Goal: Feedback & Contribution: Contribute content

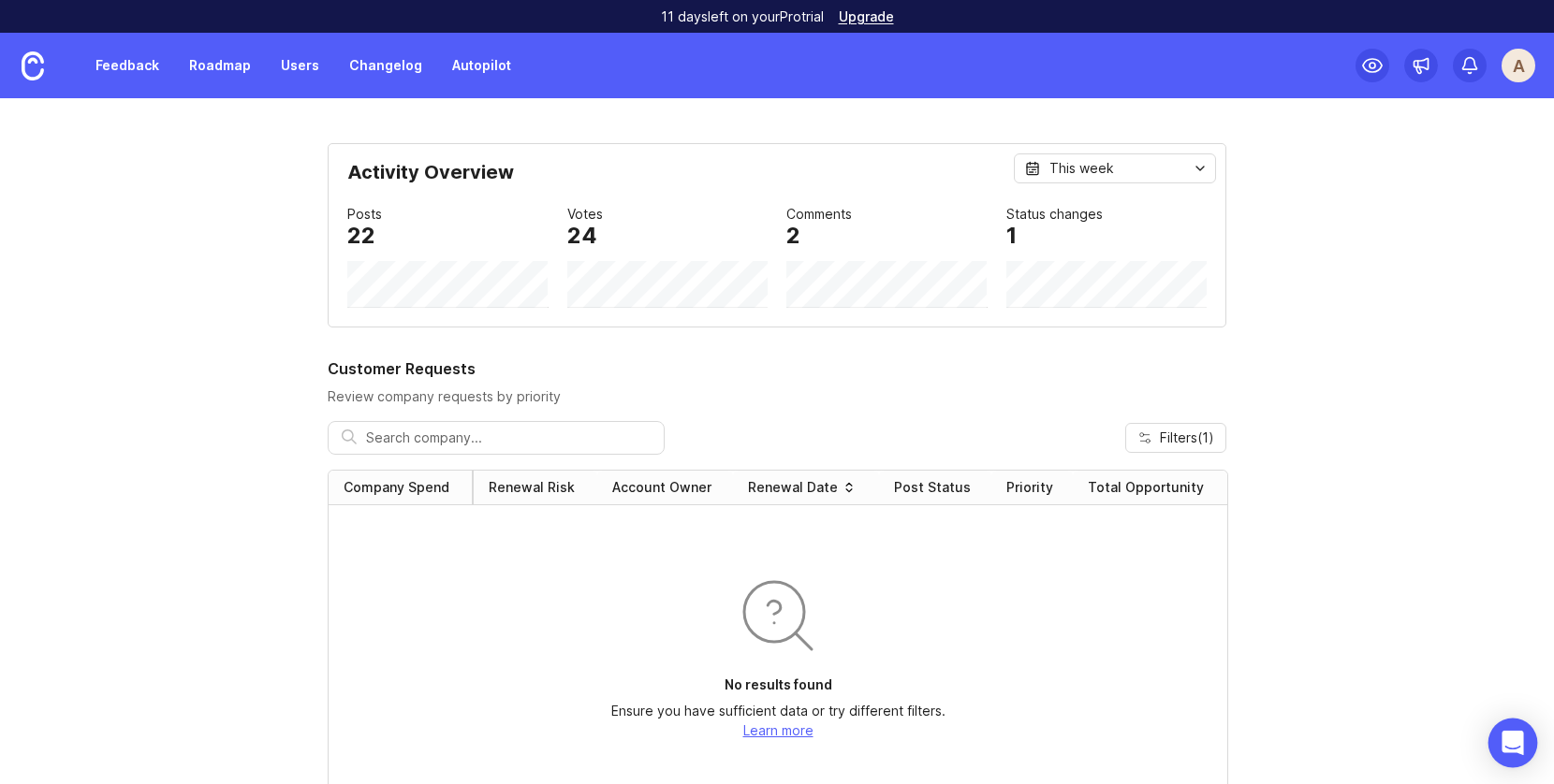
click at [1504, 747] on icon "Open Intercom Messenger" at bounding box center [1513, 742] width 22 height 24
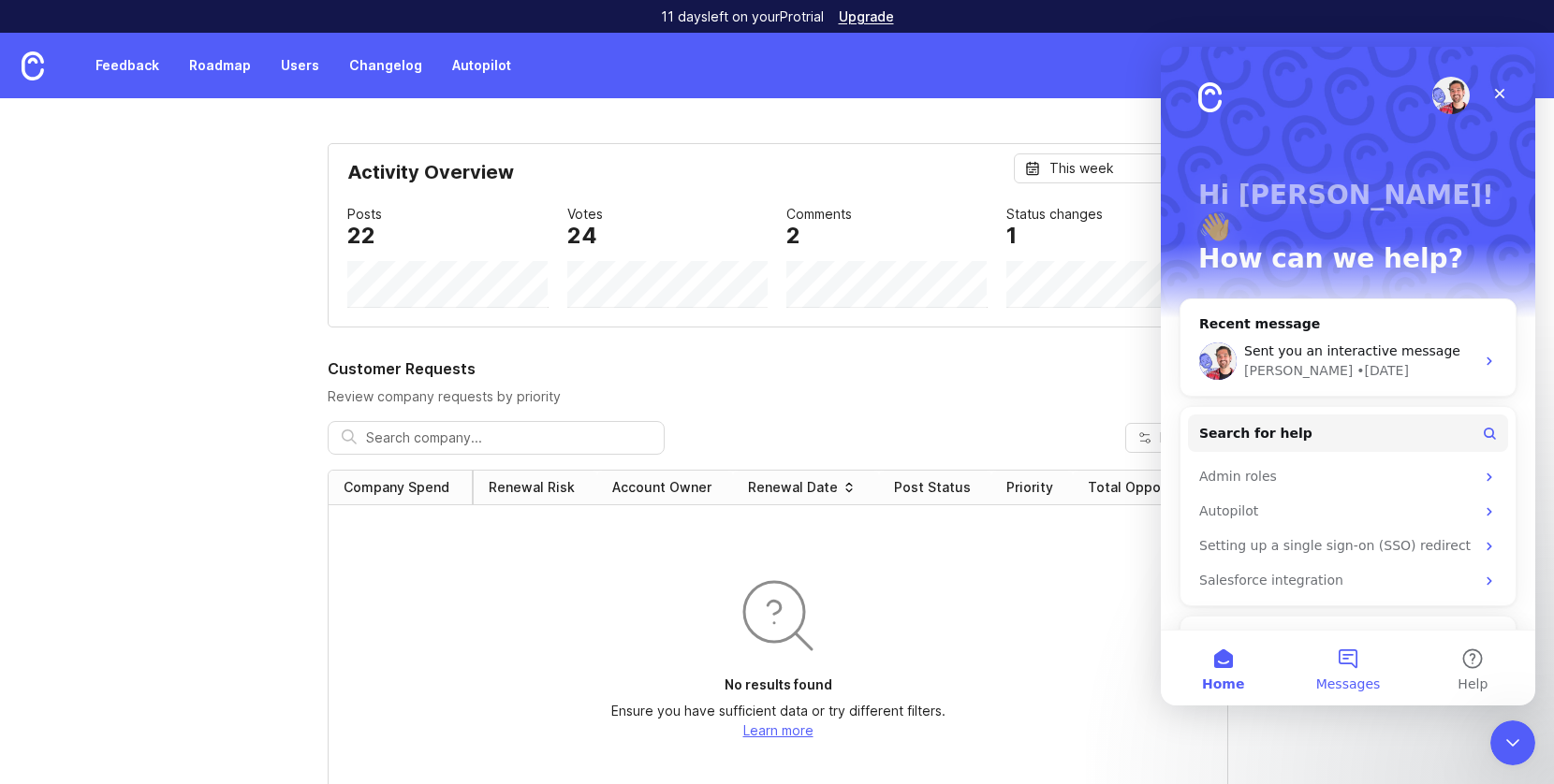
click at [1355, 658] on button "Messages" at bounding box center [1347, 668] width 124 height 75
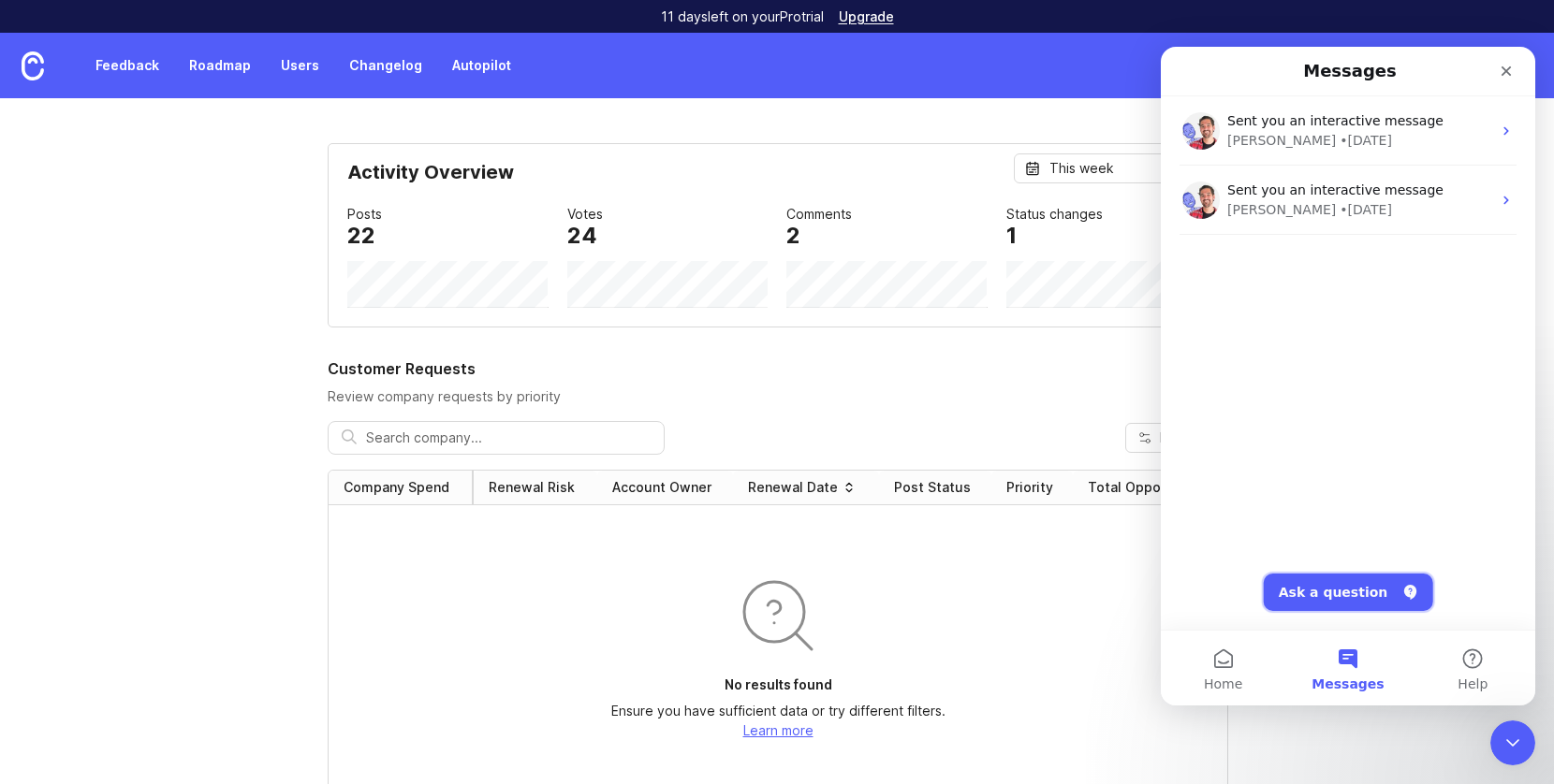
click at [1334, 604] on button "Ask a question" at bounding box center [1348, 592] width 169 height 38
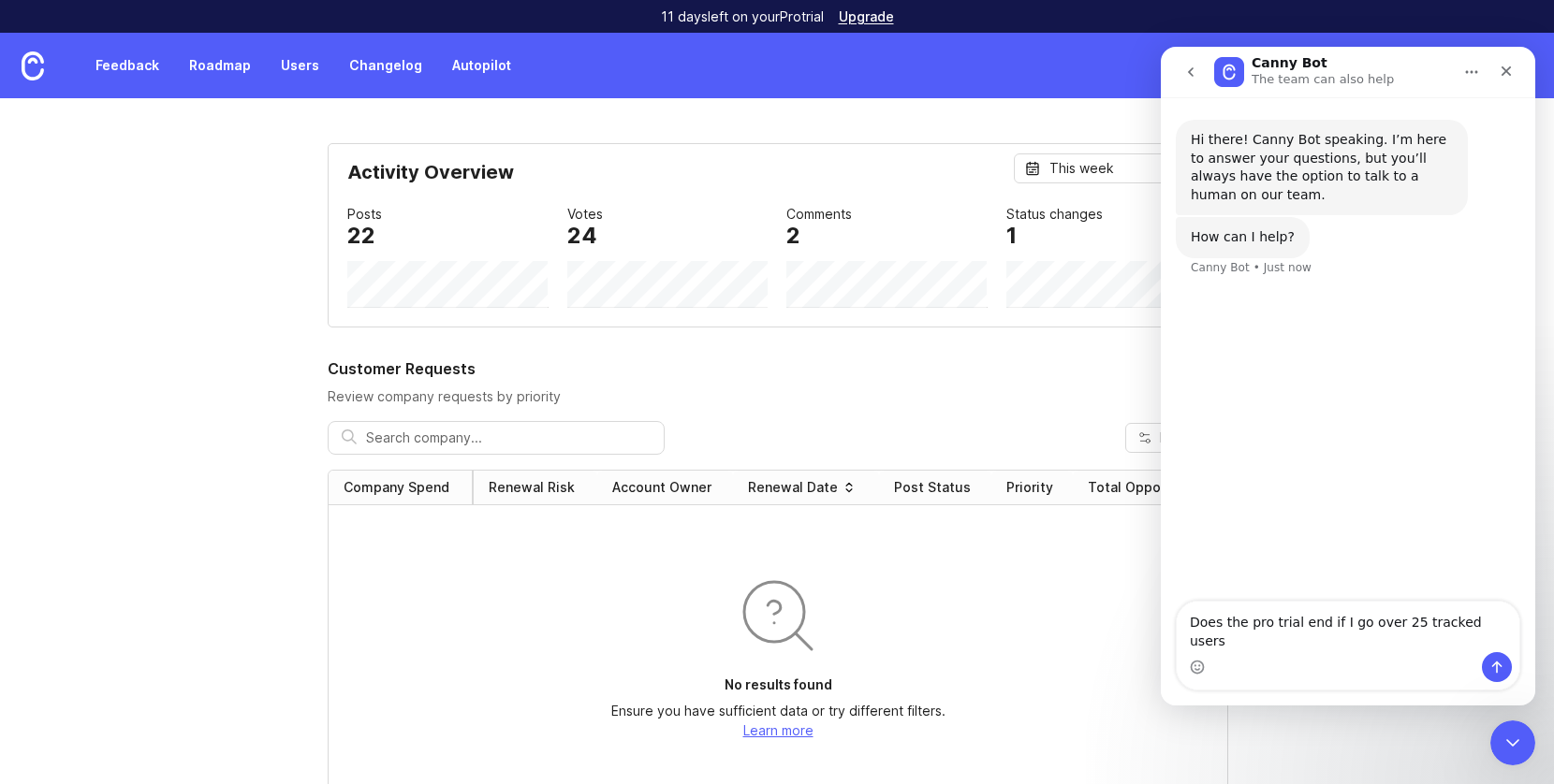
type textarea "Does the pro trial end if I go over 25 tracked users?"
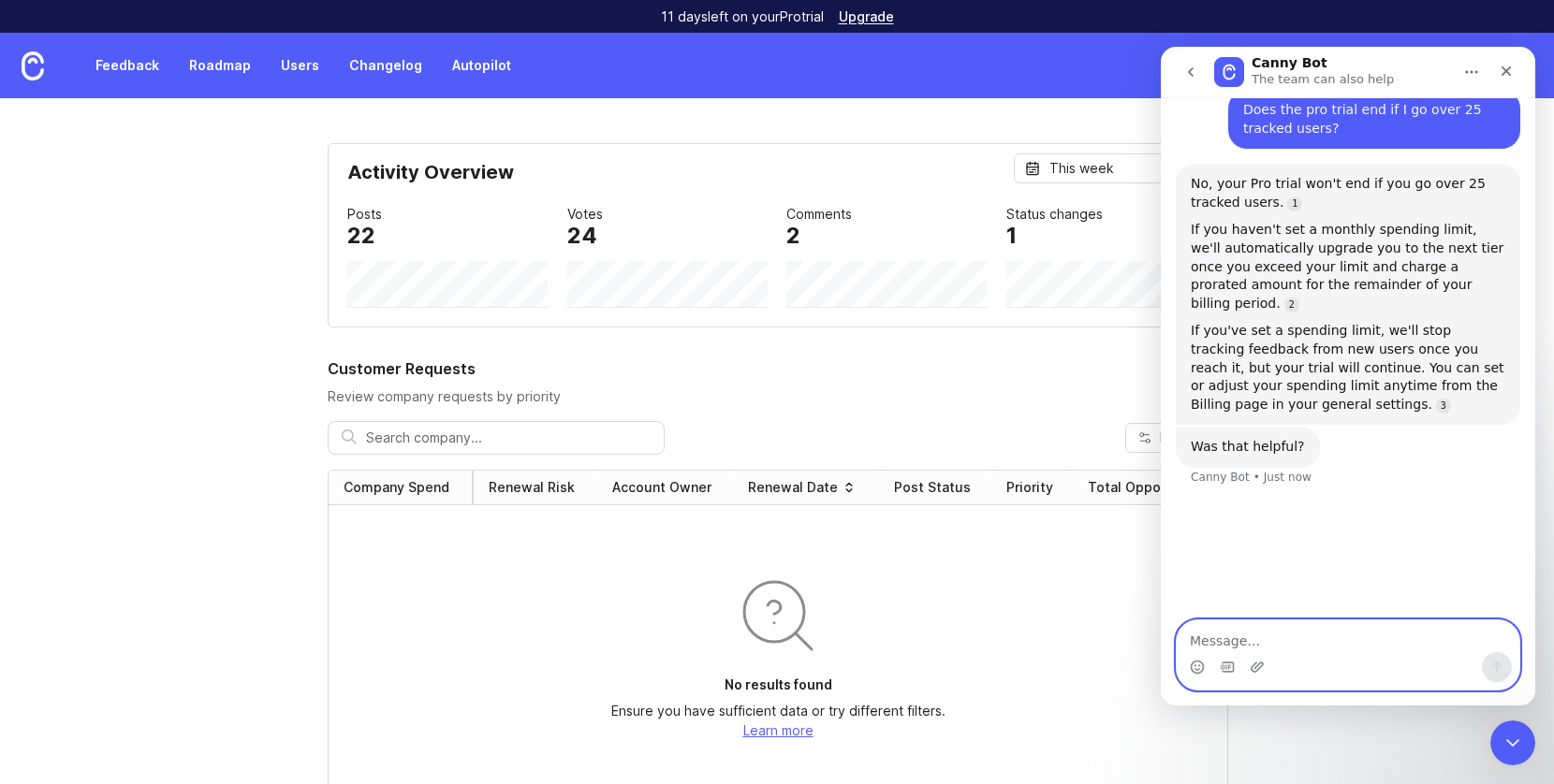
click at [1306, 634] on textarea "Message…" at bounding box center [1348, 636] width 343 height 32
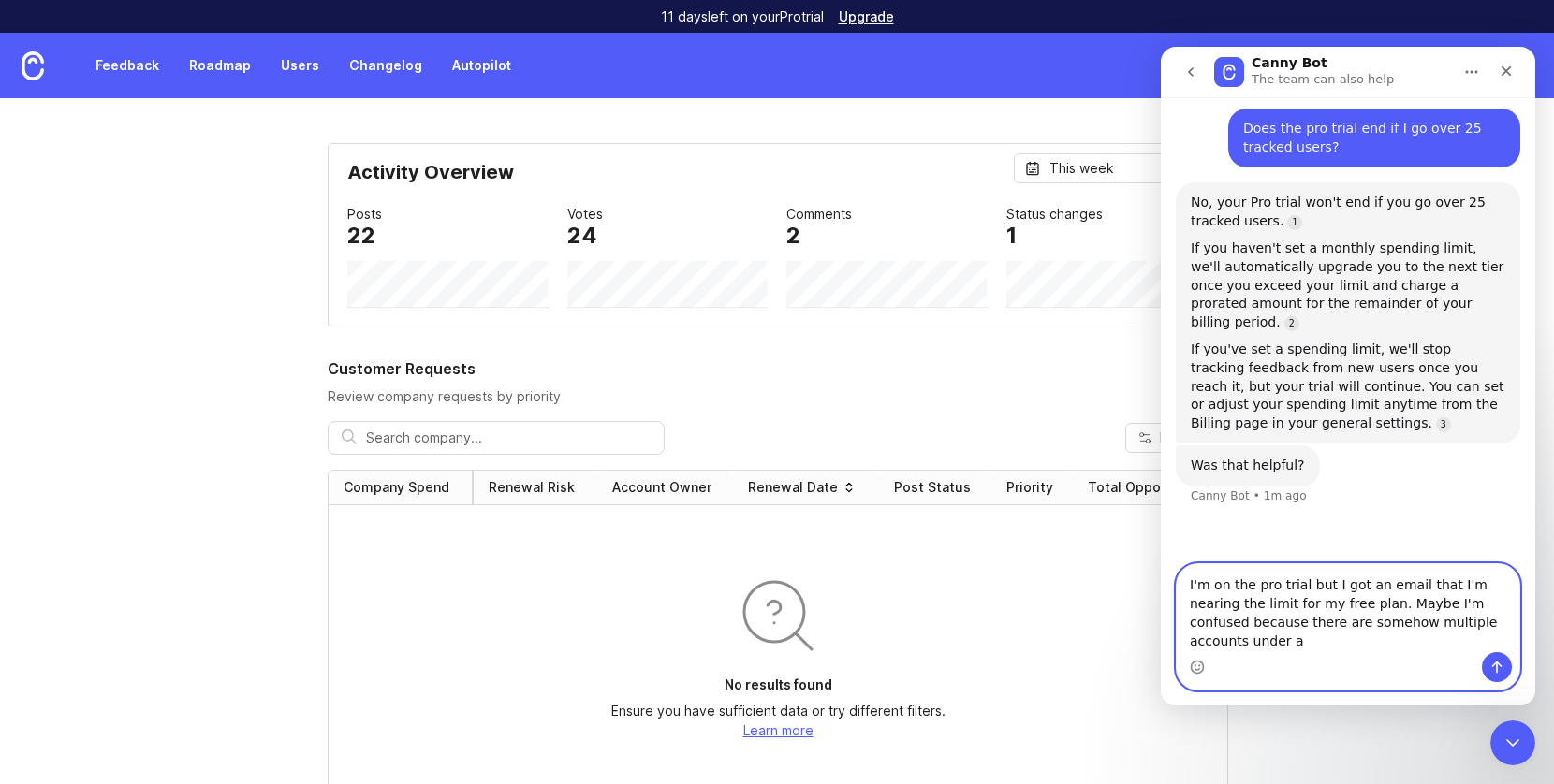
scroll to position [162, 0]
type textarea "I'm on the pro trial but I got an email that I'm nearing the limit for my free …"
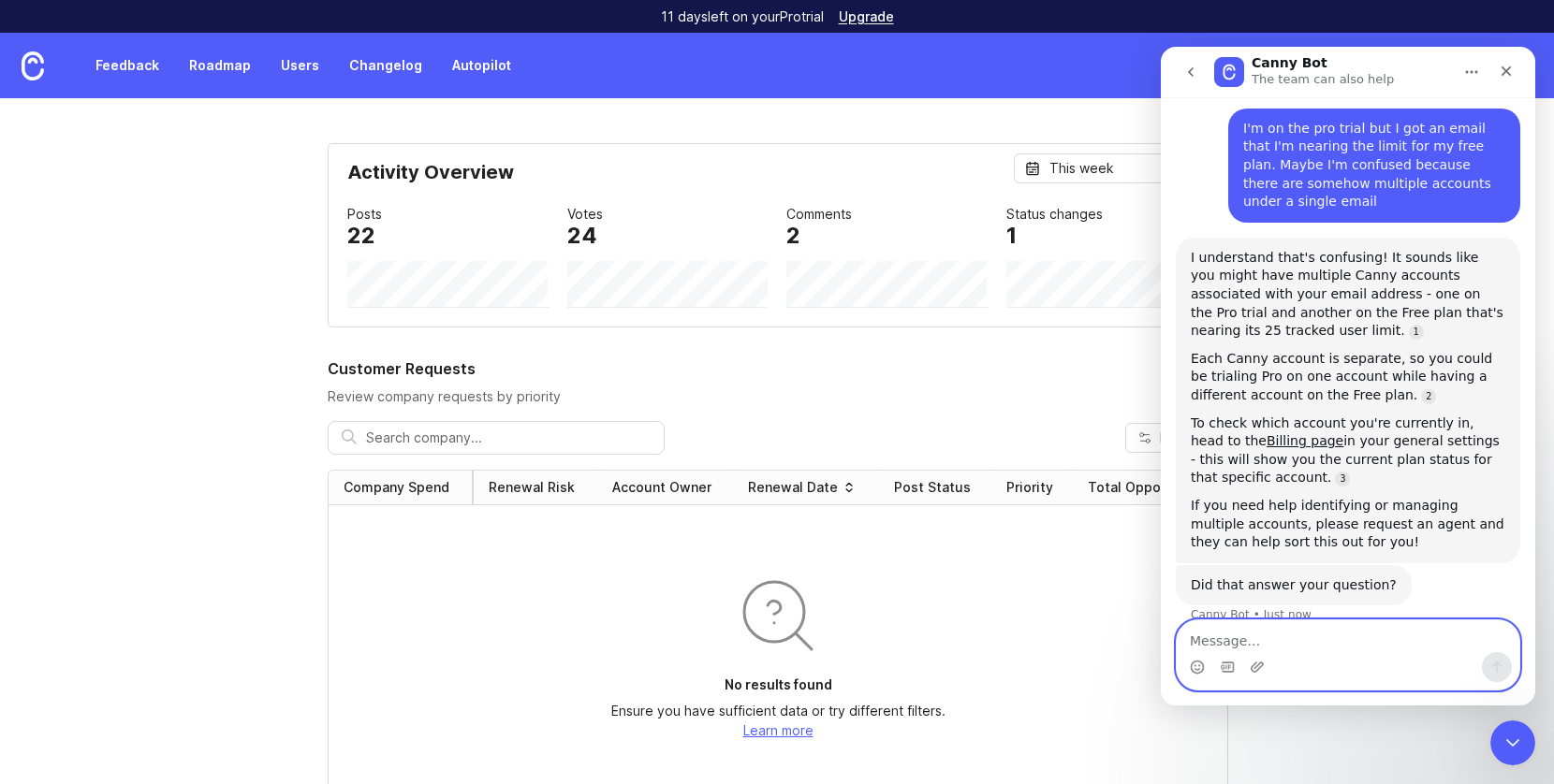
scroll to position [564, 0]
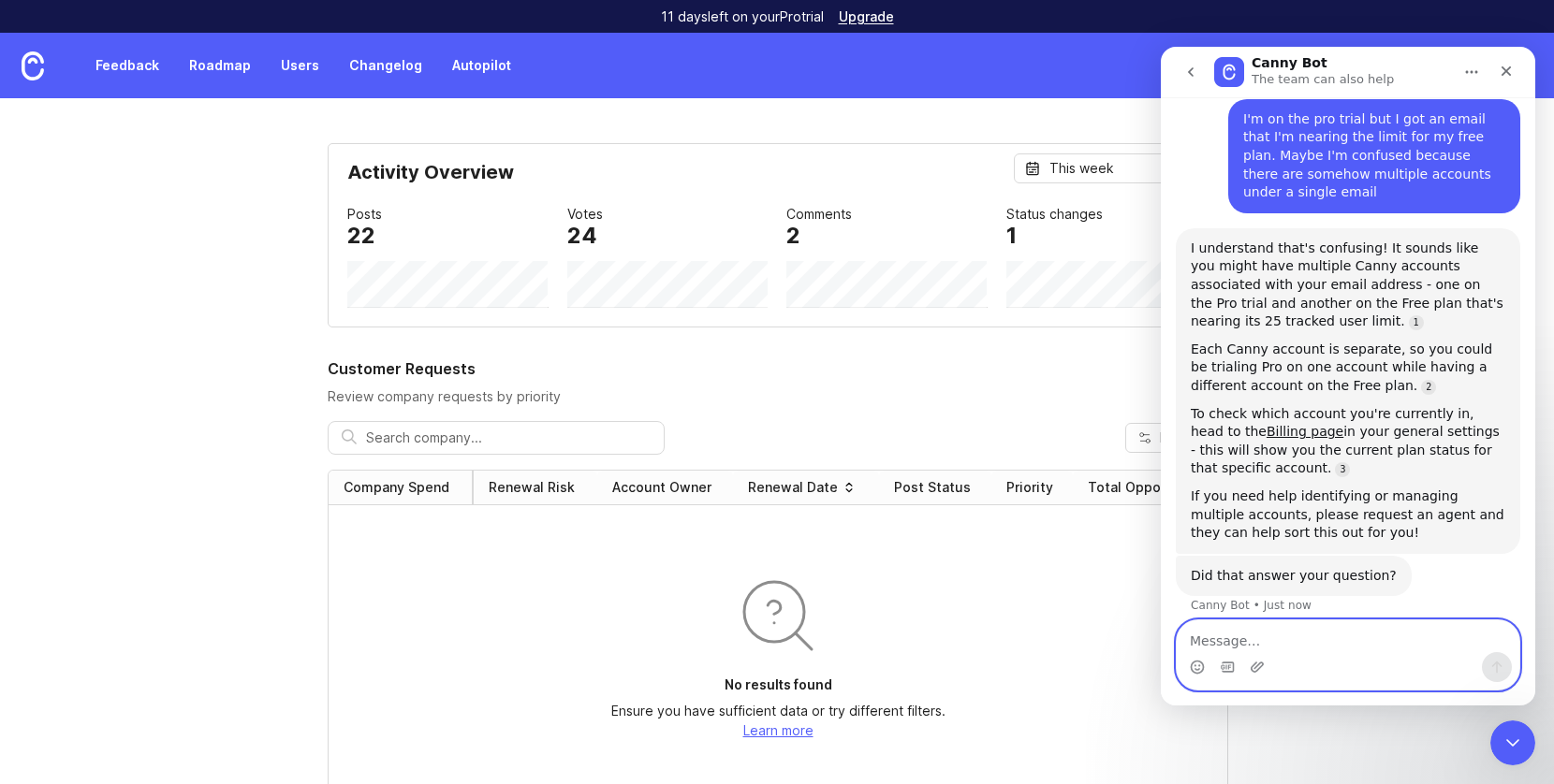
click at [1242, 637] on textarea "Message…" at bounding box center [1348, 636] width 343 height 32
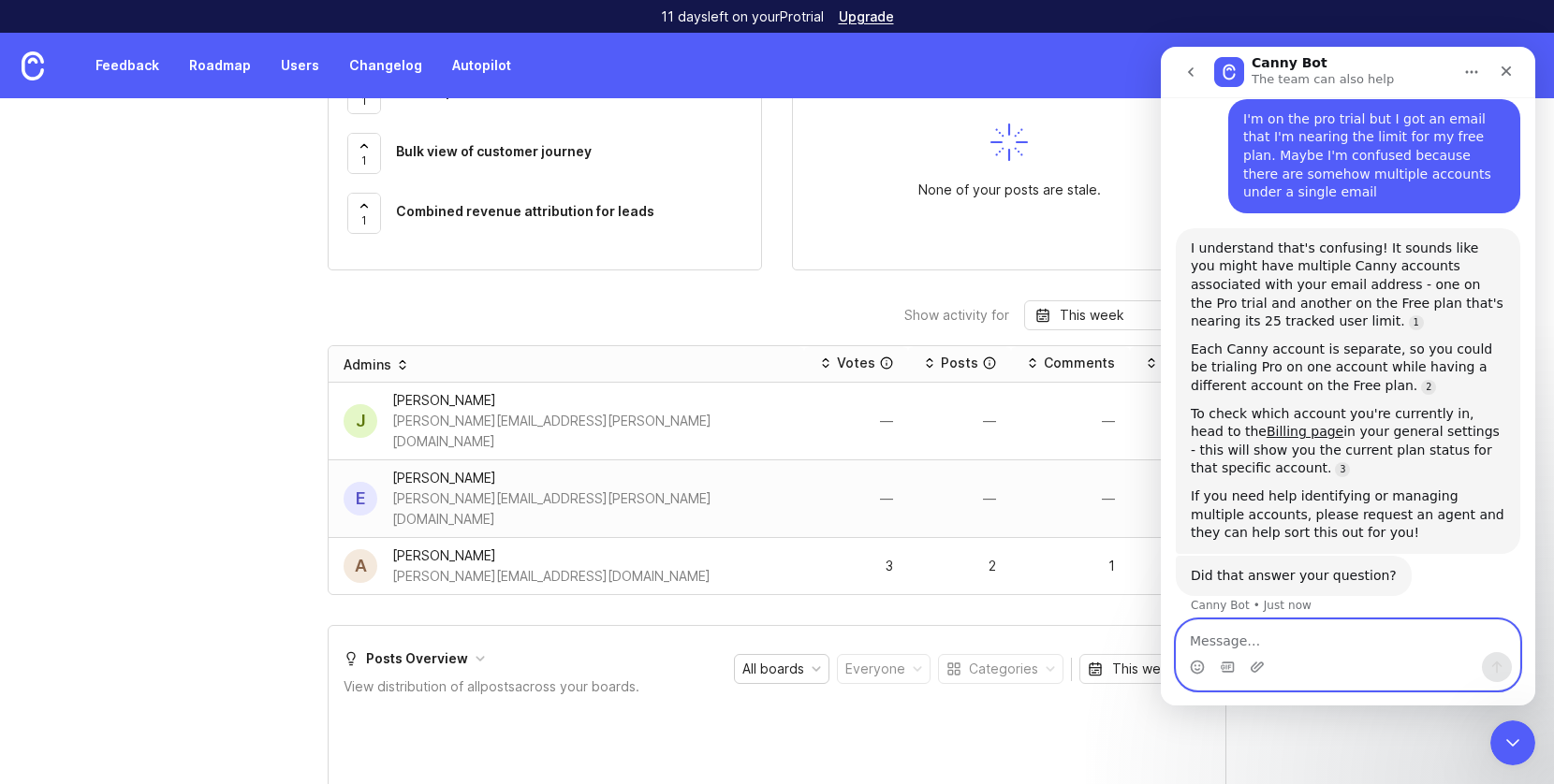
scroll to position [833, 0]
click at [1209, 646] on textarea "Message…" at bounding box center [1348, 636] width 343 height 32
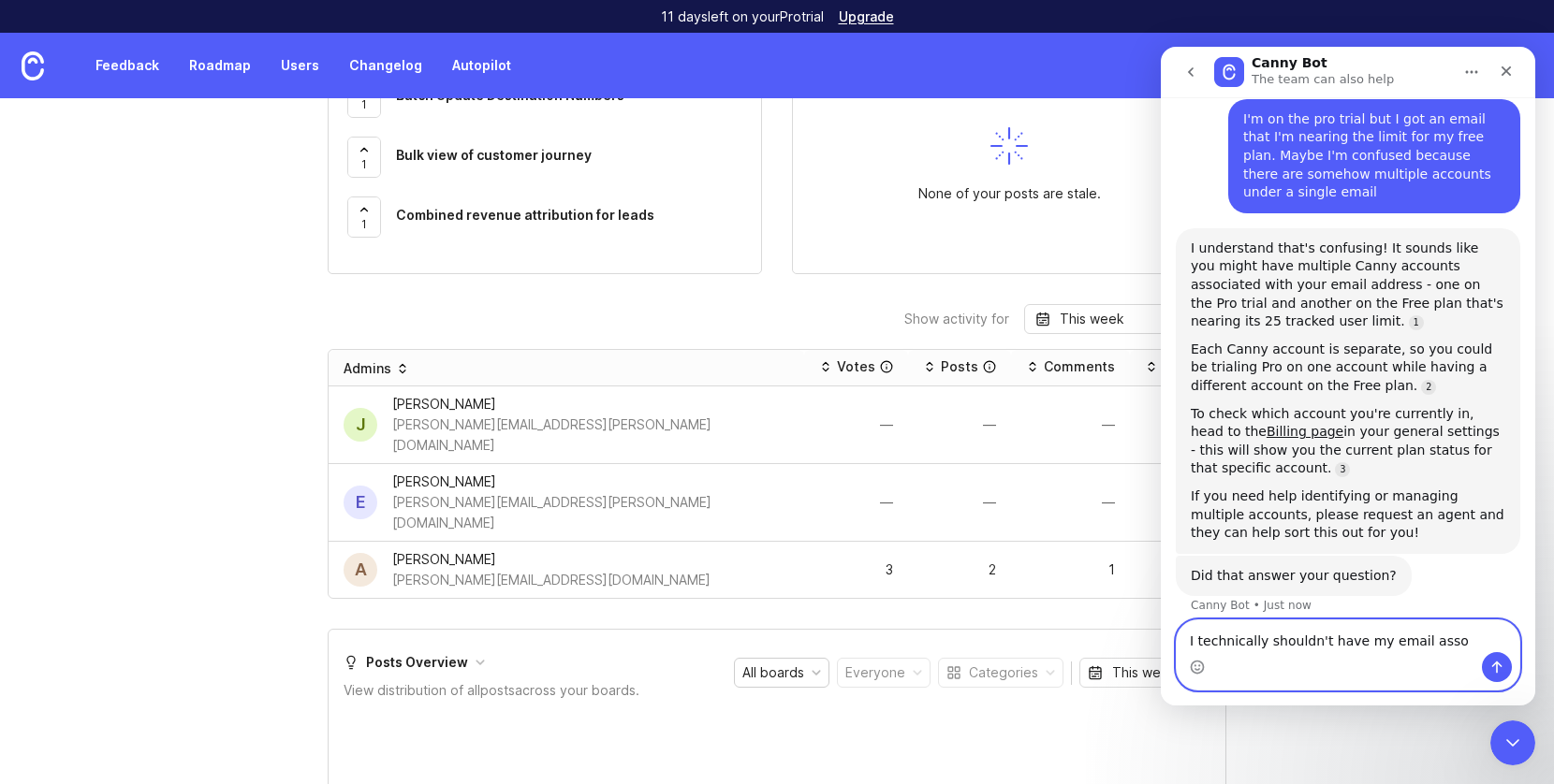
type textarea "I technically shouldn't have my email assoc"
click at [1292, 646] on textarea "Message…" at bounding box center [1348, 636] width 343 height 32
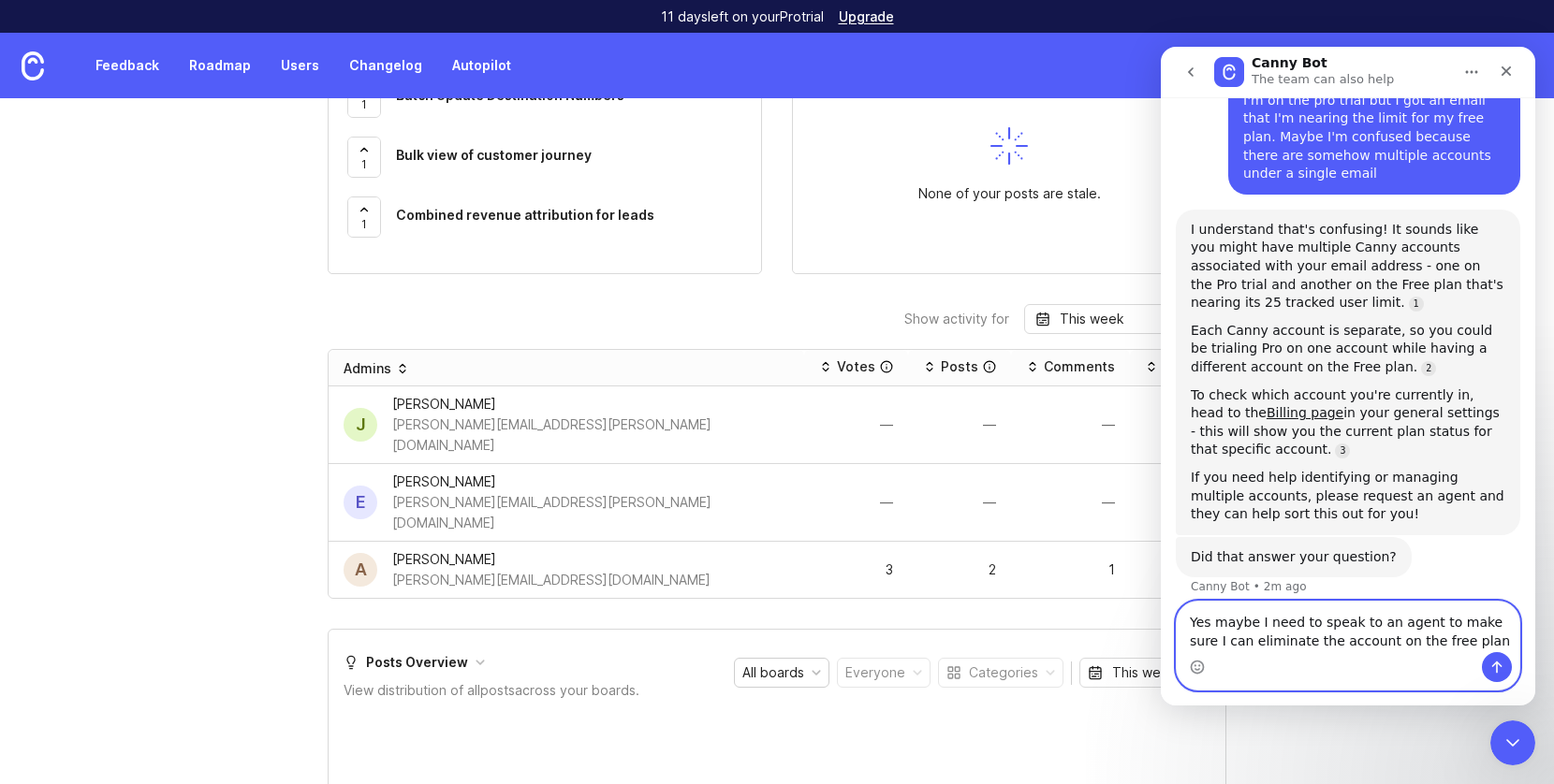
type textarea "Yes maybe I need to speak to an agent to make sure I can eliminate the account …"
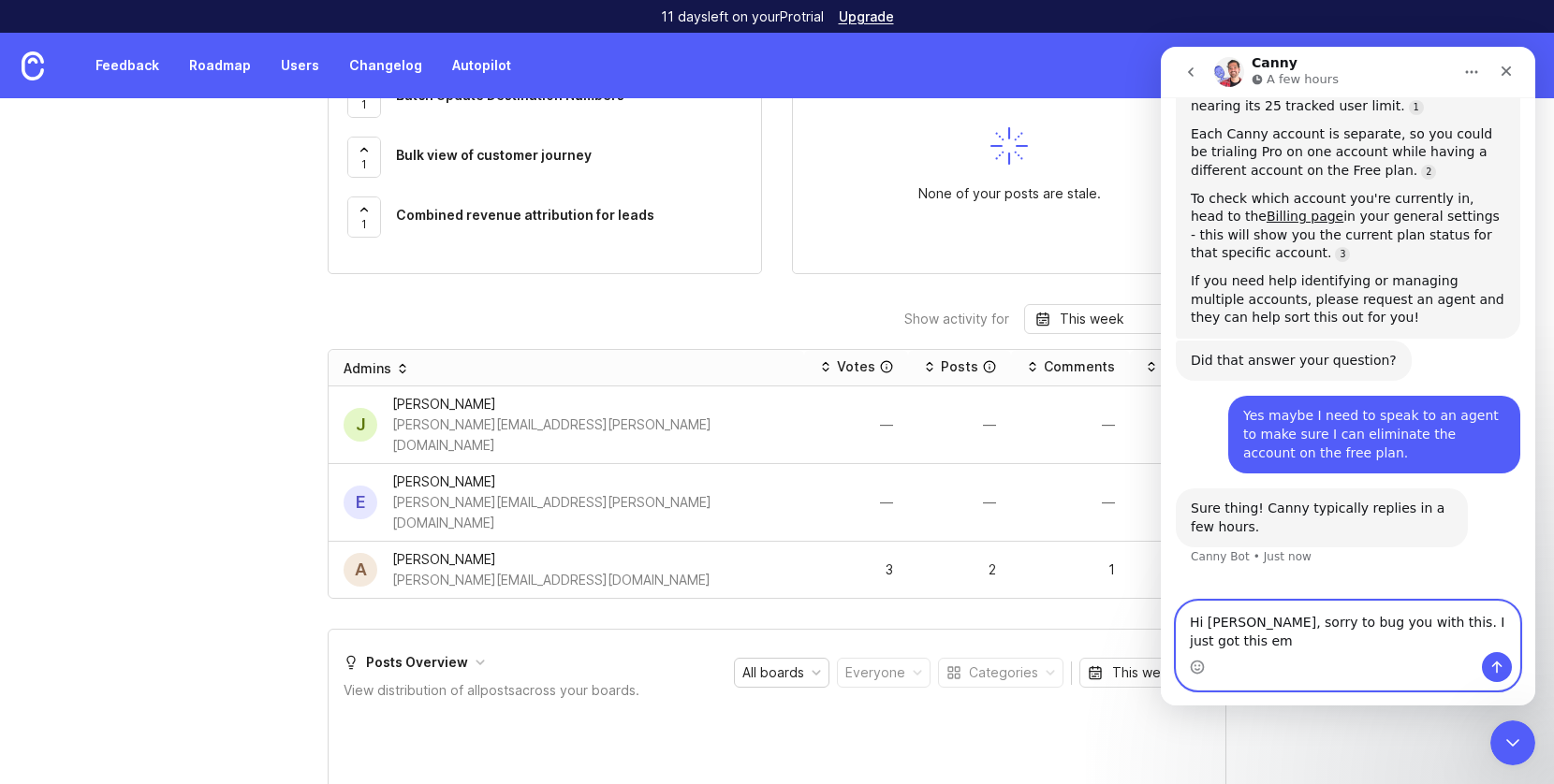
scroll to position [801, 0]
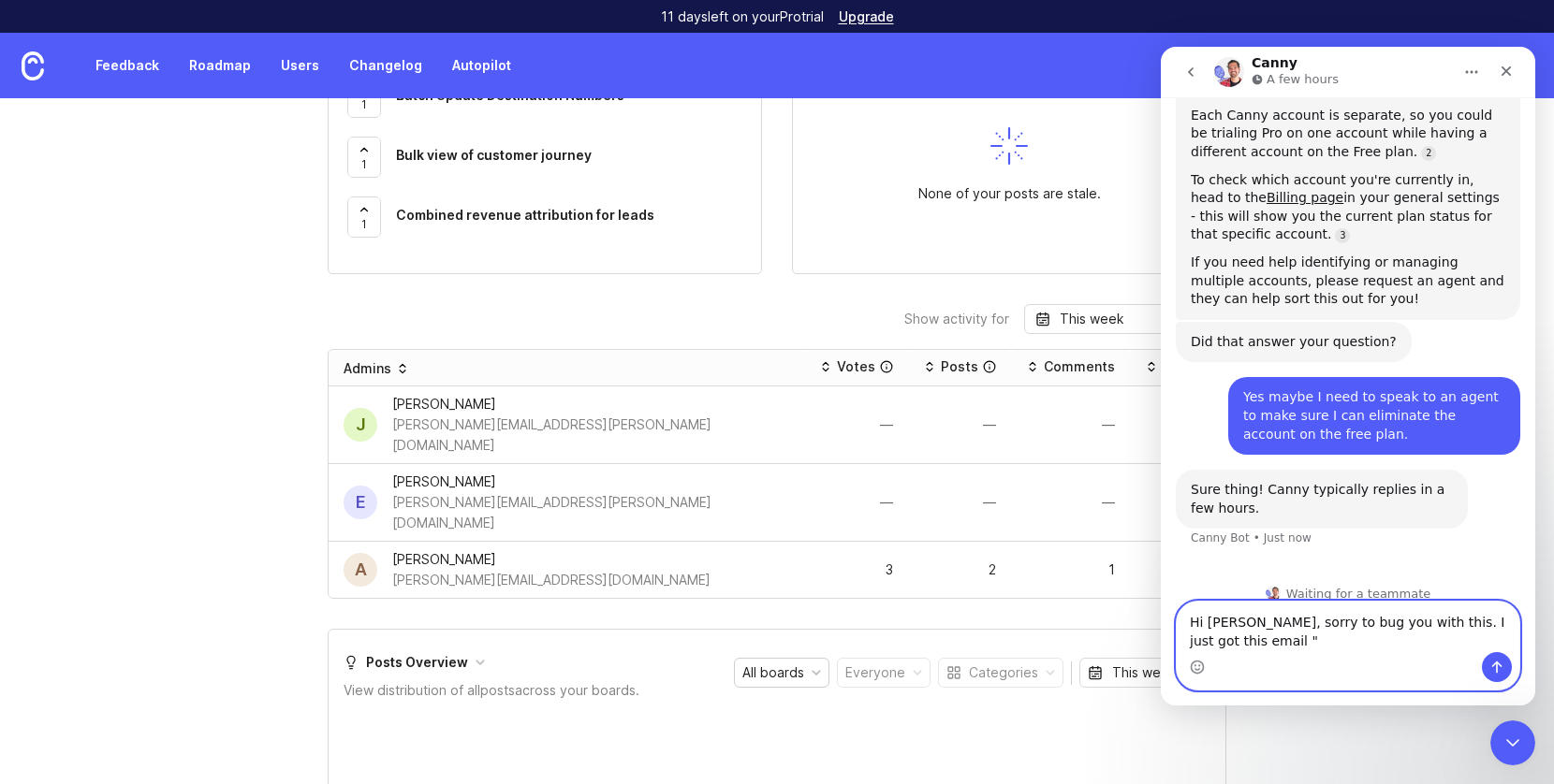
paste textarea "You're approaching the Free plan's tracked user limit."
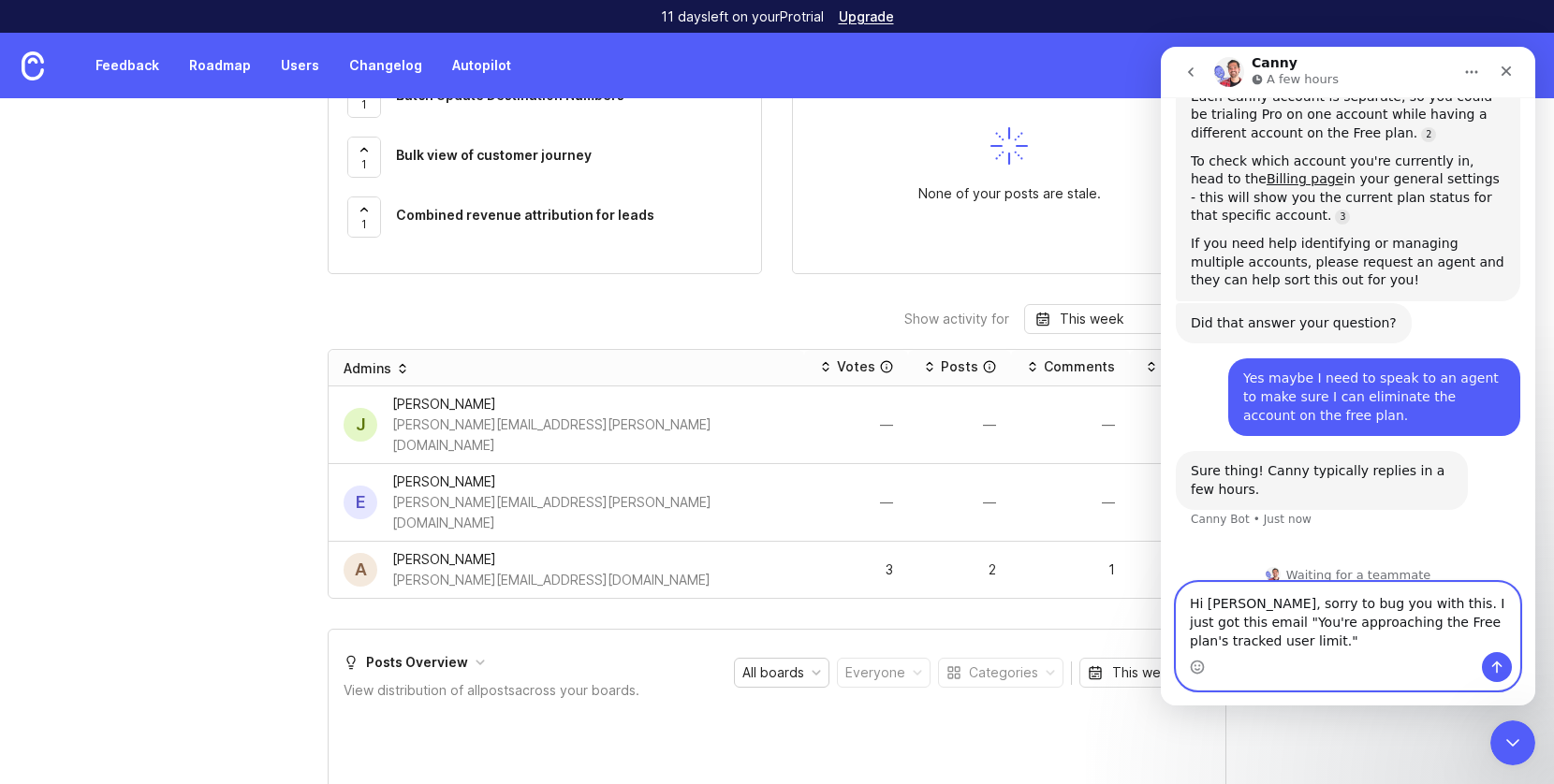
drag, startPoint x: 1264, startPoint y: 606, endPoint x: 1207, endPoint y: 606, distance: 57.0
click at [1207, 606] on textarea "Hi Jacques, sorry to bug you with this. I just got this email "You're approachi…" at bounding box center [1348, 618] width 343 height 70
click at [1242, 635] on textarea "Hi sorry to bug you with this. I just got this email "You're approaching the Fr…" at bounding box center [1348, 618] width 343 height 70
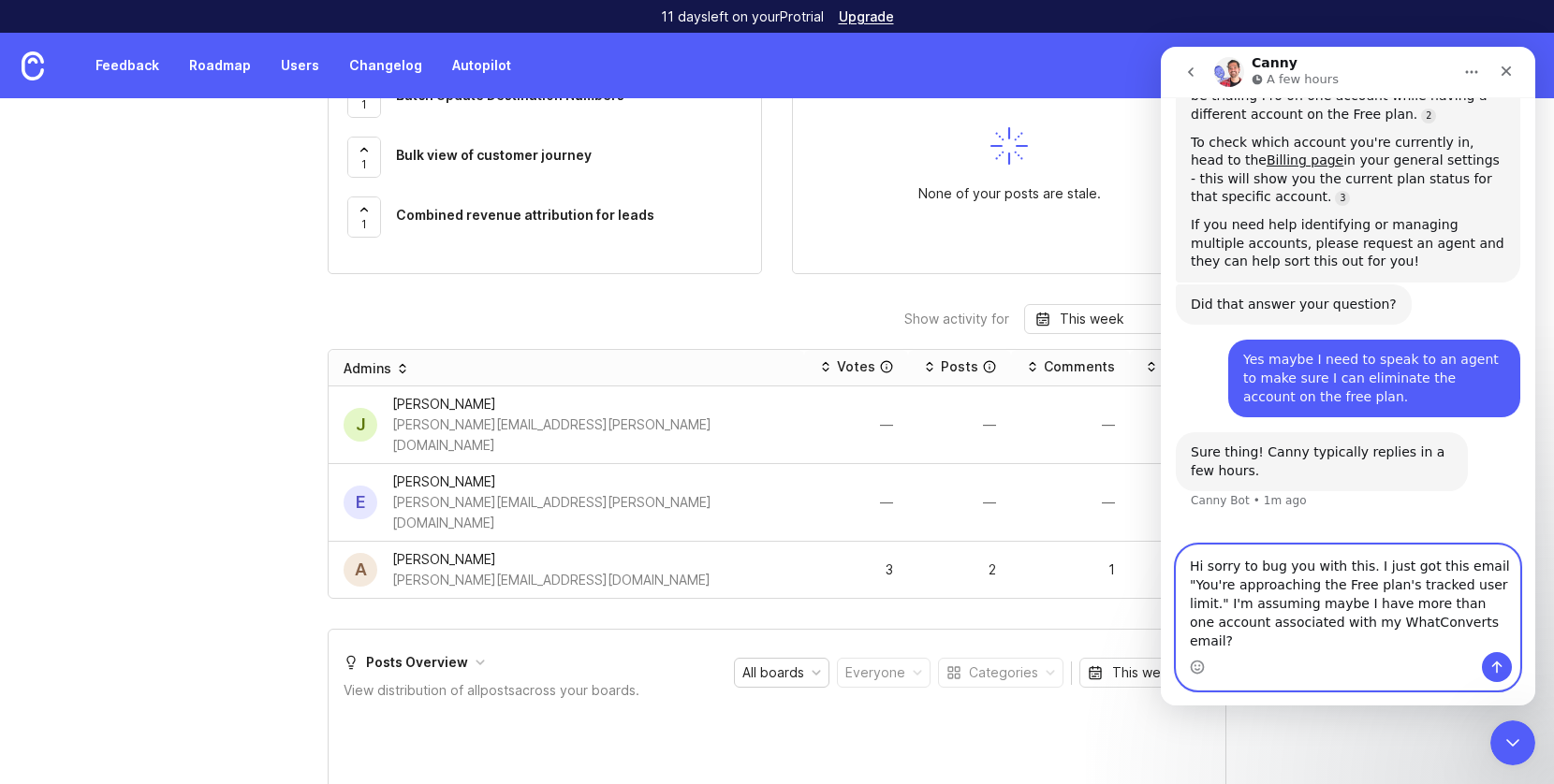
type textarea "Hi sorry to bug you with this. I just got this email "You're approaching the Fr…"
click at [1502, 665] on icon "Send a message…" at bounding box center [1496, 667] width 15 height 15
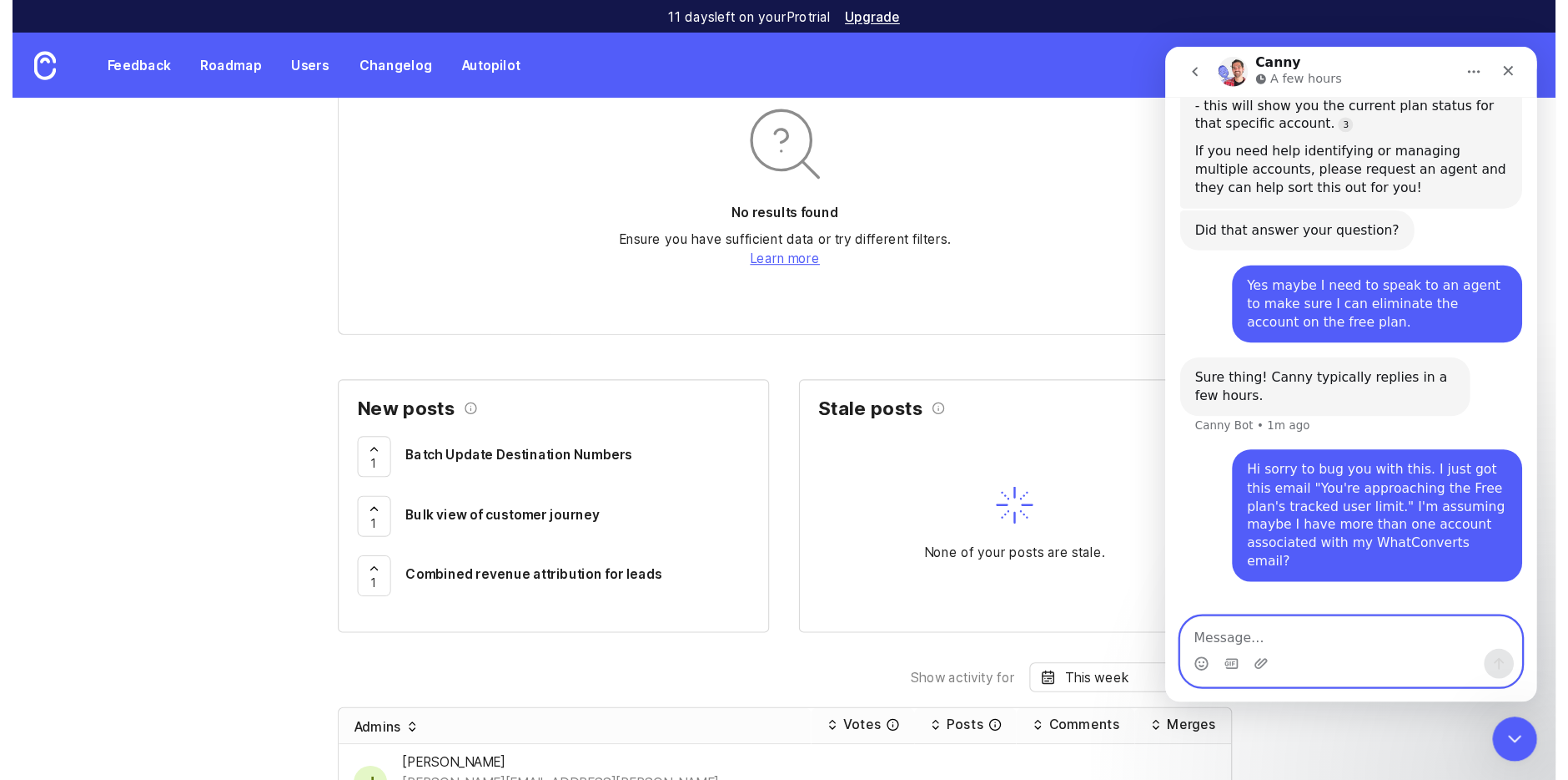
scroll to position [0, 0]
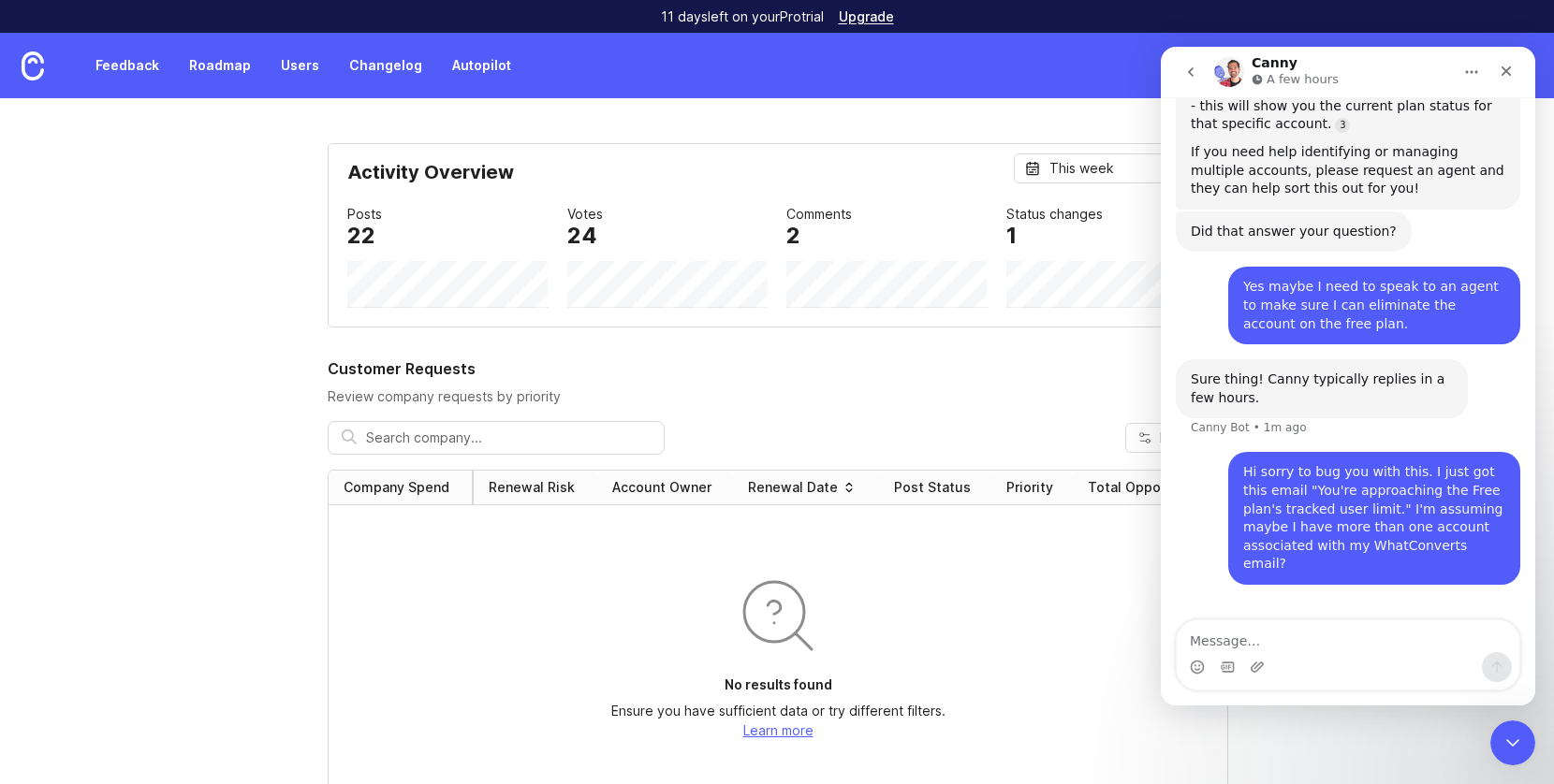
click at [151, 82] on div "Feedback Roadmap Users Changelog Autopilot" at bounding box center [260, 66] width 522 height 66
click at [132, 67] on link "Feedback" at bounding box center [127, 66] width 86 height 34
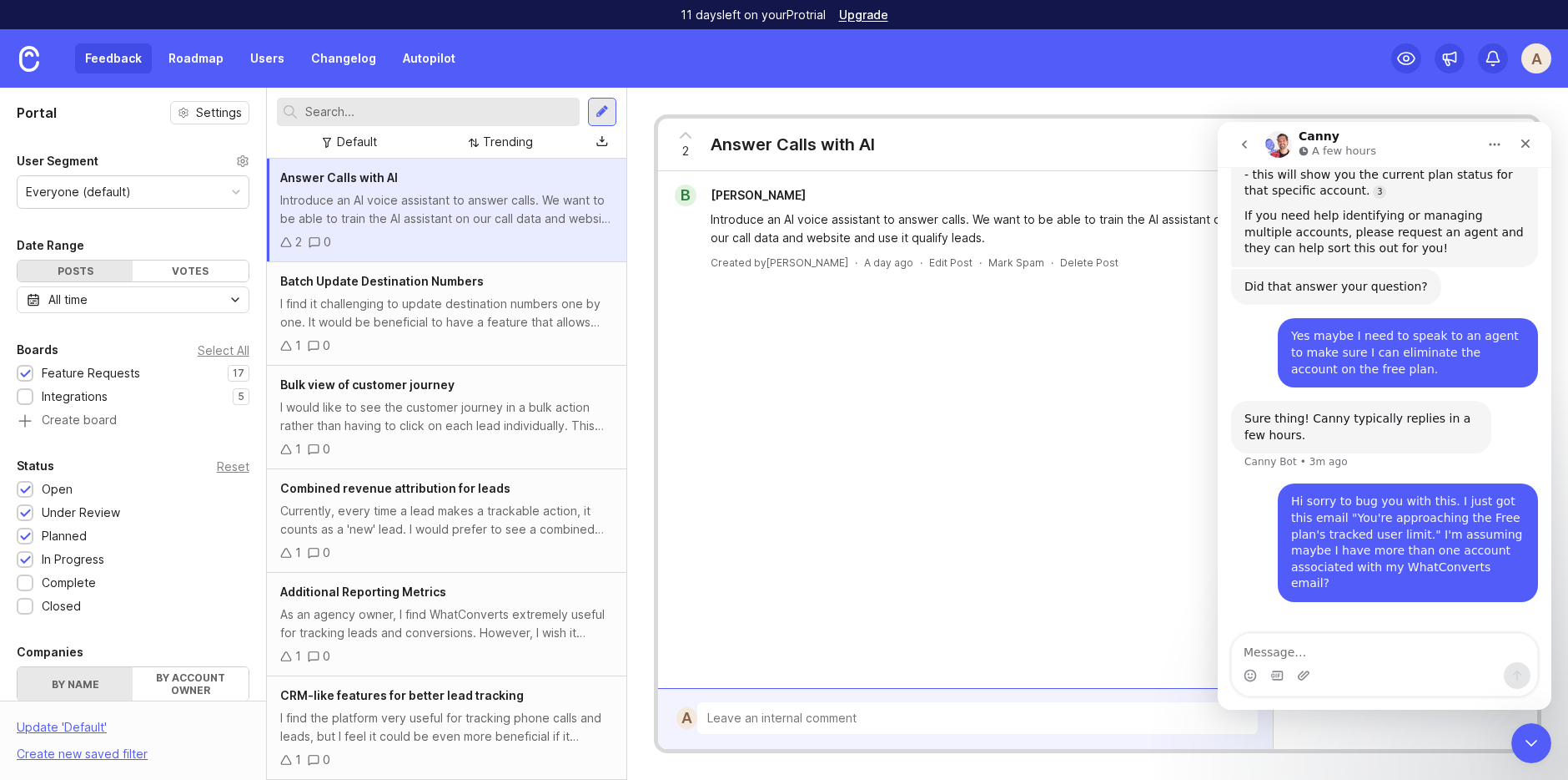
click at [1384, 49] on div "A" at bounding box center [1537, 58] width 30 height 30
click at [1246, 94] on div "2 Answer Calls with AI B Bijo George Introduce an AI voice assistant to answer …" at bounding box center [1098, 433] width 941 height 692
click at [1384, 152] on div "Close" at bounding box center [1525, 144] width 30 height 30
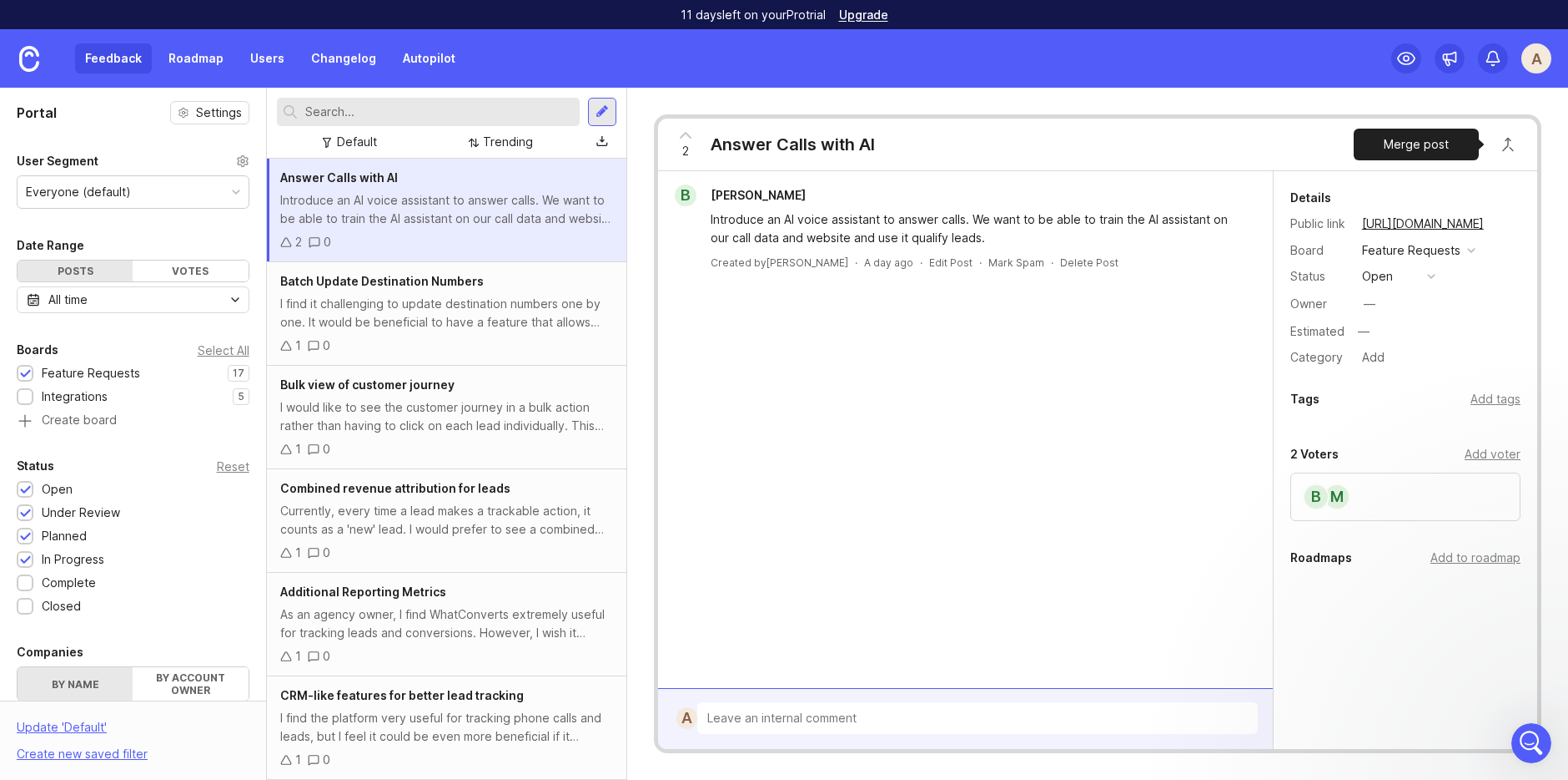
scroll to position [813, 0]
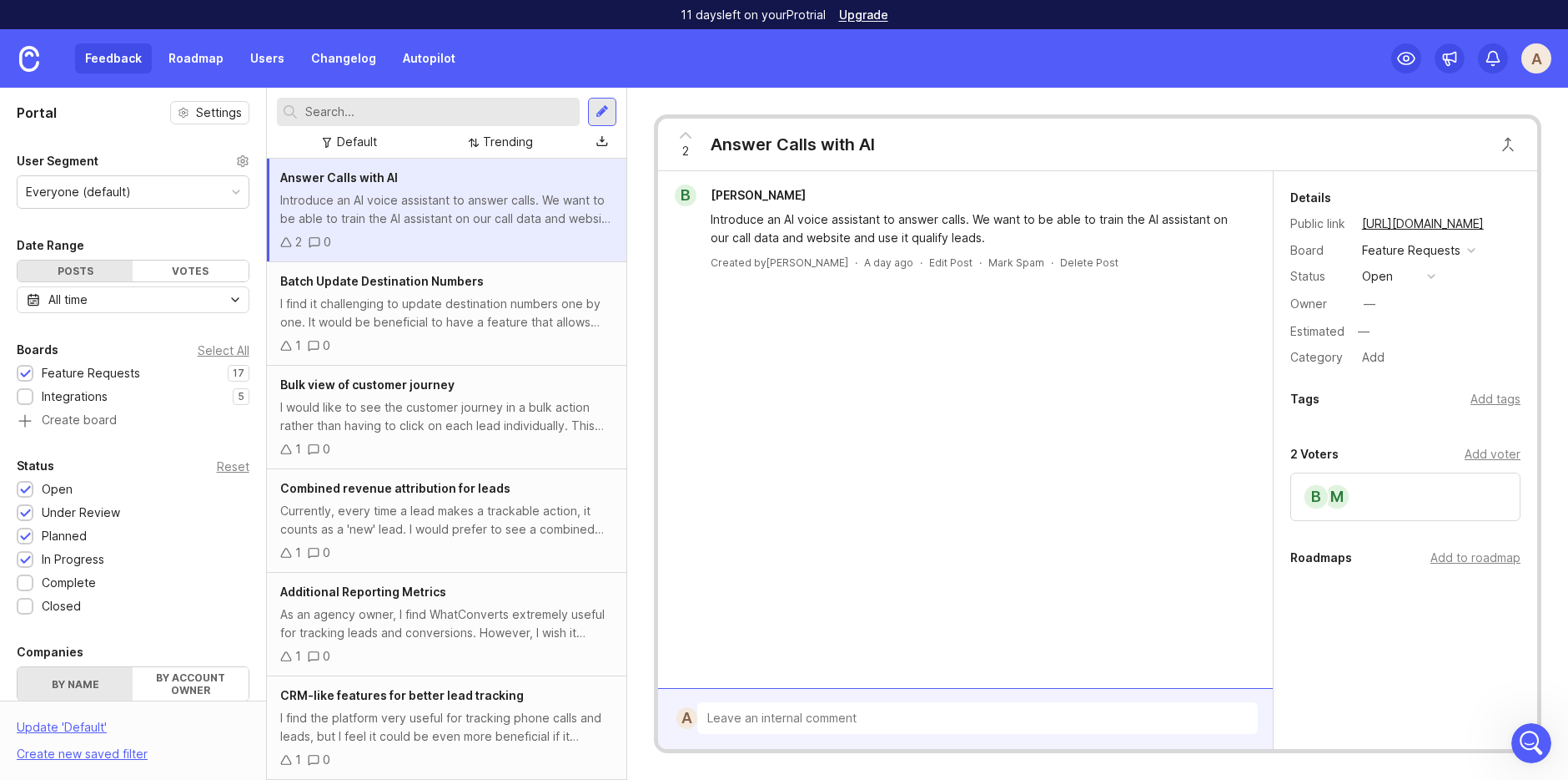
click at [1384, 698] on icon "Open Intercom Messenger" at bounding box center [1532, 743] width 27 height 27
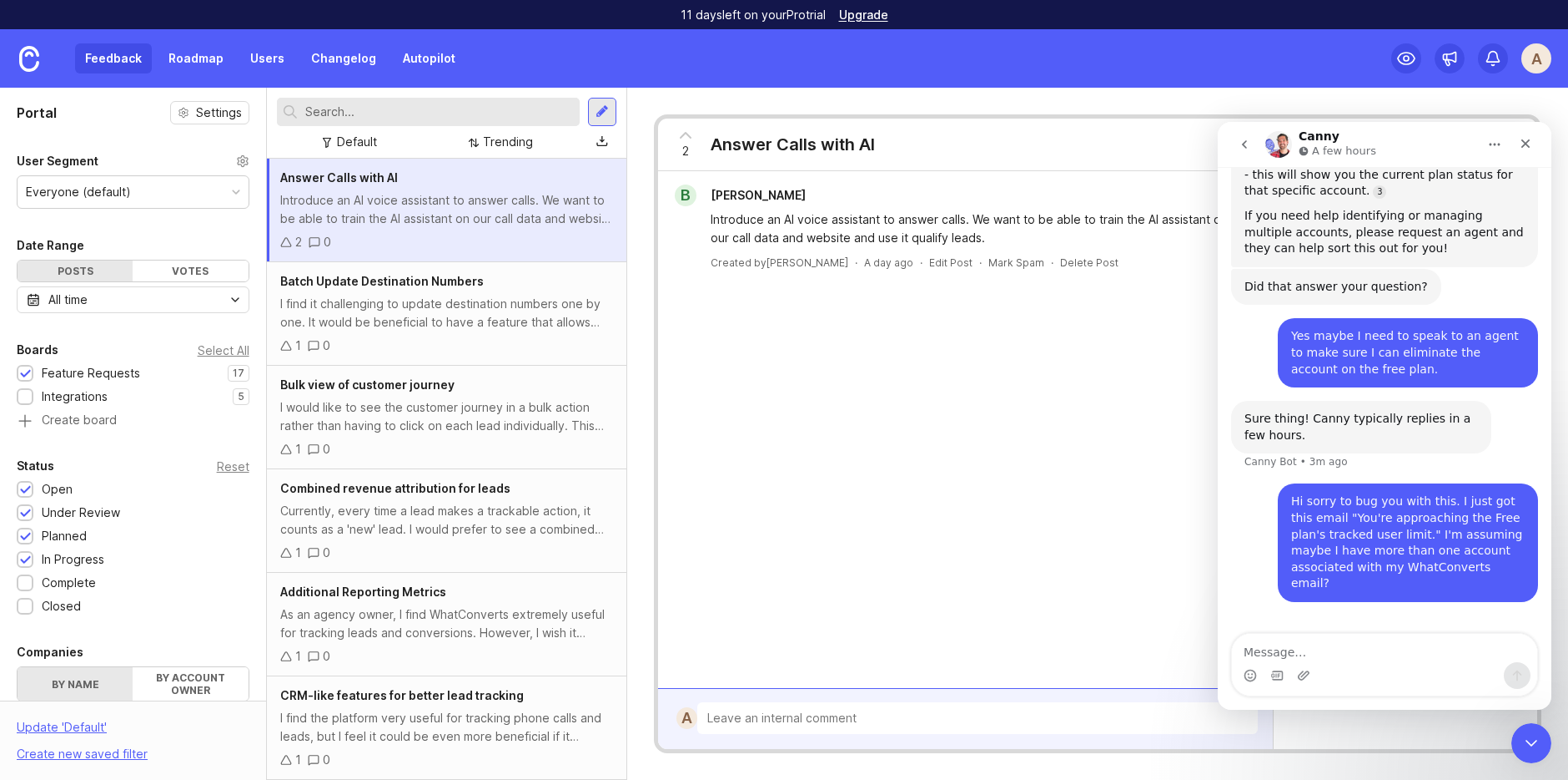
click at [1246, 145] on icon "go back" at bounding box center [1245, 144] width 13 height 13
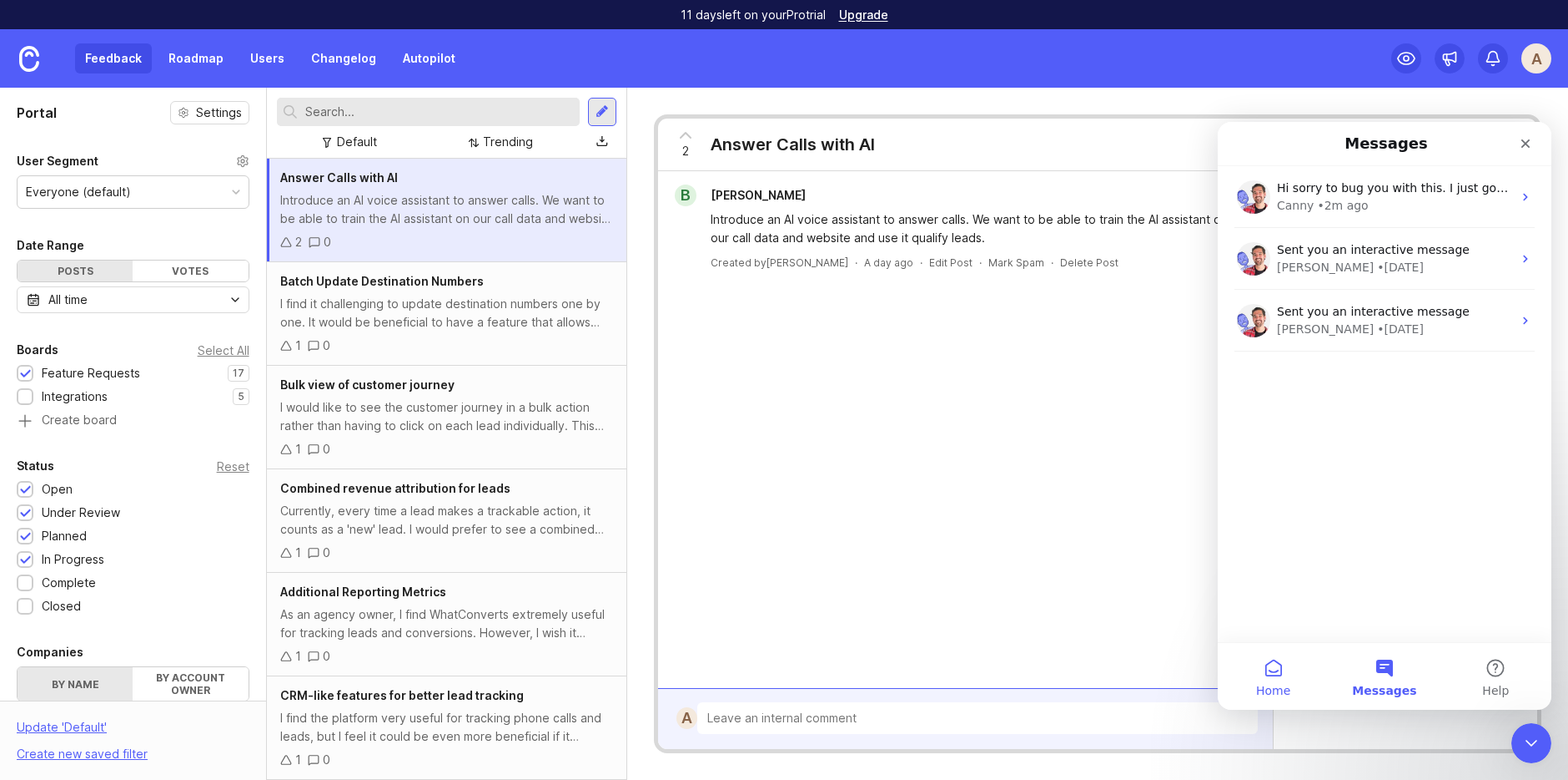
click at [1269, 664] on button "Home" at bounding box center [1273, 675] width 111 height 66
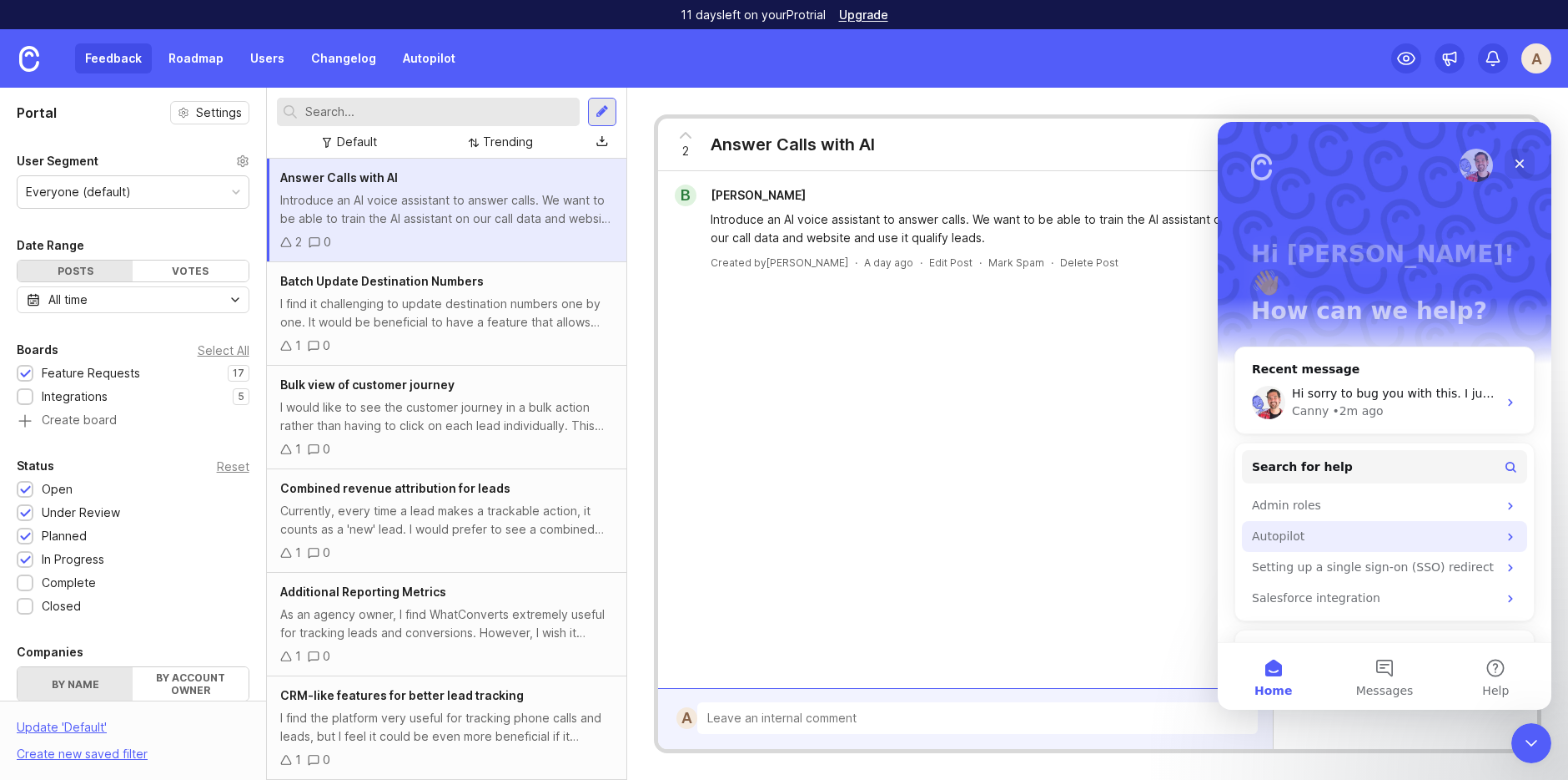
scroll to position [299, 0]
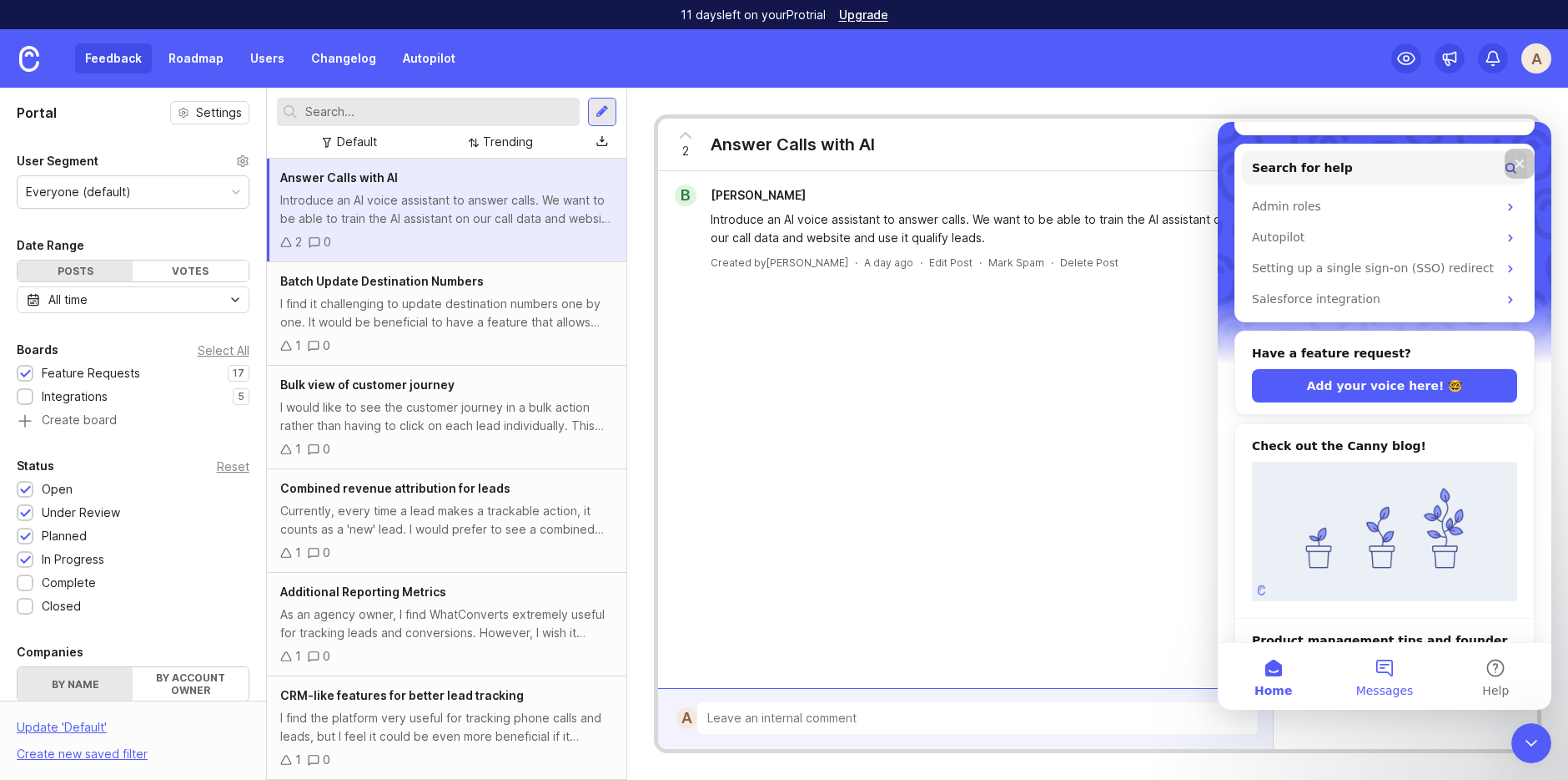
click at [1380, 673] on button "Messages" at bounding box center [1384, 675] width 111 height 66
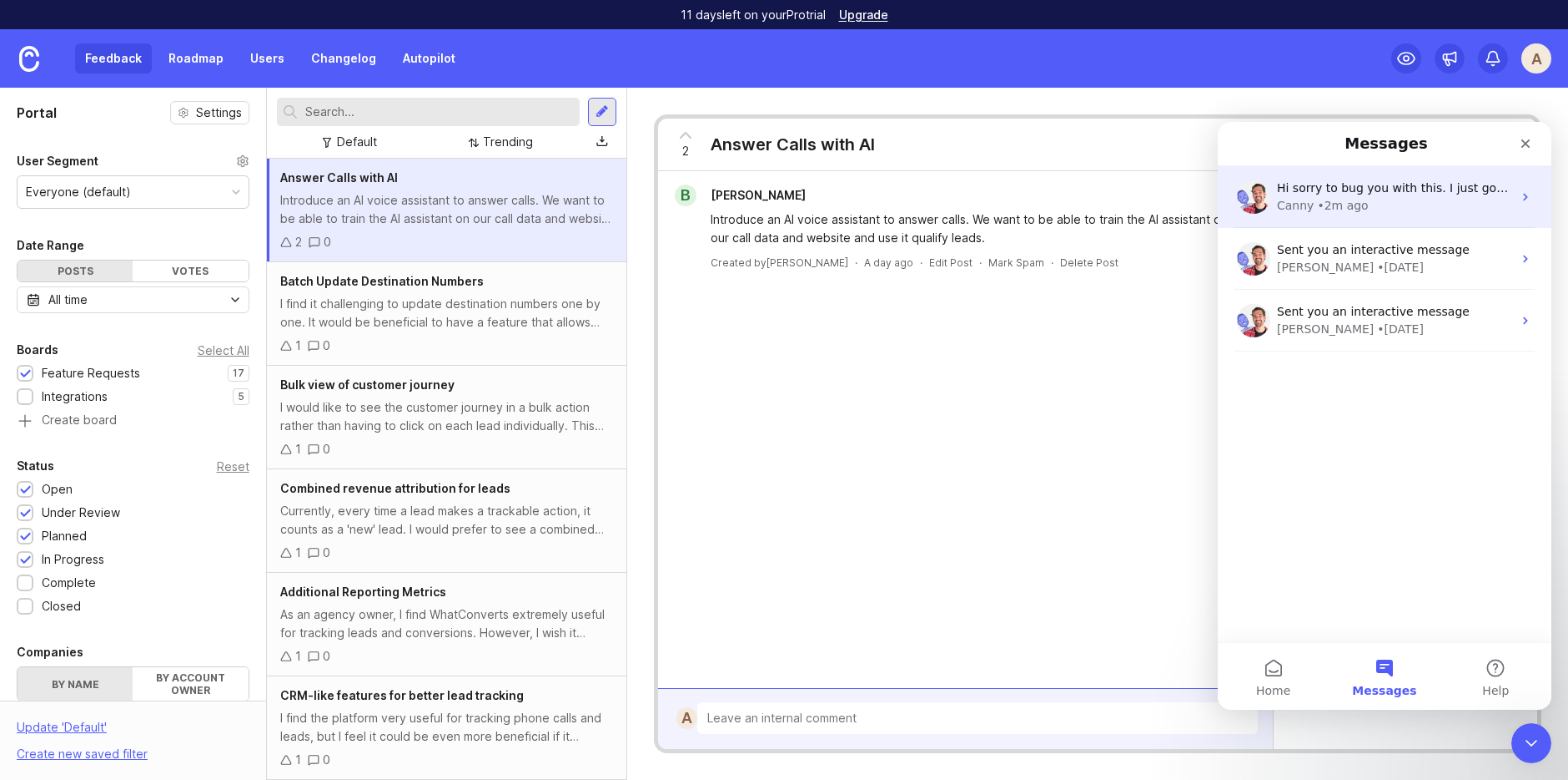
click at [1324, 197] on div "• 2m ago" at bounding box center [1342, 206] width 50 height 18
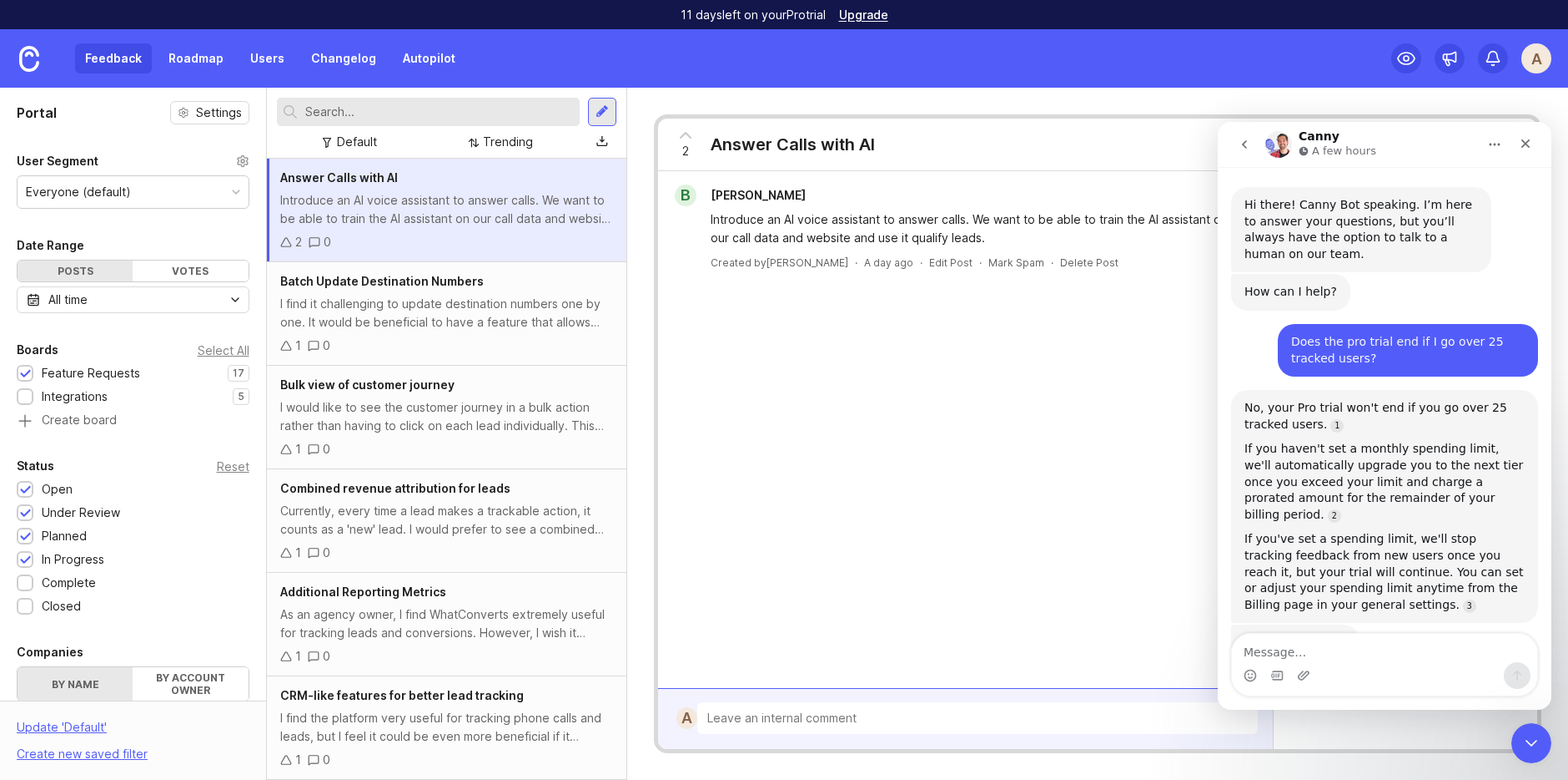
scroll to position [813, 0]
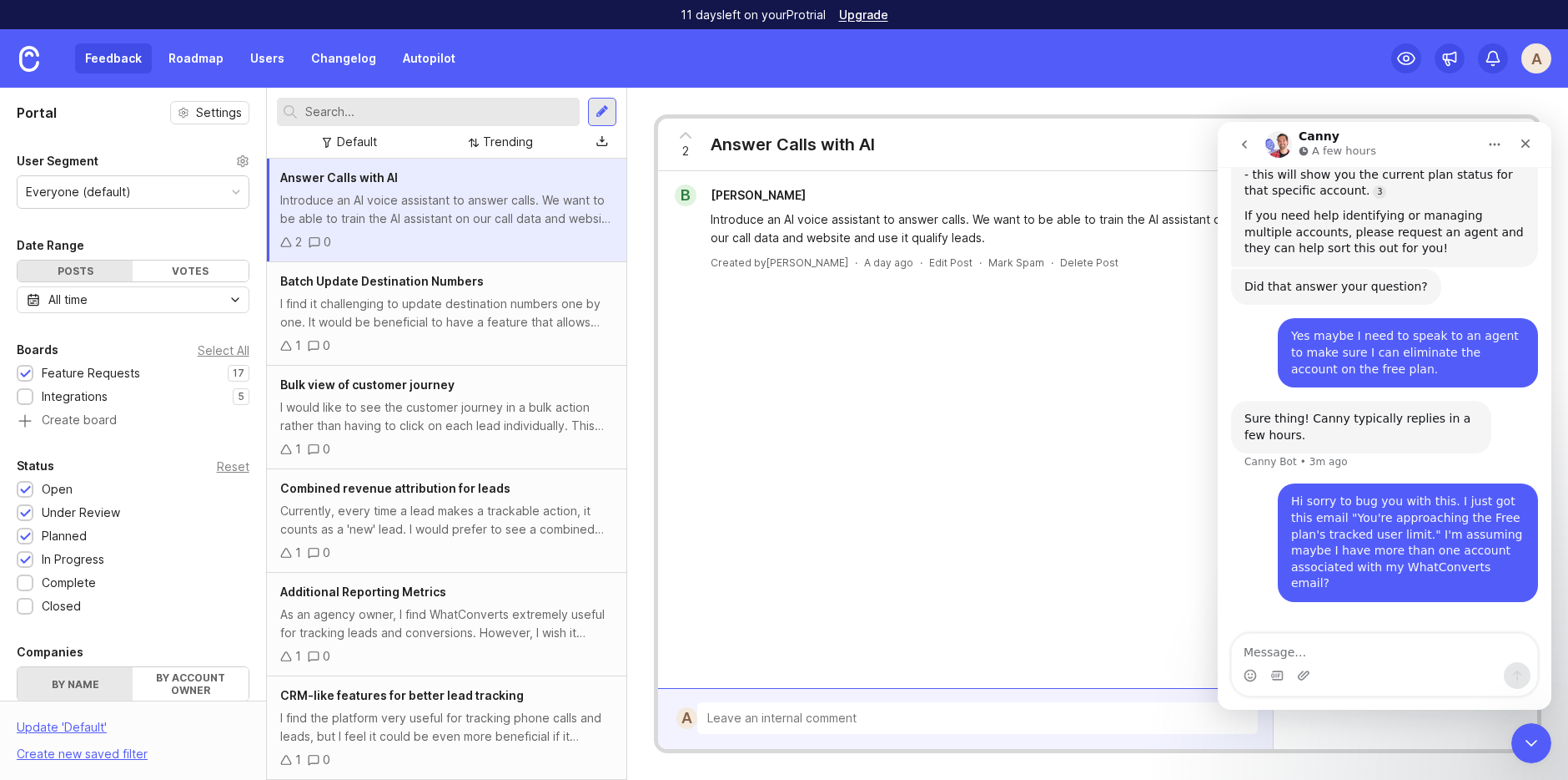
click at [1384, 67] on div "A" at bounding box center [1537, 58] width 30 height 30
click at [1384, 142] on icon "Close" at bounding box center [1525, 143] width 13 height 13
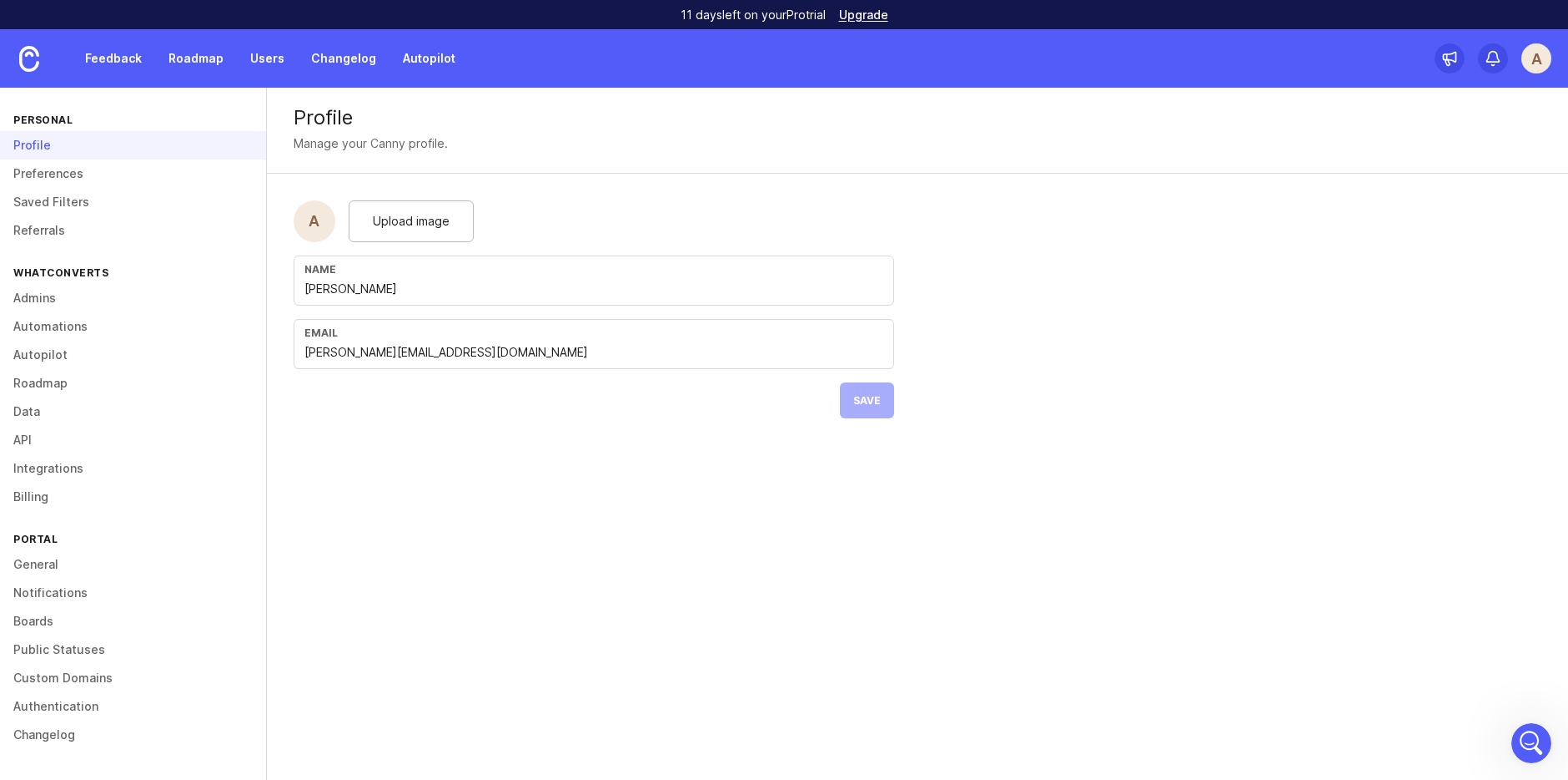
click at [1384, 698] on icon "Open Intercom Messenger" at bounding box center [1532, 743] width 27 height 27
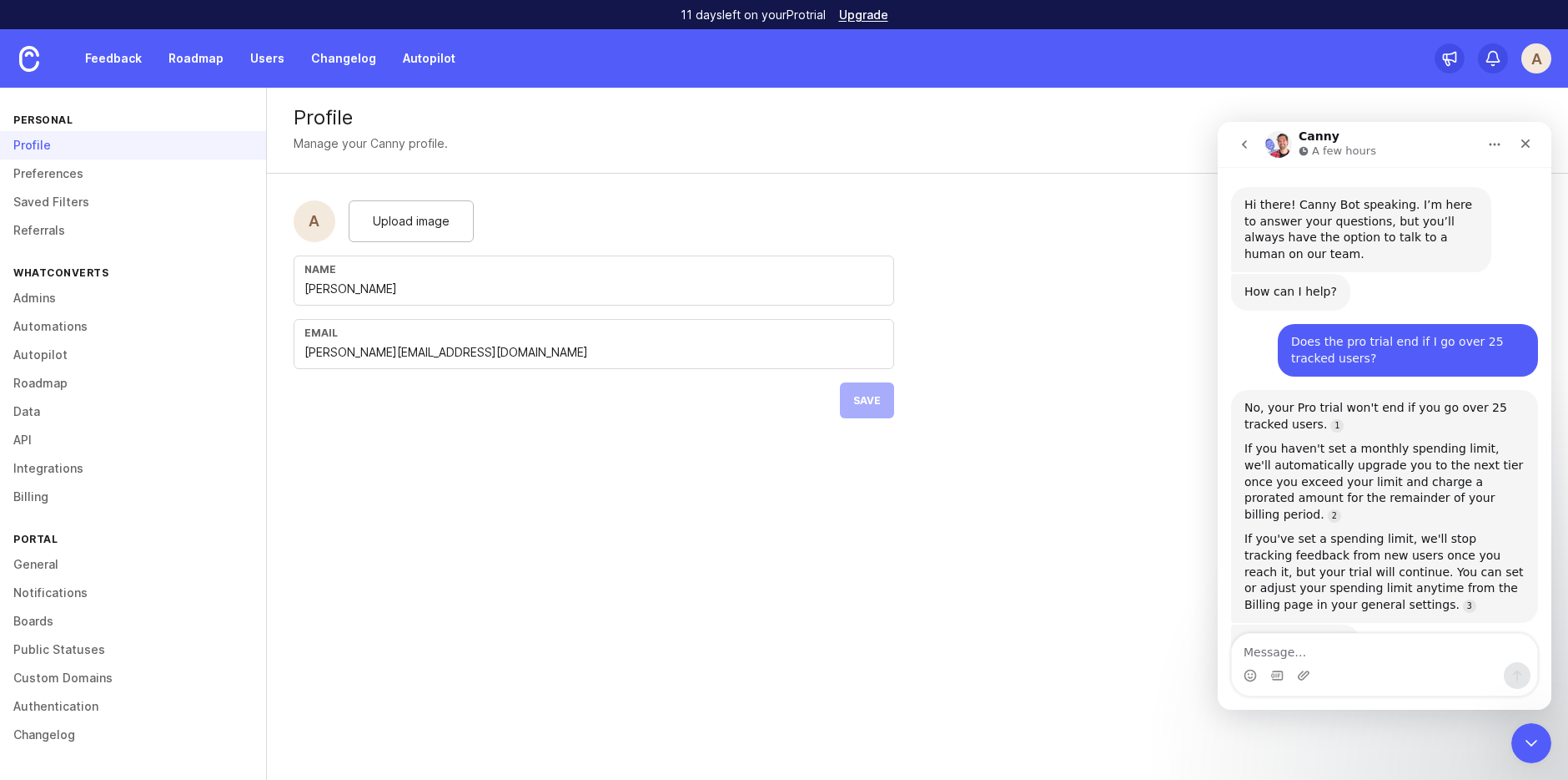
scroll to position [813, 0]
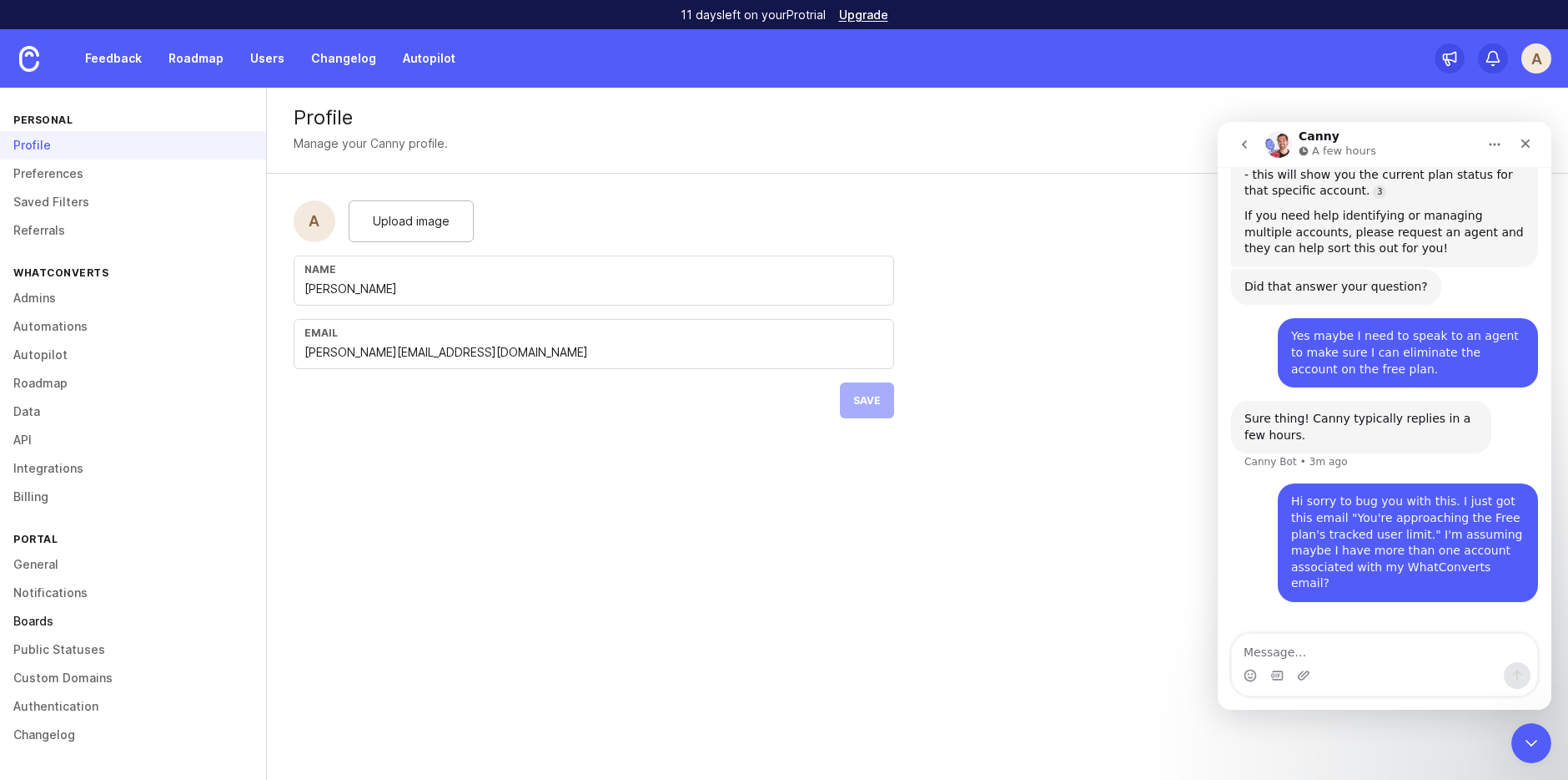
click at [39, 621] on link "Boards" at bounding box center [133, 621] width 266 height 28
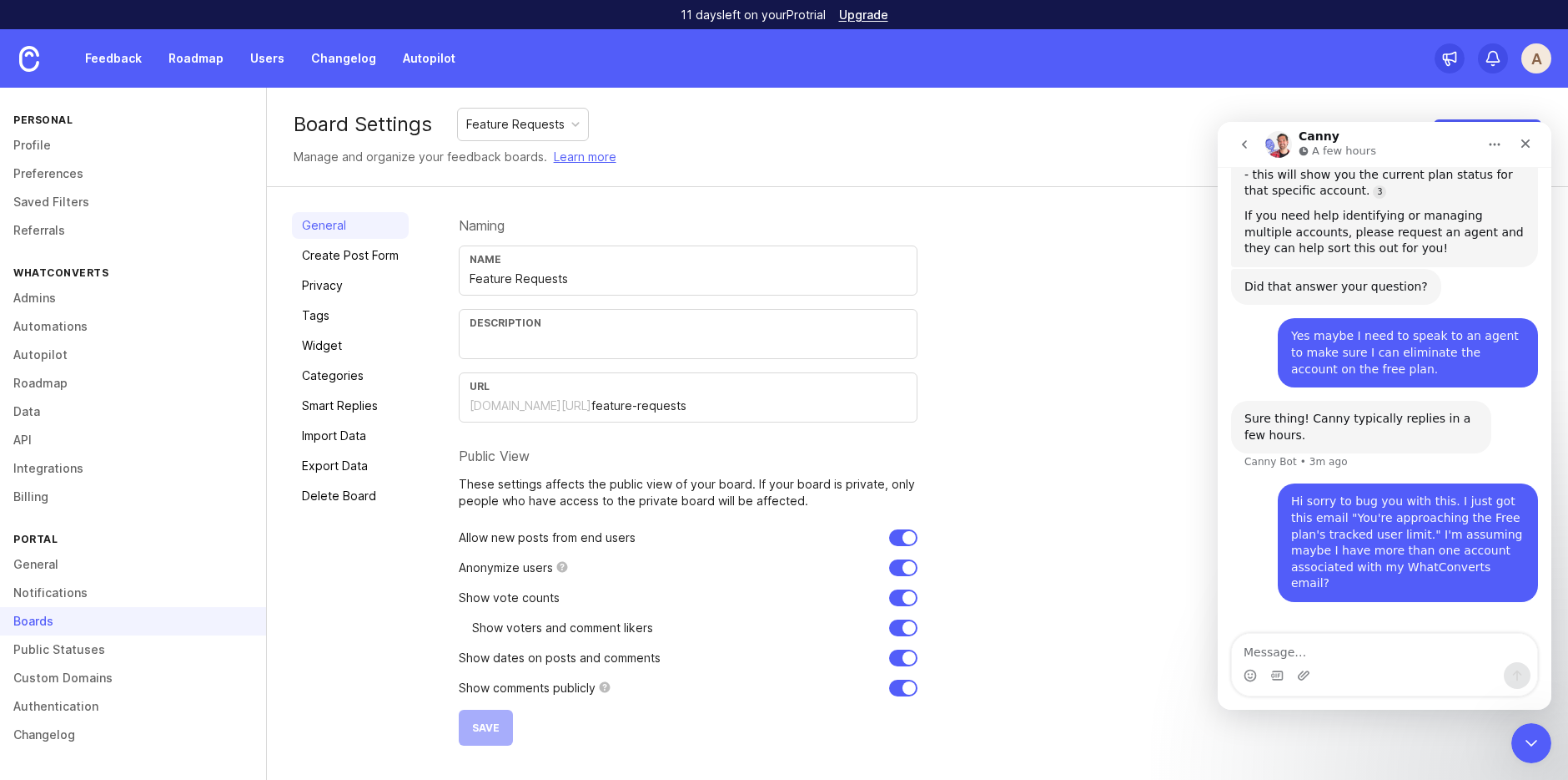
click at [542, 119] on div "Feature Requests" at bounding box center [515, 124] width 98 height 19
click at [705, 119] on div "Board Settings Feature Requests Manage and organize your feedback boards. Learn…" at bounding box center [917, 137] width 1301 height 99
click at [559, 134] on div "Feature Requests" at bounding box center [523, 124] width 130 height 32
click at [1384, 146] on icon "Home" at bounding box center [1494, 144] width 13 height 13
click at [1384, 151] on div "Close" at bounding box center [1525, 144] width 30 height 30
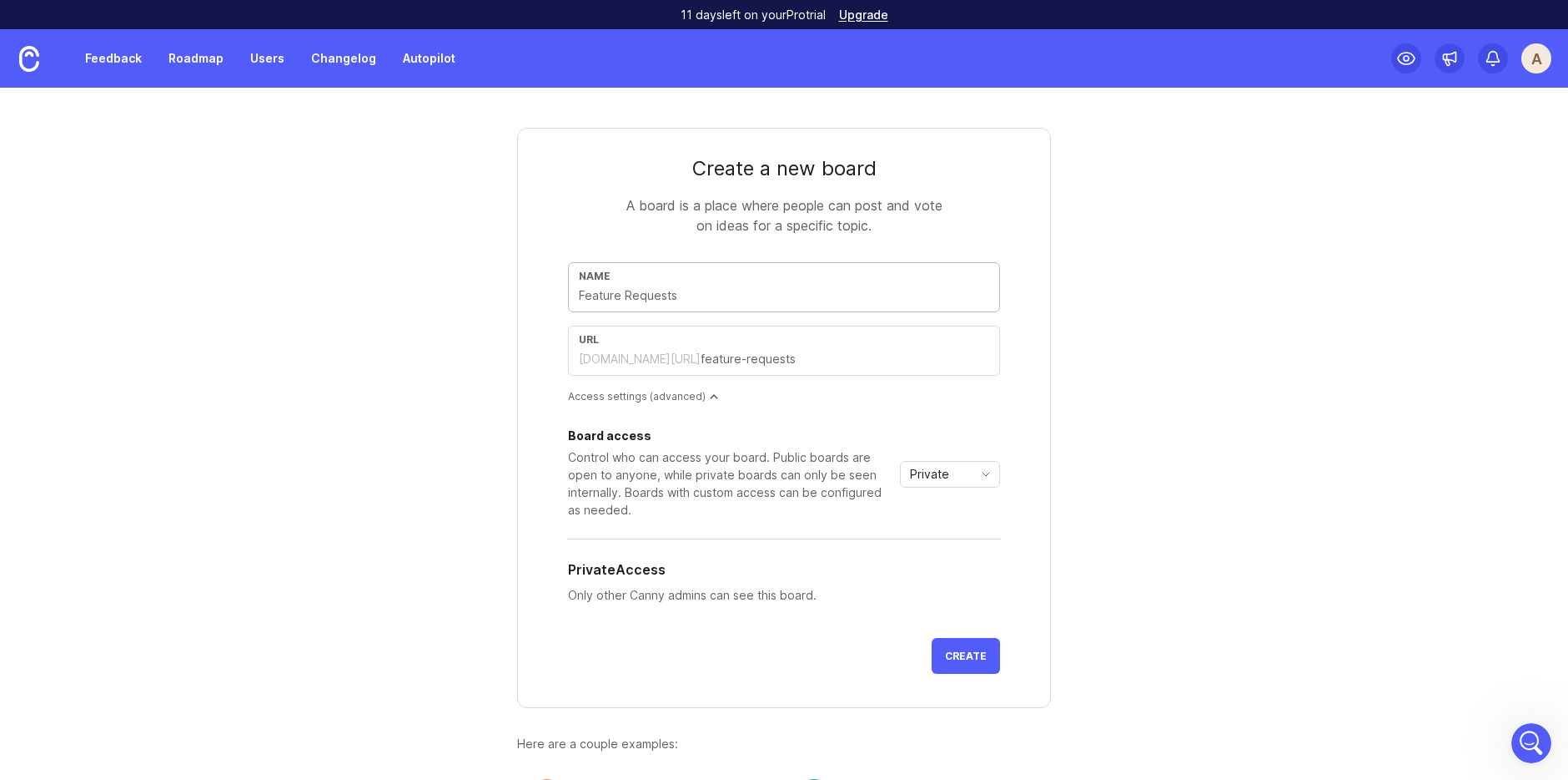
click at [688, 292] on input "text" at bounding box center [784, 295] width 410 height 19
type input "R"
type input "r"
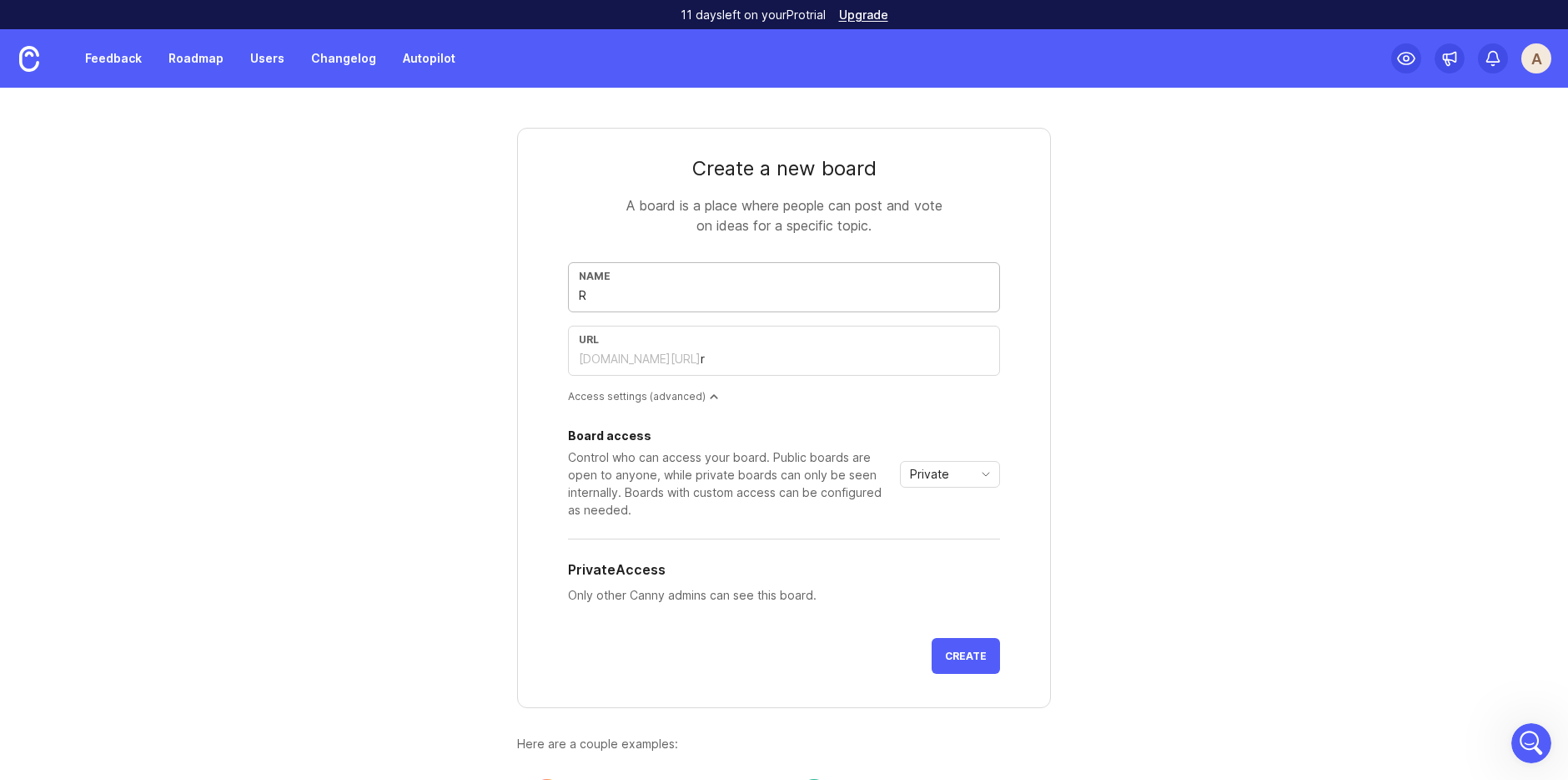
type input "Re"
type input "re"
type input "Rep"
type input "rep"
type input "Repo"
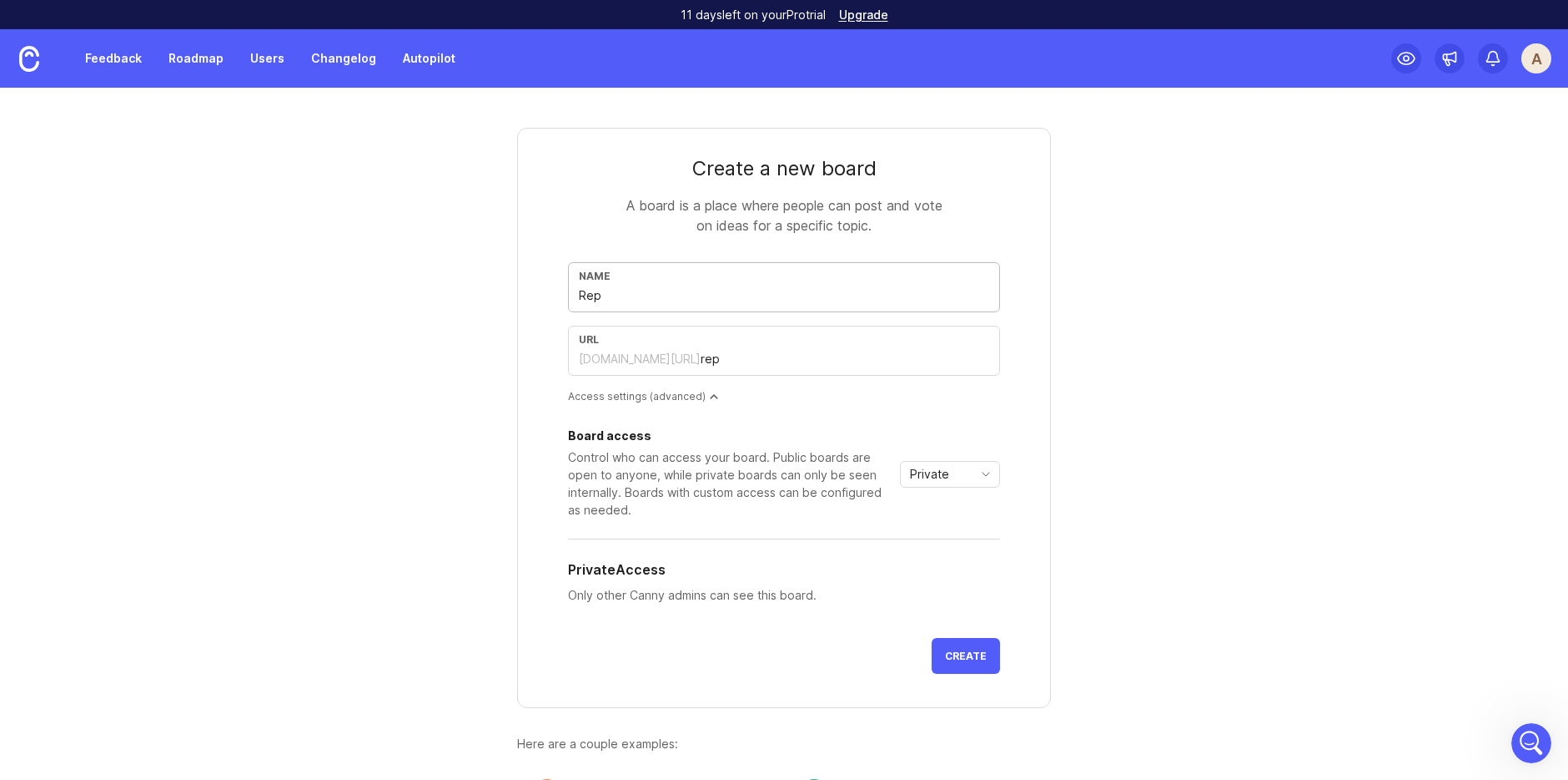
type input "repo"
type input "Repor"
type input "repor"
type input "Report"
type input "report"
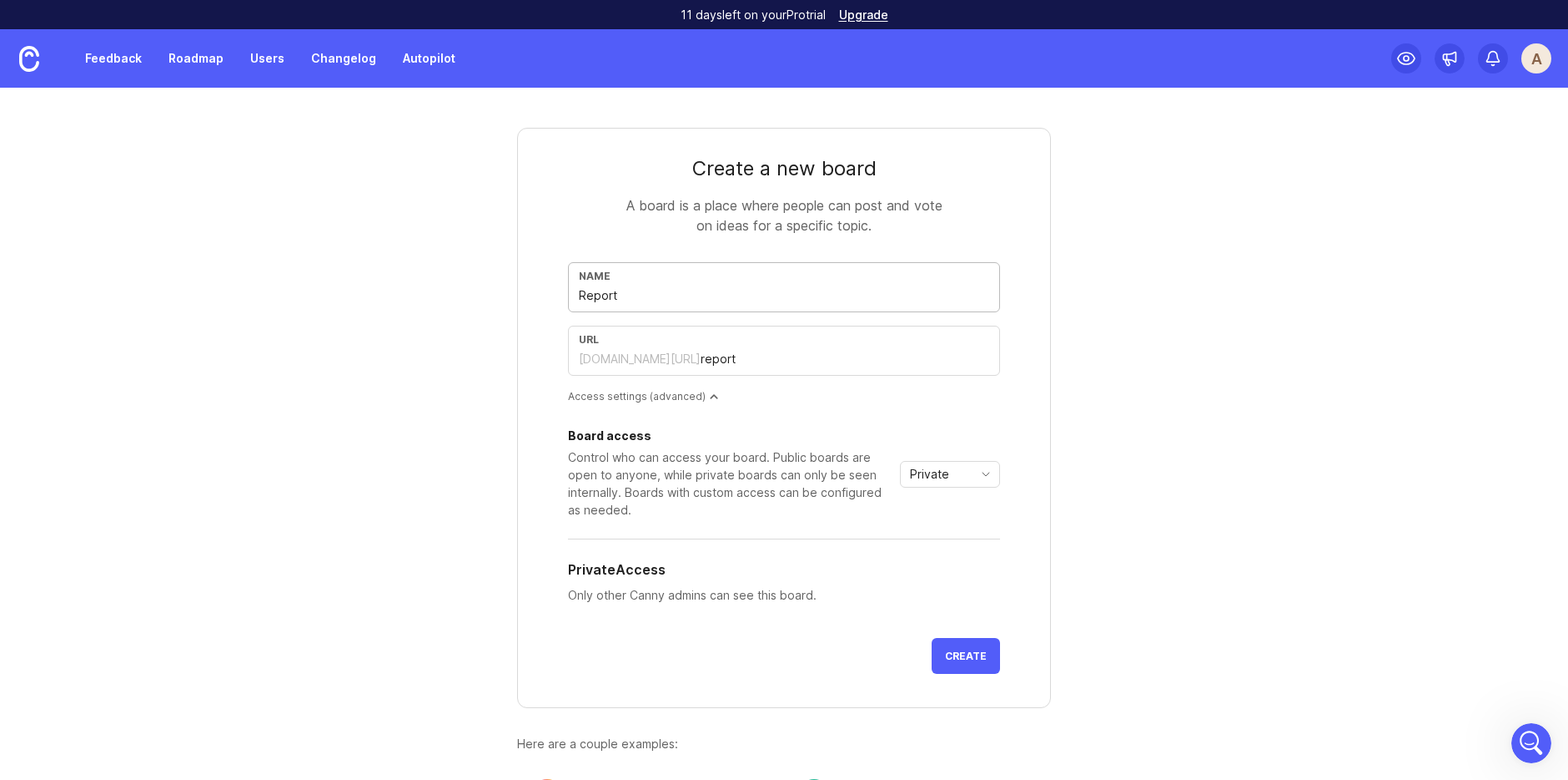
type input "Reports"
type input "reports"
type input "Reports"
click at [983, 653] on span "Create" at bounding box center [966, 656] width 42 height 12
type input "I"
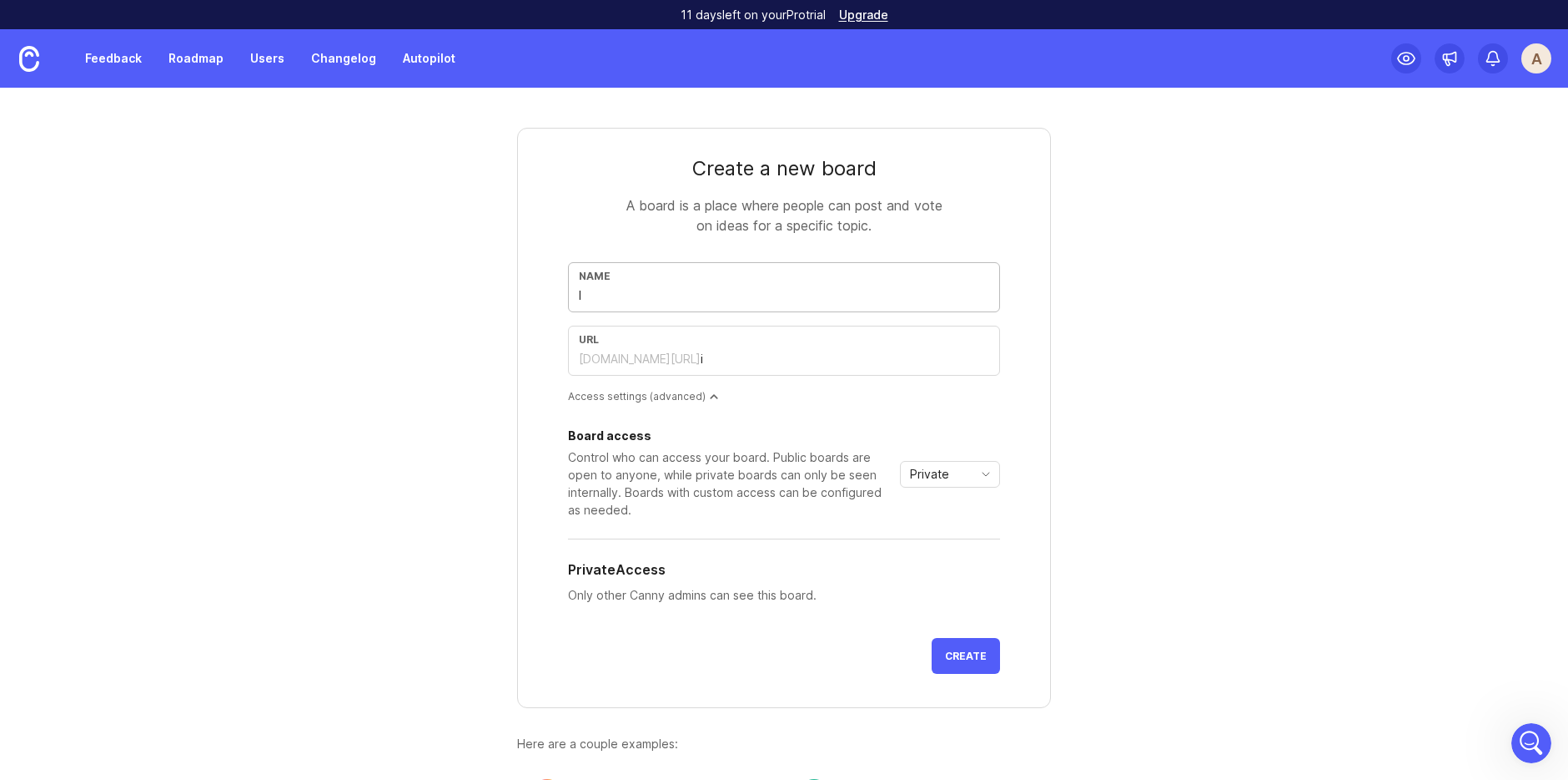
type input "i"
type input "In"
type input "in"
type input "Int"
type input "int"
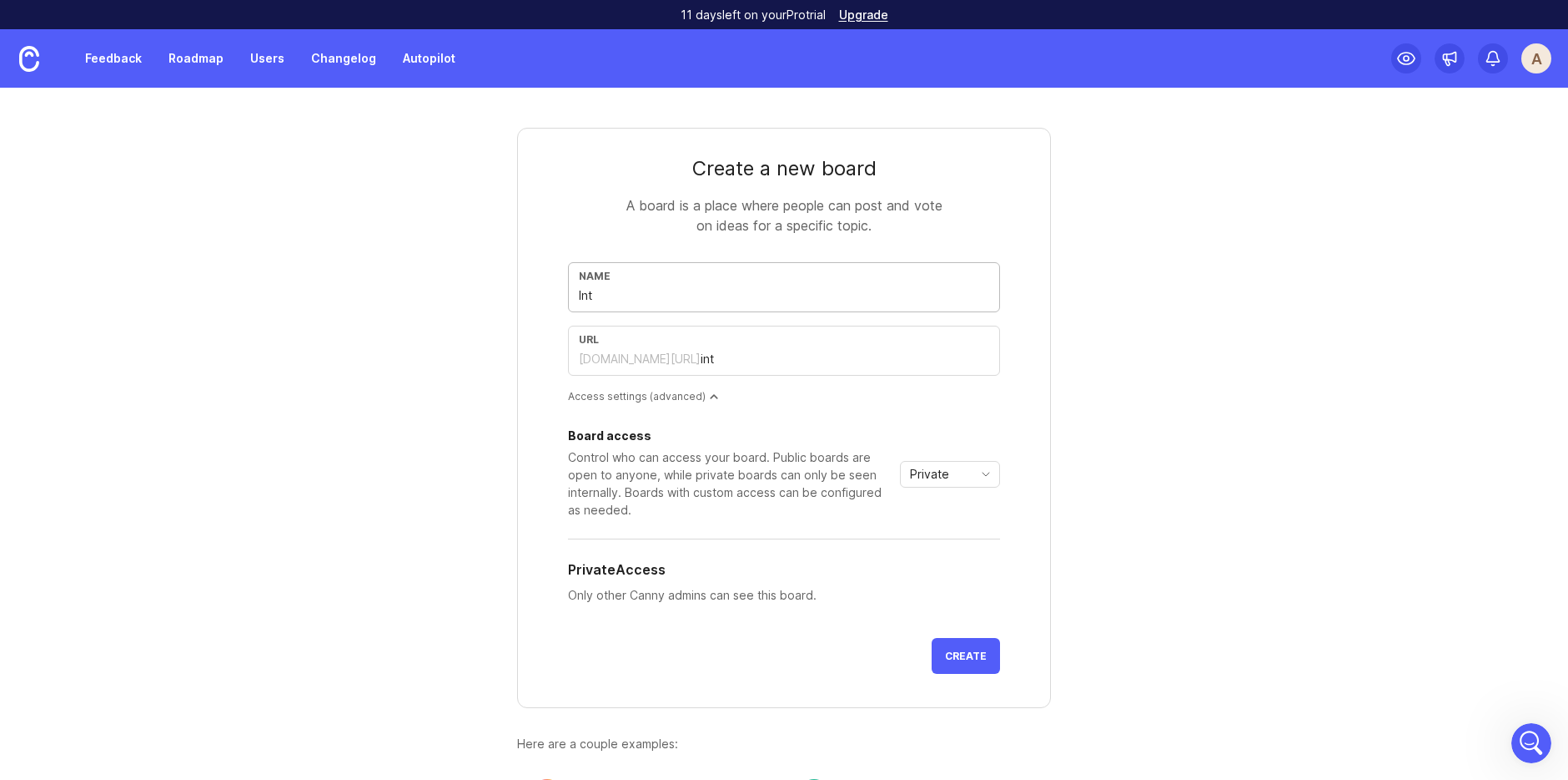
type input "Inte"
type input "inte"
type input "Inter"
type input "inter"
type input "Intern"
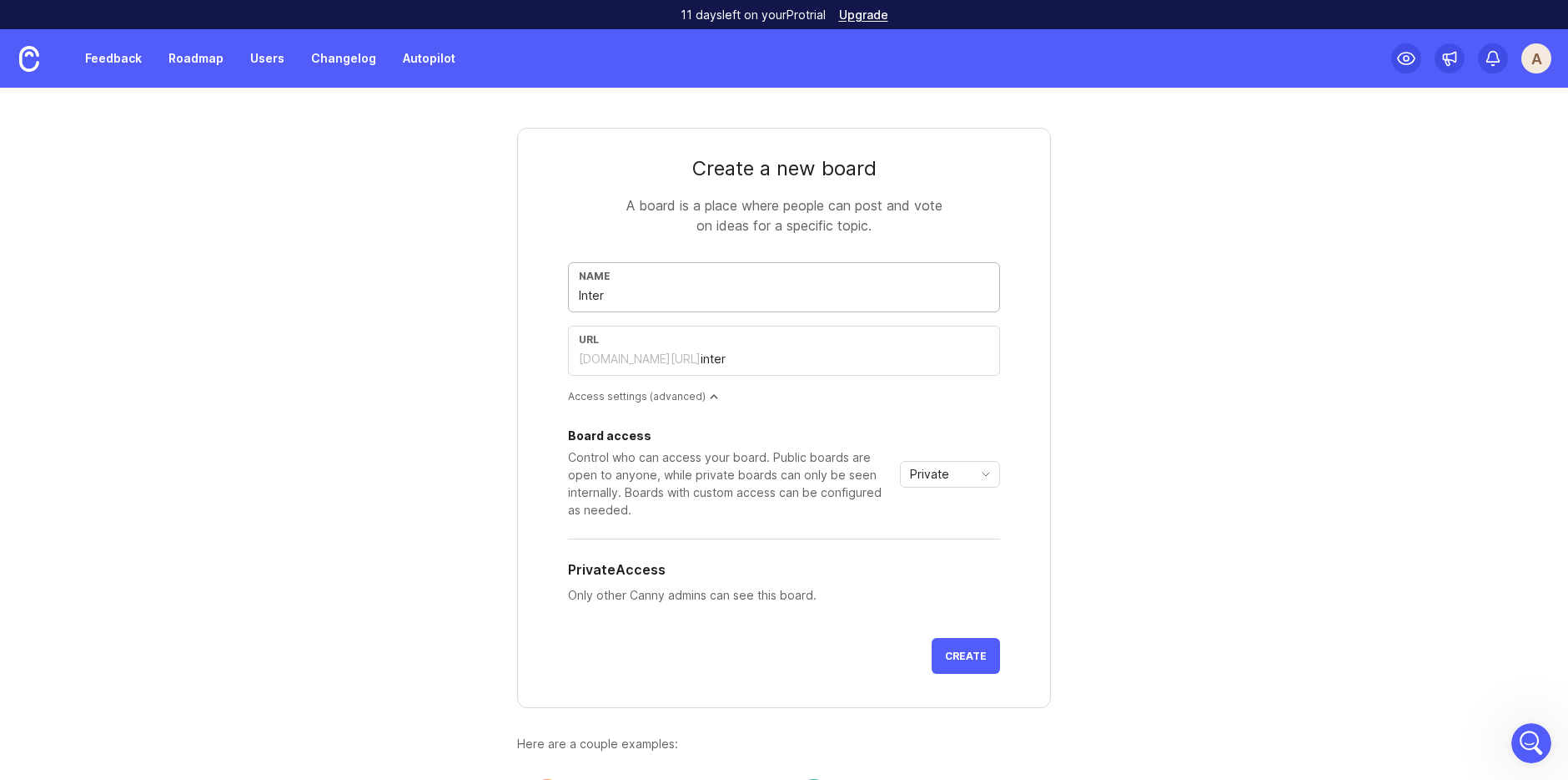
type input "intern"
type input "Interna"
type input "interna"
type input "Internal"
type input "internal"
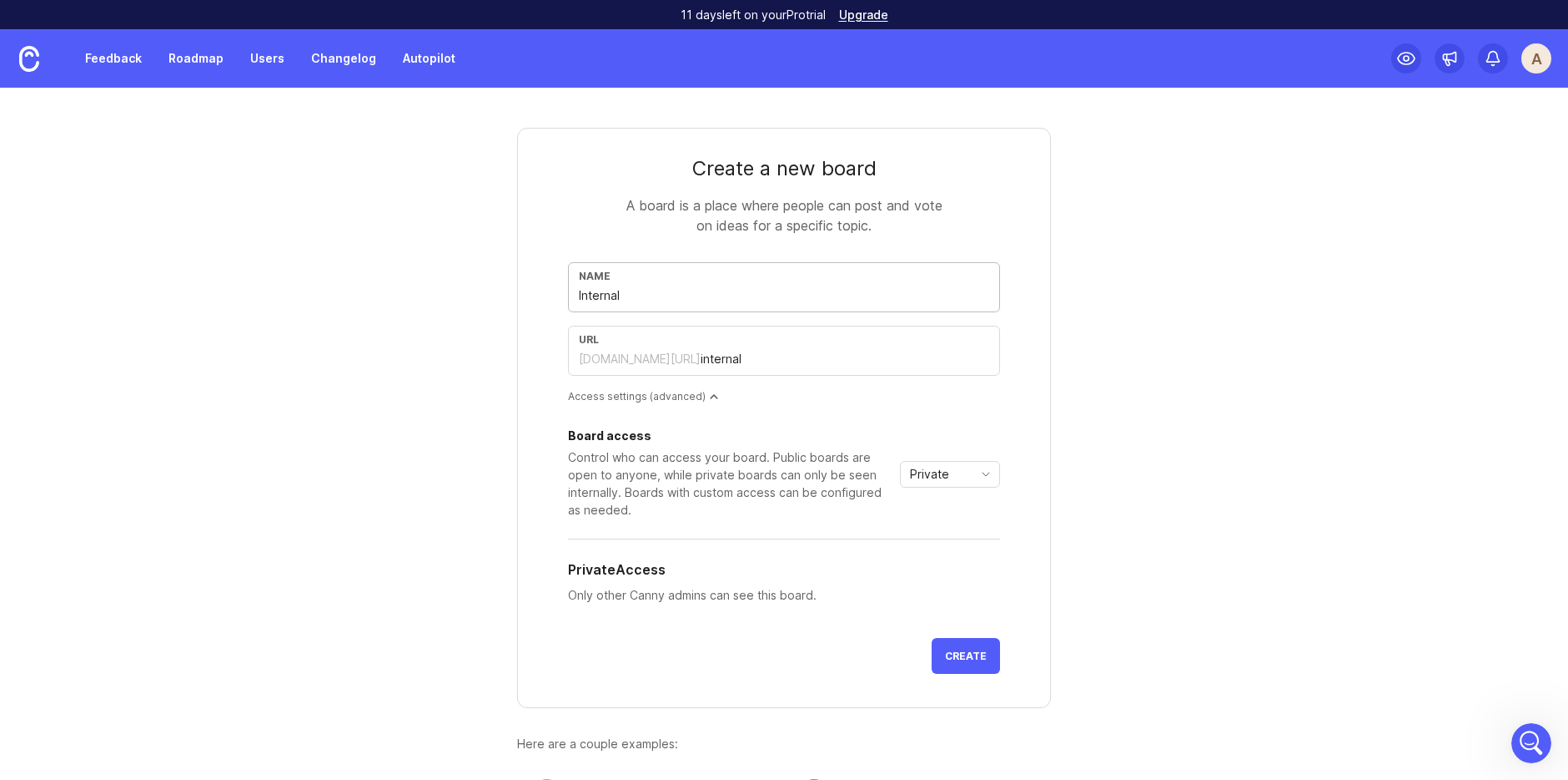
type input "Internal R"
type input "internal-r"
type input "Internal Re"
type input "internal-re"
type input "Internal Req"
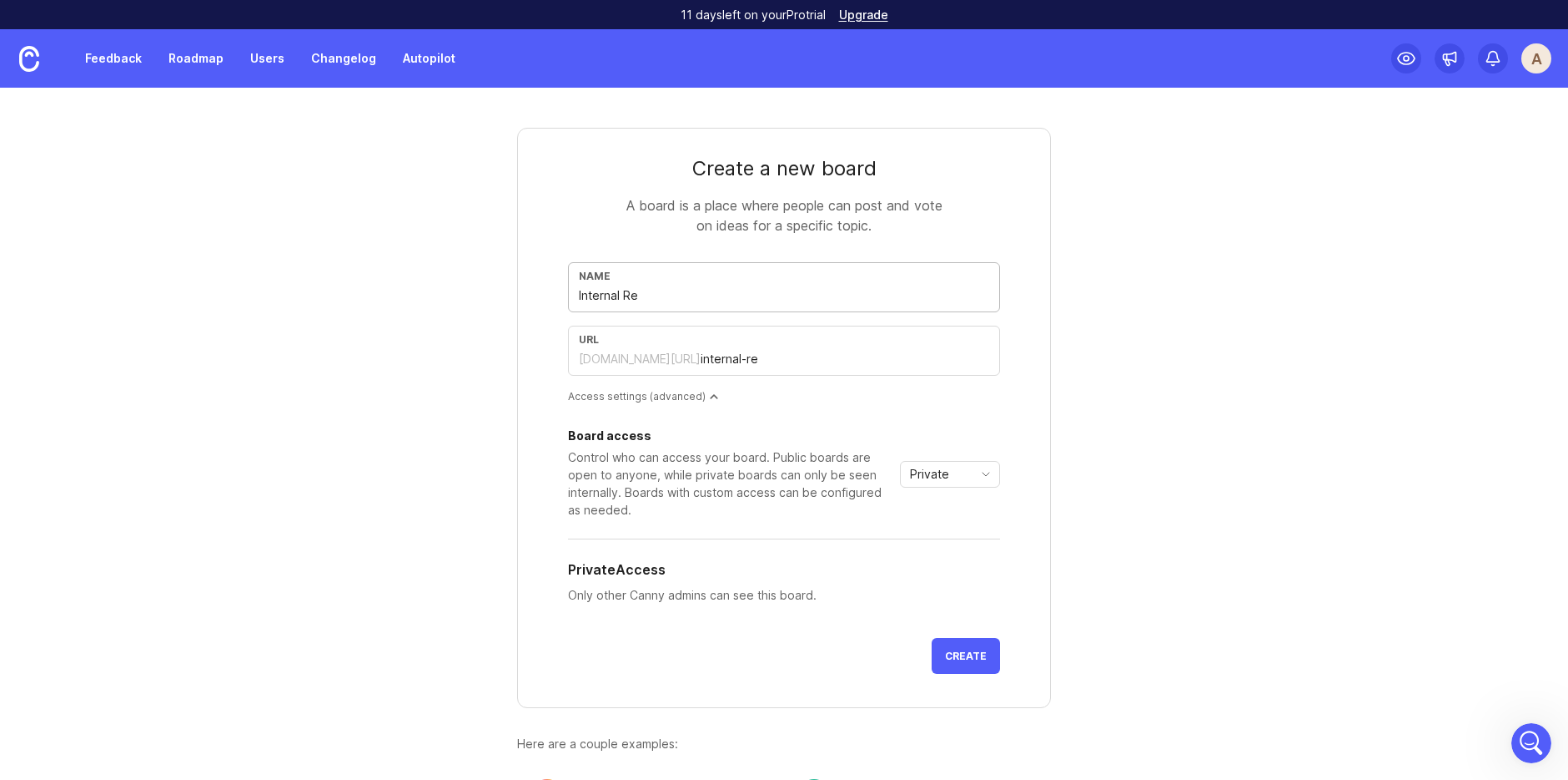
type input "internal-req"
type input "Internal Requ"
type input "internal-requ"
type input "Internal Reque"
type input "internal-reque"
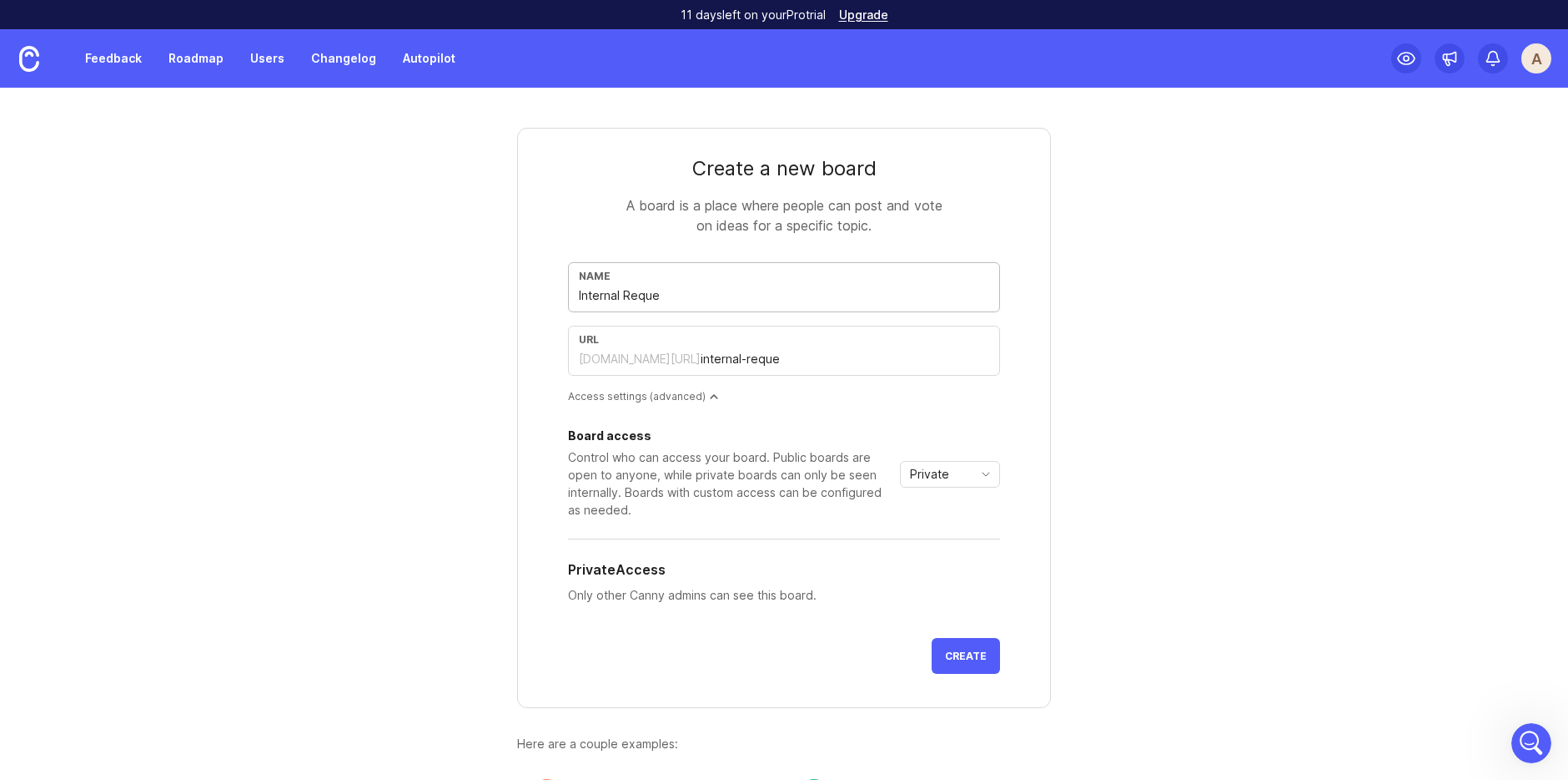
type input "Internal Reques"
type input "internal-reques"
type input "Internal Request"
type input "internal-request"
type input "Internal Requests"
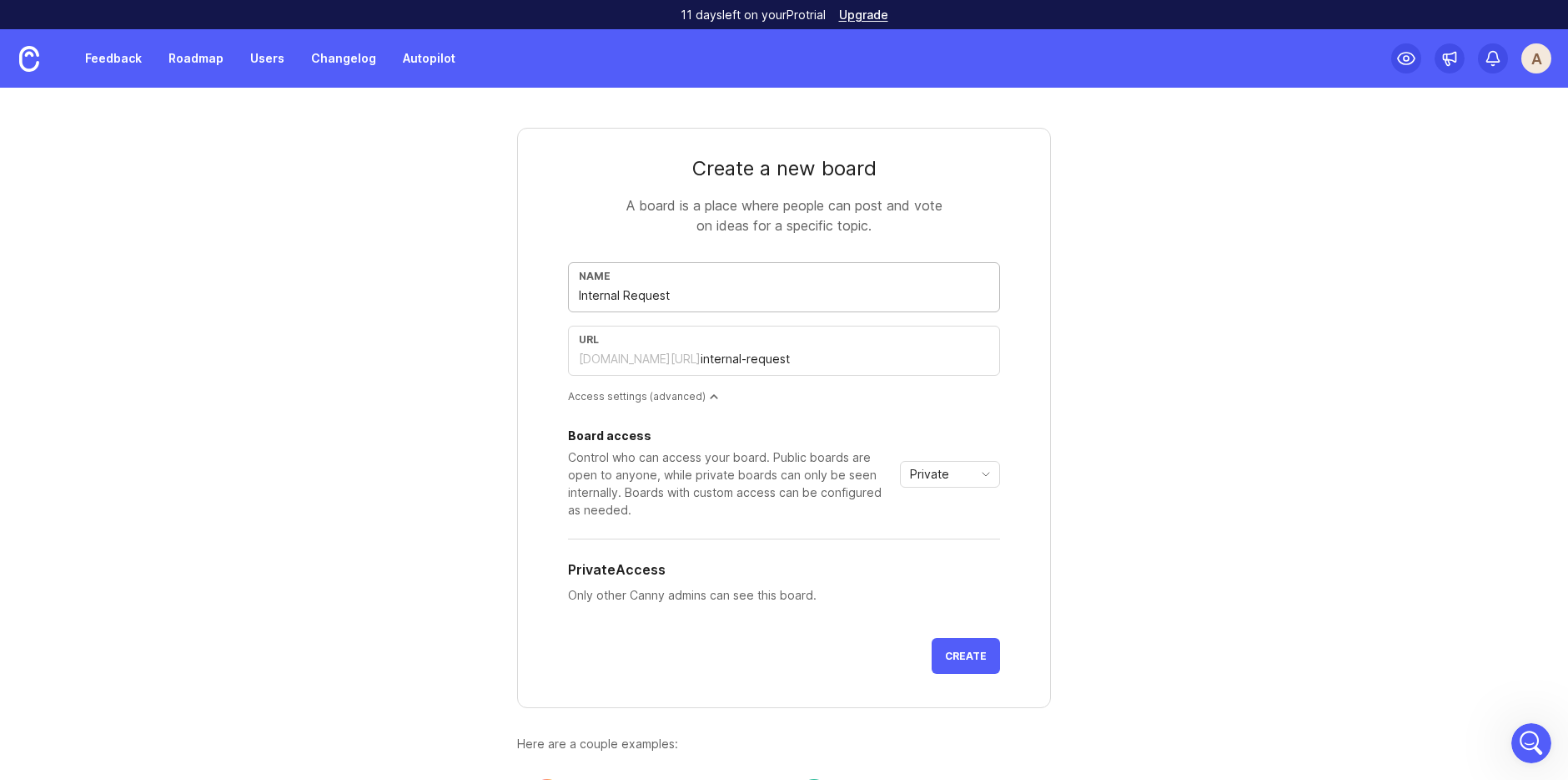
type input "internal-requests"
type input "Internal Request"
type input "internal-request"
type input "Internal Reques"
type input "internal-reques"
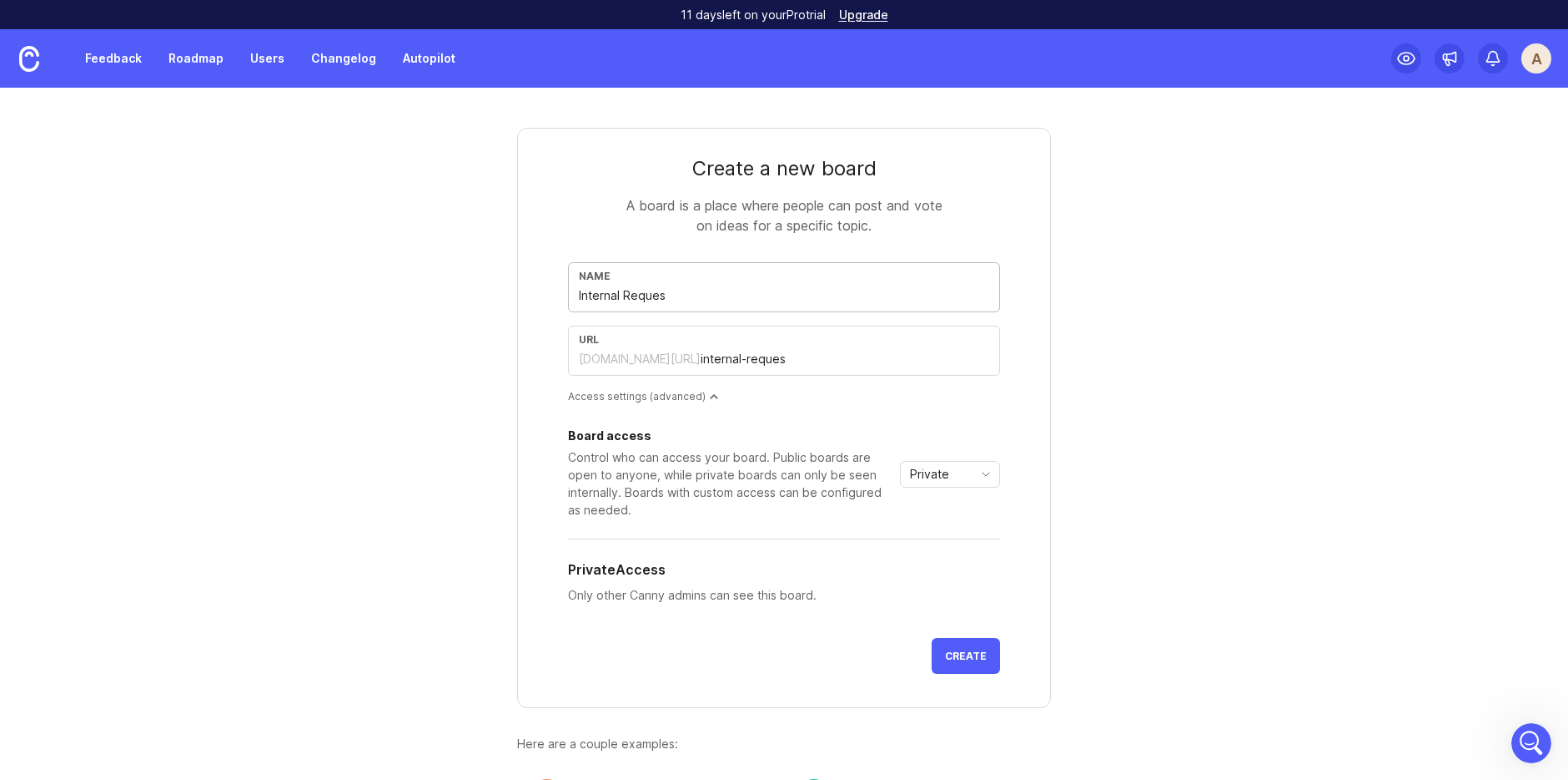
type input "Internal Reque"
type input "internal-reque"
type input "Internal Requ"
type input "internal-requ"
type input "Internal Req"
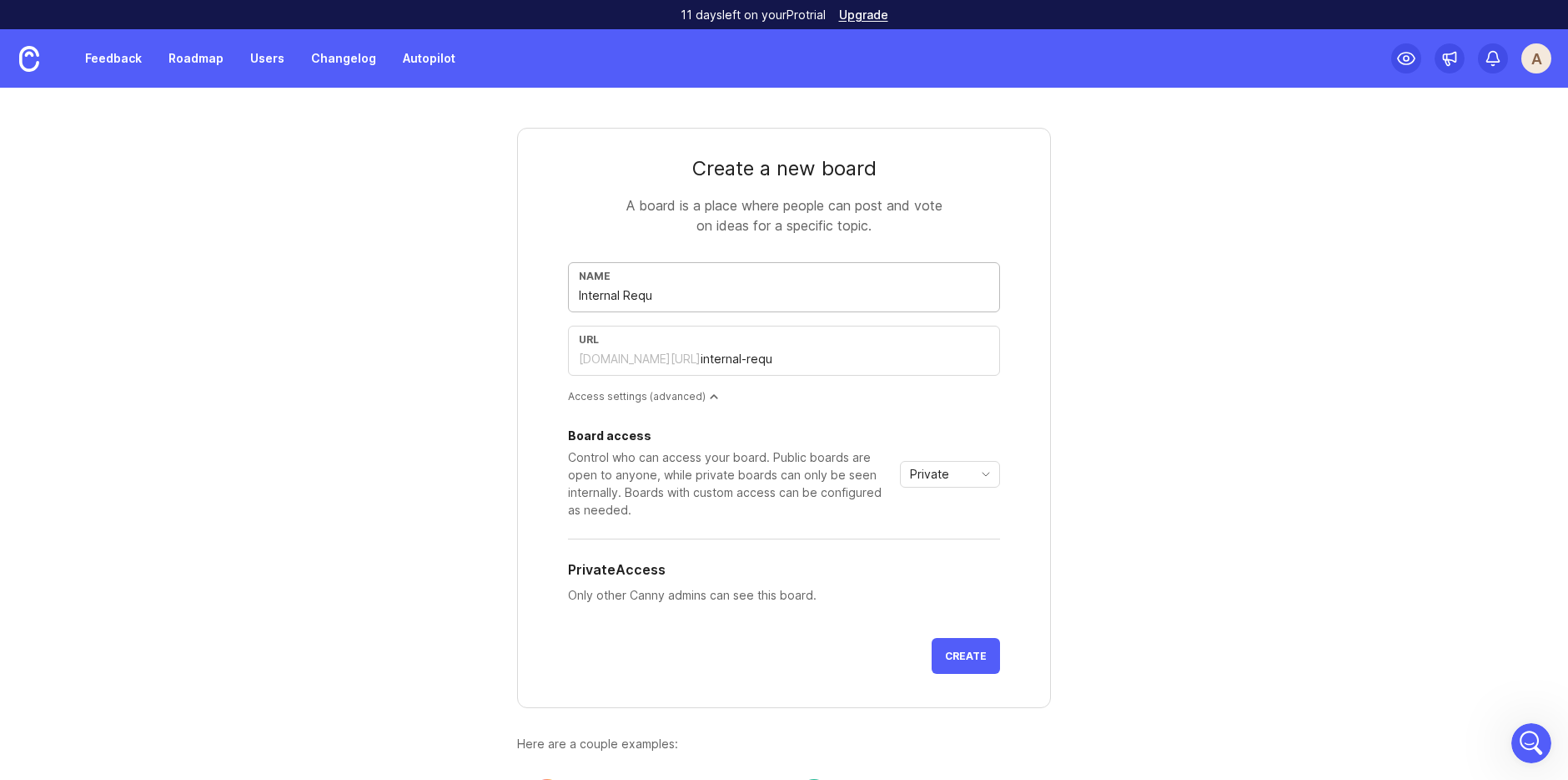
type input "internal-req"
type input "Internal Re"
type input "internal-re"
type input "Internal R"
type input "internal-r"
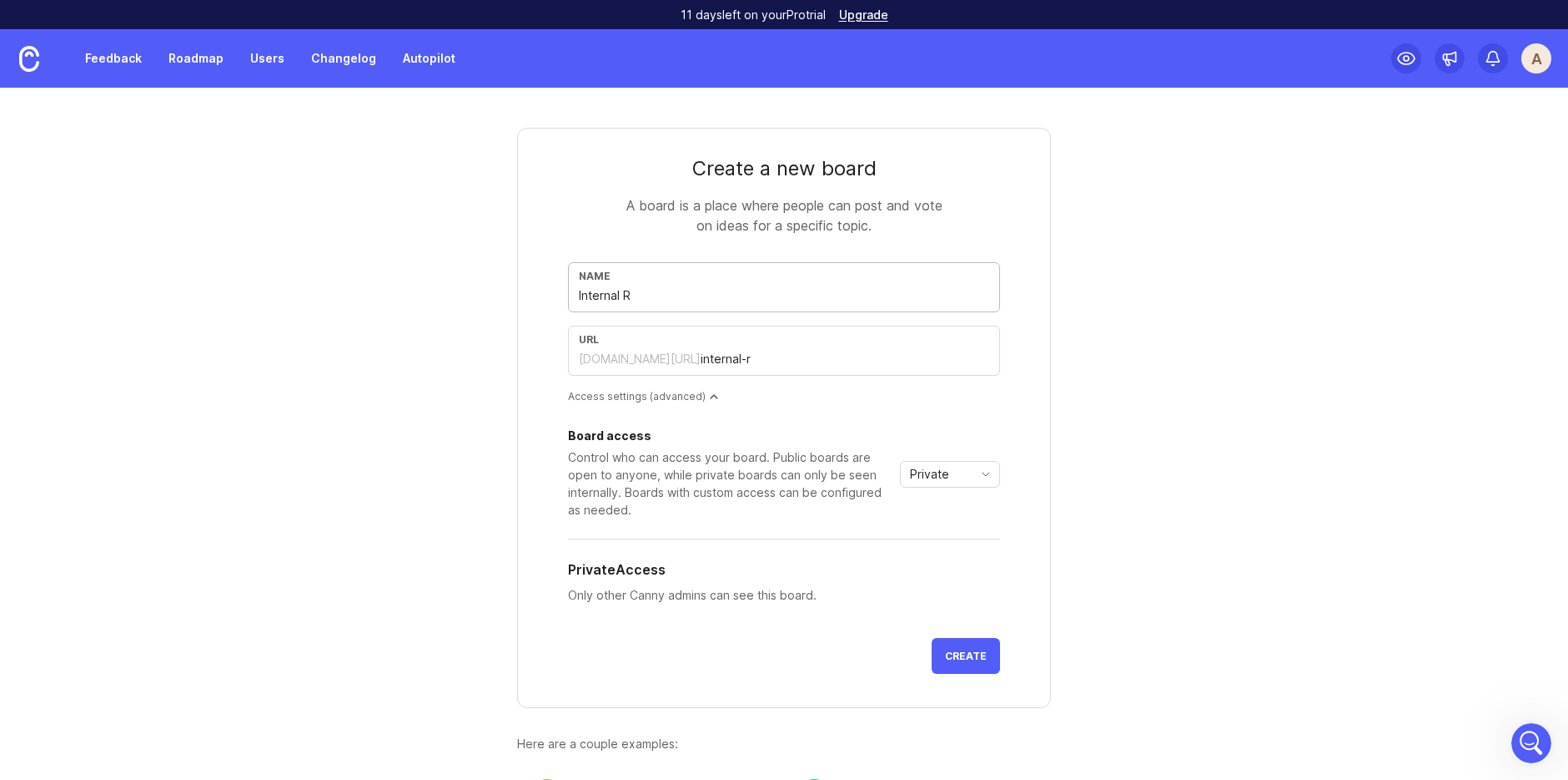
type input "Internal"
type input "internal"
type input "Internal F"
type input "internal-f"
type input "Internal Fe"
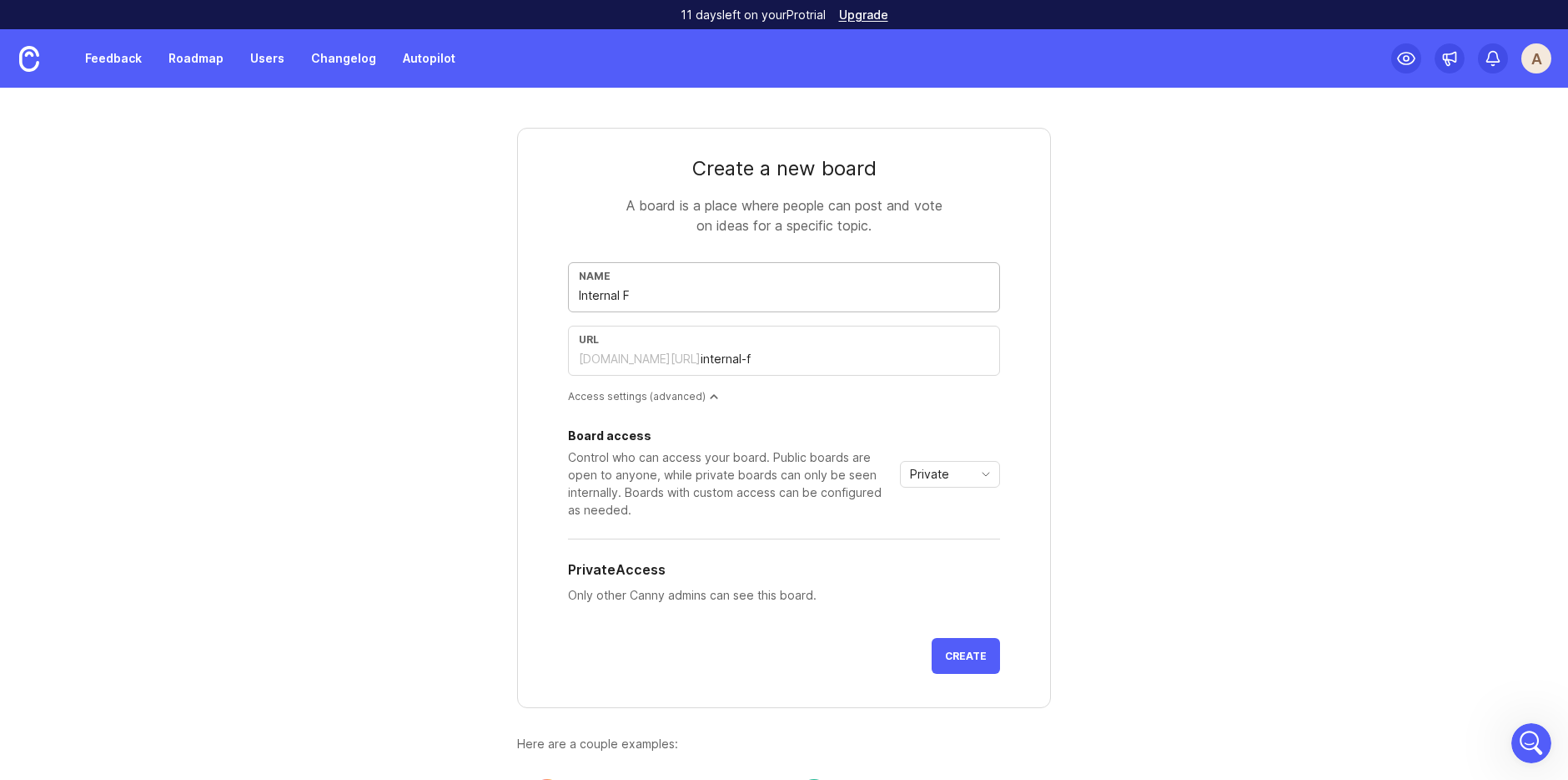
type input "internal-fe"
type input "Internal Fee"
type input "internal-fee"
type input "Internal Feed"
type input "internal-feed"
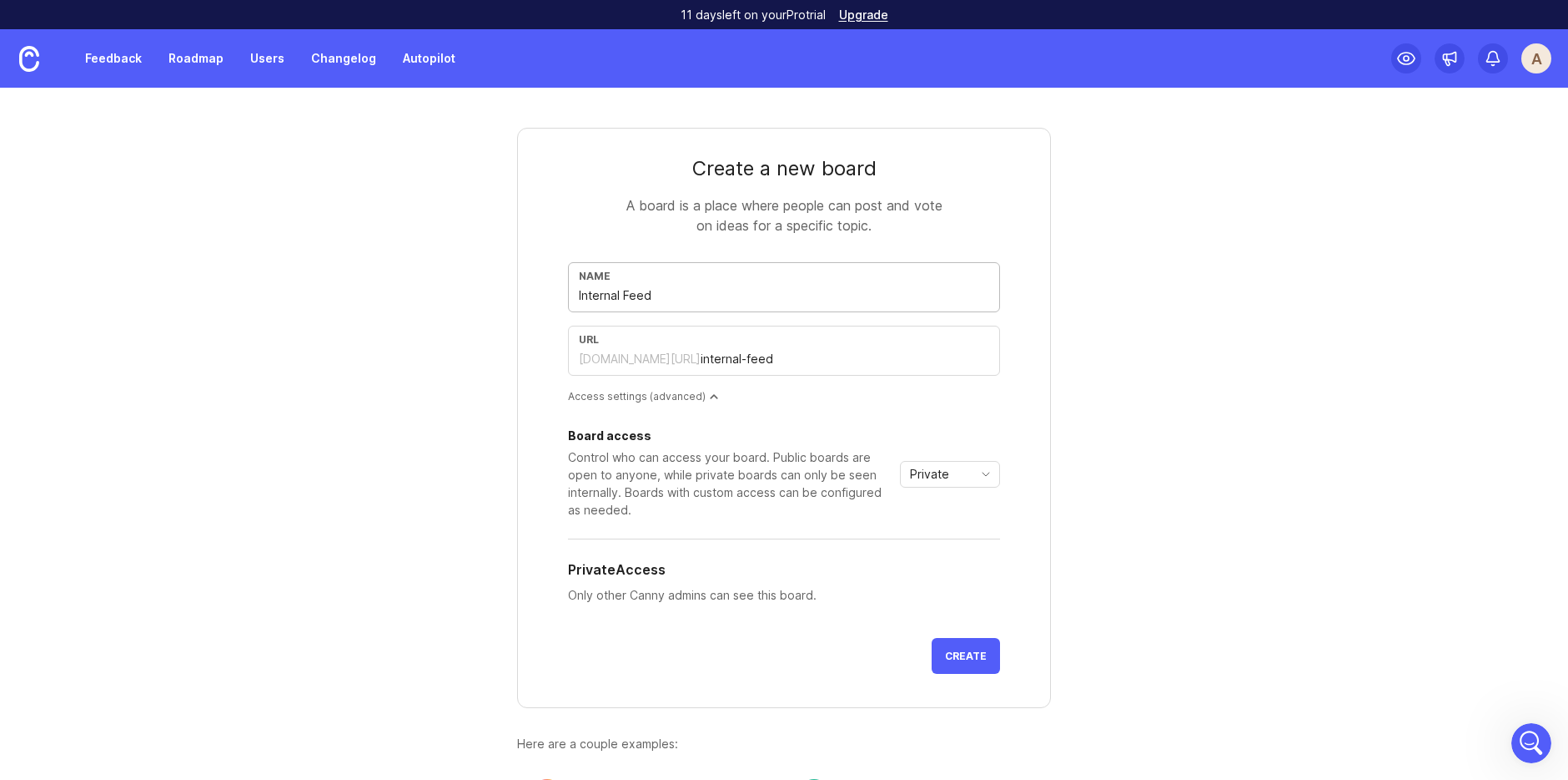
type input "Internal Feedb"
type input "internal-feedb"
type input "Internal Feedba"
type input "internal-feedba"
type input "Internal Feedbac"
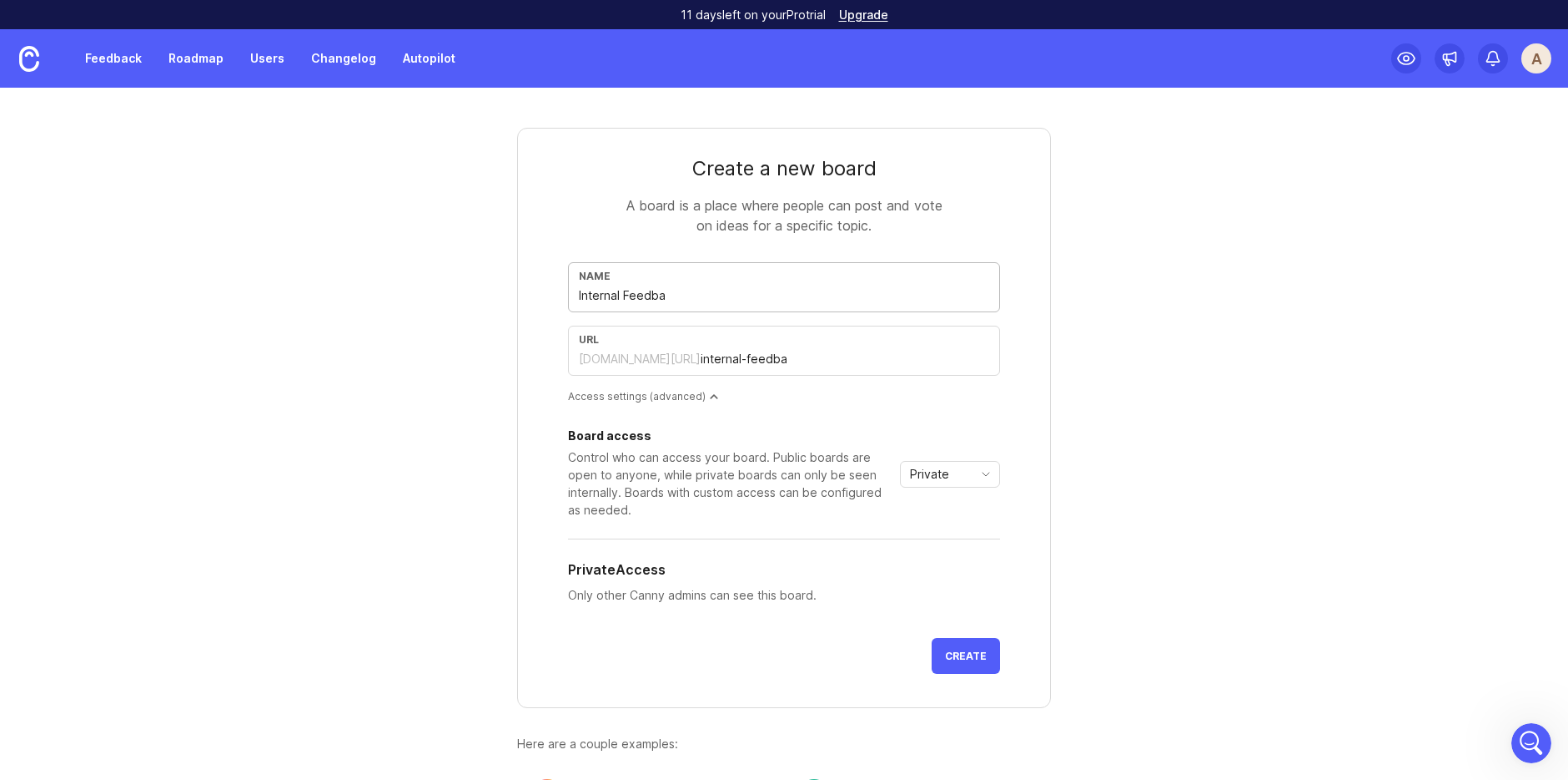
type input "internal-feedbac"
type input "Internal Feedback"
type input "internal-feedback"
type input "Internal Feedback"
click at [986, 651] on span "Create" at bounding box center [966, 656] width 42 height 12
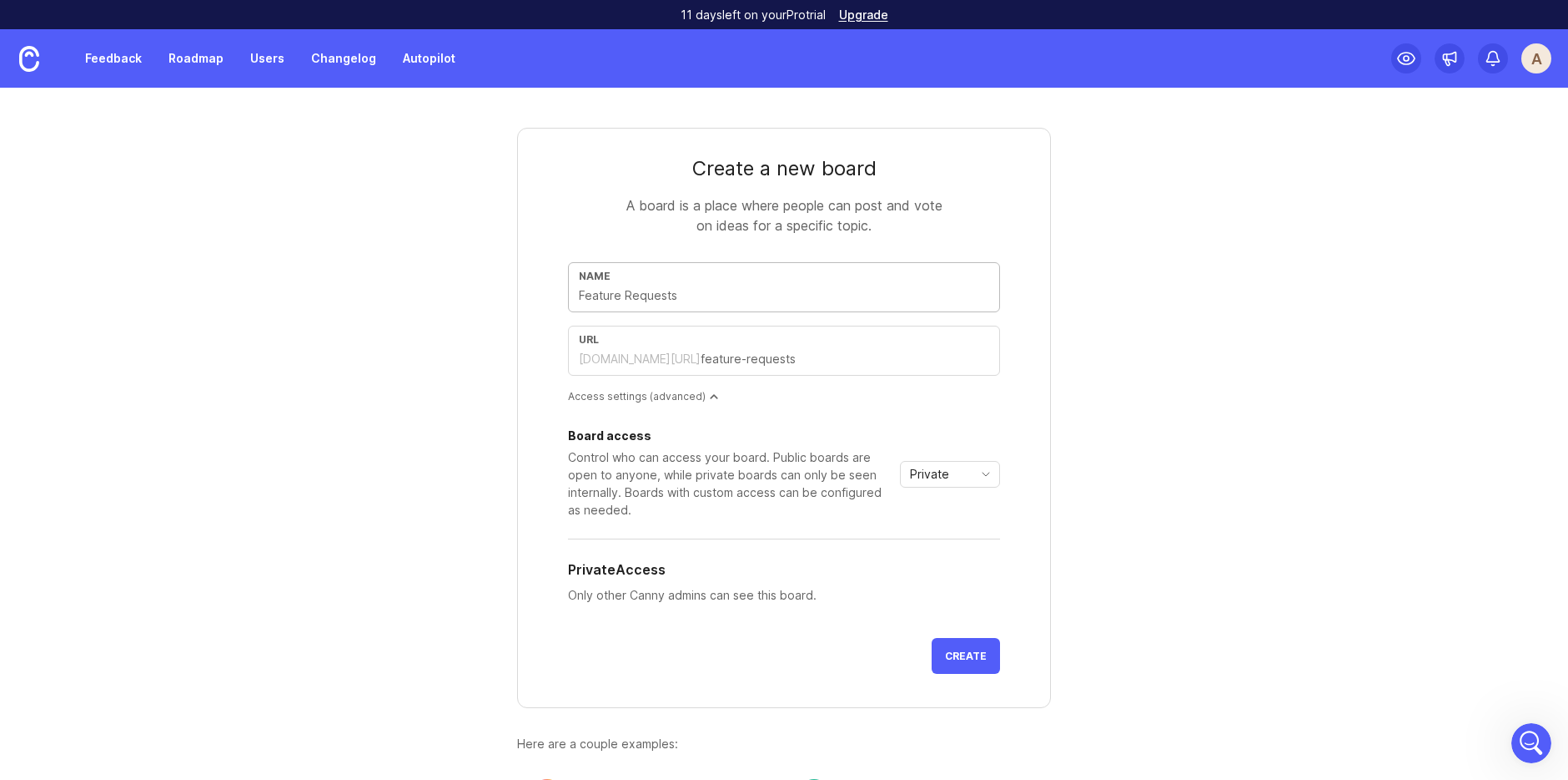
type input "O"
type input "o"
type input "Ot"
type input "ot"
type input "Oth"
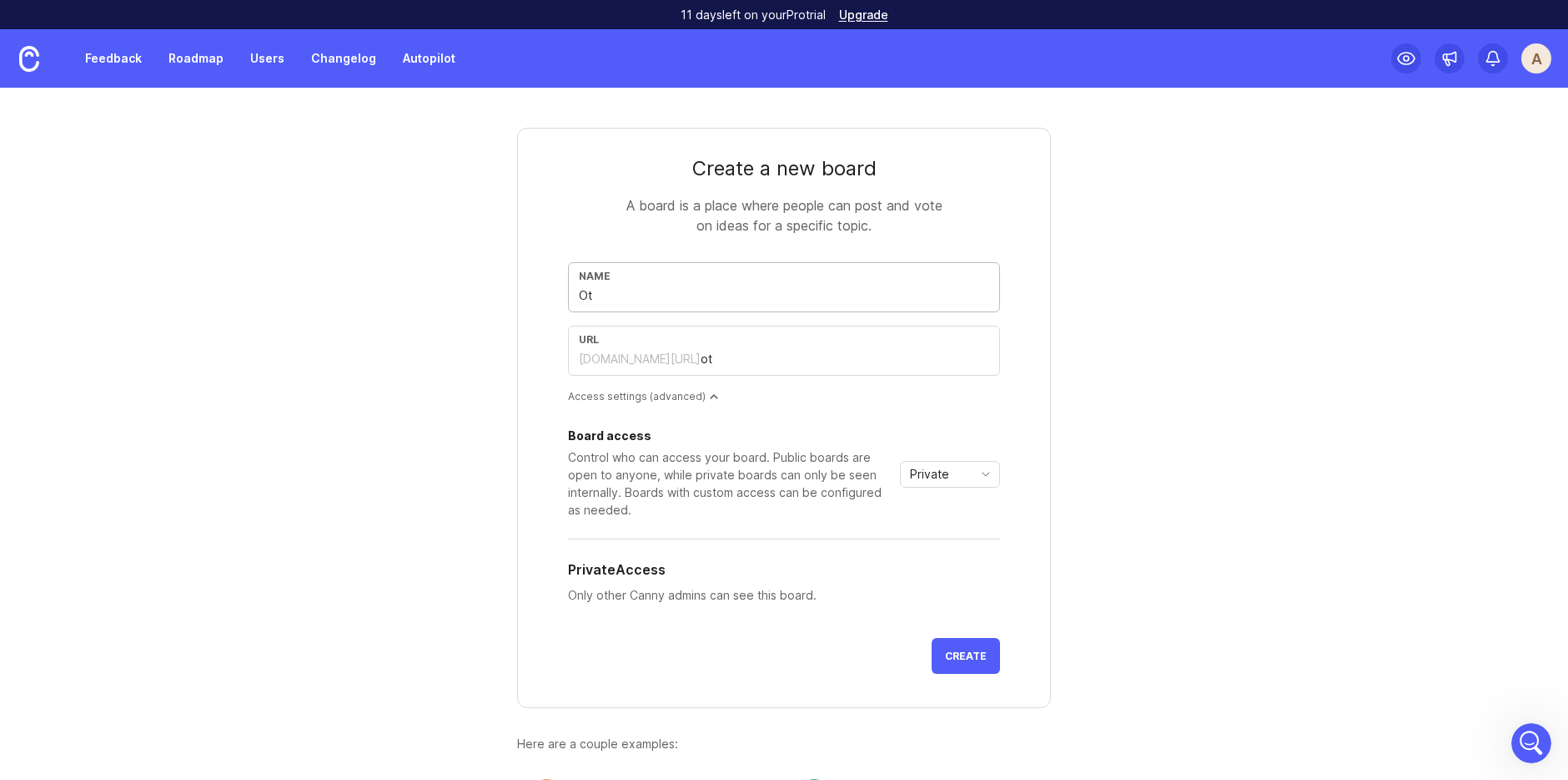
type input "oth"
type input "Othe"
type input "othe"
type input "Other"
type input "other"
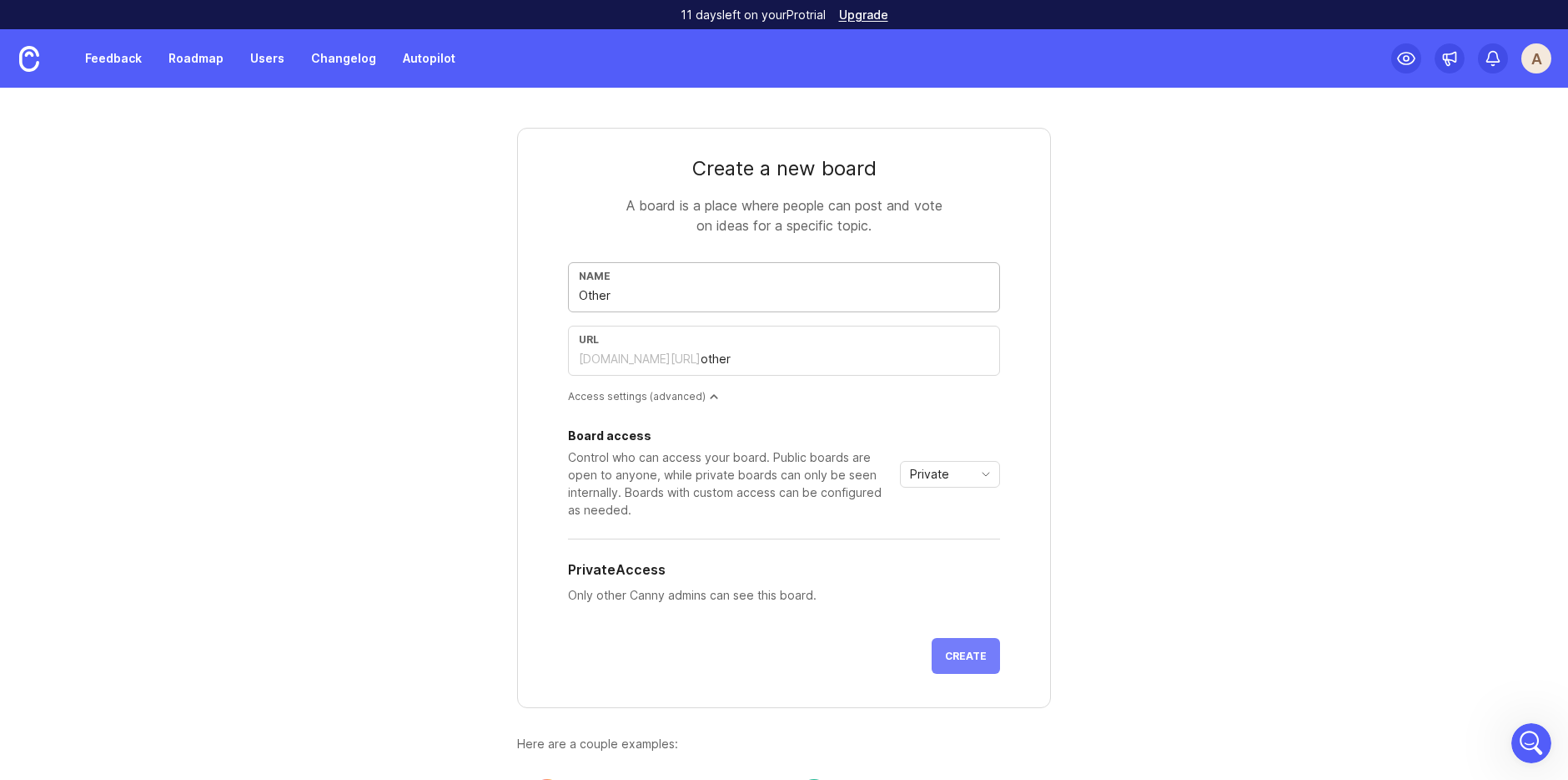
type input "Other"
click at [973, 655] on span "Create" at bounding box center [966, 656] width 42 height 12
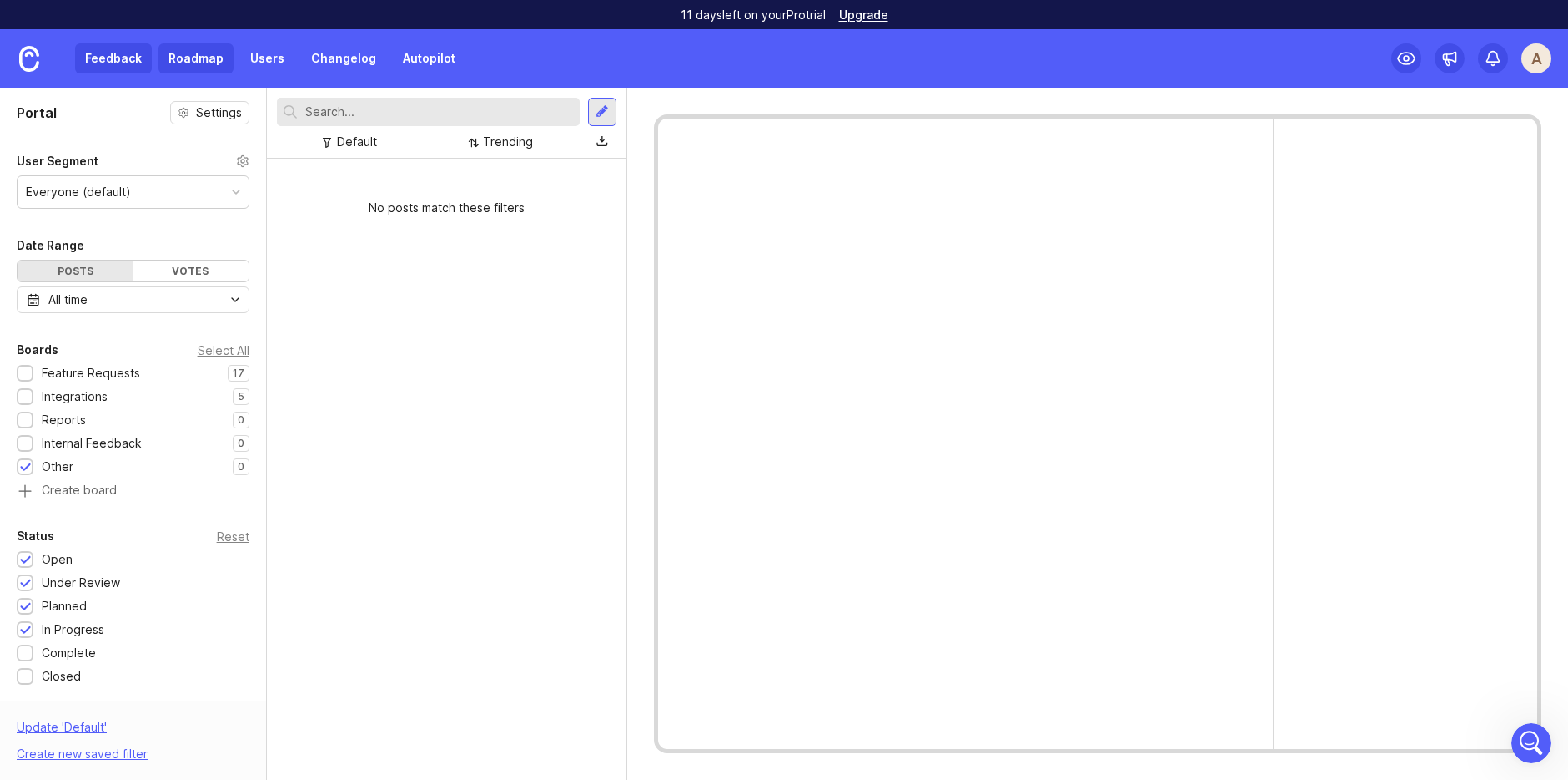
click at [183, 60] on link "Roadmap" at bounding box center [196, 58] width 75 height 30
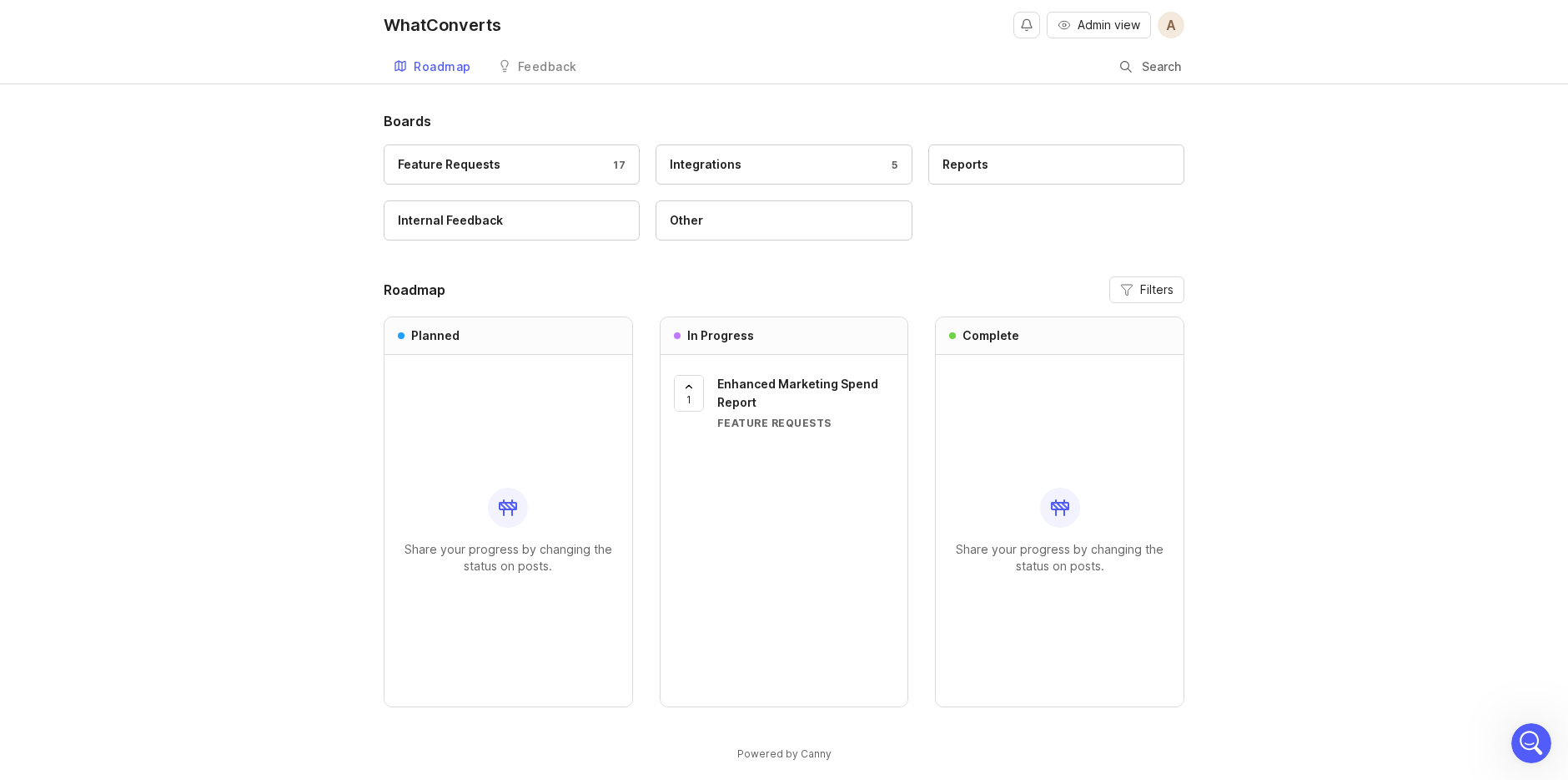
click at [430, 22] on div "WhatConverts" at bounding box center [442, 25] width 118 height 17
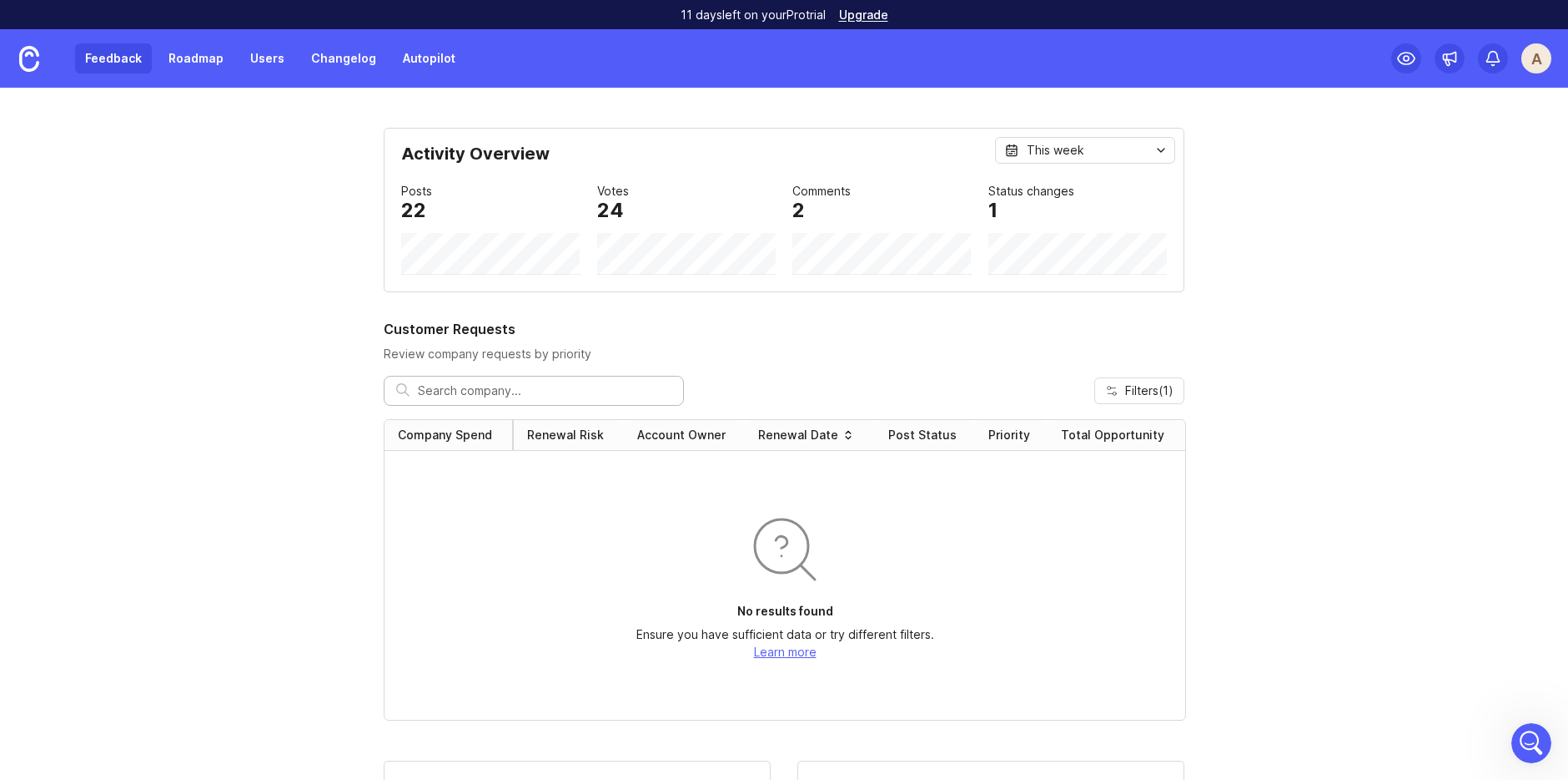
click at [105, 47] on link "Feedback" at bounding box center [113, 58] width 77 height 30
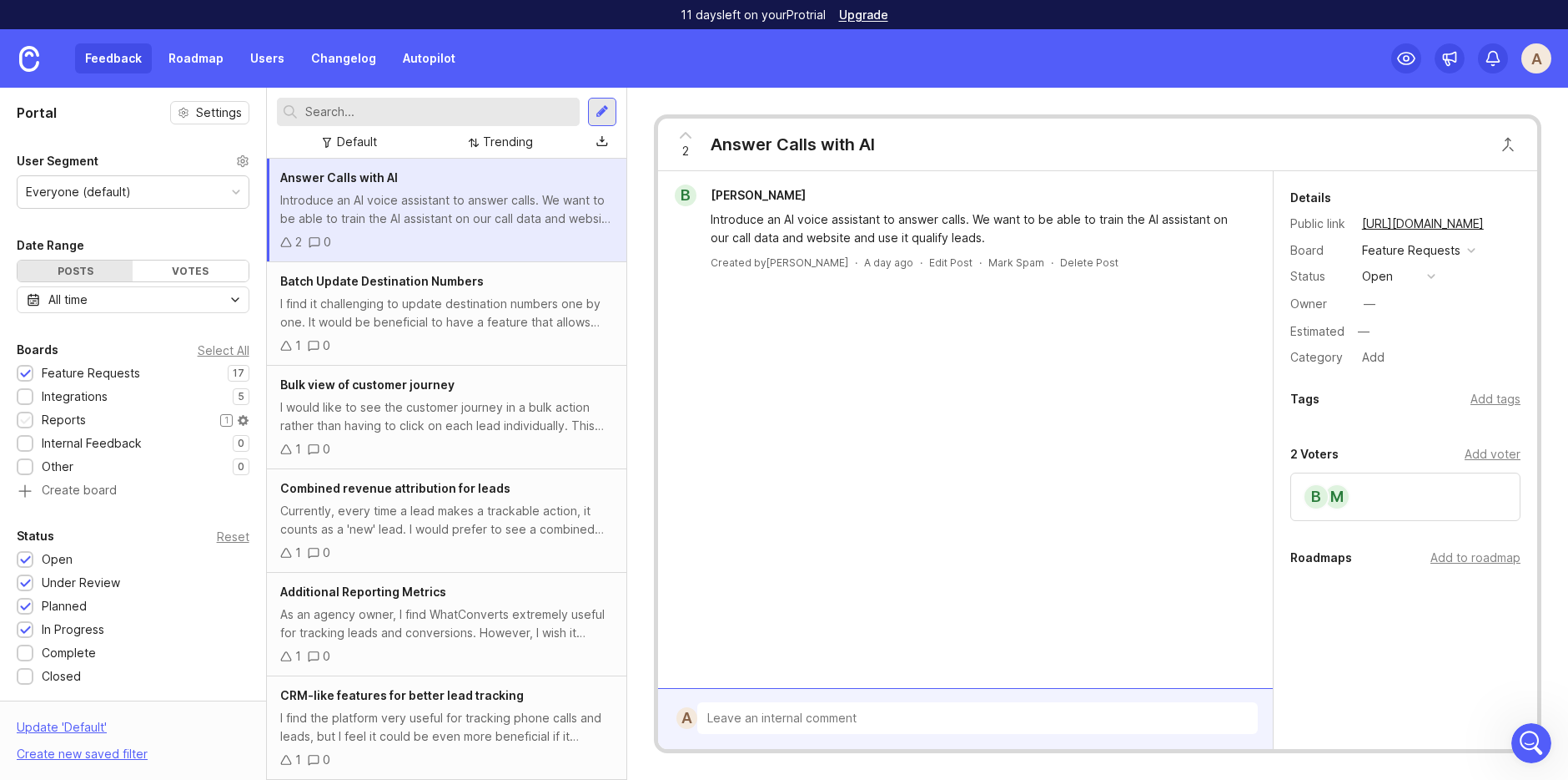
click at [71, 421] on div "Reports" at bounding box center [64, 419] width 44 height 19
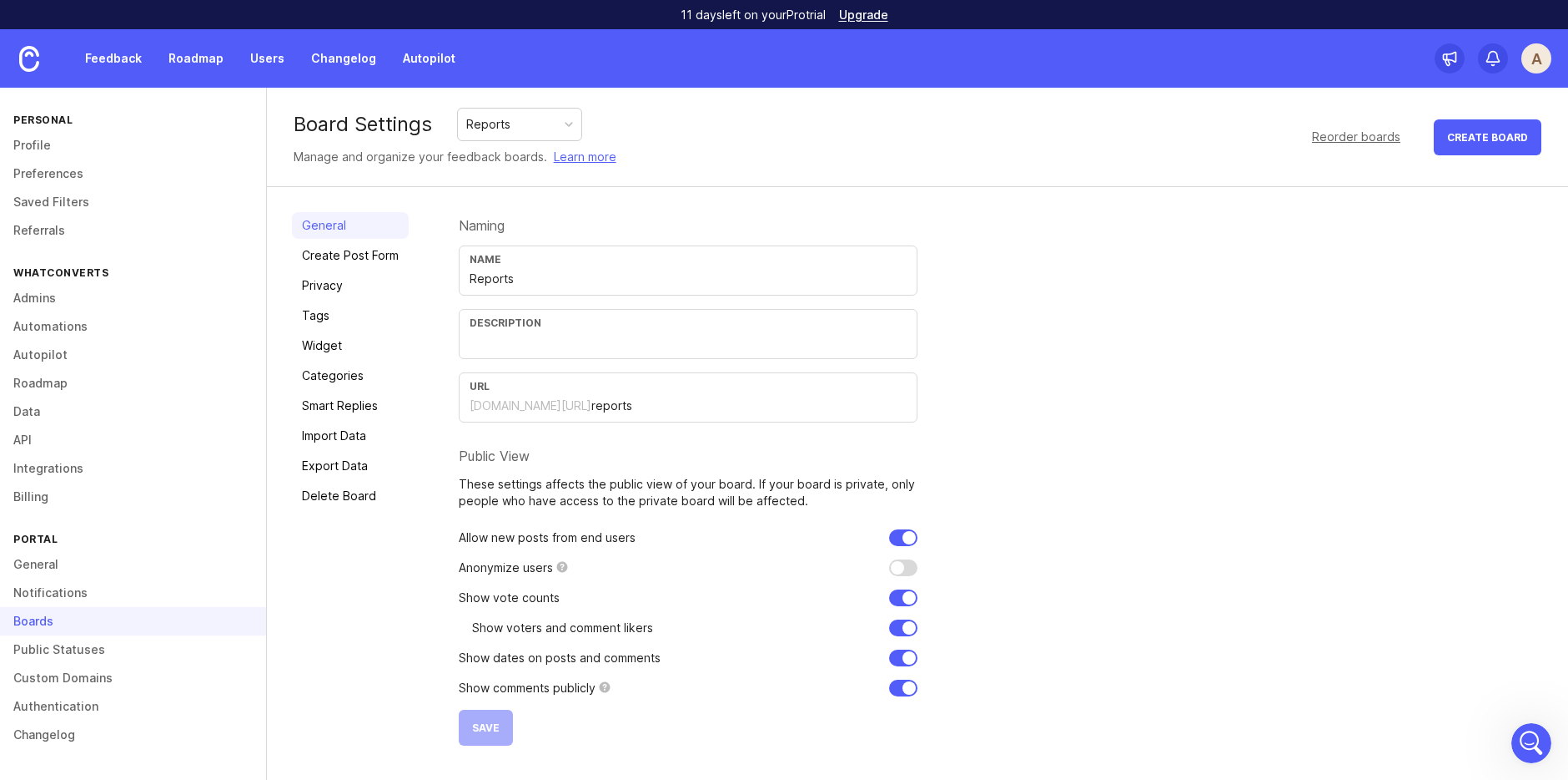
click at [509, 278] on input "Reports" at bounding box center [687, 278] width 437 height 19
type input "Reporting"
click at [472, 698] on button "Save" at bounding box center [485, 727] width 54 height 35
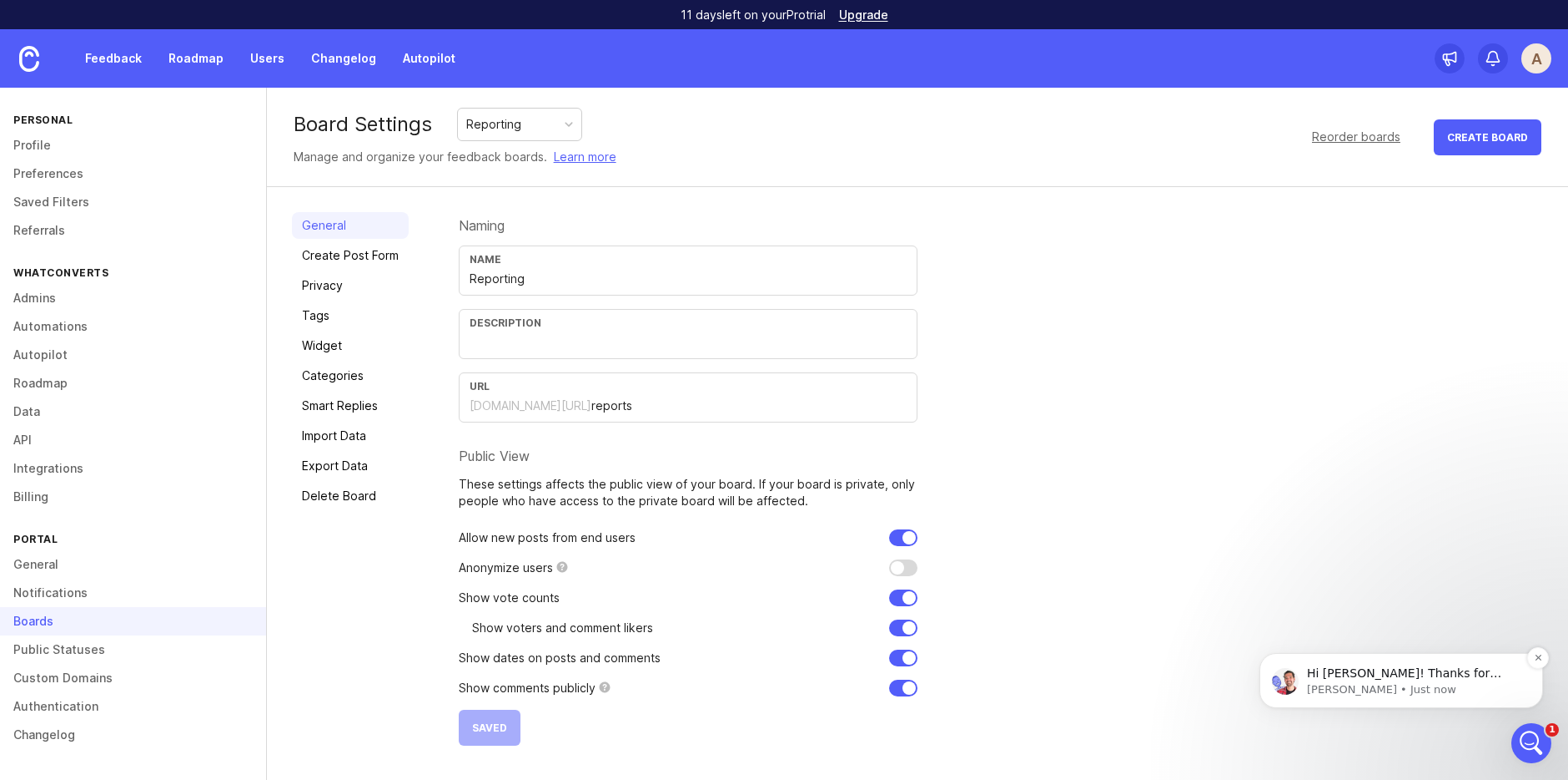
scroll to position [1034, 0]
click at [1384, 675] on p "Hi Andy! Thanks for reaching out! Always happy to help. You wouldn't be billed …" at bounding box center [1415, 674] width 215 height 17
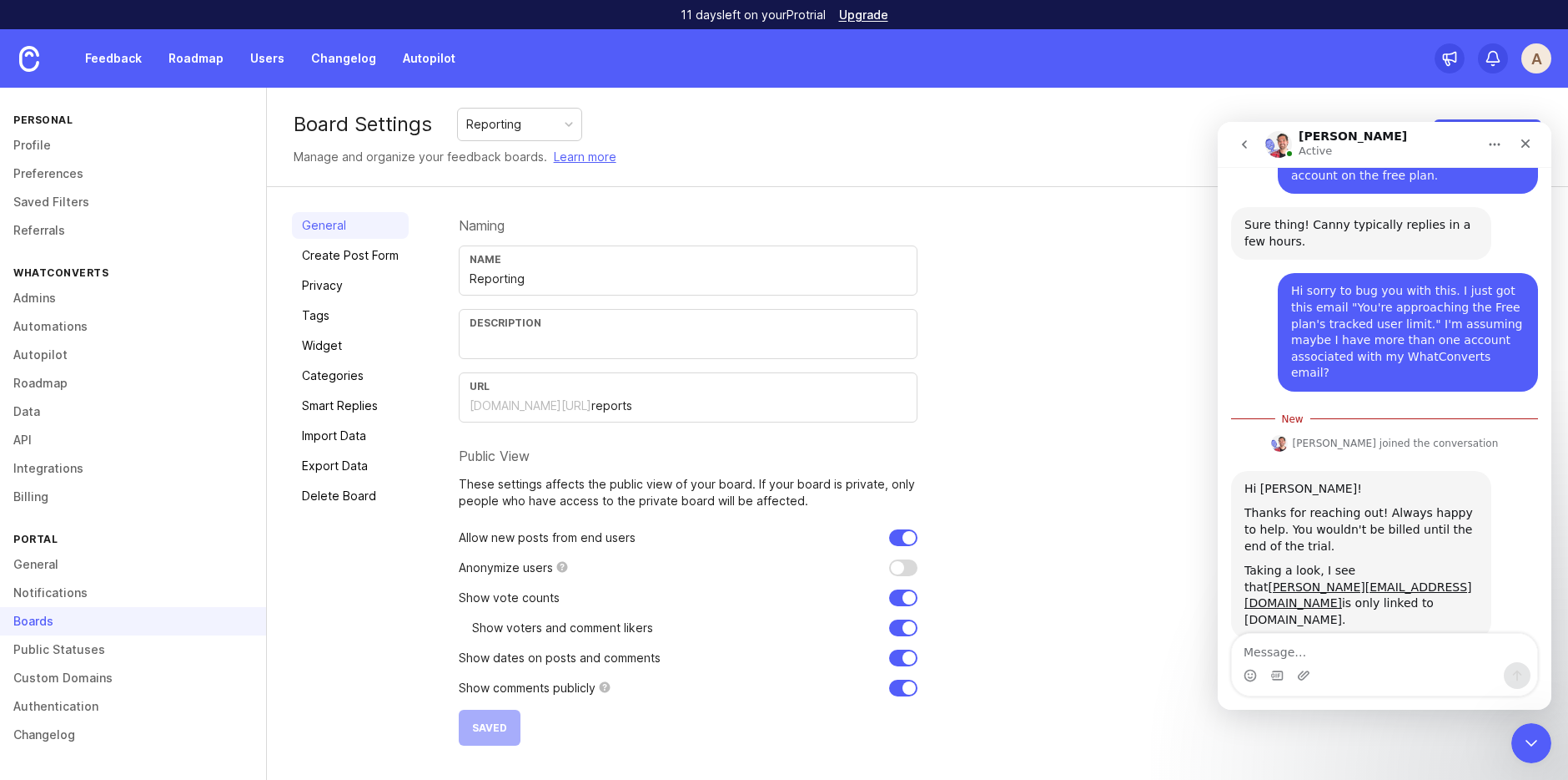
scroll to position [1062, 0]
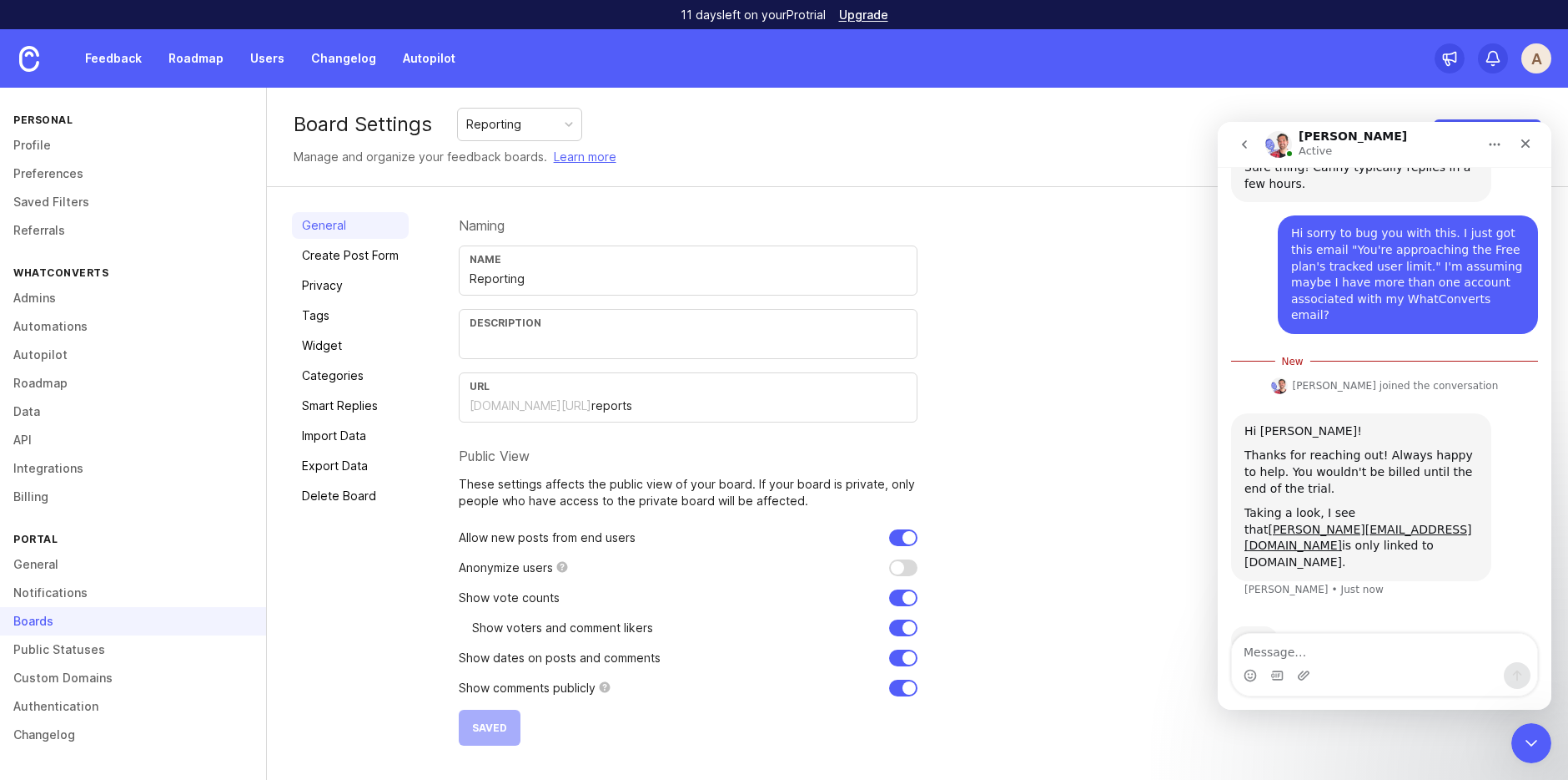
click at [1308, 651] on textarea "Message…" at bounding box center [1385, 648] width 306 height 28
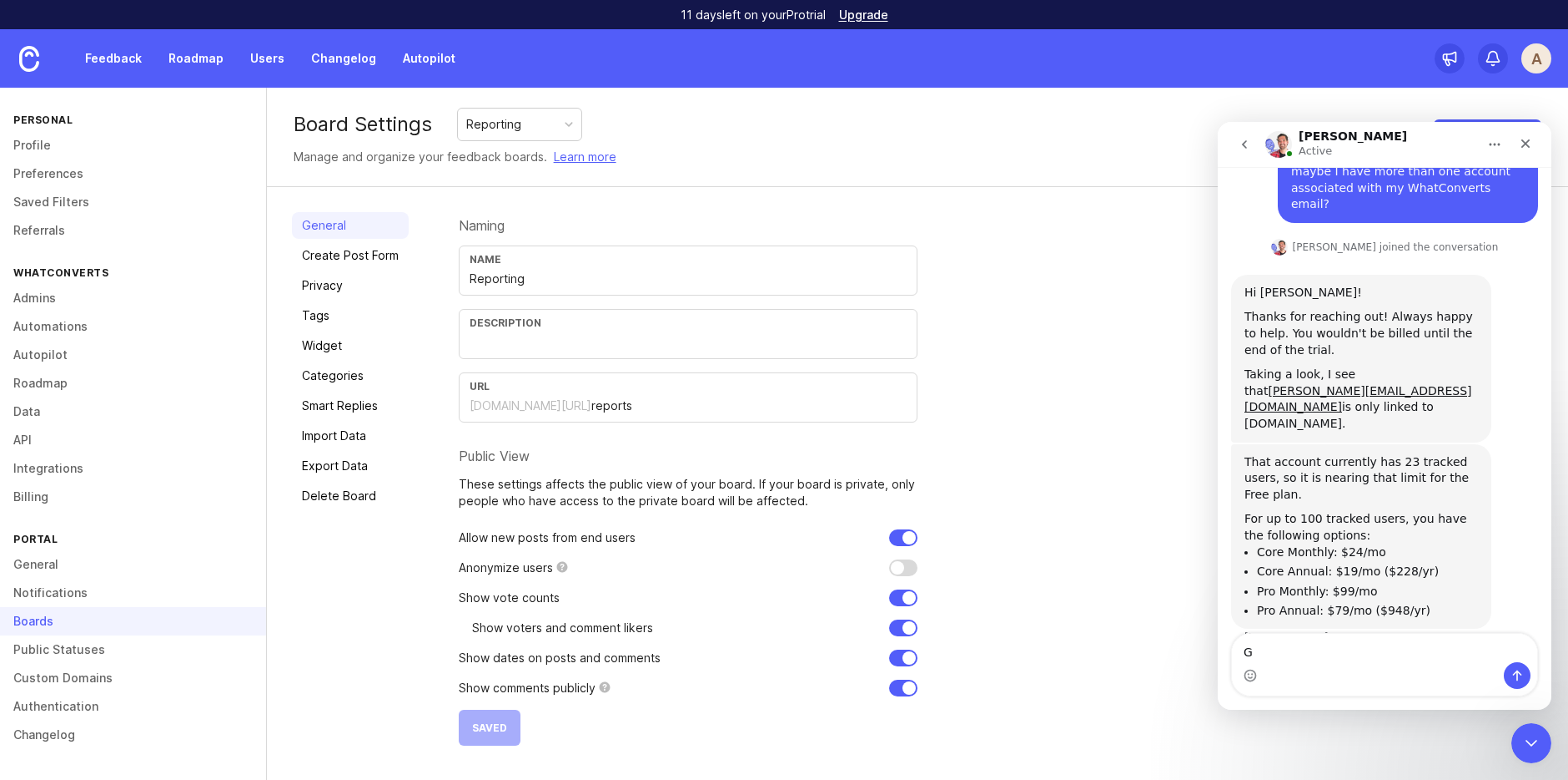
scroll to position [1156, 0]
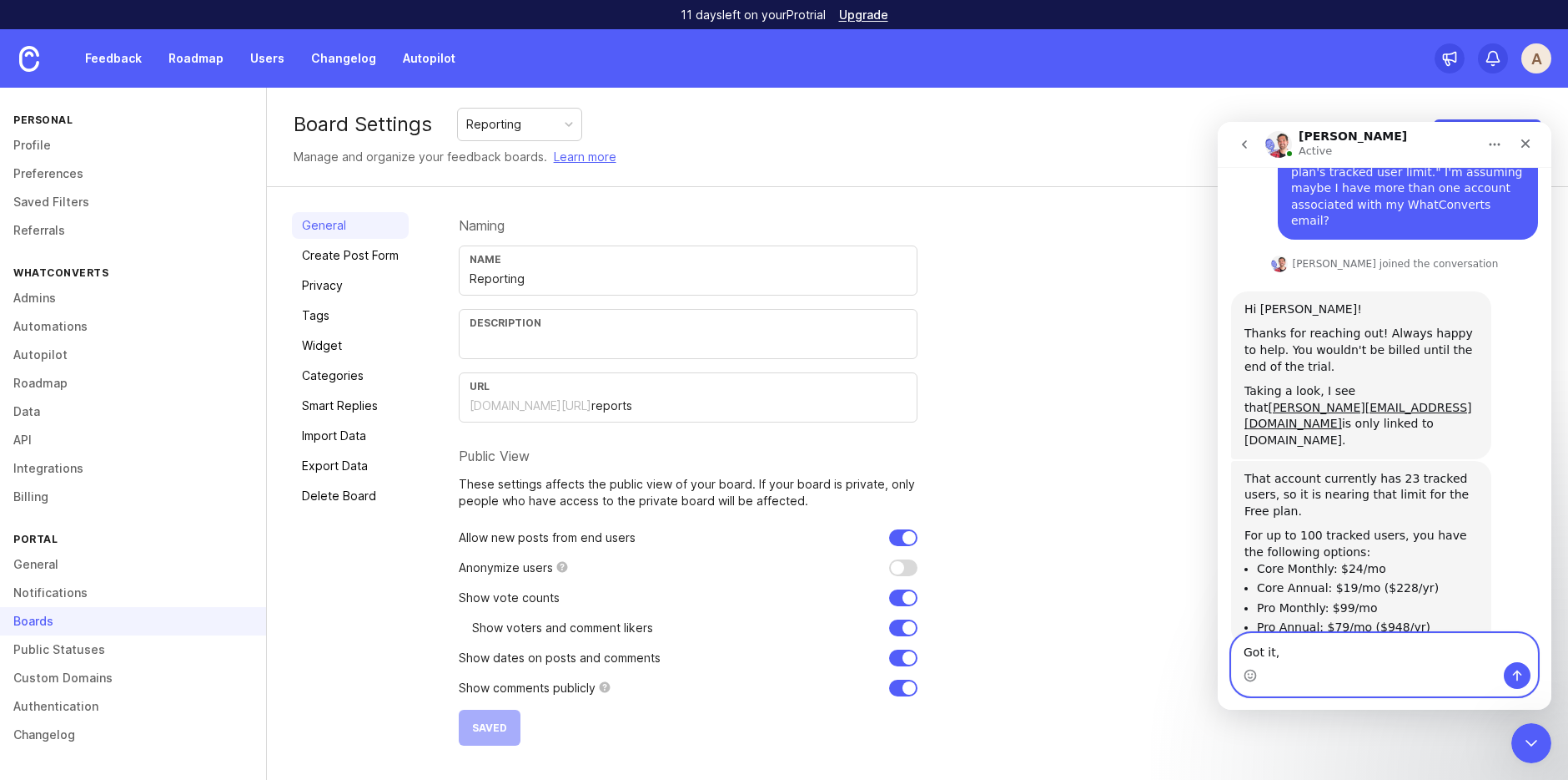
click at [1261, 645] on textarea "Got it," at bounding box center [1385, 648] width 306 height 28
click at [1291, 651] on textarea "So is the free plan" at bounding box center [1385, 648] width 306 height 28
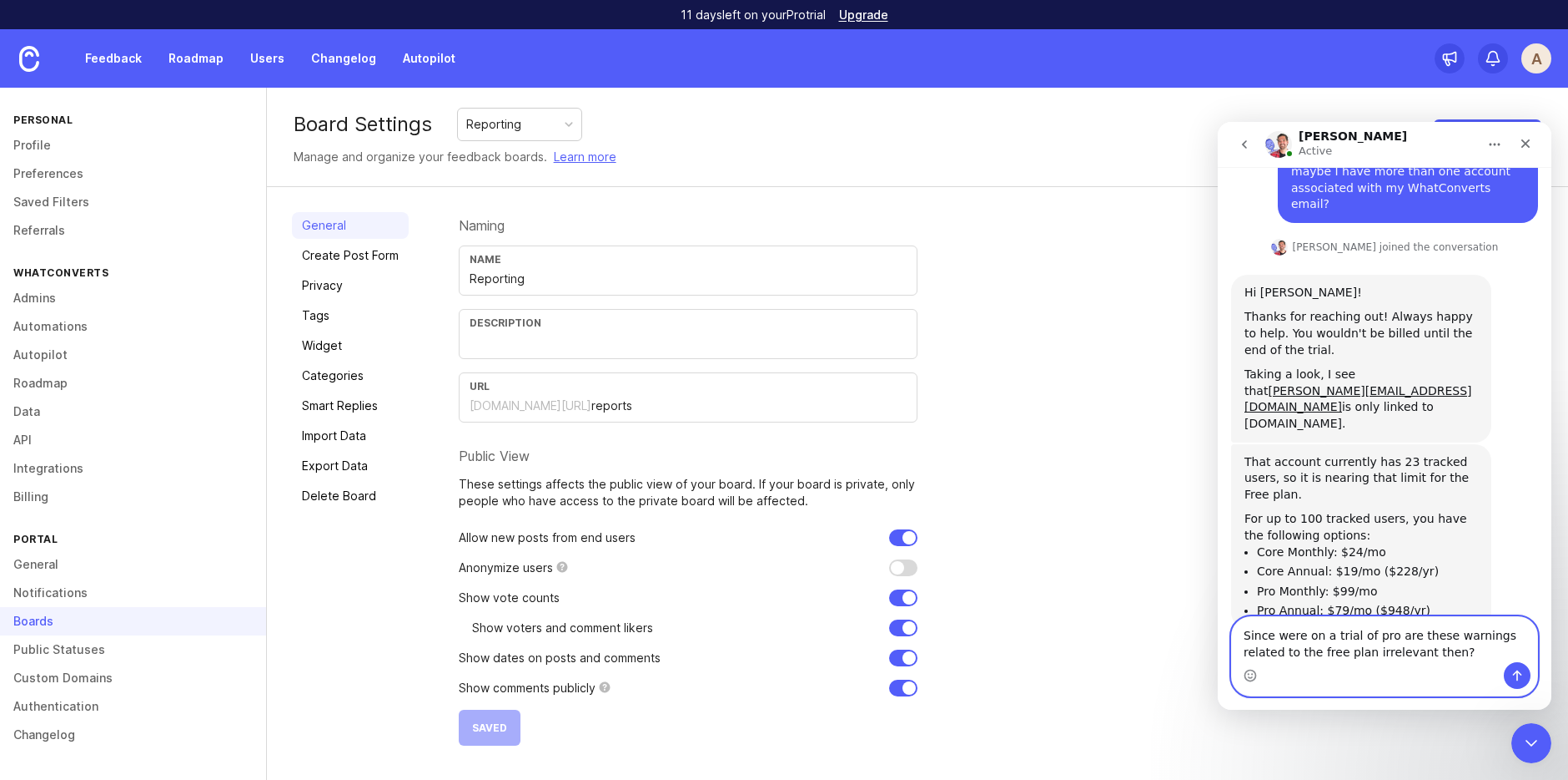
click at [1384, 652] on textarea "Since were on a trial of pro are these warnings related to the free plan irrele…" at bounding box center [1385, 639] width 306 height 45
click at [1329, 637] on textarea "Since were on a trial of pro are these warnings related to the free plan irrele…" at bounding box center [1385, 639] width 306 height 45
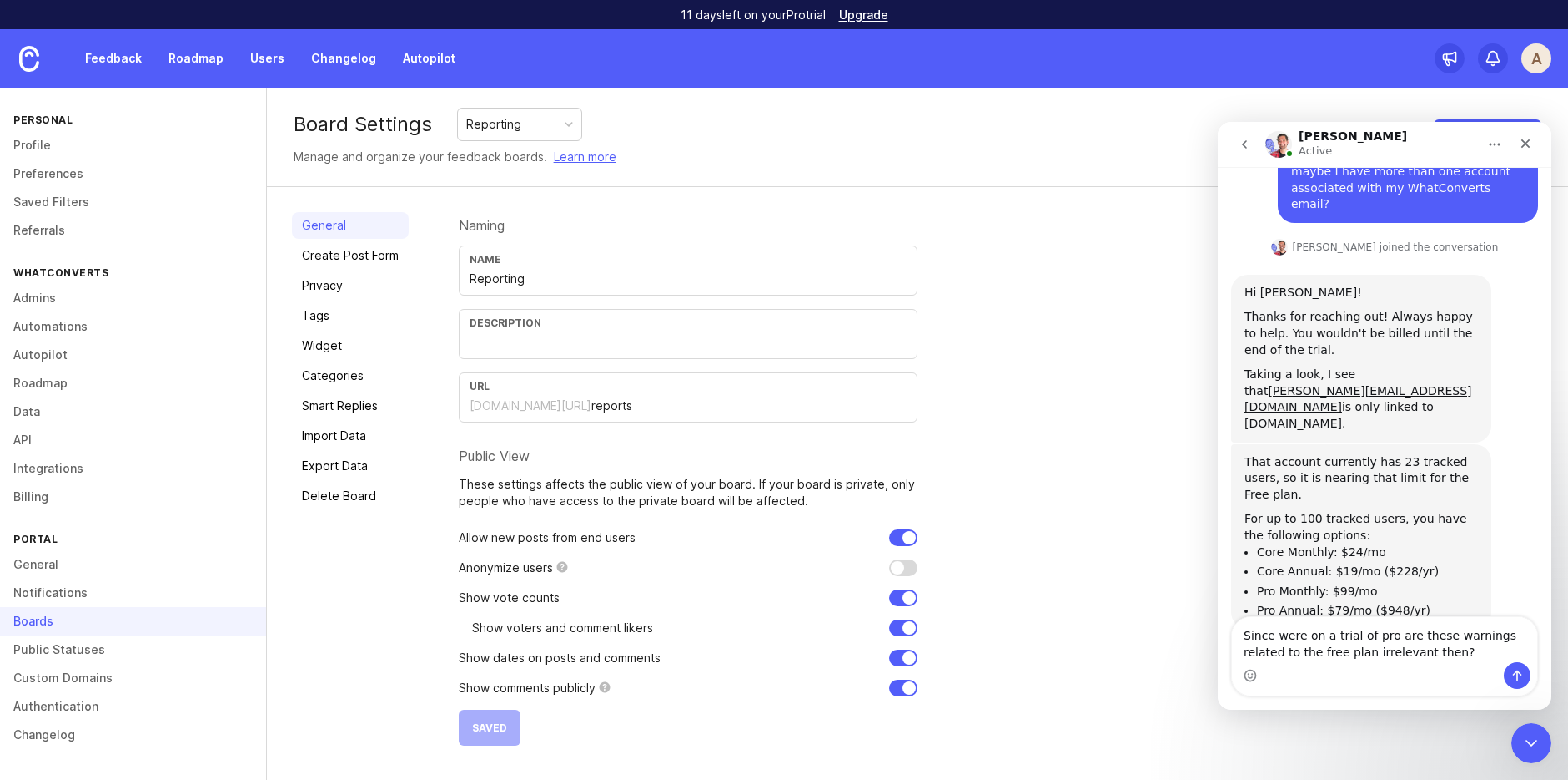
click at [1384, 664] on div "Intercom messenger" at bounding box center [1385, 675] width 306 height 27
click at [1384, 645] on textarea "Since were on a trial of pro are these warnings related to the free plan irrele…" at bounding box center [1385, 639] width 306 height 45
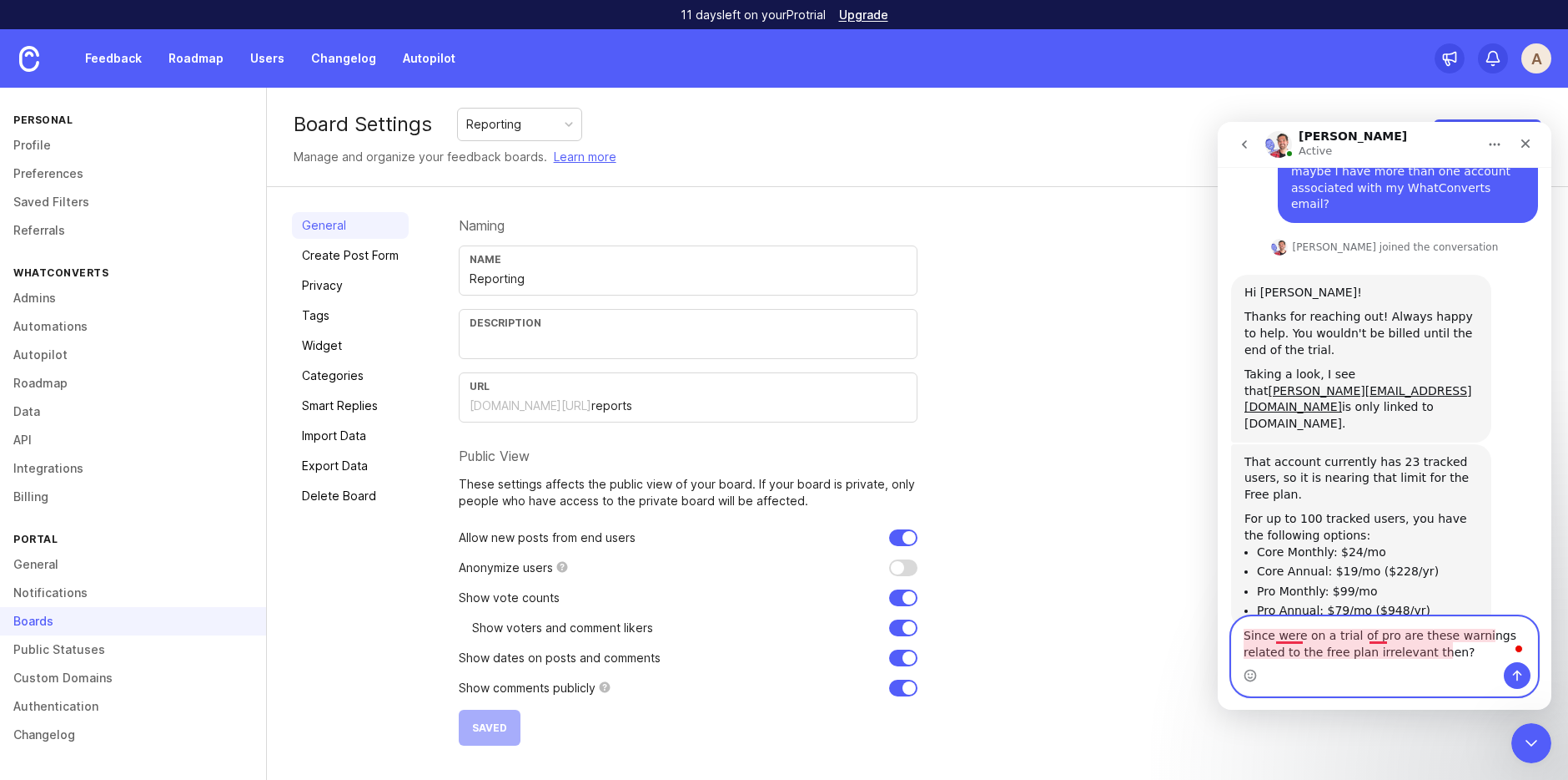
click at [1284, 636] on textarea "Since were on a trial of pro are these warnings related to the free plan irrele…" at bounding box center [1385, 639] width 306 height 45
type textarea "Since we're on a trial of Pro, are these warnings related to the free plan irre…"
click at [1384, 680] on icon "Send a message…" at bounding box center [1517, 675] width 13 height 13
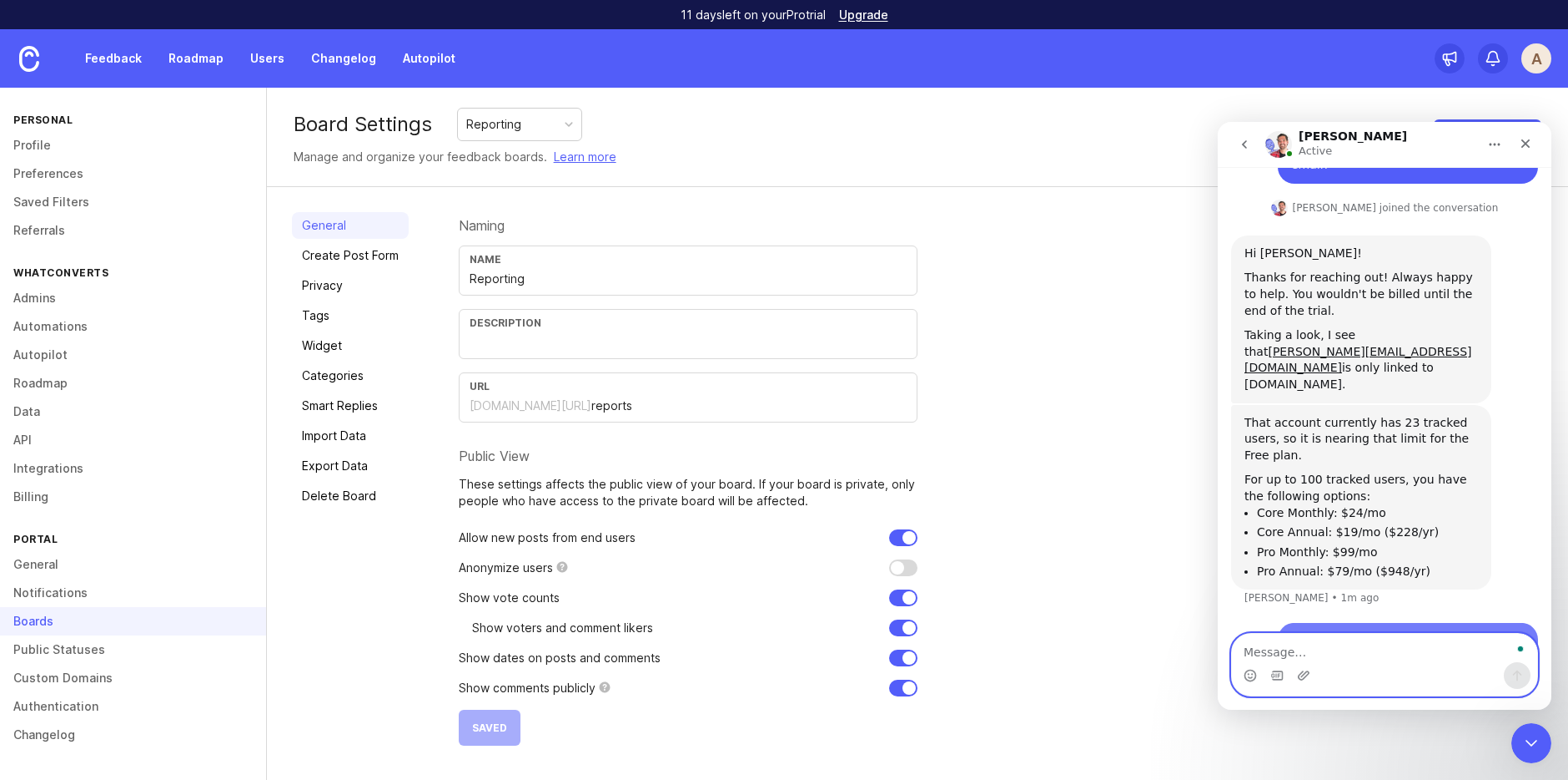
scroll to position [1239, 0]
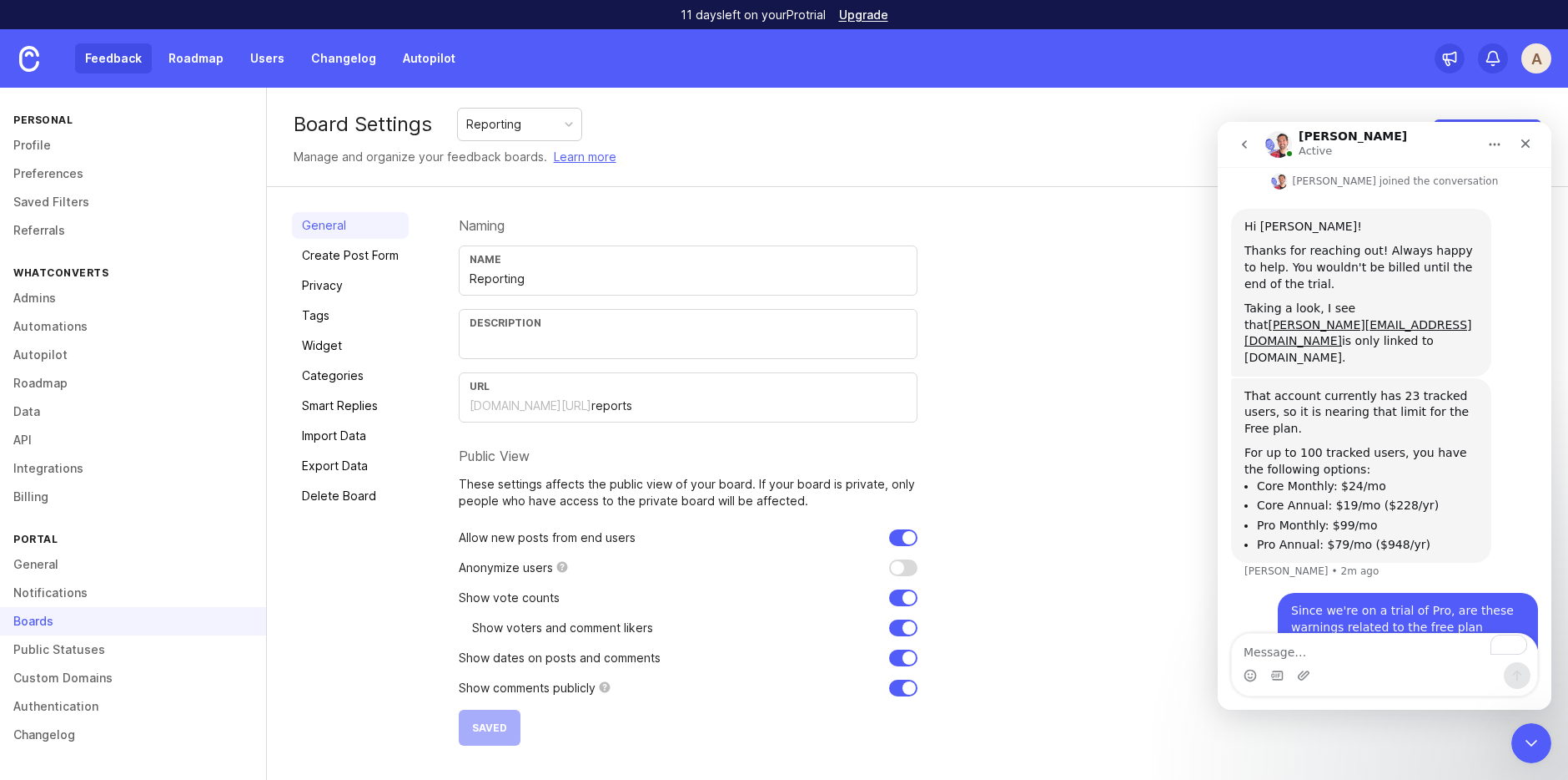
click at [112, 61] on link "Feedback" at bounding box center [113, 58] width 77 height 30
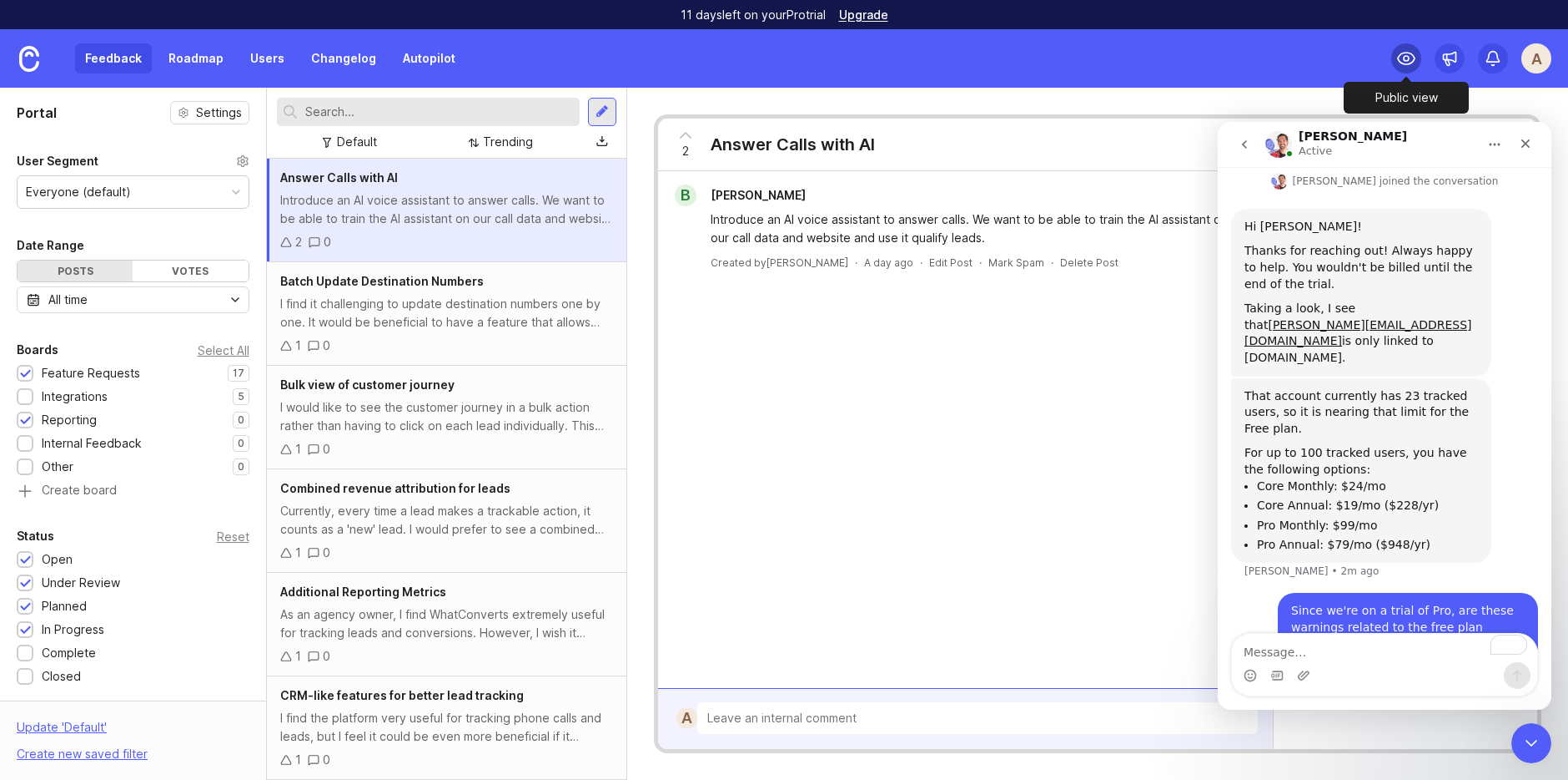
click at [1384, 50] on div at bounding box center [1407, 58] width 30 height 30
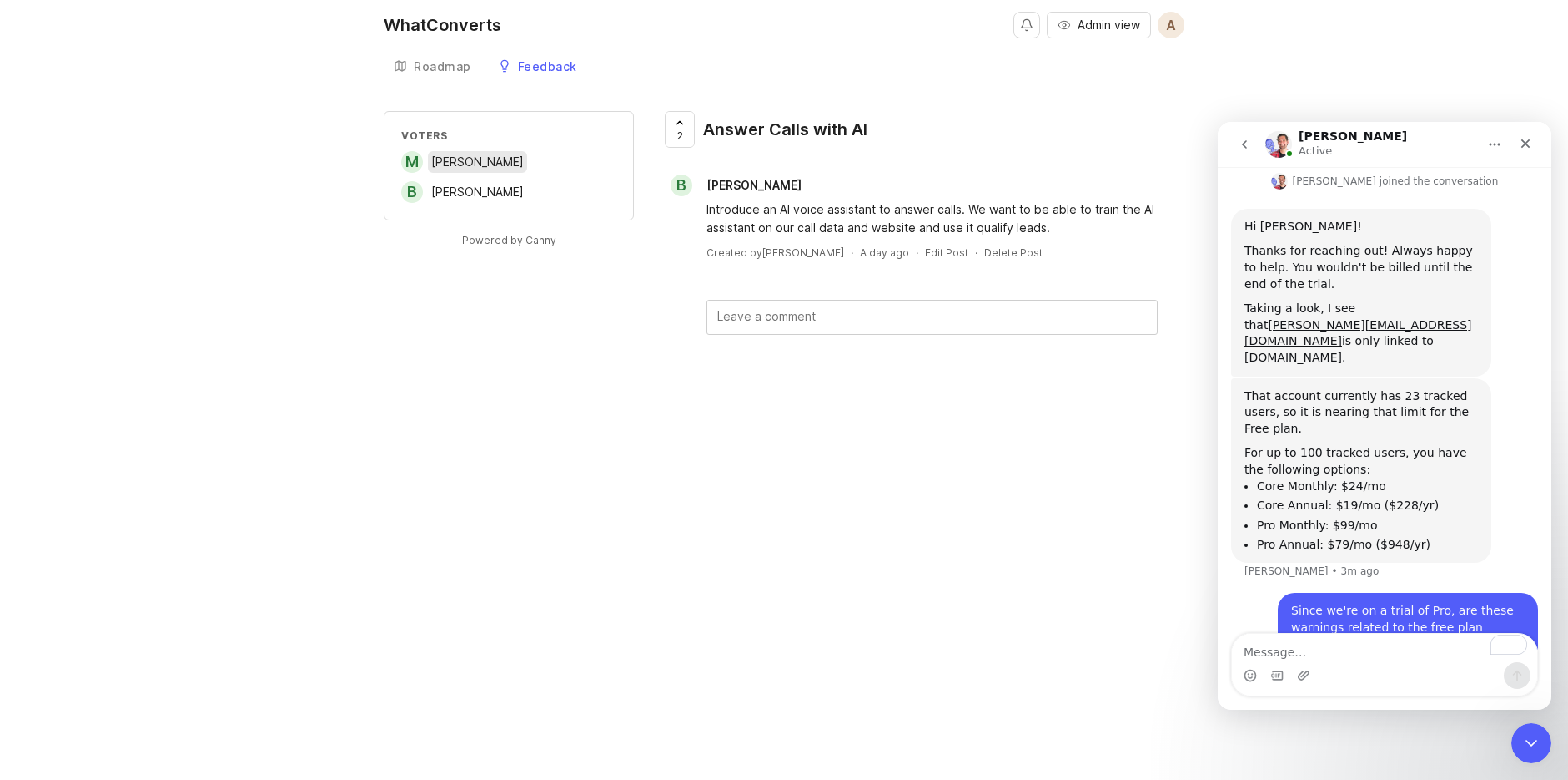
scroll to position [1303, 0]
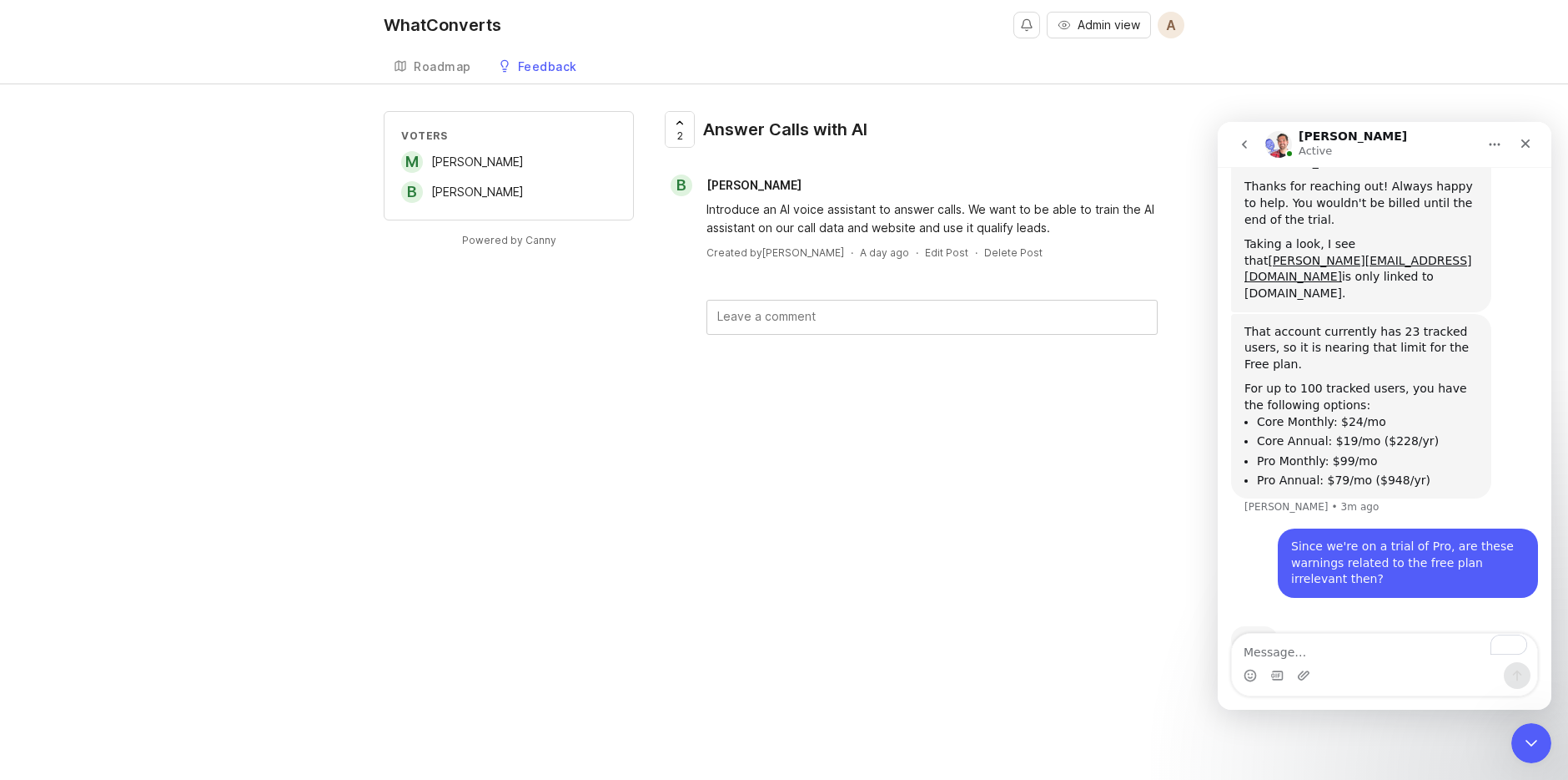
click at [1178, 29] on span "A" at bounding box center [1171, 25] width 27 height 27
click at [1263, 21] on div "WhatConverts Admin view A Create Roadmap Feedback Feature Requests 17" at bounding box center [784, 42] width 1568 height 83
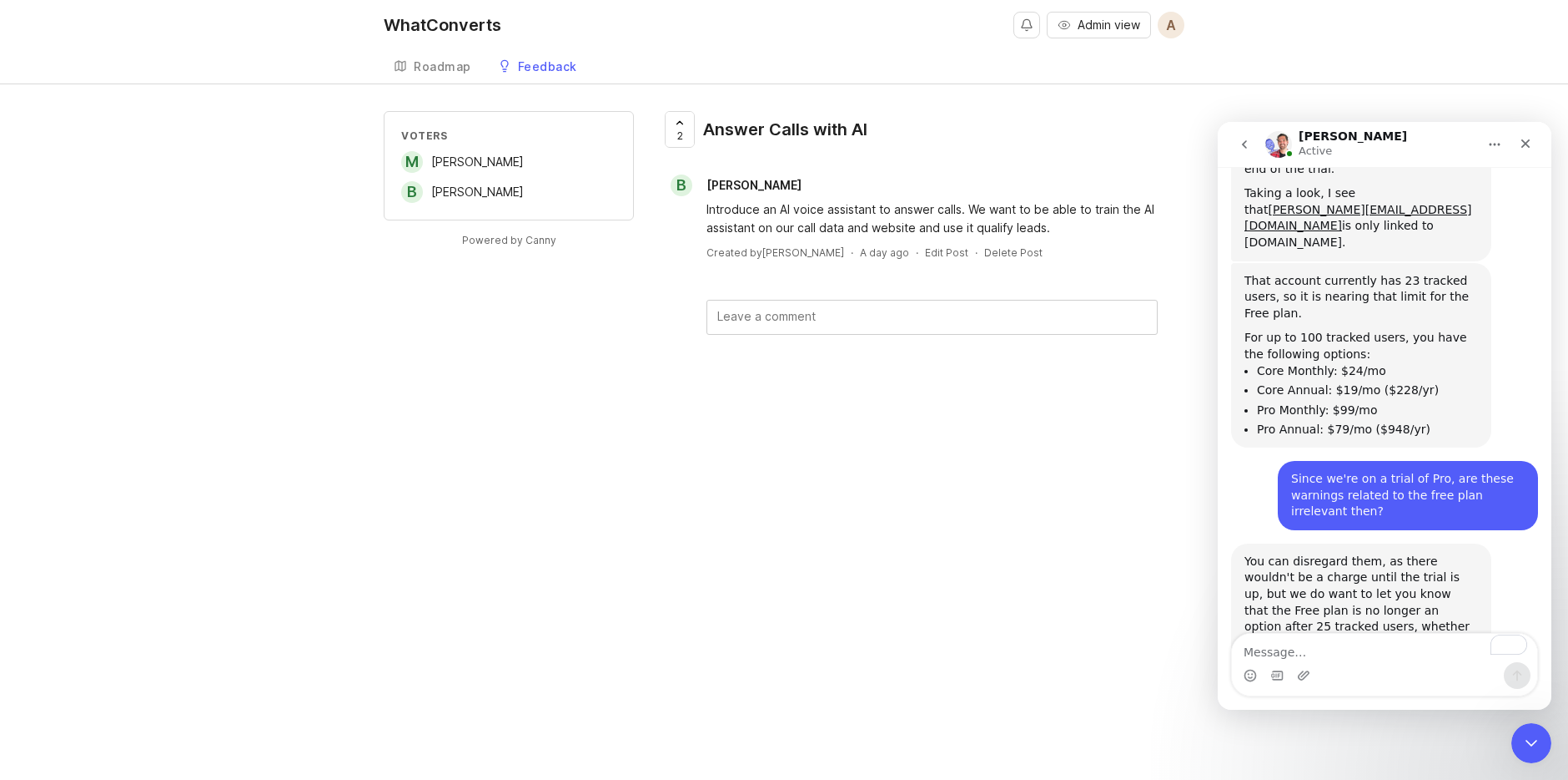
scroll to position [1418, 0]
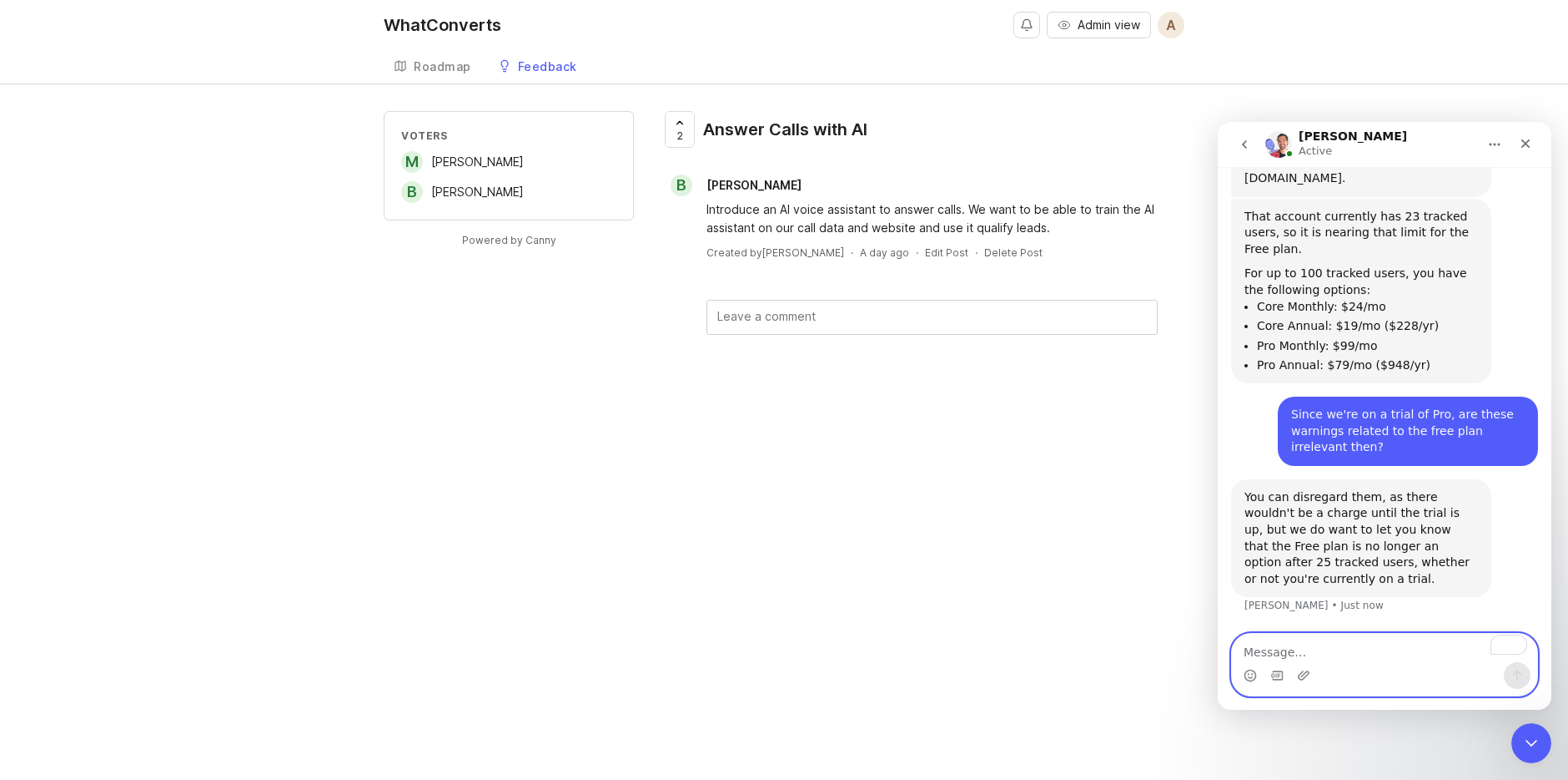
click at [1246, 654] on textarea "To enrich screen reader interactions, please activate Accessibility in Grammarl…" at bounding box center [1385, 648] width 306 height 28
type textarea "I see ok"
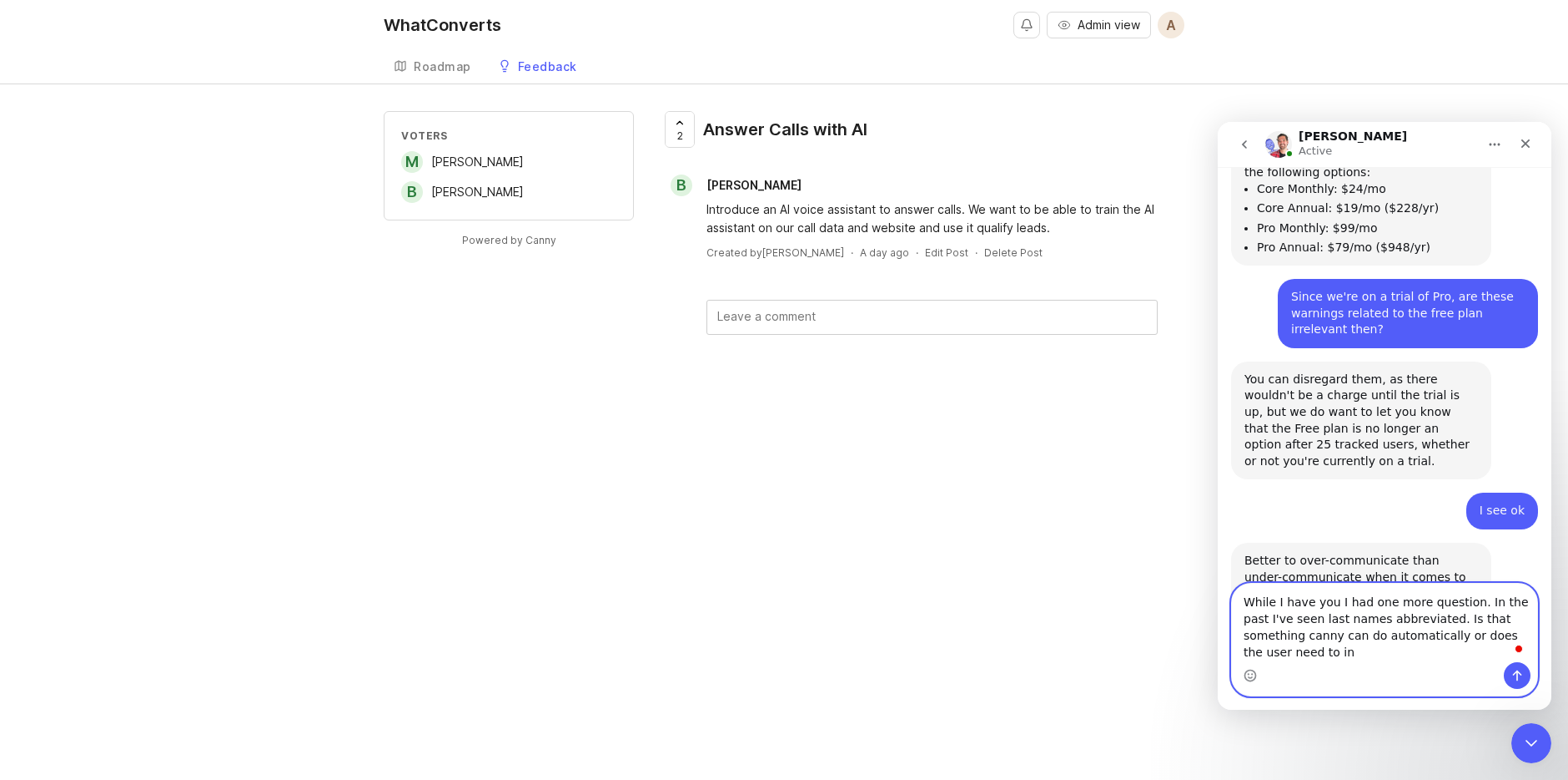
scroll to position [1553, 0]
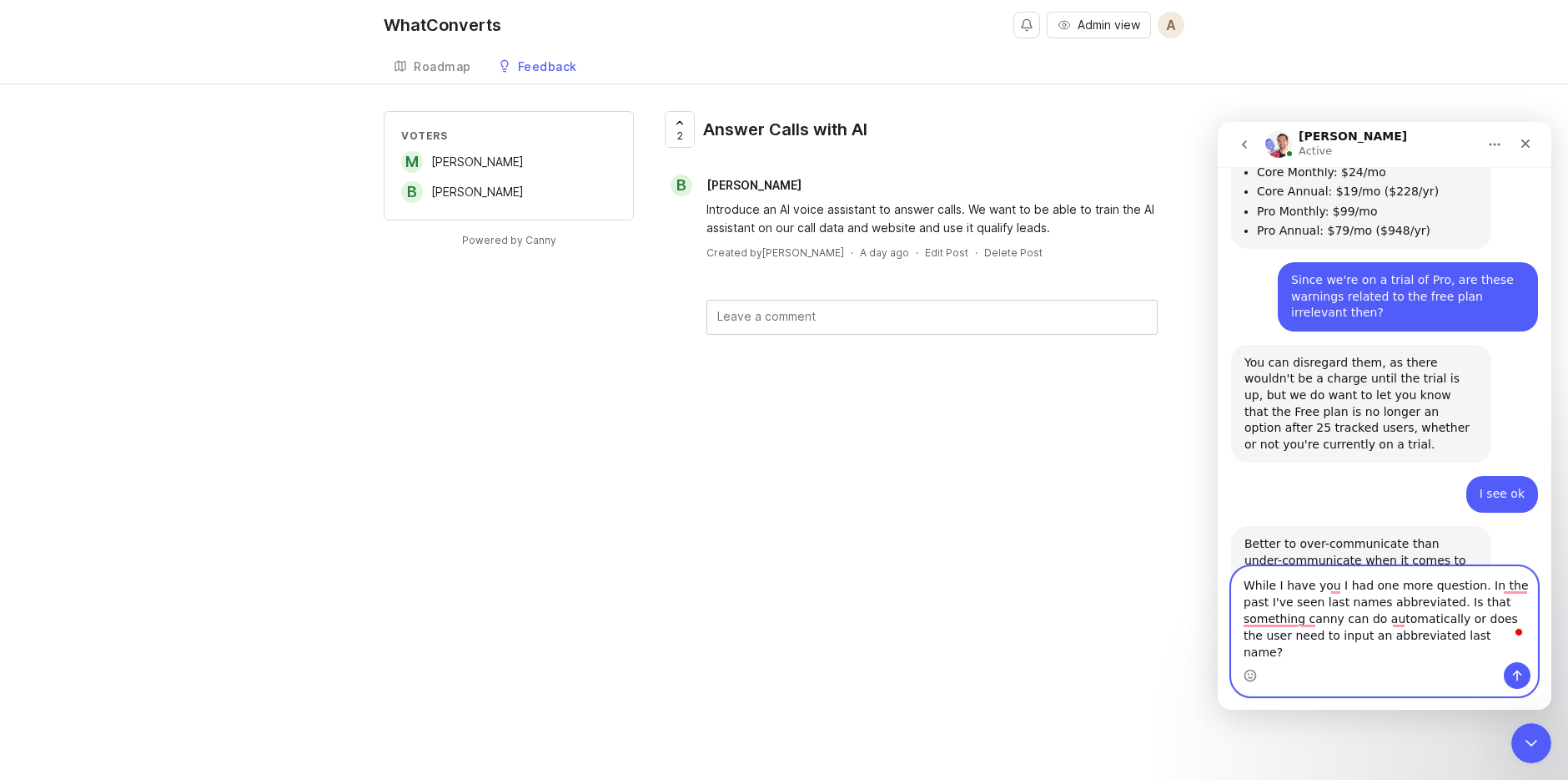
click at [1314, 621] on textarea "While I have you I had one more question. In the past I've seen last names abbr…" at bounding box center [1385, 613] width 306 height 95
click at [1384, 614] on textarea "While I have you I had one more question. In the past I've seen last names abbr…" at bounding box center [1385, 613] width 306 height 95
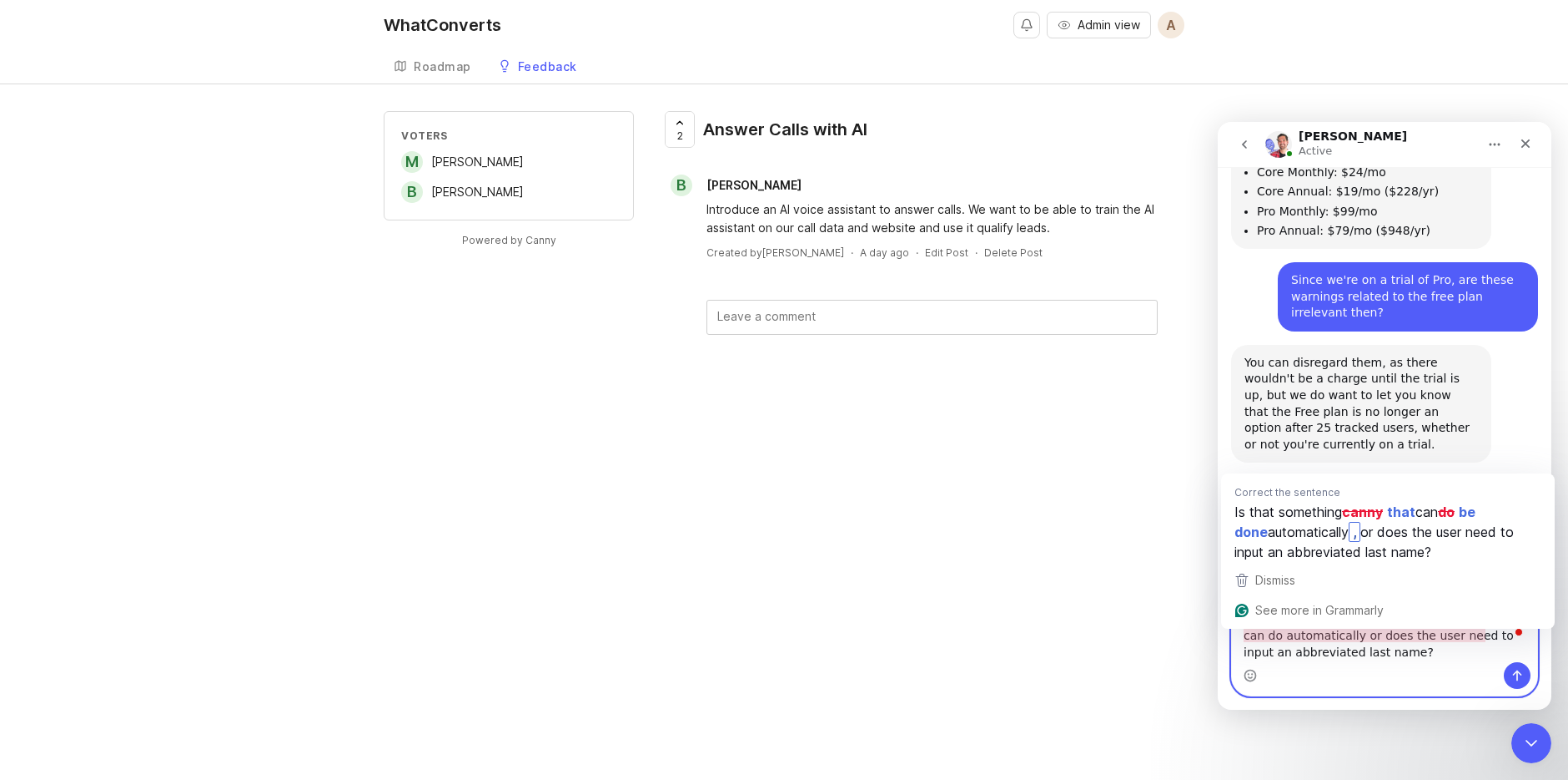
click at [1316, 634] on textarea "While I have you I had one more question. In the past I've seen last names abbr…" at bounding box center [1385, 613] width 306 height 95
click at [1315, 637] on textarea "While I have you I had one more question. In the past I've seen last names abbr…" at bounding box center [1385, 613] width 306 height 95
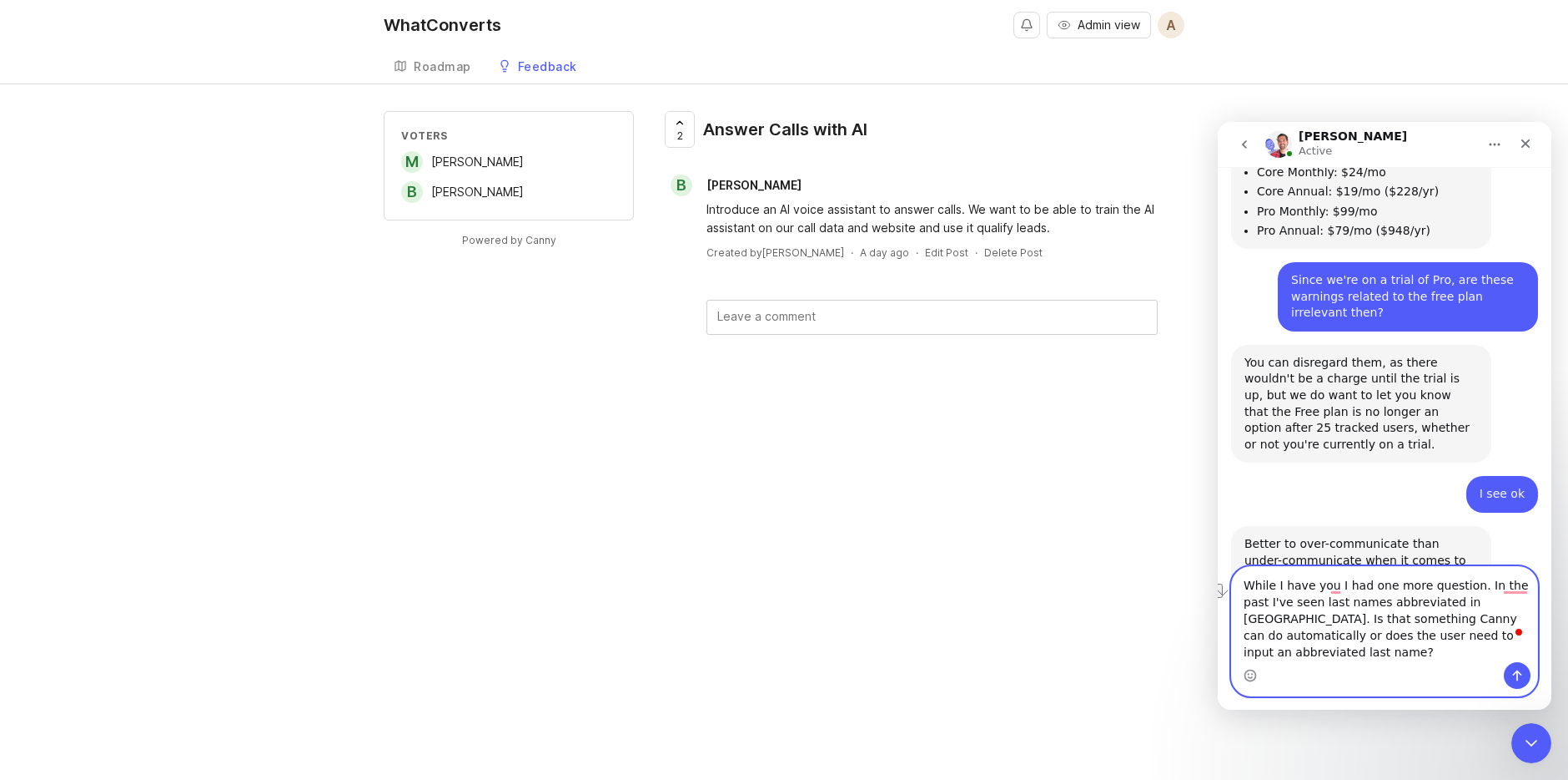
drag, startPoint x: 1377, startPoint y: 635, endPoint x: 1341, endPoint y: 635, distance: 36.0
click at [1341, 635] on textarea "While I have you I had one more question. In the past I've seen last names abbr…" at bounding box center [1385, 613] width 306 height 95
click at [1324, 646] on textarea "While I have you I had one more question. In the past I've seen last names abbr…" at bounding box center [1385, 613] width 306 height 95
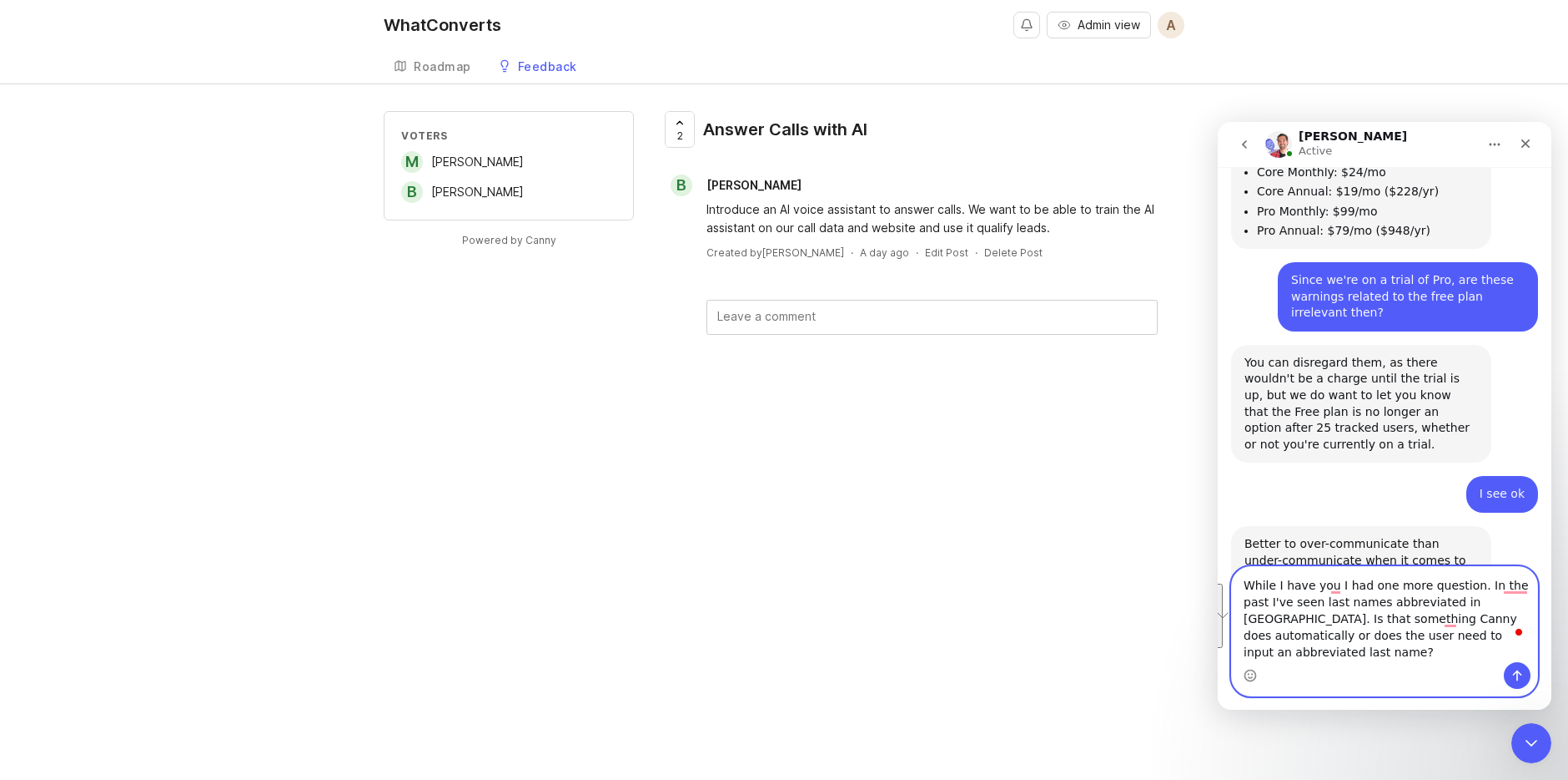
click at [1384, 651] on textarea "While I have you I had one more question. In the past I've seen last names abbr…" at bounding box center [1385, 613] width 306 height 95
click at [1384, 652] on textarea "While I have you I had one more question. In the past I've seen last names abbr…" at bounding box center [1385, 613] width 306 height 95
drag, startPoint x: 1489, startPoint y: 651, endPoint x: 1479, endPoint y: 640, distance: 14.9
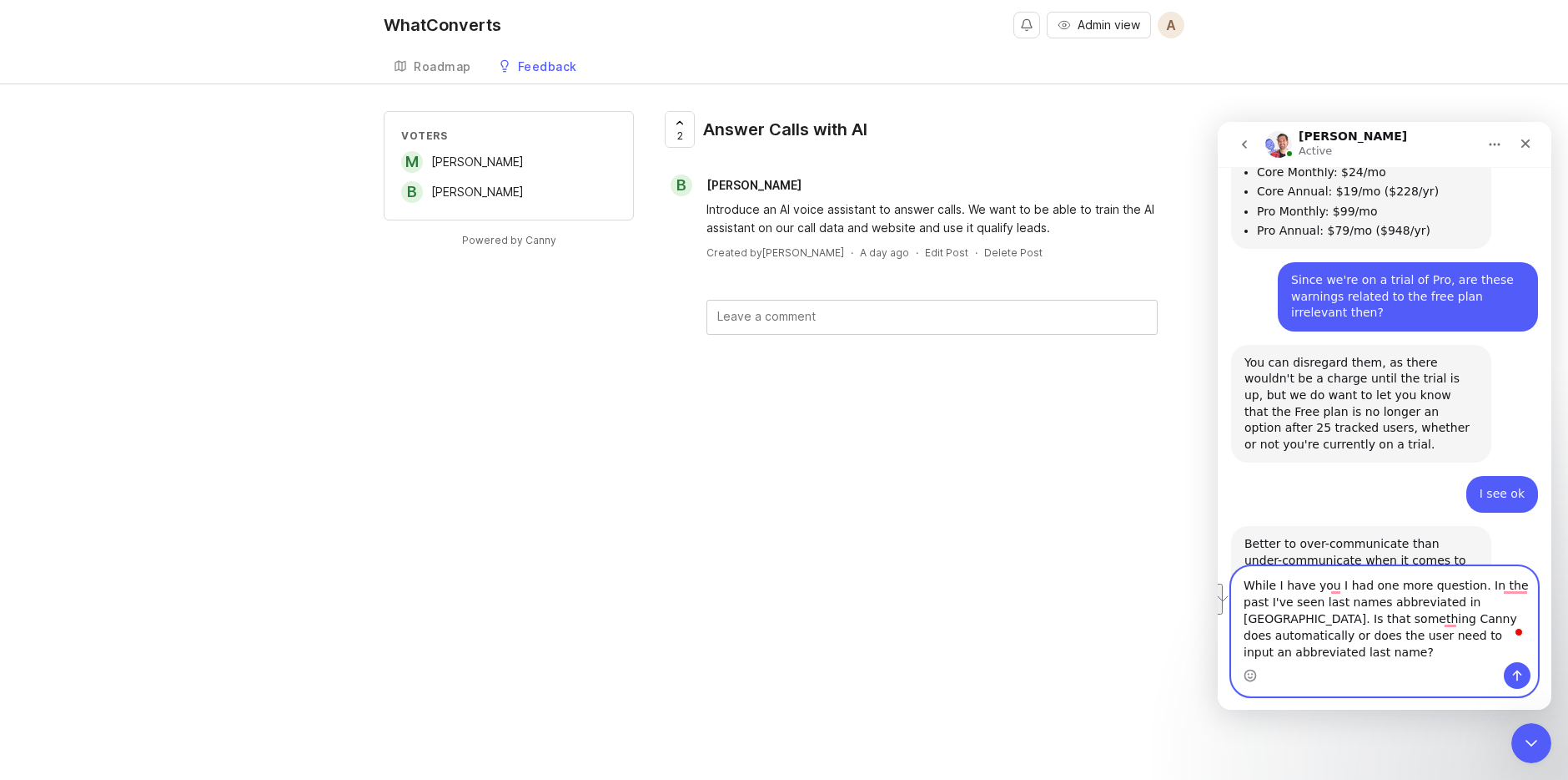
click at [1384, 640] on textarea "While I have you I had one more question. In the past I've seen last names abbr…" at bounding box center [1385, 613] width 306 height 95
click at [1384, 651] on textarea "While I have you I had one more question. In the past I've seen last names abbr…" at bounding box center [1385, 613] width 306 height 95
click at [1384, 651] on textarea "While I have you I had one more question. In the past I've seen last names abbr…" at bounding box center [1385, 613] width 306 height 95
drag, startPoint x: 1494, startPoint y: 654, endPoint x: 1440, endPoint y: 642, distance: 55.3
click at [1384, 642] on textarea "While I have you I had one more question. In the past I've seen last names abbr…" at bounding box center [1385, 613] width 306 height 95
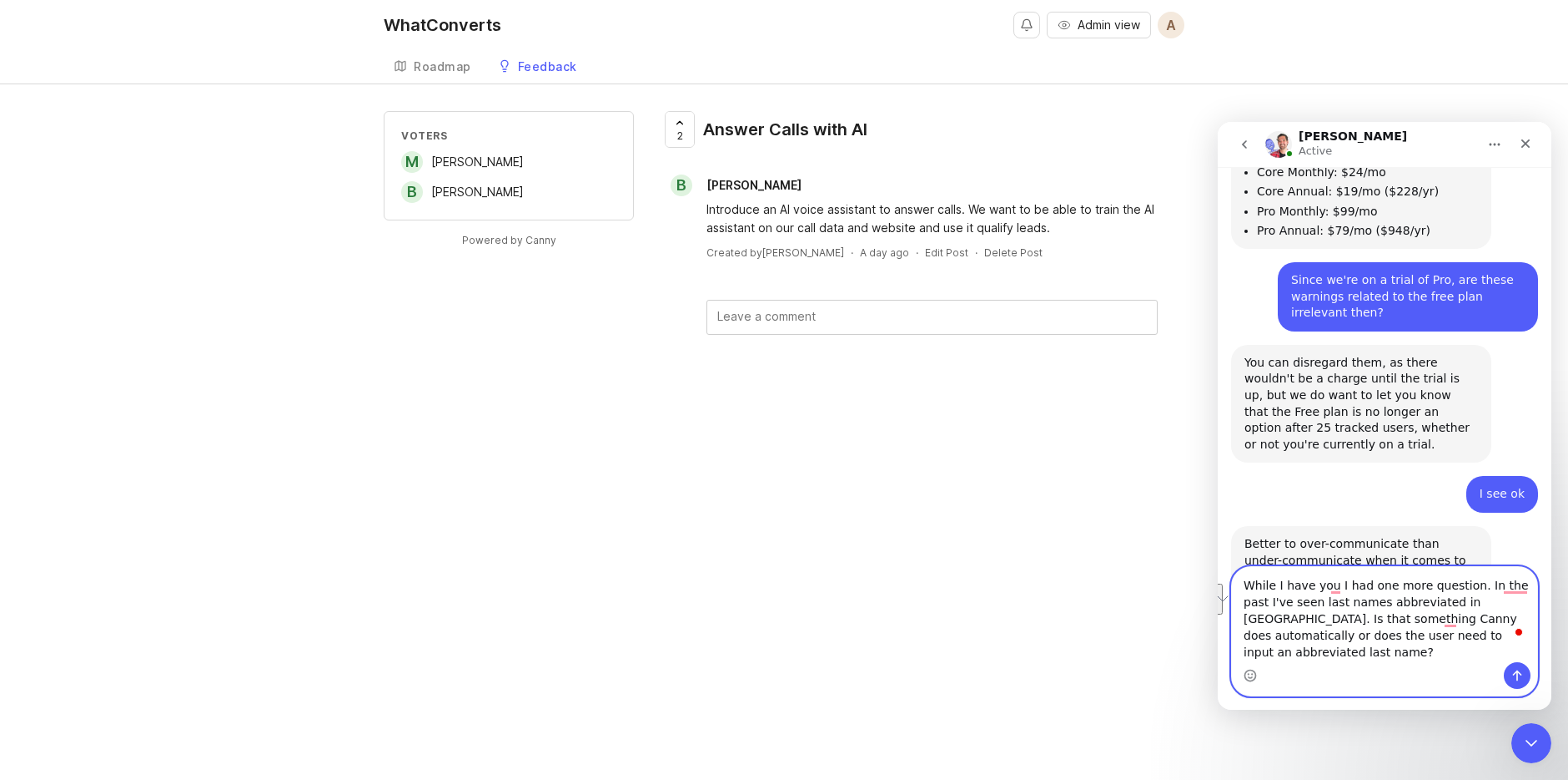
click at [1384, 652] on textarea "While I have you I had one more question. In the past I've seen last names abbr…" at bounding box center [1385, 613] width 306 height 95
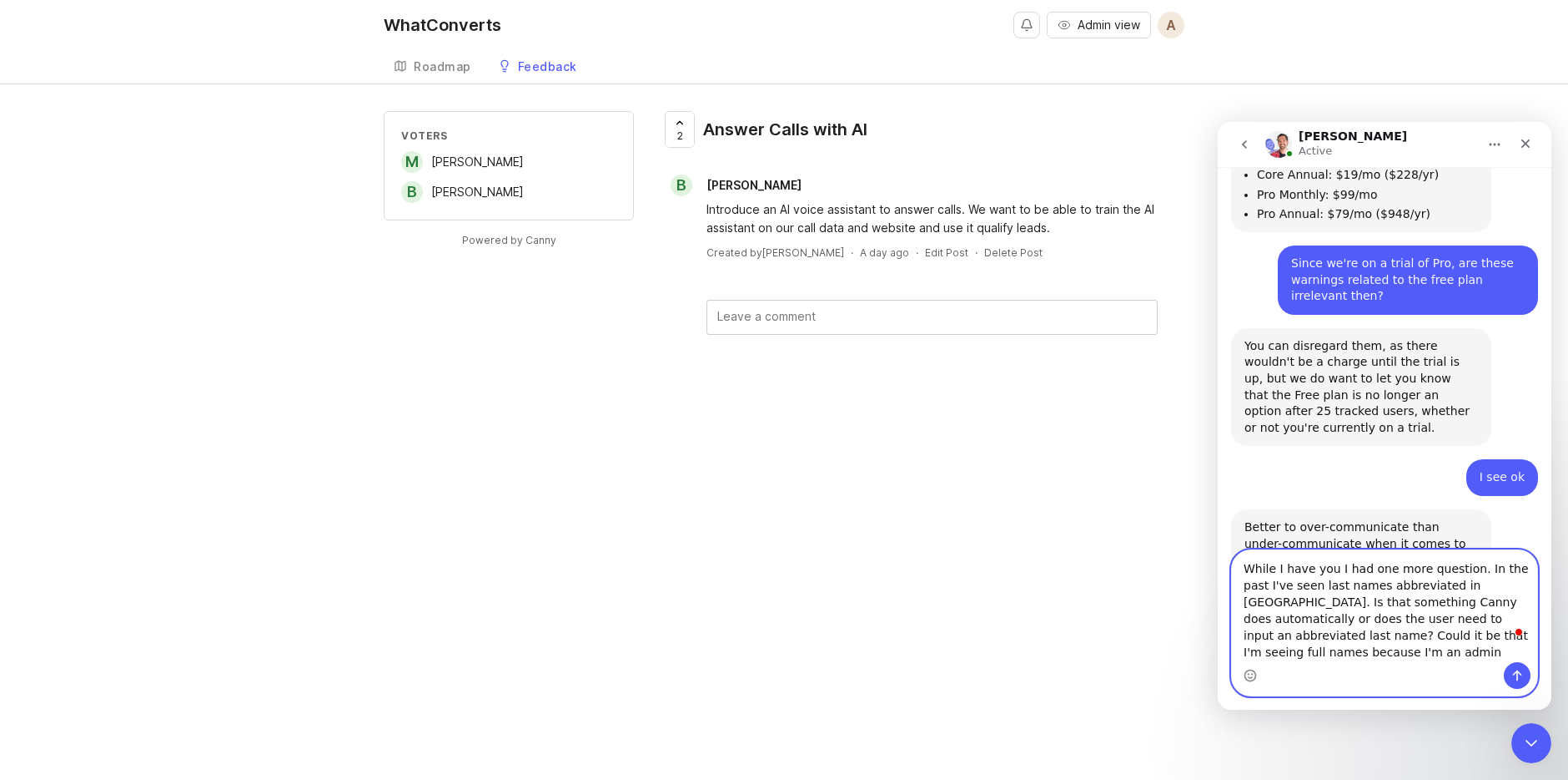
type textarea "While I have you I had one more question. In the past I've seen last names abbr…"
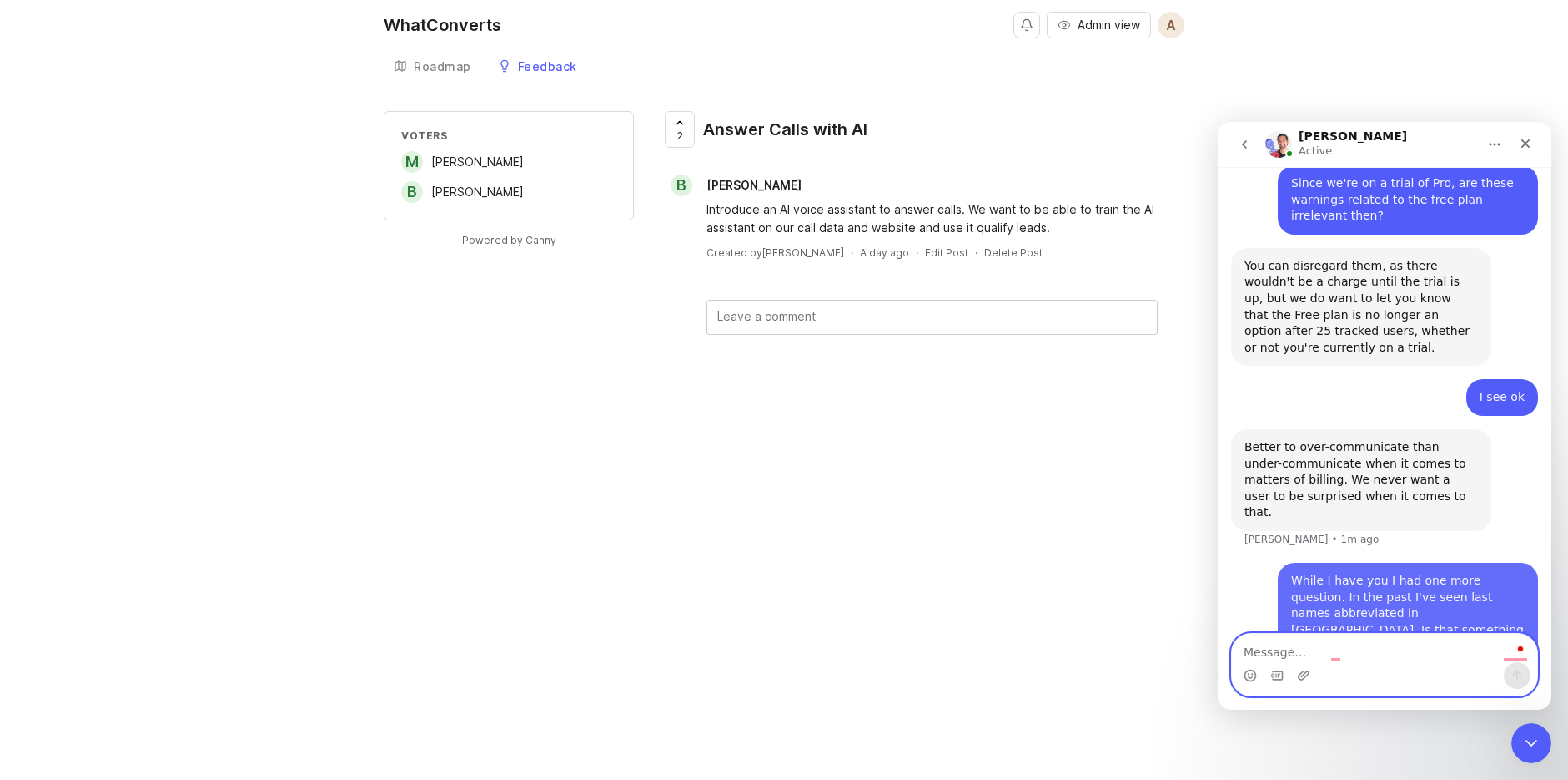
scroll to position [1650, 0]
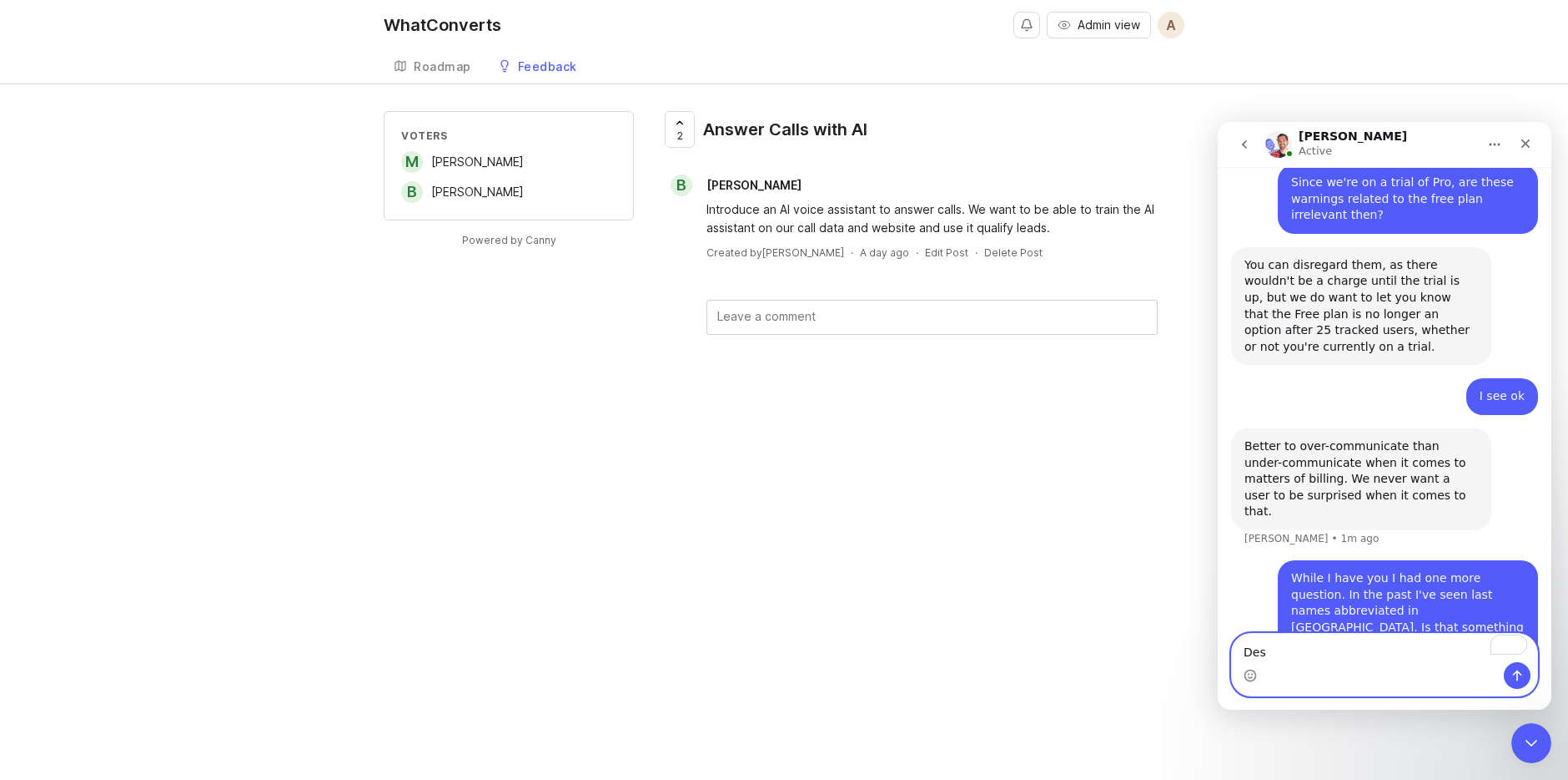
click at [1338, 637] on textarea "Des" at bounding box center [1385, 648] width 306 height 28
type textarea "I"
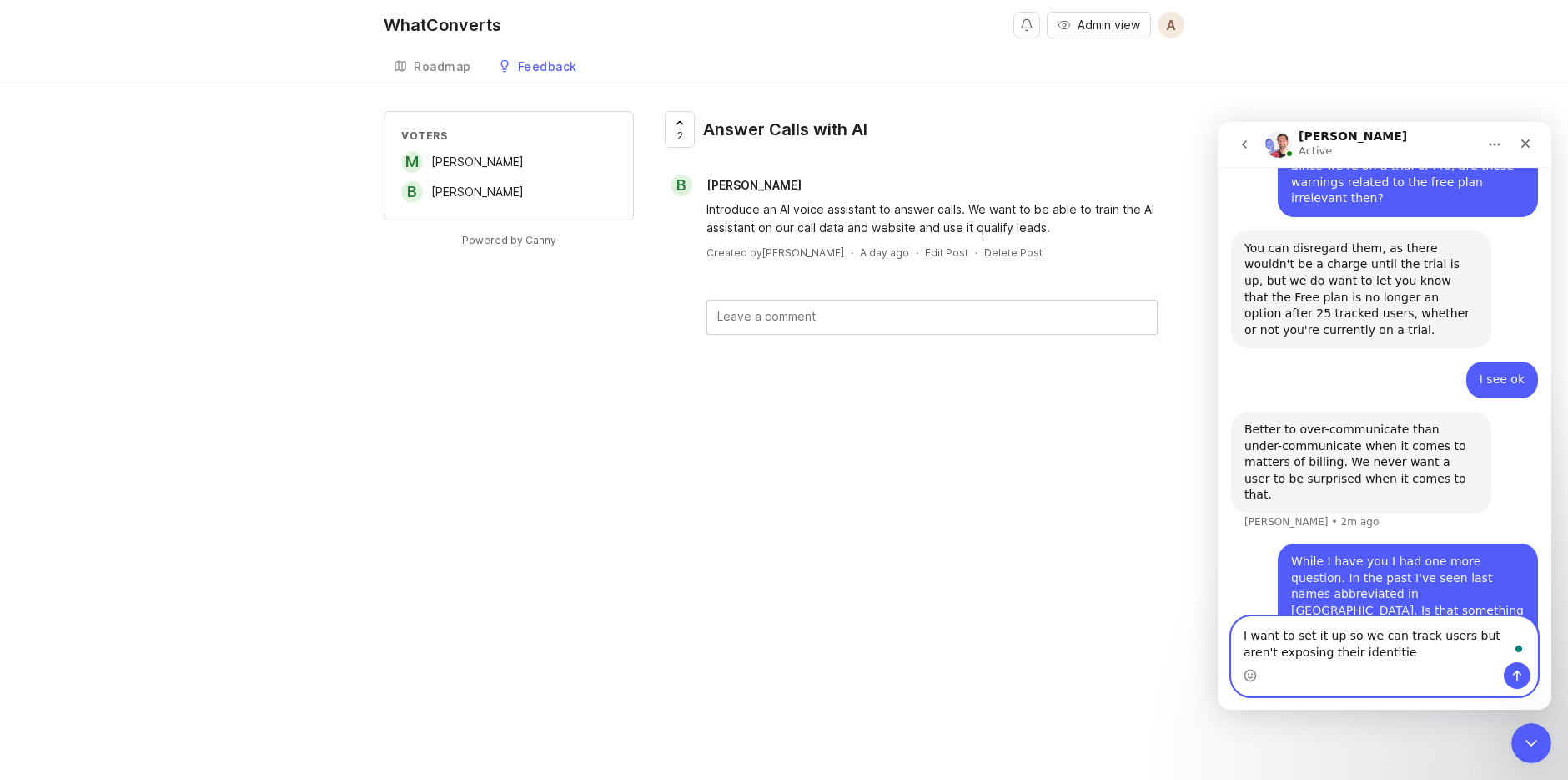
type textarea "I want to set it up so we can track users but aren't exposing their identities"
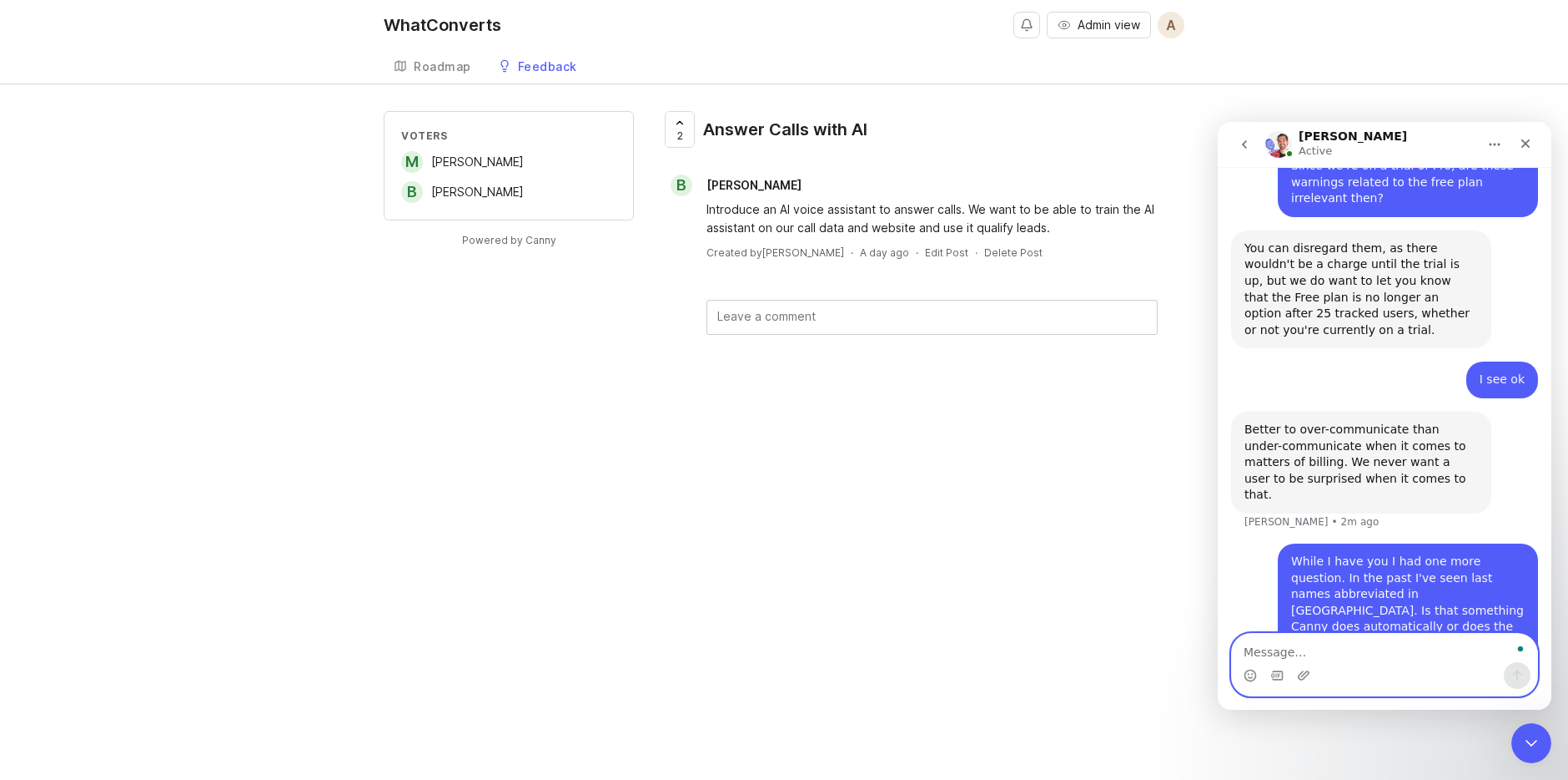
scroll to position [1650, 0]
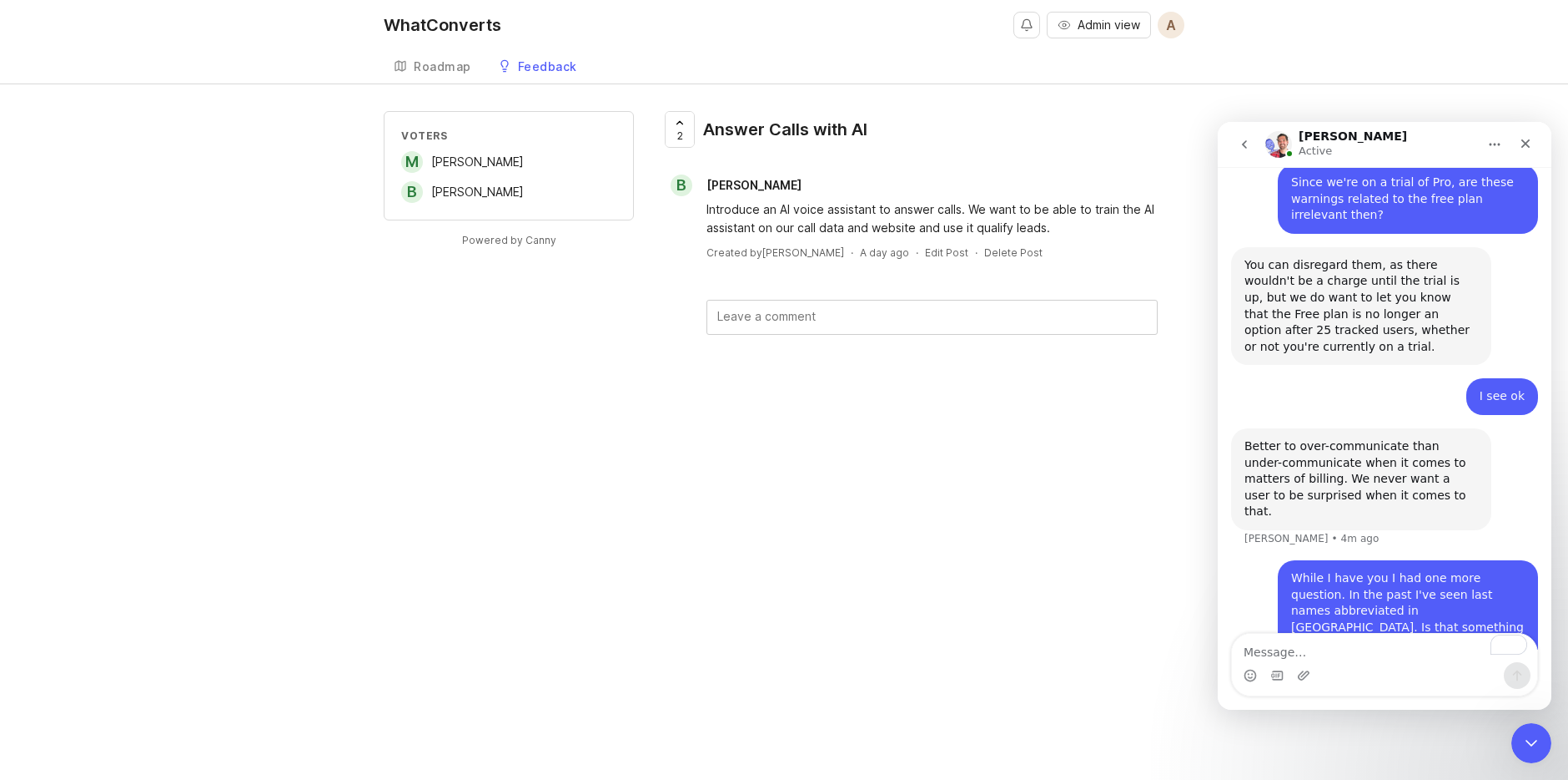
click at [540, 73] on div "Feedback" at bounding box center [547, 66] width 59 height 12
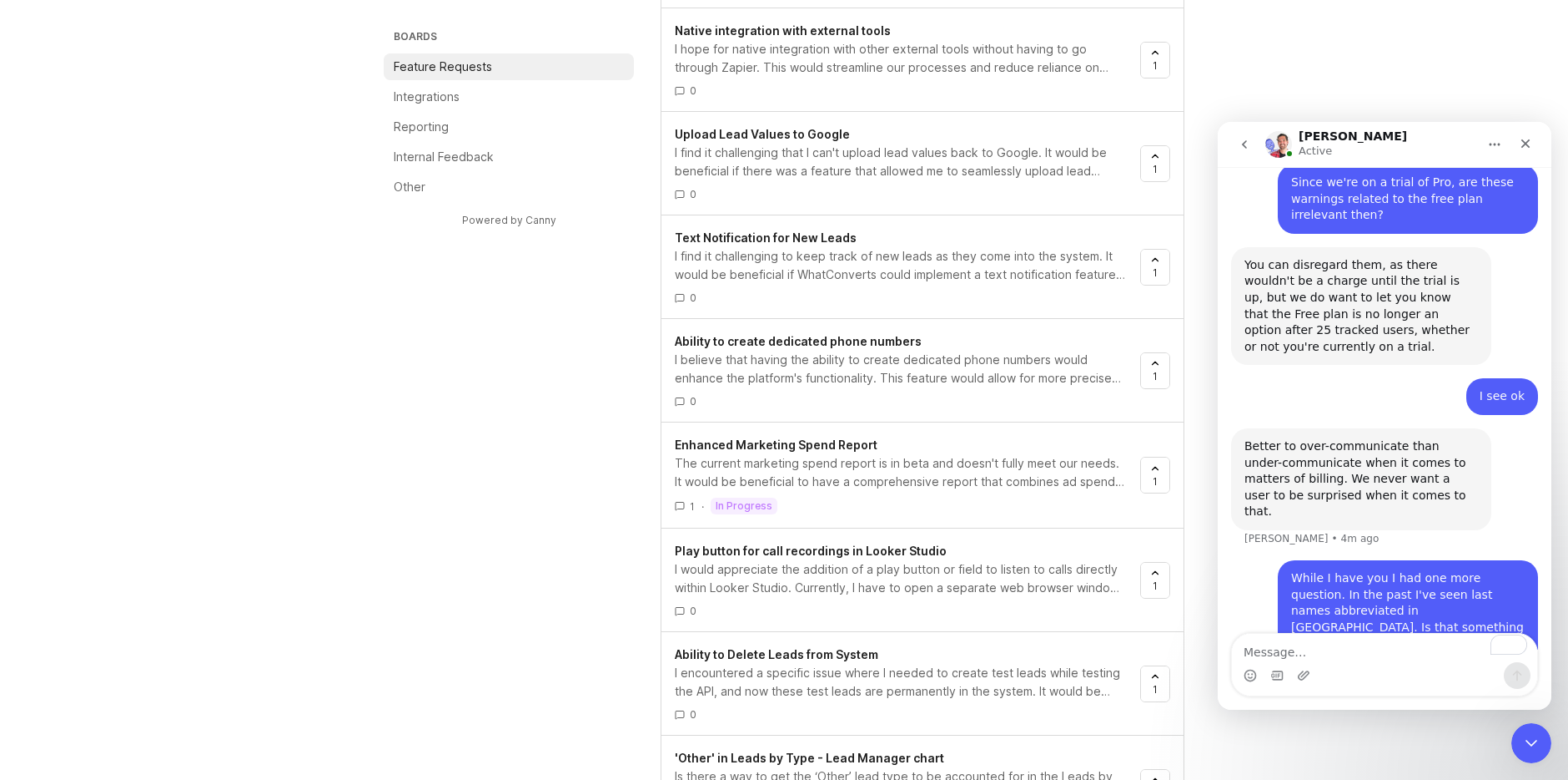
scroll to position [1381, 0]
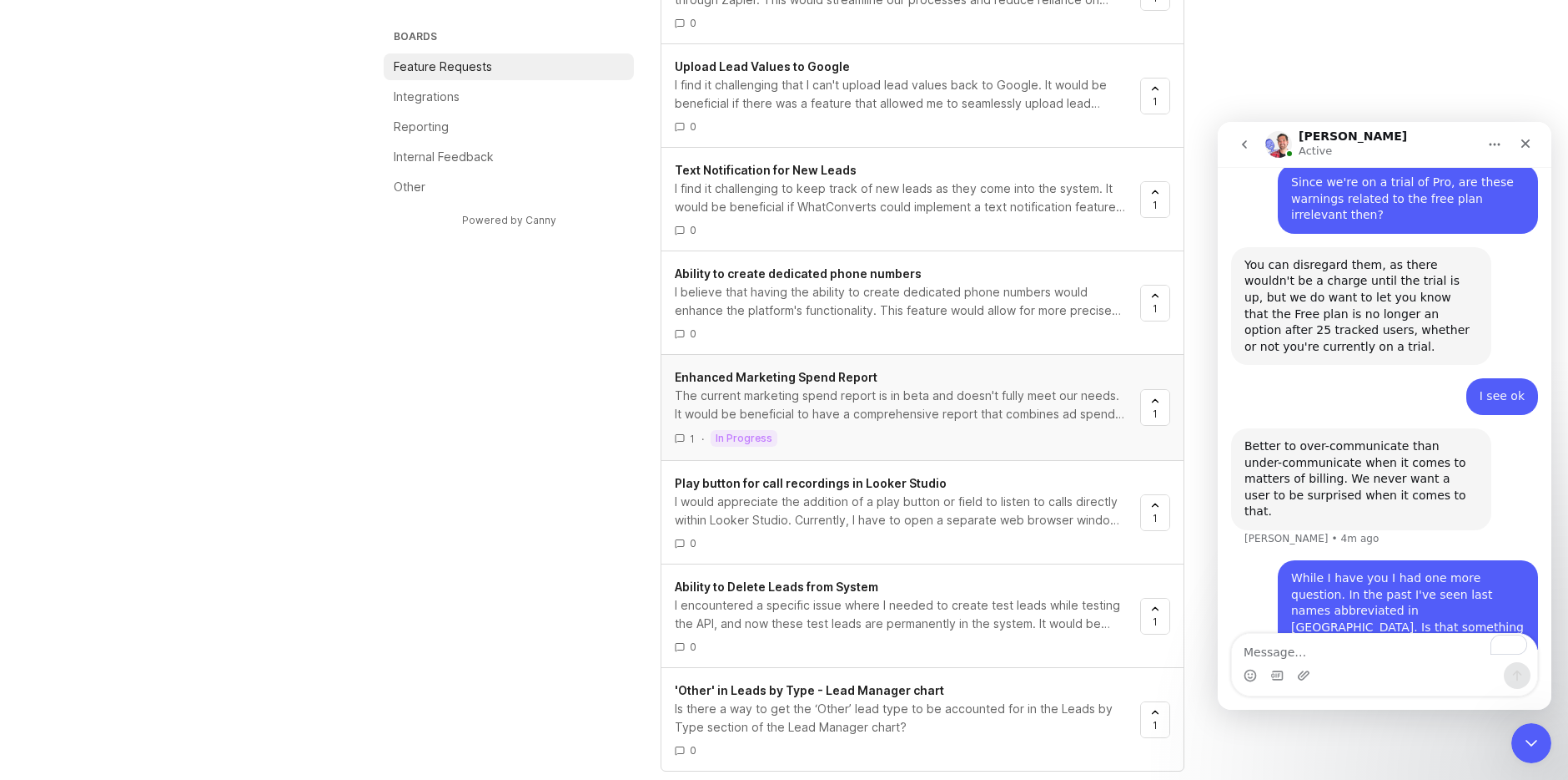
click at [843, 412] on div "The current marketing spend report is in beta and doesn't fully meet our needs.…" at bounding box center [901, 404] width 452 height 36
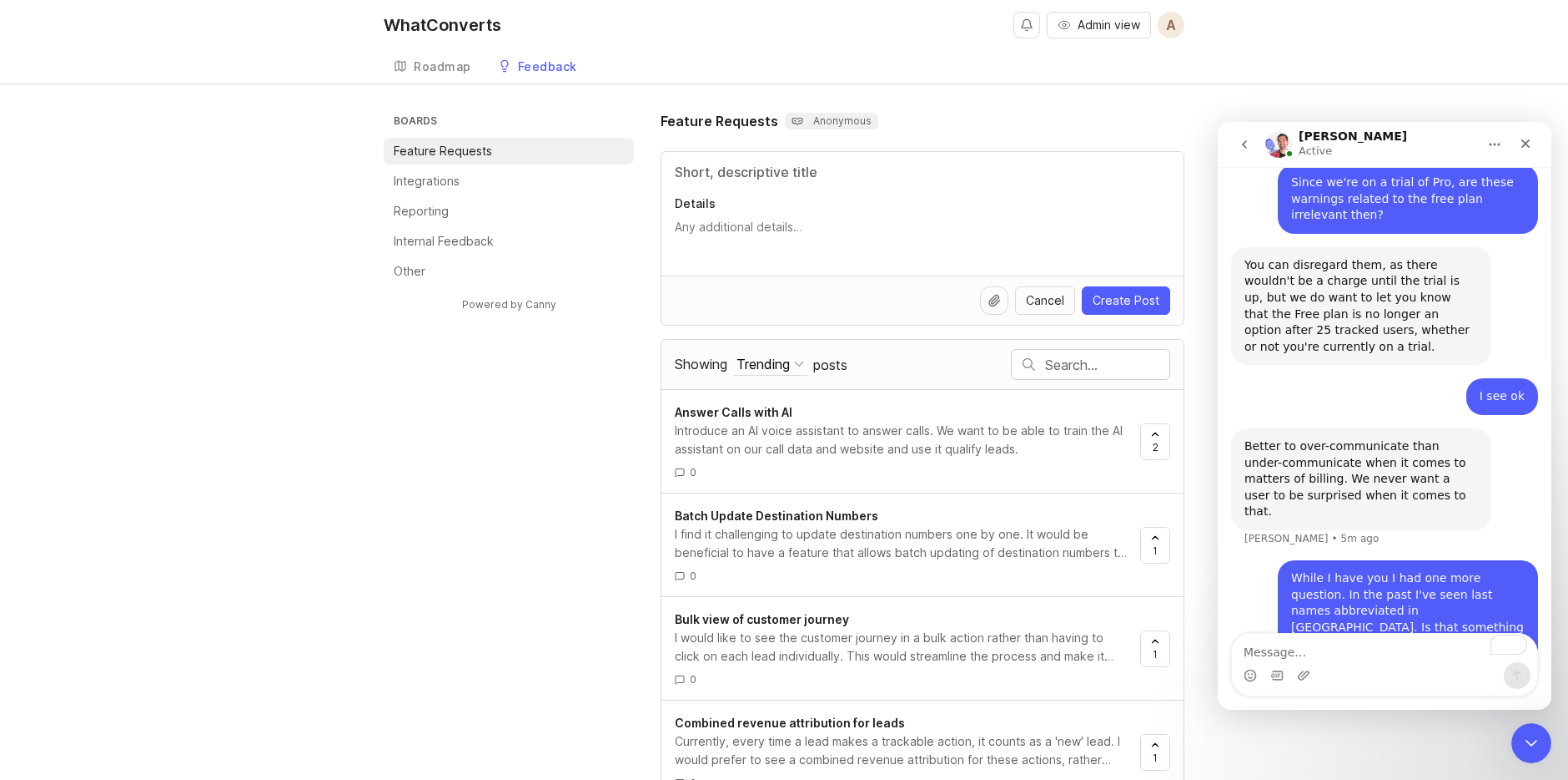
click at [603, 11] on div "WhatConverts Admin view A Create" at bounding box center [784, 25] width 801 height 51
click at [822, 115] on p "Anonymous" at bounding box center [832, 121] width 80 height 13
click at [795, 121] on icon at bounding box center [796, 121] width 2 height 1
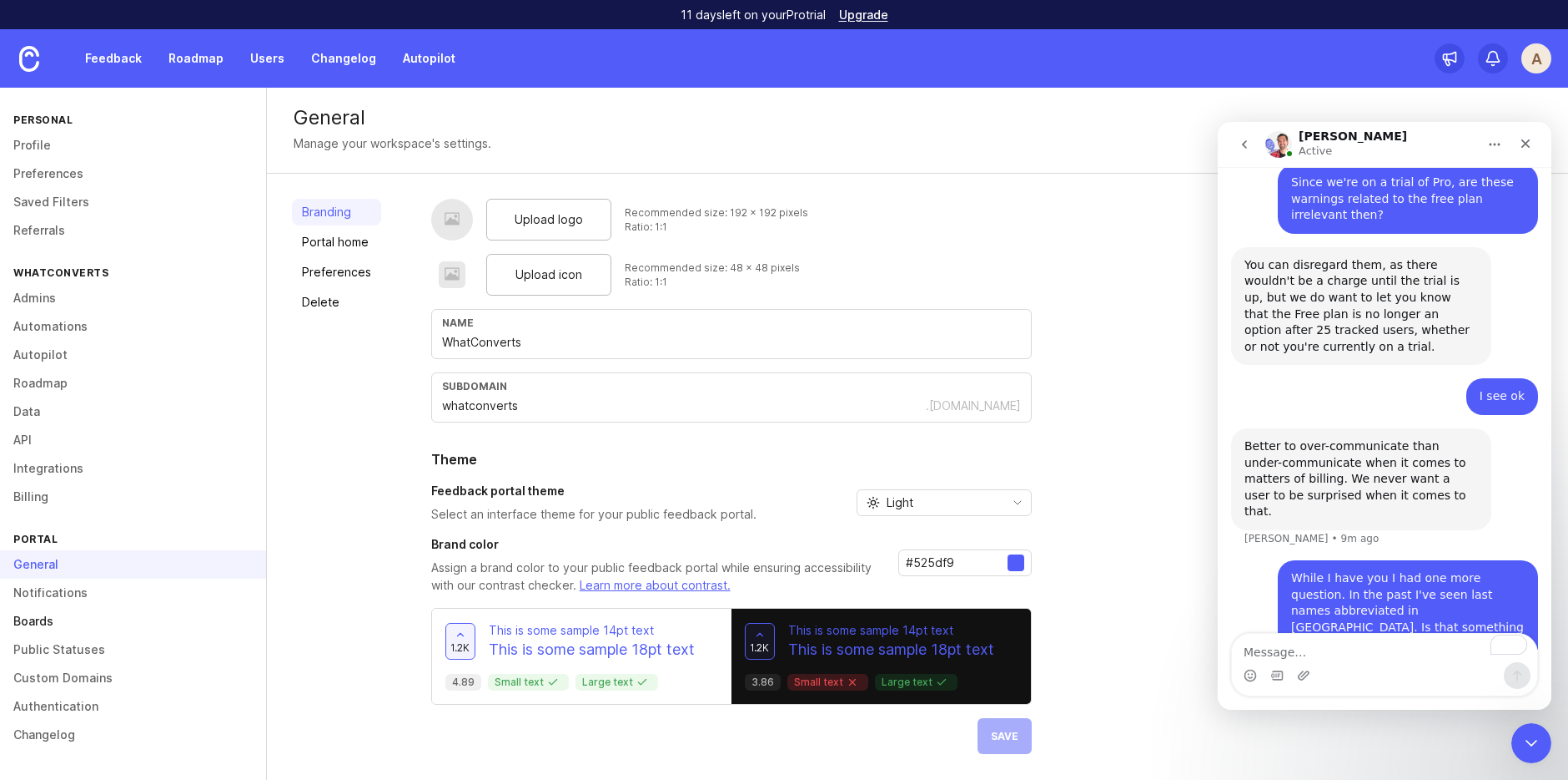
click at [111, 618] on link "Boards" at bounding box center [133, 621] width 266 height 28
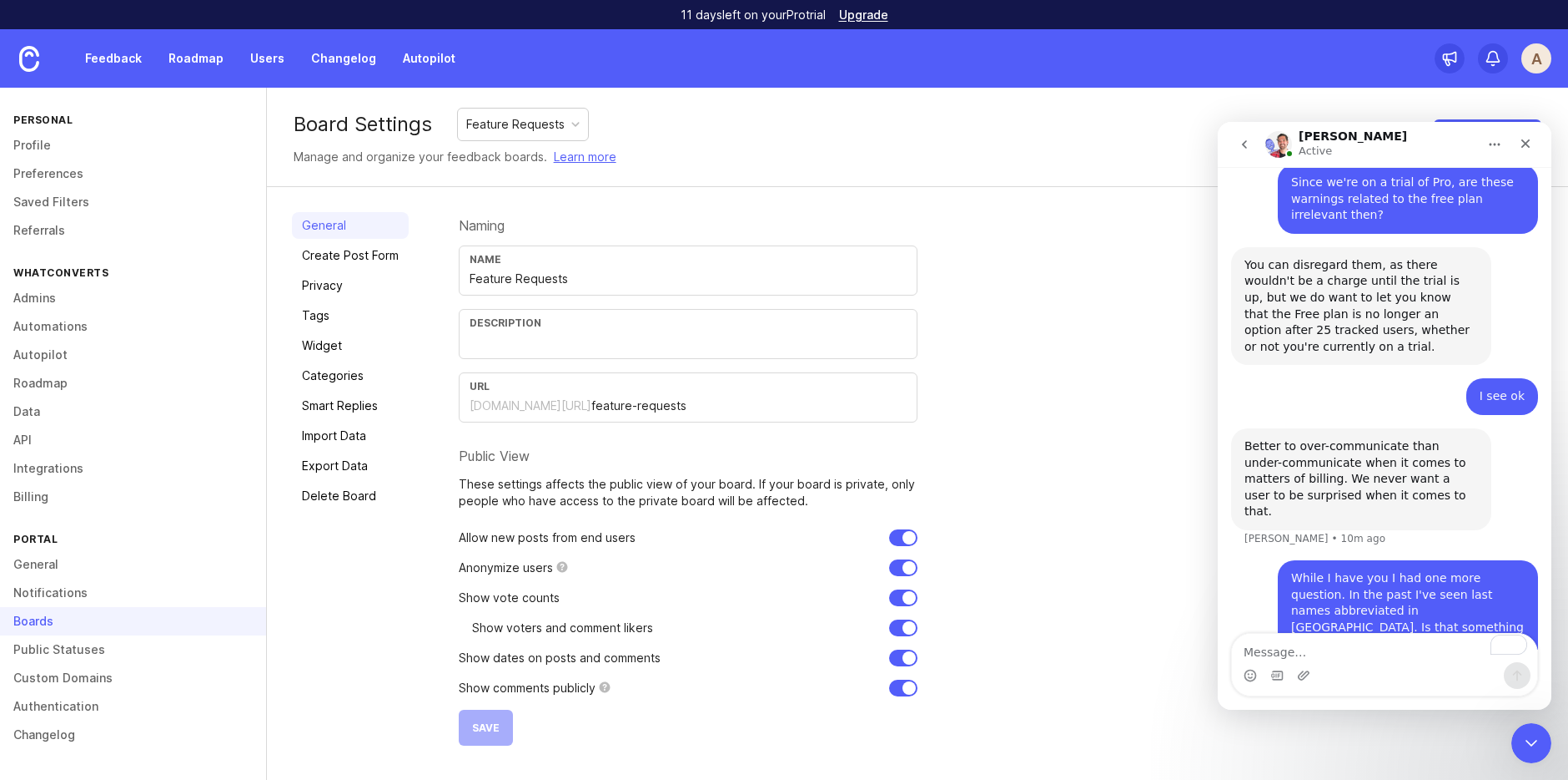
click at [552, 113] on div "Feature Requests" at bounding box center [523, 124] width 130 height 32
click at [909, 565] on input "checkbox" at bounding box center [904, 567] width 28 height 17
checkbox input "true"
click at [521, 127] on div "Integrations" at bounding box center [499, 124] width 66 height 19
click at [901, 564] on input "checkbox" at bounding box center [904, 567] width 28 height 17
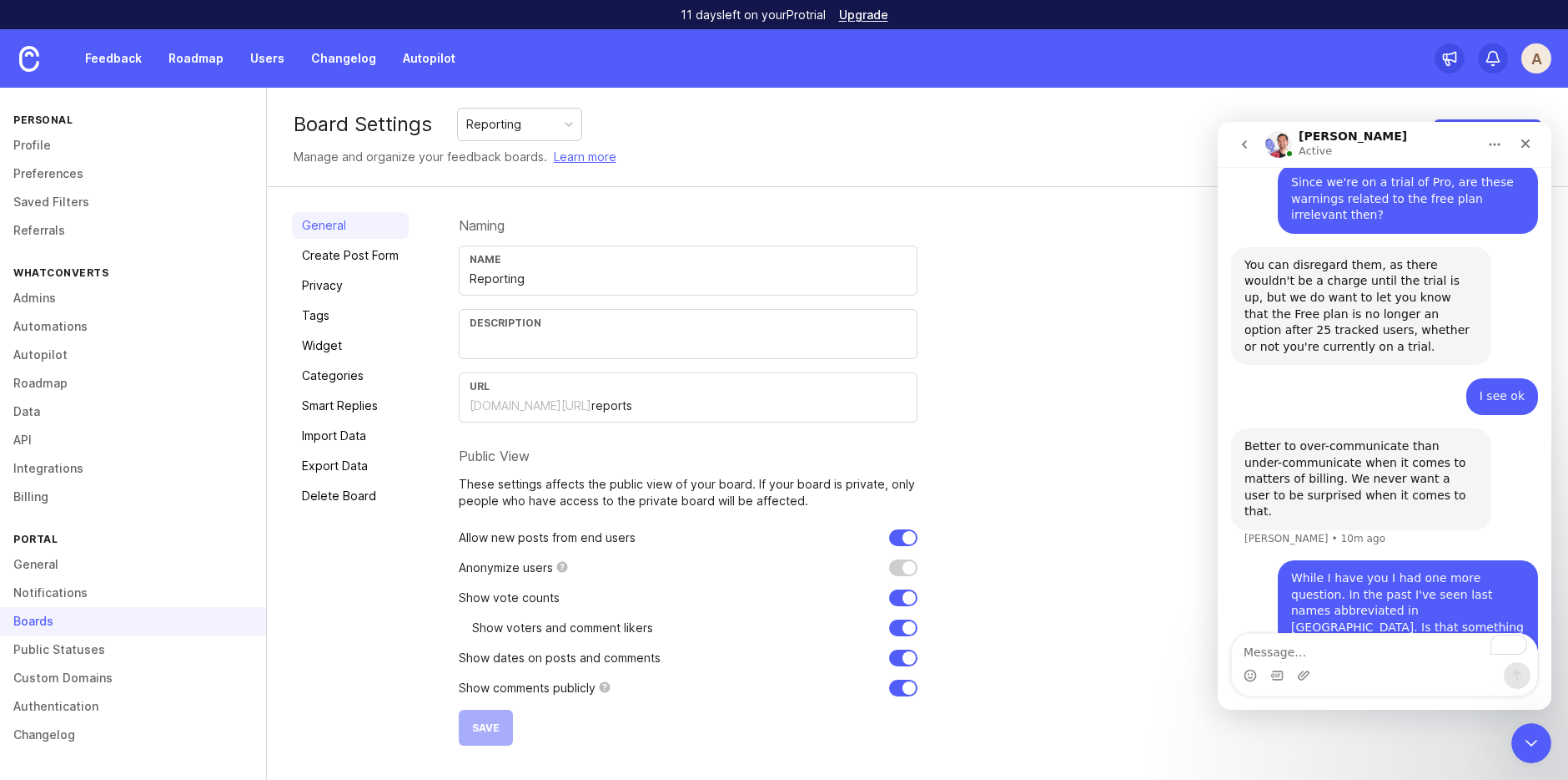
checkbox input "true"
click at [527, 131] on div "Reporting" at bounding box center [519, 124] width 123 height 32
click at [504, 124] on div "Internal Feedback" at bounding box center [516, 124] width 100 height 19
click at [897, 562] on input "checkbox" at bounding box center [904, 567] width 28 height 17
checkbox input "true"
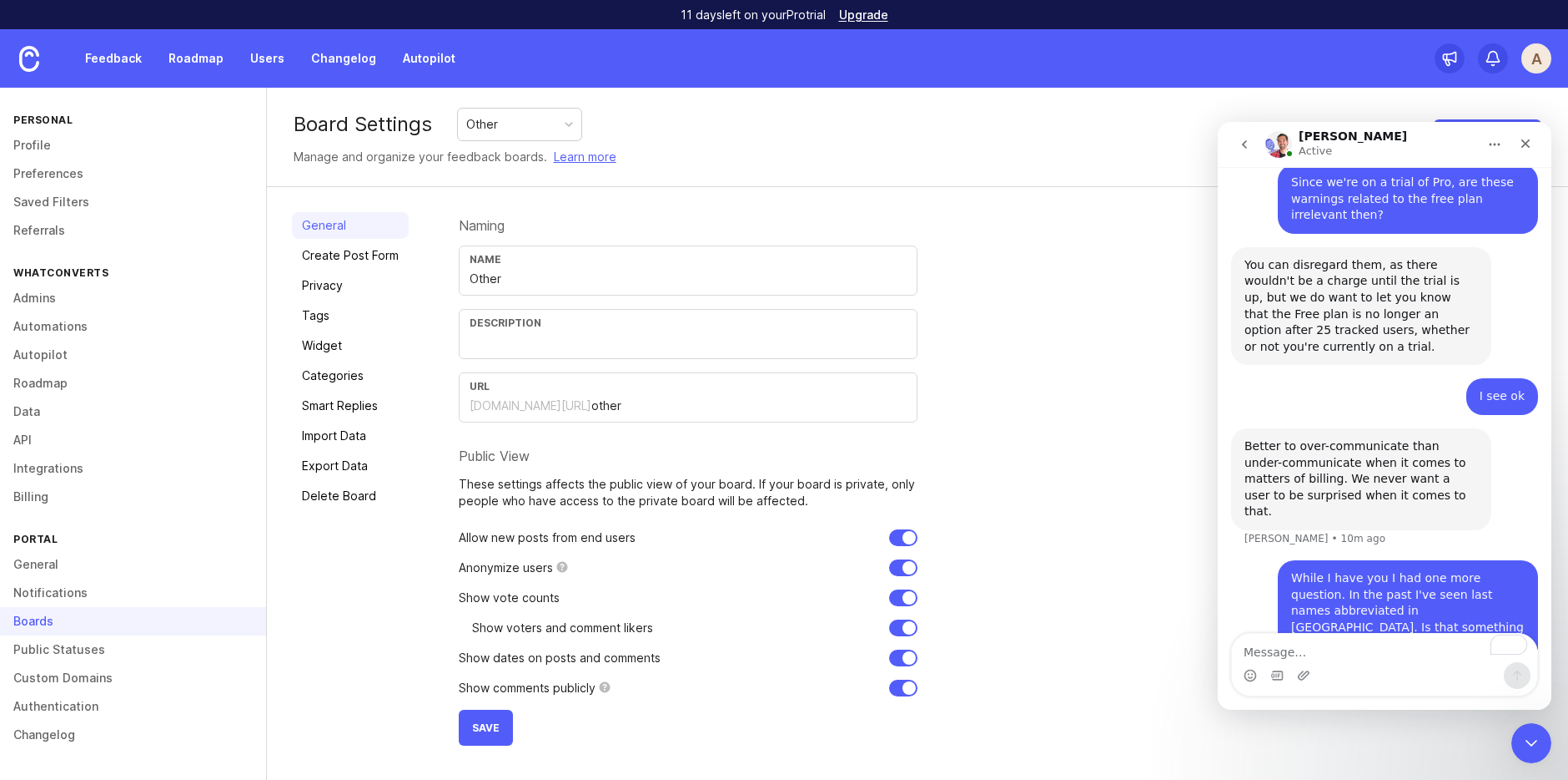
click at [487, 129] on div "Other" at bounding box center [482, 124] width 32 height 19
click at [486, 116] on div "Reporting" at bounding box center [493, 124] width 55 height 19
click at [896, 566] on input "checkbox" at bounding box center [904, 567] width 28 height 17
checkbox input "true"
click at [482, 698] on button "Save" at bounding box center [485, 727] width 54 height 35
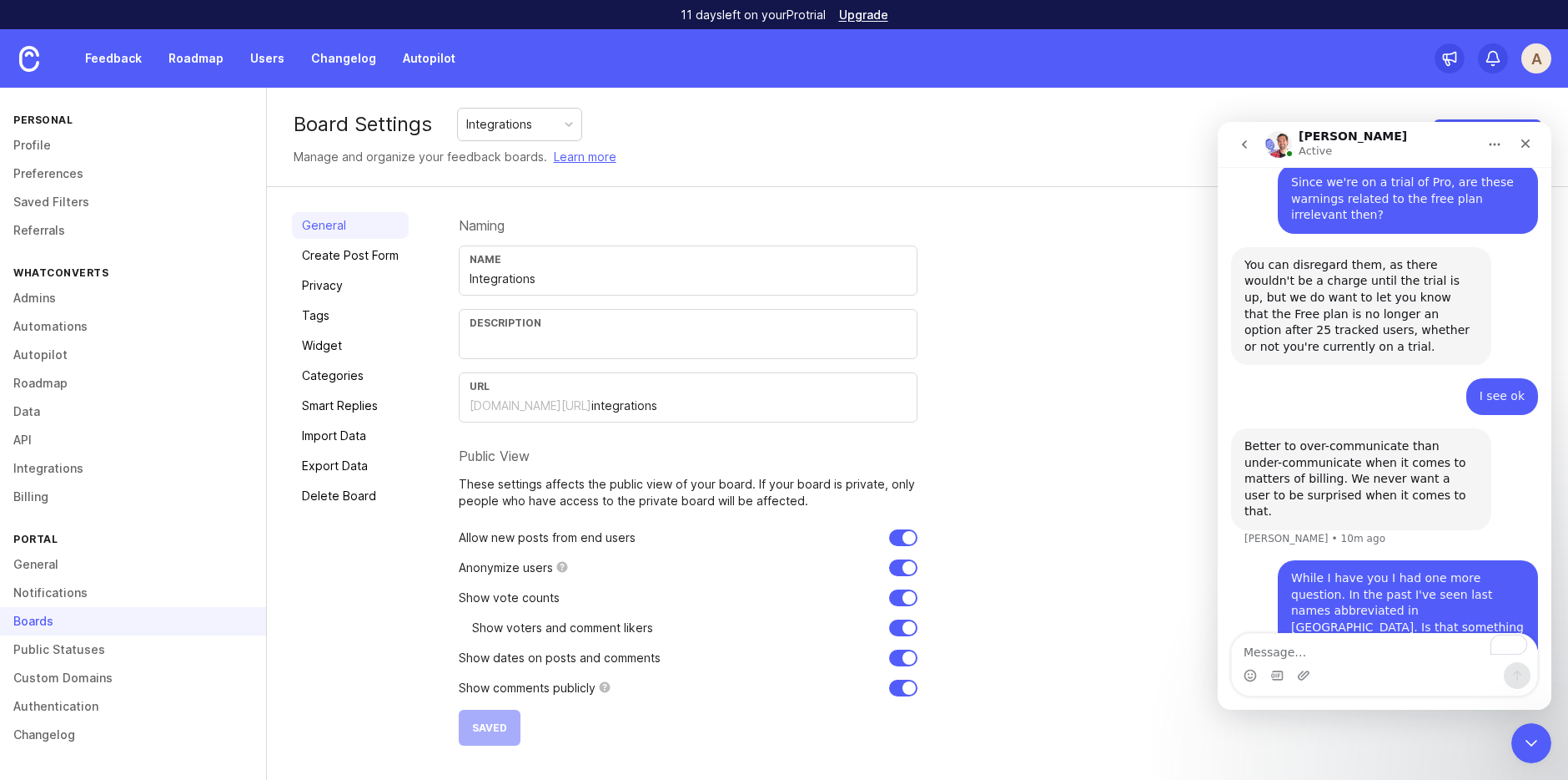
click at [508, 124] on div "Integrations" at bounding box center [499, 124] width 66 height 19
click at [895, 562] on input "checkbox" at bounding box center [904, 567] width 28 height 17
checkbox input "true"
click at [490, 698] on span "Save" at bounding box center [485, 728] width 27 height 12
click at [485, 124] on div "Reporting" at bounding box center [493, 124] width 55 height 19
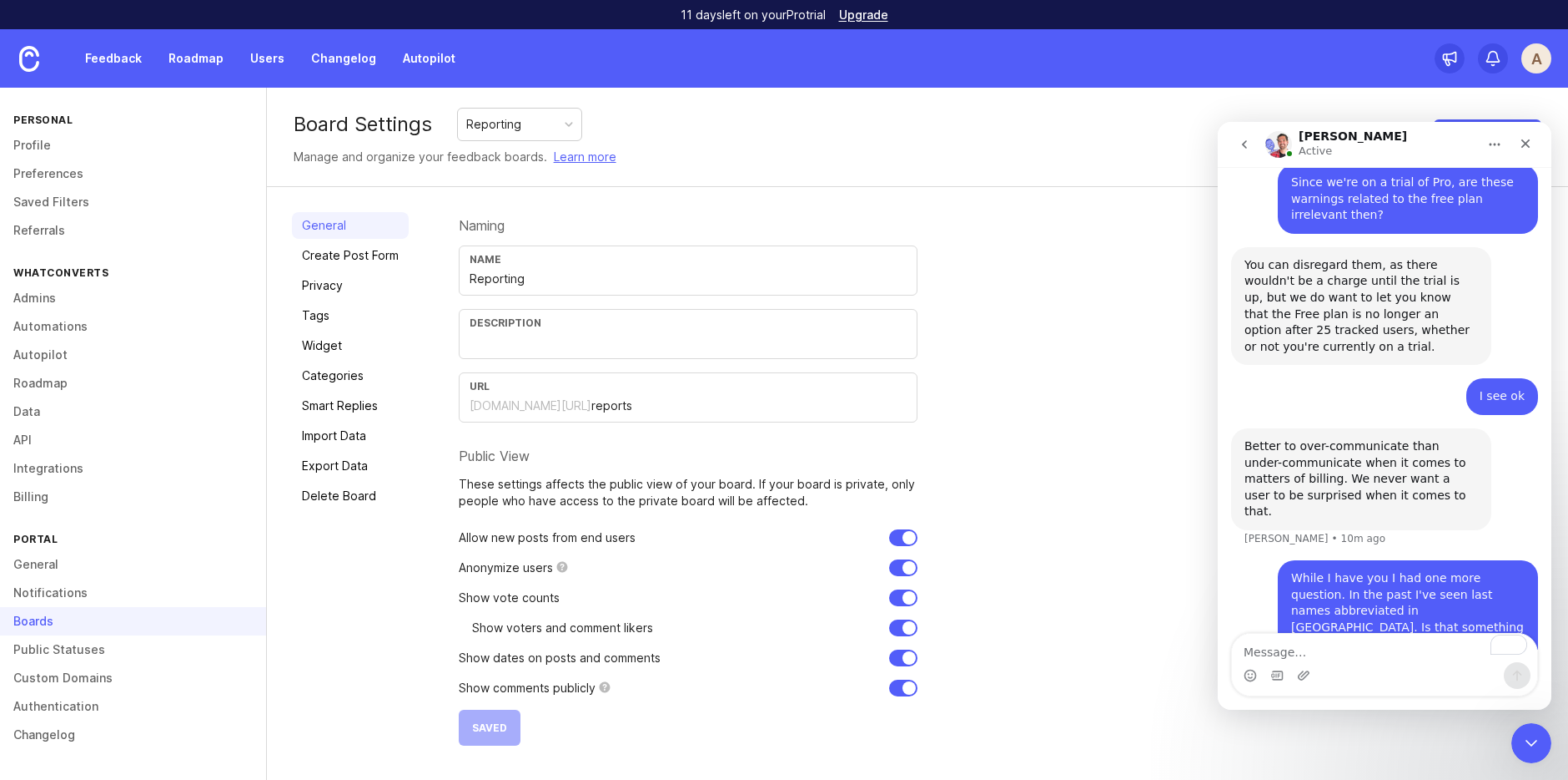
click at [523, 130] on div "Reporting" at bounding box center [519, 124] width 123 height 32
click at [899, 568] on input "checkbox" at bounding box center [904, 567] width 28 height 17
checkbox input "true"
click at [470, 698] on button "Save" at bounding box center [485, 727] width 54 height 35
click at [136, 61] on link "Feedback" at bounding box center [113, 58] width 77 height 30
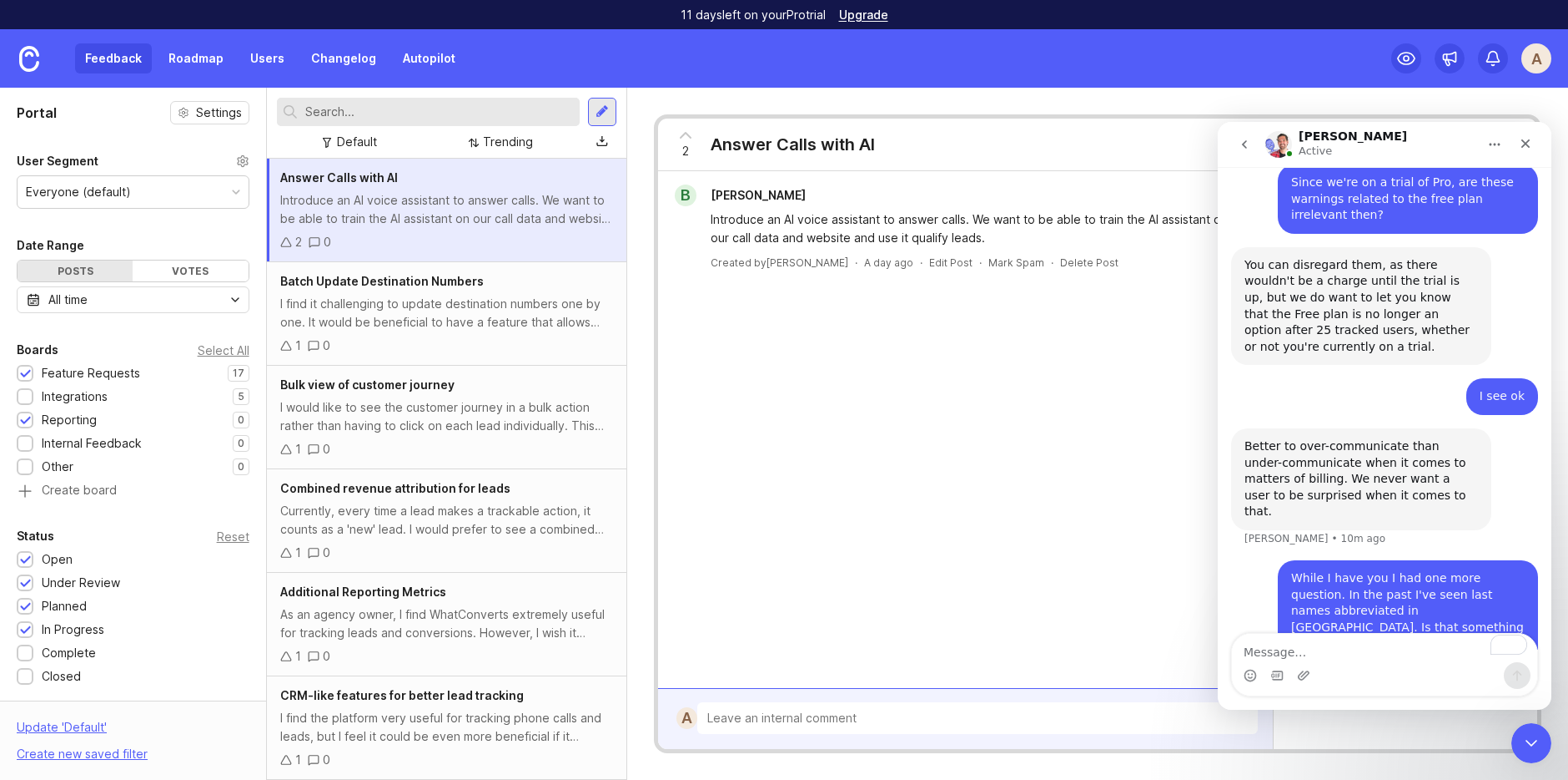
click at [446, 237] on div "2 0" at bounding box center [446, 242] width 333 height 19
click at [1384, 58] on icon at bounding box center [1406, 58] width 20 height 20
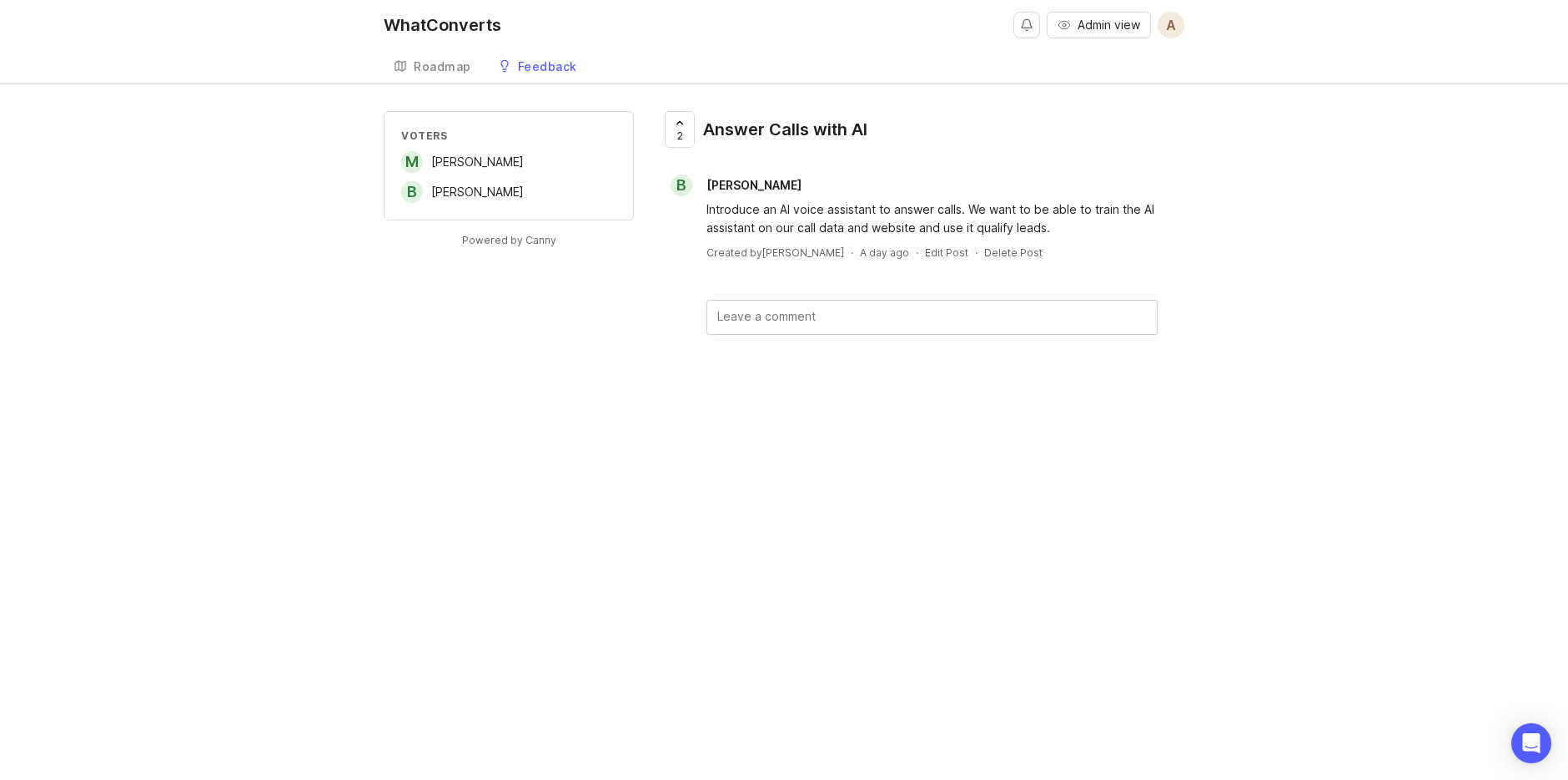
click at [1174, 29] on span "A" at bounding box center [1171, 25] width 10 height 20
click at [1518, 762] on body "WhatConverts Admin view A Create Roadmap Feedback Feature Requests 17 Voters M …" at bounding box center [784, 390] width 1568 height 780
click at [894, 488] on div "WhatConverts Admin view A Create Roadmap Feedback Feature Requests 17 Voters M …" at bounding box center [784, 390] width 1568 height 780
click at [431, 61] on div "Roadmap" at bounding box center [442, 66] width 58 height 12
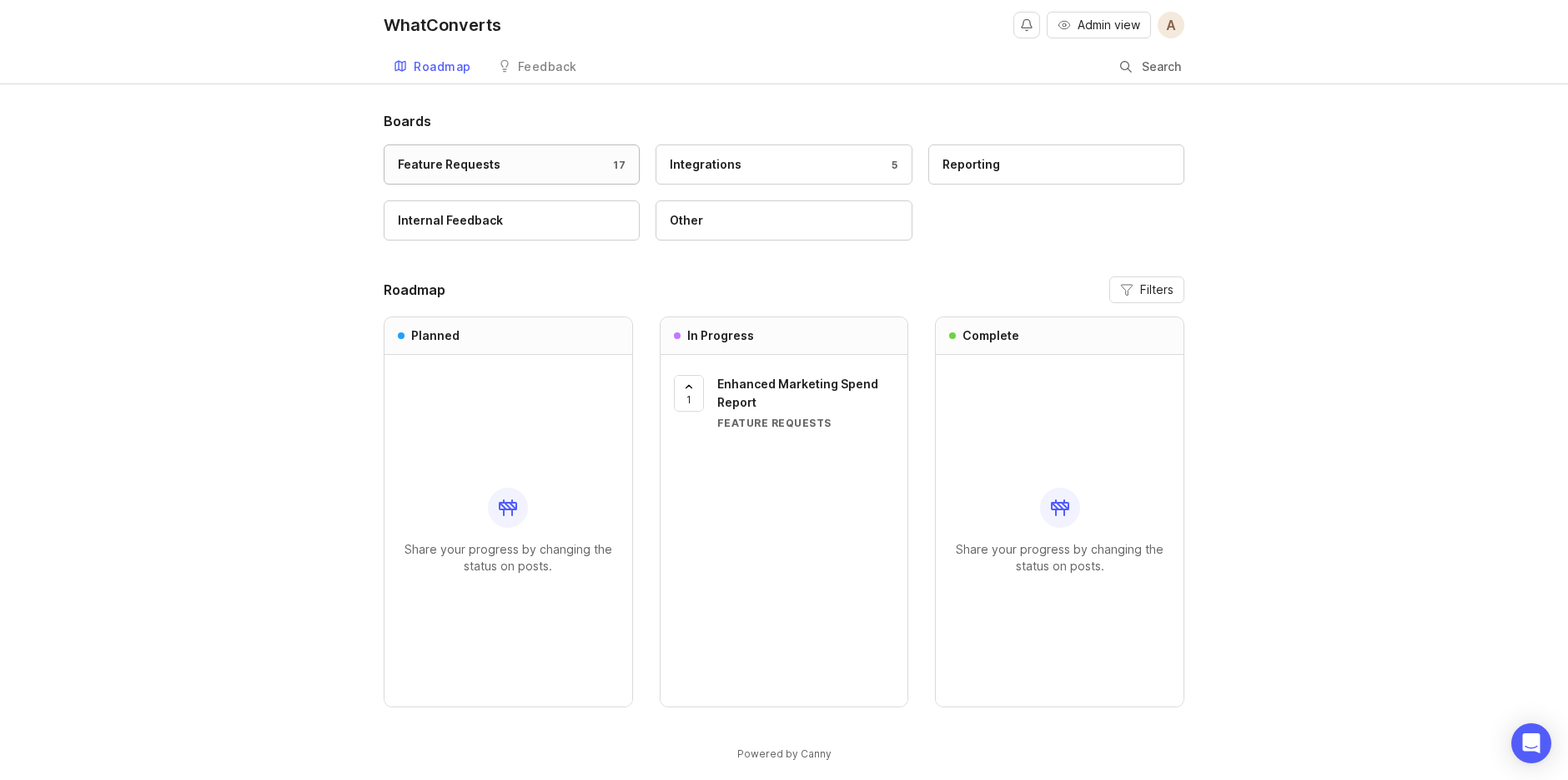
click at [436, 171] on div "Feature Requests" at bounding box center [449, 164] width 103 height 19
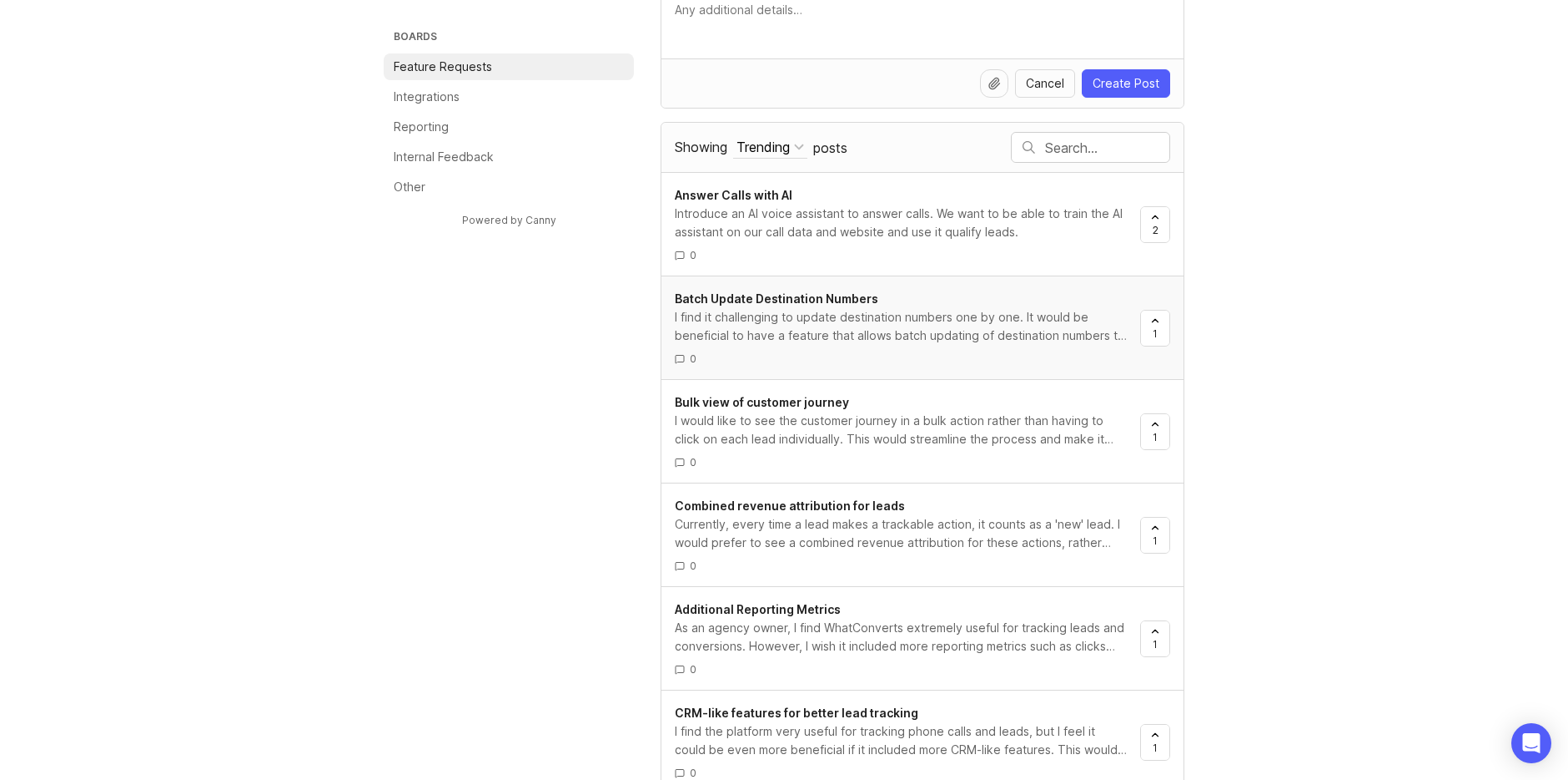
scroll to position [198, 0]
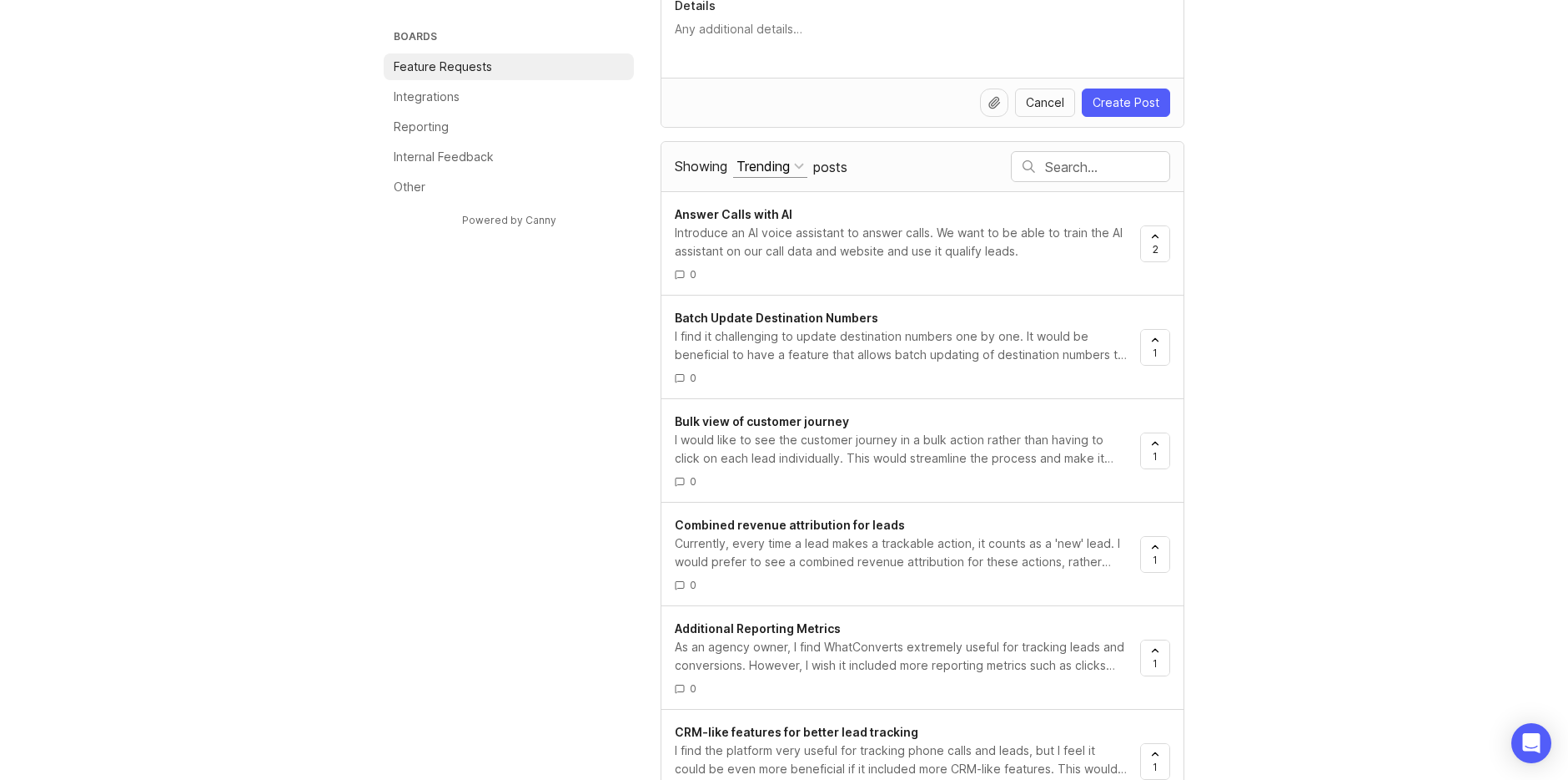
click at [804, 164] on div at bounding box center [799, 166] width 10 height 10
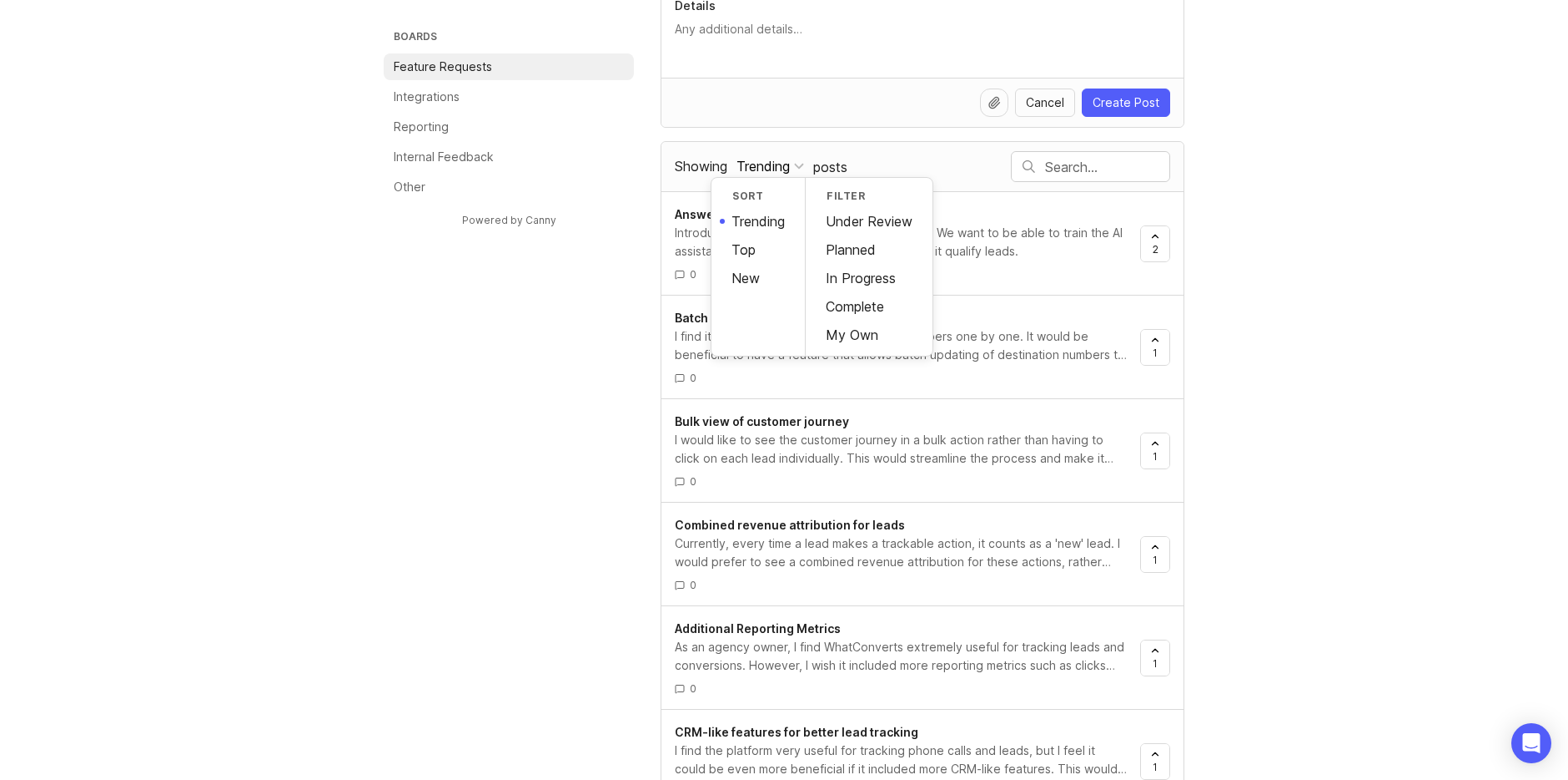
click at [582, 273] on div "Boards Feature Requests Integrations Reporting Internal Feedback Other Powered …" at bounding box center [784, 596] width 801 height 1366
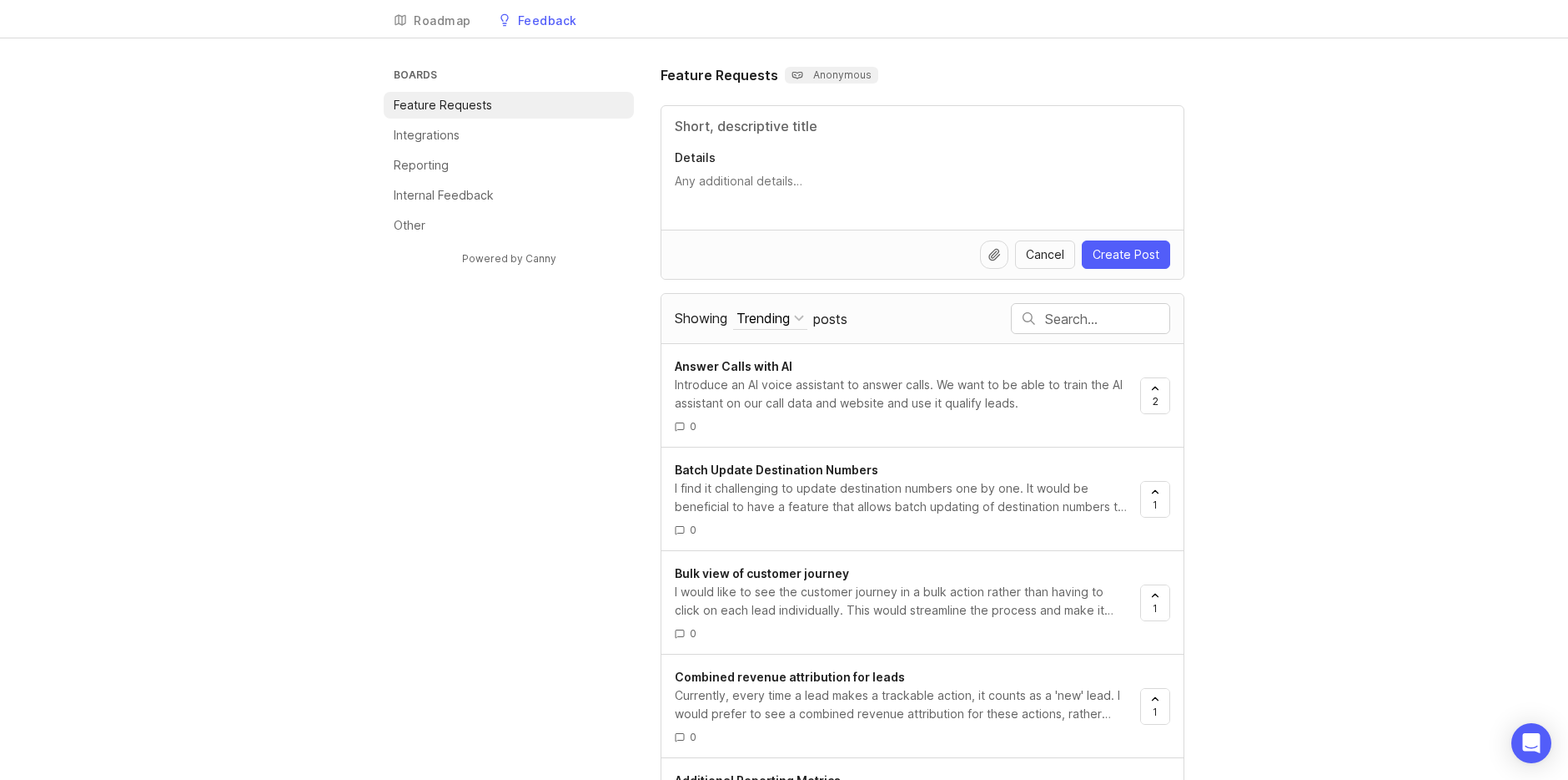
scroll to position [0, 0]
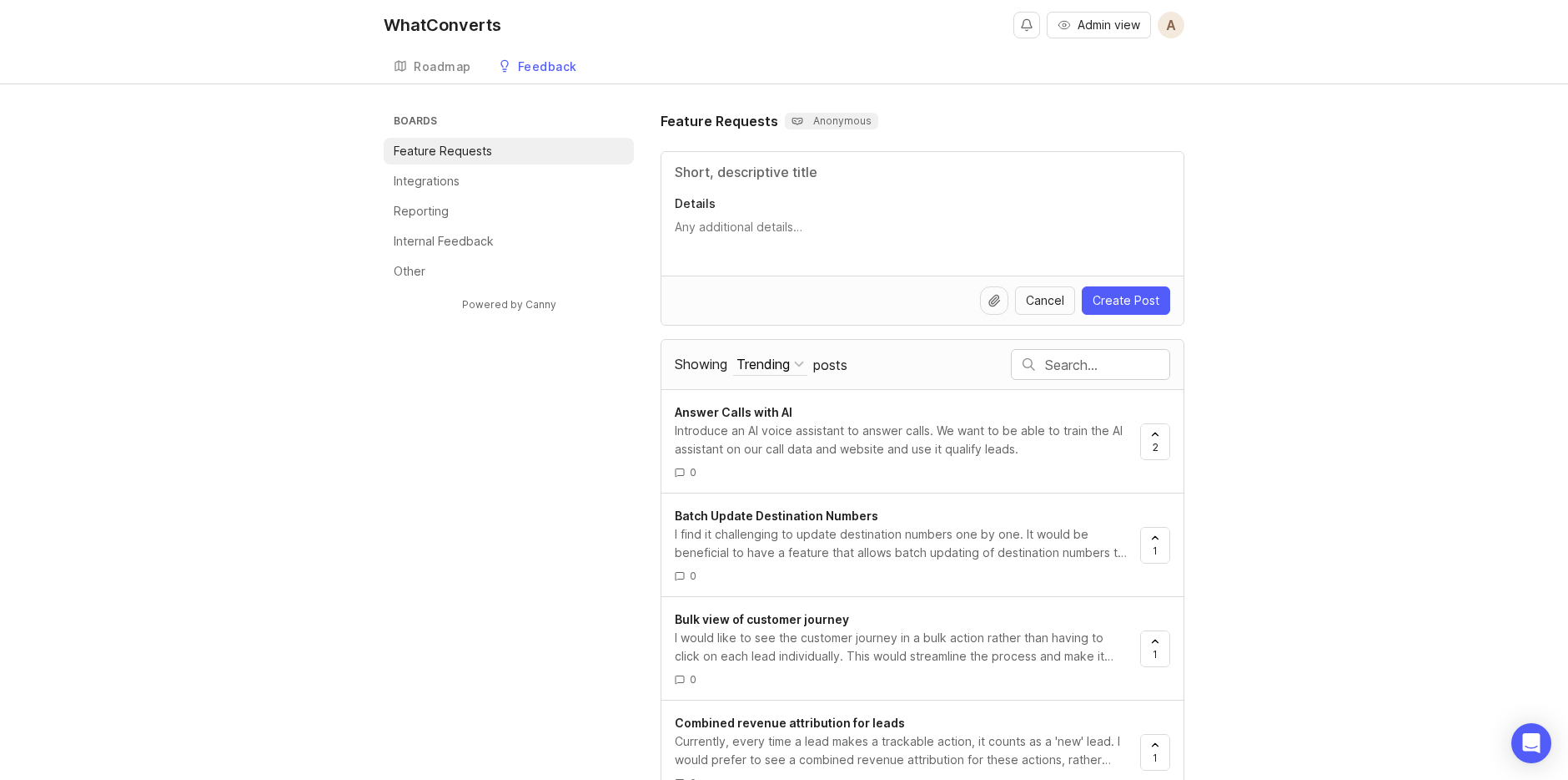
click at [500, 194] on ul "Boards Feature Requests Integrations Reporting Internal Feedback Other" at bounding box center [508, 198] width 251 height 174
click at [501, 177] on li "Integrations" at bounding box center [508, 181] width 251 height 27
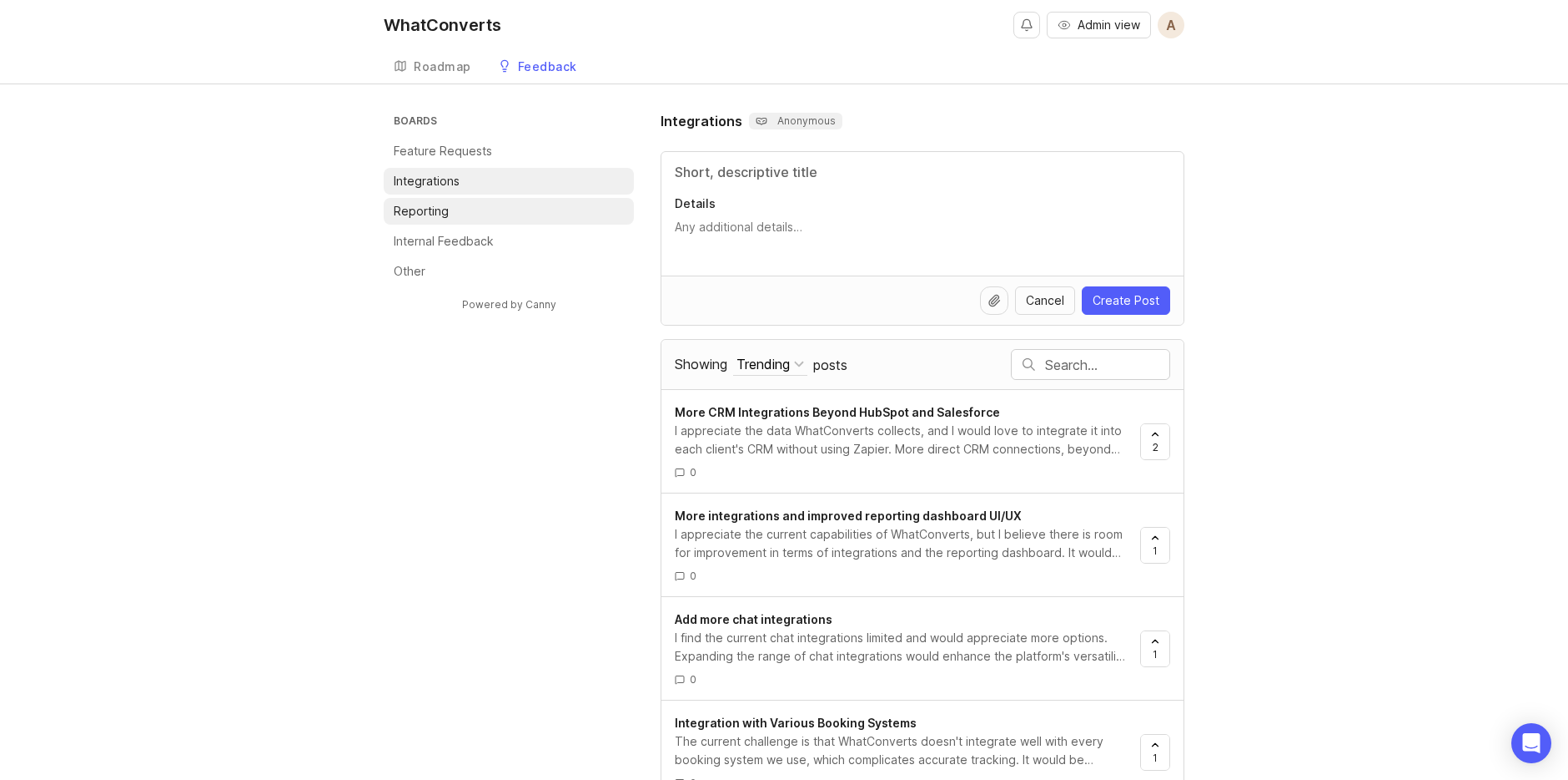
click at [519, 218] on li "Reporting" at bounding box center [508, 211] width 251 height 27
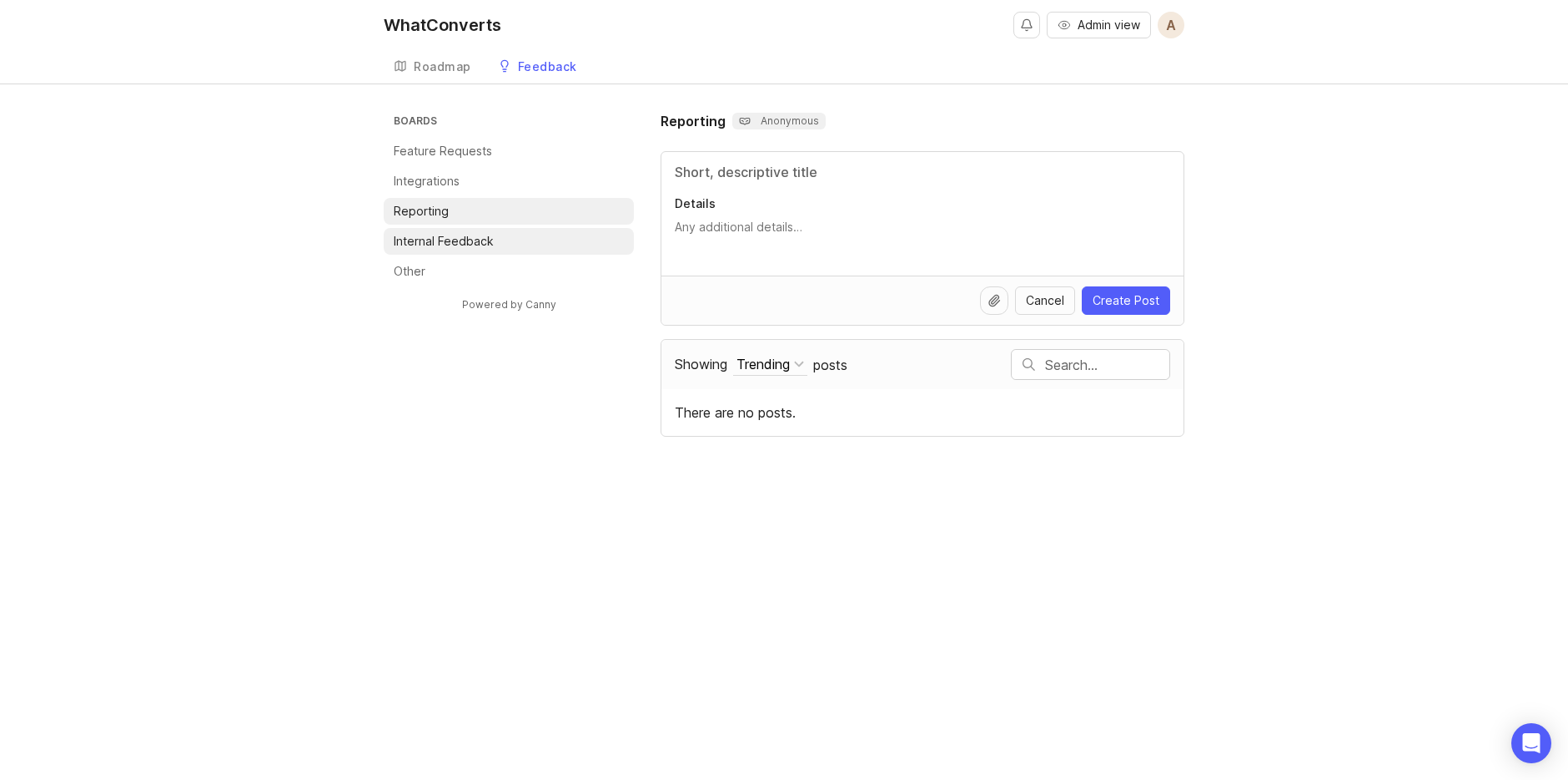
click at [523, 241] on li "Internal Feedback" at bounding box center [508, 241] width 251 height 27
click at [525, 266] on li "Other" at bounding box center [508, 271] width 251 height 27
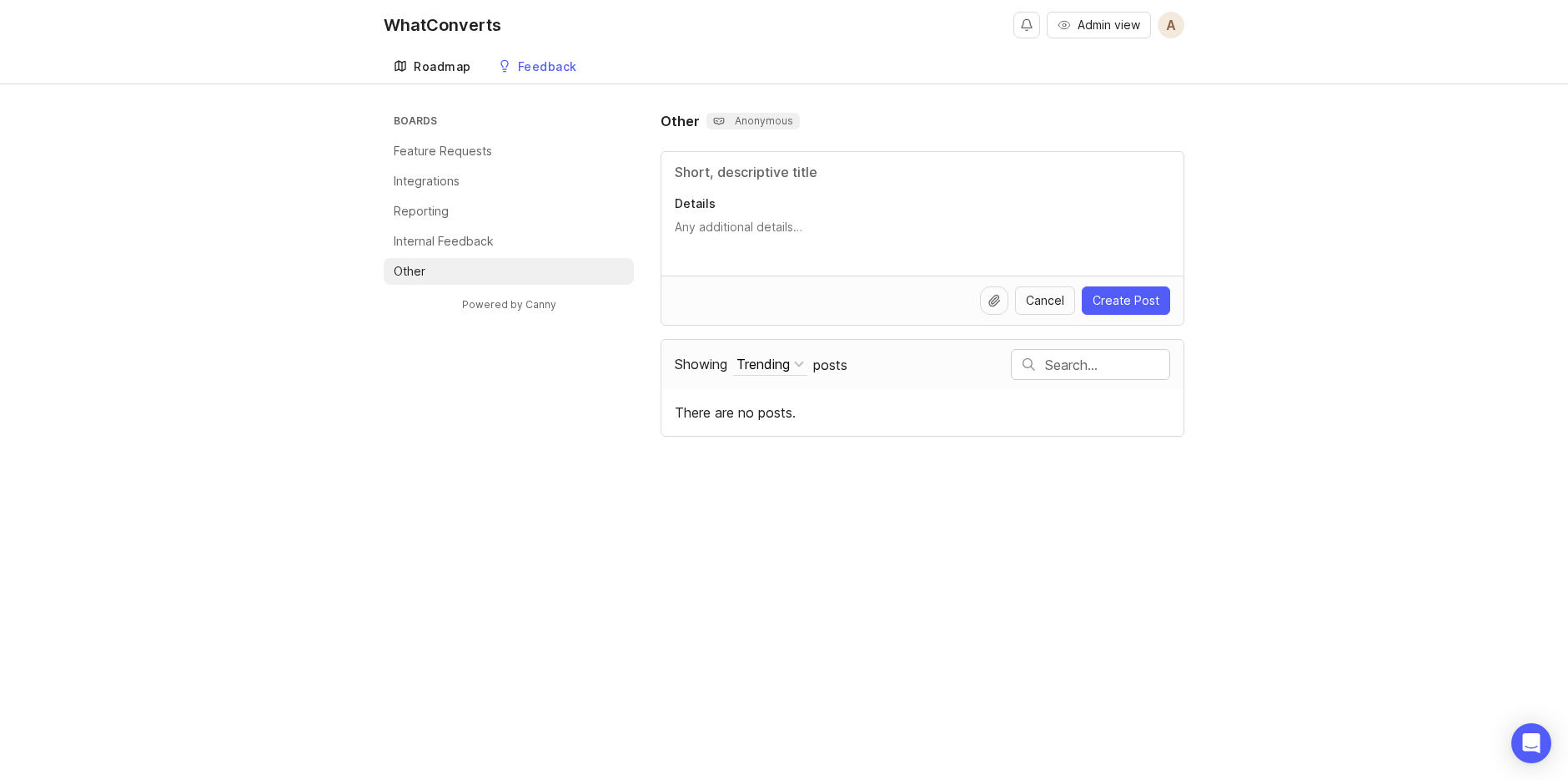
click at [435, 73] on div "Roadmap" at bounding box center [442, 66] width 58 height 12
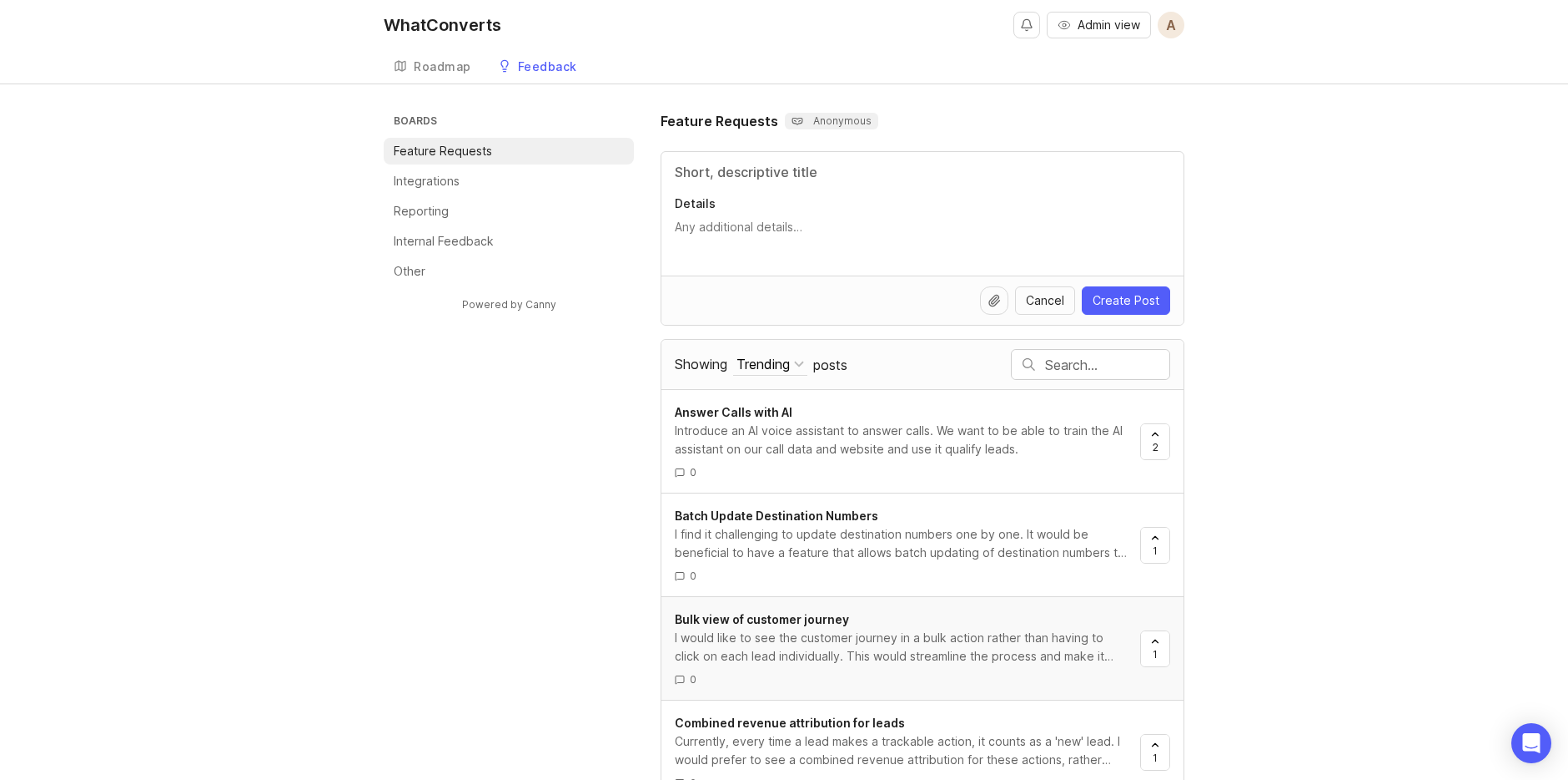
click at [831, 629] on div "I would like to see the customer journey in a bulk action rather than having to…" at bounding box center [901, 646] width 452 height 36
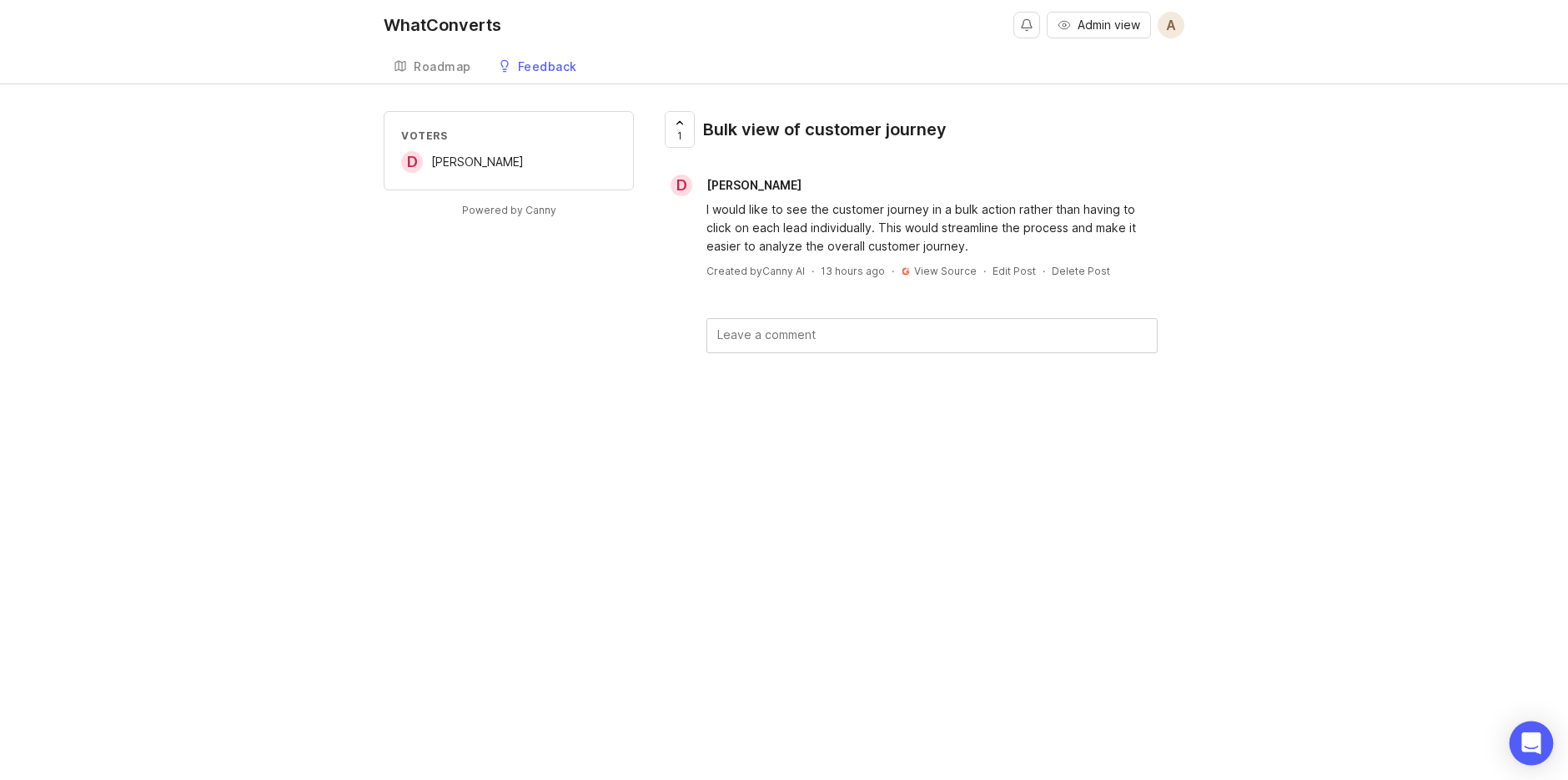
click at [1532, 734] on icon "Open Intercom Messenger" at bounding box center [1532, 743] width 19 height 21
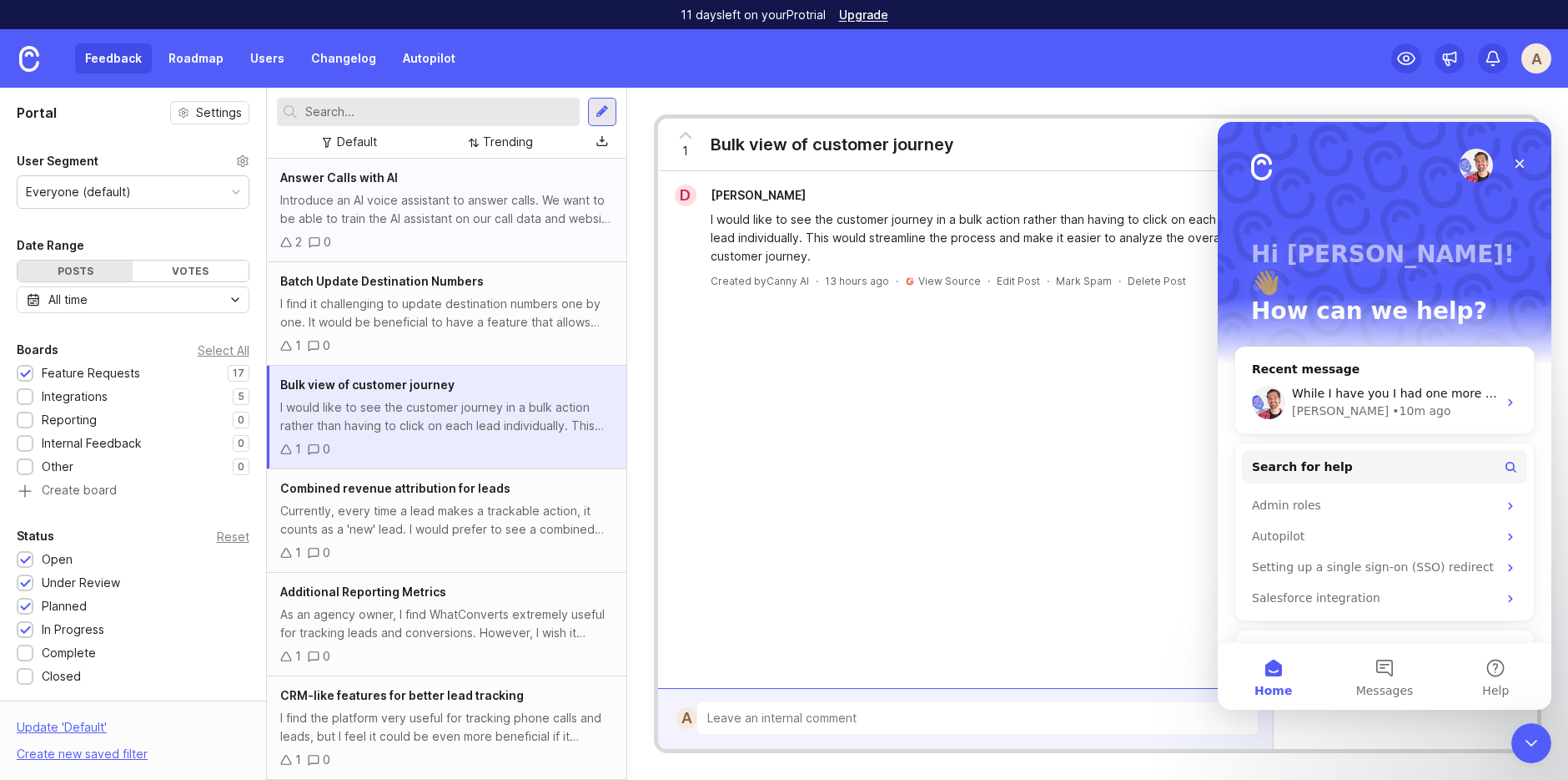
click at [541, 210] on div "Introduce an AI voice assistant to answer calls. We want to be able to train th…" at bounding box center [446, 209] width 333 height 36
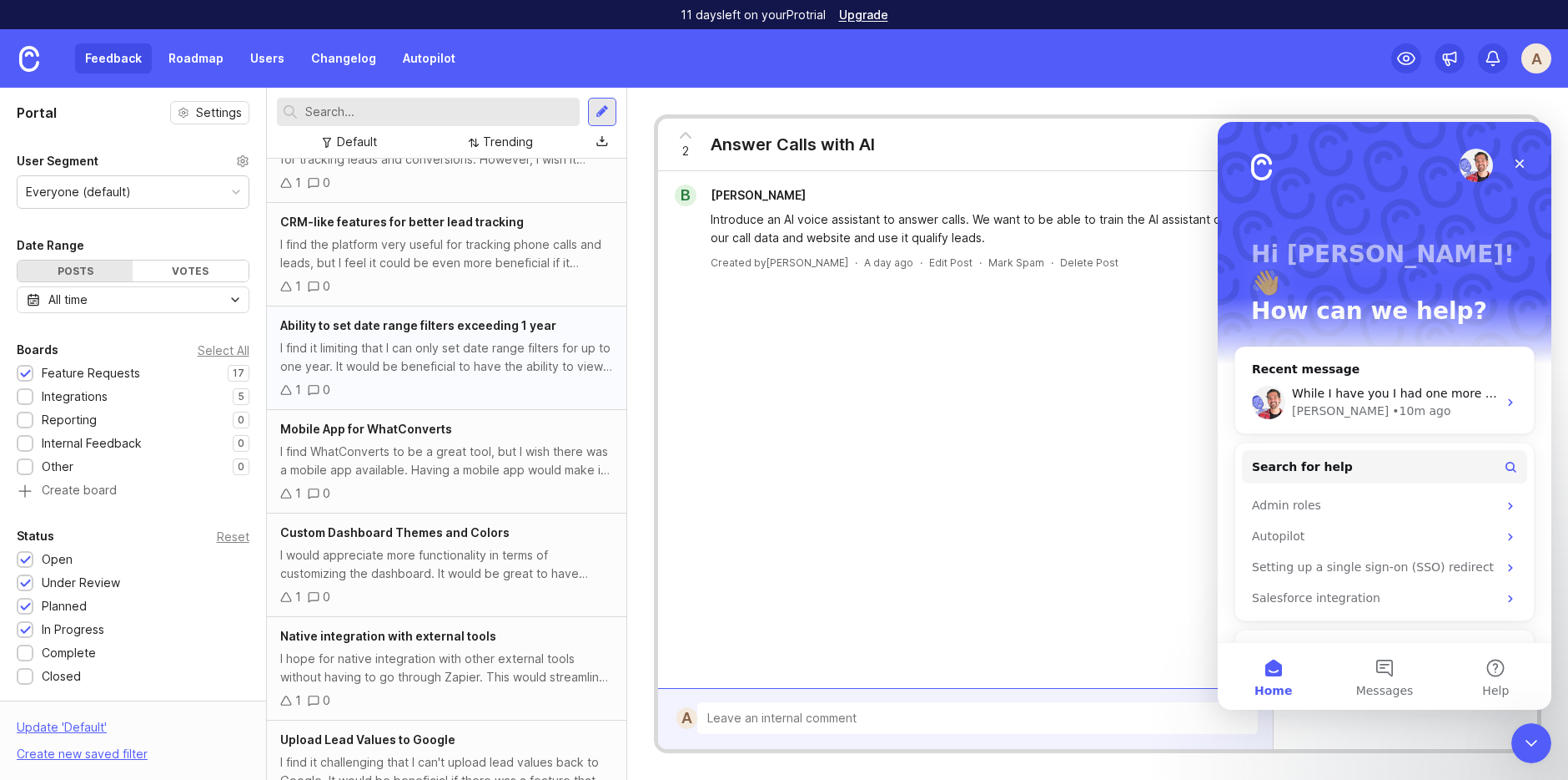
scroll to position [428, 0]
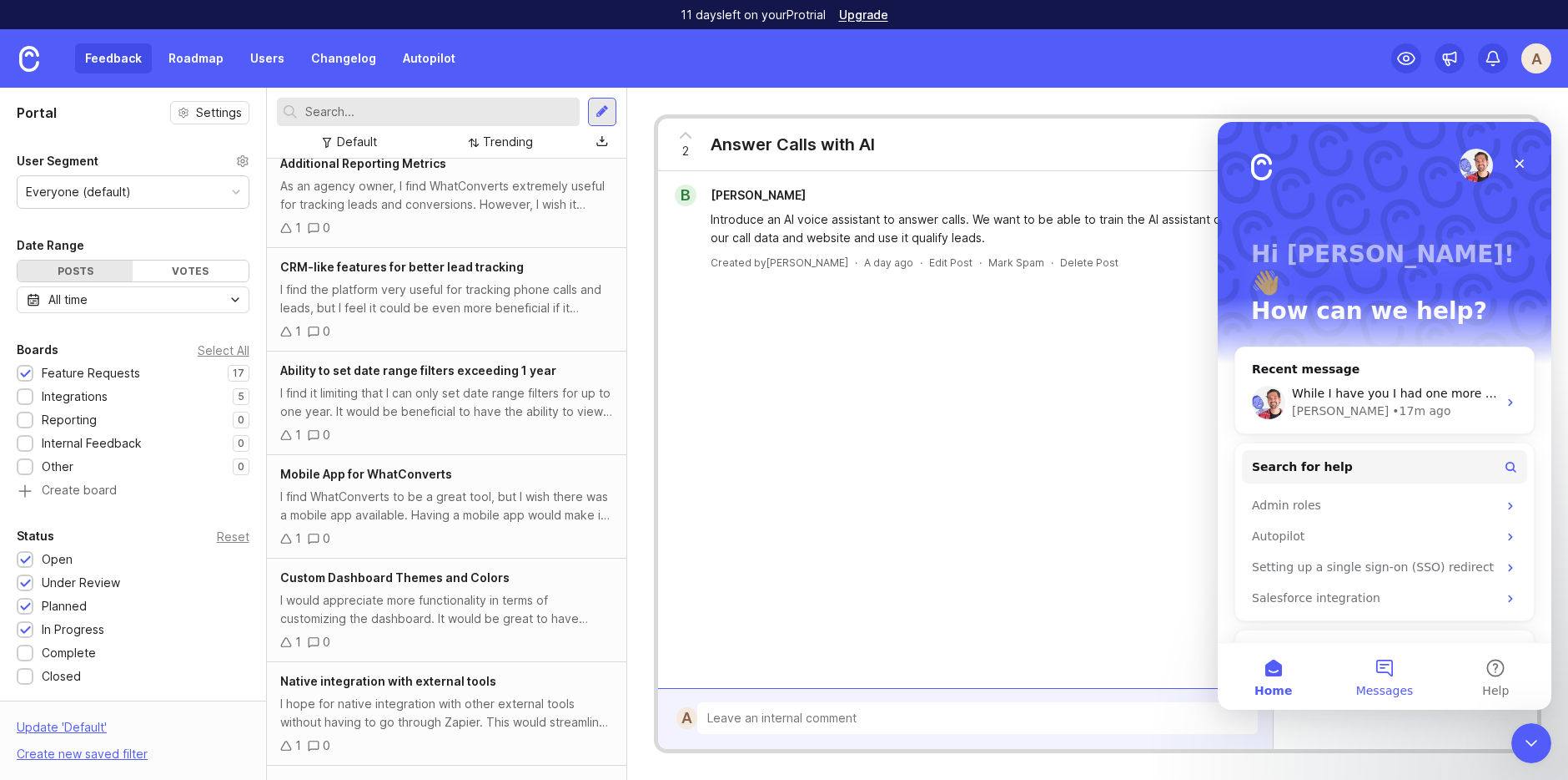
click at [1386, 693] on span "Messages" at bounding box center [1385, 690] width 58 height 12
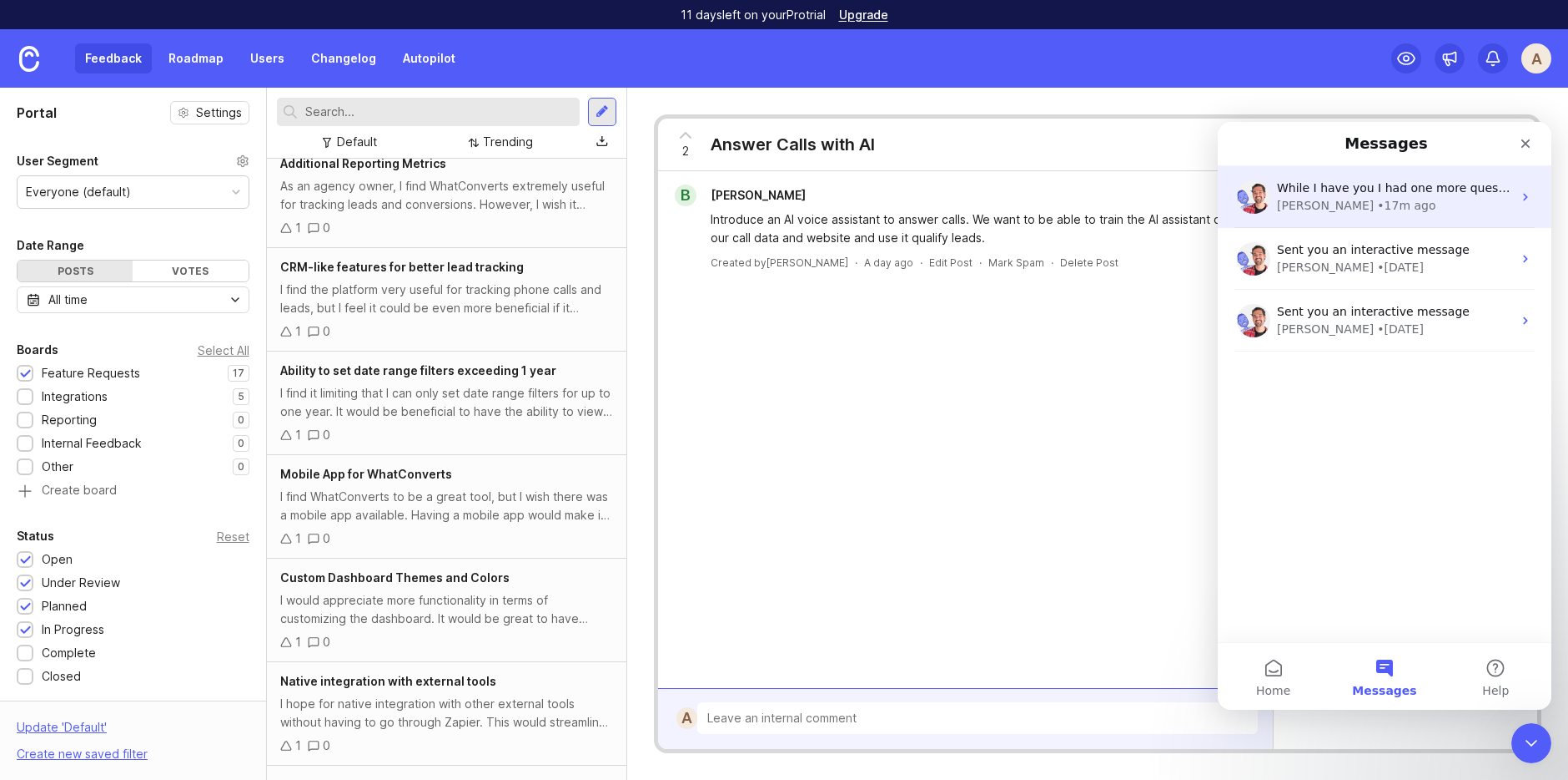
click at [1369, 176] on div "While I have you I had one more question. In the past I've seen last names abbr…" at bounding box center [1385, 197] width 334 height 62
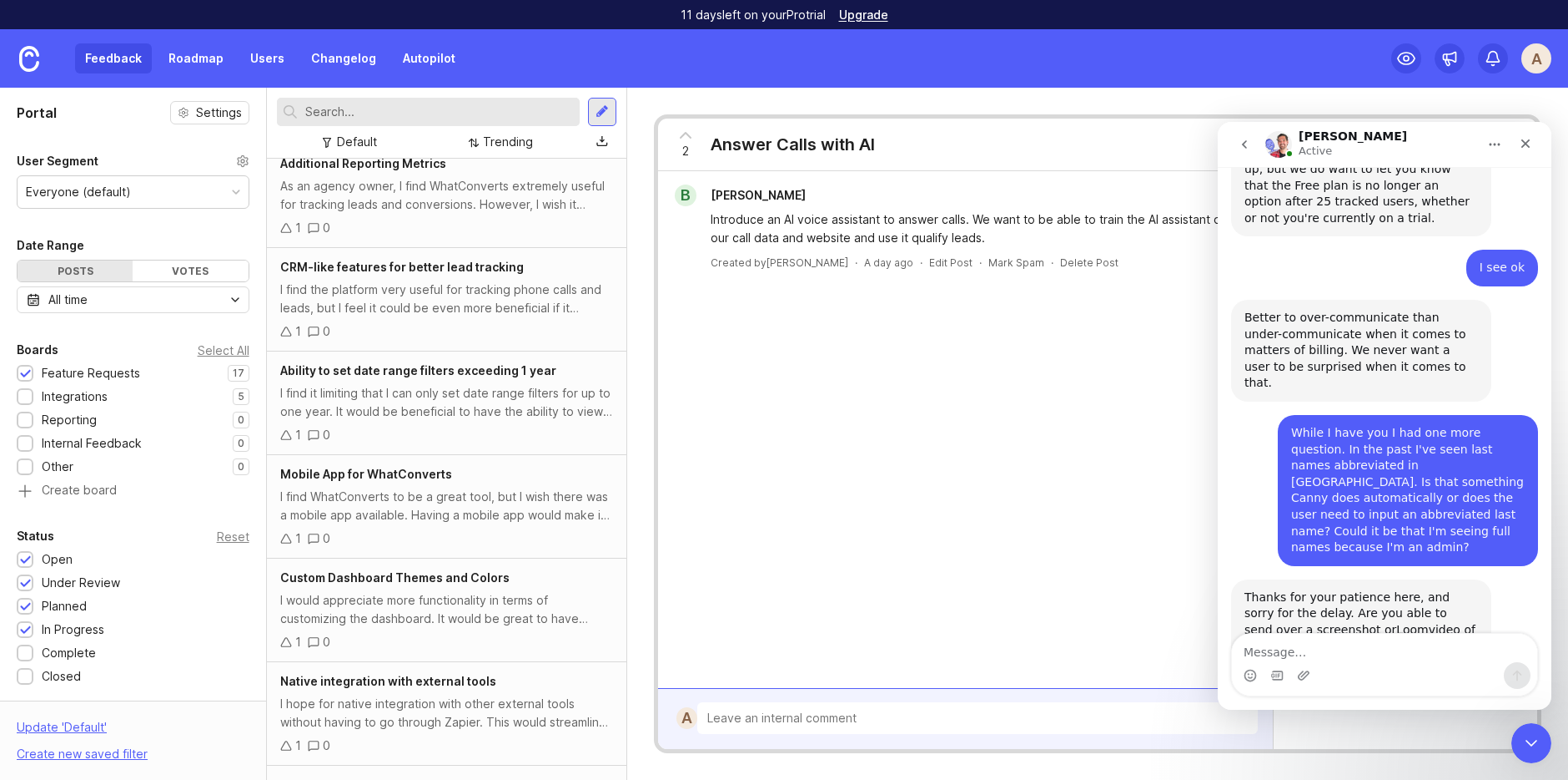
scroll to position [1782, 0]
click at [1114, 124] on div "2 Answer Calls with AI" at bounding box center [1098, 144] width 880 height 52
click at [1351, 651] on textarea "I just read the update on anonymizing names." at bounding box center [1385, 648] width 306 height 28
click at [1502, 646] on textarea "I just read the update on anonymizing names." at bounding box center [1385, 648] width 306 height 28
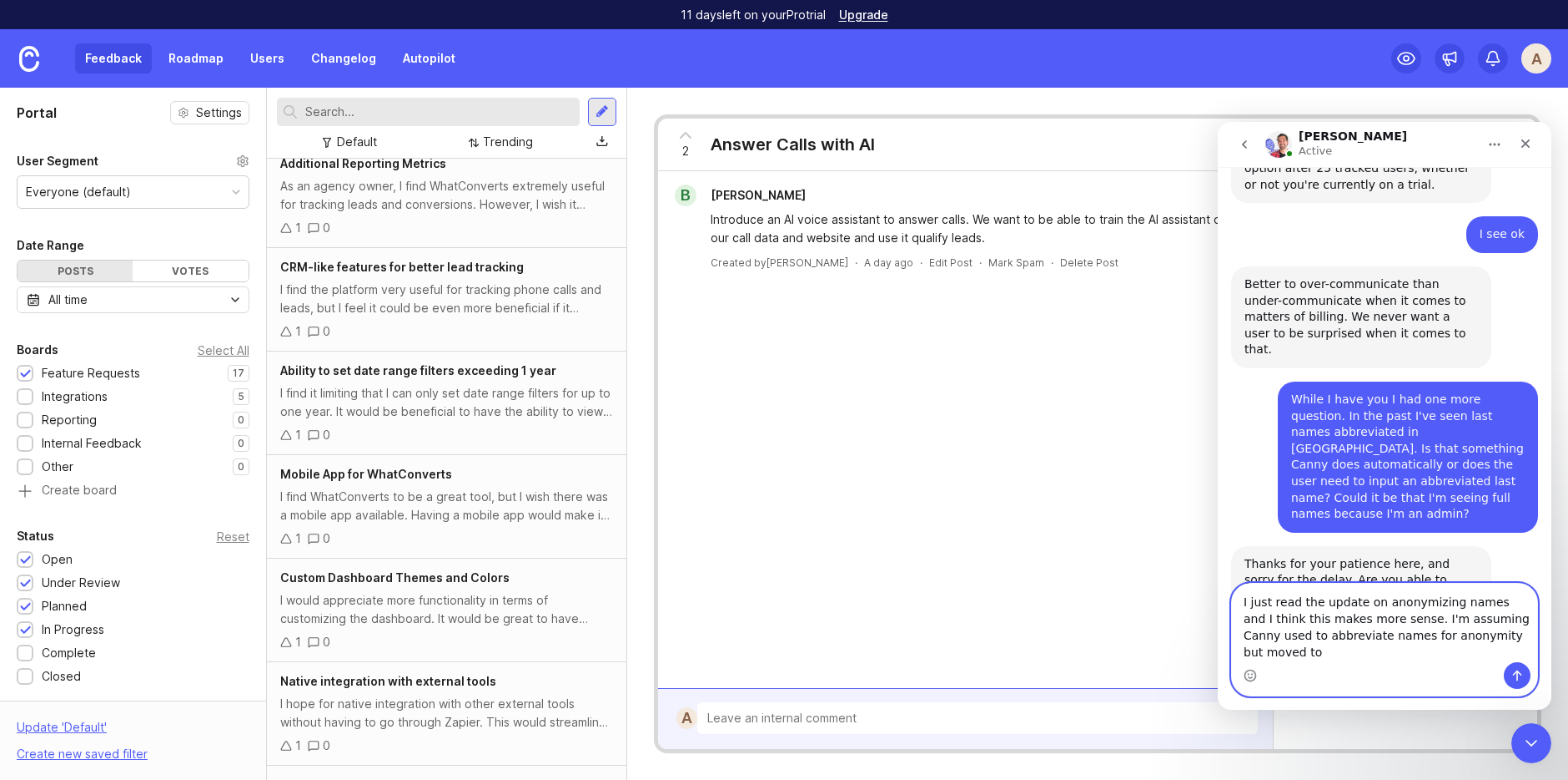
scroll to position [1831, 0]
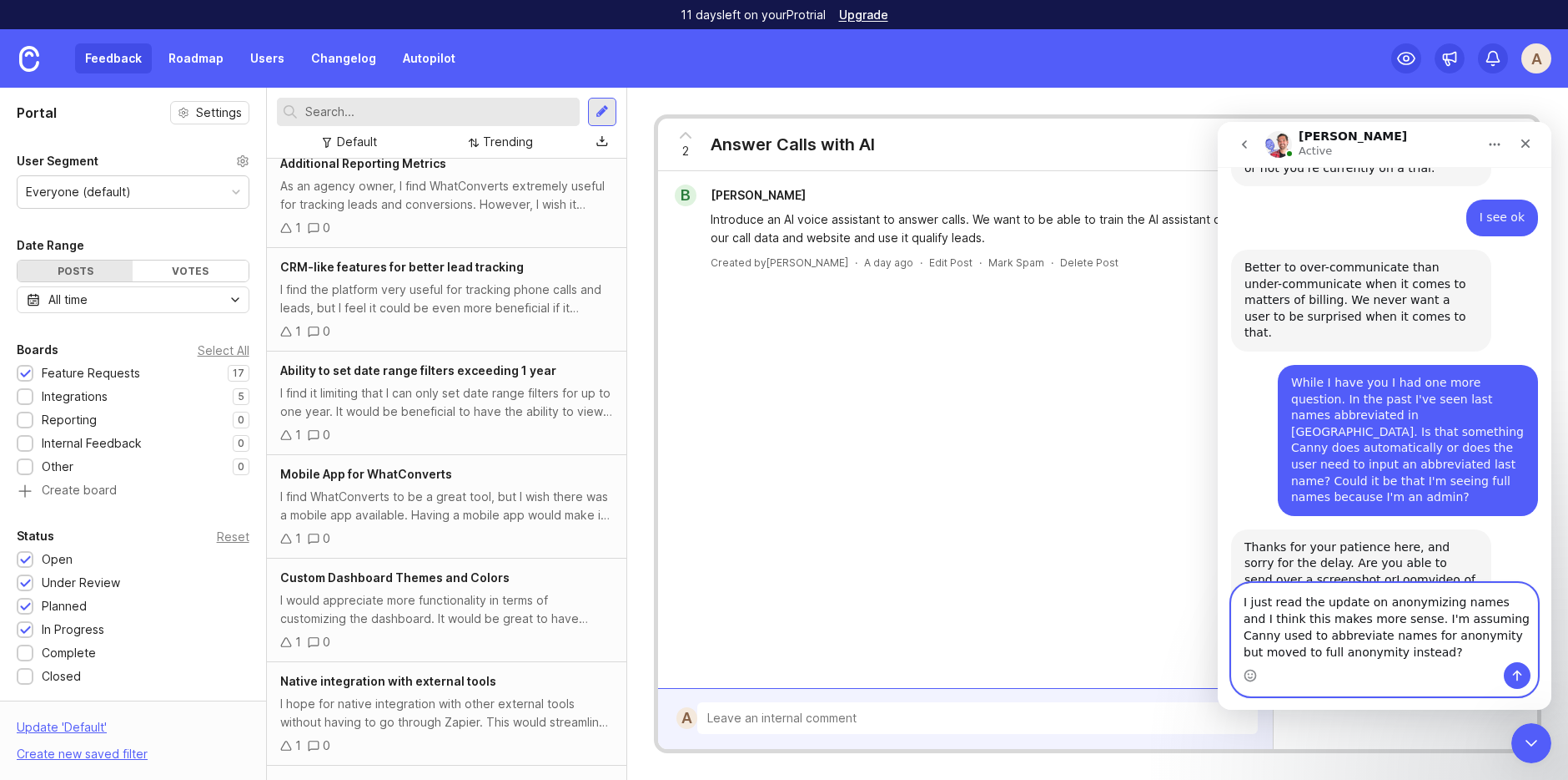
click at [1348, 620] on textarea "I just read the update on anonymizing names and I think this makes more sense. …" at bounding box center [1385, 622] width 306 height 79
click at [1341, 634] on textarea "I just read the update on anonymizing names and I think this makes sense now. I…" at bounding box center [1385, 622] width 306 height 79
type textarea "I just read the update on anonymizing names and I think this makes sense now. I…"
click at [1519, 672] on icon "Send a message…" at bounding box center [1518, 675] width 9 height 11
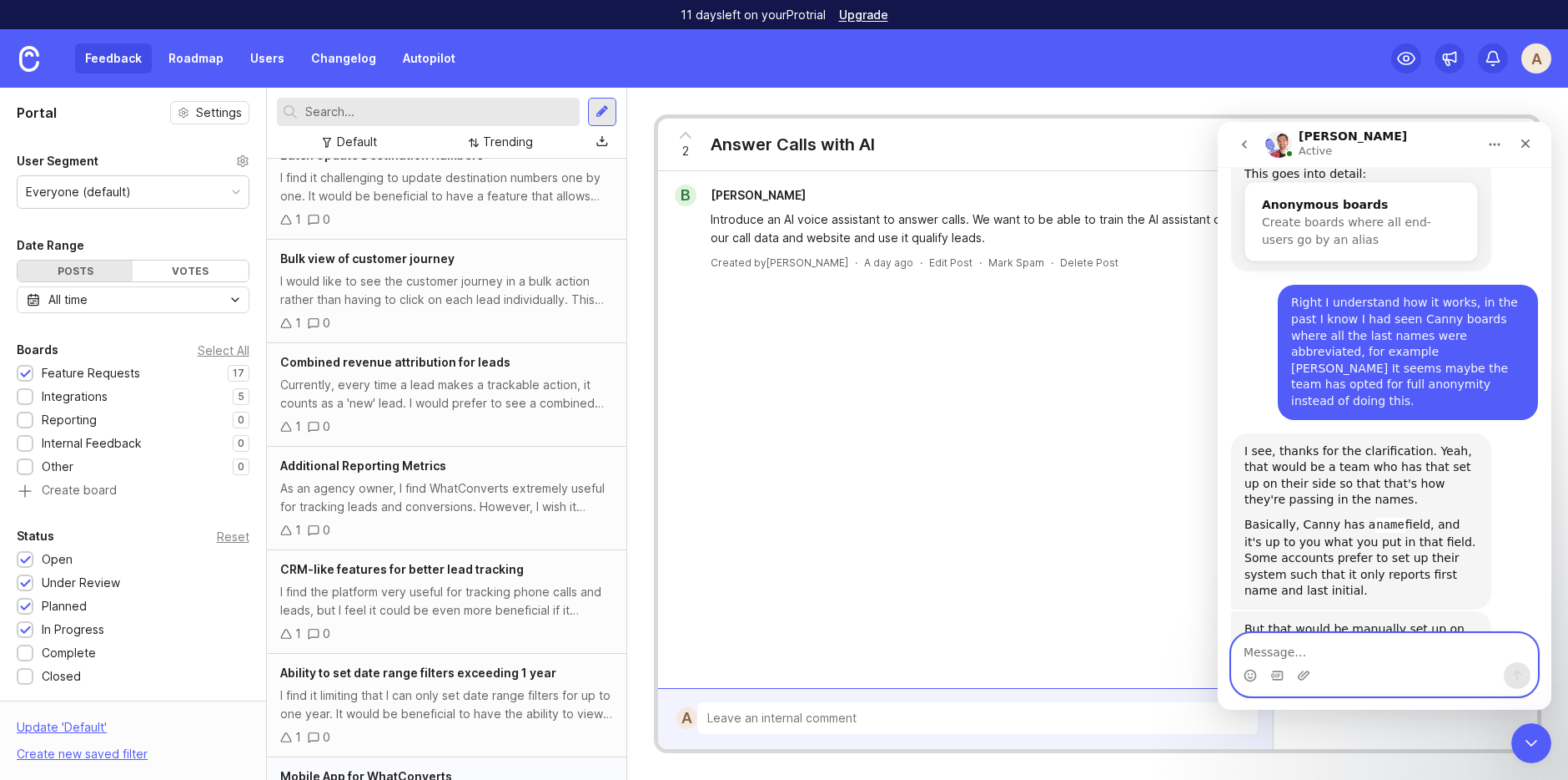
scroll to position [0, 0]
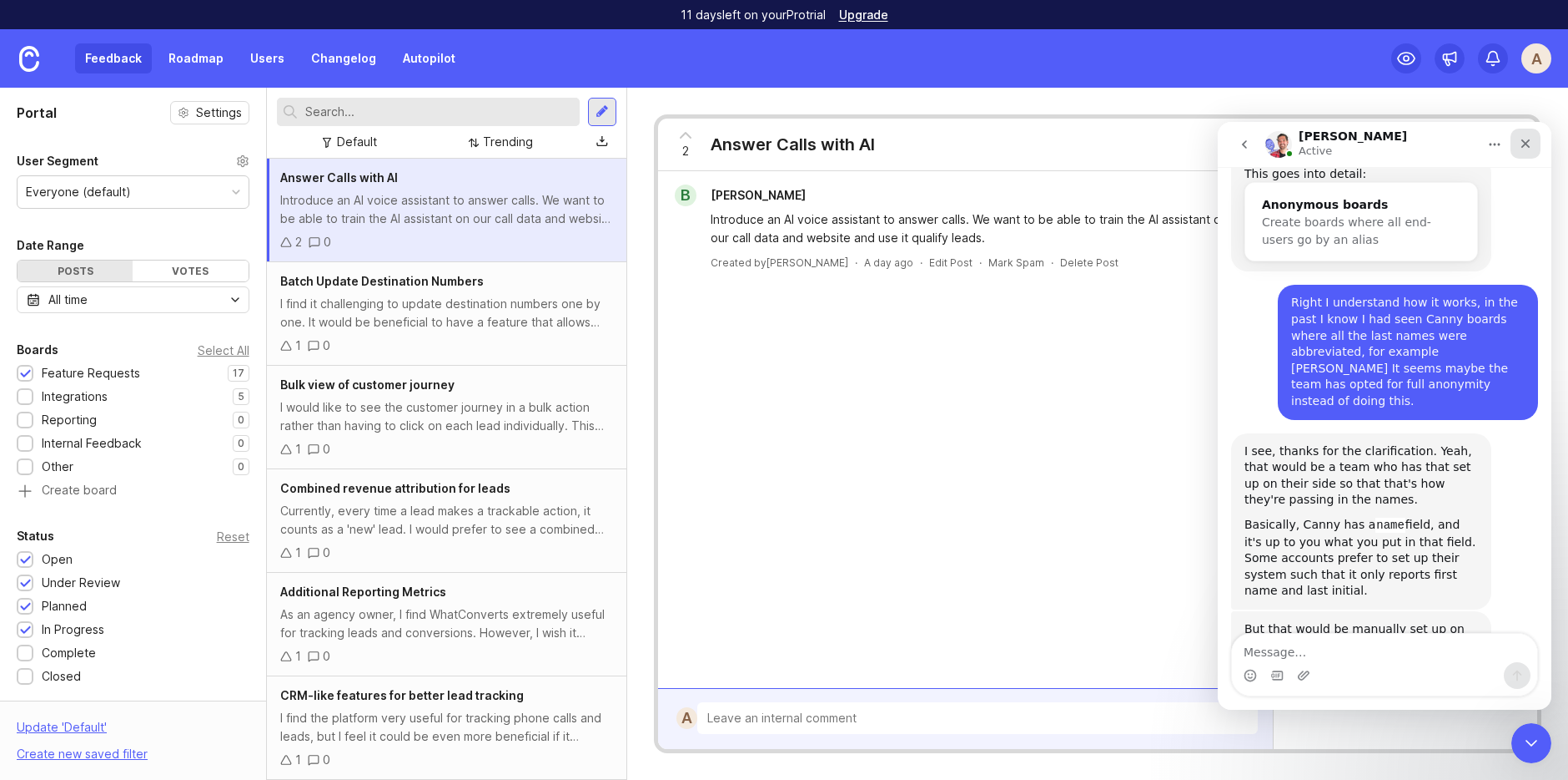
click at [1525, 144] on icon "Close" at bounding box center [1526, 144] width 9 height 9
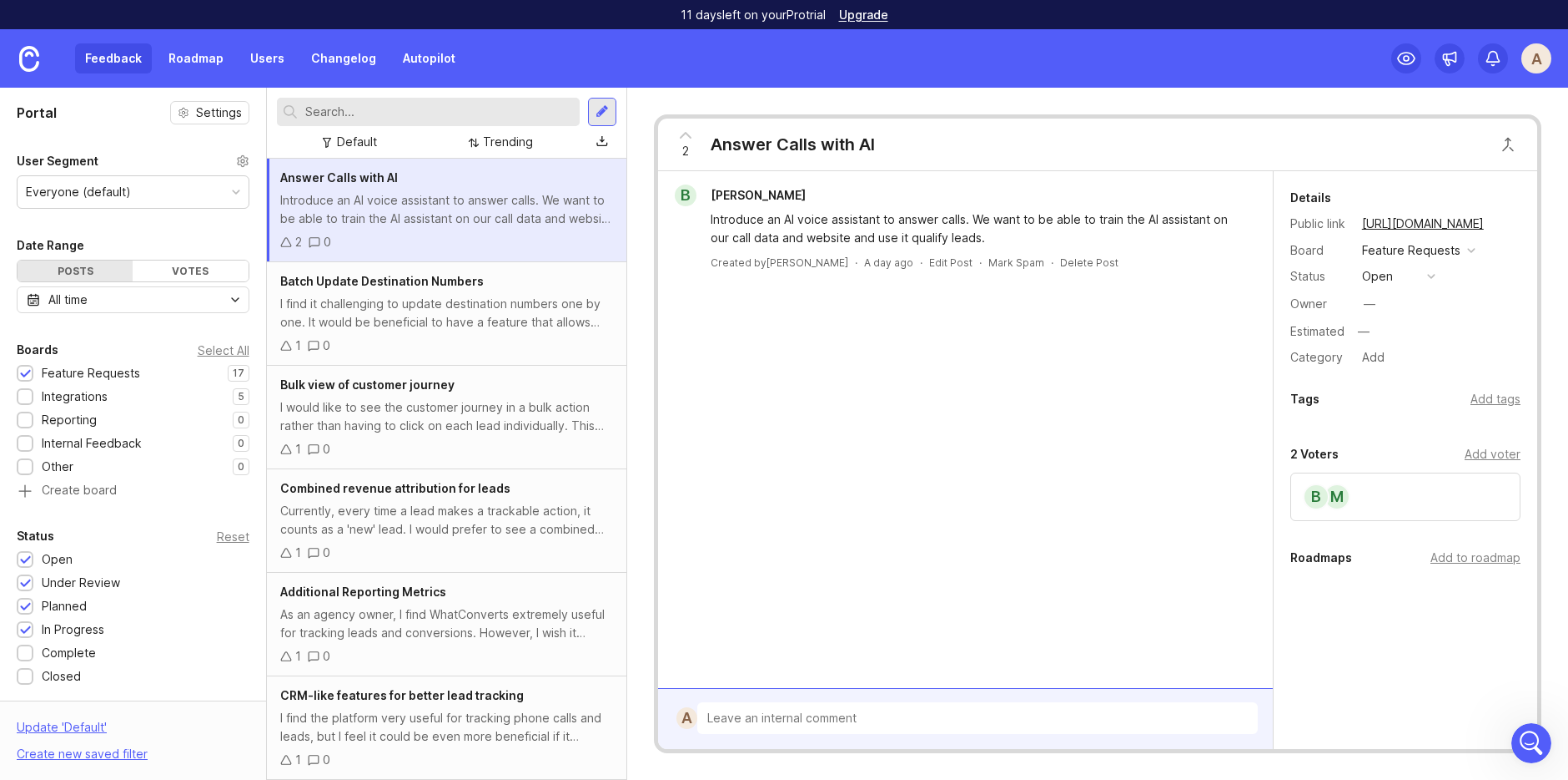
scroll to position [2593, 0]
click at [451, 321] on div "I find it challenging to update destination numbers one by one. It would be ben…" at bounding box center [446, 312] width 333 height 36
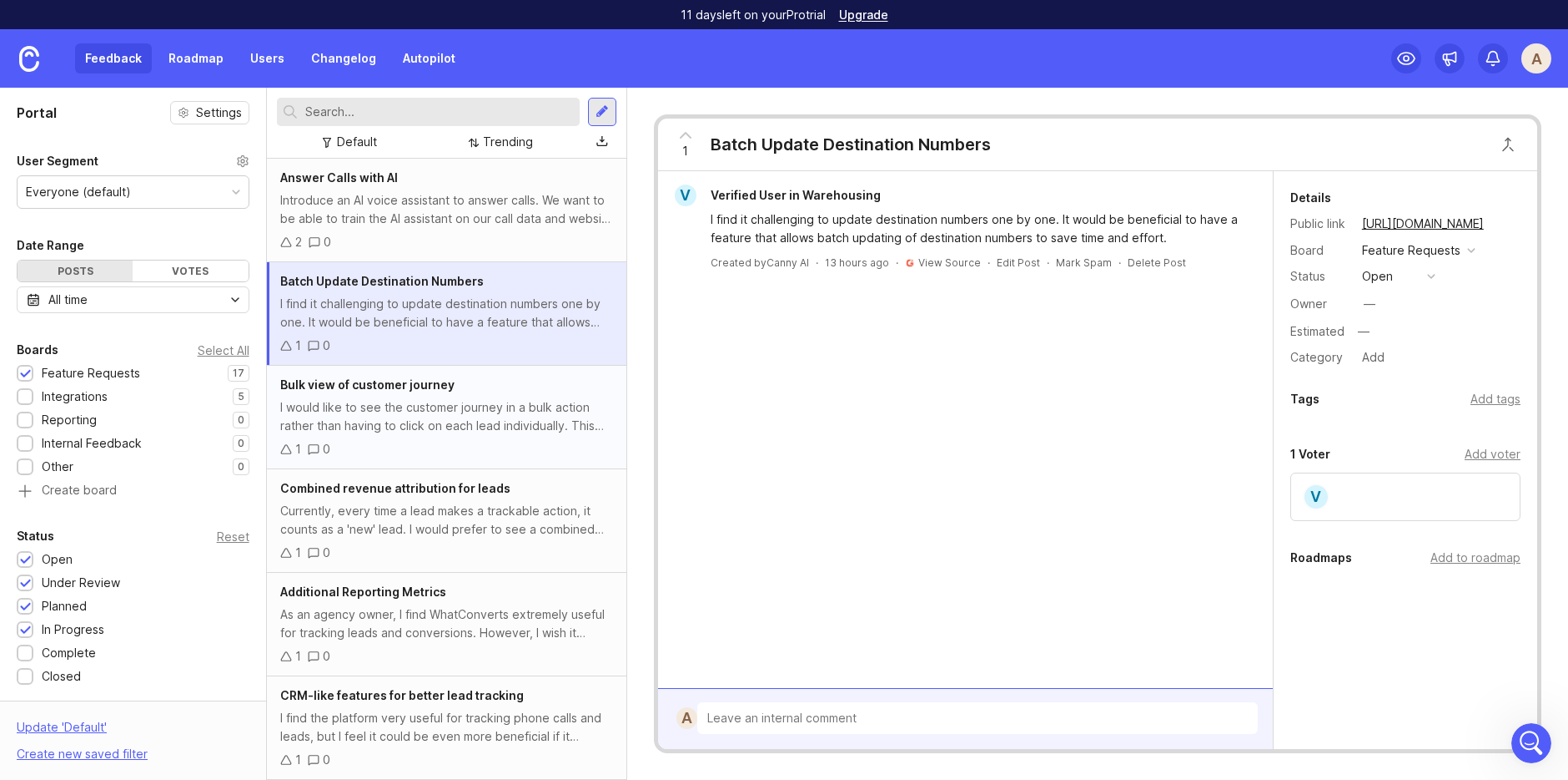
click at [473, 414] on div "I would like to see the customer journey in a bulk action rather than having to…" at bounding box center [446, 416] width 333 height 36
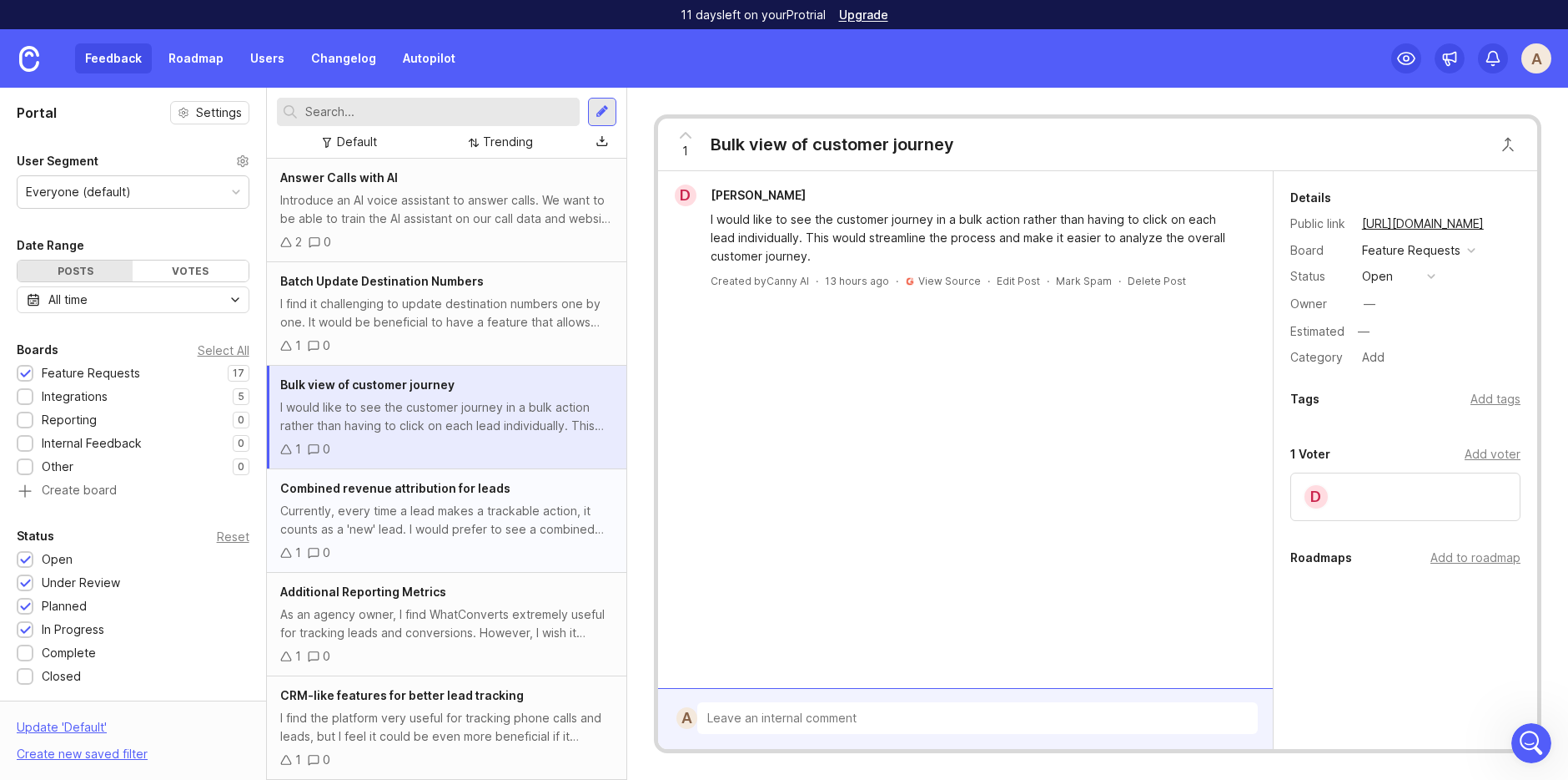
click at [496, 537] on div "Currently, every time a lead makes a trackable action, it counts as a 'new' lea…" at bounding box center [446, 519] width 333 height 36
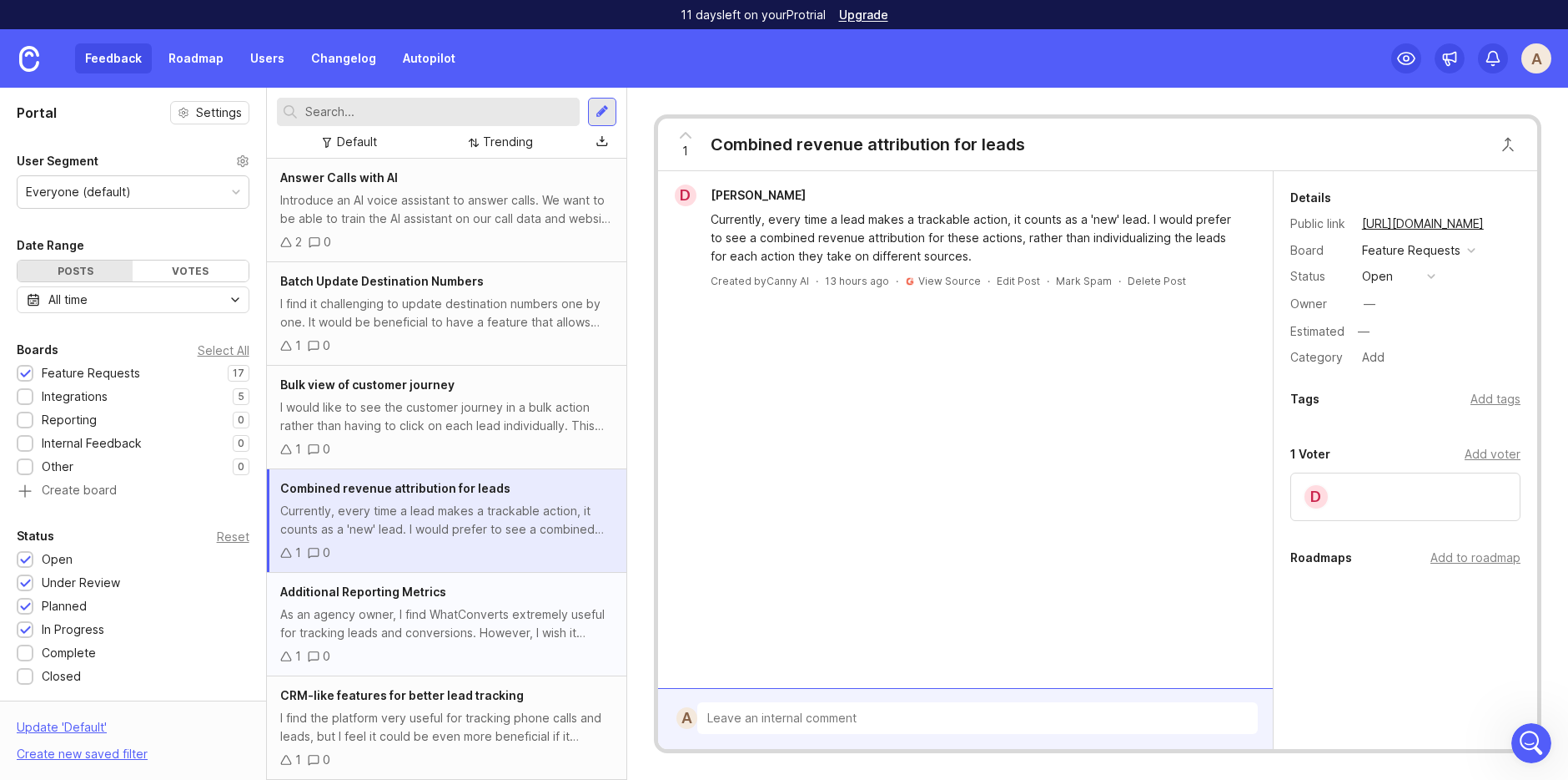
click at [514, 618] on div "As an agency owner, I find WhatConverts extremely useful for tracking leads and…" at bounding box center [446, 623] width 333 height 36
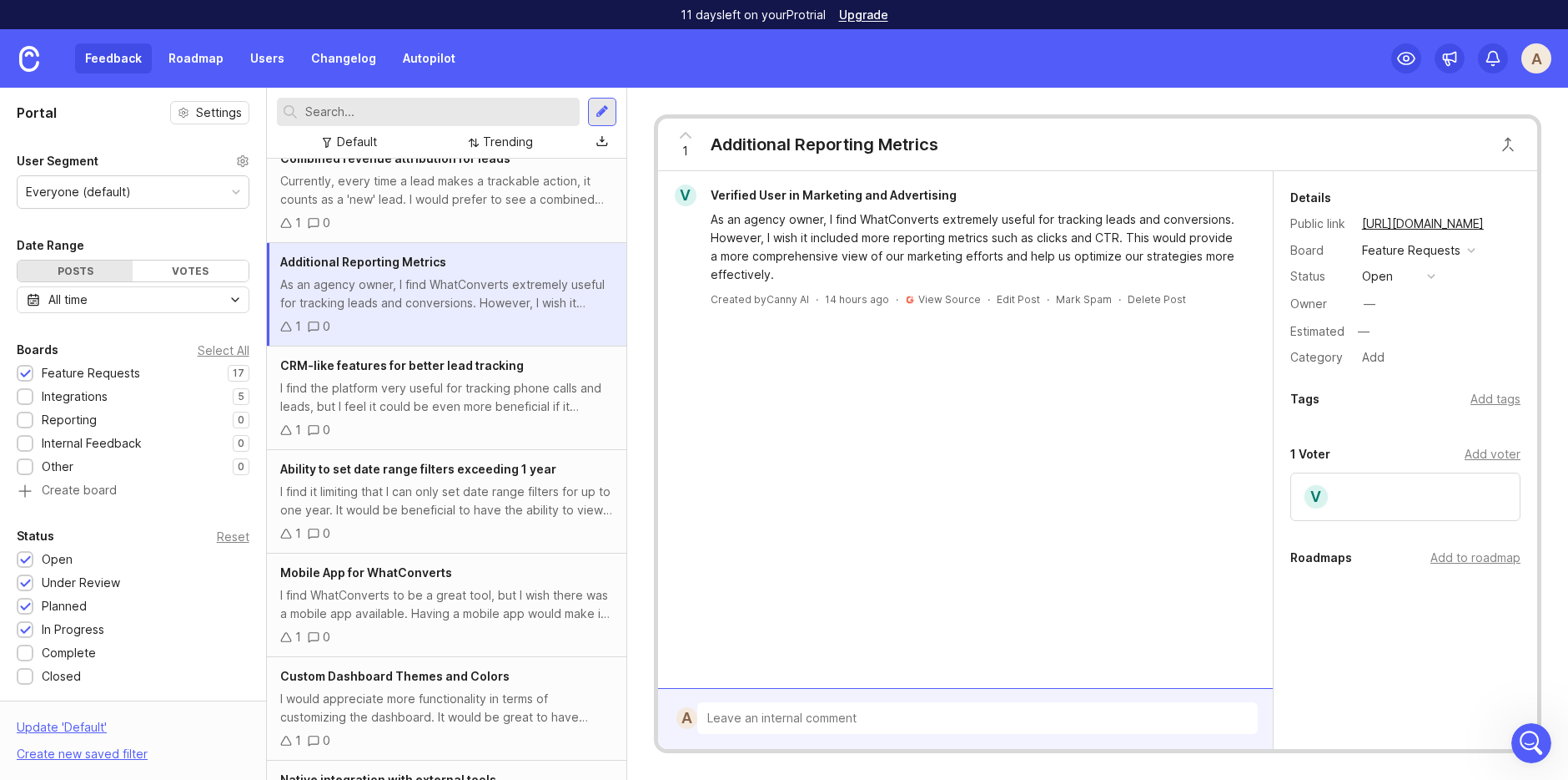
scroll to position [363, 0]
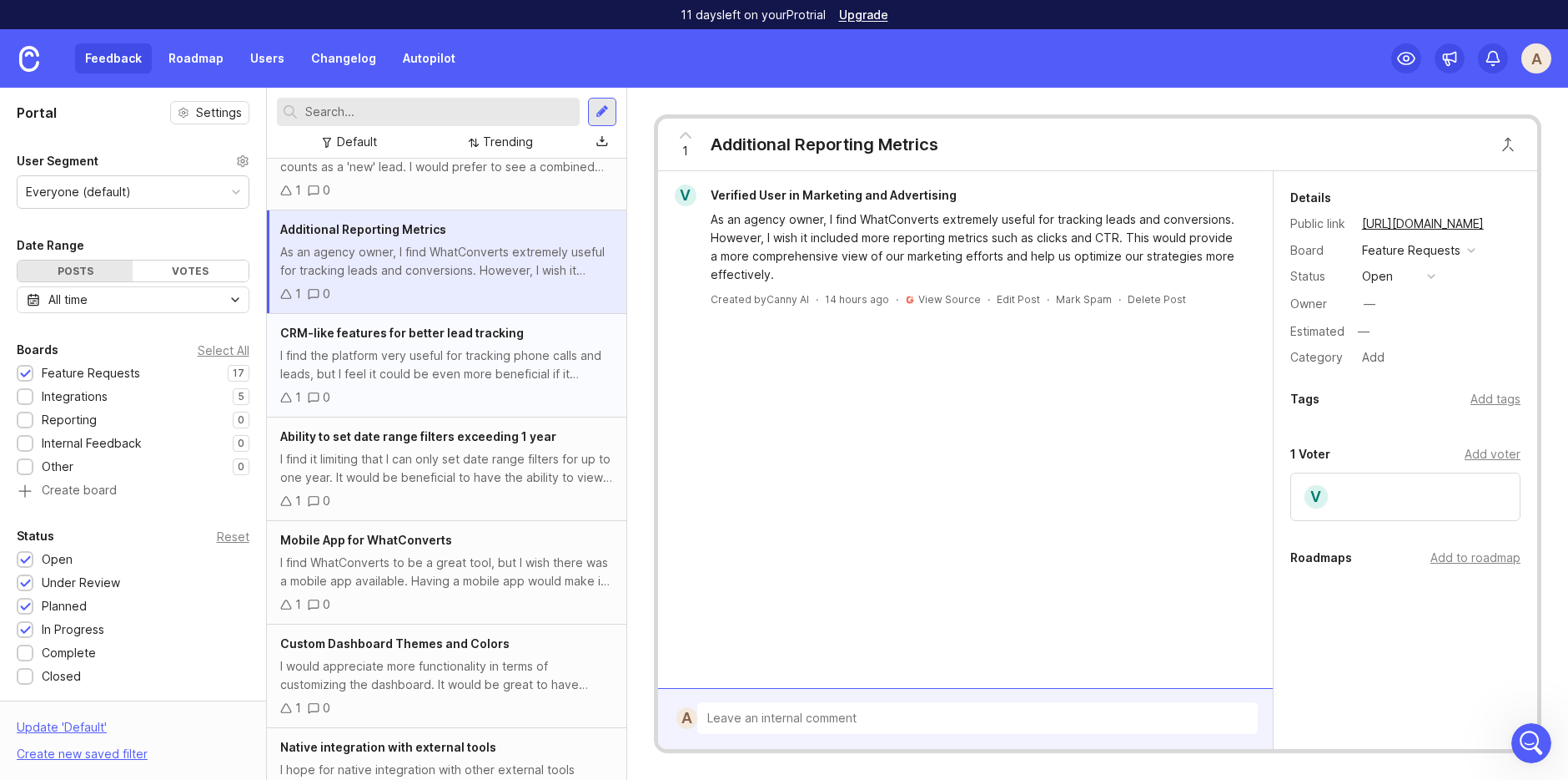
click at [452, 374] on div "I find the platform very useful for tracking phone calls and leads, but I feel …" at bounding box center [446, 364] width 333 height 36
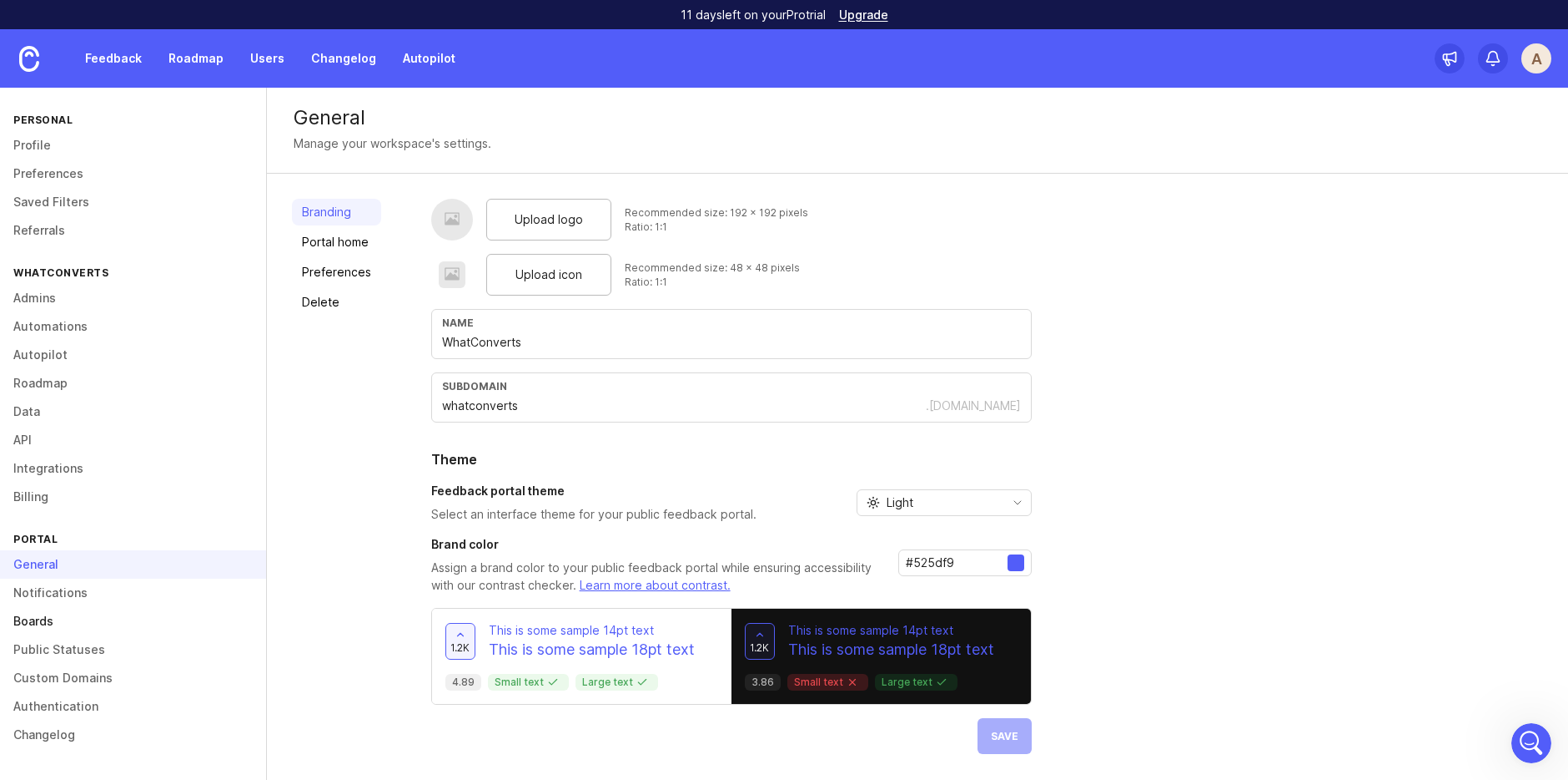
click at [103, 623] on link "Boards" at bounding box center [133, 621] width 266 height 28
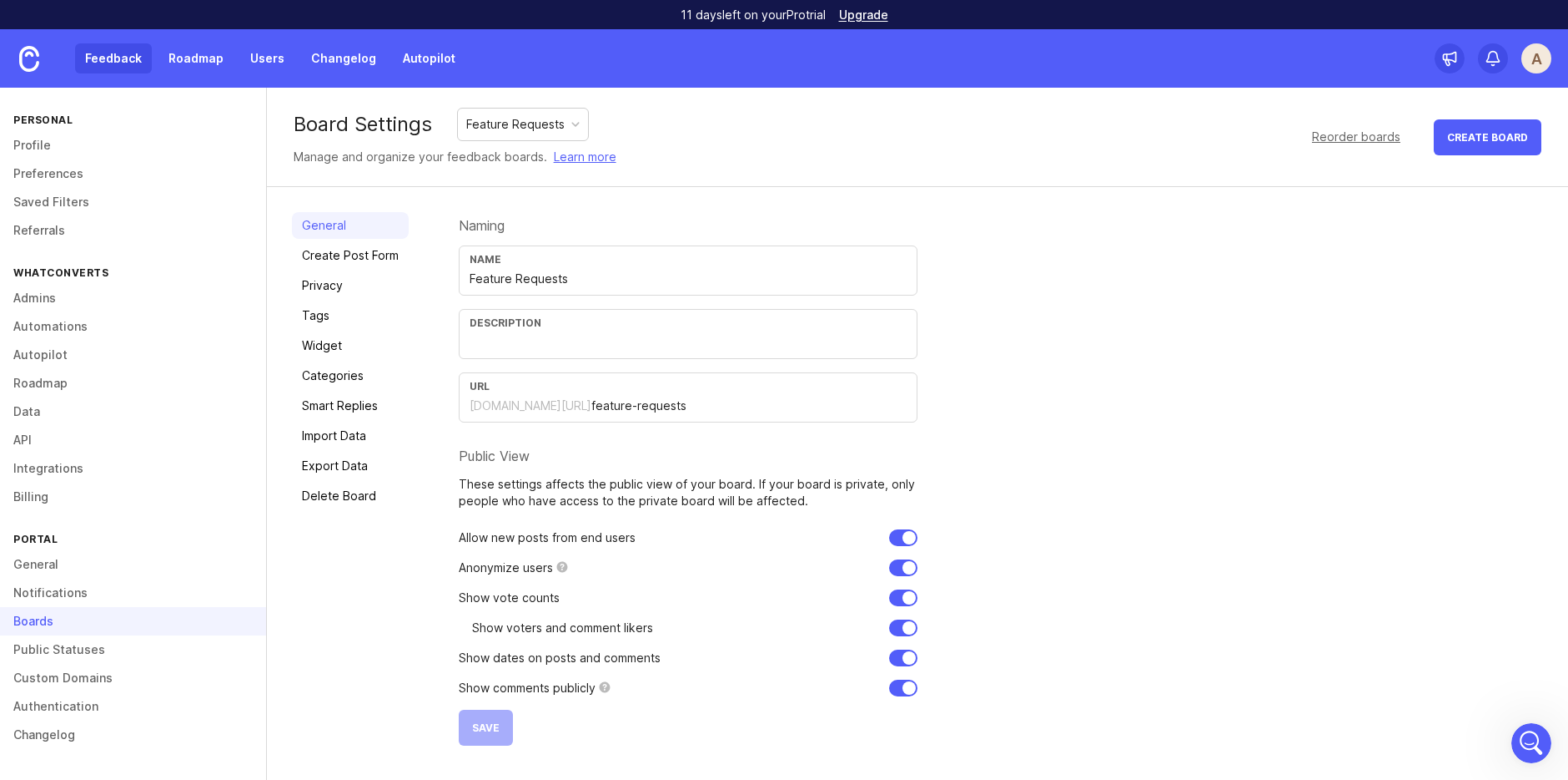
click at [112, 54] on link "Feedback" at bounding box center [113, 58] width 77 height 30
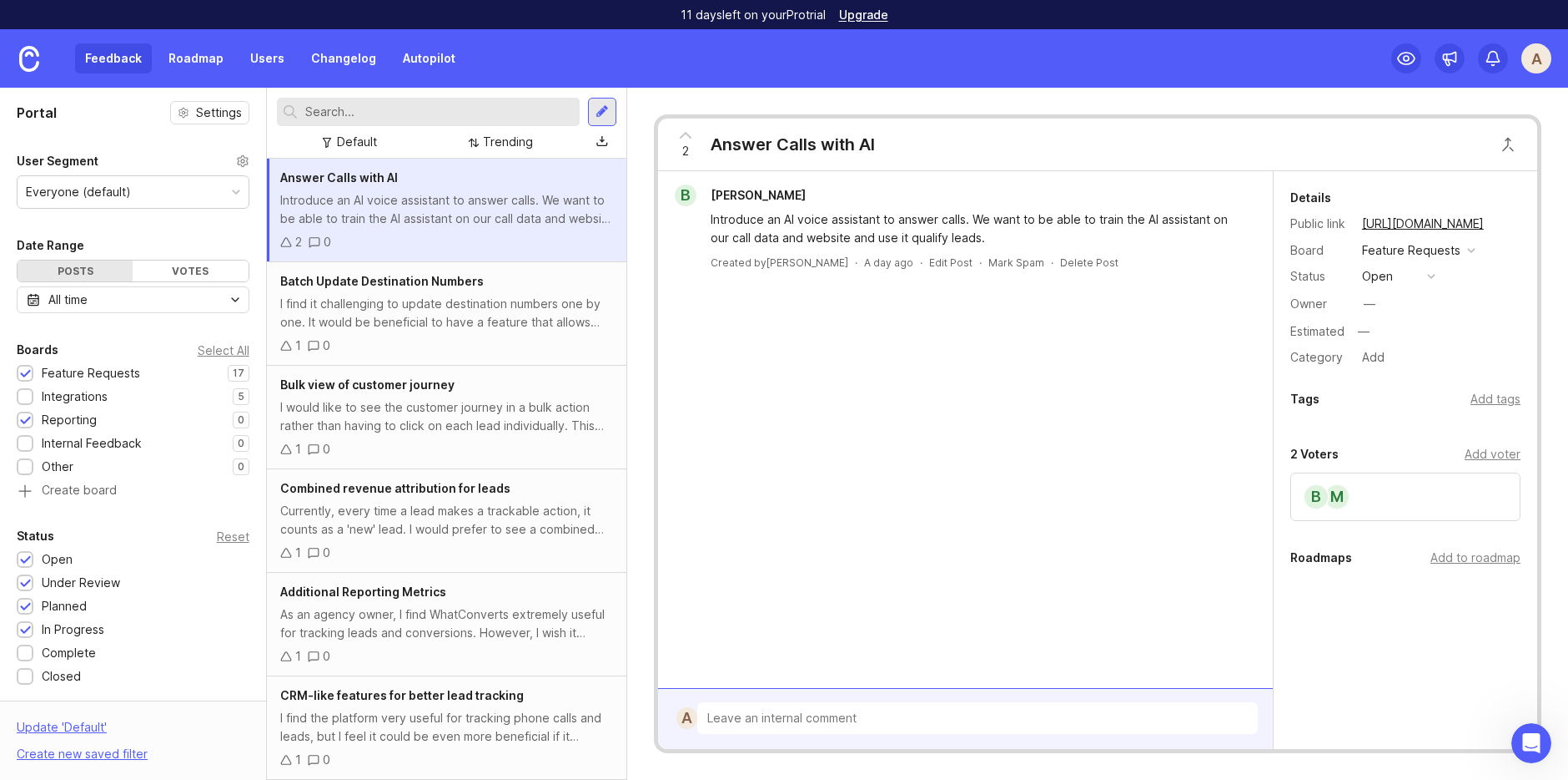
scroll to position [346, 0]
click at [442, 285] on span "Batch Update Destination Numbers" at bounding box center [382, 281] width 204 height 14
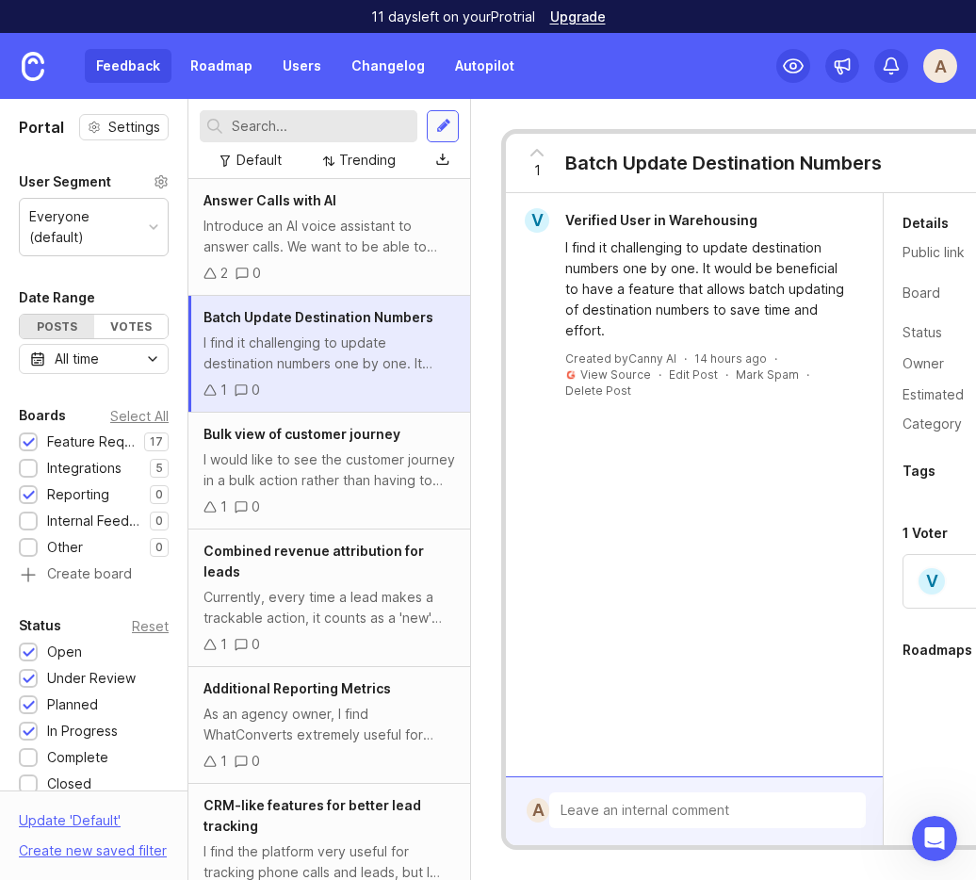
click at [444, 119] on div at bounding box center [443, 126] width 15 height 17
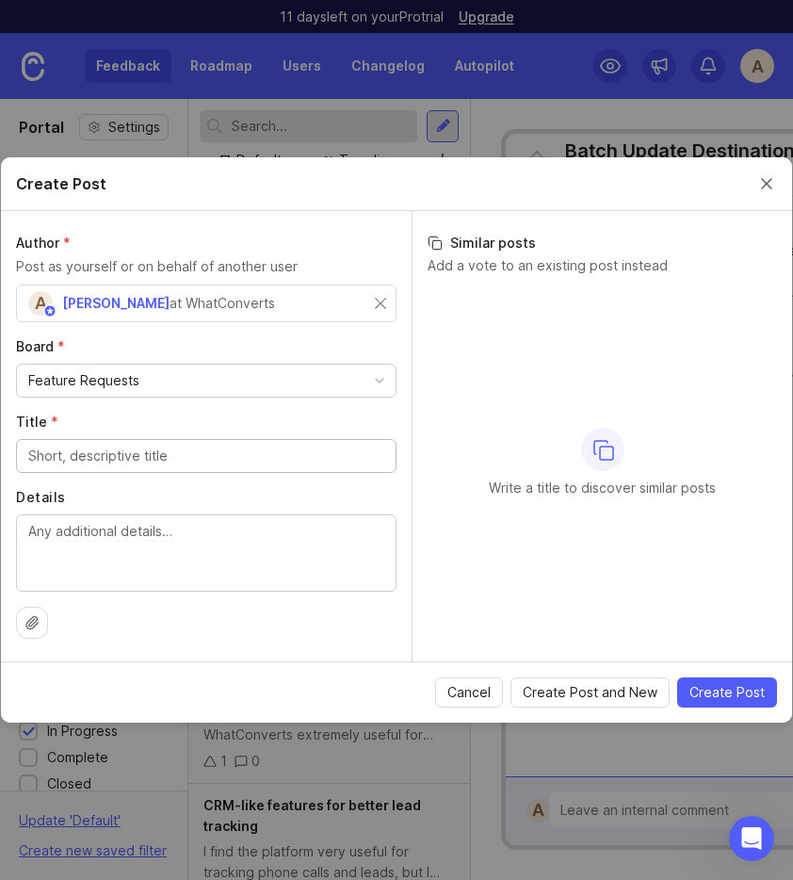
click at [81, 544] on textarea "Details" at bounding box center [206, 552] width 356 height 62
paste textarea "Deeper customization of notifications. Only trigger notifications based on dime…"
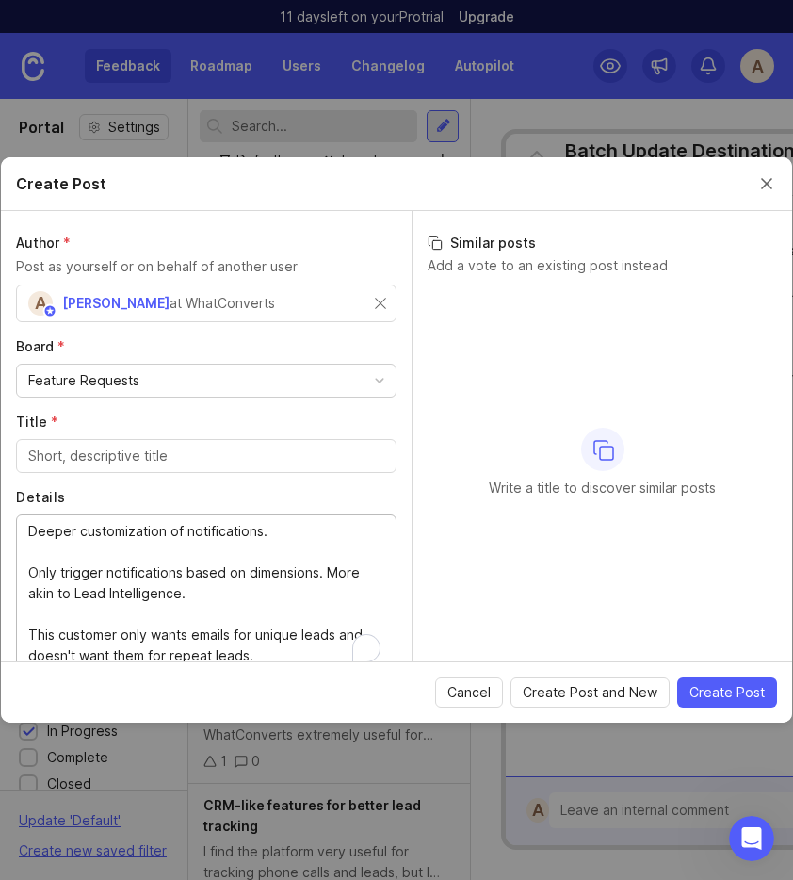
scroll to position [2, 0]
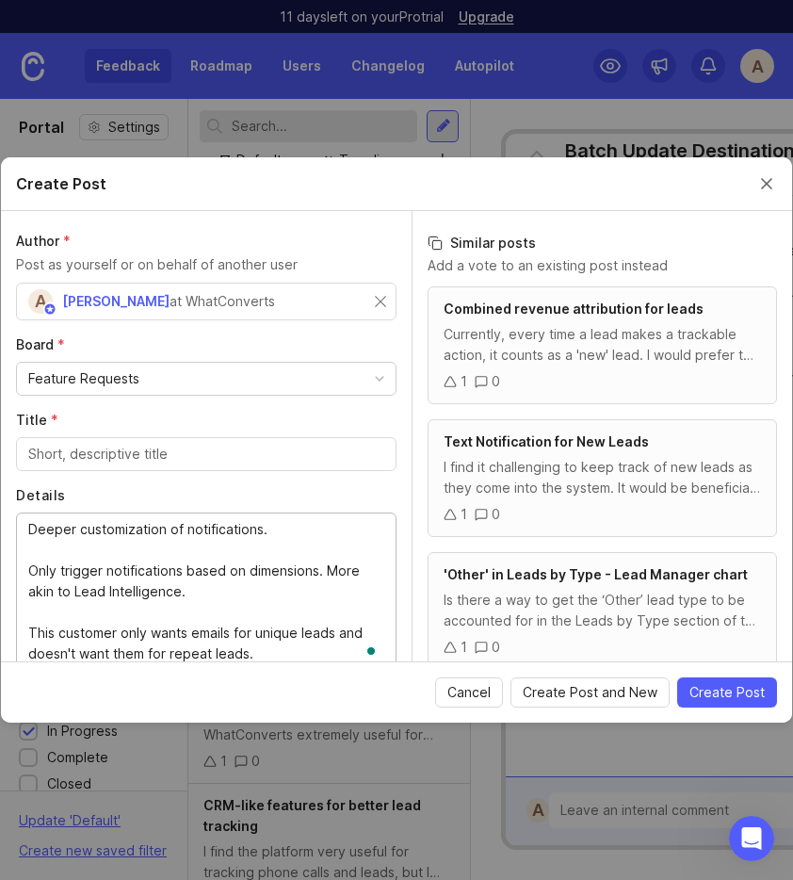
click at [111, 558] on textarea "Deeper customization of notifications. Only trigger notifications based on dime…" at bounding box center [206, 591] width 356 height 145
click at [27, 538] on div "Deeper customization of notifications. Only trigger notifications based on dime…" at bounding box center [206, 592] width 380 height 160
click at [30, 527] on textarea "Deeper customization of notifications. Only trigger notifications based on dime…" at bounding box center [206, 591] width 356 height 145
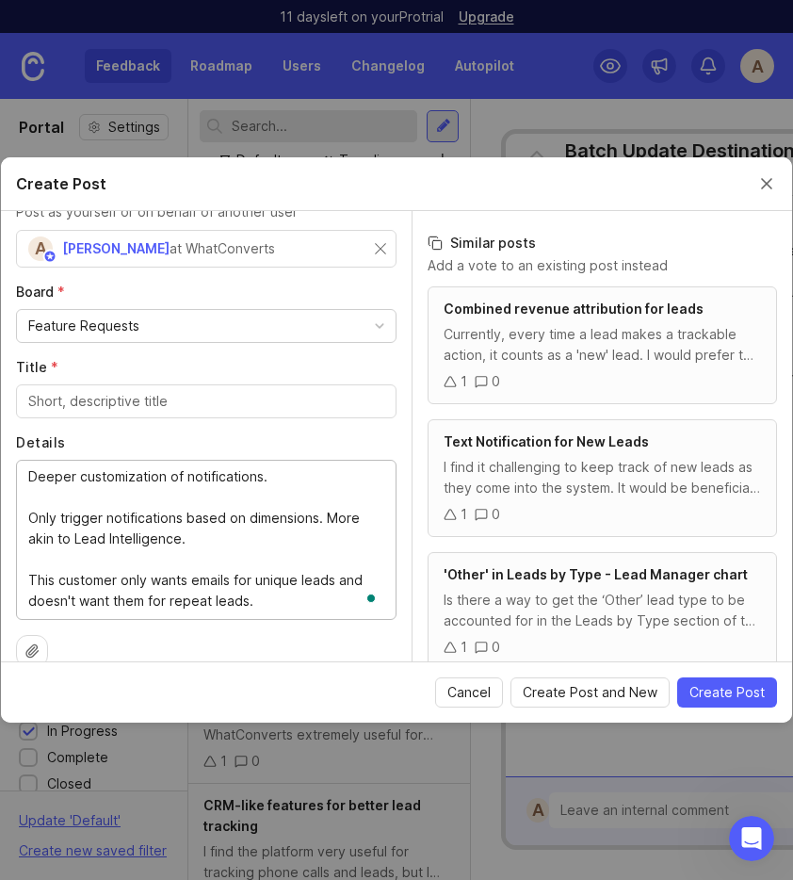
scroll to position [52, 0]
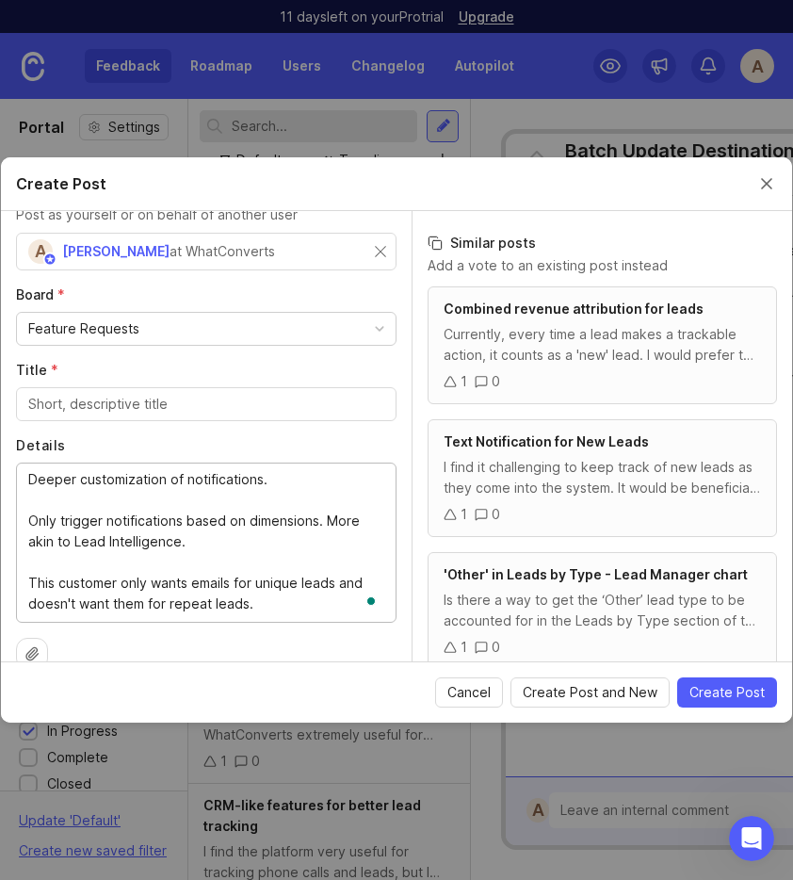
click at [31, 484] on textarea "Deeper customization of notifications. Only trigger notifications based on dime…" at bounding box center [206, 541] width 356 height 145
type textarea "Allow for deeper customization of notifications. Only trigger notifications bas…"
click at [54, 410] on input "Title *" at bounding box center [206, 404] width 356 height 21
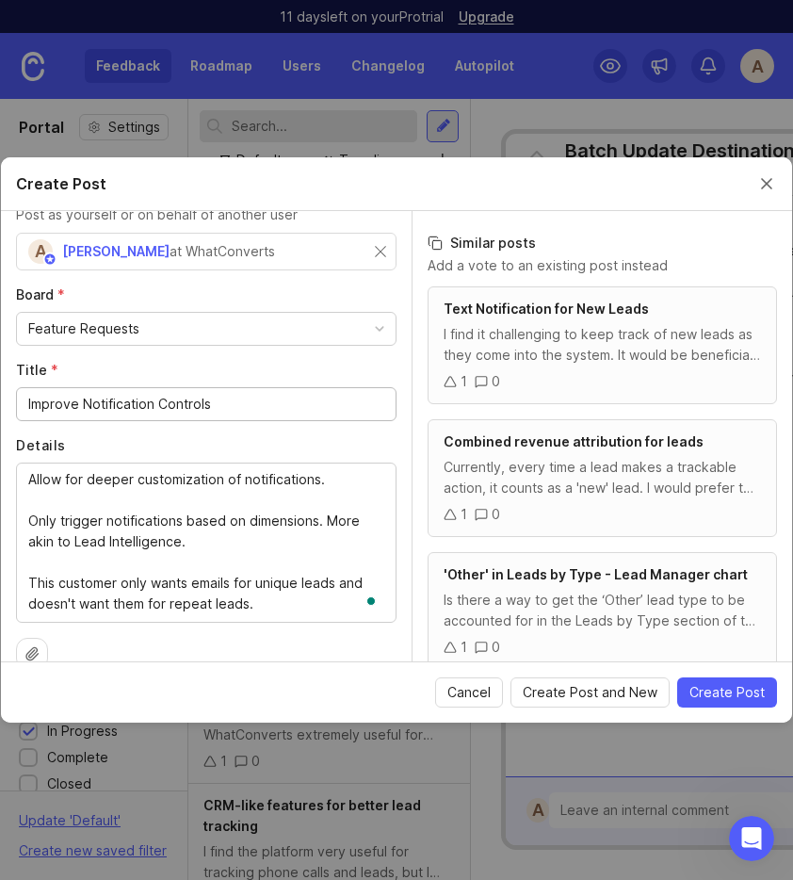
type input "Improve Notification Controls"
click at [387, 246] on div "A [PERSON_NAME] States at WhatConverts" at bounding box center [206, 252] width 380 height 38
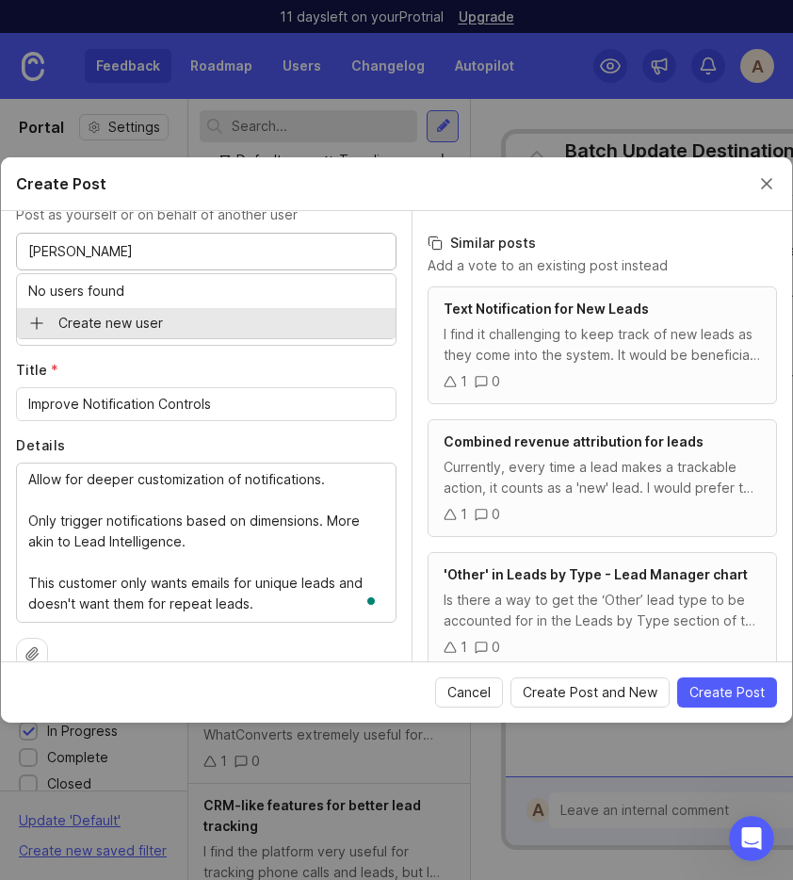
type input "[PERSON_NAME]"
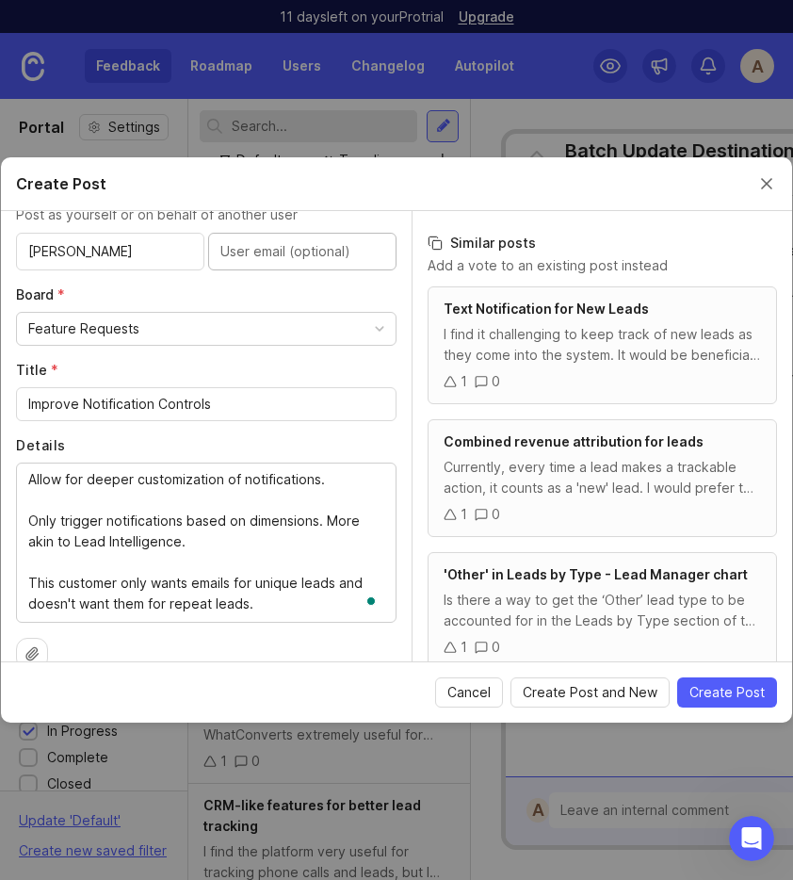
click at [261, 252] on input "text" at bounding box center [302, 251] width 164 height 21
paste input "jdavis@nobullmarketing.co"
click at [338, 246] on input "jdavis@nobullmarketing.co" at bounding box center [302, 251] width 164 height 21
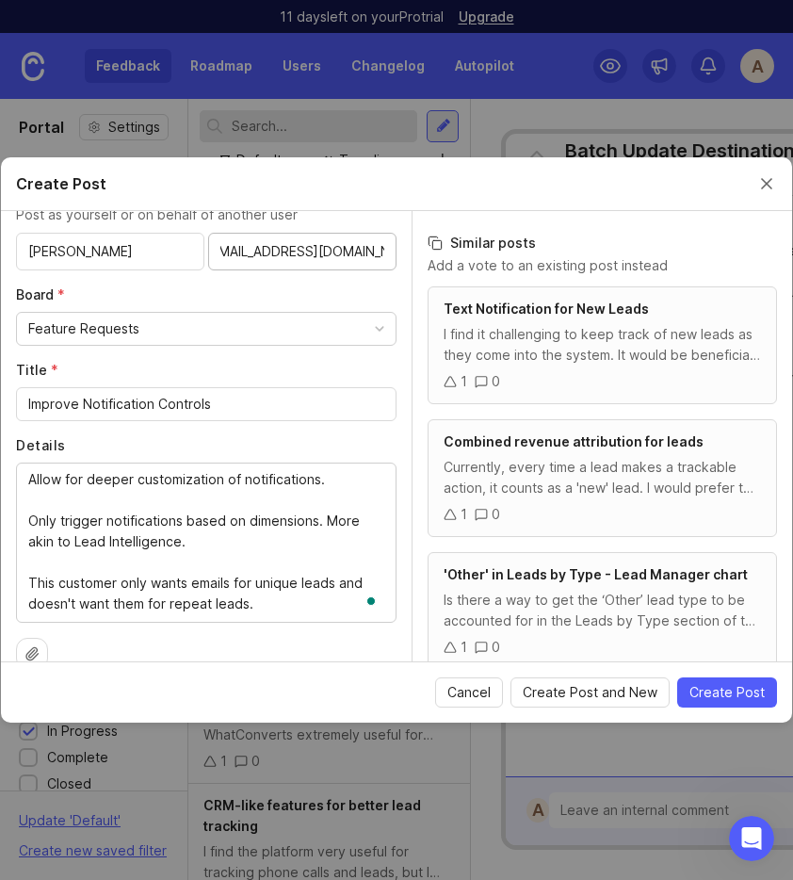
type input "jdavis@nobullmarketing.com"
click at [245, 283] on div "Author * Post as yourself or on behalf of another user Jake Davis jdavis@nobull…" at bounding box center [206, 436] width 411 height 450
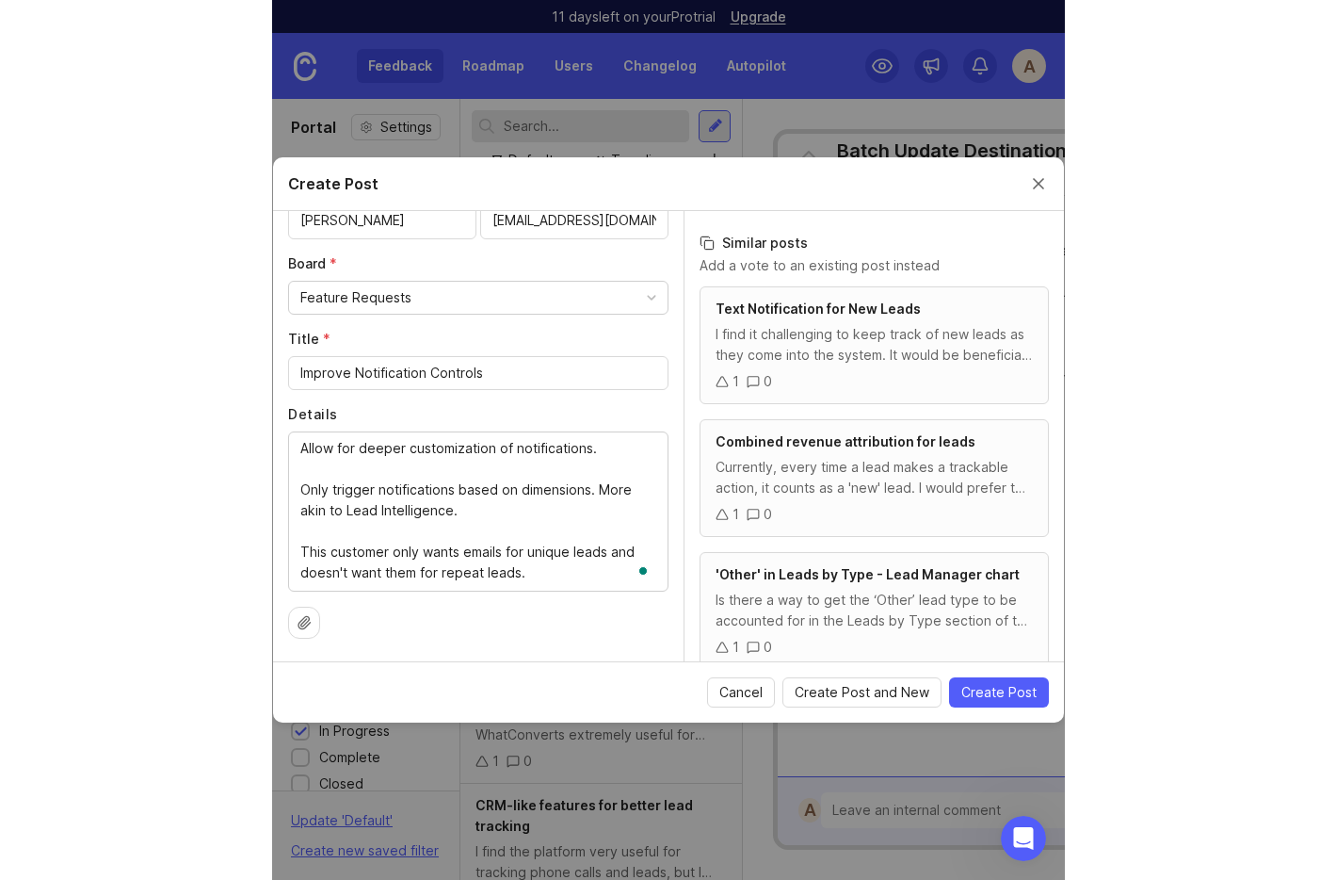
scroll to position [83, 0]
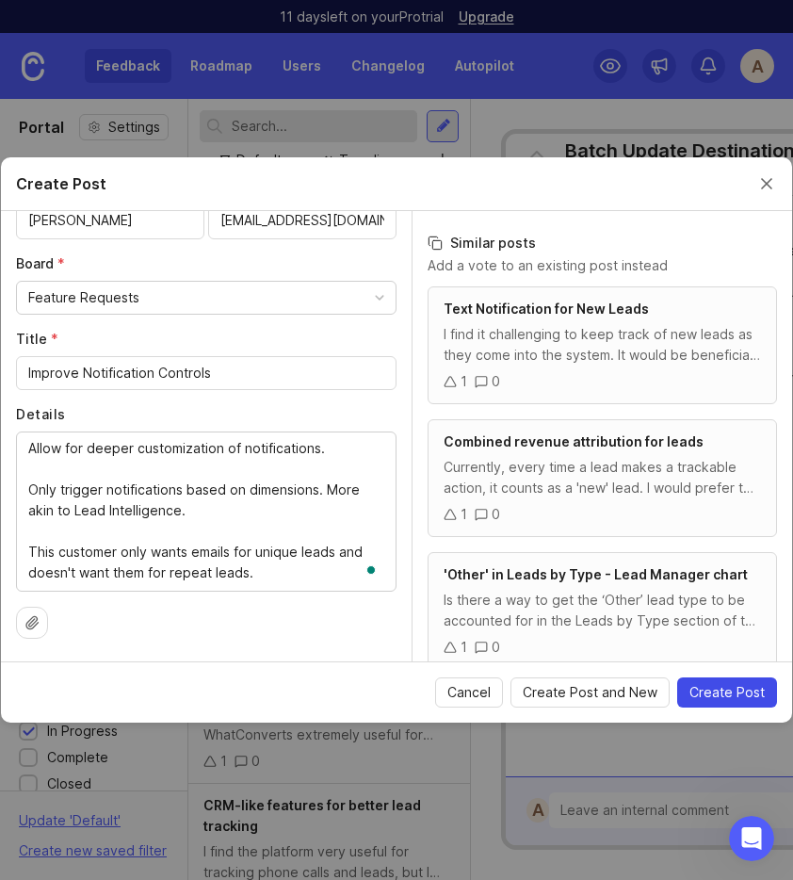
click at [742, 692] on span "Create Post" at bounding box center [726, 692] width 75 height 19
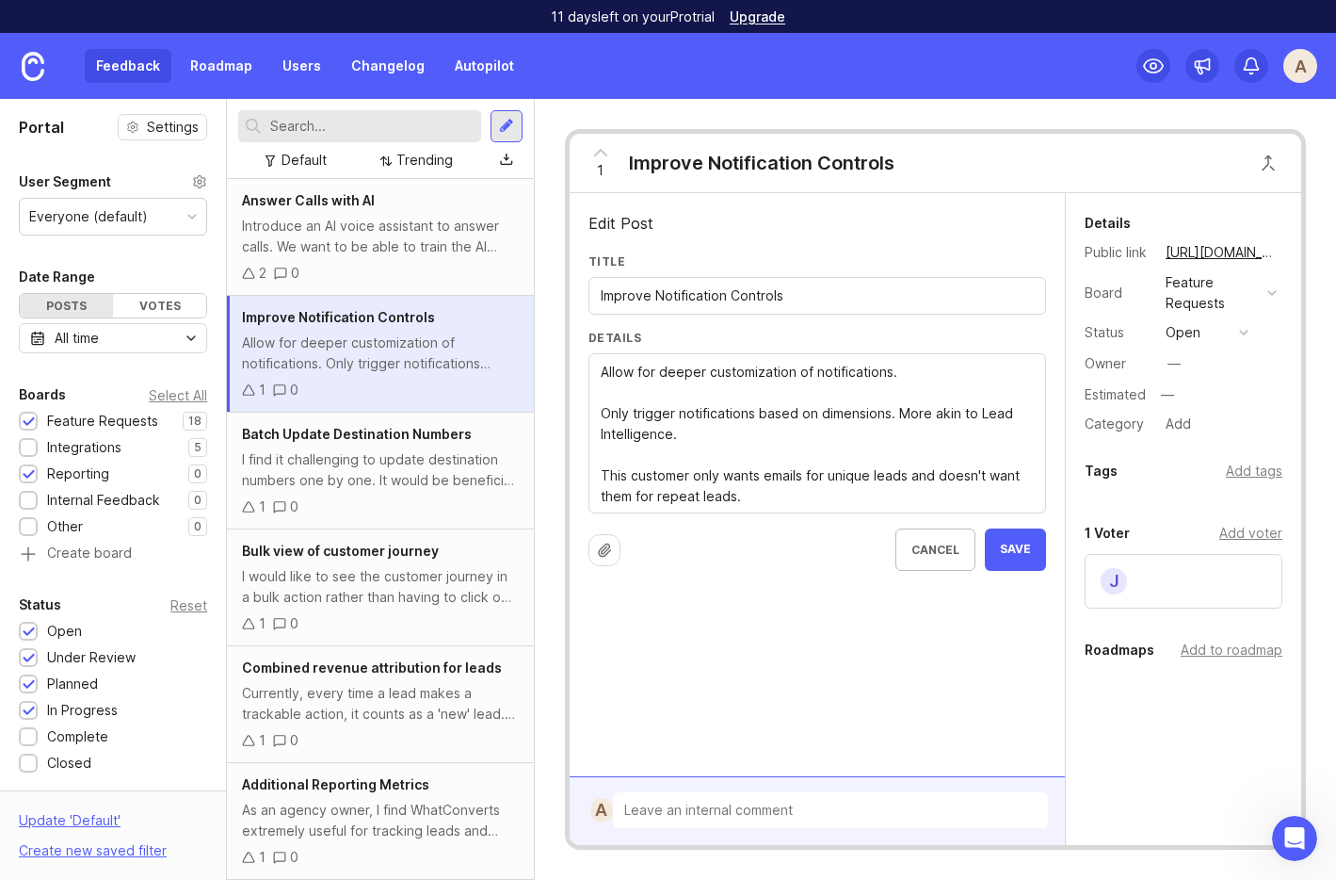
click at [603, 547] on icon at bounding box center [604, 549] width 11 height 12
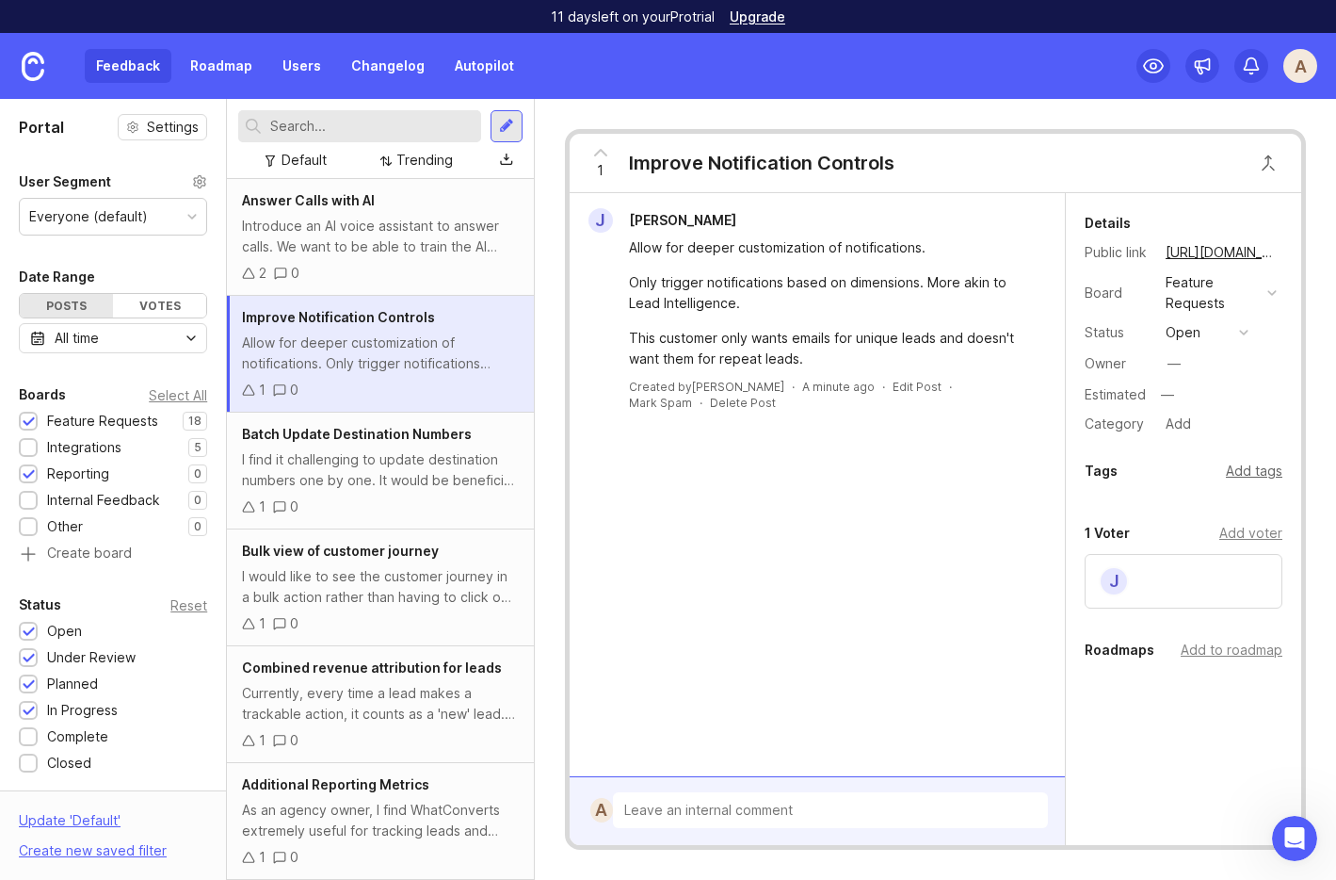
click at [1259, 472] on div "Add tags" at bounding box center [1254, 471] width 57 height 21
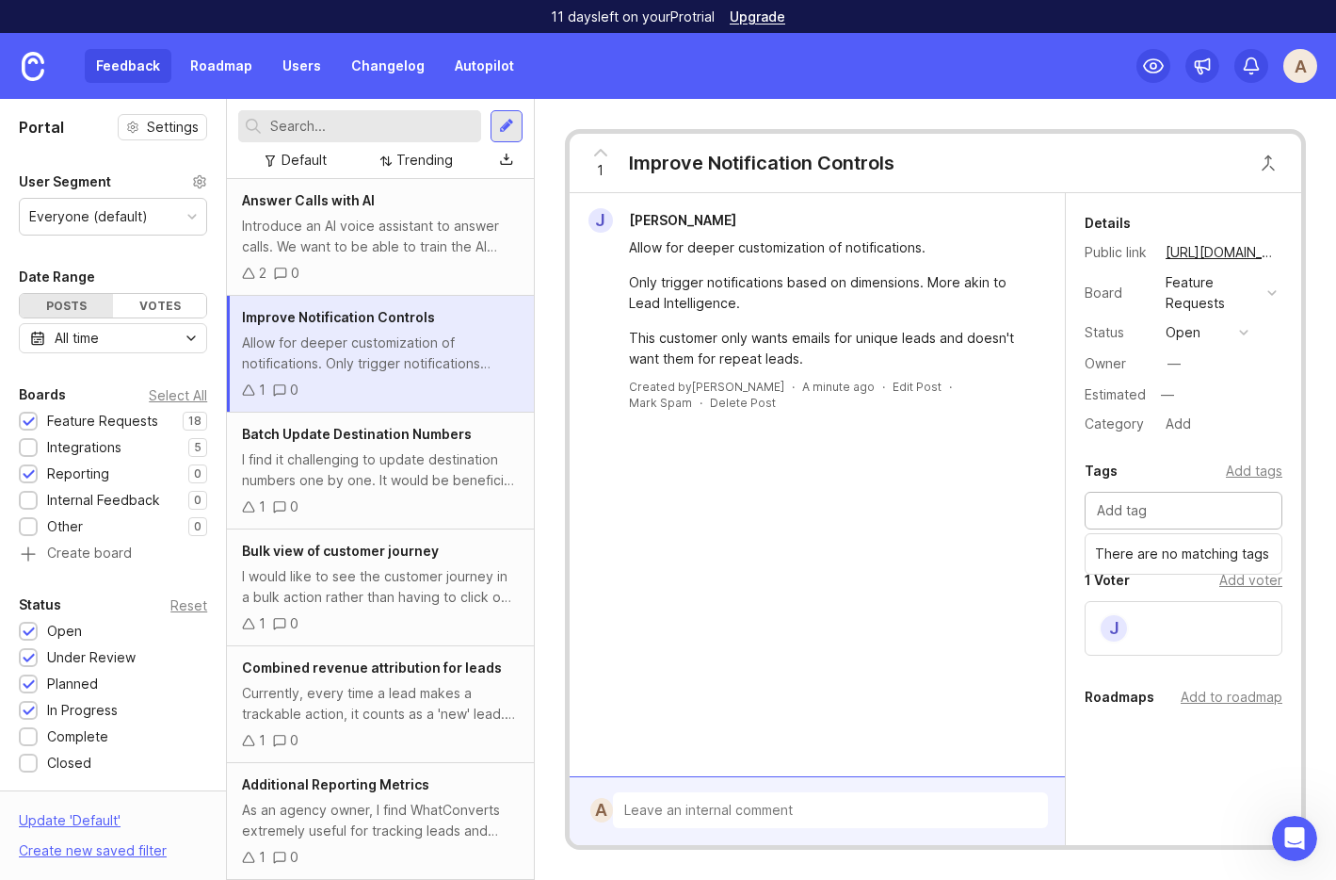
type input "F"
type input "Zoho Feature Request"
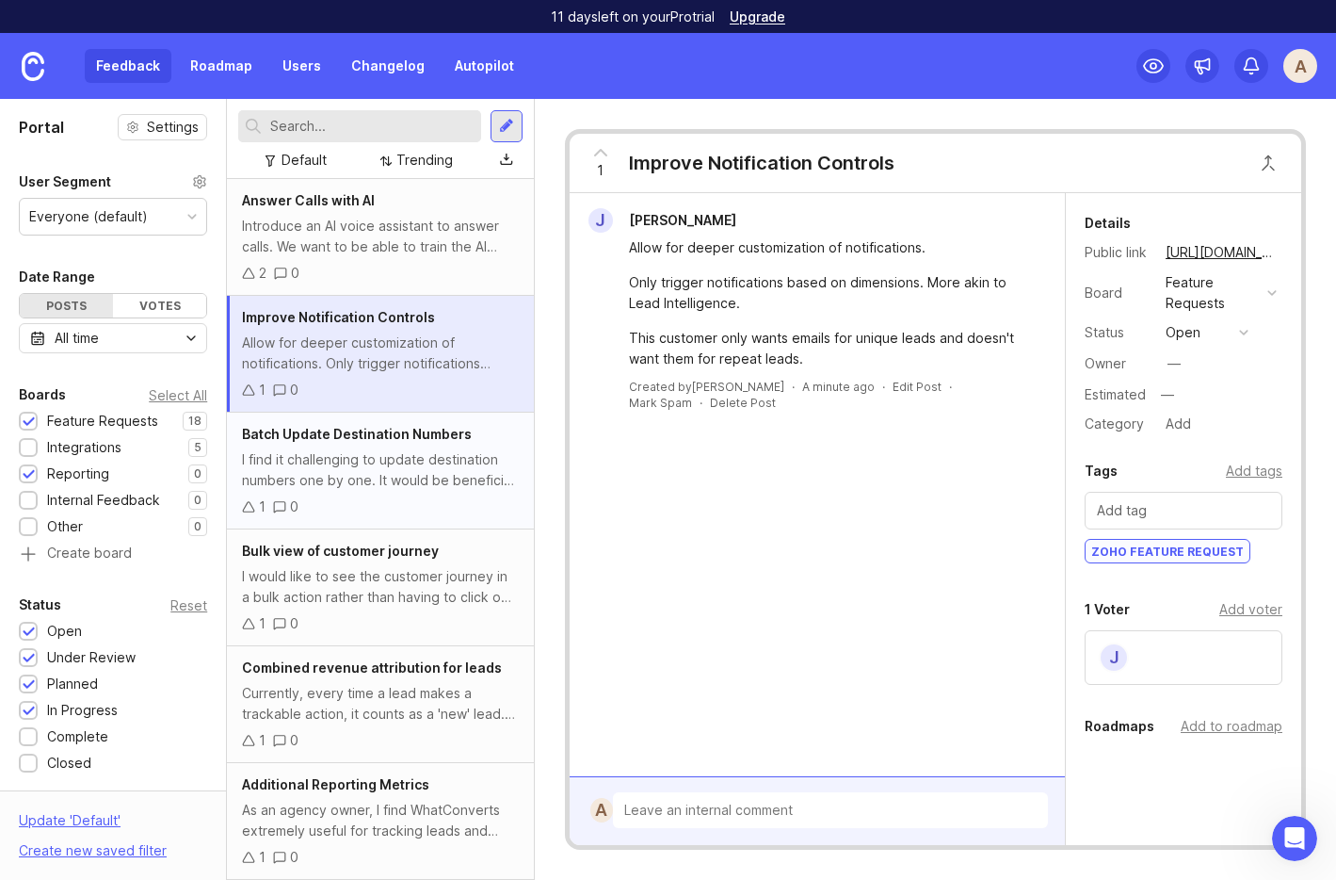
click at [340, 456] on div "I find it challenging to update destination numbers one by one. It would be ben…" at bounding box center [380, 469] width 276 height 41
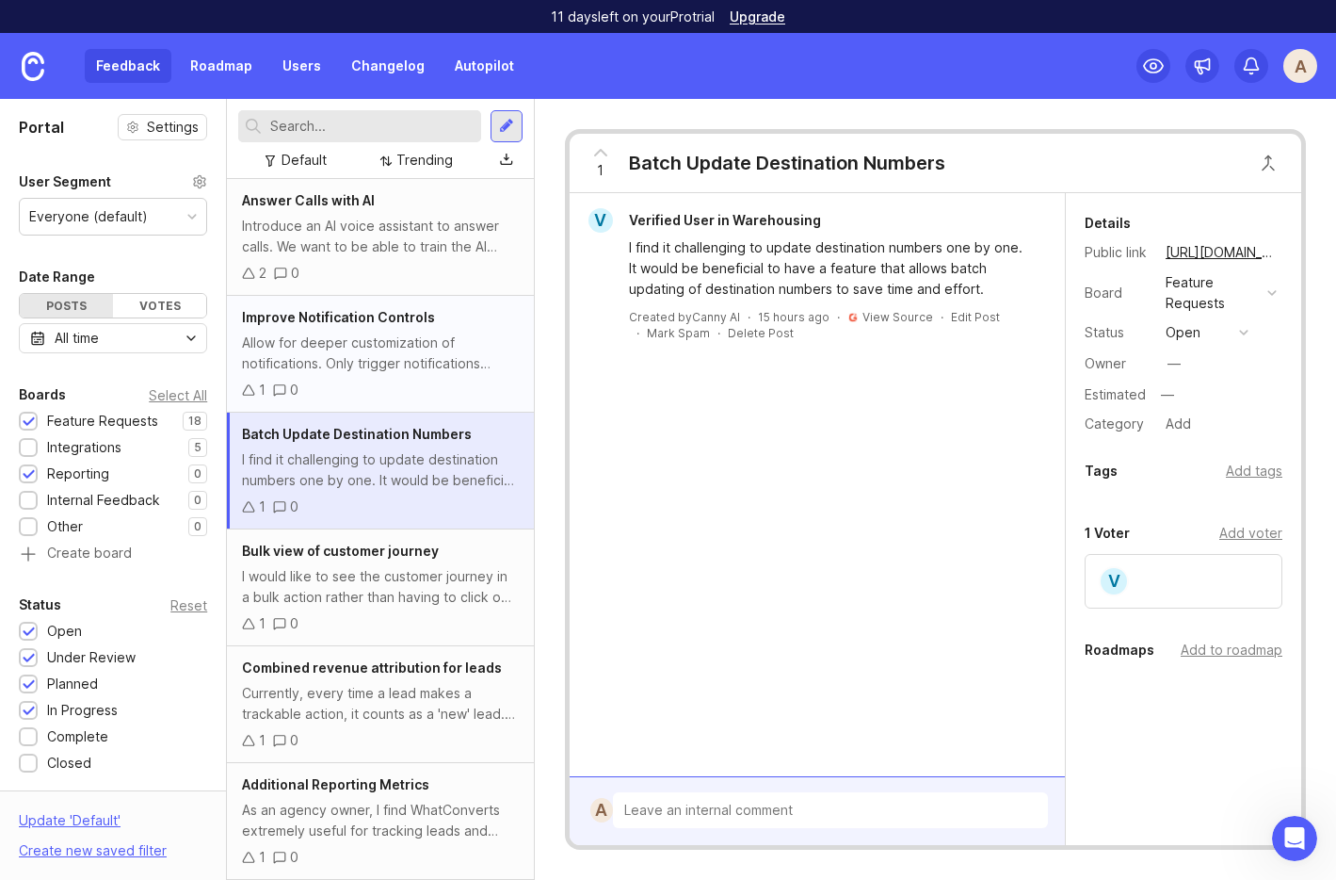
click at [315, 346] on div "Allow for deeper customization of notifications. Only trigger notifications bas…" at bounding box center [380, 352] width 276 height 41
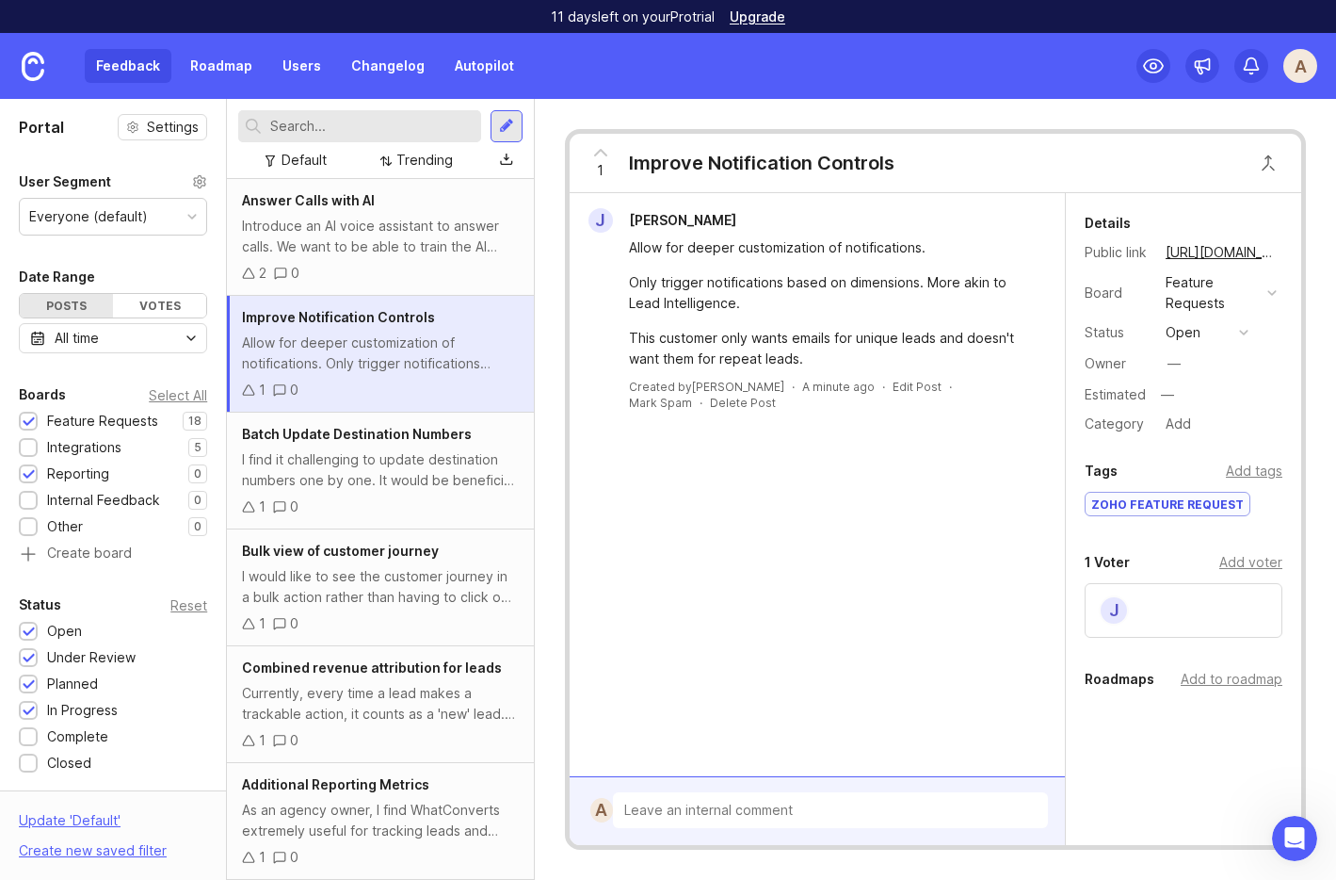
click at [1134, 506] on div "Zoho Feature Request" at bounding box center [1168, 504] width 164 height 23
click at [1255, 470] on div "Add tags" at bounding box center [1254, 471] width 57 height 21
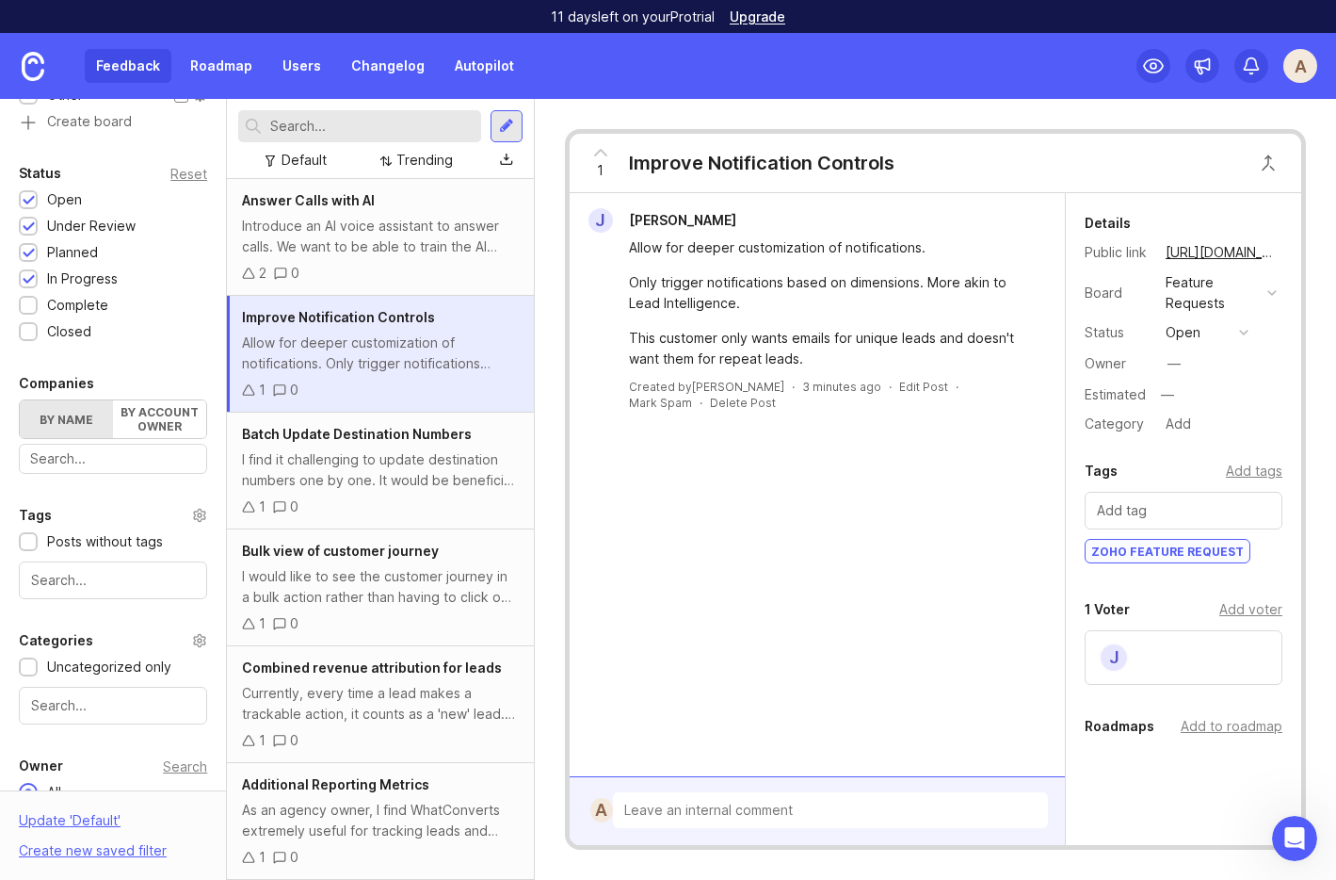
scroll to position [519, 0]
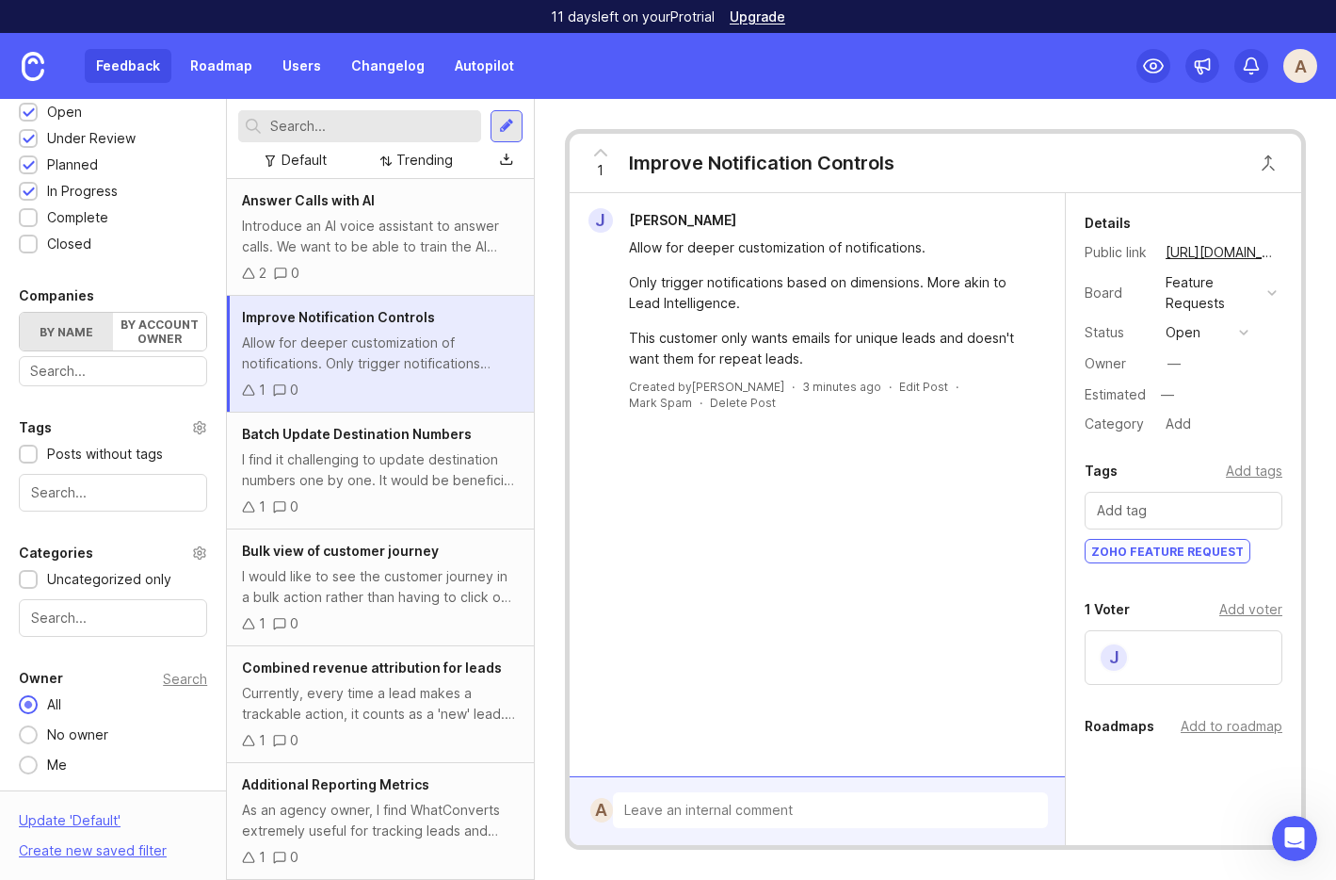
click at [67, 502] on input "text" at bounding box center [113, 492] width 164 height 21
click at [186, 424] on div "Tags" at bounding box center [113, 427] width 188 height 23
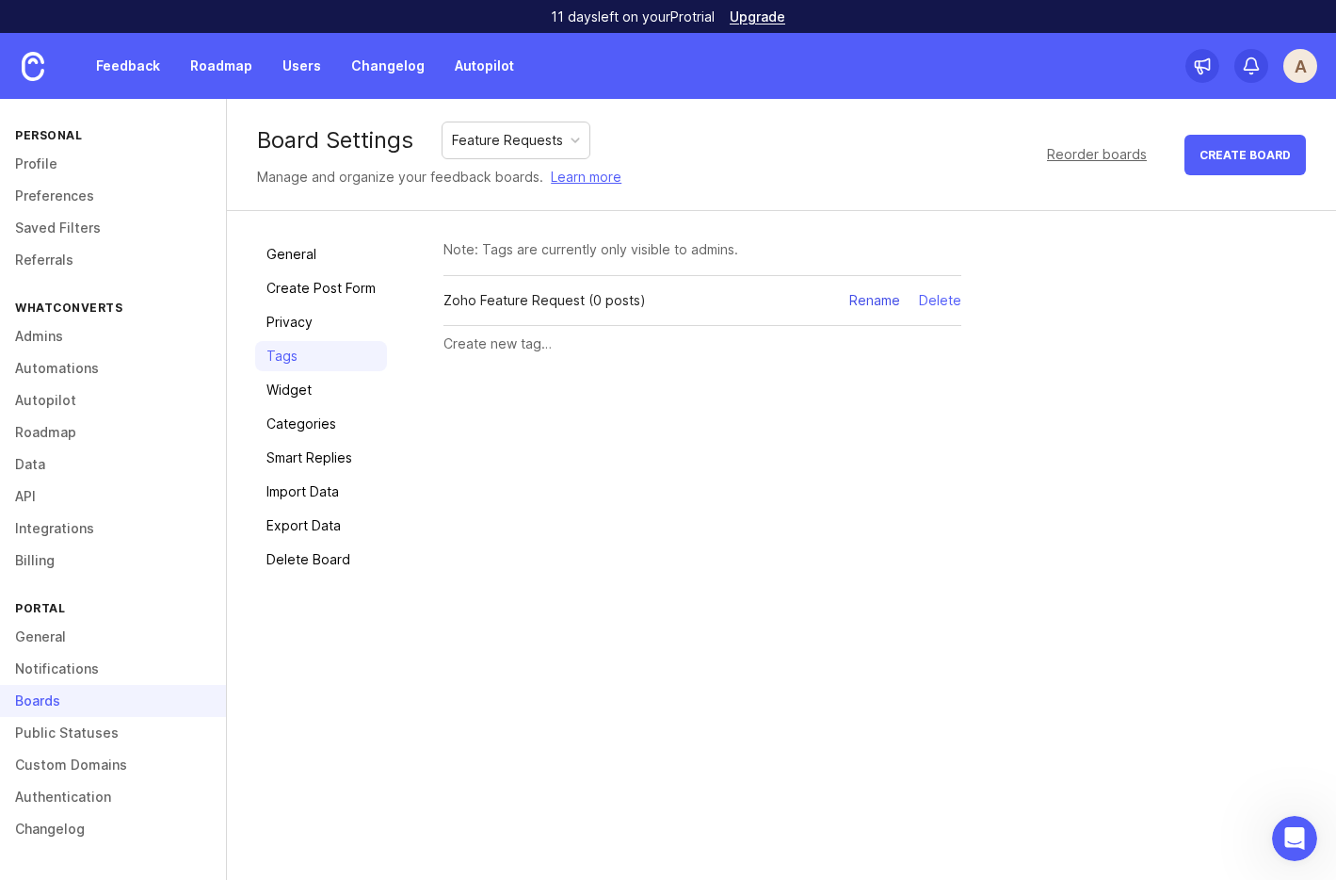
click at [854, 298] on div "Rename" at bounding box center [874, 300] width 51 height 21
click at [440, 298] on div "General Create Post Form Privacy Tags Widget Categories Smart Replies Import Da…" at bounding box center [781, 407] width 1109 height 392
click at [436, 302] on div "General Create Post Form Privacy Tags Widget Categories Smart Replies Import Da…" at bounding box center [781, 407] width 1109 height 392
click at [446, 301] on input "Zoho Feature Request" at bounding box center [646, 300] width 405 height 21
type input "Source: Zoho Feature Request"
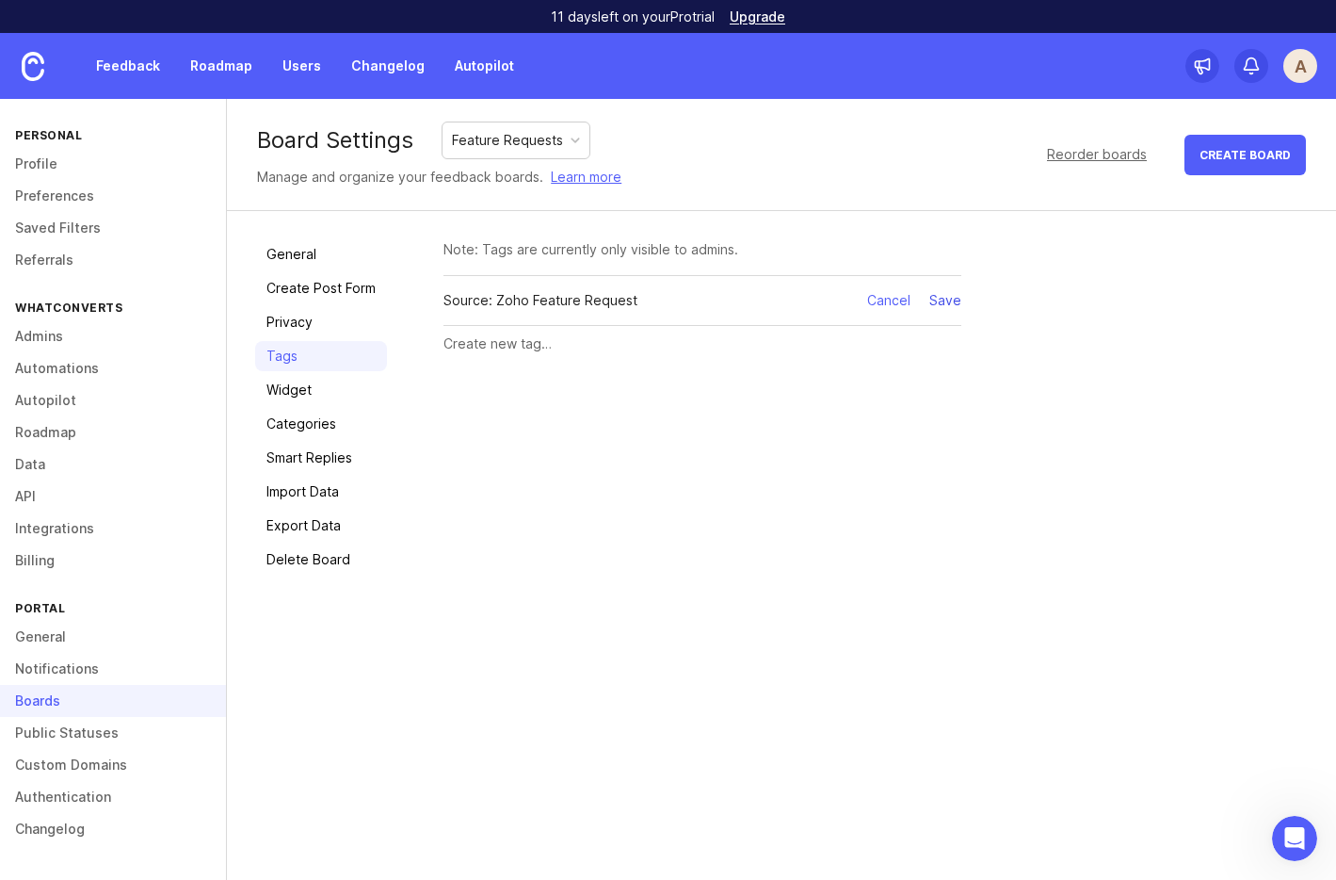
click at [948, 298] on div "Save" at bounding box center [945, 300] width 32 height 21
click at [142, 64] on link "Feedback" at bounding box center [128, 66] width 87 height 34
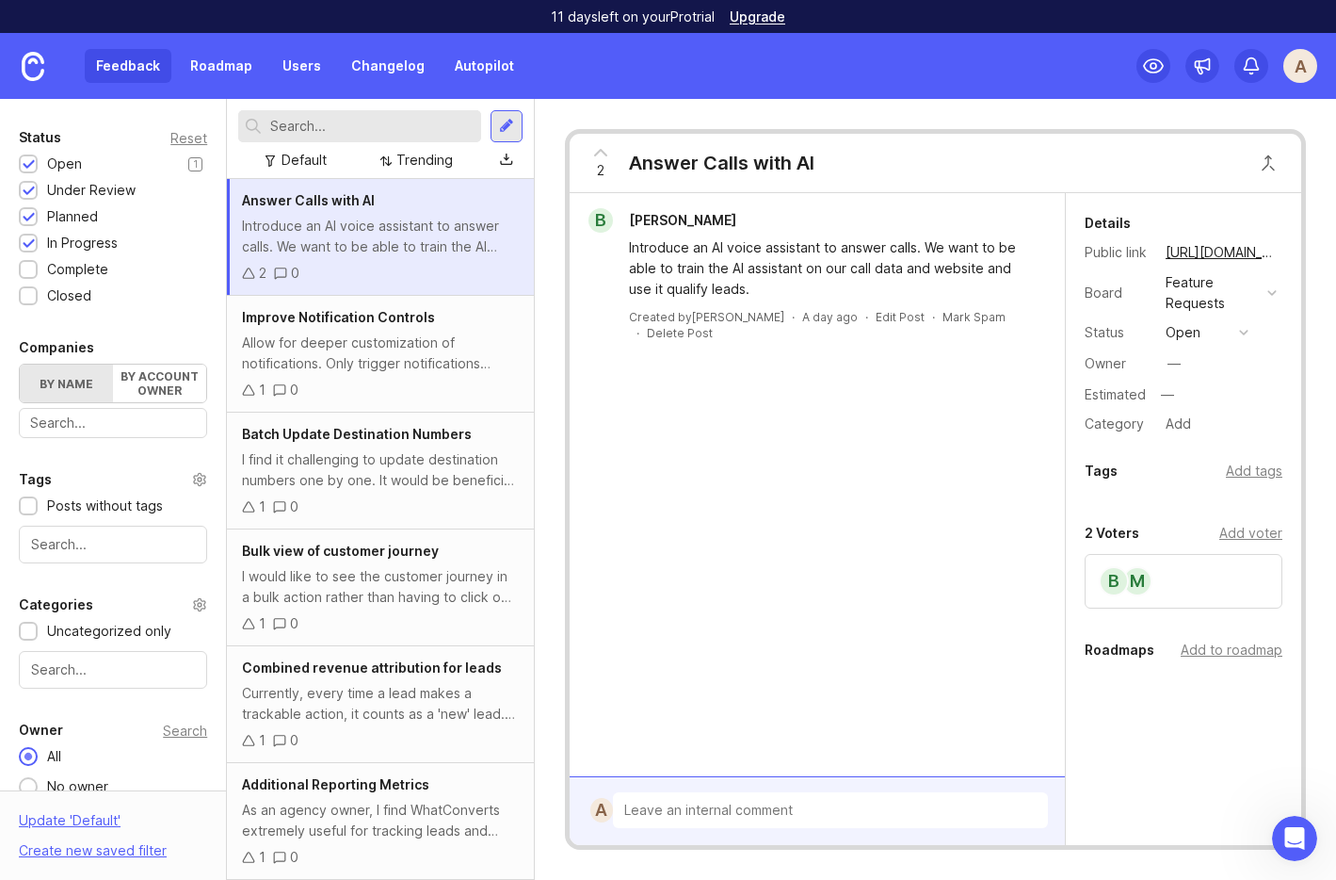
scroll to position [482, 0]
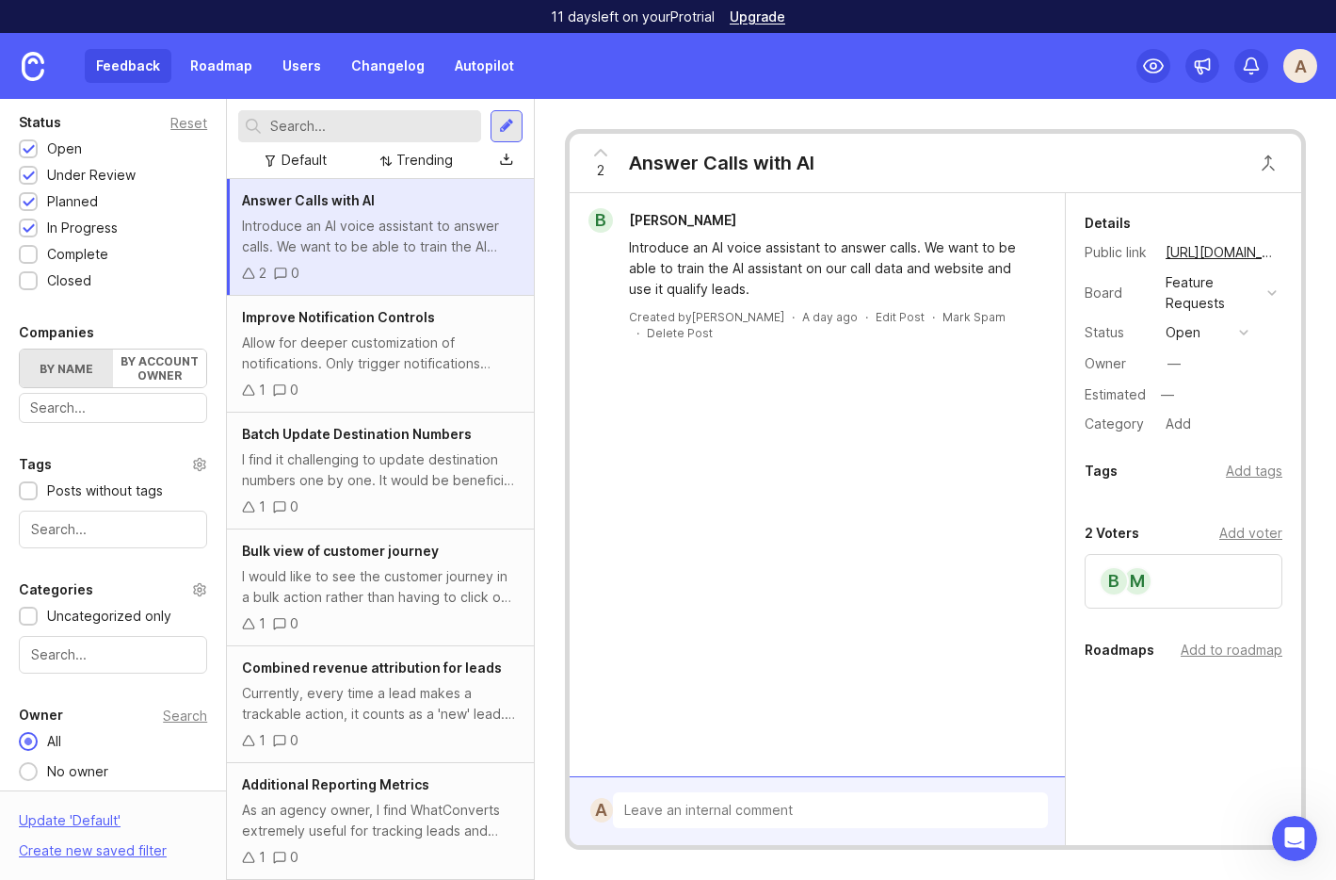
click at [63, 538] on input "text" at bounding box center [113, 529] width 164 height 21
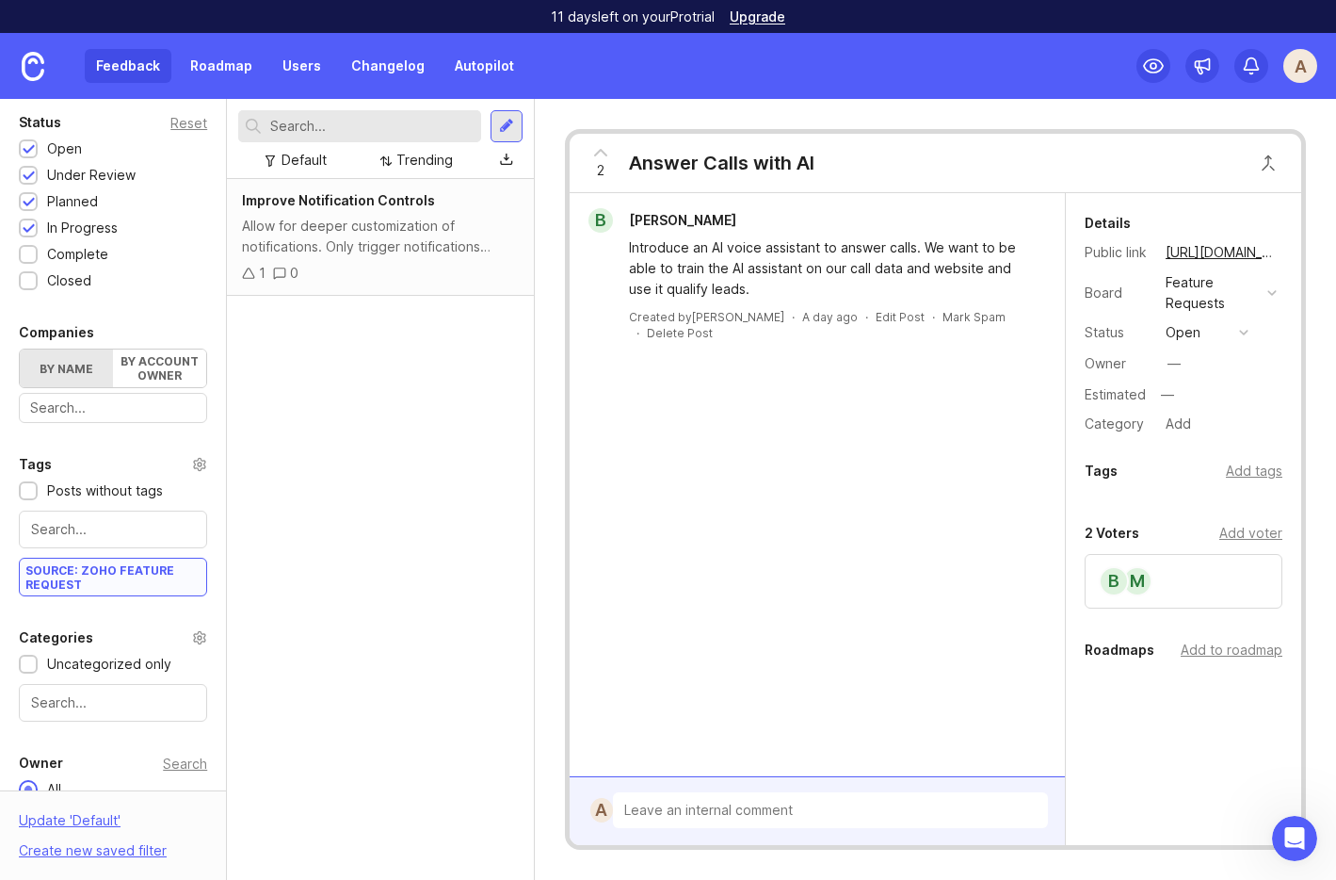
click at [921, 676] on div "B Bijo George Introduce an AI voice assistant to answer calls. We want to be ab…" at bounding box center [817, 484] width 495 height 583
click at [340, 216] on div "Allow for deeper customization of notifications. Only trigger notifications bas…" at bounding box center [380, 236] width 276 height 41
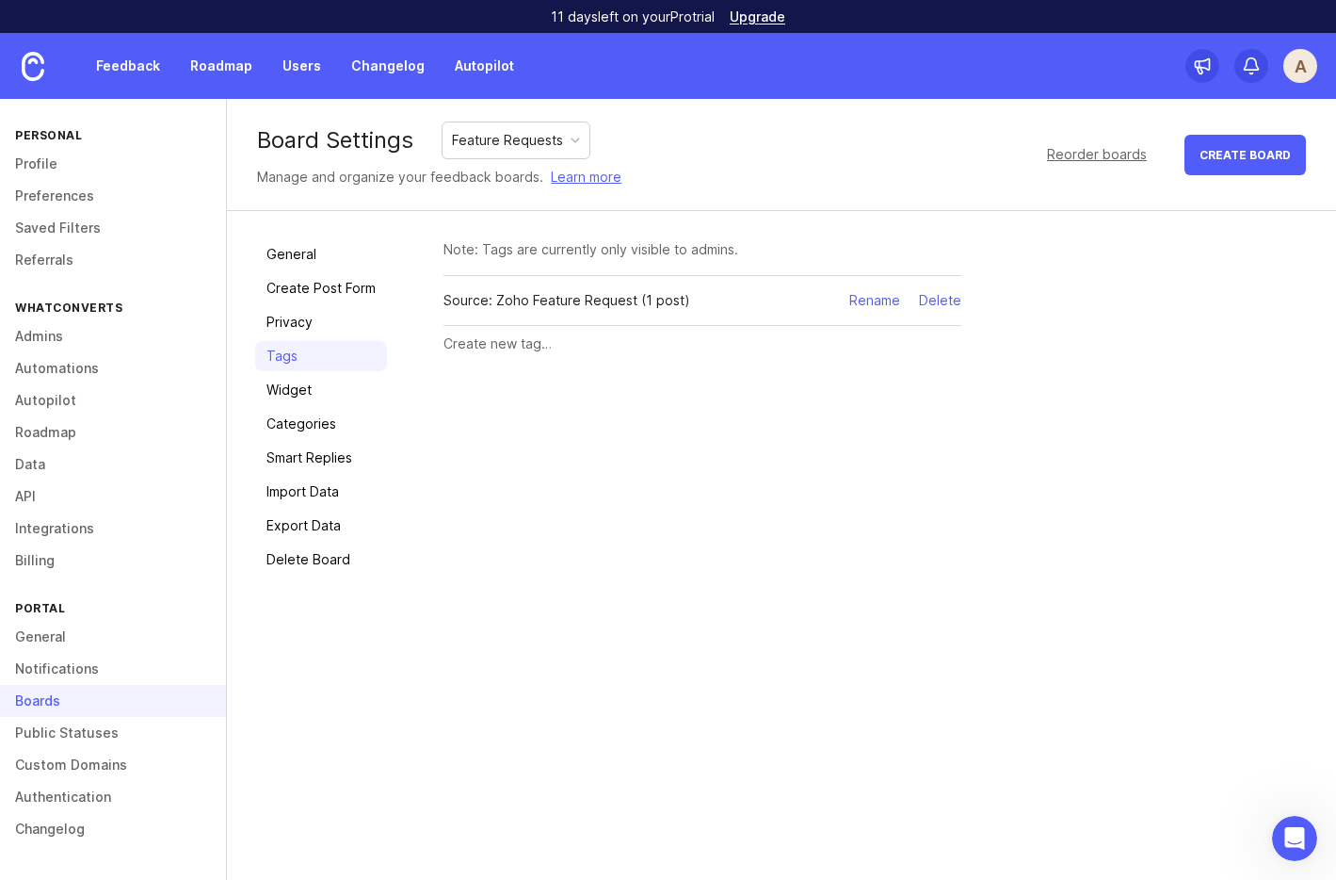
click at [572, 310] on div "Source: Zoho Feature Request (1 post)" at bounding box center [567, 300] width 247 height 21
click at [529, 298] on div "Source: Zoho Feature Request (1 post)" at bounding box center [567, 300] width 247 height 21
click at [883, 309] on div "Rename" at bounding box center [874, 300] width 51 height 21
drag, startPoint x: 532, startPoint y: 300, endPoint x: 652, endPoint y: 299, distance: 119.6
click at [652, 299] on input "Source: Zoho Feature Request" at bounding box center [646, 300] width 405 height 21
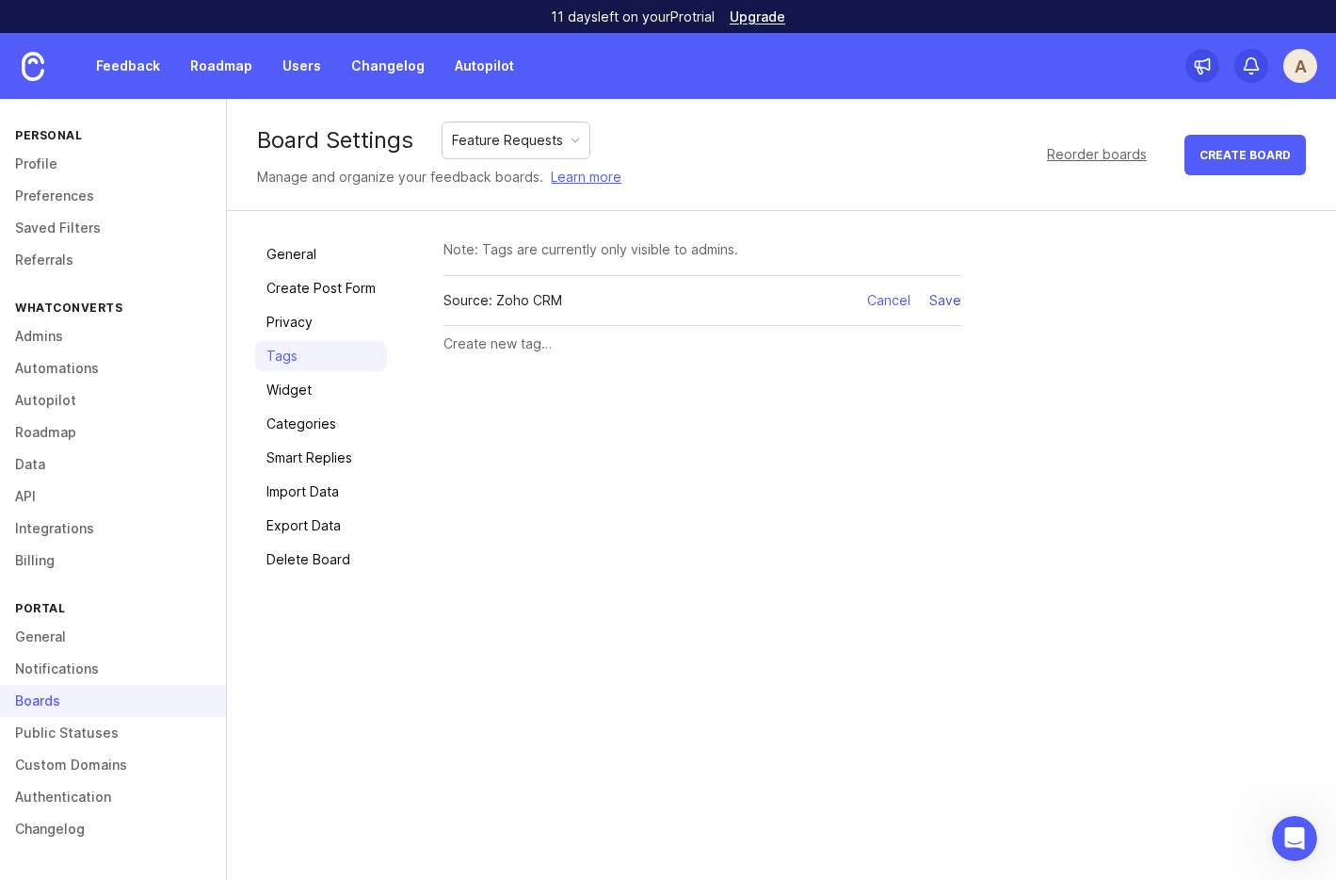
type input "Source: Zoho CRM"
click at [951, 301] on div "Save" at bounding box center [945, 300] width 32 height 21
click at [143, 69] on link "Feedback" at bounding box center [128, 66] width 87 height 34
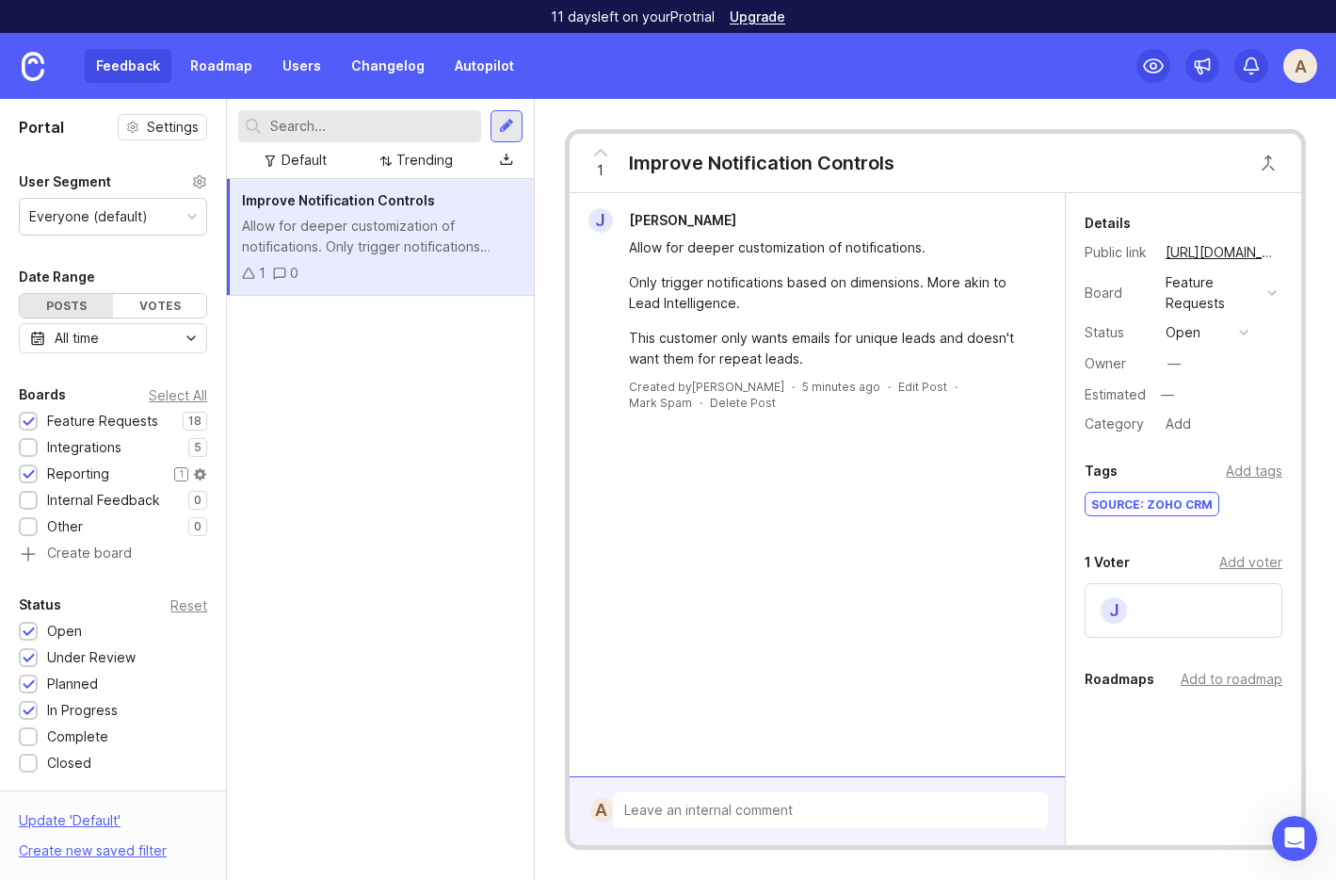
click at [29, 474] on div at bounding box center [29, 475] width 12 height 14
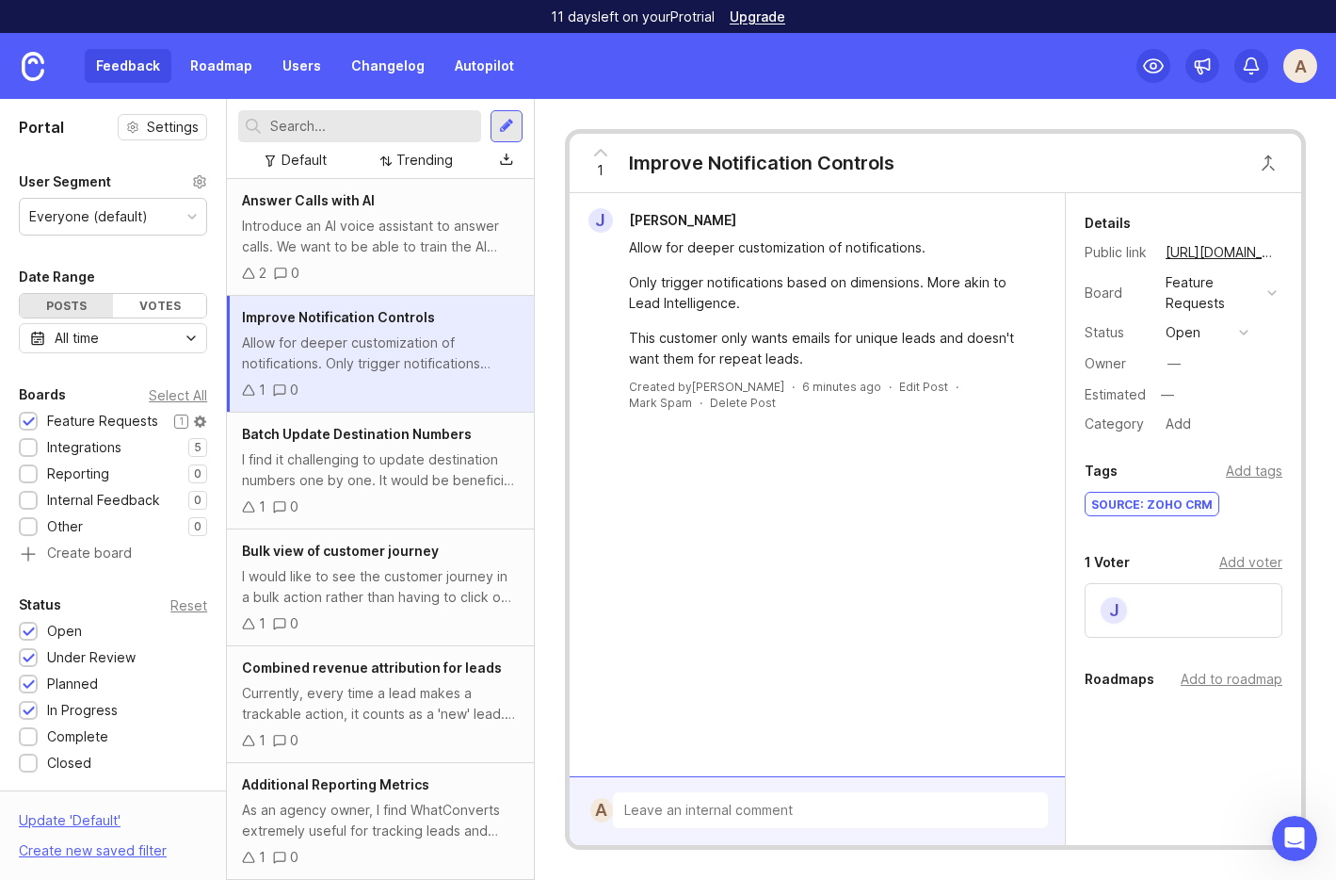
click at [29, 422] on div at bounding box center [29, 422] width 12 height 14
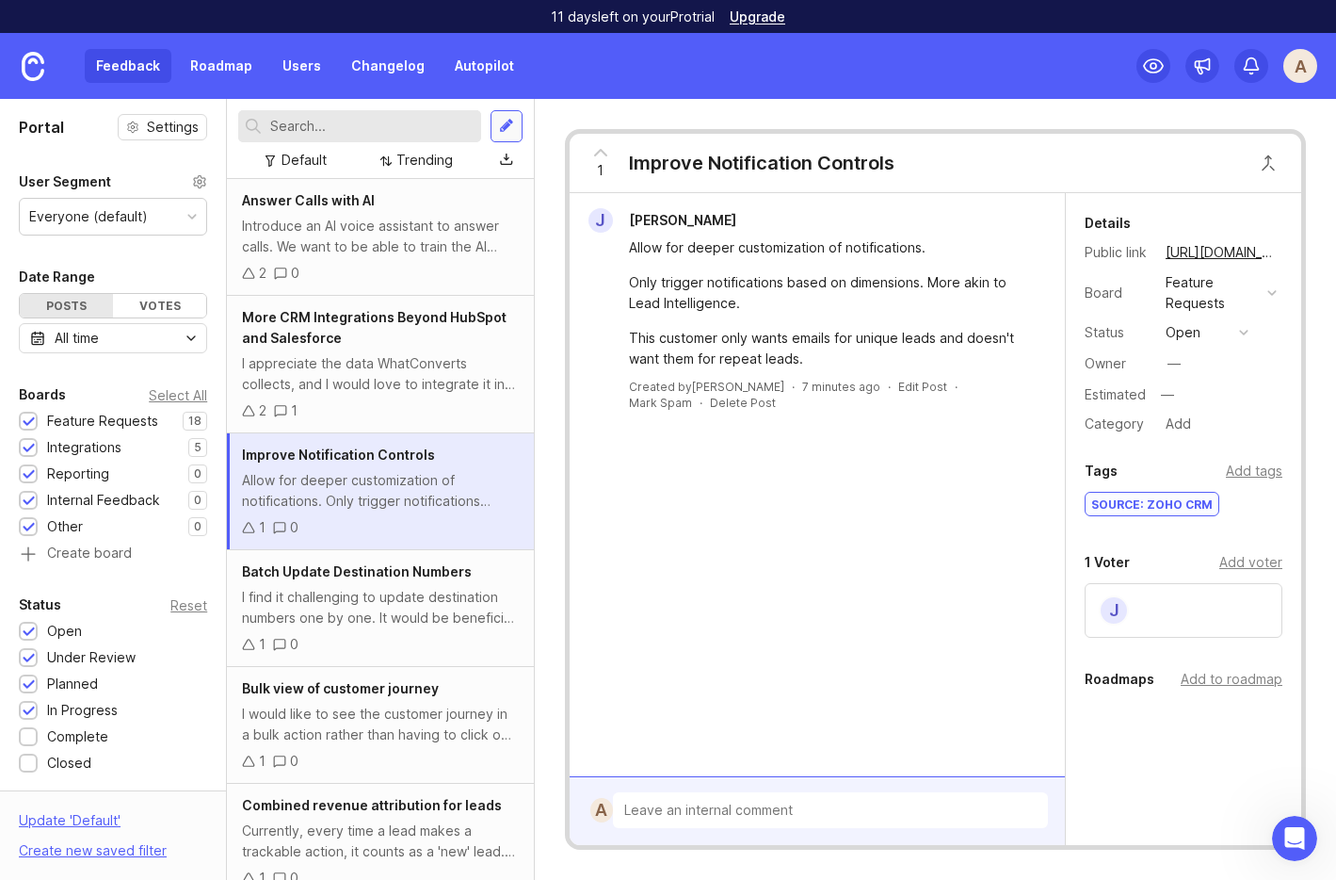
click at [507, 128] on div at bounding box center [506, 126] width 15 height 17
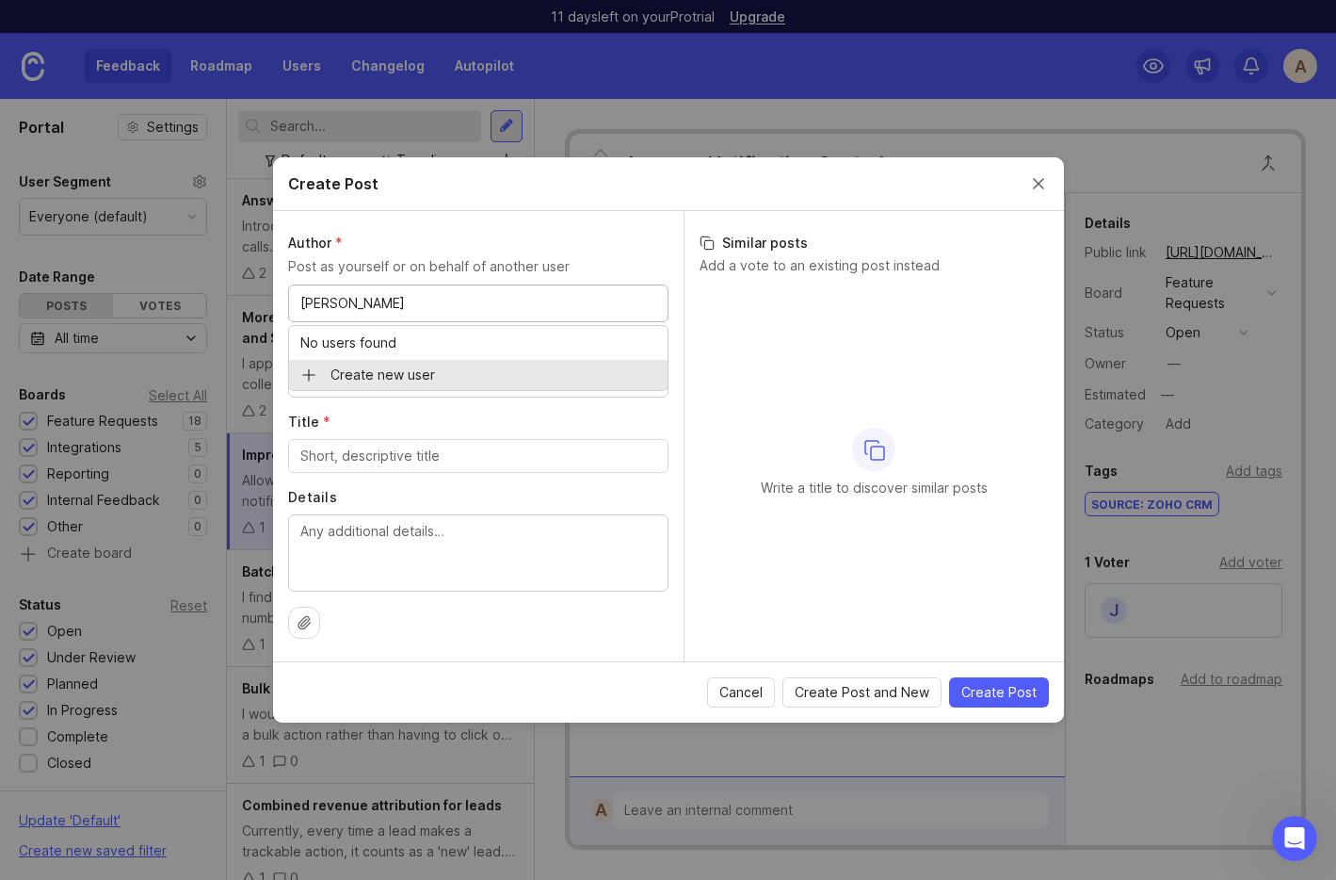
type input "Kevin White"
click at [540, 304] on input "text" at bounding box center [575, 303] width 164 height 21
paste input "kevinw@ignitevisibility.com"
type input "kevinw@ignitevisibility.com"
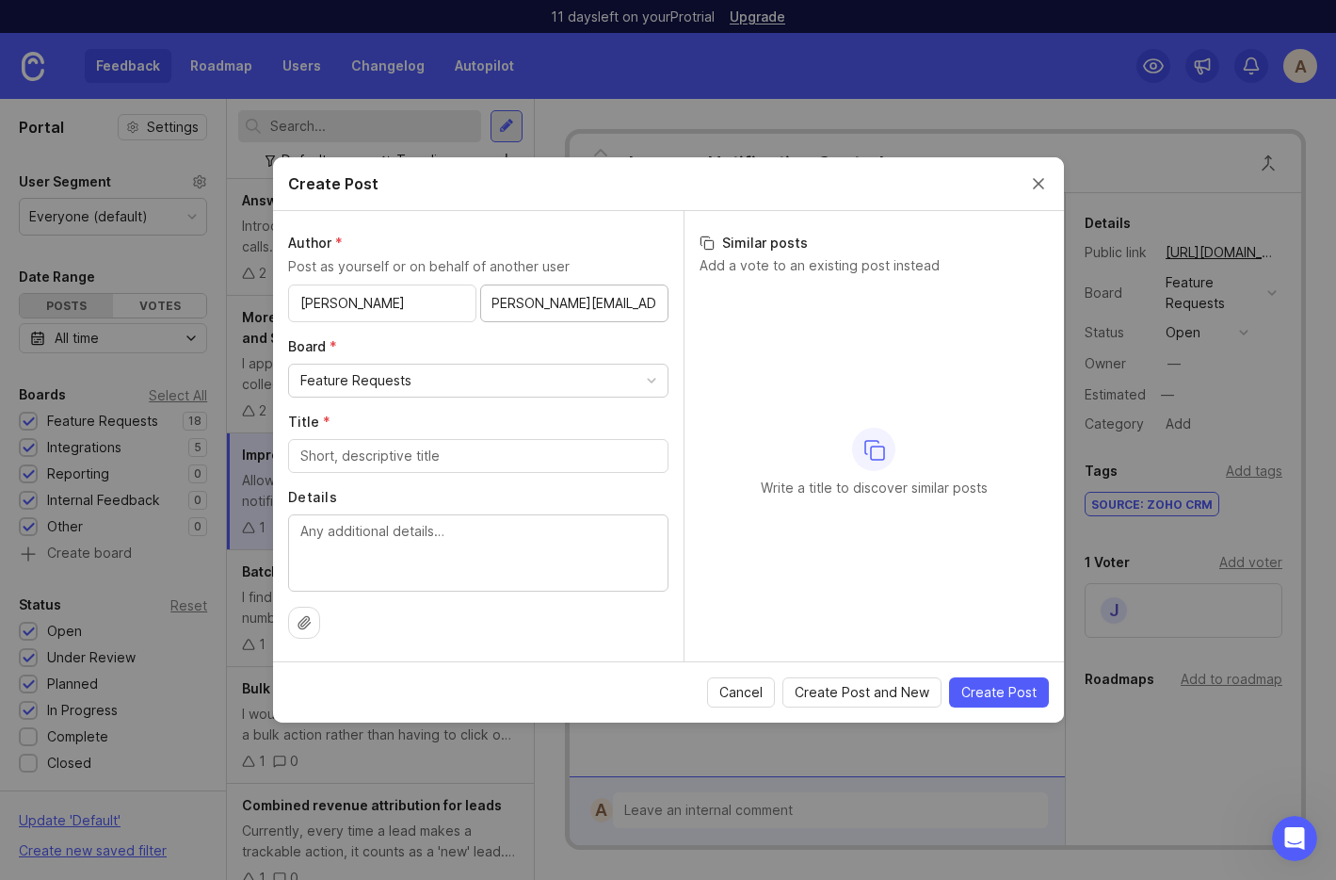
scroll to position [0, 0]
click at [348, 536] on textarea "Details" at bounding box center [478, 552] width 356 height 62
paste textarea "Customer wants to be able to add standardized fields across accounts that can b…"
type textarea "Customer wants to be able to add standardized fields across accounts that can b…"
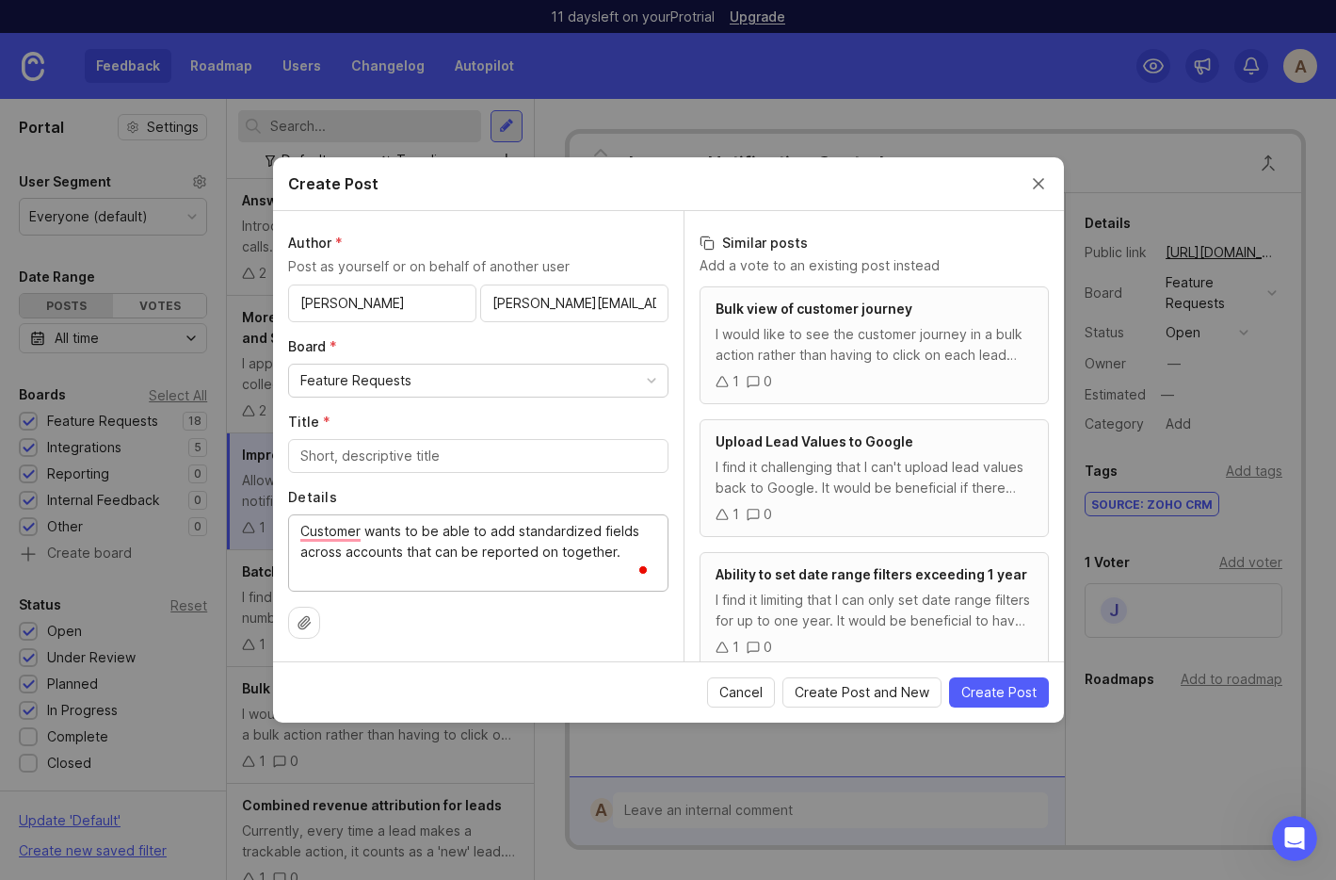
click at [369, 455] on input "Title *" at bounding box center [478, 455] width 356 height 21
click at [412, 458] on input "Custom Fields/Filed Mappings for Account" at bounding box center [478, 455] width 356 height 21
click at [589, 454] on input "Custom Fields/Field Mappings for Account" at bounding box center [478, 455] width 356 height 21
type input "Custom Fields/Field Mappings on the Account and Master Account level"
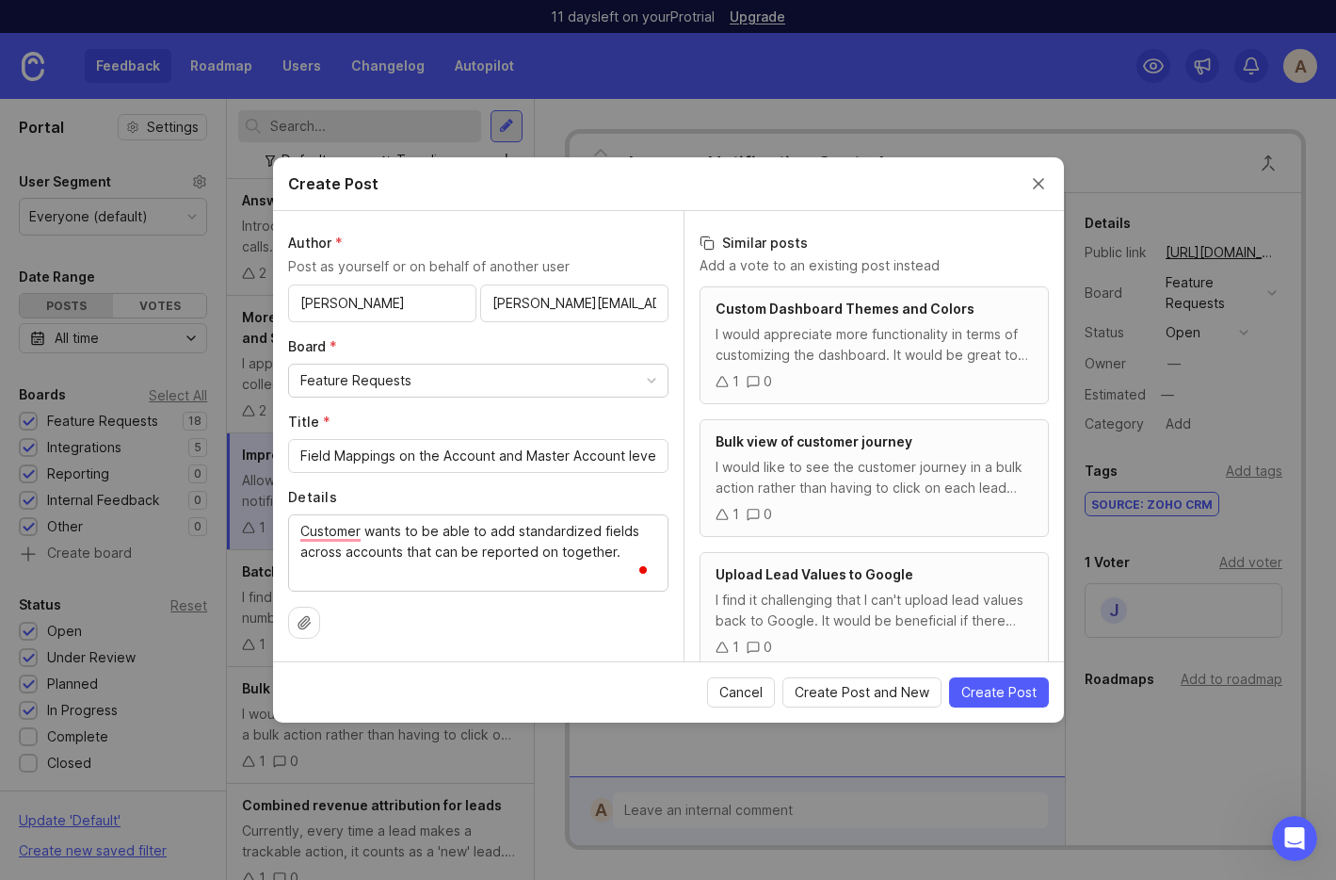
scroll to position [0, 0]
click at [583, 493] on label "Details" at bounding box center [478, 497] width 380 height 19
click at [583, 521] on textarea "Customer wants to be able to add standardized fields across accounts that can b…" at bounding box center [478, 552] width 356 height 62
click at [377, 456] on input "Custom Fields/Field Mappings on the Account and Master Account level" at bounding box center [478, 455] width 356 height 21
click at [491, 462] on input "Custom Fields/Field Mappings on the Account and Master Account level" at bounding box center [478, 455] width 356 height 21
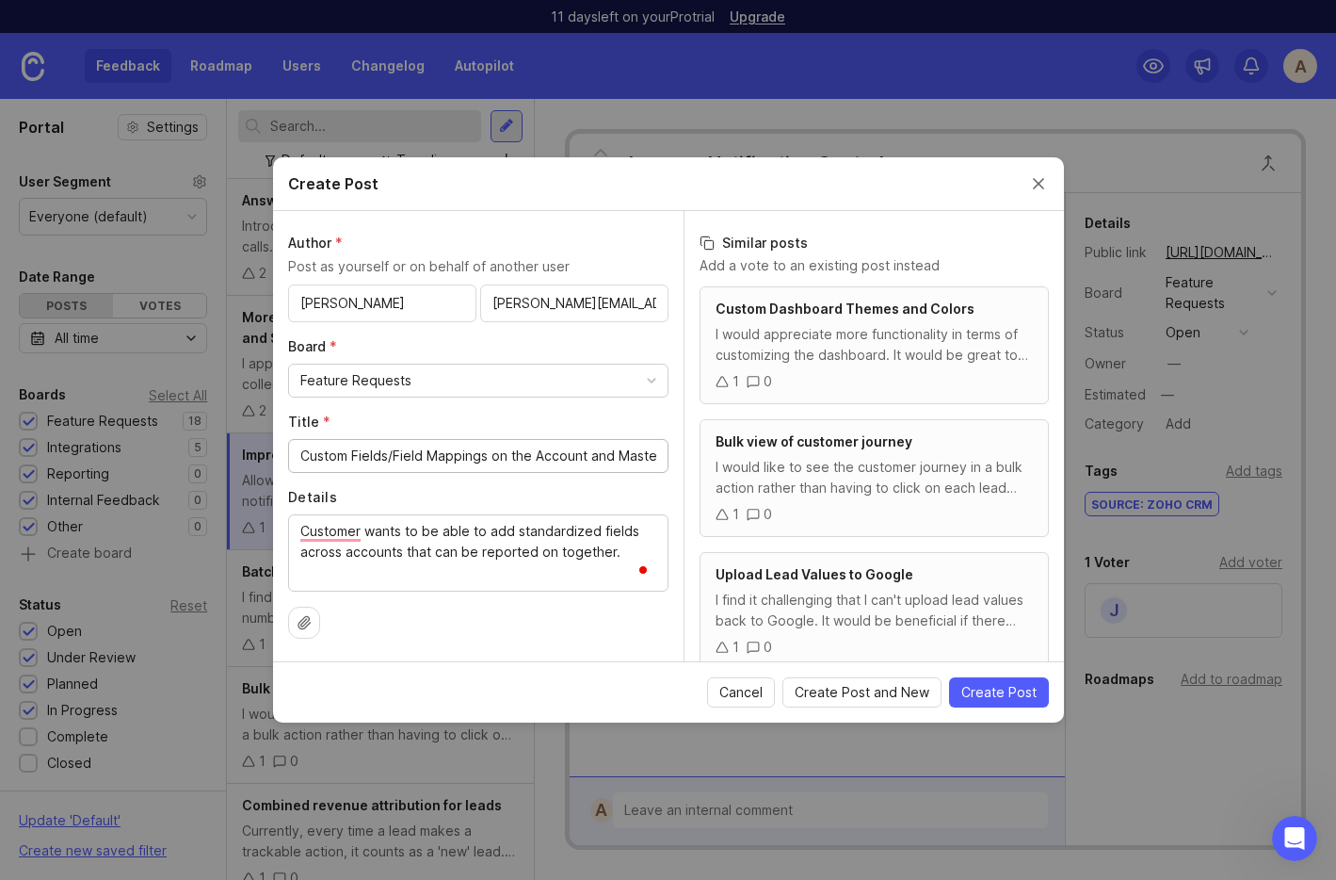
click at [491, 462] on input "Custom Fields/Field Mappings on the Account and Master Account level" at bounding box center [478, 455] width 356 height 21
click at [599, 459] on input "Custom Fields/Field Mappings on the Account and Master Account level" at bounding box center [478, 455] width 356 height 21
drag, startPoint x: 625, startPoint y: 459, endPoint x: 728, endPoint y: 455, distance: 102.7
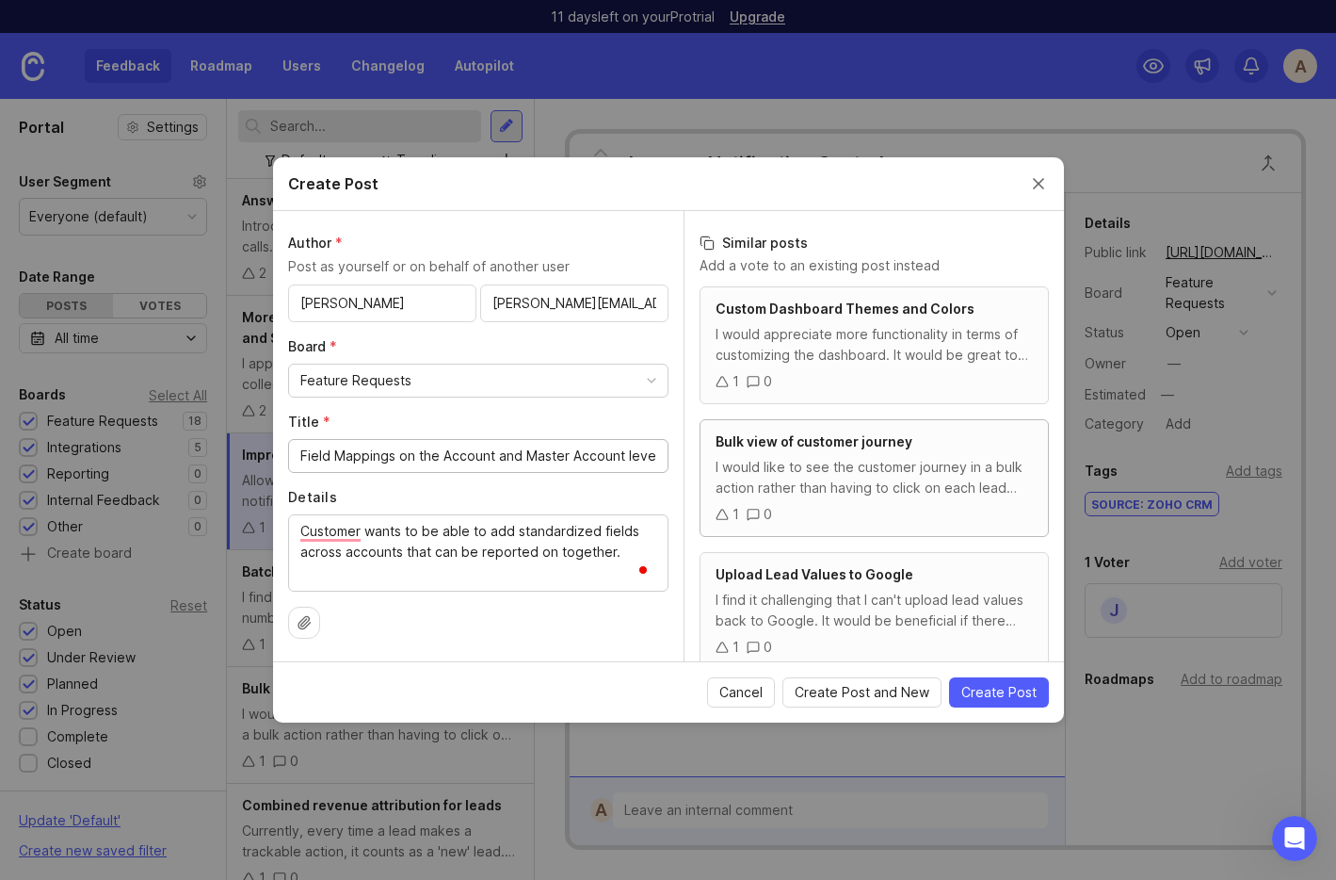
click at [728, 456] on div "Author * Post as yourself or on behalf of another user Kevin White kevinw@ignit…" at bounding box center [668, 436] width 791 height 450
click at [589, 491] on label "Details" at bounding box center [478, 497] width 380 height 19
click at [589, 521] on textarea "Customer wants to be able to add standardized fields across accounts that can b…" at bounding box center [478, 552] width 356 height 62
click at [318, 536] on textarea "Customer wants to be able to add standardized fields across accounts that can b…" at bounding box center [478, 552] width 356 height 62
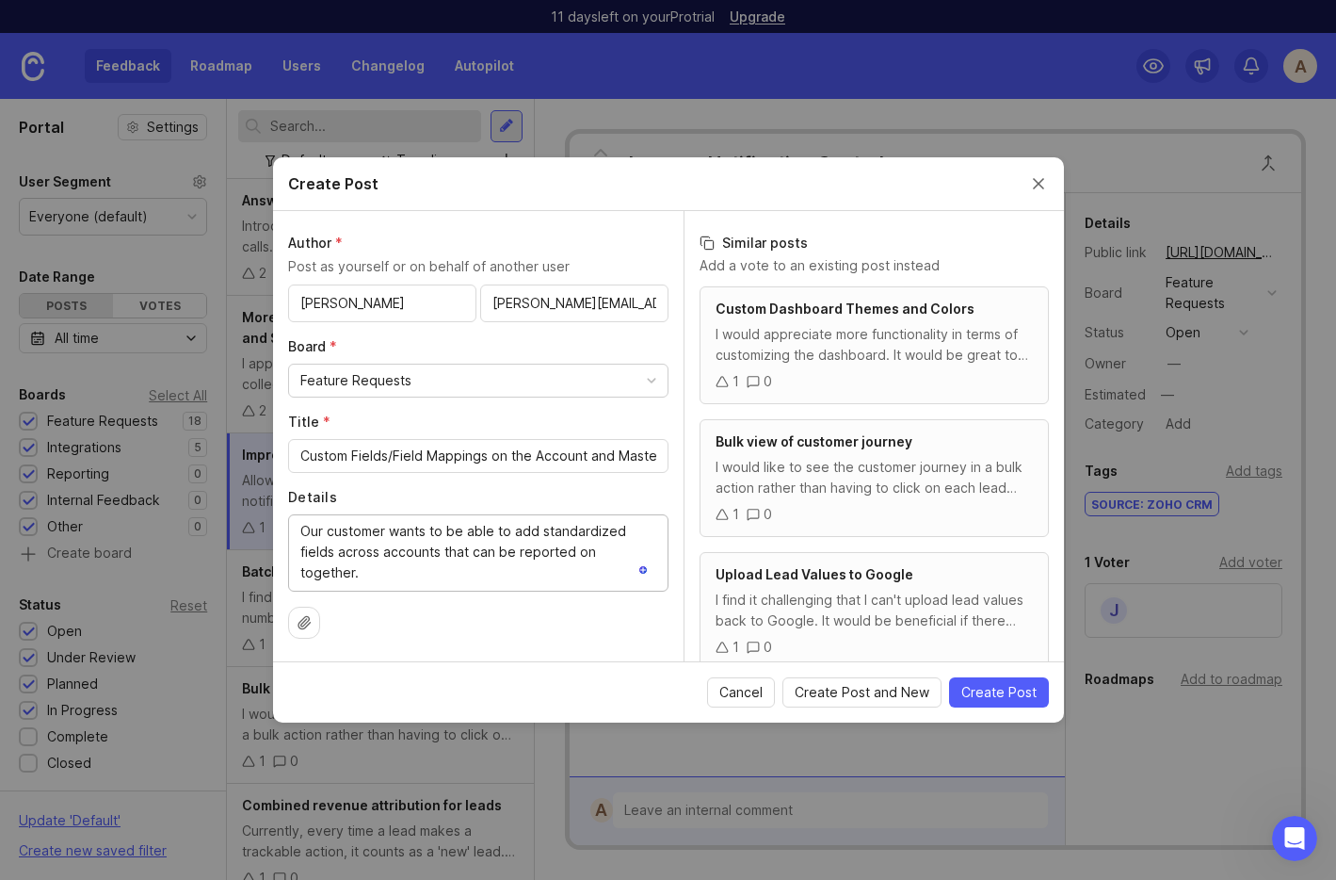
click at [377, 555] on textarea "Our customer wants to be able to add standardized fields across accounts that c…" at bounding box center [478, 552] width 356 height 62
click at [309, 530] on textarea "Our customer wants to be able to add standardized fields across all accounts th…" at bounding box center [478, 552] width 356 height 62
type textarea "Our customer wants to be able to add standardized fields across all accounts th…"
click at [393, 457] on input "Custom Fields/Field Mappings on the Account and Master Account level" at bounding box center [478, 455] width 356 height 21
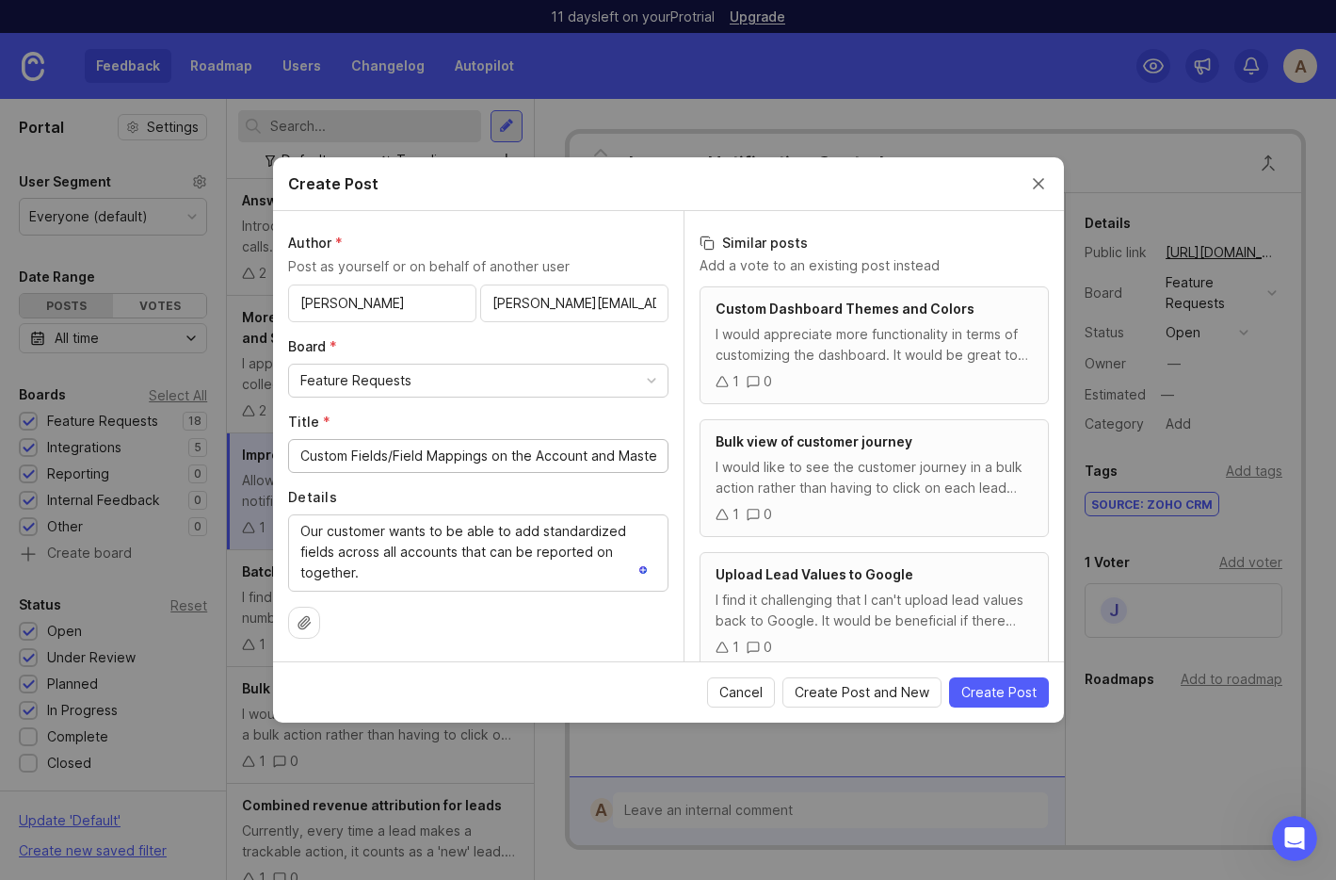
drag, startPoint x: 354, startPoint y: 456, endPoint x: 489, endPoint y: 451, distance: 134.8
click at [489, 451] on input "Custom Fields/Field Mappings on the Account and Master Account level" at bounding box center [478, 455] width 356 height 21
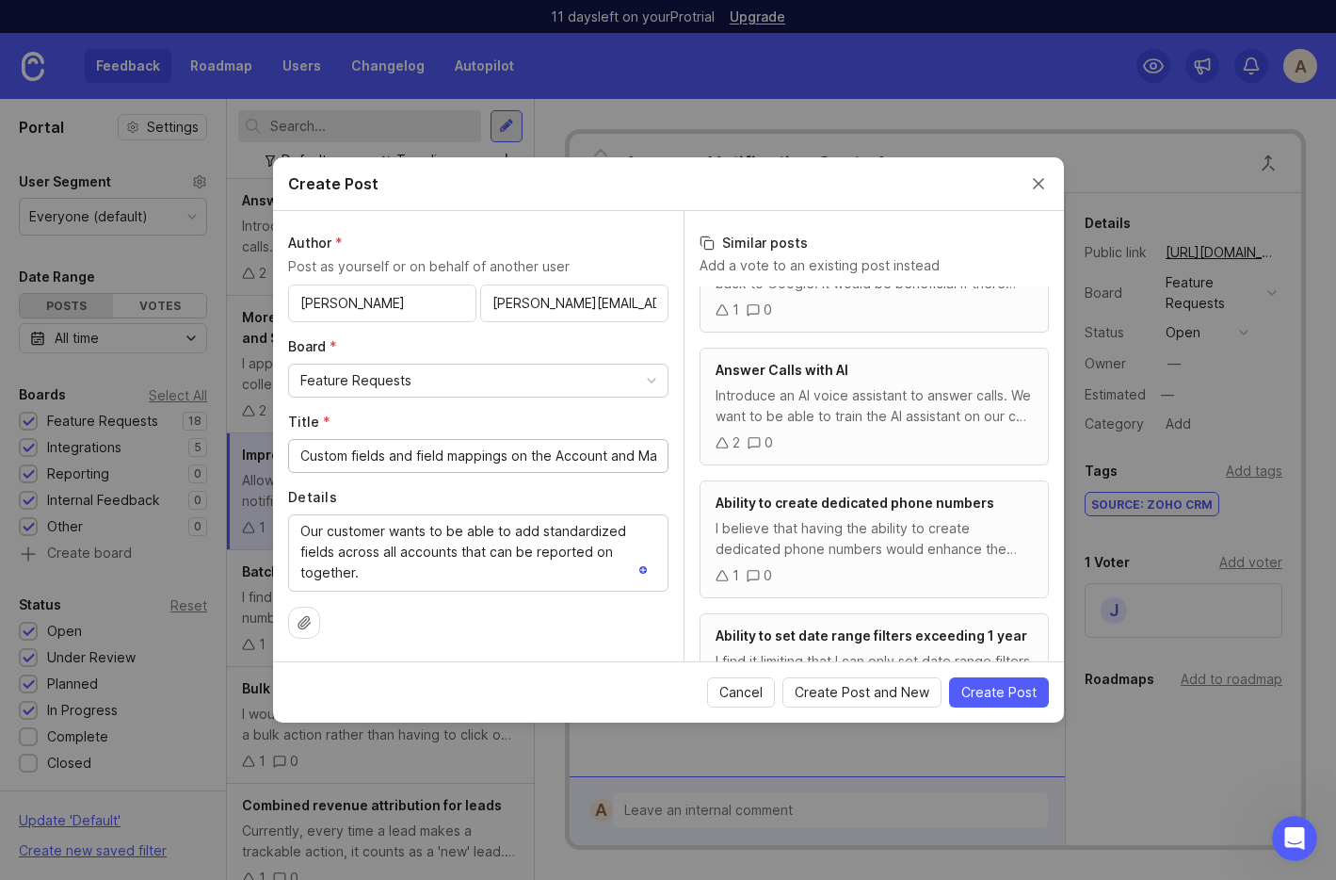
scroll to position [341, 0]
click at [354, 454] on input "Custom fields and field mappings on the Account and Master Account level" at bounding box center [478, 455] width 356 height 21
click at [423, 455] on input "Custom Fields and field mappings on the Account and Master Account level" at bounding box center [478, 455] width 356 height 21
click at [459, 457] on input "Custom Fields and Field mappings on the Account and Master Account level" at bounding box center [478, 455] width 356 height 21
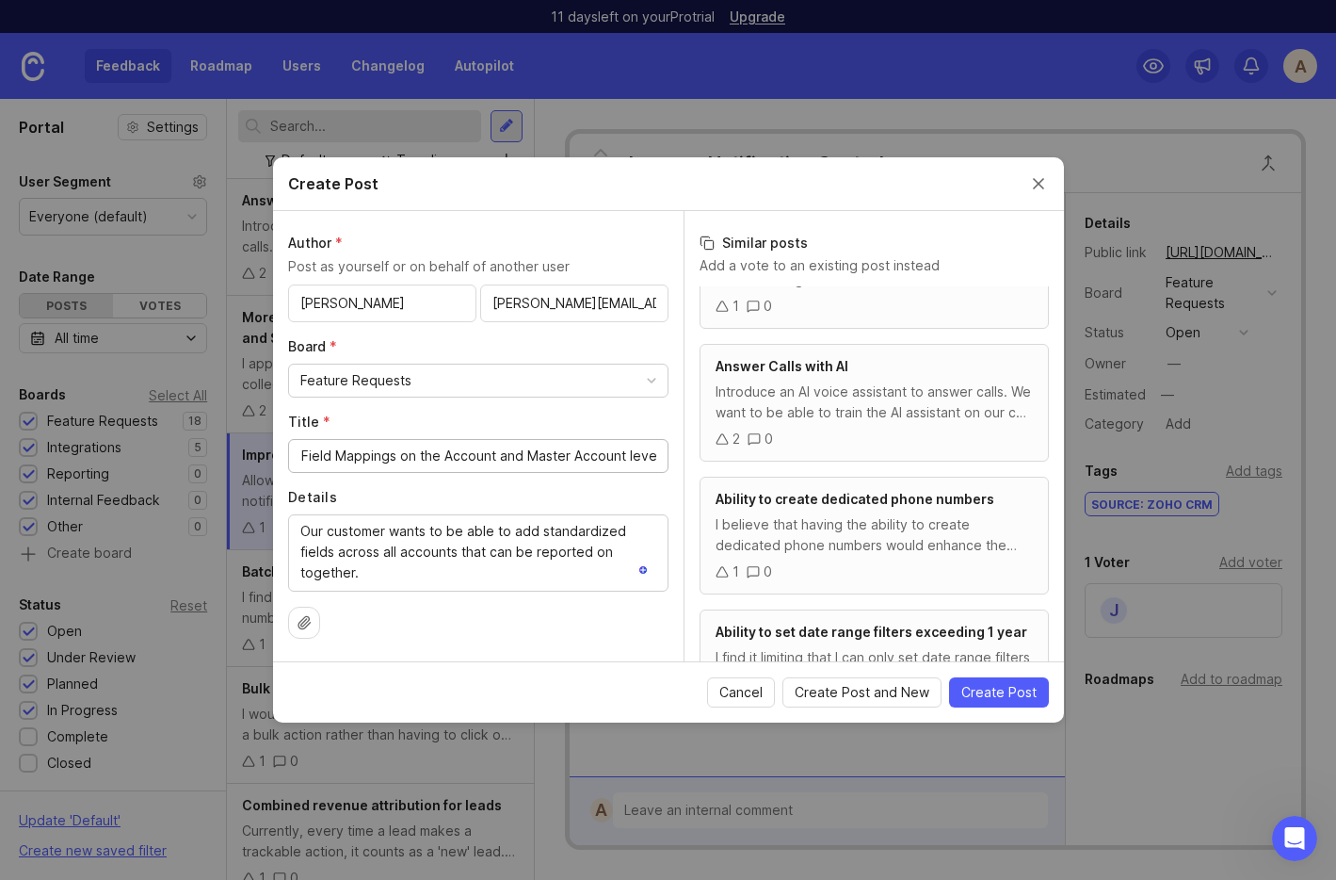
click at [633, 454] on input "Custom Fields and Field Mappings on the Account and Master Account level" at bounding box center [478, 455] width 356 height 21
type input "Custom Fields and Field Mappings on the Account and Master Account Level"
click at [1030, 699] on span "Create Post" at bounding box center [999, 692] width 75 height 19
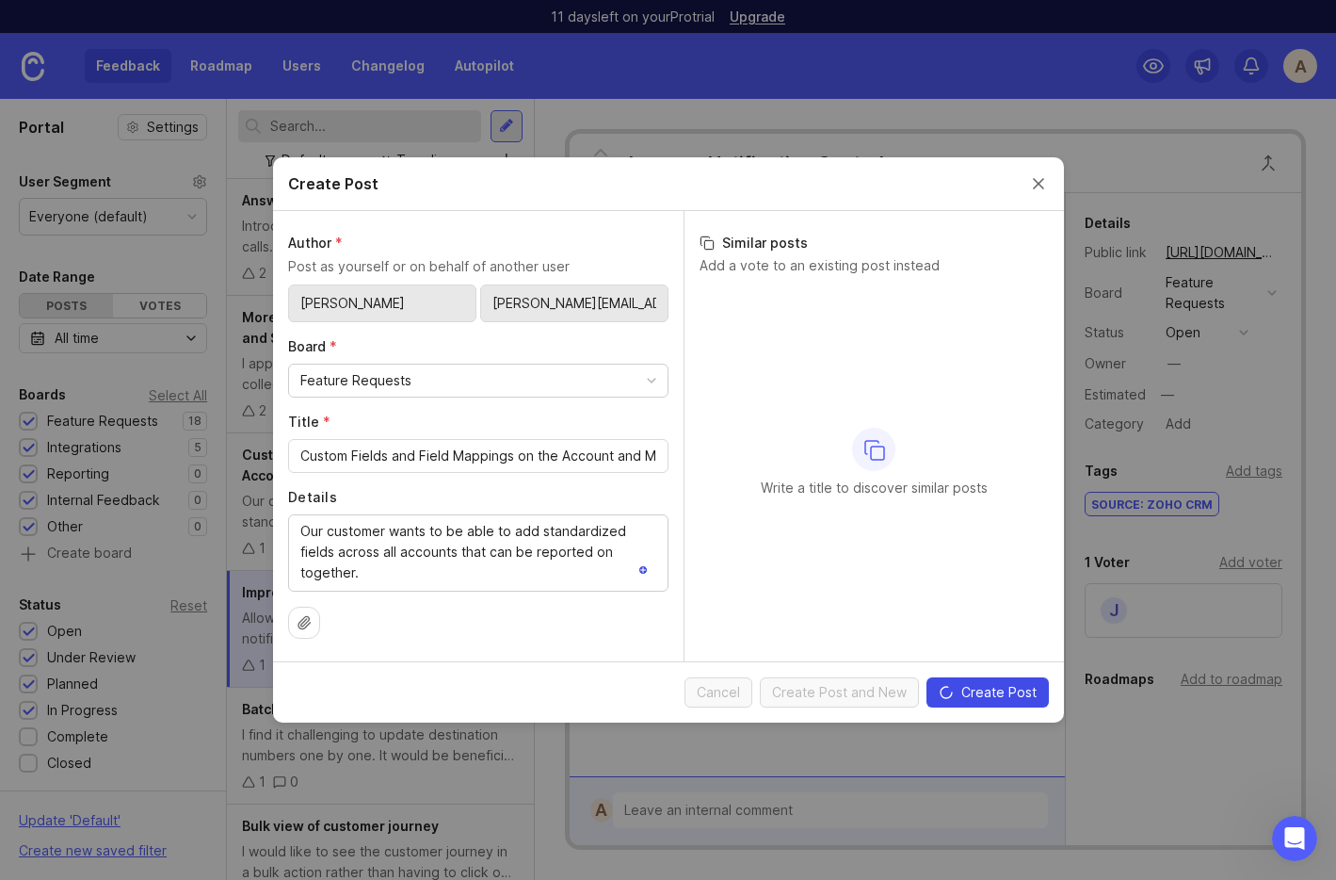
scroll to position [0, 0]
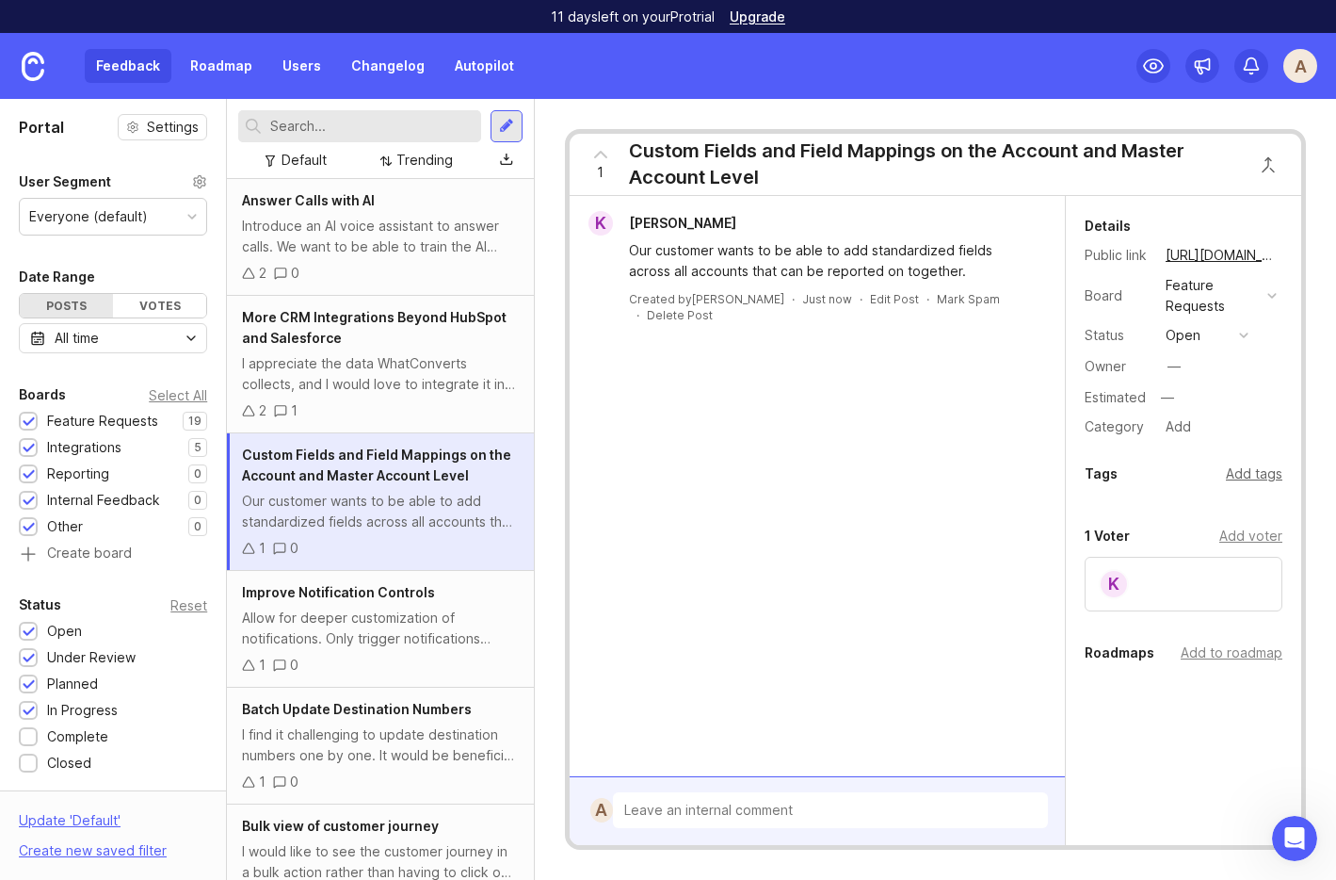
click at [1265, 477] on div "Add tags" at bounding box center [1254, 473] width 57 height 21
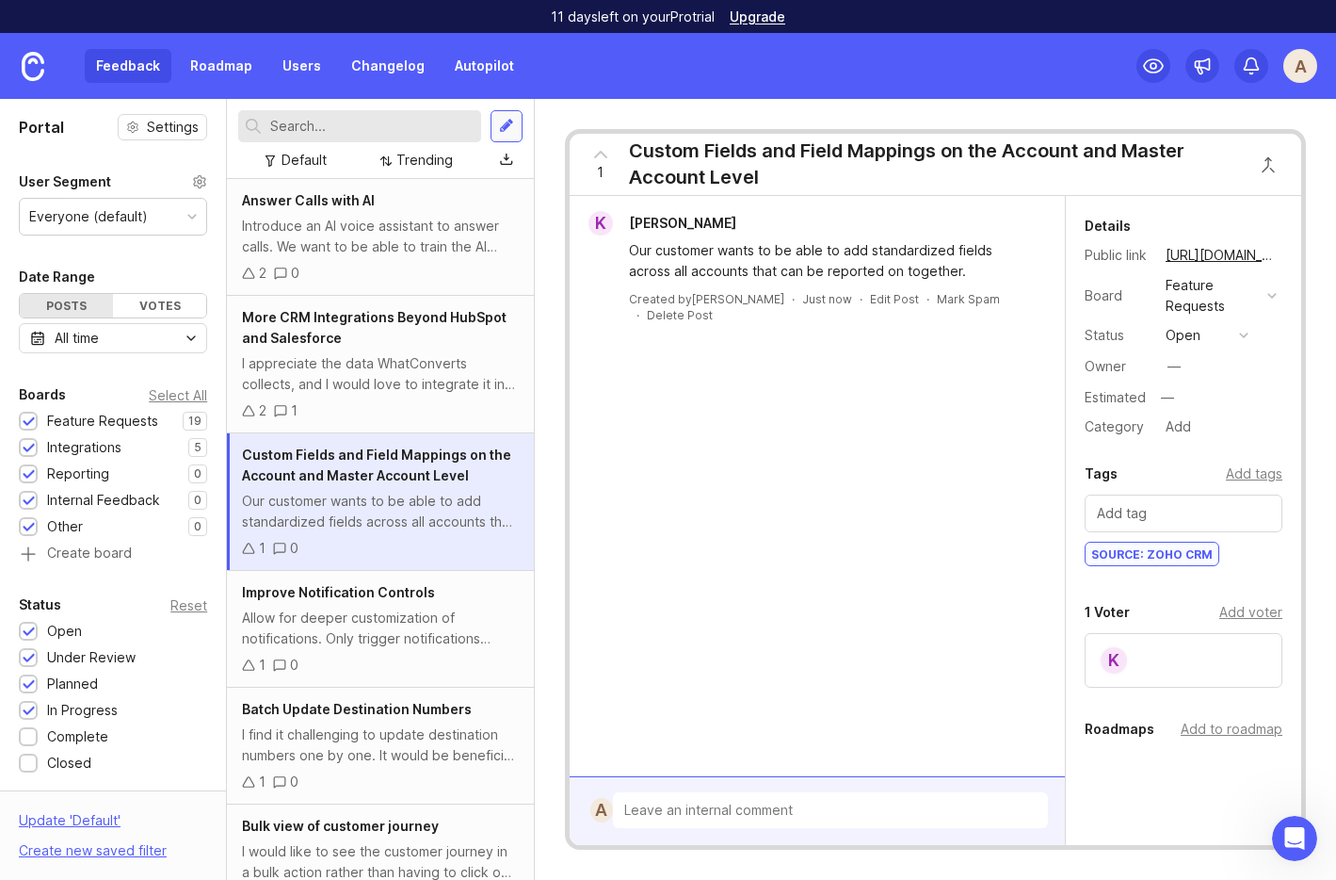
click at [513, 119] on div at bounding box center [506, 126] width 15 height 17
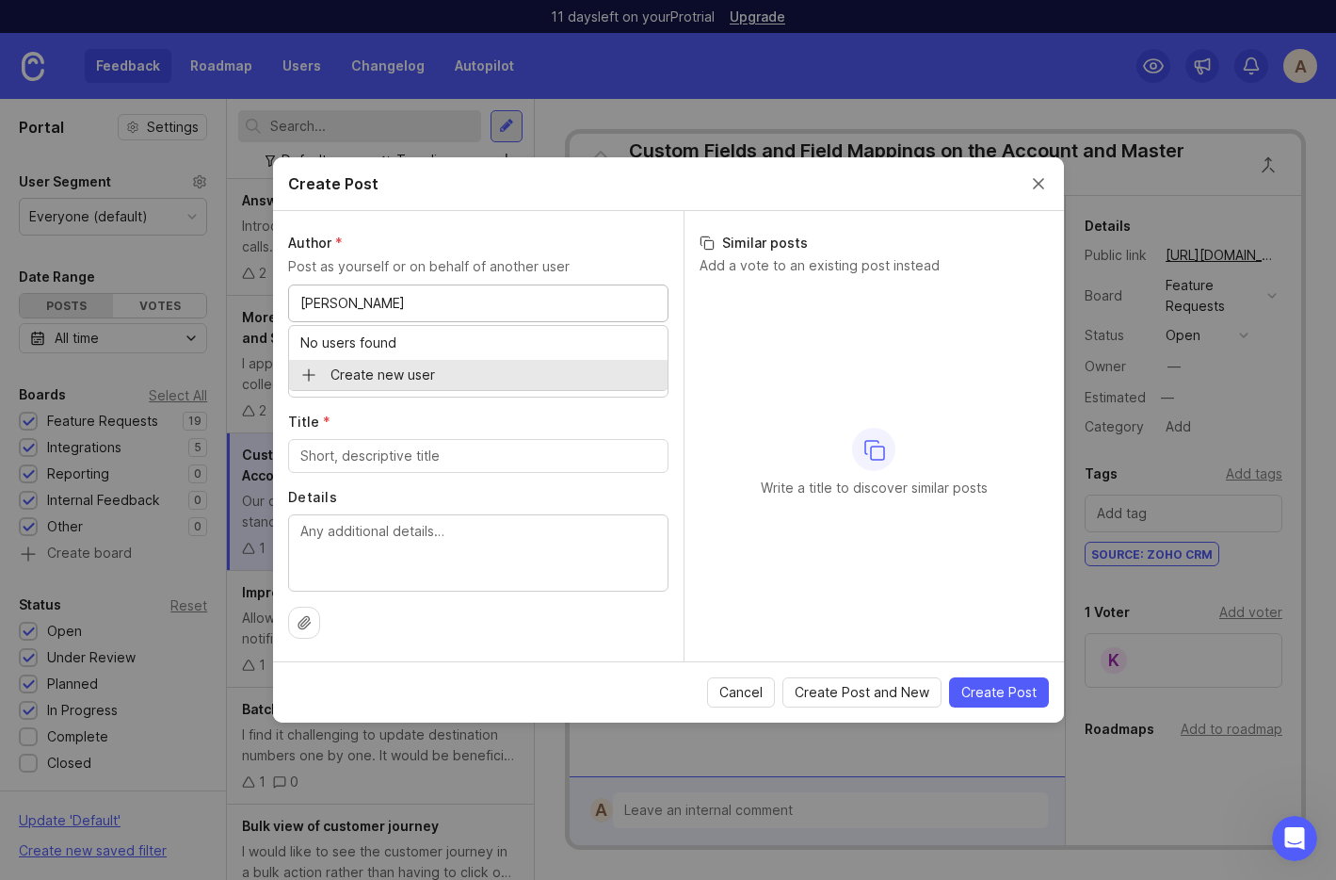
type input "Heidi Hollermann"
paste input "heidi.hollermann@homelocalservices.com"
type input "heidi.hollermann@homelocalservices.com"
click at [555, 330] on div "Author * Post as yourself or on behalf of another user Heidi Hollermann heidi.h…" at bounding box center [478, 436] width 411 height 450
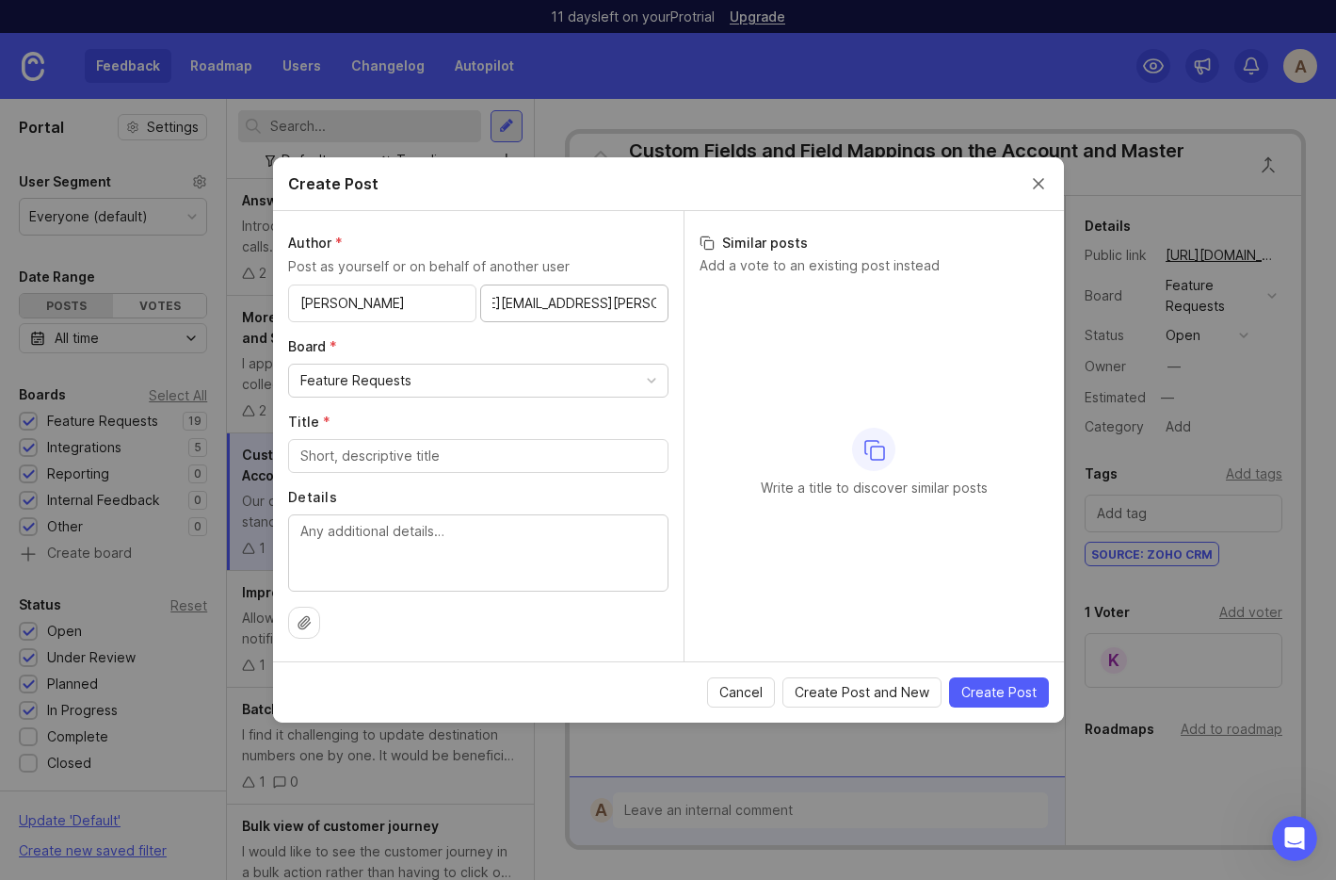
scroll to position [0, 0]
click at [349, 461] on input "Title *" at bounding box center [478, 455] width 356 height 21
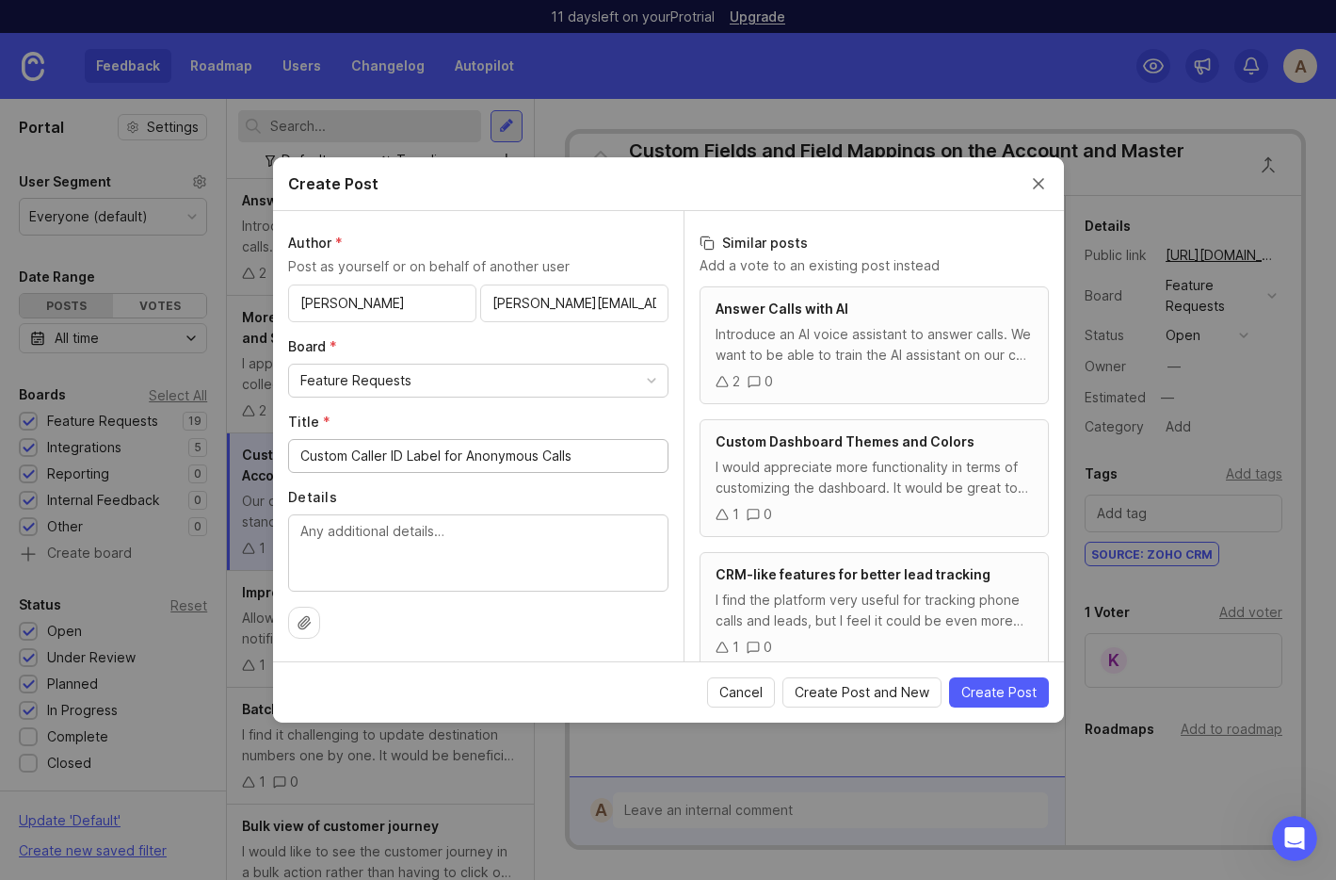
type input "Custom Caller ID Label for Anonymous Calls"
click at [534, 529] on textarea "Details" at bounding box center [478, 552] width 356 height 62
paste textarea "Allow account users to customize the Caller ID label when a call comes from an …"
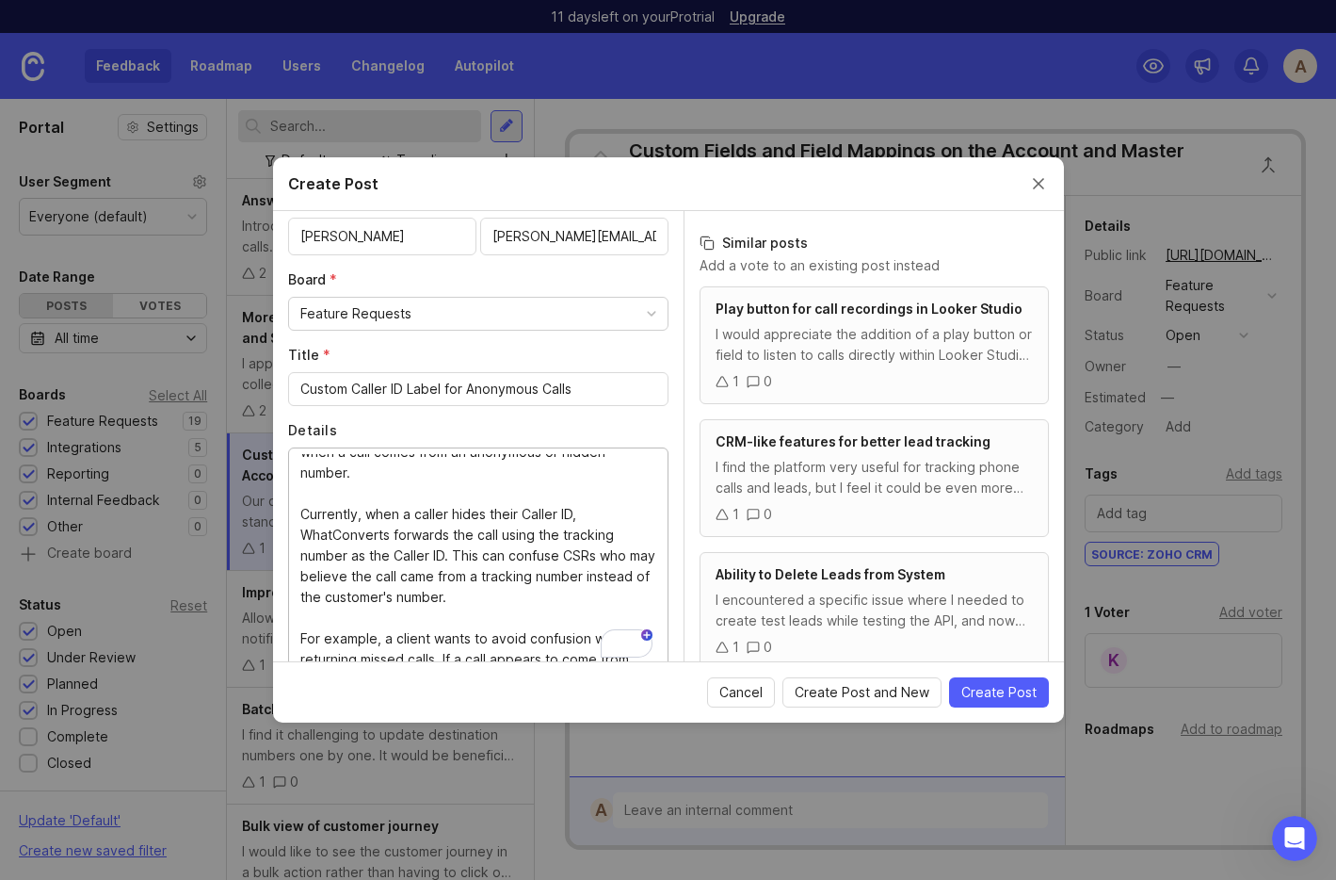
scroll to position [38, 0]
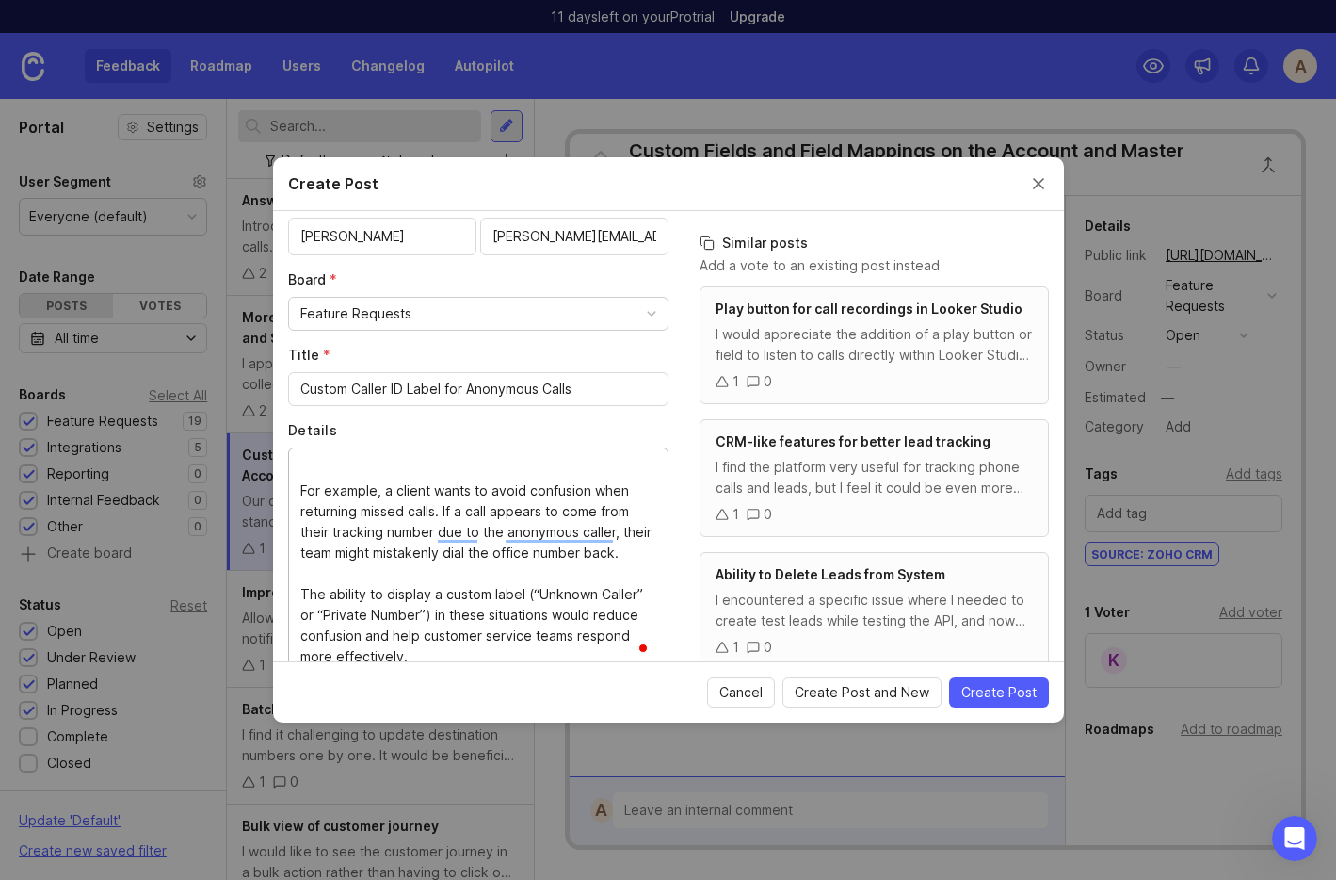
click at [339, 515] on textarea "Allow account users to customize the Caller ID label when a call comes from an …" at bounding box center [478, 557] width 356 height 207
click at [343, 526] on textarea "Allow account users to customize the Caller ID label when a call comes from an …" at bounding box center [478, 557] width 356 height 207
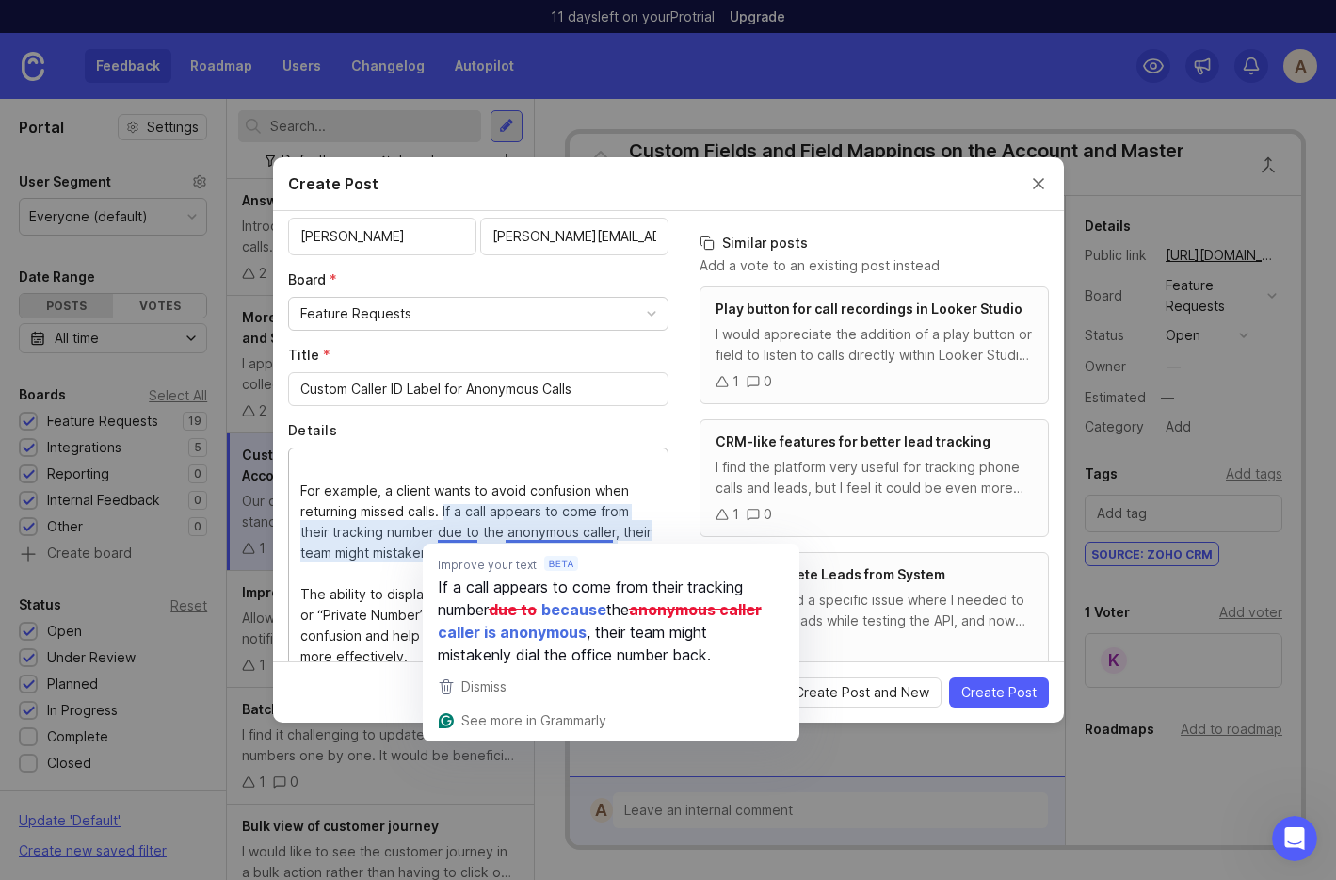
click at [463, 534] on textarea "Allow account users to customize the Caller ID label when a call comes from an …" at bounding box center [478, 557] width 356 height 207
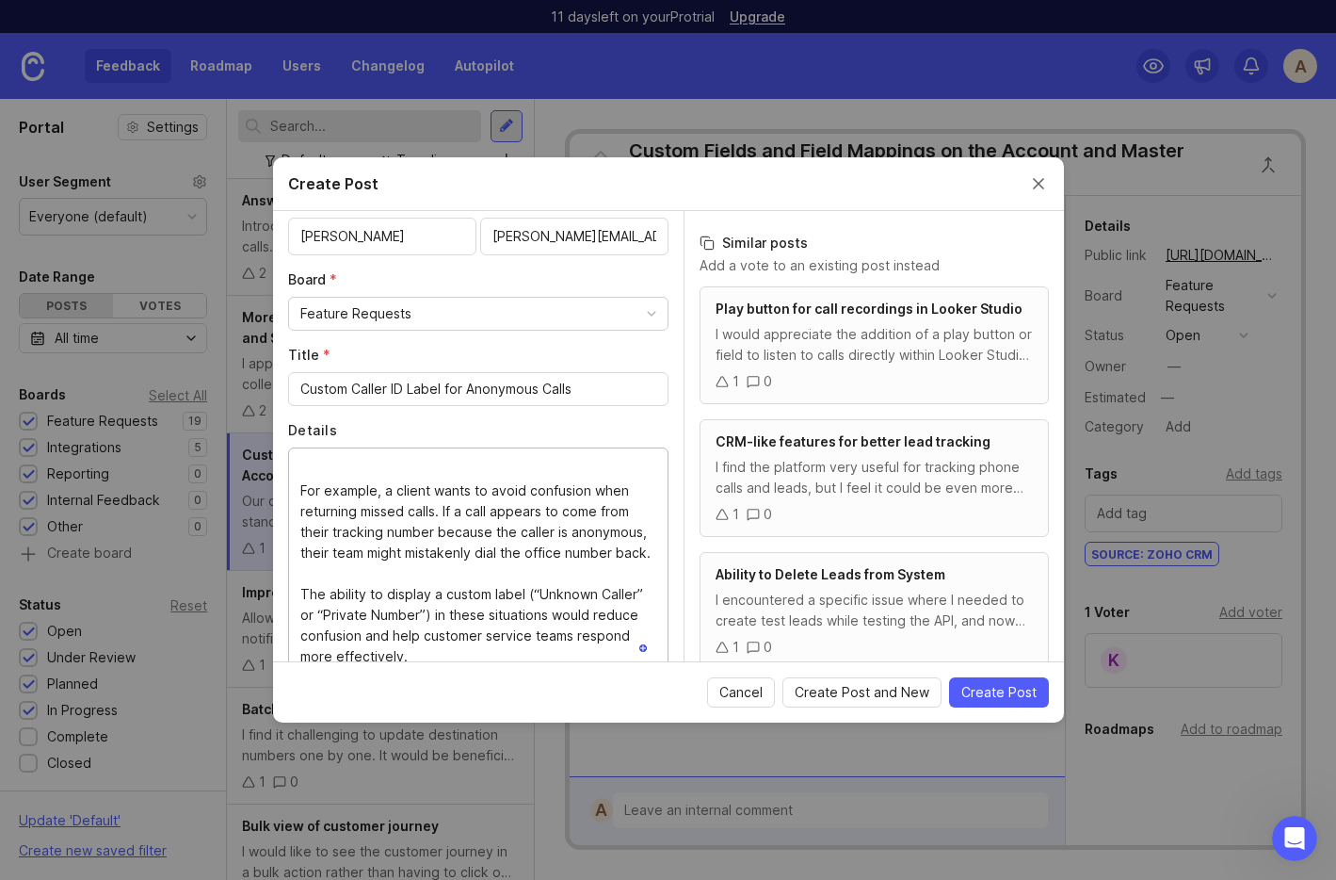
type textarea "Allow account users to customize the Caller ID label when a call comes from an …"
click at [393, 556] on textarea "Allow account users to customize the Caller ID label when a call comes from an …" at bounding box center [478, 557] width 356 height 207
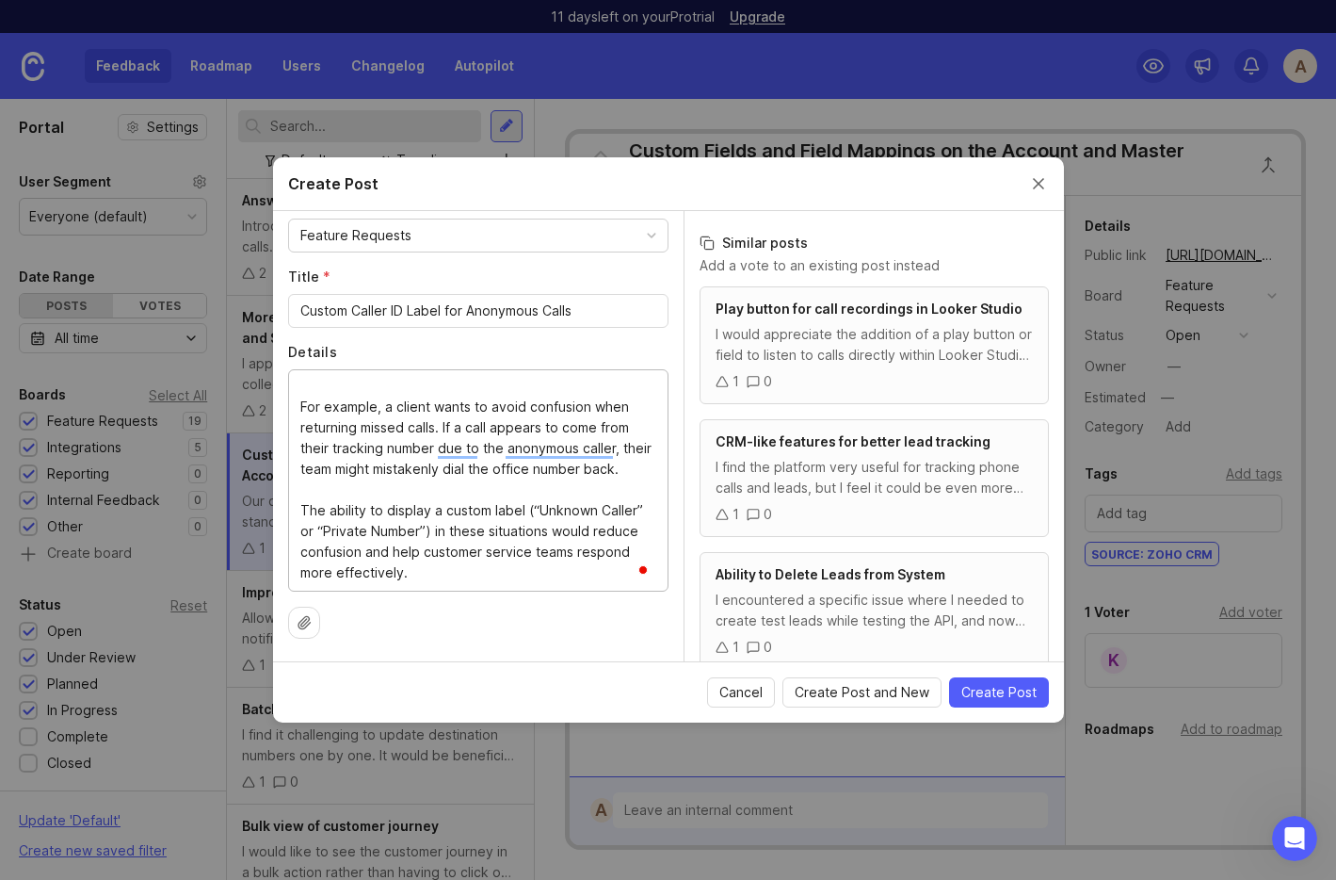
click at [507, 550] on textarea "Allow account users to customize the Caller ID label when a call comes from an …" at bounding box center [478, 479] width 356 height 207
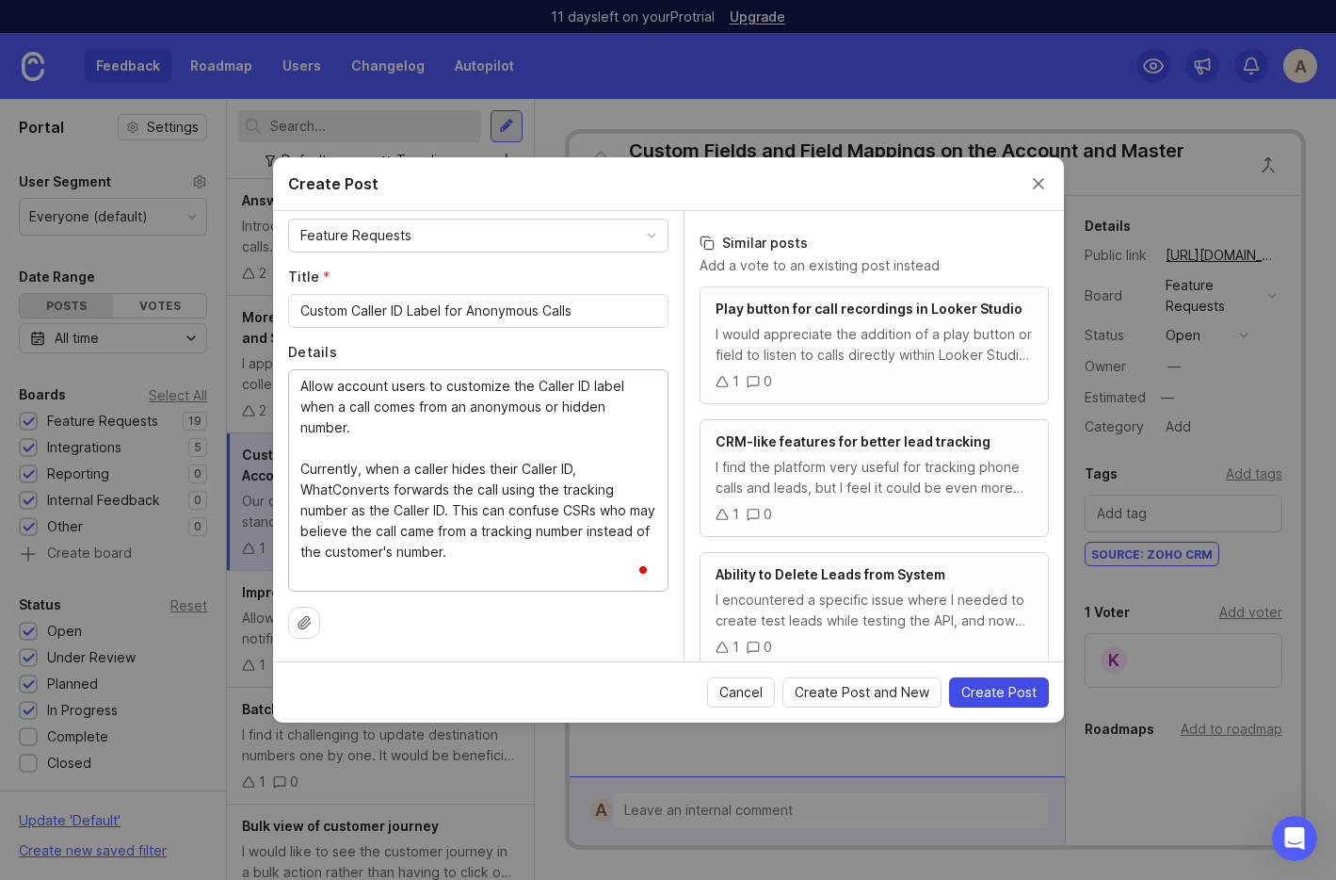
click at [1017, 699] on span "Create Post" at bounding box center [999, 692] width 75 height 19
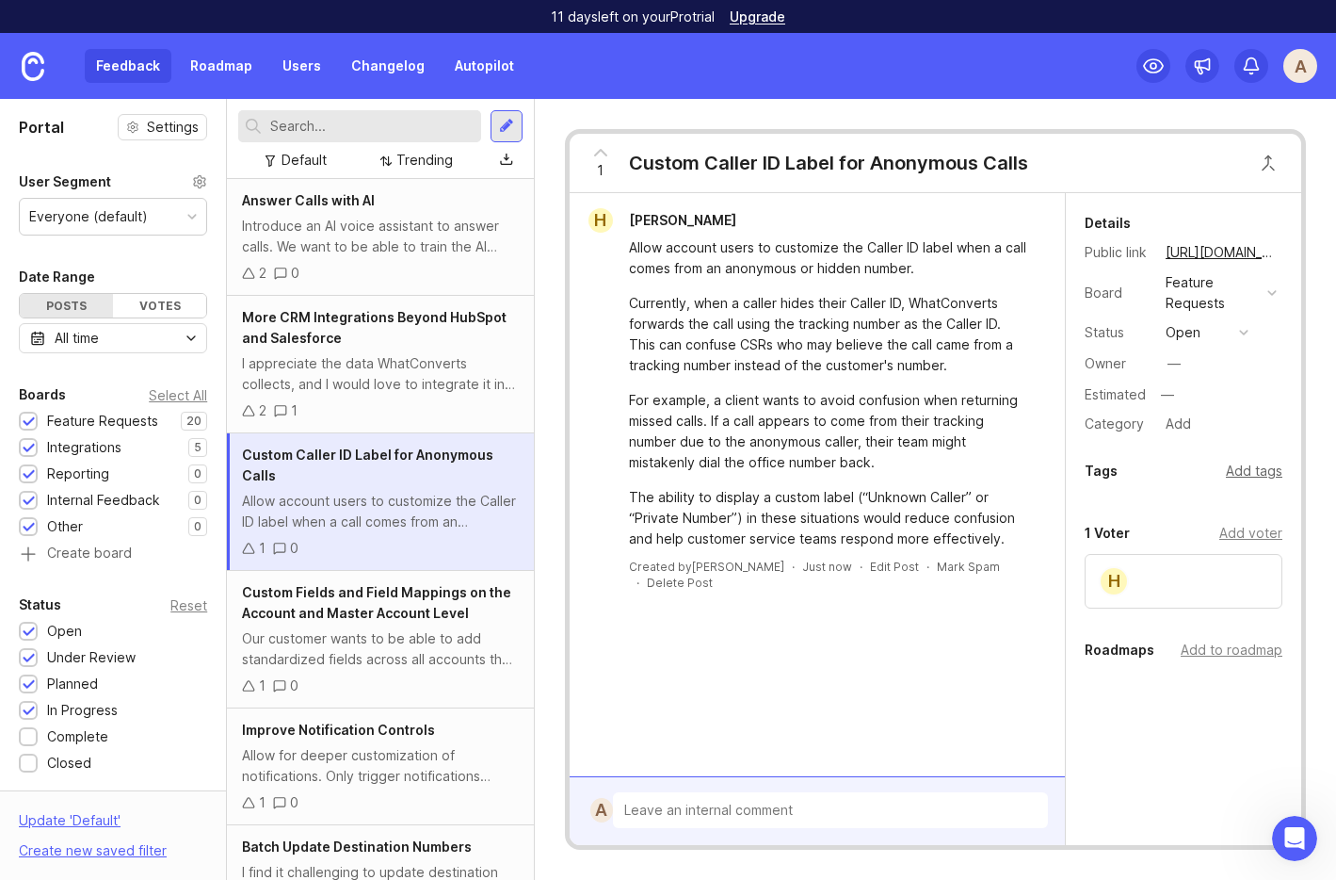
click at [1270, 468] on div "Add tags" at bounding box center [1254, 471] width 57 height 21
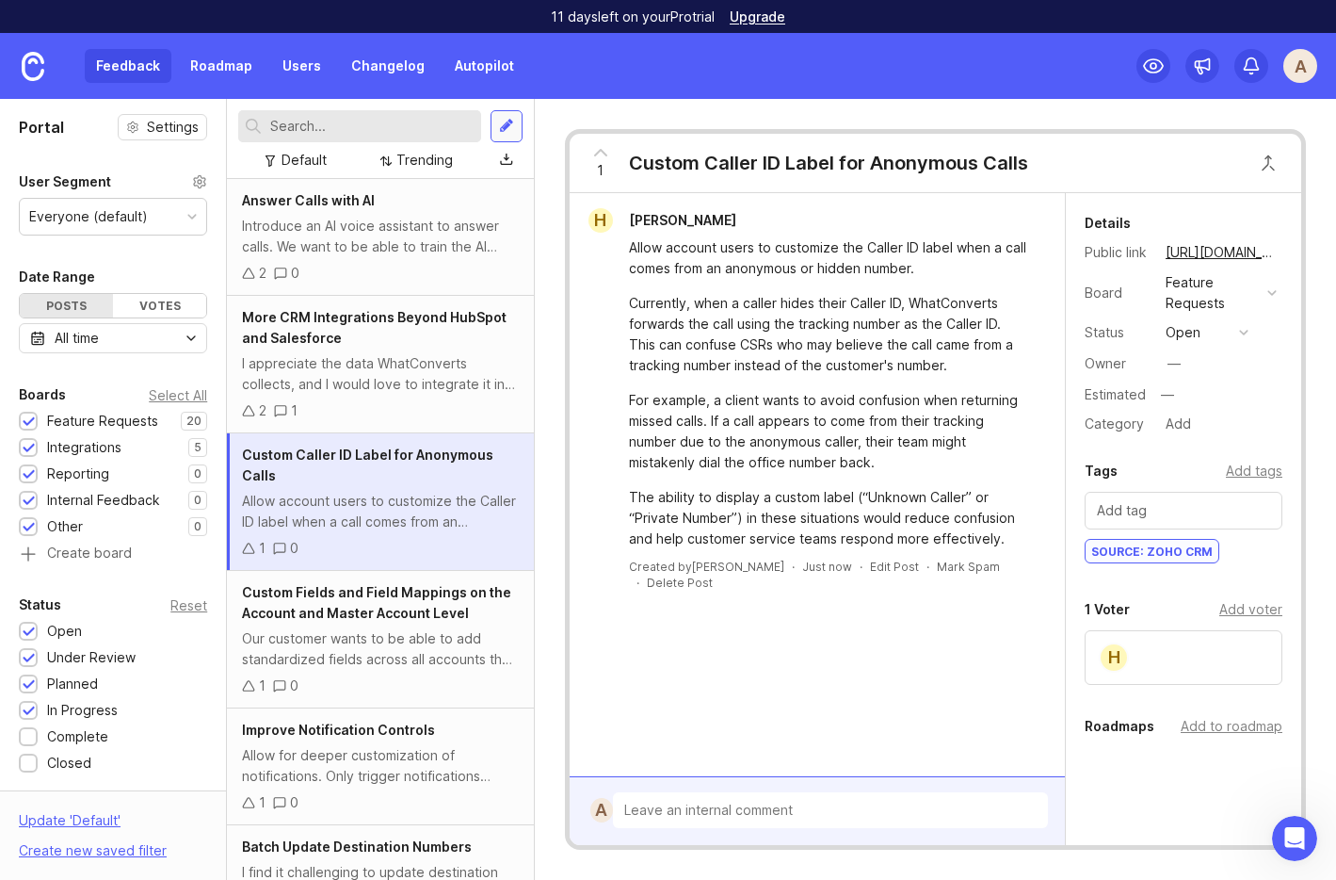
click at [499, 131] on div at bounding box center [506, 126] width 15 height 17
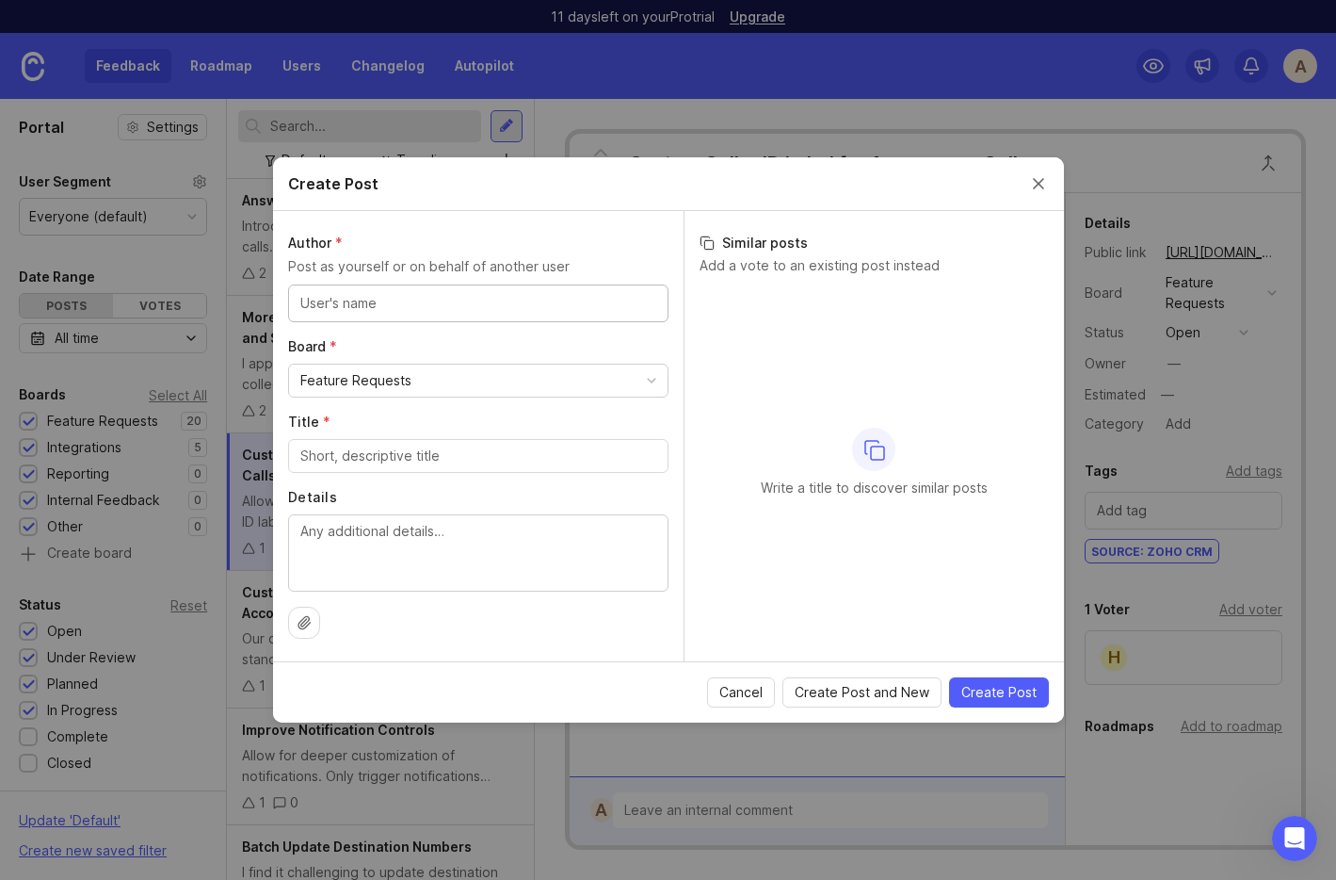
click at [343, 456] on input "Title *" at bounding box center [478, 455] width 356 height 21
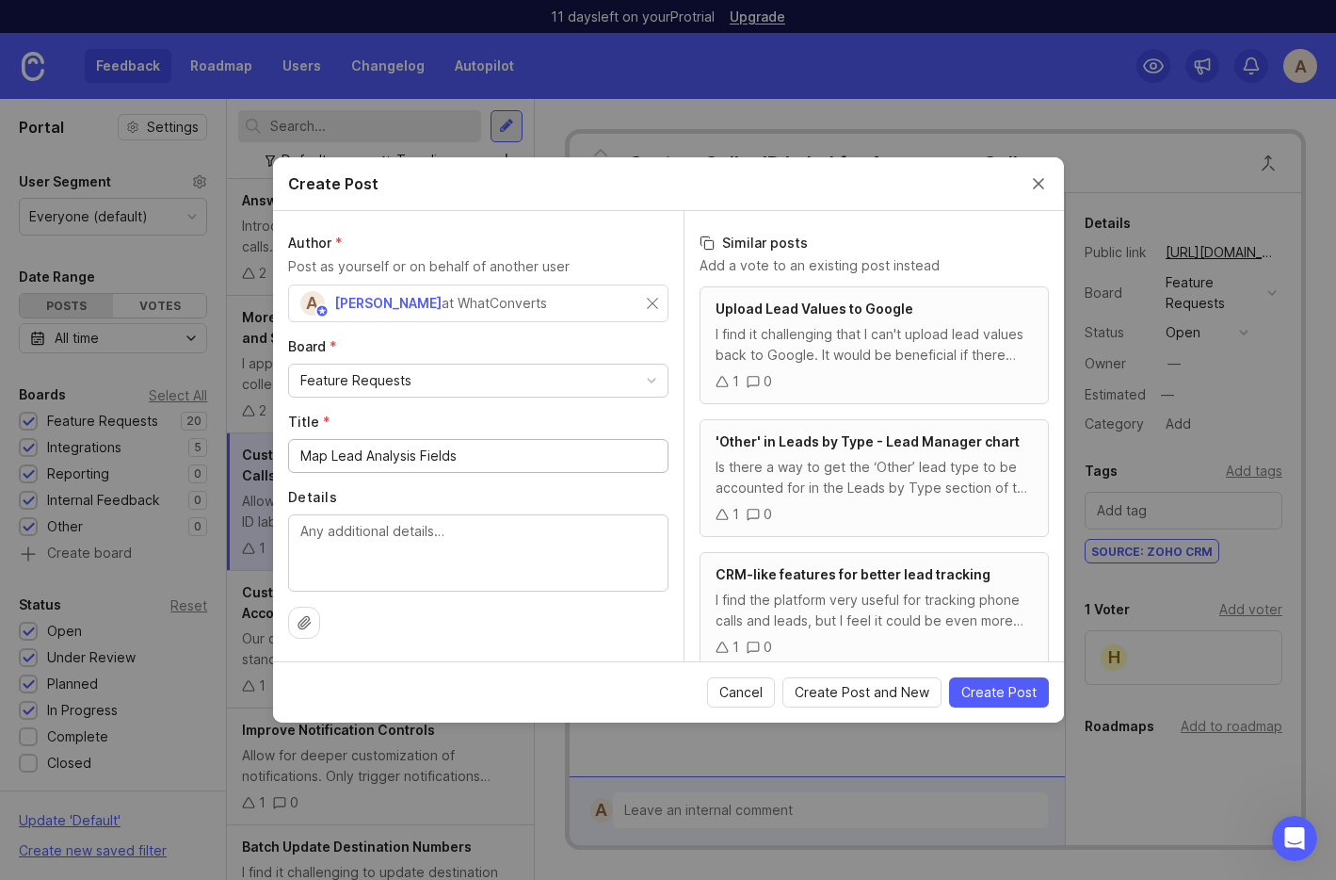
type input "Map Lead Analysis Fields"
click at [449, 539] on textarea "Details" at bounding box center [478, 552] width 356 height 62
paste textarea "Customer wants to map fields from lead analysis to fields like email address an…"
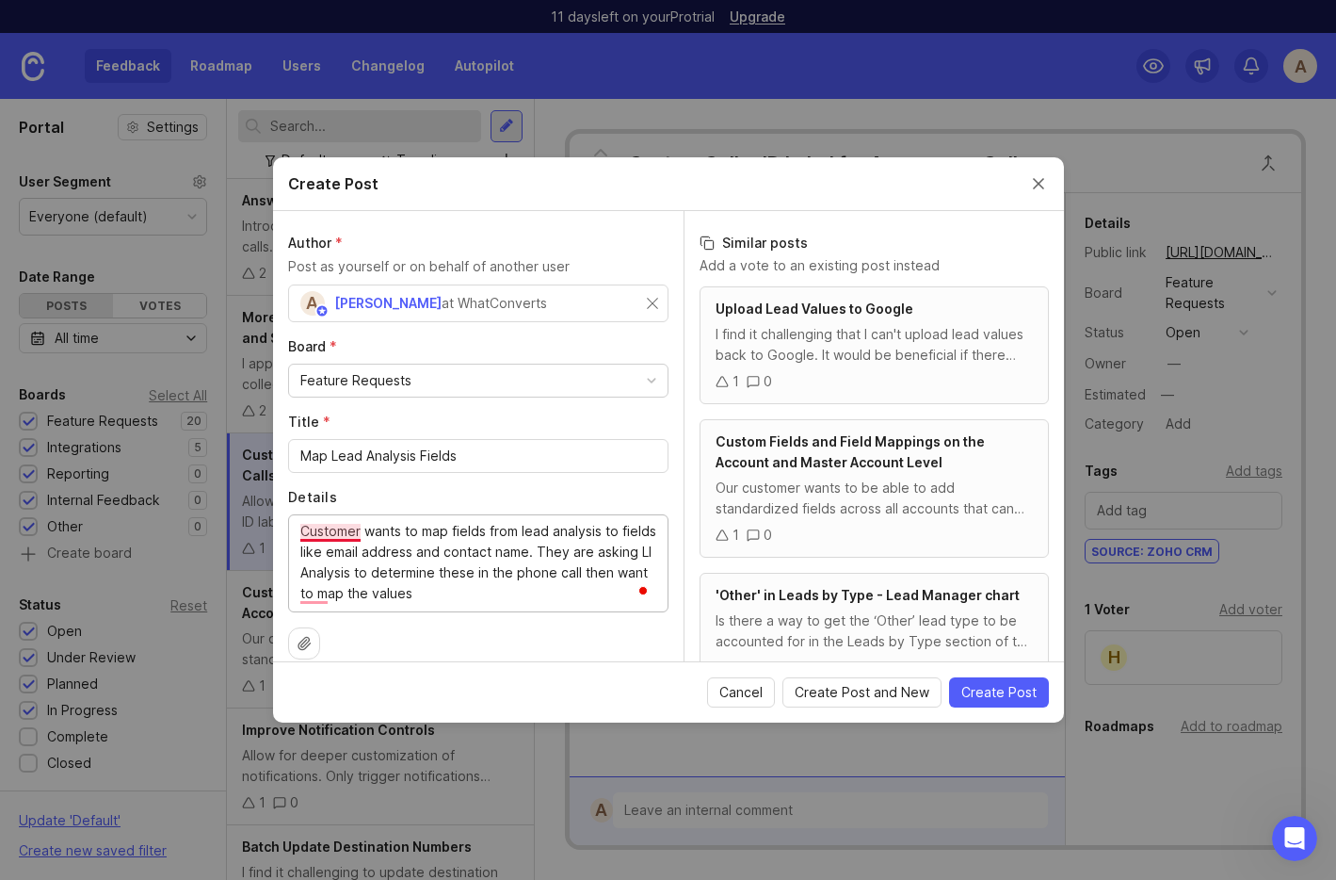
click at [300, 531] on textarea "Customer wants to map fields from lead analysis to fields like email address an…" at bounding box center [478, 562] width 356 height 83
click at [316, 532] on textarea "The customer wants to map fields from lead analysis to fields like email addres…" at bounding box center [478, 562] width 356 height 83
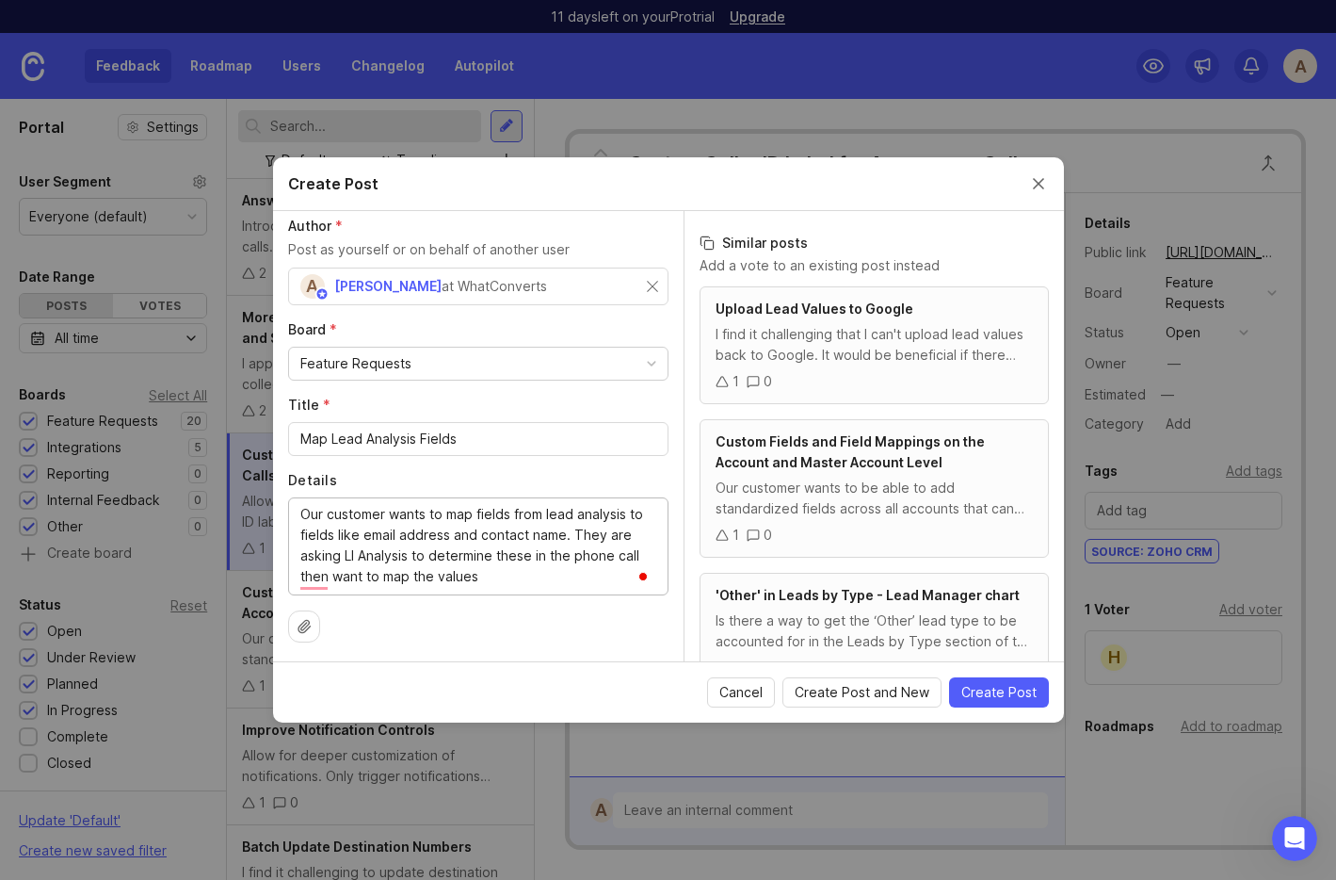
scroll to position [21, 0]
click at [624, 511] on textarea "Our customer wants to map fields from lead analysis to fields like email addres…" at bounding box center [478, 541] width 356 height 83
click at [343, 545] on textarea "Our customer wants to map fields from lead analysis to fields like email addres…" at bounding box center [478, 541] width 356 height 83
click at [385, 553] on textarea "Our customer wants to map fields from lead analysis to fields like email addres…" at bounding box center [478, 541] width 356 height 83
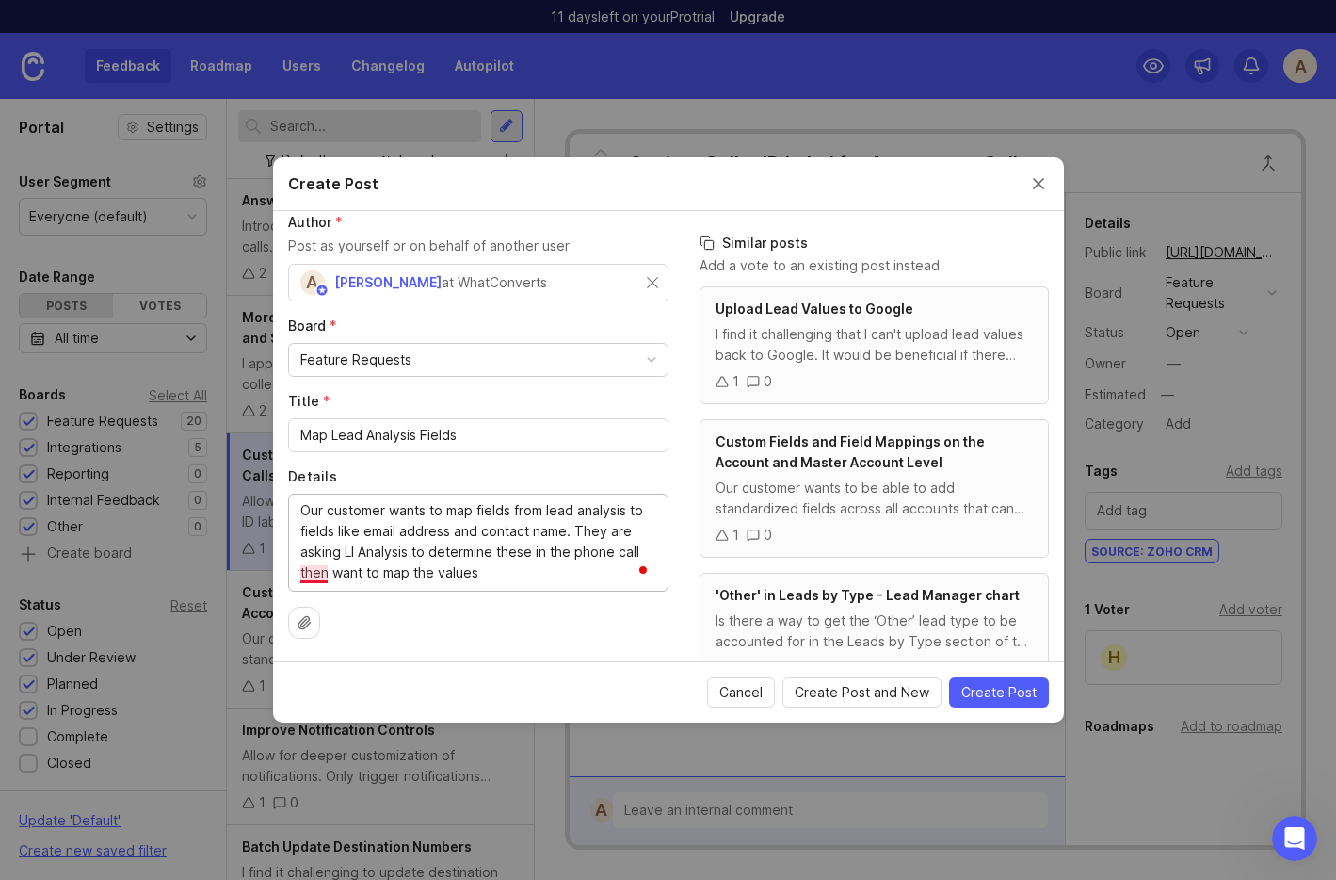
click at [313, 571] on textarea "Our customer wants to map fields from lead analysis to fields like email addres…" at bounding box center [478, 541] width 356 height 83
type textarea "Our customer wants to map fields from lead analysis to fields like email addres…"
click at [657, 279] on div "A [PERSON_NAME] States at WhatConverts" at bounding box center [478, 283] width 380 height 38
click at [662, 282] on div "A [PERSON_NAME] States at WhatConverts" at bounding box center [478, 283] width 380 height 38
click at [335, 273] on input "text" at bounding box center [478, 282] width 356 height 21
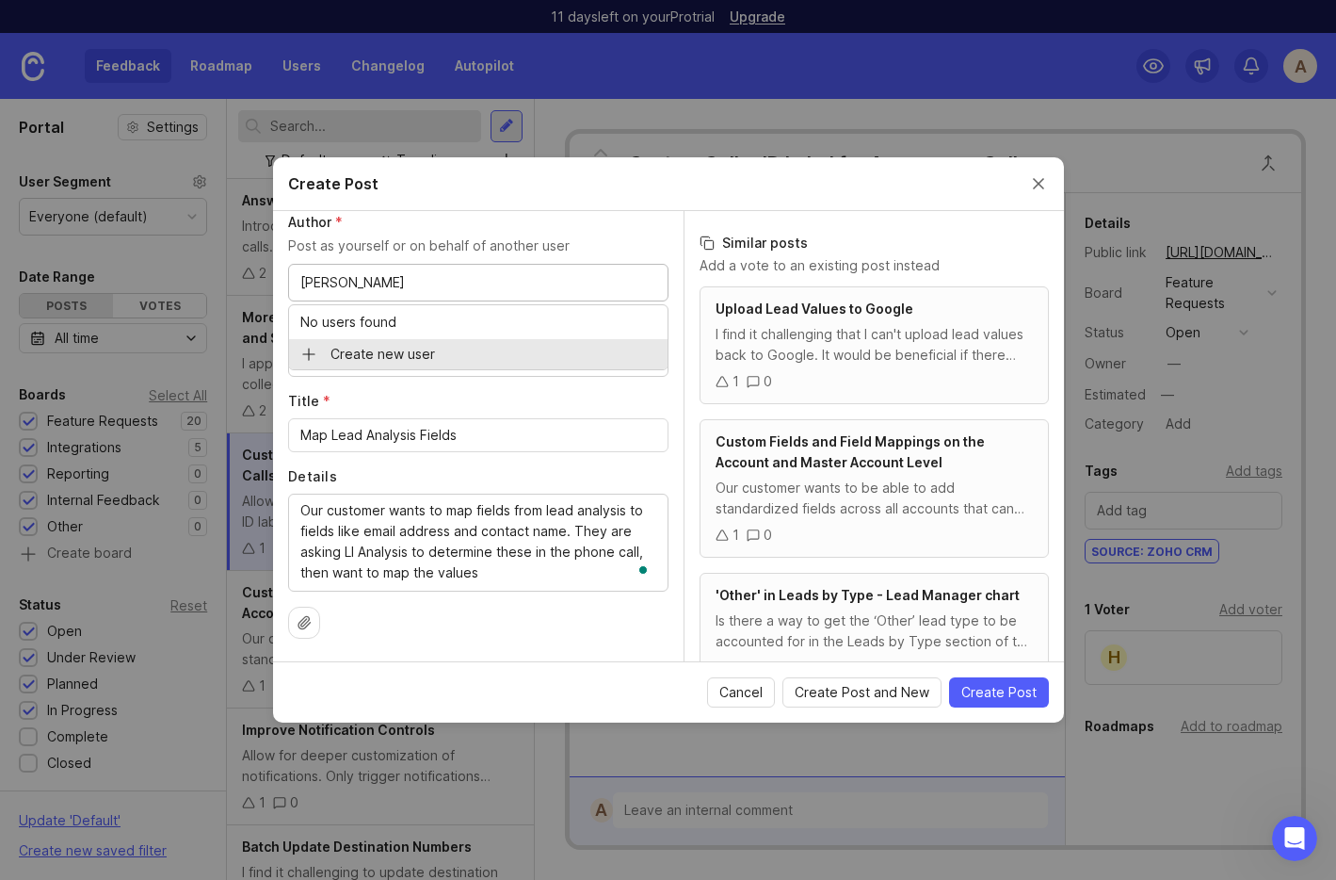
type input "[PERSON_NAME]"
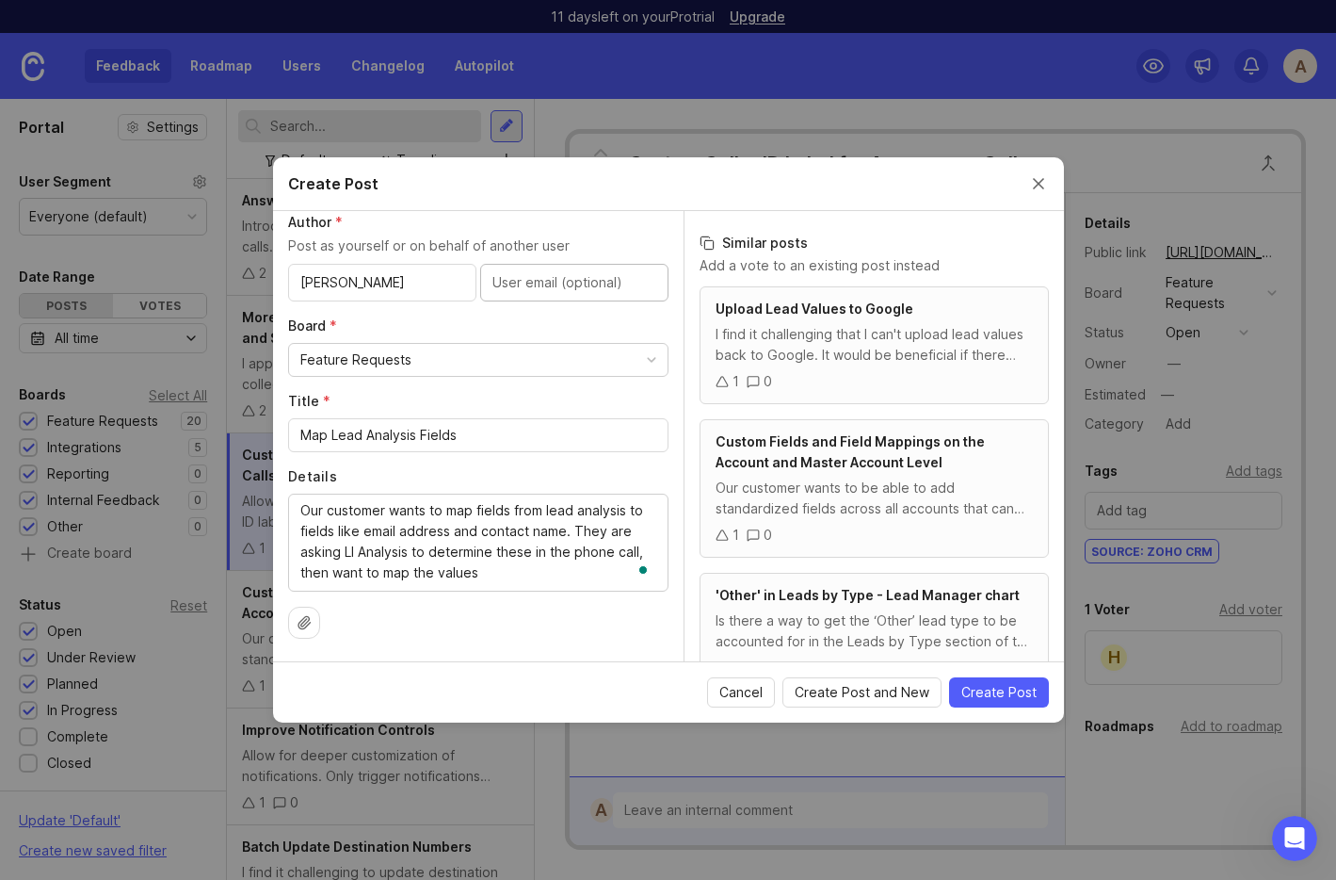
click at [502, 290] on input "text" at bounding box center [575, 282] width 164 height 21
paste input "dave@clientai.io"
type input "dave@clientai.io"
click at [1023, 701] on span "Create Post" at bounding box center [999, 692] width 75 height 19
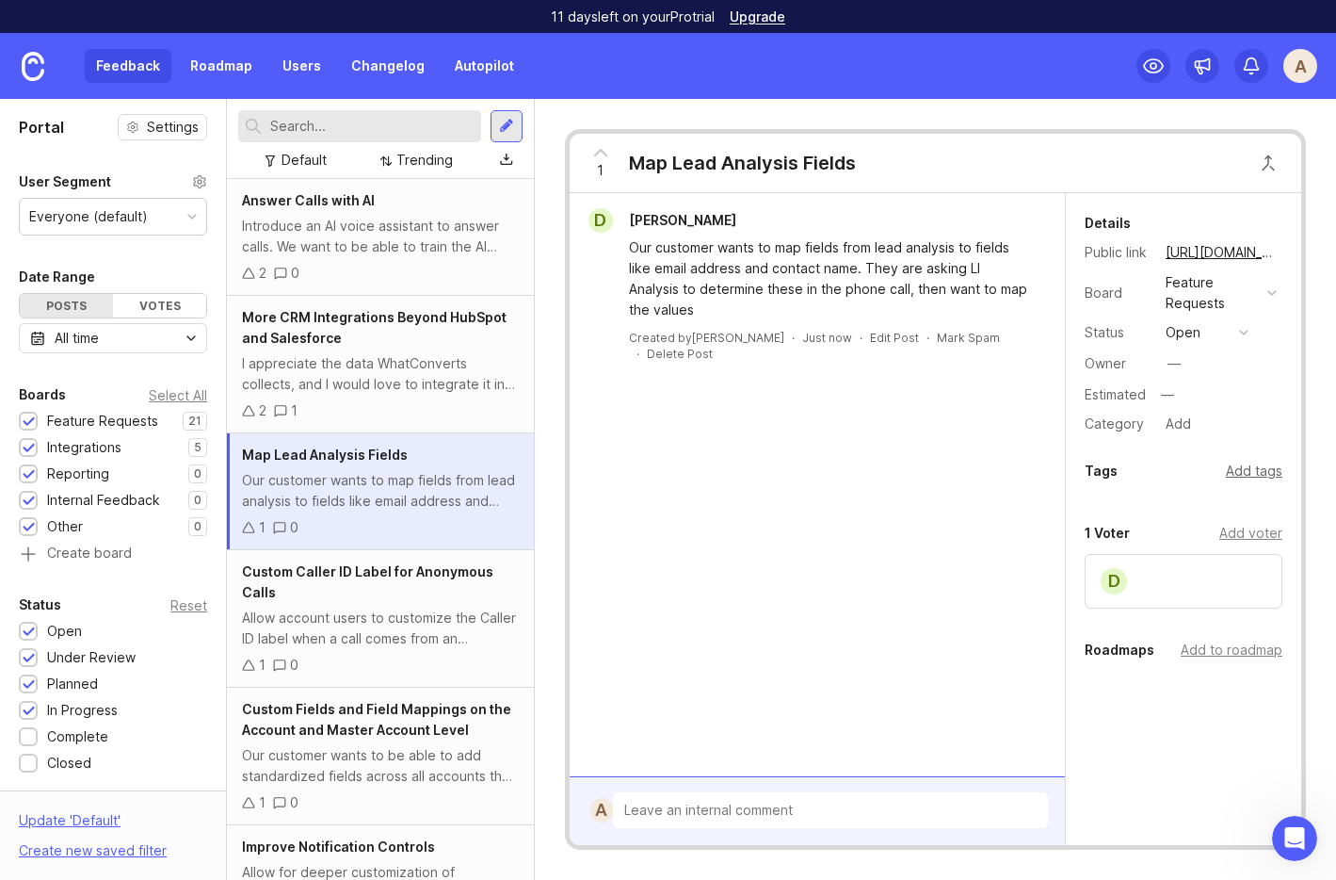
click at [1252, 472] on div "Add tags" at bounding box center [1254, 471] width 57 height 21
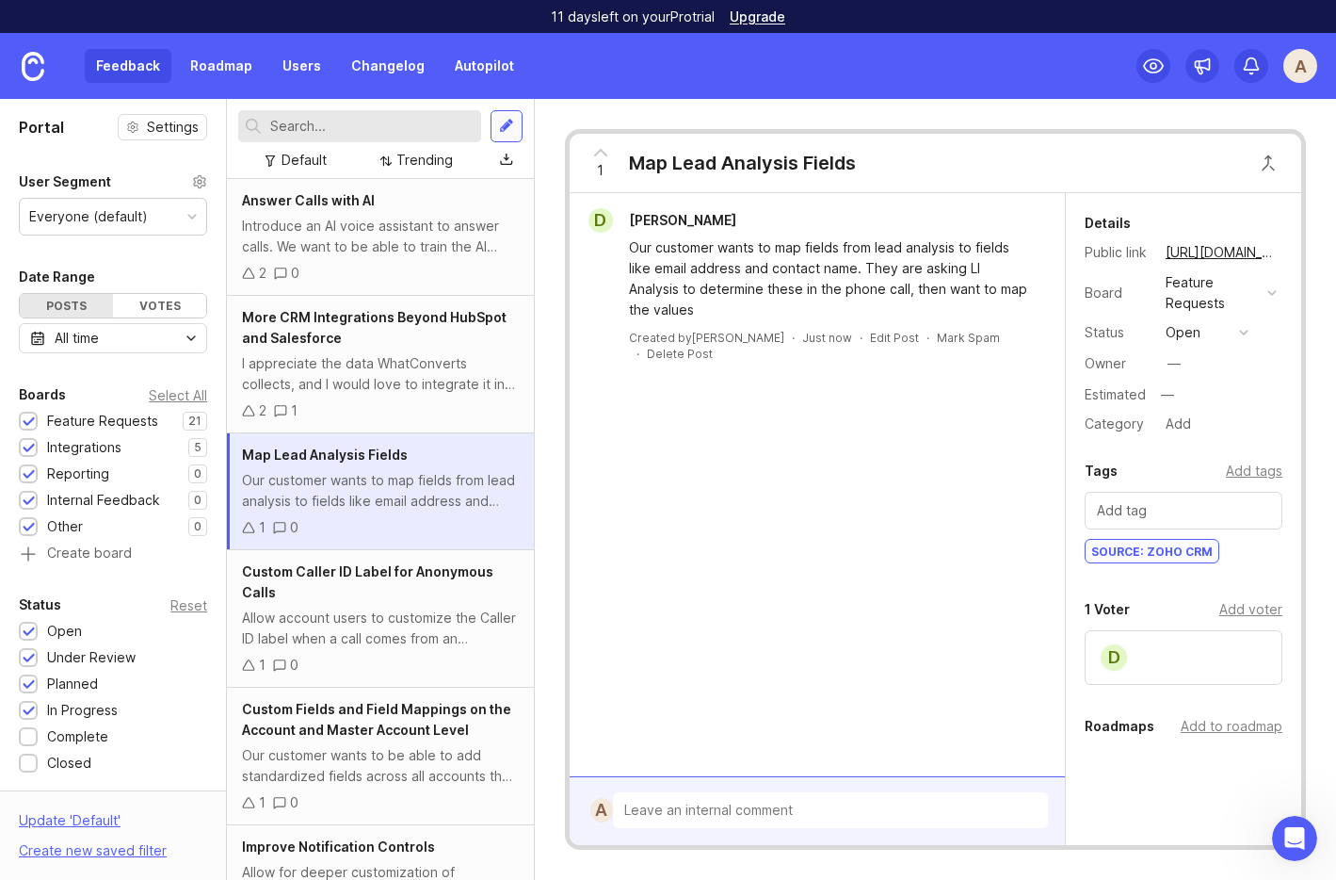
click at [507, 119] on div at bounding box center [506, 126] width 15 height 17
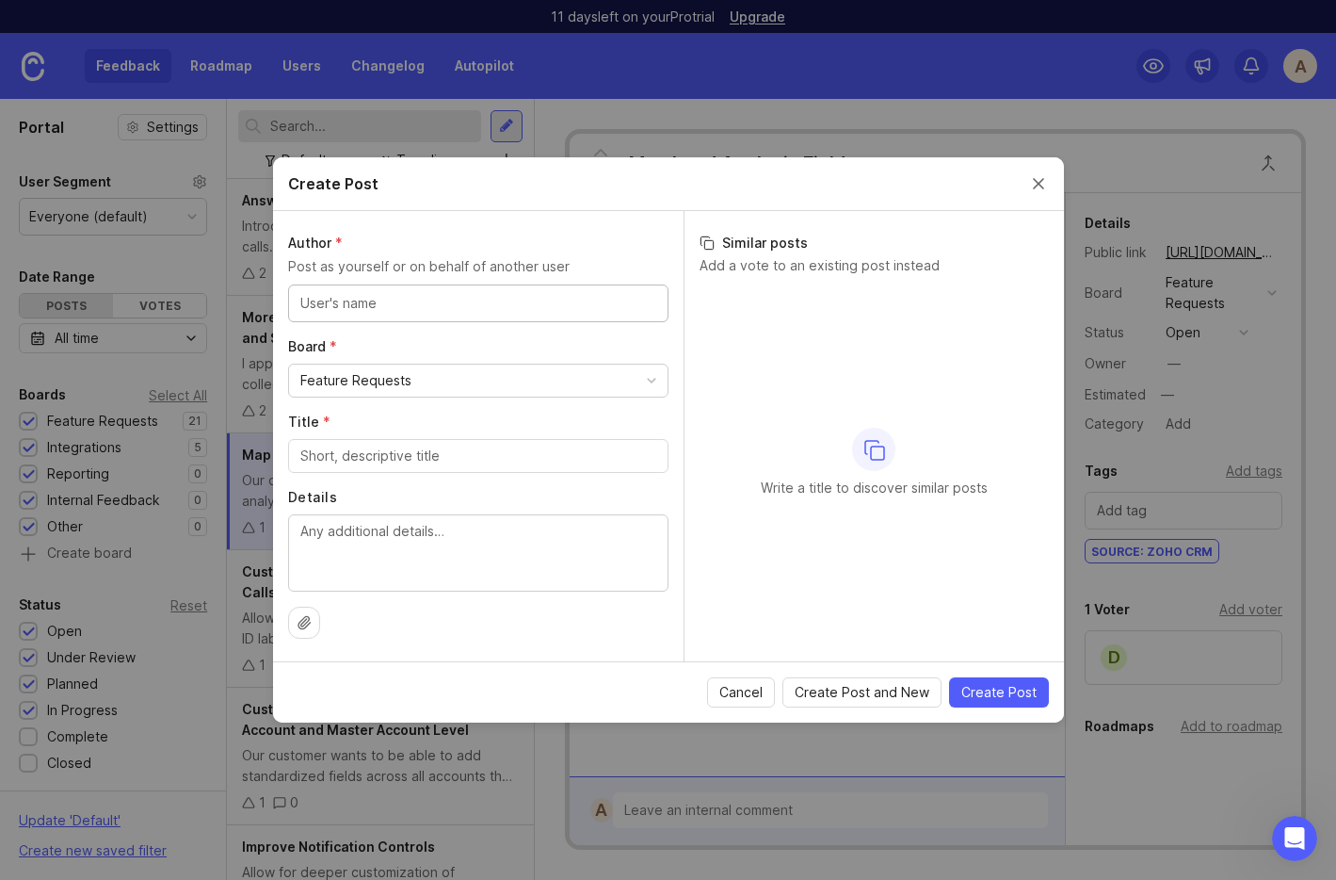
type input "O"
type input "Paul Cavanaugh"
click at [651, 295] on div "A [PERSON_NAME] States at WhatConverts" at bounding box center [478, 303] width 380 height 38
type input "O"
type input "Paul"
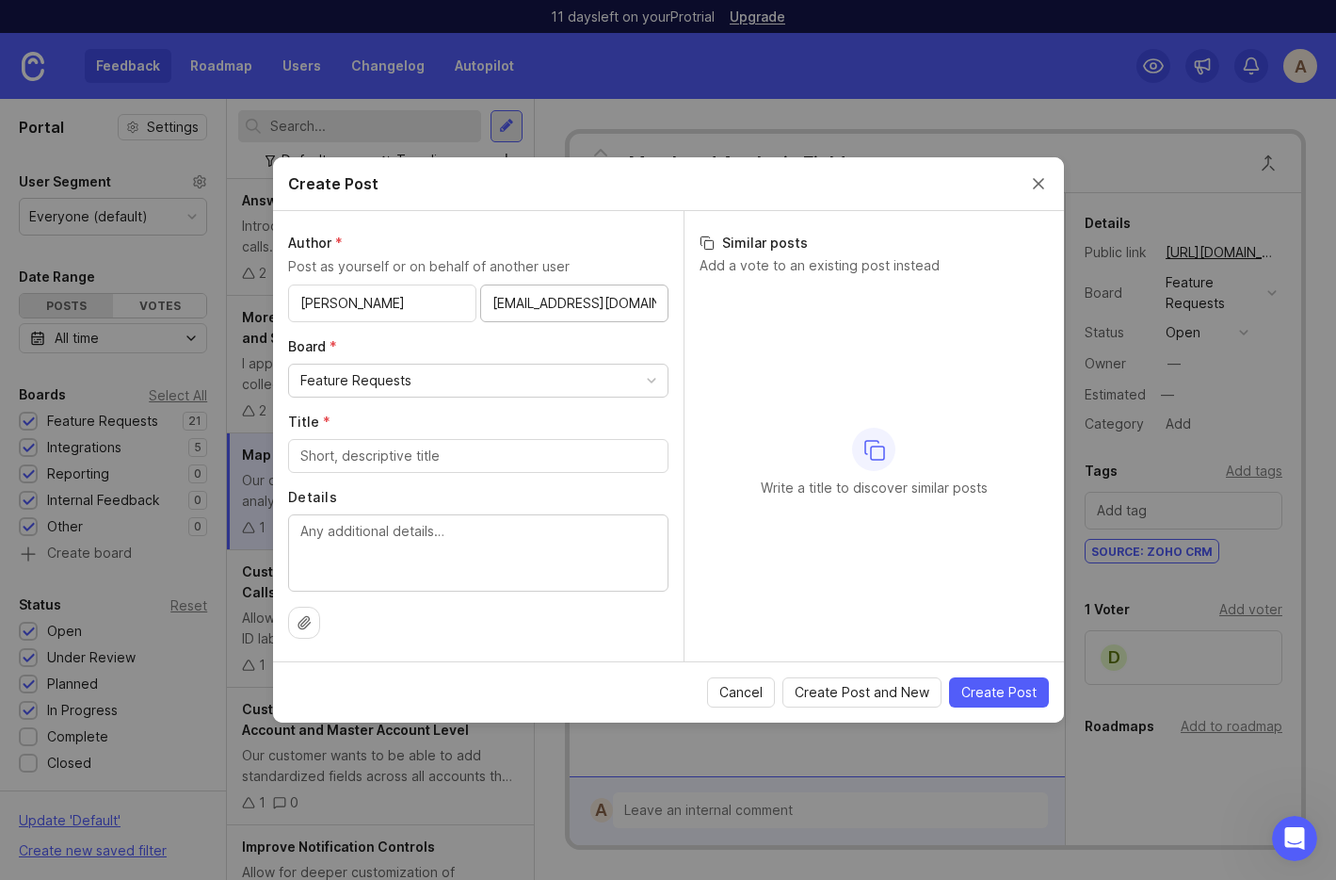
scroll to position [0, 21]
type input "pcavanaugh@cybermark.com"
click at [363, 292] on div "Paul" at bounding box center [382, 303] width 188 height 38
type input "Paul Cavanaugh"
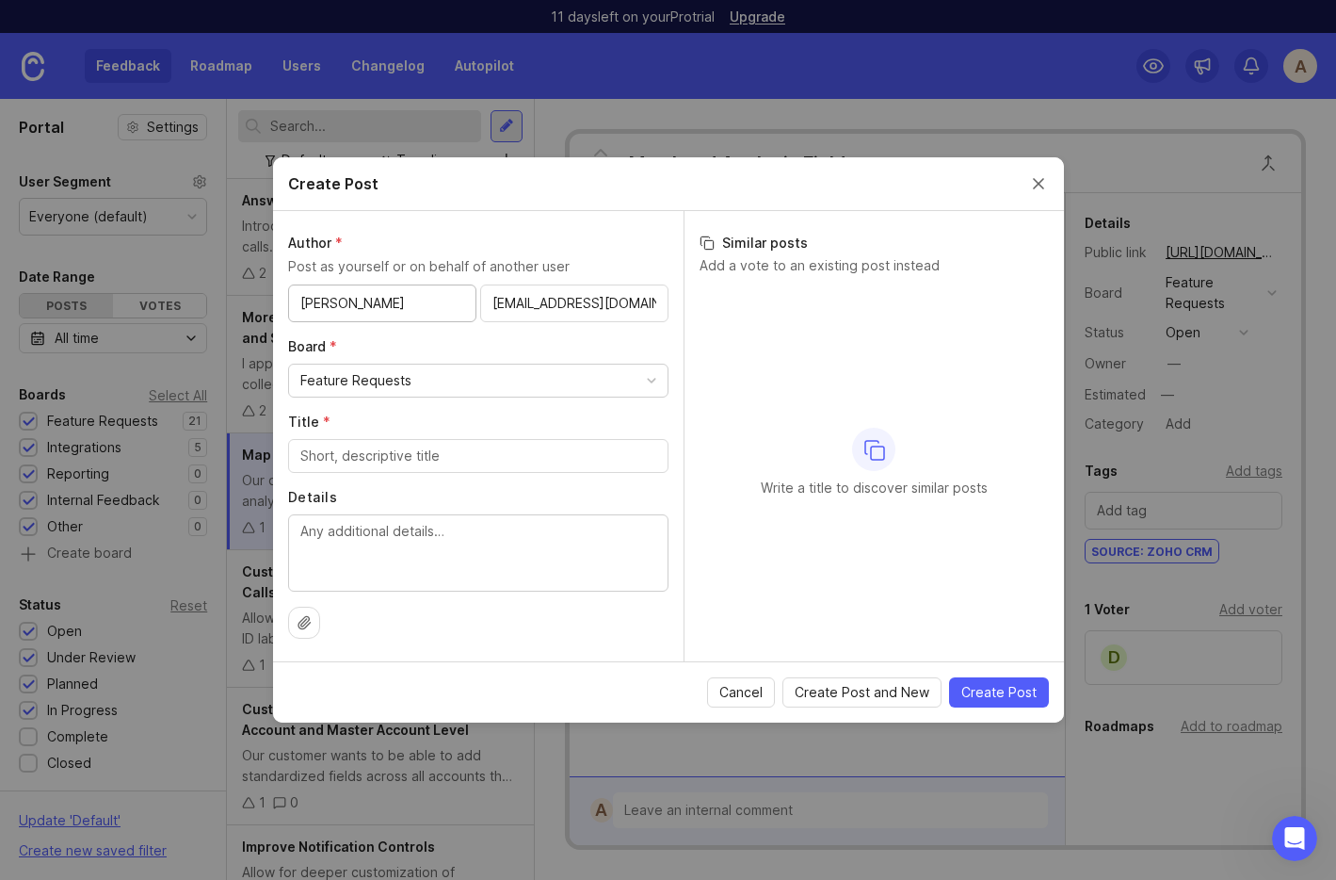
click at [375, 461] on input "Title *" at bounding box center [478, 455] width 356 height 21
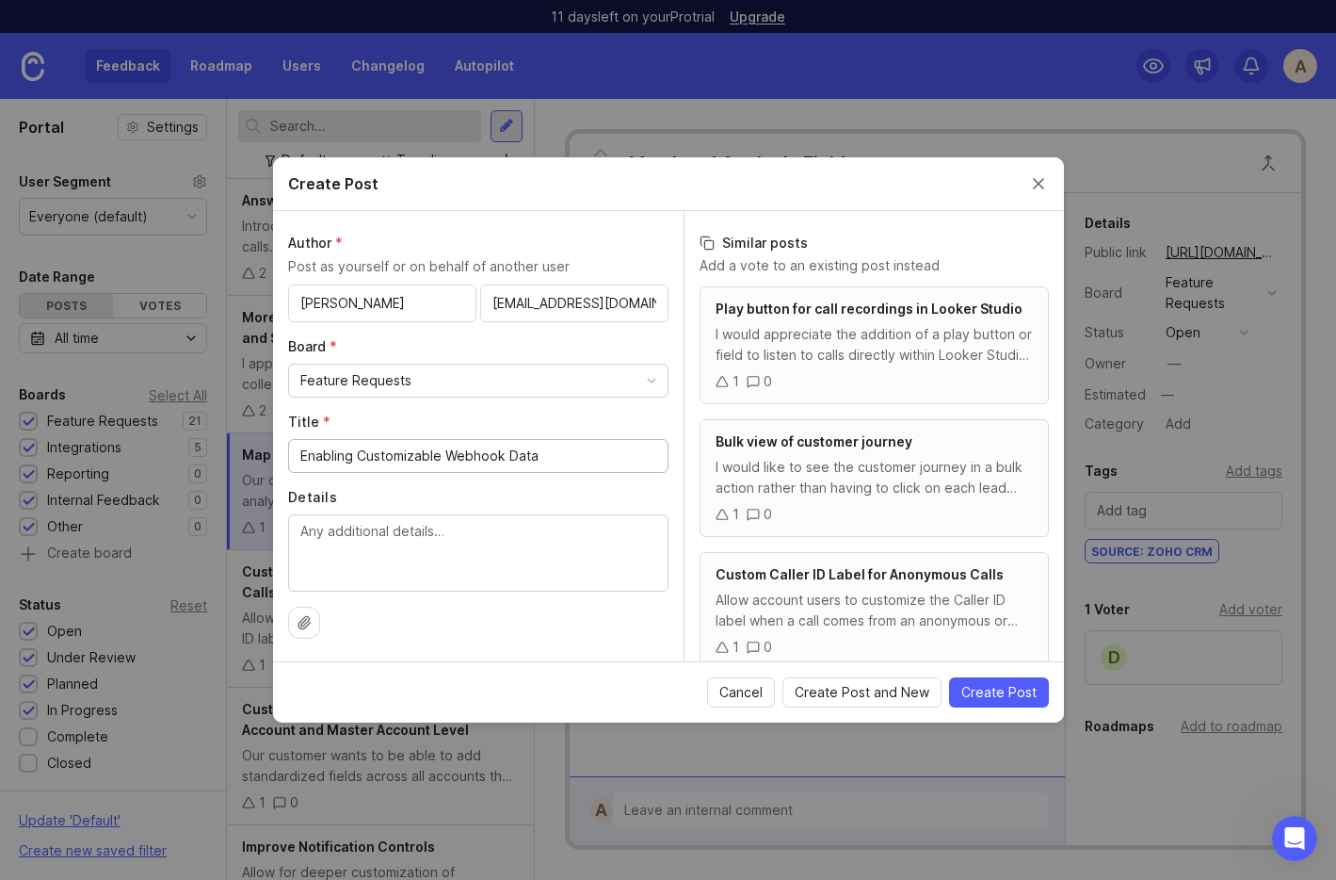
type input "Enabling Customizable Webhook Data"
click at [396, 542] on textarea "Details" at bounding box center [478, 552] width 356 height 62
paste textarea "Customer requested the ability to customize the body of webhook data sent from …"
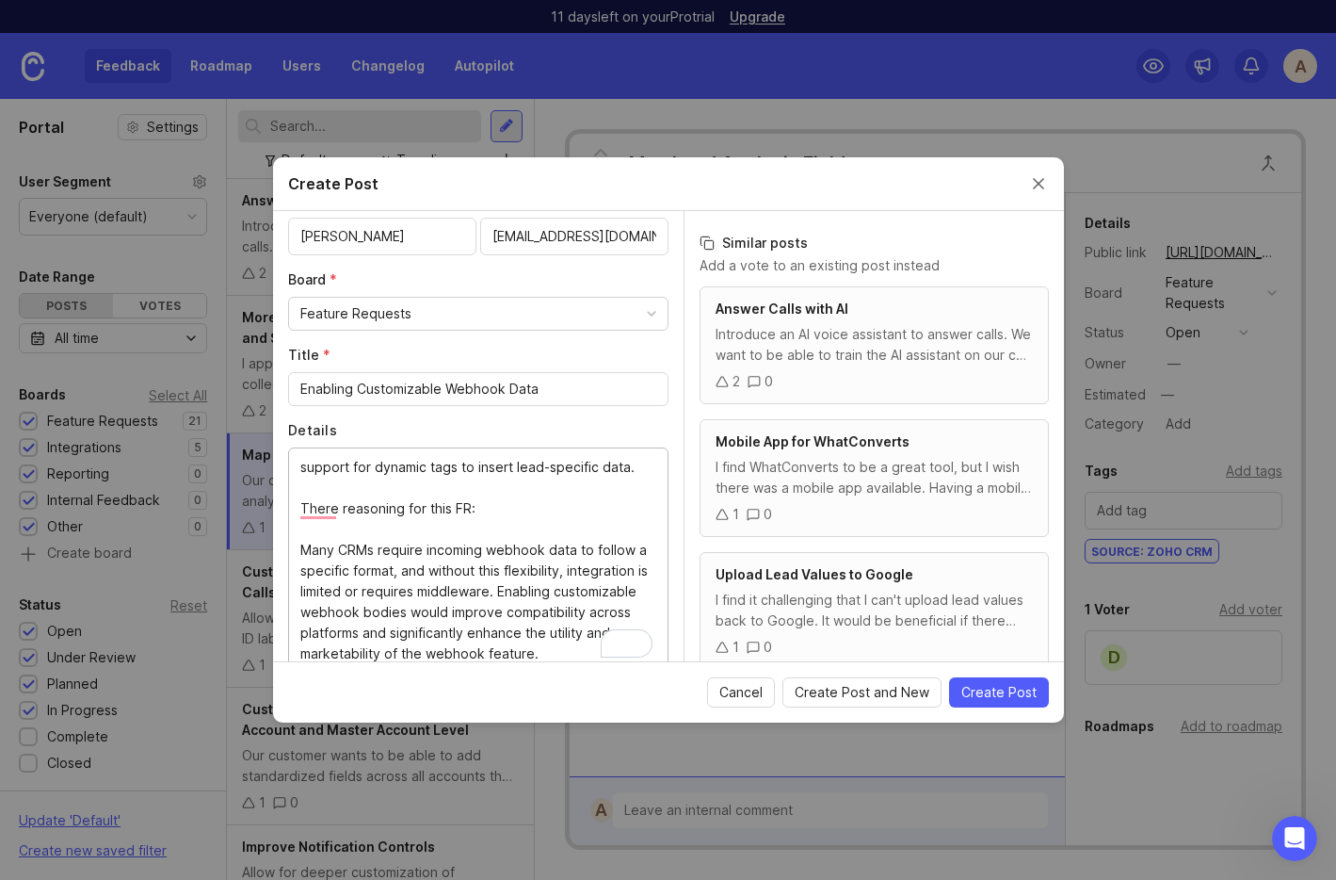
scroll to position [39, 0]
click at [325, 506] on textarea "Customer requested the ability to customize the body of webhook data sent from …" at bounding box center [478, 557] width 356 height 207
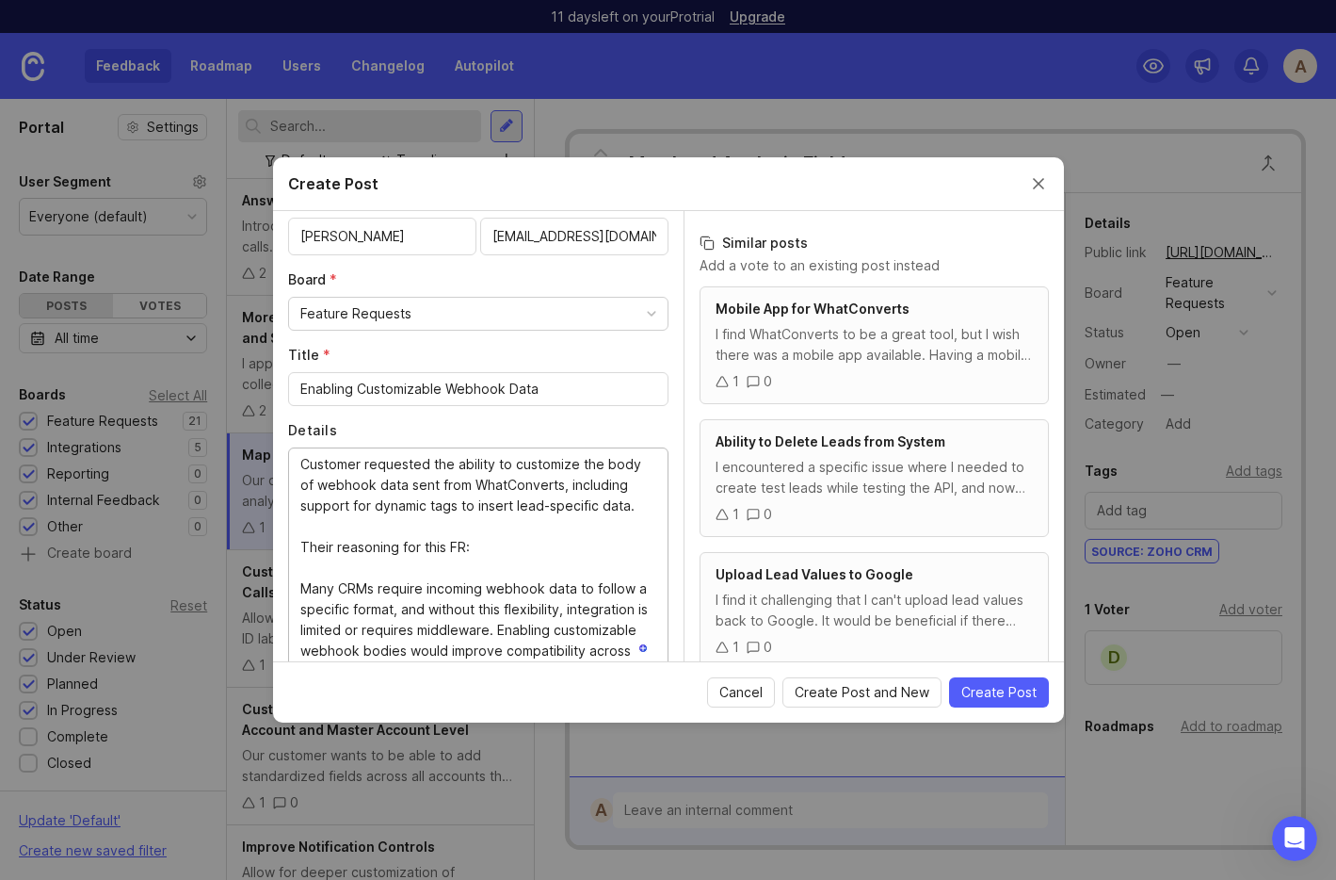
click at [464, 548] on textarea "Customer requested the ability to customize the body of webhook data sent from …" at bounding box center [478, 557] width 356 height 207
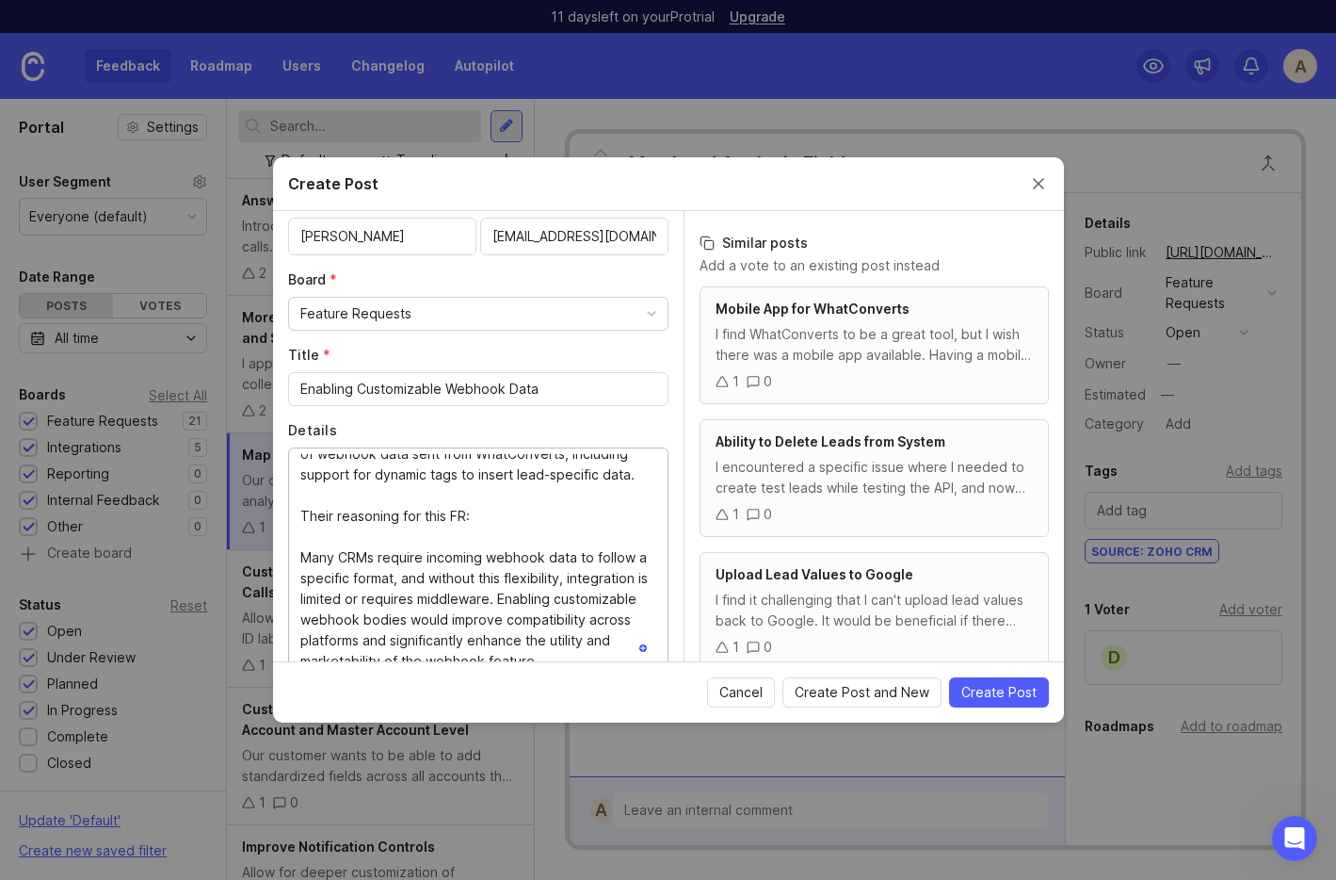
scroll to position [37, 0]
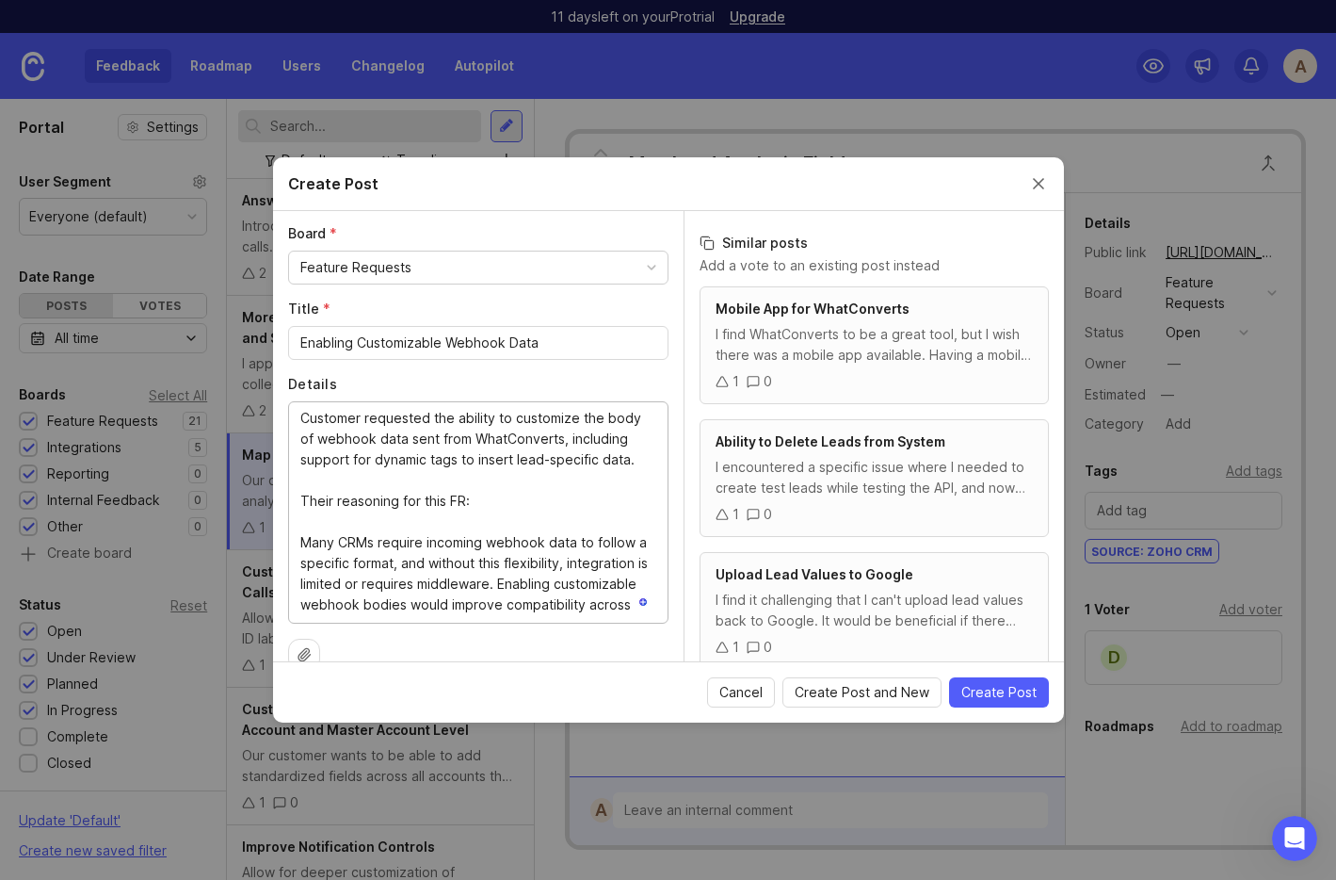
type textarea "Customer requested the ability to customize the body of webhook data sent from …"
click at [660, 256] on div "Feature Requests" at bounding box center [478, 267] width 379 height 32
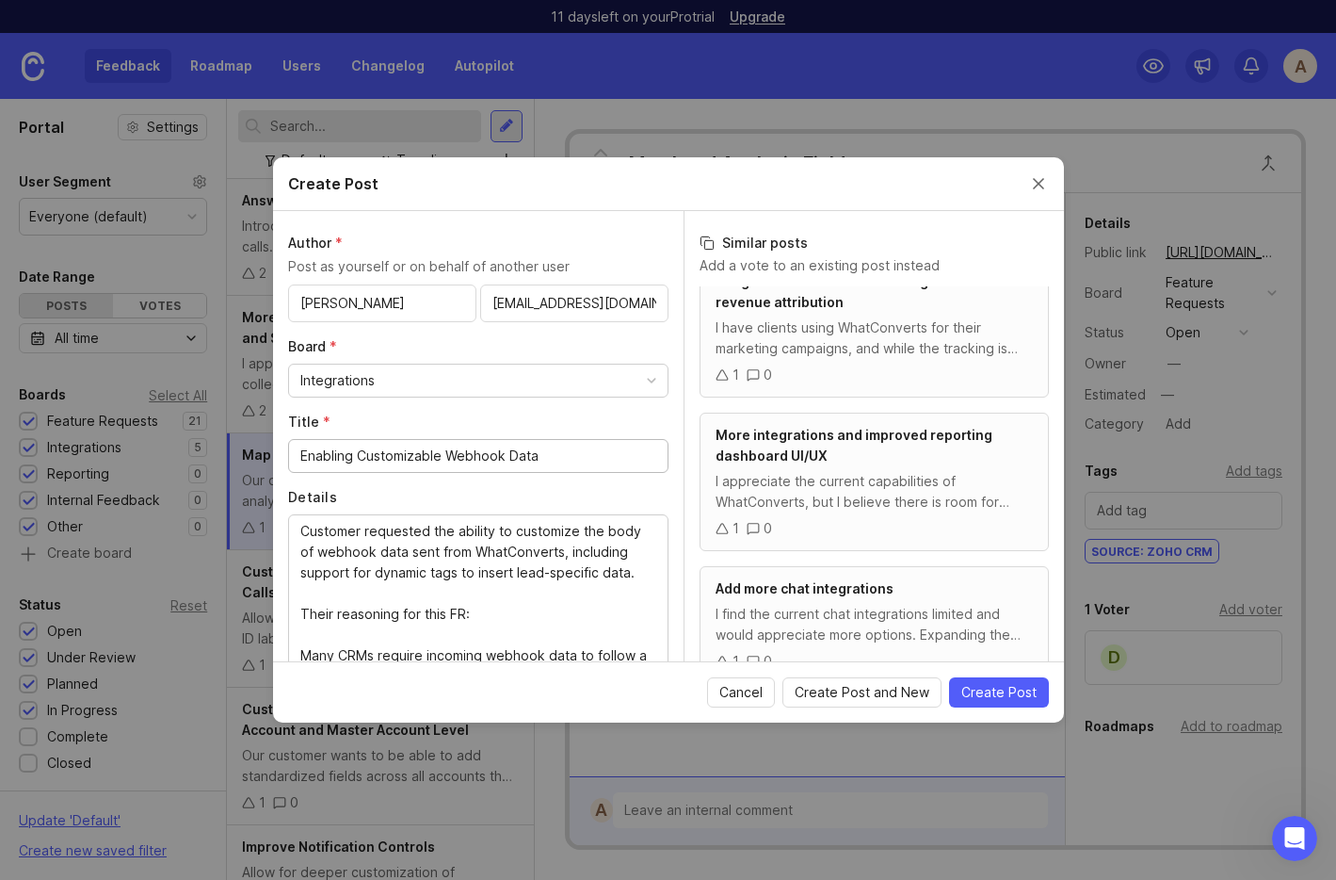
click at [348, 458] on input "Enabling Customizable Webhook Data" at bounding box center [478, 455] width 356 height 21
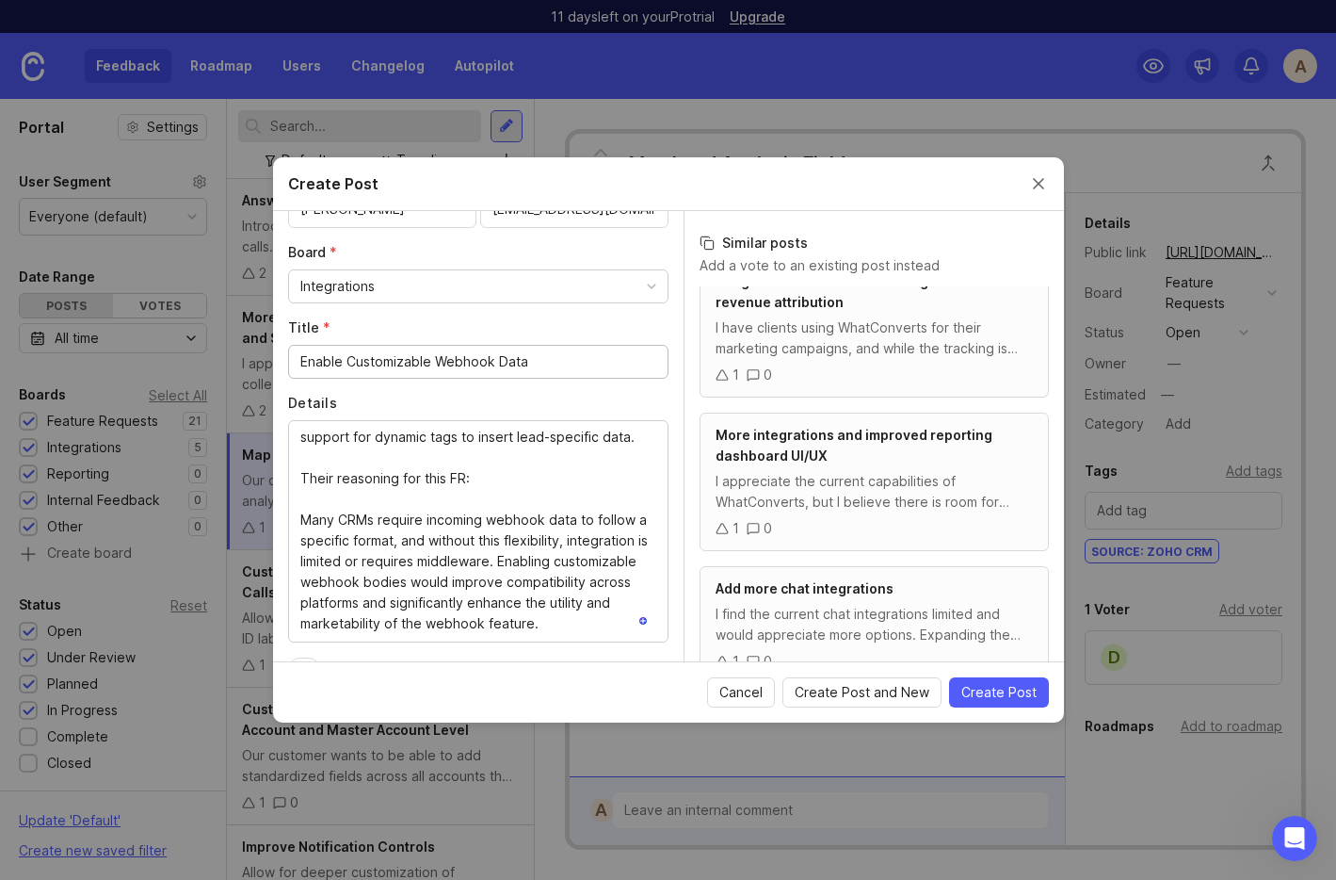
type input "Enable Customizable Webhook Data"
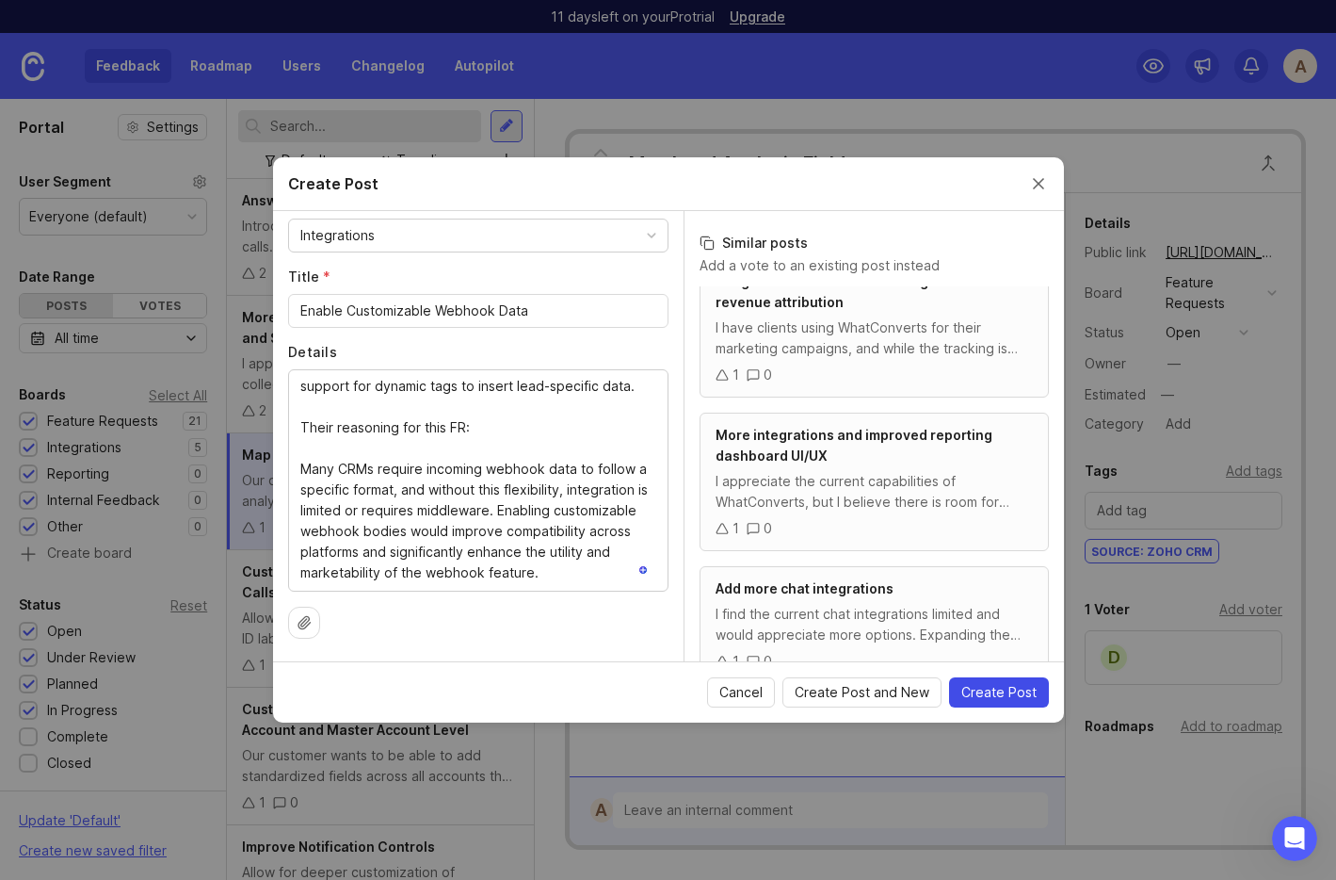
click at [985, 696] on span "Create Post" at bounding box center [999, 692] width 75 height 19
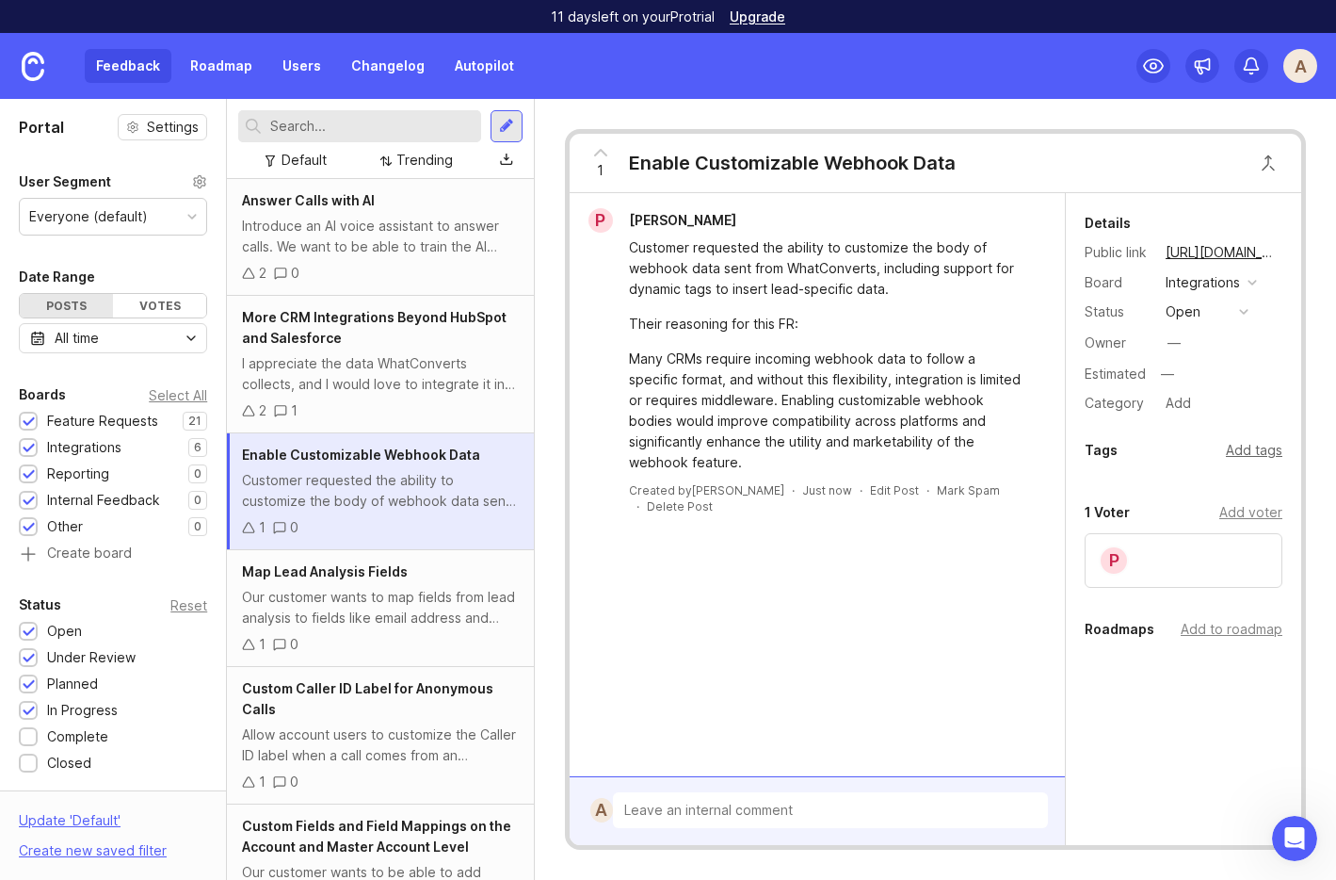
click at [1263, 453] on div "Add tags" at bounding box center [1254, 450] width 57 height 21
click at [1109, 482] on input "text" at bounding box center [1183, 489] width 173 height 21
type input "z"
click at [1128, 489] on input "text" at bounding box center [1183, 489] width 173 height 21
type input "z"
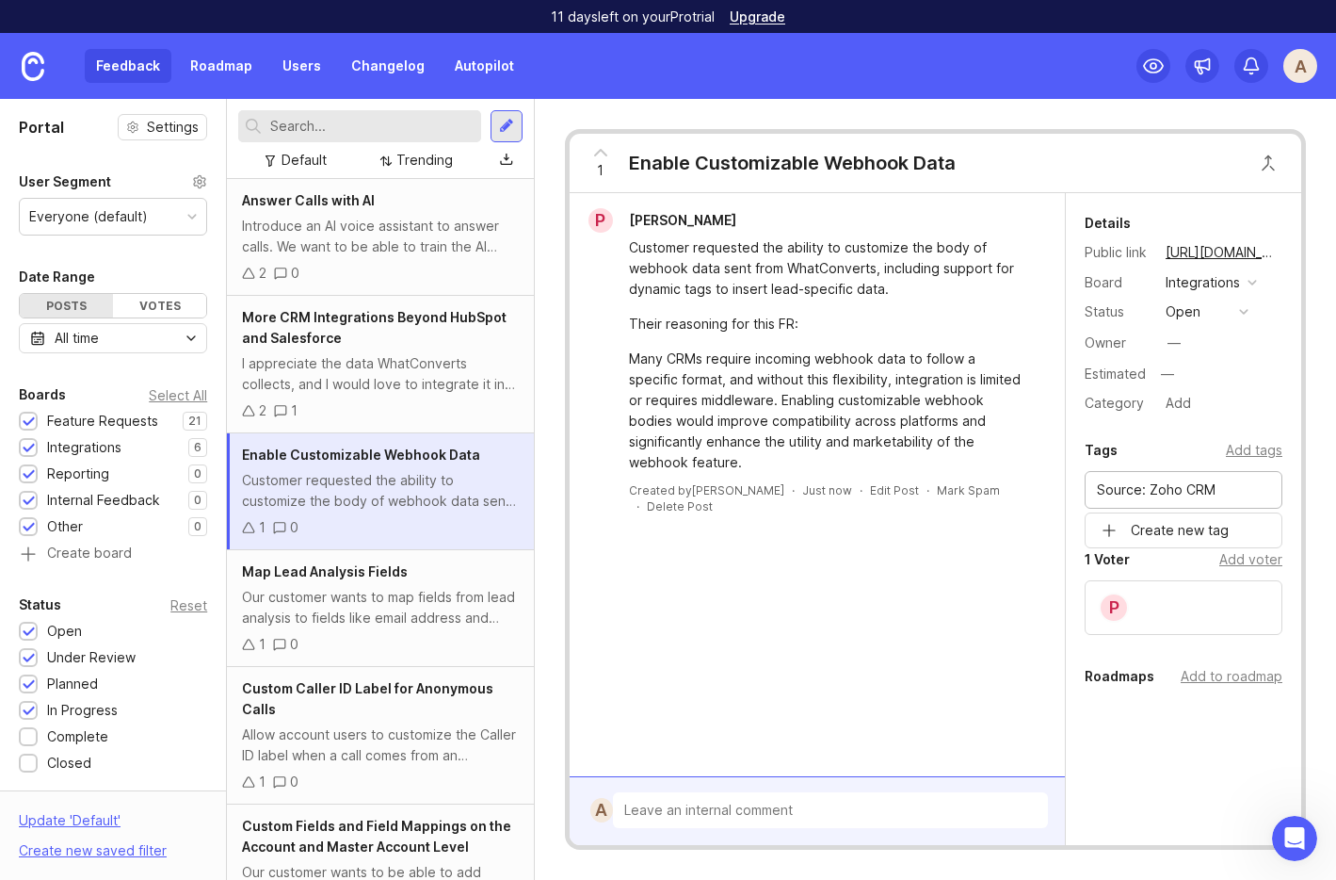
type input "Source: Zoho CRM"
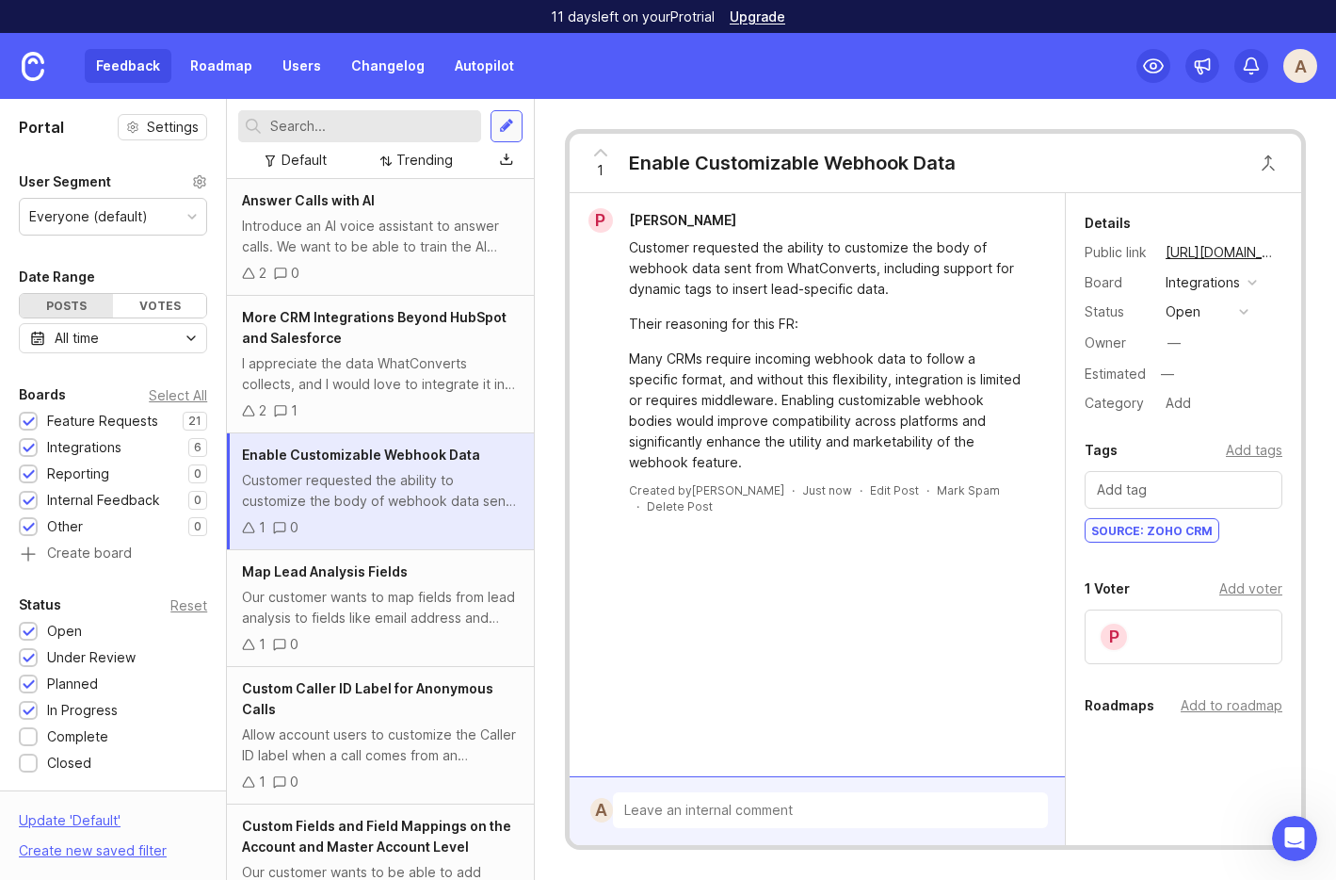
click at [516, 129] on div at bounding box center [507, 126] width 32 height 32
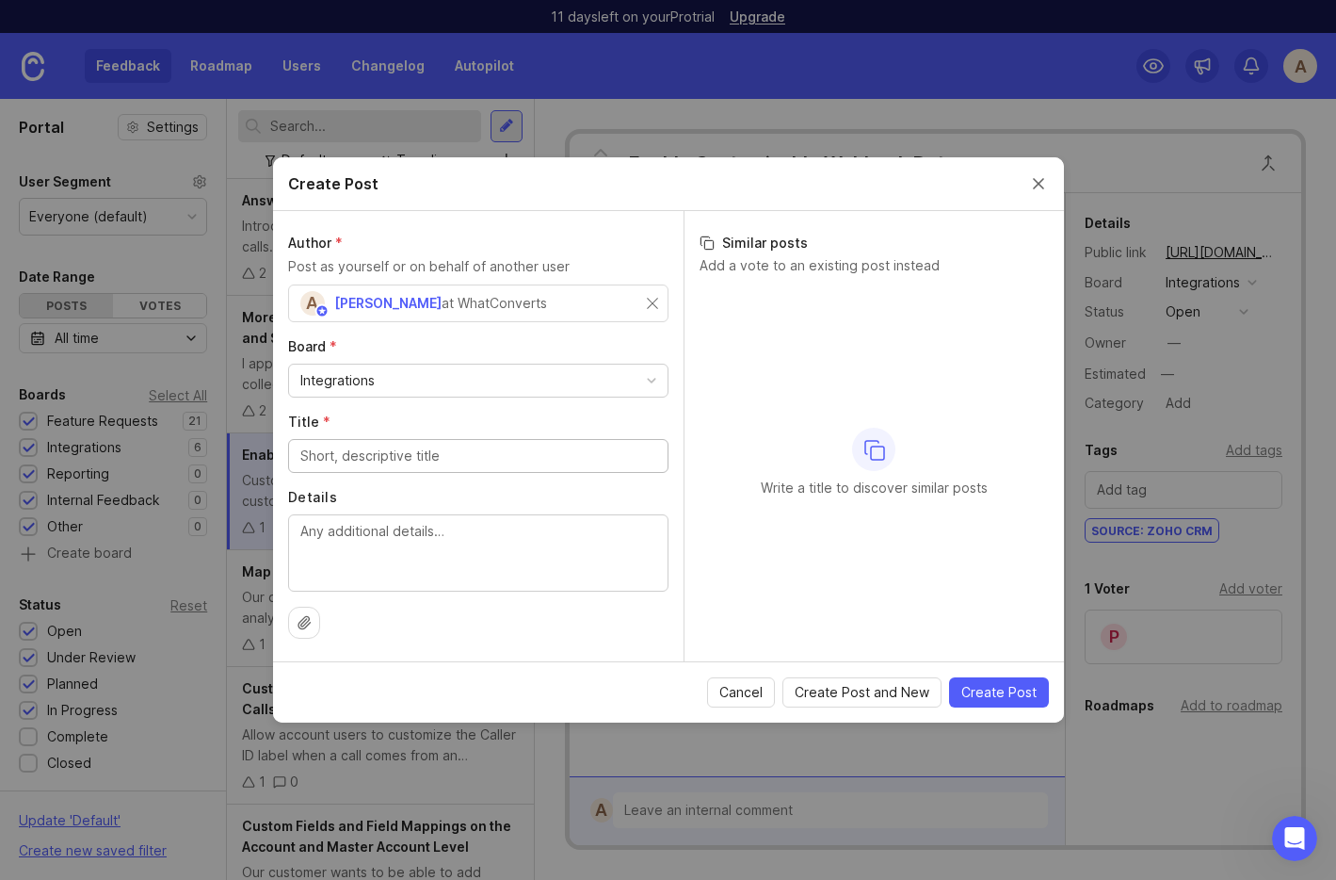
click at [343, 450] on input "Title *" at bounding box center [478, 455] width 356 height 21
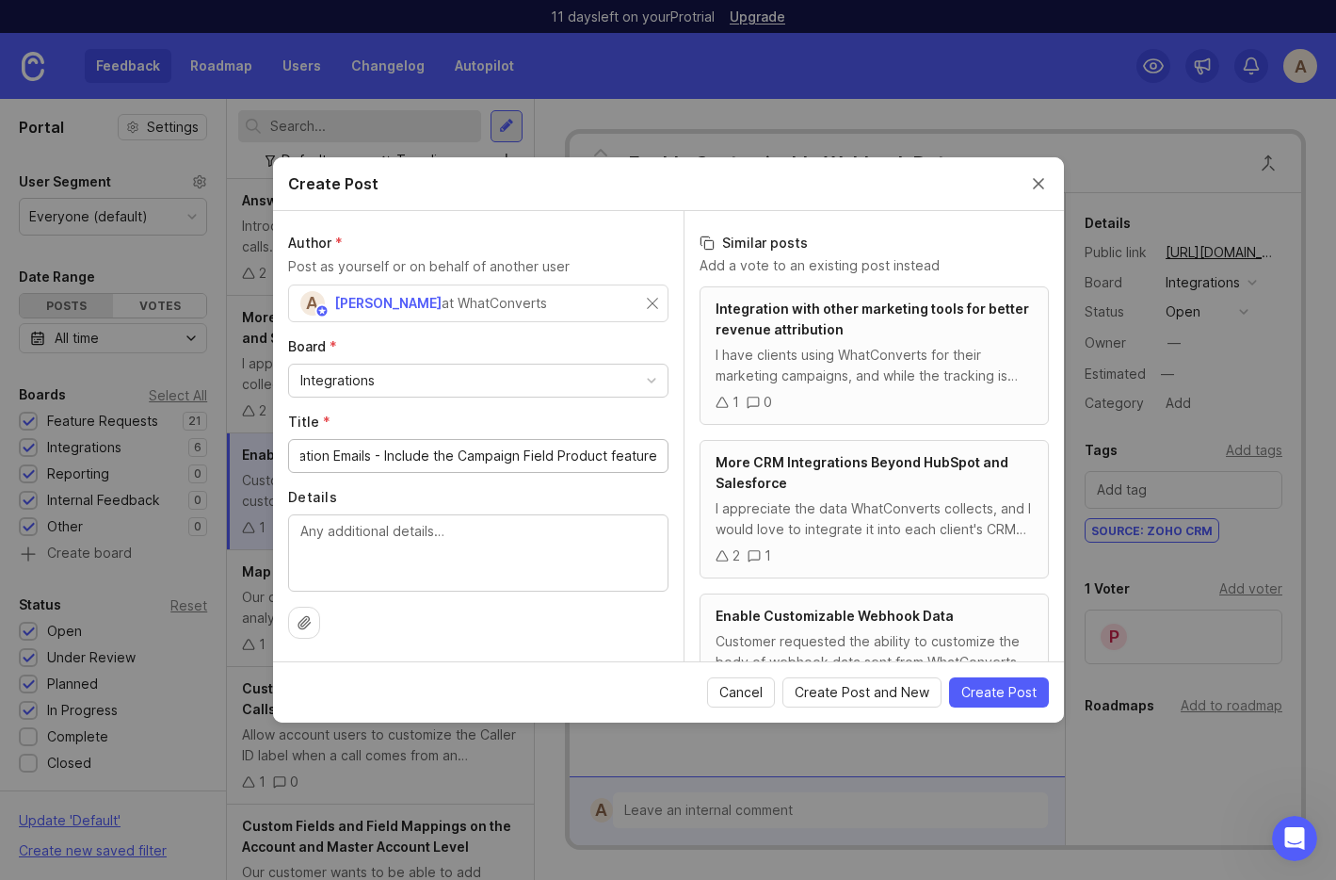
click at [493, 461] on input "Notification Emails - Include the Campaign Field Product feature" at bounding box center [478, 455] width 356 height 21
drag, startPoint x: 561, startPoint y: 455, endPoint x: 780, endPoint y: 456, distance: 218.5
click at [779, 458] on div "Author * Post as yourself or on behalf of another user A Andy States at WhatCon…" at bounding box center [668, 436] width 791 height 450
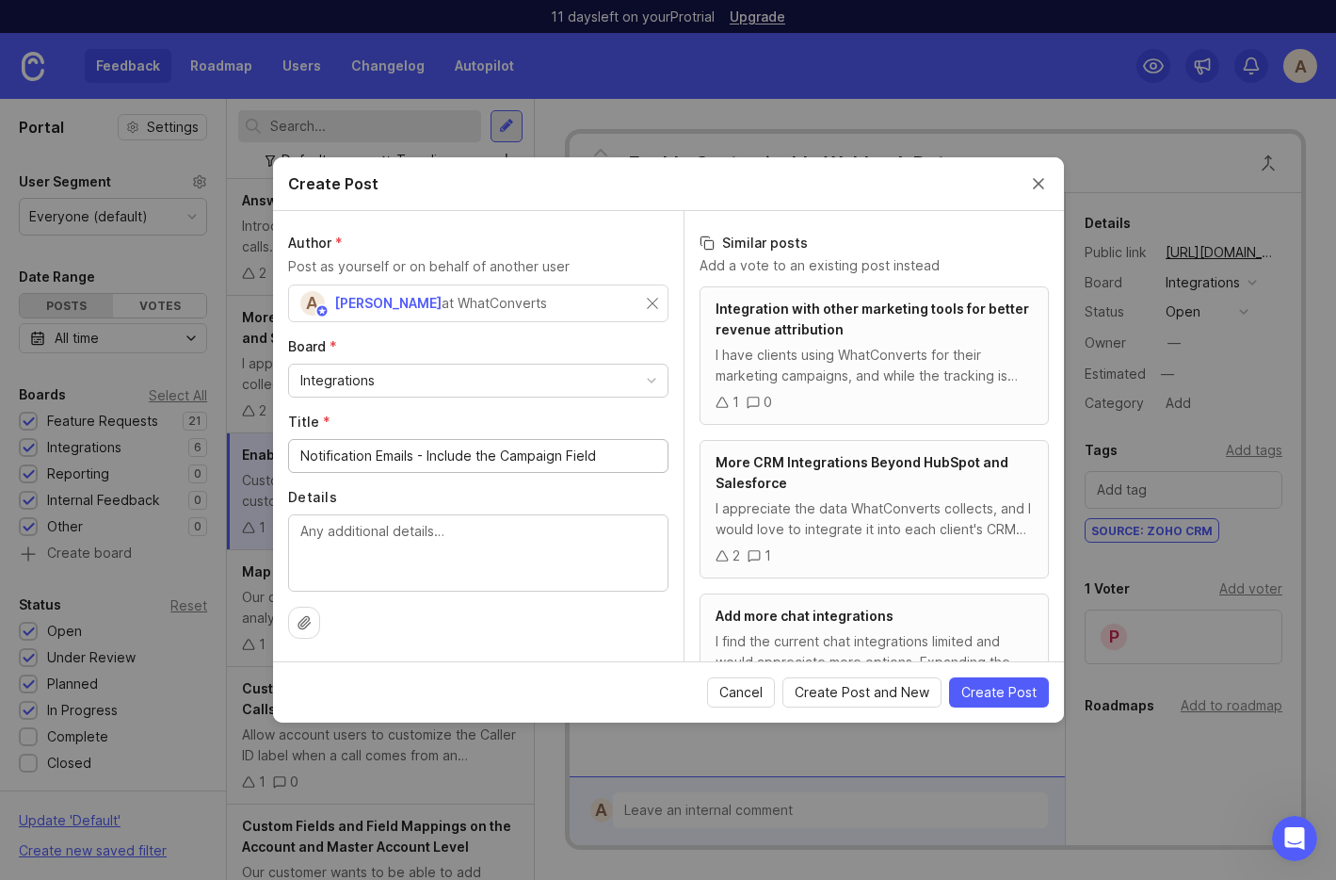
type input "Notification Emails - Include the Campaign Field"
click at [559, 371] on div "Integrations" at bounding box center [478, 380] width 379 height 32
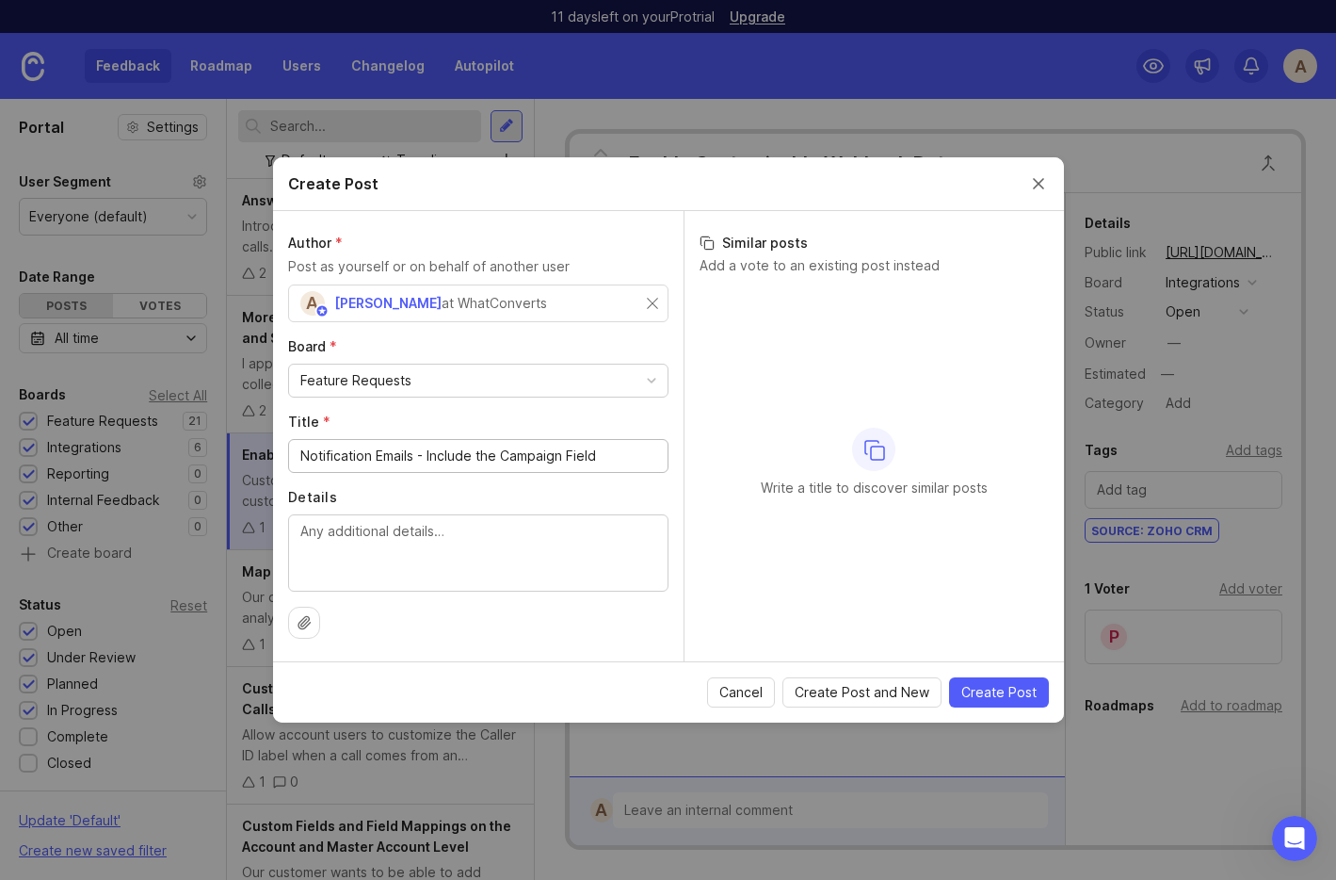
click at [333, 451] on input "Notification Emails - Include the Campaign Field" at bounding box center [478, 455] width 356 height 21
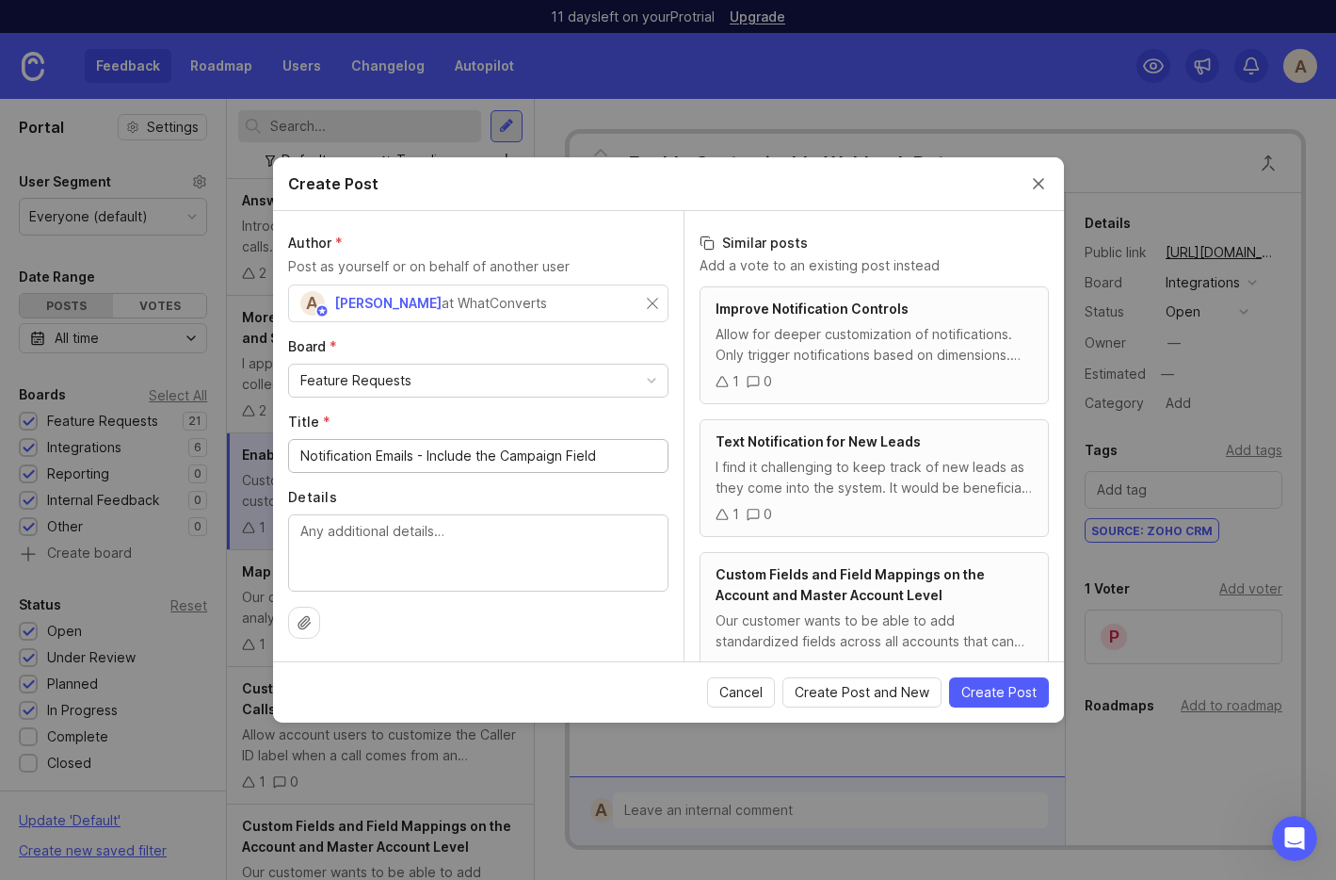
click at [333, 451] on input "Notification Emails - Include the Campaign Field" at bounding box center [478, 455] width 356 height 21
click at [400, 469] on div "Notification Emails - Include the Campaign Field" at bounding box center [478, 456] width 380 height 34
click at [399, 460] on input "Notification Emails - Include the Campaign Field" at bounding box center [478, 455] width 356 height 21
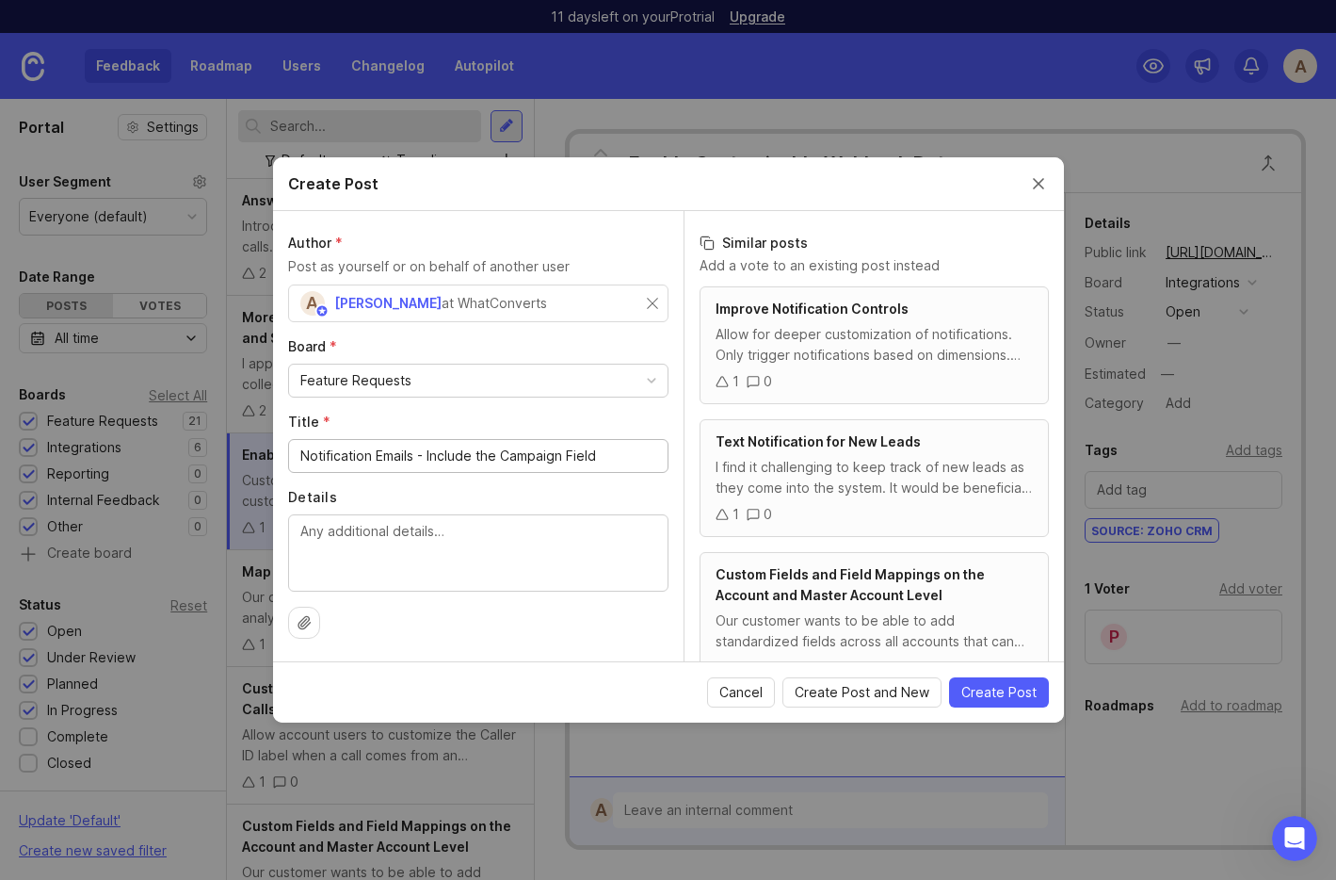
click at [469, 461] on input "Notification Emails - Include the Campaign Field" at bounding box center [478, 455] width 356 height 21
click at [344, 535] on textarea "Details" at bounding box center [478, 552] width 356 height 62
paste textarea "The ability to pass the Campaign field to the lead notification emails."
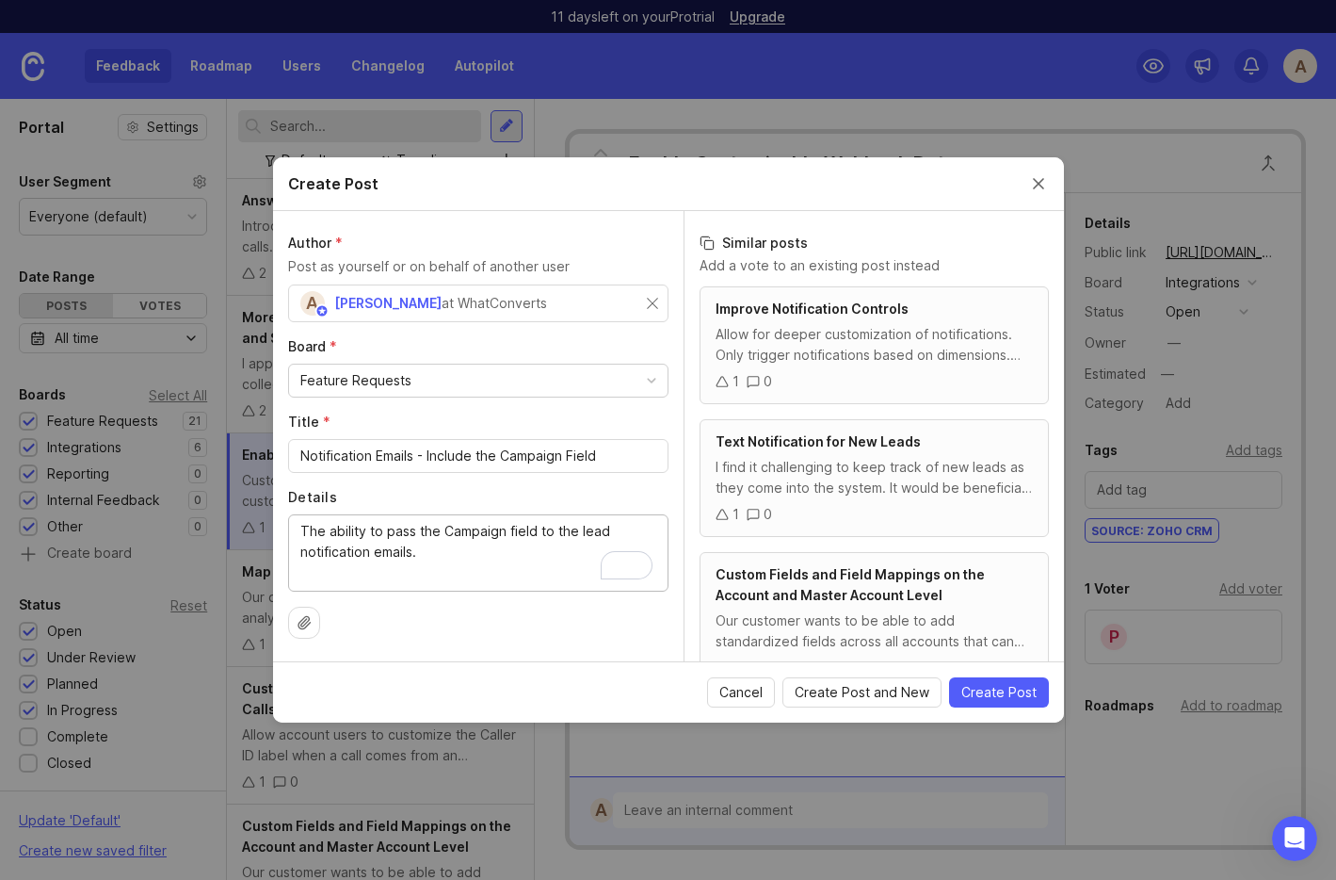
click at [311, 531] on textarea "The ability to pass the Campaign field to the lead notification emails." at bounding box center [478, 552] width 356 height 62
type textarea "AThe ability to pass the Campaign field to the lead notification emails."
click at [481, 546] on textarea "Add the ability to pass the Campaign field to the lead notification emails." at bounding box center [478, 552] width 356 height 62
type textarea "Add the ability to pass the Campaign field to the lead notification emails."
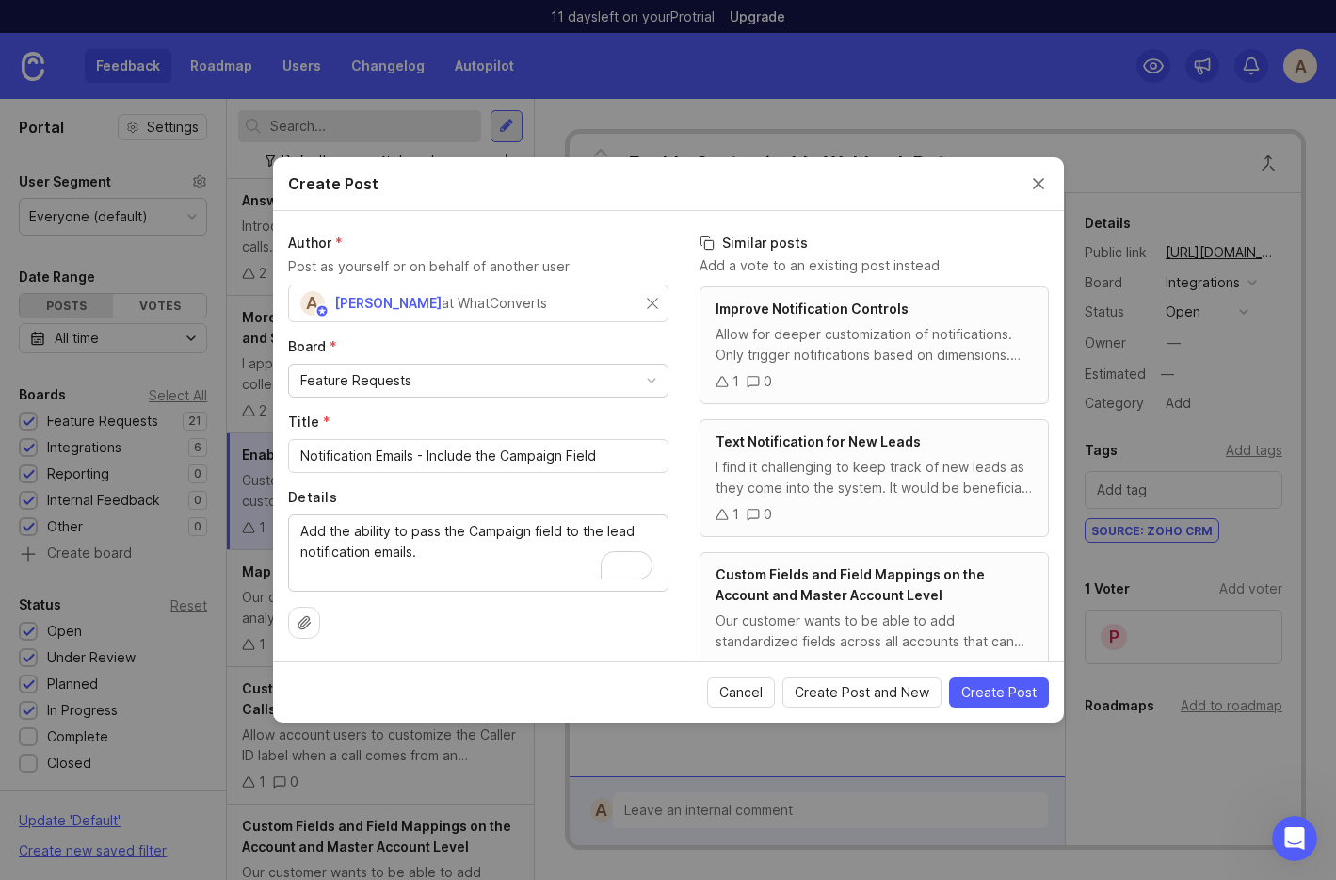
click at [409, 310] on span "[PERSON_NAME]" at bounding box center [387, 303] width 107 height 16
click at [650, 296] on div "A [PERSON_NAME] States at WhatConverts" at bounding box center [478, 303] width 380 height 38
click at [393, 298] on input "Donna Brow" at bounding box center [382, 303] width 164 height 21
type input "Donna Brown"
click at [525, 304] on input "text" at bounding box center [575, 303] width 164 height 21
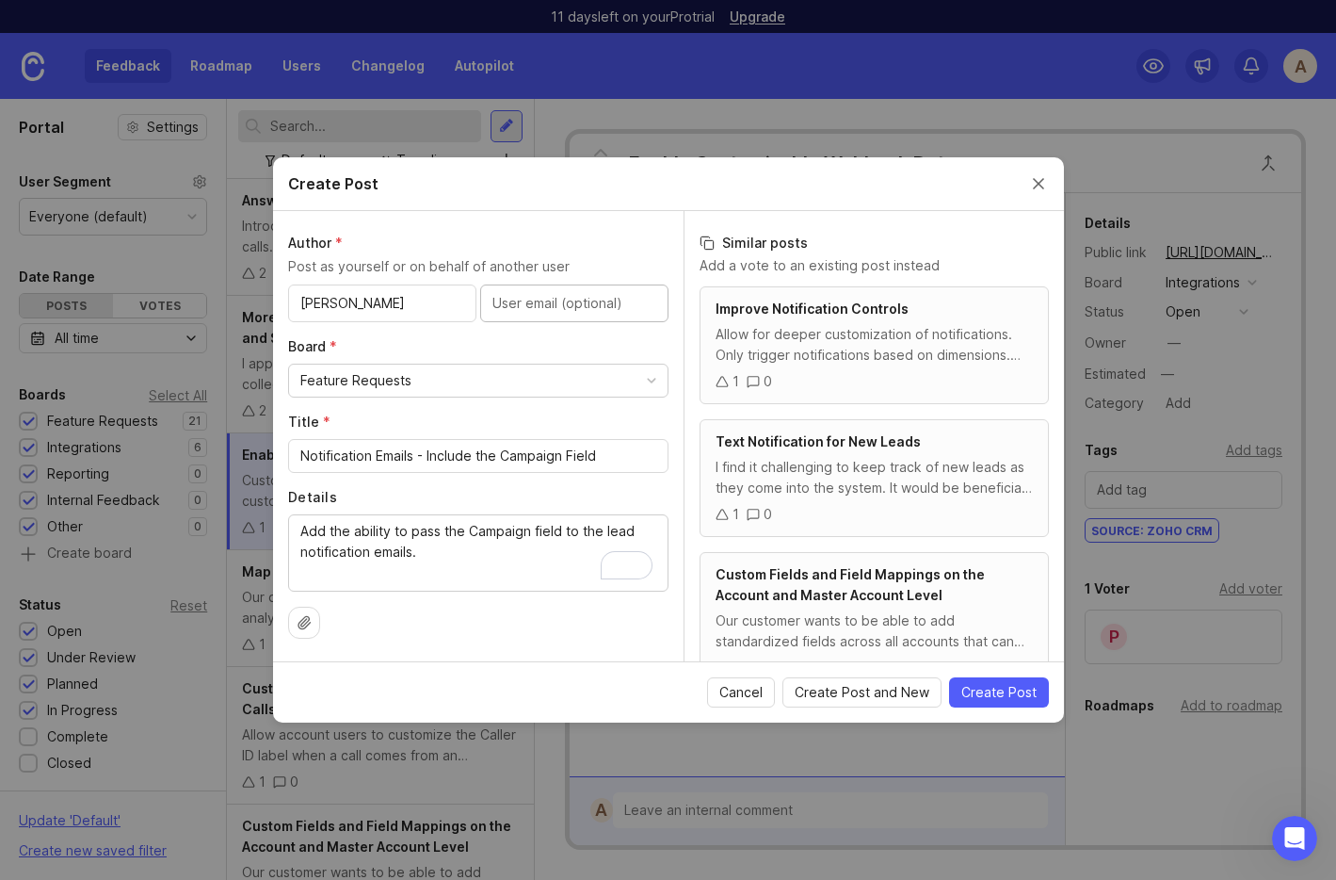
paste input "brown@webrageous.com"
drag, startPoint x: 497, startPoint y: 304, endPoint x: 478, endPoint y: 304, distance: 18.8
click at [478, 304] on div "Donna Brown brown@webrageous.com" at bounding box center [478, 303] width 380 height 38
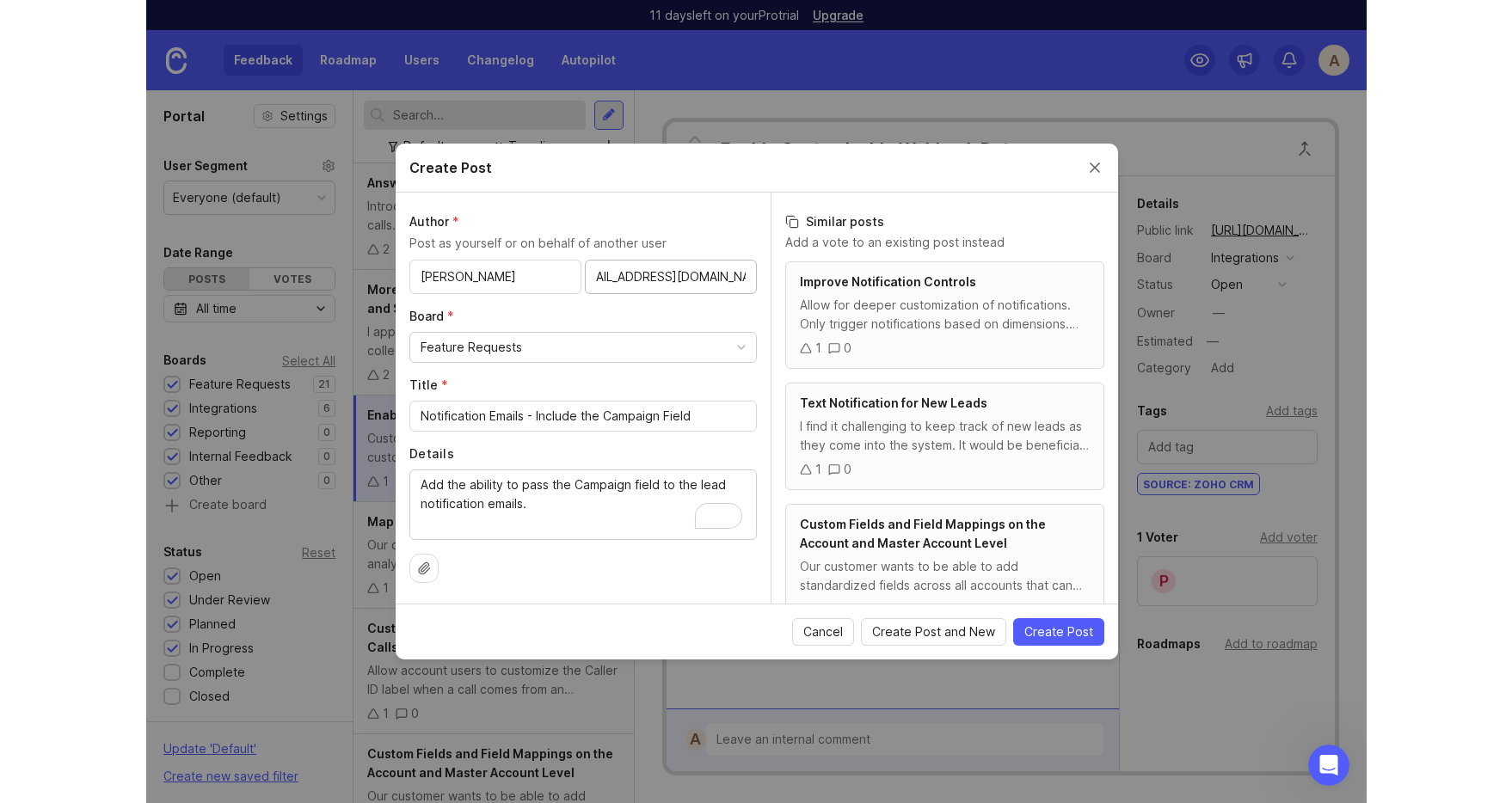
scroll to position [0, 0]
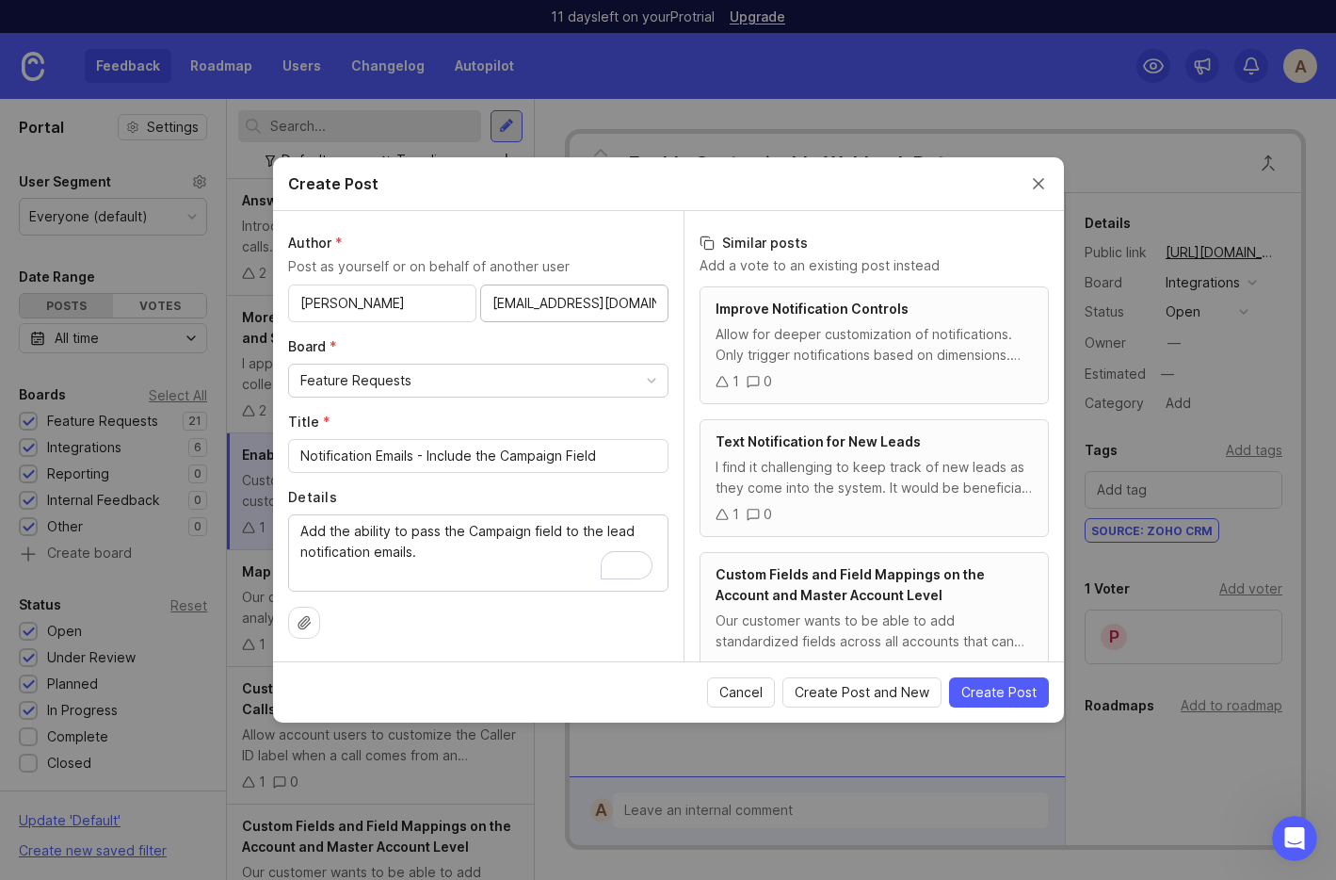
click at [558, 311] on input "brown@webrageous.com" at bounding box center [575, 303] width 164 height 21
type input "brown@webrageous.com"
click at [1018, 692] on span "Create Post" at bounding box center [999, 692] width 75 height 19
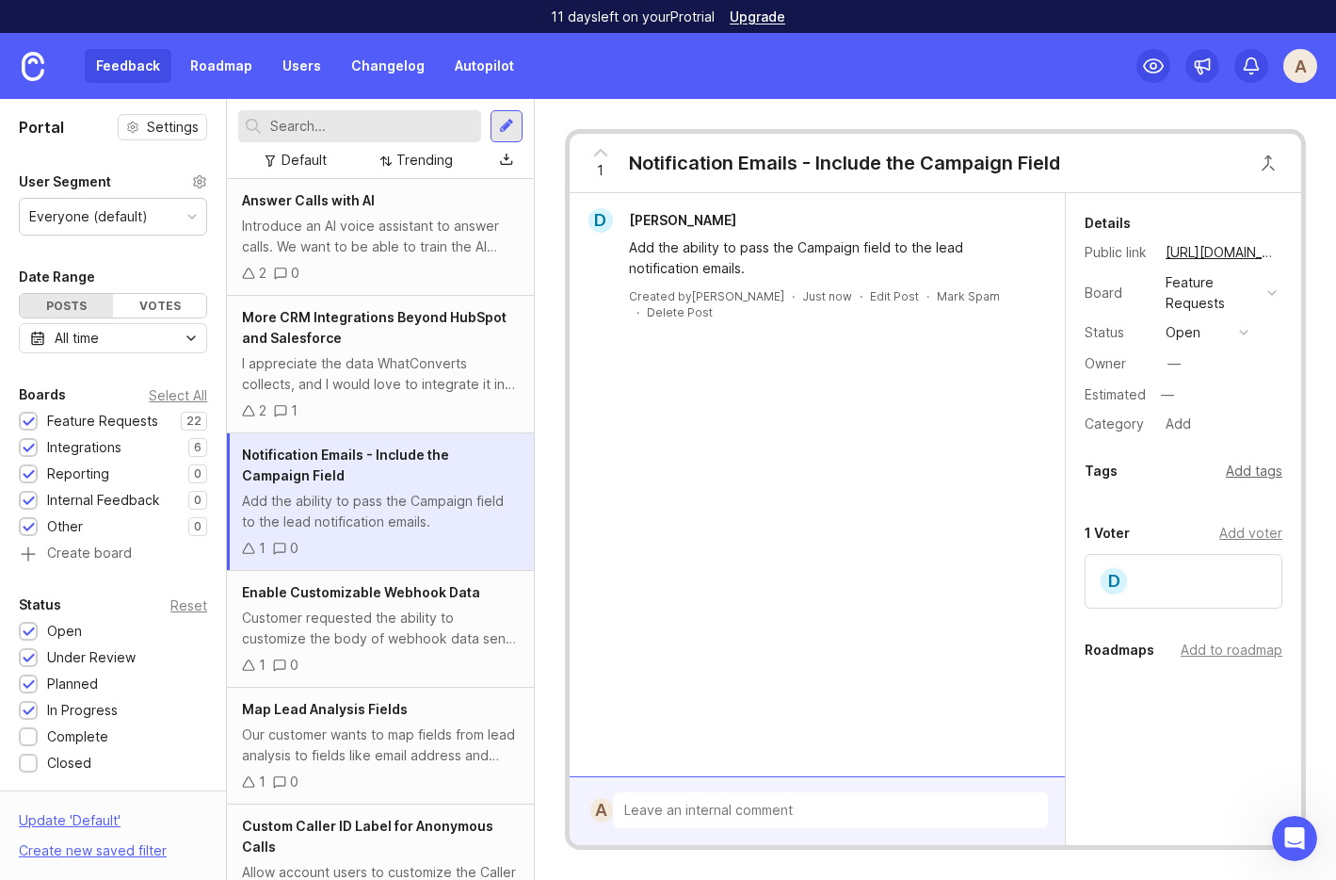
click at [1256, 470] on div "Add tags" at bounding box center [1254, 471] width 57 height 21
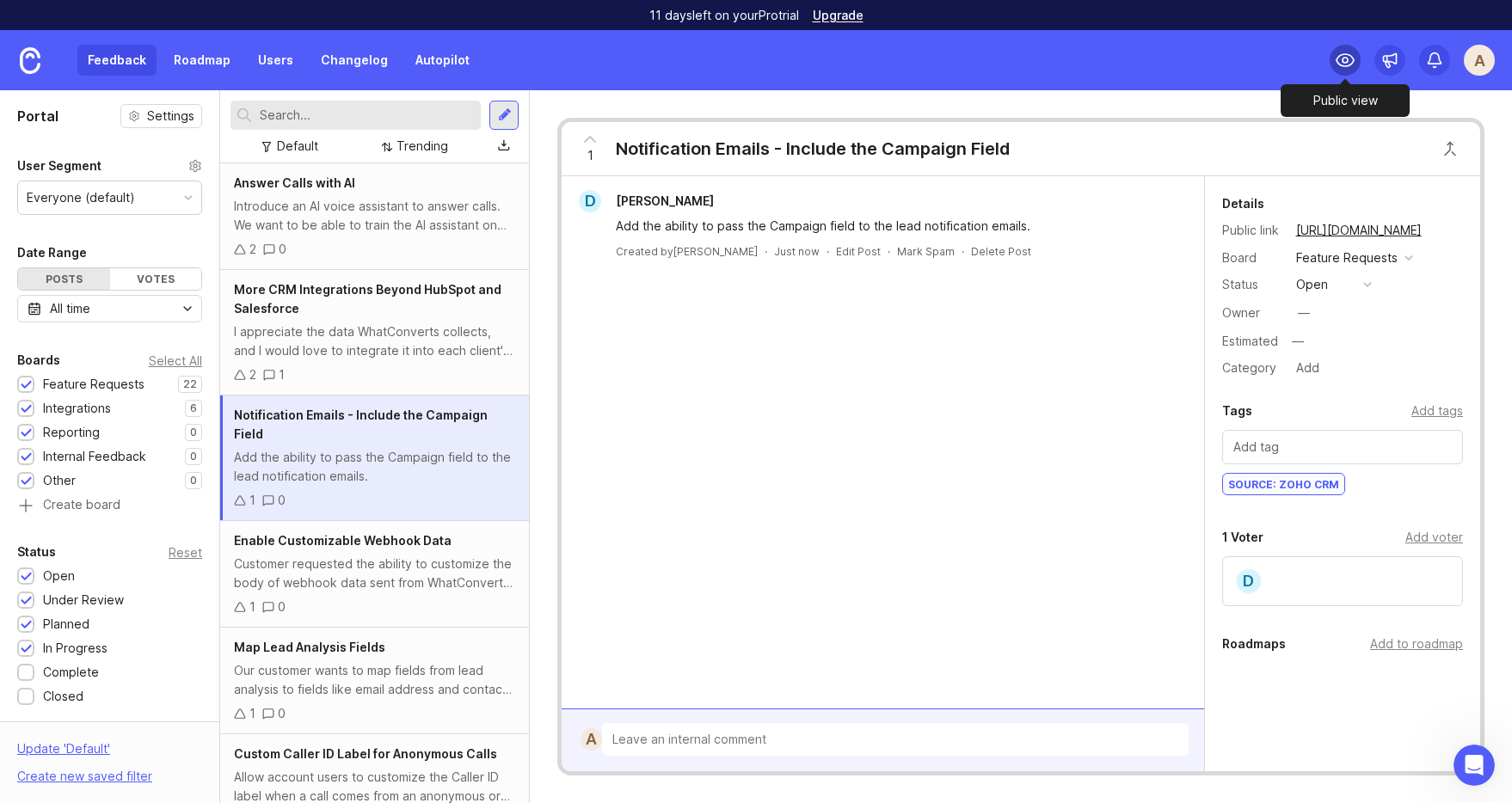
click at [1219, 66] on icon at bounding box center [1345, 60] width 21 height 21
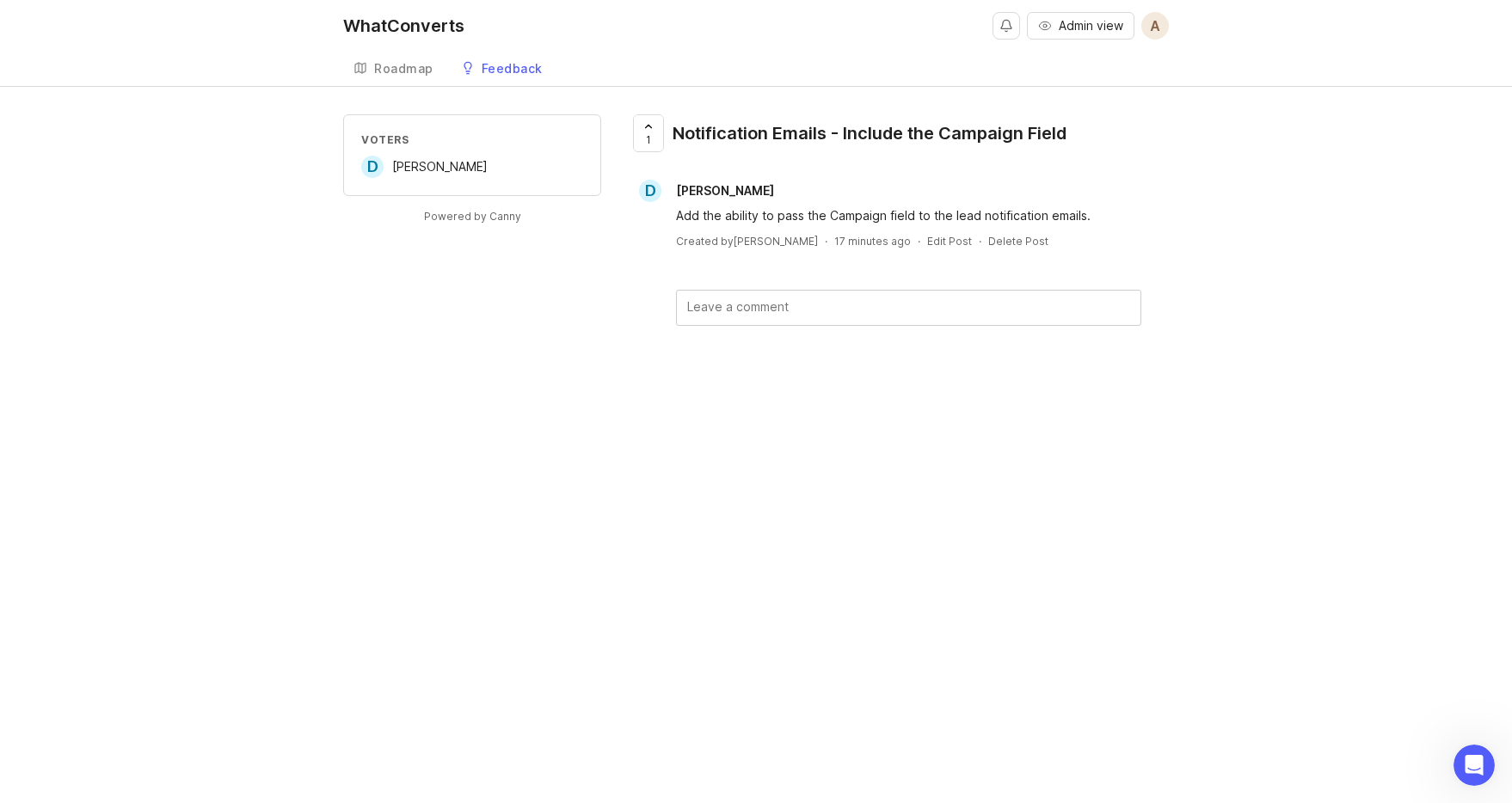
click at [498, 75] on div "Feedback" at bounding box center [511, 68] width 61 height 12
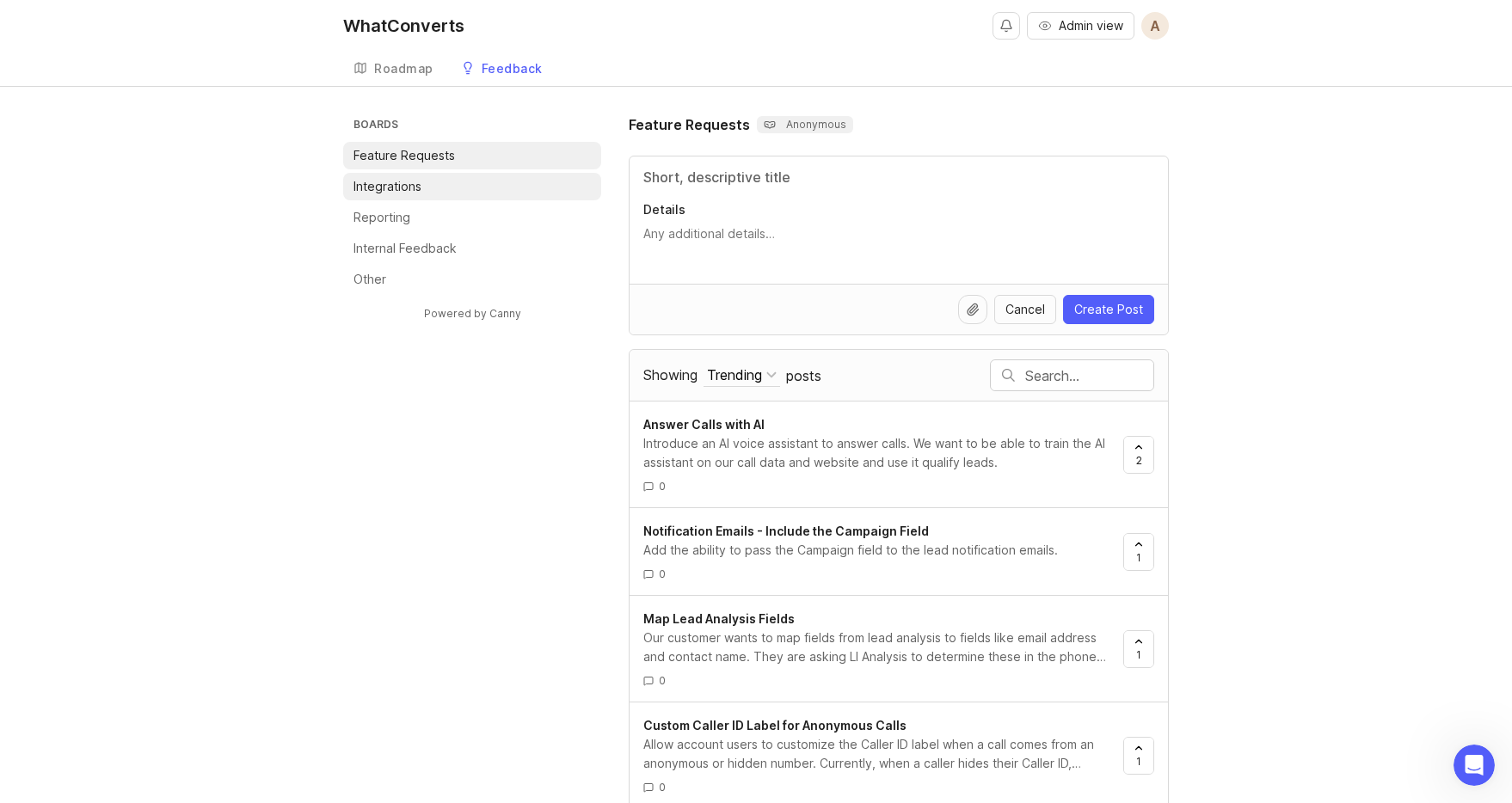
click at [411, 190] on p "Integrations" at bounding box center [387, 186] width 68 height 17
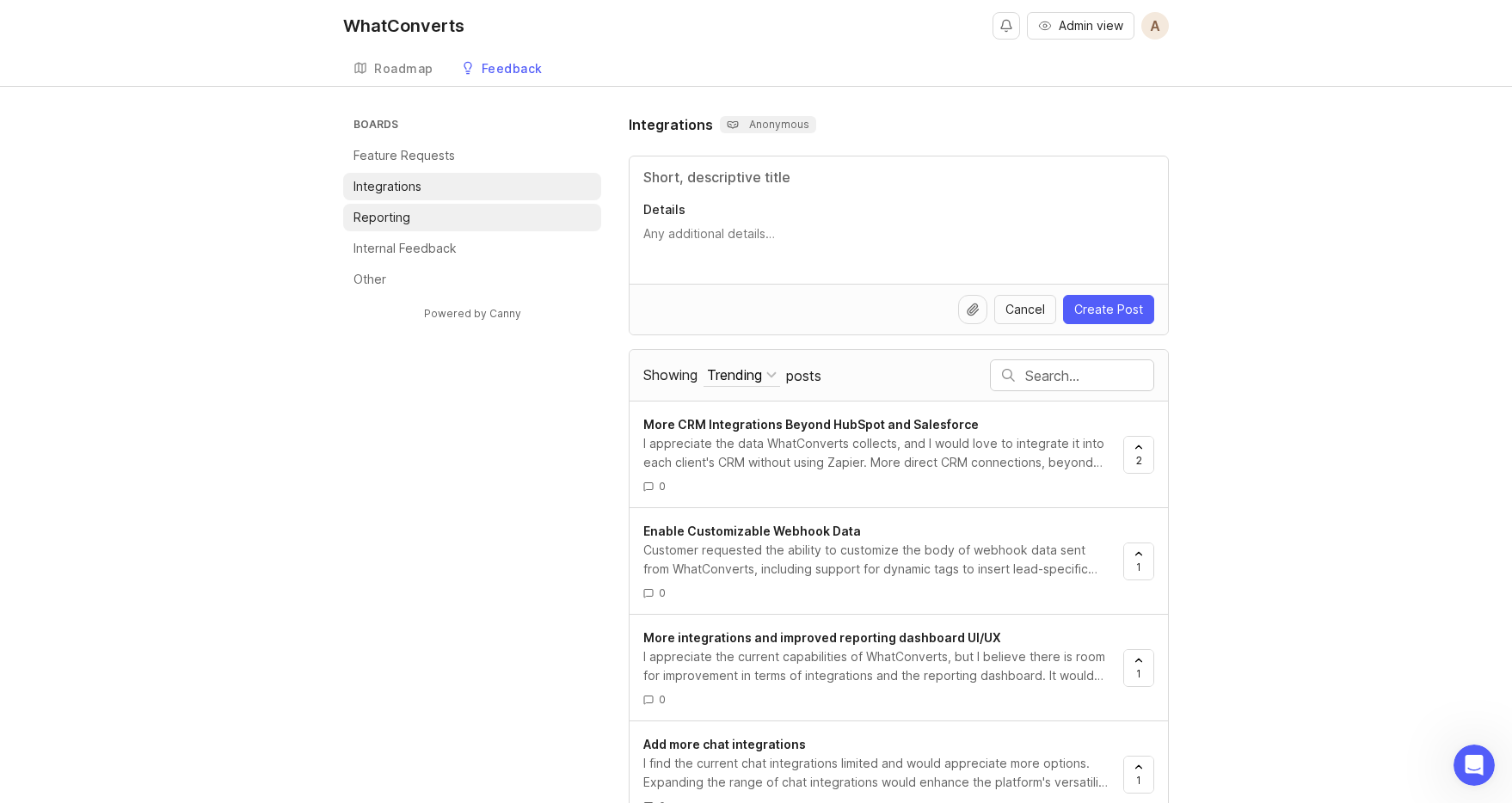
click at [415, 215] on li "Reporting" at bounding box center [472, 217] width 258 height 27
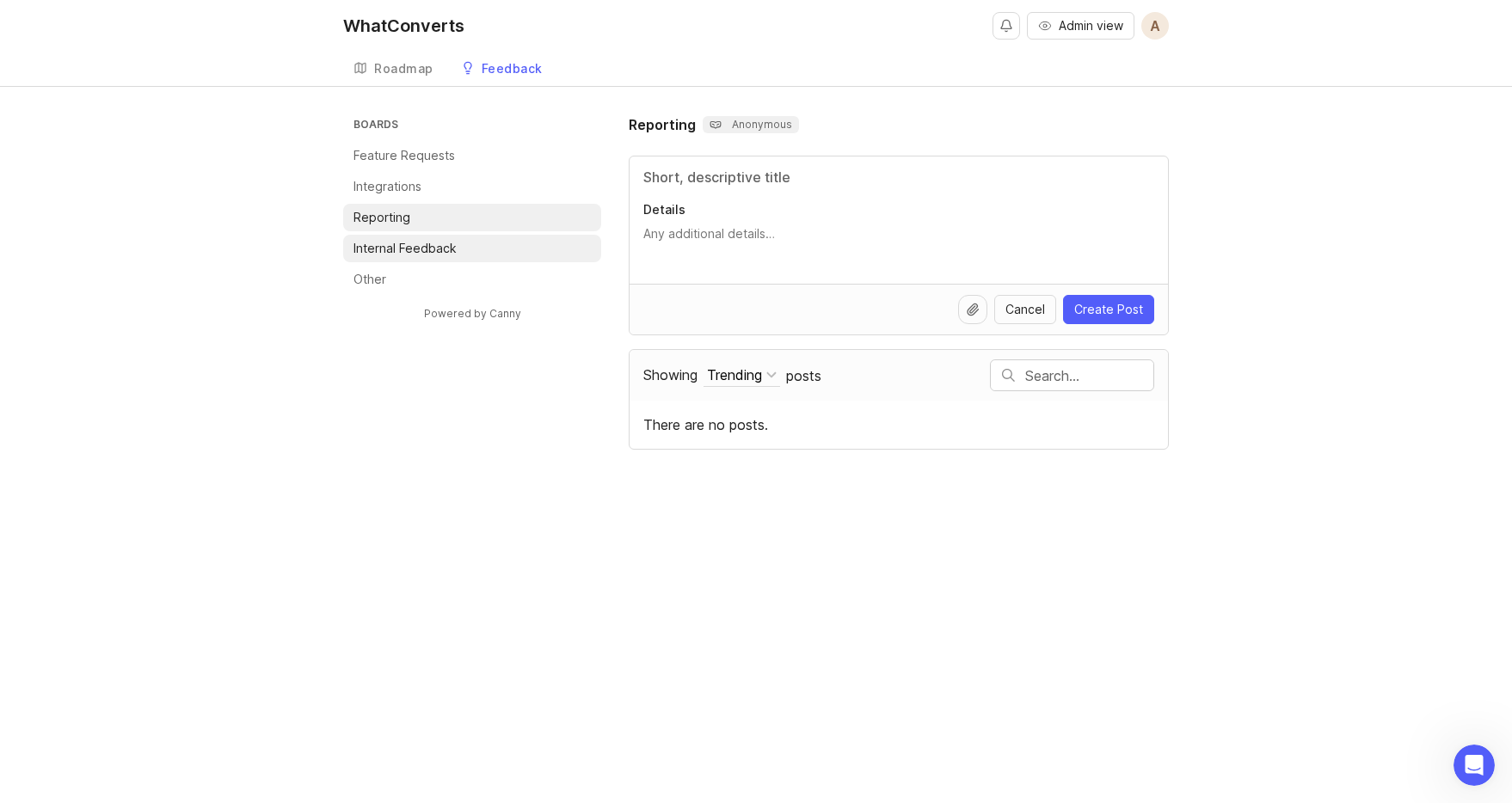
click at [419, 237] on li "Internal Feedback" at bounding box center [472, 248] width 258 height 27
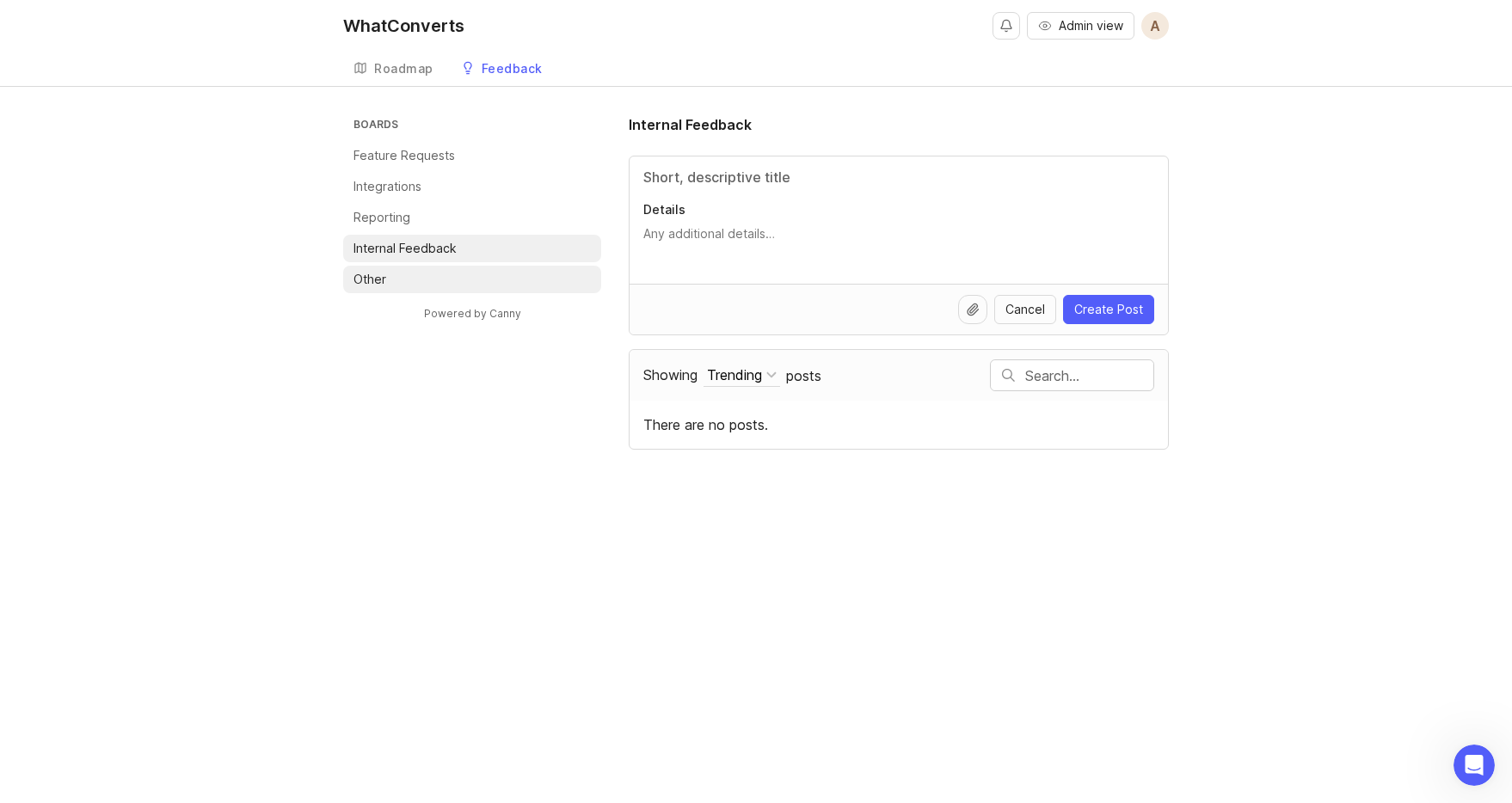
click at [406, 276] on li "Other" at bounding box center [472, 279] width 258 height 27
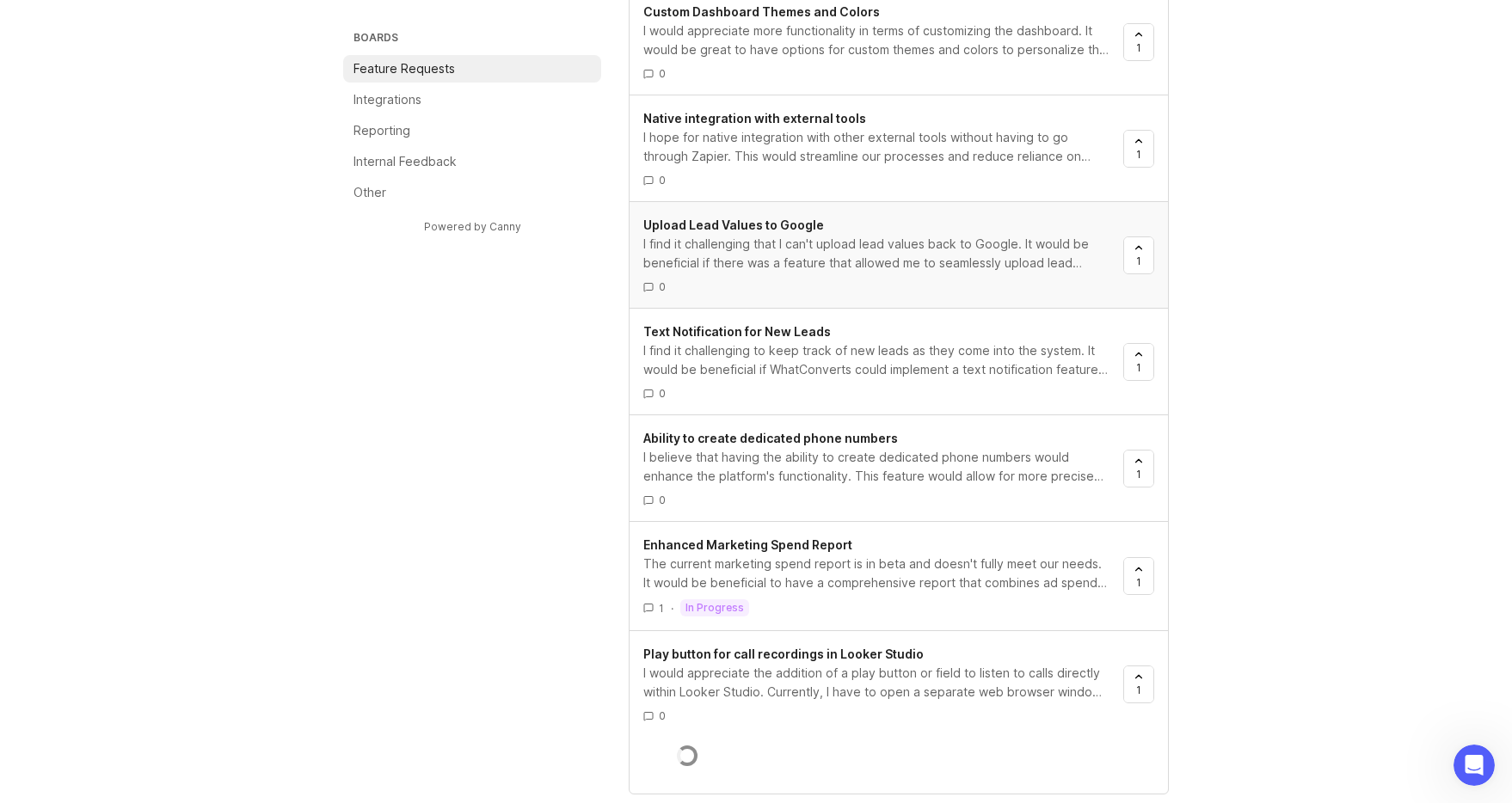
scroll to position [1935, 0]
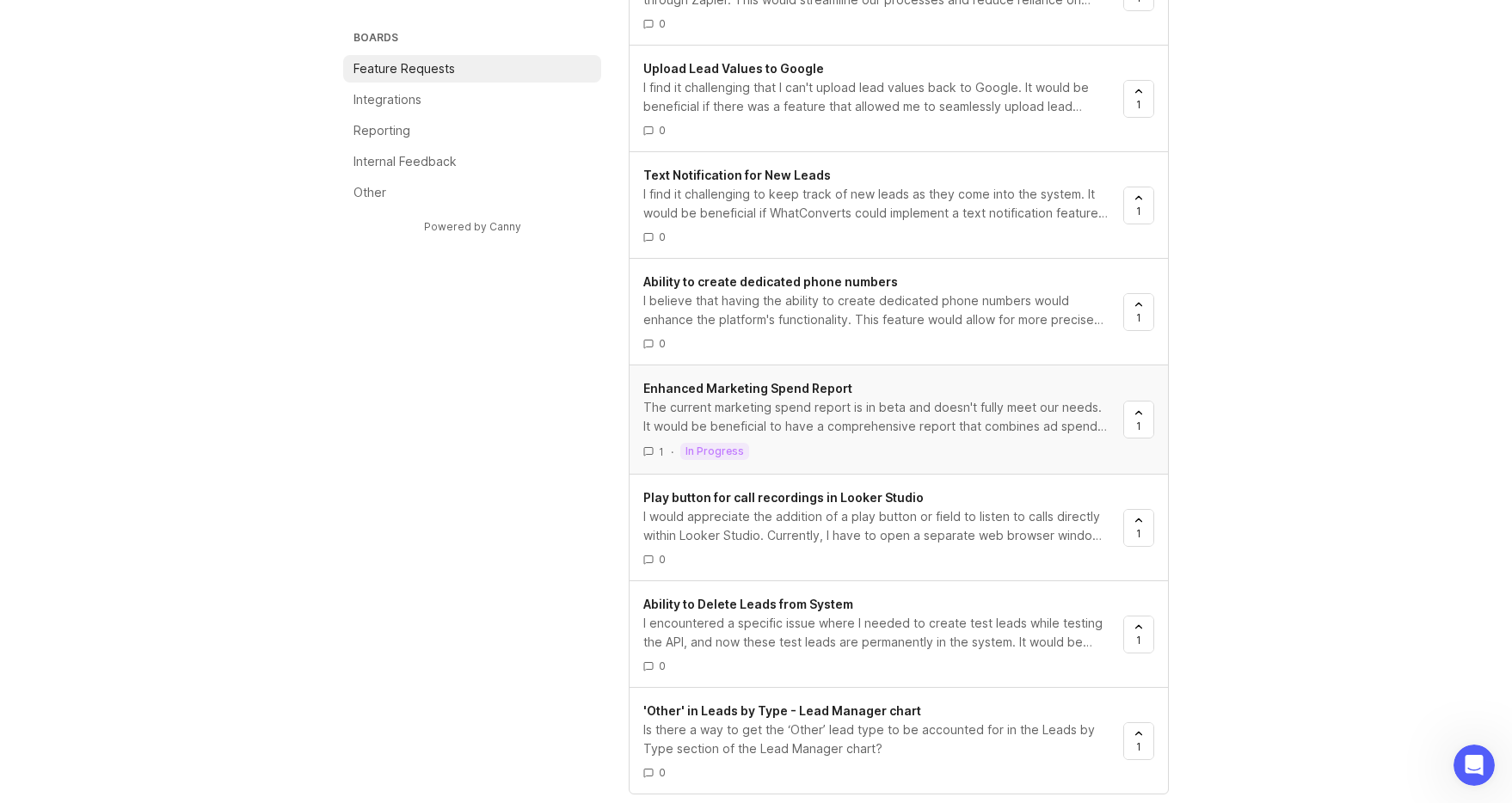
click at [763, 417] on div "The current marketing spend report is in beta and doesn't fully meet our needs.…" at bounding box center [876, 416] width 466 height 37
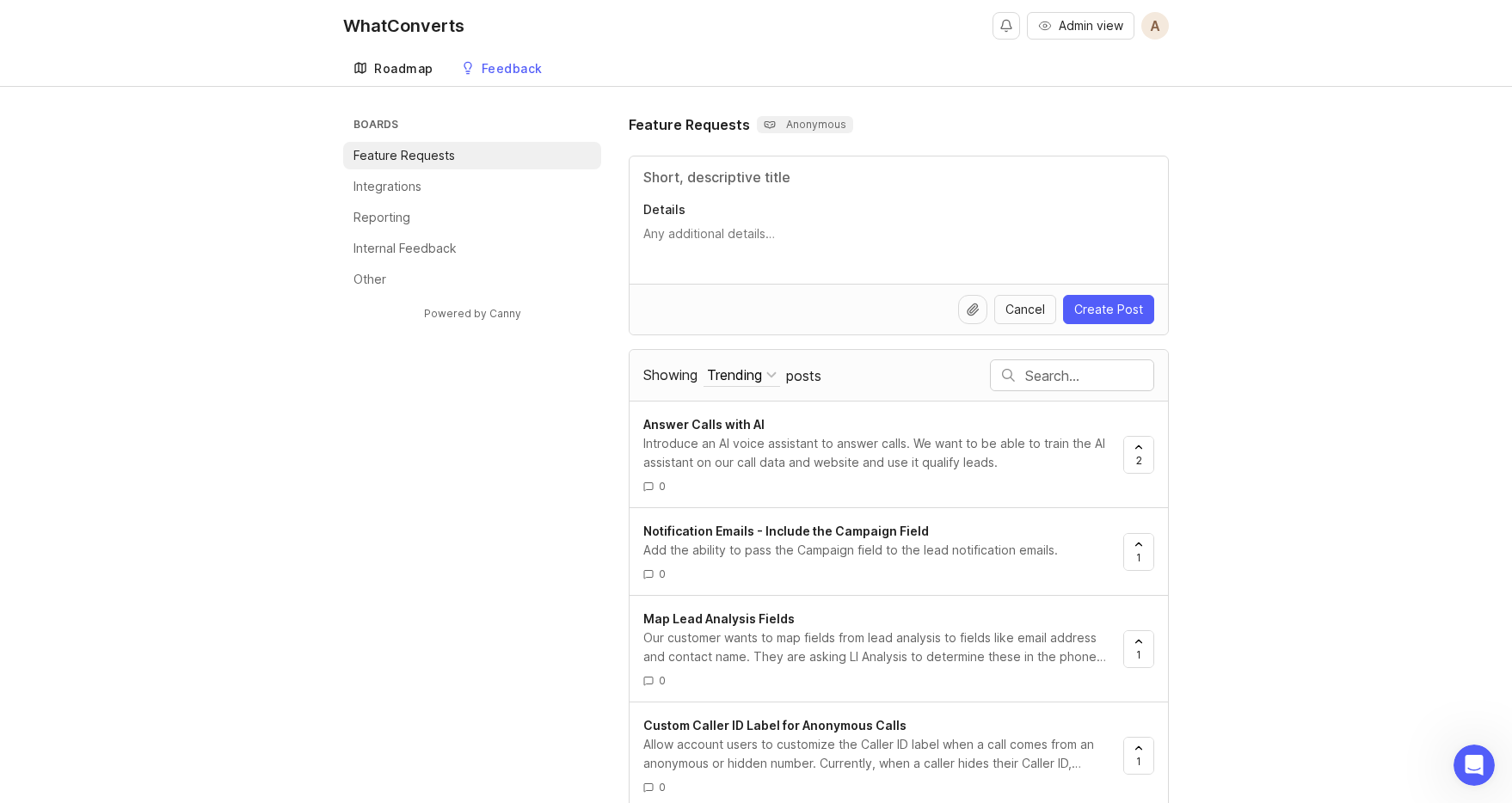
click at [406, 77] on link "Roadmap" at bounding box center [394, 69] width 100 height 36
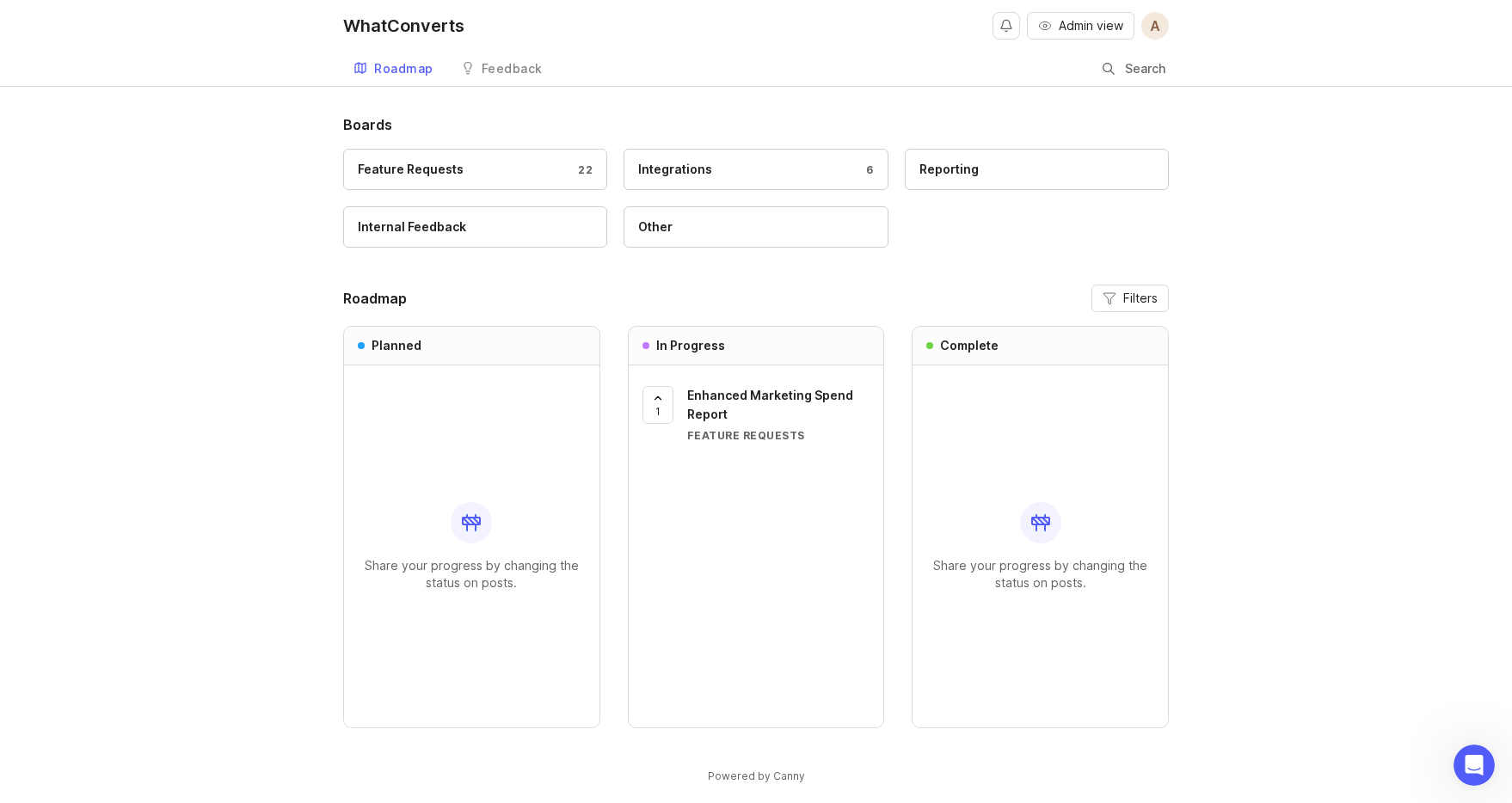
click at [499, 198] on div "Feature Requests 22 Integrations 6 Reporting Internal Feedback Other" at bounding box center [756, 206] width 825 height 115
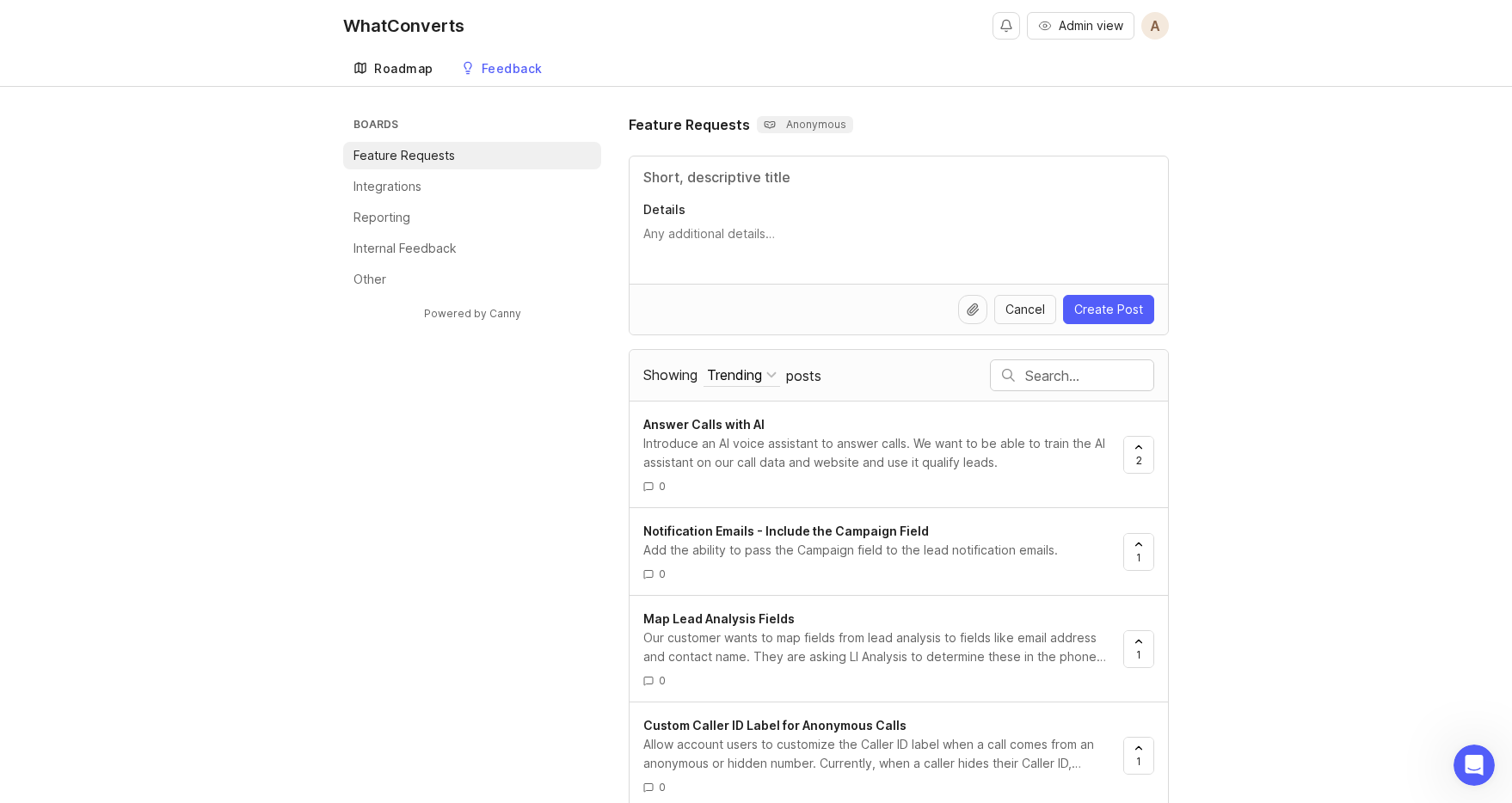
click at [421, 67] on div "Roadmap" at bounding box center [404, 68] width 59 height 12
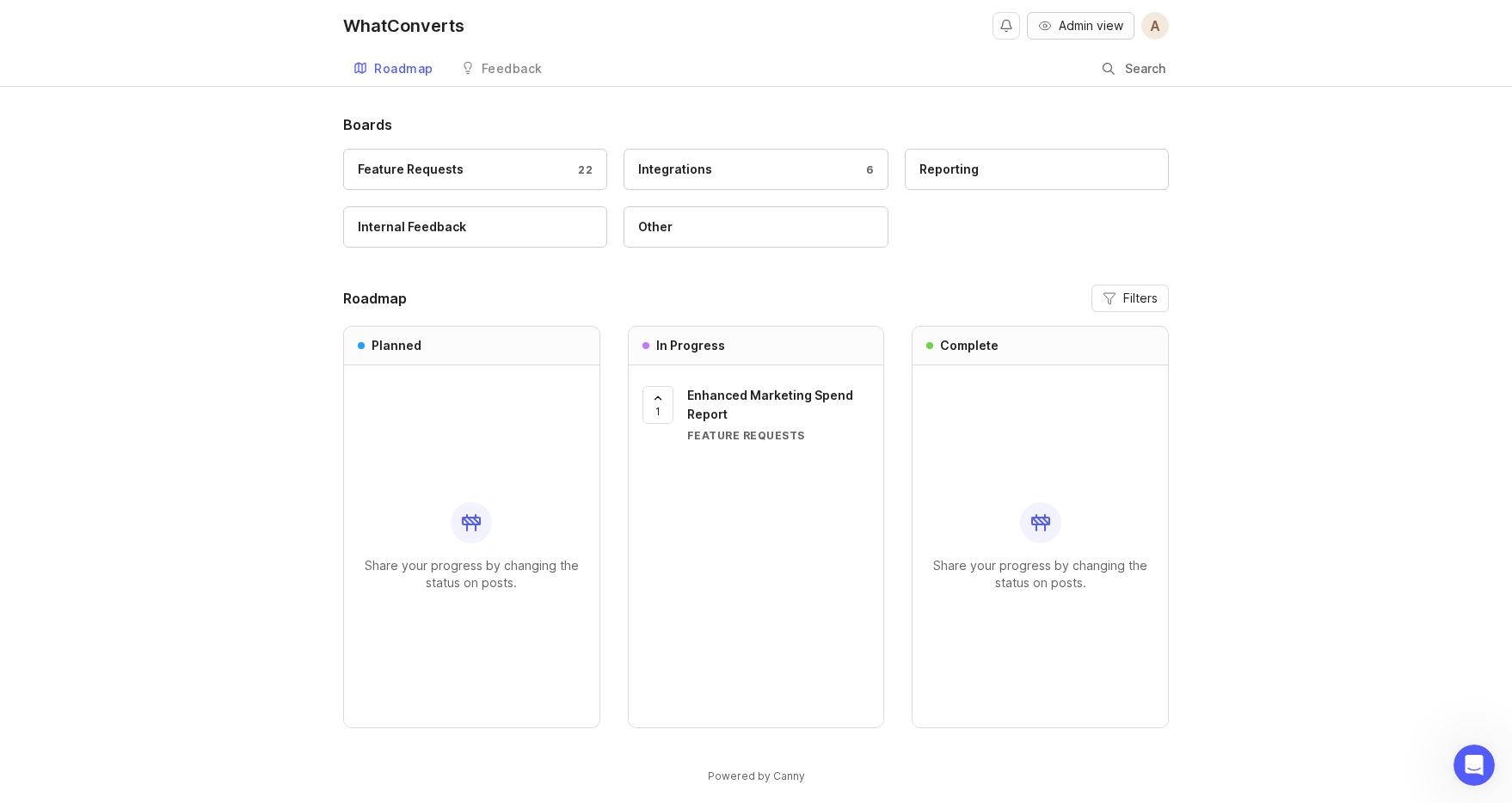
click at [1092, 33] on span "Admin view" at bounding box center [1090, 26] width 65 height 17
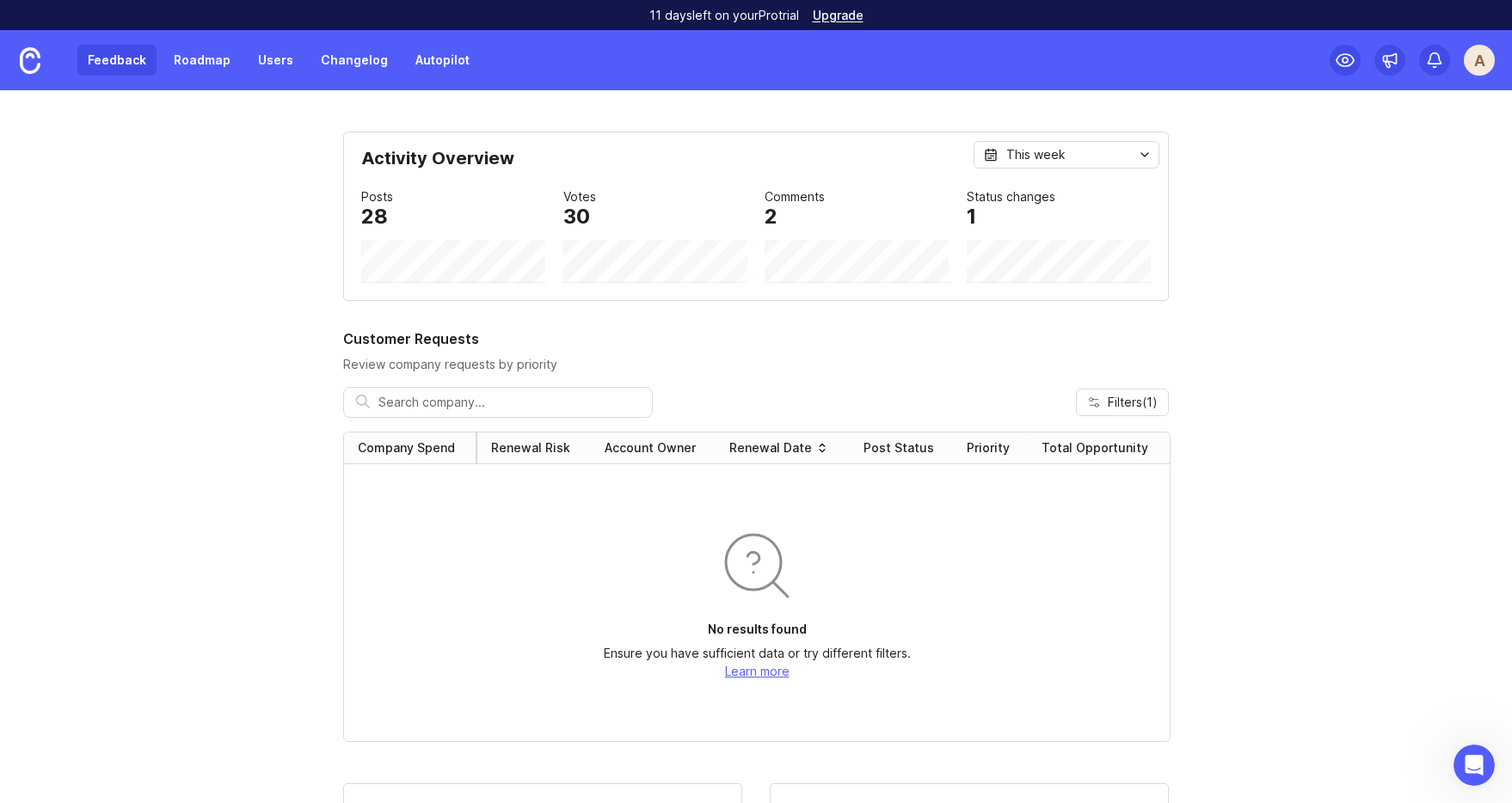
click at [110, 52] on link "Feedback" at bounding box center [117, 60] width 79 height 31
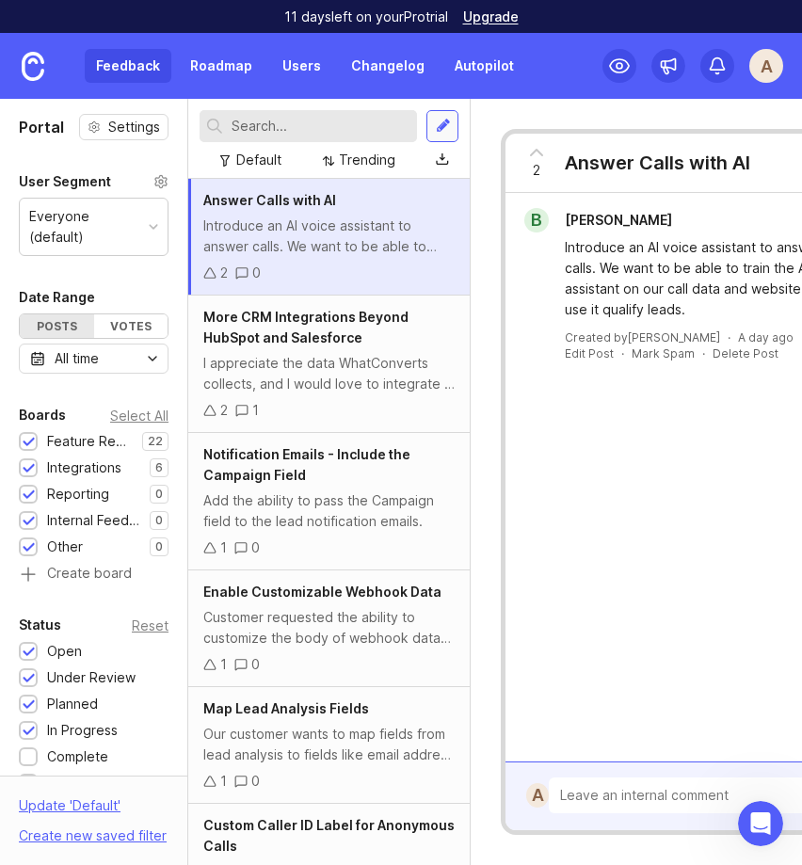
click at [442, 129] on div at bounding box center [443, 126] width 15 height 17
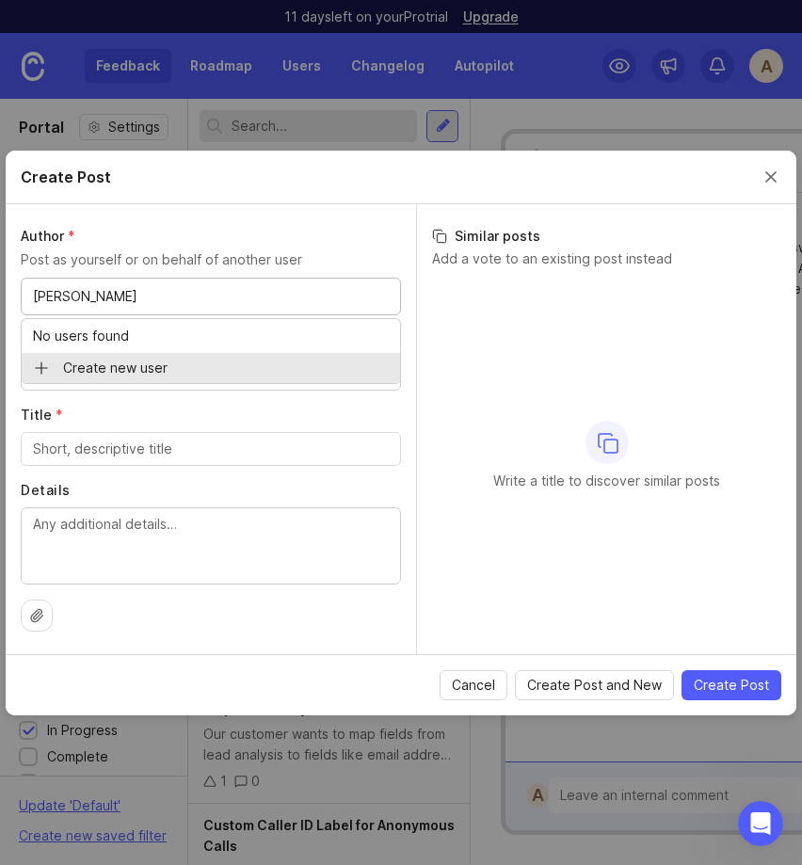
type input "Sean Hoyt"
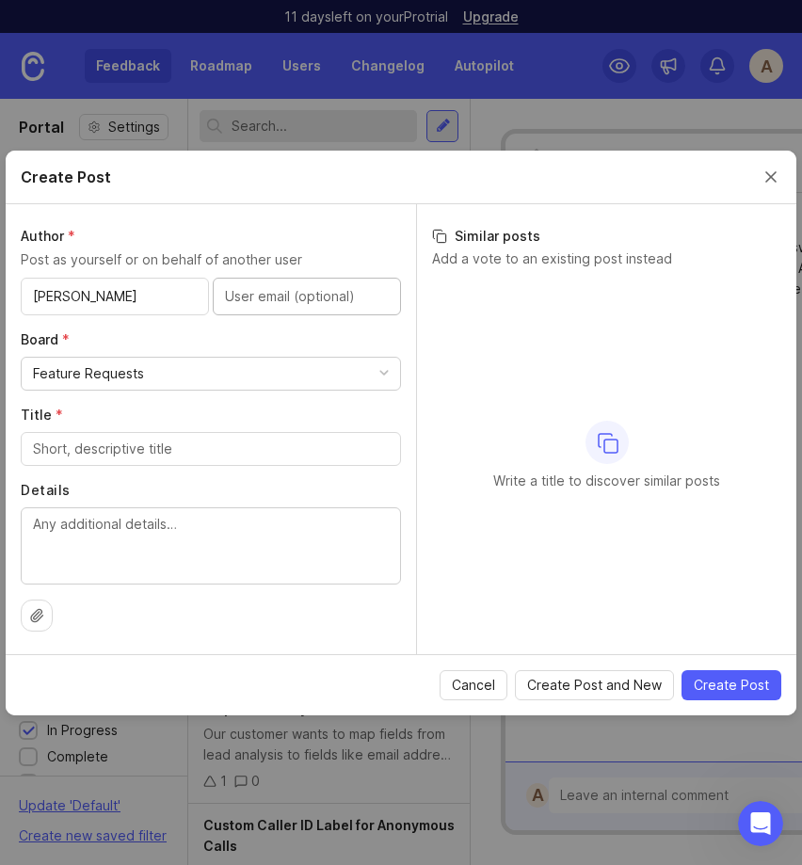
paste input "sean@highervisibility.com"
type input "sean@highervisibility.com"
click at [276, 361] on div "Feature Requests" at bounding box center [211, 374] width 379 height 32
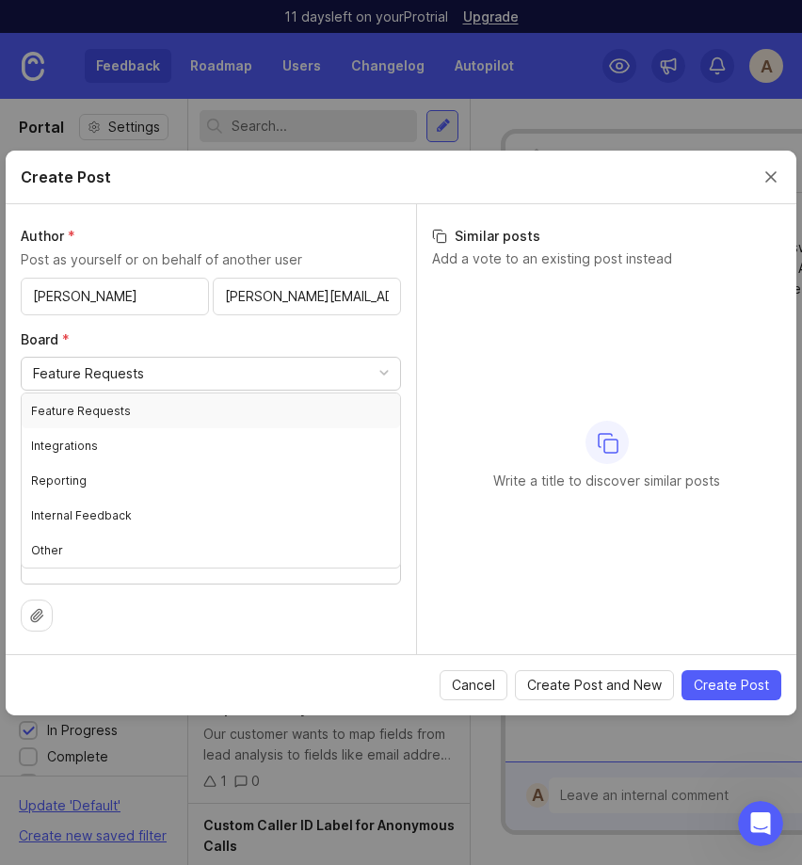
click at [265, 374] on div "Feature Requests" at bounding box center [211, 374] width 379 height 32
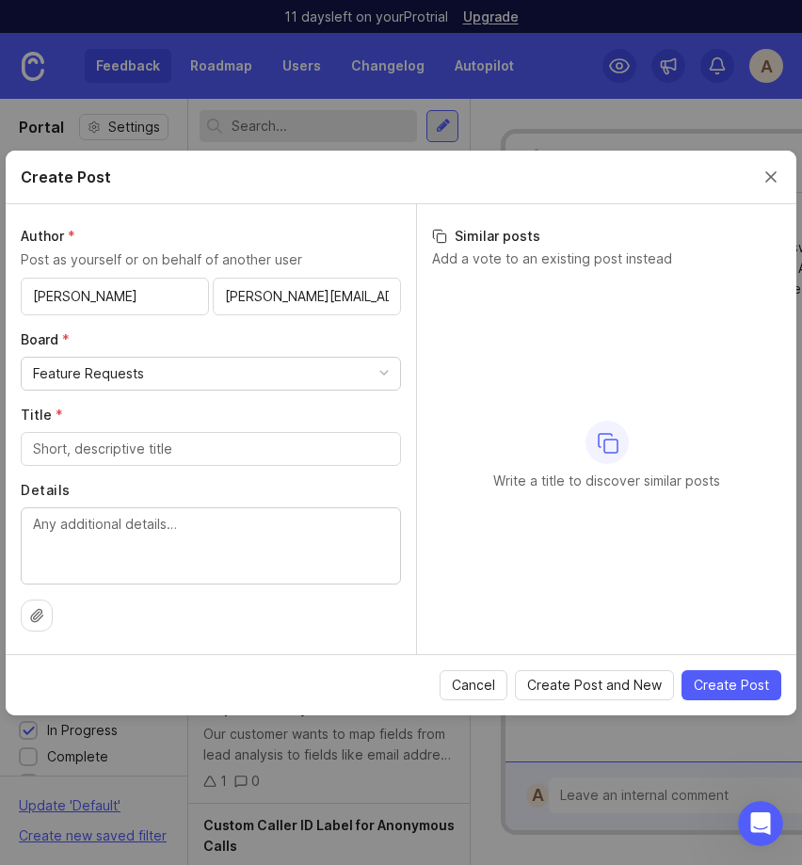
click at [258, 375] on div "Feature Requests" at bounding box center [211, 374] width 379 height 32
click at [88, 448] on input "Title *" at bounding box center [211, 449] width 356 height 21
paste input "Facebook Leads & Google Ads Leads Direct Integration"
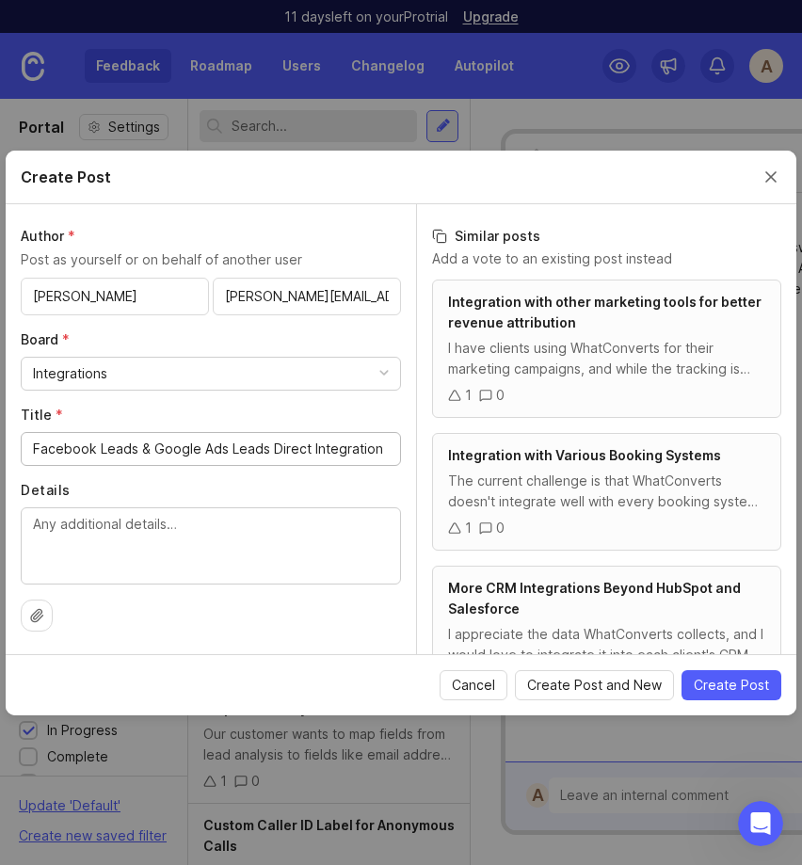
type input "Facebook Leads & Google Ads Leads Direct Integration"
click at [123, 542] on textarea "Details" at bounding box center [211, 545] width 356 height 62
paste textarea "The customer requests direct integration with Facebook Instant Forms and Google…"
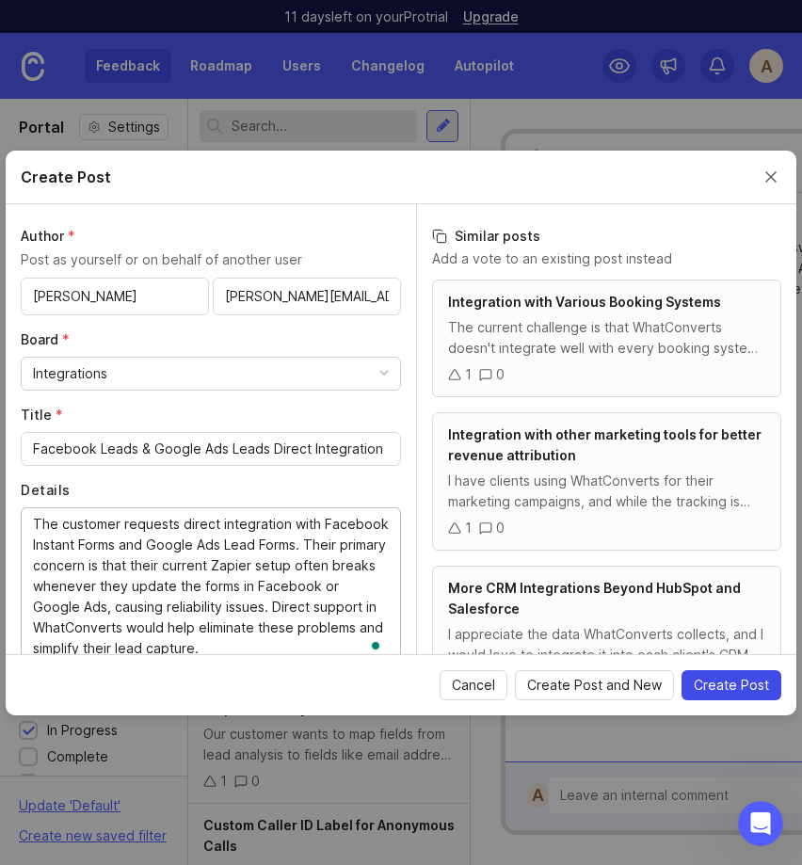
type textarea "The customer requests direct integration with Facebook Instant Forms and Google…"
click at [762, 684] on span "Create Post" at bounding box center [731, 685] width 75 height 19
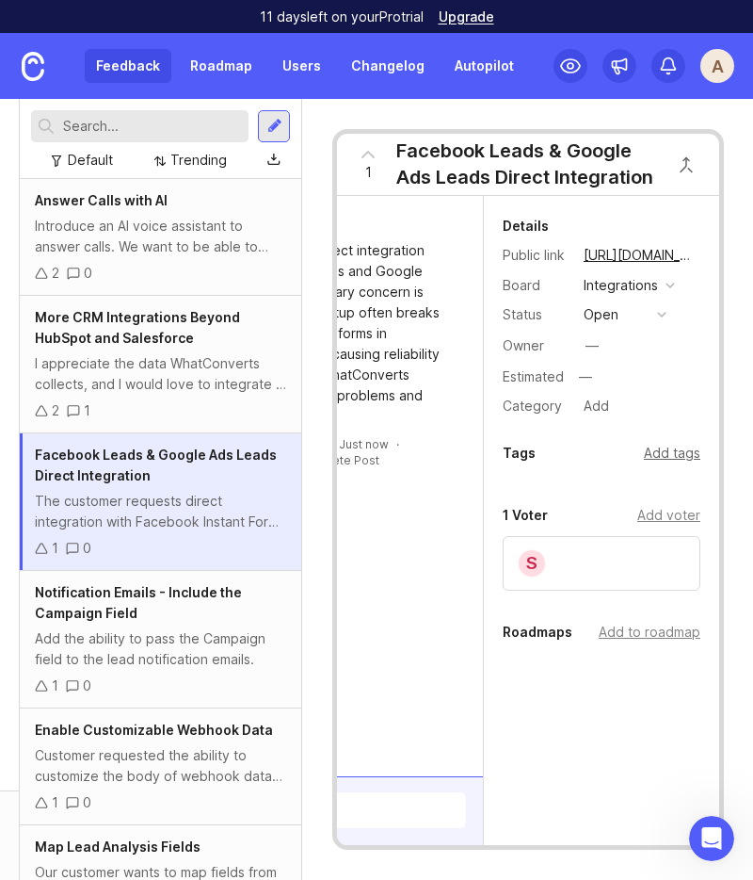
click at [674, 457] on div "Add tags" at bounding box center [672, 453] width 57 height 21
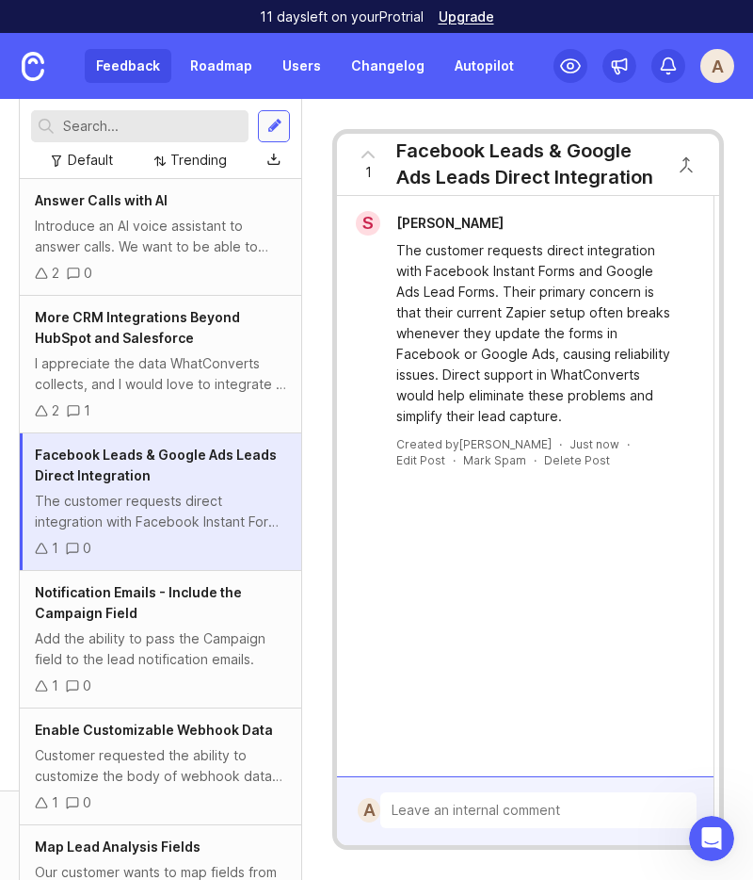
click at [273, 121] on div at bounding box center [274, 126] width 15 height 17
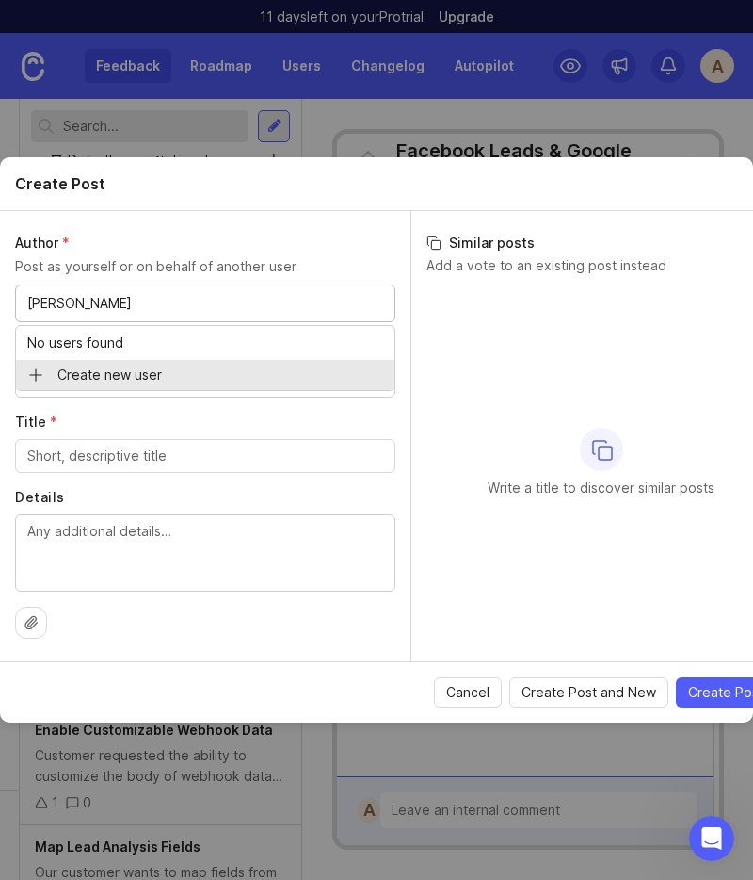
type input "Seth Paterson"
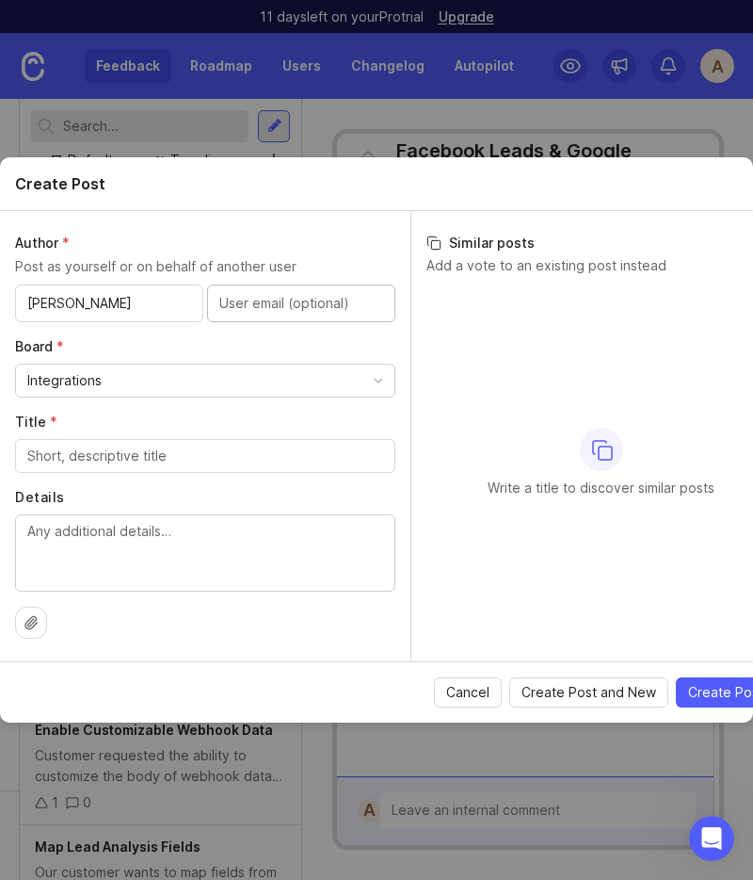
paste input "spaterson@scoutcare.com"
type input "spaterson@scoutcare.com"
click at [303, 340] on label "Board *" at bounding box center [205, 346] width 380 height 19
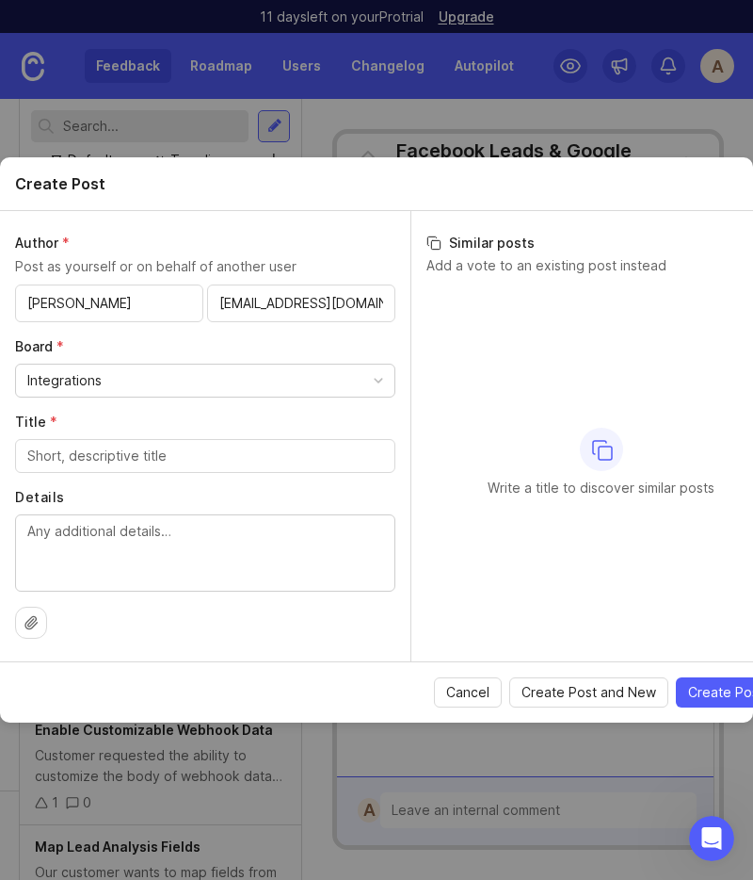
click at [128, 550] on textarea "Details" at bounding box center [205, 552] width 356 height 62
paste textarea "Customer would like to be able to supply a custom identifier that is used for m…"
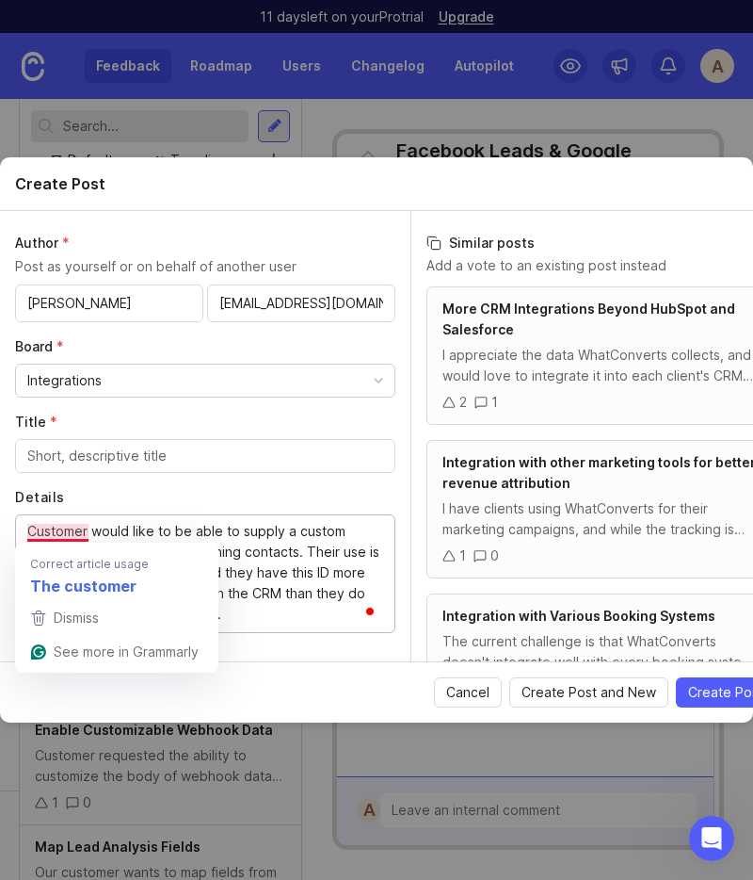
click at [41, 533] on textarea "Customer would like to be able to supply a custom identifier that is used for m…" at bounding box center [205, 573] width 356 height 104
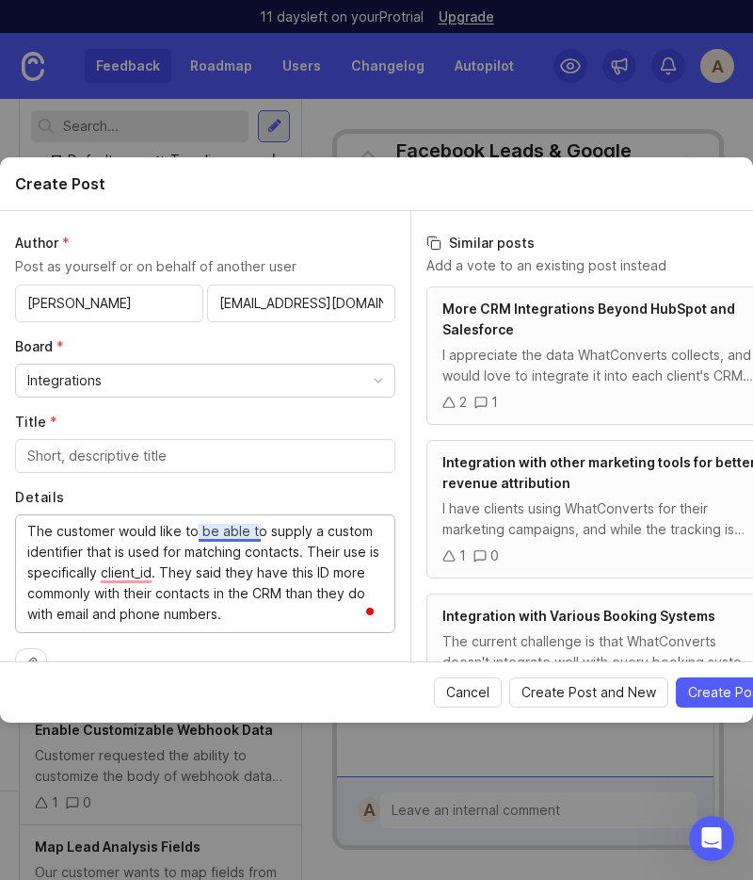
click at [217, 531] on textarea "The customer would like to be able to supply a custom identifier that is used f…" at bounding box center [205, 573] width 356 height 104
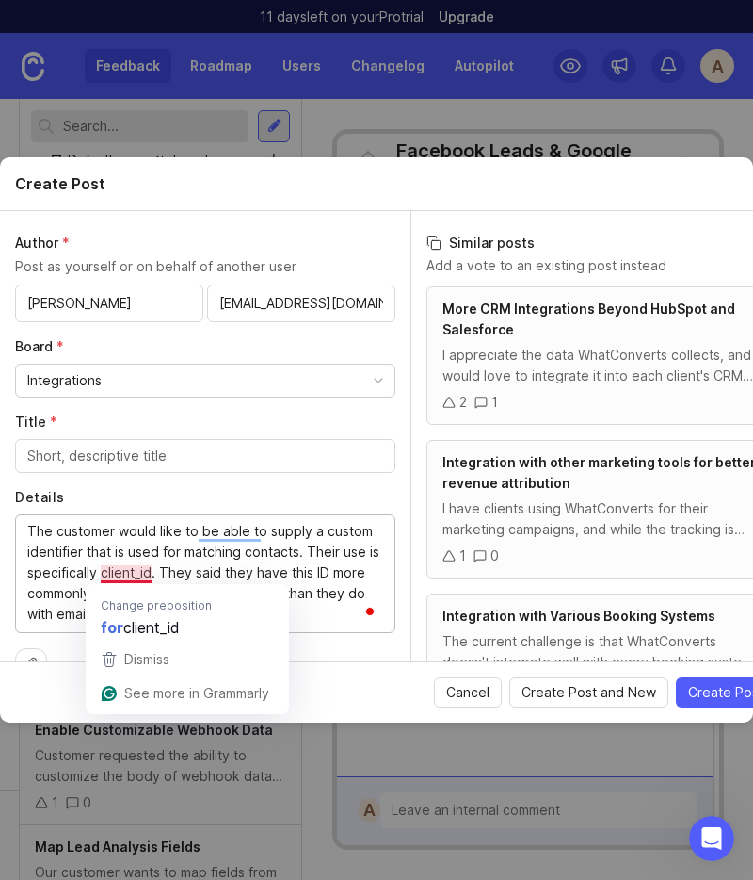
click at [127, 566] on textarea "The customer would like to be able to supply a custom identifier that is used f…" at bounding box center [205, 573] width 356 height 104
click at [214, 533] on textarea "The customer would like to be able to supply a custom identifier that is used f…" at bounding box center [205, 573] width 356 height 104
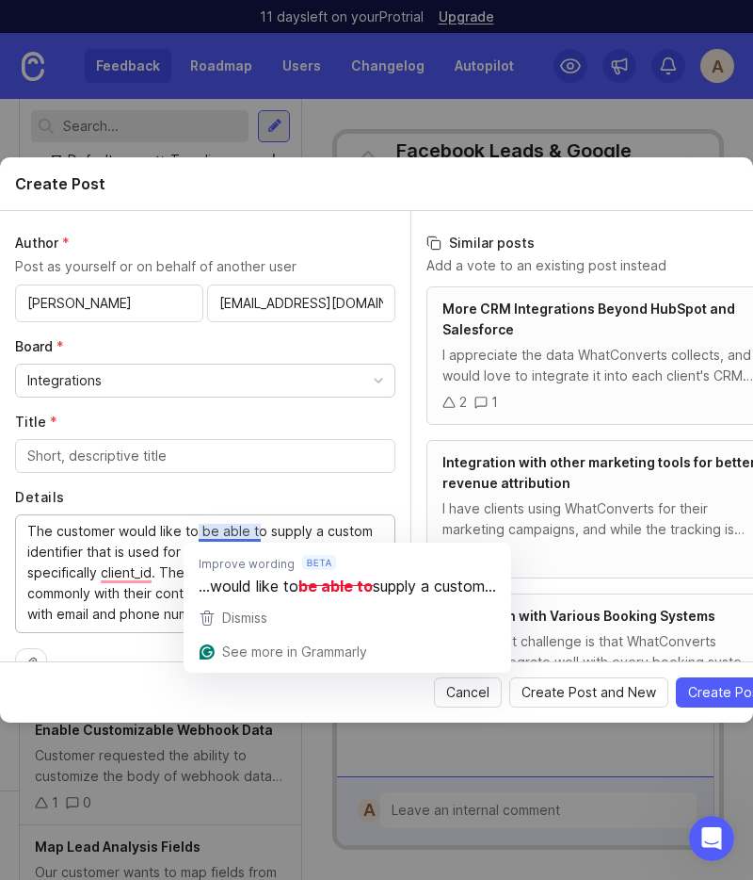
click at [106, 549] on textarea "The customer would like to be able to supply a custom identifier that is used f…" at bounding box center [205, 573] width 356 height 104
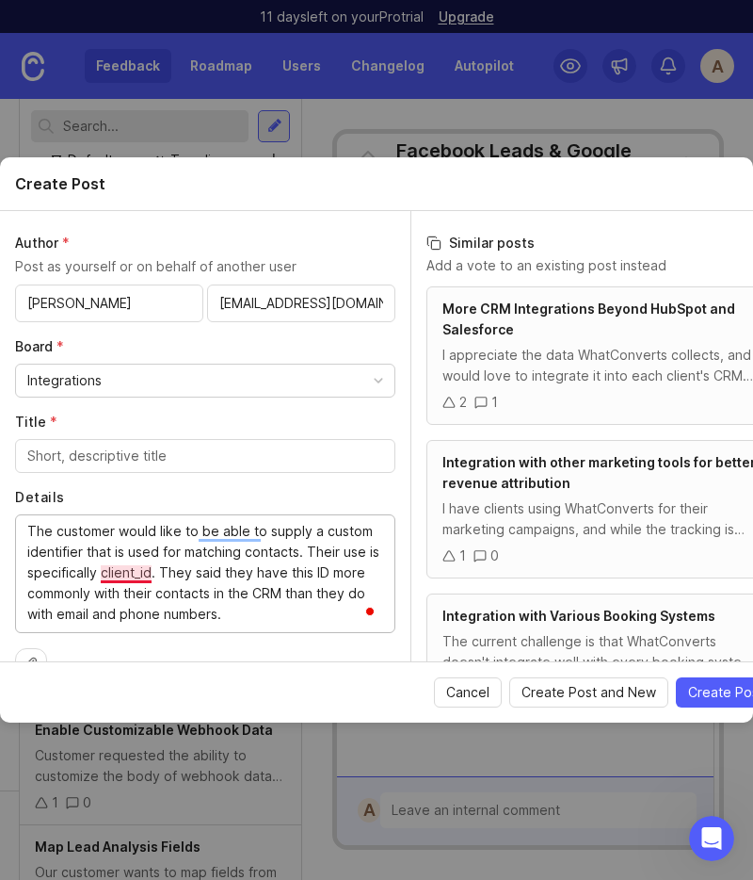
click at [132, 575] on textarea "The customer would like to be able to supply a custom identifier that is used f…" at bounding box center [205, 573] width 356 height 104
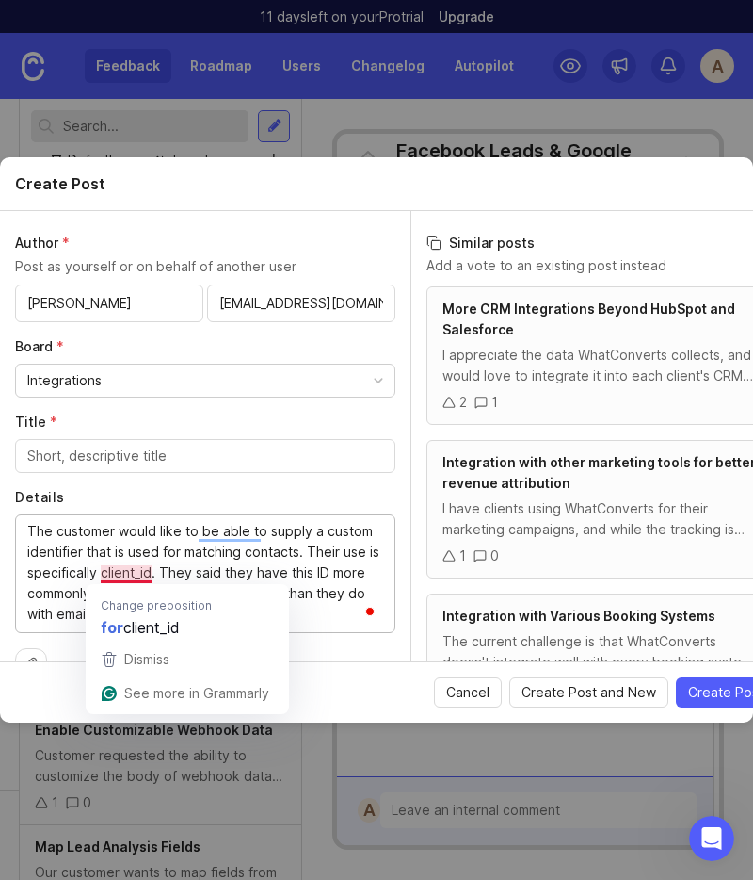
click at [194, 560] on textarea "The customer would like to be able to supply a custom identifier that is used f…" at bounding box center [205, 573] width 356 height 104
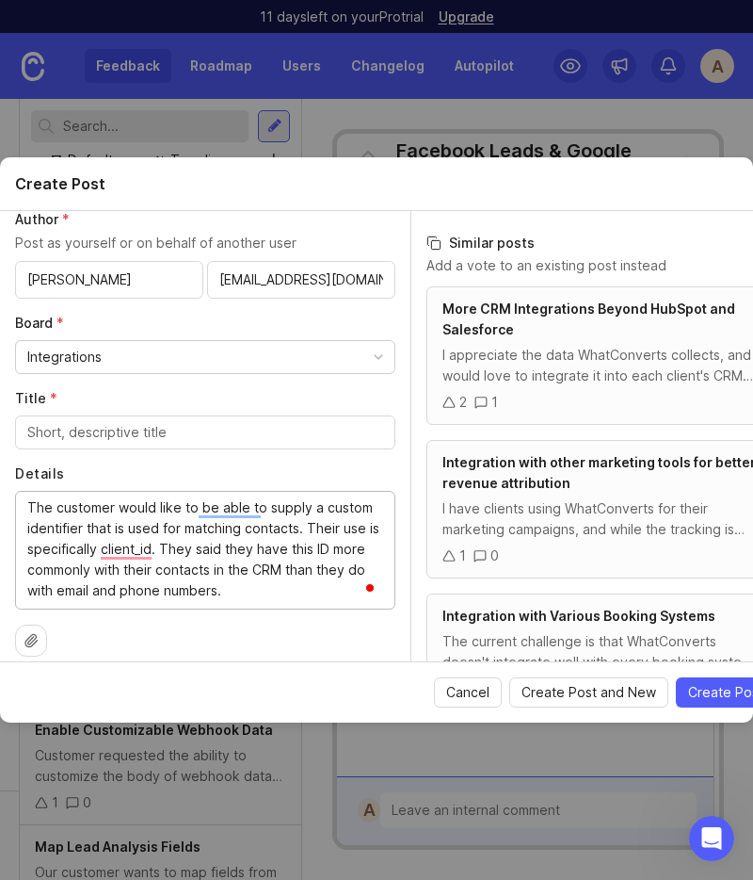
click at [269, 561] on textarea "The customer would like to be able to supply a custom identifier that is used f…" at bounding box center [205, 549] width 356 height 104
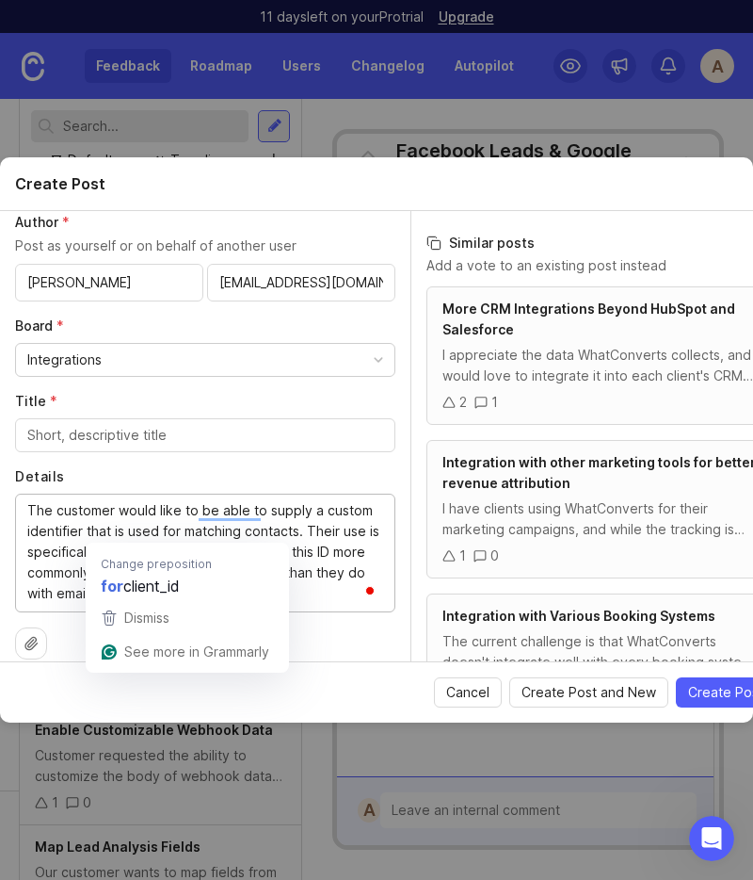
scroll to position [20, 0]
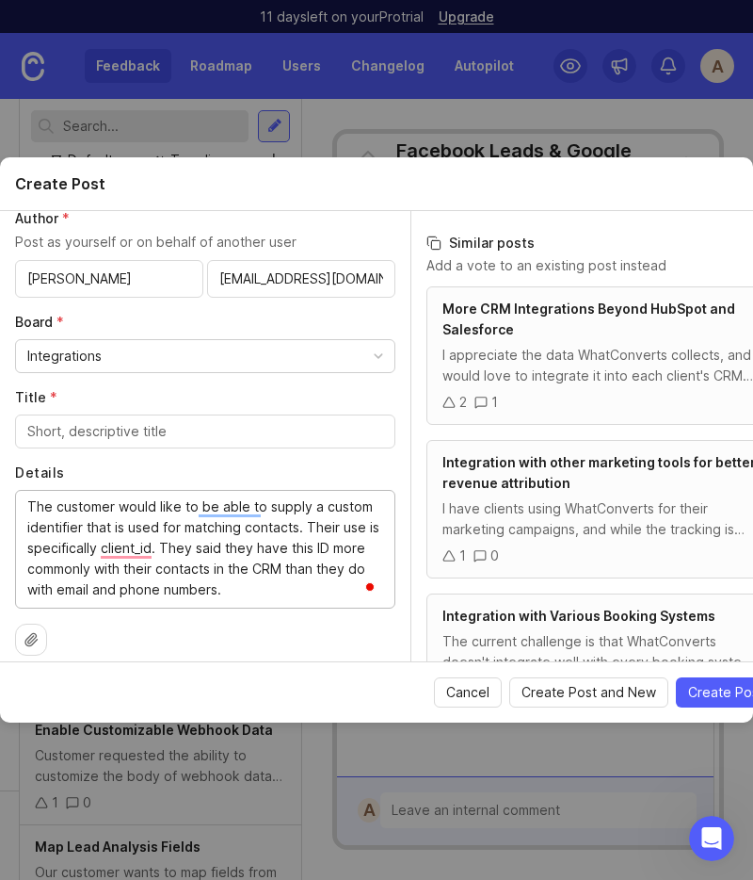
type textarea "The customer would like to be able to supply a custom identifier that is used f…"
click at [136, 356] on div "Integrations" at bounding box center [205, 356] width 379 height 32
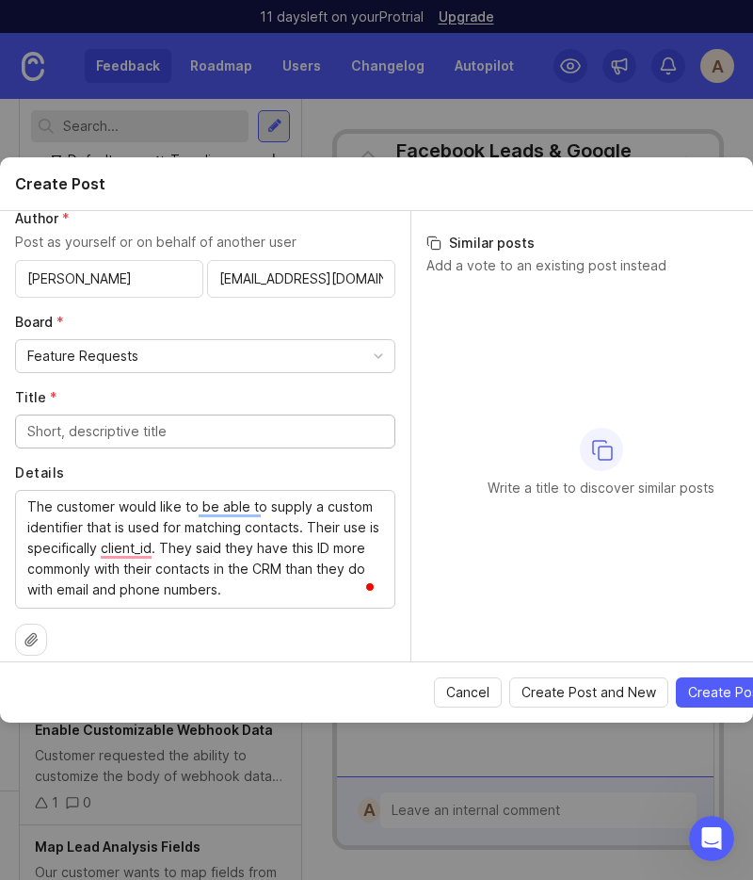
click at [109, 440] on input "Title *" at bounding box center [205, 431] width 356 height 21
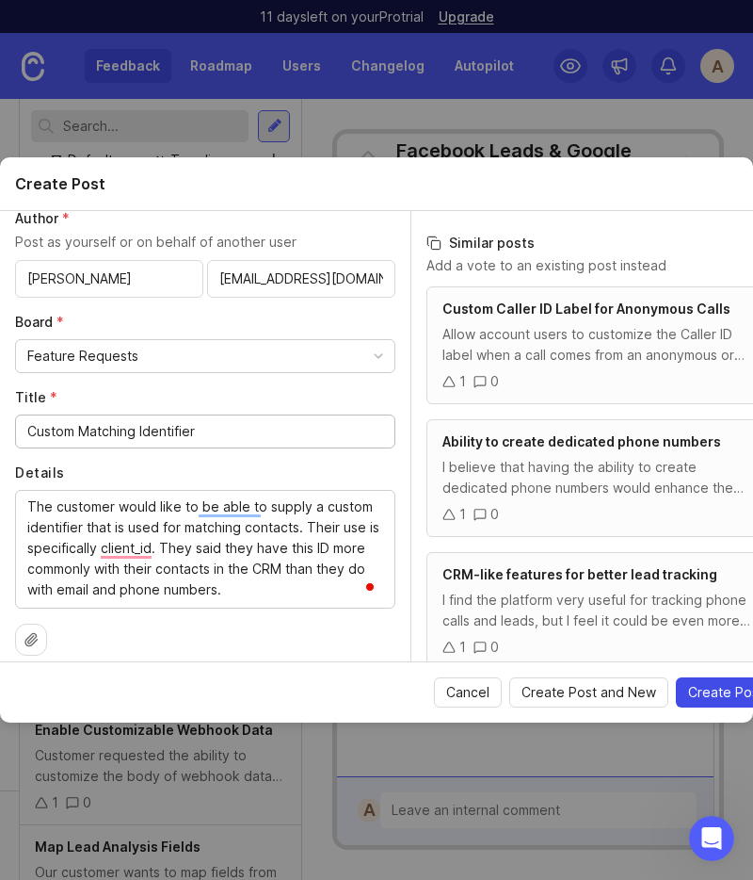
type input "Custom Matching Identifier"
click at [740, 694] on span "Create Post" at bounding box center [725, 692] width 75 height 19
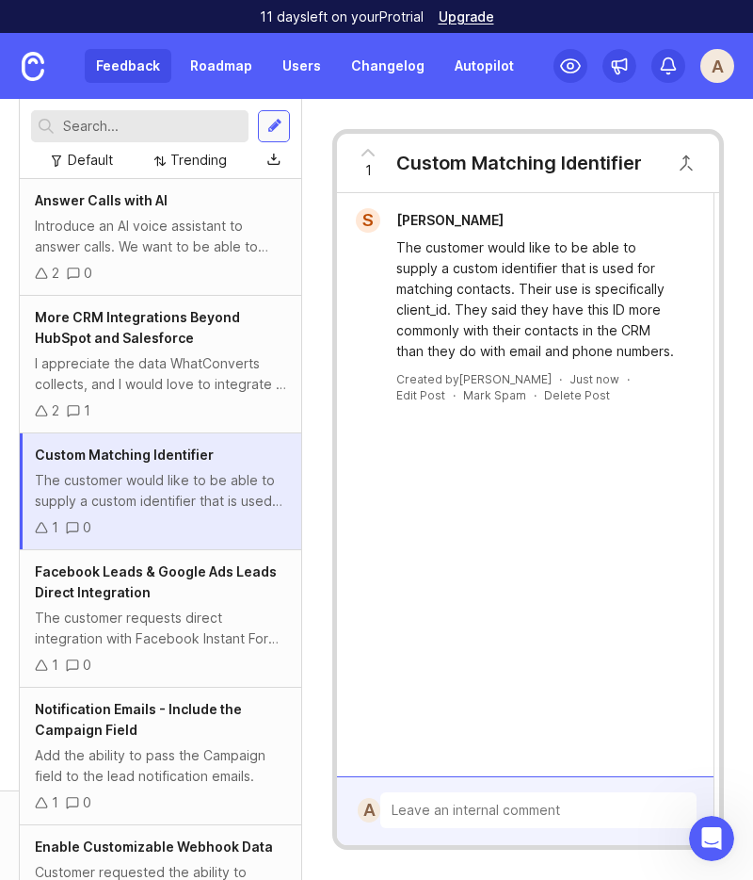
click at [271, 124] on div at bounding box center [274, 126] width 15 height 17
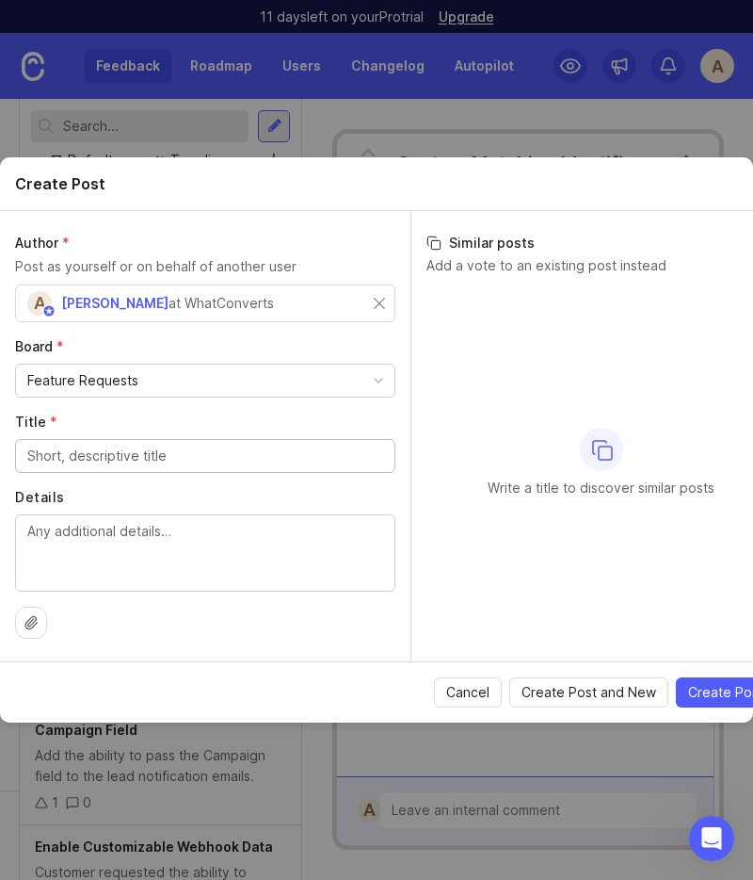
click at [169, 303] on div "at WhatConverts" at bounding box center [221, 303] width 105 height 21
click at [385, 303] on div "A [PERSON_NAME] States at WhatConverts" at bounding box center [205, 303] width 380 height 38
click at [387, 299] on div "A [PERSON_NAME] States at WhatConverts" at bounding box center [205, 303] width 380 height 38
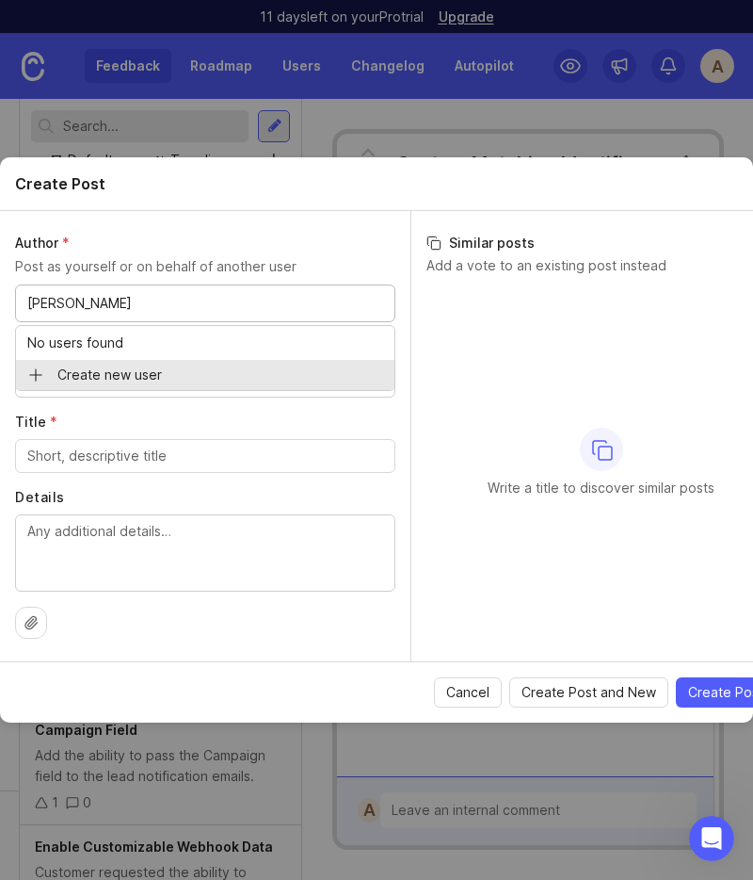
type input "Justus Winter"
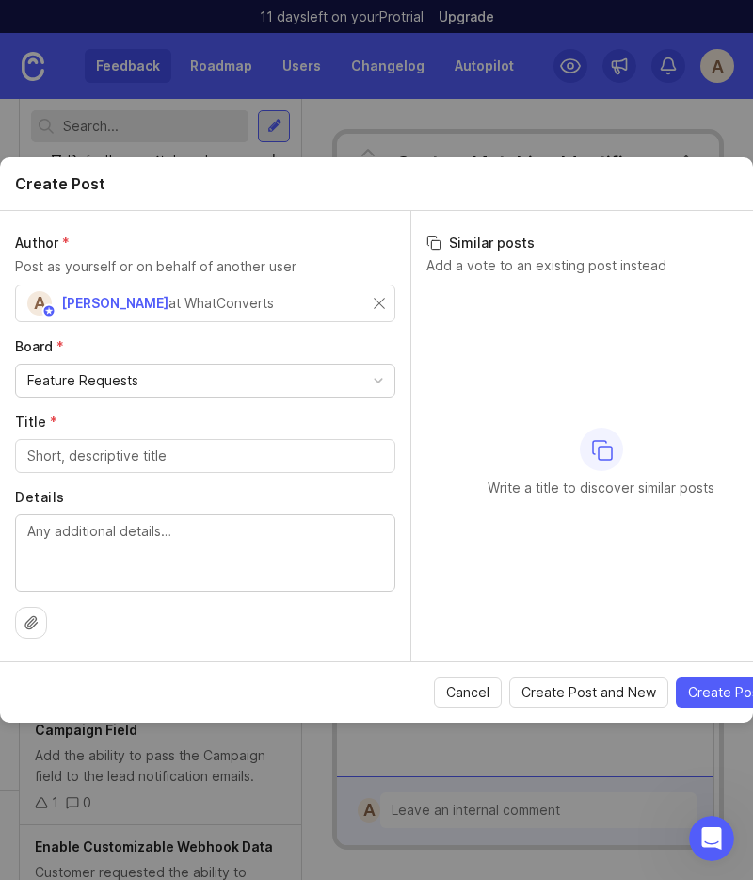
click at [126, 552] on textarea "Details" at bounding box center [205, 552] width 356 height 62
paste textarea "The customer would like to have the option to display a trend line on the graph…"
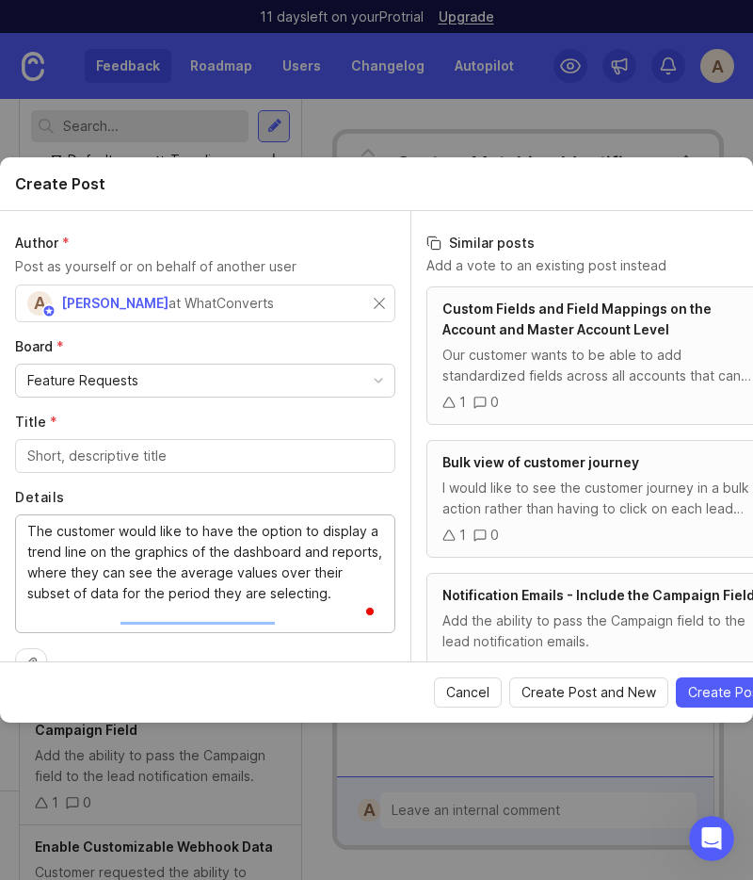
drag, startPoint x: 26, startPoint y: 550, endPoint x: 8, endPoint y: 516, distance: 38.8
click at [8, 516] on div "Author * Post as yourself or on behalf of another user A Andy States at WhatCon…" at bounding box center [205, 436] width 411 height 450
click at [199, 595] on textarea "The customer would like to have the option to display a trend line on the graph…" at bounding box center [205, 562] width 356 height 83
type textarea "The customer would like to have the option to display a trend line on the graph…"
click at [319, 373] on div "Feature Requests" at bounding box center [205, 380] width 379 height 32
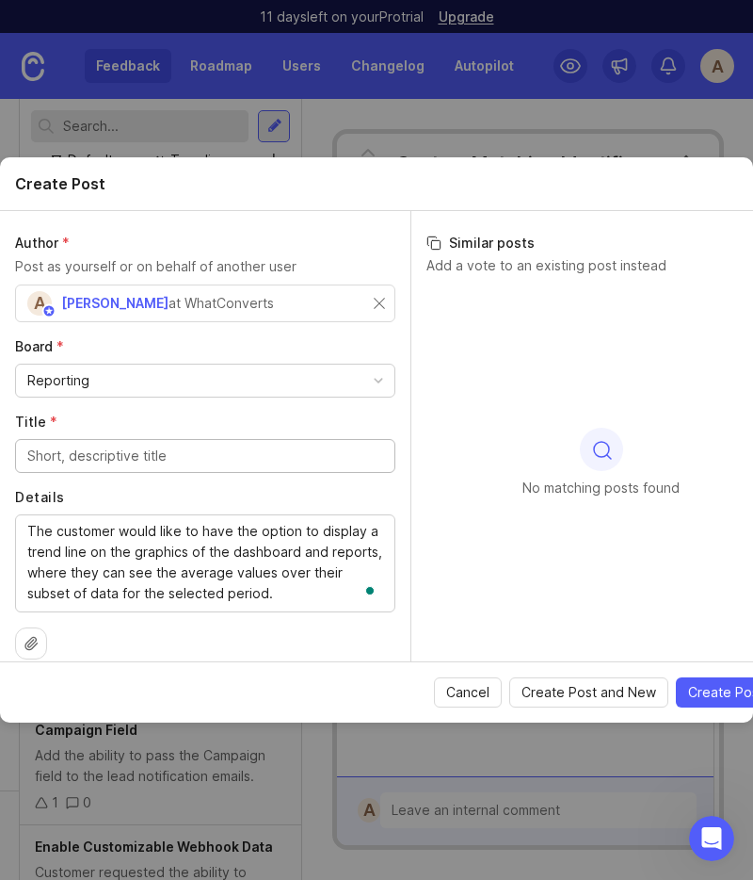
click at [69, 452] on input "Title *" at bounding box center [205, 455] width 356 height 21
type input "Average Trend Line in Dashboard and Reports"
click at [73, 314] on div "Justu" at bounding box center [109, 303] width 188 height 38
type input "Justus Winter"
click at [285, 297] on input "text" at bounding box center [301, 303] width 164 height 21
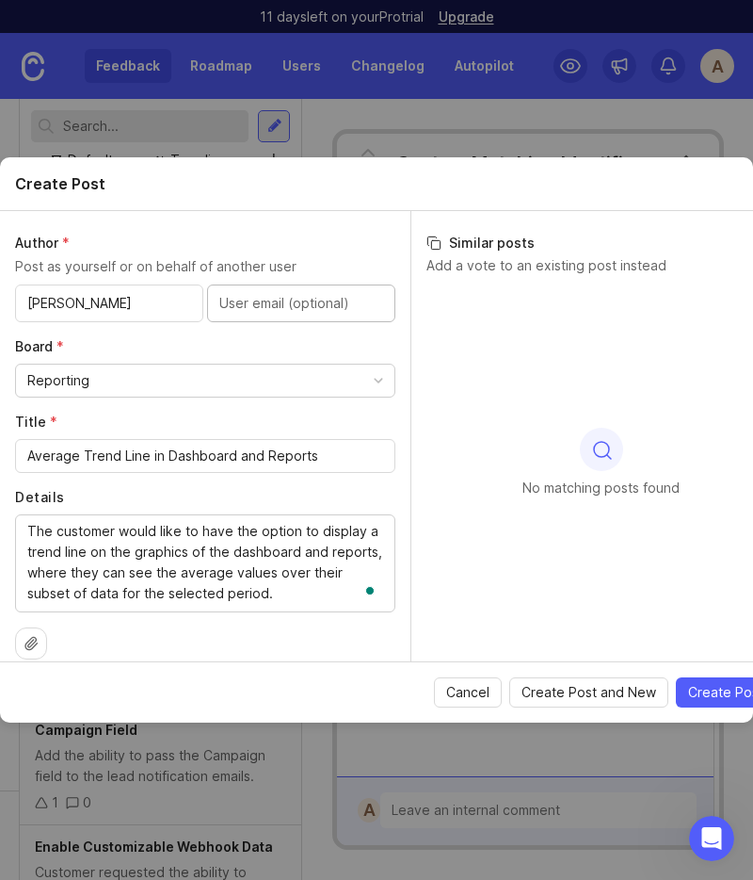
paste input "justus@creatorscollective.us"
type input "justus@creatorscollective.us"
click at [722, 694] on span "Create Post" at bounding box center [725, 692] width 75 height 19
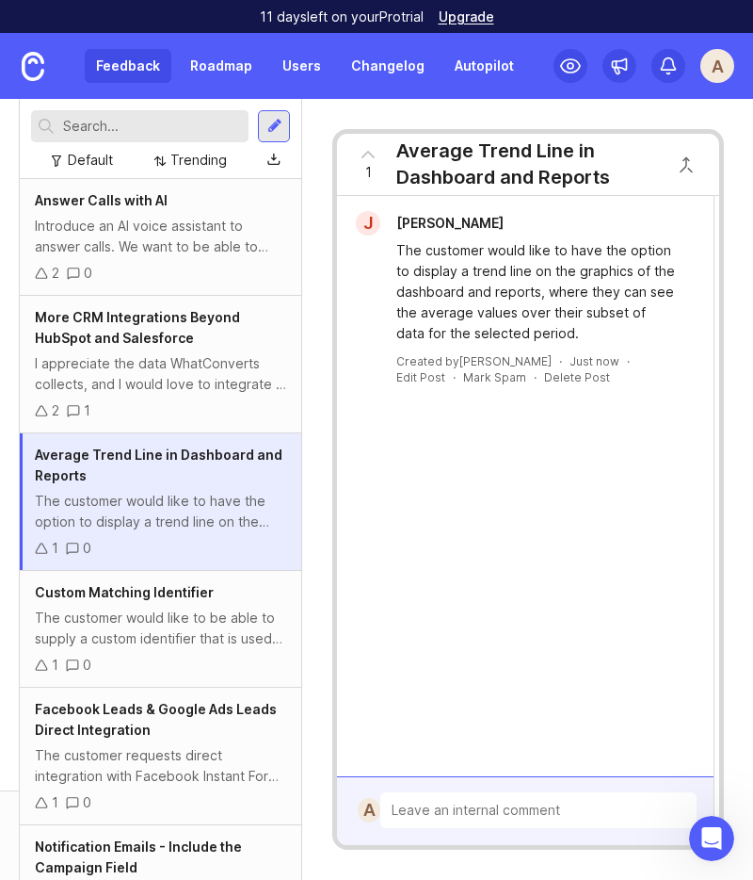
scroll to position [0, 231]
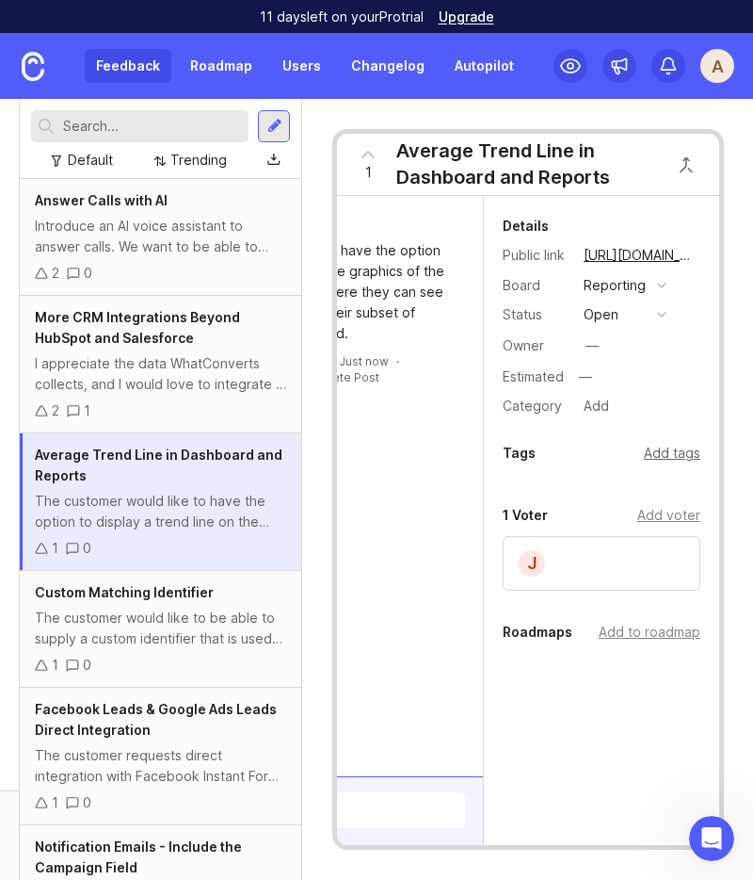
click at [686, 454] on div "Add tags" at bounding box center [672, 453] width 57 height 21
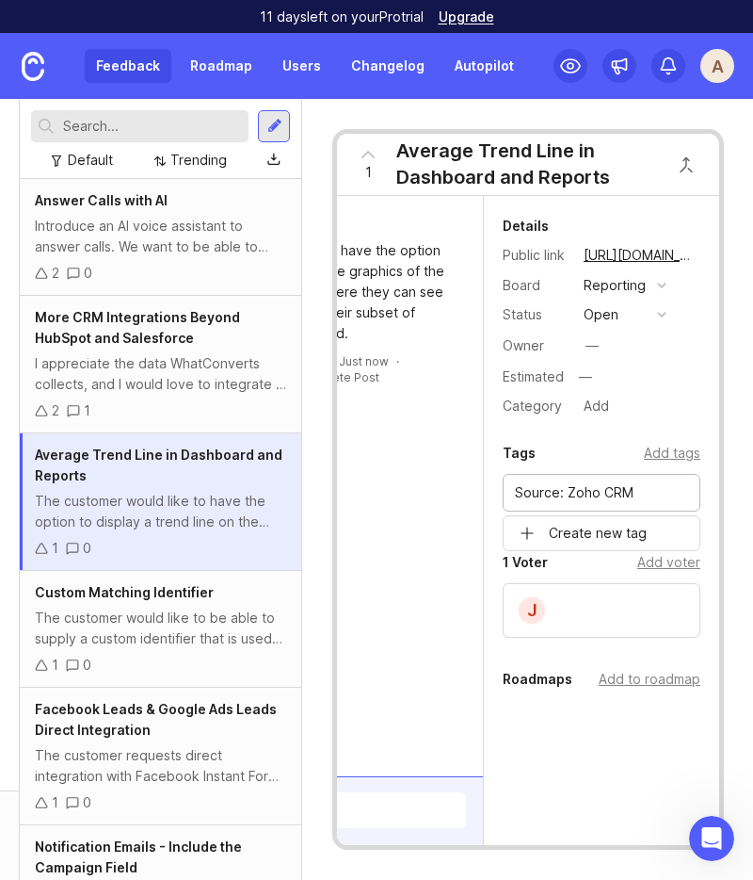
type input "Source: Zoho CRM"
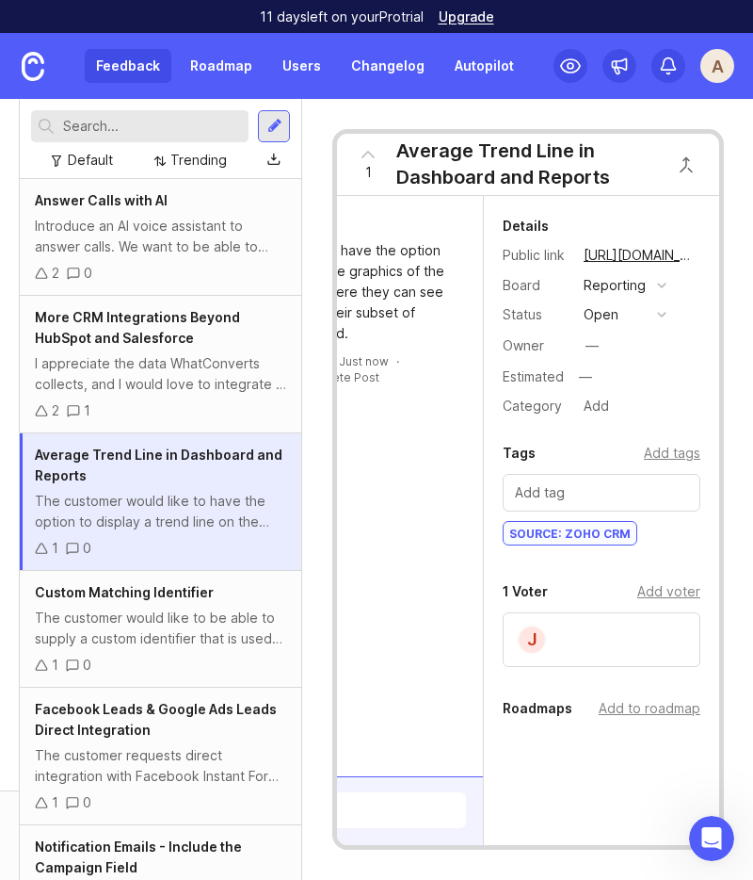
scroll to position [0, 0]
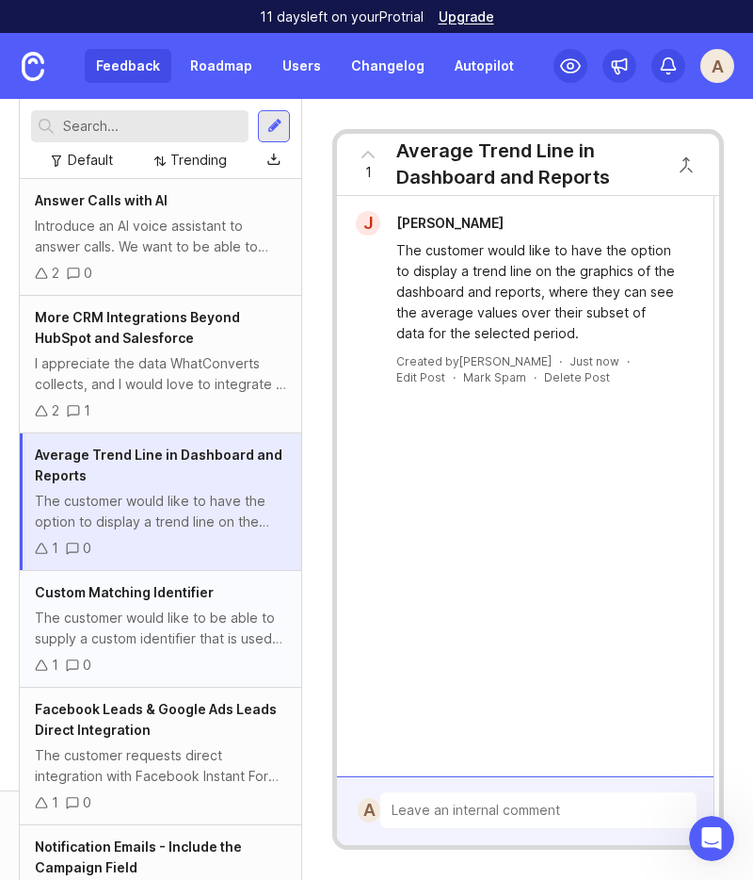
click at [229, 652] on div "Custom Matching Identifier The customer would like to be able to supply a custo…" at bounding box center [161, 629] width 282 height 117
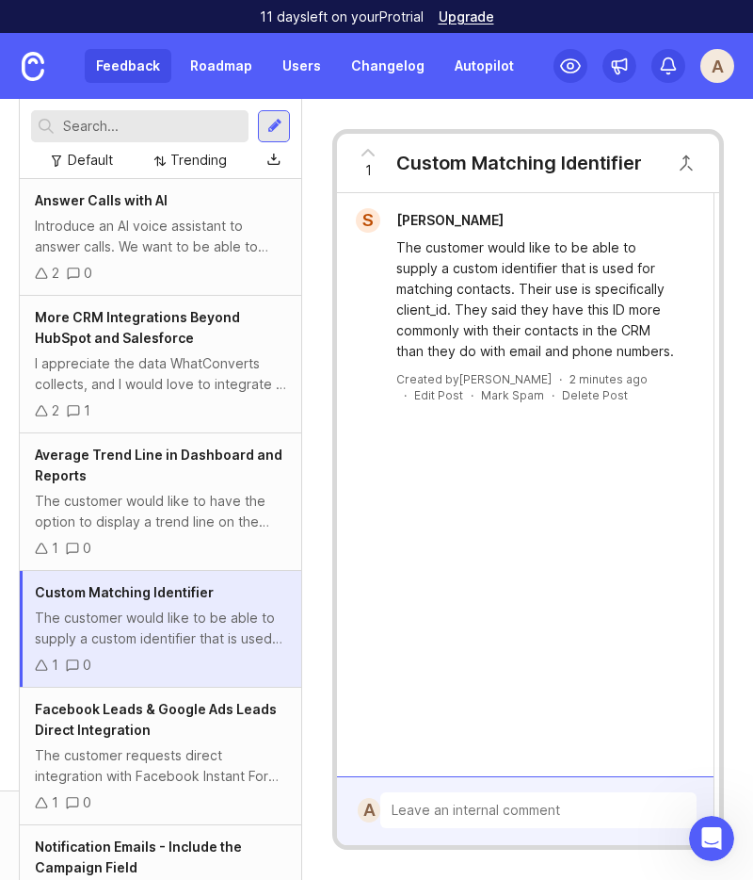
click at [223, 633] on div "The customer would like to be able to supply a custom identifier that is used f…" at bounding box center [160, 627] width 251 height 41
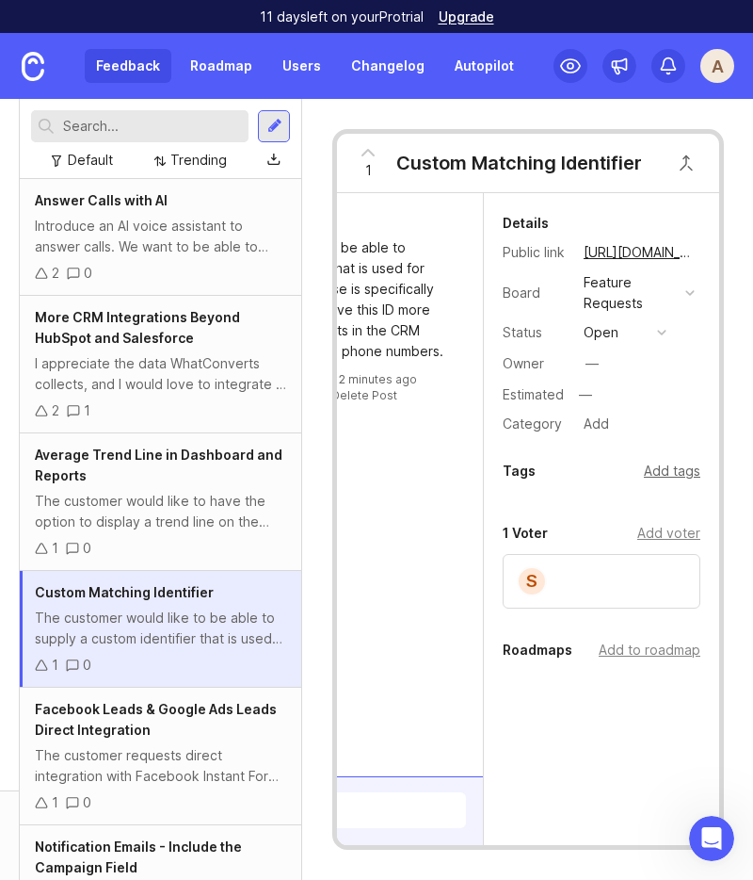
click at [682, 477] on div "Add tags" at bounding box center [672, 471] width 57 height 21
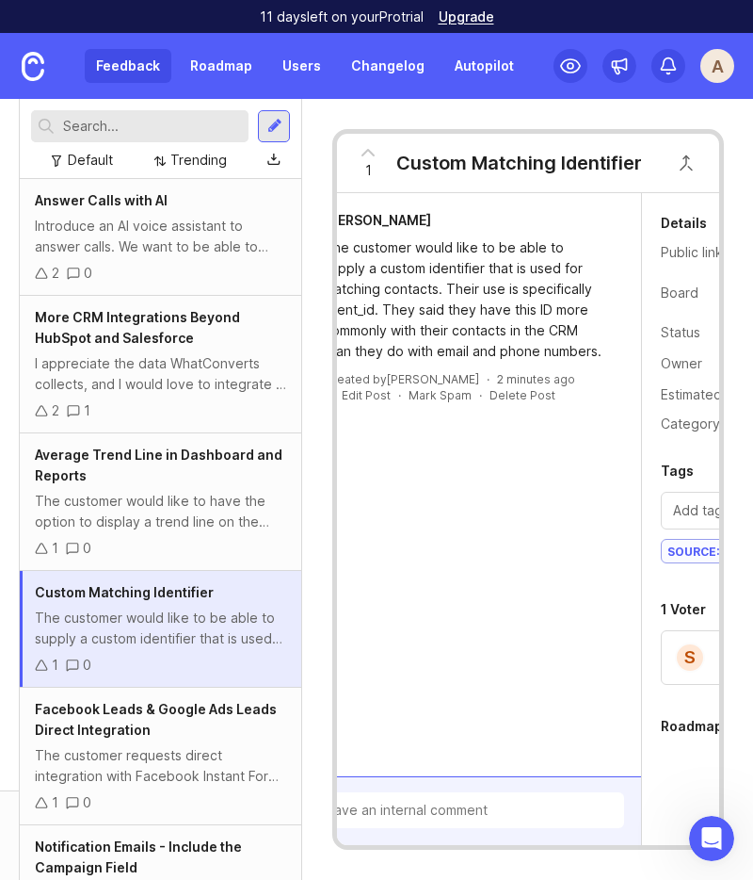
scroll to position [0, 0]
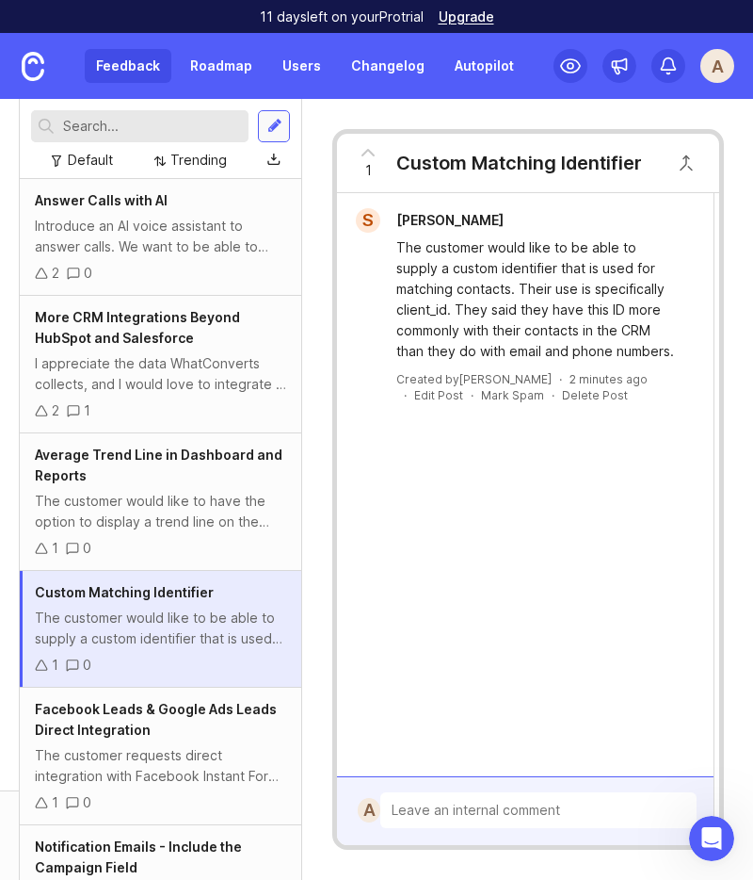
click at [274, 122] on div at bounding box center [274, 126] width 15 height 17
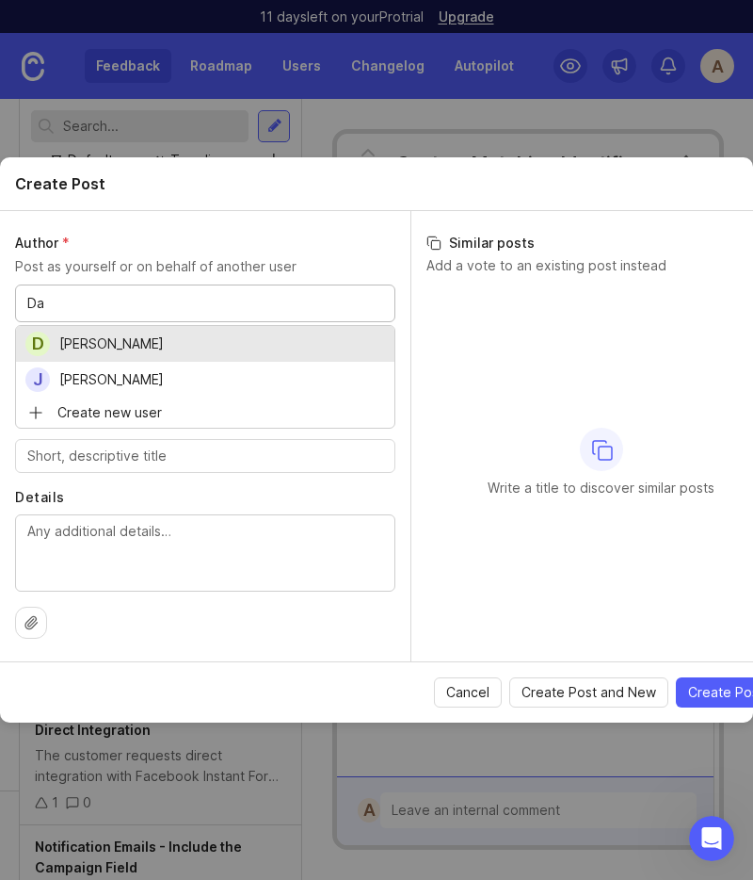
type input "Da"
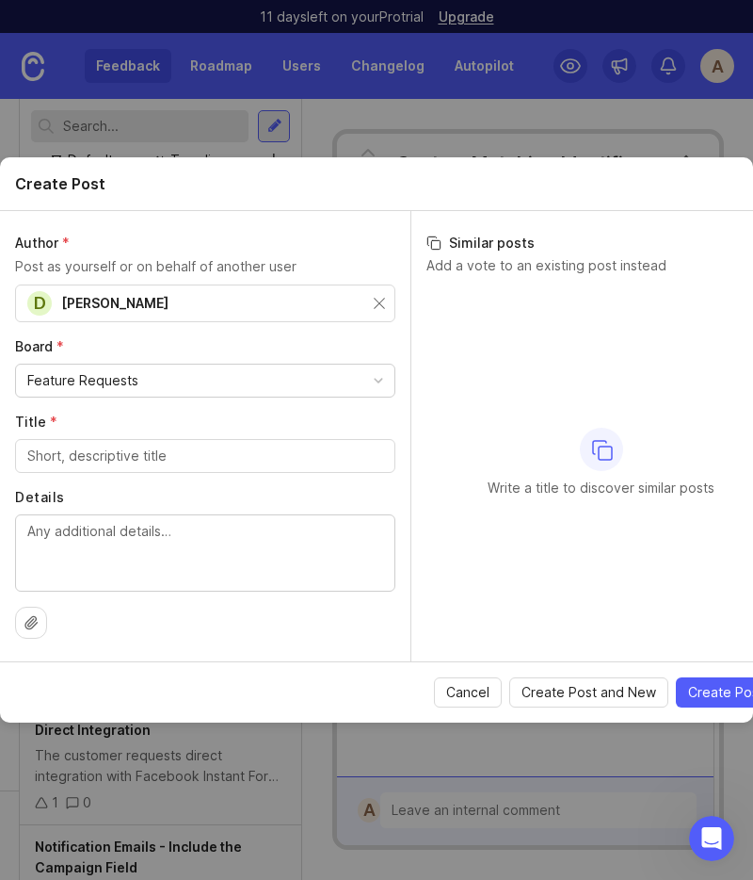
click at [115, 388] on div "Feature Requests" at bounding box center [82, 380] width 111 height 21
click at [55, 467] on div at bounding box center [205, 456] width 380 height 34
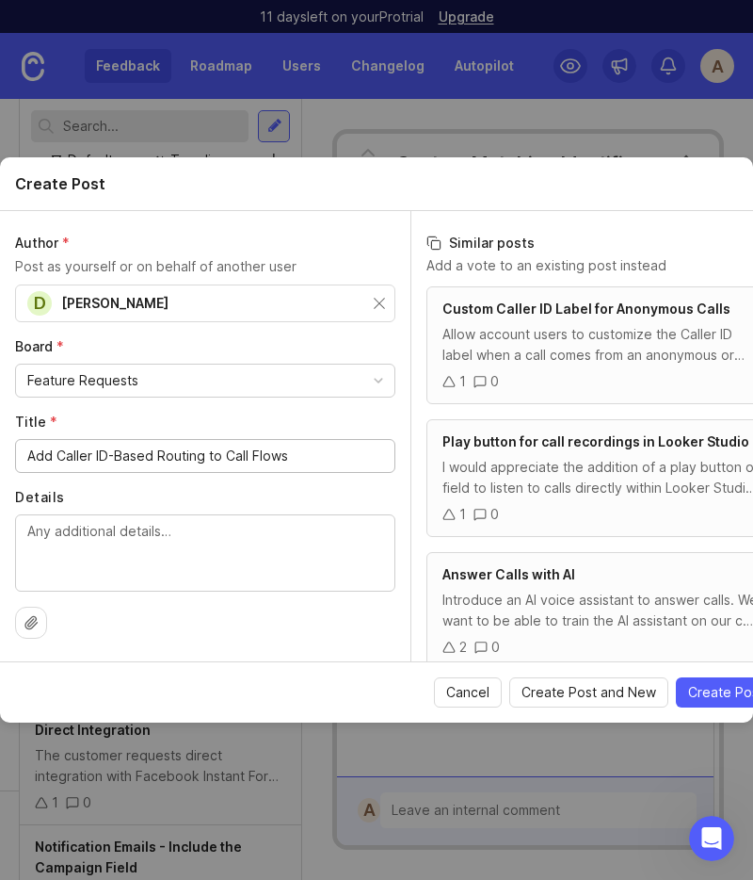
type input "Add Caller ID-Based Routing to Call Flows"
click at [291, 536] on textarea "Details" at bounding box center [205, 552] width 356 height 62
paste textarea "Add a Caller Number Routing step that checks the incoming Caller ID against a l…"
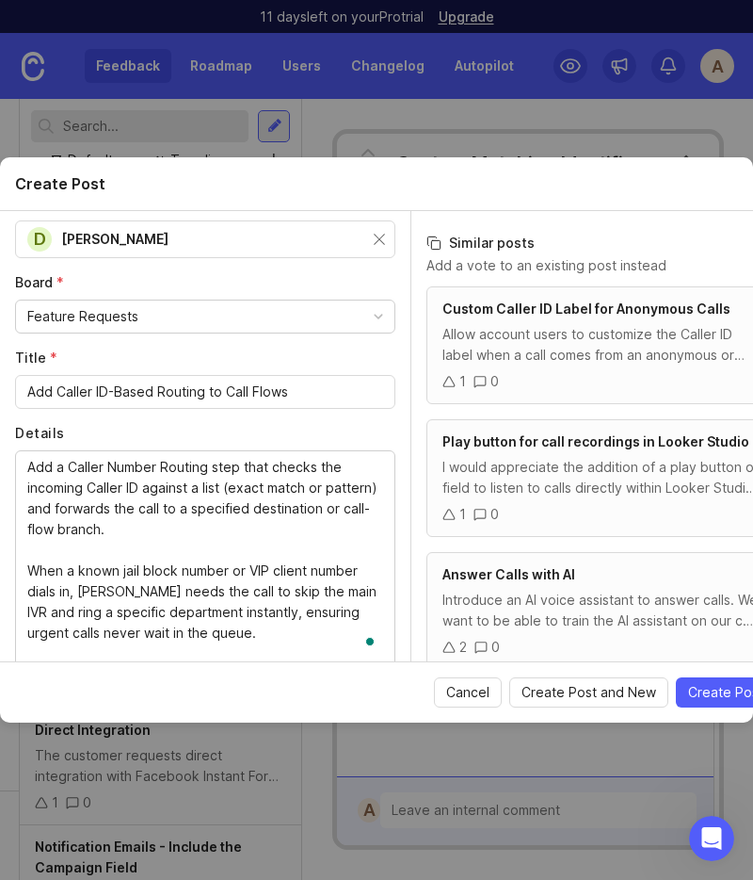
scroll to position [64, 0]
drag, startPoint x: 25, startPoint y: 487, endPoint x: 23, endPoint y: 443, distance: 44.4
click at [23, 443] on div "Details Add a Caller Number Routing step that checks the incoming Caller ID aga…" at bounding box center [205, 548] width 380 height 249
type textarea "Add a Caller Number Routing step that checks the incoming Caller ID against a l…"
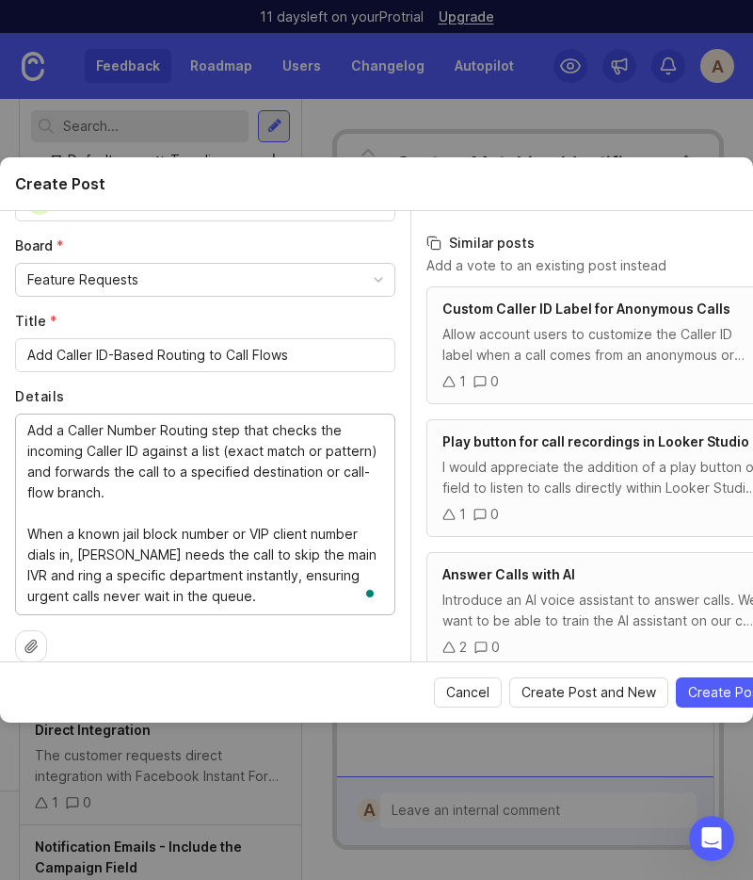
scroll to position [118, 0]
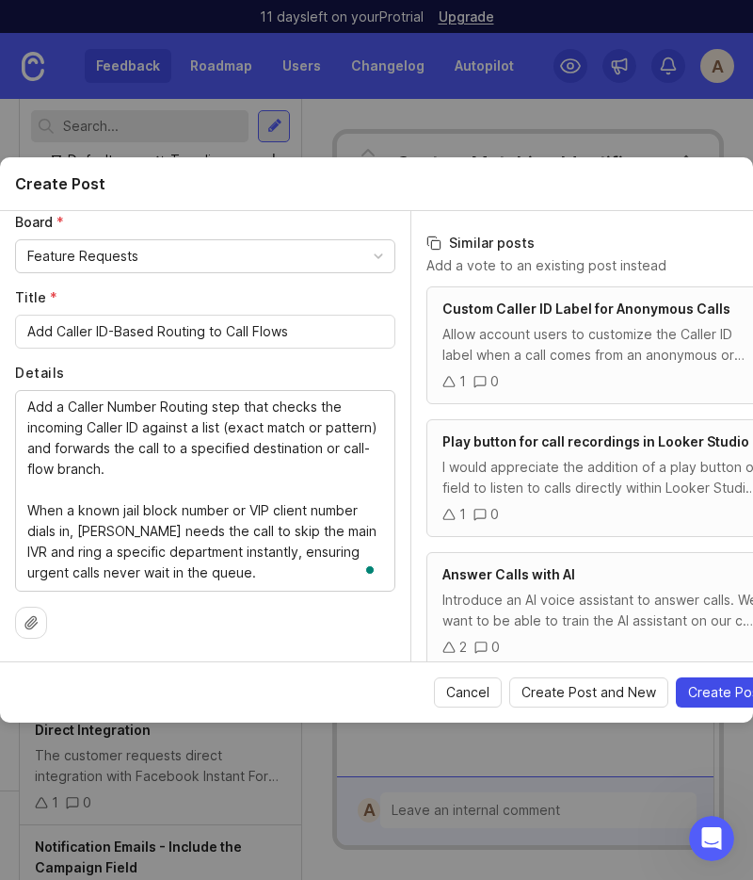
click at [724, 698] on span "Create Post" at bounding box center [725, 692] width 75 height 19
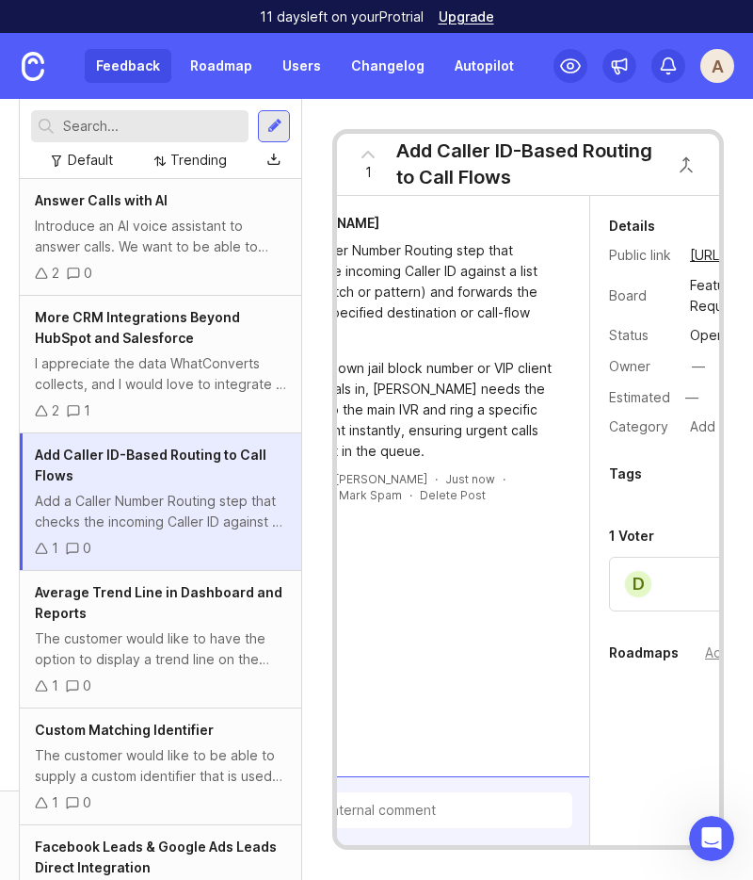
scroll to position [0, 231]
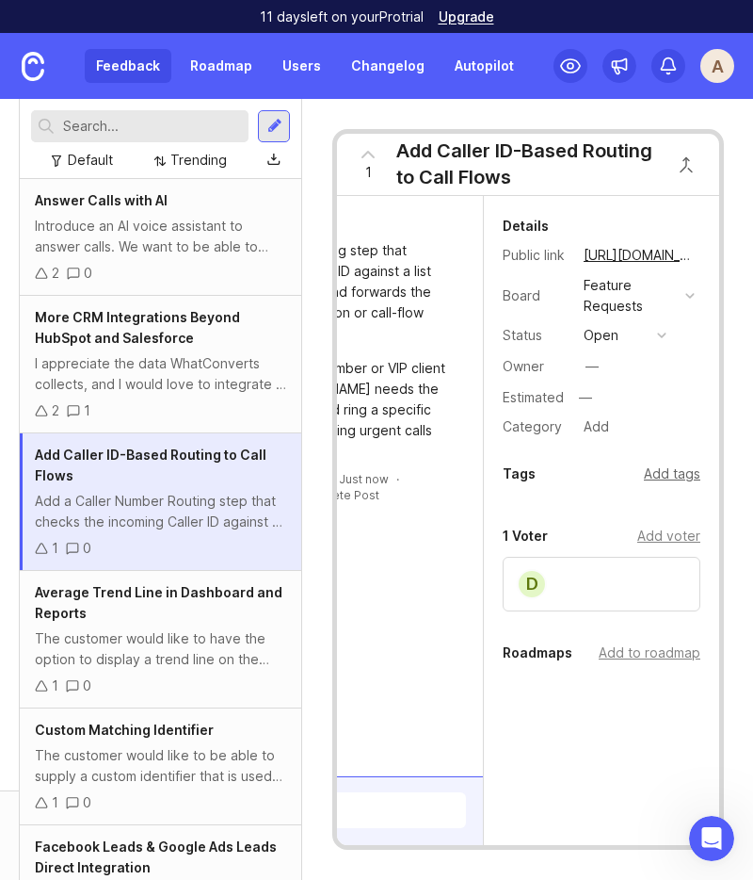
click at [672, 475] on div "Add tags" at bounding box center [672, 473] width 57 height 21
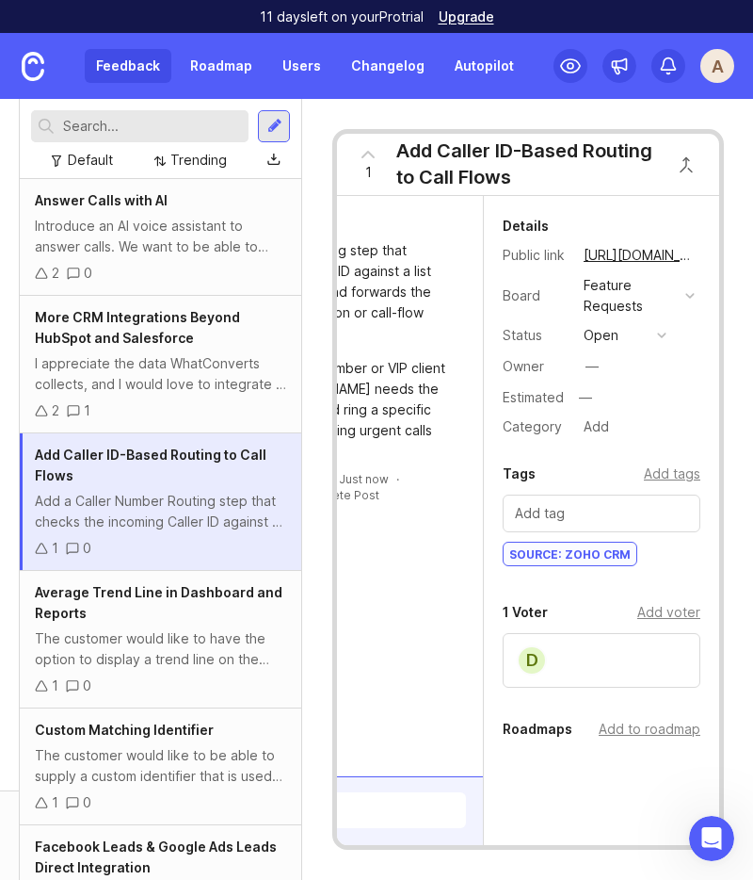
scroll to position [0, 0]
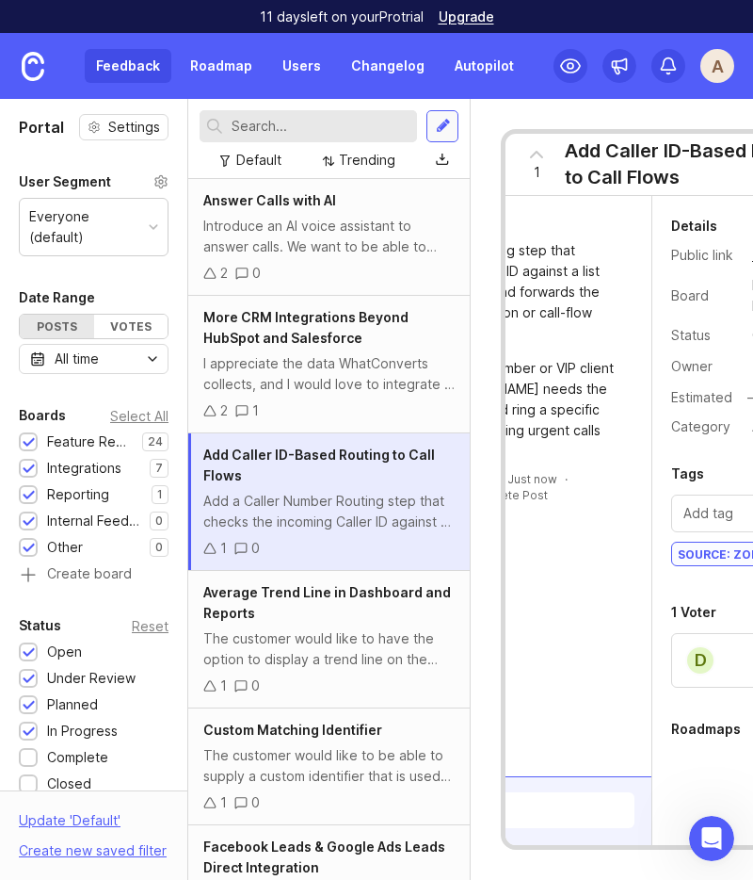
click at [443, 122] on div at bounding box center [443, 126] width 15 height 17
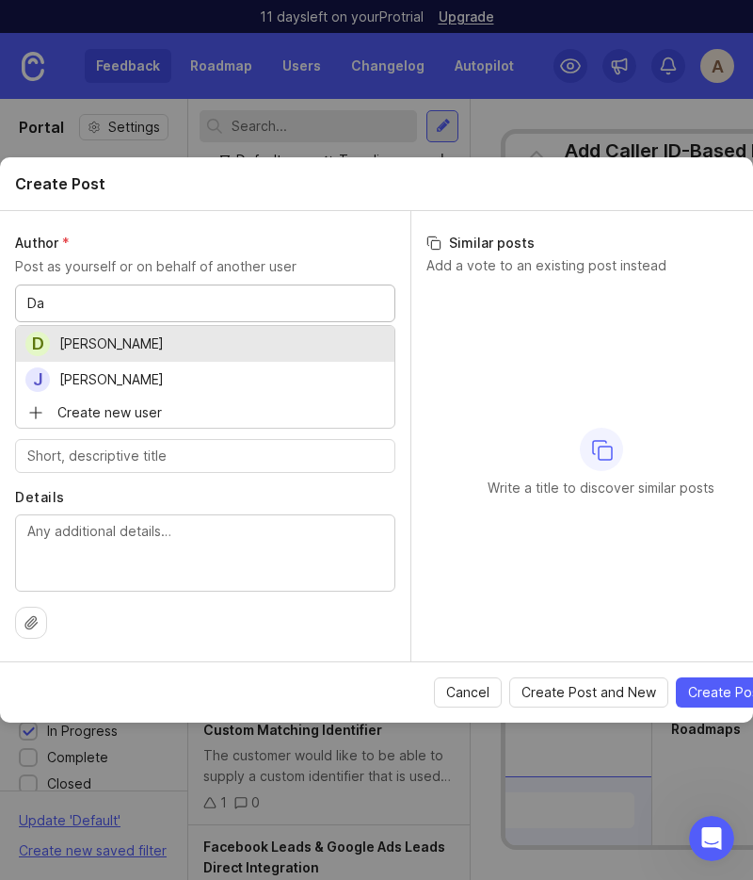
type input "Da"
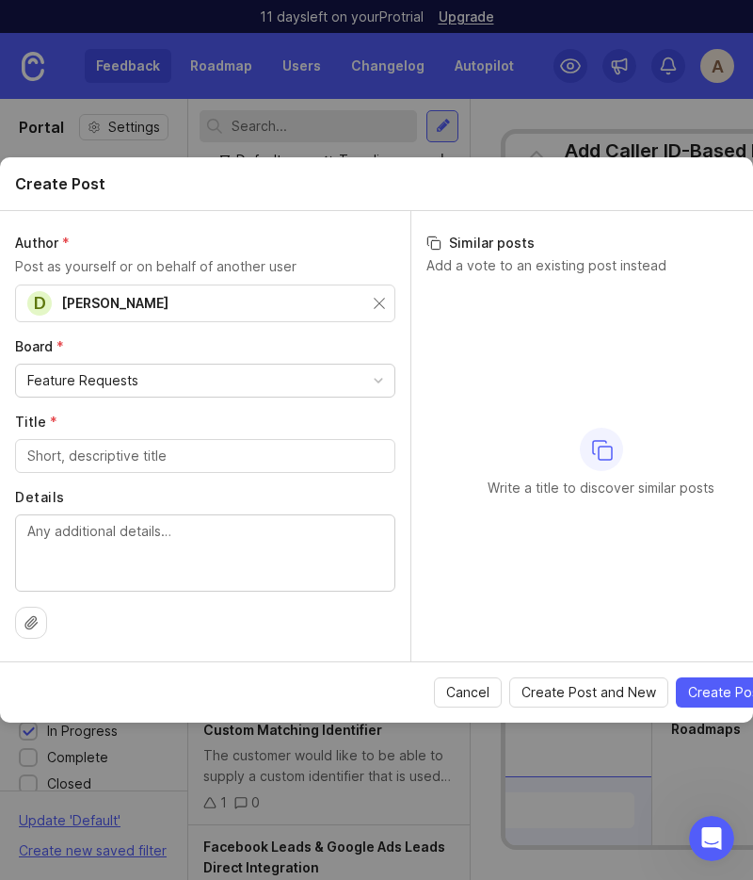
click at [116, 375] on div "Feature Requests" at bounding box center [82, 380] width 111 height 21
click at [136, 352] on label "Board *" at bounding box center [205, 346] width 380 height 19
click at [41, 458] on input "Title *" at bounding box center [205, 455] width 356 height 21
click at [38, 558] on textarea "Details" at bounding box center [205, 552] width 356 height 62
paste textarea "Reorder call-lead notification templates so the AI call summary, sentiment, tag…"
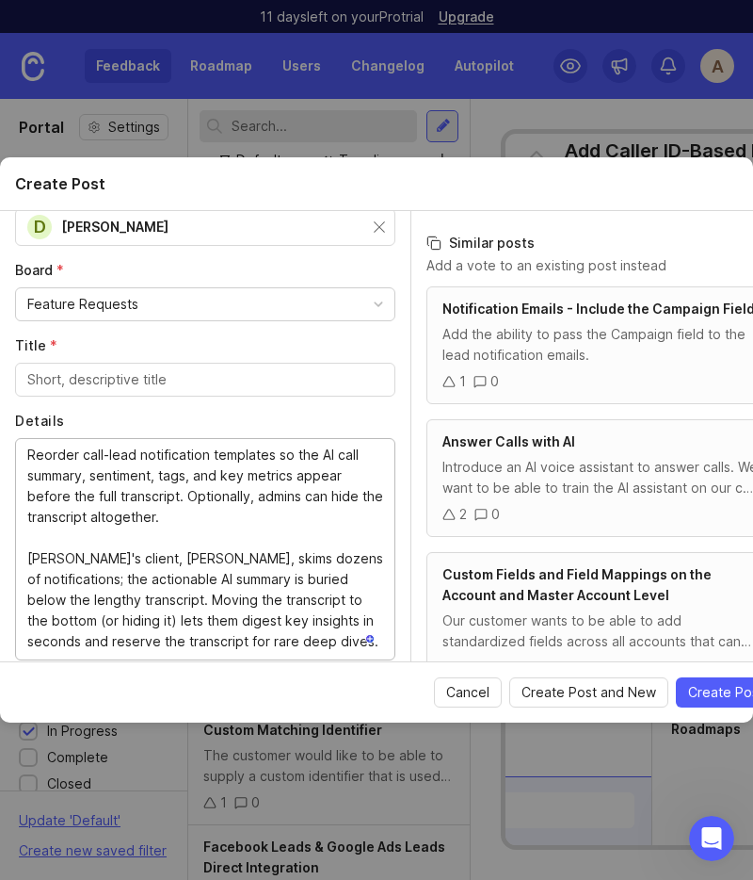
scroll to position [82, 0]
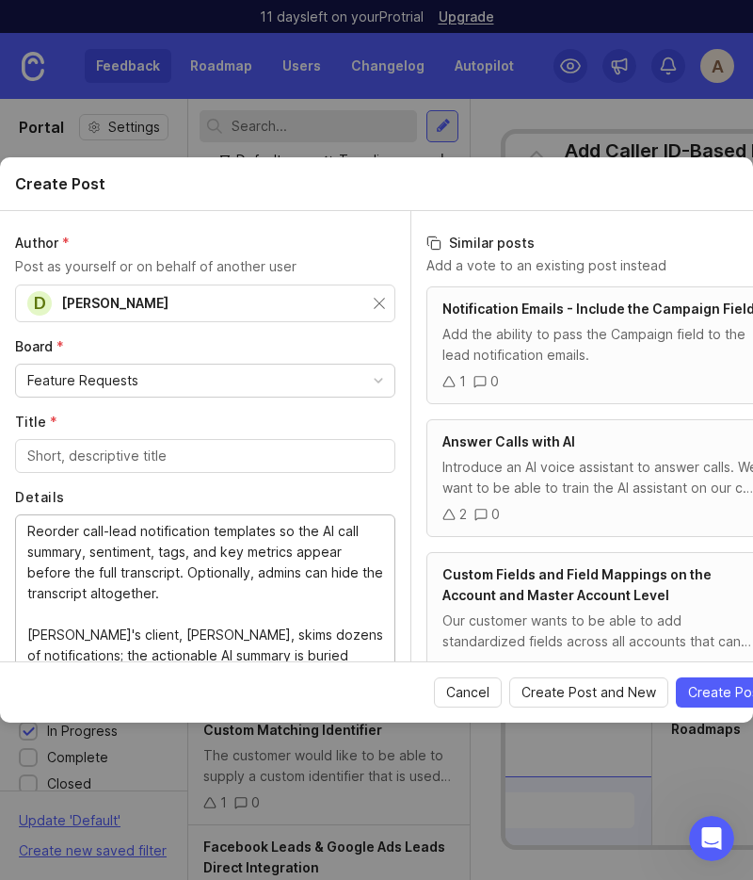
type textarea "Reorder call-lead notification templates so the AI call summary, sentiment, tag…"
click at [186, 454] on input "Title *" at bounding box center [205, 455] width 356 height 21
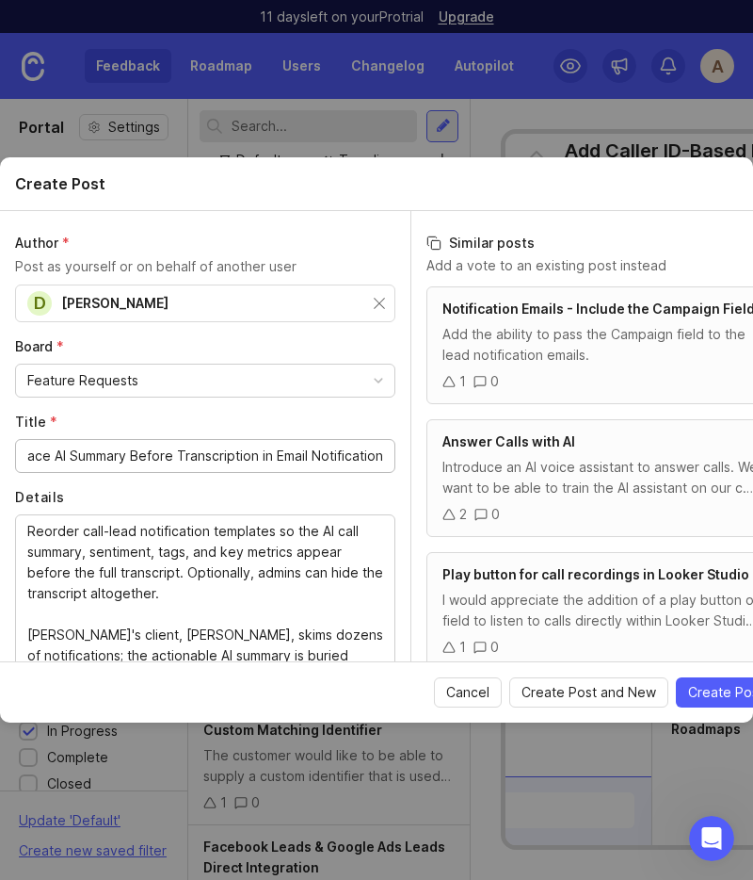
type input "Place AI Summary Before Transcription in Email Notification"
click at [163, 384] on div "Feature Requests" at bounding box center [205, 380] width 379 height 32
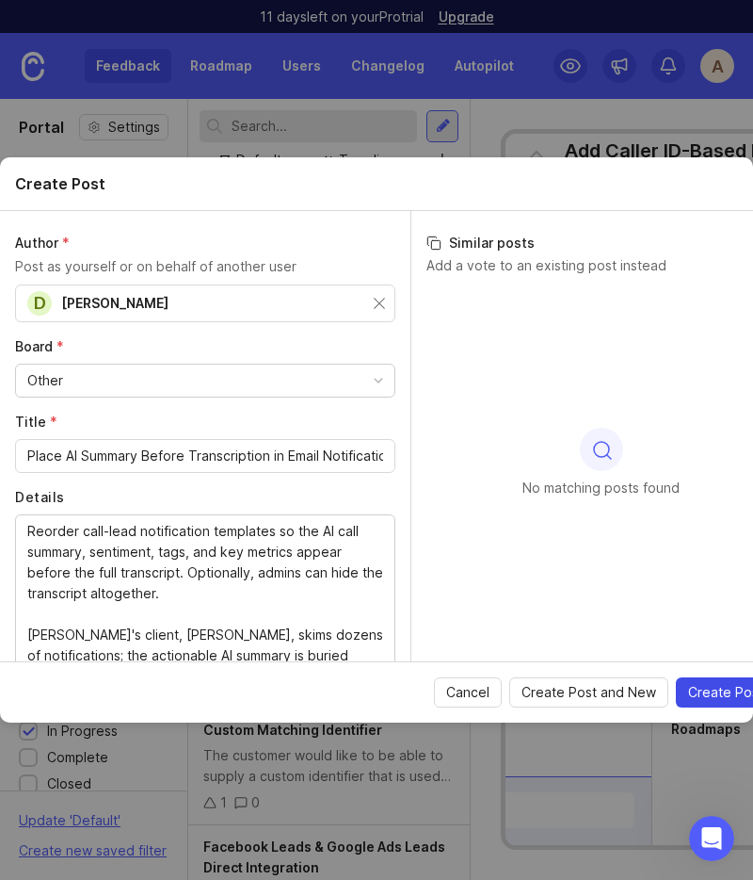
click at [713, 688] on span "Create Post" at bounding box center [725, 692] width 75 height 19
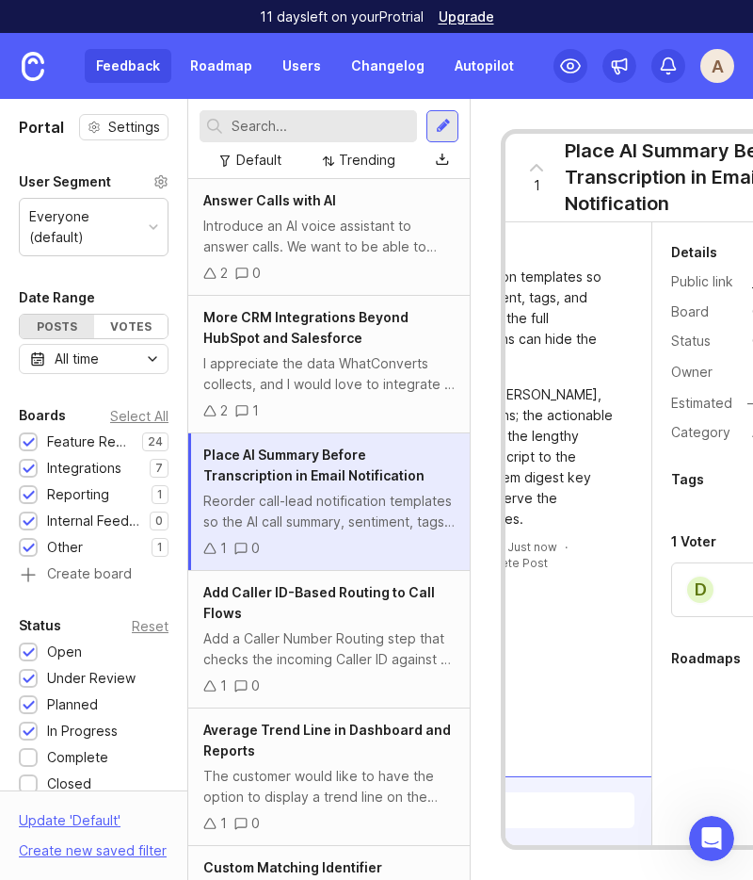
click at [687, 475] on div "Tags" at bounding box center [687, 479] width 33 height 23
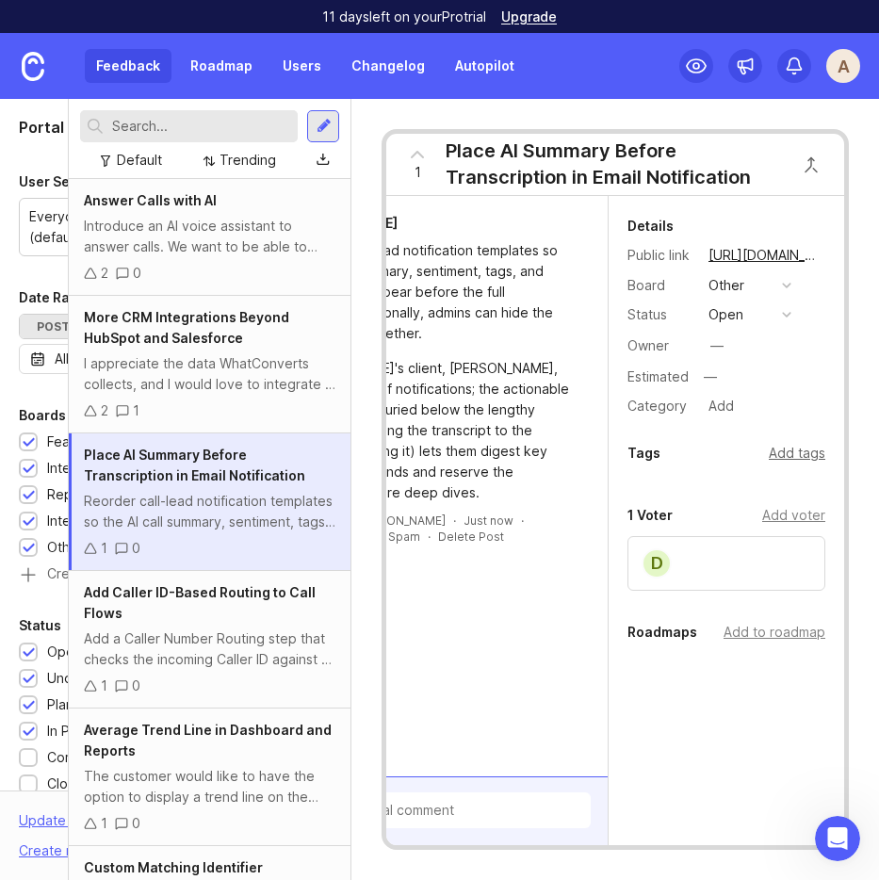
click at [792, 452] on div "Add tags" at bounding box center [796, 453] width 57 height 21
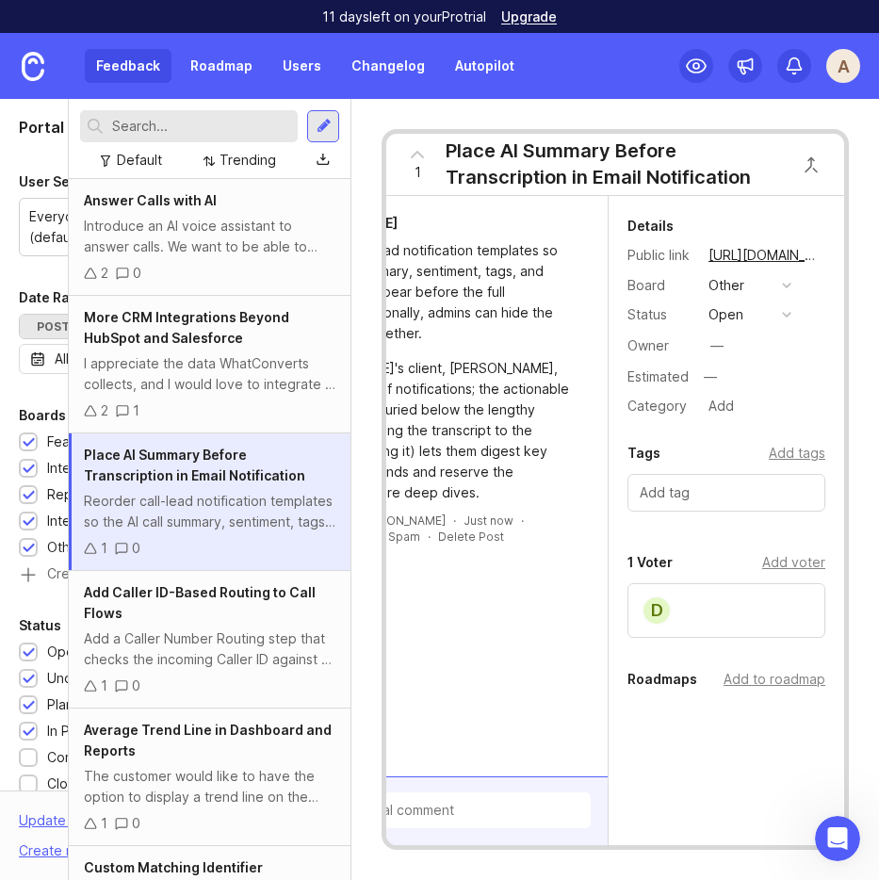
click at [688, 481] on div at bounding box center [726, 493] width 198 height 38
type input "Z"
type input "Source: Zoho CRM"
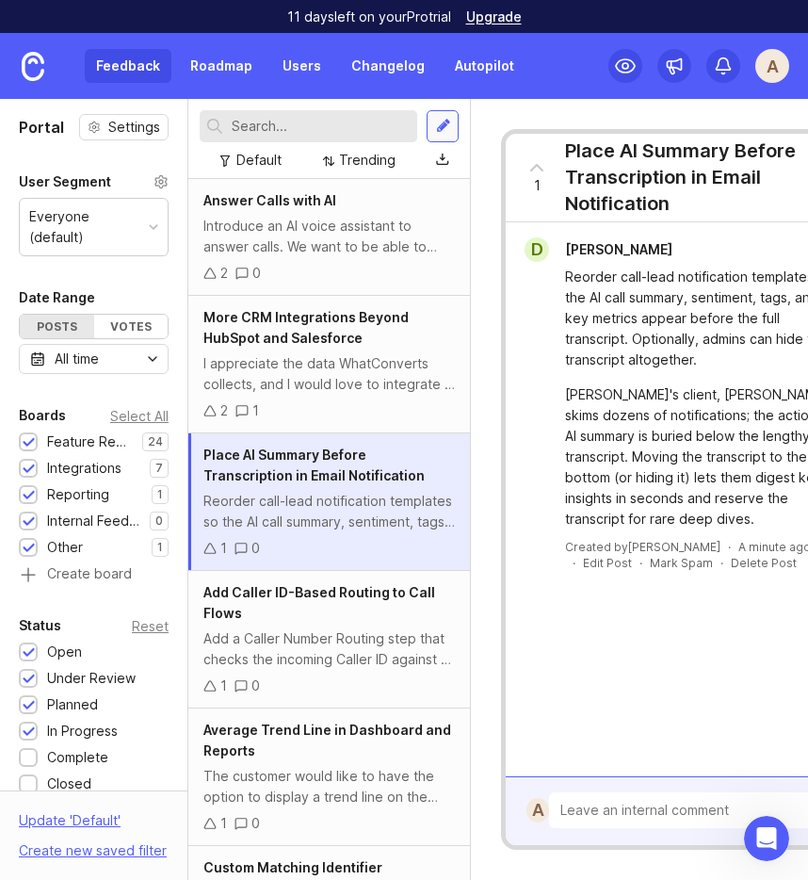
click at [443, 126] on div at bounding box center [443, 126] width 15 height 17
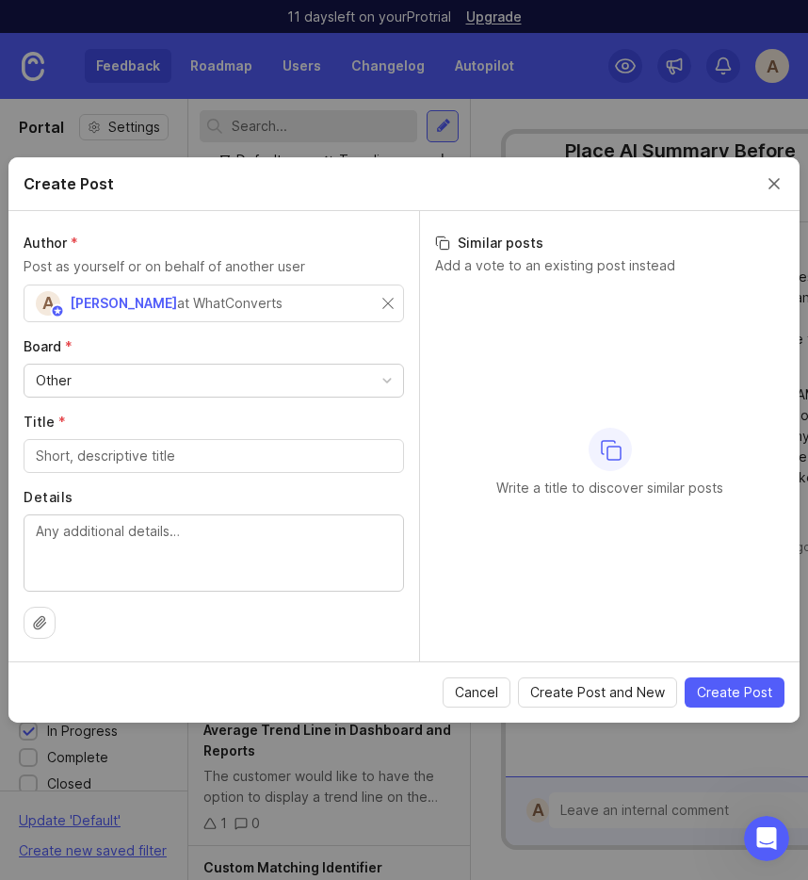
scroll to position [390, 0]
click at [177, 531] on textarea "Details" at bounding box center [214, 552] width 356 height 62
paste textarea "Provide a global setting to replace the hard-coded word “customer” with “caller…"
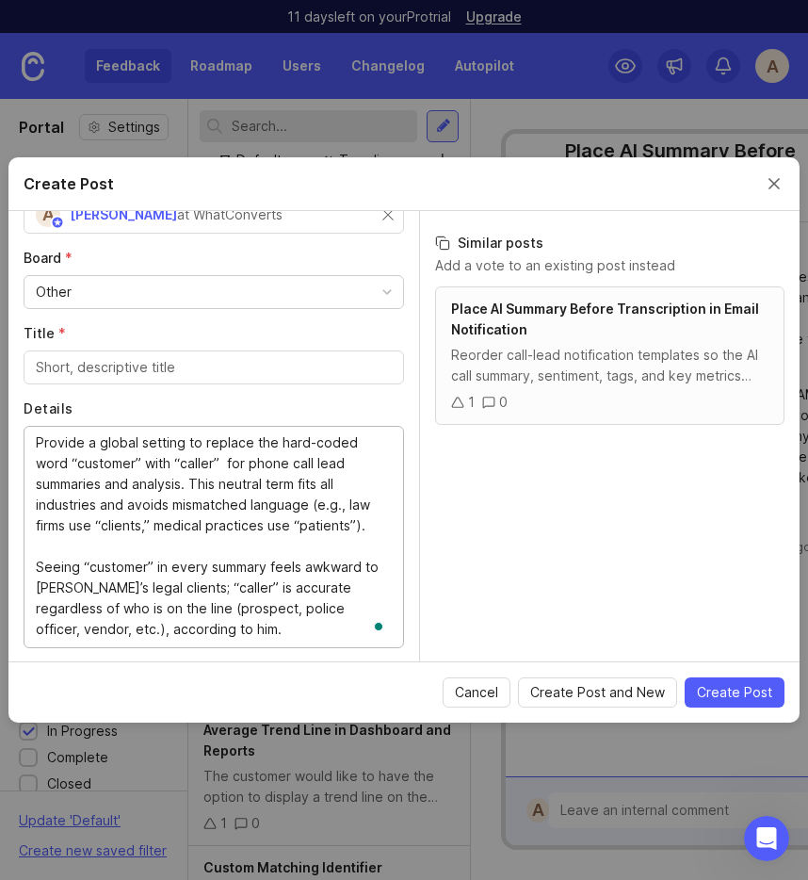
scroll to position [0, 0]
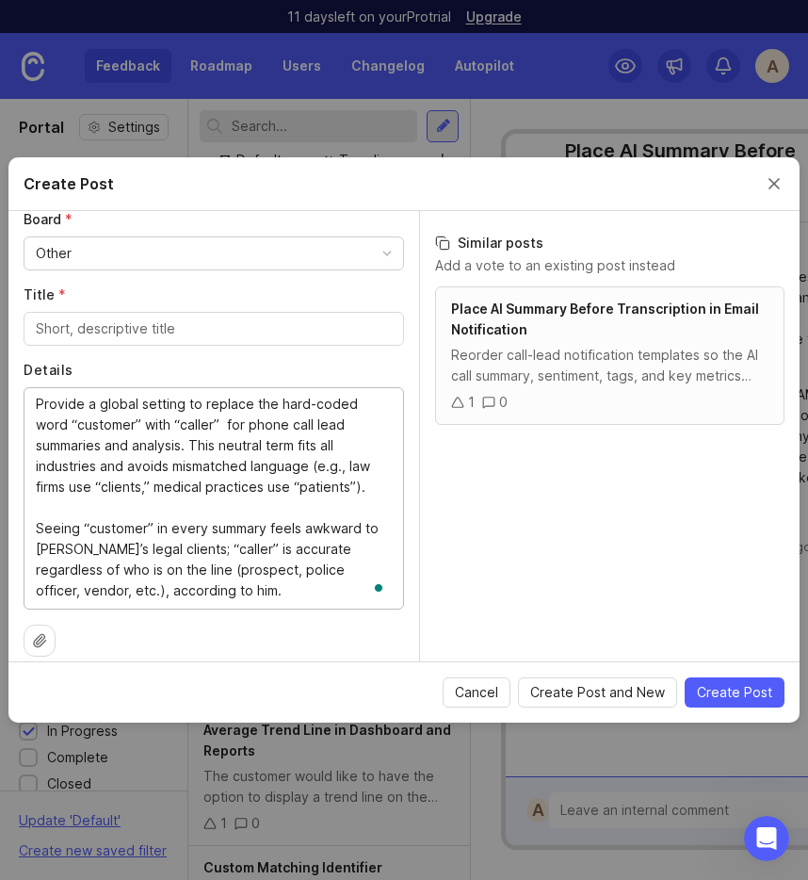
type textarea "Provide a global setting to replace the hard-coded word “customer” with “caller…"
click at [76, 336] on input "Title *" at bounding box center [214, 328] width 356 height 21
type input "Replace "Customer" with "Caller" in Call Lead Summaries"
click at [62, 363] on label "Details" at bounding box center [214, 370] width 380 height 19
click at [62, 394] on textarea "Provide a global setting to replace the hard-coded word “customer” with “caller…" at bounding box center [214, 497] width 356 height 207
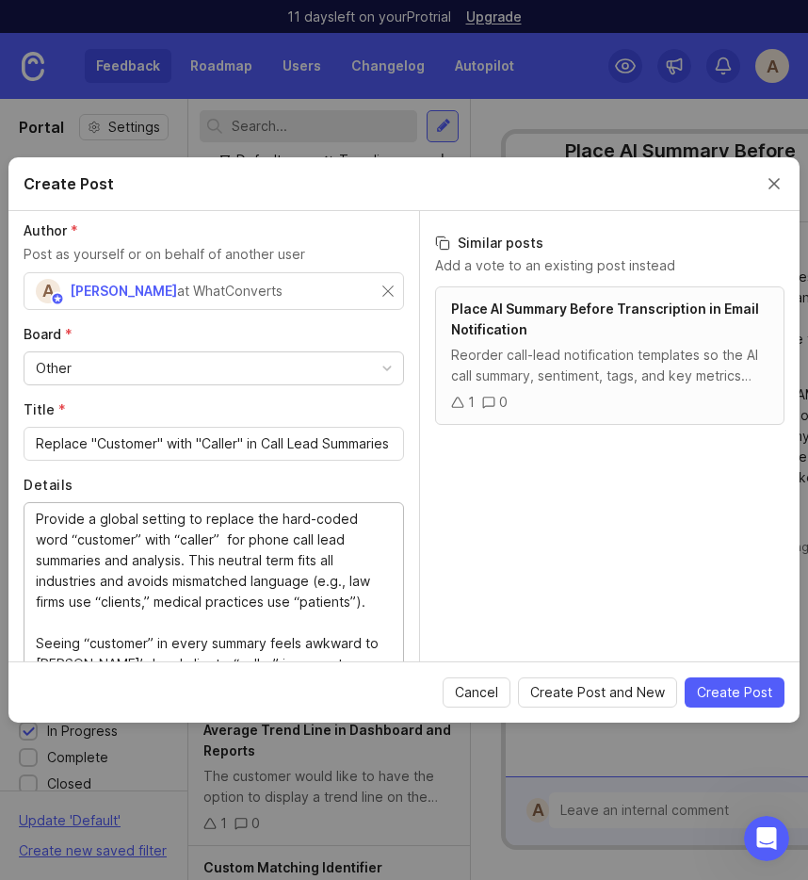
click at [129, 364] on div "Other" at bounding box center [213, 368] width 379 height 32
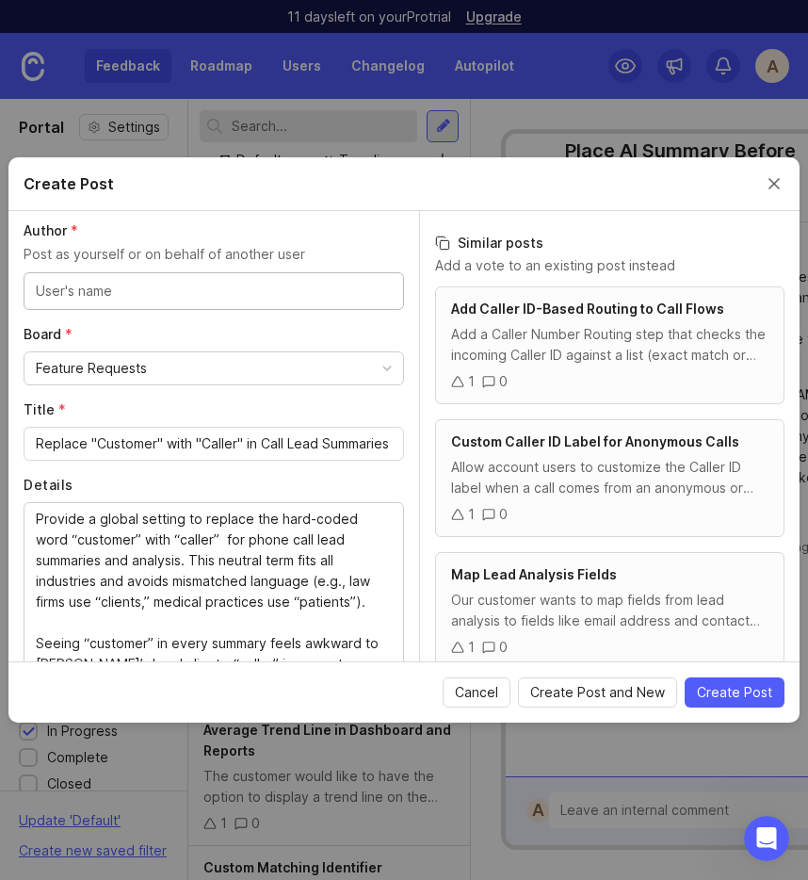
click at [237, 299] on input "text" at bounding box center [214, 291] width 356 height 21
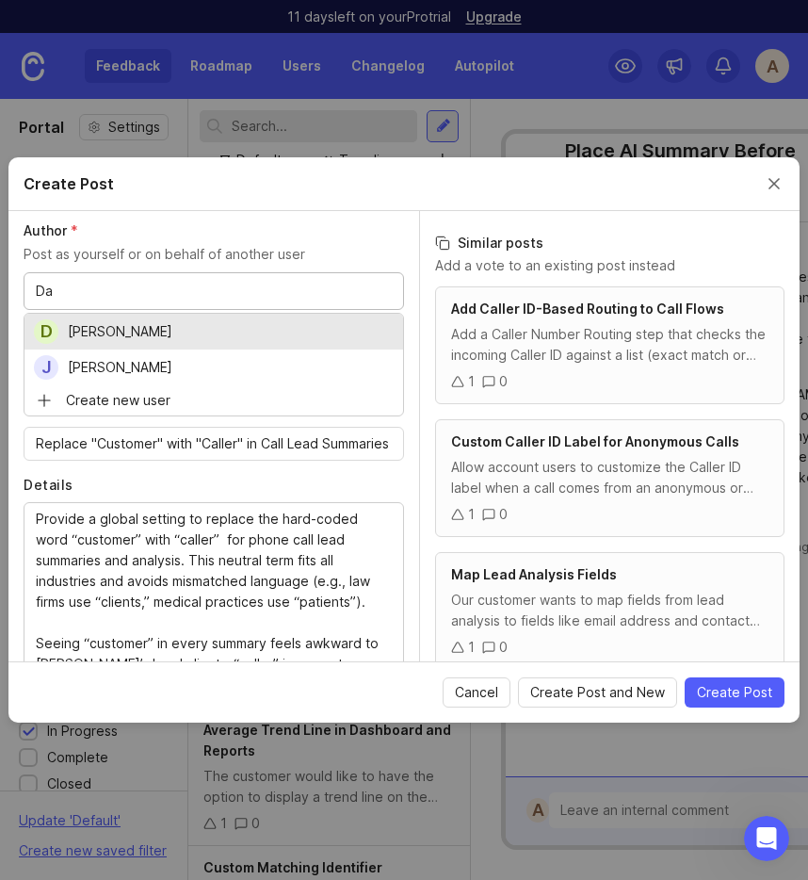
type input "Da"
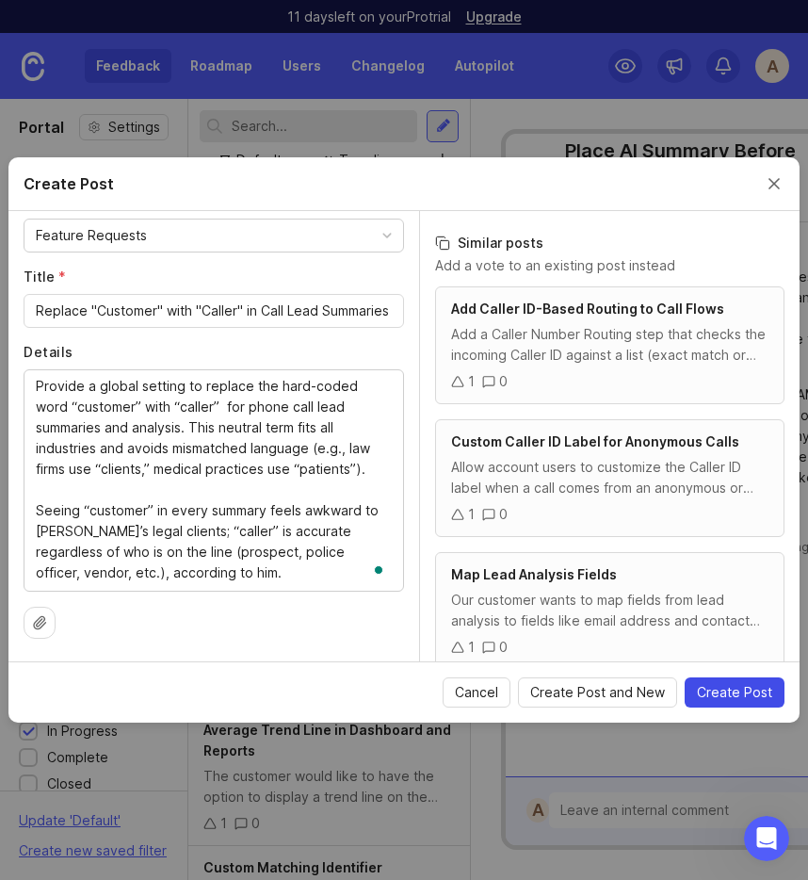
click at [764, 695] on span "Create Post" at bounding box center [734, 692] width 75 height 19
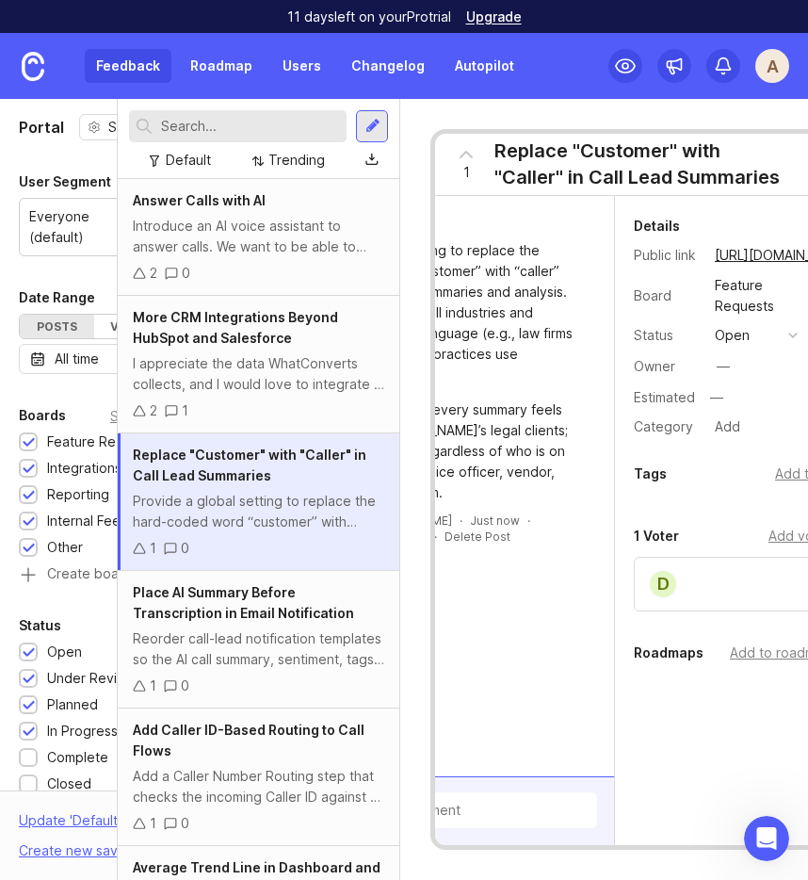
scroll to position [0, 148]
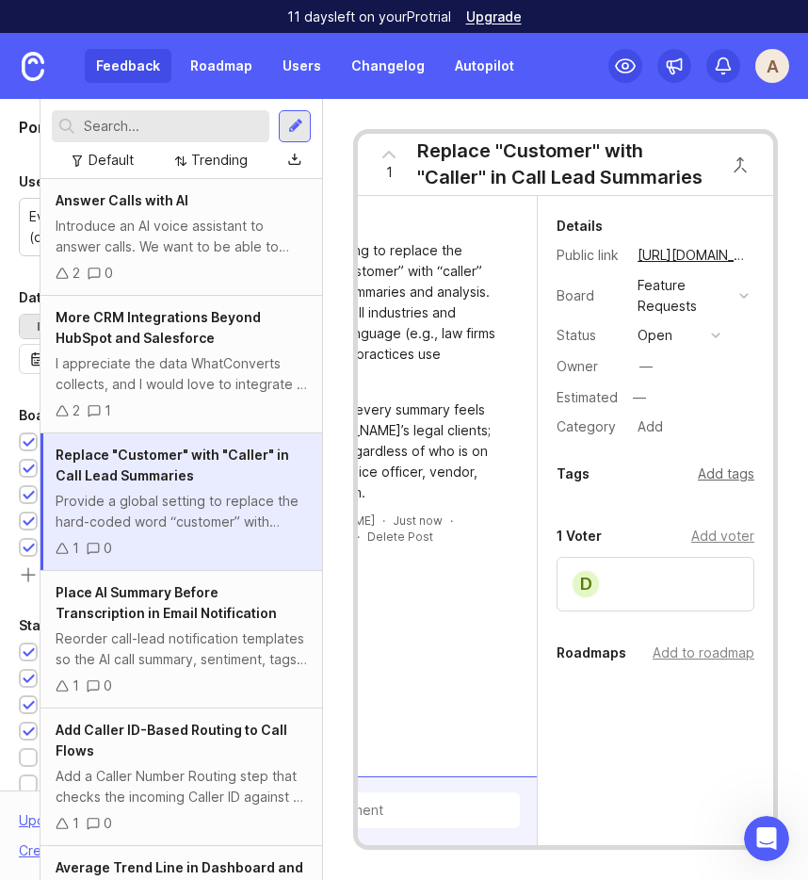
click at [722, 478] on div "Add tags" at bounding box center [726, 473] width 57 height 21
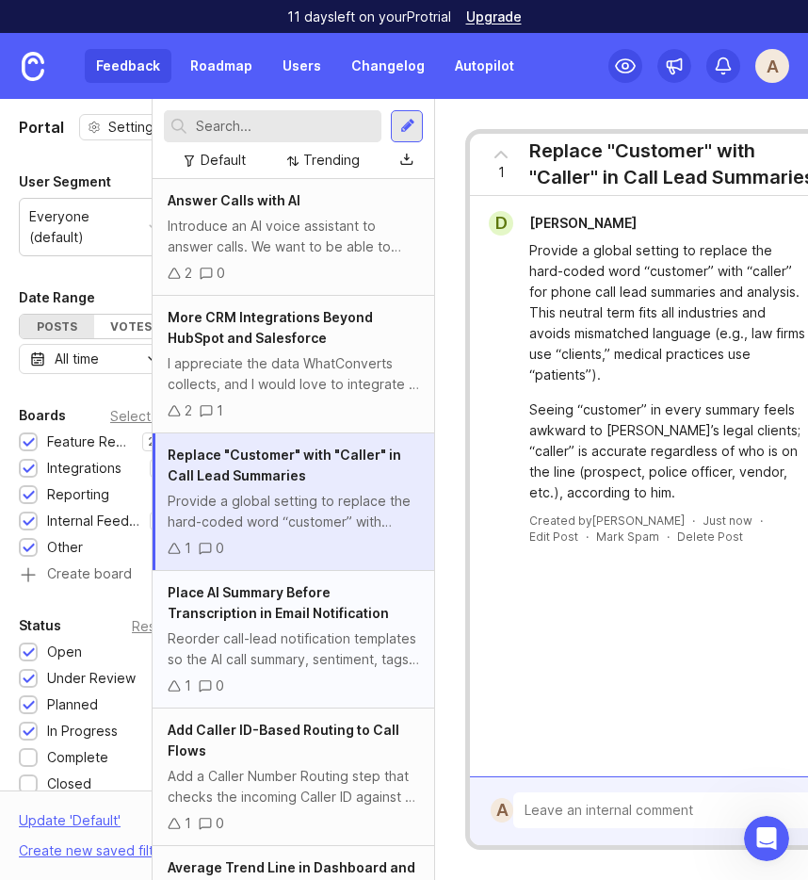
scroll to position [0, 0]
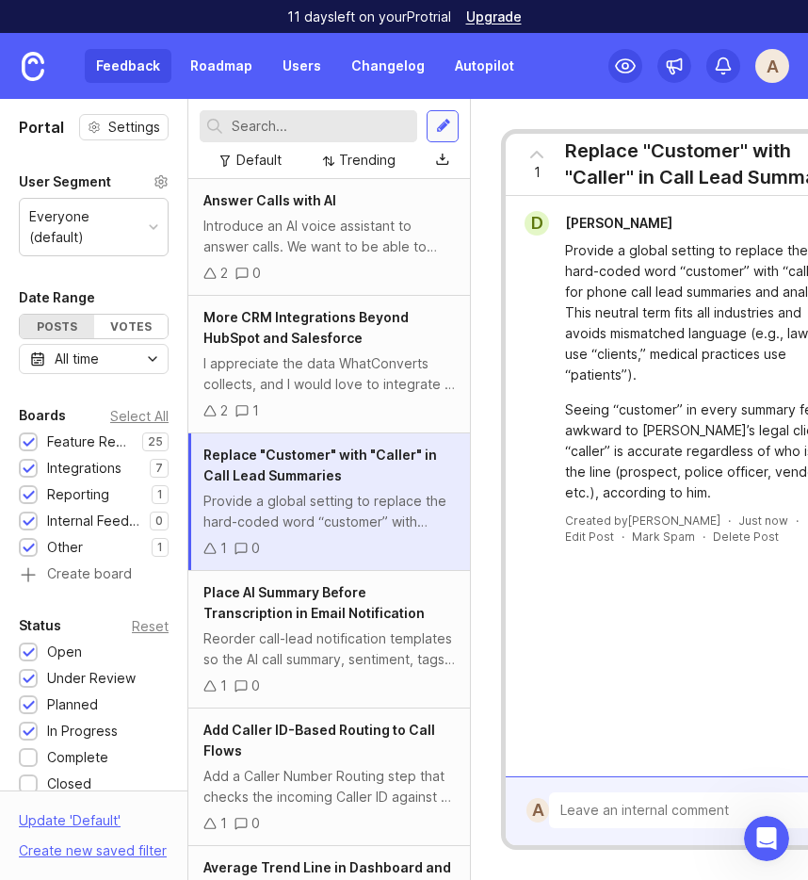
click at [442, 132] on div at bounding box center [443, 126] width 15 height 17
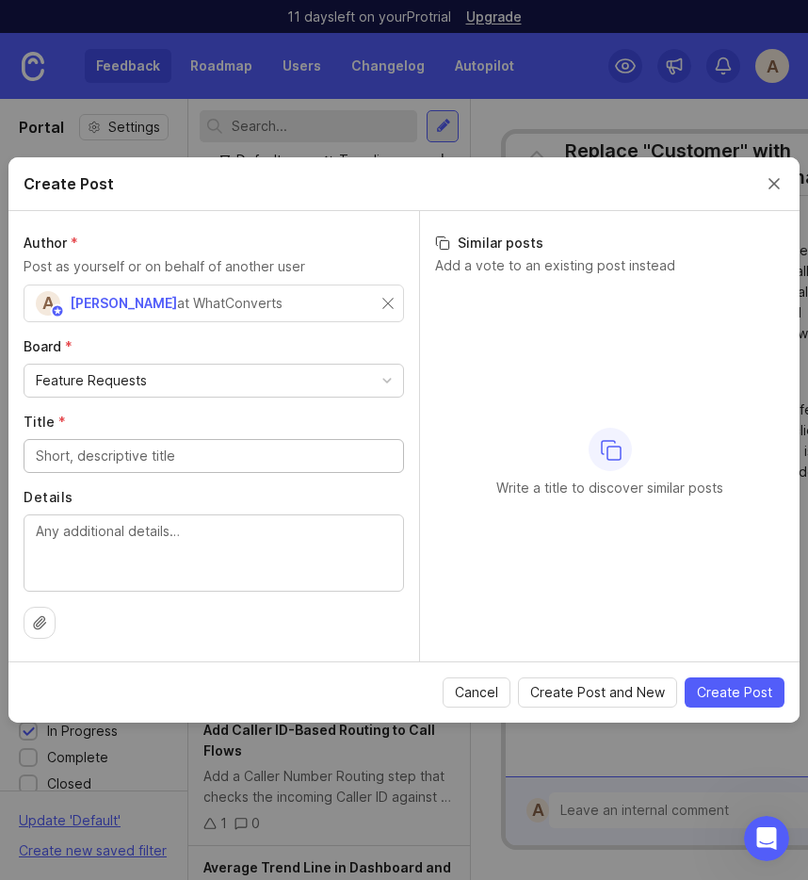
click at [89, 535] on textarea "Details" at bounding box center [214, 552] width 356 height 62
paste textarea "Allow administrators to build the email subject of lead notifications using dyn…"
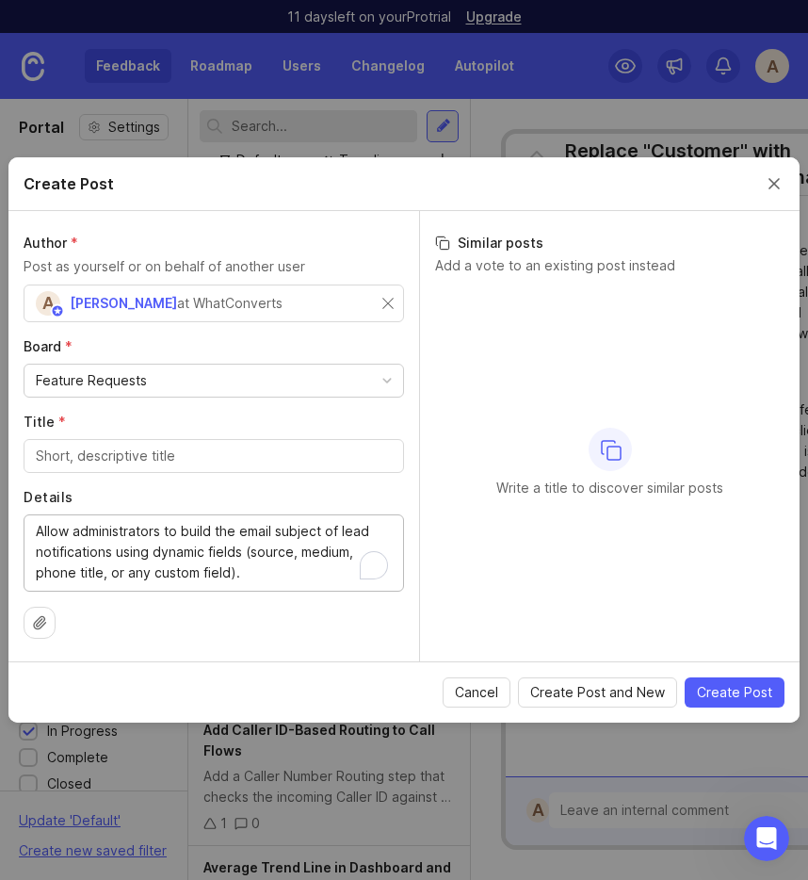
scroll to position [64, 0]
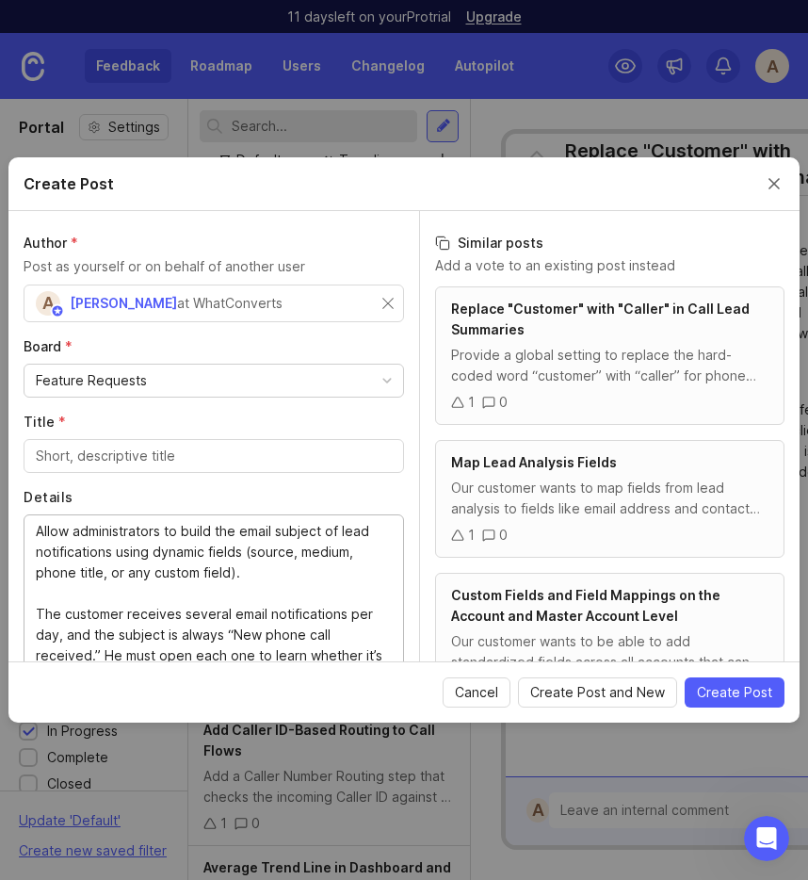
type textarea "Allow administrators to build the email subject of lead notifications using dyn…"
click at [50, 455] on input "Title *" at bounding box center [214, 455] width 356 height 21
type input "Dynamic Email Subject for Lead Notifications"
click at [394, 298] on div "A [PERSON_NAME] States at WhatConverts" at bounding box center [214, 303] width 380 height 38
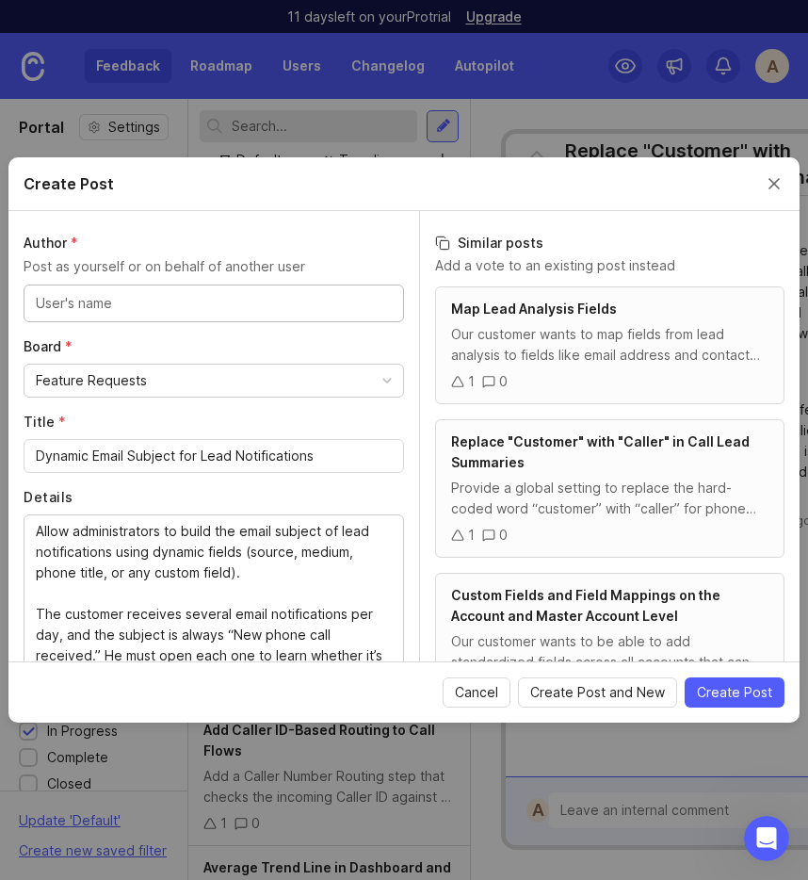
click at [144, 305] on input "text" at bounding box center [214, 303] width 356 height 21
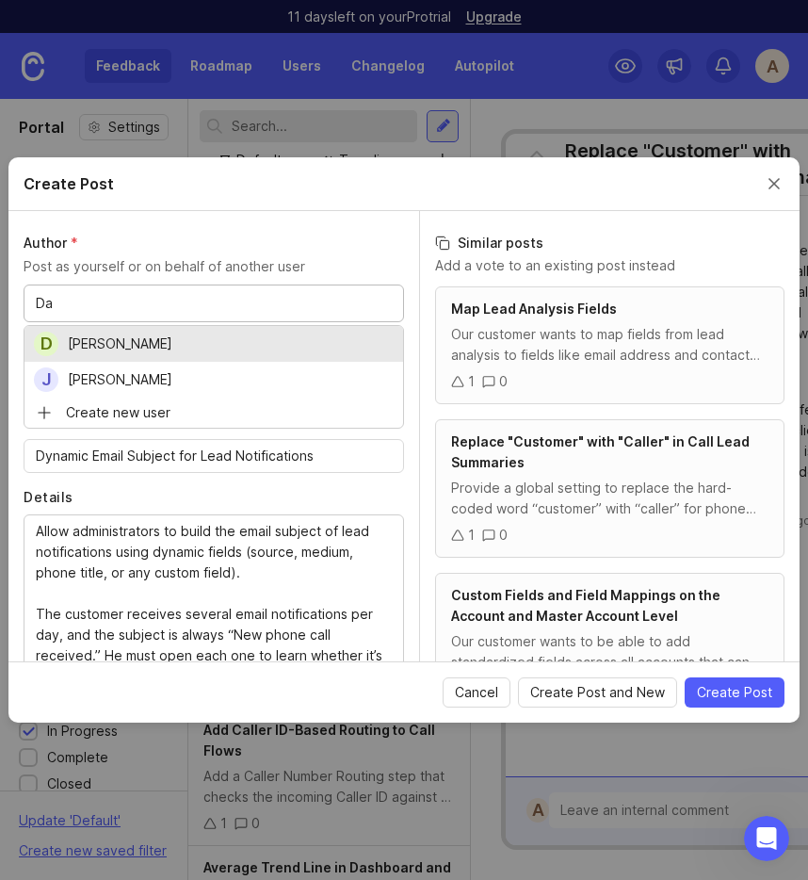
type input "Da"
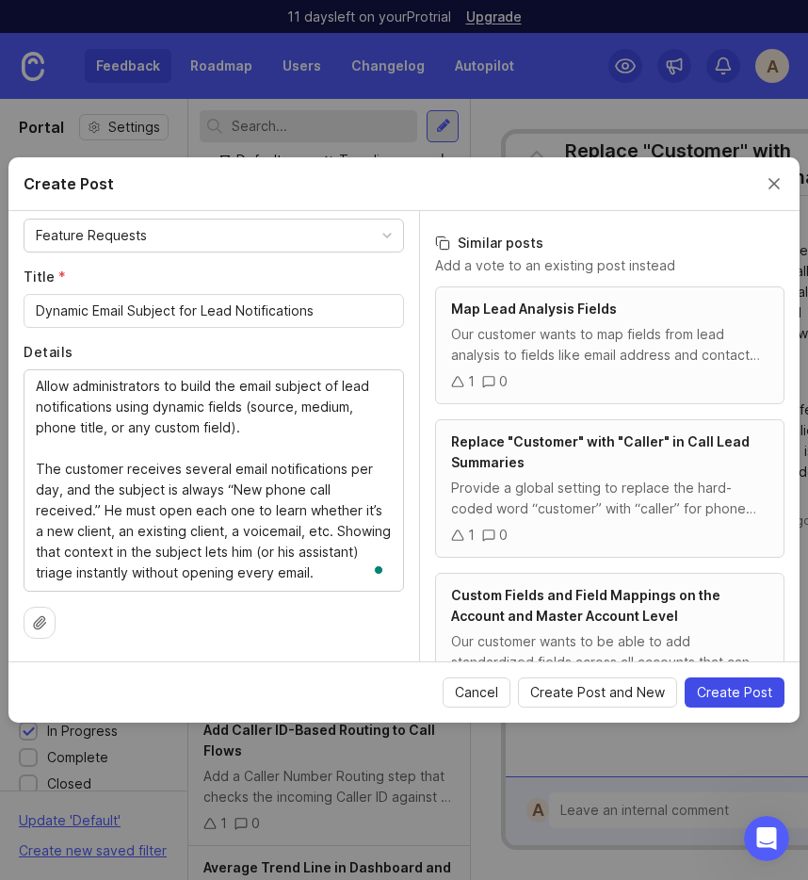
click at [745, 687] on span "Create Post" at bounding box center [734, 692] width 75 height 19
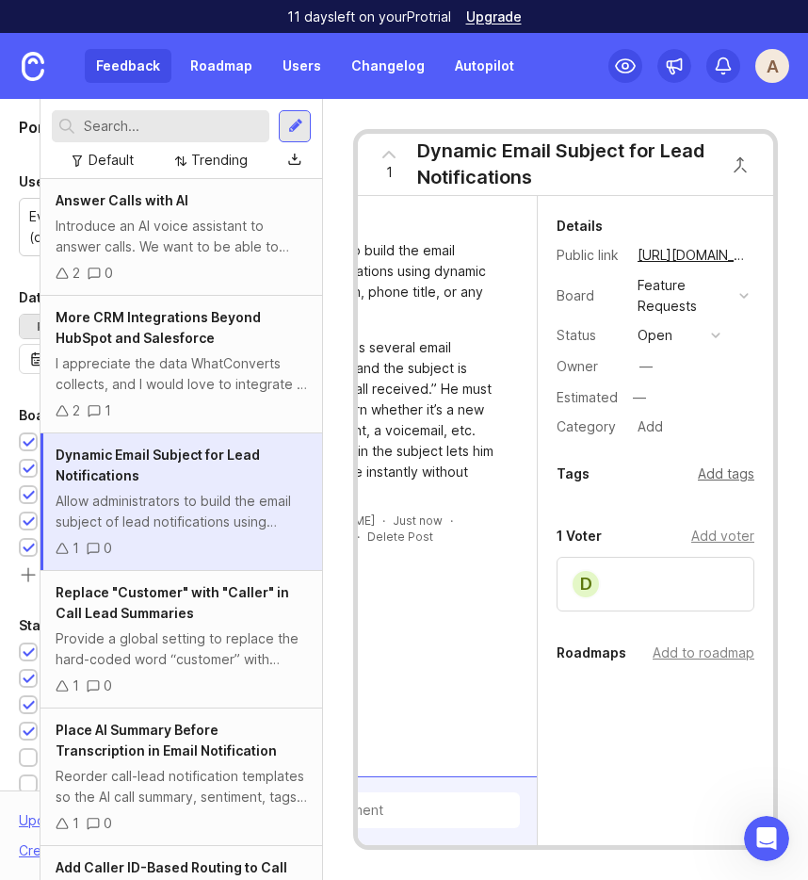
click at [742, 471] on div "Add tags" at bounding box center [726, 473] width 57 height 21
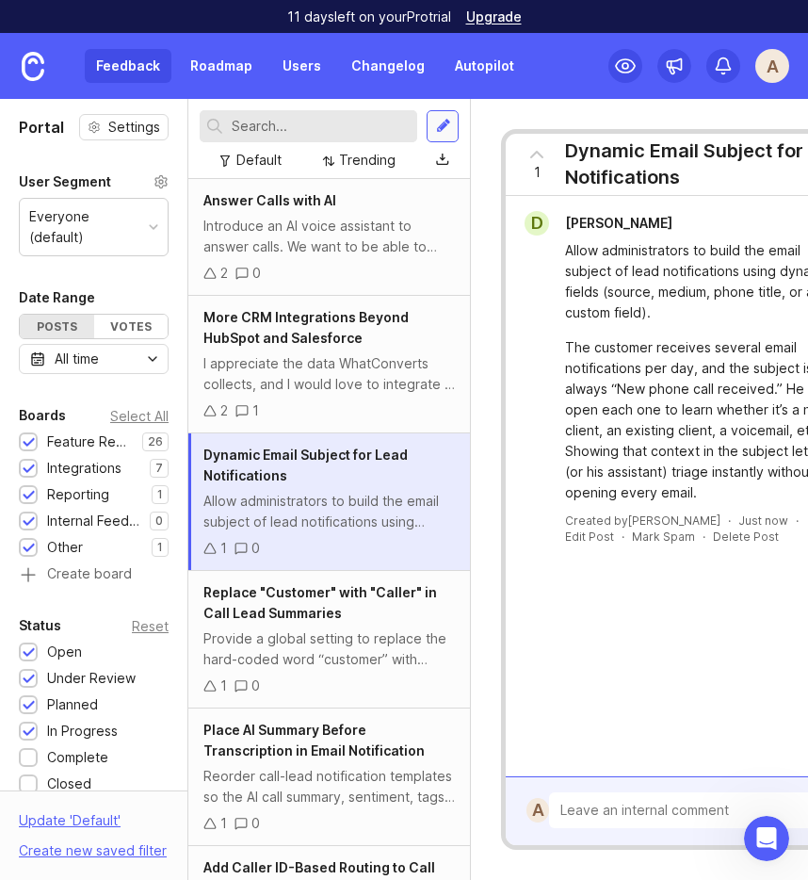
click at [447, 118] on div at bounding box center [443, 126] width 15 height 17
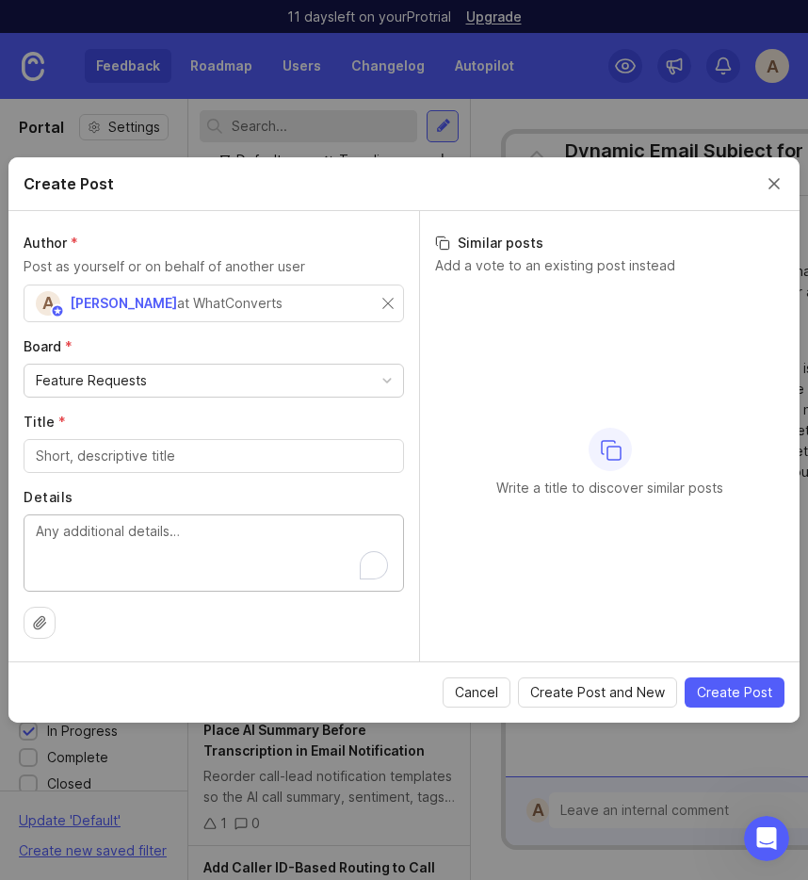
click at [148, 540] on textarea "Details" at bounding box center [214, 552] width 356 height 62
paste textarea "The customer would like the ability to send the call duration to Google Ads."
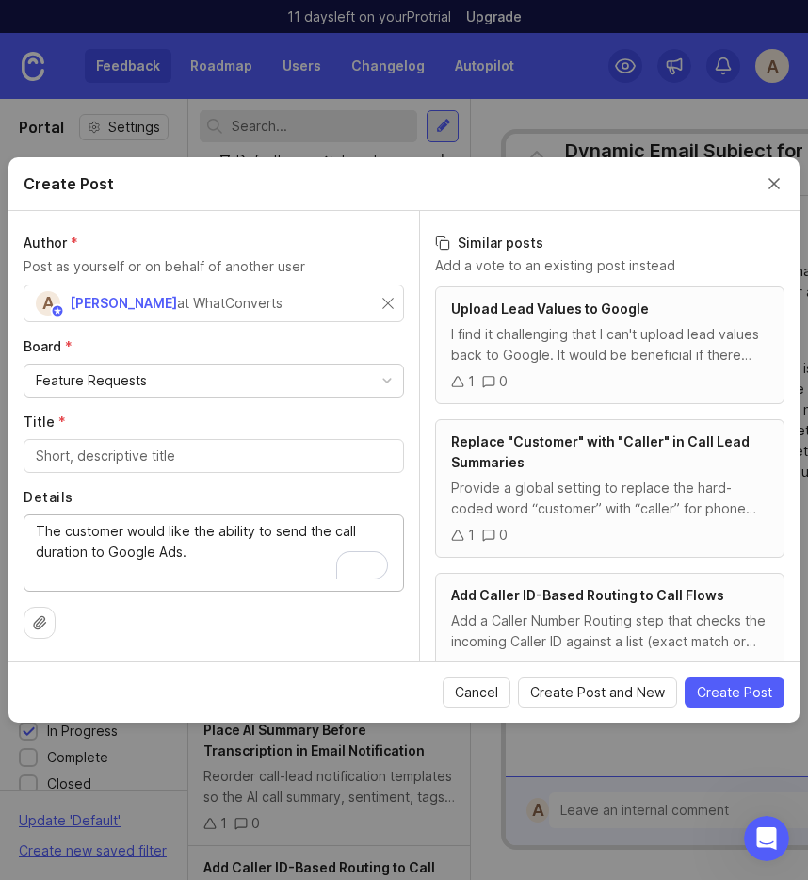
type textarea "The customer would like the ability to send the call duration to Google Ads."
click at [100, 452] on input "Title *" at bounding box center [214, 455] width 356 height 21
type input "Send Call Duration to Google Ads"
click at [96, 369] on div "Feature Requests" at bounding box center [213, 380] width 379 height 32
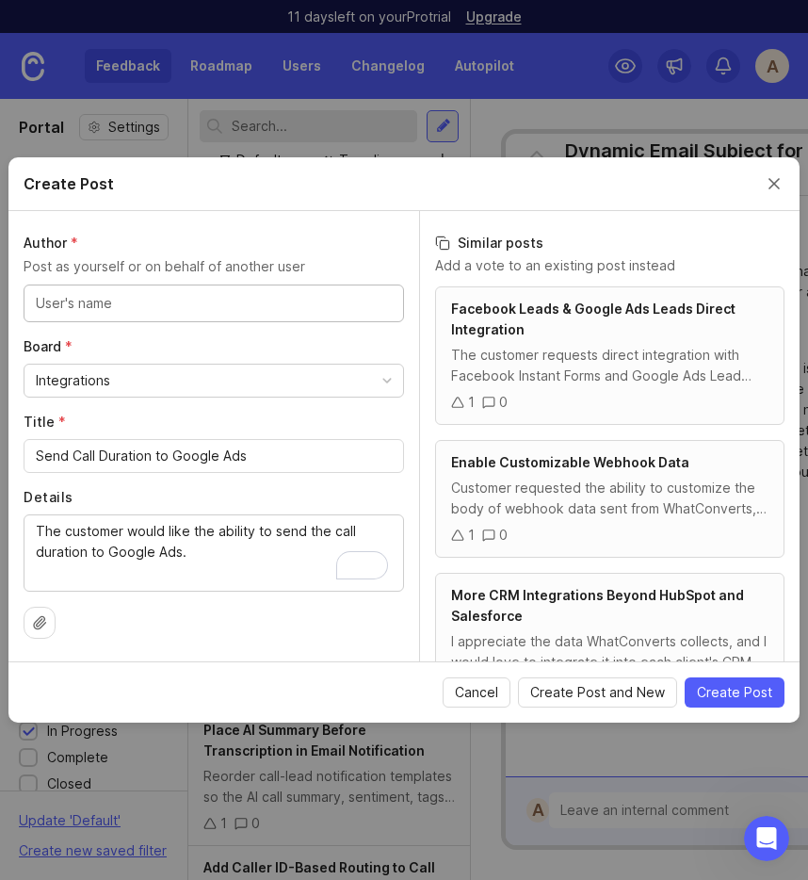
click at [120, 311] on input "text" at bounding box center [214, 303] width 356 height 21
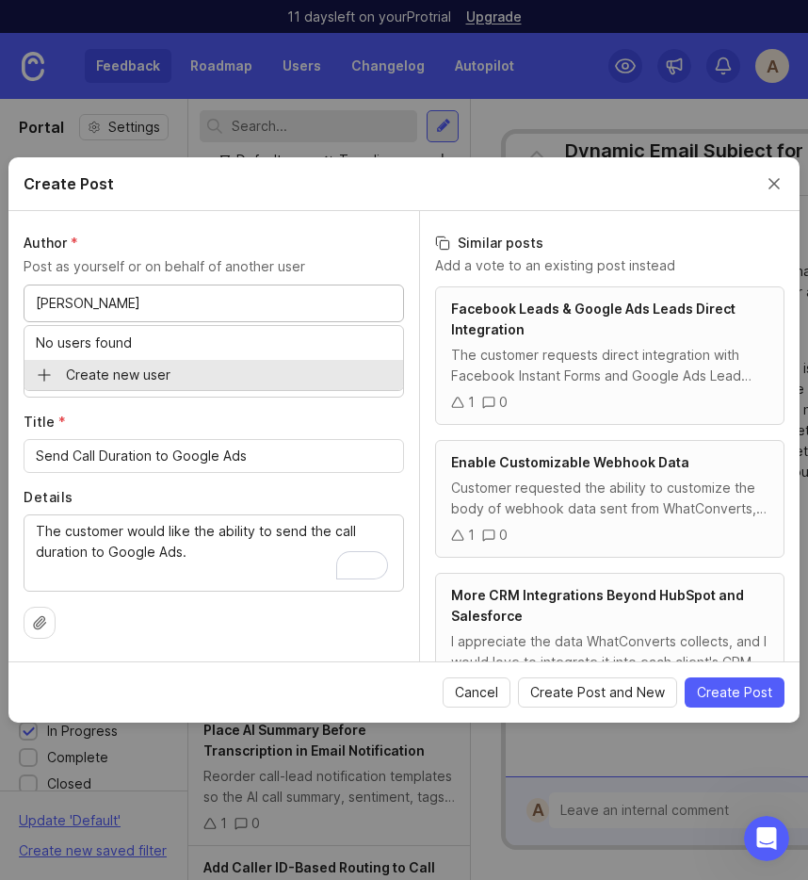
type input "[PERSON_NAME]"
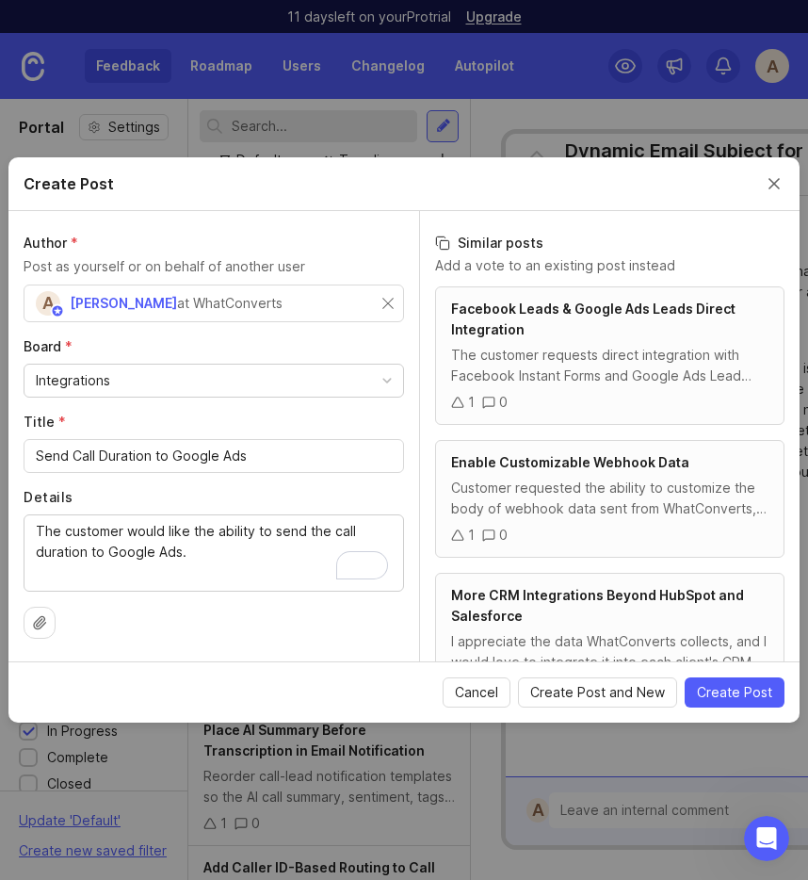
click at [247, 300] on div "at WhatConverts" at bounding box center [229, 303] width 105 height 21
click at [189, 316] on div at bounding box center [214, 303] width 380 height 38
click at [394, 297] on div "A [PERSON_NAME] States at WhatConverts" at bounding box center [214, 303] width 380 height 38
click at [96, 304] on input "[PERSON_NAME]" at bounding box center [118, 303] width 164 height 21
type input "[PERSON_NAME]"
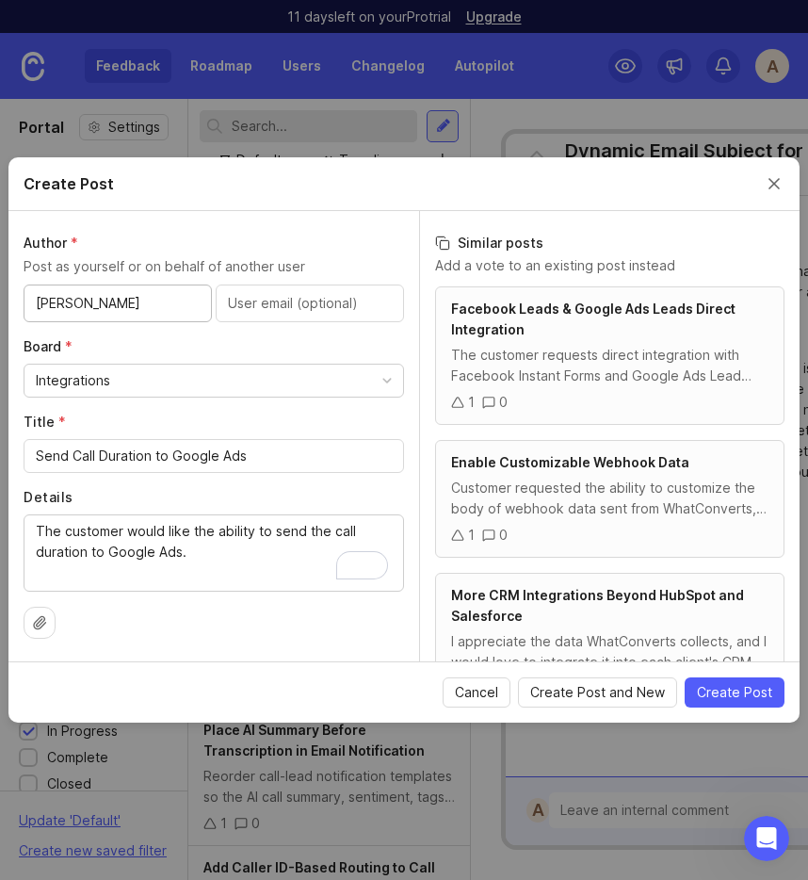
click at [274, 298] on input "text" at bounding box center [310, 303] width 164 height 21
paste input "[PERSON_NAME][EMAIL_ADDRESS][DOMAIN_NAME]"
type input "[PERSON_NAME][EMAIL_ADDRESS][DOMAIN_NAME]"
click at [717, 682] on button "Create Post" at bounding box center [735, 692] width 100 height 30
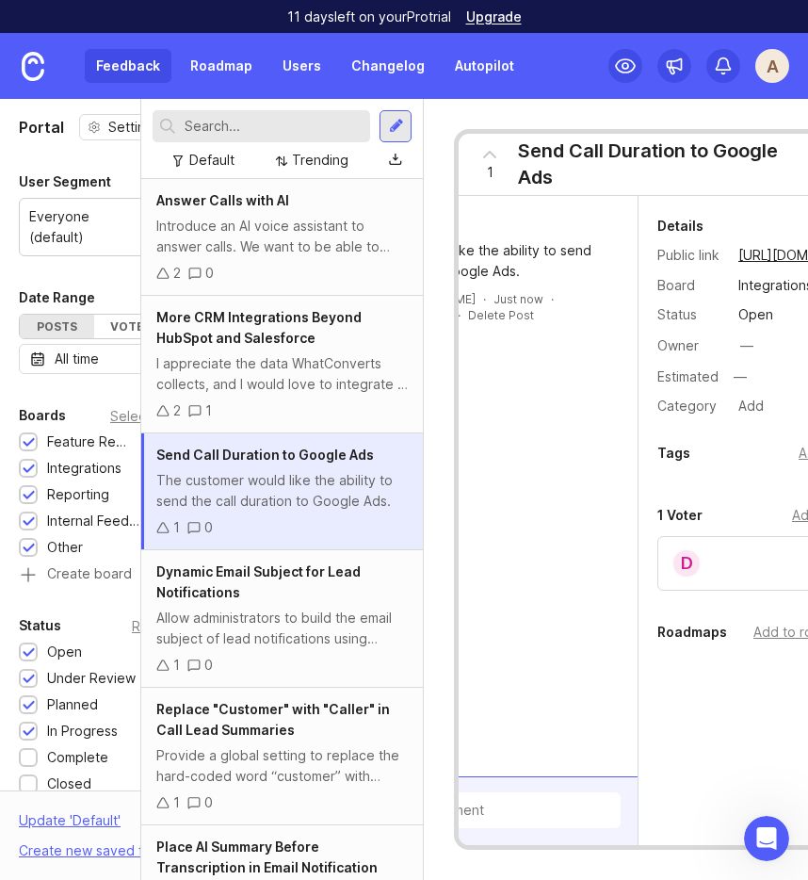
scroll to position [0, 148]
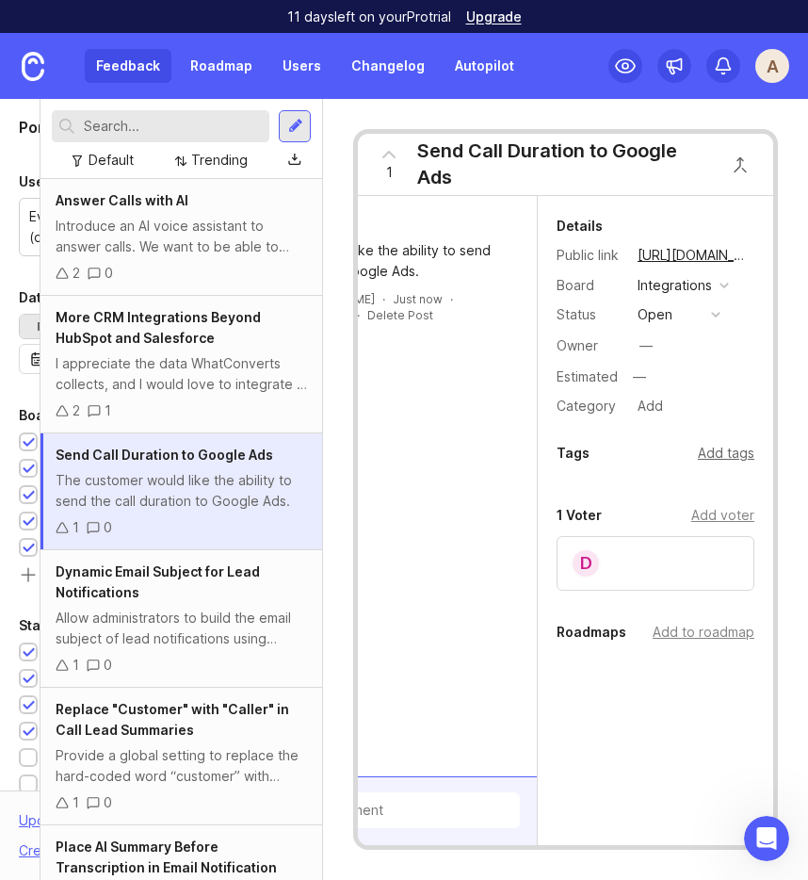
click at [724, 448] on div "Add tags" at bounding box center [726, 453] width 57 height 21
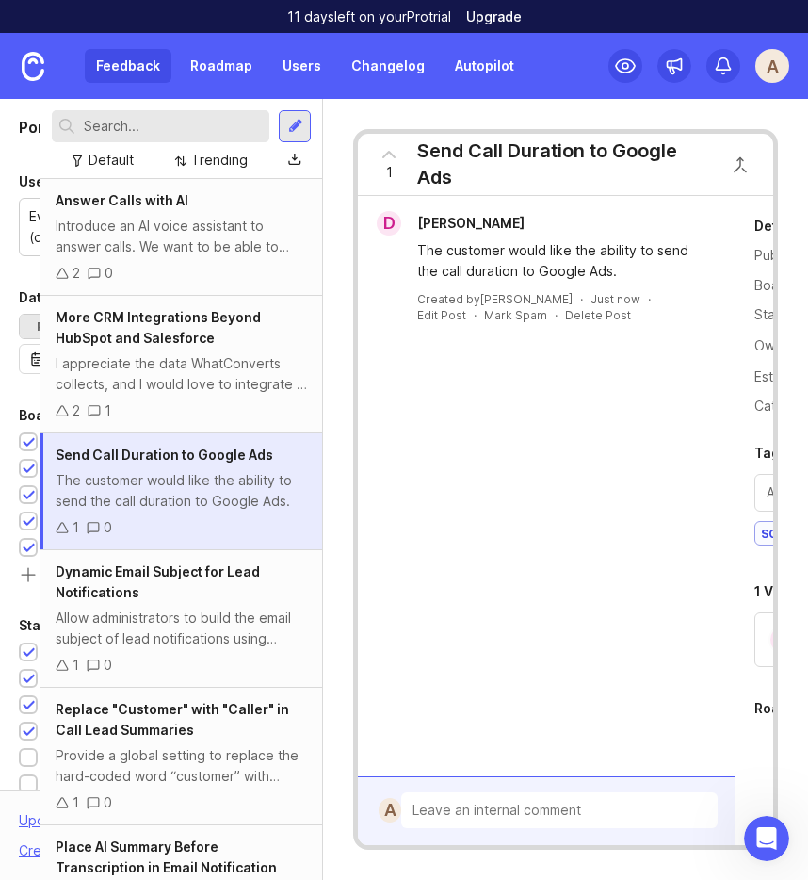
scroll to position [0, 0]
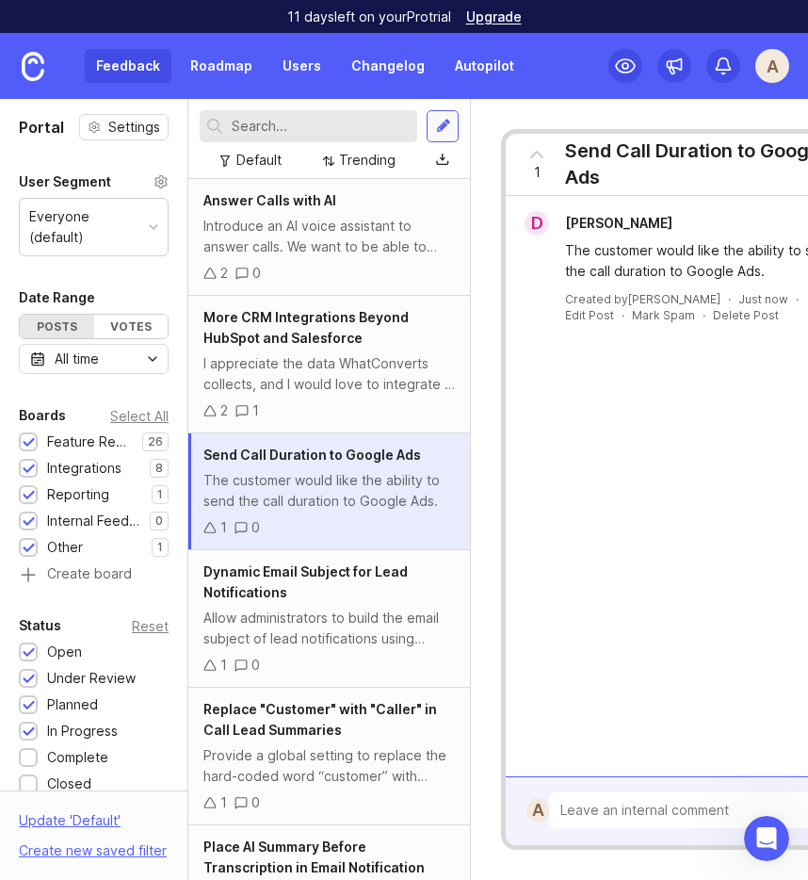
click at [445, 122] on div at bounding box center [443, 126] width 15 height 17
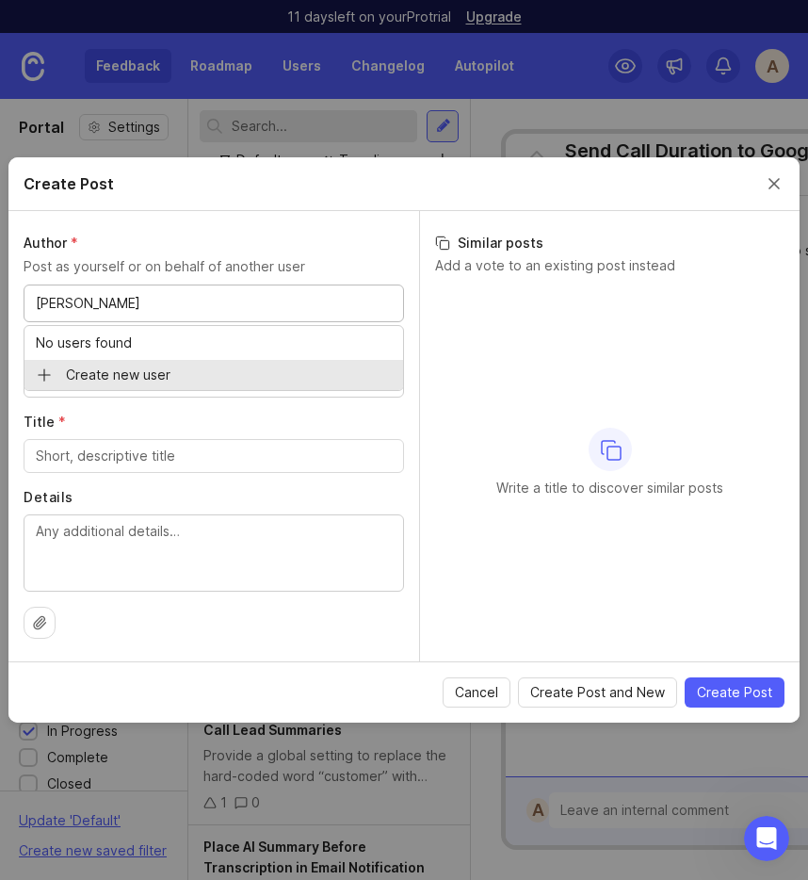
type input "[PERSON_NAME]"
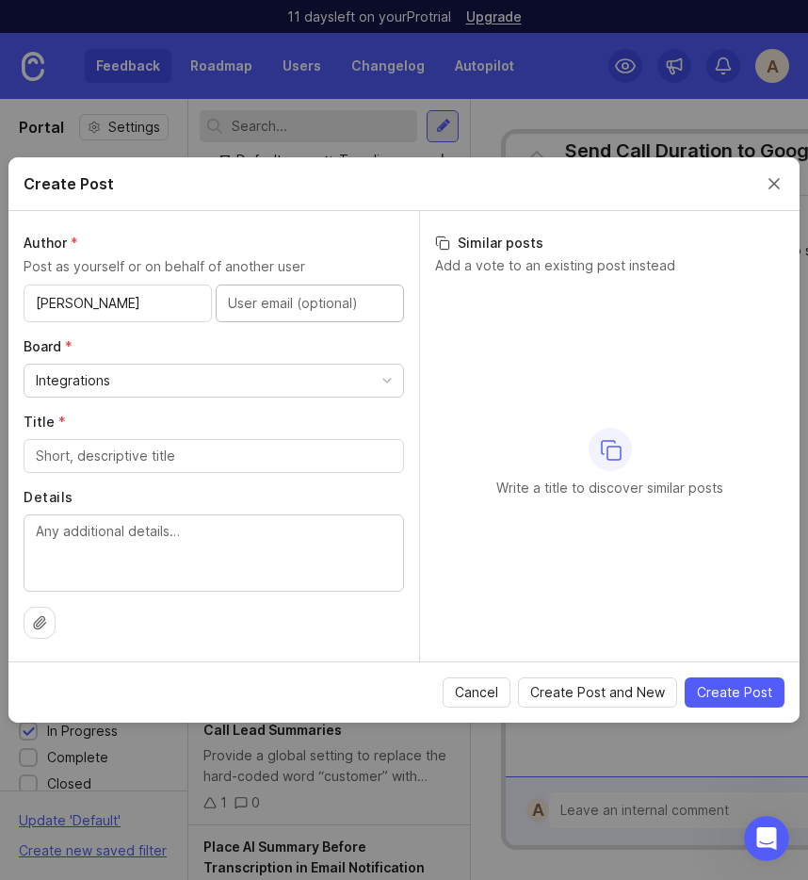
paste input "[PERSON_NAME][EMAIL_ADDRESS][DOMAIN_NAME]"
type input "[PERSON_NAME][EMAIL_ADDRESS][DOMAIN_NAME]"
click at [125, 564] on textarea "Details" at bounding box center [214, 552] width 356 height 62
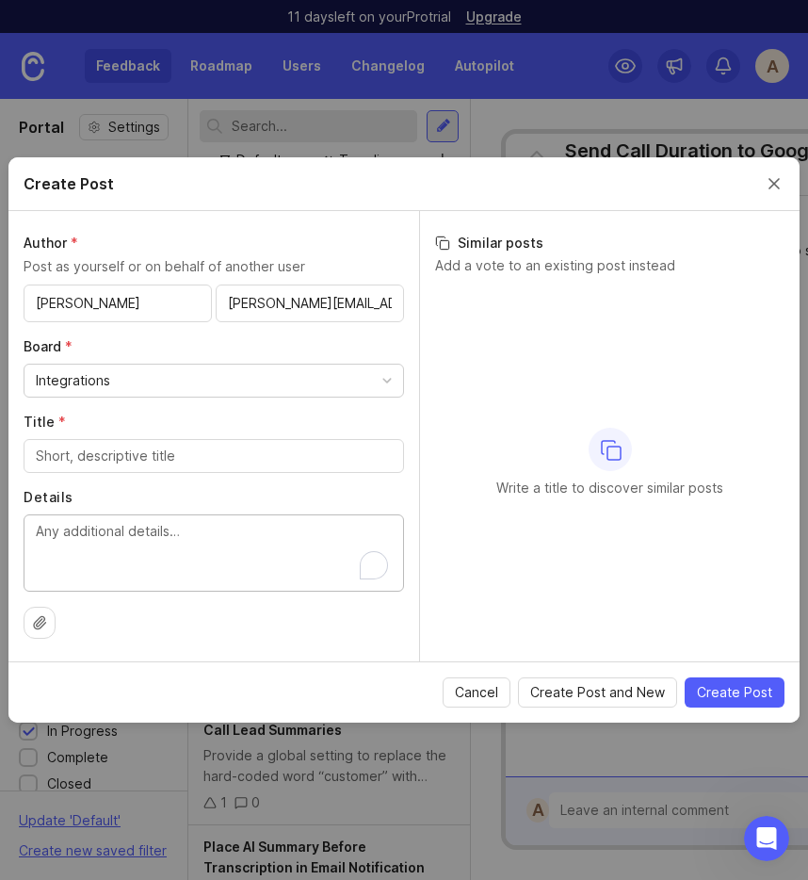
paste textarea "Customer wants to create a custom field on leads and be able to query their lea…"
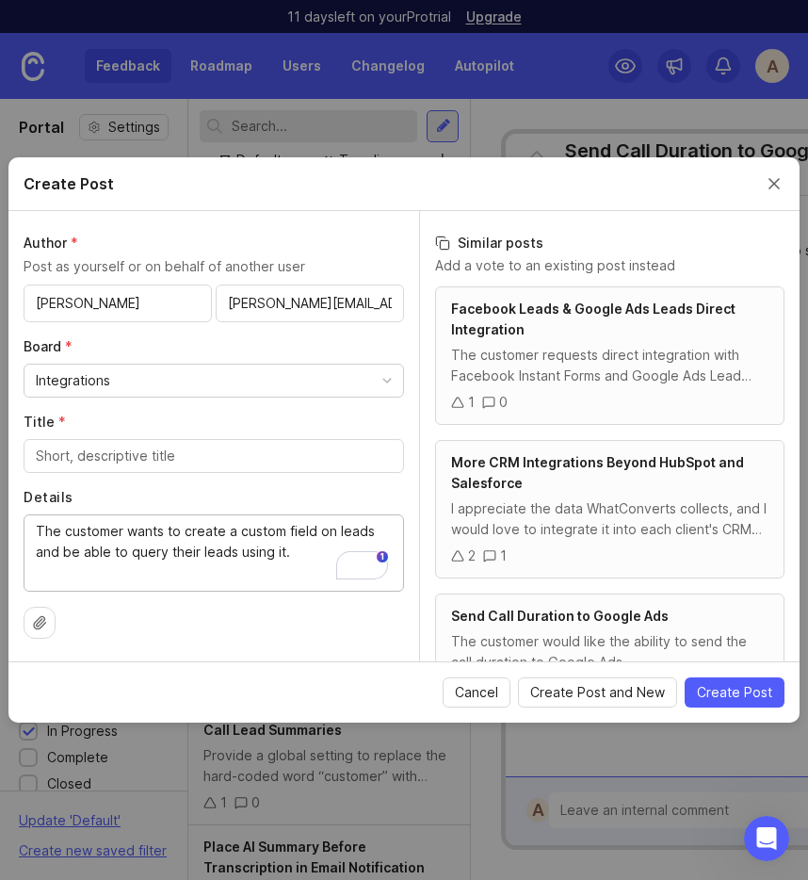
type textarea "The customer wants to create a custom field on leads and be able to query their…"
click at [178, 380] on div "Integrations" at bounding box center [213, 380] width 379 height 32
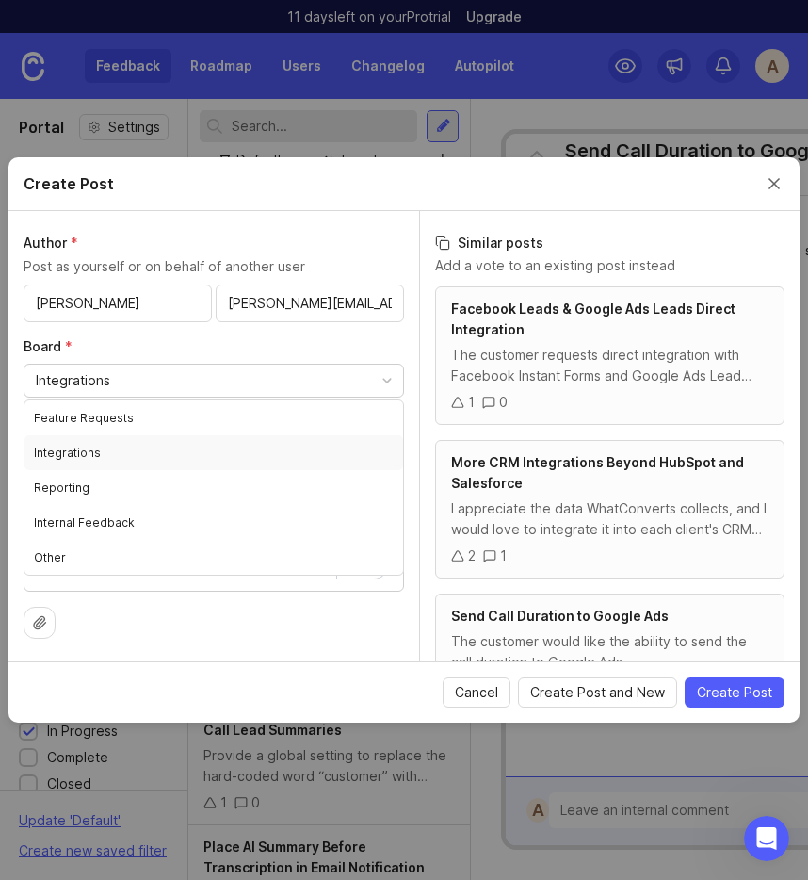
click at [177, 383] on div "Integrations" at bounding box center [213, 380] width 379 height 32
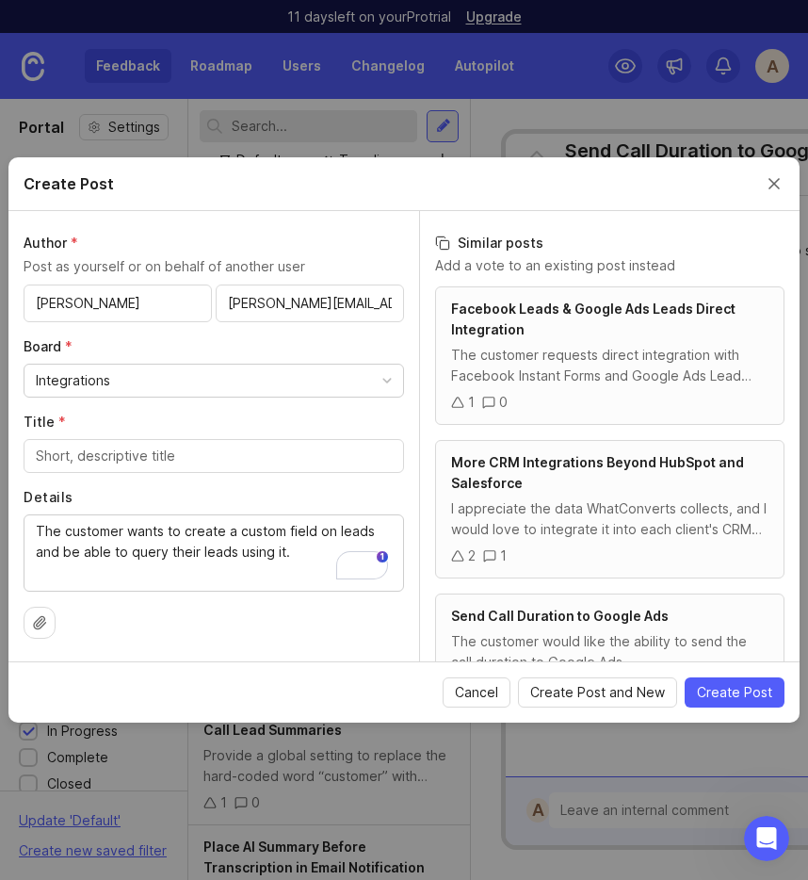
click at [84, 461] on input "Title *" at bounding box center [214, 455] width 356 height 21
paste input "Query API Using Additional Fields/Custom Fields/ field Mappings"
click at [174, 510] on div "Details The customer wants to create a custom field on leads and be able to que…" at bounding box center [214, 540] width 380 height 104
click at [307, 460] on input "Query API Using Additional Fields/Custom Fields/ field Mappings" at bounding box center [214, 455] width 356 height 21
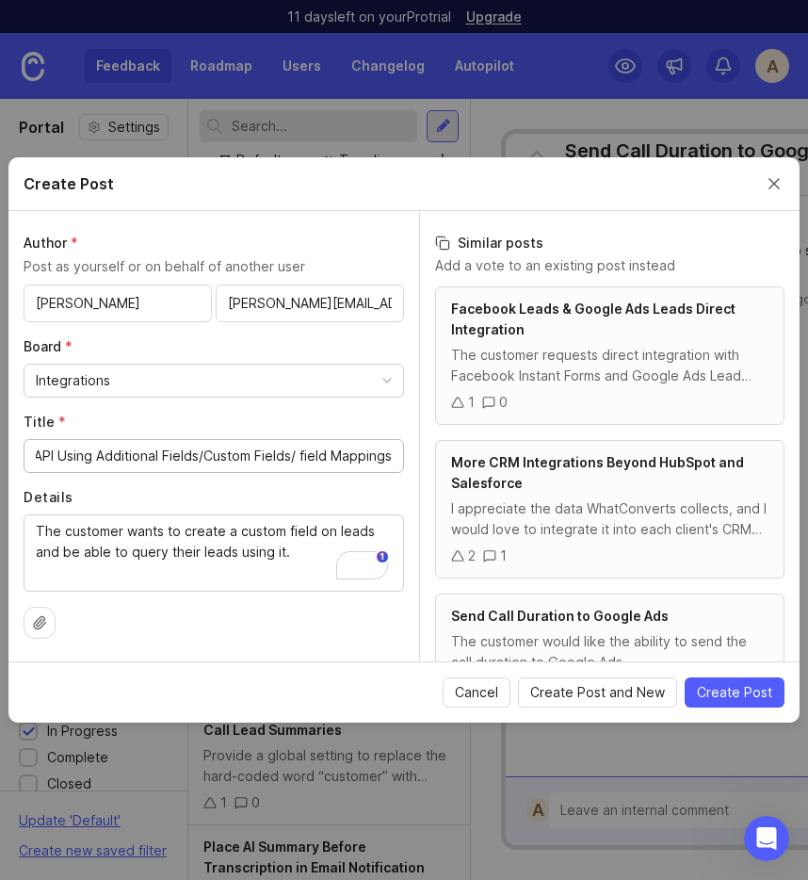
scroll to position [0, 0]
drag, startPoint x: 142, startPoint y: 454, endPoint x: 251, endPoint y: 460, distance: 108.4
click at [251, 460] on input "Query API Using Additional Fields/Custom Fields/ field Mappings" at bounding box center [214, 455] width 356 height 21
click at [234, 456] on input "Query API Using Custom Fields/ field Mappings" at bounding box center [214, 455] width 356 height 21
click at [162, 460] on input "Query API Using Custom Fields / Field Mappings" at bounding box center [214, 455] width 356 height 21
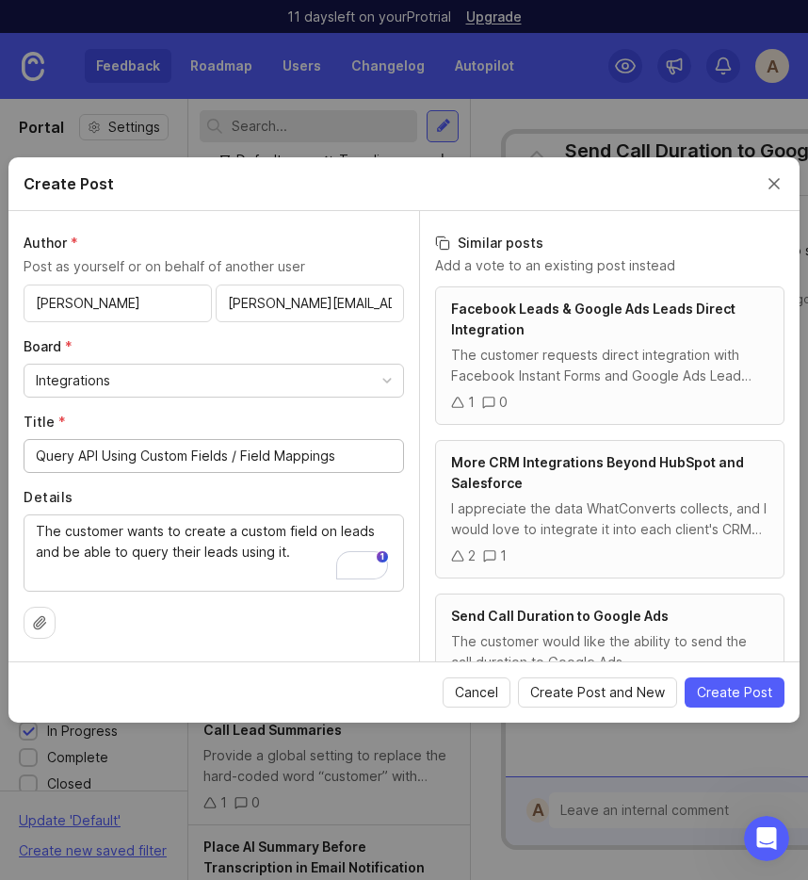
click at [130, 461] on input "Query API Using Custom Fields / Field Mappings" at bounding box center [214, 455] width 356 height 21
type input "Query API Using Additional Fields / Custom Fields / Field Mappings"
click at [760, 693] on span "Create Post" at bounding box center [734, 692] width 75 height 19
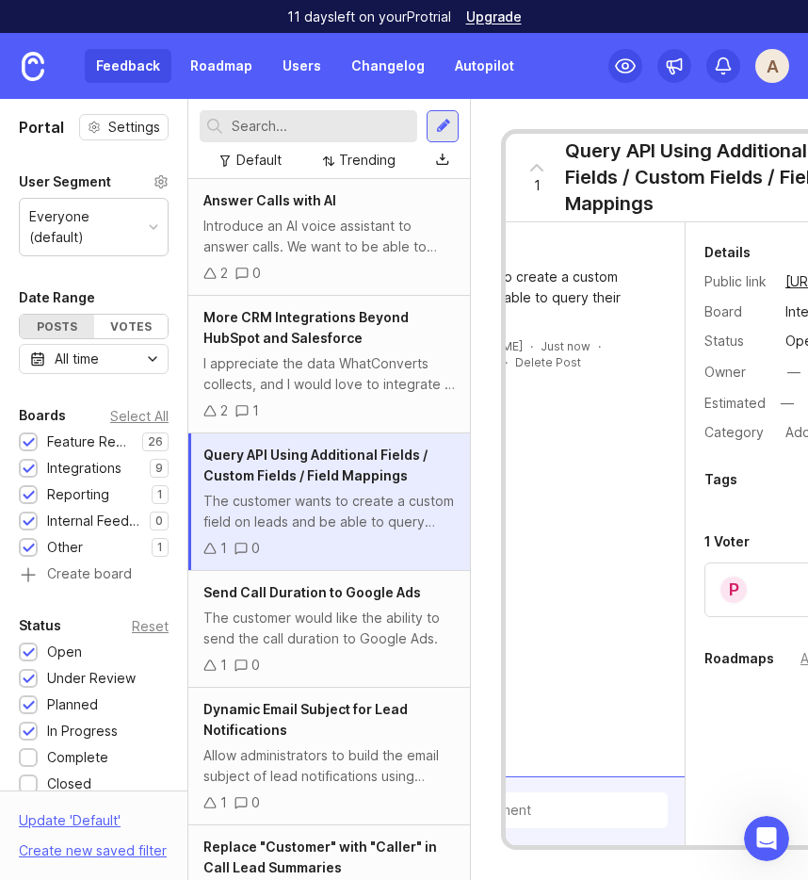
scroll to position [0, 148]
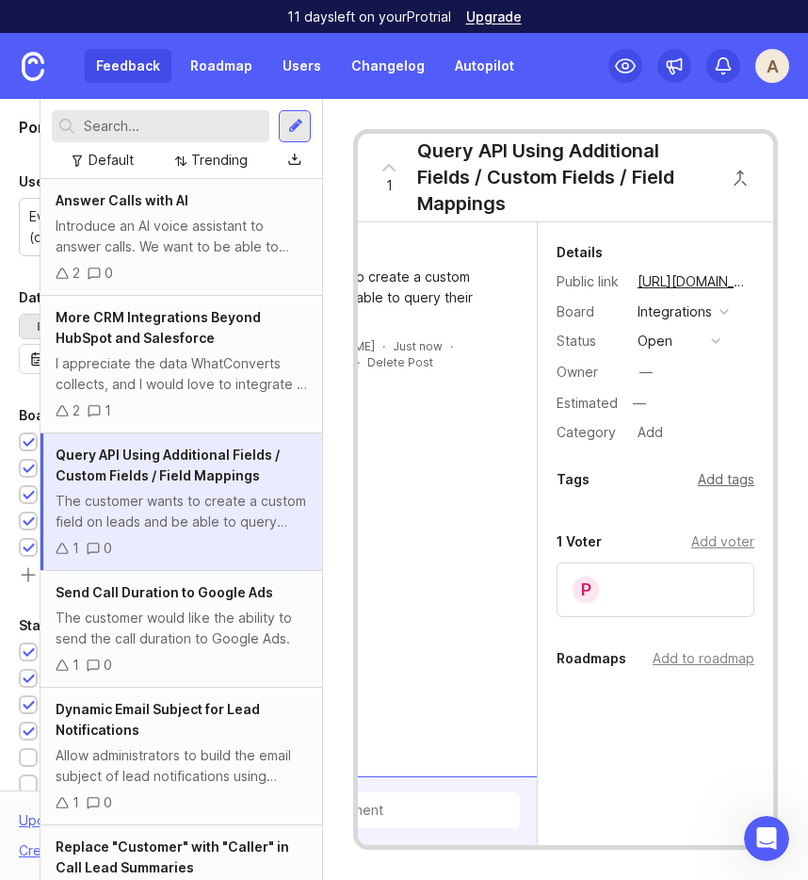
click at [731, 483] on div "Add tags" at bounding box center [726, 479] width 57 height 21
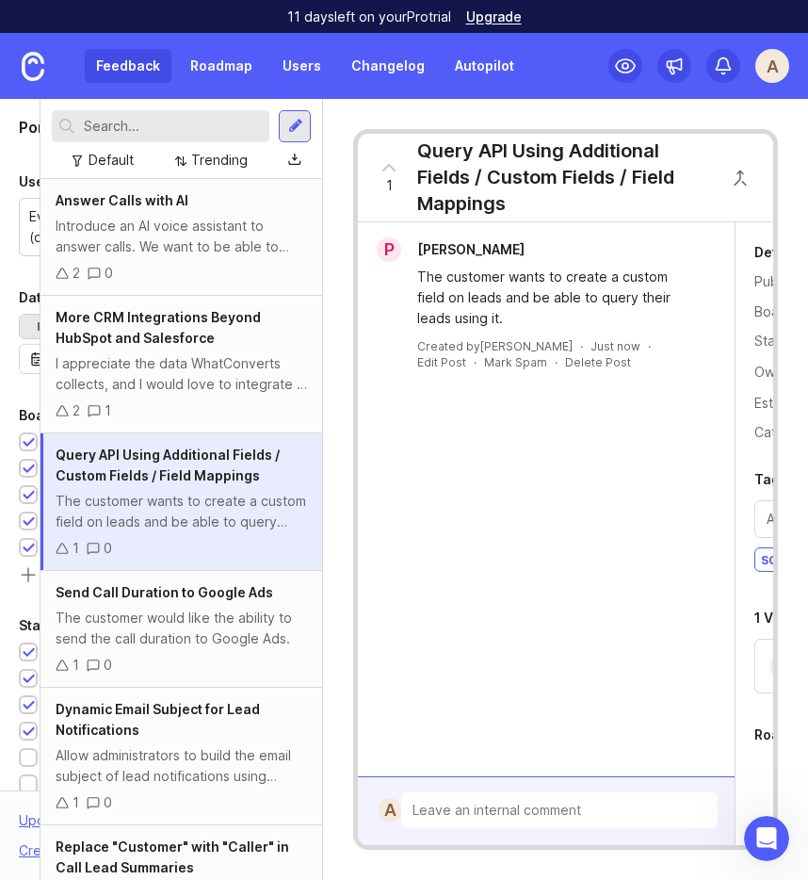
scroll to position [0, 0]
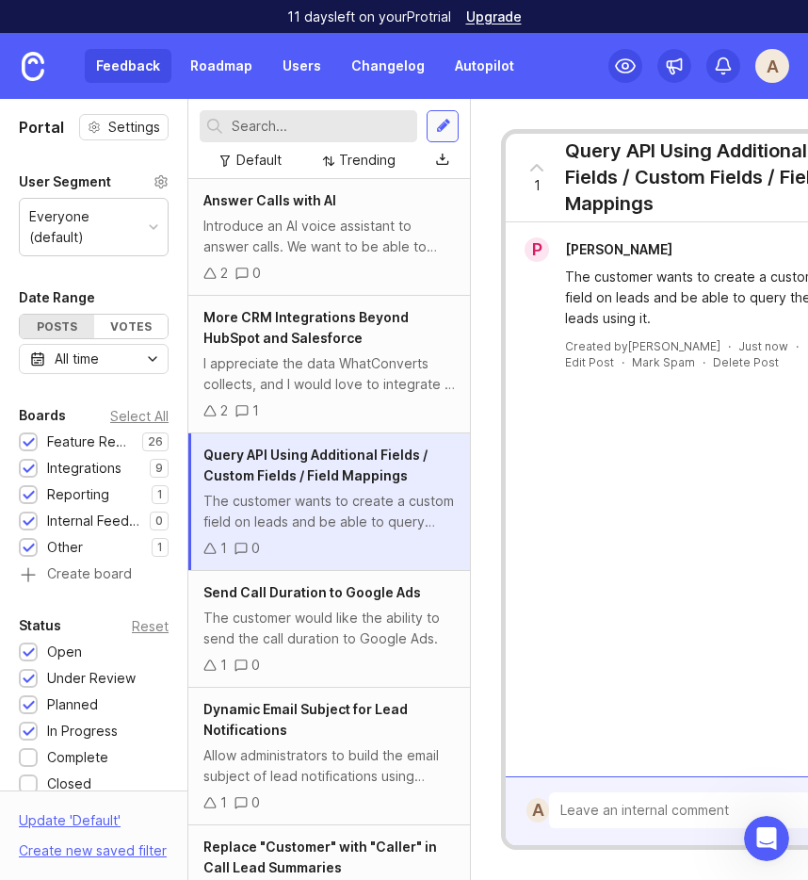
click at [448, 127] on div at bounding box center [443, 126] width 15 height 17
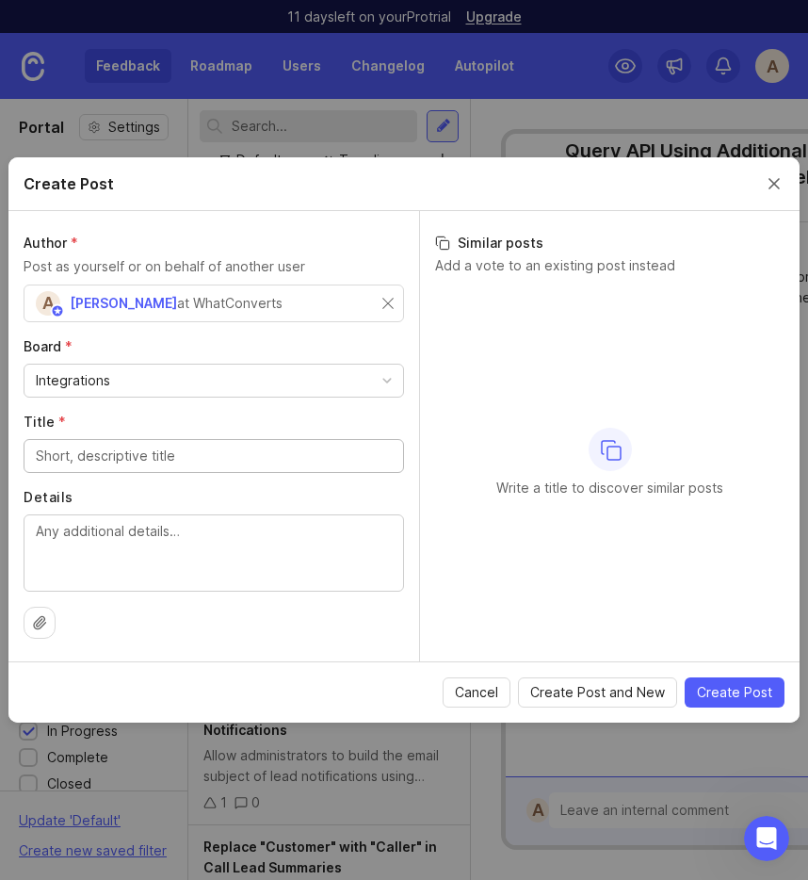
click at [160, 554] on textarea "Details" at bounding box center [214, 552] width 356 height 62
paste textarea "Customer wants to send the State and User Agent fields back to Facebook for opt…"
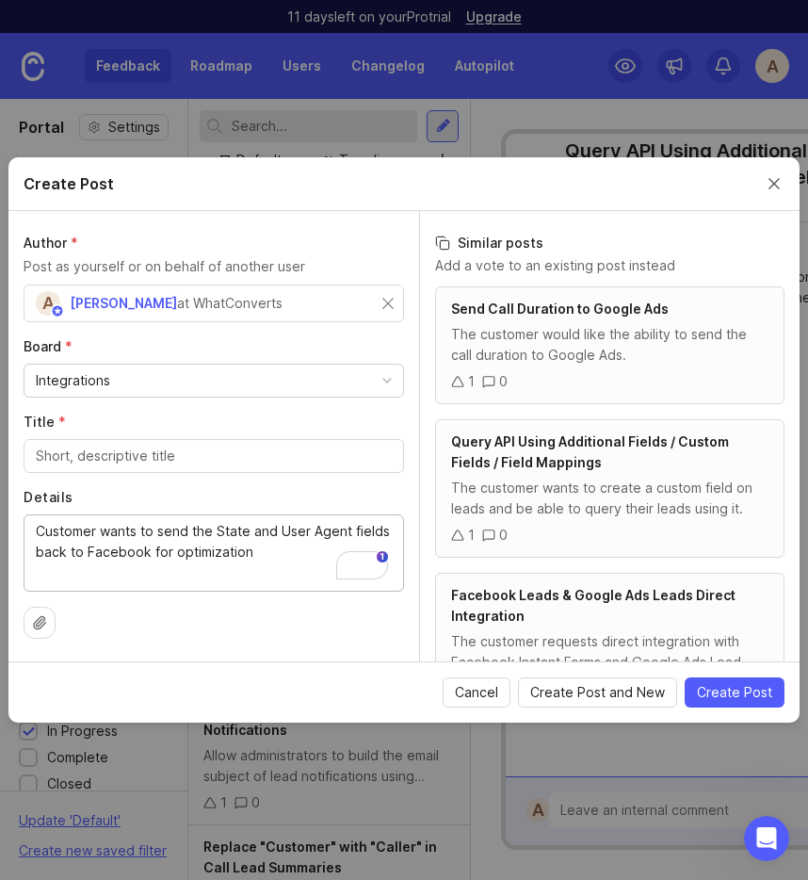
type textarea "Customer wants to send the State and User Agent fields back to Facebook for opt…"
click at [104, 459] on input "Title *" at bounding box center [214, 455] width 356 height 21
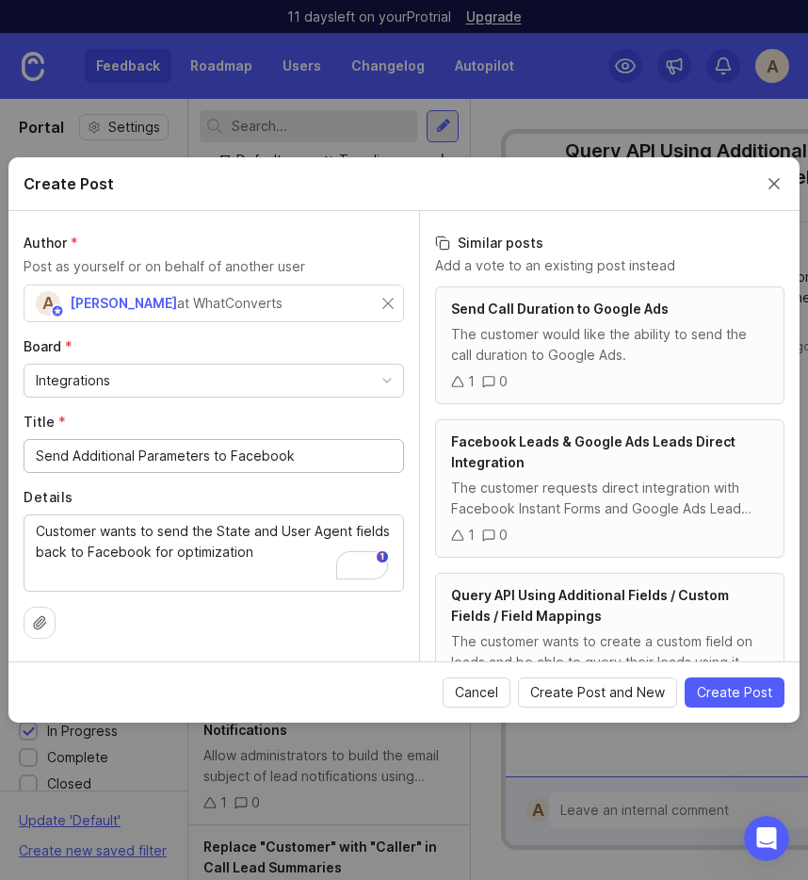
type input "Send Additional Parameters to Facebook"
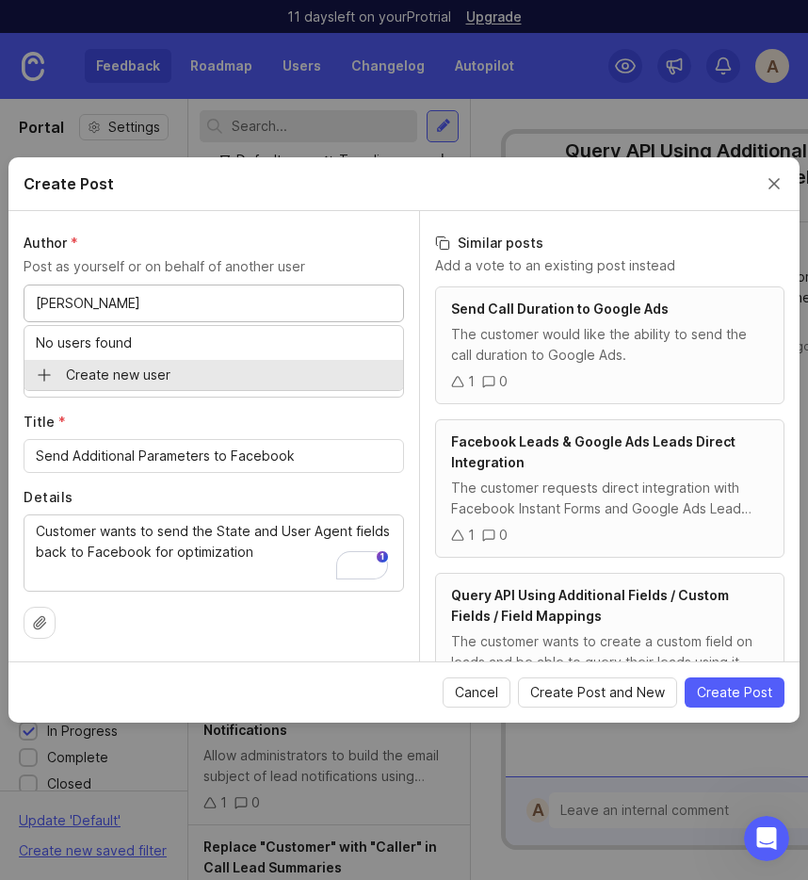
type input "[PERSON_NAME]"
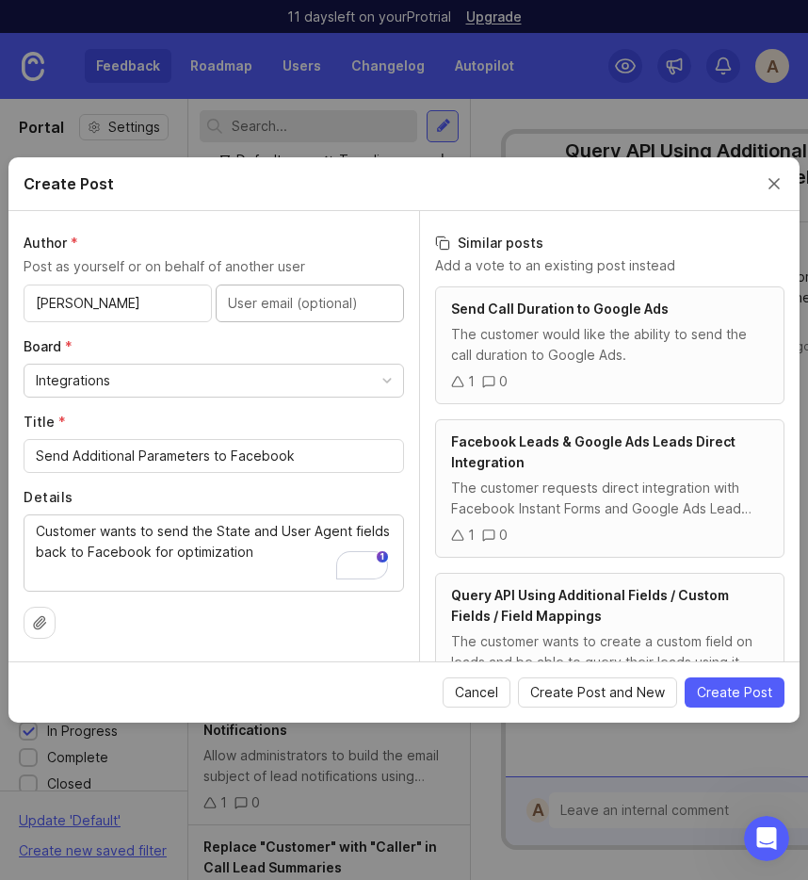
paste input "[EMAIL_ADDRESS][DOMAIN_NAME]"
type input "[EMAIL_ADDRESS][DOMAIN_NAME]"
click at [88, 294] on input "[PERSON_NAME]" at bounding box center [118, 303] width 164 height 21
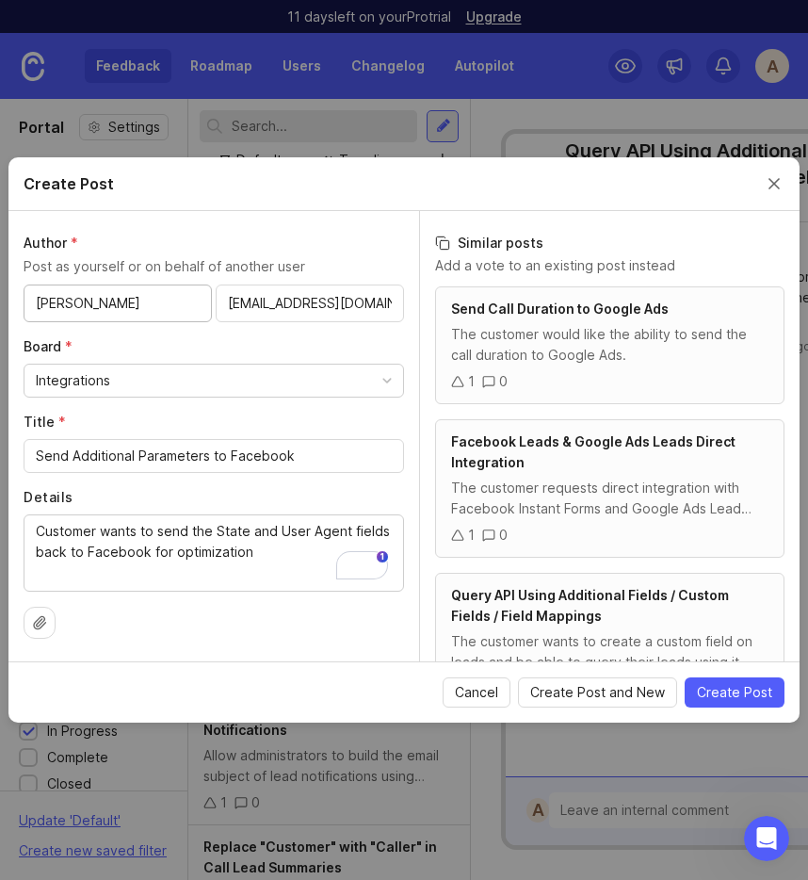
type input "[PERSON_NAME]"
click at [164, 332] on div "Author * Post as yourself or on behalf of another user [PERSON_NAME] [EMAIL_ADD…" at bounding box center [213, 436] width 411 height 450
click at [742, 694] on span "Create Post" at bounding box center [734, 692] width 75 height 19
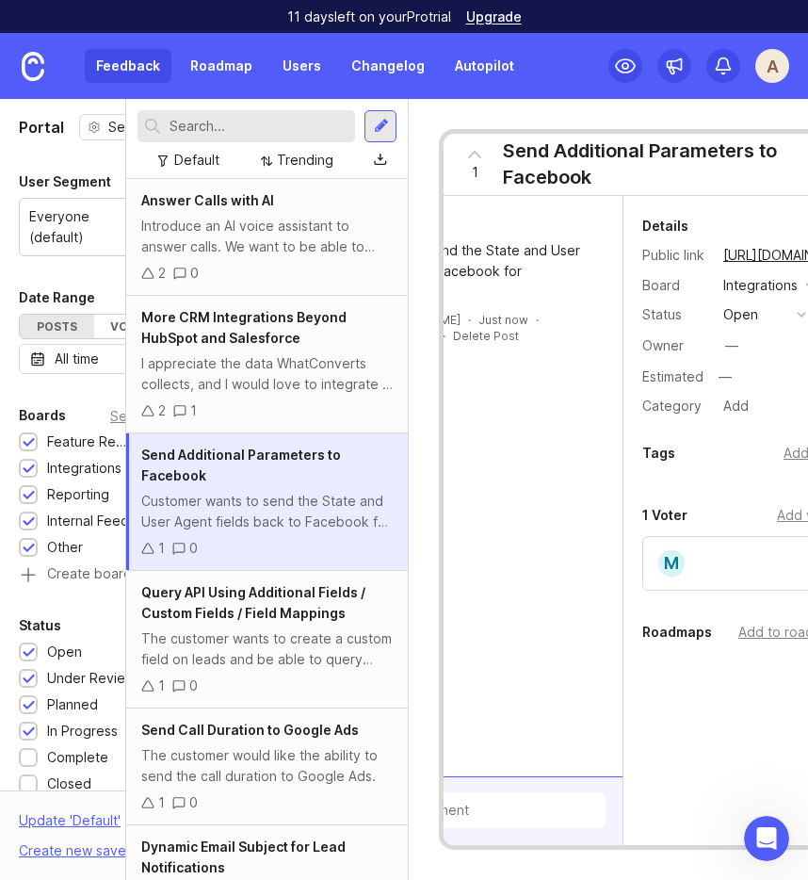
scroll to position [0, 148]
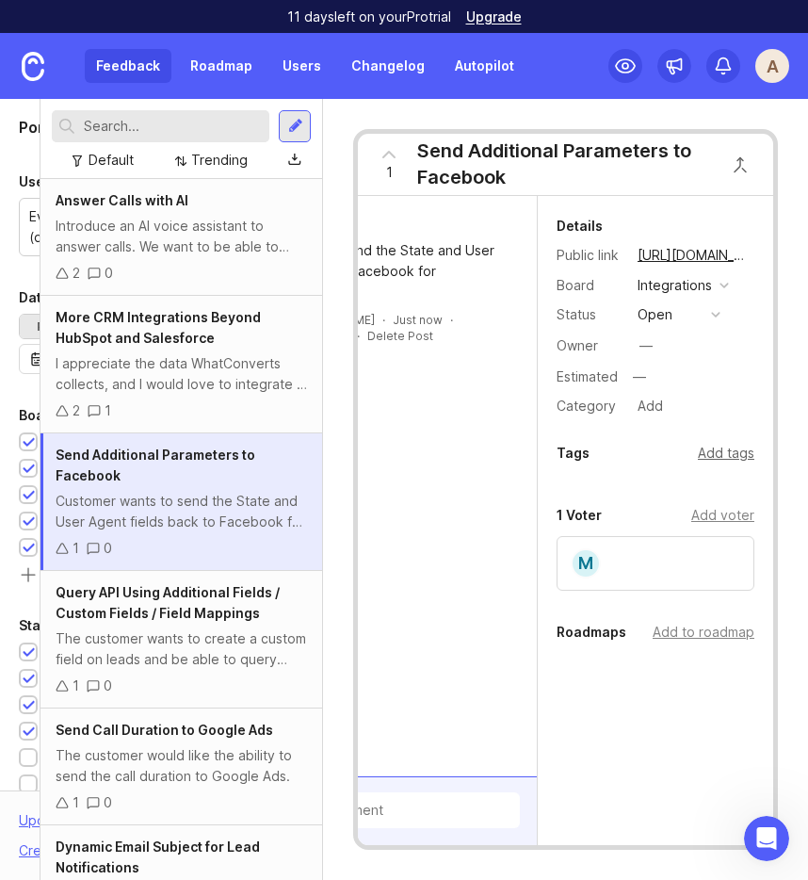
click at [725, 454] on div "Add tags" at bounding box center [726, 453] width 57 height 21
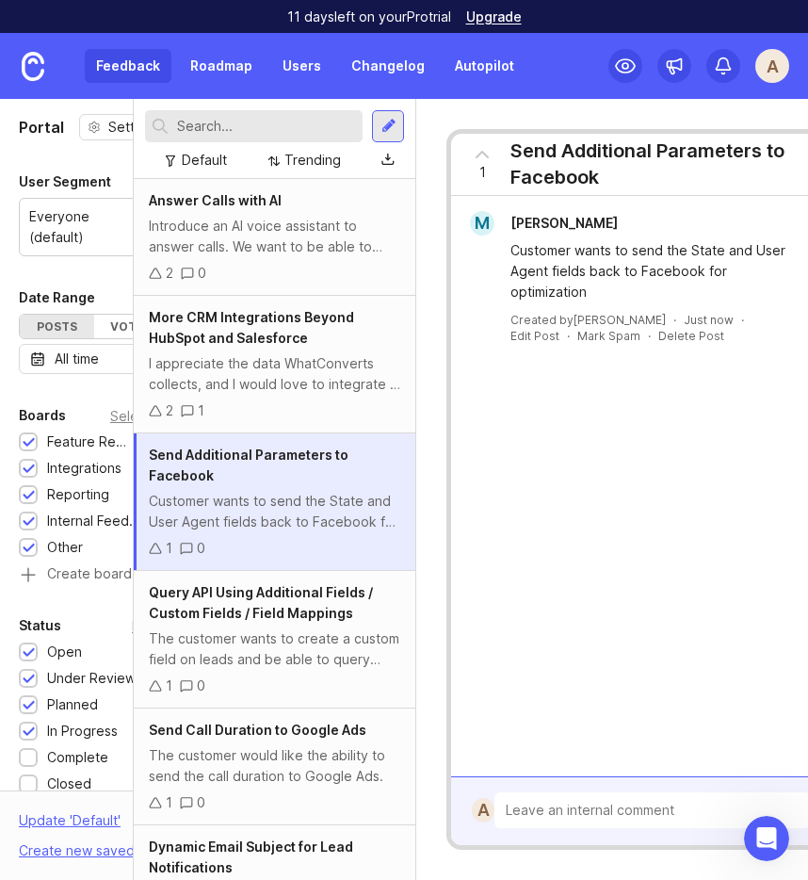
scroll to position [0, 0]
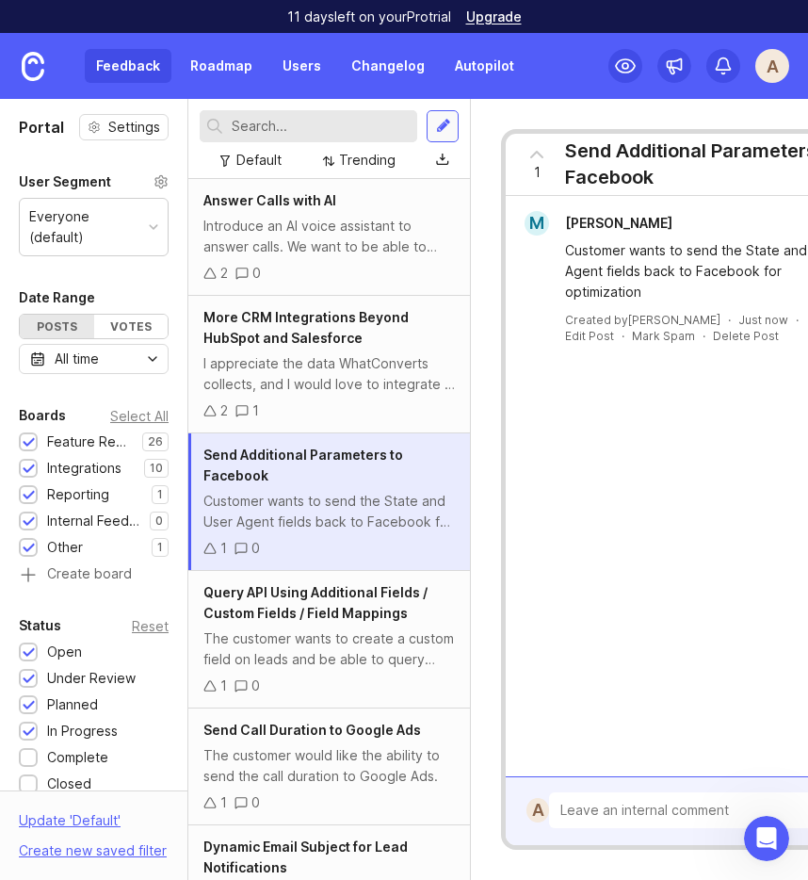
click at [443, 121] on div at bounding box center [443, 126] width 15 height 17
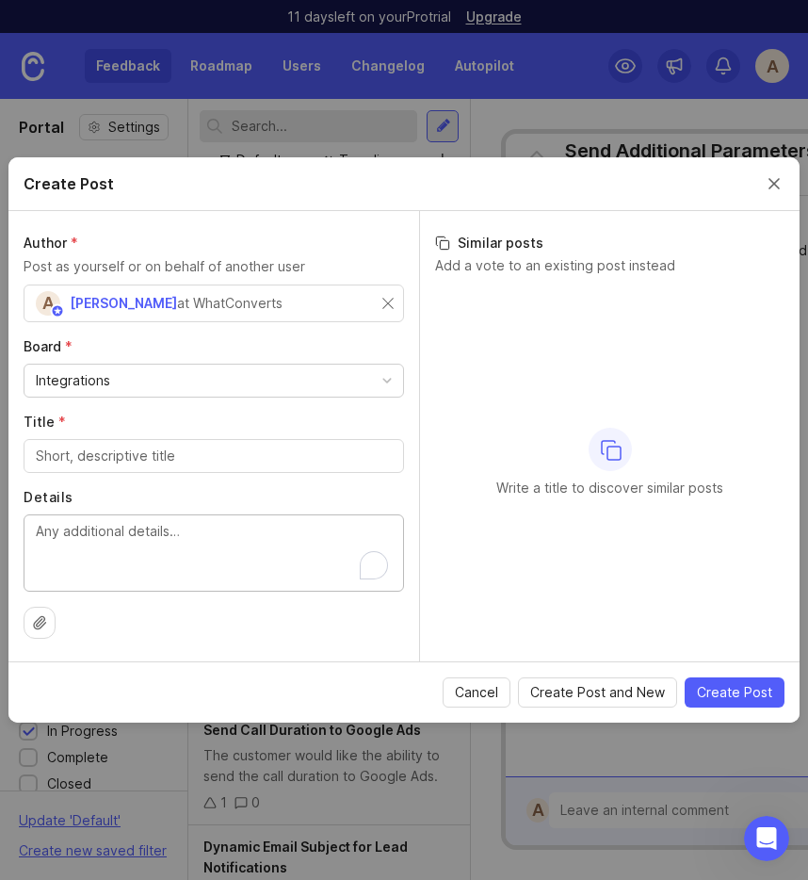
click at [86, 538] on textarea "Details" at bounding box center [214, 552] width 356 height 62
paste textarea "Customer Larry Kolinek is asking to sort leads by the date and time their Sales…"
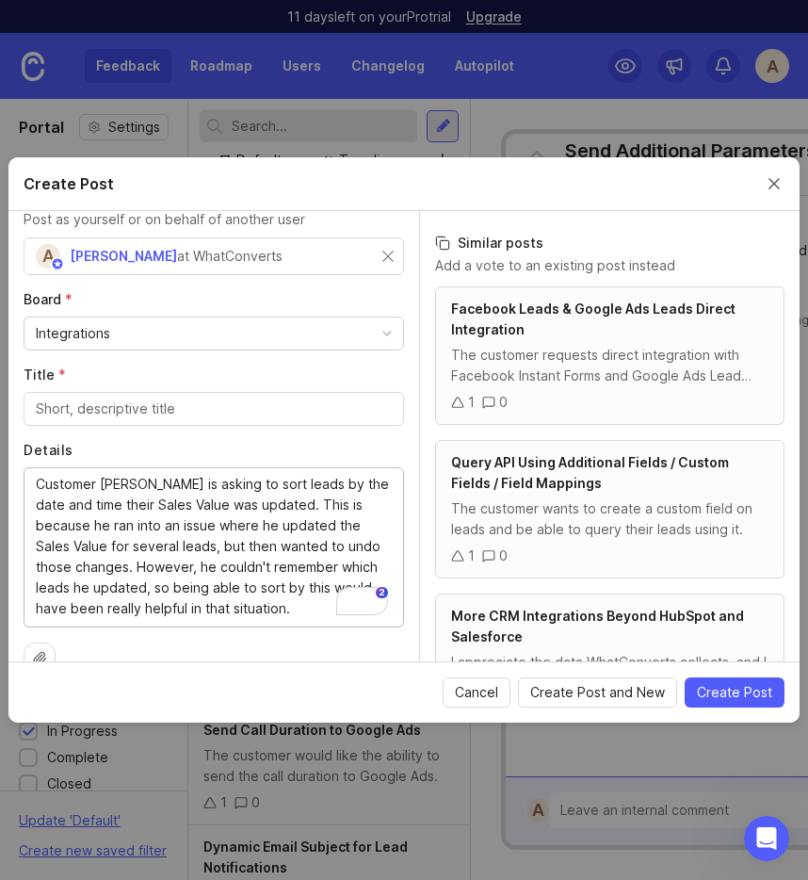
scroll to position [50, 0]
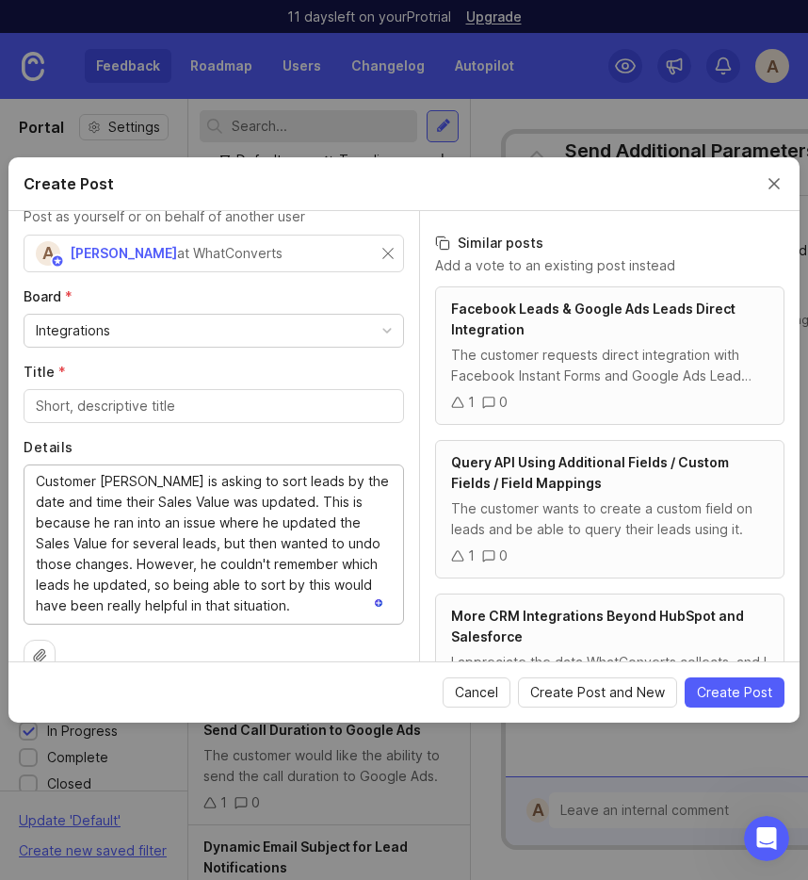
type textarea "Customer Larry Kolinek is asking to sort leads by the date and time their Sales…"
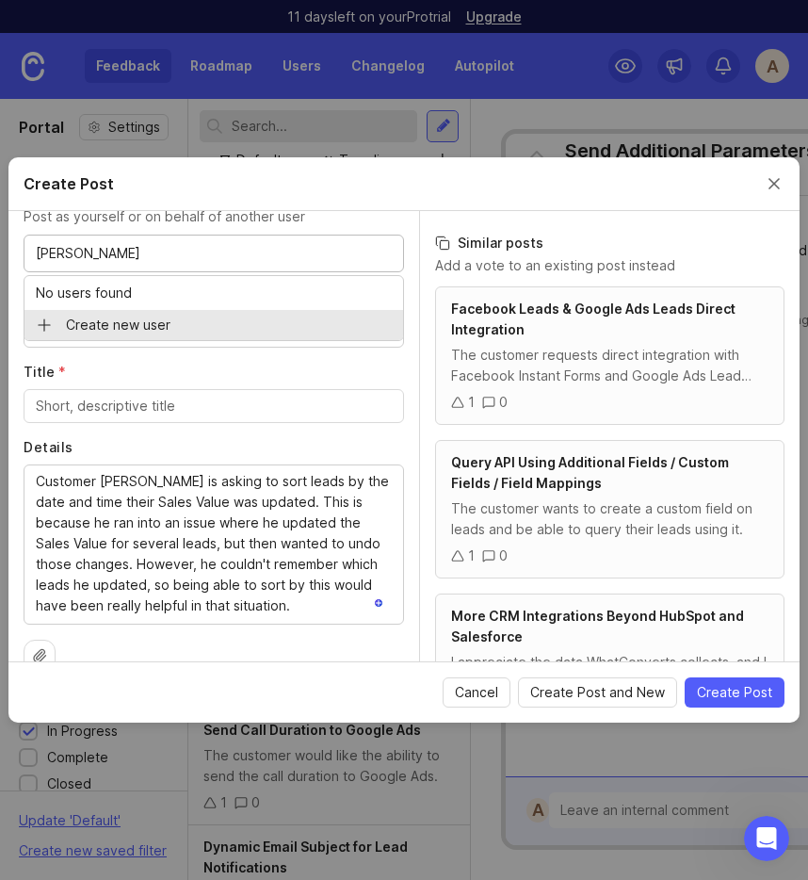
type input "[PERSON_NAME]"
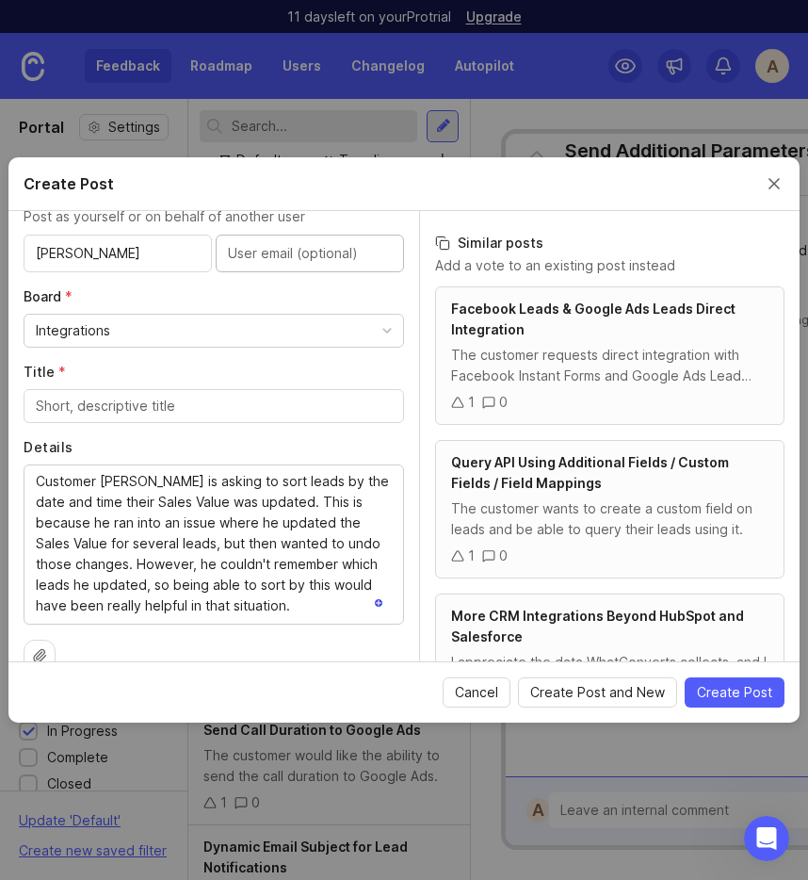
paste input "larryk@webinteractiveconsulting.com"
type input "larryk@webinteractiveconsulting.com"
click at [100, 481] on textarea "Customer Larry Kolinek is asking to sort leads by the date and time their Sales…" at bounding box center [214, 543] width 356 height 145
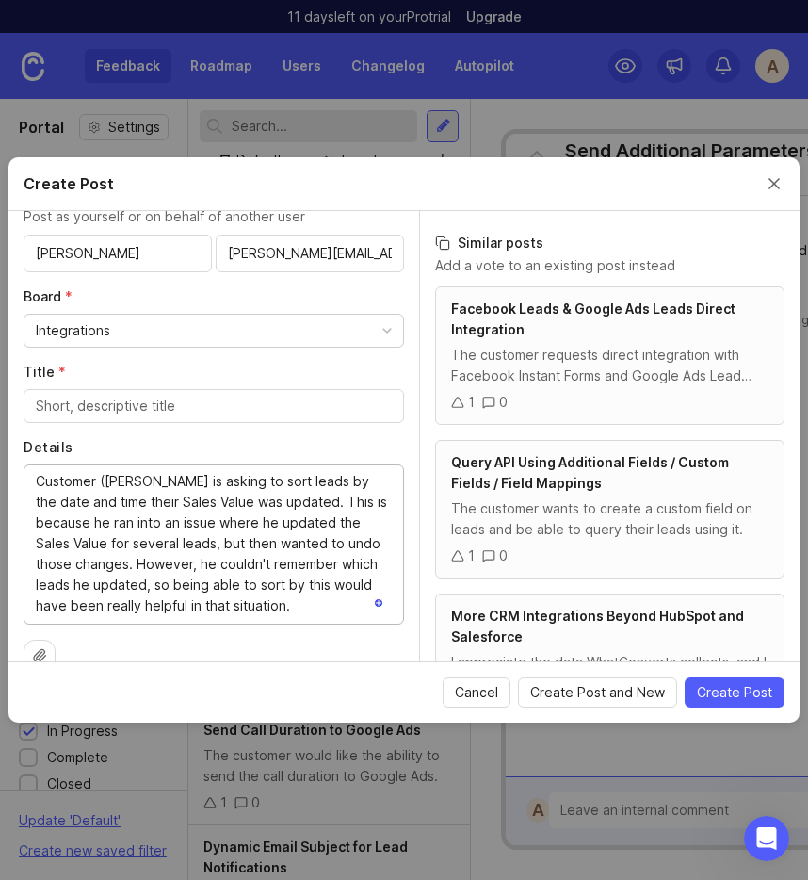
click at [186, 484] on textarea "Customer (Larry Kolinek is asking to sort leads by the date and time their Sale…" at bounding box center [214, 543] width 356 height 145
click at [103, 480] on textarea "Customer (Larry K.) is asking to sort leads by the date and time their Sales Va…" at bounding box center [214, 543] width 356 height 145
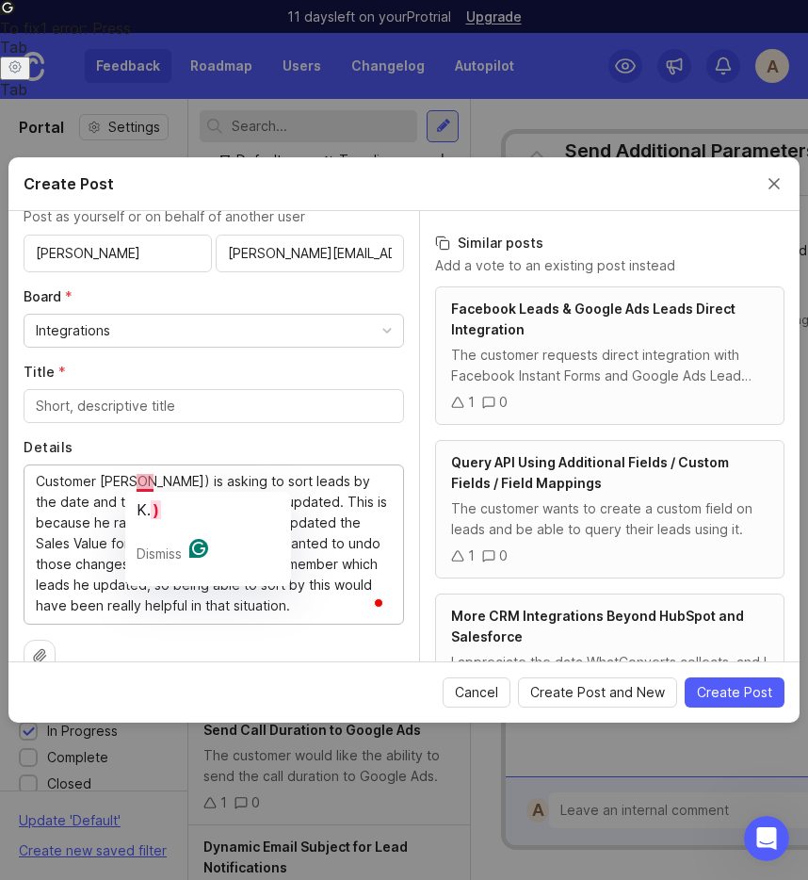
click at [151, 480] on textarea "Customer Larry K.) is asking to sort leads by the date and time their Sales Val…" at bounding box center [214, 543] width 356 height 145
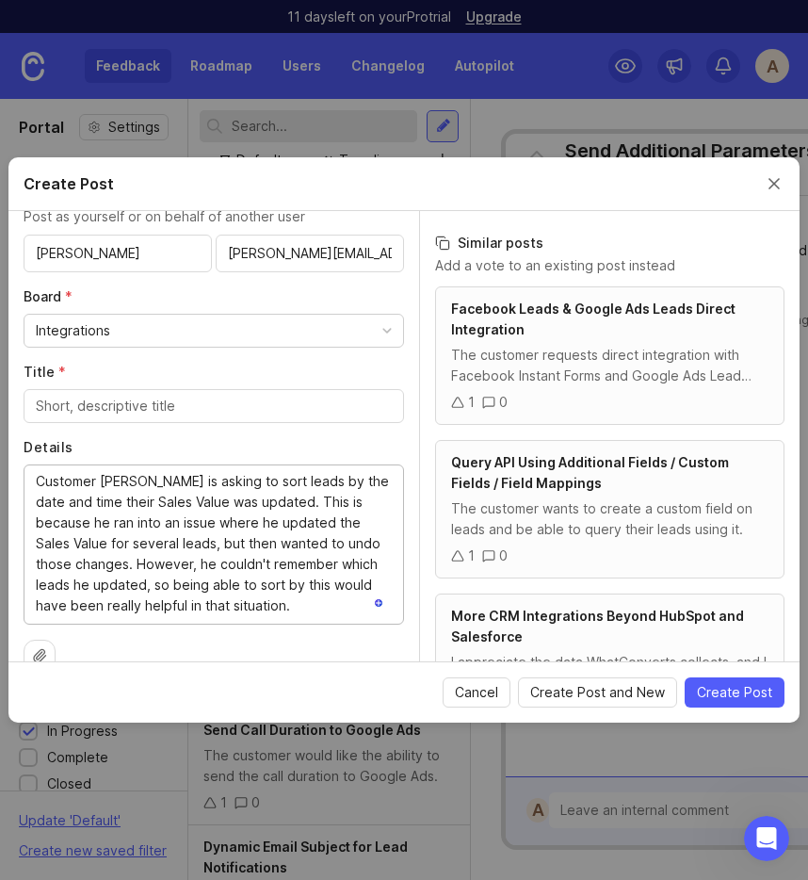
drag, startPoint x: 100, startPoint y: 478, endPoint x: 148, endPoint y: 478, distance: 48.0
click at [148, 478] on textarea "Customer Larry K. is asking to sort leads by the date and time their Sales Valu…" at bounding box center [214, 543] width 356 height 145
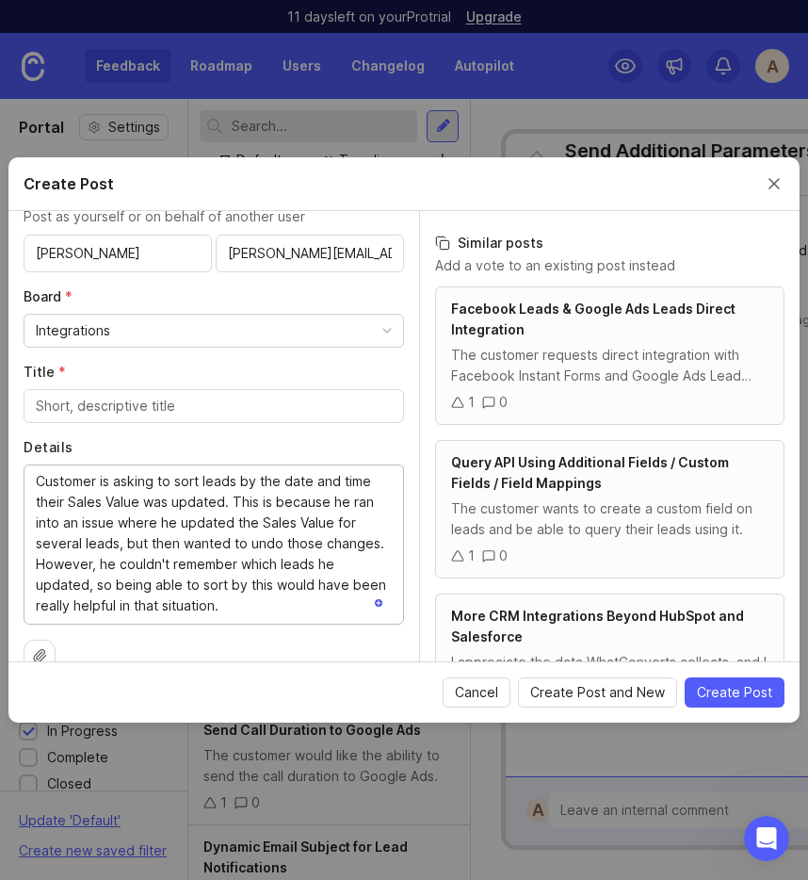
type textarea "Customer is asking to sort leads by the date and time their Sales Value was upd…"
click at [101, 413] on input "Title *" at bounding box center [214, 406] width 356 height 21
type input "Sort Leads by Sales Value Last Updated"
click at [260, 457] on div "Details Customer is asking to sort leads by the date and time their Sales Value…" at bounding box center [214, 531] width 380 height 186
click at [239, 412] on input "Sort Leads by Sales Value Last Updated" at bounding box center [214, 406] width 356 height 21
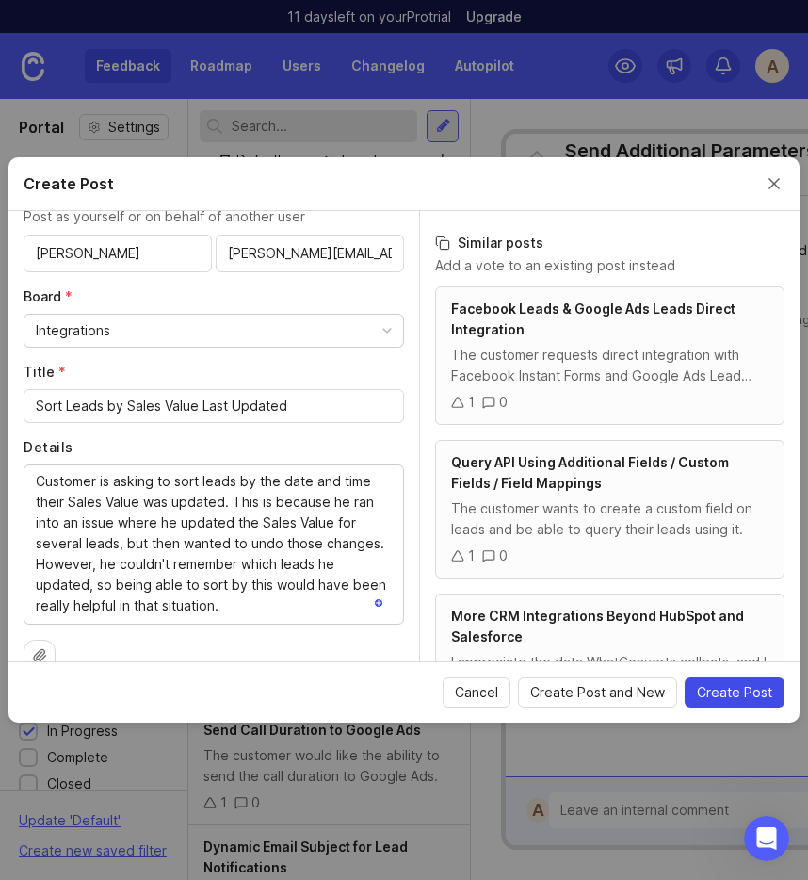
click at [729, 690] on span "Create Post" at bounding box center [734, 692] width 75 height 19
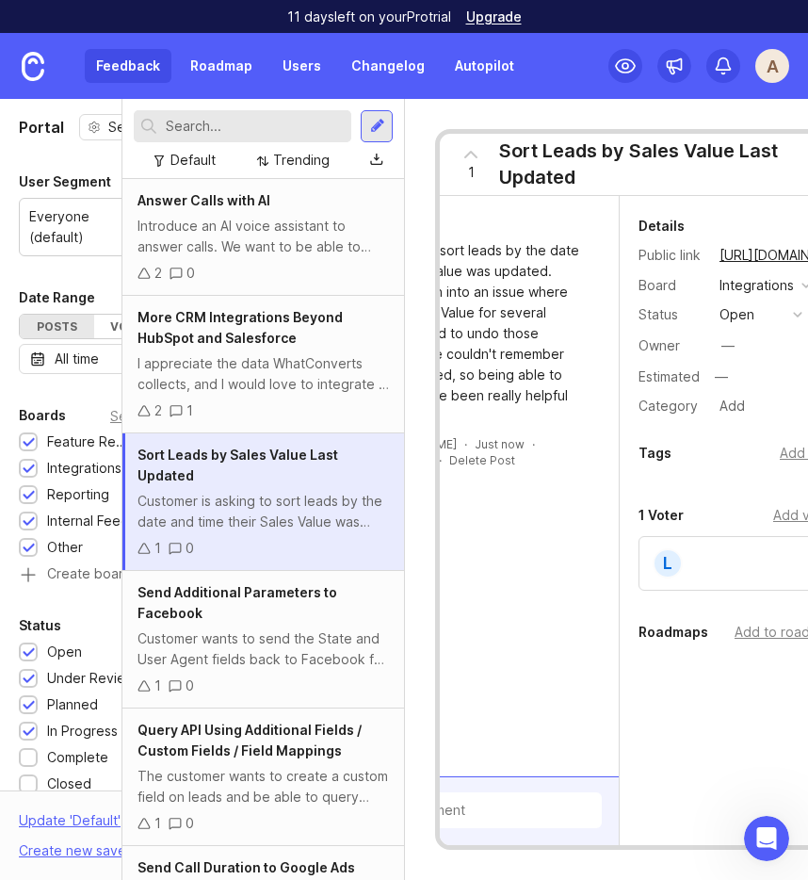
scroll to position [0, 148]
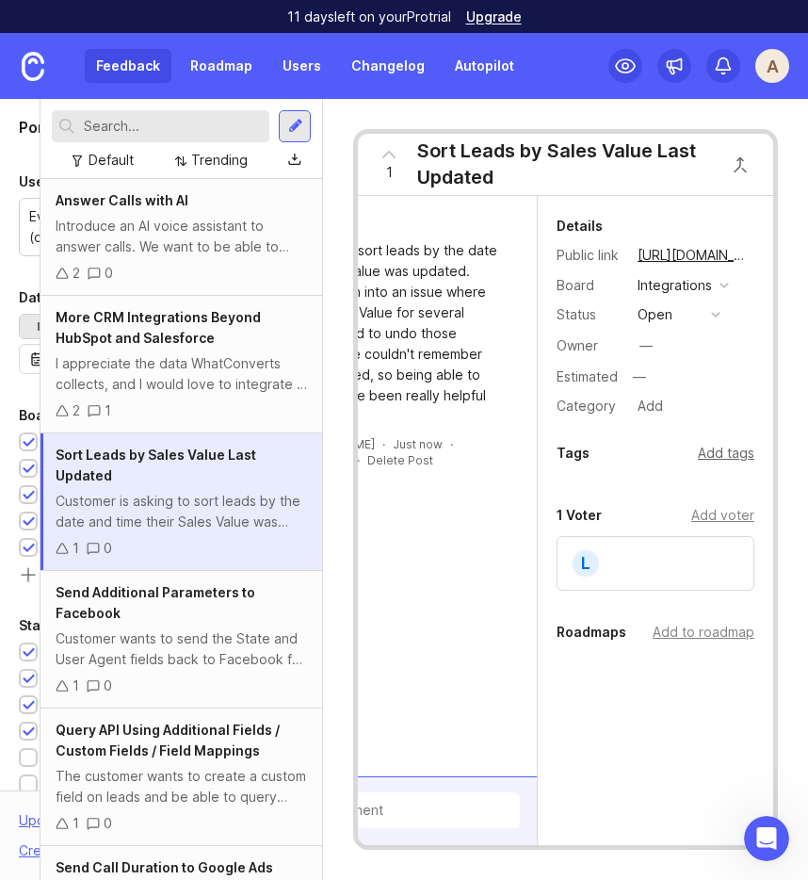
click at [730, 446] on div "Add tags" at bounding box center [726, 453] width 57 height 21
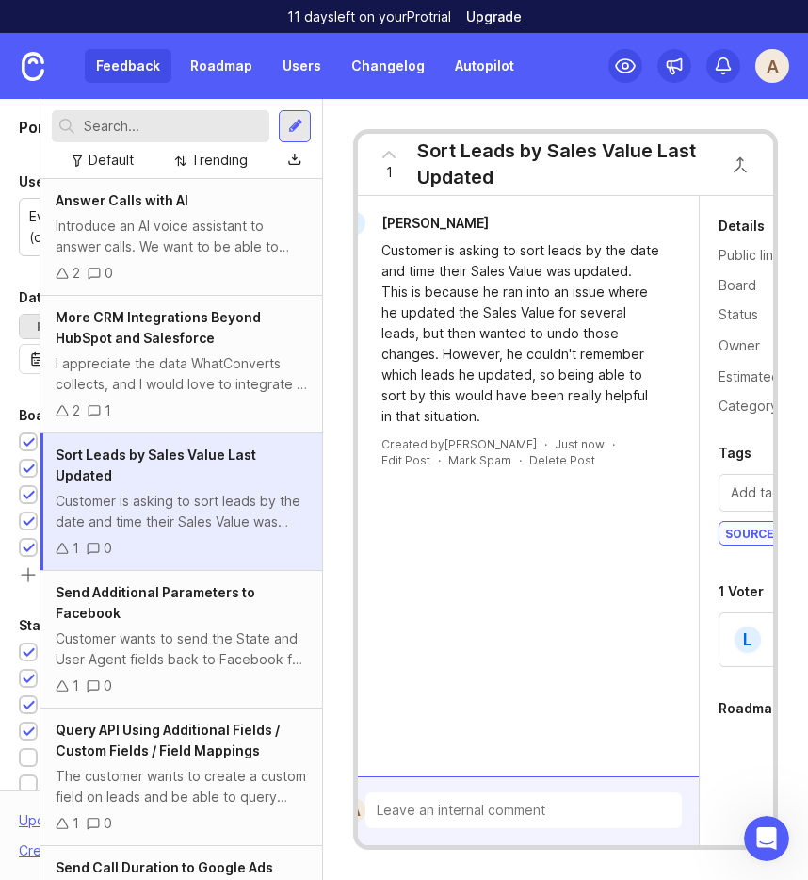
scroll to position [0, 0]
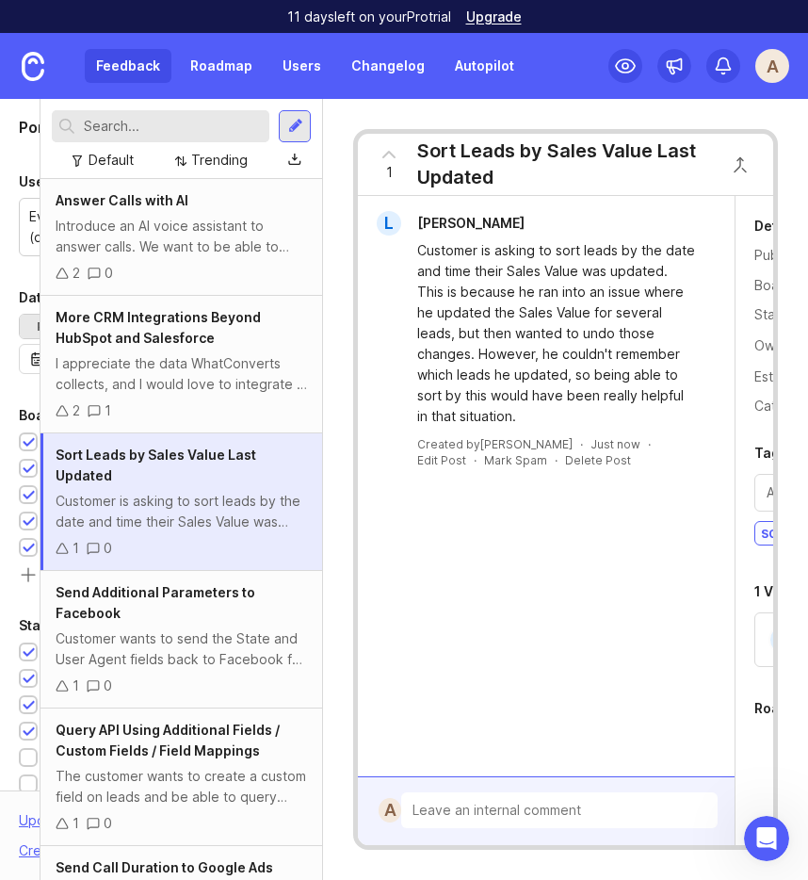
click at [483, 815] on div at bounding box center [559, 811] width 316 height 38
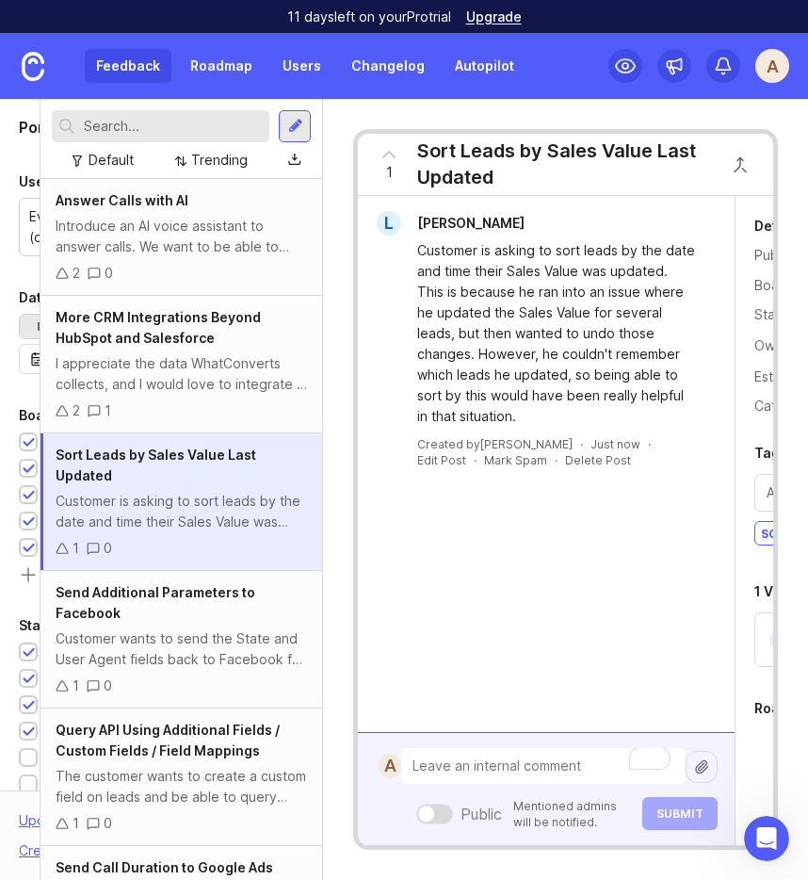
click at [425, 815] on div at bounding box center [427, 813] width 16 height 16
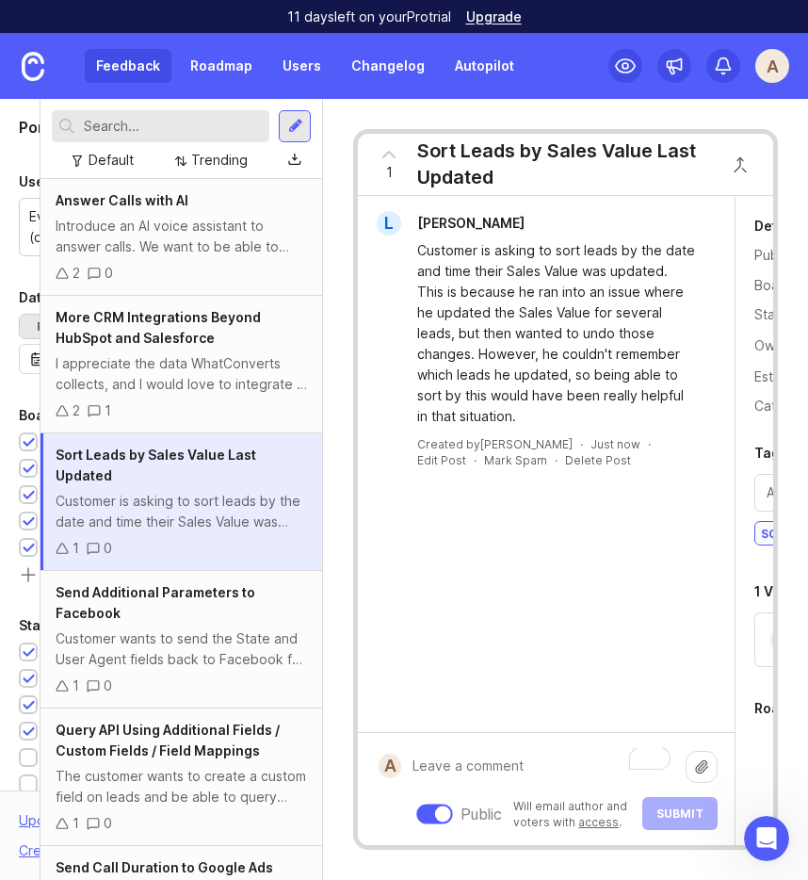
click at [433, 813] on div at bounding box center [435, 813] width 37 height 20
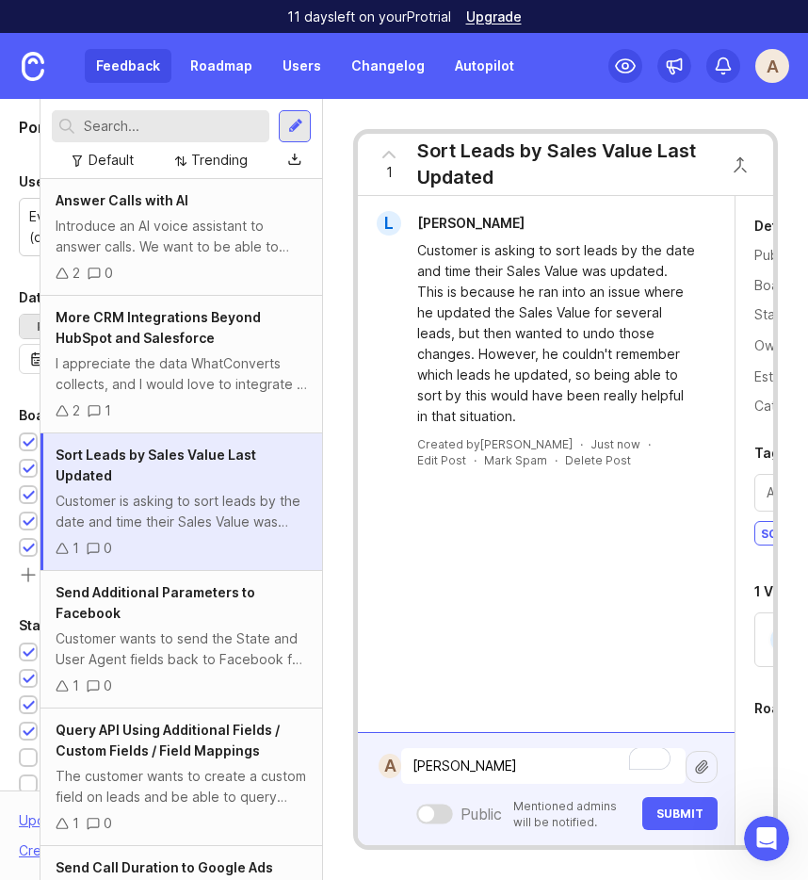
click at [430, 773] on textarea "Larry" at bounding box center [543, 766] width 284 height 36
click at [437, 762] on textarea "Larry" at bounding box center [543, 766] width 284 height 36
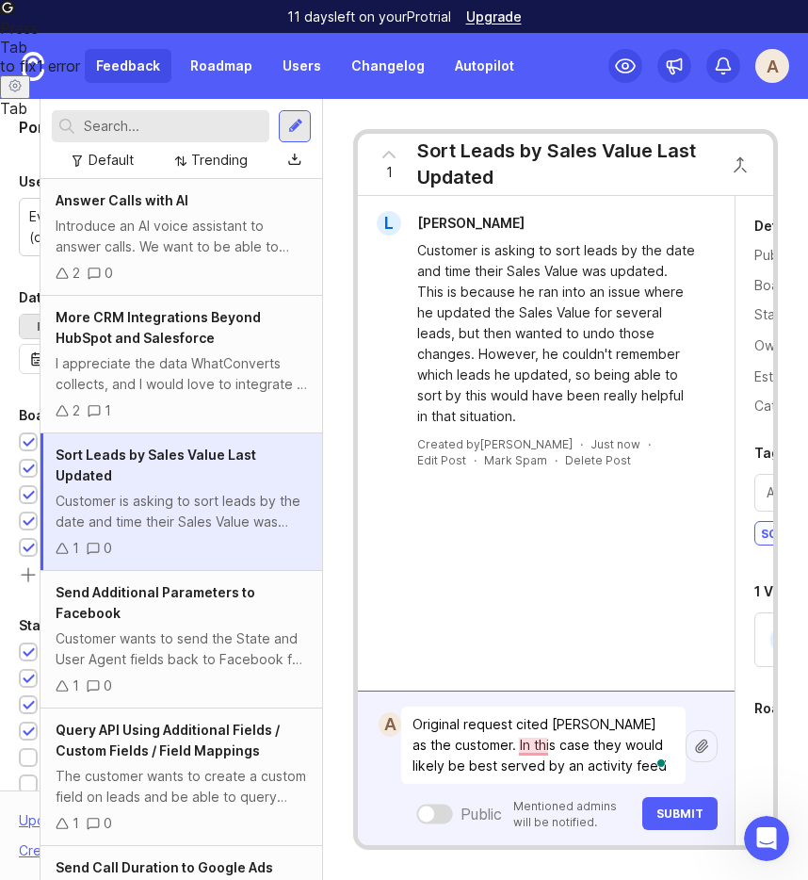
click at [532, 755] on textarea "Original request cited Larry as the customer. In this case they would likely be…" at bounding box center [543, 744] width 284 height 77
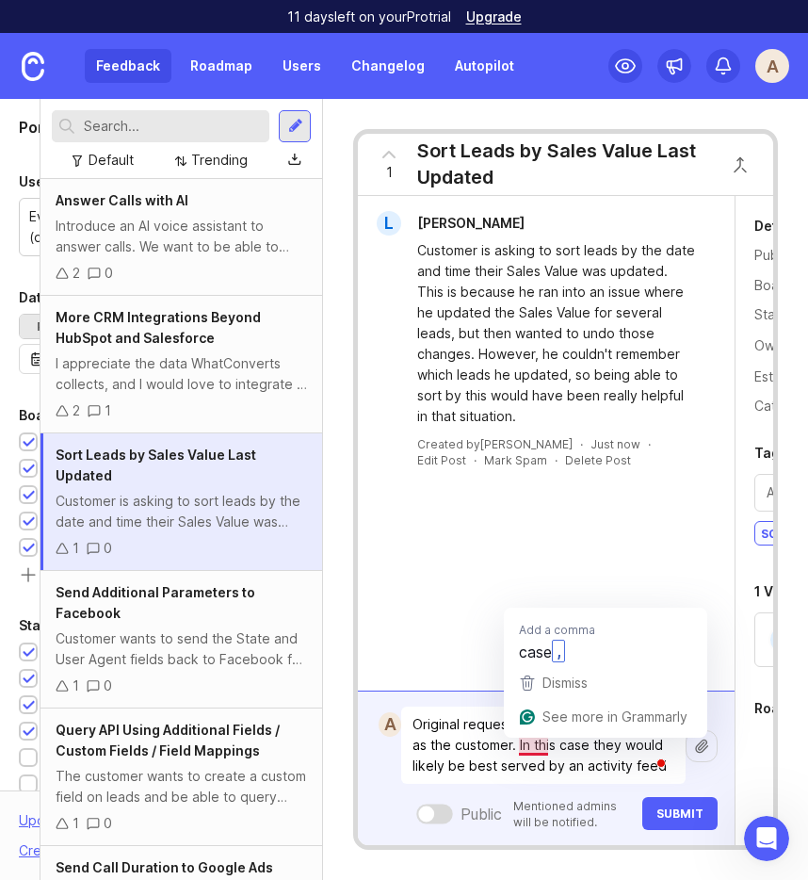
click at [535, 745] on textarea "Original request cited Larry as the customer. In this case they would likely be…" at bounding box center [543, 744] width 284 height 77
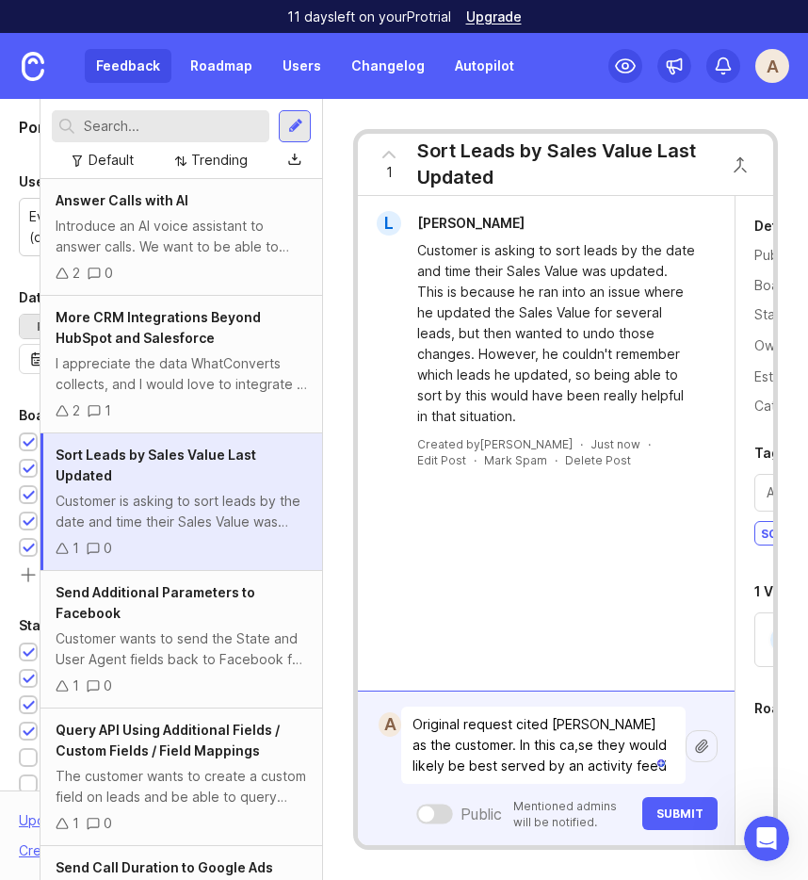
click at [630, 770] on textarea "Original request cited Larry as the customer. In this ca,se they would likely b…" at bounding box center [543, 744] width 284 height 77
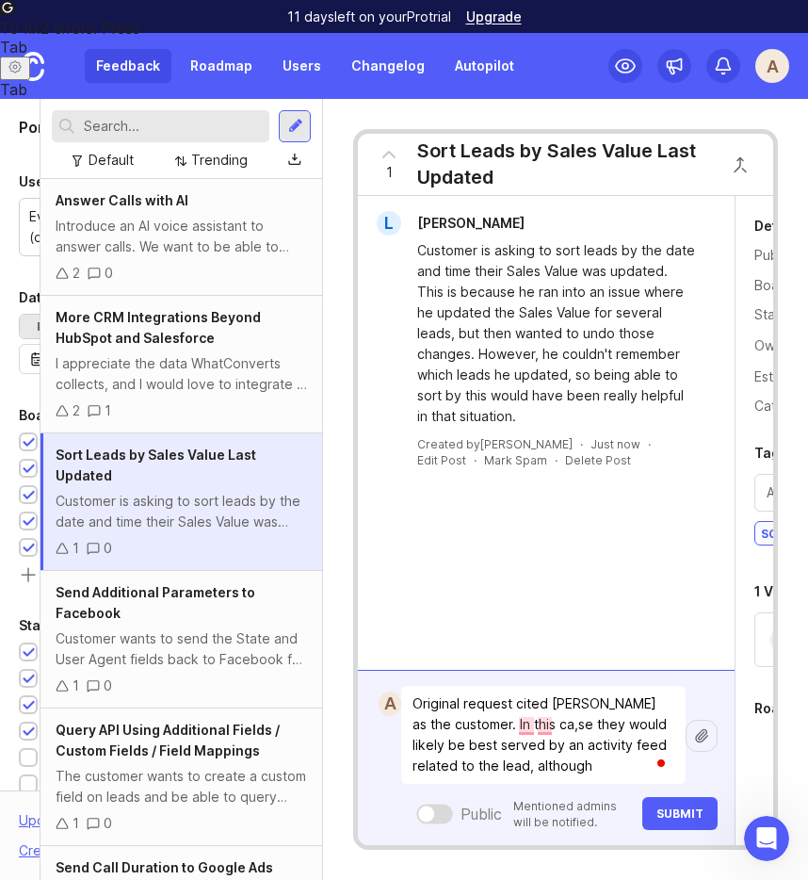
click at [498, 716] on textarea "Original request cited Larry as the customer. In this ca,se they would likely b…" at bounding box center [543, 735] width 284 height 98
click at [538, 746] on textarea "Original request cited Larry as the customer. In this ca,se they would likely b…" at bounding box center [543, 735] width 284 height 98
click at [538, 719] on textarea "Original request cited Larry as the customer. In this ca,se they would likely b…" at bounding box center [543, 735] width 284 height 98
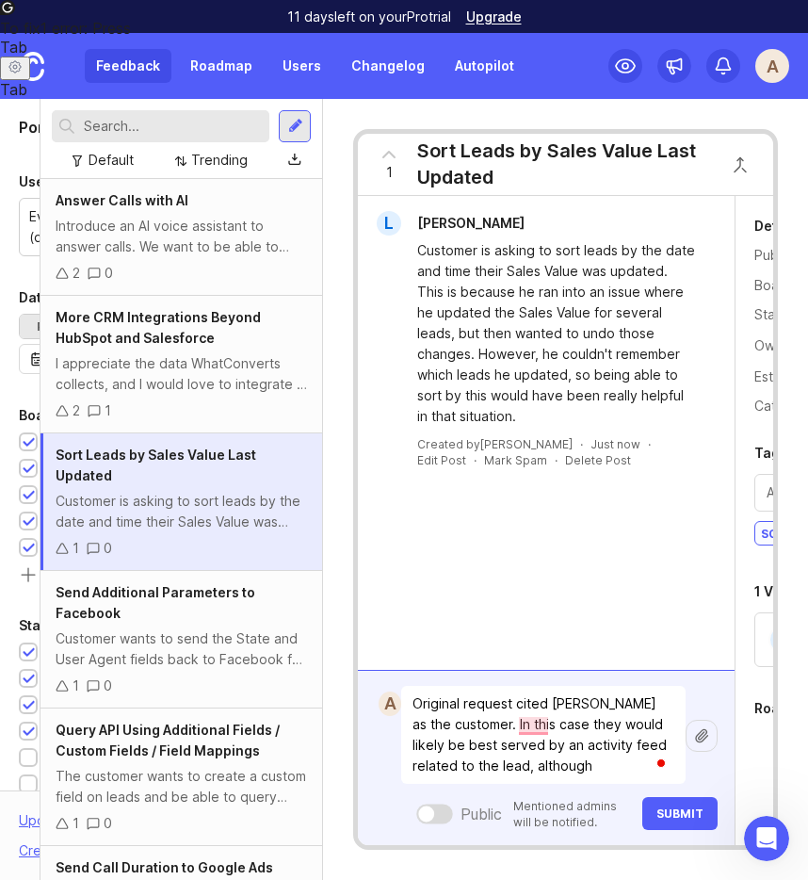
click at [468, 750] on textarea "Original request cited Larry as the customer. In this case they would likely be…" at bounding box center [543, 735] width 284 height 98
drag, startPoint x: 476, startPoint y: 720, endPoint x: 586, endPoint y: 771, distance: 121.4
click at [586, 771] on textarea "Original request cited Larry as the customer. In this case they would likely be…" at bounding box center [543, 735] width 284 height 98
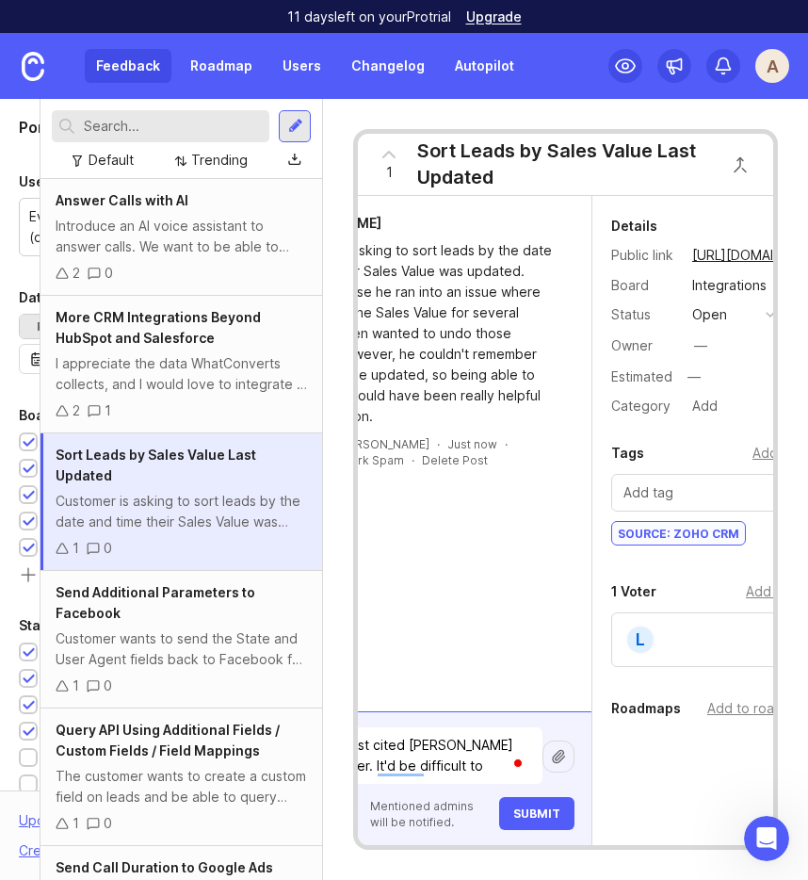
scroll to position [0, 43]
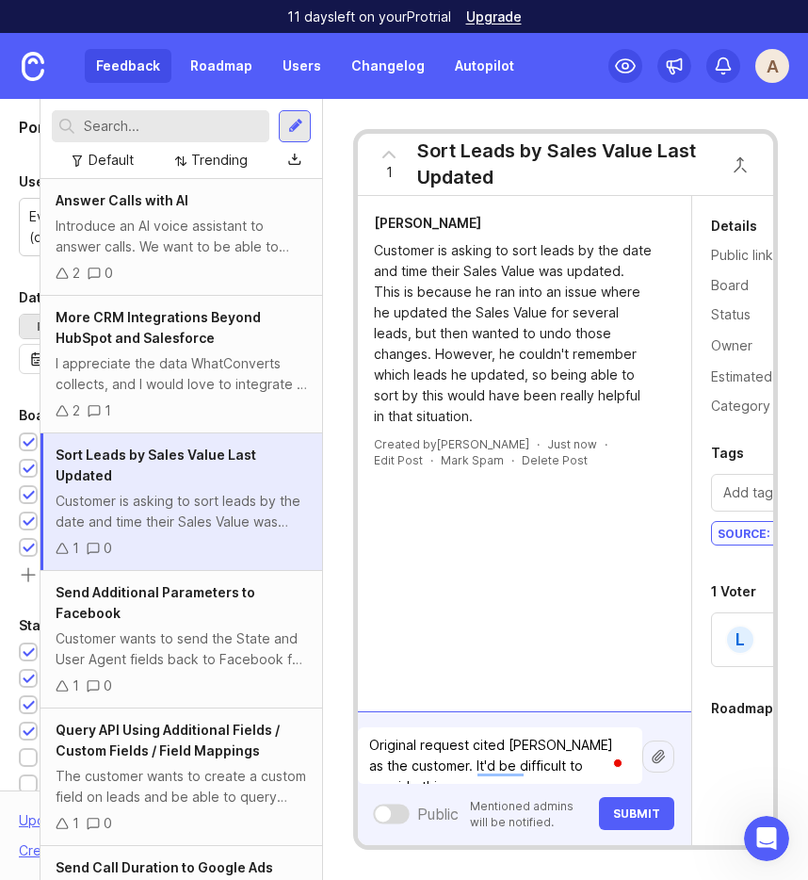
drag, startPoint x: 431, startPoint y: 764, endPoint x: 635, endPoint y: 773, distance: 203.6
click at [635, 773] on textarea "Original request cited Larry as the customer. It'd be difficult to provide this" at bounding box center [500, 755] width 284 height 57
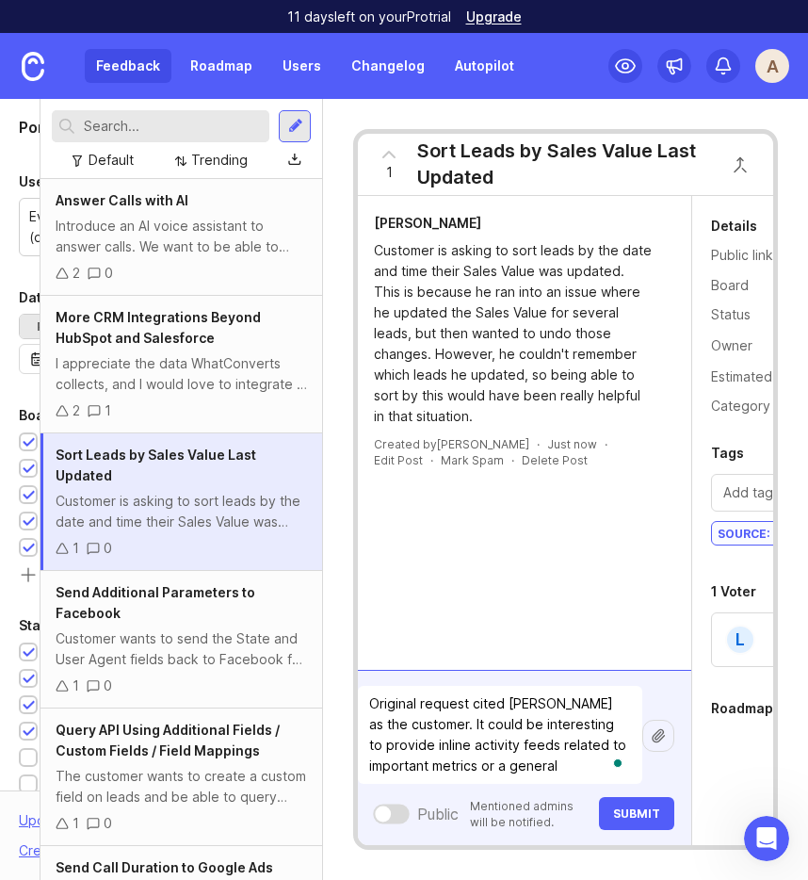
click at [535, 777] on textarea "Original request cited Larry as the customer. It could be interesting to provid…" at bounding box center [500, 735] width 284 height 98
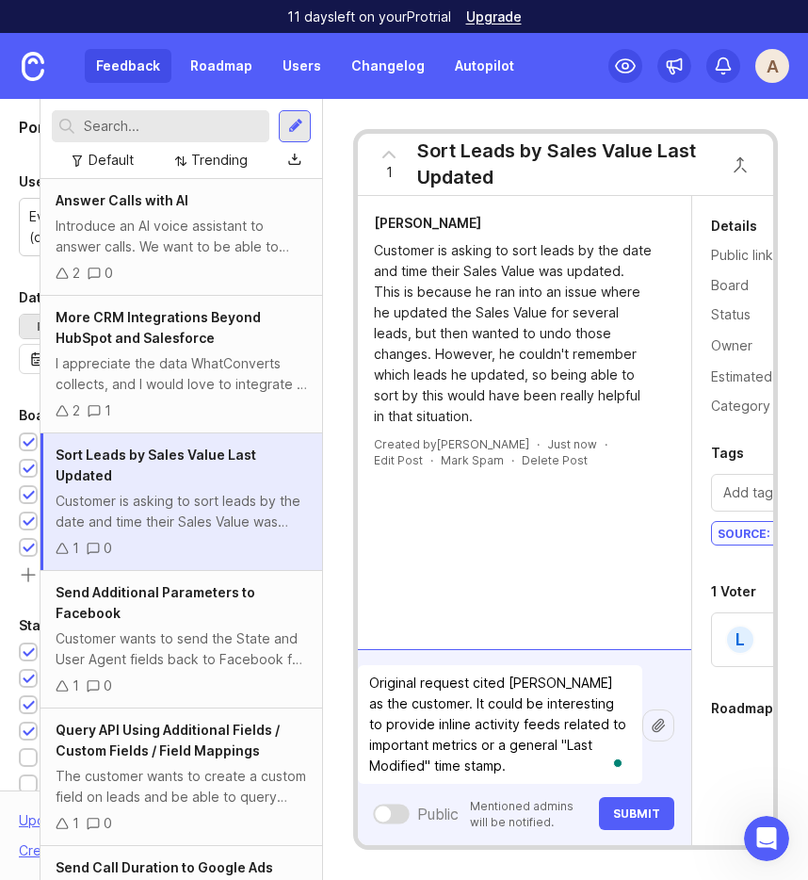
click at [440, 720] on textarea "Original request cited Larry as the customer. It could be interesting to provid…" at bounding box center [500, 724] width 284 height 119
click at [524, 735] on textarea "Original request cited Larry as the customer. It could be interesting to provid…" at bounding box center [500, 724] width 284 height 119
click at [523, 719] on textarea "Original request cited Larry as the customer. It could be interesting to provid…" at bounding box center [500, 724] width 284 height 119
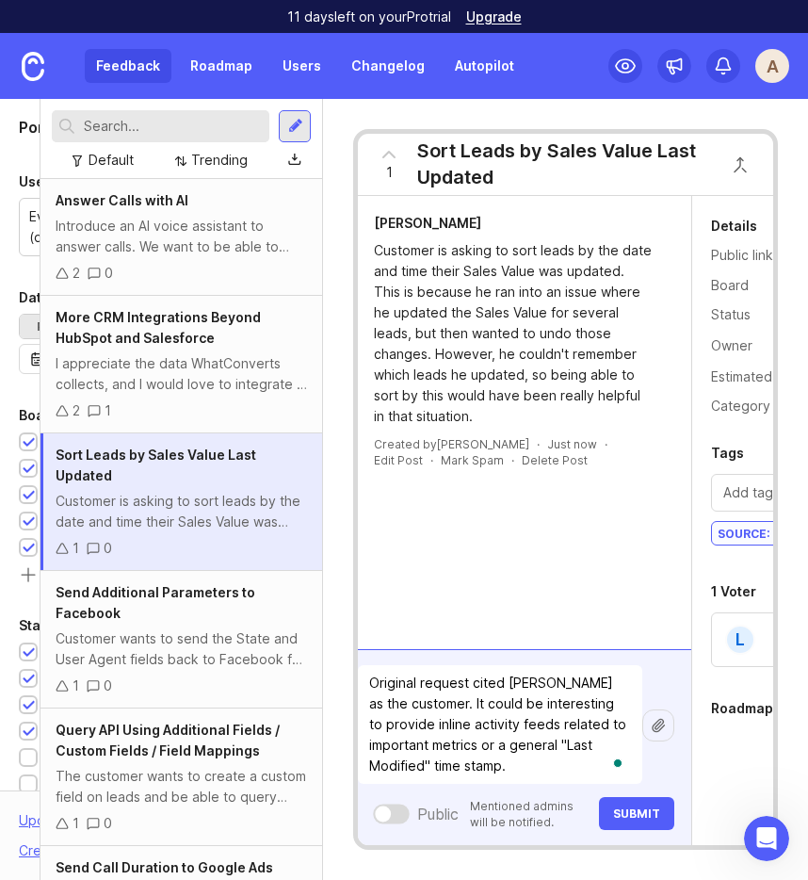
click at [461, 724] on textarea "Original request cited Larry as the customer. It could be interesting to provid…" at bounding box center [500, 724] width 284 height 119
drag, startPoint x: 457, startPoint y: 724, endPoint x: 537, endPoint y: 719, distance: 80.2
click at [537, 719] on textarea "Original request cited Larry as the customer. It could be interesting to provid…" at bounding box center [500, 724] width 284 height 119
click at [534, 724] on textarea "Original request cited Larry as the customer. It could be interesting to provid…" at bounding box center [500, 724] width 284 height 119
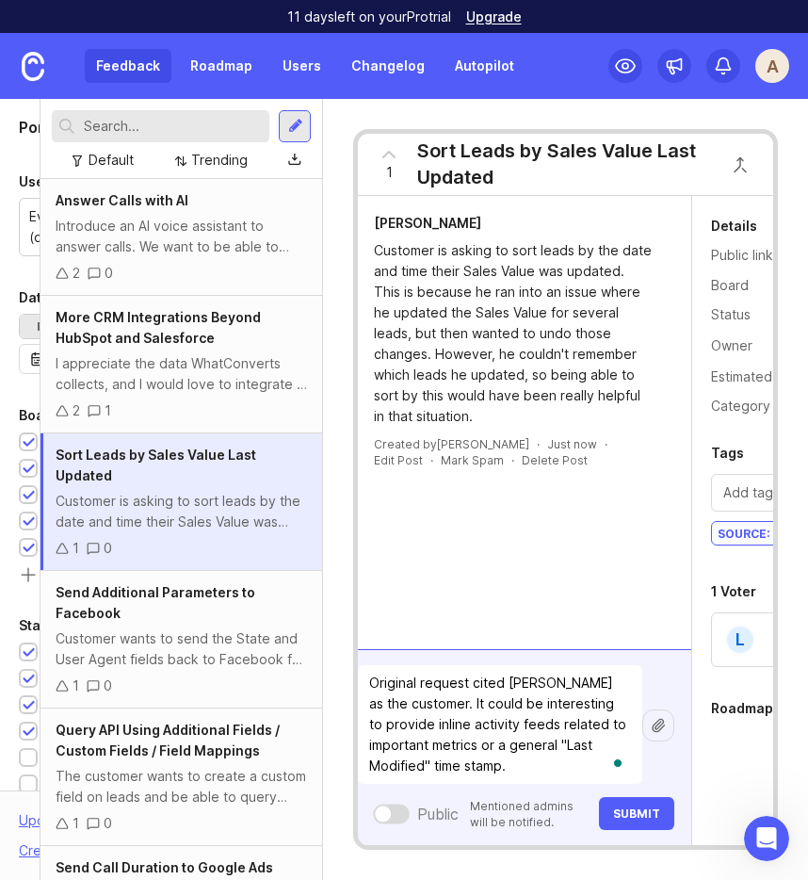
click at [534, 724] on textarea "Original request cited Larry as the customer. It could be interesting to provid…" at bounding box center [500, 724] width 284 height 119
click at [493, 720] on textarea "Original request cited Larry as the customer. It could be interesting to provid…" at bounding box center [500, 724] width 284 height 119
drag, startPoint x: 458, startPoint y: 724, endPoint x: 540, endPoint y: 726, distance: 82.0
click at [540, 726] on textarea "Original request cited Larry as the customer. It could be interesting to provid…" at bounding box center [500, 724] width 284 height 119
click at [508, 737] on textarea "Original request cited Larry as the customer. It could be interesting to provid…" at bounding box center [500, 724] width 284 height 119
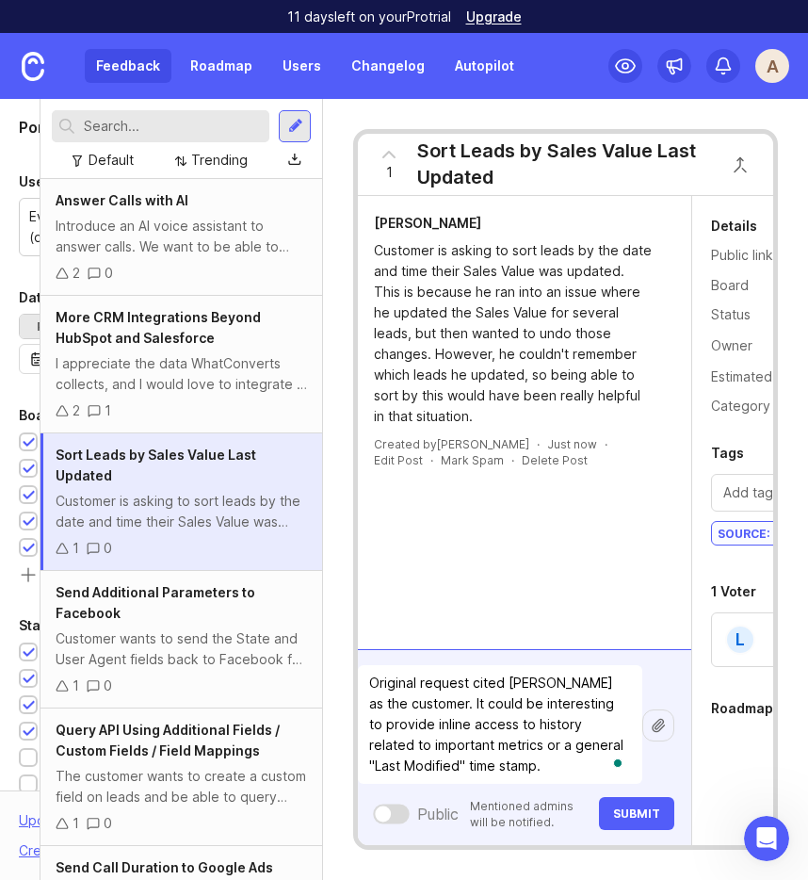
click at [492, 726] on textarea "Original request cited Larry as the customer. It could be interesting to provid…" at bounding box center [500, 724] width 284 height 119
drag, startPoint x: 480, startPoint y: 741, endPoint x: 374, endPoint y: 741, distance: 106.4
click at [374, 741] on textarea "Original request cited Larry as the customer. It could be interesting to provid…" at bounding box center [500, 724] width 284 height 119
click at [536, 761] on textarea "Original request cited Larry as the customer. It could be interesting to provid…" at bounding box center [500, 724] width 284 height 119
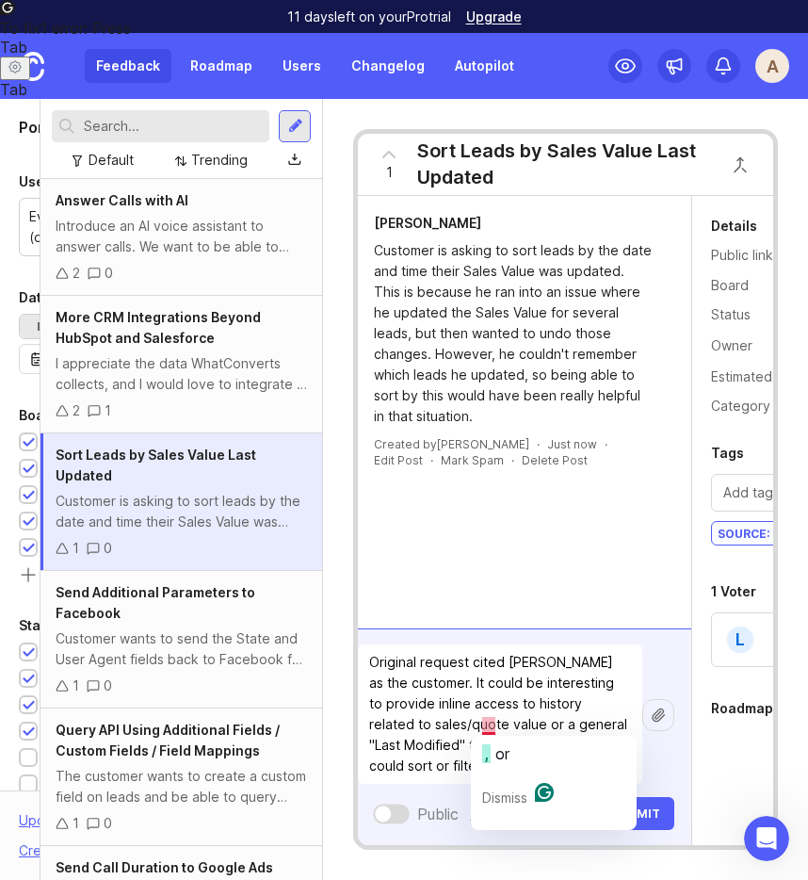
click at [491, 731] on textarea "Original request cited Larry as the customer. It could be interesting to provid…" at bounding box center [500, 713] width 284 height 139
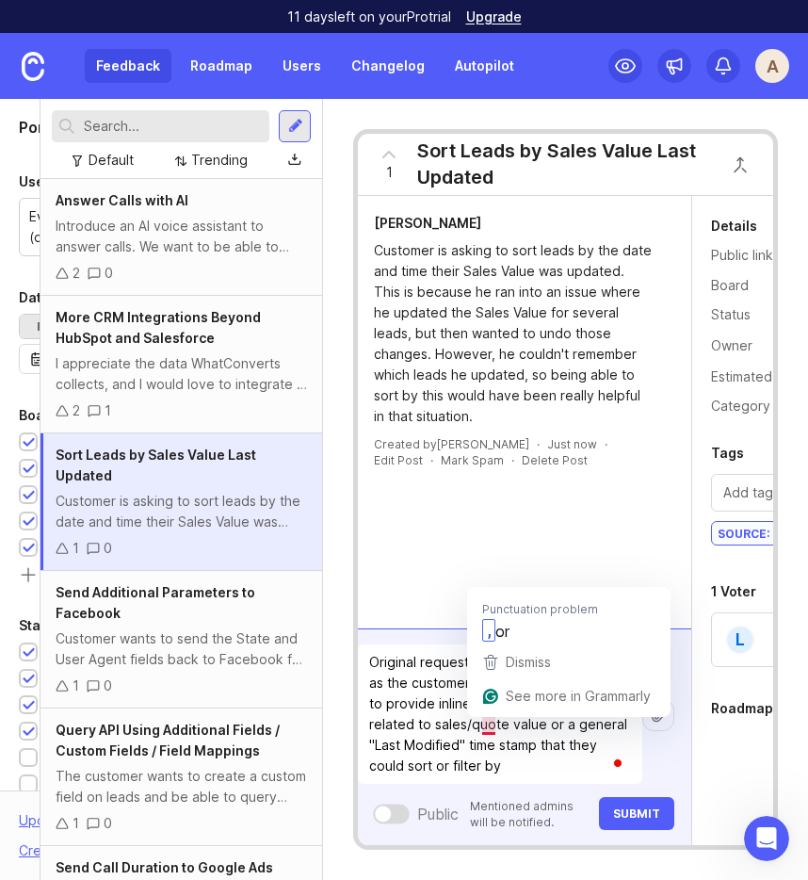
click at [488, 724] on textarea "Original request cited Larry as the customer. It could be interesting to provid…" at bounding box center [500, 713] width 284 height 139
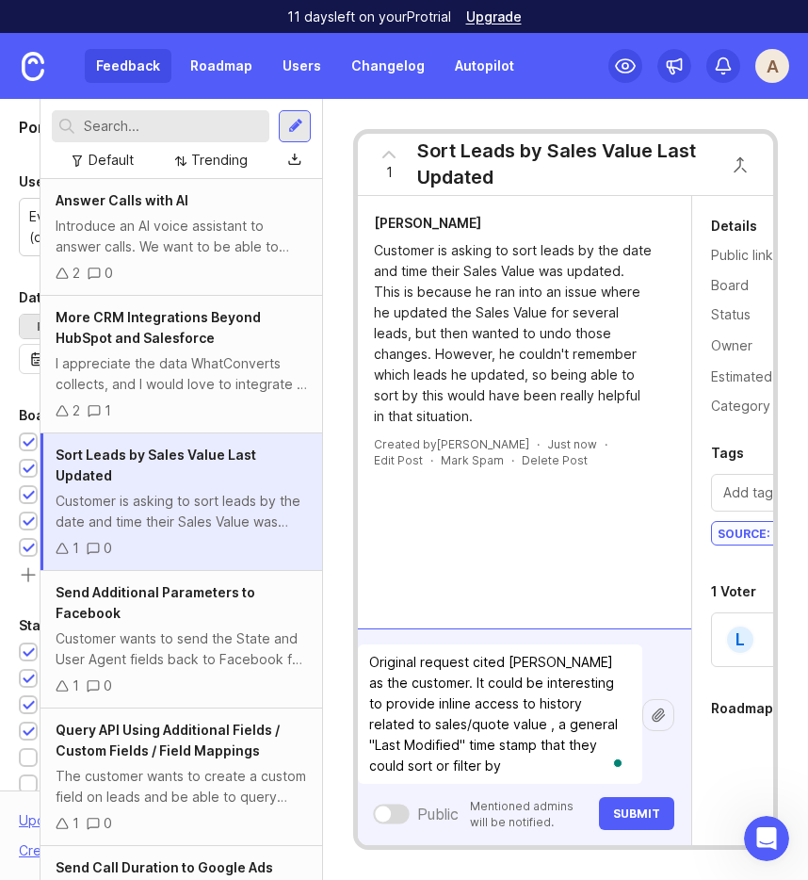
click at [500, 763] on textarea "Original request cited Larry as the customer. It could be interesting to provid…" at bounding box center [500, 713] width 284 height 139
click at [468, 726] on textarea "Original request cited Larry as the customer. It could be interesting to provid…" at bounding box center [500, 713] width 284 height 139
click at [459, 722] on textarea "Original request cited Larry as the customer. It could be interesting to provid…" at bounding box center [500, 713] width 284 height 139
click at [483, 729] on textarea "Original request cited Larry as the customer. It could be interesting to provid…" at bounding box center [500, 713] width 284 height 139
click at [470, 769] on textarea "Original request cited Larry as the customer. It could be interesting to provid…" at bounding box center [500, 713] width 284 height 139
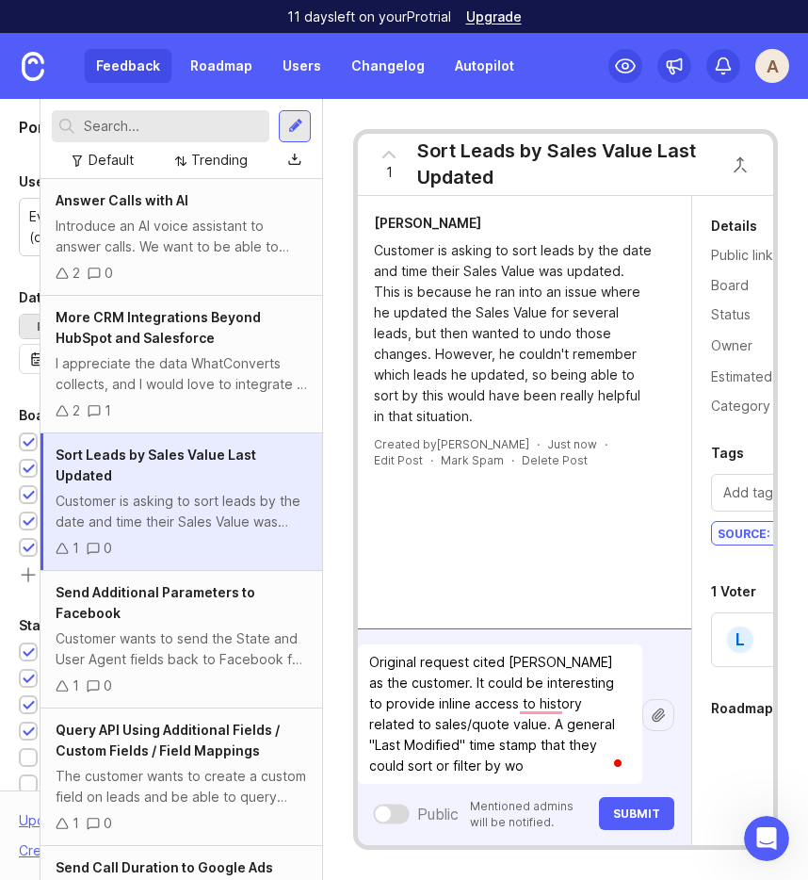
type textarea "Original request cited Larry as the customer. It could be interesting to provid…"
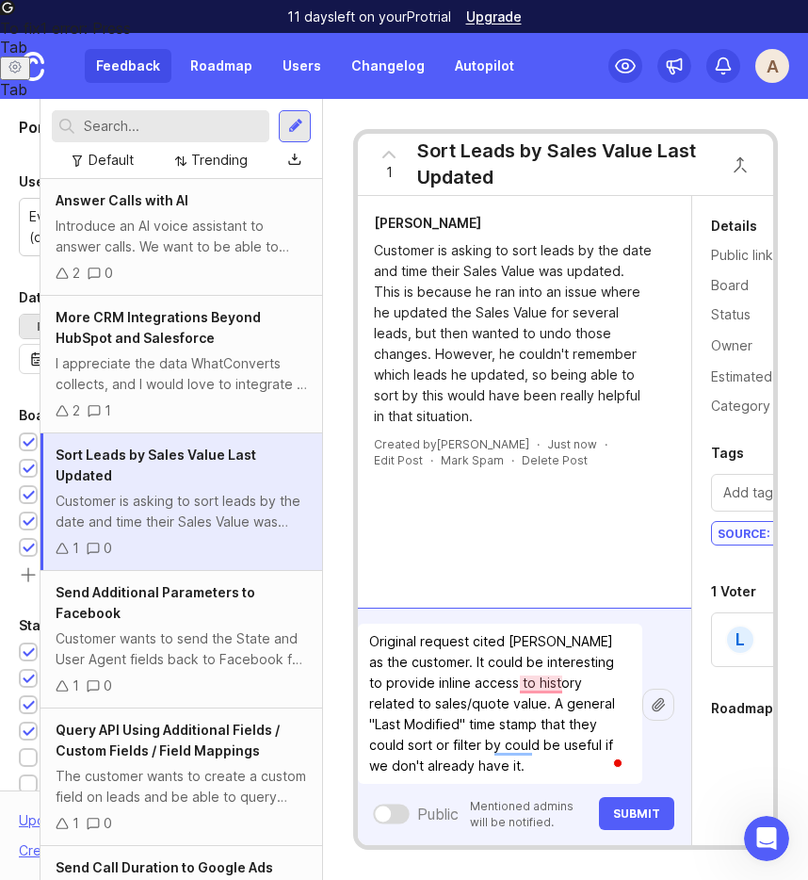
click at [417, 634] on textarea "Original request cited [PERSON_NAME] as the customer. It could be interesting t…" at bounding box center [500, 703] width 284 height 160
click at [538, 686] on textarea "Original request cited [PERSON_NAME] as the customer. It could be interesting t…" at bounding box center [500, 703] width 284 height 160
click at [509, 681] on textarea "Original request cited [PERSON_NAME] as the customer. It could be interesting t…" at bounding box center [500, 703] width 284 height 160
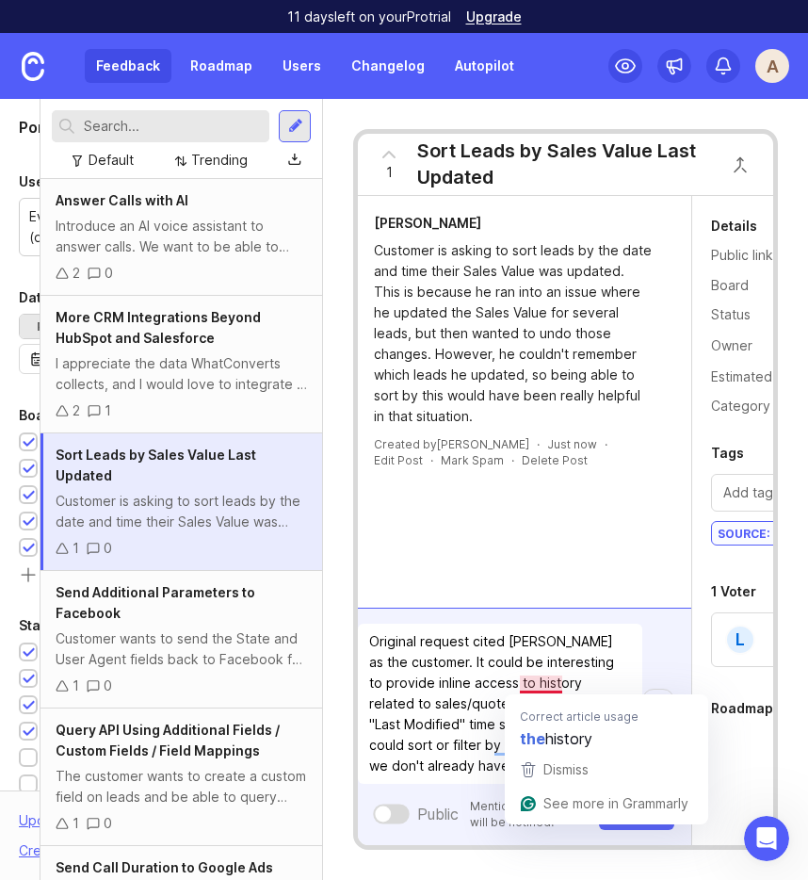
click at [531, 684] on textarea "Original request cited [PERSON_NAME] as the customer. It could be interesting t…" at bounding box center [500, 703] width 284 height 160
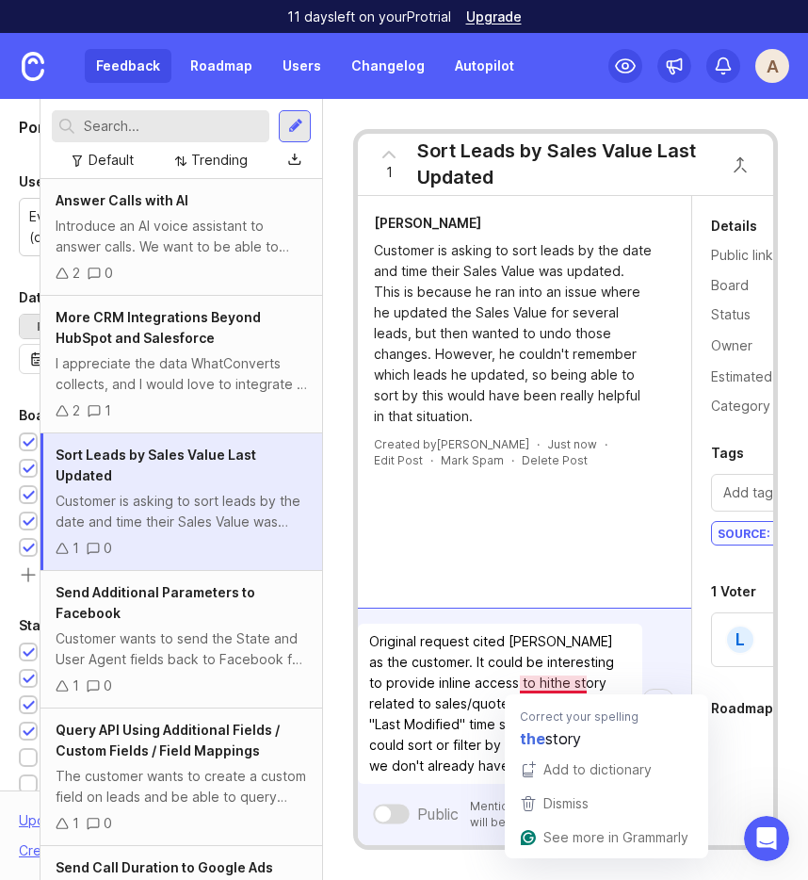
click at [537, 684] on textarea "Original request cited [PERSON_NAME] as the customer. It could be interesting t…" at bounding box center [500, 703] width 284 height 160
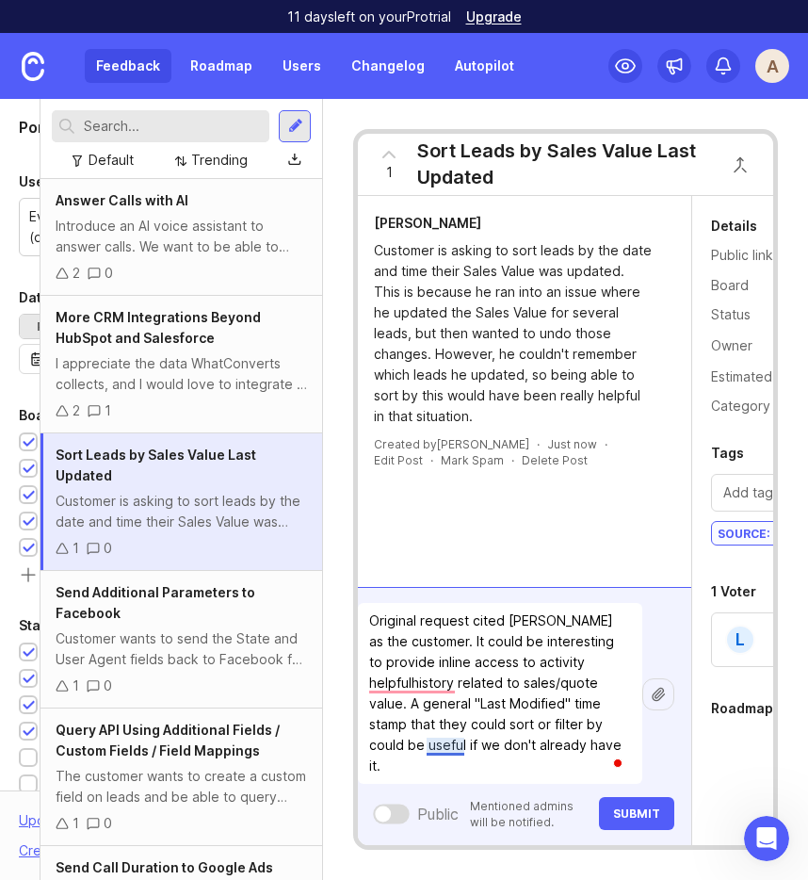
click at [448, 744] on textarea "Original request cited [PERSON_NAME] as the customer. It could be interesting t…" at bounding box center [500, 693] width 284 height 181
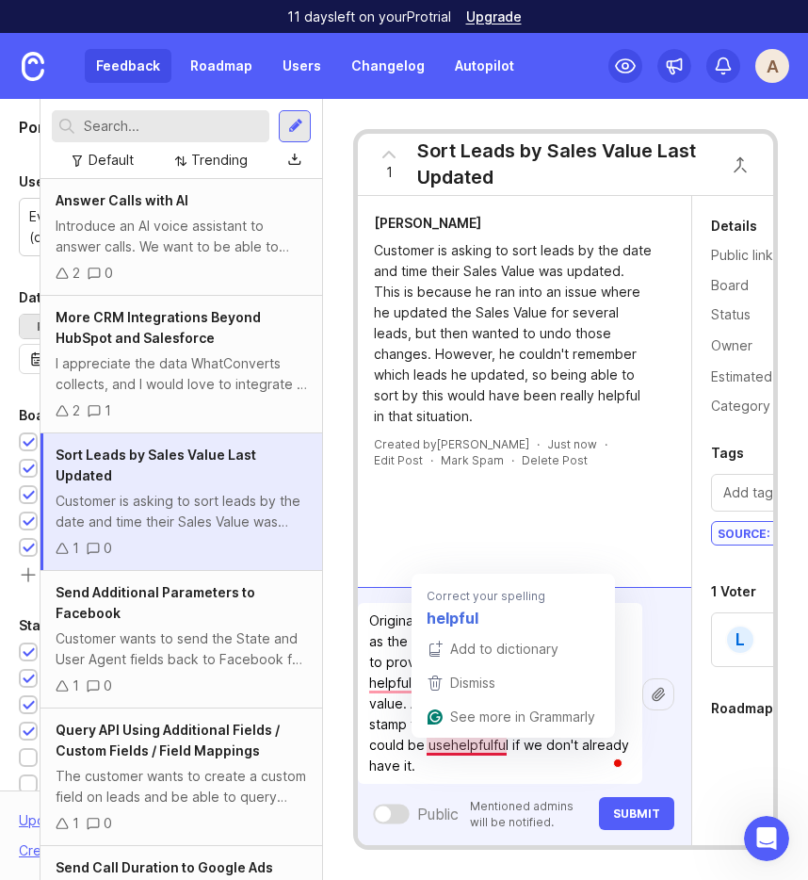
click at [444, 750] on textarea "Original request cited [PERSON_NAME] as the customer. It could be interesting t…" at bounding box center [500, 693] width 284 height 181
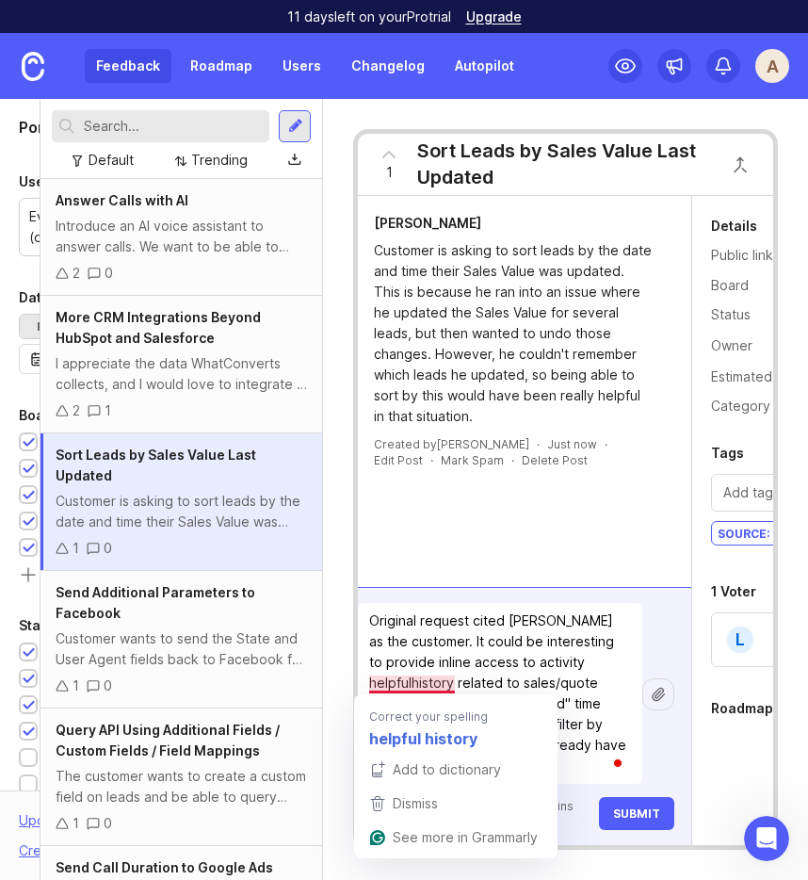
click at [408, 687] on textarea "Original request cited [PERSON_NAME] as the customer. It could be interesting t…" at bounding box center [500, 693] width 284 height 181
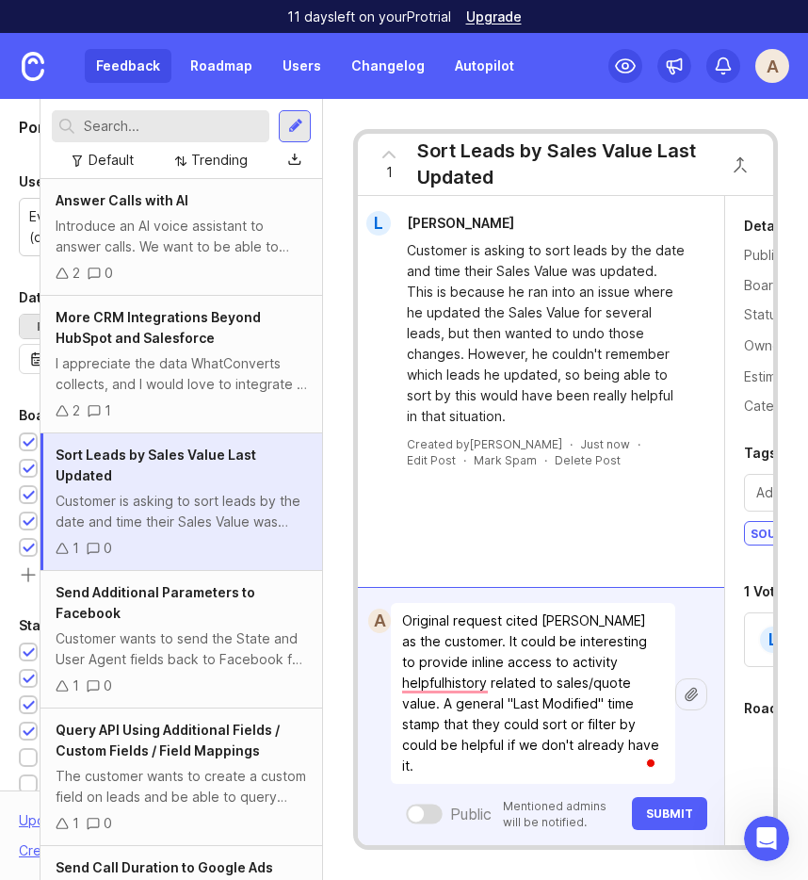
scroll to position [0, 0]
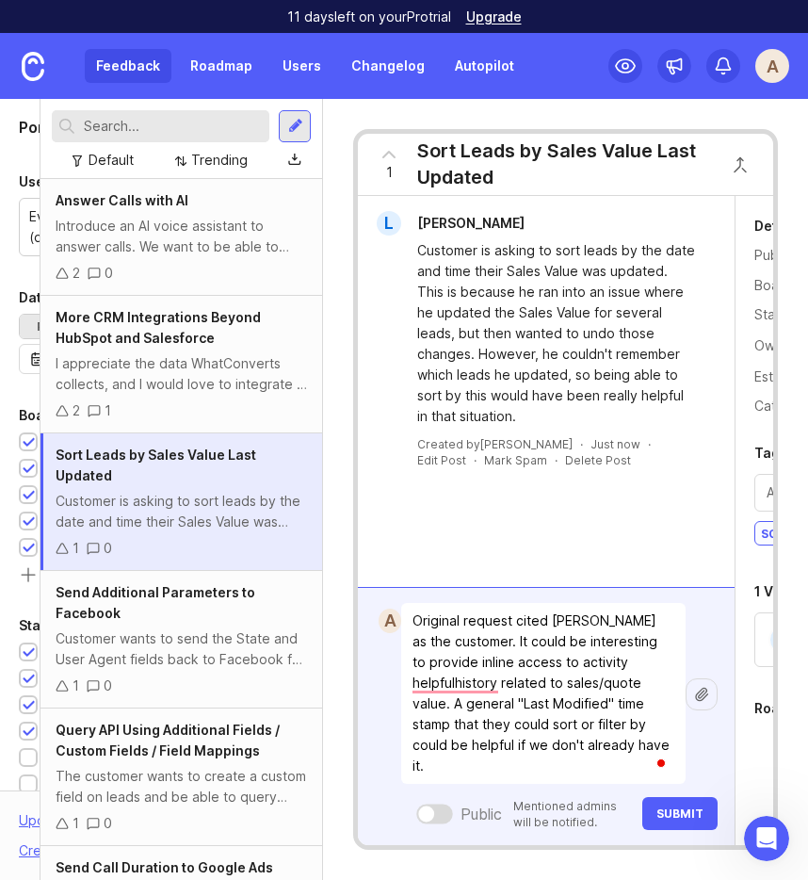
drag, startPoint x: 412, startPoint y: 683, endPoint x: 359, endPoint y: 681, distance: 52.8
click at [359, 681] on form "A Original request cited [PERSON_NAME] as the customer. It could be interesting…" at bounding box center [546, 716] width 377 height 258
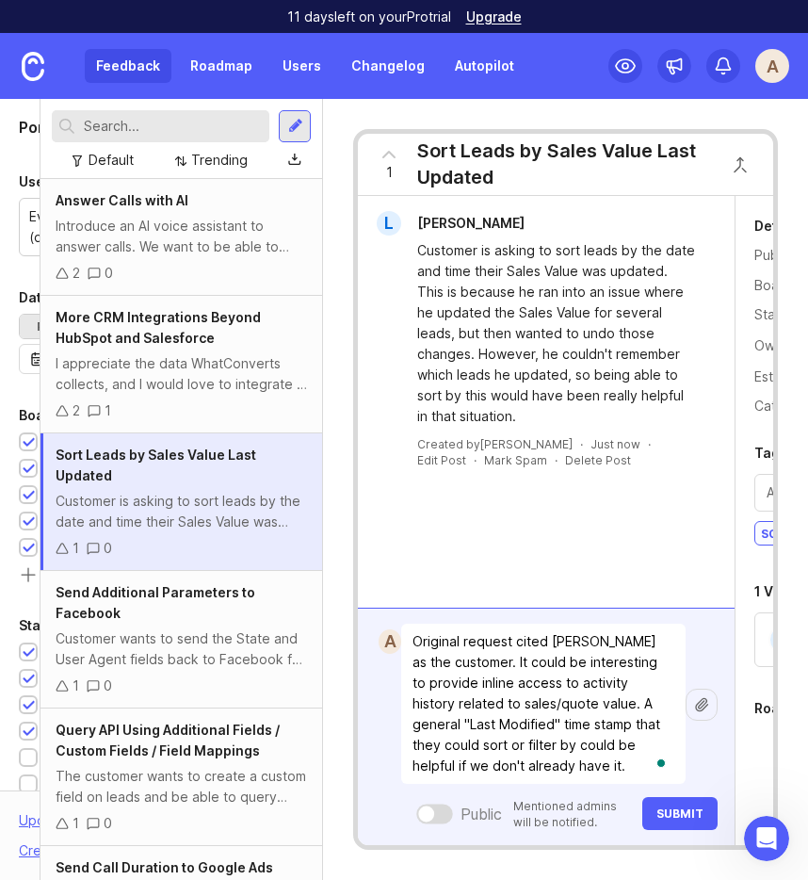
click at [413, 634] on textarea "Original request cited [PERSON_NAME] as the customer. It could be interesting t…" at bounding box center [543, 703] width 284 height 160
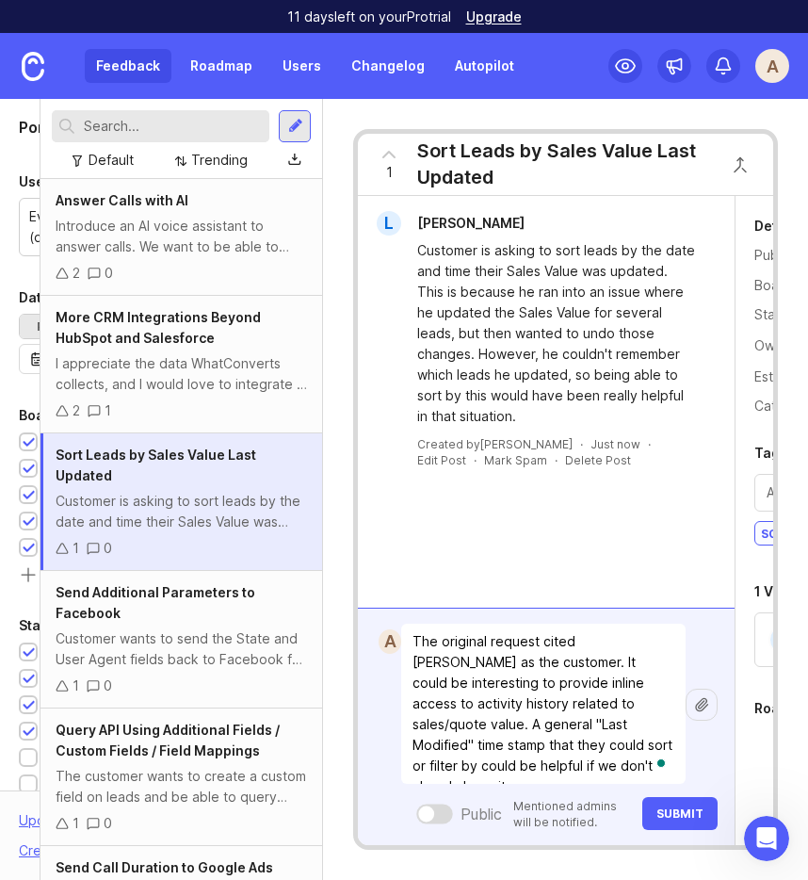
click at [583, 711] on textarea "The original request cited [PERSON_NAME] as the customer. It could be interesti…" at bounding box center [543, 703] width 284 height 160
click at [592, 708] on textarea "The original request cited [PERSON_NAME] as the customer. It could be interesti…" at bounding box center [543, 703] width 284 height 160
drag, startPoint x: 513, startPoint y: 724, endPoint x: 580, endPoint y: 722, distance: 66.9
click at [580, 722] on textarea "The original request cited [PERSON_NAME] as the customer. It could be interesti…" at bounding box center [543, 703] width 284 height 160
drag, startPoint x: 542, startPoint y: 725, endPoint x: 480, endPoint y: 735, distance: 63.0
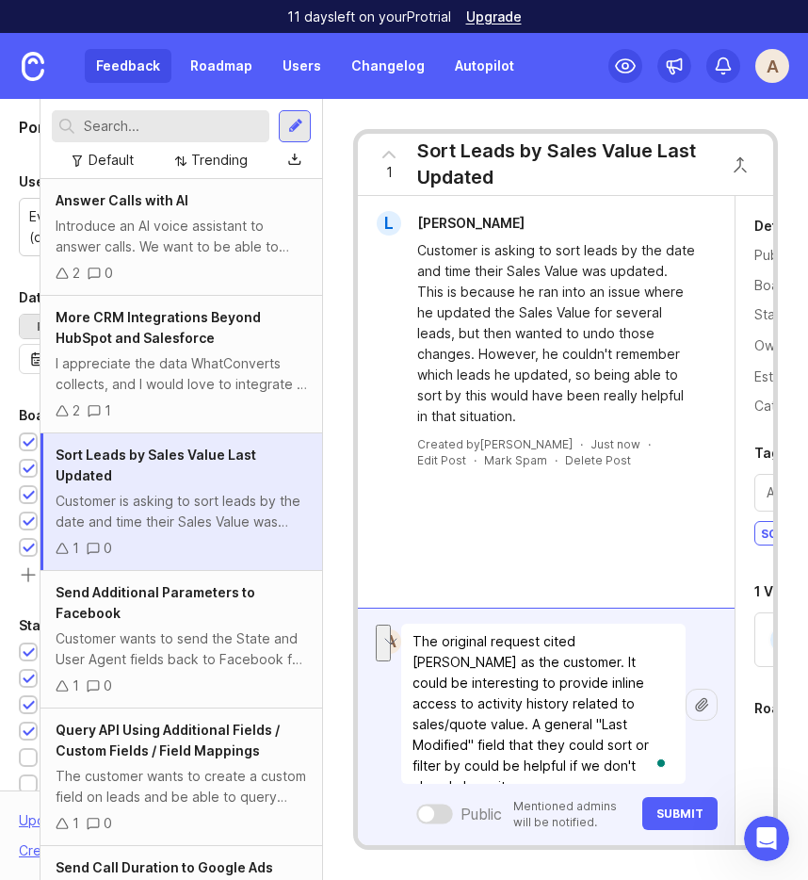
click at [480, 735] on textarea "The original request cited [PERSON_NAME] as the customer. It could be interesti…" at bounding box center [543, 703] width 284 height 160
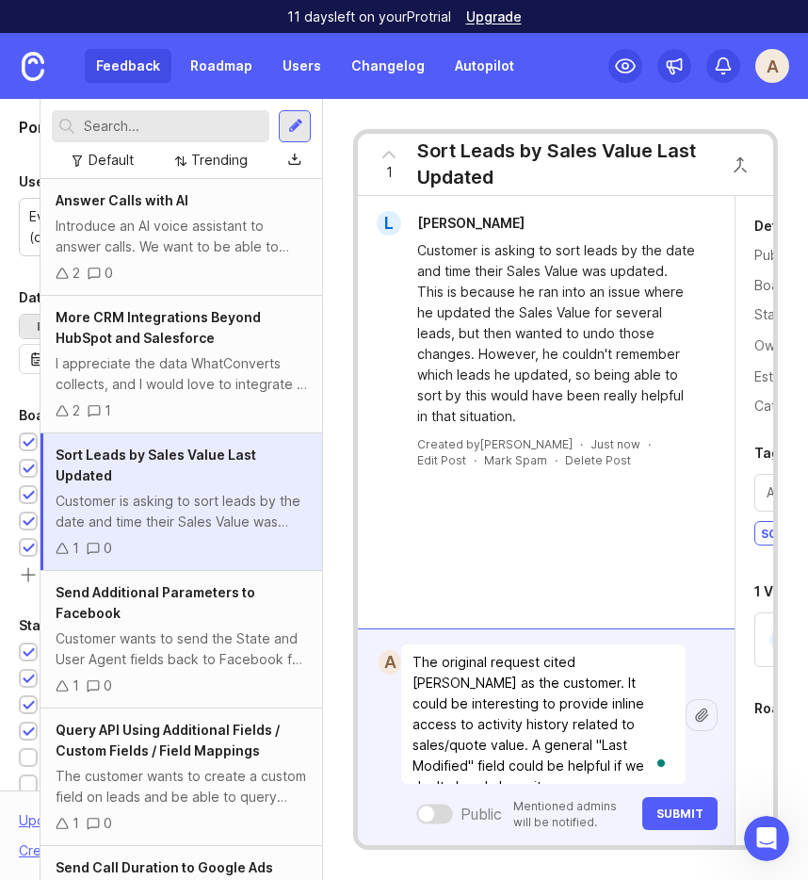
type textarea "The original request cited [PERSON_NAME] as the customer. It could be interesti…"
click at [686, 816] on span "Submit" at bounding box center [679, 813] width 47 height 14
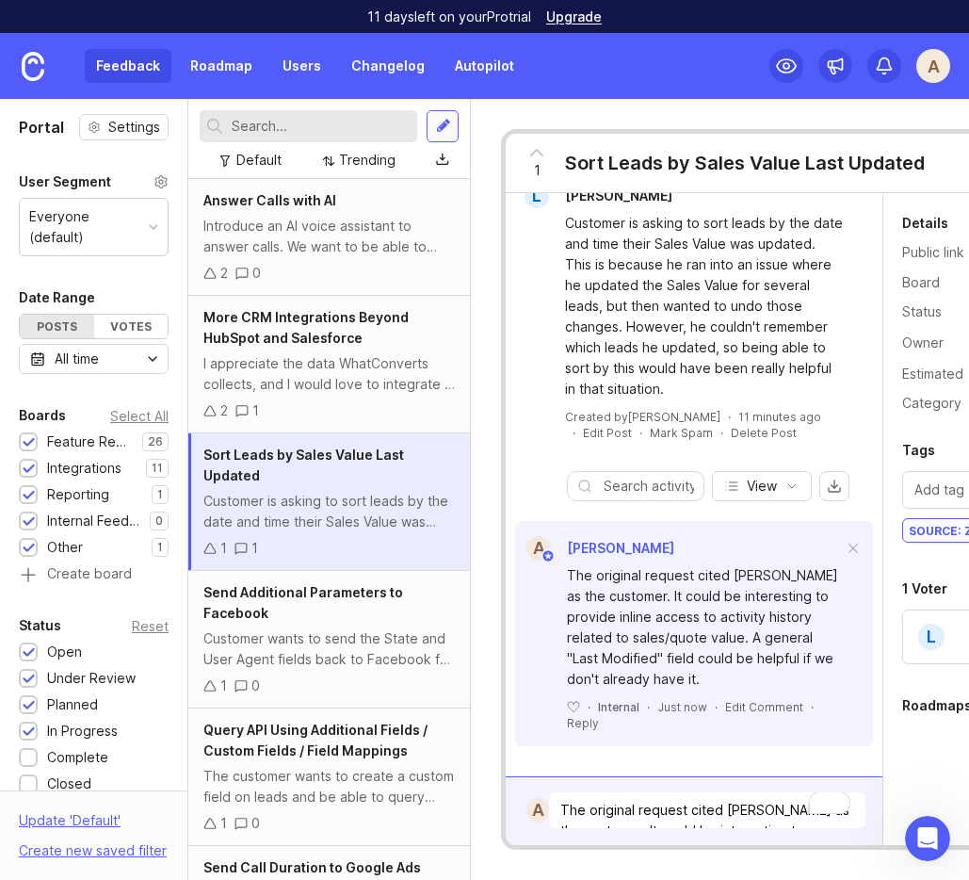
click at [445, 129] on div at bounding box center [443, 126] width 15 height 17
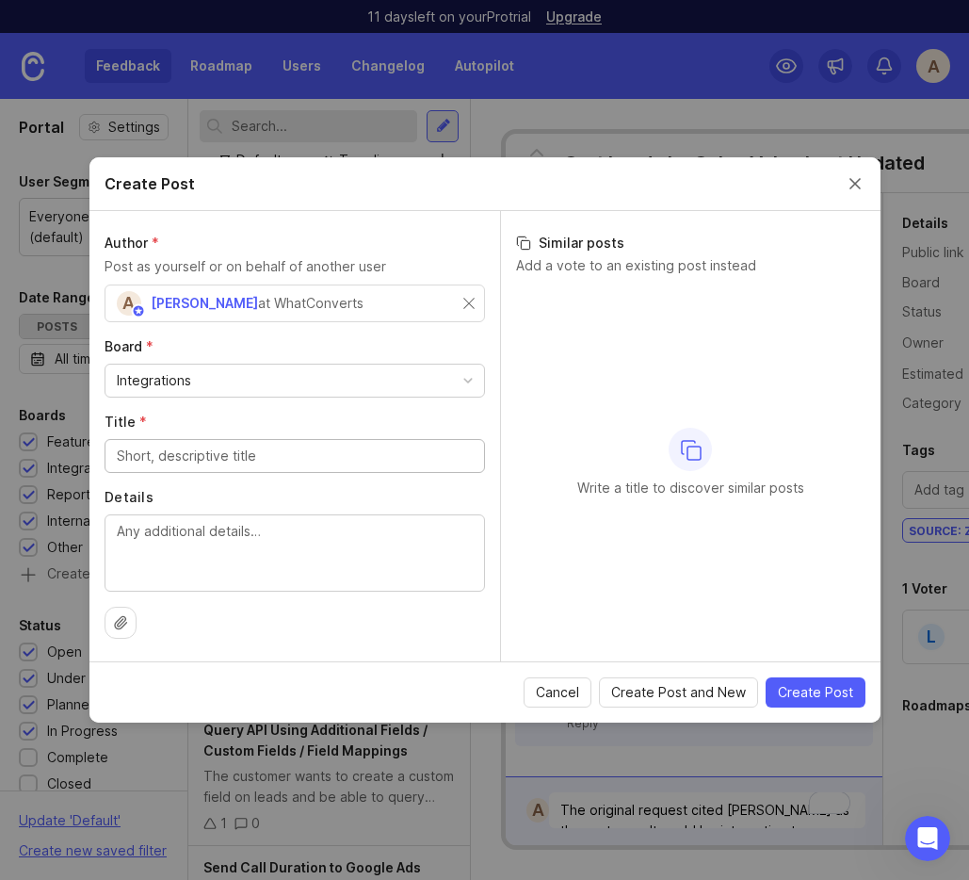
click at [477, 306] on div "A [PERSON_NAME] States at WhatConverts" at bounding box center [295, 303] width 380 height 38
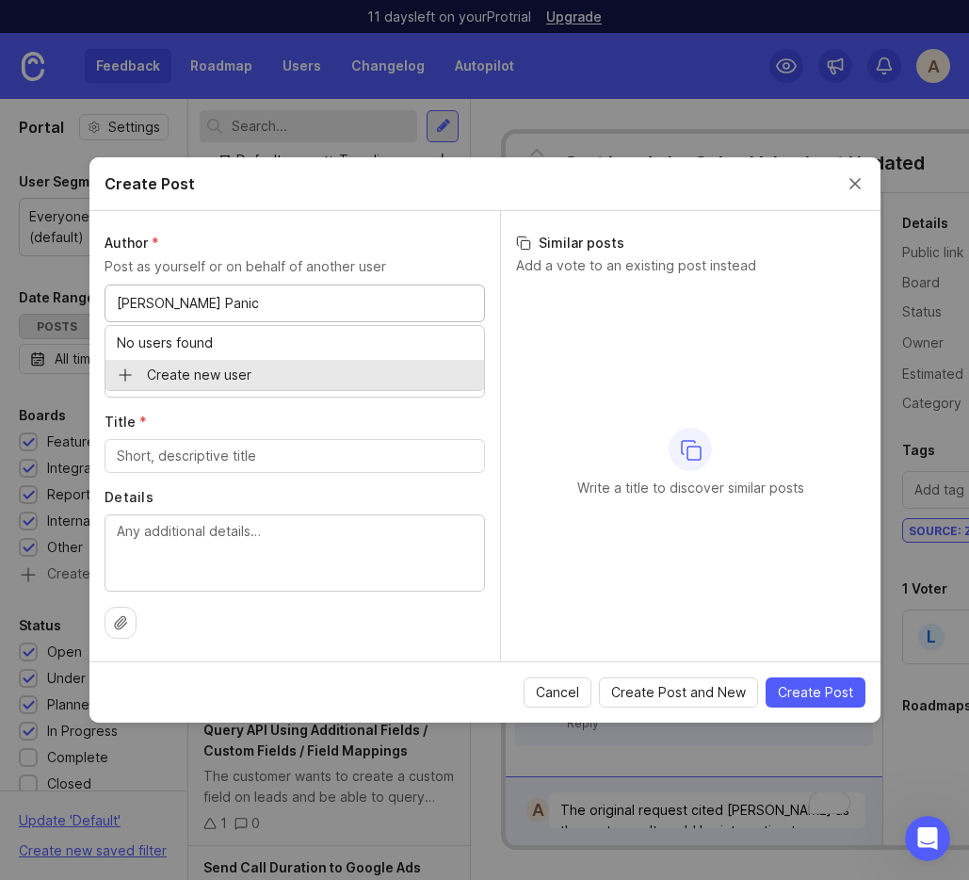
type input "[PERSON_NAME] Panic"
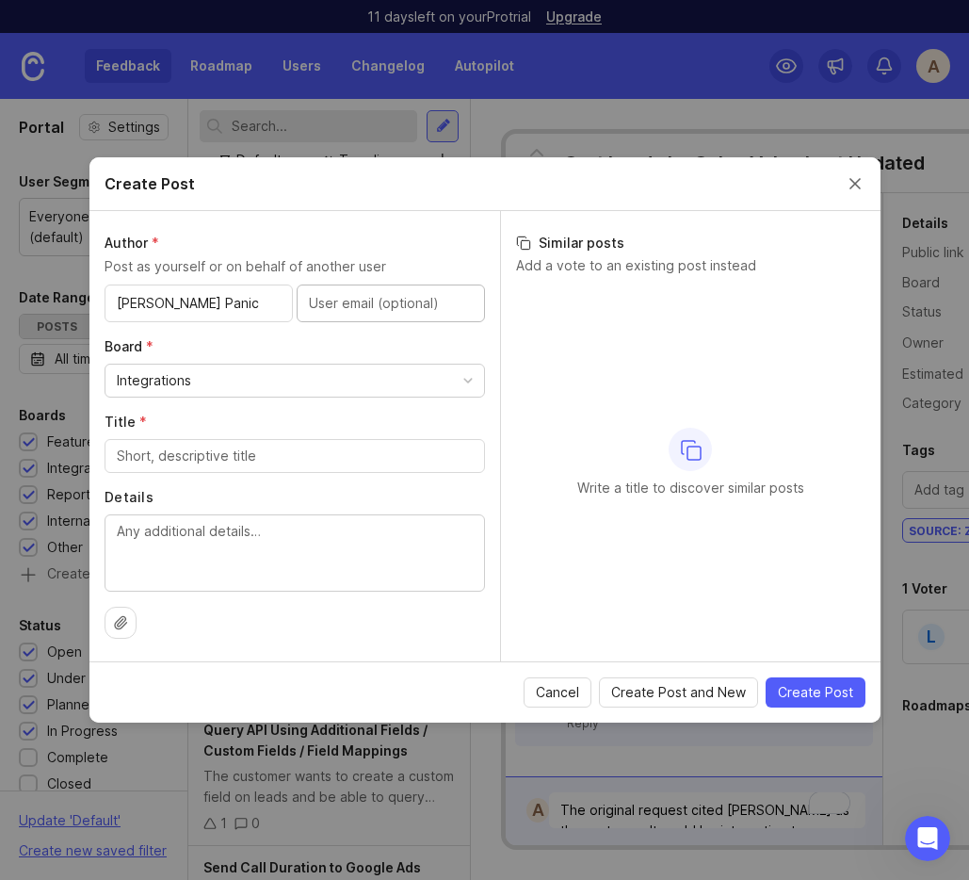
paste input "[PERSON_NAME][EMAIL_ADDRESS][DOMAIN_NAME]"
type input "[PERSON_NAME][EMAIL_ADDRESS][DOMAIN_NAME]"
click at [281, 389] on div "Integrations" at bounding box center [294, 380] width 379 height 32
click at [234, 557] on textarea "Details" at bounding box center [295, 552] width 356 height 62
paste textarea "Customer wants to be able to select a schedule that alternates weekly. They hav…"
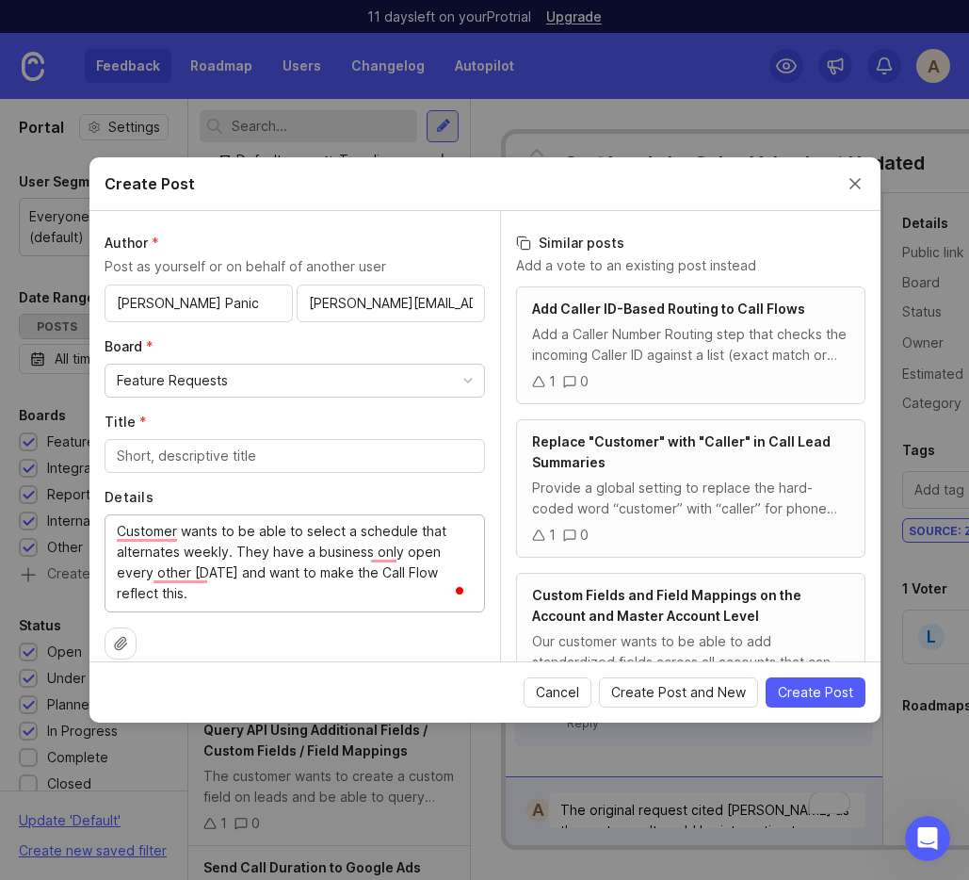
click at [132, 523] on textarea "Customer wants to be able to select a schedule that alternates weekly. They hav…" at bounding box center [295, 562] width 356 height 83
click at [128, 532] on textarea "Customer wants to be able to select a schedule that alternates weekly. They hav…" at bounding box center [295, 562] width 356 height 83
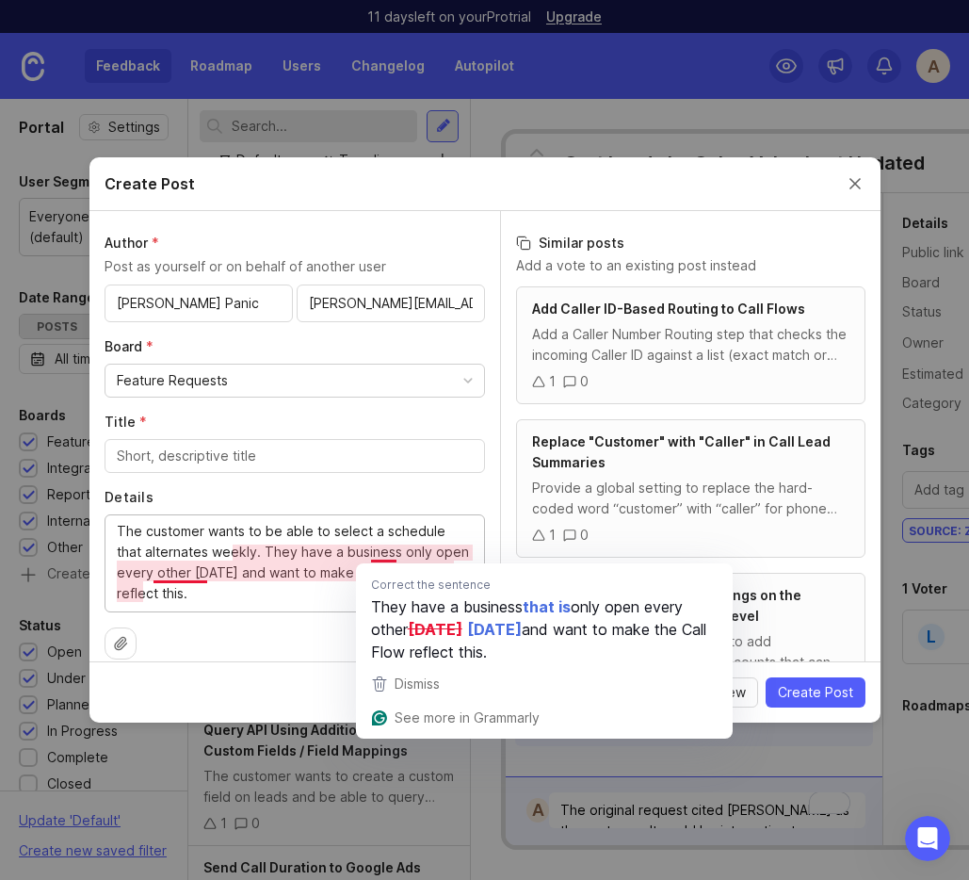
click at [386, 556] on textarea "The customer wants to be able to select a schedule that alternates weekly. They…" at bounding box center [295, 562] width 356 height 83
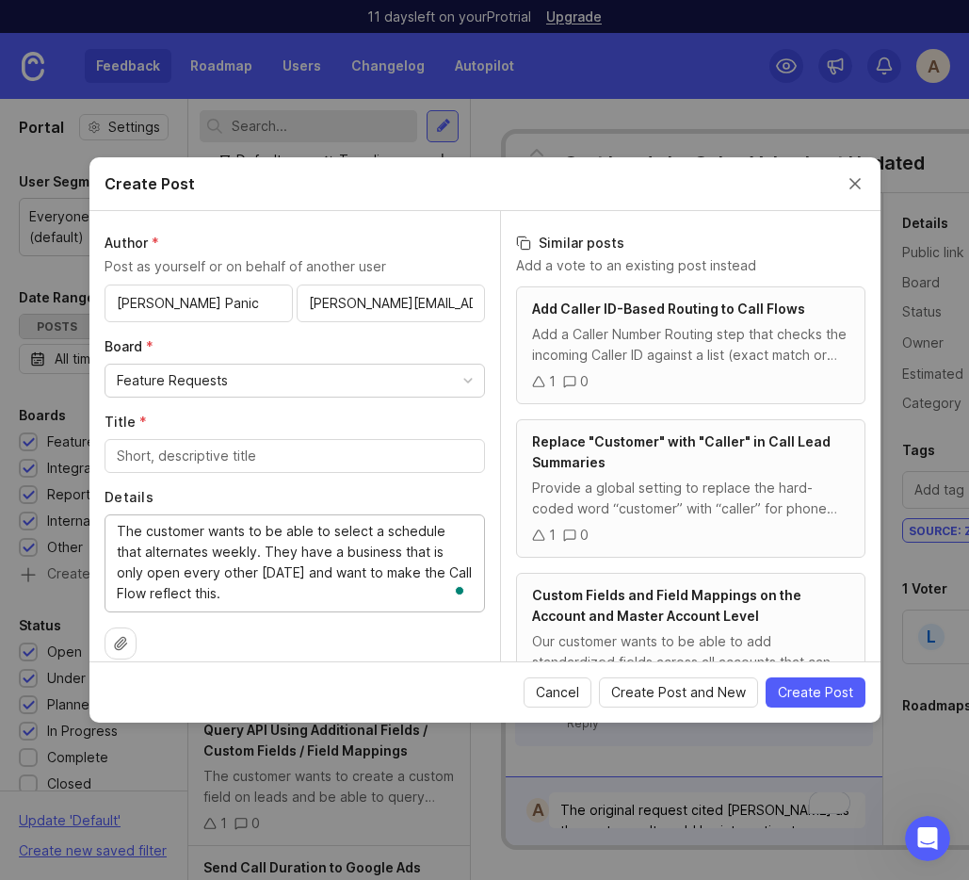
click at [377, 529] on textarea "The customer wants to be able to select a schedule that alternates weekly. They…" at bounding box center [295, 562] width 356 height 83
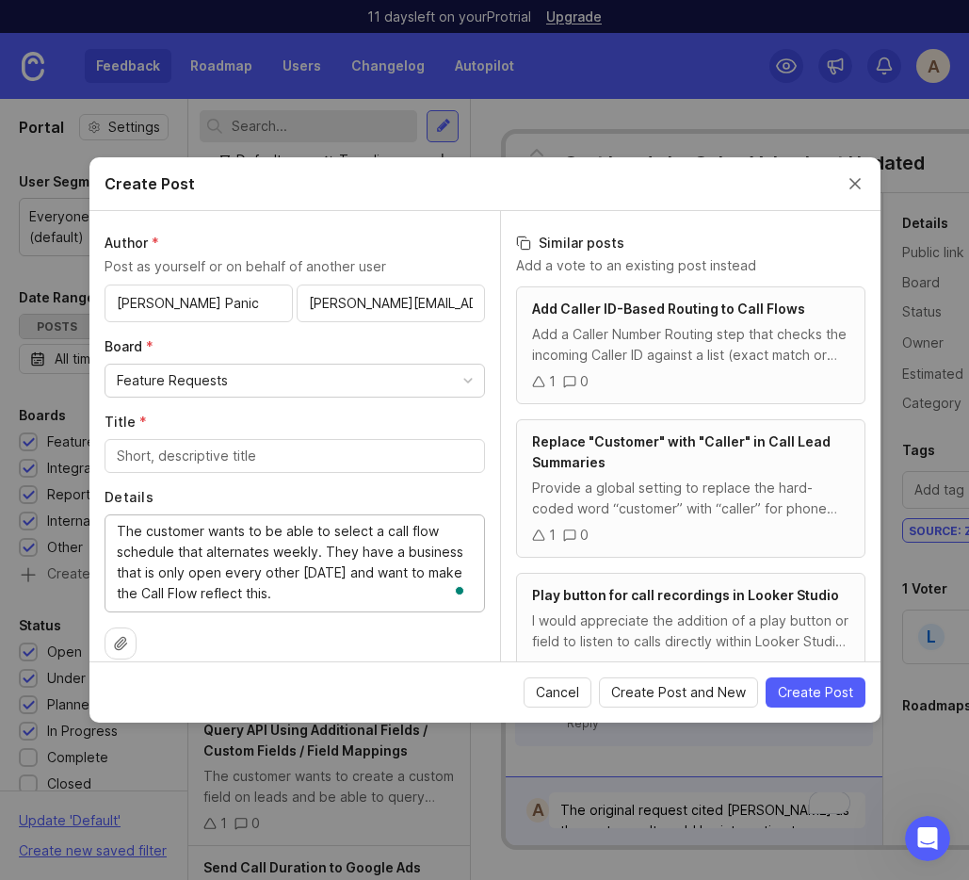
type textarea "The customer wants to be able to select a call flow schedule that alternates we…"
click at [254, 451] on input "Title *" at bounding box center [295, 455] width 356 height 21
paste input "Call Flows - Schedule - Every Other Saturday (Or any other day)"
click at [190, 453] on input "Call Flows - Schedule - Every Other Saturday (Or any other day)" at bounding box center [295, 455] width 356 height 21
click at [248, 451] on input "Call Flows Schedule - Every Other Saturday (Or any other day)" at bounding box center [295, 455] width 356 height 21
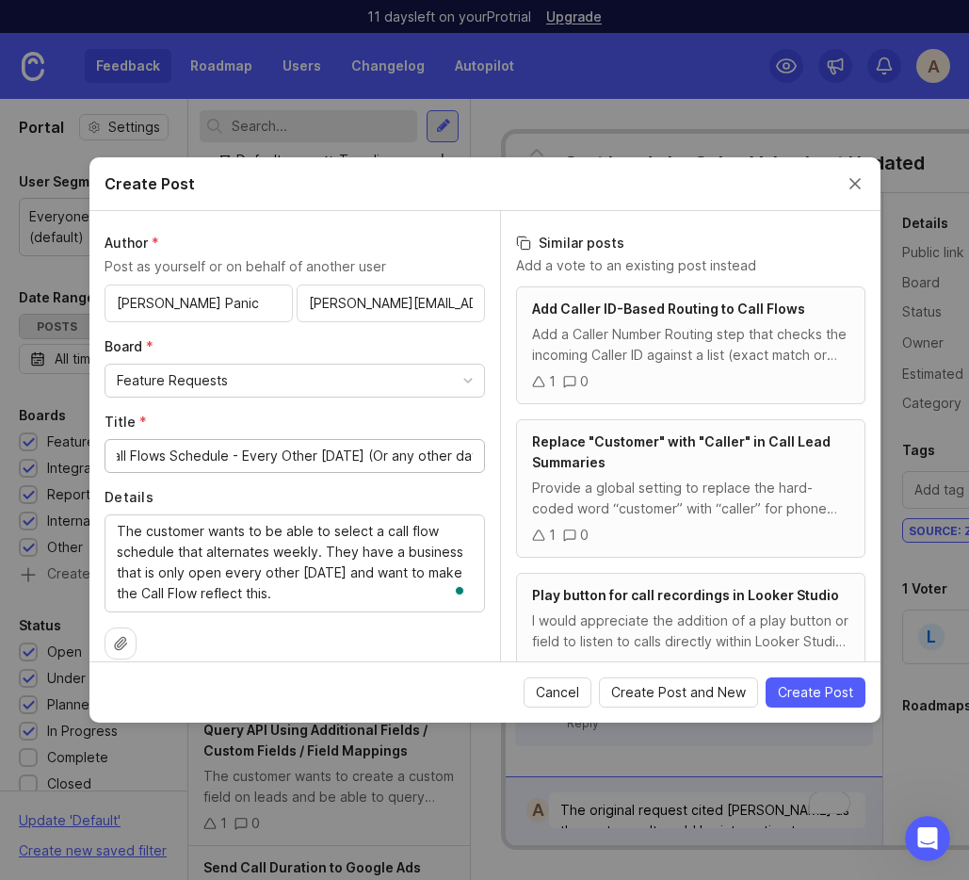
scroll to position [0, 33]
drag, startPoint x: 298, startPoint y: 452, endPoint x: 552, endPoint y: 467, distance: 254.7
click at [552, 467] on div "Author * Post as yourself or on behalf of another user Marinela Panic marinela@…" at bounding box center [484, 436] width 791 height 450
drag, startPoint x: 332, startPoint y: 456, endPoint x: 474, endPoint y: 456, distance: 141.3
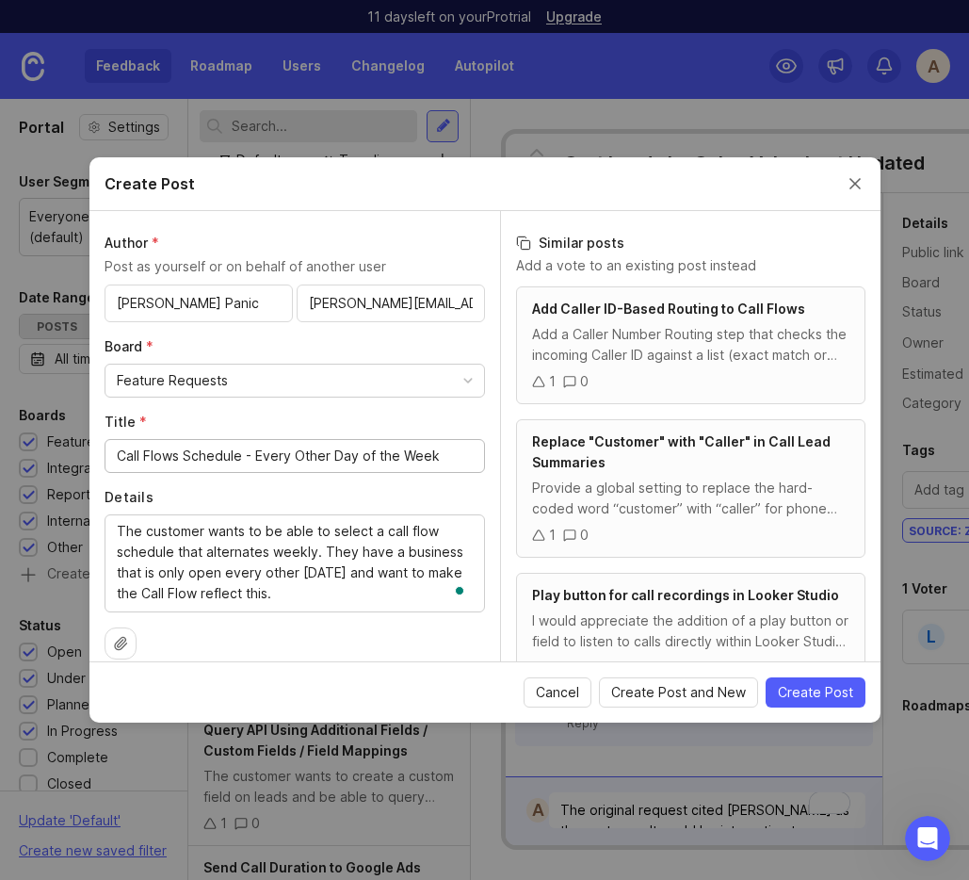
click at [474, 456] on div "Call Flows Schedule - Every Other Day of the Week" at bounding box center [295, 456] width 380 height 34
drag, startPoint x: 333, startPoint y: 455, endPoint x: 468, endPoint y: 455, distance: 134.7
click at [468, 455] on input "Call Flows Schedule - Every Other [Day Name]" at bounding box center [295, 455] width 356 height 21
click at [170, 458] on input "Call Flows Schedule - Every Other [DATE] (Or Any Day)" at bounding box center [295, 455] width 356 height 21
type input "Call Flows Schedule - Every Other [DATE] (Or Any Day)"
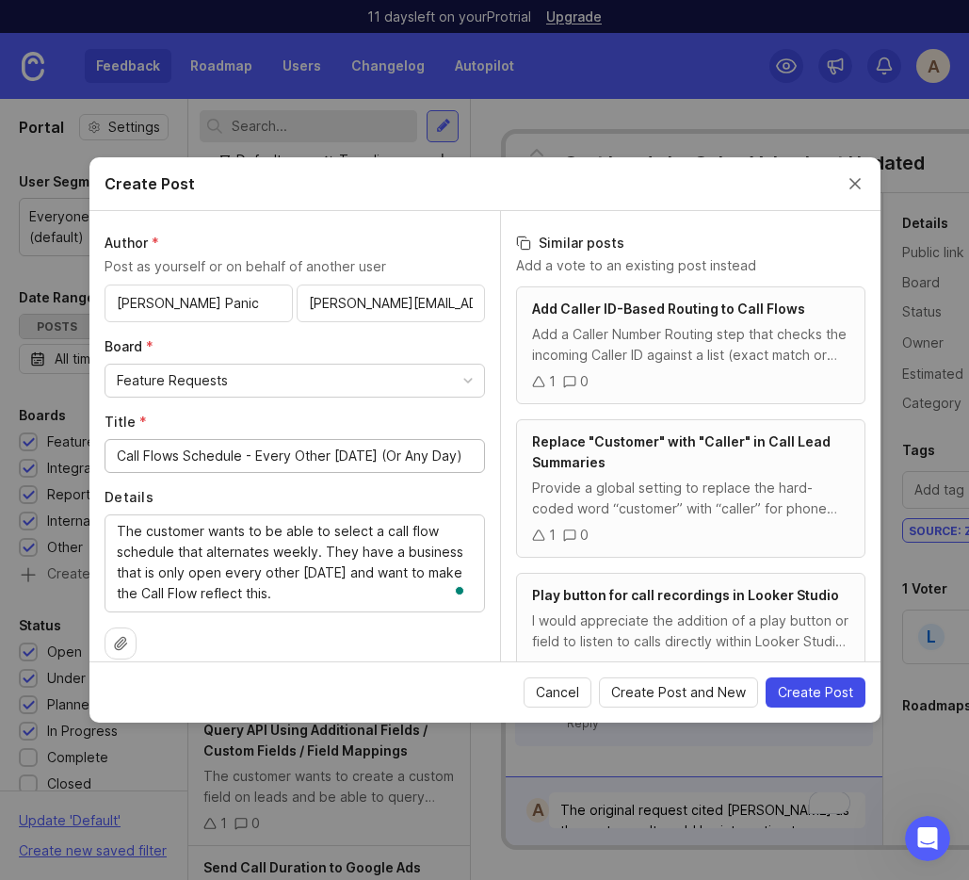
click at [804, 694] on span "Create Post" at bounding box center [815, 692] width 75 height 19
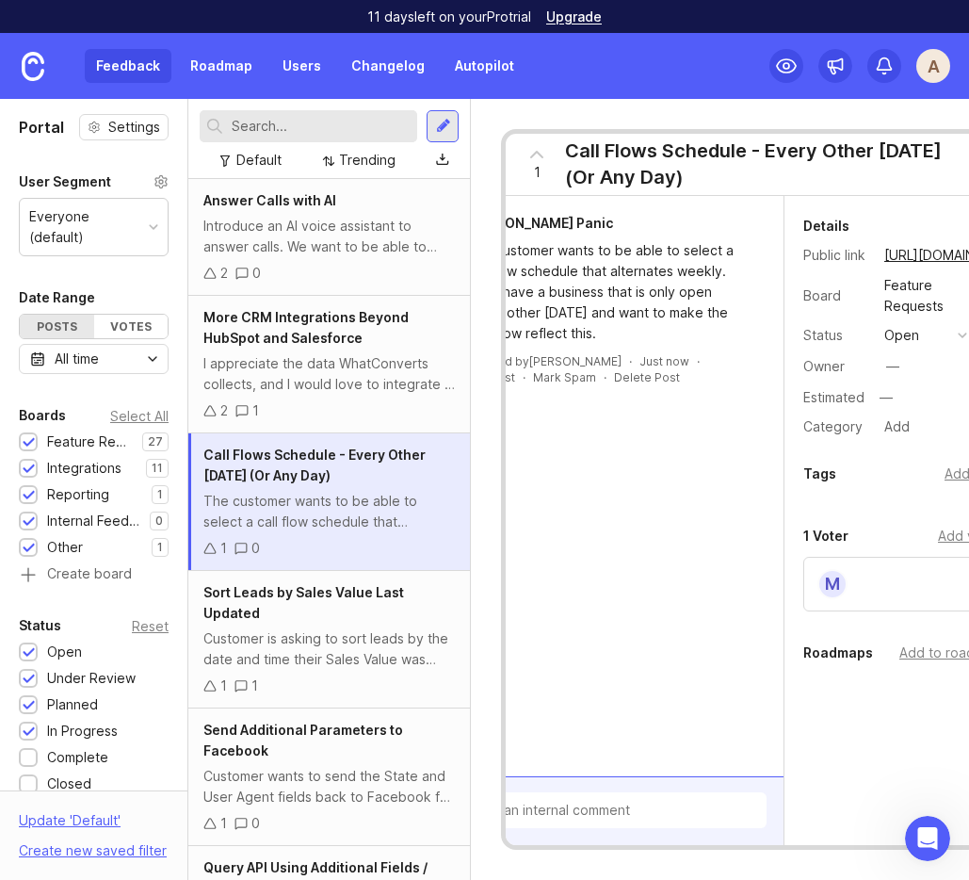
scroll to position [0, 101]
click at [807, 476] on div "Add tags" at bounding box center [971, 473] width 57 height 21
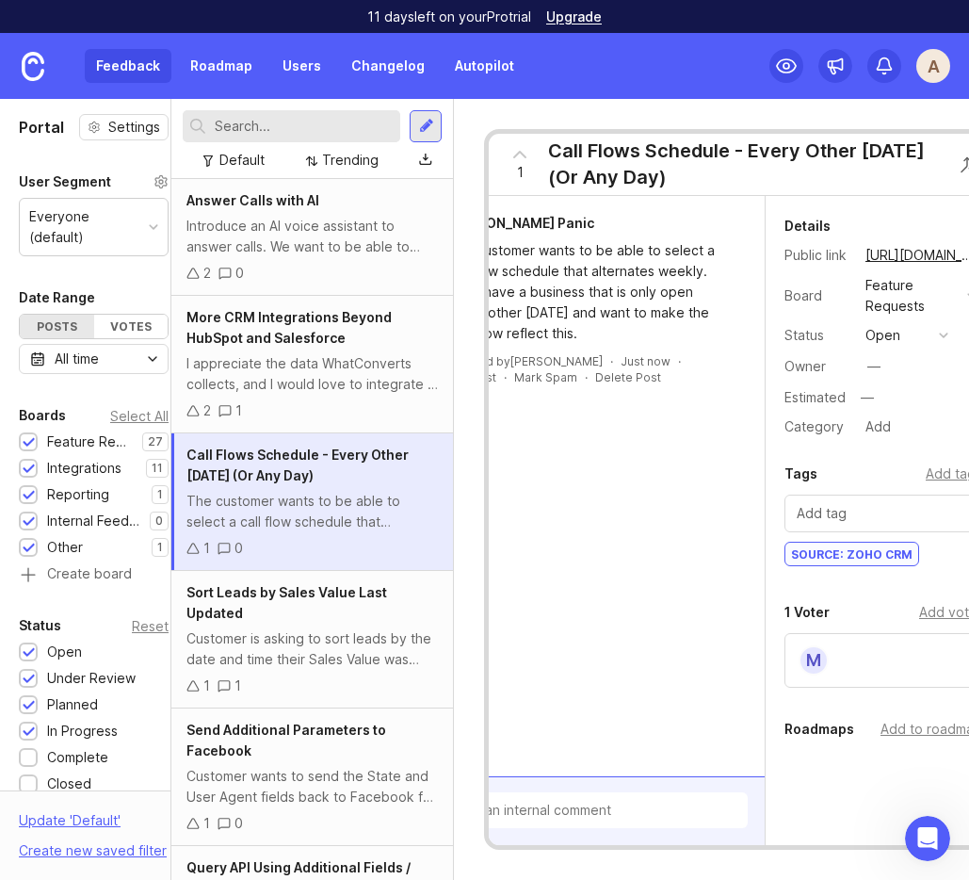
scroll to position [0, 0]
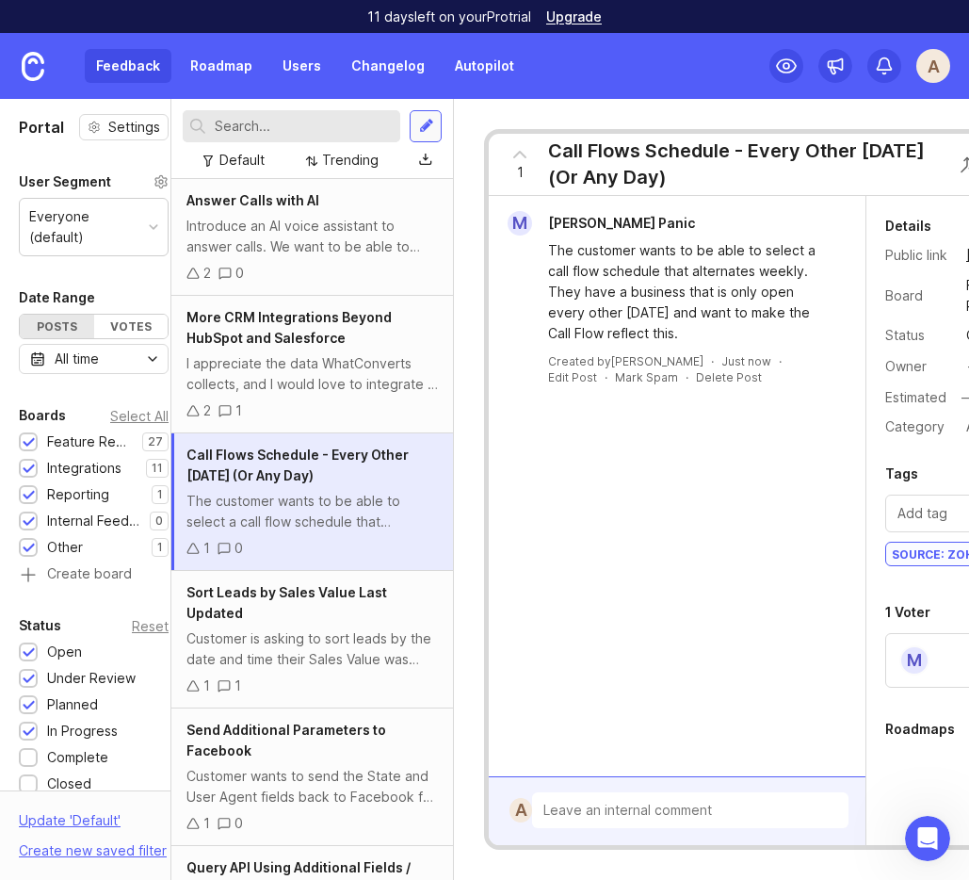
click at [425, 134] on div at bounding box center [426, 126] width 15 height 17
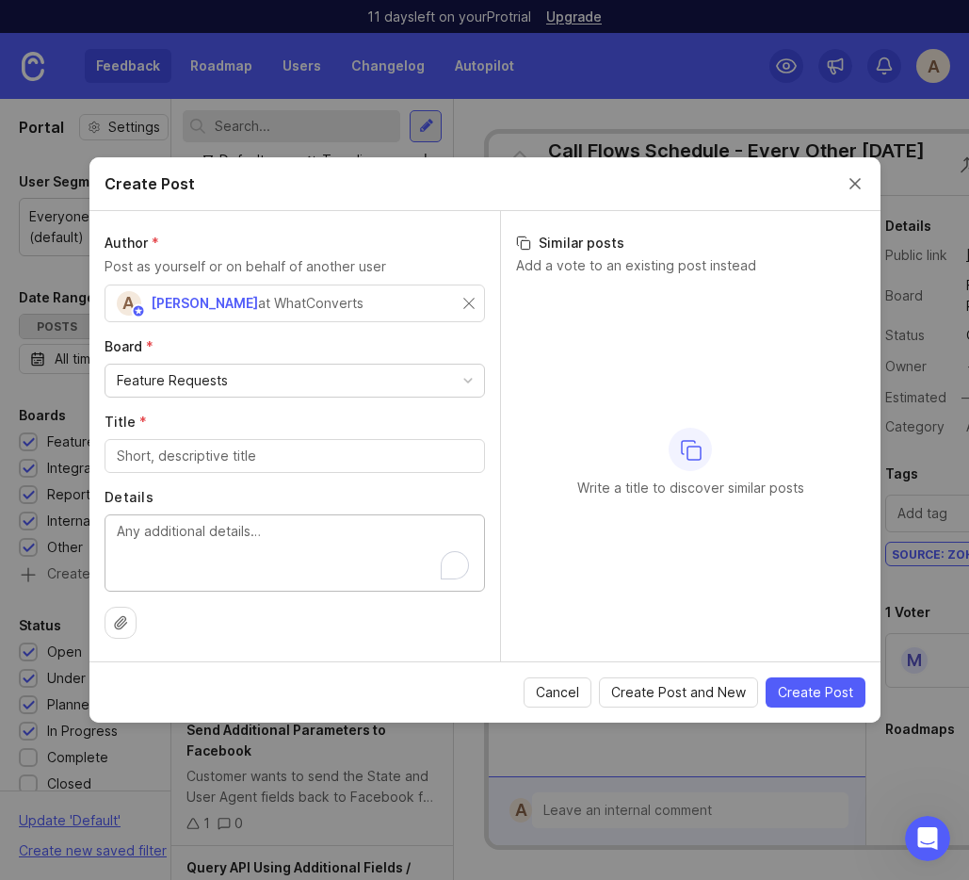
click at [304, 534] on textarea "Details" at bounding box center [295, 552] width 356 height 62
paste textarea "With LI, we can send the same conversion (Click ID) to multiple conversion acti…"
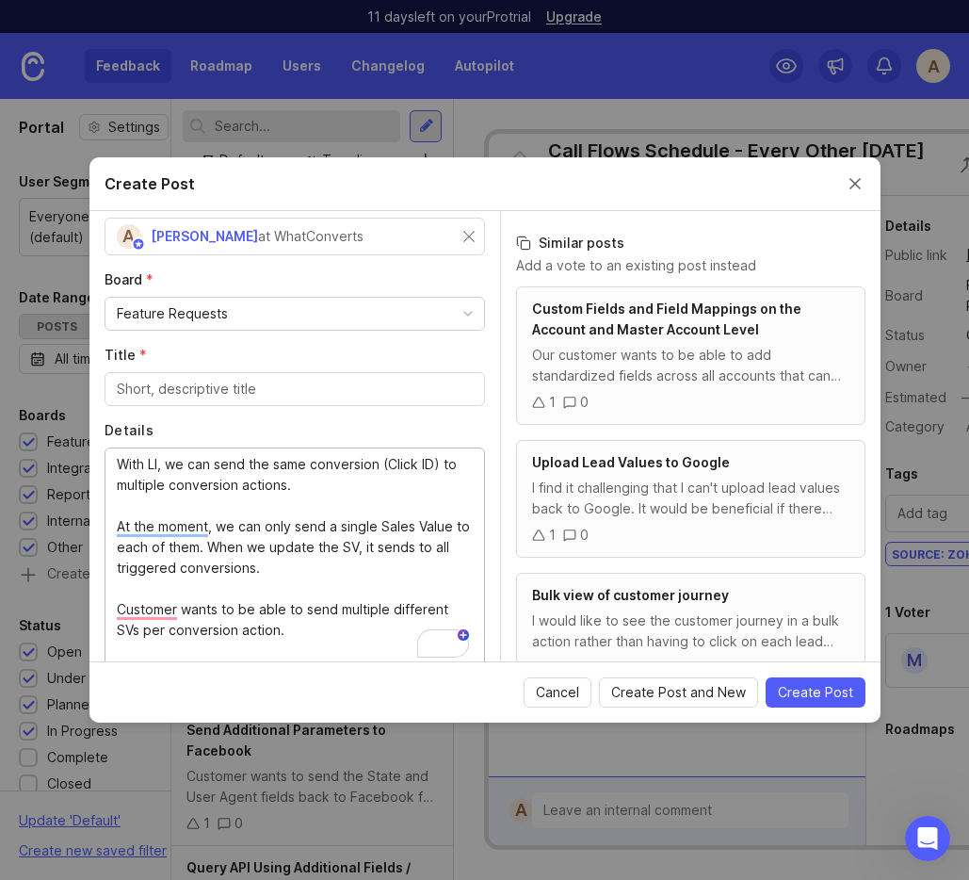
scroll to position [67, 0]
click at [218, 477] on textarea "With LI, we can send the same conversion (Click ID) to multiple conversion acti…" at bounding box center [295, 557] width 356 height 207
click at [258, 467] on textarea "With LI, we can send the same conversion (Click ID) to multiple conversion acti…" at bounding box center [295, 557] width 356 height 207
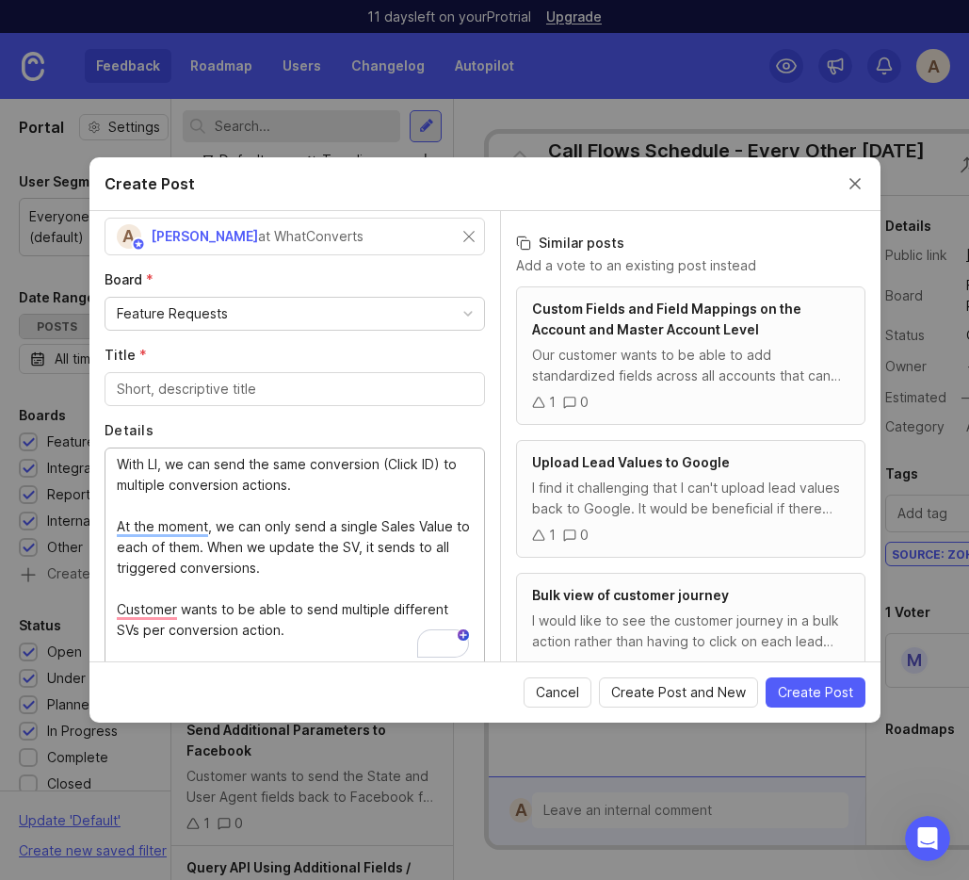
click at [258, 467] on textarea "With LI, we can send the same conversion (Click ID) to multiple conversion acti…" at bounding box center [295, 557] width 356 height 207
click at [239, 529] on textarea "With LI, we can send the same conversion (Click ID) to multiple conversion acti…" at bounding box center [295, 557] width 356 height 207
click at [162, 524] on textarea "With LI, we can send the same conversion (Click ID) to multiple conversion acti…" at bounding box center [295, 557] width 356 height 207
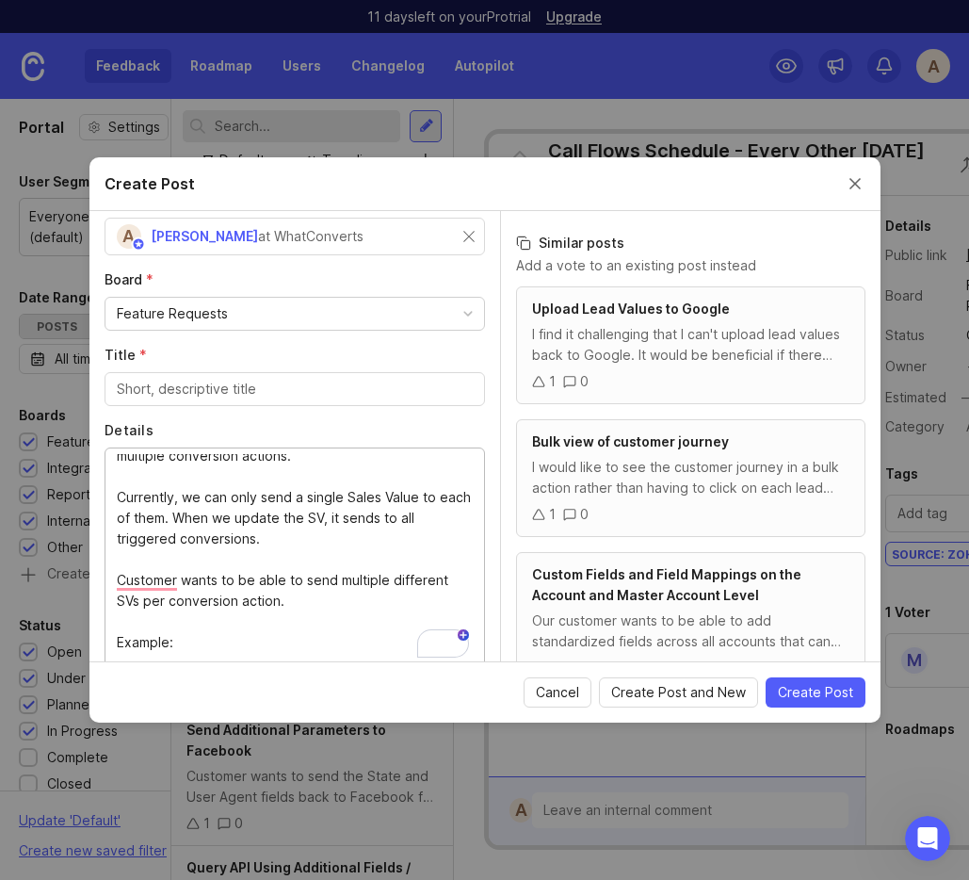
scroll to position [31, 0]
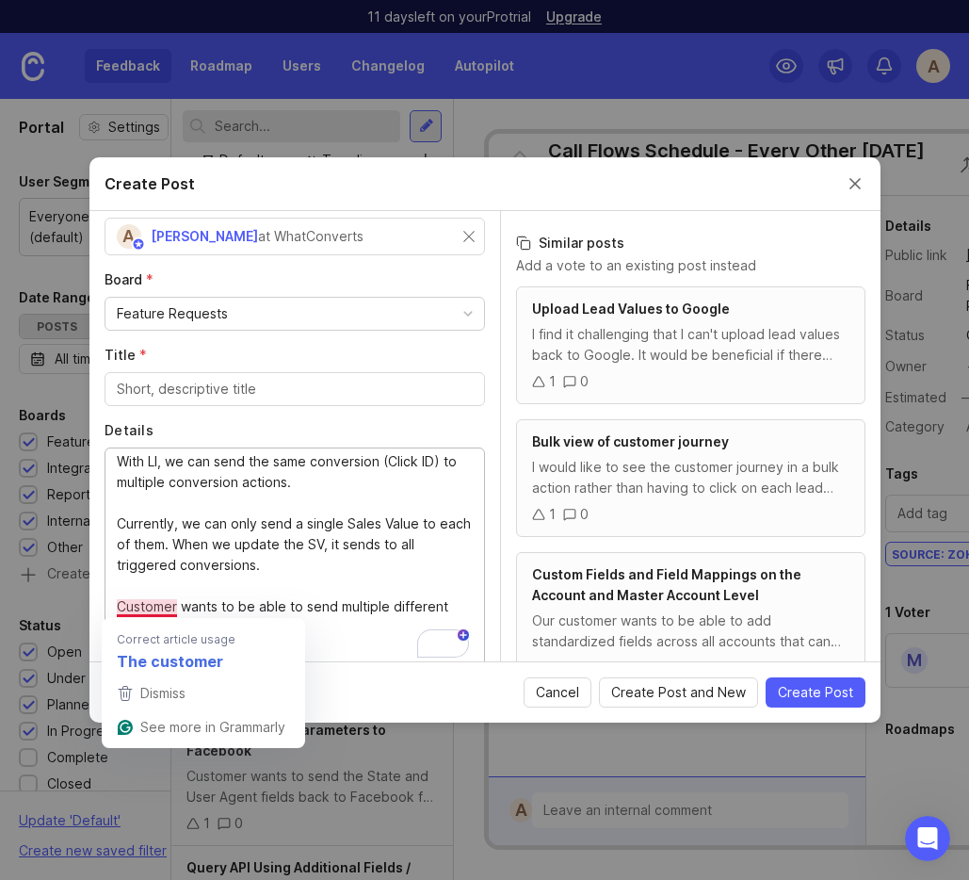
click at [152, 604] on textarea "With LI, we can send the same conversion (Click ID) to multiple conversion acti…" at bounding box center [295, 557] width 356 height 207
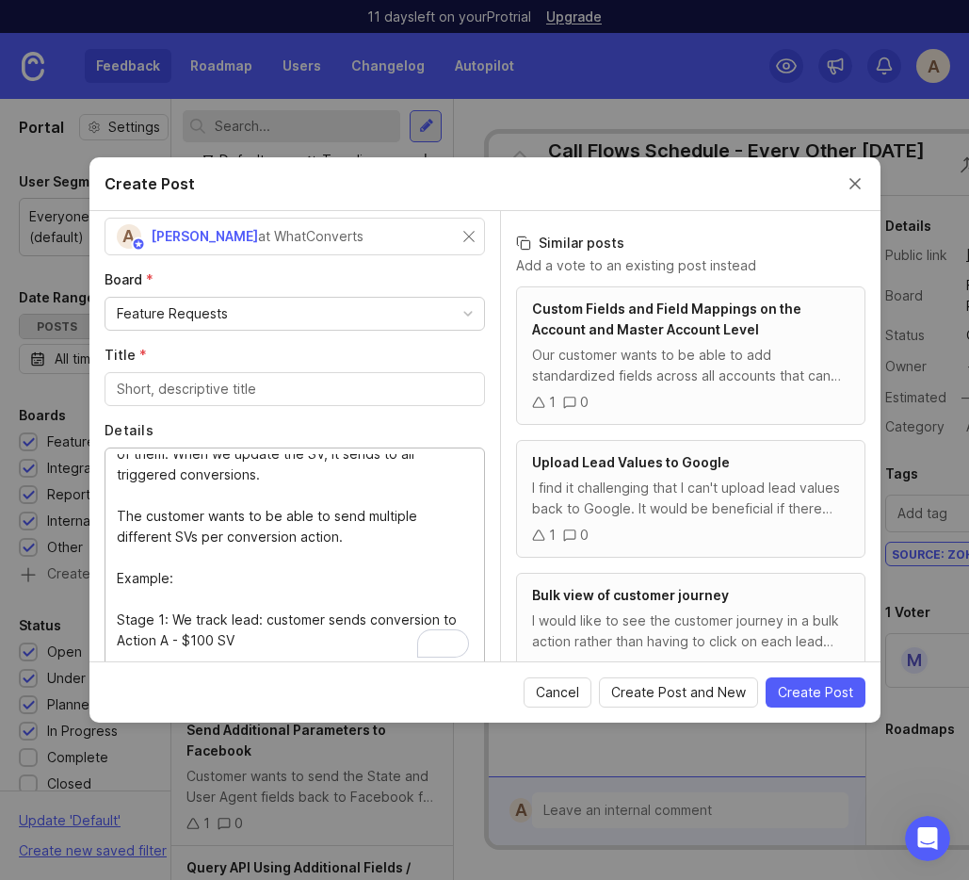
click at [130, 590] on textarea "With LI, we can send the same conversion (Click ID) to multiple conversion acti…" at bounding box center [295, 557] width 356 height 207
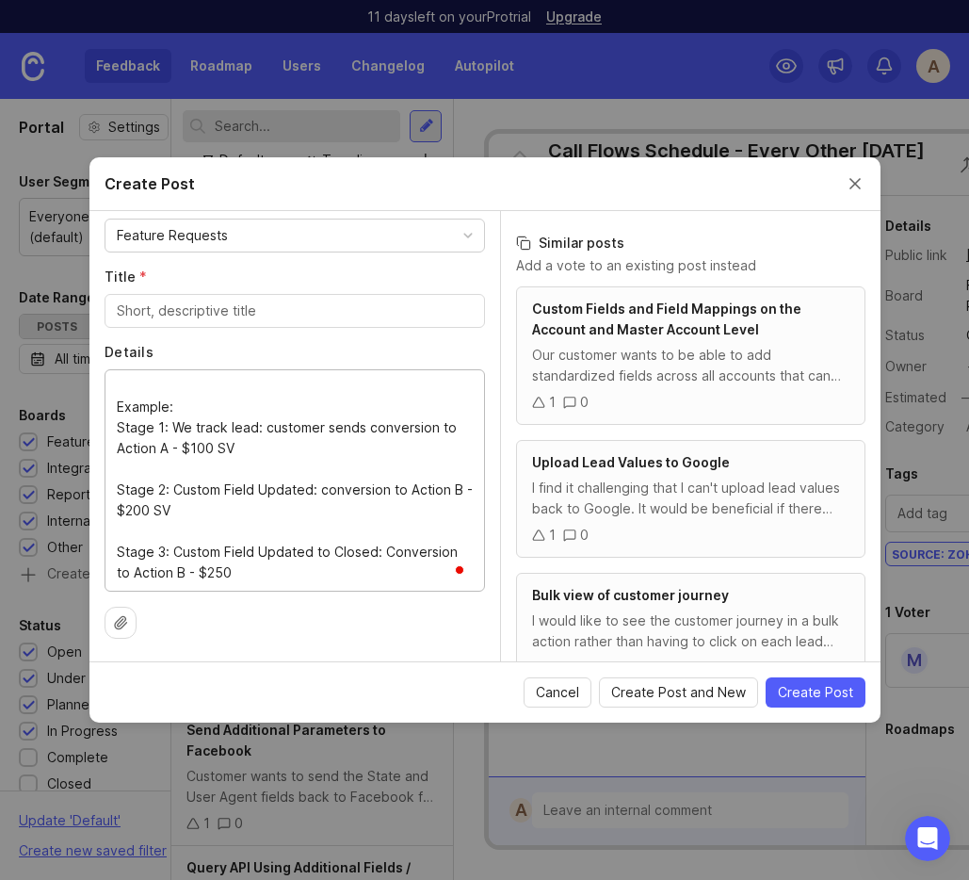
type textarea "With LI, we can send the same conversion (Click ID) to multiple conversion acti…"
click at [234, 315] on input "Title *" at bounding box center [295, 310] width 356 height 21
paste input "Send Different Sales Values for Conversions Using Lead Intelligence"
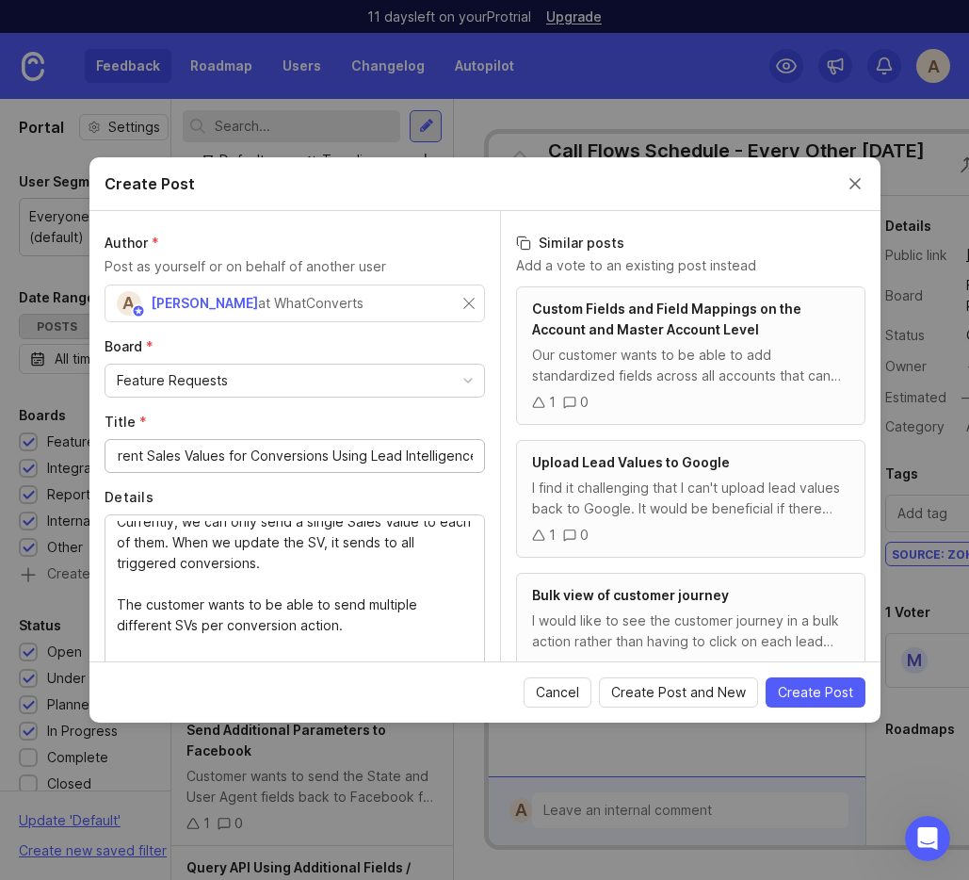
type input "Send Different Sales Values for Conversions Using Lead Intelligence"
click at [278, 316] on div at bounding box center [295, 303] width 380 height 38
click at [155, 315] on div "Ste" at bounding box center [199, 303] width 188 height 38
type input "Steve Adams"
click at [354, 295] on input "text" at bounding box center [391, 303] width 164 height 21
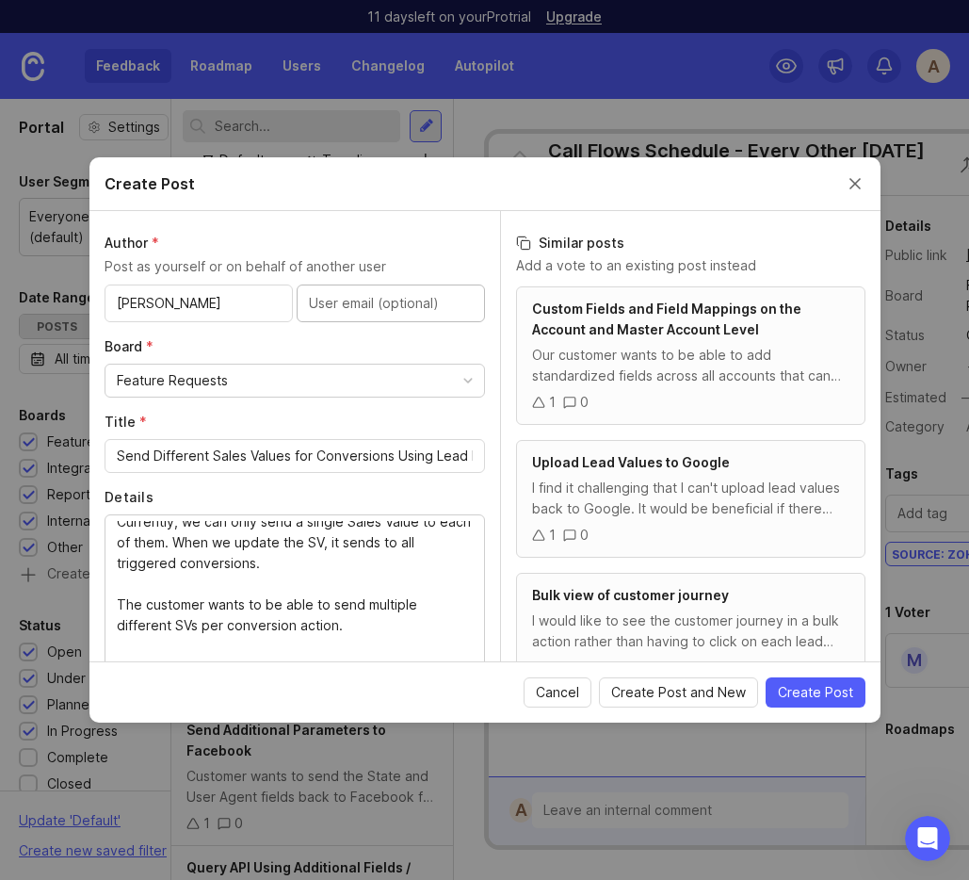
click at [353, 295] on input "text" at bounding box center [391, 303] width 164 height 21
paste input "steve@adsbysteve.com"
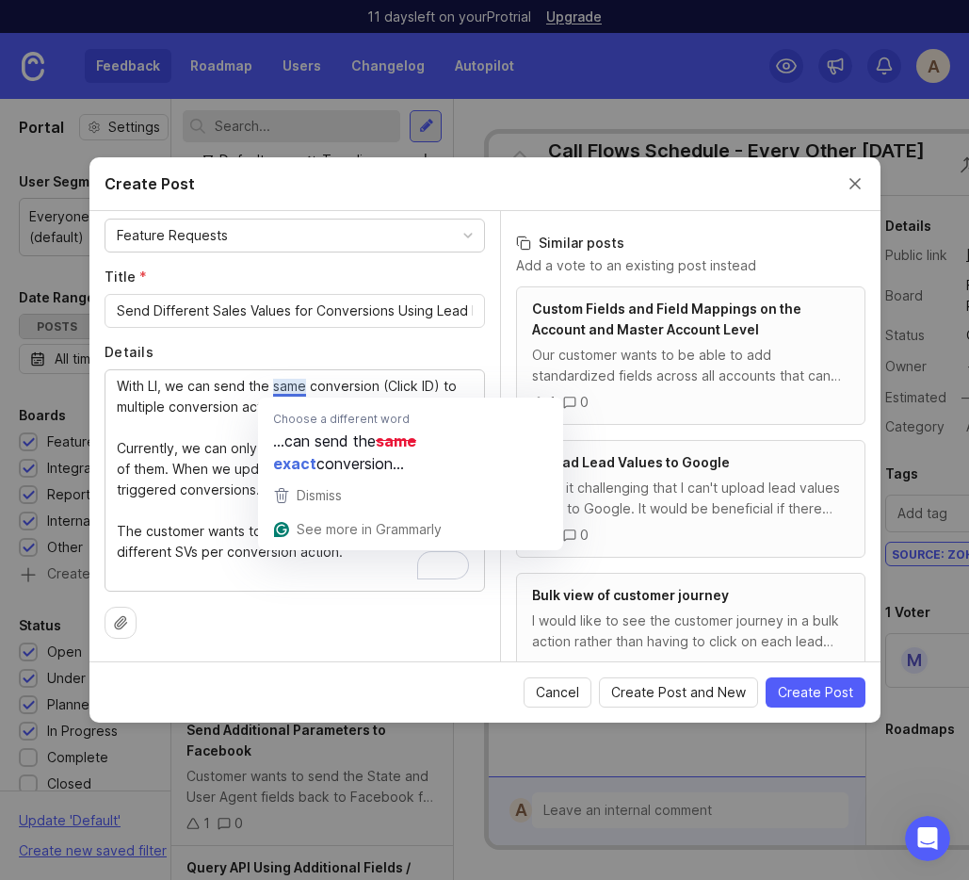
type input "steve@adsbysteve.com"
click at [250, 387] on textarea "With LI, we can send the same conversion (Click ID) to multiple conversion acti…" at bounding box center [295, 479] width 356 height 207
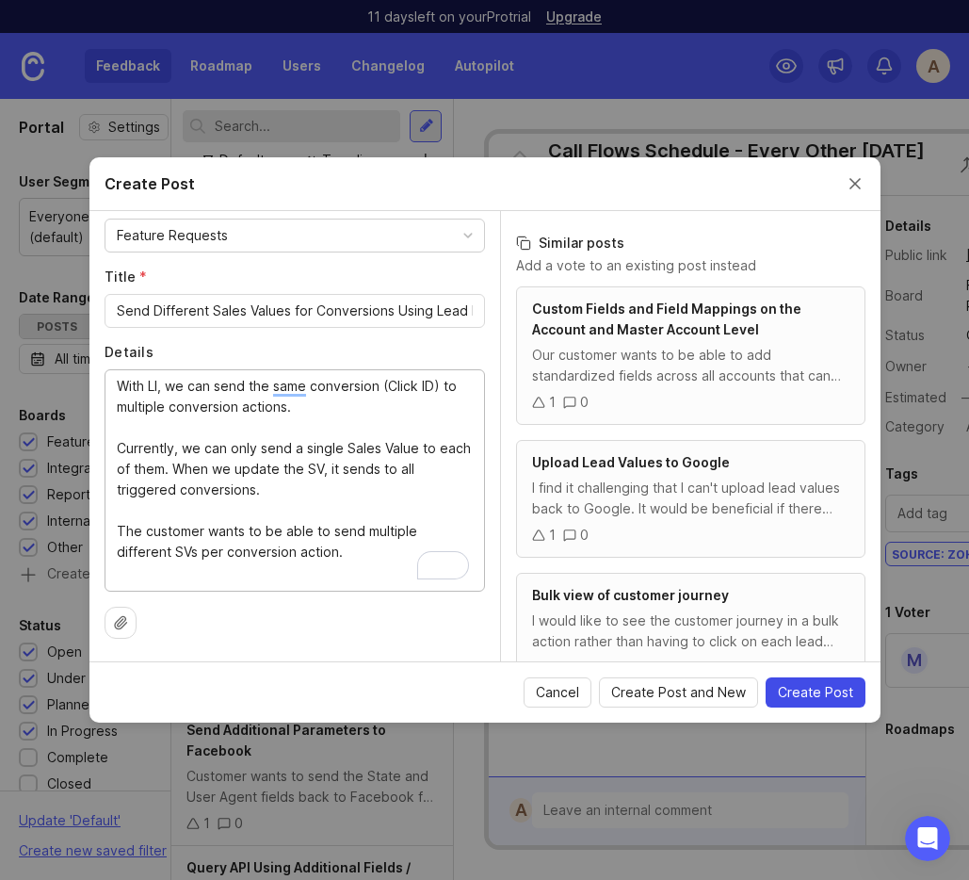
click at [801, 691] on span "Create Post" at bounding box center [815, 692] width 75 height 19
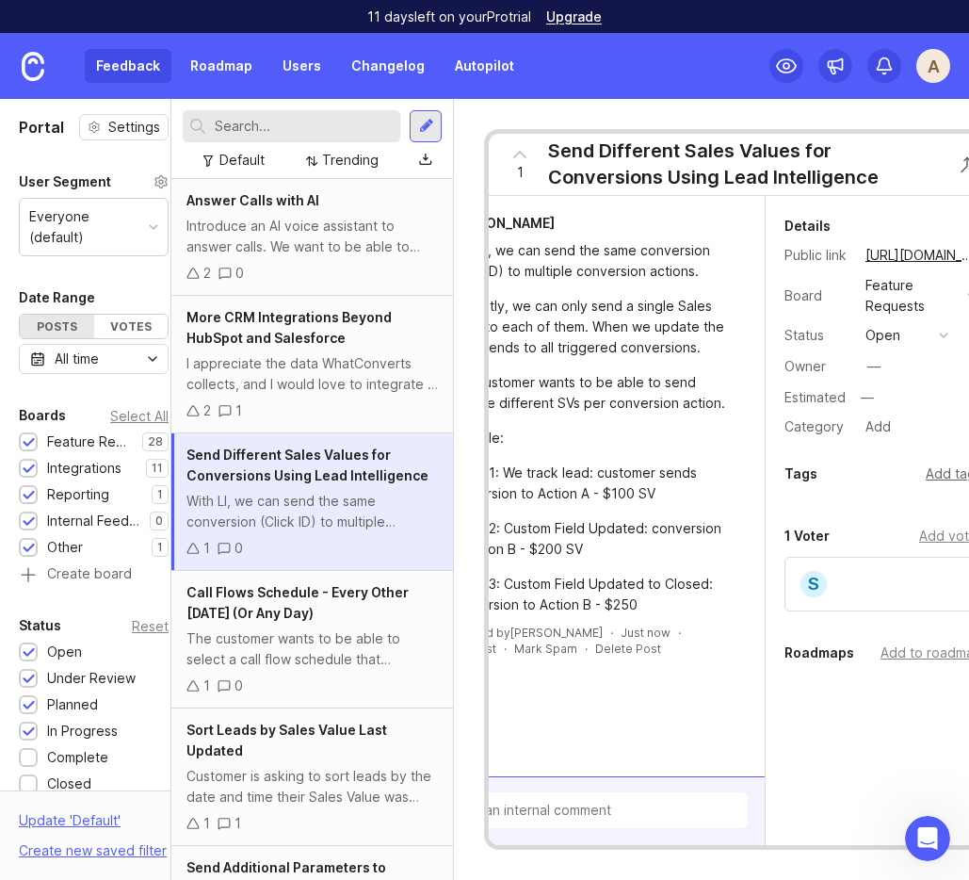
click at [807, 471] on div "Add tags" at bounding box center [954, 473] width 57 height 21
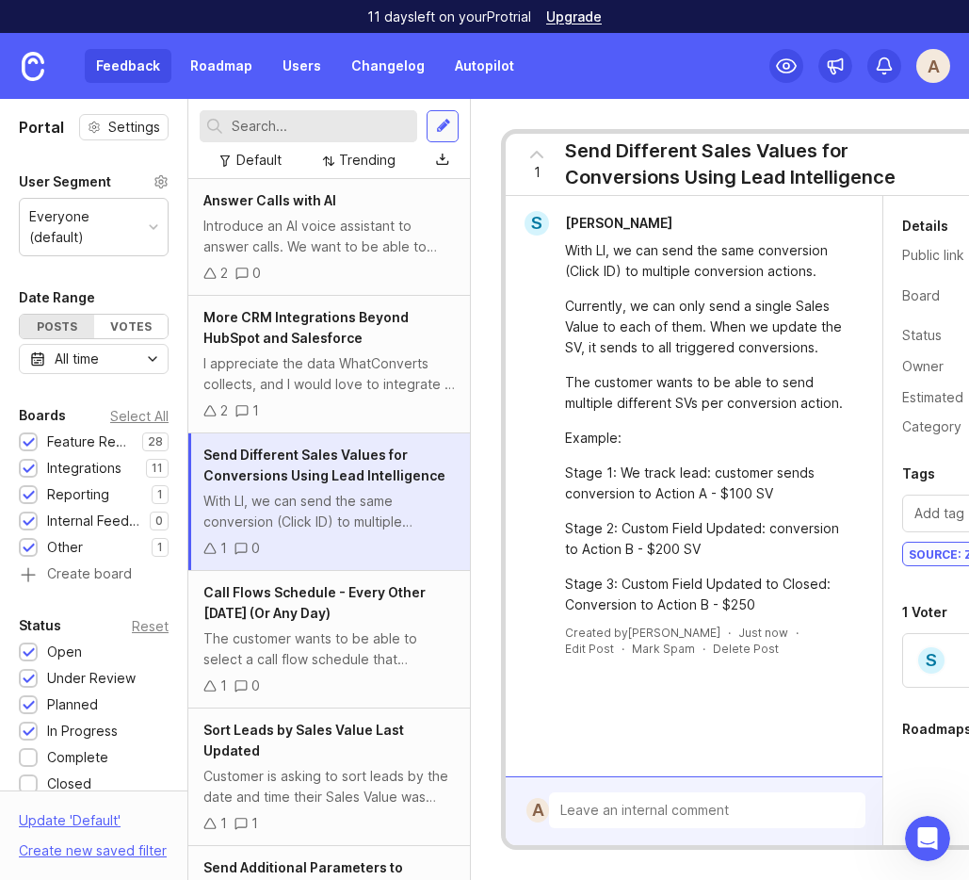
click at [446, 118] on div at bounding box center [443, 126] width 15 height 17
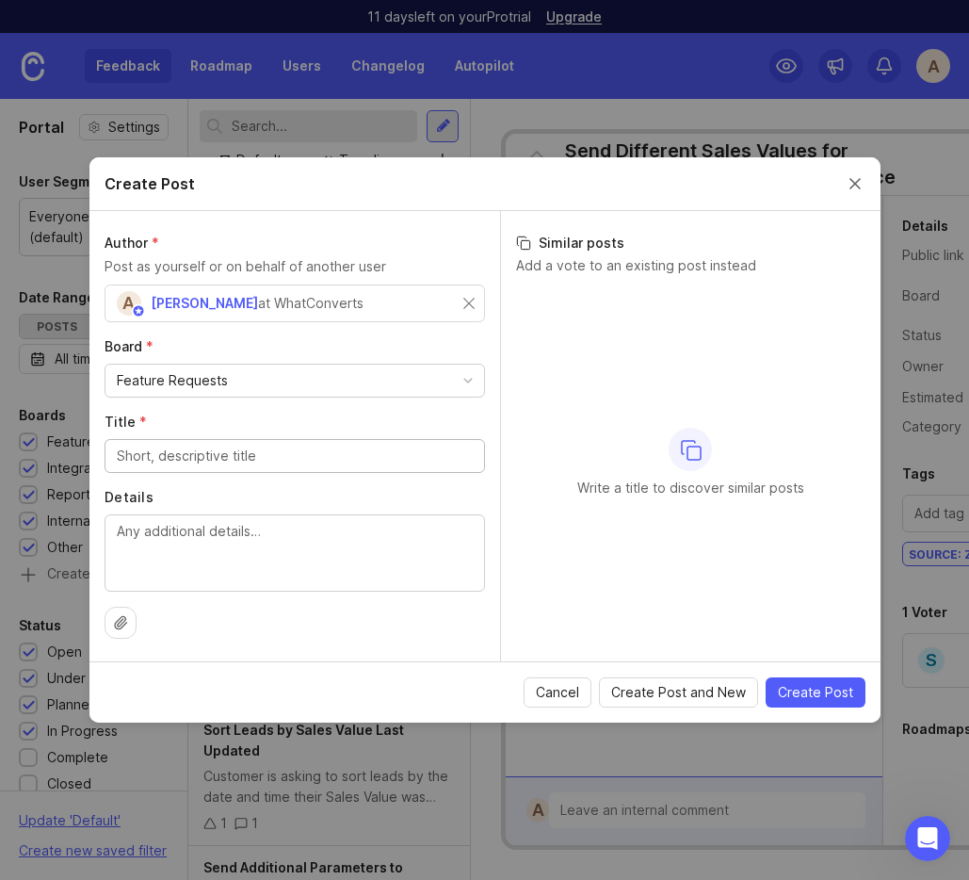
click at [474, 305] on div "A Andy States at WhatConverts" at bounding box center [295, 303] width 380 height 38
click at [461, 299] on div "A Andy States at WhatConverts" at bounding box center [290, 303] width 347 height 24
click at [157, 515] on div at bounding box center [295, 552] width 380 height 77
click at [178, 540] on textarea "Details" at bounding box center [295, 552] width 356 height 62
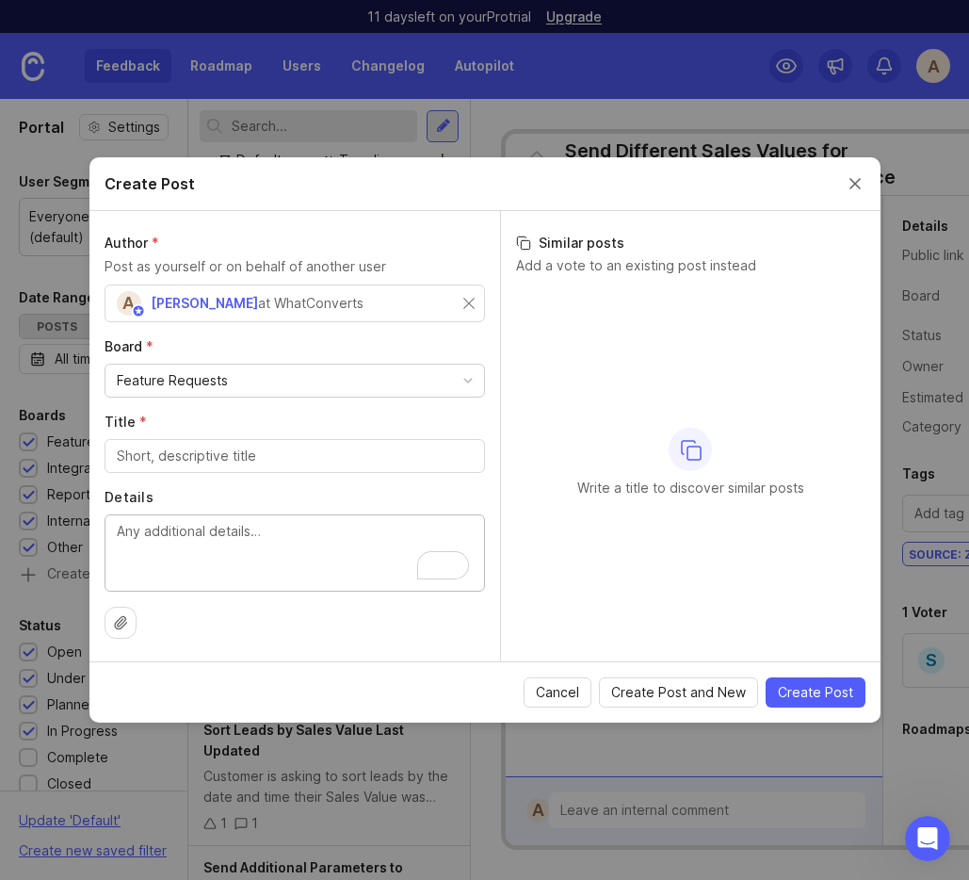
paste textarea "Extend limit from 1 year to 2 years. Larger amount of data in singular view."
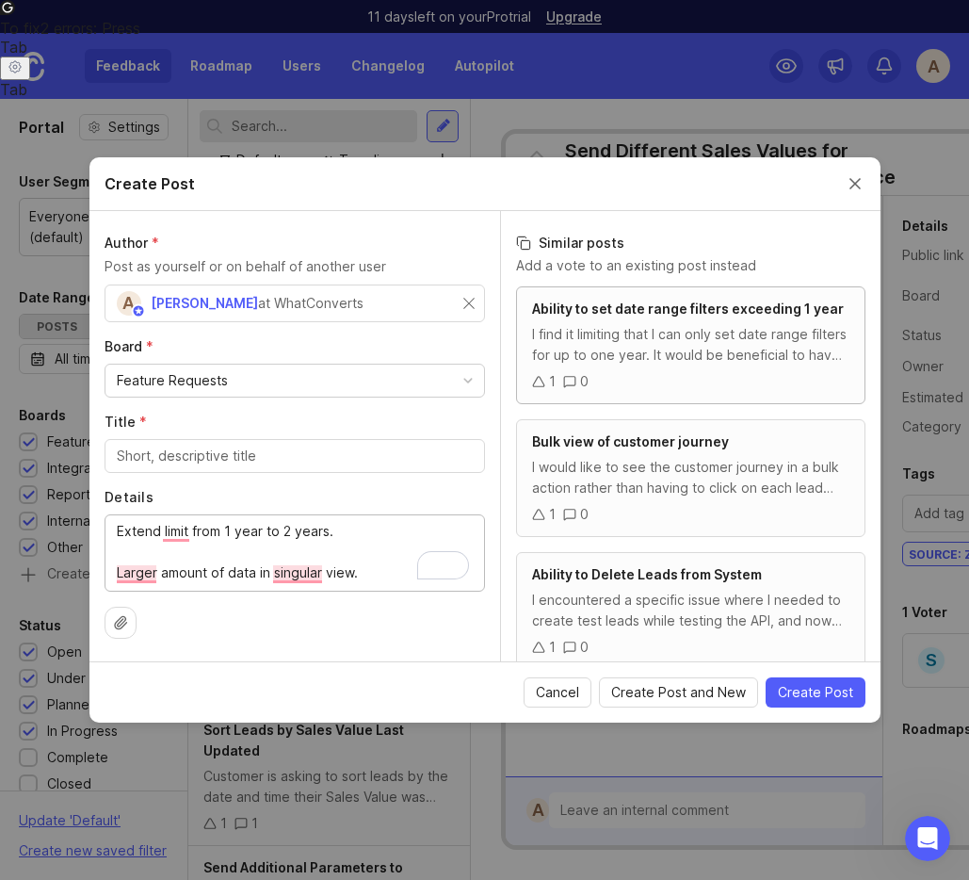
type textarea "Extend limit from 1 year to 2 years. Larger amount of data in singular view."
click at [642, 350] on div "I find it limiting that I can only set date range filters for up to one year. I…" at bounding box center [690, 344] width 317 height 41
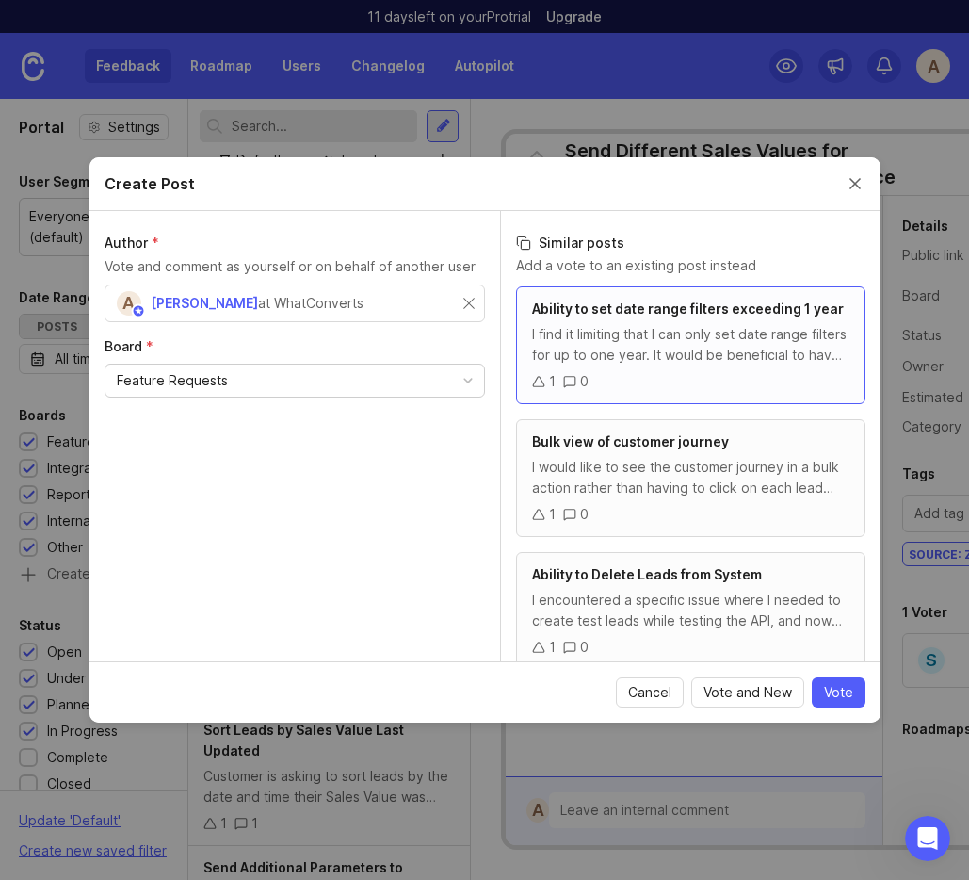
click at [477, 297] on div "A [PERSON_NAME] States at WhatConverts" at bounding box center [295, 303] width 380 height 38
click at [787, 318] on div "Ability to set date range filters exceeding 1 year" at bounding box center [690, 309] width 317 height 21
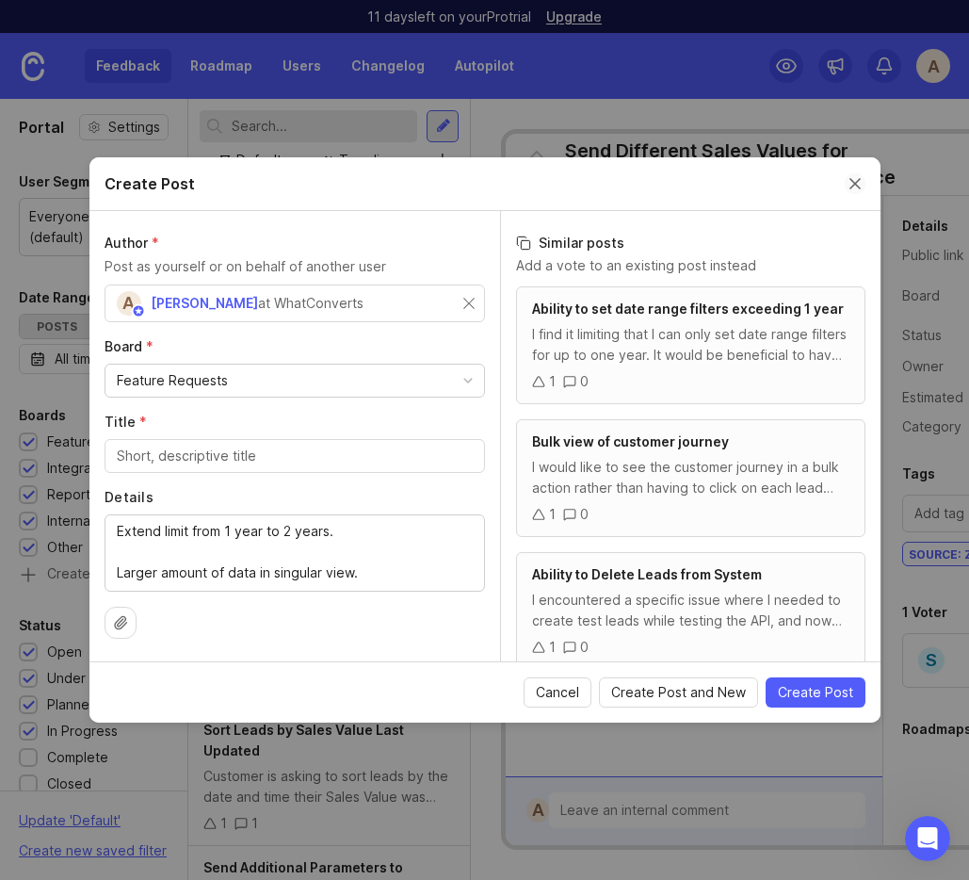
click at [853, 181] on button "Close create post modal" at bounding box center [855, 183] width 21 height 21
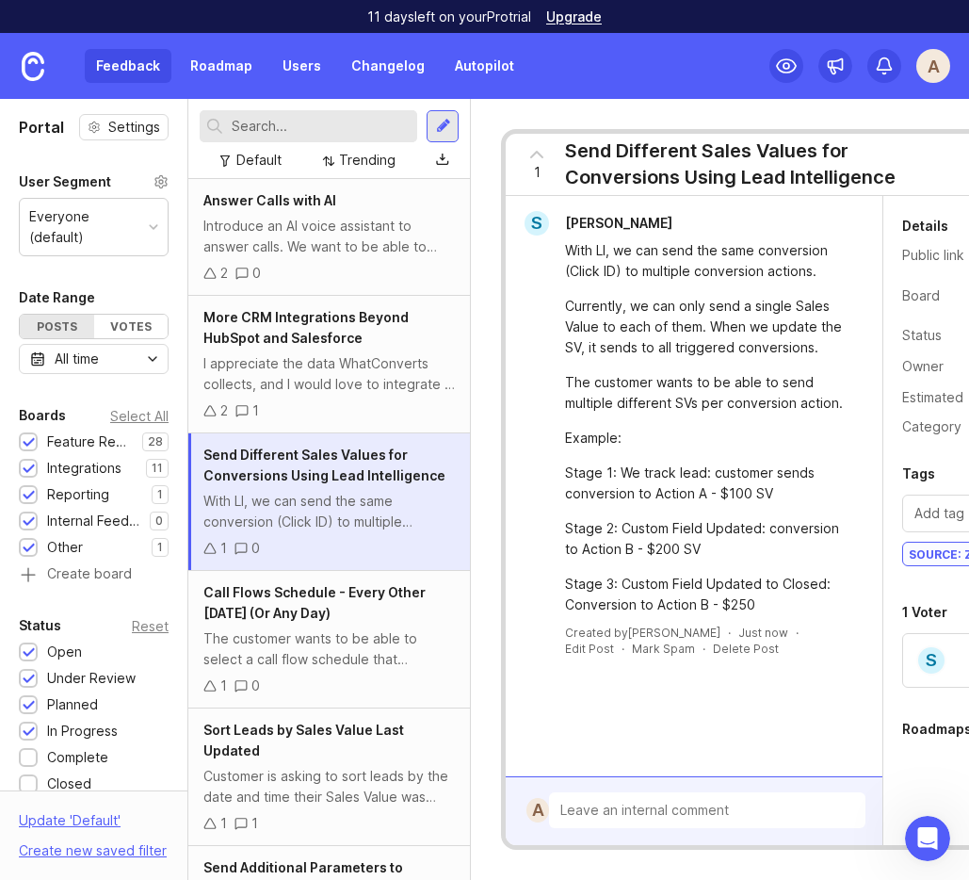
click at [267, 126] on input "text" at bounding box center [321, 126] width 178 height 21
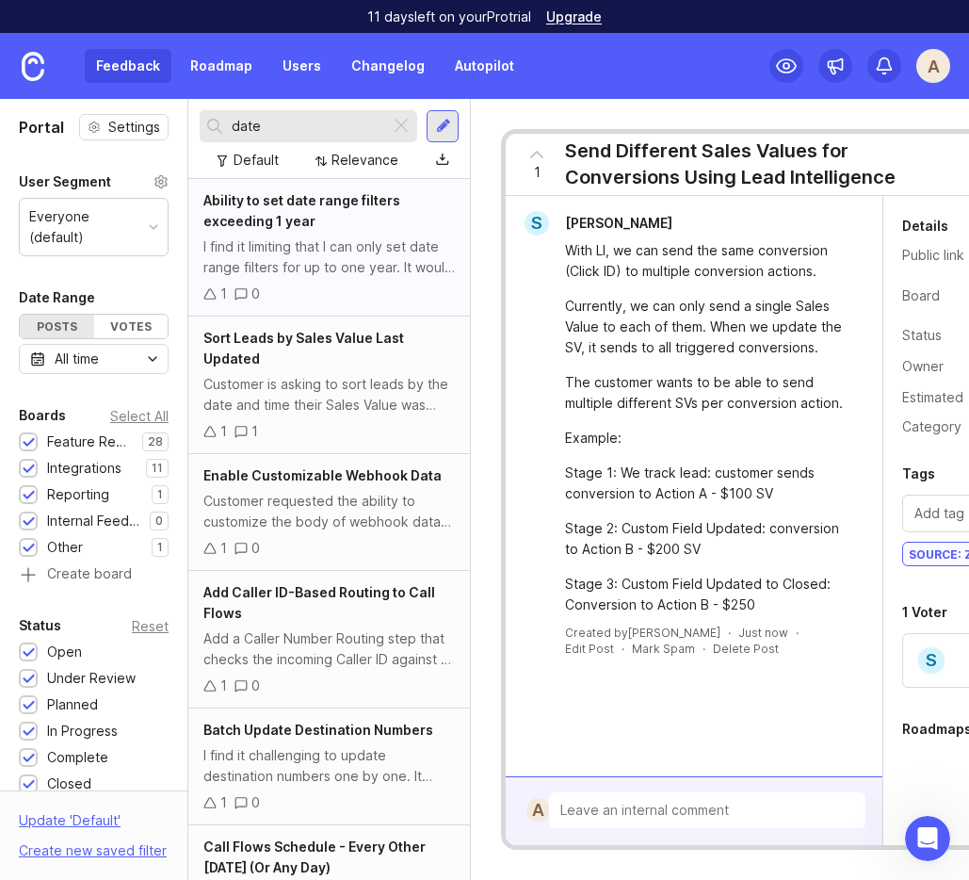
type input "date"
click at [337, 194] on span "Ability to set date range filters exceeding 1 year" at bounding box center [301, 210] width 197 height 37
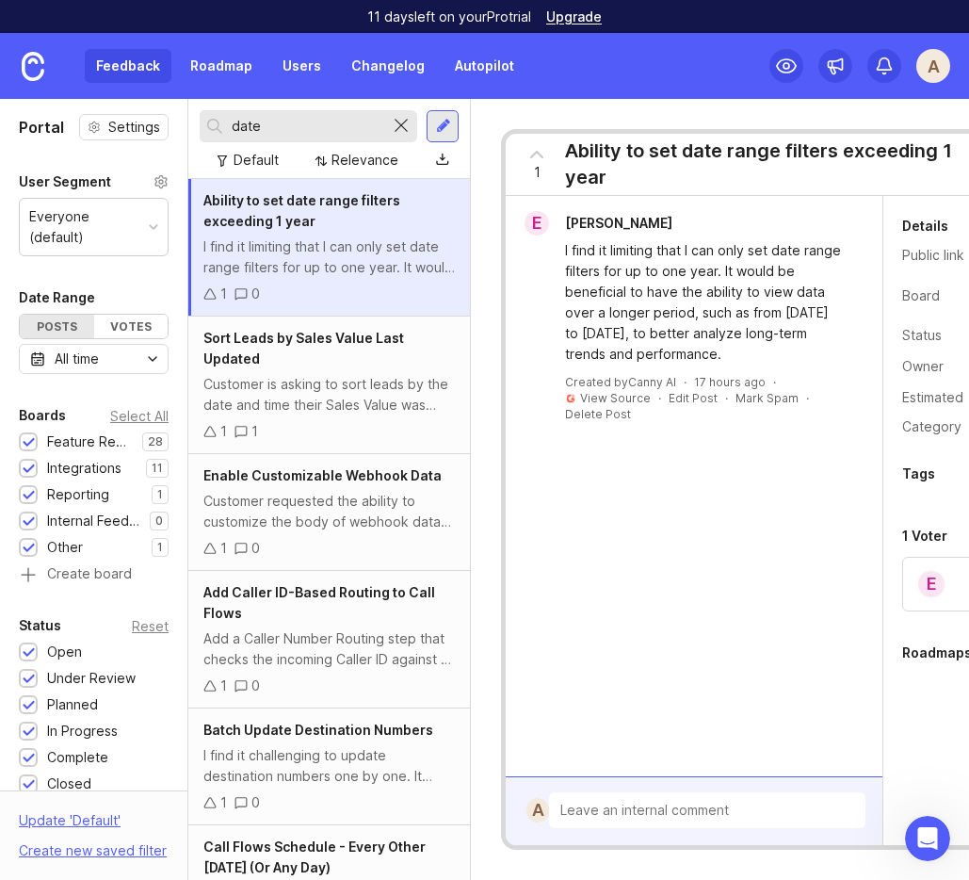
click at [403, 120] on div at bounding box center [401, 126] width 23 height 24
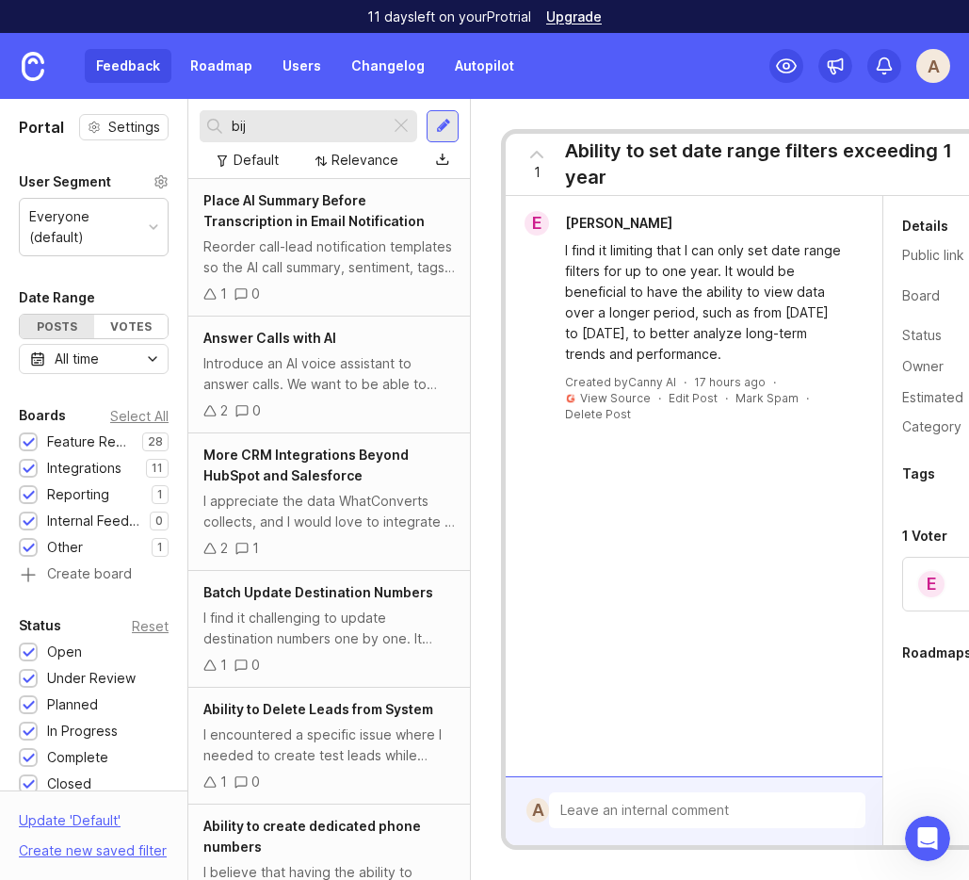
click at [263, 143] on div "Default Relevance" at bounding box center [329, 160] width 259 height 36
click at [254, 136] on input "bij" at bounding box center [307, 126] width 151 height 21
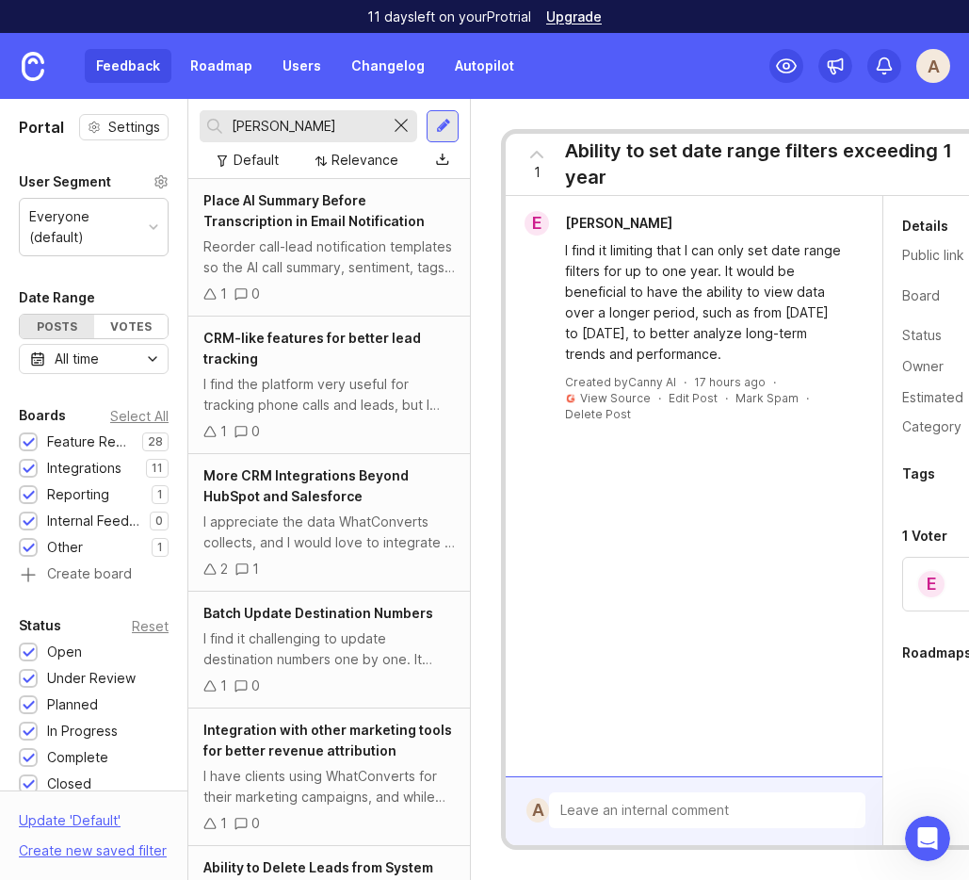
type input "[PERSON_NAME]"
click at [396, 128] on div at bounding box center [401, 126] width 23 height 24
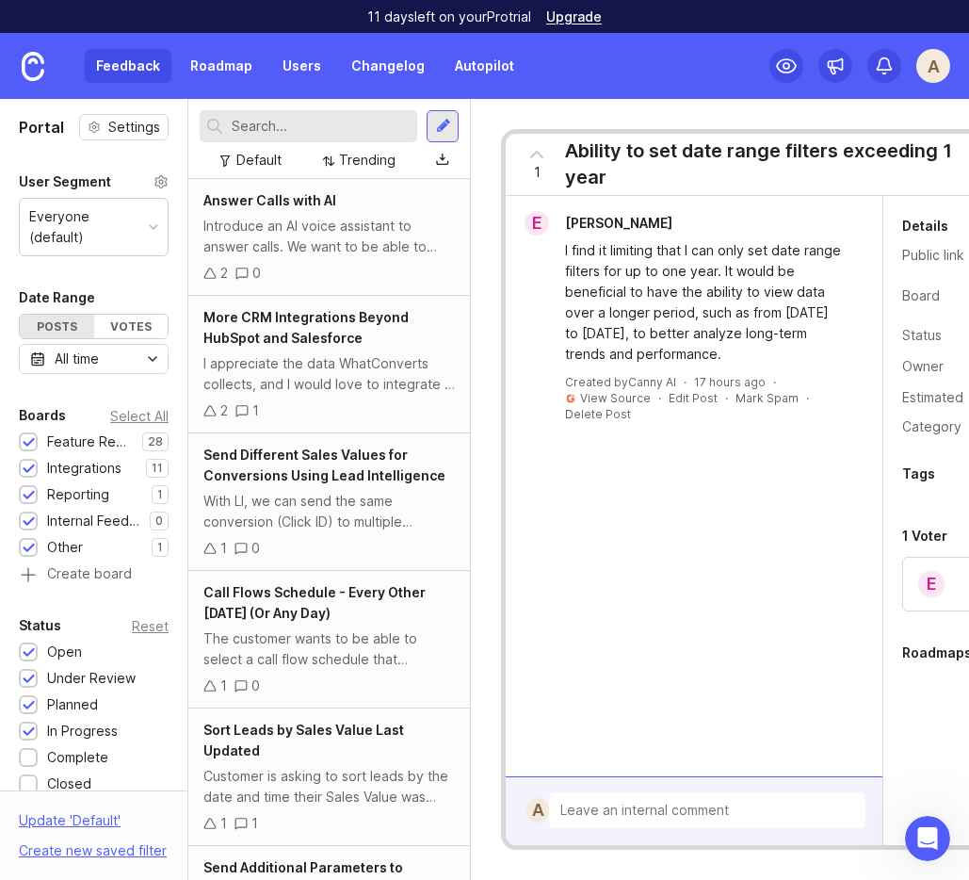
click at [278, 123] on input "text" at bounding box center [321, 126] width 178 height 21
click at [251, 159] on div "Default" at bounding box center [258, 160] width 45 height 21
click at [266, 121] on input "text" at bounding box center [321, 126] width 178 height 21
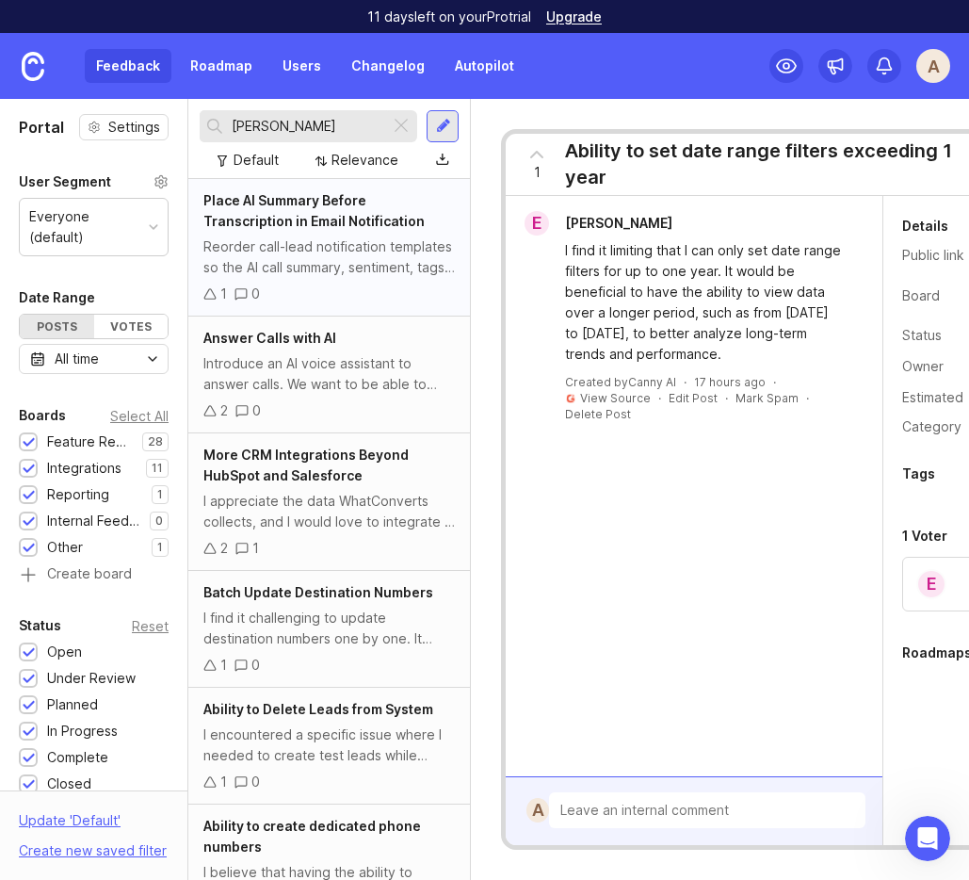
type input "[PERSON_NAME]"
click at [394, 232] on div "Place AI Summary Before Transcription in Email Notification Reorder call-lead n…" at bounding box center [329, 247] width 282 height 137
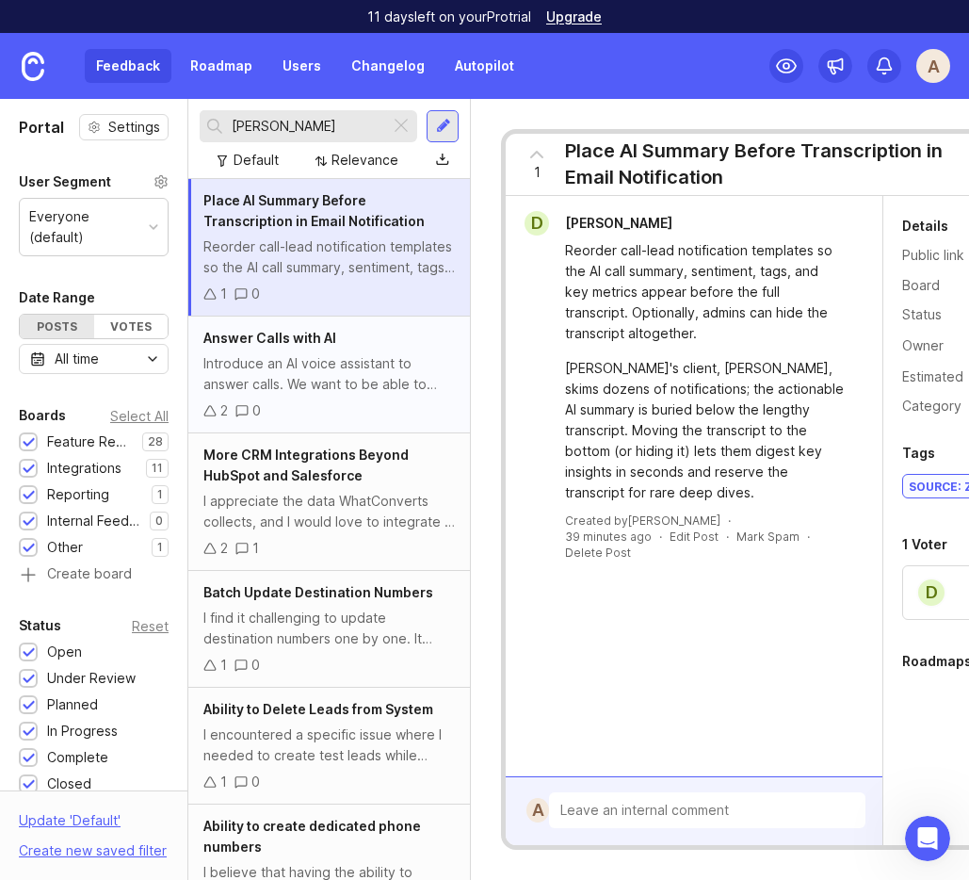
click at [377, 348] on div "Answer Calls with AI Introduce an AI voice assistant to answer calls. We want t…" at bounding box center [329, 374] width 282 height 117
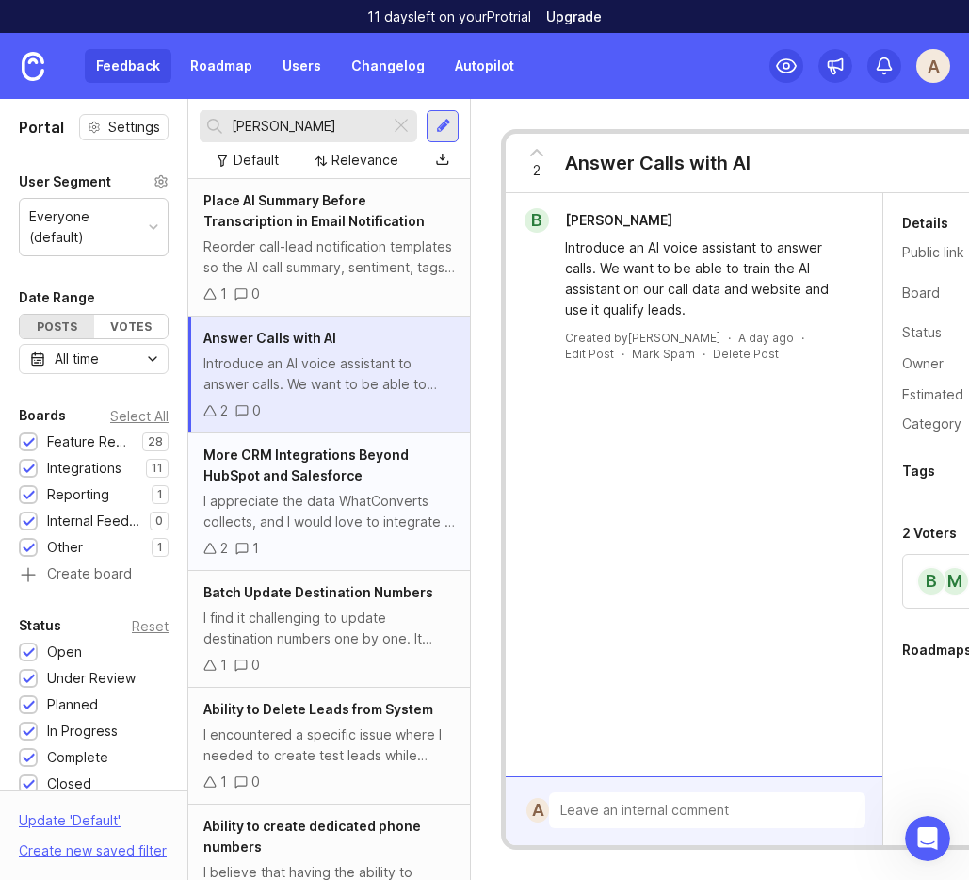
click at [388, 514] on div "I appreciate the data WhatConverts collects, and I would love to integrate it i…" at bounding box center [328, 511] width 251 height 41
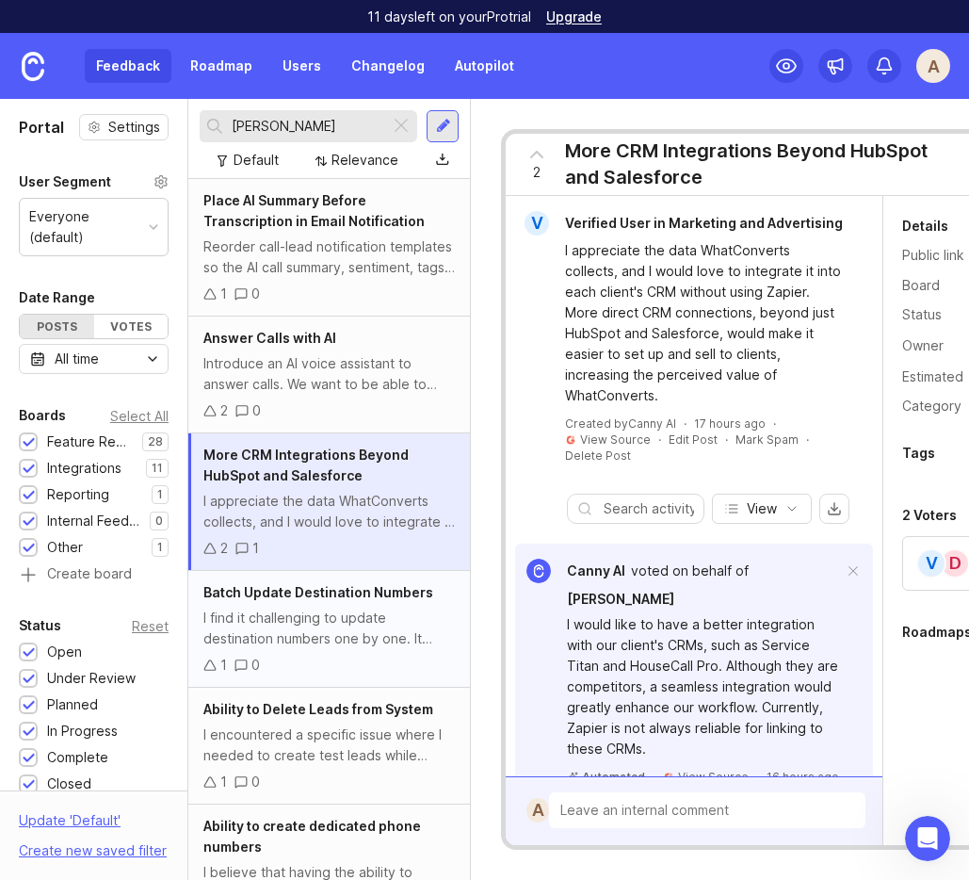
click at [364, 640] on div "I find it challenging to update destination numbers one by one. It would be ben…" at bounding box center [328, 627] width 251 height 41
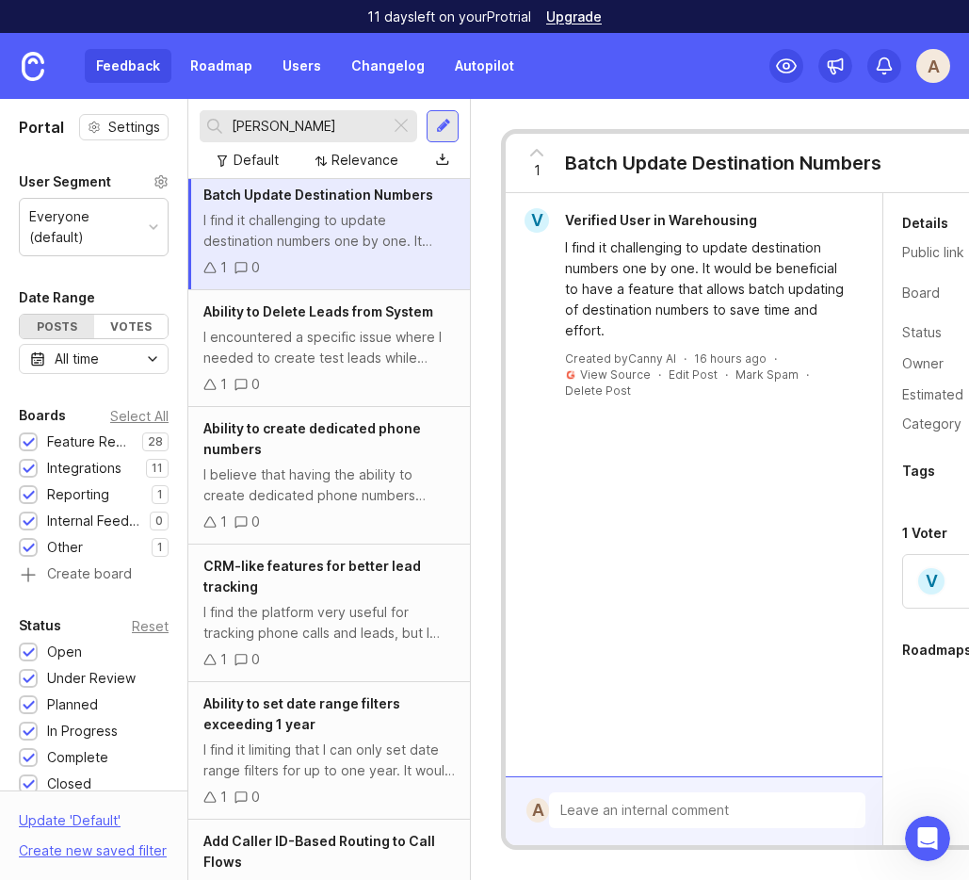
scroll to position [441, 0]
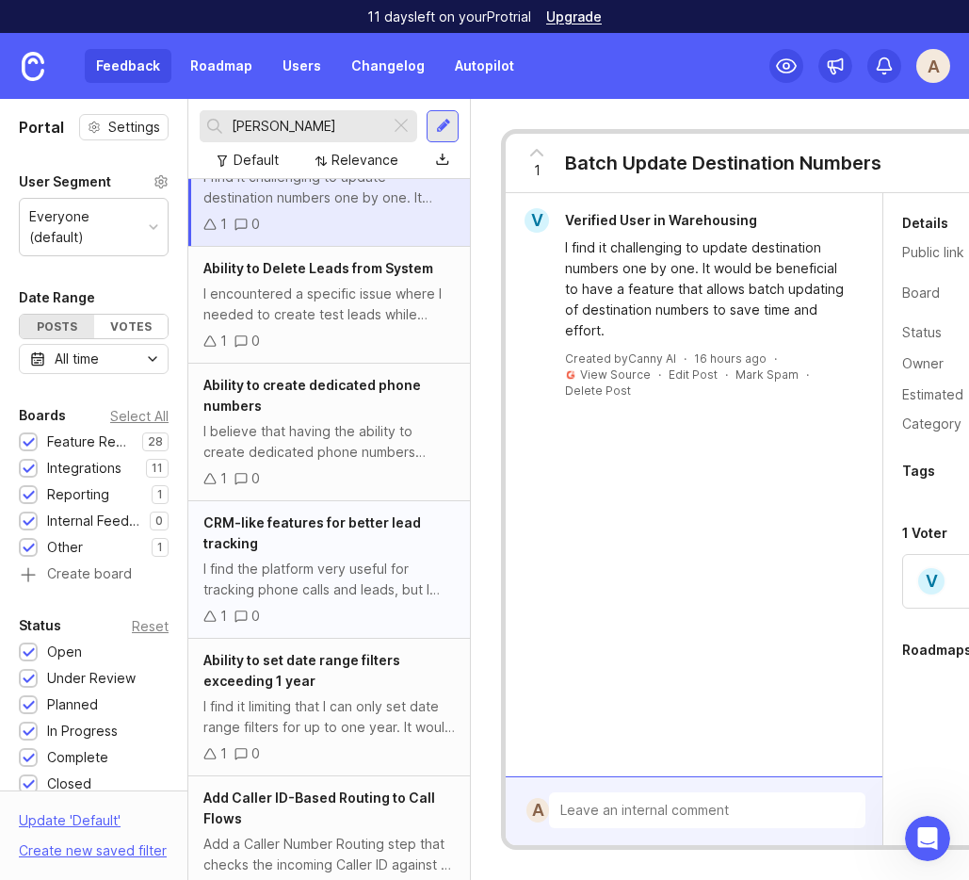
click at [323, 515] on span "CRM-like features for better lead tracking" at bounding box center [312, 532] width 218 height 37
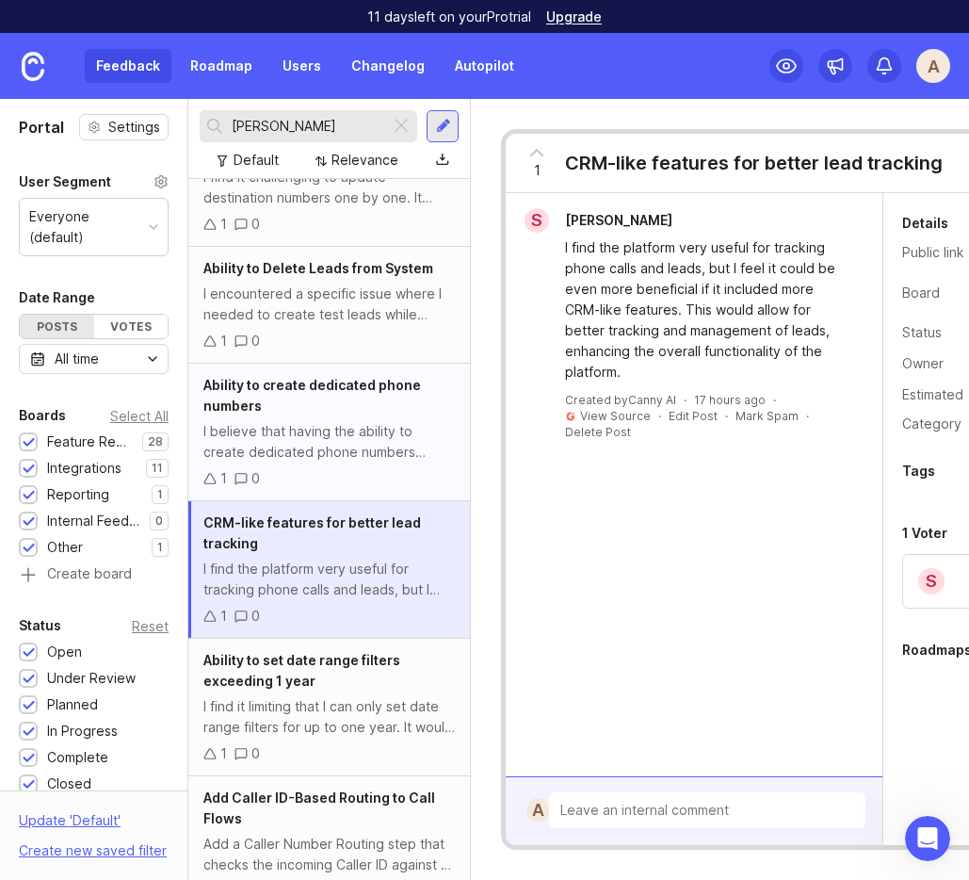
click at [316, 428] on div "I believe that having the ability to create dedicated phone numbers would enhan…" at bounding box center [328, 441] width 251 height 41
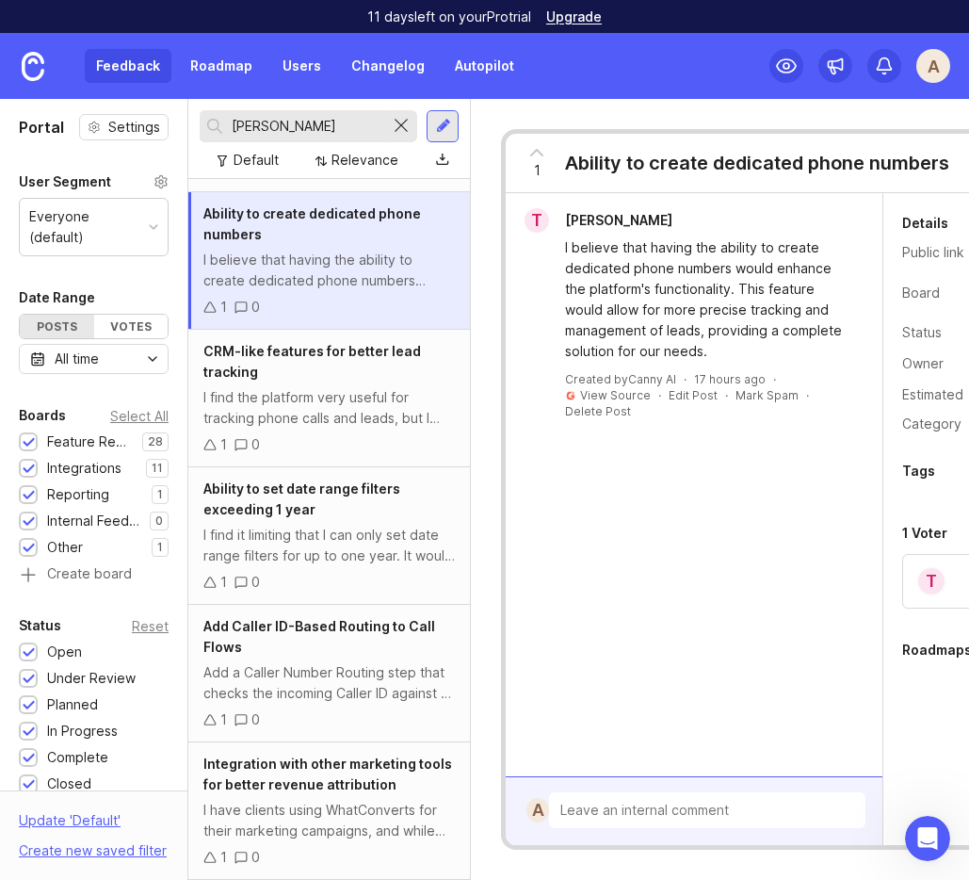
click at [398, 114] on div at bounding box center [401, 126] width 23 height 24
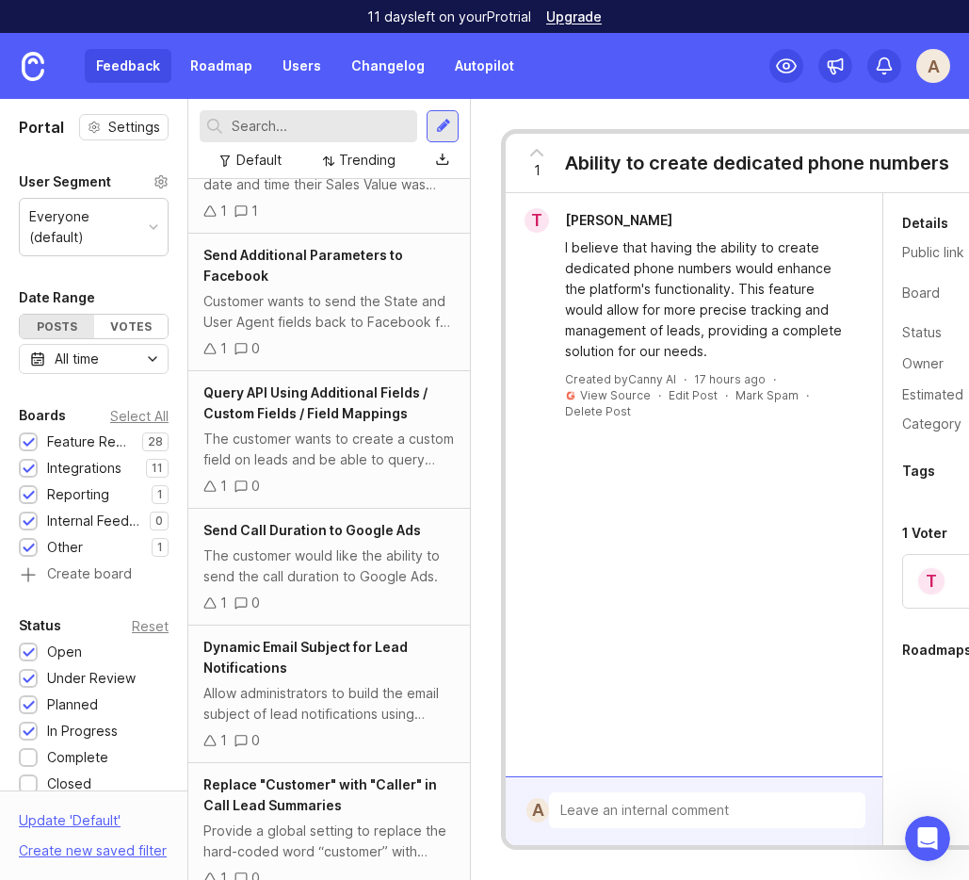
scroll to position [1045, 0]
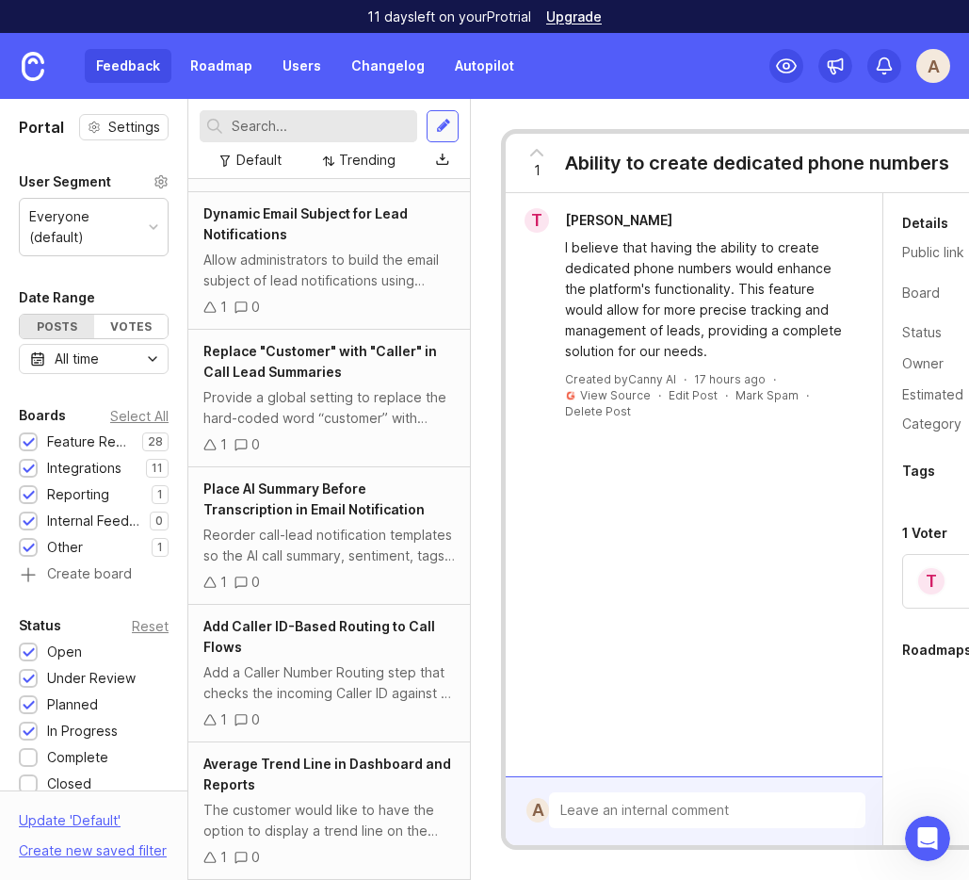
click at [442, 133] on div at bounding box center [443, 126] width 15 height 17
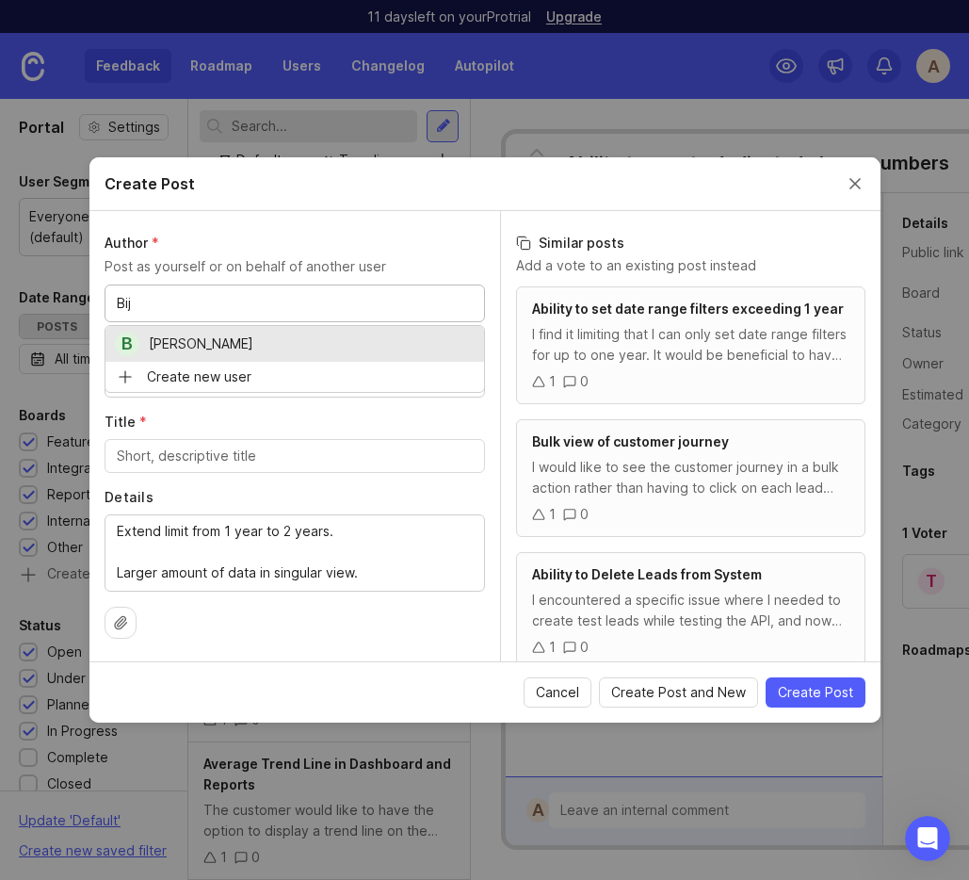
type input "Bij"
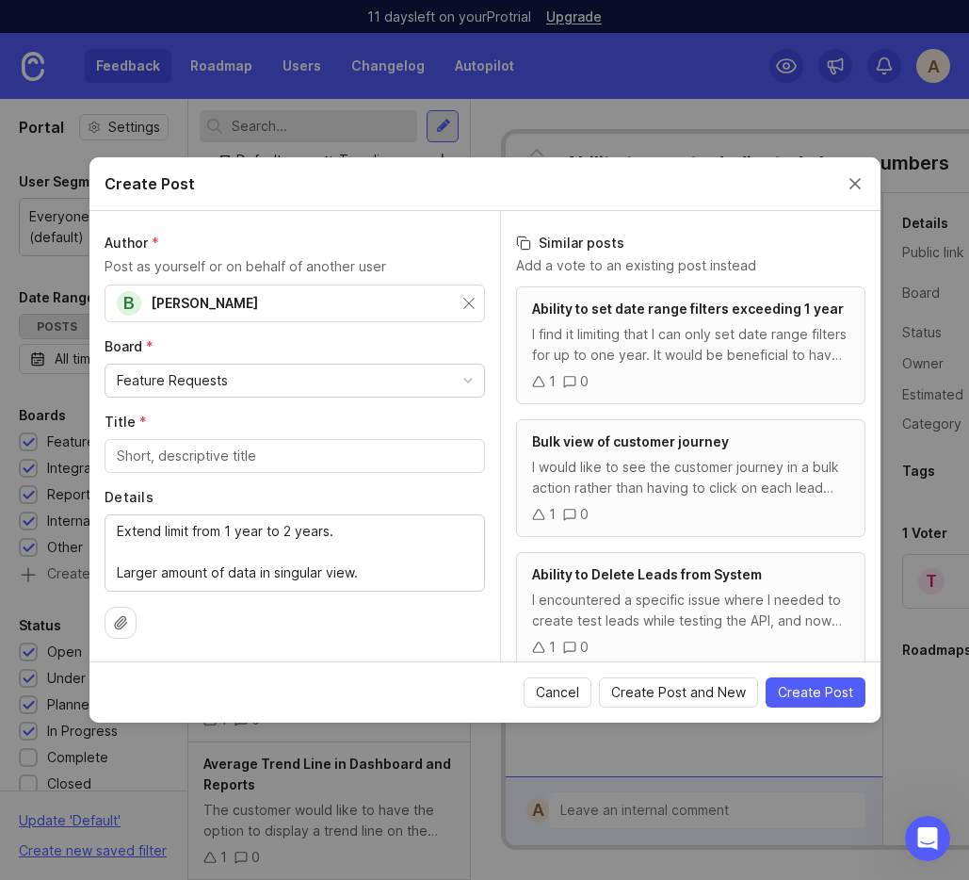
click at [165, 439] on div at bounding box center [295, 456] width 380 height 34
type input "Extend Limit for Date Range Beyond 1 Year"
click at [810, 690] on span "Create Post" at bounding box center [815, 692] width 75 height 19
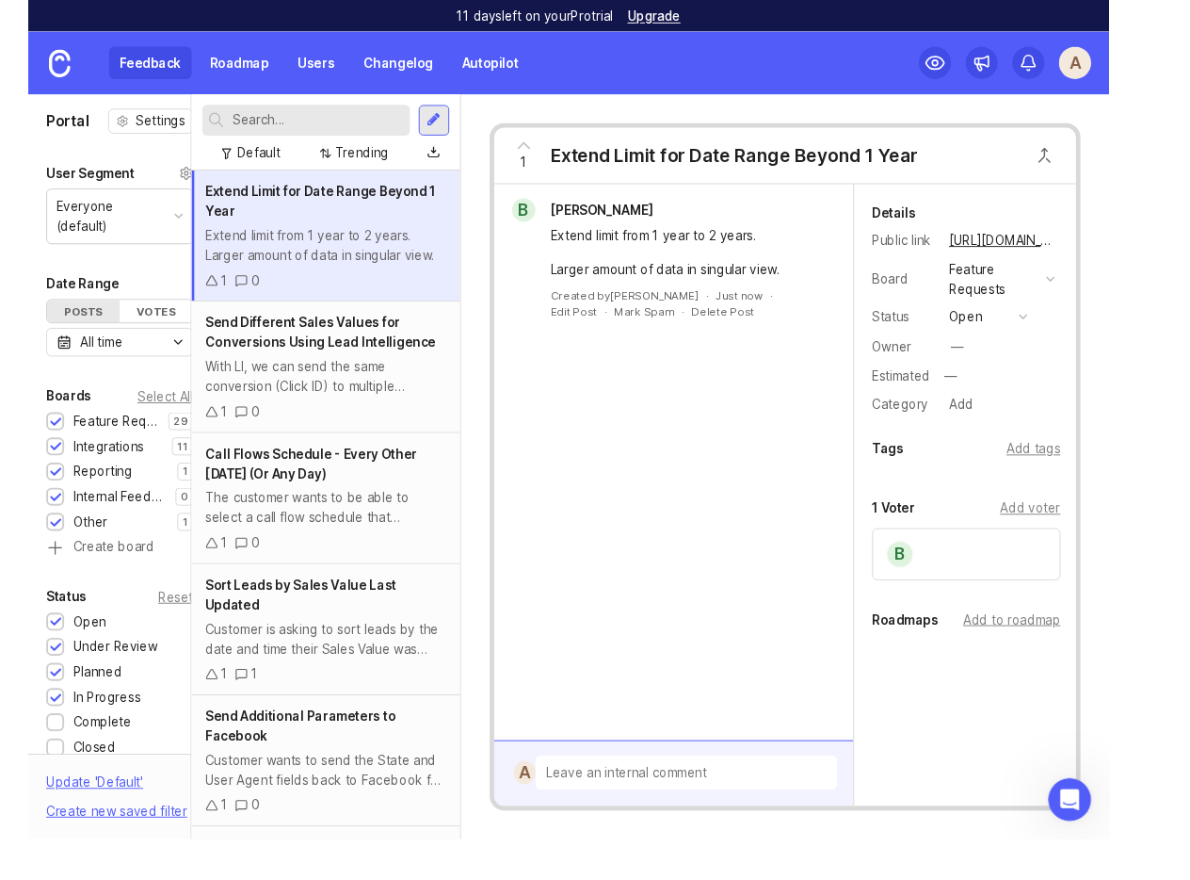
scroll to position [0, 8]
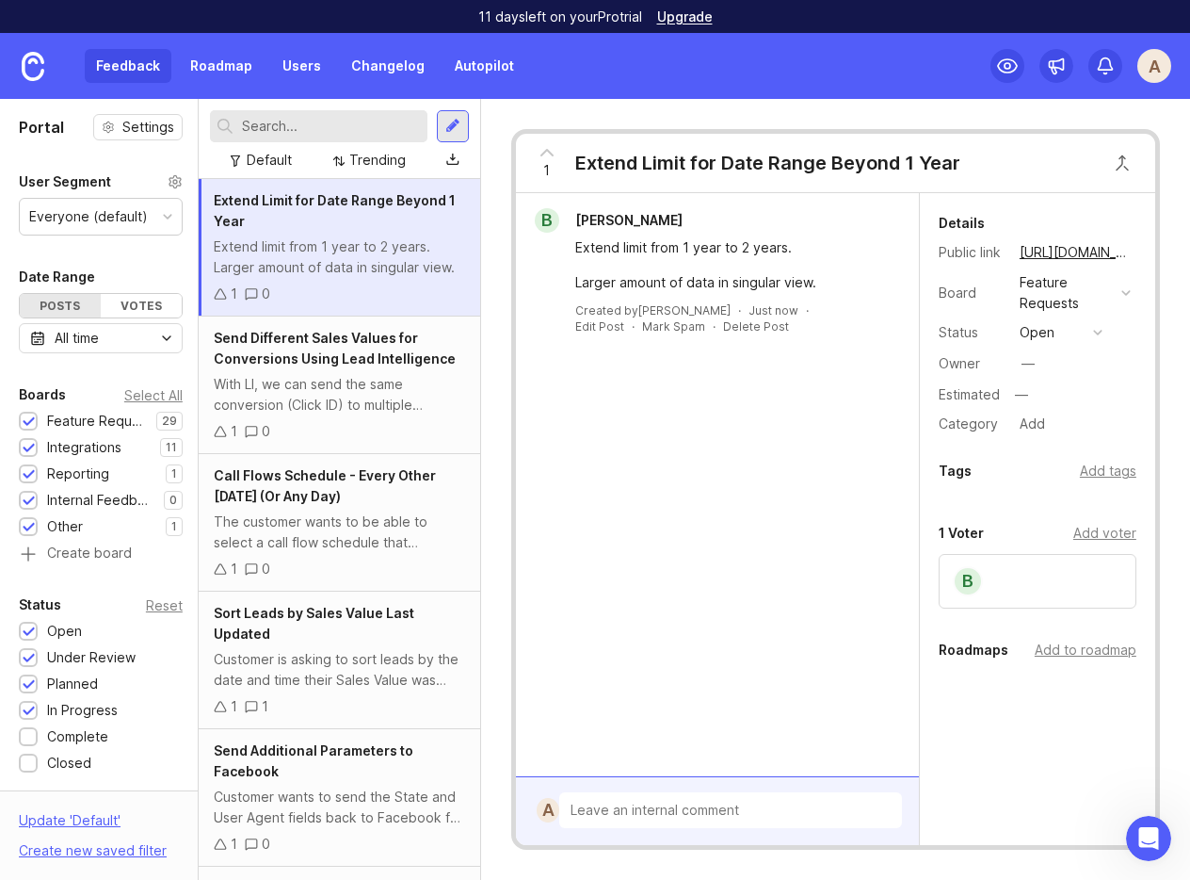
click at [256, 120] on input "text" at bounding box center [331, 126] width 178 height 21
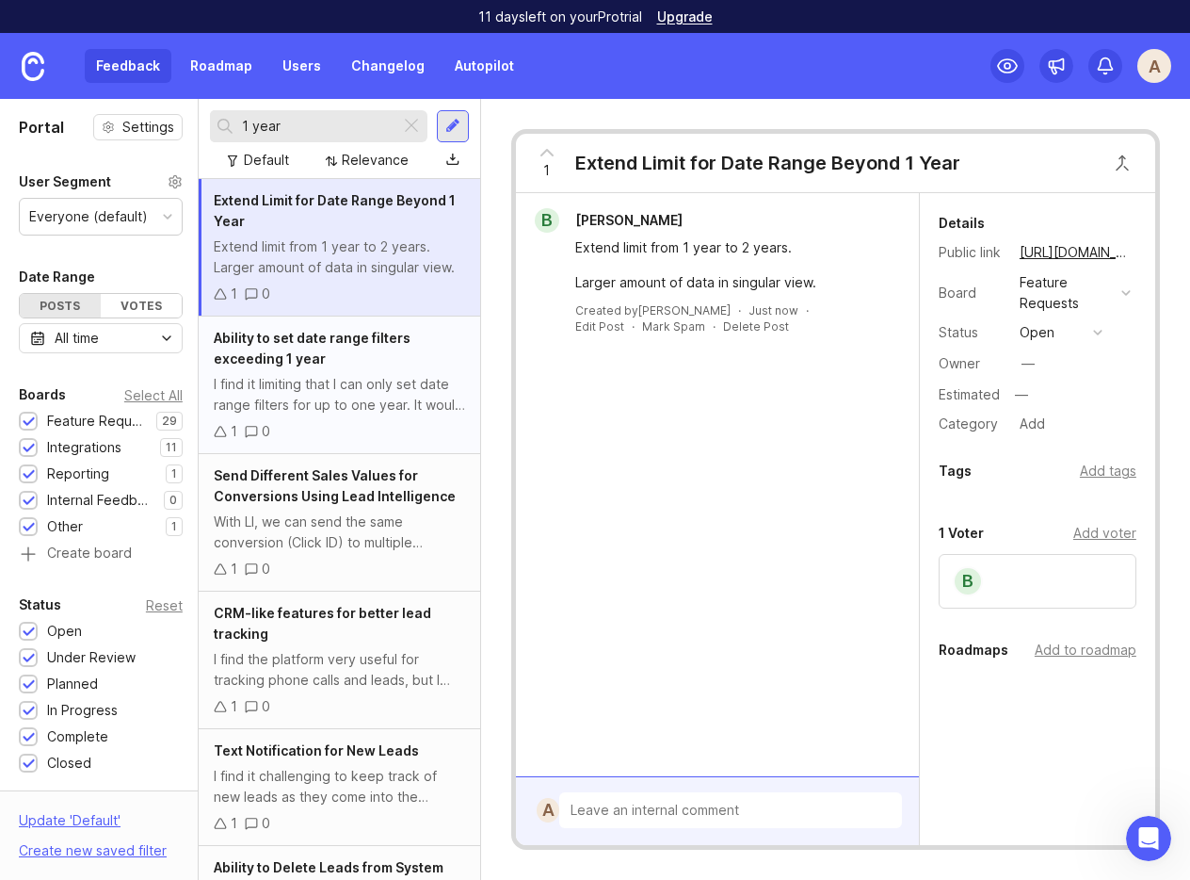
type input "1 year"
click at [271, 407] on div "I find it limiting that I can only set date range filters for up to one year. I…" at bounding box center [339, 394] width 251 height 41
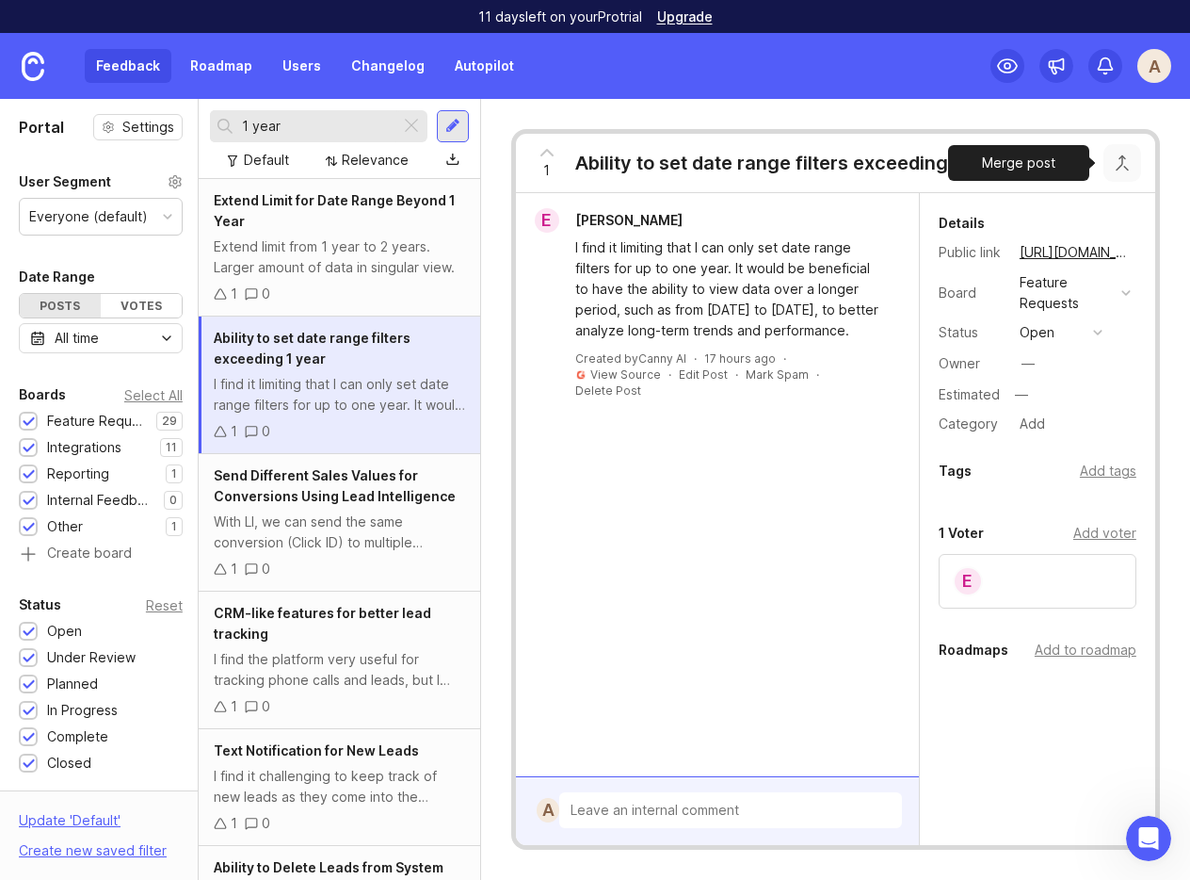
click at [968, 165] on button "Close button" at bounding box center [1123, 163] width 38 height 38
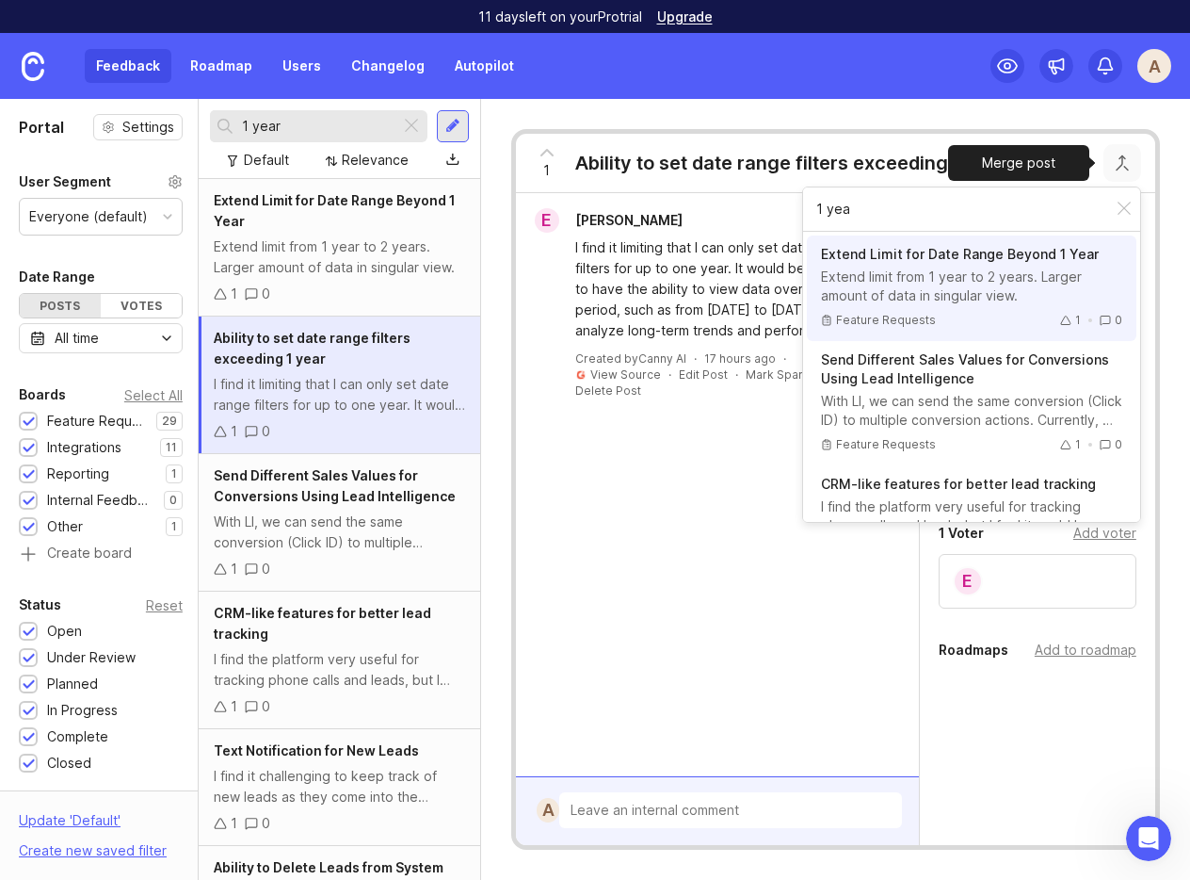
type input "1 yea"
click at [894, 298] on div "Extend limit from 1 year to 2 years. Larger amount of data in singular view." at bounding box center [971, 286] width 301 height 38
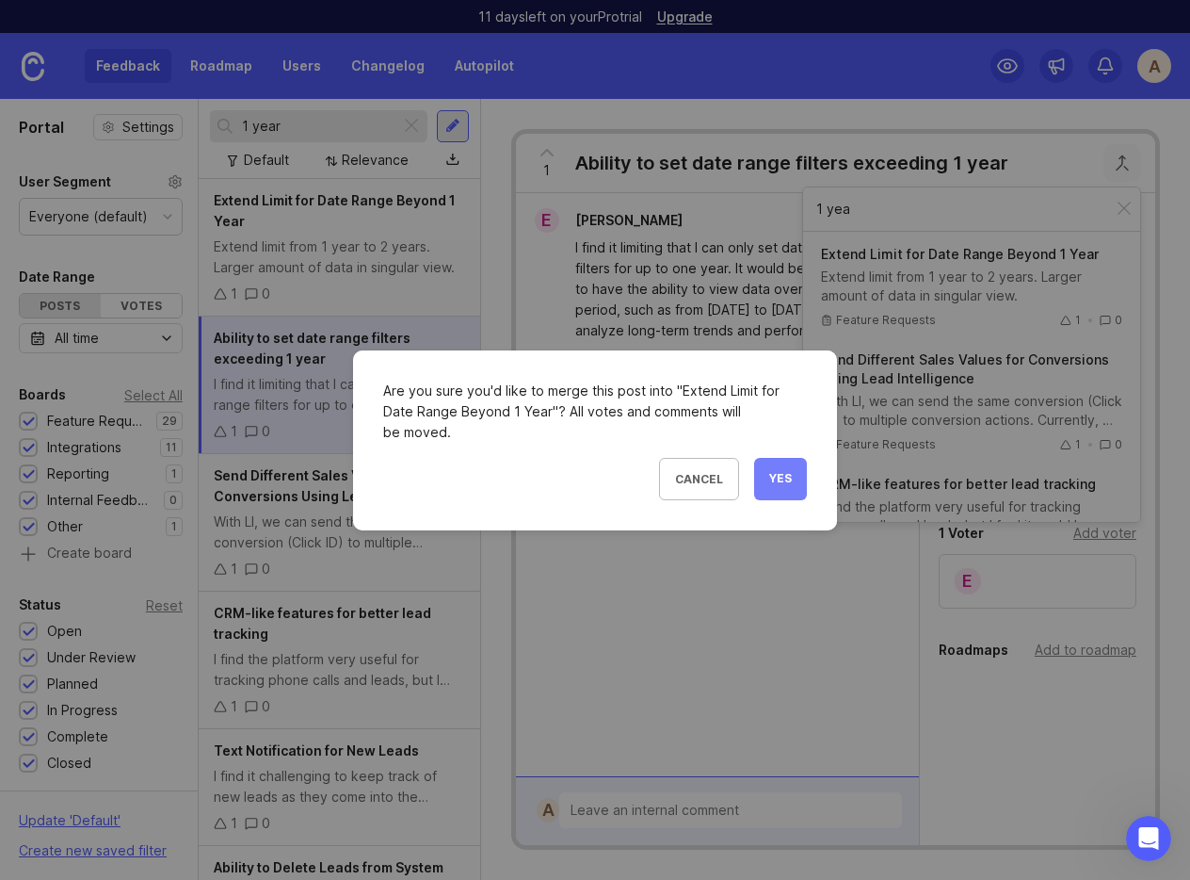
click at [784, 474] on span "Yes" at bounding box center [780, 479] width 23 height 16
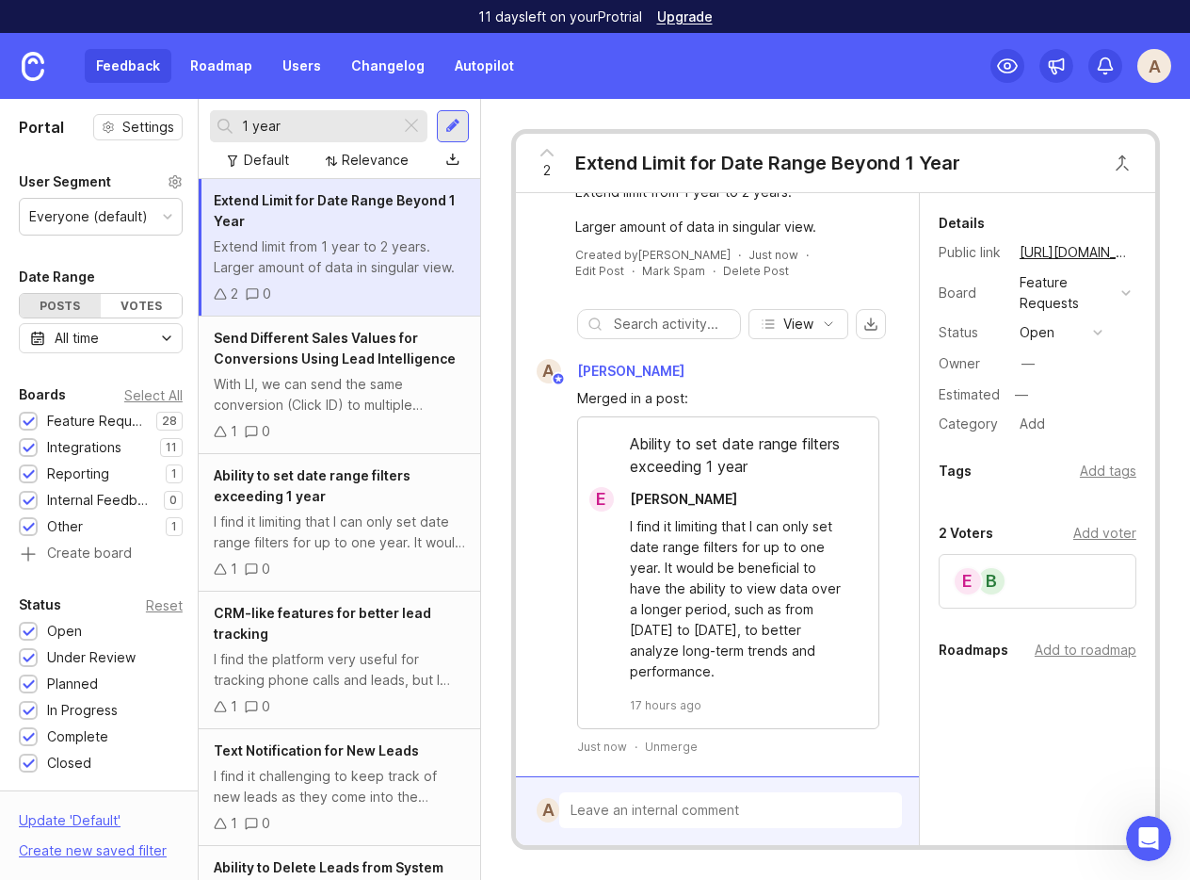
scroll to position [64, 0]
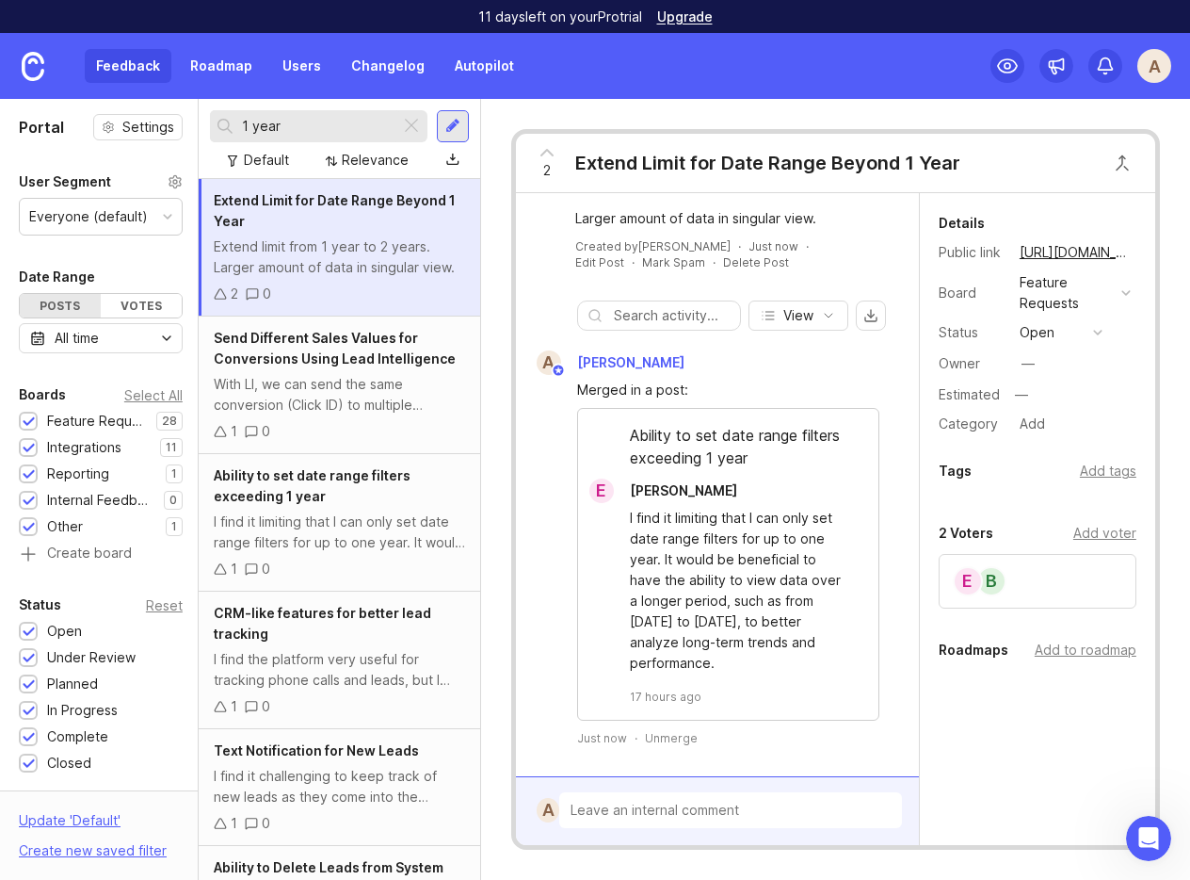
click at [688, 590] on div "I find it limiting that I can only set date range filters for up to one year. I…" at bounding box center [739, 591] width 218 height 166
click at [655, 674] on div "I find it limiting that I can only set date range filters for up to one year. I…" at bounding box center [728, 604] width 300 height 202
click at [659, 491] on span "[PERSON_NAME]" at bounding box center [683, 490] width 107 height 16
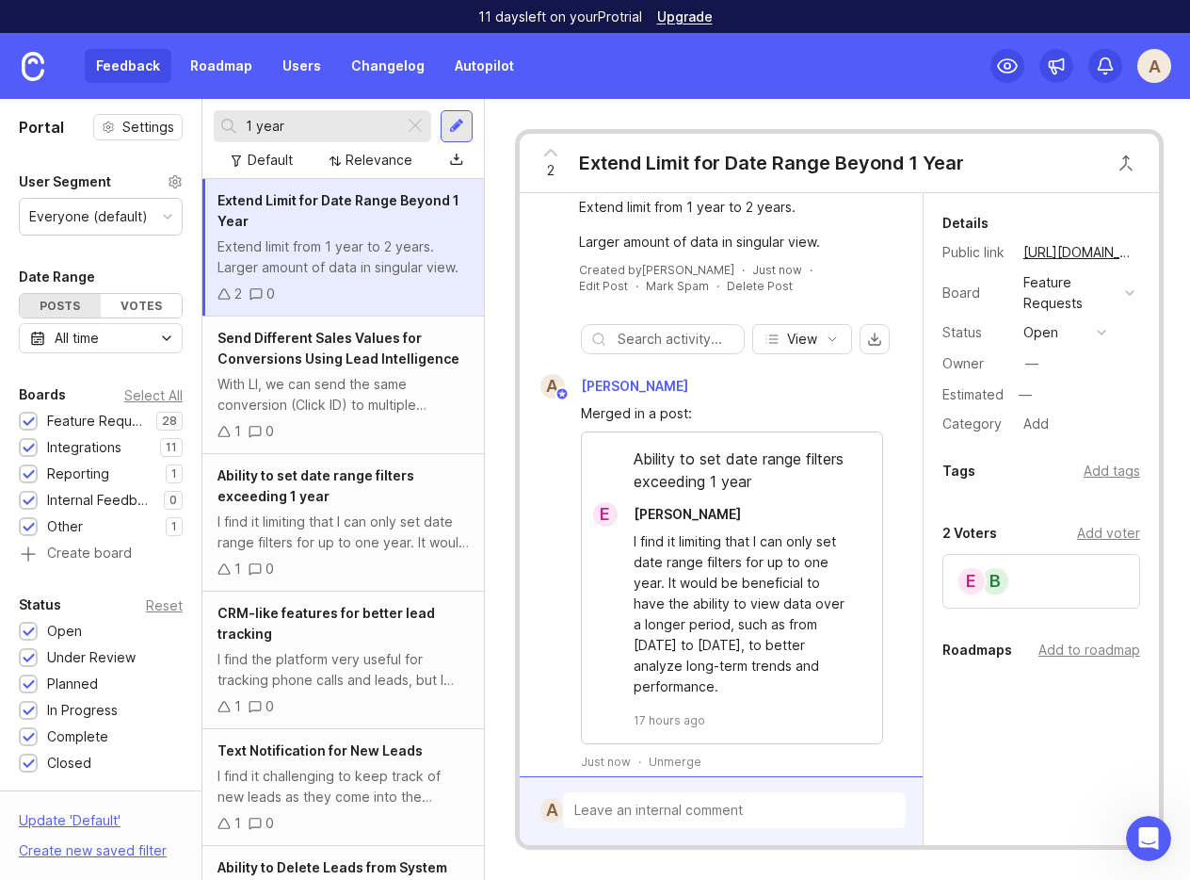
scroll to position [64, 0]
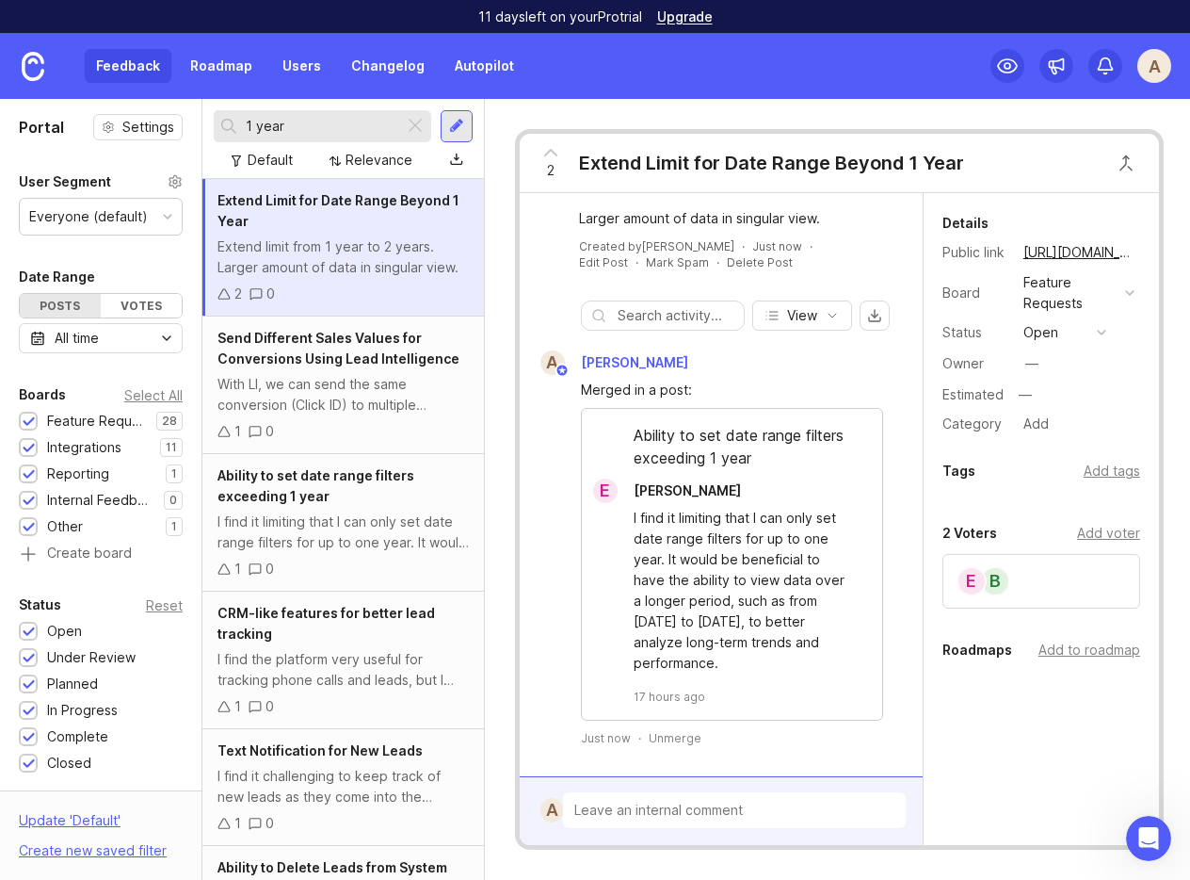
click at [639, 537] on div "I find it limiting that I can only set date range filters for up to one year. I…" at bounding box center [743, 591] width 218 height 166
click at [673, 740] on div "Unmerge" at bounding box center [675, 738] width 53 height 16
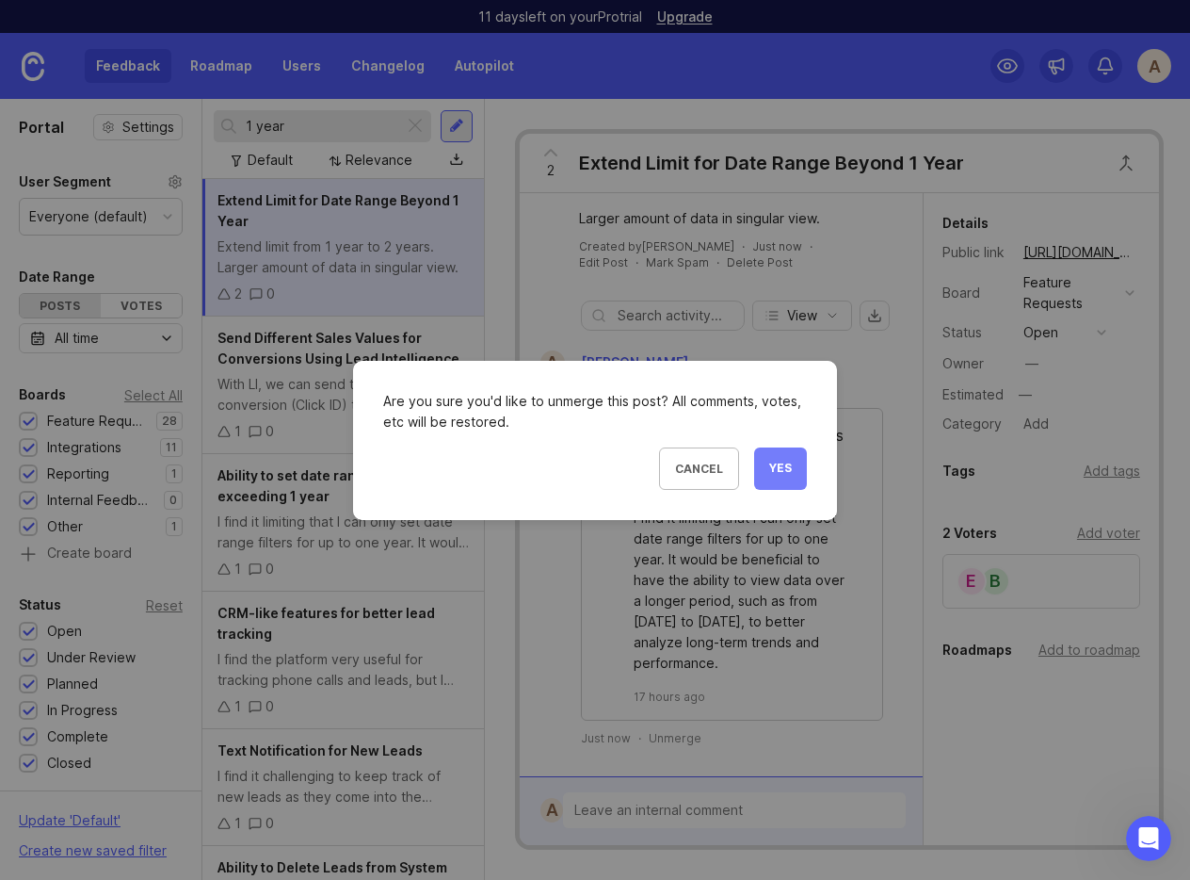
click at [789, 461] on span "Yes" at bounding box center [780, 469] width 23 height 16
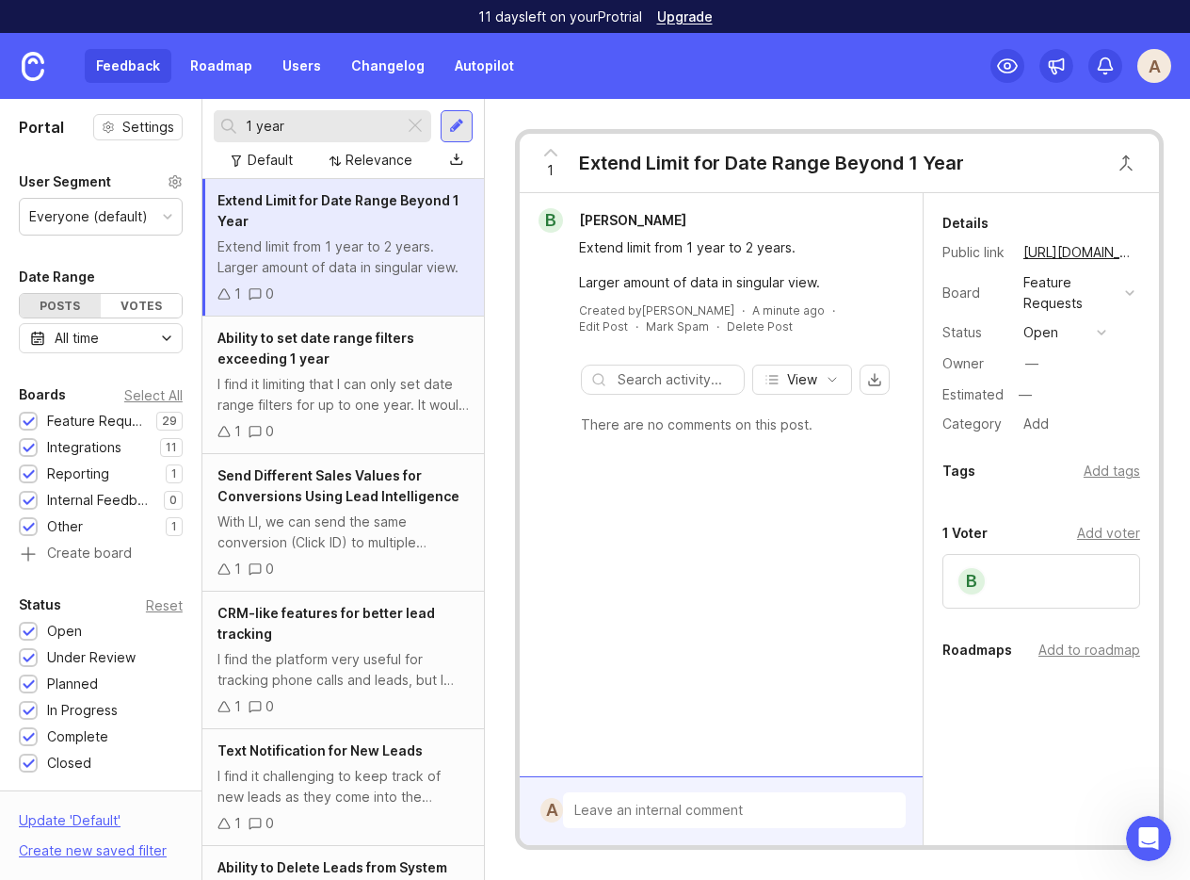
scroll to position [0, 0]
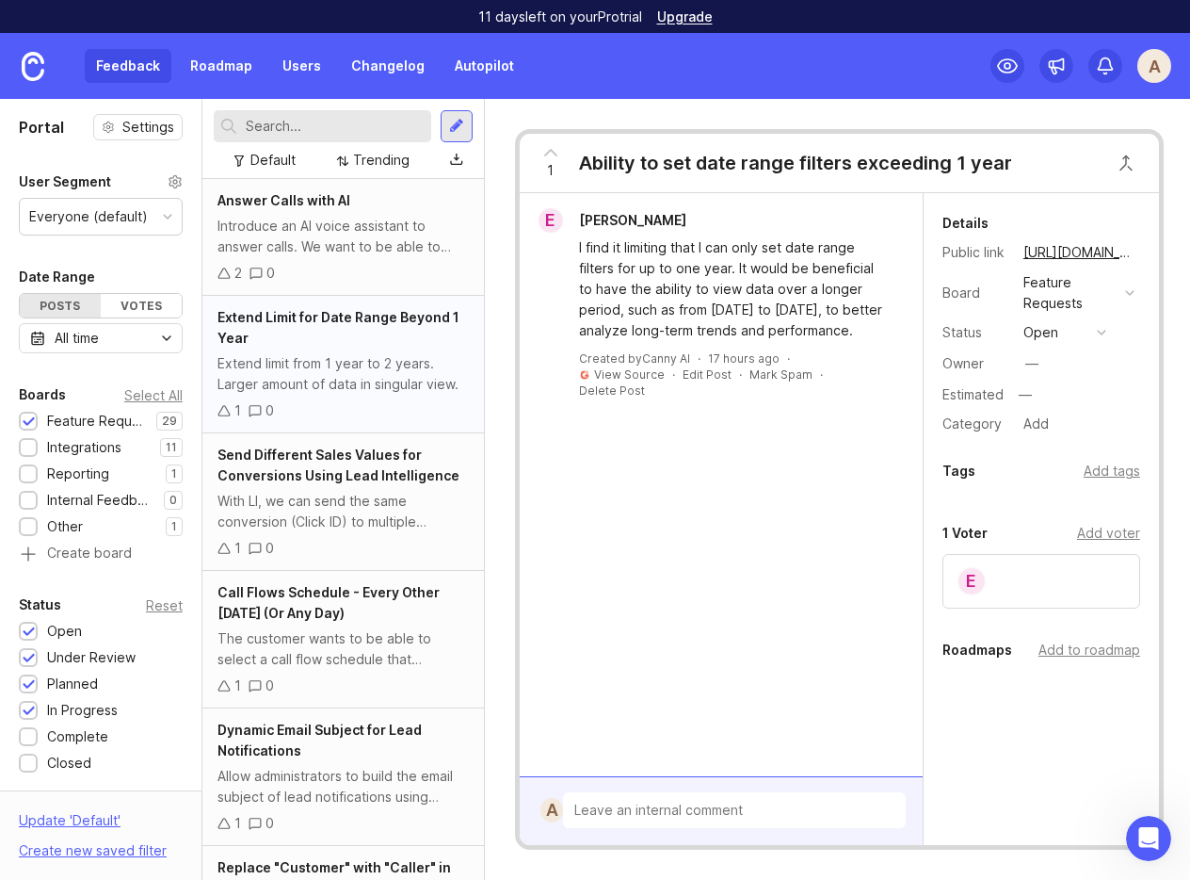
click at [349, 341] on div "Extend Limit for Date Range Beyond 1 Year" at bounding box center [343, 327] width 251 height 41
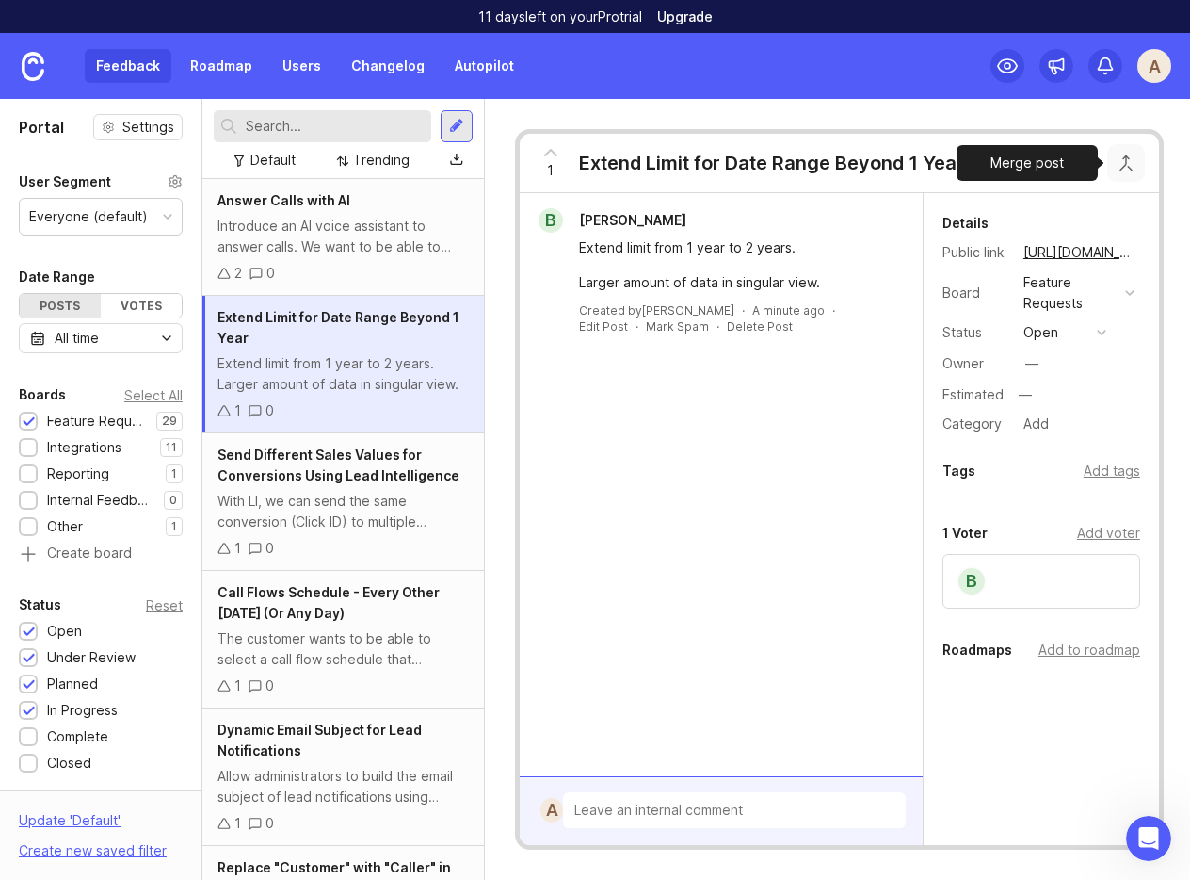
click at [968, 164] on button "Close button" at bounding box center [1126, 163] width 38 height 38
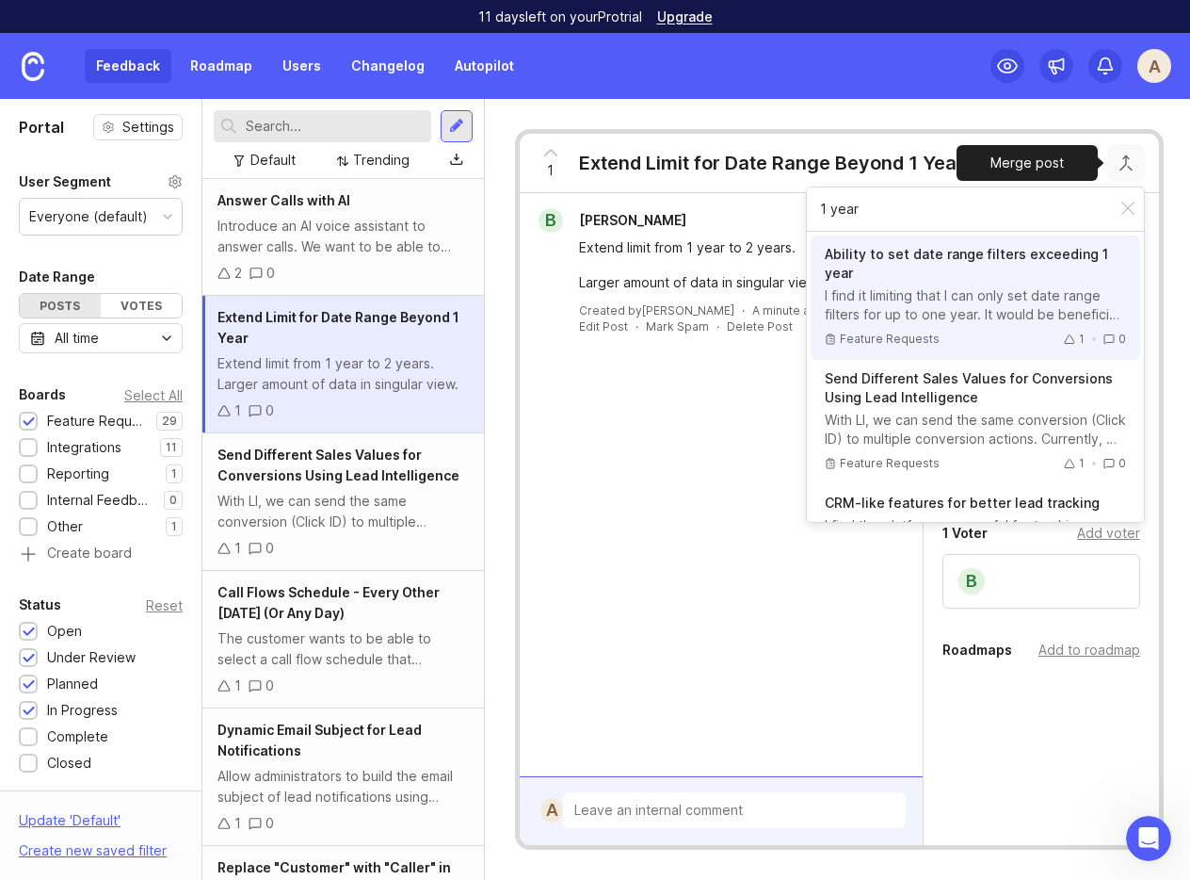
type input "1 year"
click at [904, 296] on div "I find it limiting that I can only set date range filters for up to one year. I…" at bounding box center [975, 305] width 301 height 38
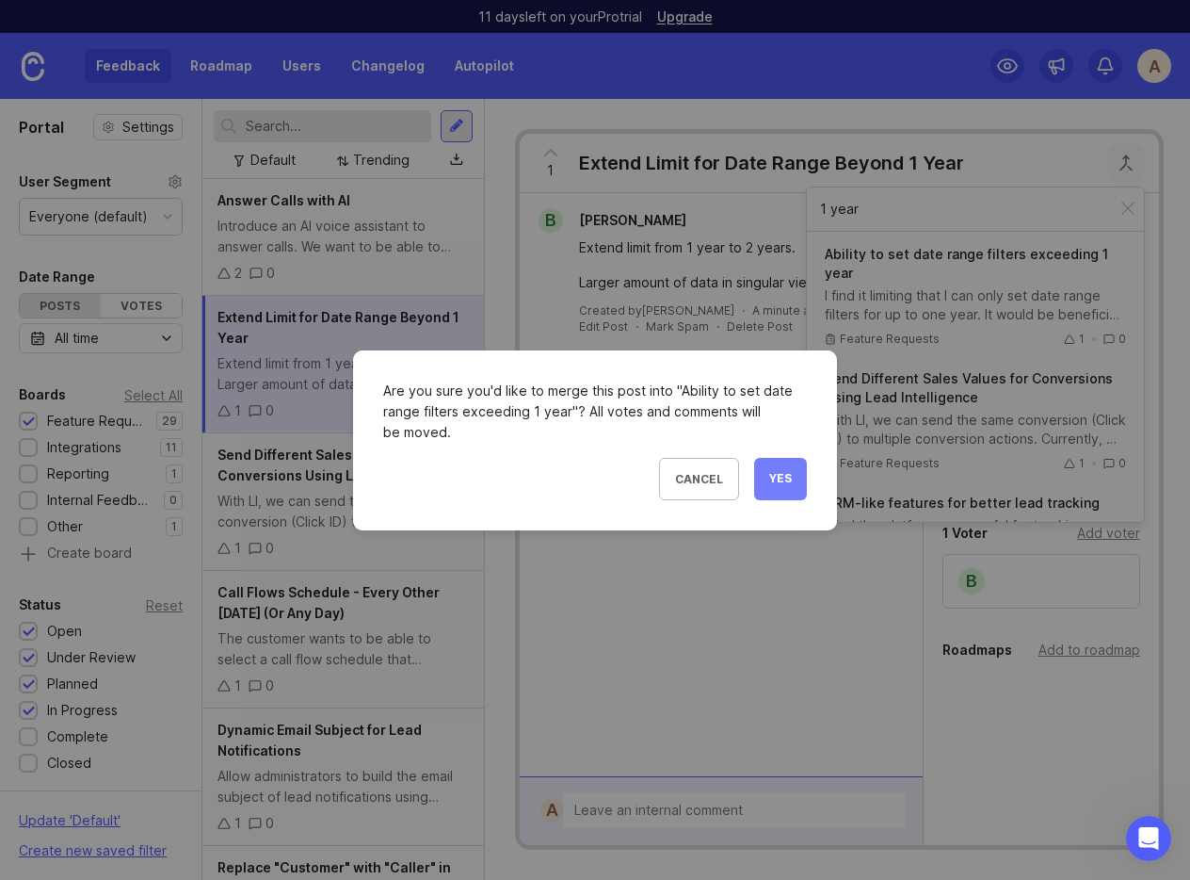
click at [782, 475] on span "Yes" at bounding box center [780, 479] width 23 height 16
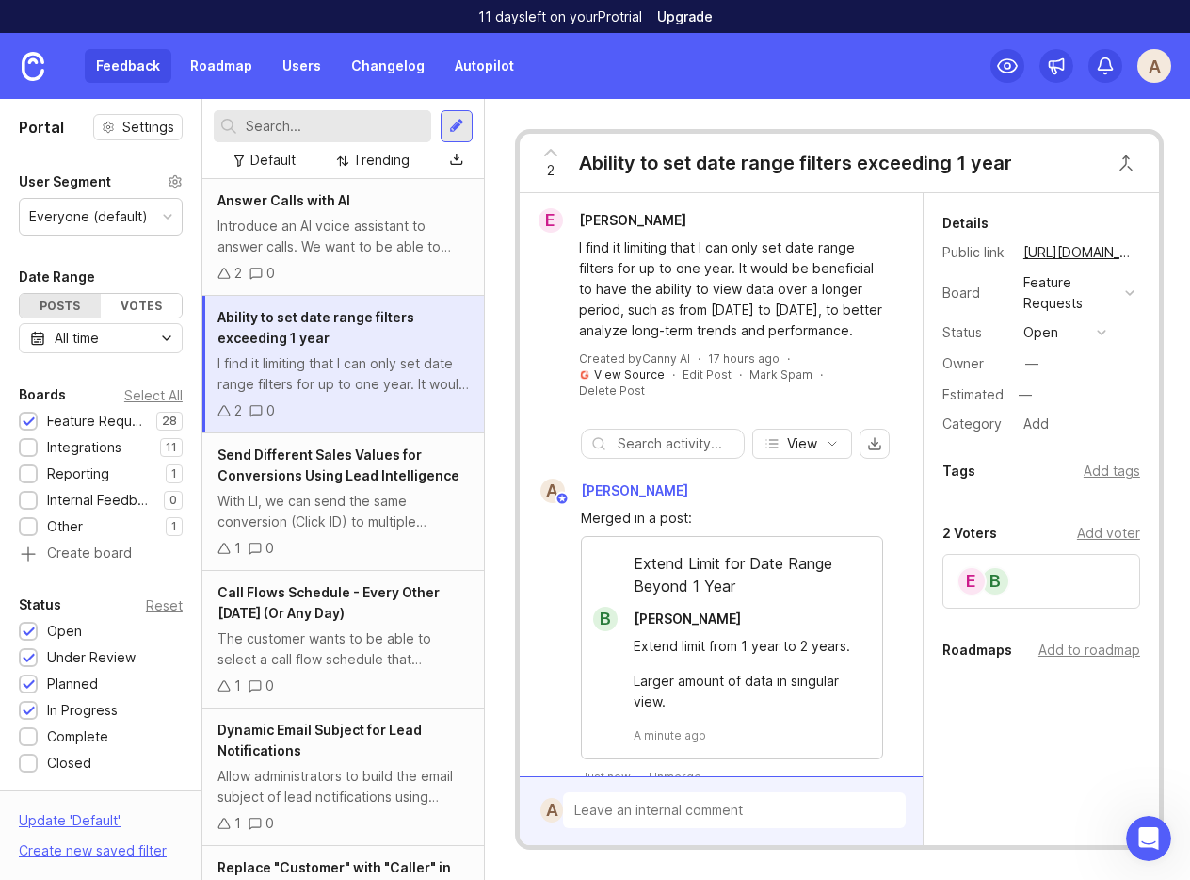
click at [639, 381] on link "View Source" at bounding box center [629, 374] width 71 height 14
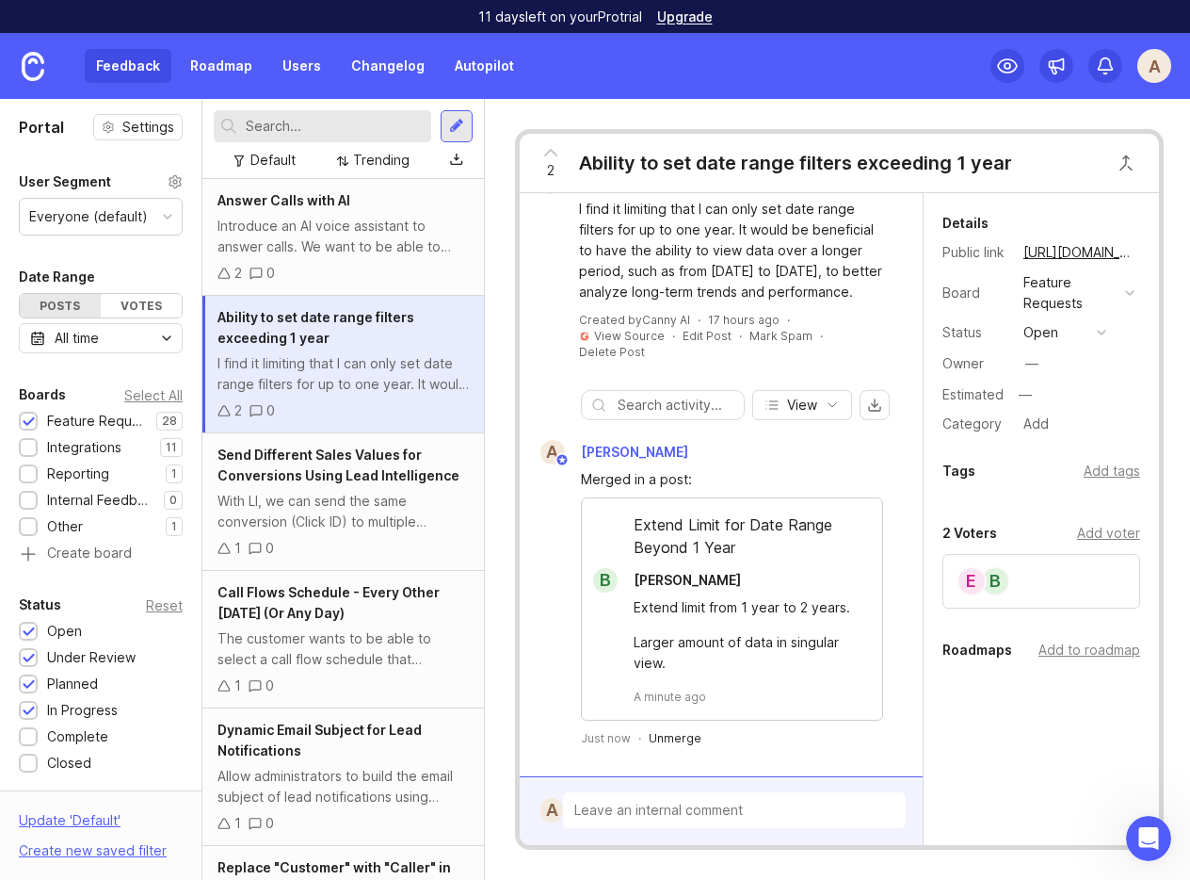
click at [665, 737] on div "Unmerge" at bounding box center [675, 738] width 53 height 16
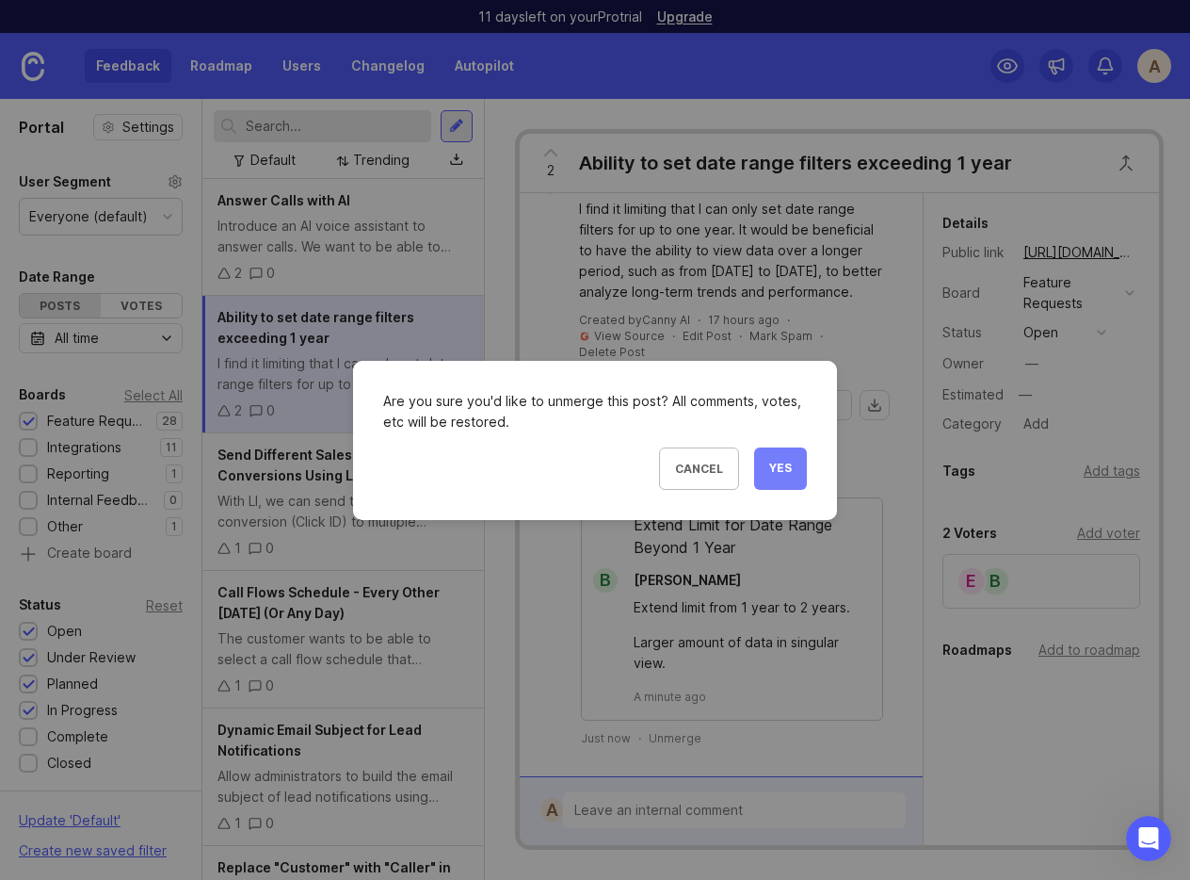
click at [775, 459] on button "Yes" at bounding box center [780, 468] width 53 height 42
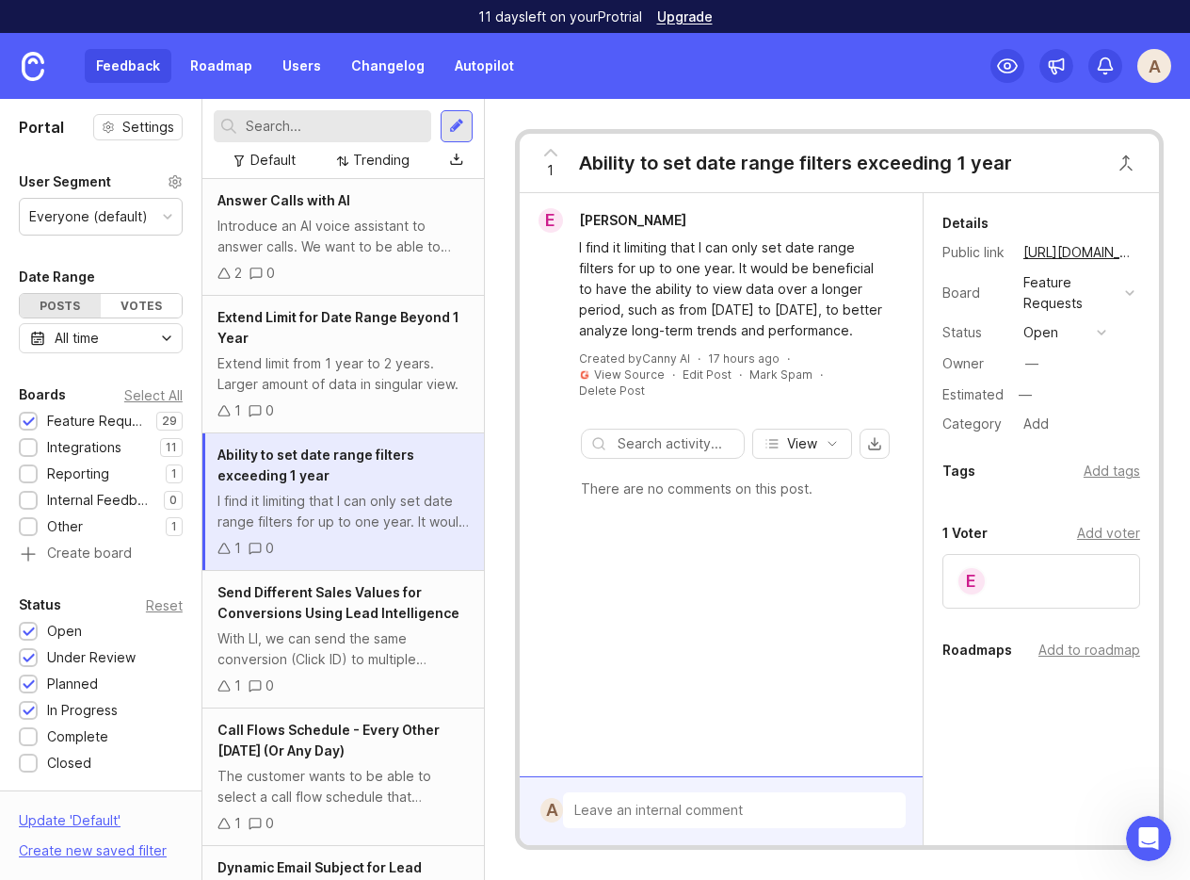
scroll to position [0, 0]
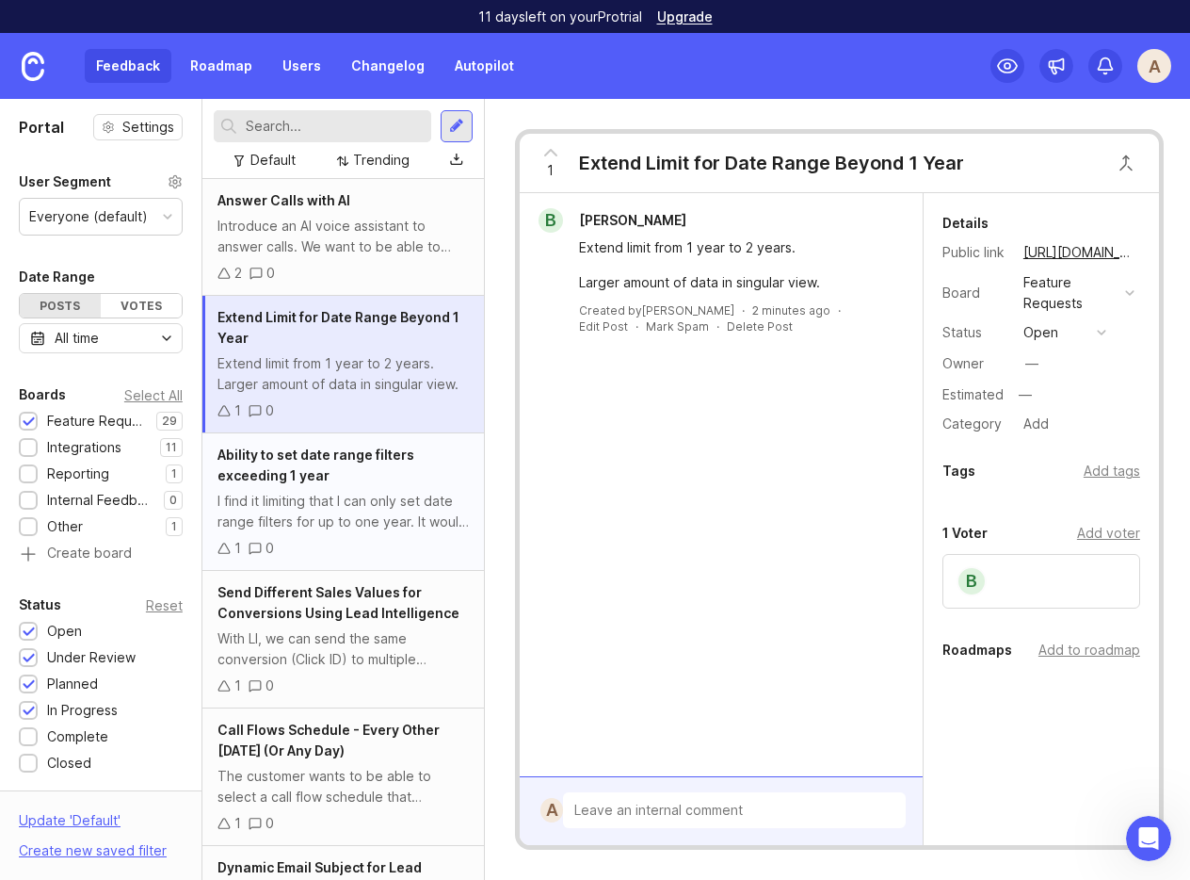
click at [302, 482] on span "Ability to set date range filters exceeding 1 year" at bounding box center [316, 464] width 197 height 37
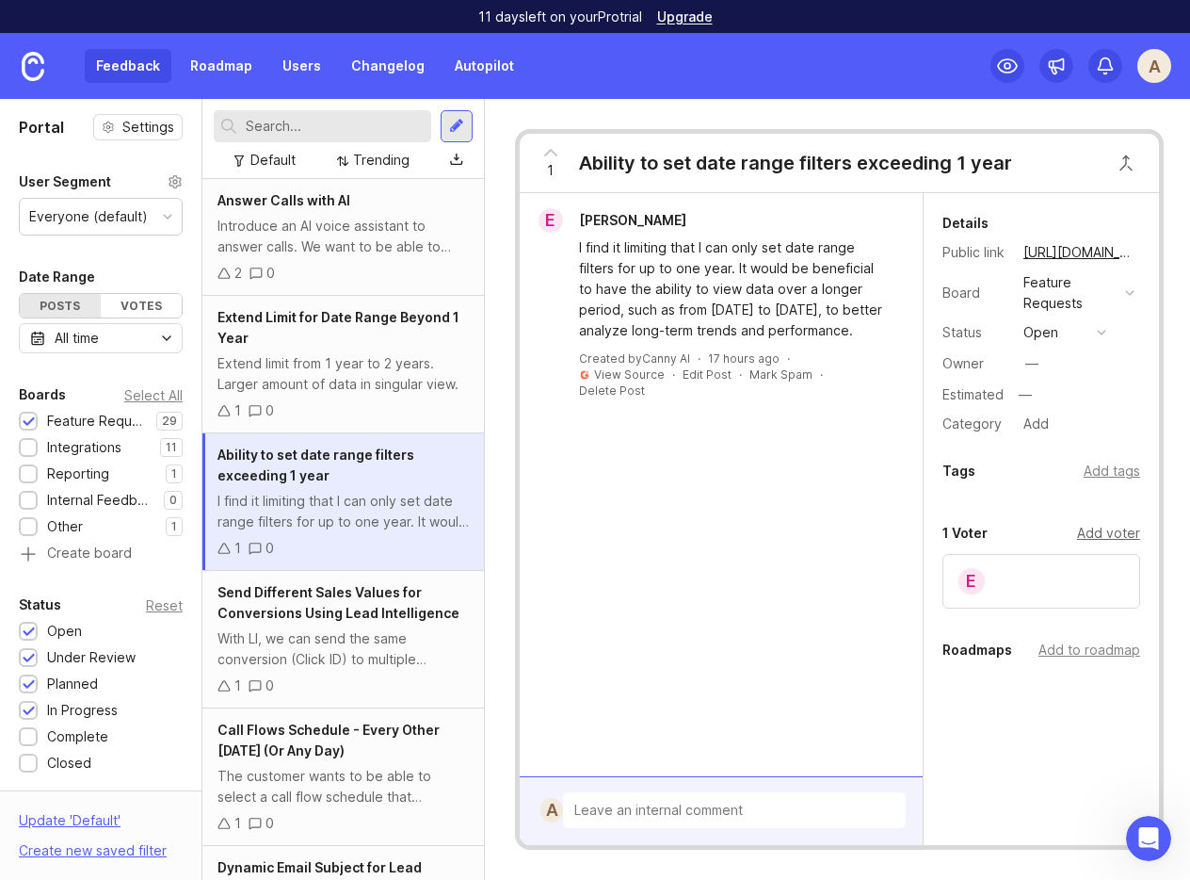
click at [968, 536] on div "Add voter" at bounding box center [1108, 533] width 63 height 21
click at [968, 572] on input "text" at bounding box center [1041, 572] width 173 height 21
type input "Bijo George"
click at [398, 400] on div "1 0" at bounding box center [343, 410] width 251 height 21
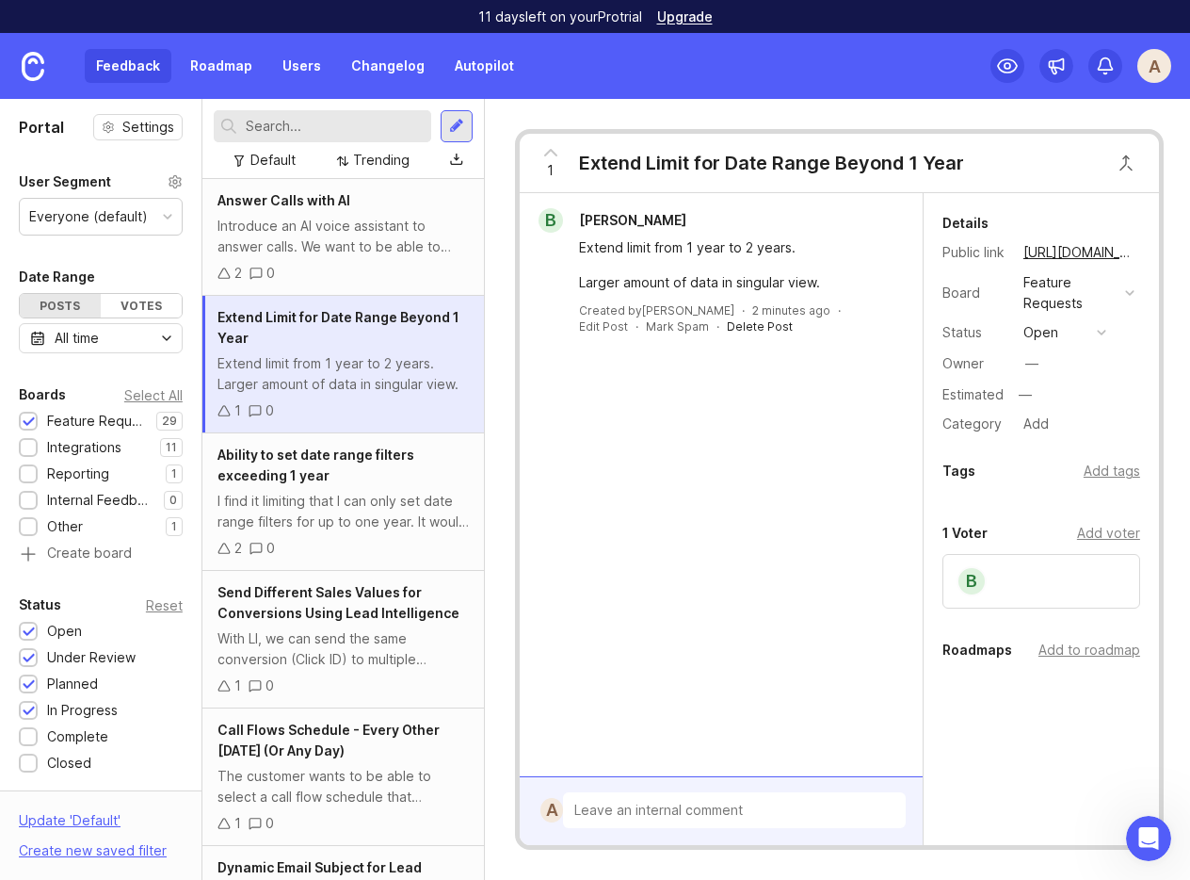
click at [727, 323] on div "Delete Post" at bounding box center [760, 326] width 66 height 16
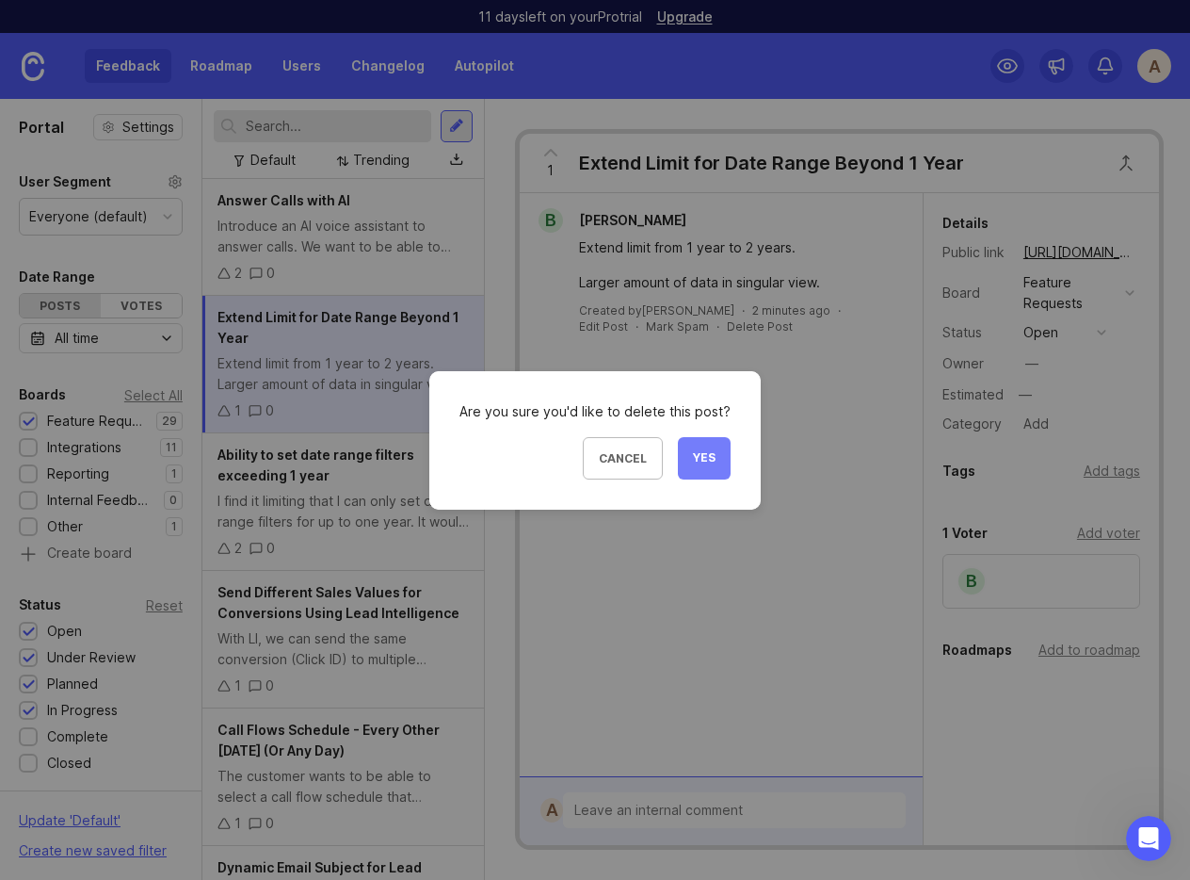
click at [707, 456] on span "Yes" at bounding box center [704, 458] width 23 height 16
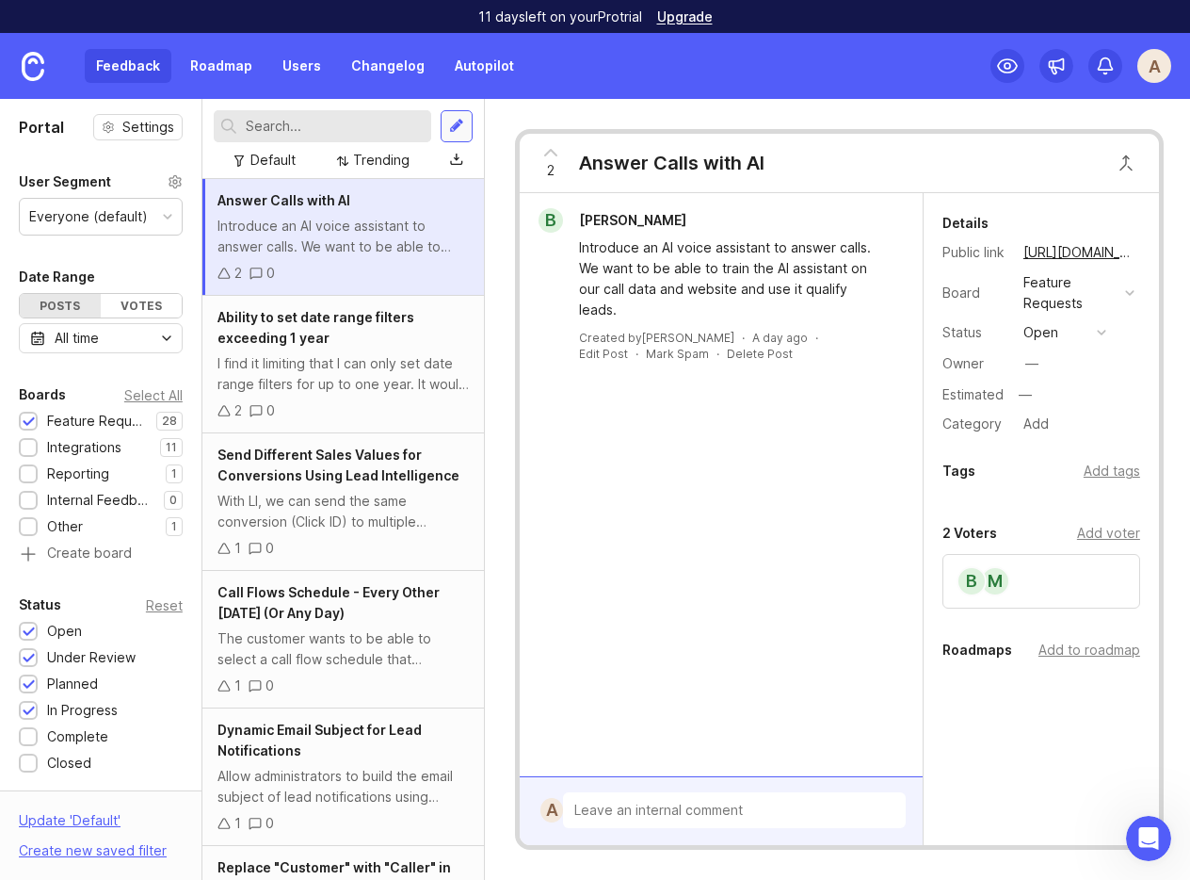
click at [459, 131] on div at bounding box center [456, 126] width 15 height 17
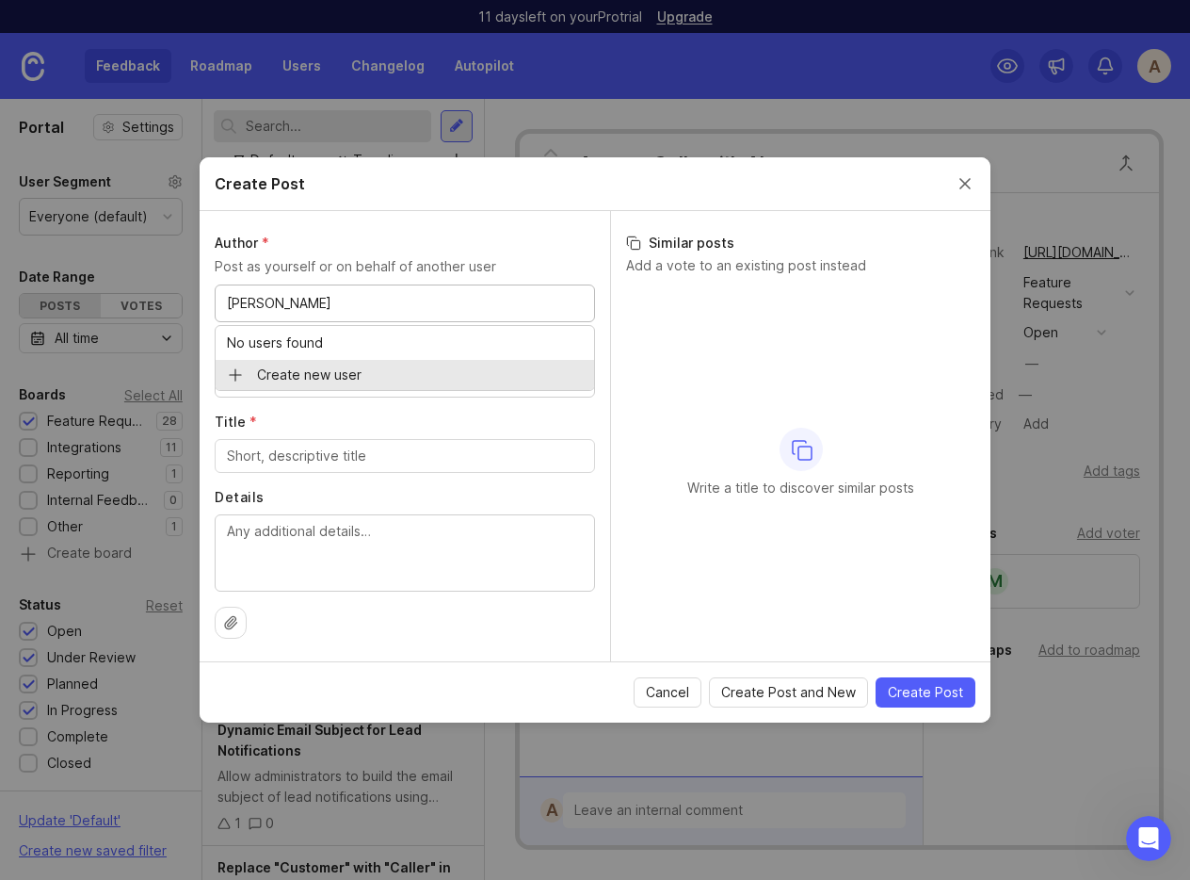
type input "Dustin"
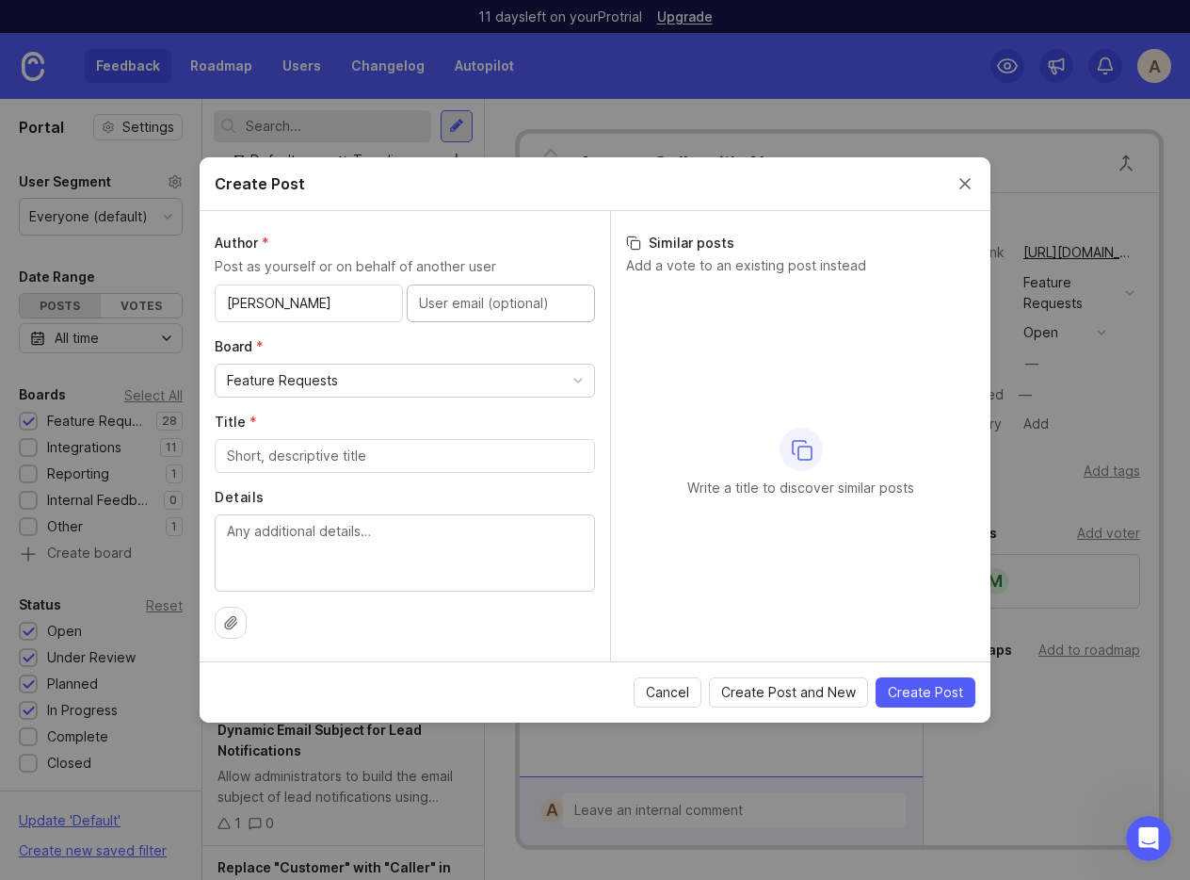
paste input "dustin@emergencycleanings.com"
type input "dustin@emergencycleanings.com"
click at [472, 331] on div "Author * Post as yourself or on behalf of another user Dustin dustin@emergencyc…" at bounding box center [405, 436] width 411 height 450
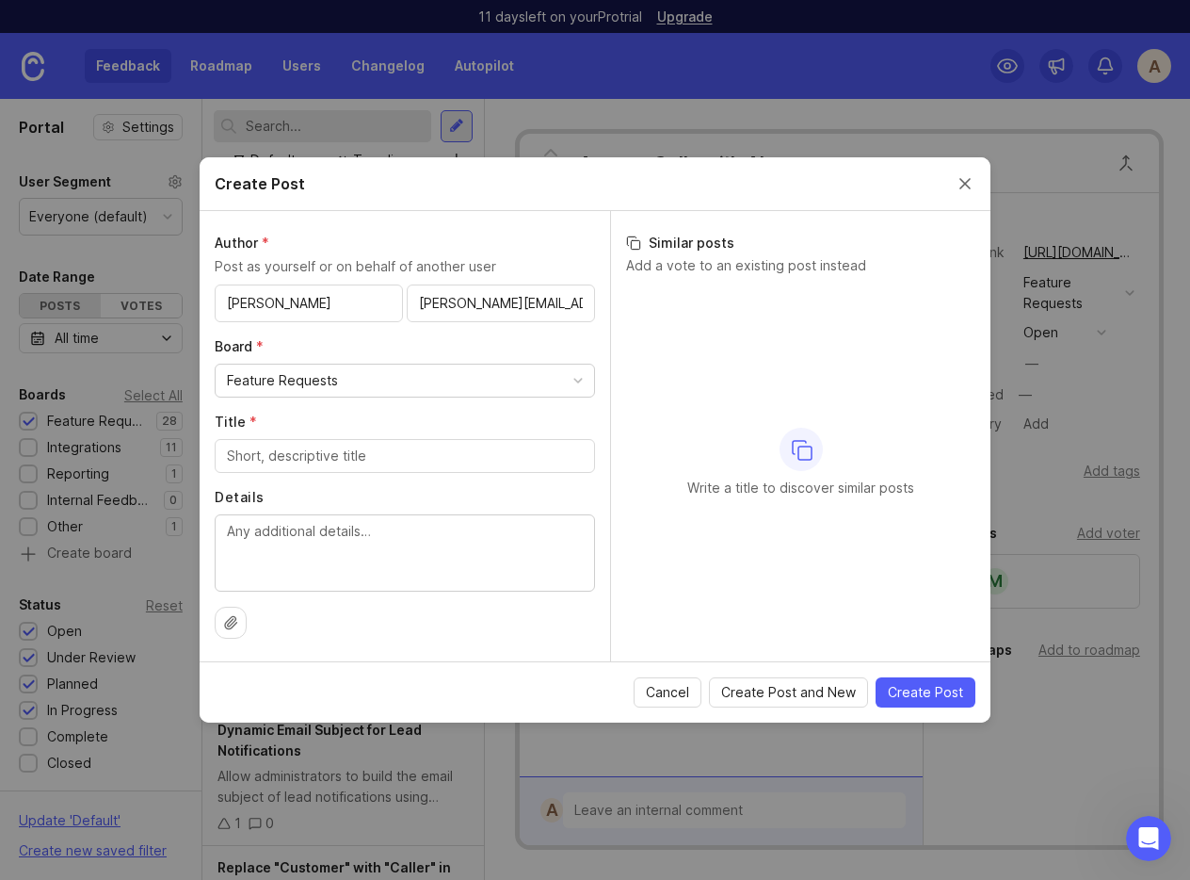
click at [306, 532] on textarea "Details" at bounding box center [405, 552] width 356 height 62
paste textarea "The customer would like some extra administrative features for managing Custom …"
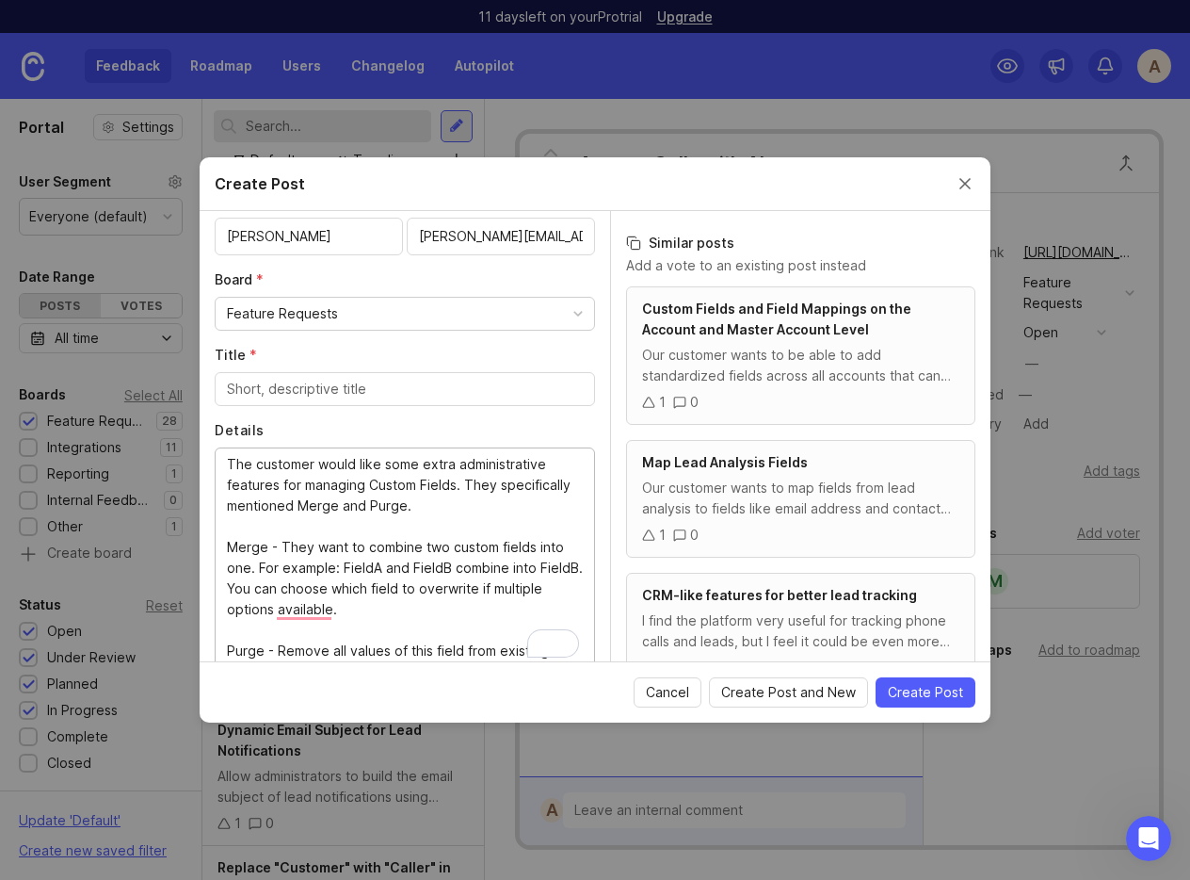
scroll to position [67, 0]
click at [301, 613] on textarea "The customer would like some extra administrative features for managing Custom …" at bounding box center [405, 557] width 356 height 207
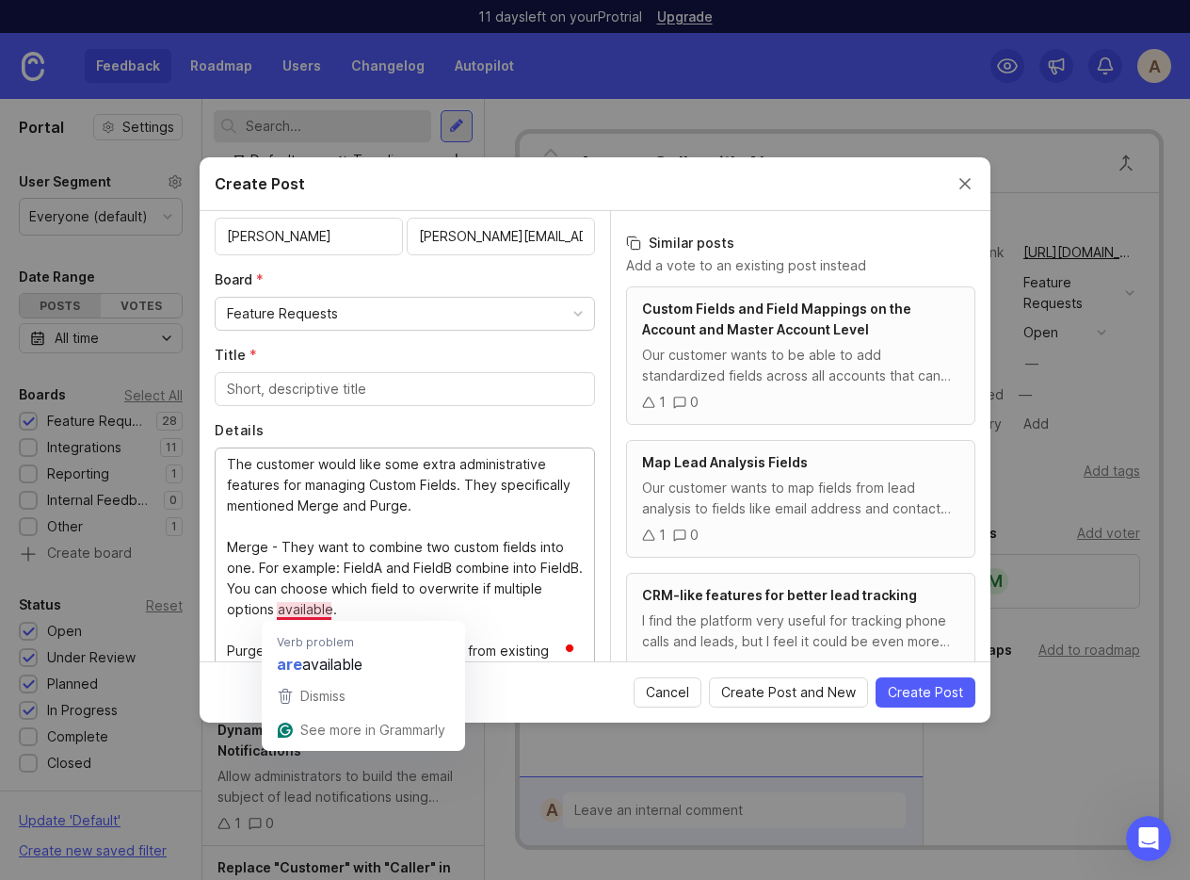
click at [406, 568] on textarea "The customer would like some extra administrative features for managing Custom …" at bounding box center [405, 557] width 356 height 207
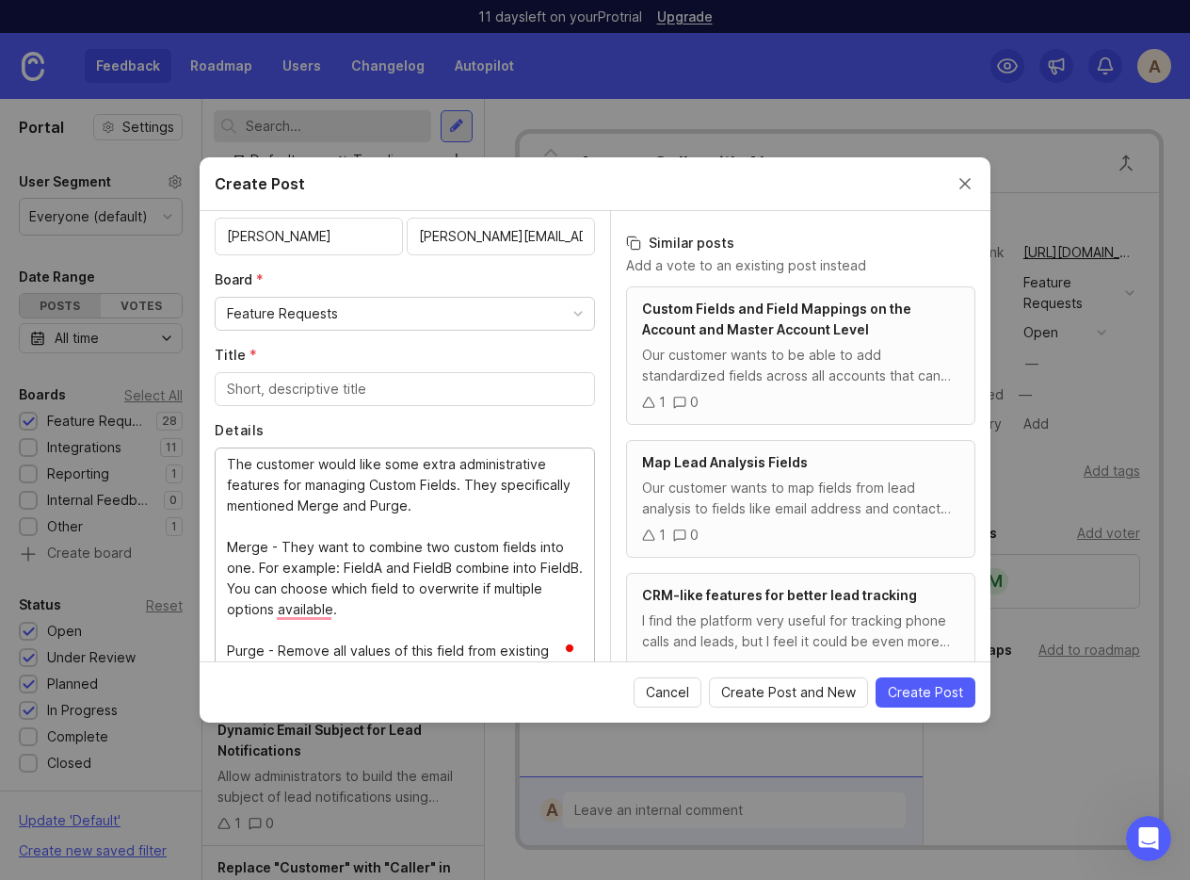
click at [301, 622] on textarea "The customer would like some extra administrative features for managing Custom …" at bounding box center [405, 557] width 356 height 207
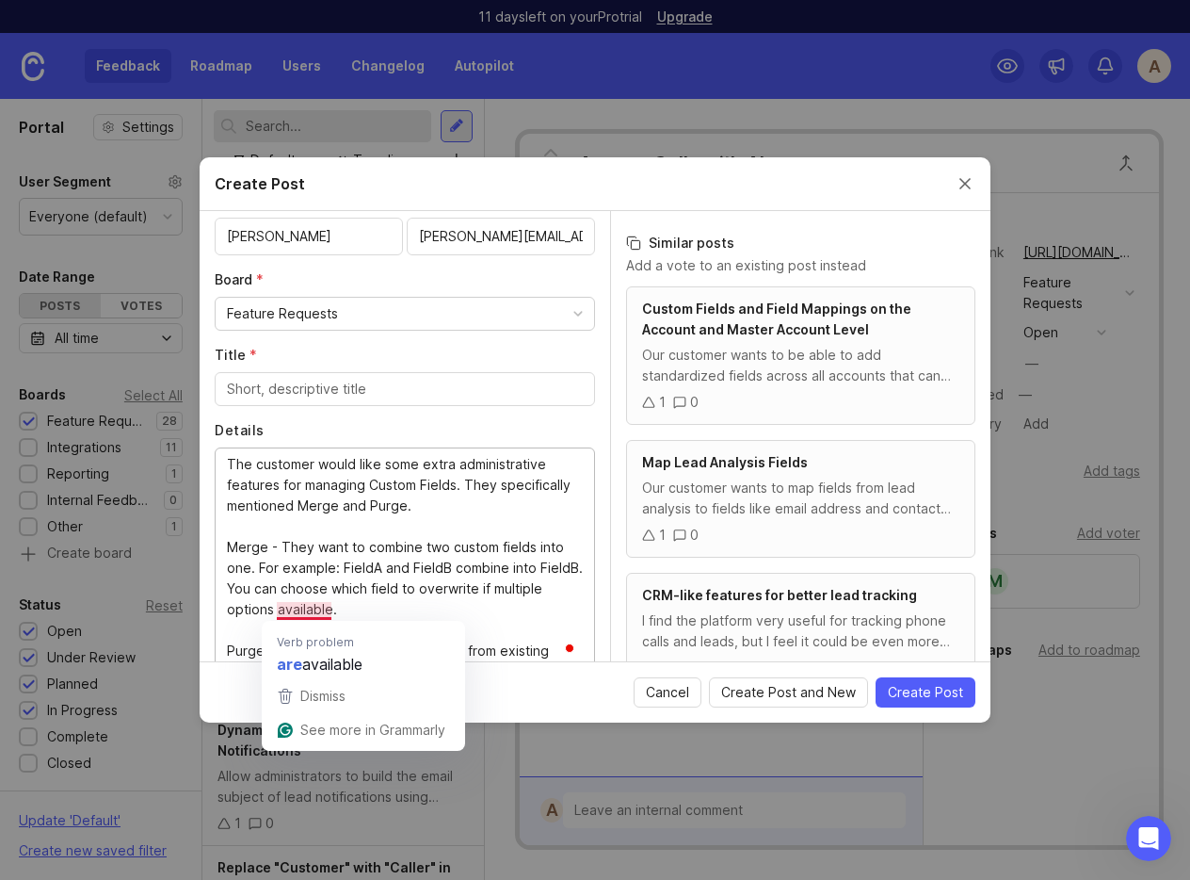
click at [301, 606] on textarea "The customer would like some extra administrative features for managing Custom …" at bounding box center [405, 557] width 356 height 207
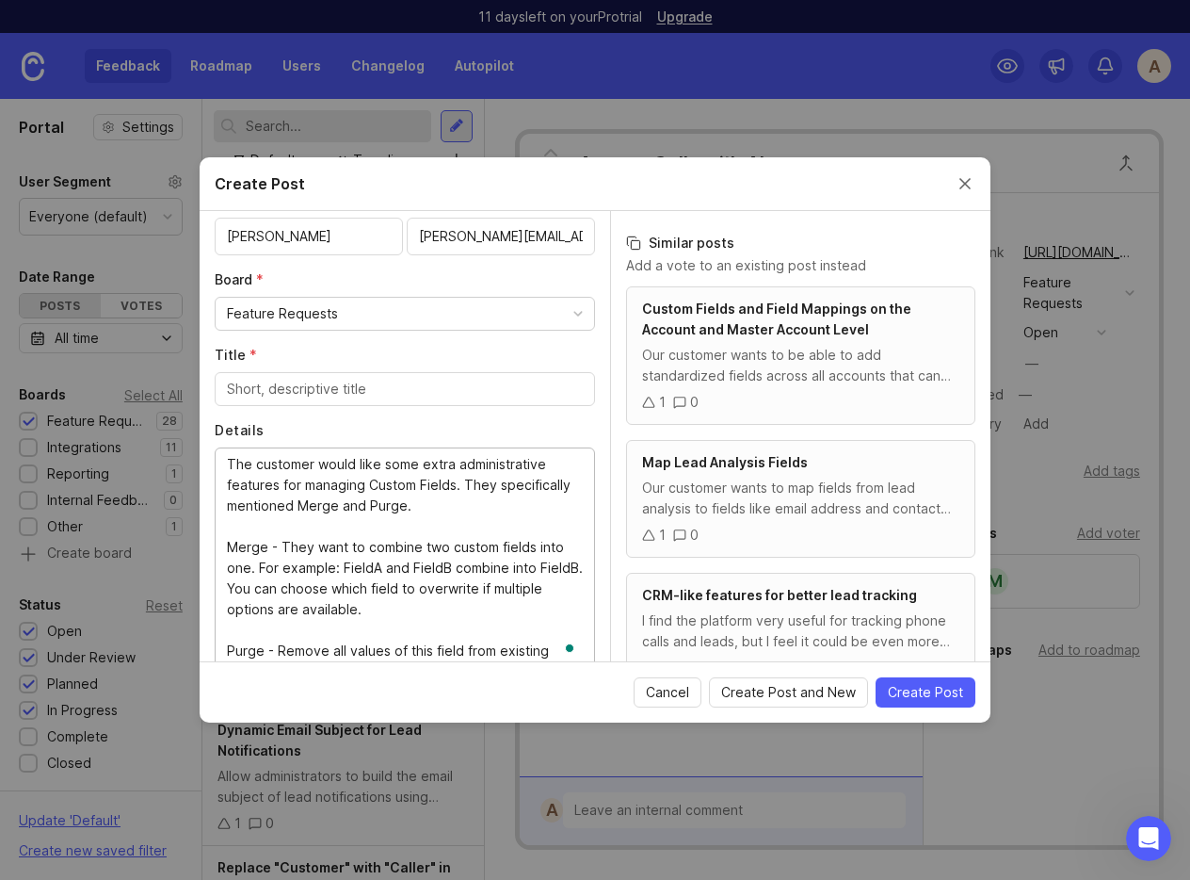
type textarea "The customer would like some extra administrative features for managing Custom …"
click at [251, 381] on input "Title *" at bounding box center [405, 389] width 356 height 21
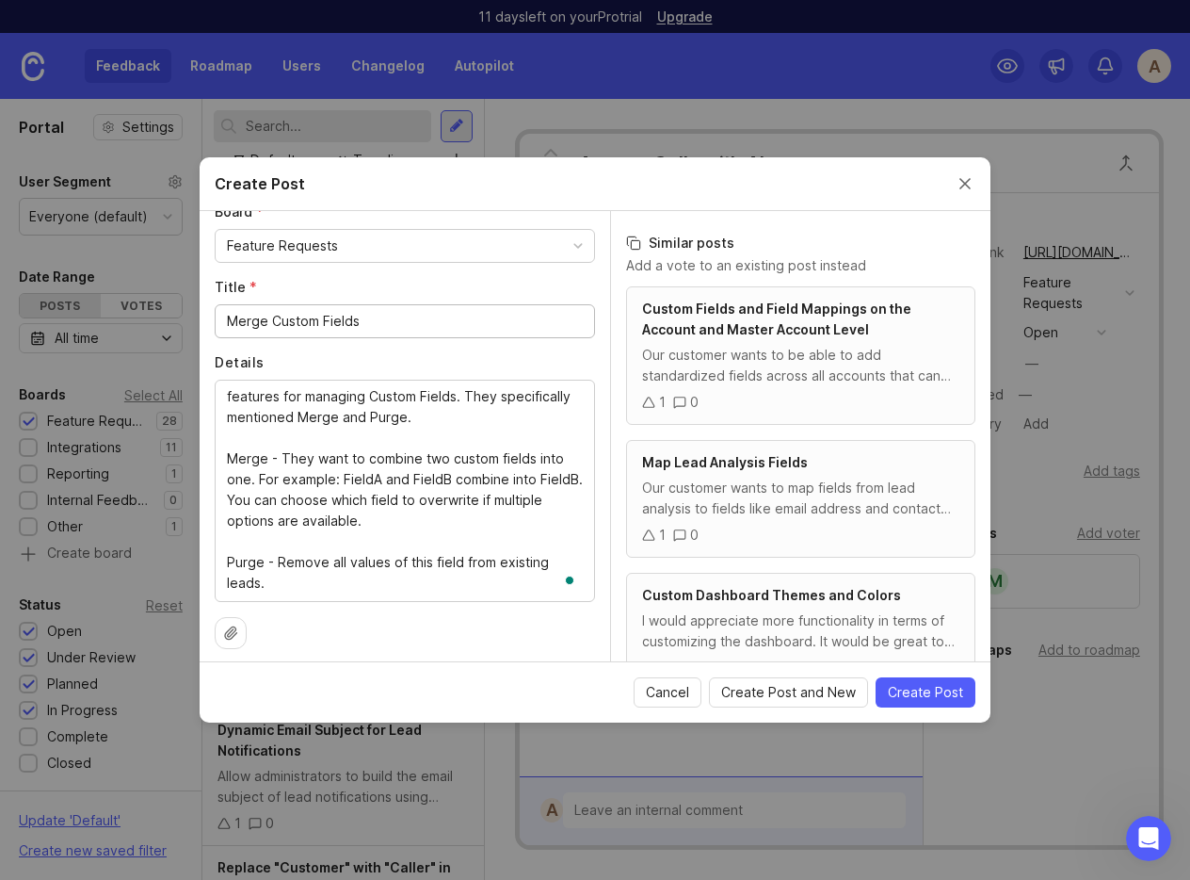
scroll to position [0, 0]
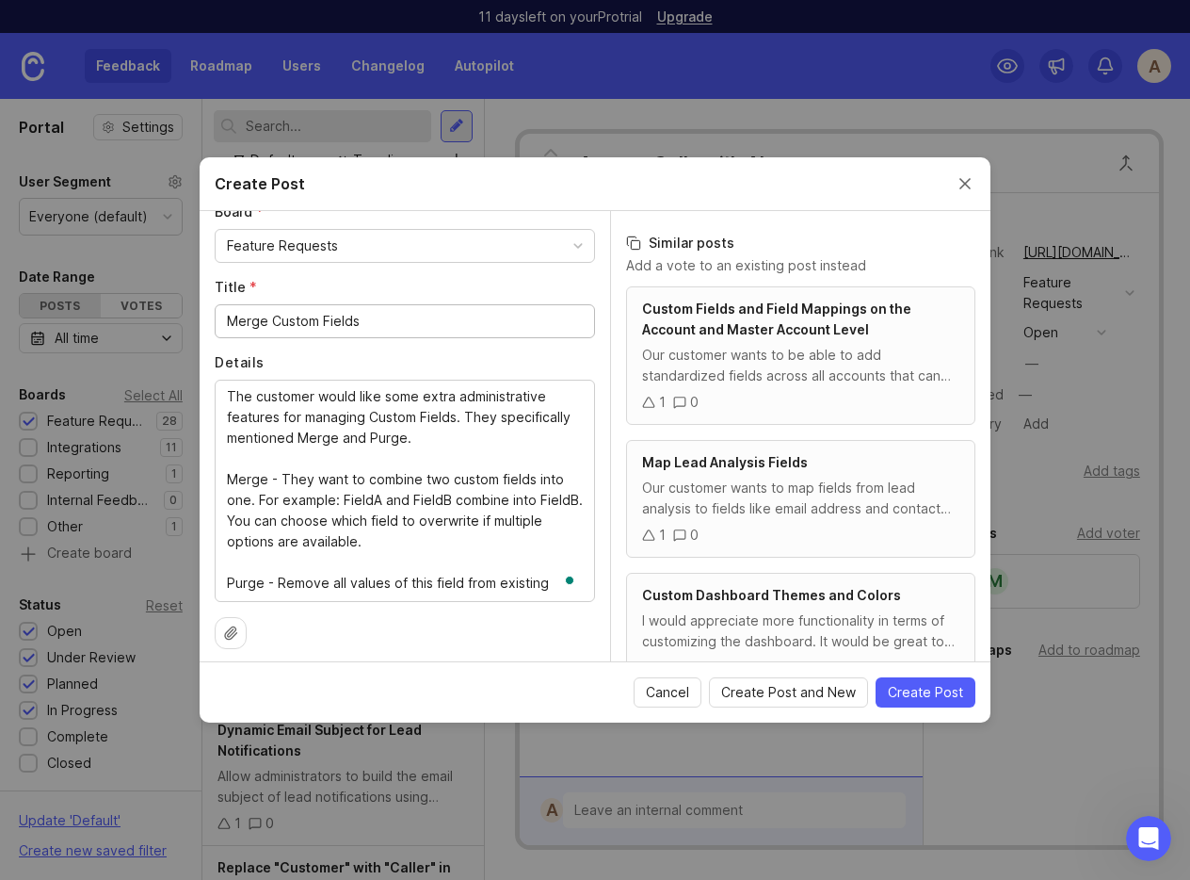
click at [267, 314] on input "Merge Custom Fields" at bounding box center [405, 321] width 356 height 21
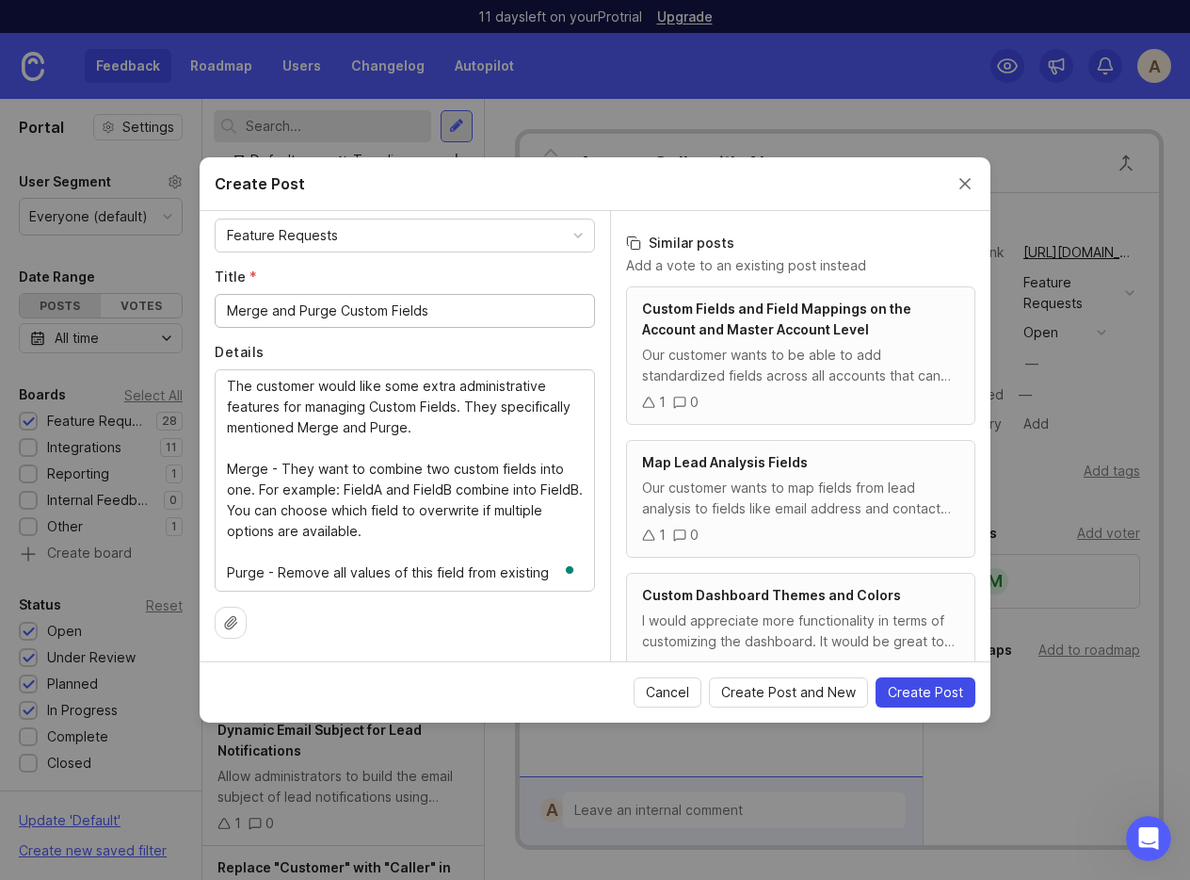
type input "Merge and Purge Custom Fields"
click at [927, 698] on span "Create Post" at bounding box center [925, 692] width 75 height 19
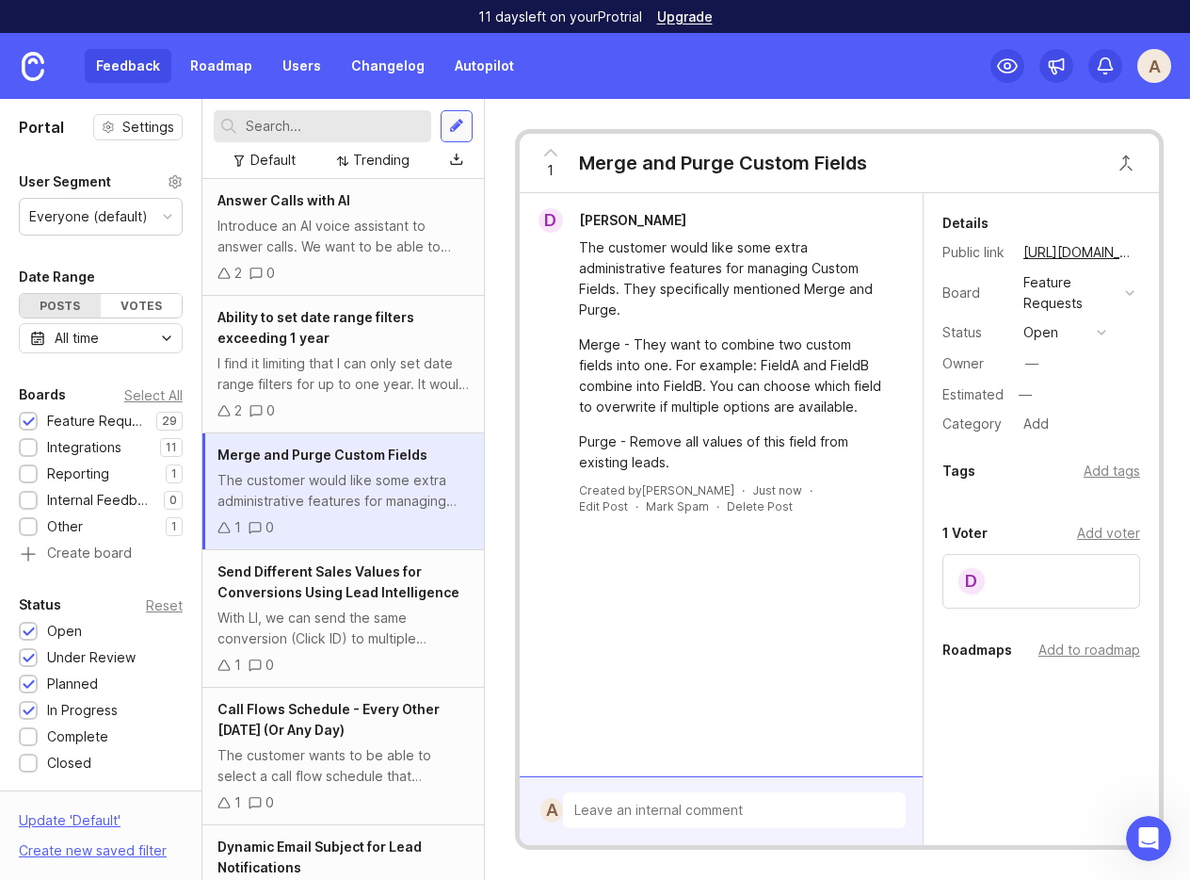
click at [452, 121] on div at bounding box center [456, 126] width 15 height 17
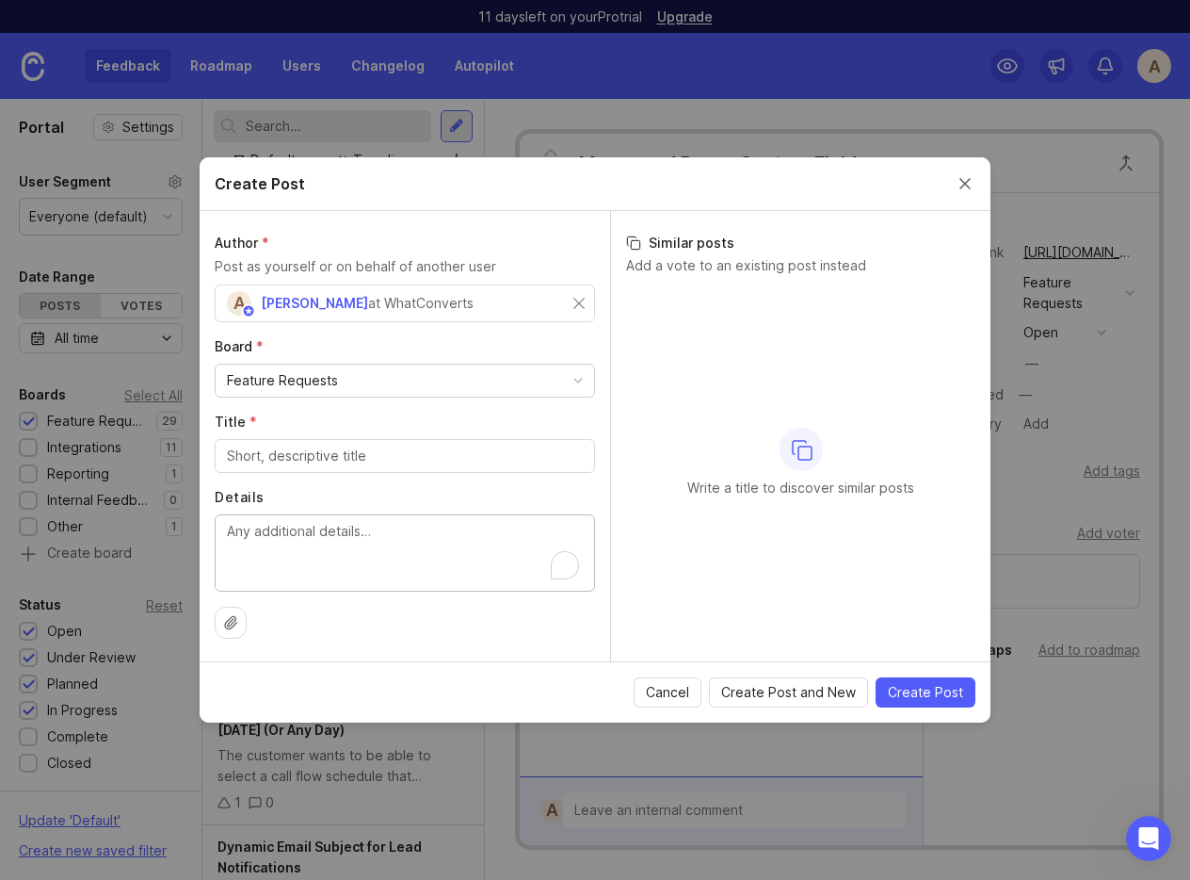
click at [309, 535] on textarea "Details" at bounding box center [405, 552] width 356 height 62
paste textarea "The customer requests the ability to limit specific users to only see leads fro…"
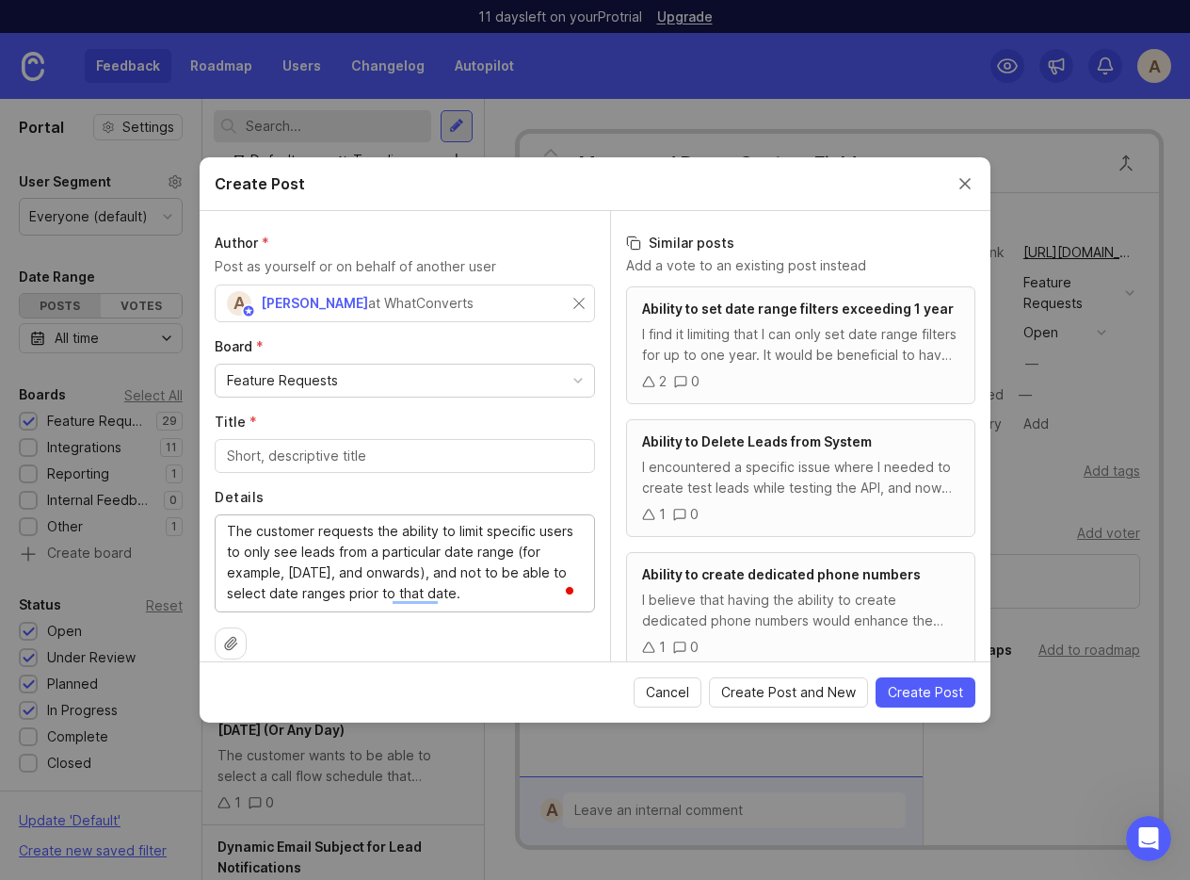
type textarea "The customer requests the ability to limit specific users to only see leads fro…"
click at [268, 307] on input "Ash" at bounding box center [309, 303] width 164 height 21
type input "[PERSON_NAME]"
click at [481, 306] on input "text" at bounding box center [501, 303] width 164 height 21
paste input "ashley@twotreesppc.com"
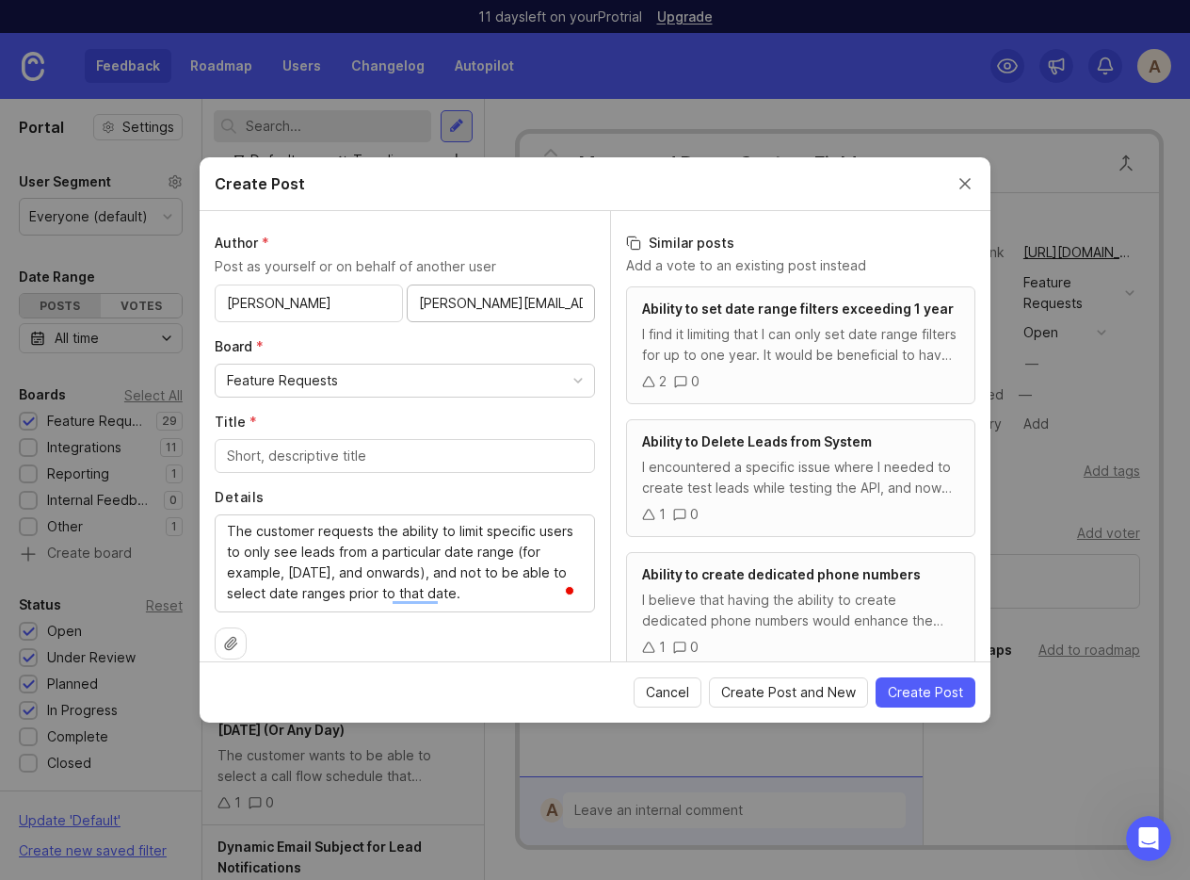
type input "ashley@twotreesppc.com"
click at [266, 466] on div at bounding box center [405, 456] width 380 height 34
type input "Limit User Access to a Specific Data Range"
click at [268, 519] on div "The customer requests the ability to limit specific users to only see leads fro…" at bounding box center [405, 563] width 380 height 98
click at [915, 692] on span "Create Post" at bounding box center [925, 692] width 75 height 19
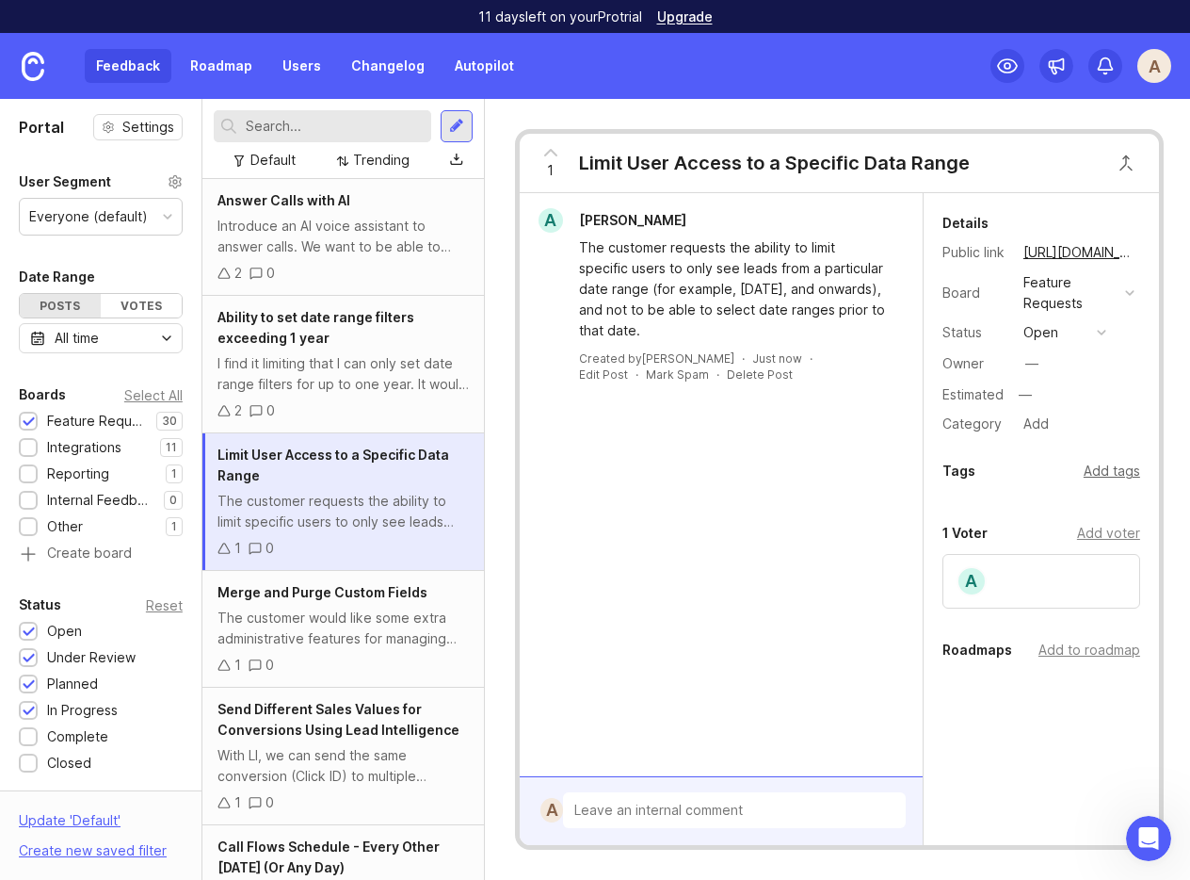
click at [968, 475] on div "Add tags" at bounding box center [1112, 471] width 57 height 21
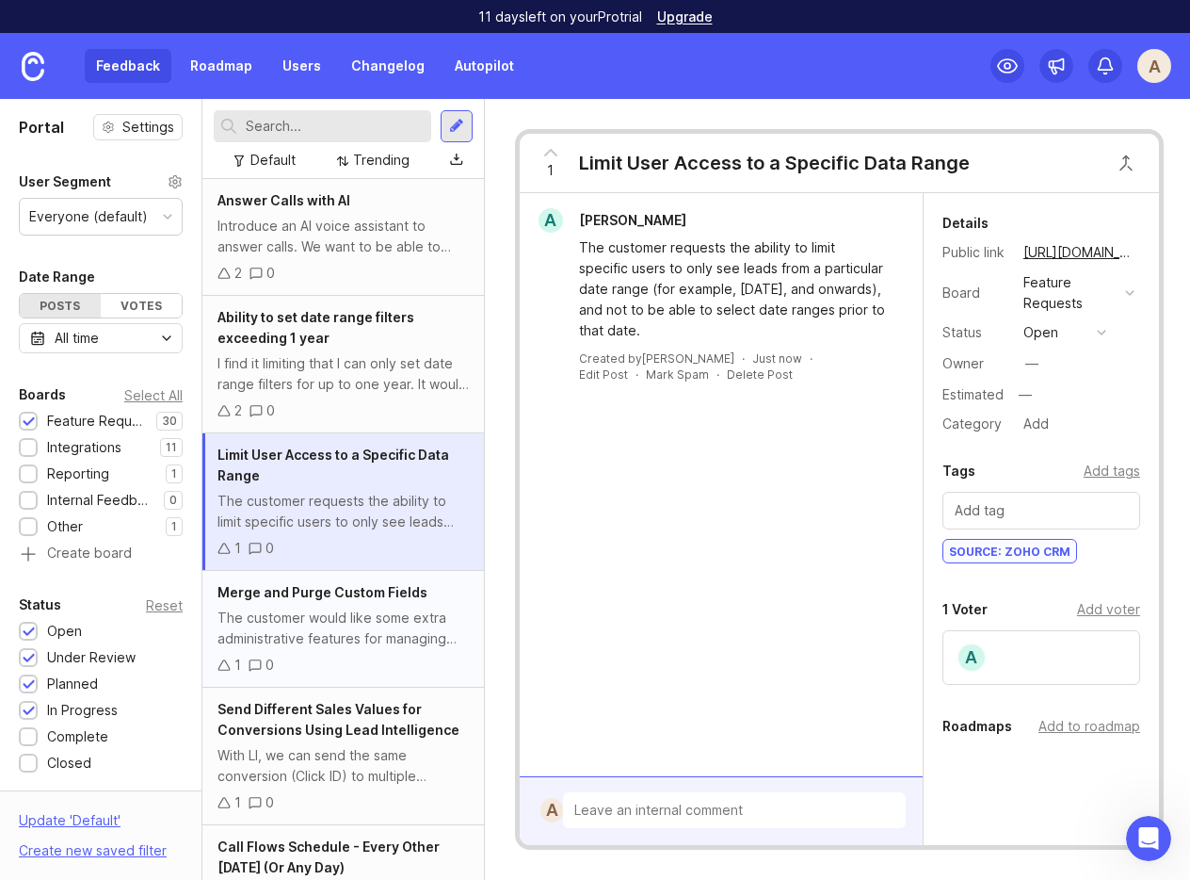
click at [337, 623] on div "The customer would like some extra administrative features for managing Custom …" at bounding box center [343, 627] width 251 height 41
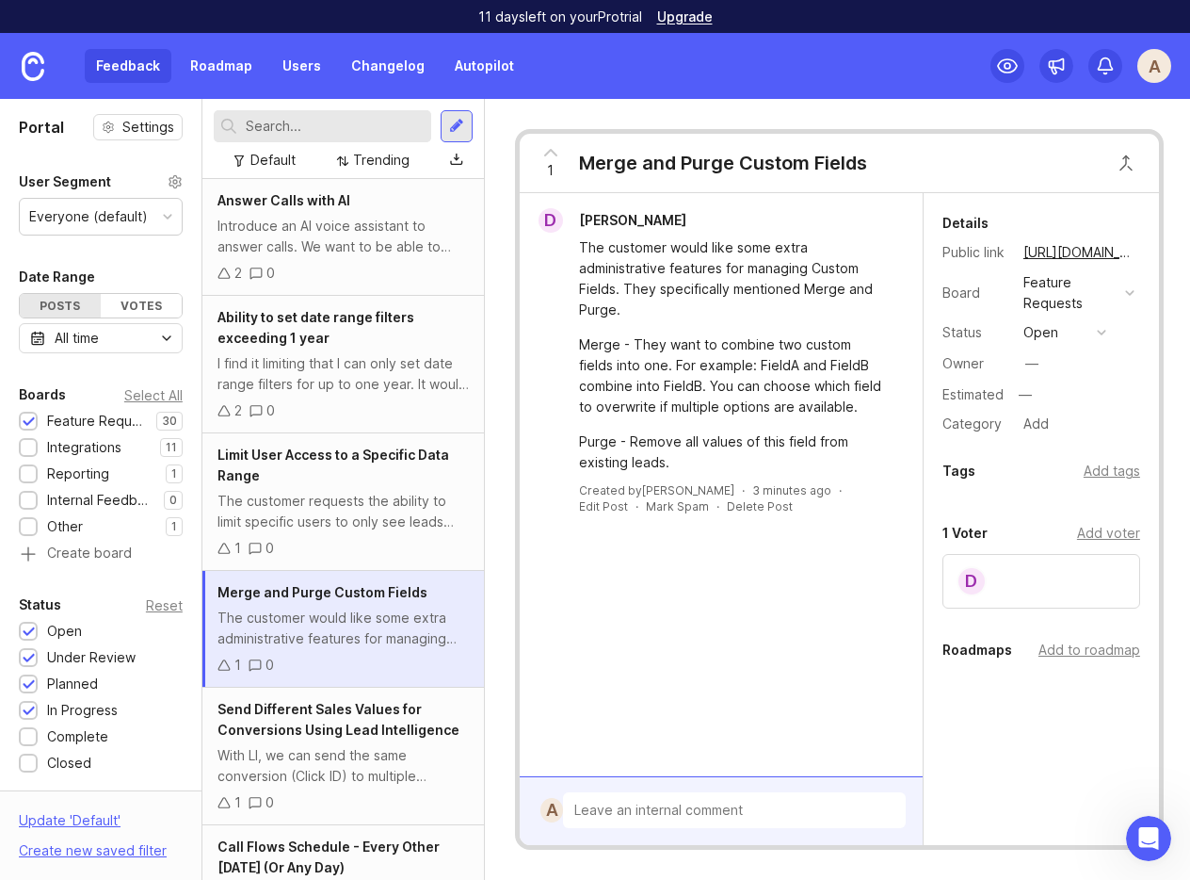
click at [968, 456] on div "Details Public link https://whatconverts.canny.io/feature-requests/p/merge-and-…" at bounding box center [1041, 516] width 235 height 647
click at [968, 472] on div "Add tags" at bounding box center [1112, 471] width 57 height 21
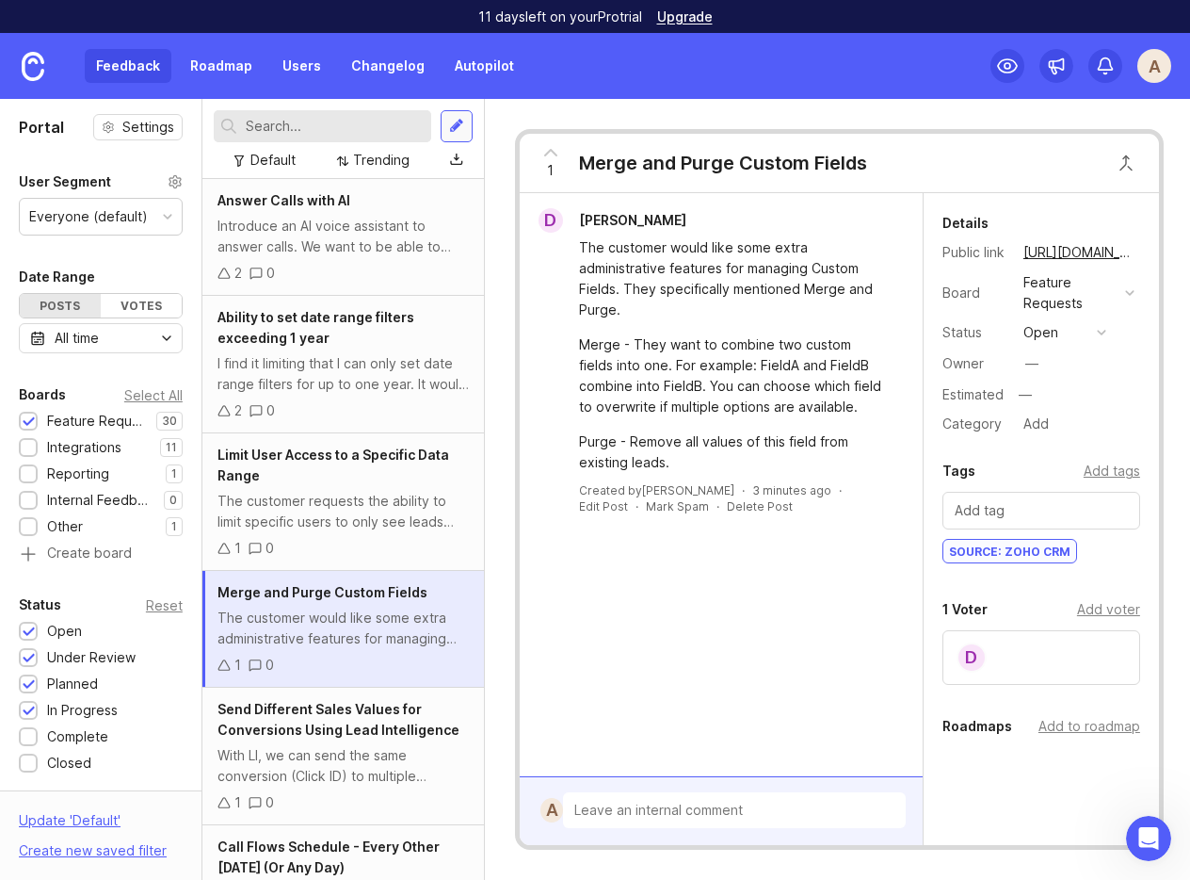
click at [454, 123] on div at bounding box center [456, 126] width 15 height 17
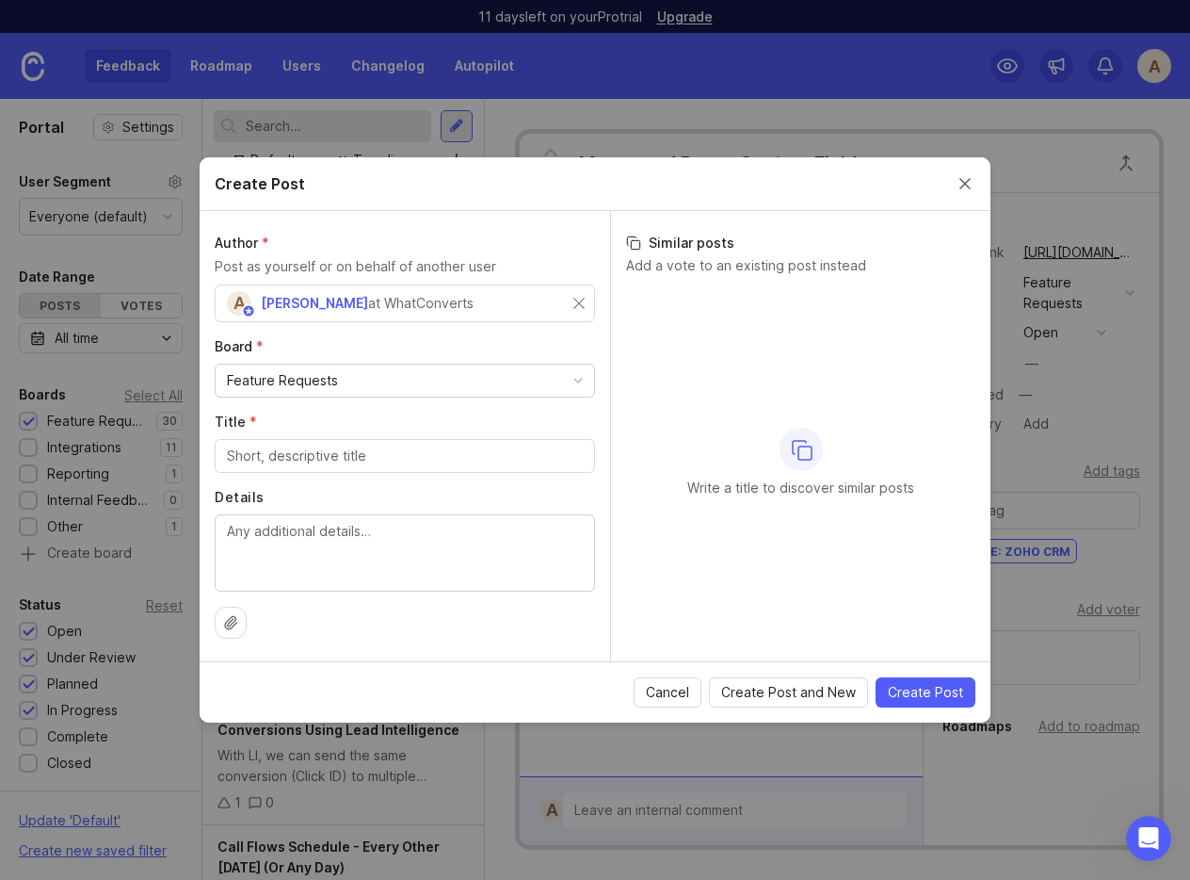
click at [309, 385] on div "Feature Requests" at bounding box center [282, 380] width 111 height 21
click at [386, 440] on div at bounding box center [405, 456] width 380 height 34
paste input "Custom Metrics for Reports & Marketing Spend Reporting feature"
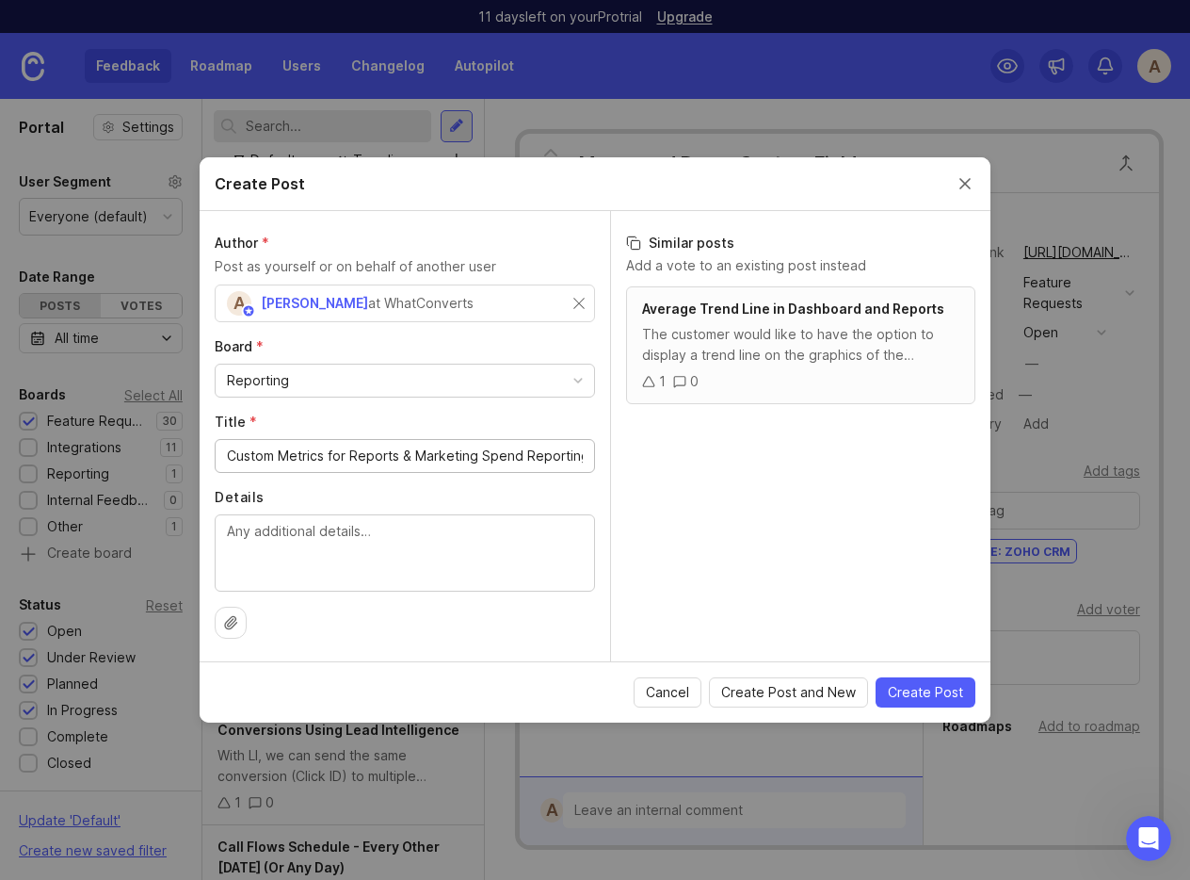
click at [531, 453] on input "Custom Metrics for Reports & Marketing Spend Reporting feature" at bounding box center [405, 455] width 356 height 21
paste input "ports & Marketing Spend Reporting feature"
type input "Custom Metrics for Reports & Marketing Spend"
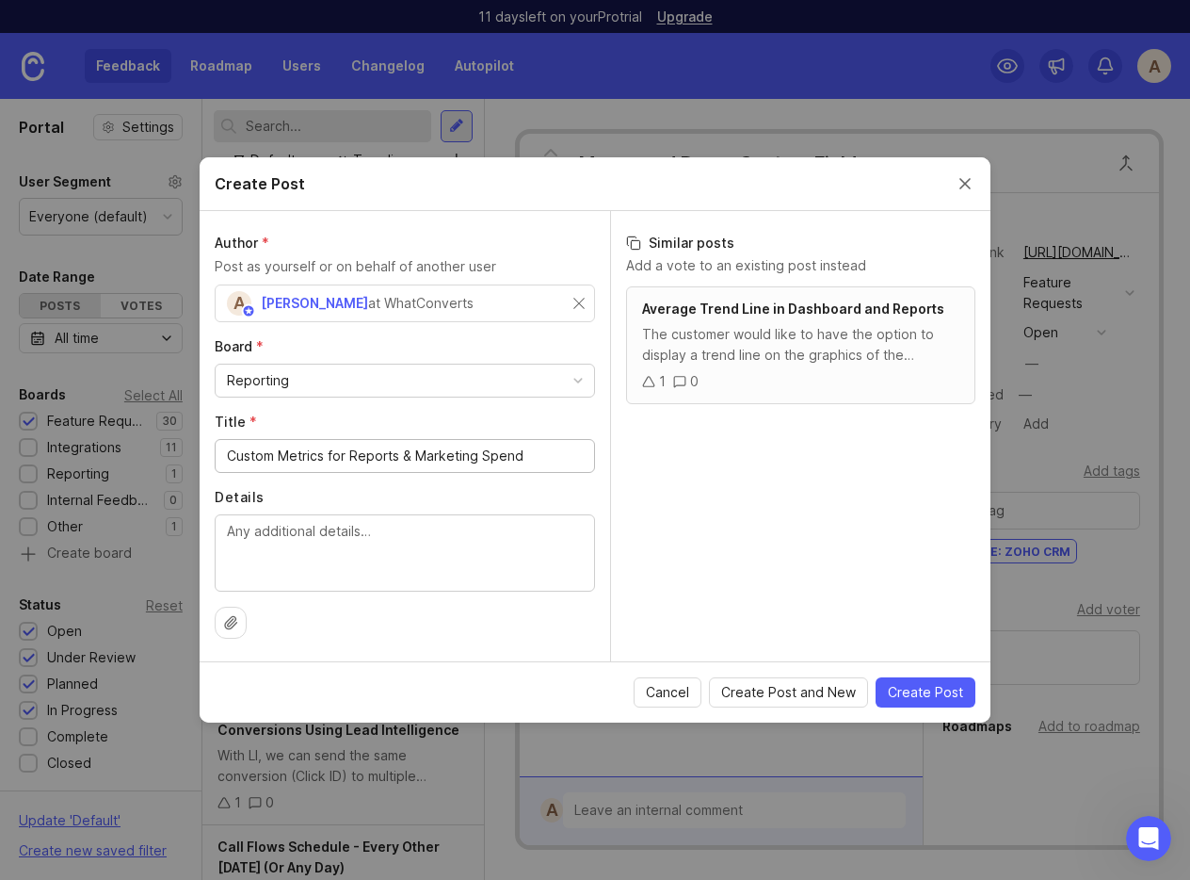
click at [329, 541] on textarea "Details" at bounding box center [405, 552] width 356 height 62
paste textarea "The customer would like to use WhatConverts reports and marketing spend data to…"
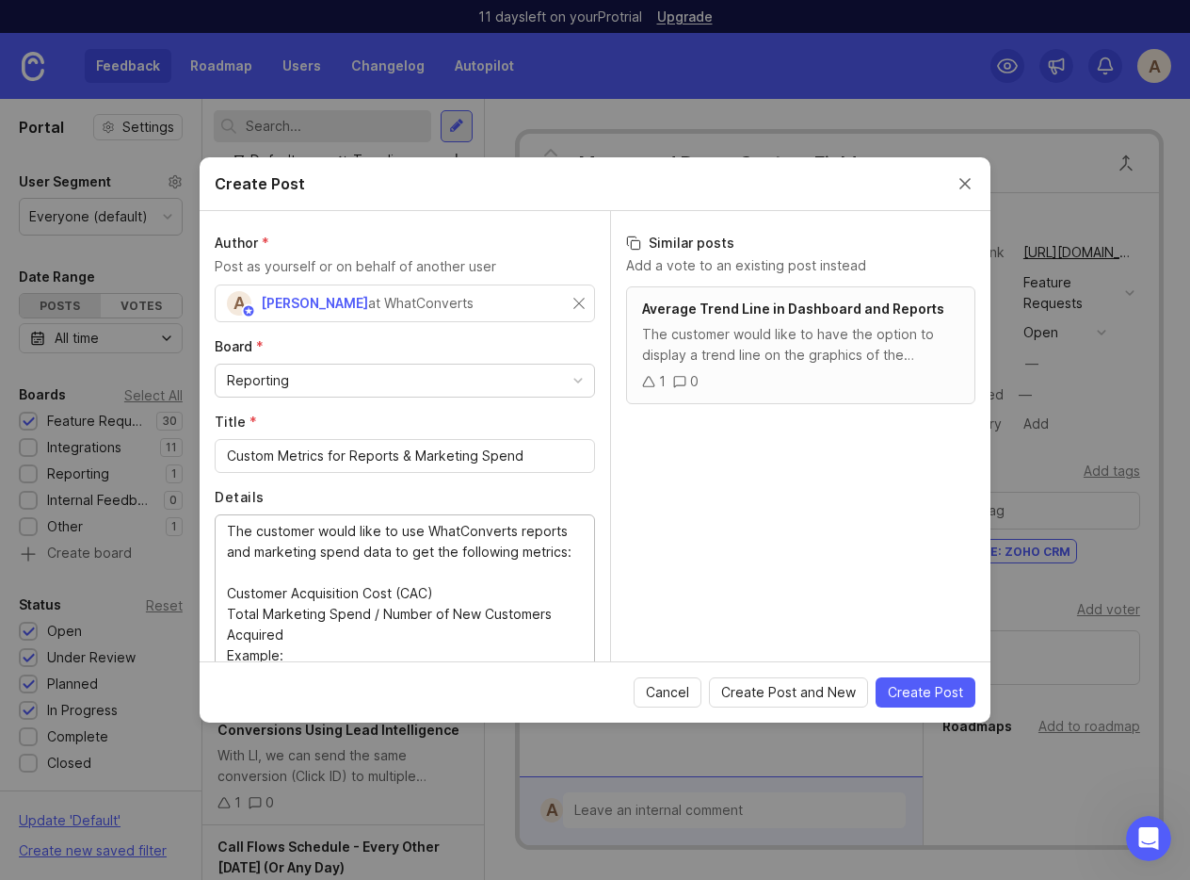
type textarea "The customer would like to use WhatConverts reports and marketing spend data to…"
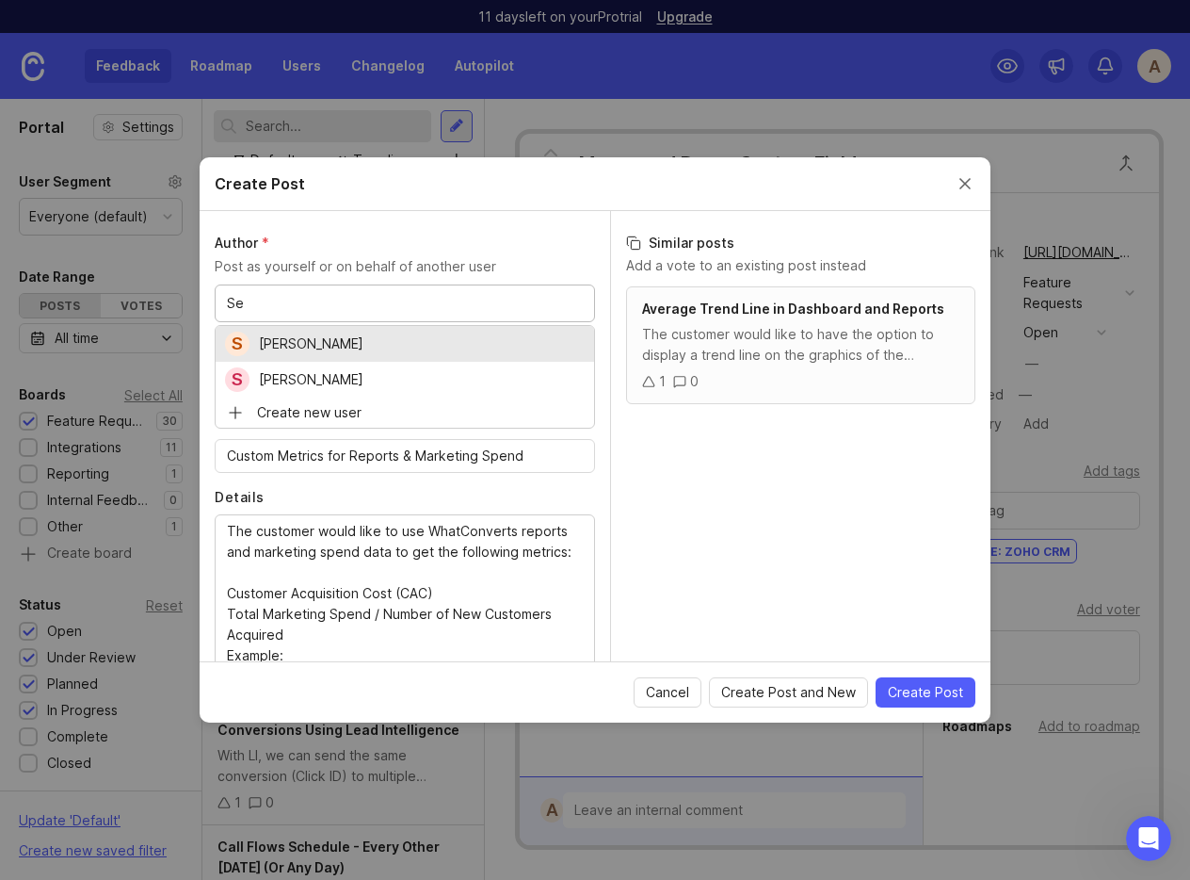
type input "Se"
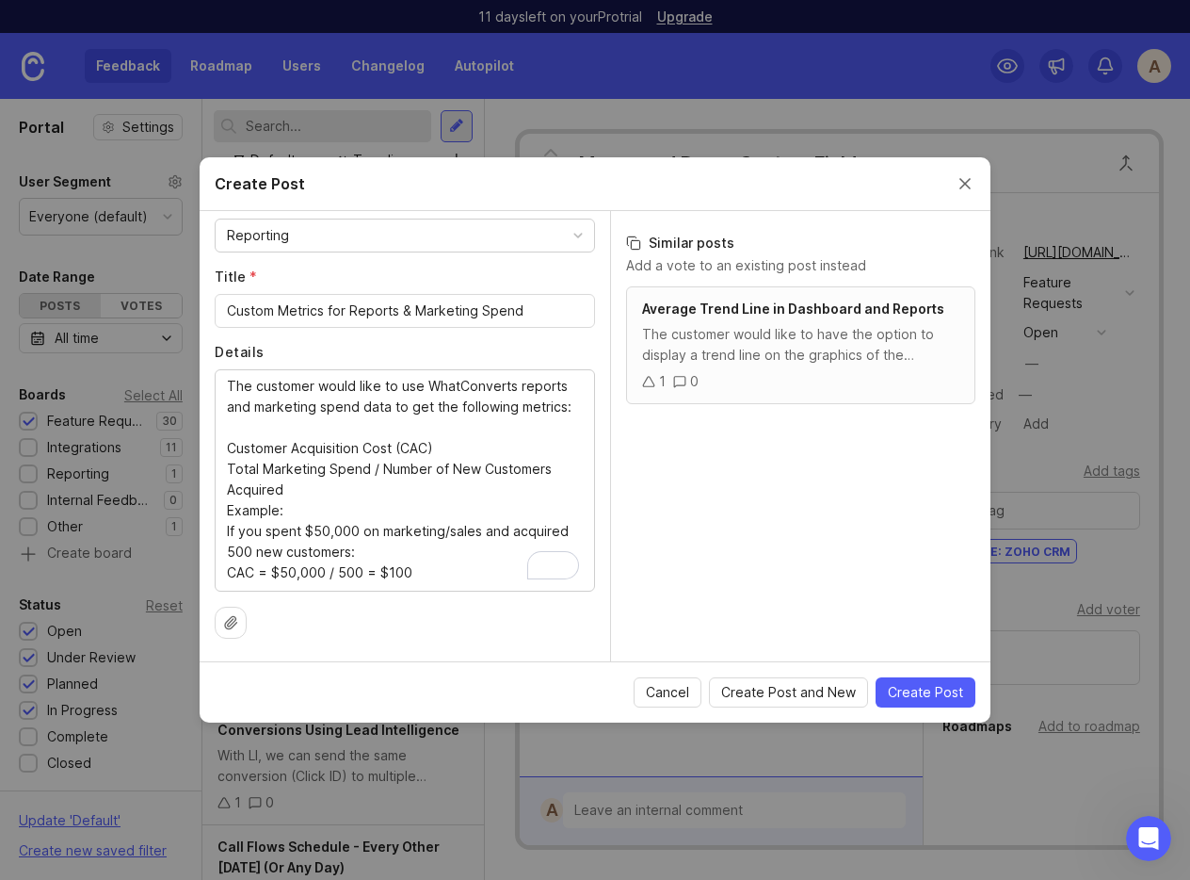
scroll to position [24, 0]
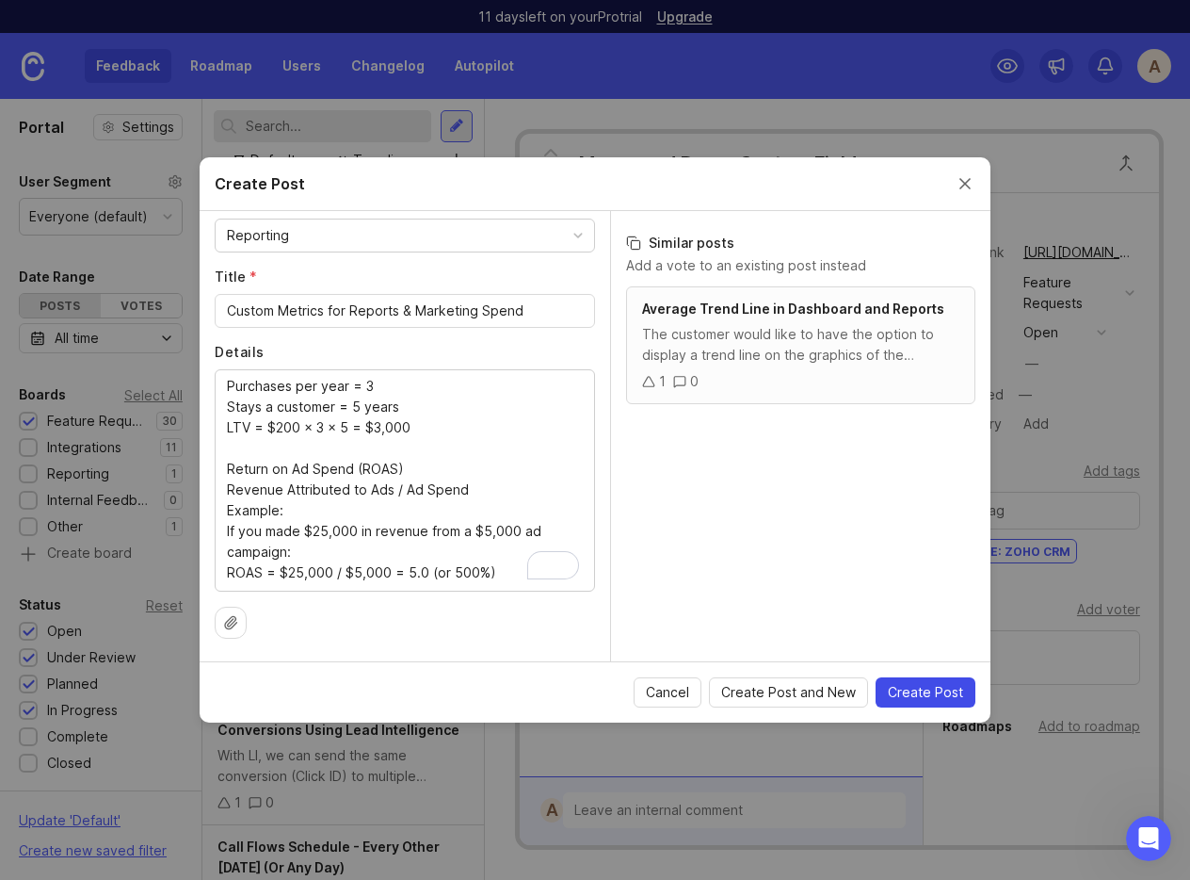
click at [943, 692] on span "Create Post" at bounding box center [925, 692] width 75 height 19
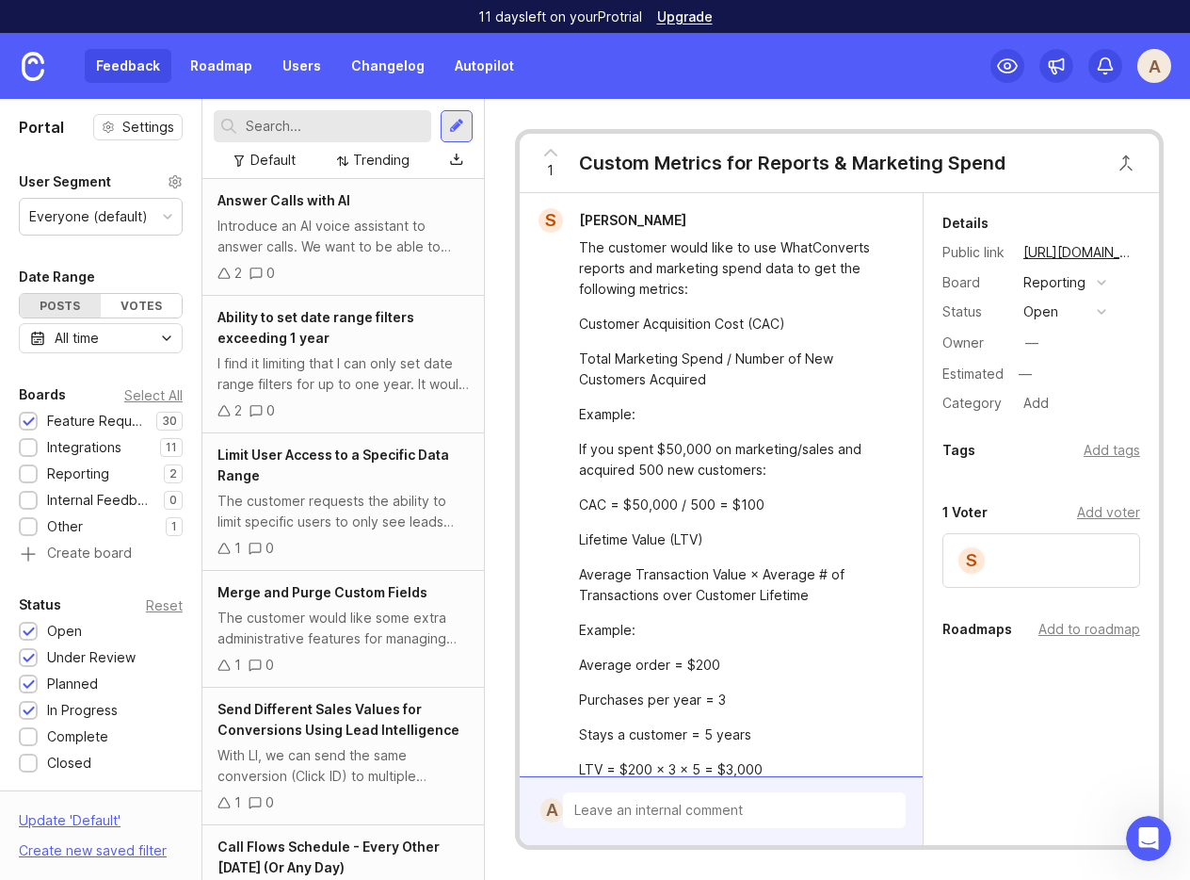
click at [968, 463] on div "Tags Add tags" at bounding box center [1041, 455] width 235 height 32
click at [968, 452] on div "Add tags" at bounding box center [1112, 450] width 57 height 21
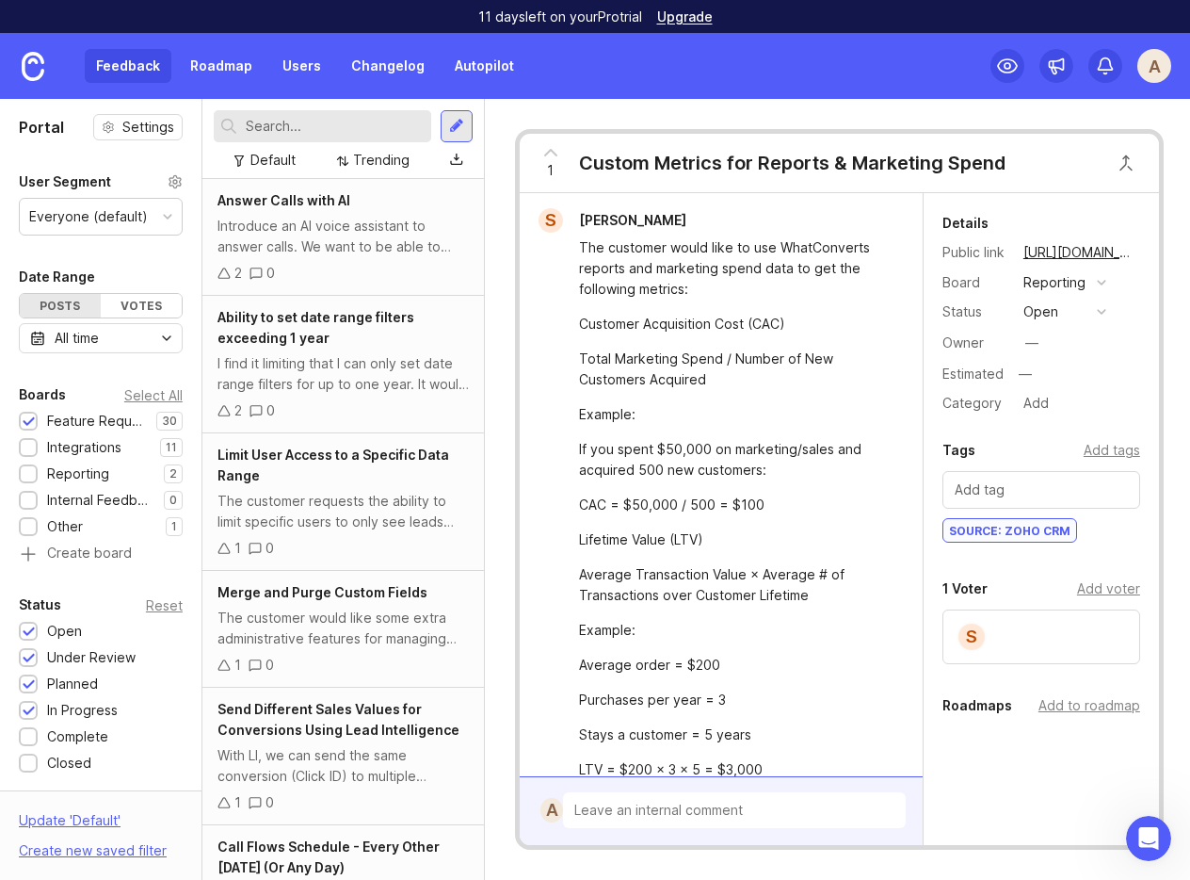
click at [156, 403] on div "Boards Select All" at bounding box center [101, 394] width 164 height 23
click at [156, 396] on div "Select All" at bounding box center [153, 395] width 58 height 10
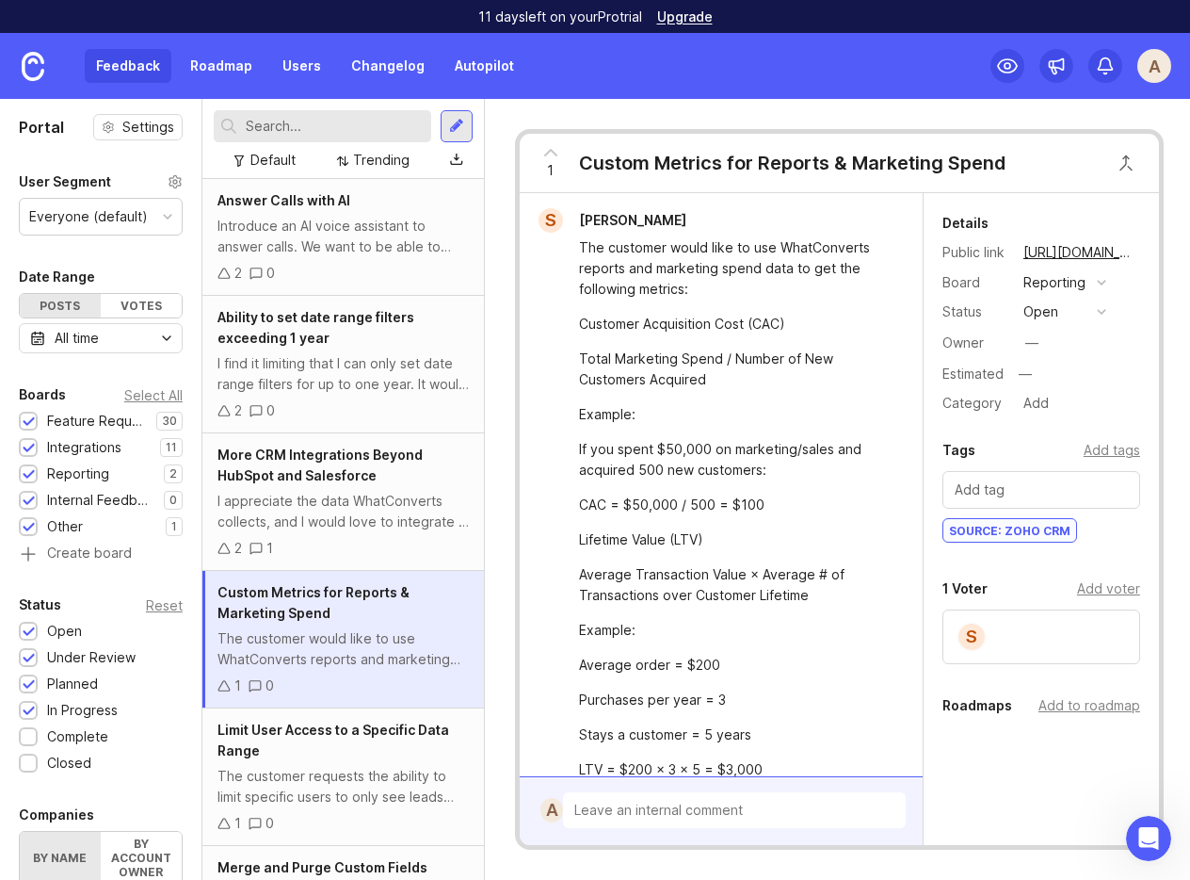
click at [293, 123] on input "text" at bounding box center [335, 126] width 178 height 21
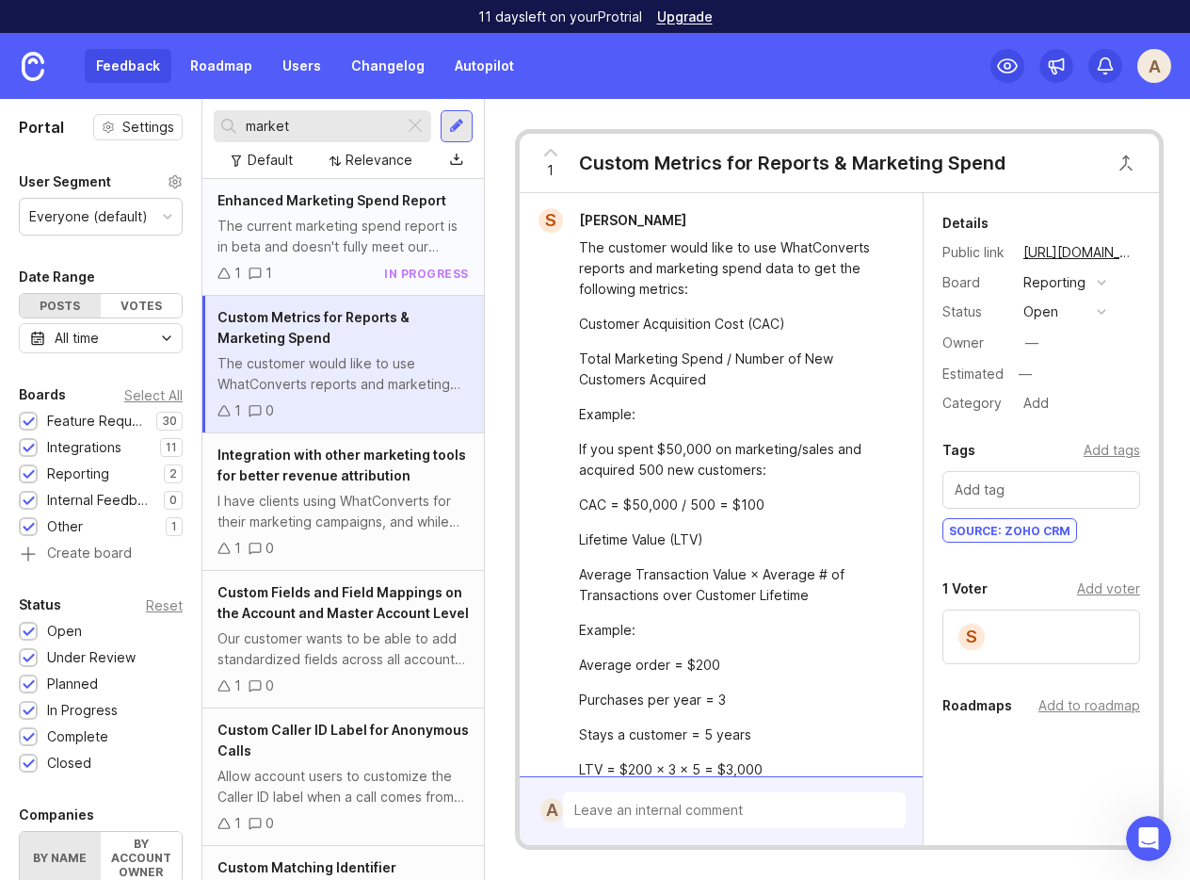
type input "market"
click at [283, 224] on div "The current marketing spend report is in beta and doesn't fully meet our needs.…" at bounding box center [343, 236] width 251 height 41
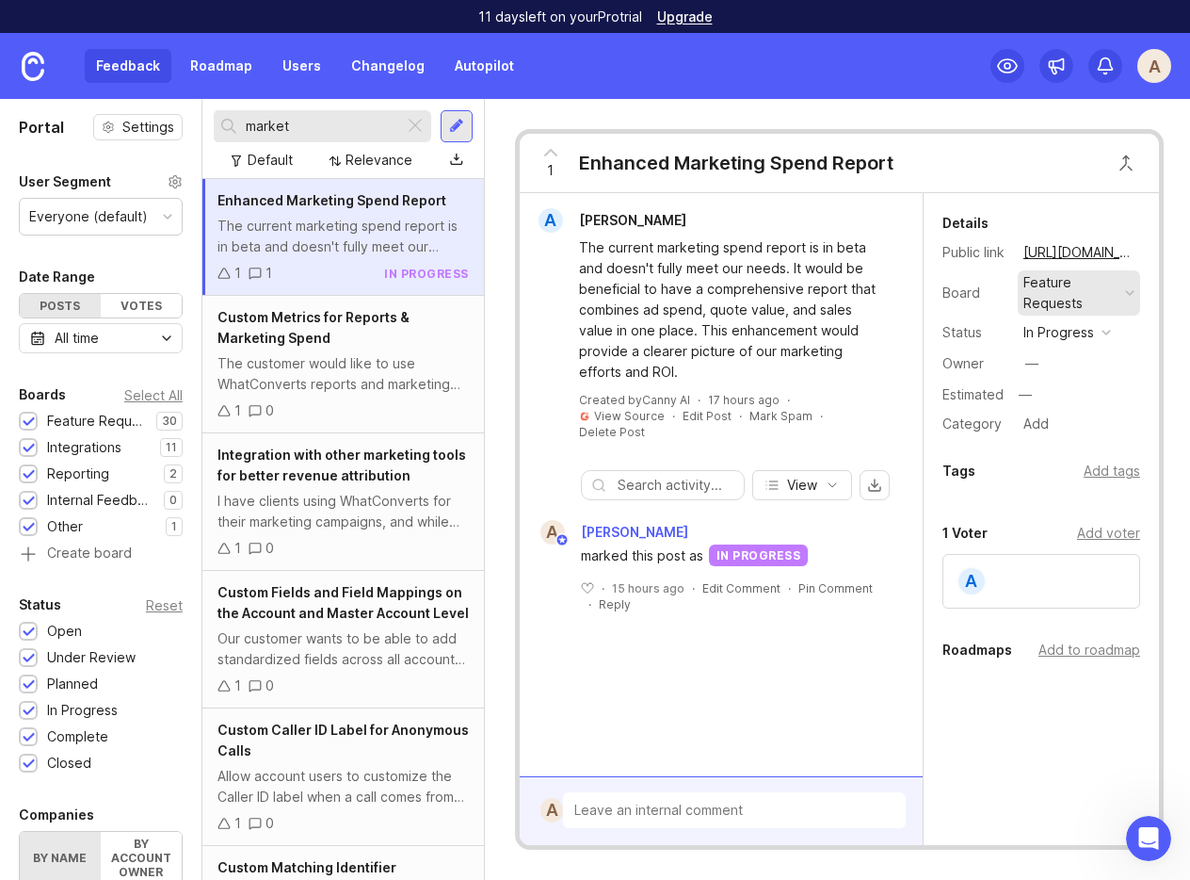
click at [968, 289] on div "Feature Requests" at bounding box center [1079, 292] width 122 height 45
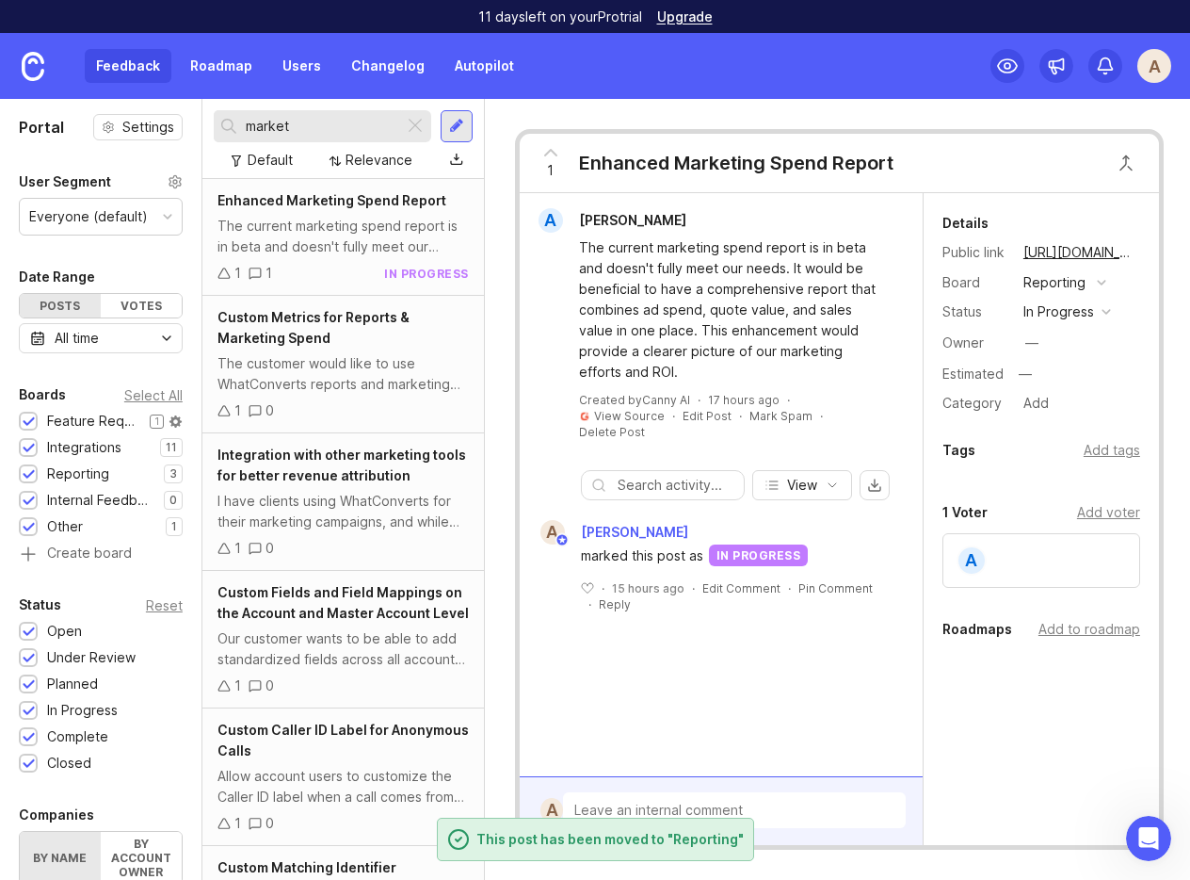
click at [28, 426] on div at bounding box center [29, 422] width 12 height 14
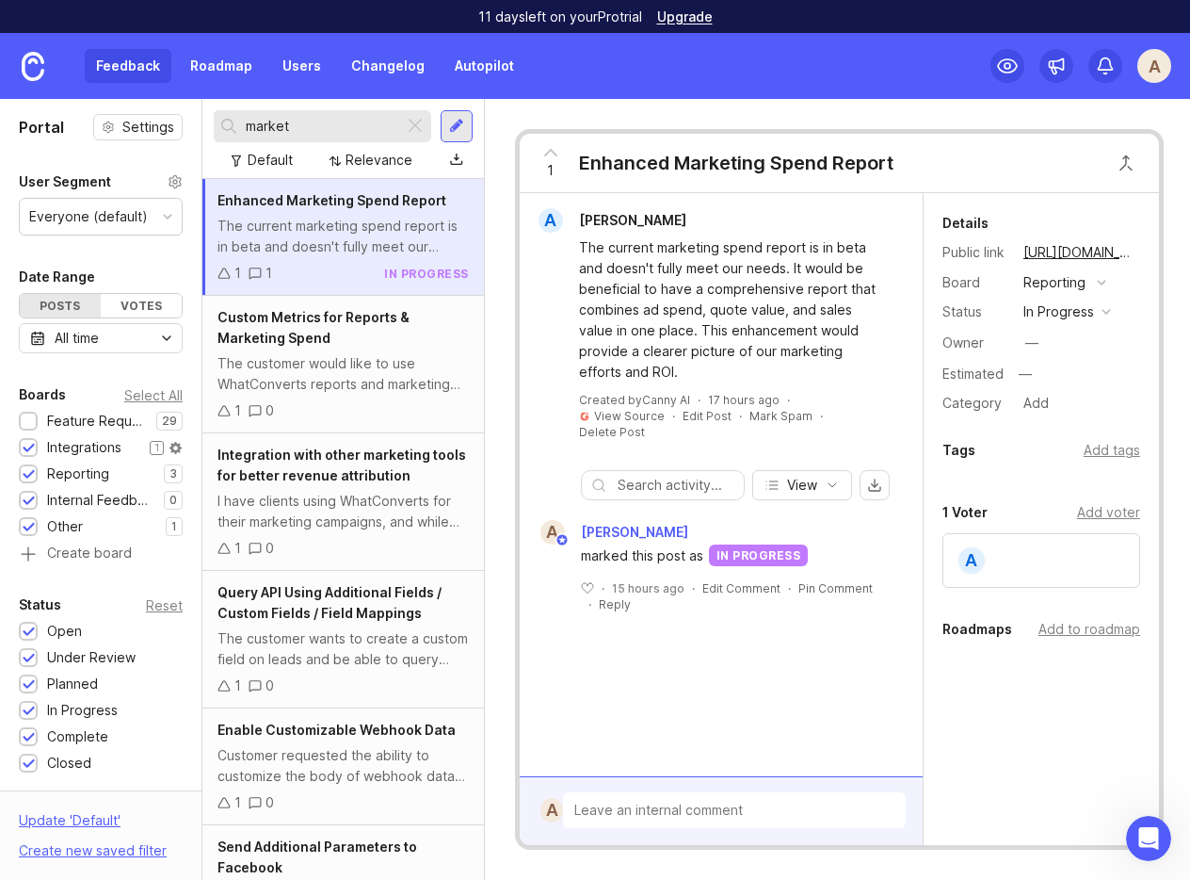
click at [28, 445] on div at bounding box center [29, 449] width 12 height 14
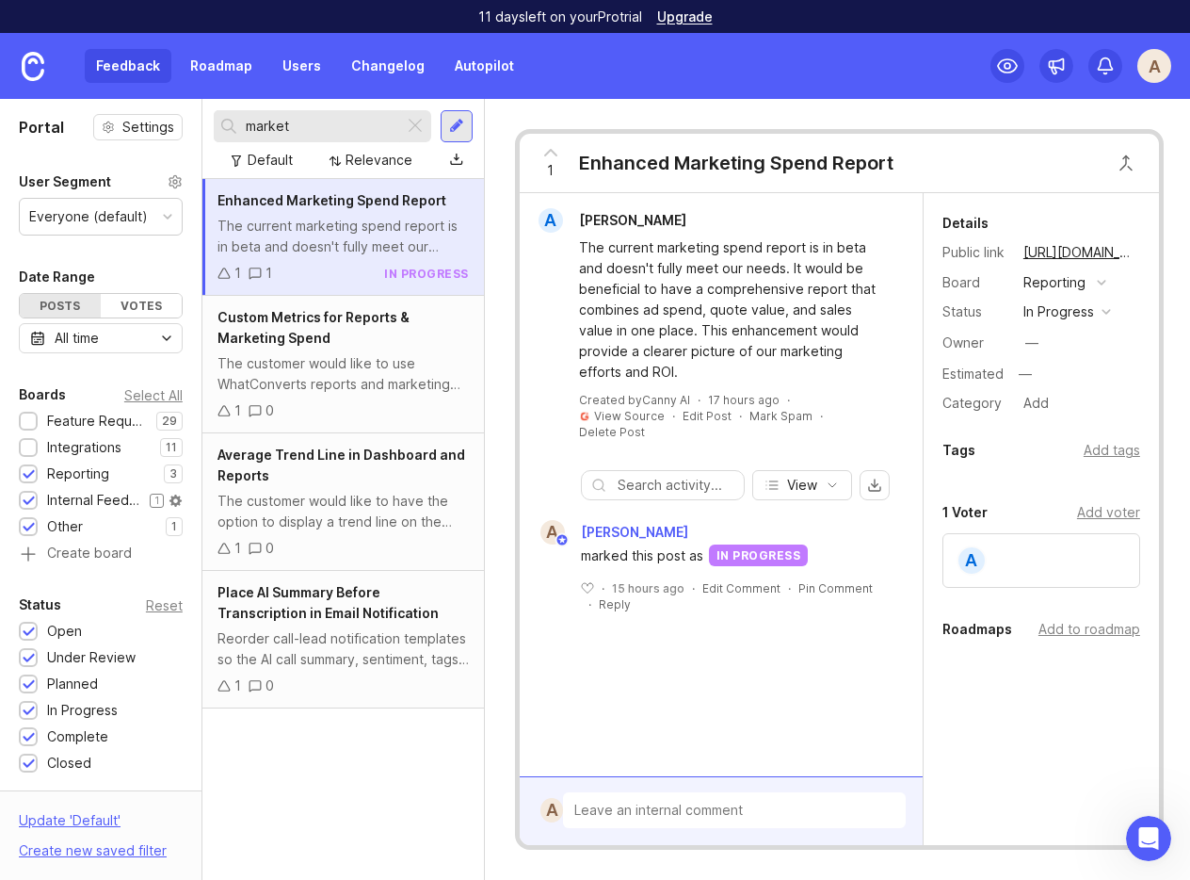
click at [29, 497] on div at bounding box center [29, 501] width 12 height 14
click at [35, 524] on div at bounding box center [28, 526] width 19 height 19
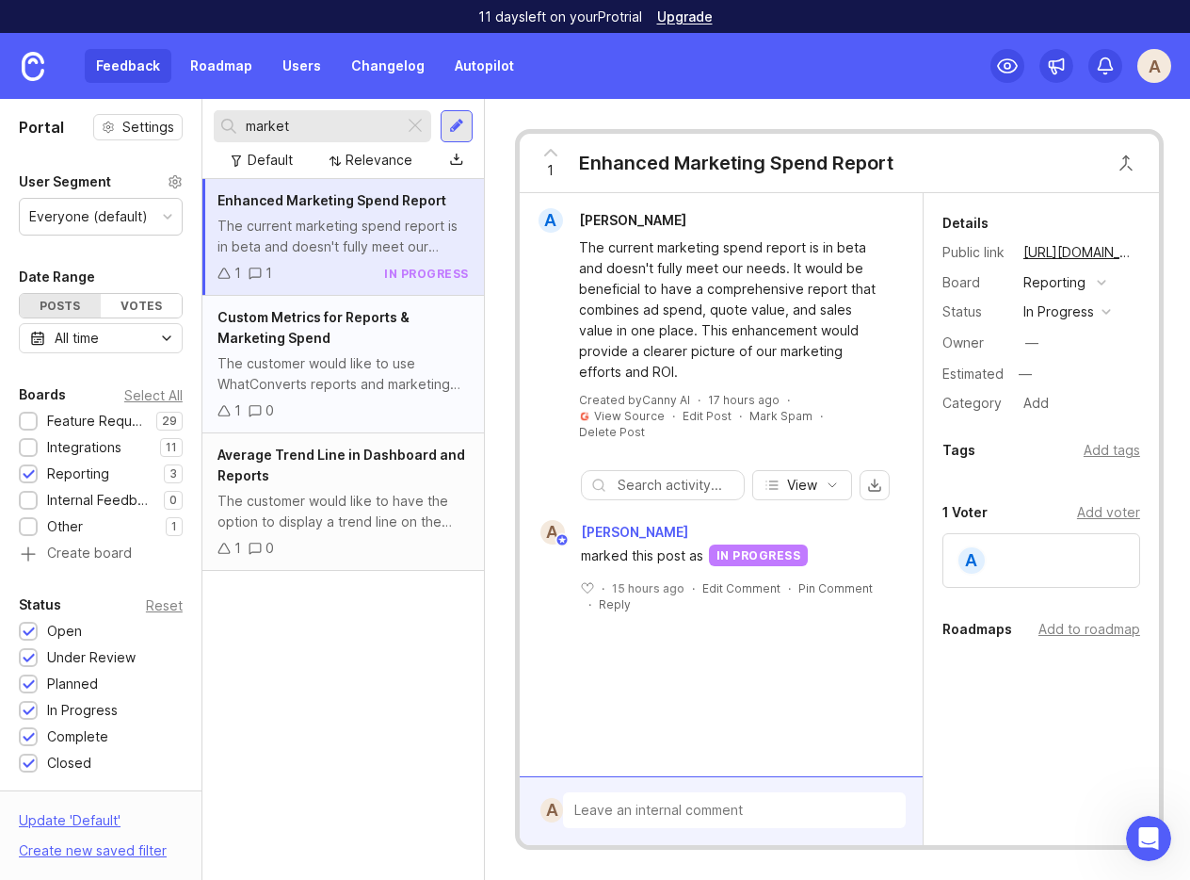
click at [328, 332] on div "Custom Metrics for Reports & Marketing Spend" at bounding box center [343, 327] width 251 height 41
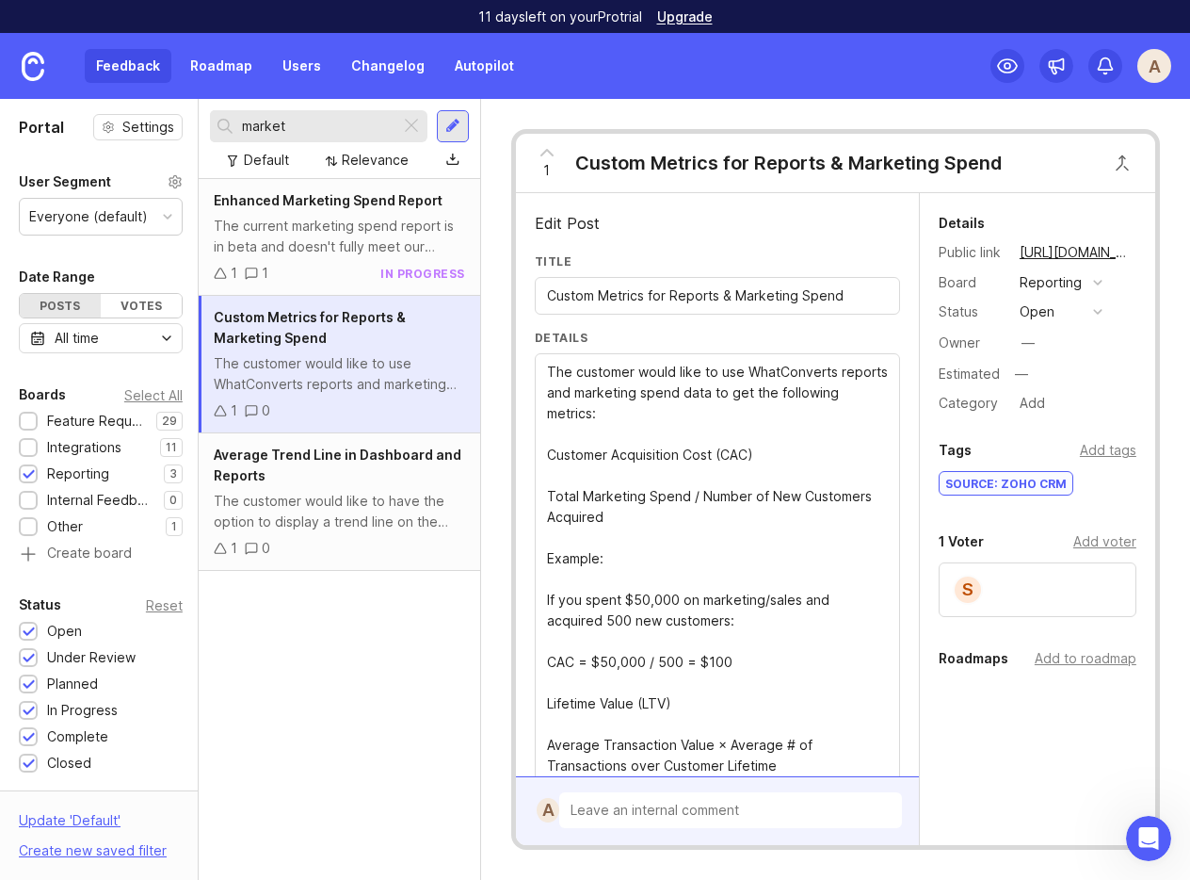
scroll to position [15, 0]
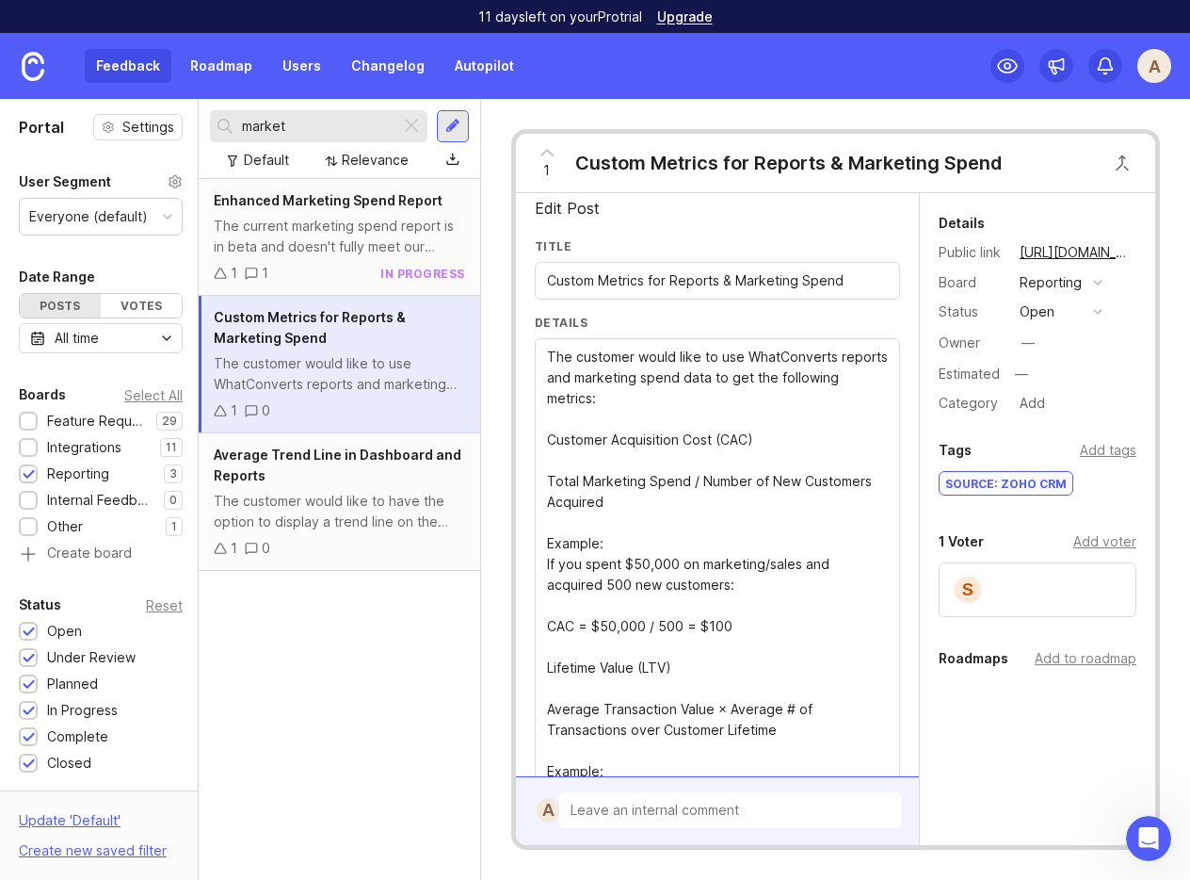
click at [550, 585] on textarea "The customer would like to use WhatConverts reports and marketing spend data to…" at bounding box center [717, 751] width 341 height 808
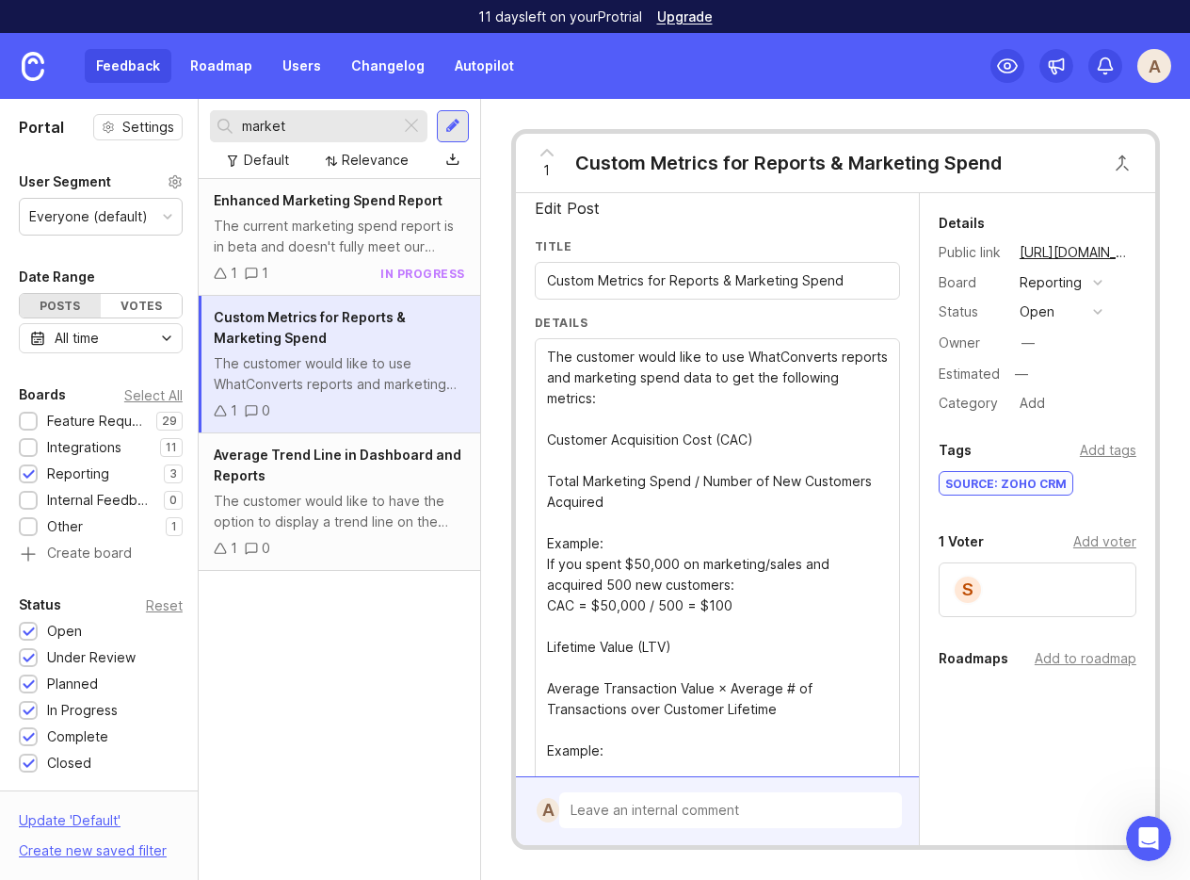
click at [549, 647] on textarea "The customer would like to use WhatConverts reports and marketing spend data to…" at bounding box center [717, 740] width 341 height 787
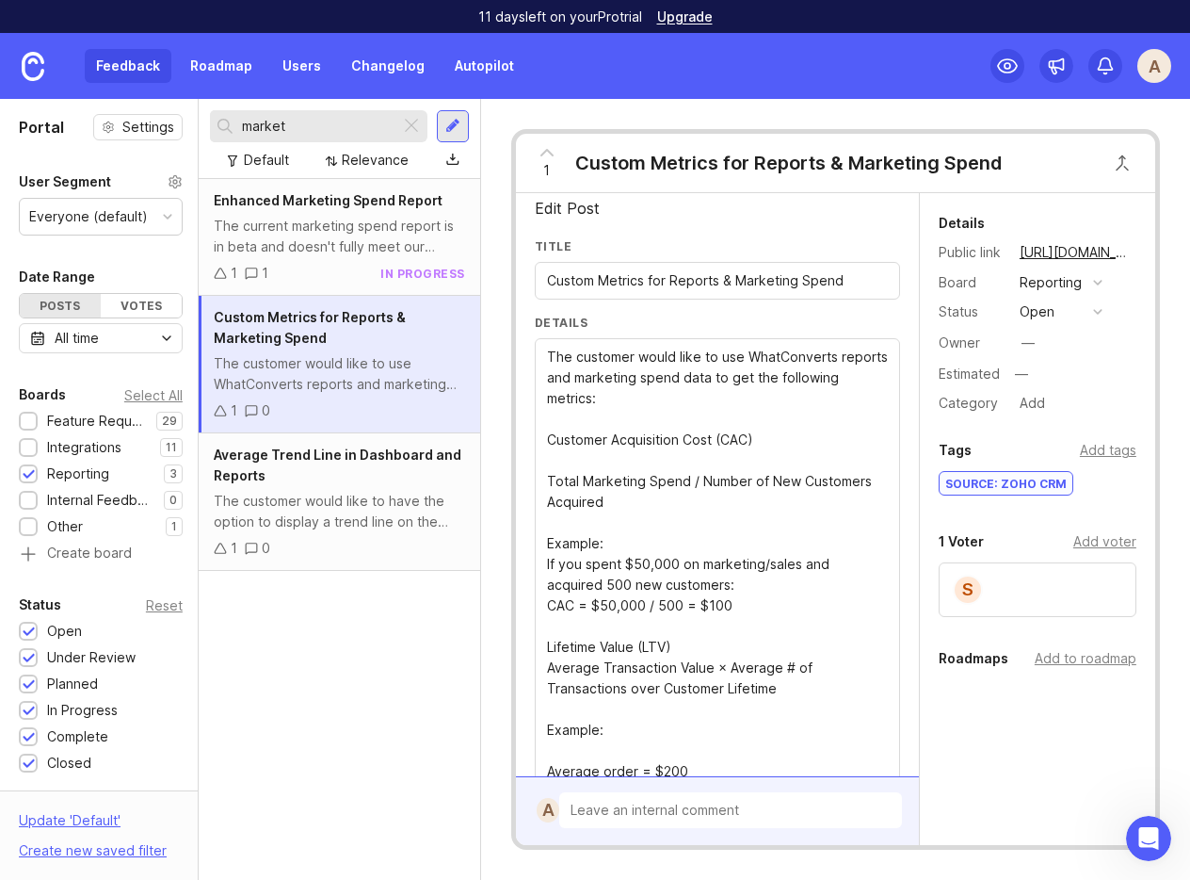
click at [570, 732] on textarea "The customer would like to use WhatConverts reports and marketing spend data to…" at bounding box center [717, 730] width 341 height 767
click at [557, 757] on textarea "The customer would like to use WhatConverts reports and marketing spend data to…" at bounding box center [717, 720] width 341 height 746
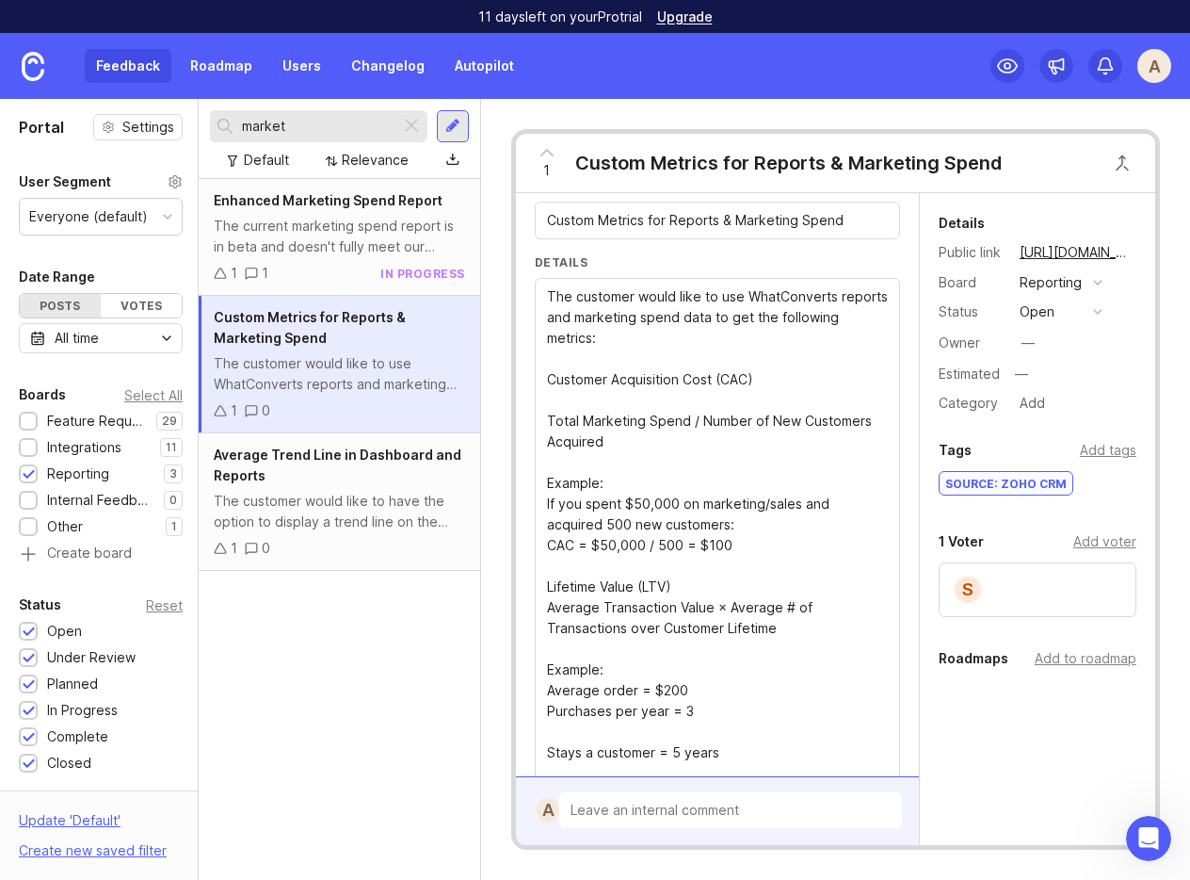
scroll to position [96, 0]
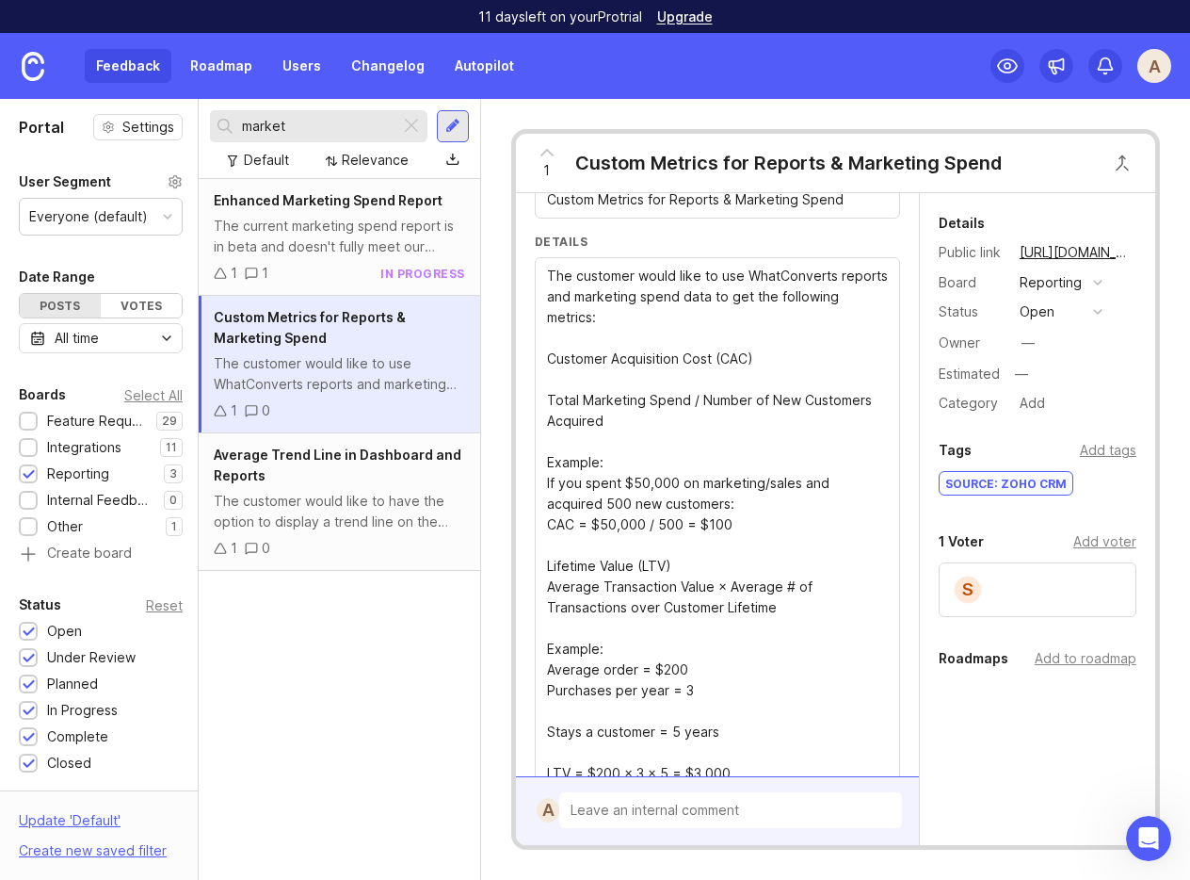
click at [557, 697] on textarea "The customer would like to use WhatConverts reports and marketing spend data to…" at bounding box center [717, 628] width 341 height 725
click at [556, 717] on textarea "The customer would like to use WhatConverts reports and marketing spend data to…" at bounding box center [717, 618] width 341 height 704
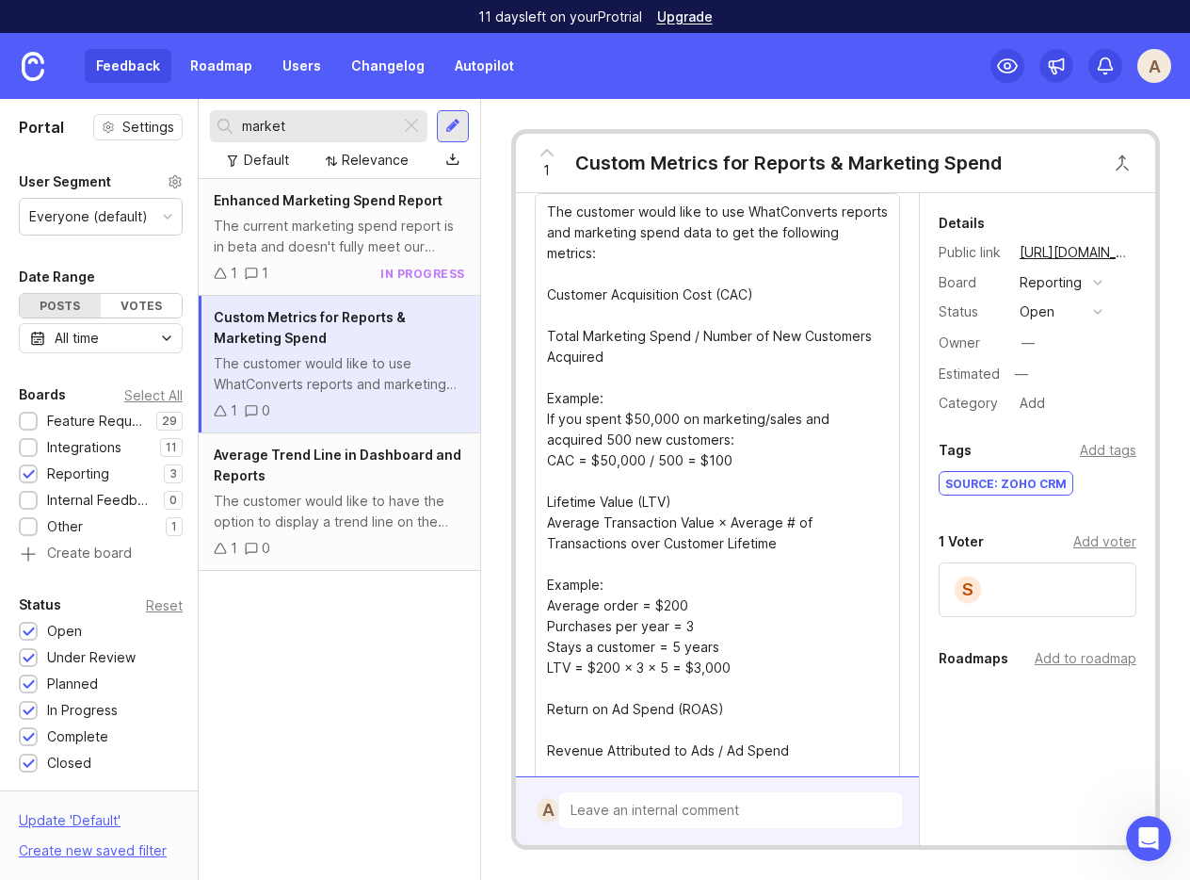
scroll to position [181, 0]
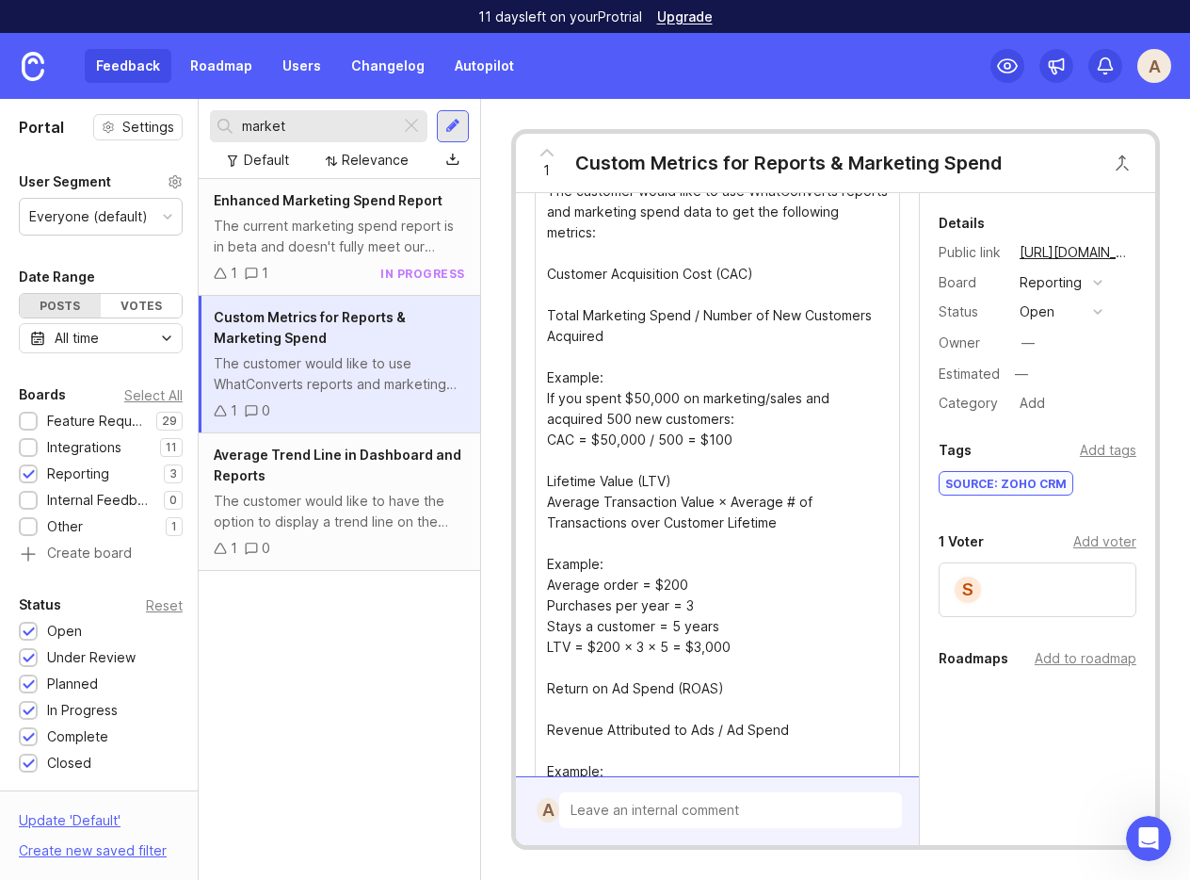
click at [567, 702] on textarea "The customer would like to use WhatConverts reports and marketing spend data to…" at bounding box center [717, 523] width 341 height 684
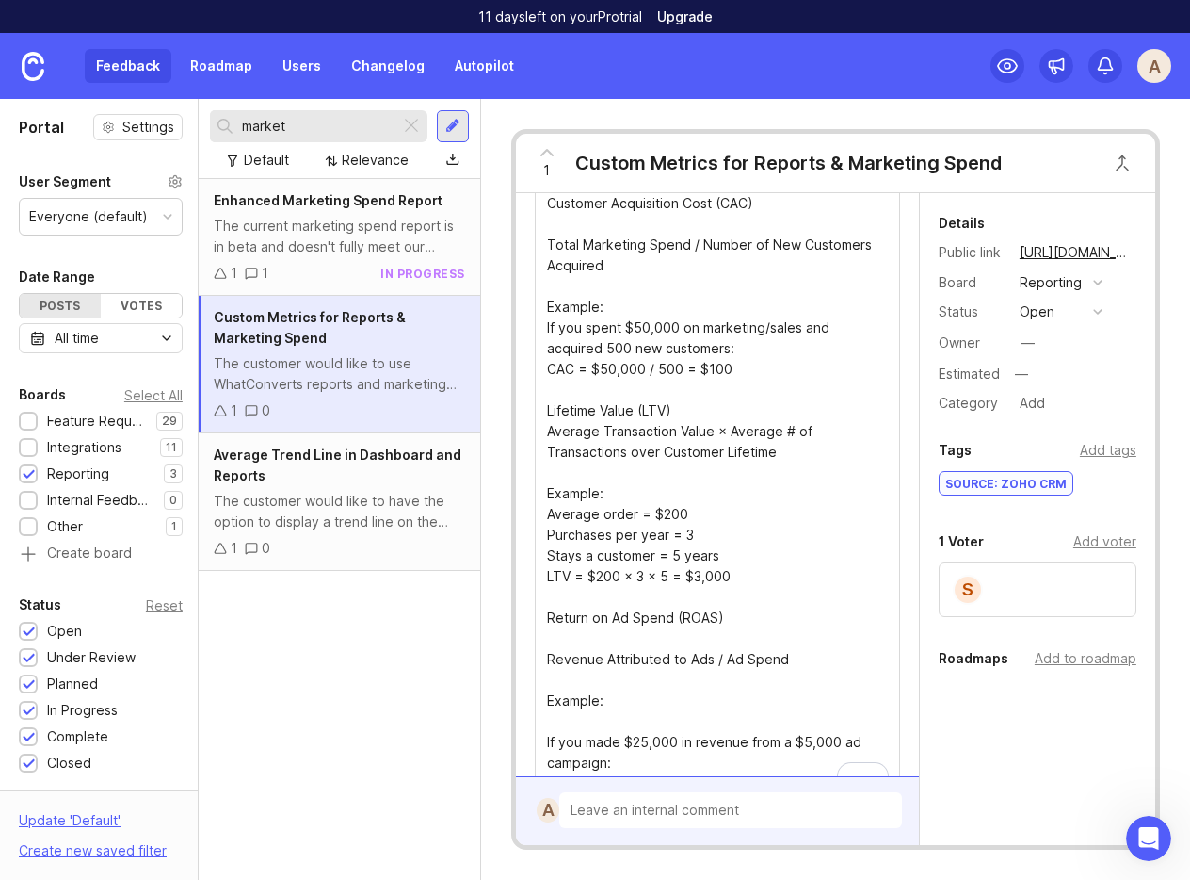
scroll to position [264, 0]
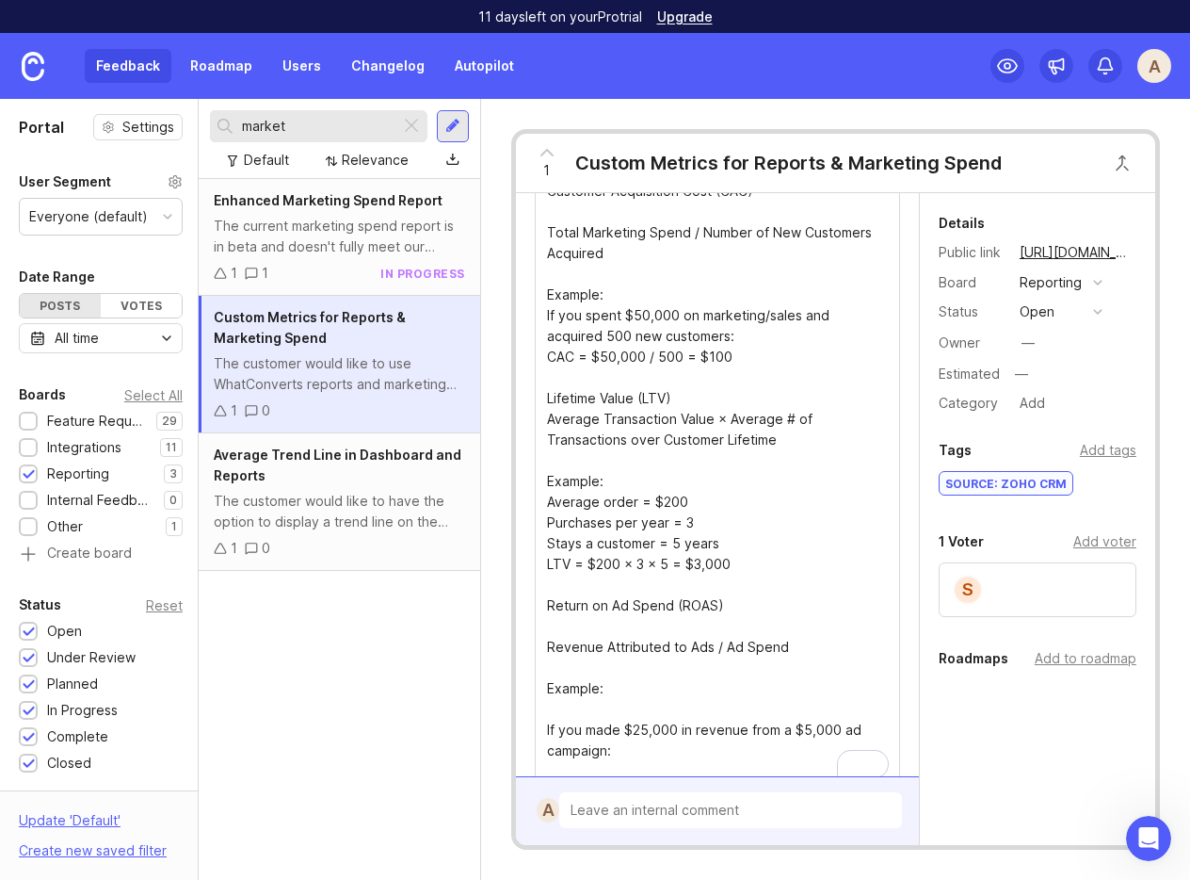
click at [564, 607] on textarea "The customer would like to use WhatConverts reports and marketing spend data to…" at bounding box center [717, 440] width 341 height 684
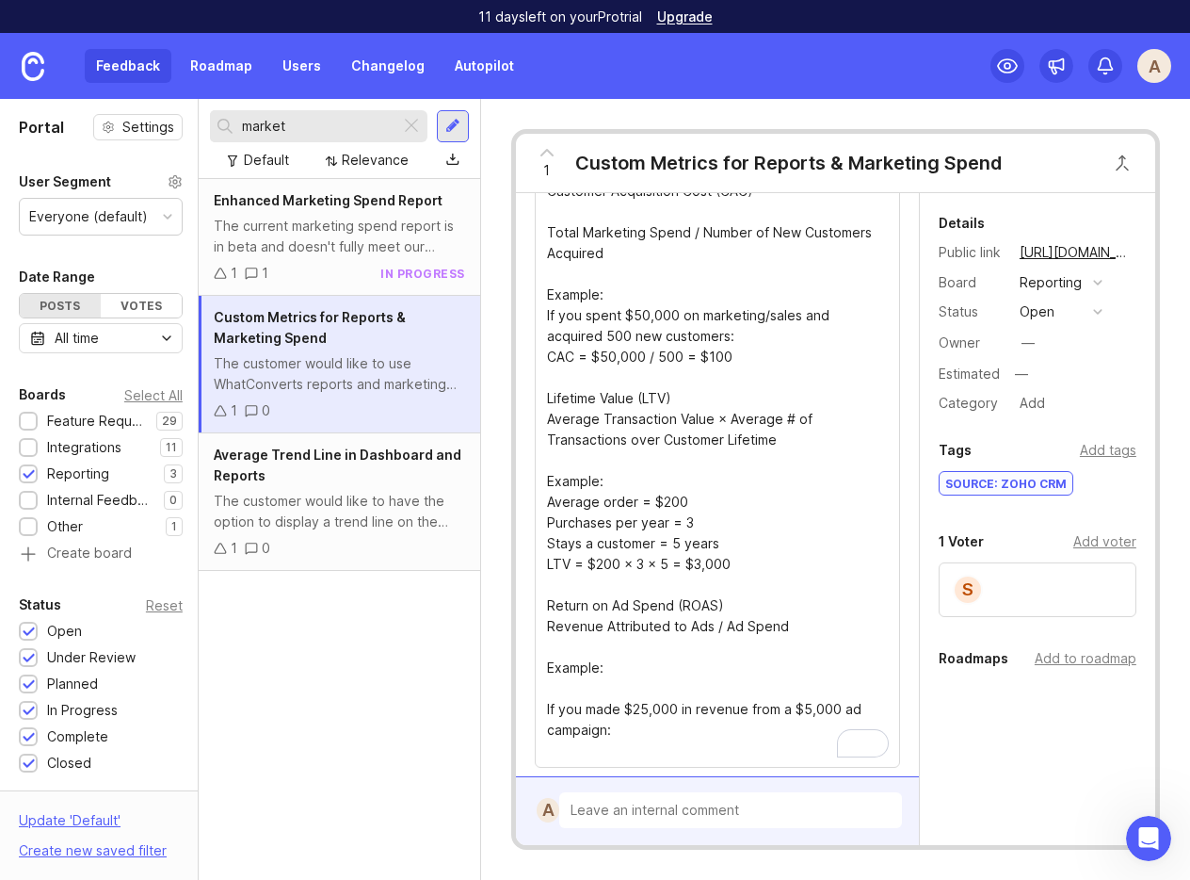
click at [581, 678] on textarea "The customer would like to use WhatConverts reports and marketing spend data to…" at bounding box center [717, 429] width 341 height 663
click at [575, 709] on textarea "The customer would like to use WhatConverts reports and marketing spend data to…" at bounding box center [717, 419] width 341 height 642
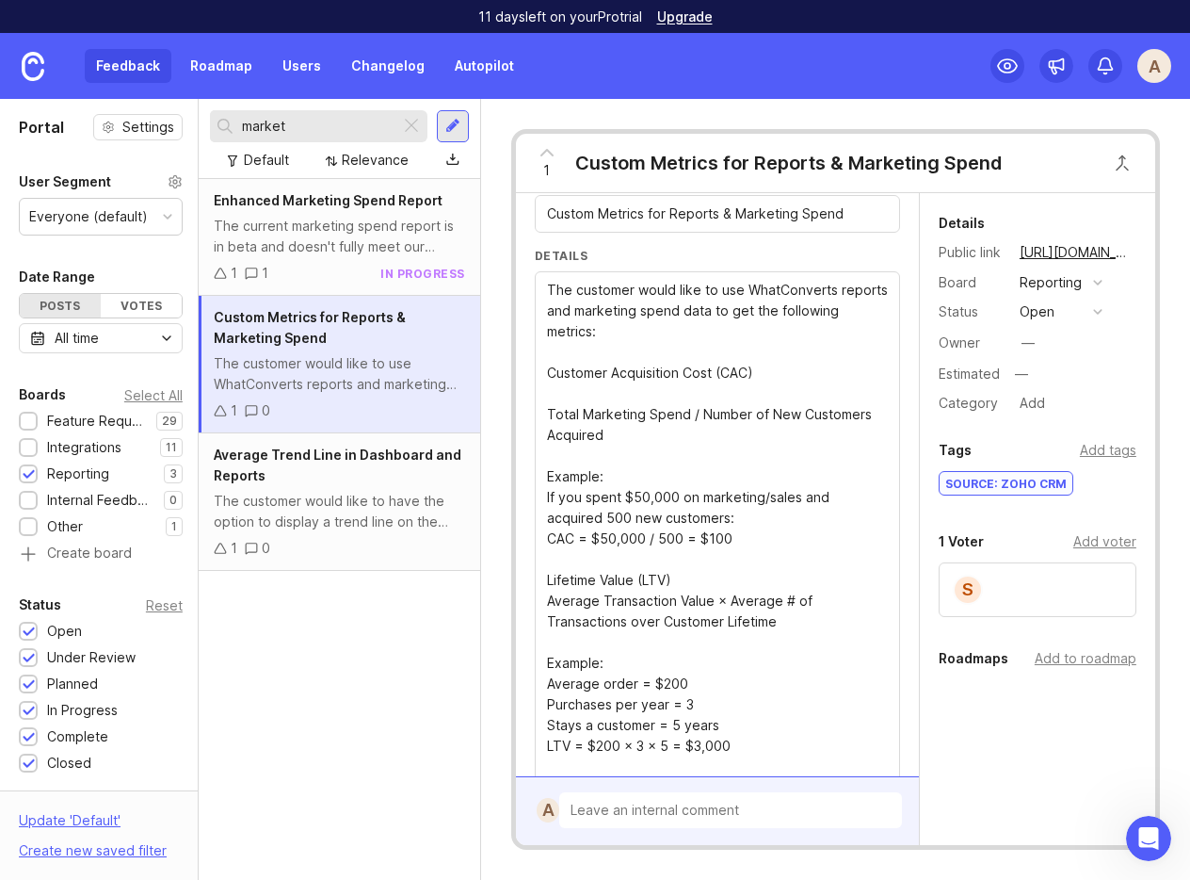
scroll to position [77, 0]
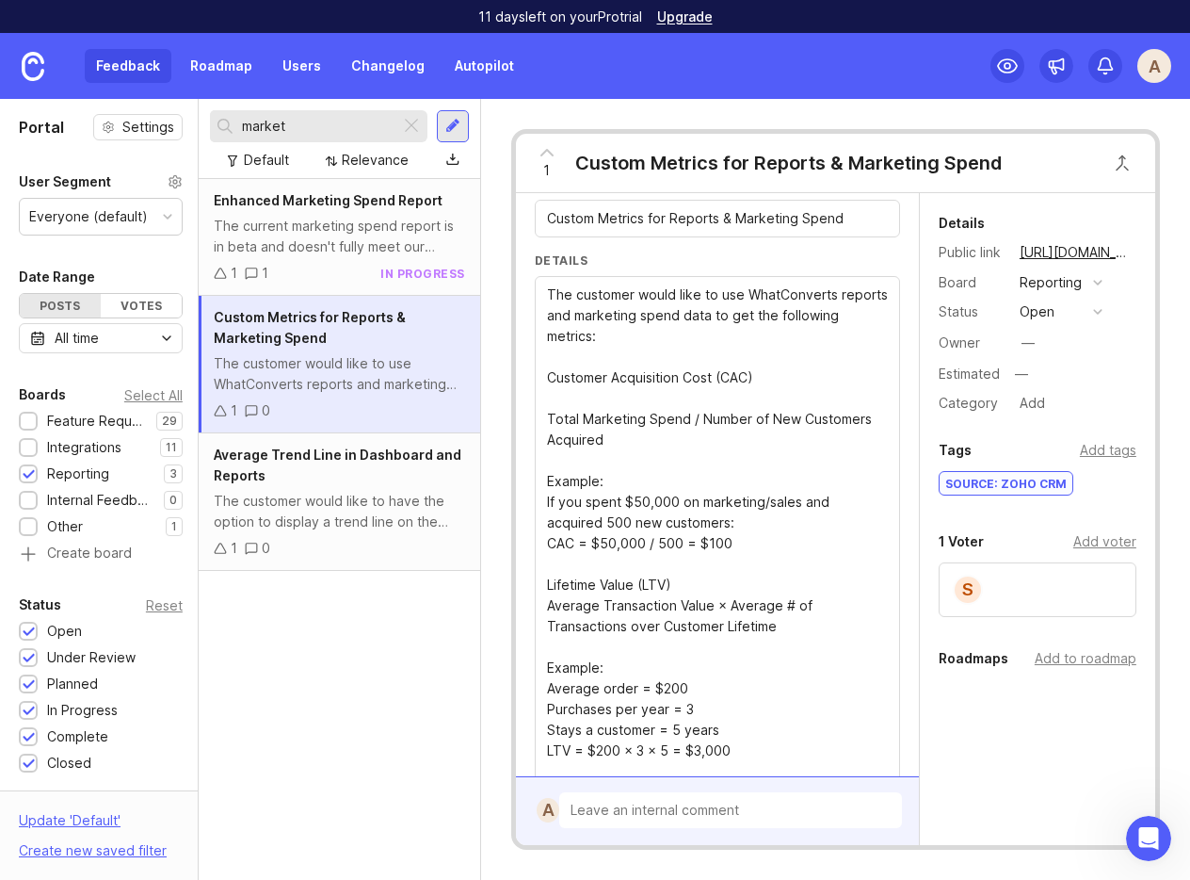
click at [557, 428] on textarea "The customer would like to use WhatConverts reports and marketing spend data to…" at bounding box center [717, 595] width 341 height 622
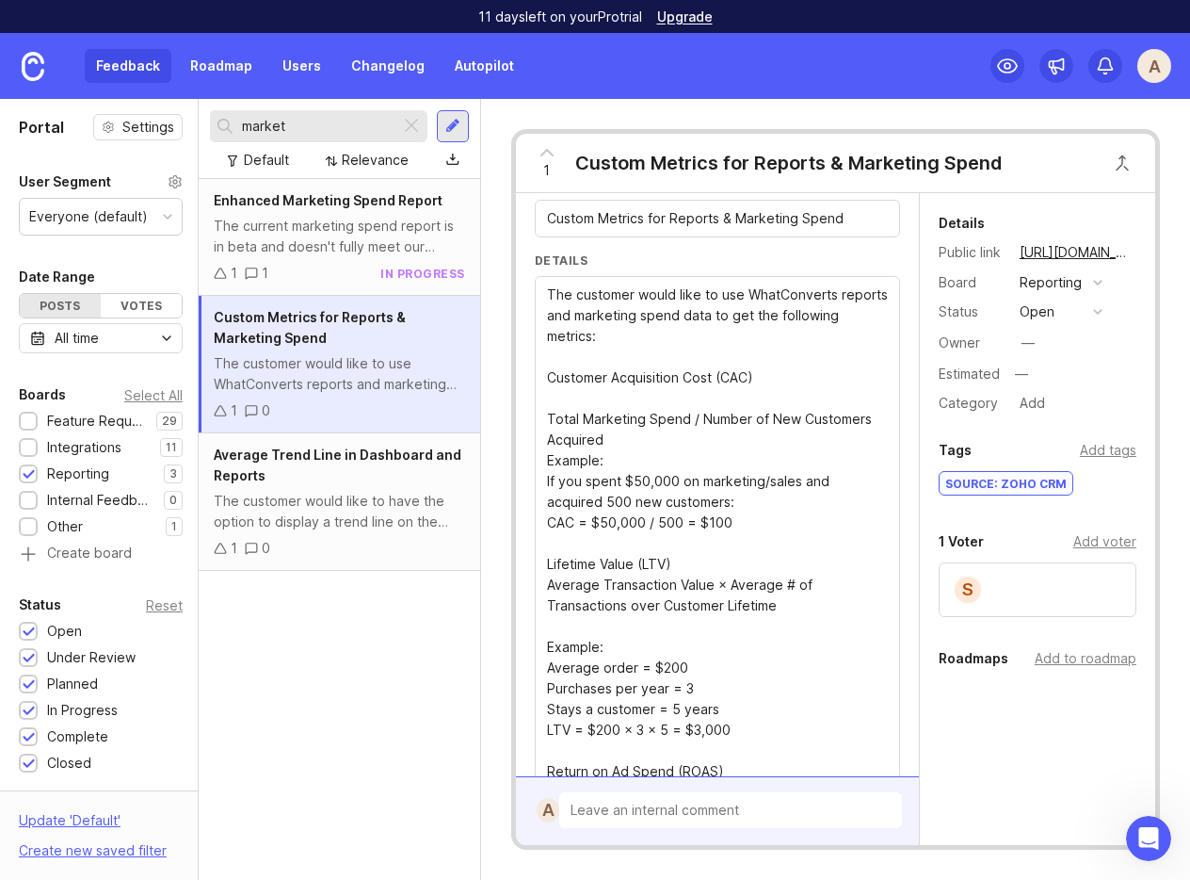
click at [560, 379] on textarea "The customer would like to use WhatConverts reports and marketing spend data to…" at bounding box center [717, 584] width 341 height 601
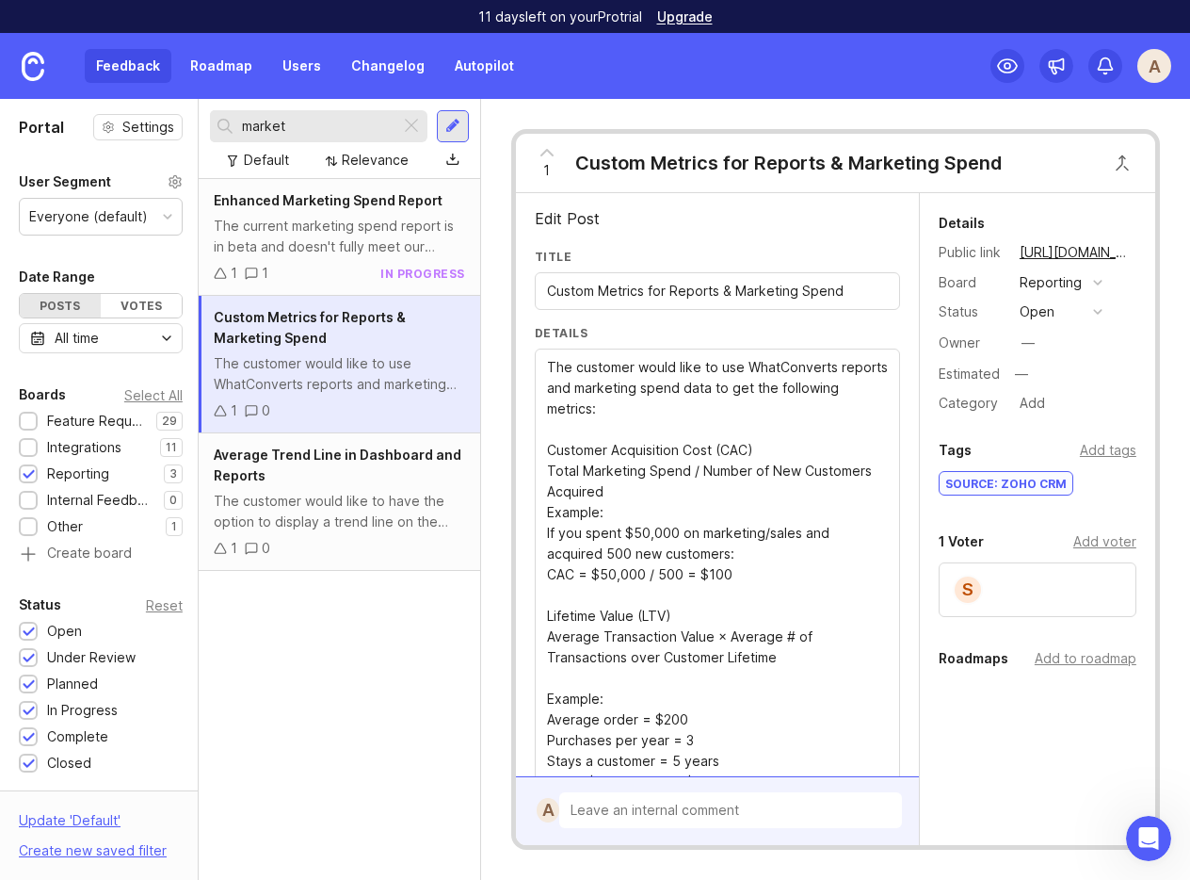
scroll to position [0, 0]
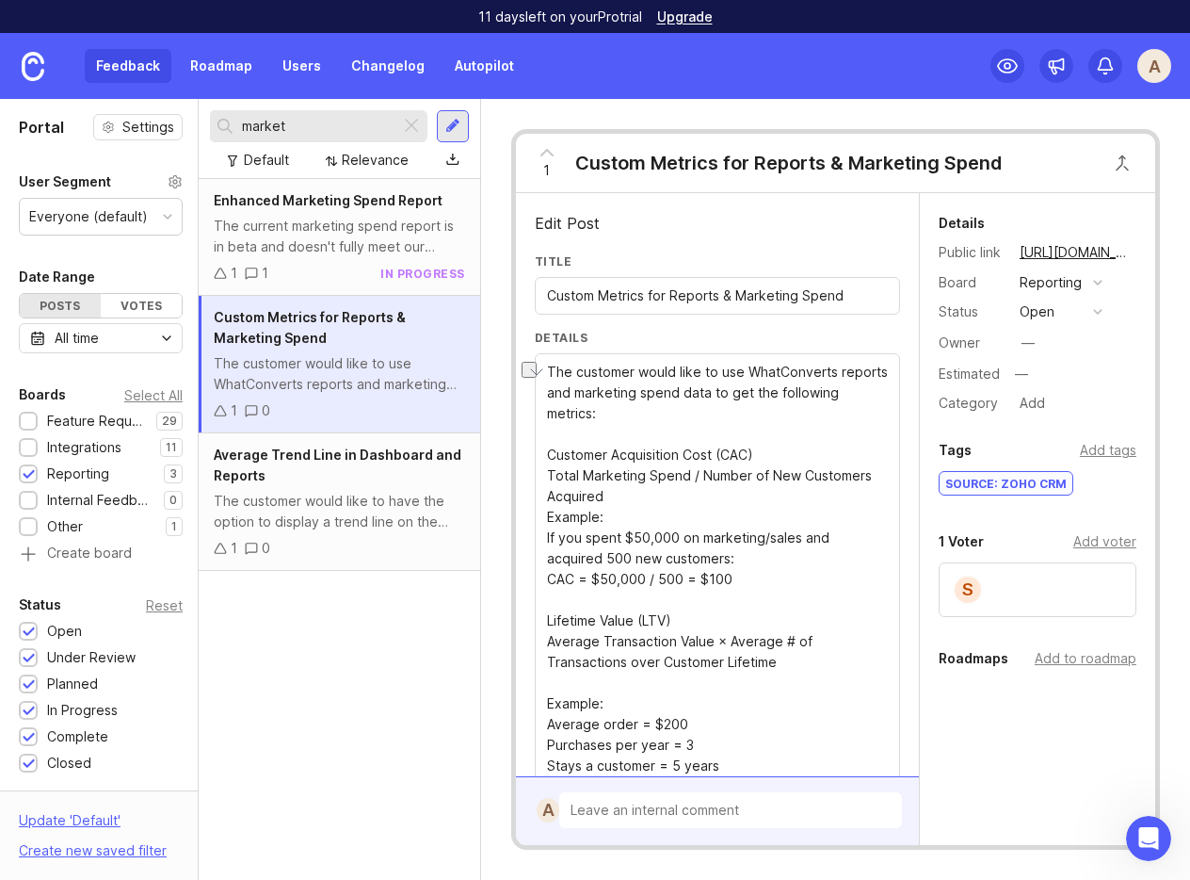
drag, startPoint x: 776, startPoint y: 437, endPoint x: 528, endPoint y: 441, distance: 247.7
click at [528, 441] on div "Edit Post Title Custom Metrics for Reports & Marketing Spend Details The custom…" at bounding box center [717, 484] width 403 height 583
click at [697, 442] on textarea "The customer would like to use WhatConverts reports and marketing spend data to…" at bounding box center [717, 652] width 341 height 580
click at [682, 437] on textarea "The customer would like to use WhatConverts reports and marketing spend data to…" at bounding box center [717, 652] width 341 height 580
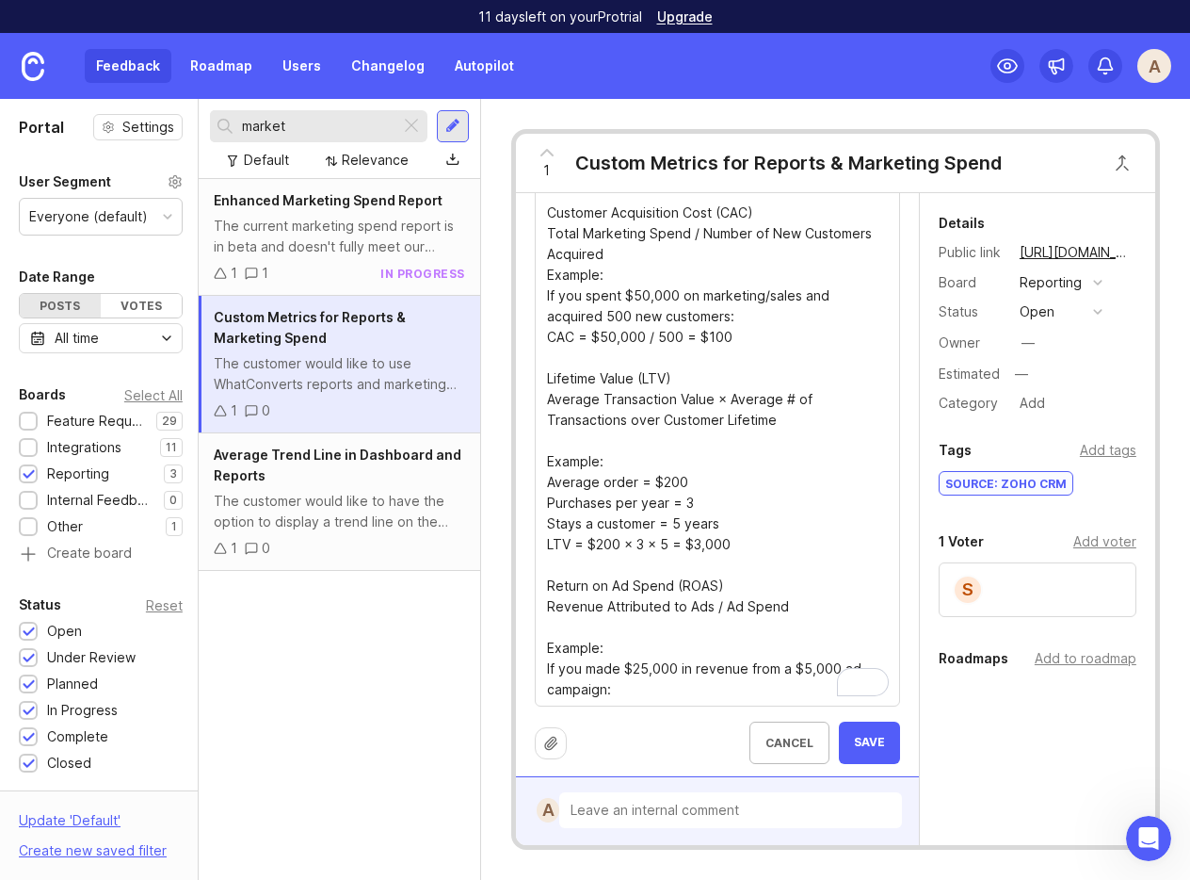
scroll to position [248, 0]
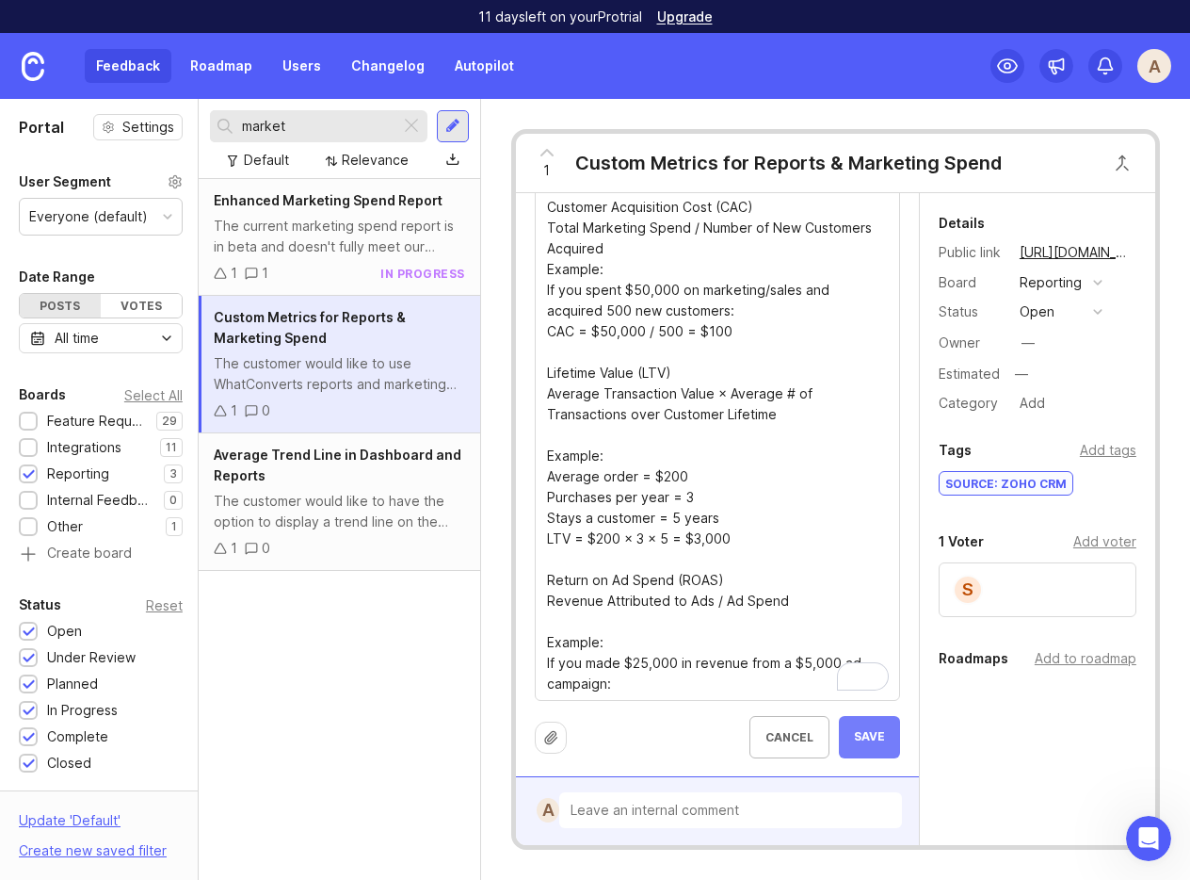
type textarea "The customer would like to use WhatConverts reports and marketing spend data to…"
click at [875, 732] on span "Save" at bounding box center [869, 737] width 31 height 16
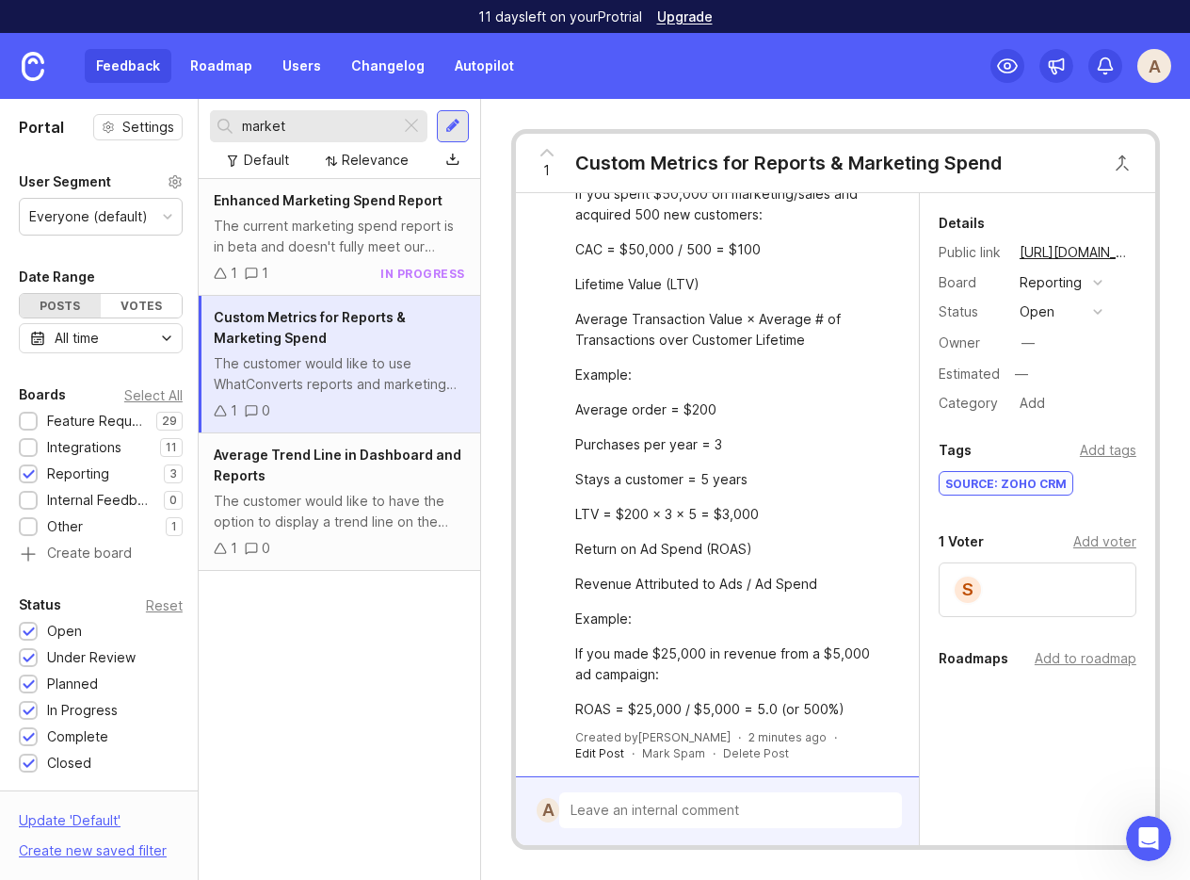
scroll to position [0, 0]
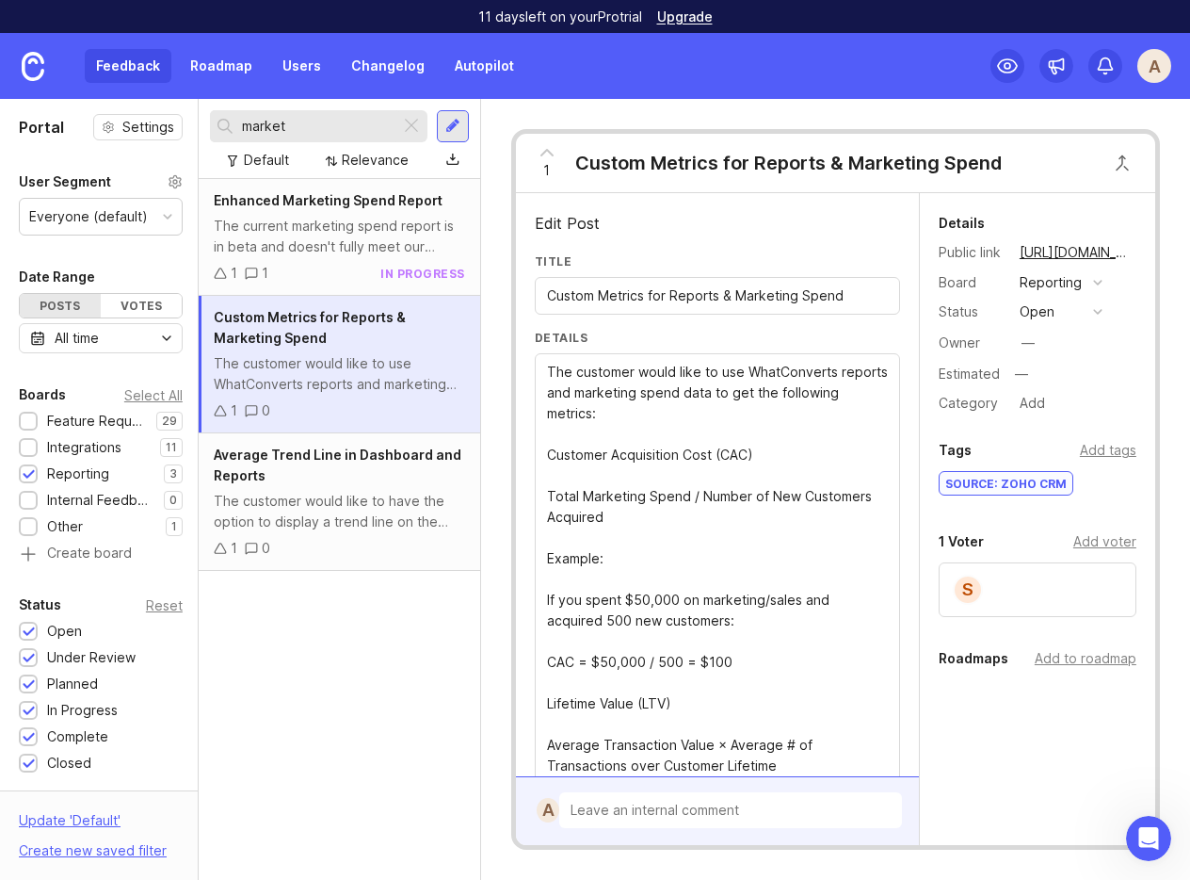
click at [560, 571] on textarea "The customer would like to use WhatConverts reports and marketing spend data to…" at bounding box center [717, 776] width 341 height 829
click at [564, 471] on textarea "The customer would like to use WhatConverts reports and marketing spend data to…" at bounding box center [717, 776] width 341 height 829
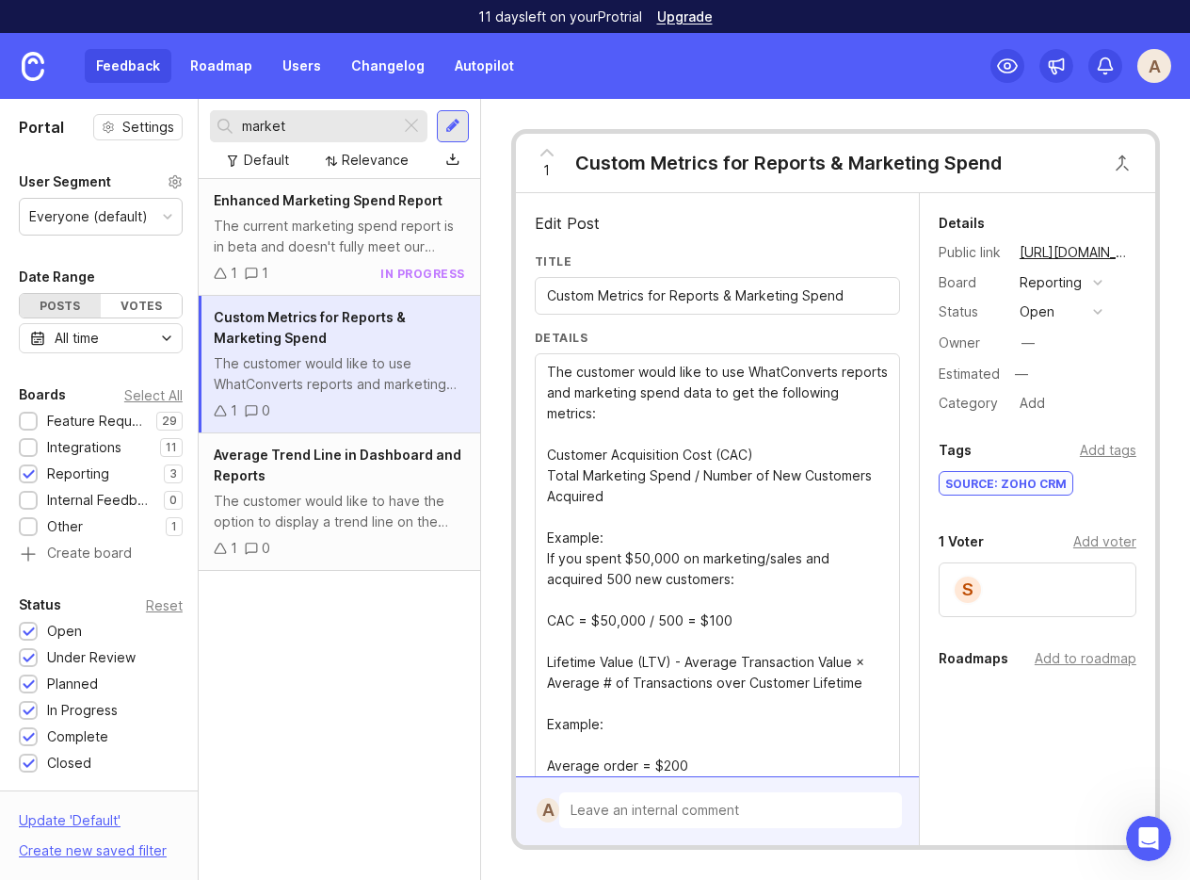
click at [547, 457] on textarea "The customer would like to use WhatConverts reports and marketing spend data to…" at bounding box center [717, 735] width 341 height 746
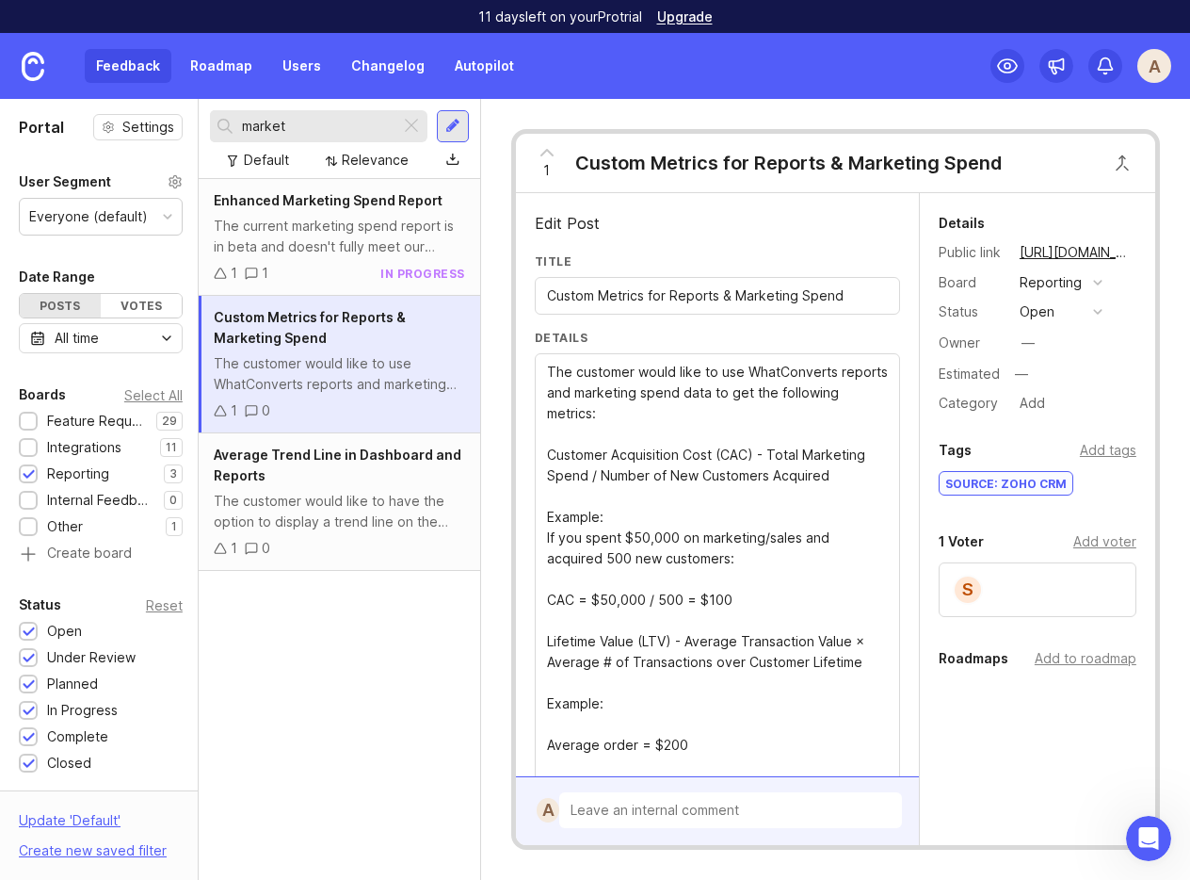
click at [555, 709] on textarea "The customer would like to use WhatConverts reports and marketing spend data to…" at bounding box center [717, 724] width 341 height 725
click at [547, 725] on textarea "The customer would like to use WhatConverts reports and marketing spend data to…" at bounding box center [717, 704] width 341 height 684
click at [547, 745] on textarea "The customer would like to use WhatConverts reports and marketing spend data to…" at bounding box center [717, 693] width 341 height 663
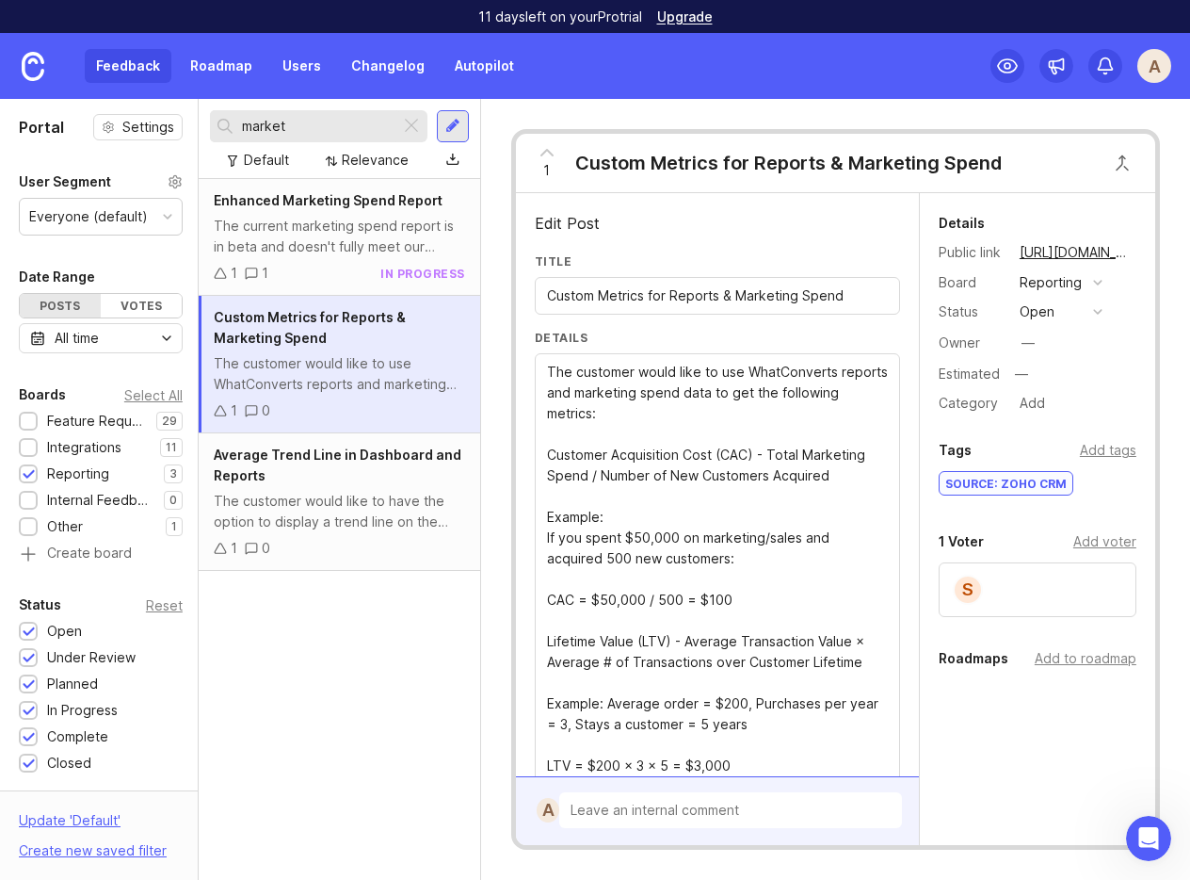
click at [547, 746] on textarea "The customer would like to use WhatConverts reports and marketing spend data to…" at bounding box center [717, 673] width 341 height 622
click at [608, 726] on textarea "The customer would like to use WhatConverts reports and marketing spend data to…" at bounding box center [717, 662] width 341 height 601
click at [543, 577] on div "The customer would like to use WhatConverts reports and marketing spend data to…" at bounding box center [717, 661] width 365 height 616
click at [548, 581] on textarea "The customer would like to use WhatConverts reports and marketing spend data to…" at bounding box center [717, 662] width 341 height 601
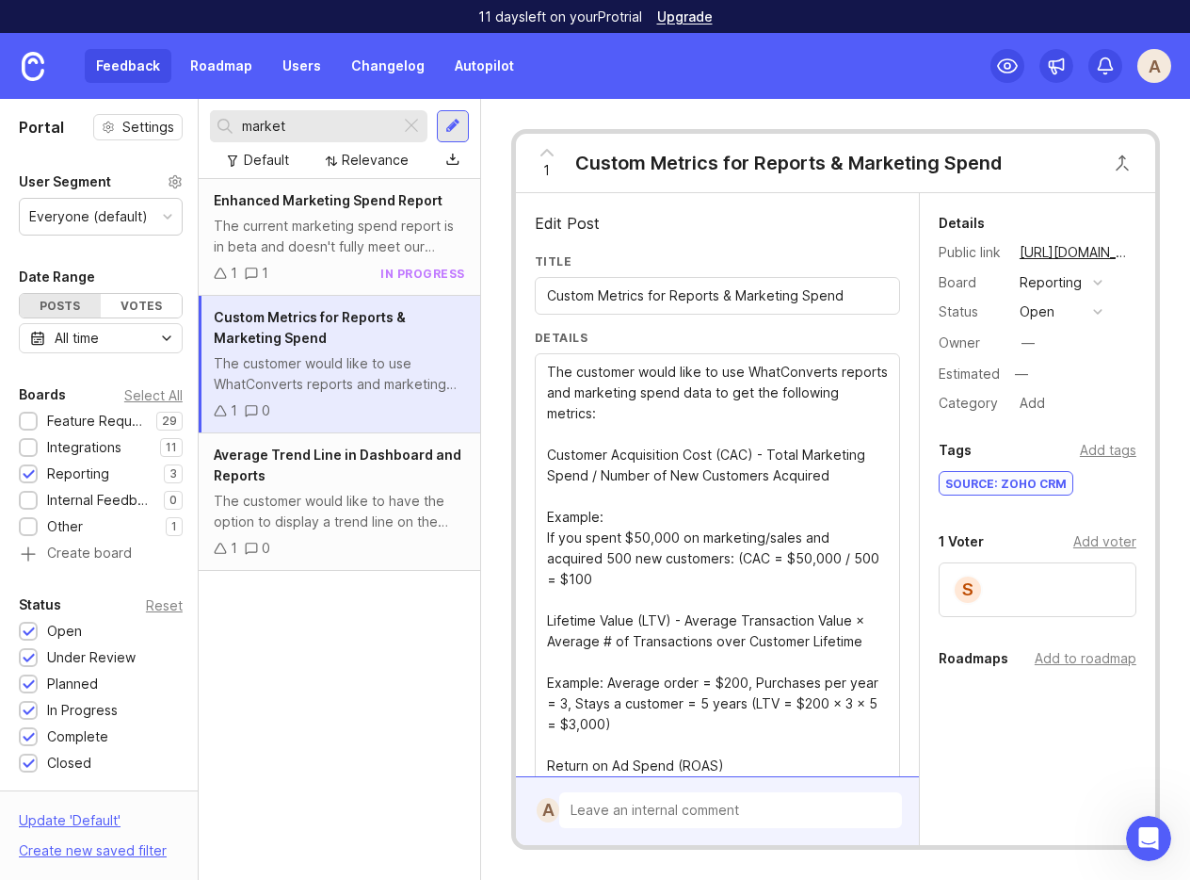
click at [866, 535] on textarea "The customer would like to use WhatConverts reports and marketing spend data to…" at bounding box center [717, 641] width 341 height 559
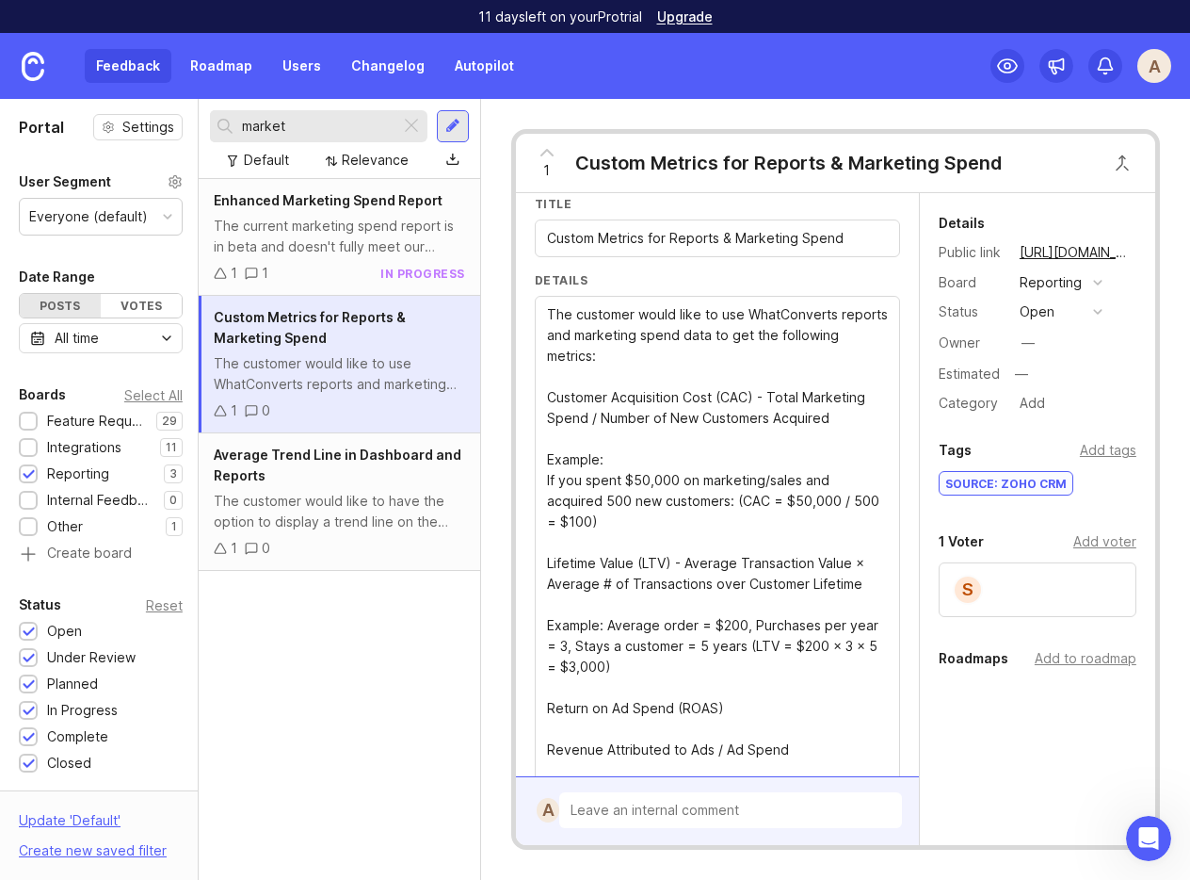
scroll to position [73, 0]
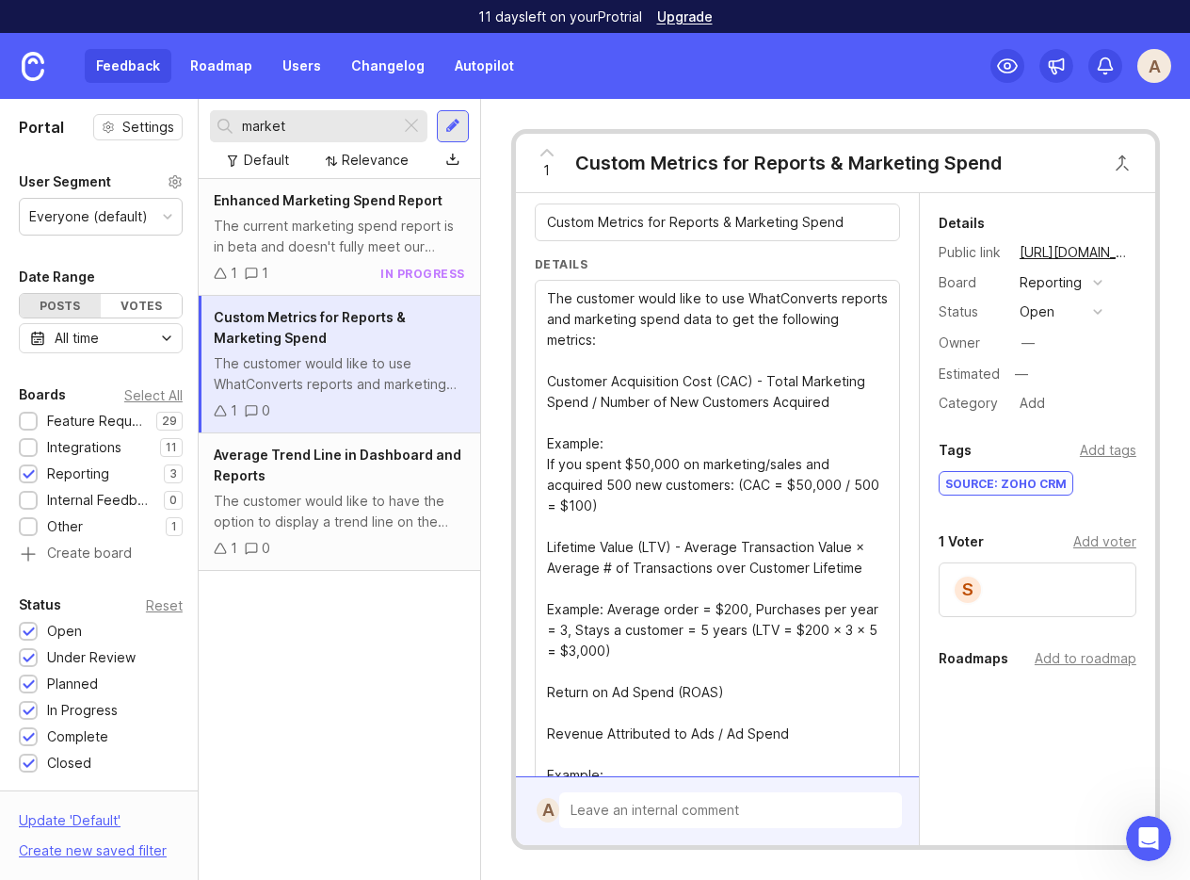
click at [551, 697] on textarea "The customer would like to use WhatConverts reports and marketing spend data to…" at bounding box center [717, 567] width 341 height 559
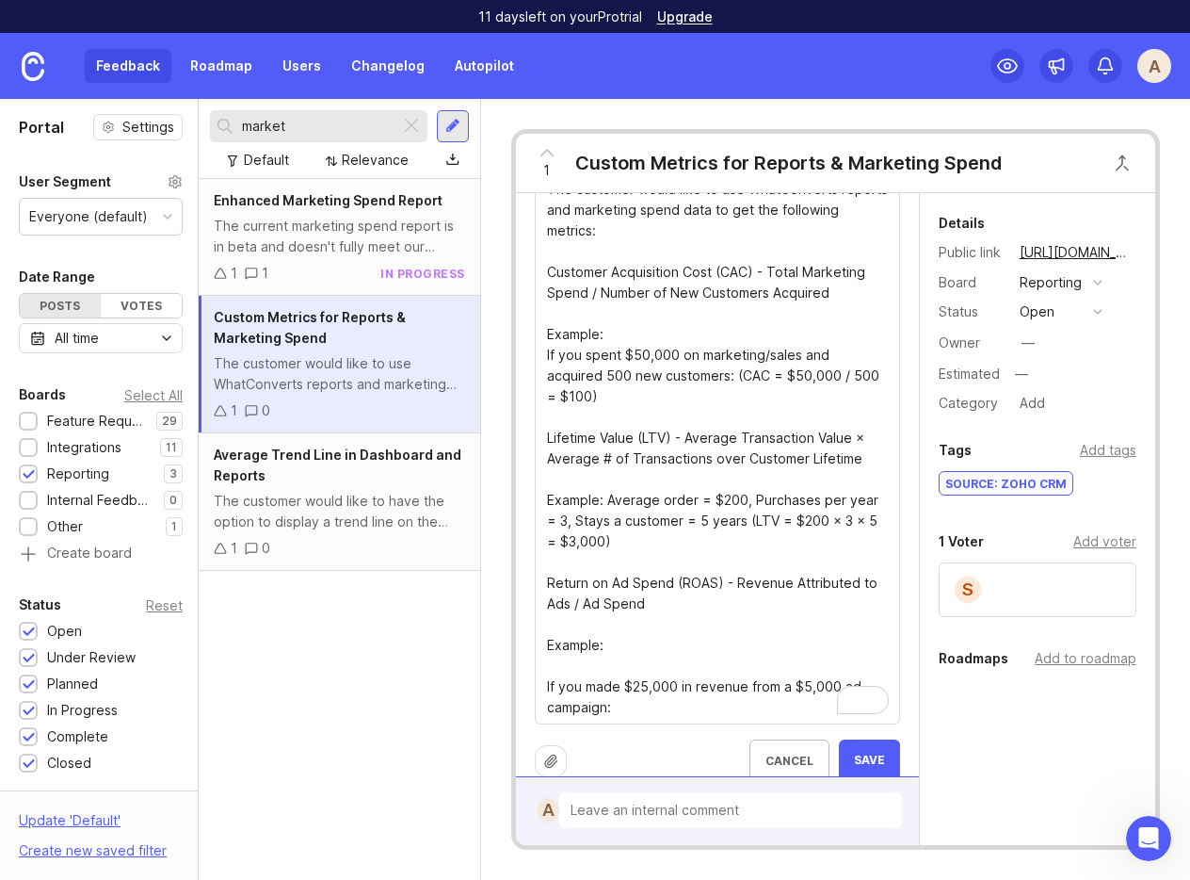
click at [558, 617] on textarea "The customer would like to use WhatConverts reports and marketing spend data to…" at bounding box center [717, 448] width 341 height 539
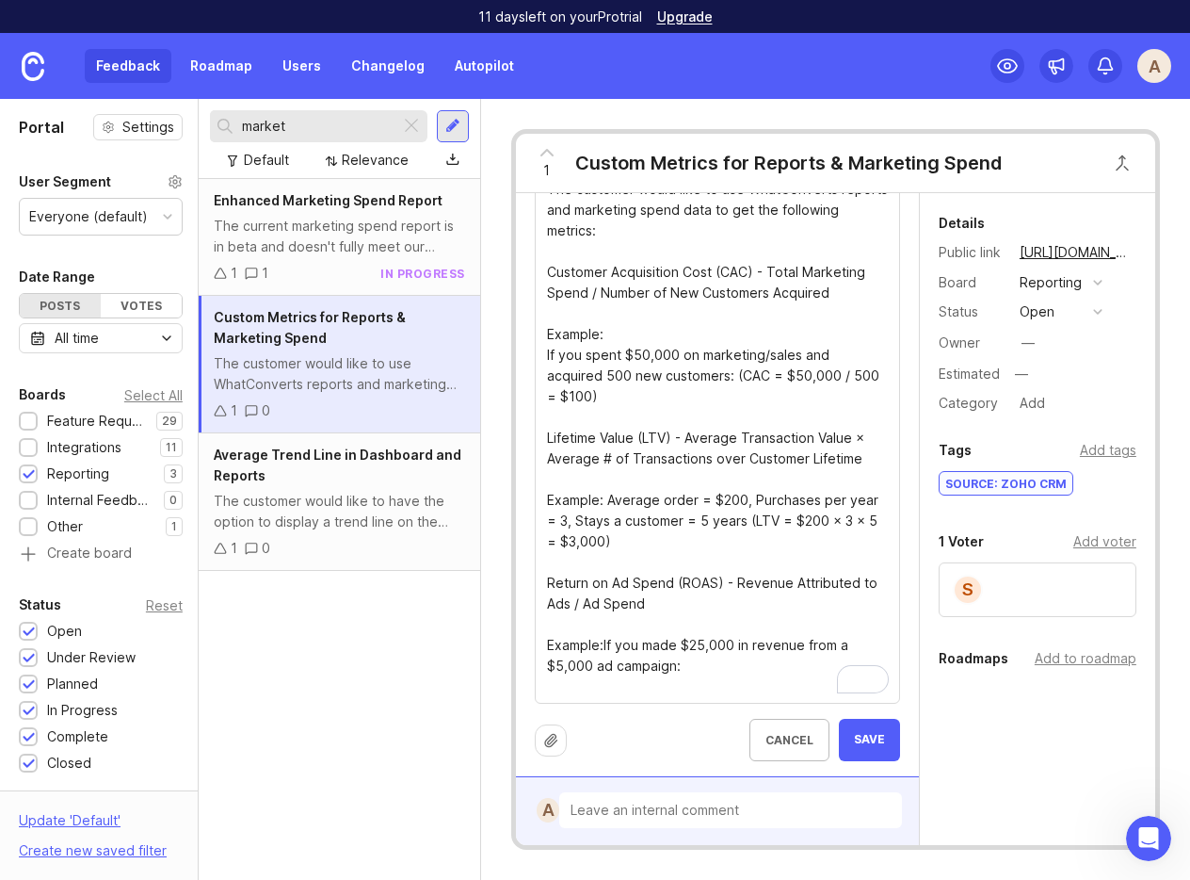
scroll to position [165, 0]
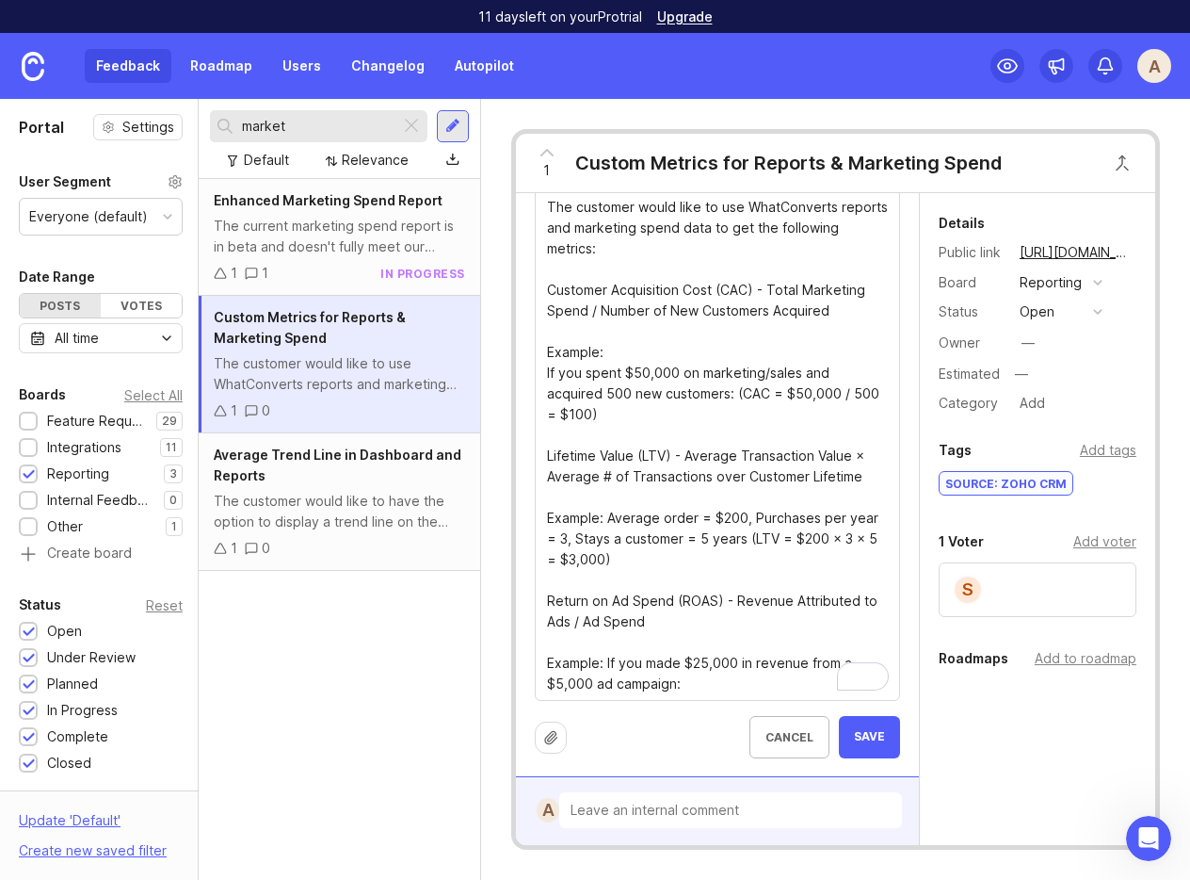
click at [547, 684] on textarea "The customer would like to use WhatConverts reports and marketing spend data to…" at bounding box center [717, 445] width 341 height 497
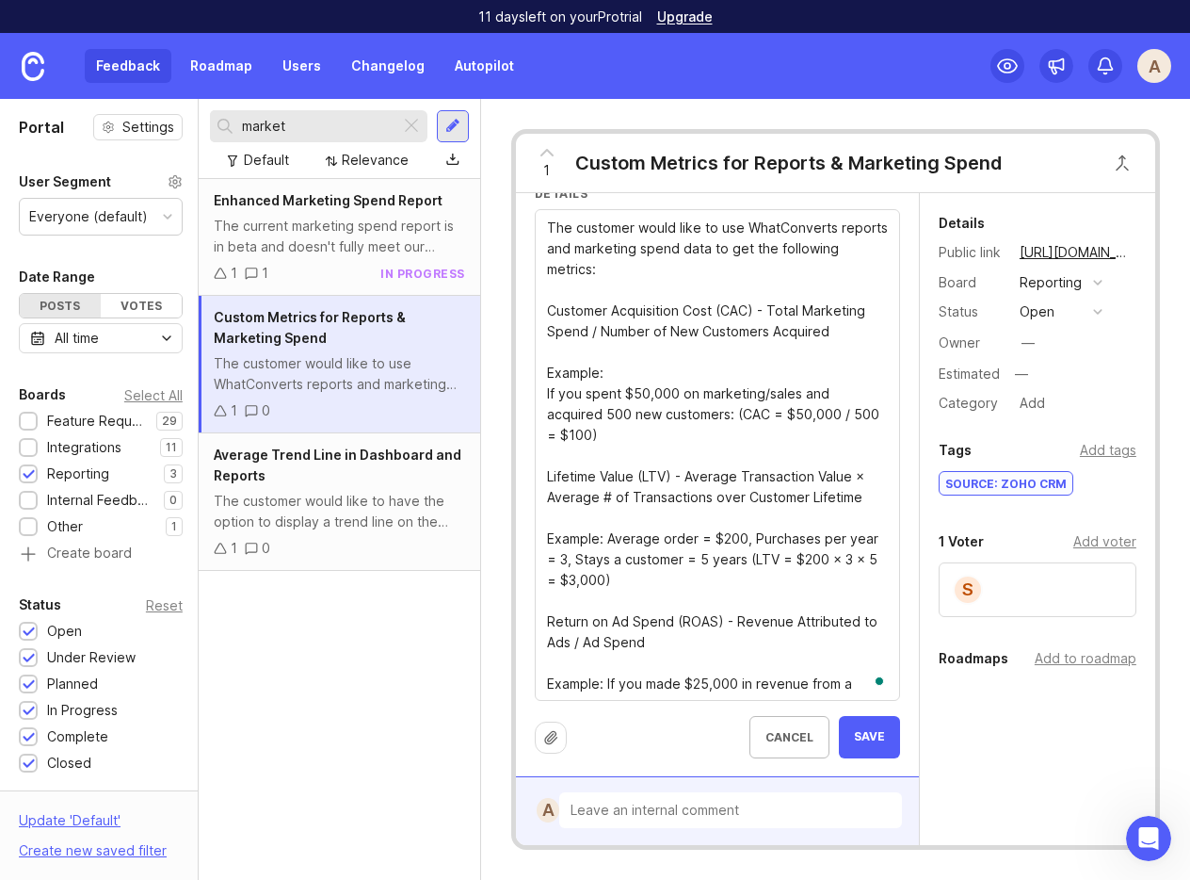
click at [725, 517] on textarea "The customer would like to use WhatConverts reports and marketing spend data to…" at bounding box center [717, 456] width 341 height 477
click at [609, 539] on textarea "The customer would like to use WhatConverts reports and marketing spend data to…" at bounding box center [717, 456] width 341 height 477
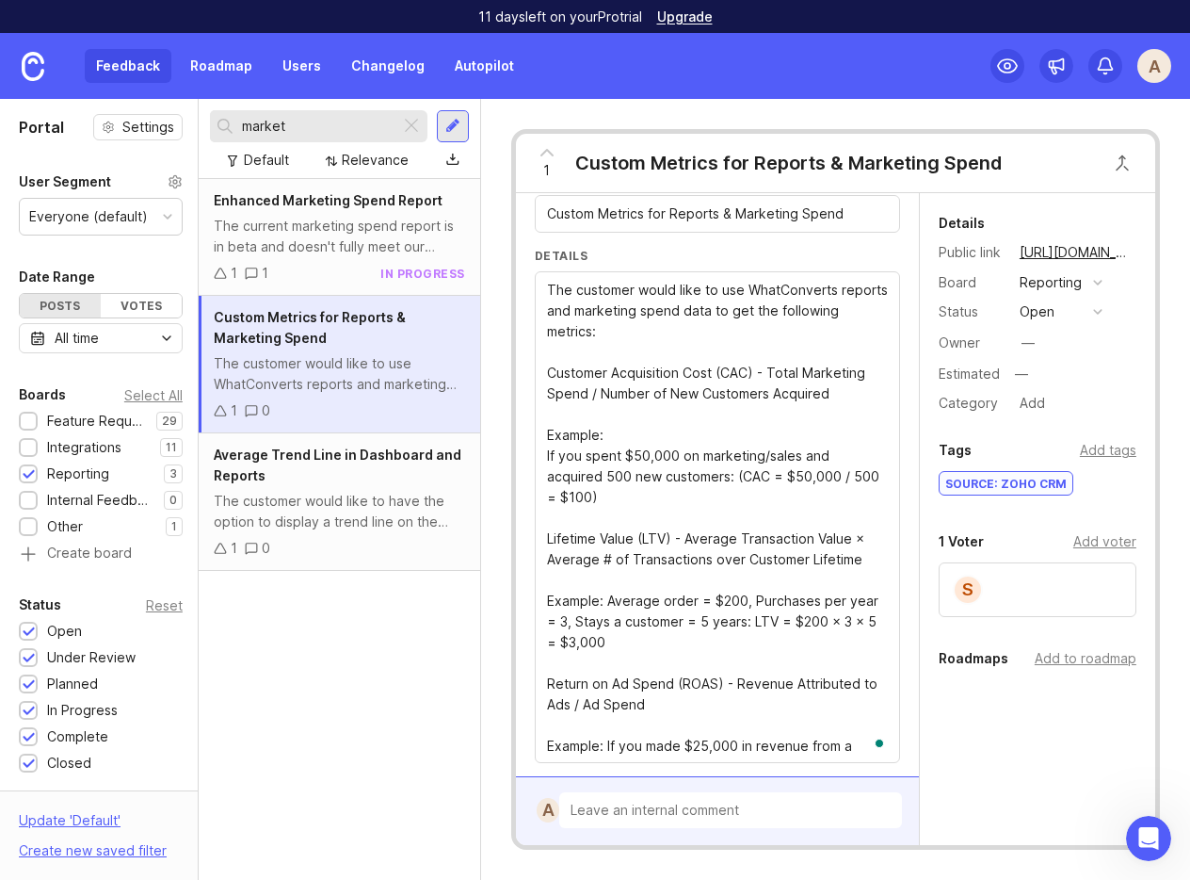
scroll to position [60, 0]
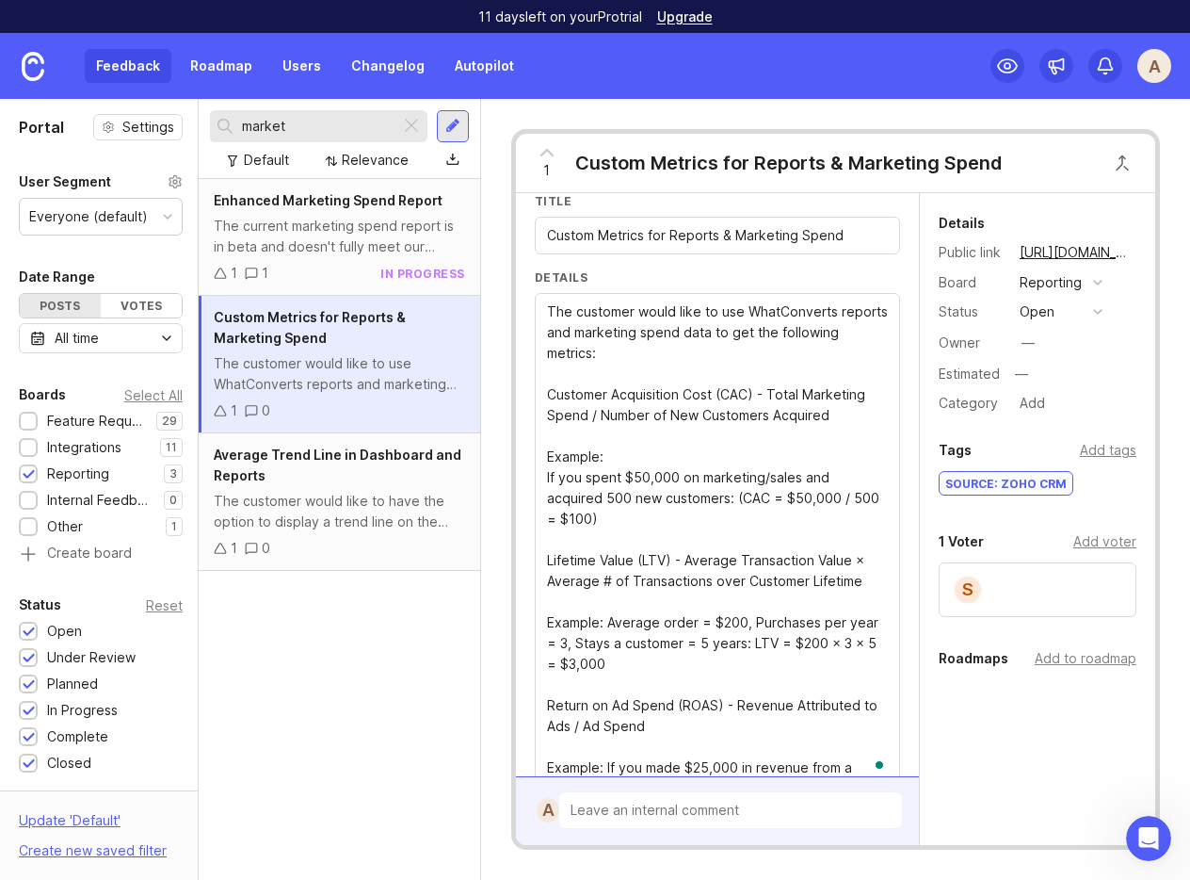
click at [547, 455] on textarea "The customer would like to use WhatConverts reports and marketing spend data to…" at bounding box center [717, 539] width 341 height 477
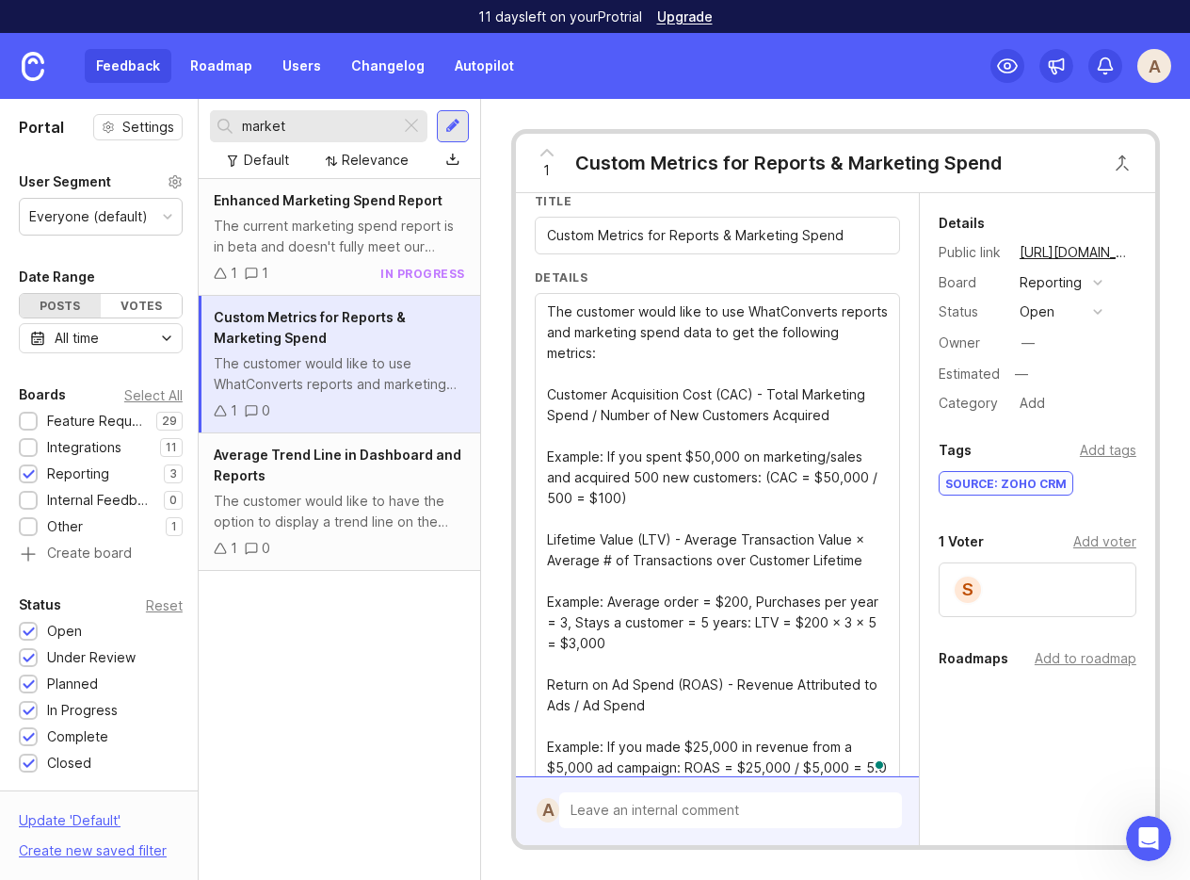
click at [575, 407] on textarea "The customer would like to use WhatConverts reports and marketing spend data to…" at bounding box center [717, 539] width 341 height 477
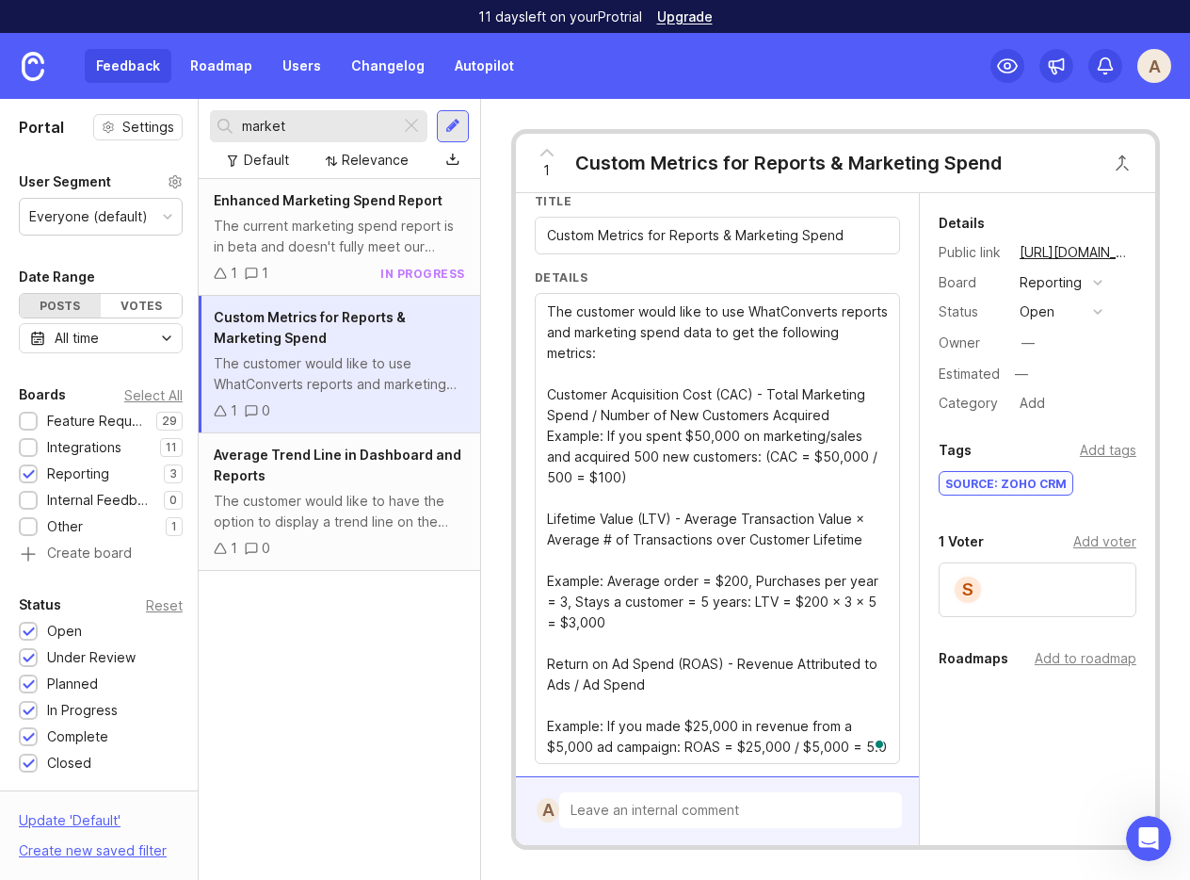
click at [539, 415] on div "The customer would like to use WhatConverts reports and marketing spend data to…" at bounding box center [717, 528] width 365 height 471
click at [547, 415] on textarea "The customer would like to use WhatConverts reports and marketing spend data to…" at bounding box center [717, 529] width 341 height 456
click at [547, 561] on textarea "The customer would like to use WhatConverts reports and marketing spend data to…" at bounding box center [717, 529] width 341 height 456
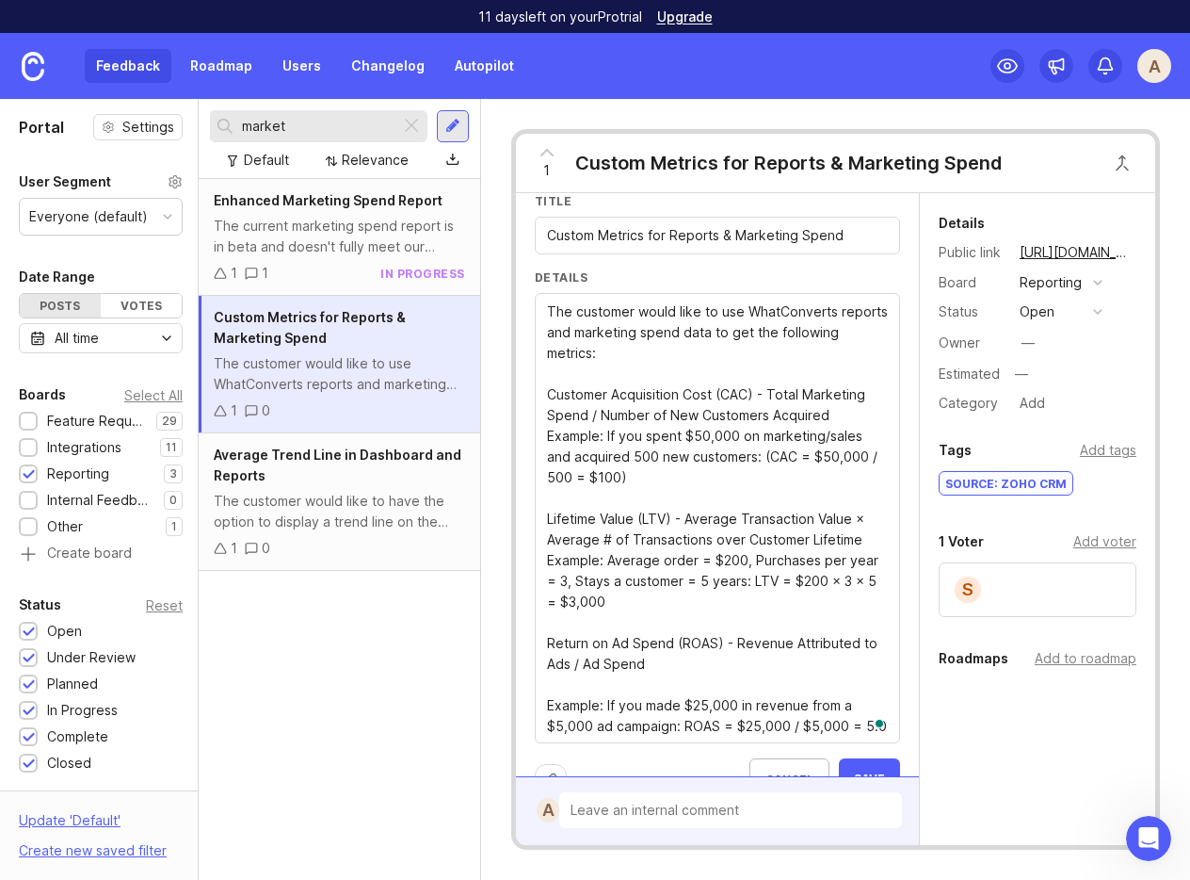
click at [547, 681] on textarea "The customer would like to use WhatConverts reports and marketing spend data to…" at bounding box center [717, 518] width 341 height 435
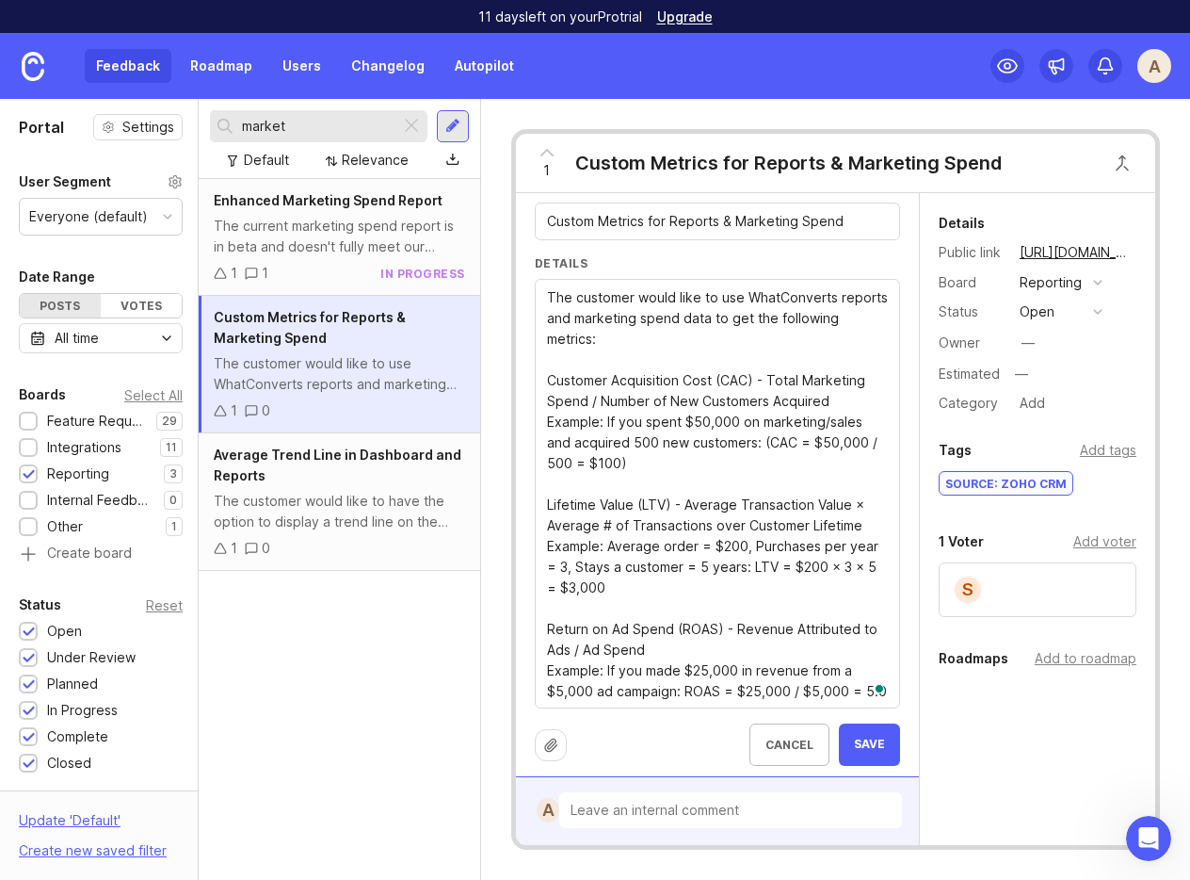
scroll to position [77, 0]
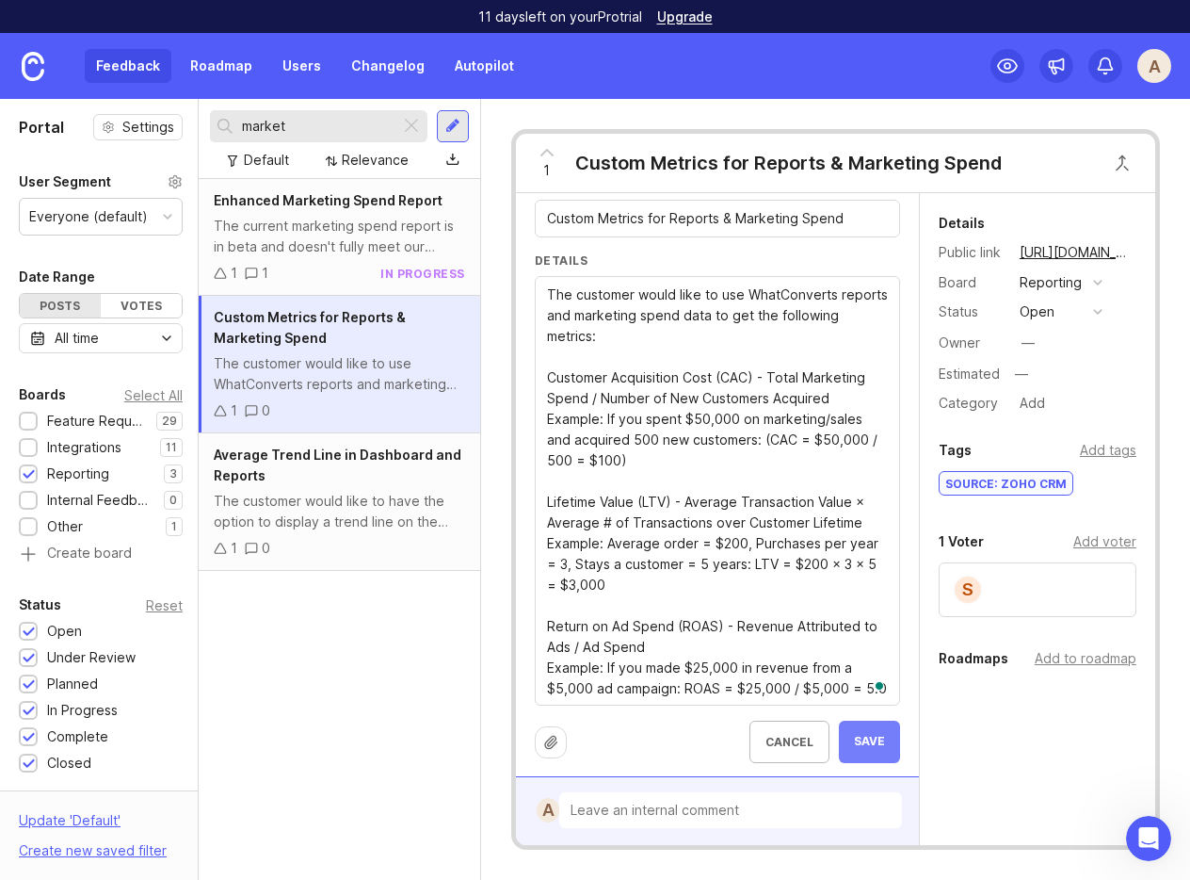
type textarea "The customer would like to use WhatConverts reports and marketing spend data to…"
click at [877, 746] on span "Save" at bounding box center [869, 742] width 31 height 16
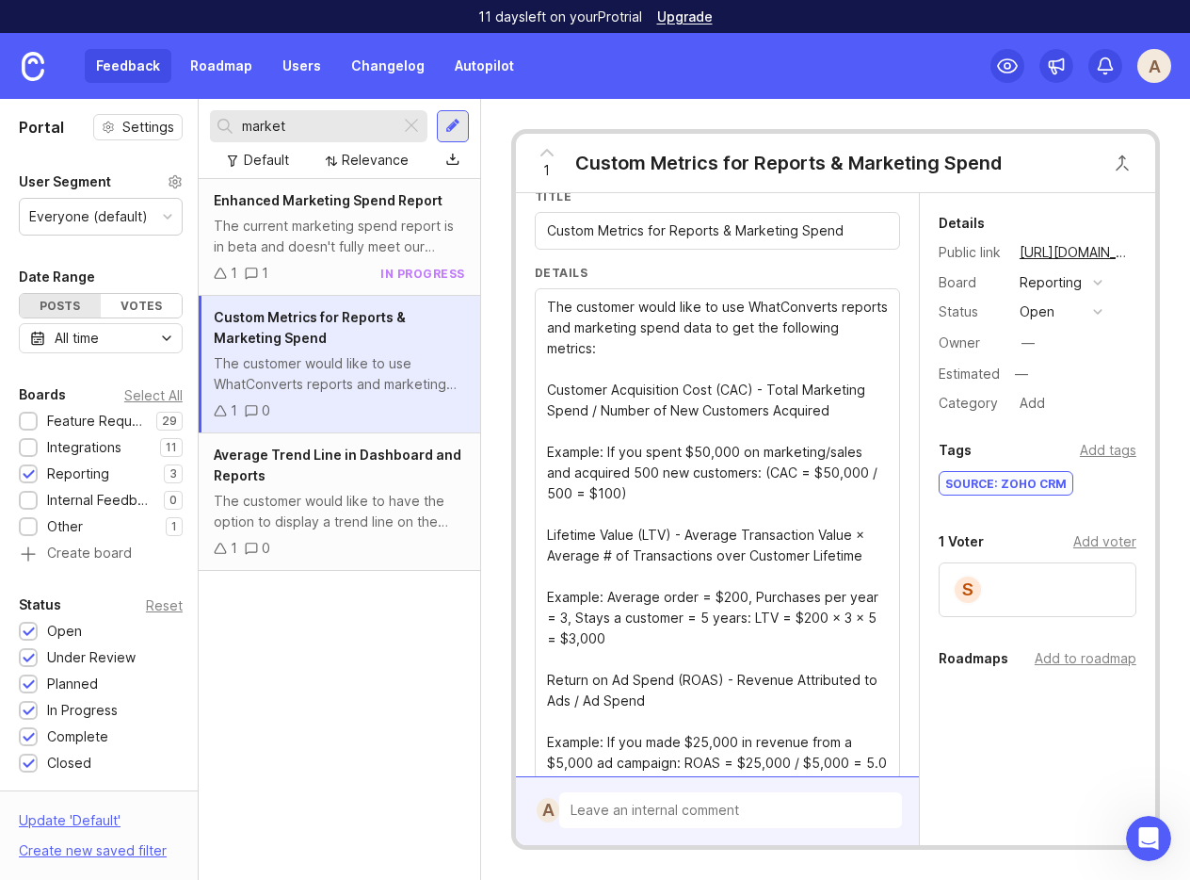
scroll to position [144, 0]
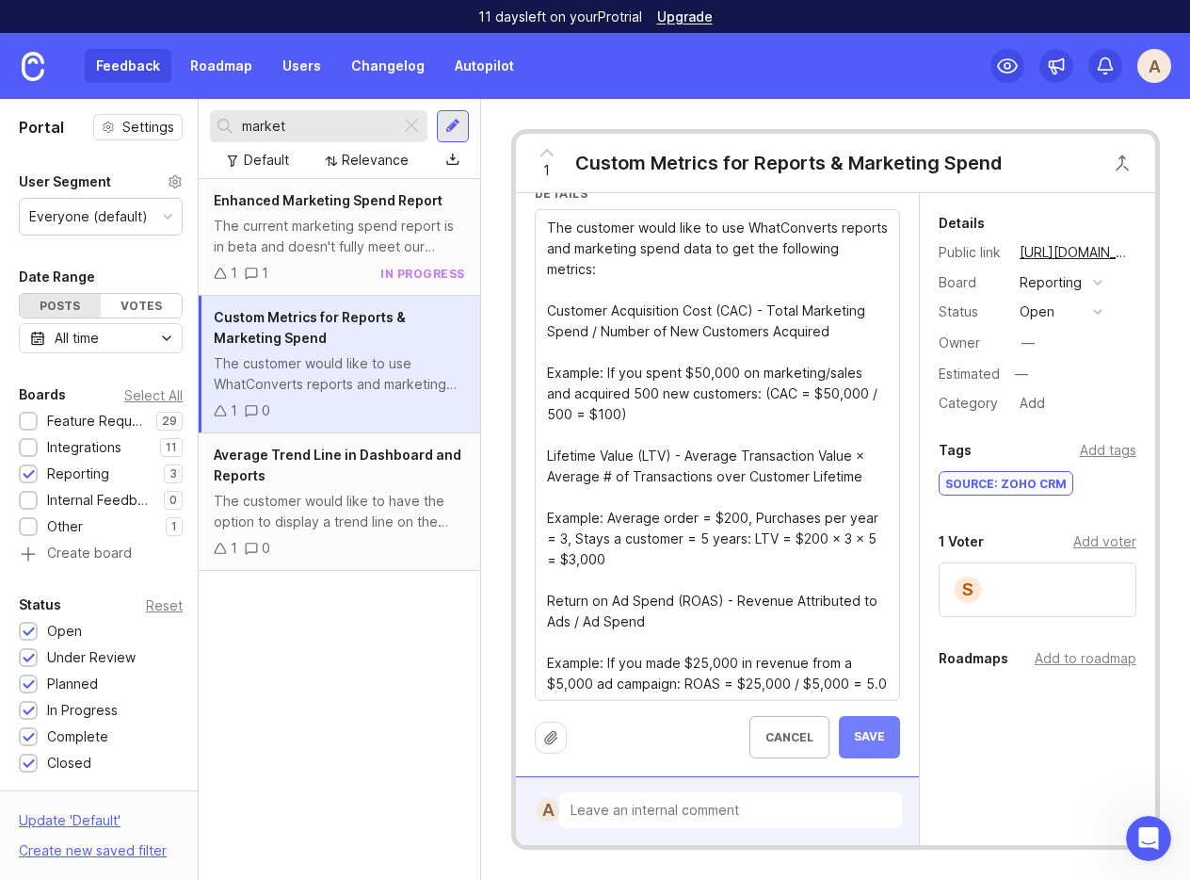
click at [891, 741] on button "Save" at bounding box center [869, 737] width 61 height 42
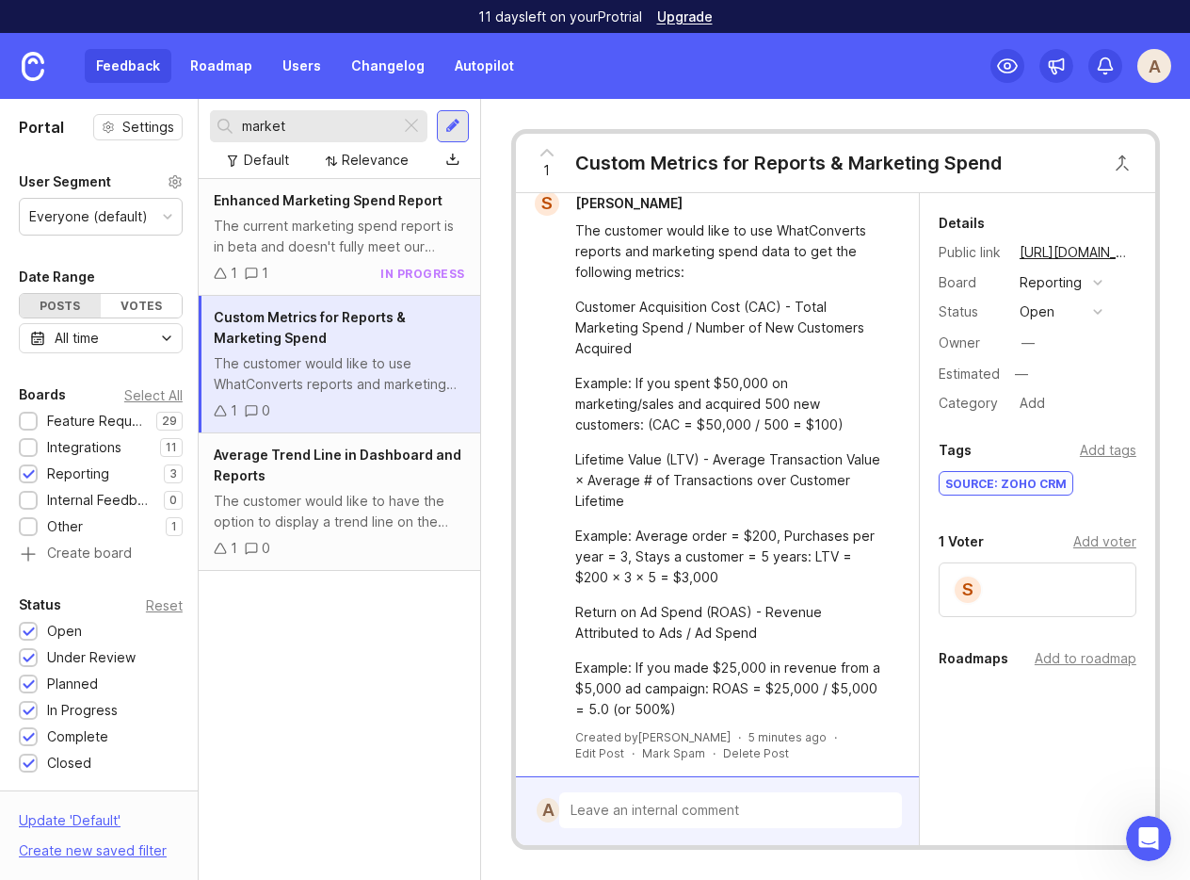
scroll to position [0, 0]
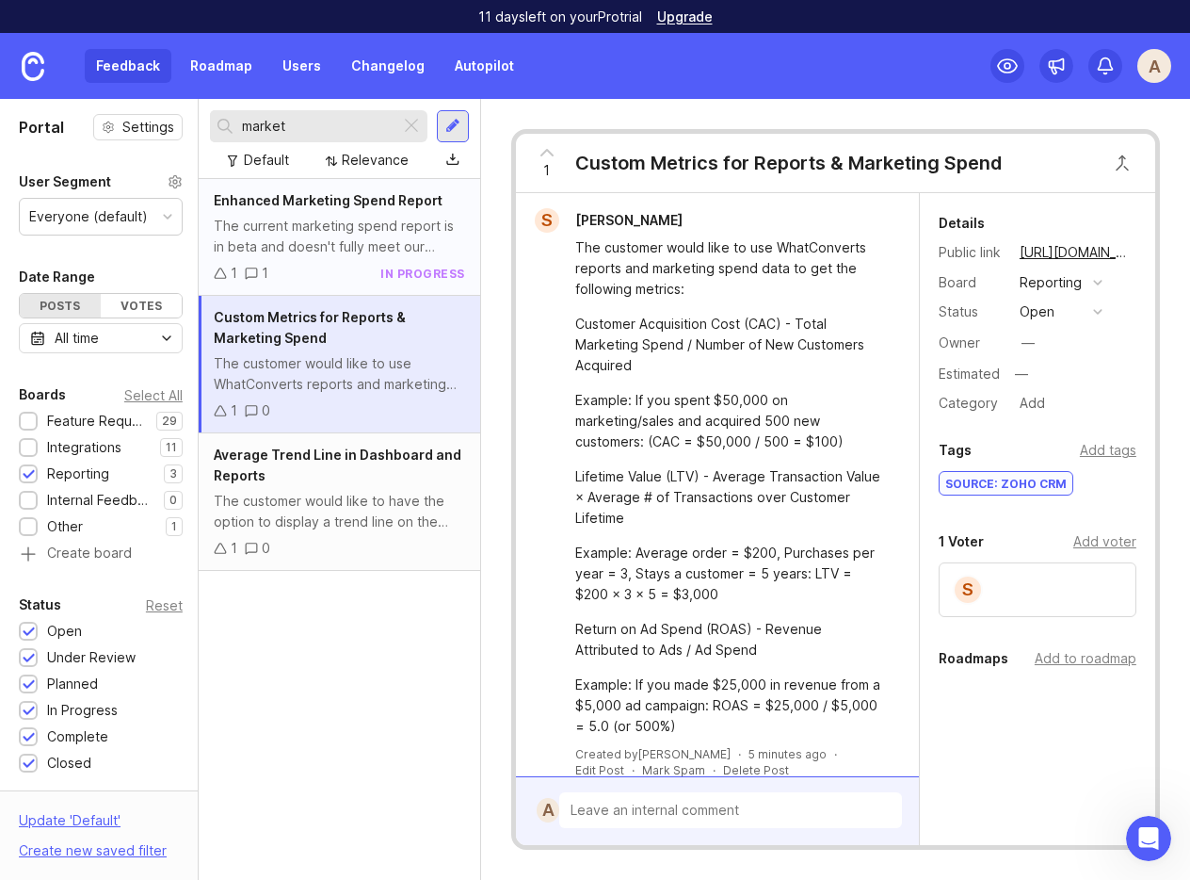
click at [283, 251] on div "The current marketing spend report is in beta and doesn't fully meet our needs.…" at bounding box center [339, 236] width 251 height 41
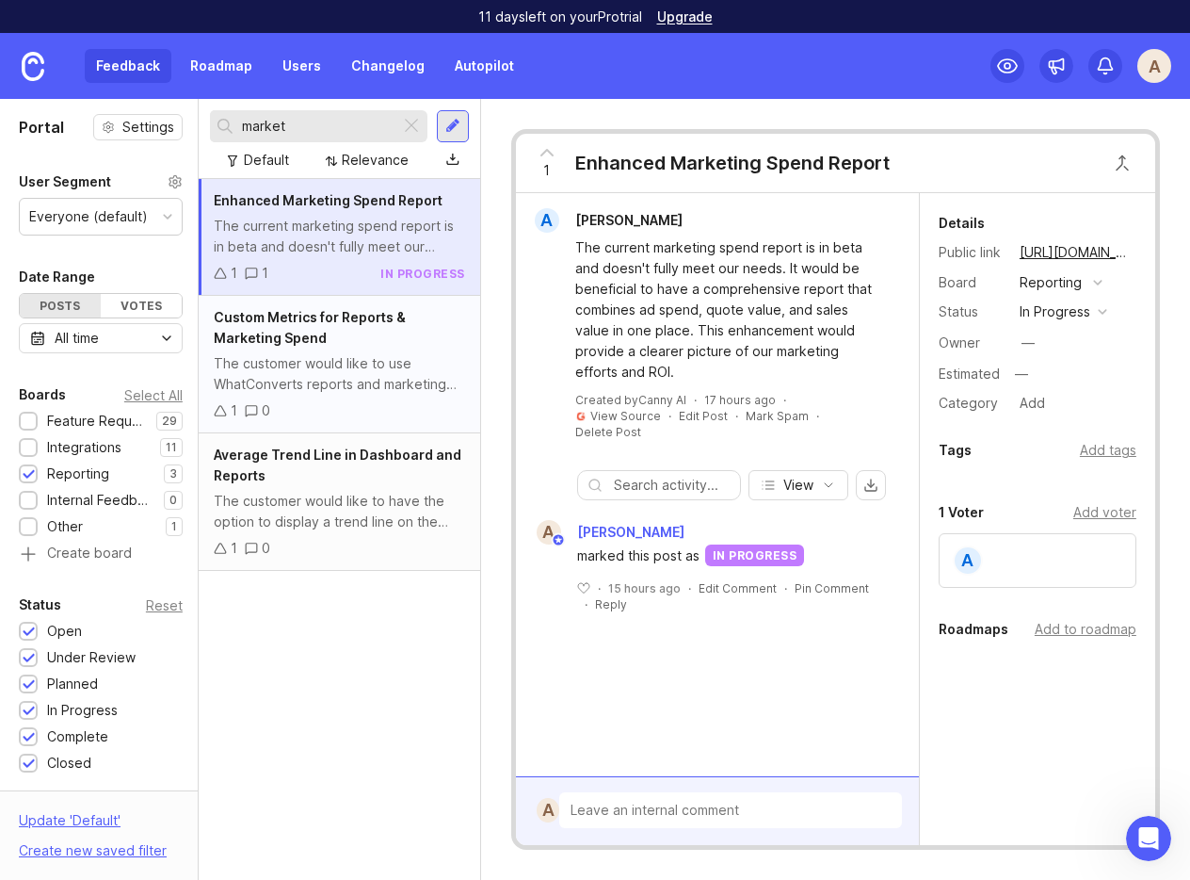
click at [332, 348] on div "Custom Metrics for Reports & Marketing Spend The customer would like to use Wha…" at bounding box center [340, 364] width 282 height 137
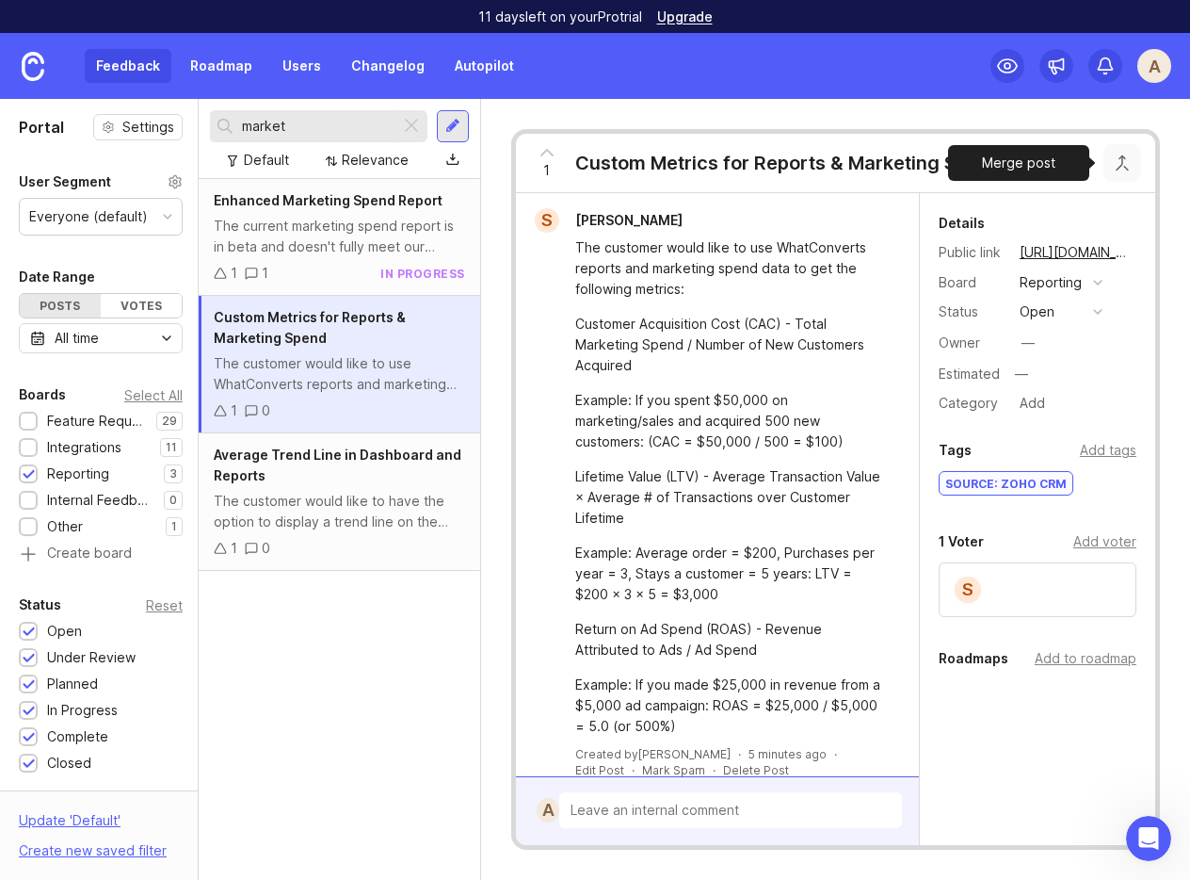
click at [968, 158] on button "Close button" at bounding box center [1123, 163] width 38 height 38
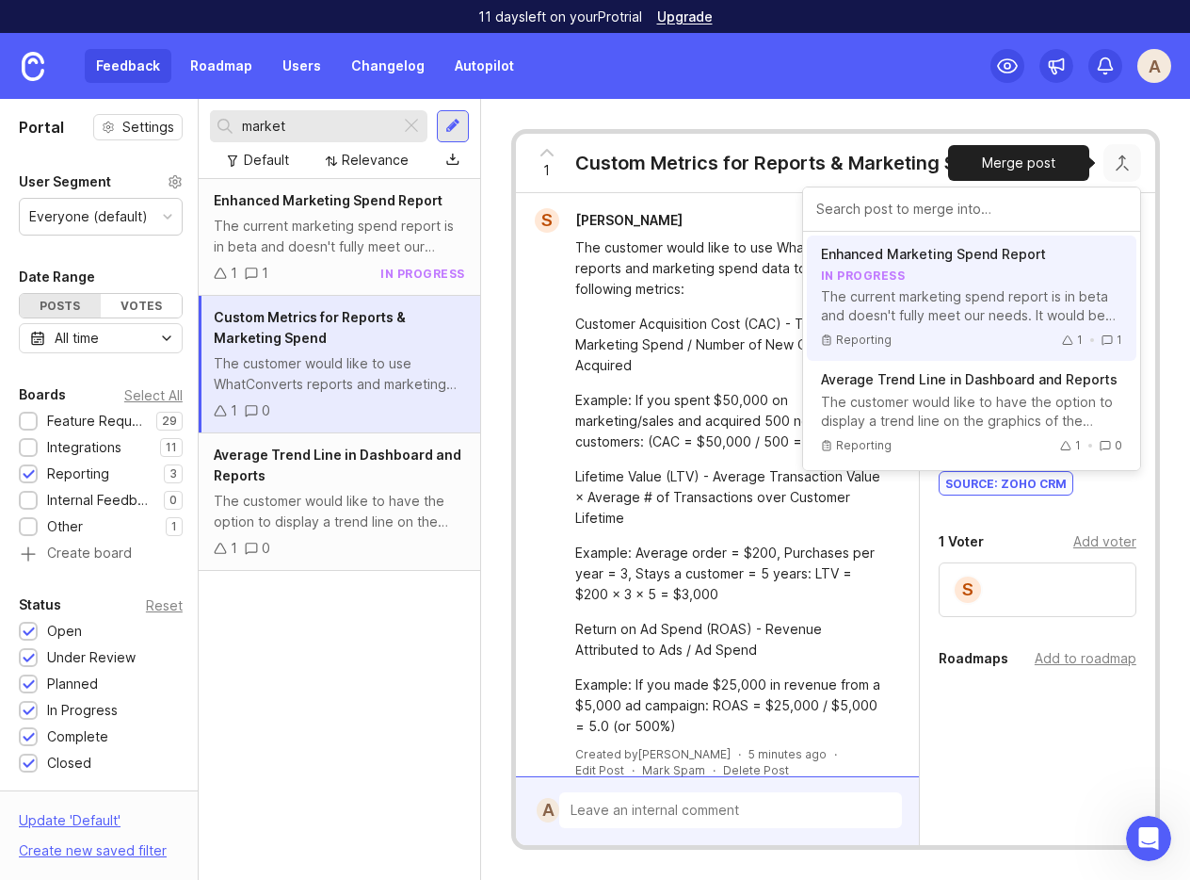
click at [934, 287] on div "The current marketing spend report is in beta and doesn't fully meet our needs.…" at bounding box center [971, 306] width 301 height 38
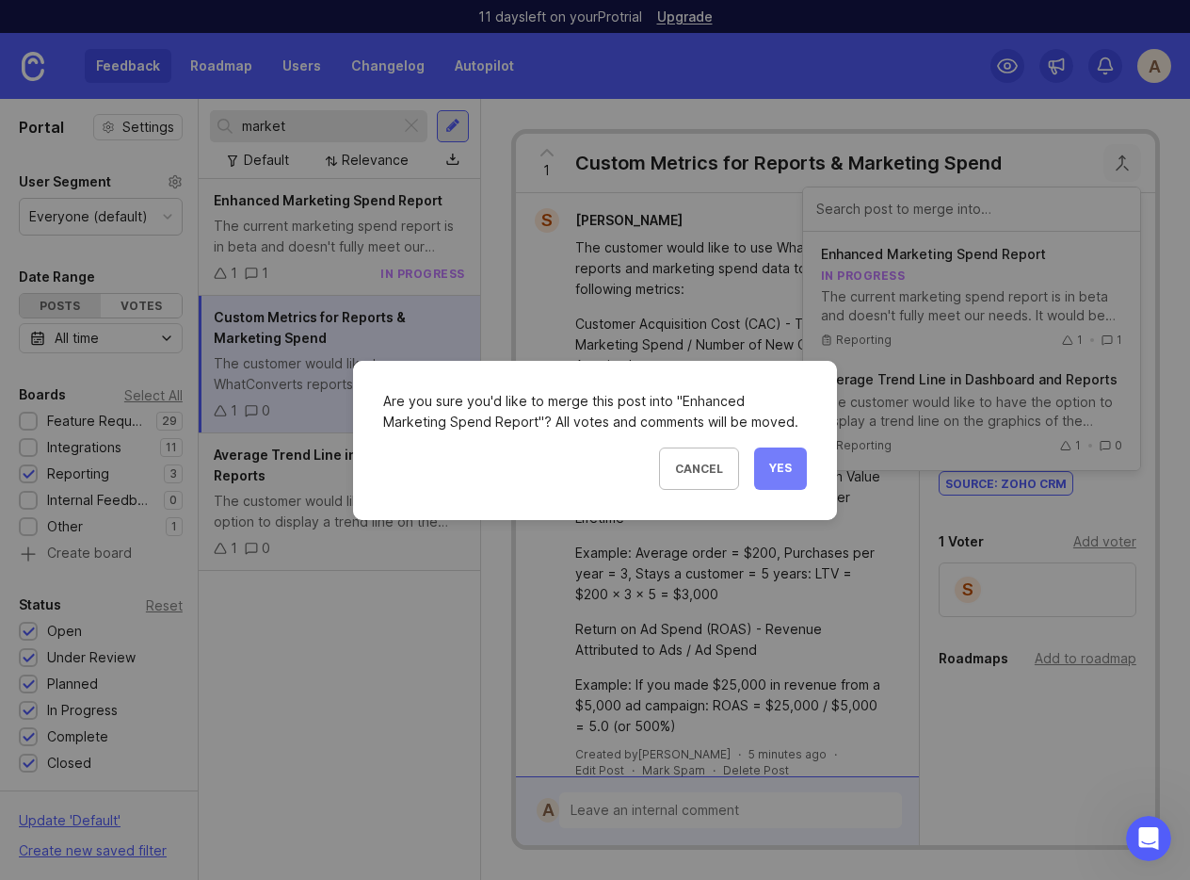
click at [773, 476] on button "Yes" at bounding box center [780, 468] width 53 height 42
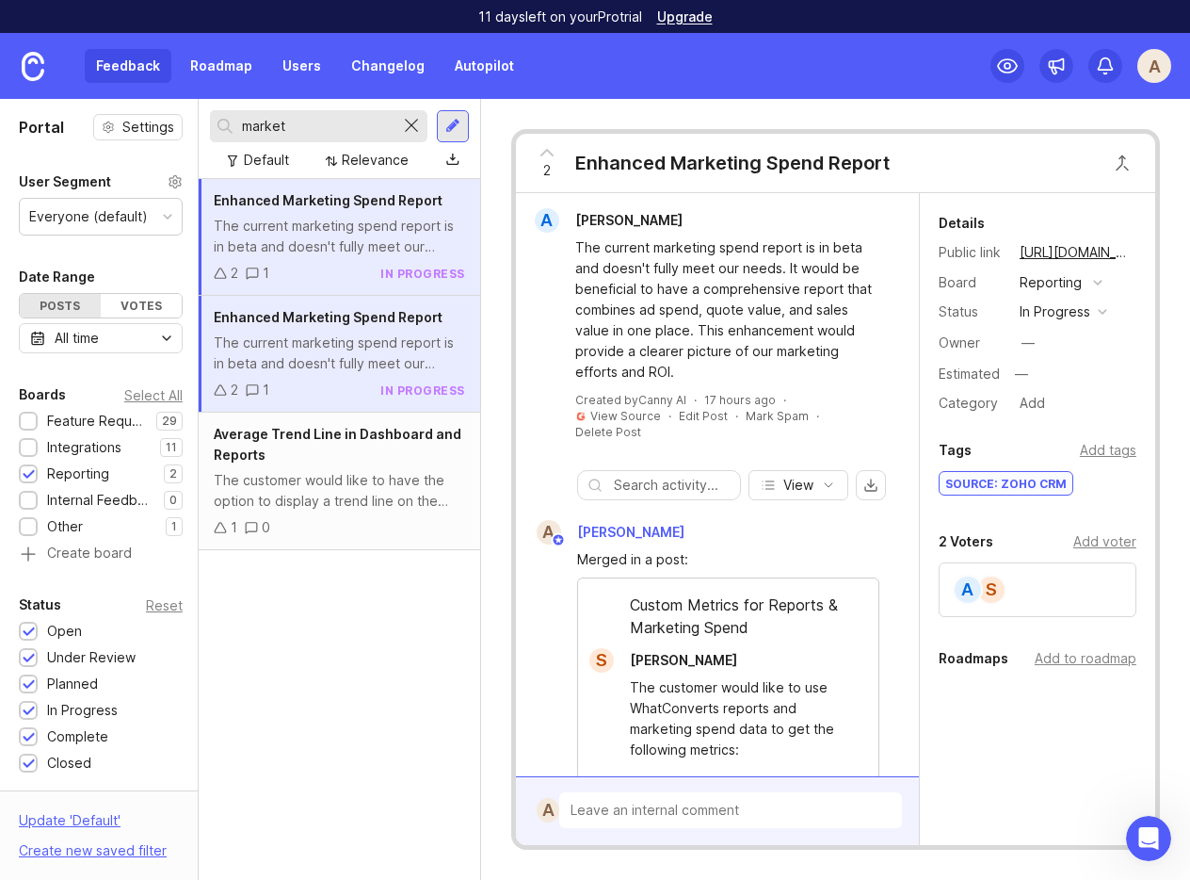
click at [404, 129] on div at bounding box center [411, 126] width 23 height 24
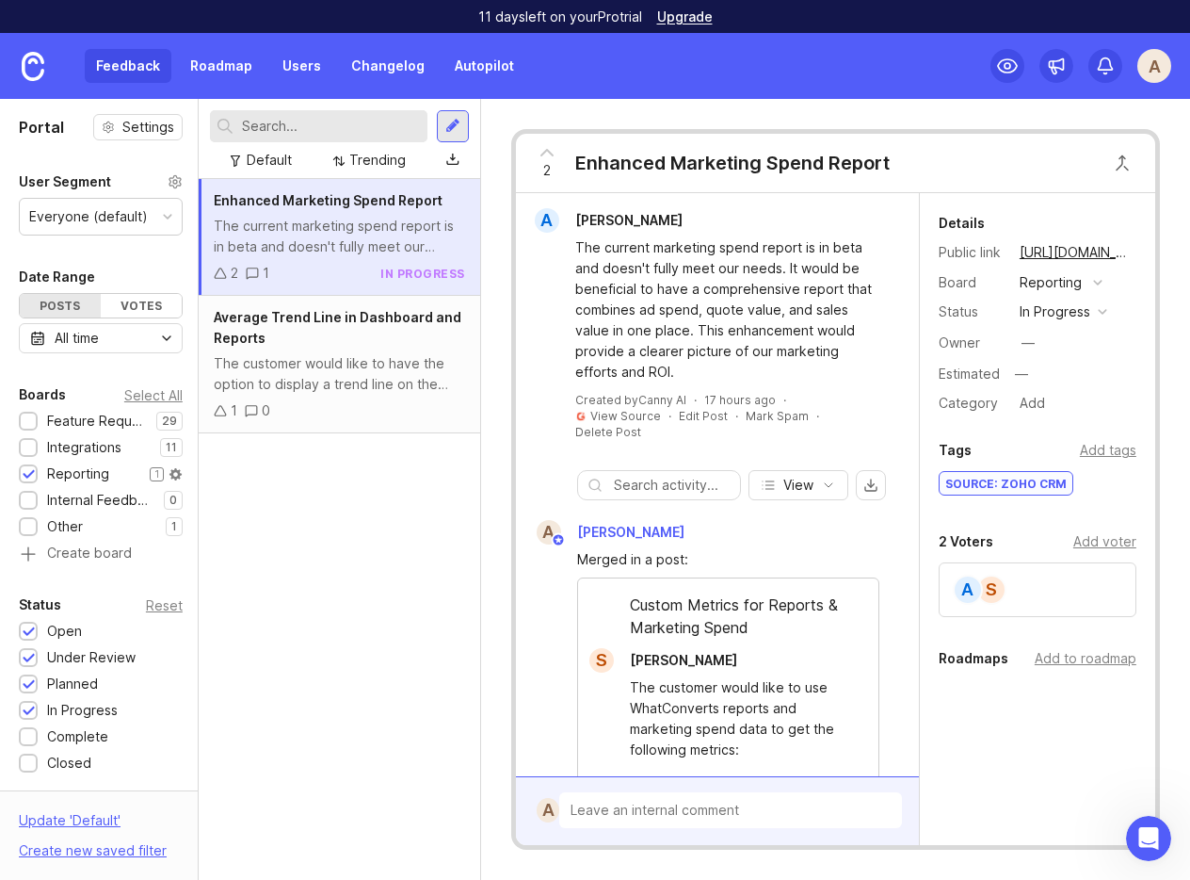
click at [24, 476] on div at bounding box center [29, 475] width 12 height 14
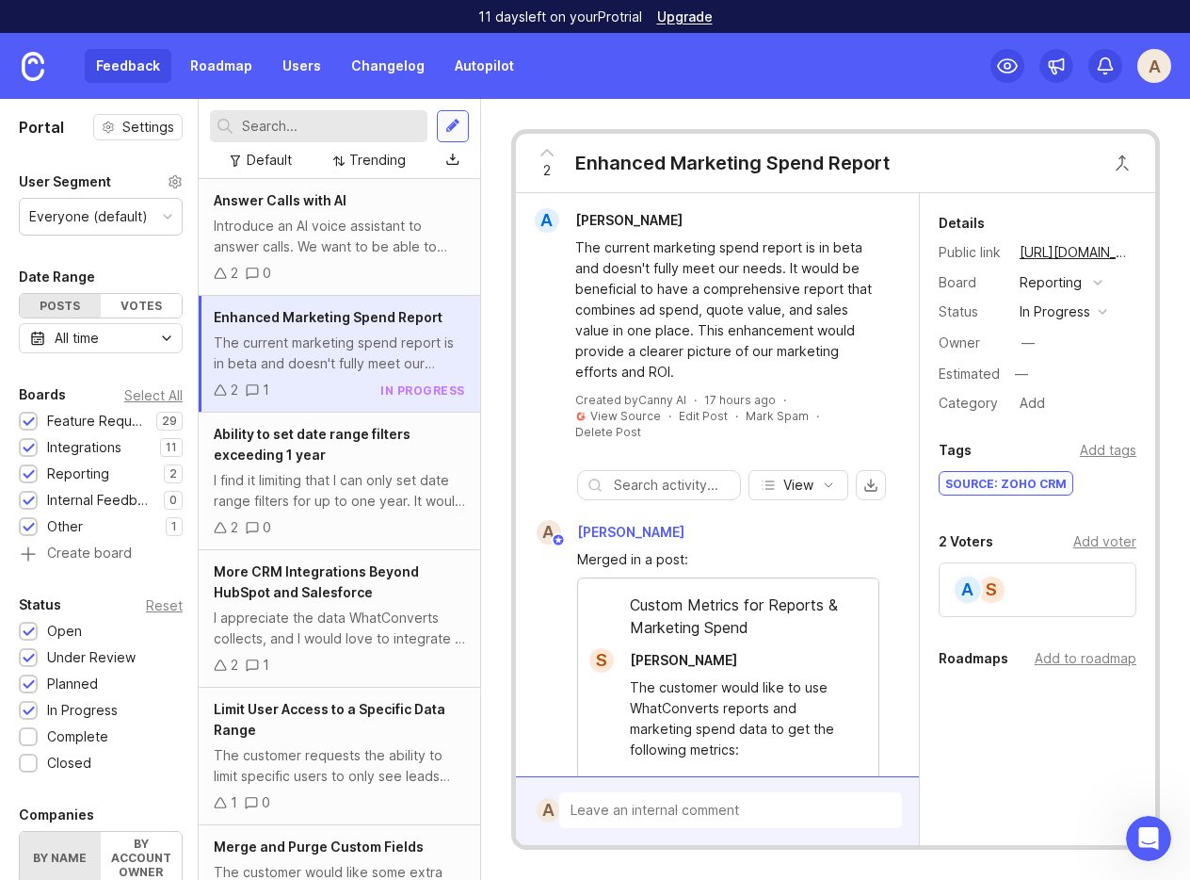
click at [439, 126] on div at bounding box center [453, 126] width 32 height 32
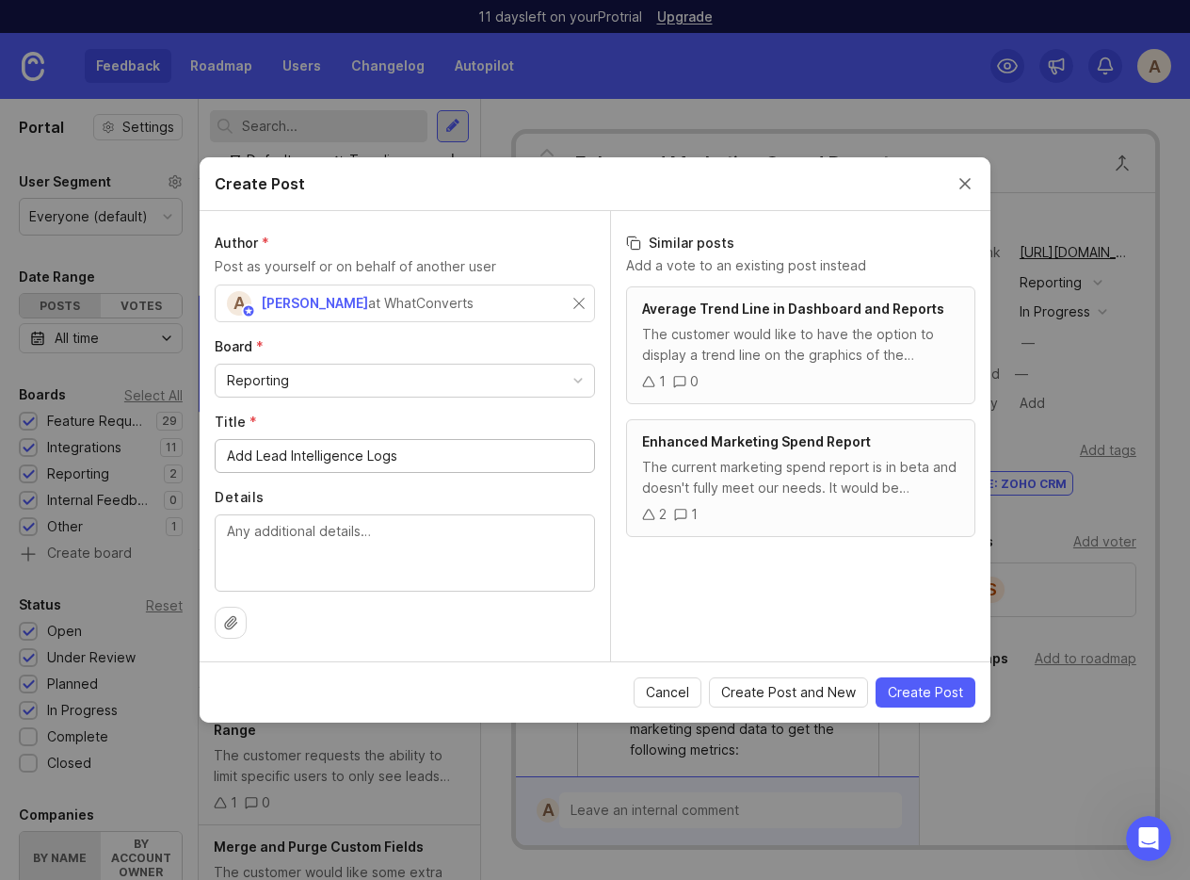
type input "Add Lead Intelligence Logs"
click at [336, 544] on textarea "Details" at bounding box center [405, 552] width 356 height 62
paste textarea "Customer wants to be able to see detailed LI logs showing what was triggered an…"
type textarea "Customer wants to be able to see detailed LI logs showing what was triggered an…"
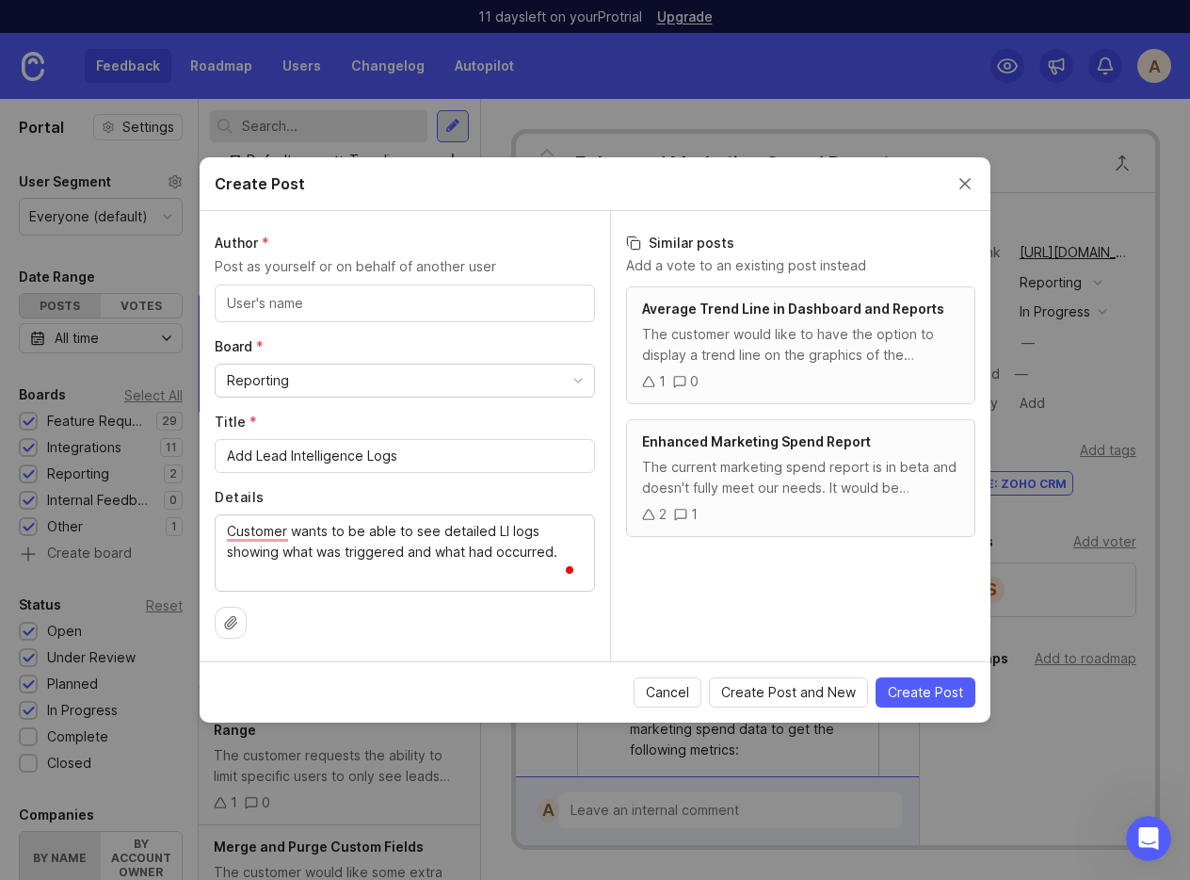
click at [298, 290] on div at bounding box center [405, 303] width 380 height 38
click at [360, 307] on input "Sam" at bounding box center [309, 303] width 164 height 21
type input "Sam Phillips"
click at [493, 307] on input "text" at bounding box center [501, 303] width 164 height 21
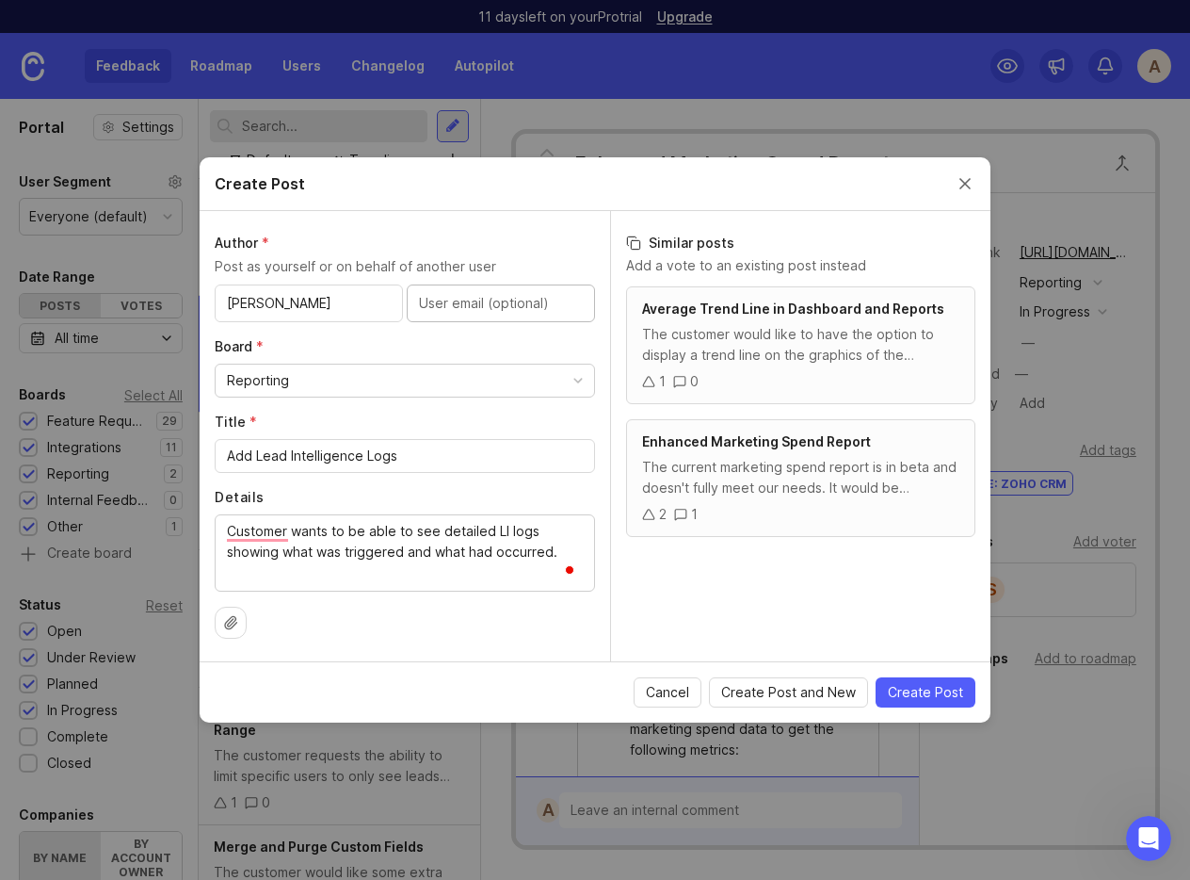
paste input "[PERSON_NAME][EMAIL_ADDRESS][DOMAIN_NAME]"
type input "[PERSON_NAME][EMAIL_ADDRESS][DOMAIN_NAME]"
click at [328, 555] on textarea "The customer wants to be able to see detailed LI logs showing what was triggere…" at bounding box center [405, 552] width 356 height 62
click at [283, 554] on textarea "The customer wants to be able to see detailed LI logs showing what was triggere…" at bounding box center [405, 552] width 356 height 62
type textarea "The customer wants to be able to see detailed LI logs showing what was triggere…"
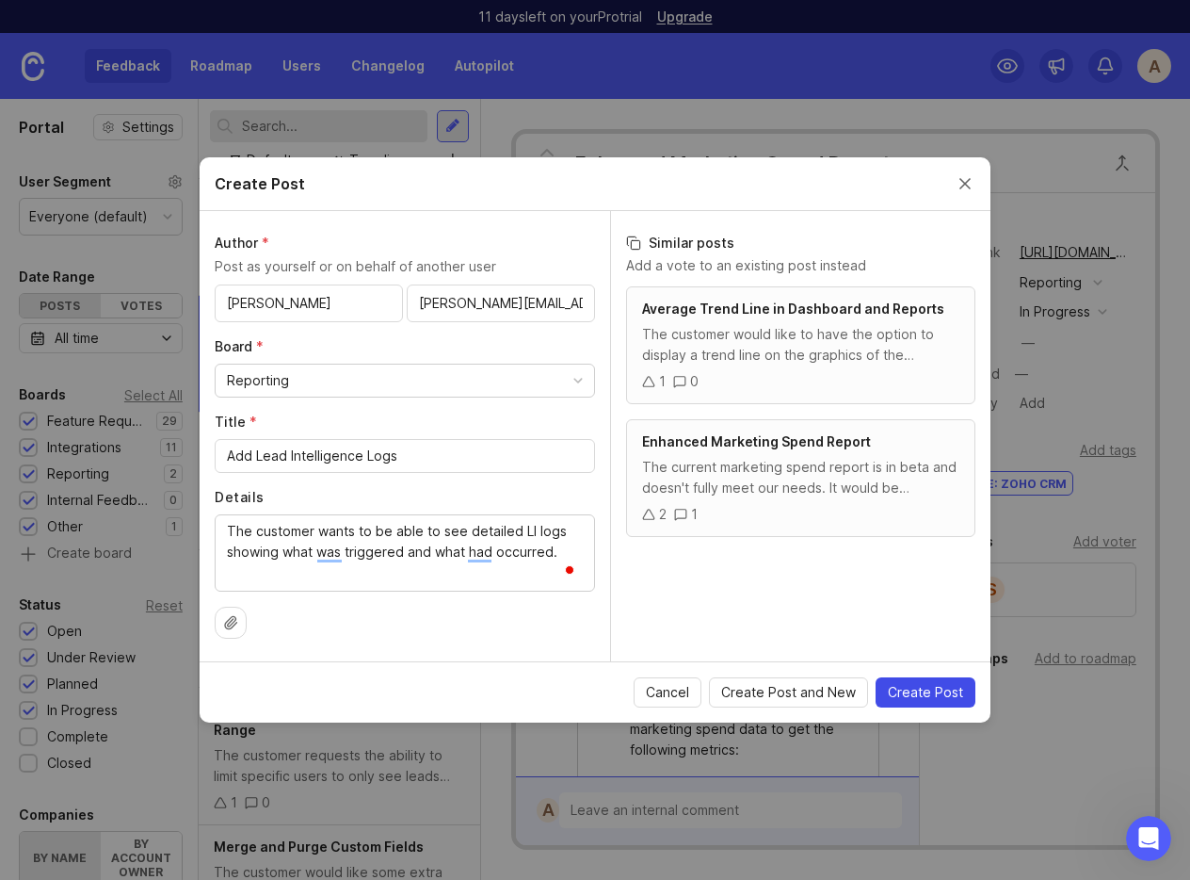
click at [935, 692] on span "Create Post" at bounding box center [925, 692] width 75 height 19
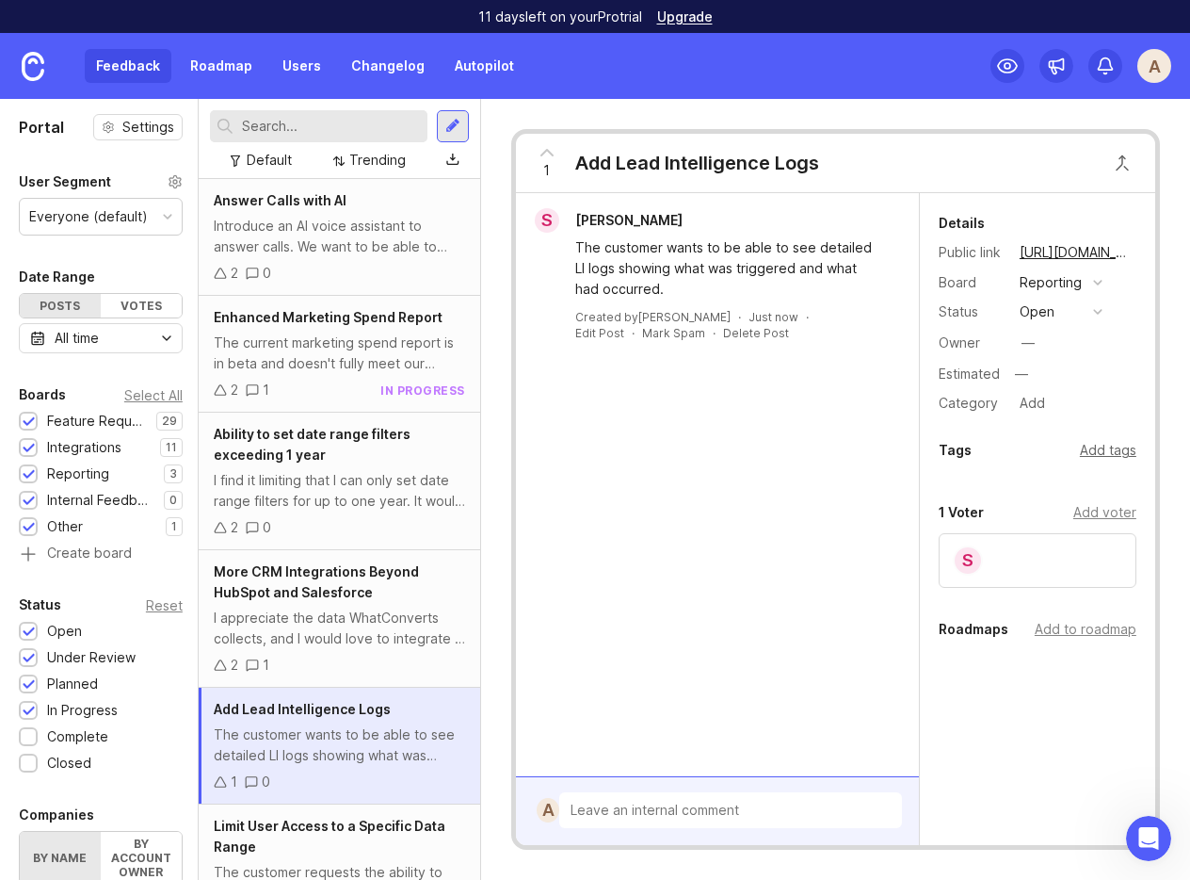
click at [1115, 447] on div "Add tags" at bounding box center [1108, 450] width 57 height 21
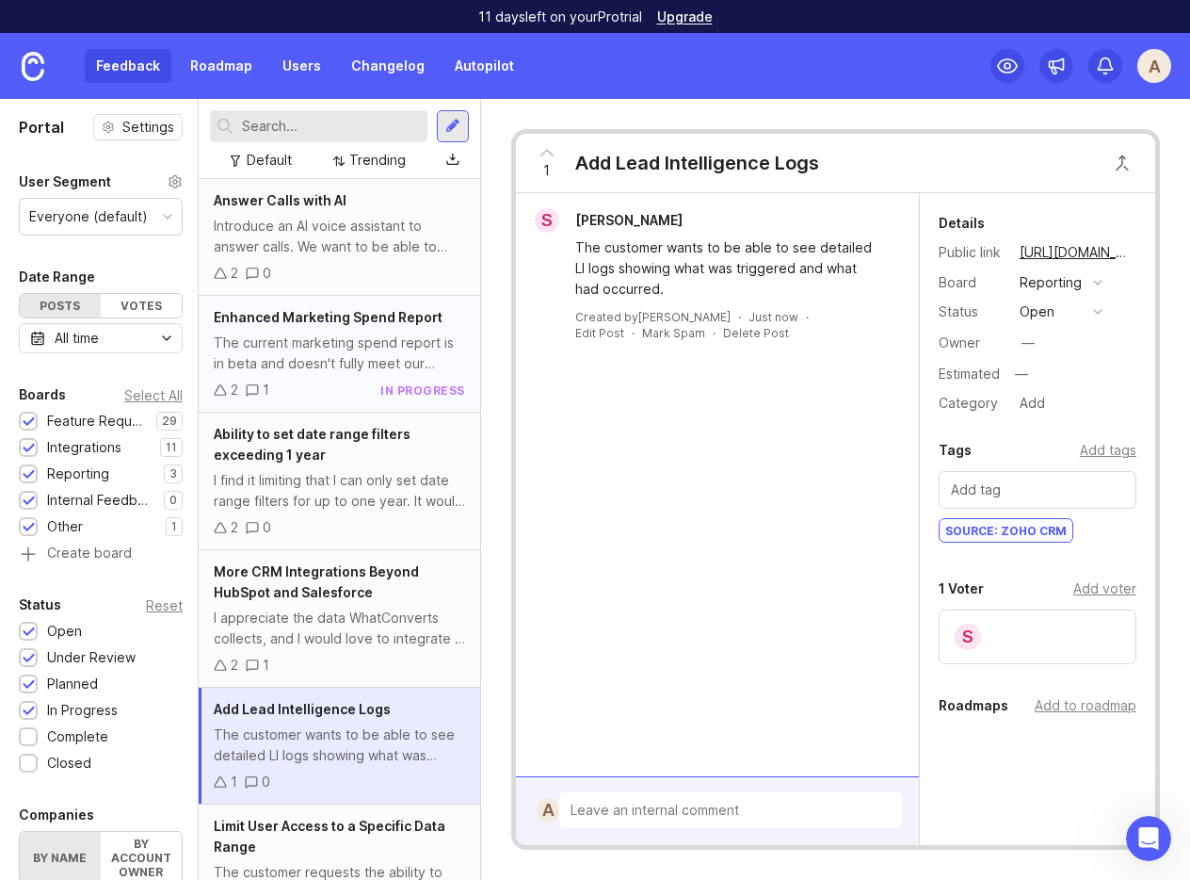
click at [287, 346] on div "The current marketing spend report is in beta and doesn't fully meet our needs.…" at bounding box center [339, 352] width 251 height 41
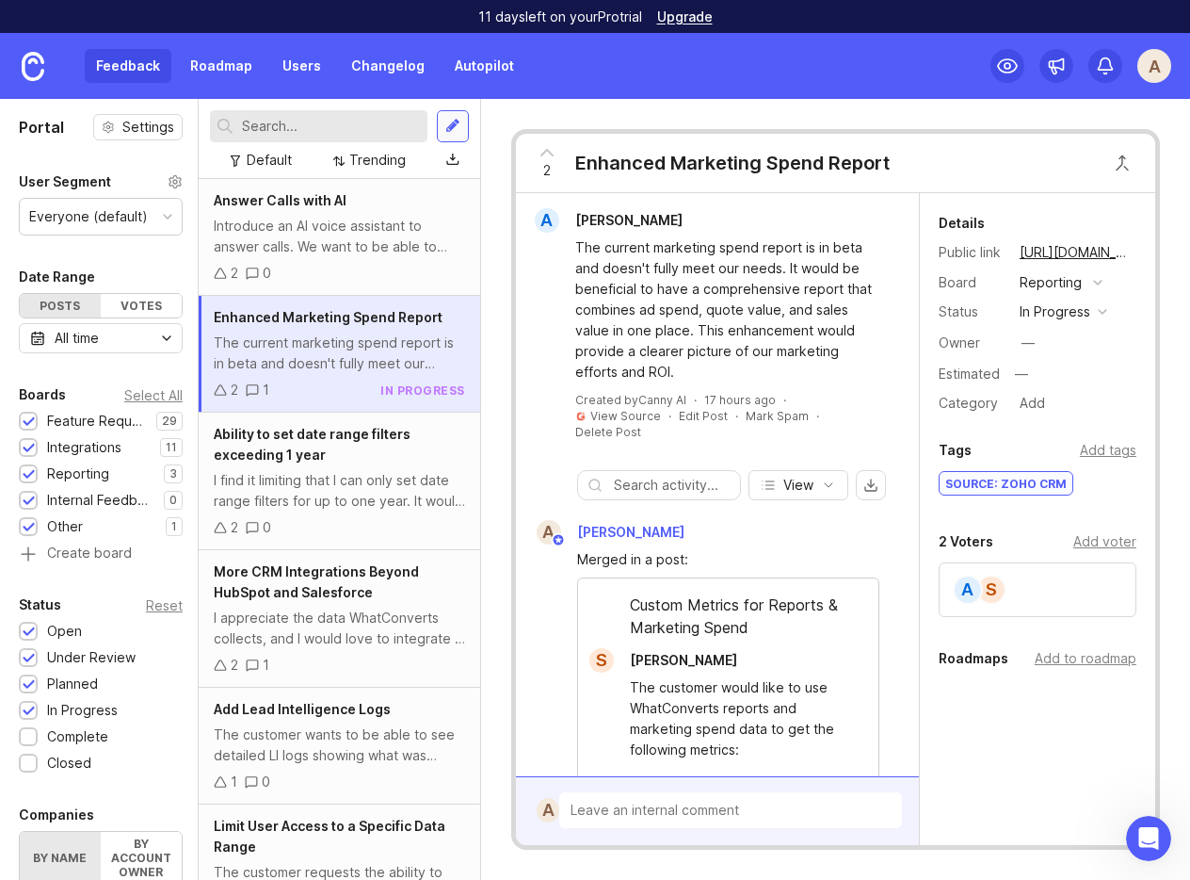
click at [449, 114] on div at bounding box center [453, 126] width 32 height 32
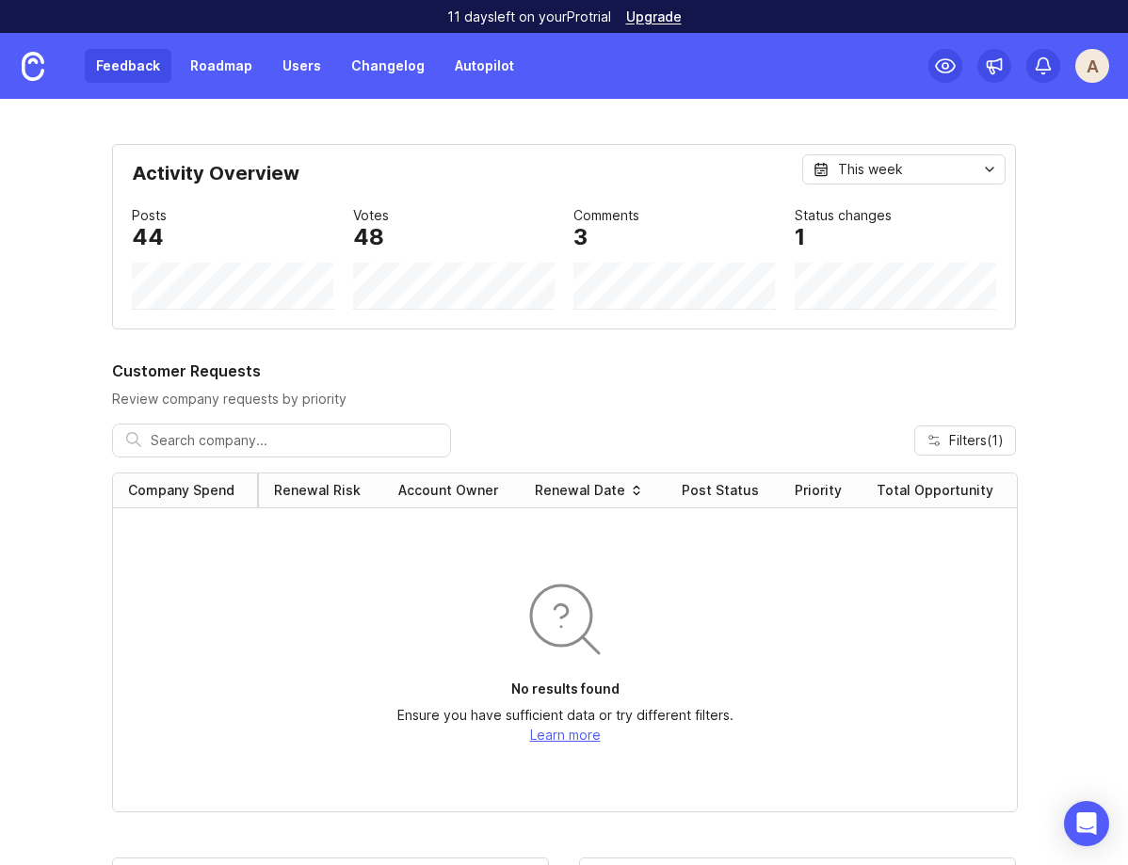
click at [118, 60] on link "Feedback" at bounding box center [128, 66] width 87 height 34
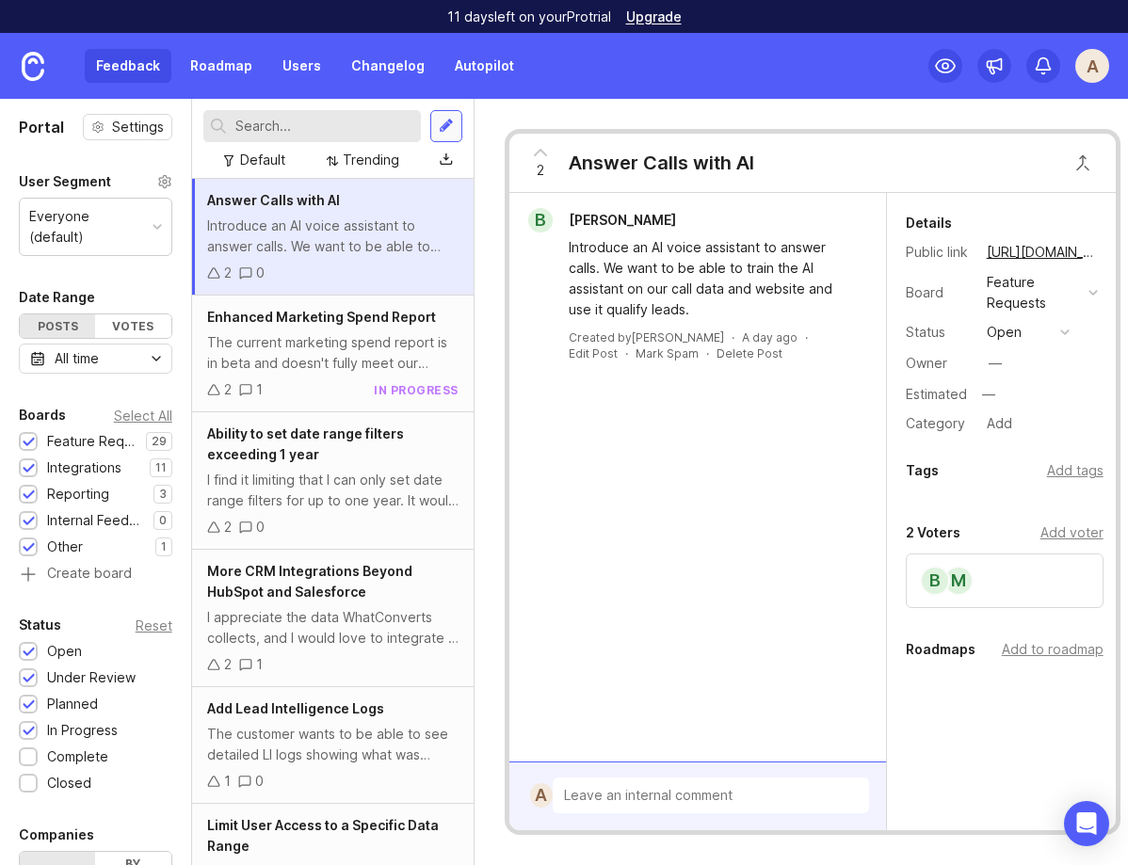
click at [438, 123] on div at bounding box center [446, 126] width 32 height 32
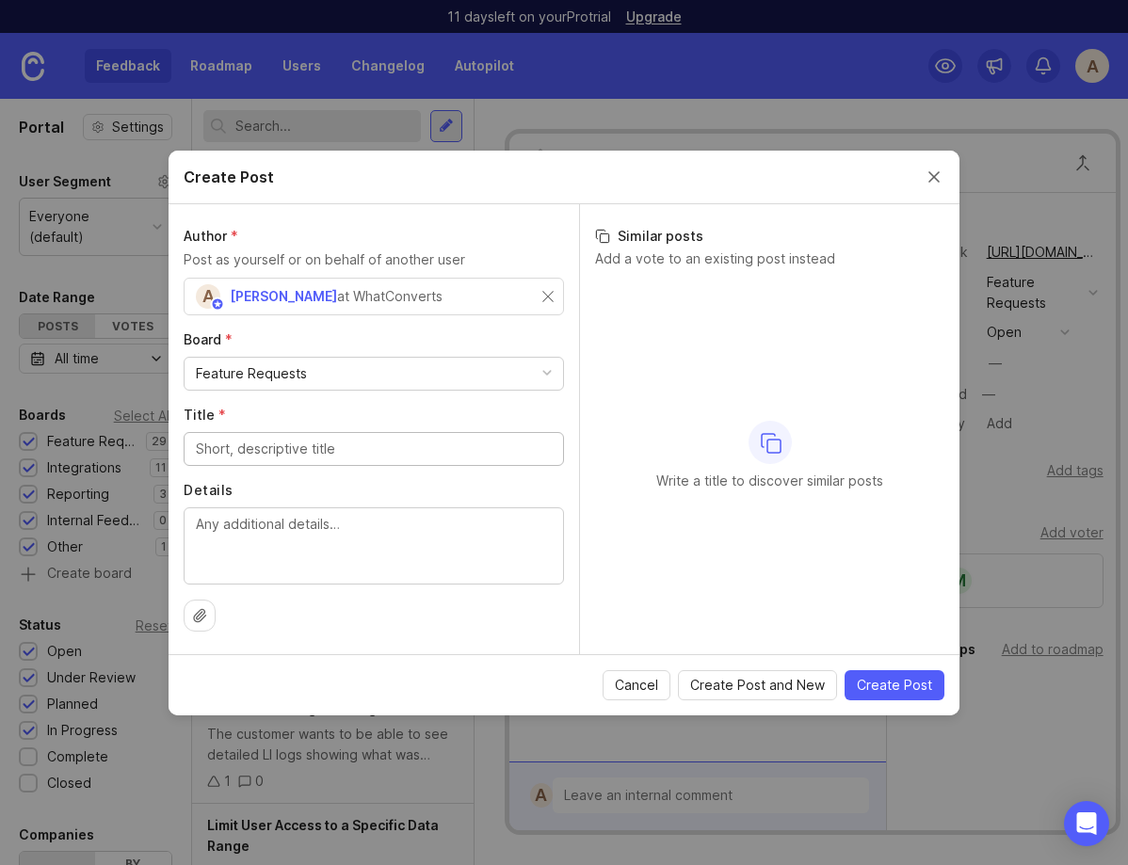
click at [556, 291] on div "A [PERSON_NAME] States at WhatConverts" at bounding box center [374, 297] width 380 height 38
click at [548, 304] on div "A [PERSON_NAME] States at WhatConverts" at bounding box center [374, 297] width 380 height 38
click at [434, 294] on input "text" at bounding box center [374, 296] width 356 height 21
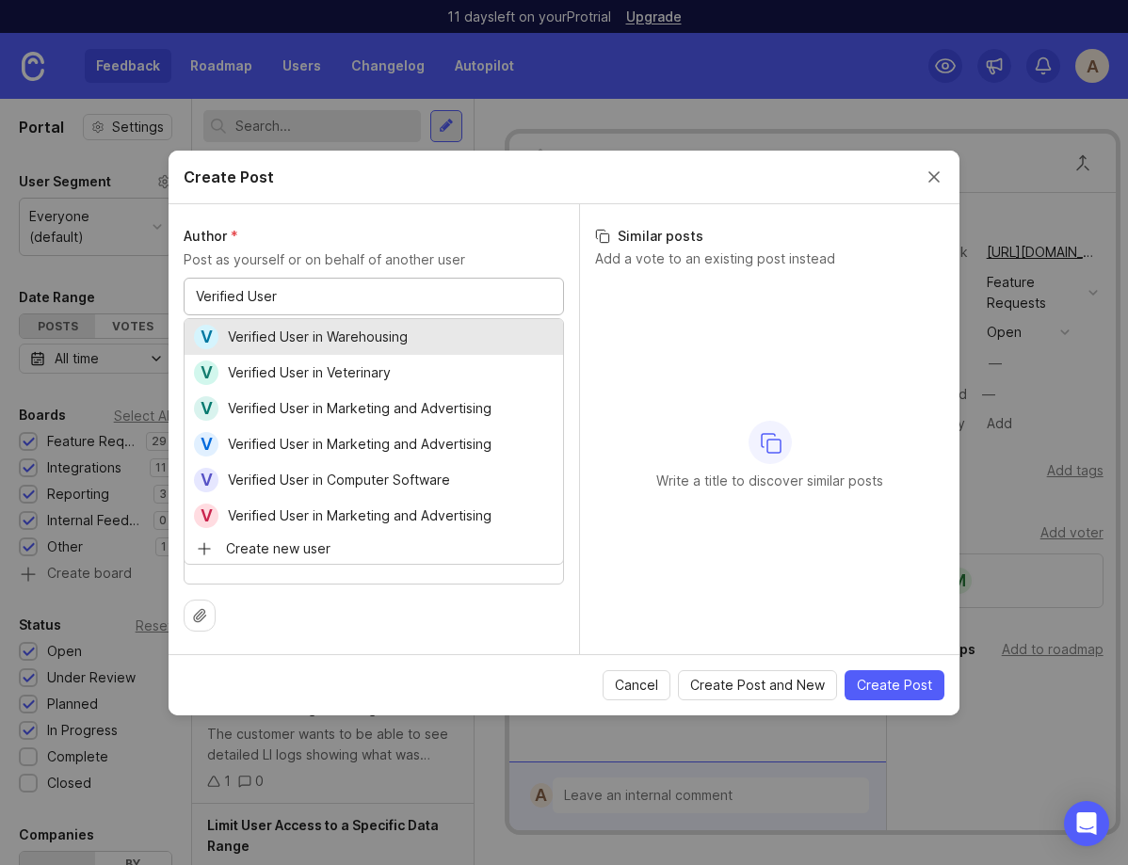
type input "Verified User"
click at [428, 276] on div "Author * Post as yourself or on behalf of another user Verified User V Verified…" at bounding box center [374, 271] width 380 height 89
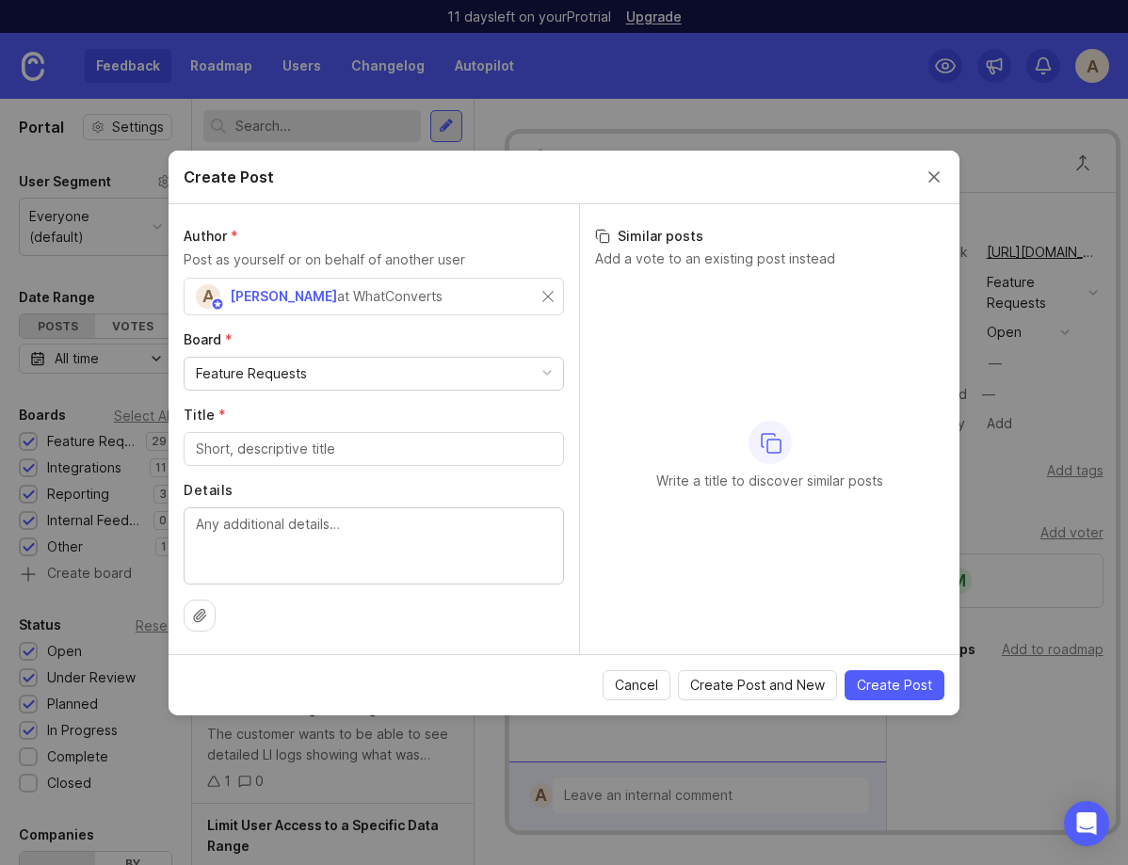
click at [541, 296] on div "A [PERSON_NAME] States at WhatConverts" at bounding box center [369, 296] width 347 height 24
click at [239, 308] on div "V" at bounding box center [278, 297] width 188 height 38
type input "Verified User"
click at [401, 287] on input "text" at bounding box center [470, 296] width 164 height 21
paste input "fwoenckhausc@gmail.com"
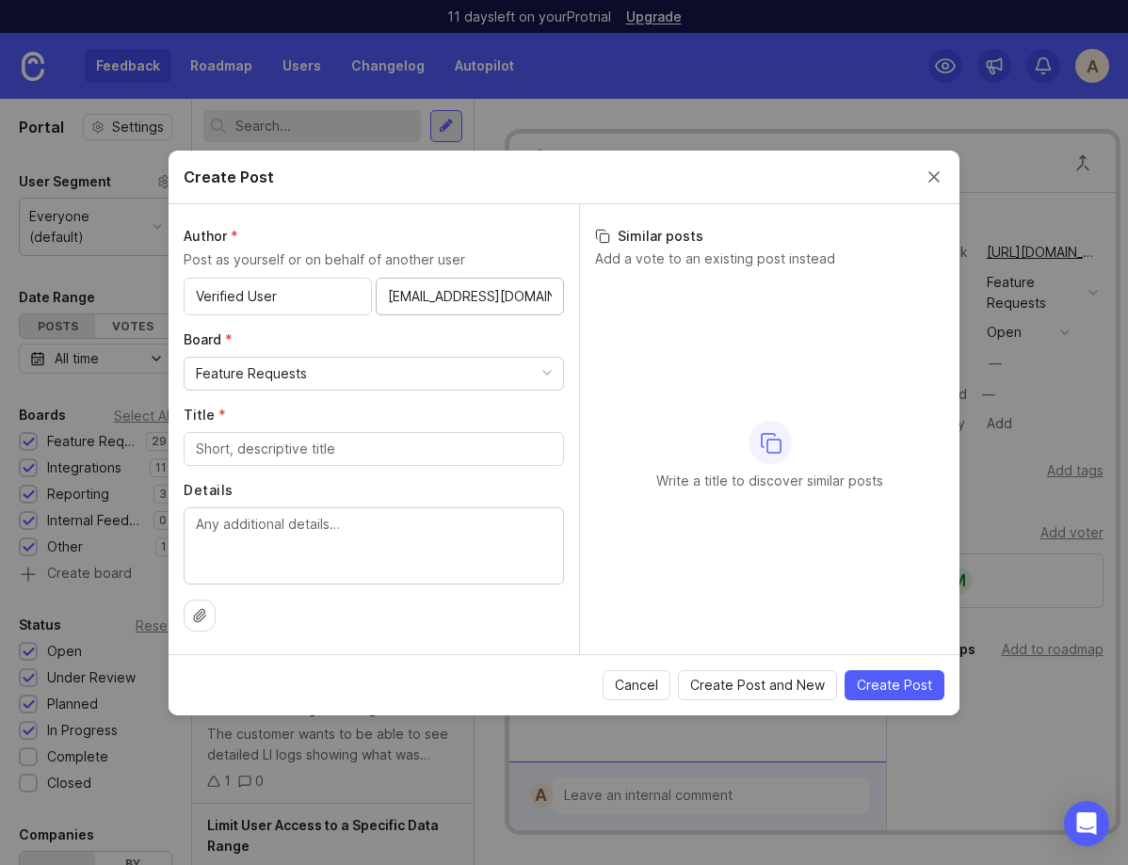
scroll to position [0, 2]
type input "fwoenckhausc@gmail.com"
click at [320, 299] on input "Verified User" at bounding box center [278, 296] width 164 height 21
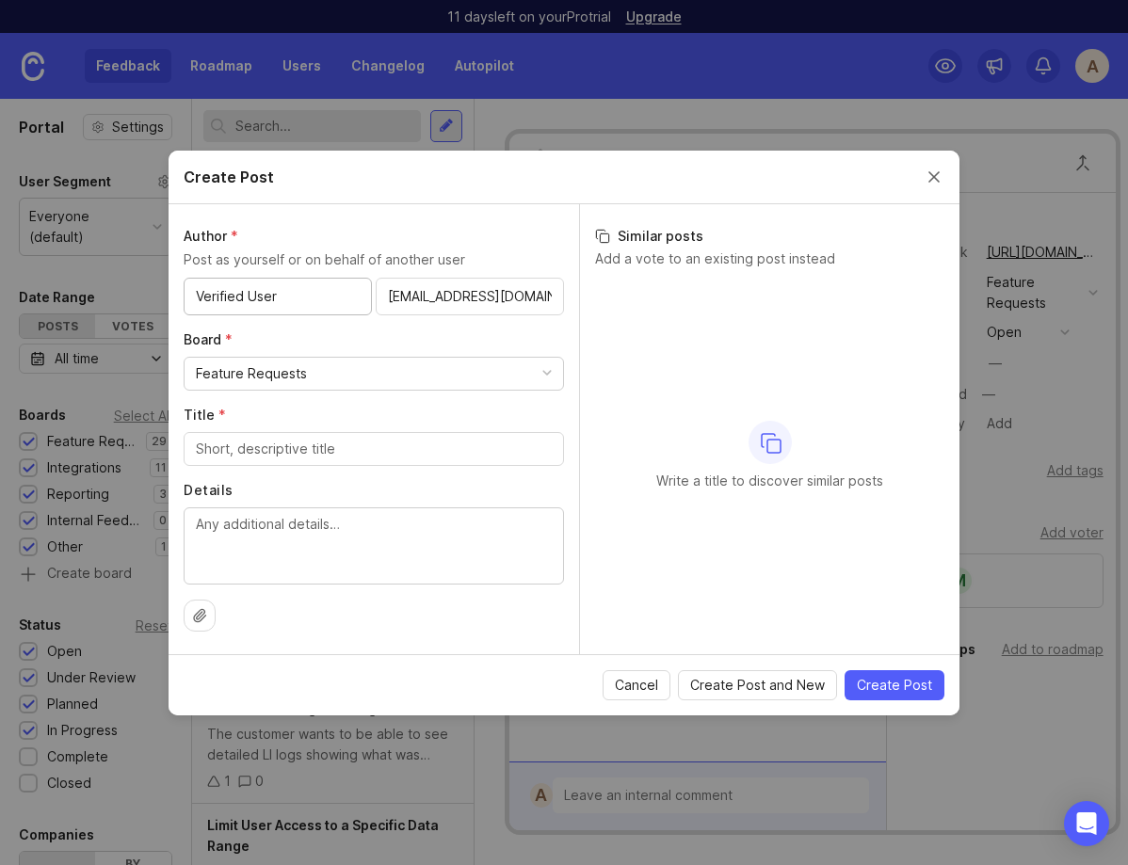
click at [320, 299] on input "Verified User" at bounding box center [278, 296] width 164 height 21
click at [245, 292] on input "Verified User" at bounding box center [278, 296] width 164 height 21
click at [306, 295] on input "Verified User" at bounding box center [278, 296] width 164 height 21
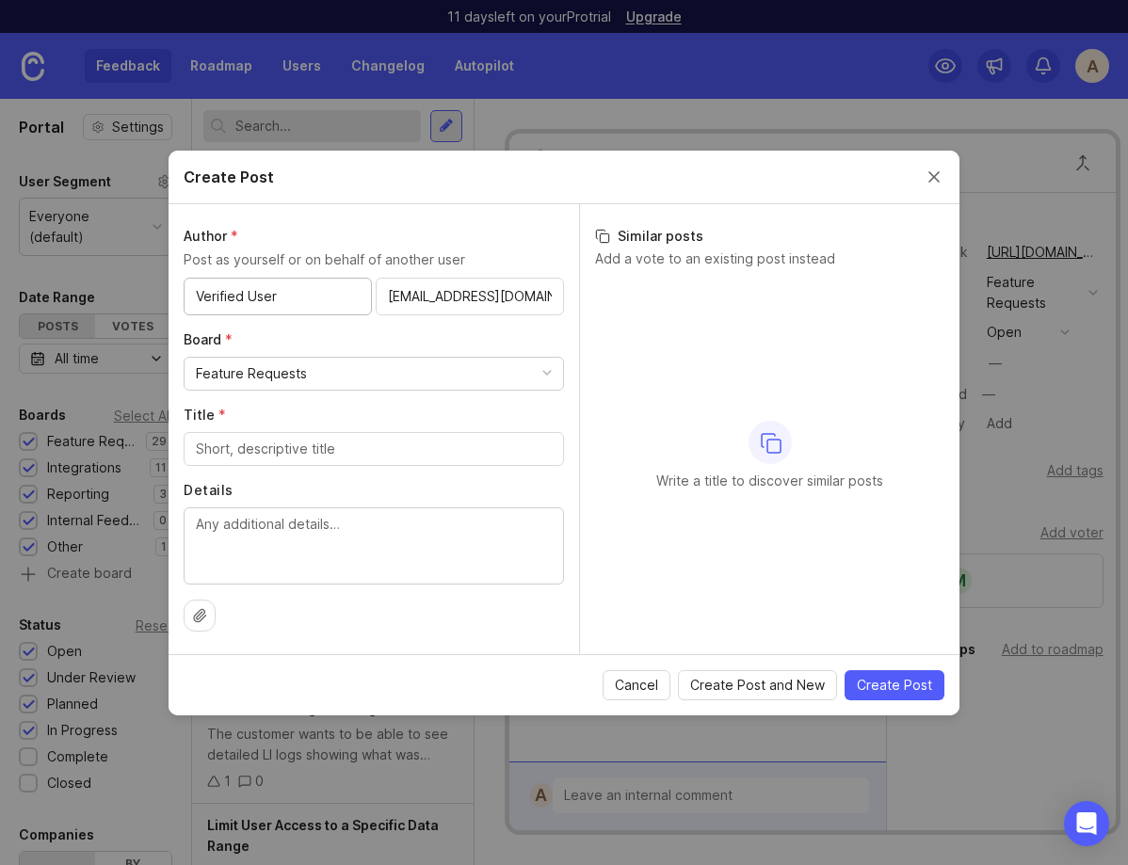
drag, startPoint x: 306, startPoint y: 295, endPoint x: 179, endPoint y: 295, distance: 127.1
click at [179, 295] on div "Author * Post as yourself or on behalf of another user Verified User fwoenckhau…" at bounding box center [374, 429] width 411 height 450
type input "W"
type input "User - Bells Marina & Resort"
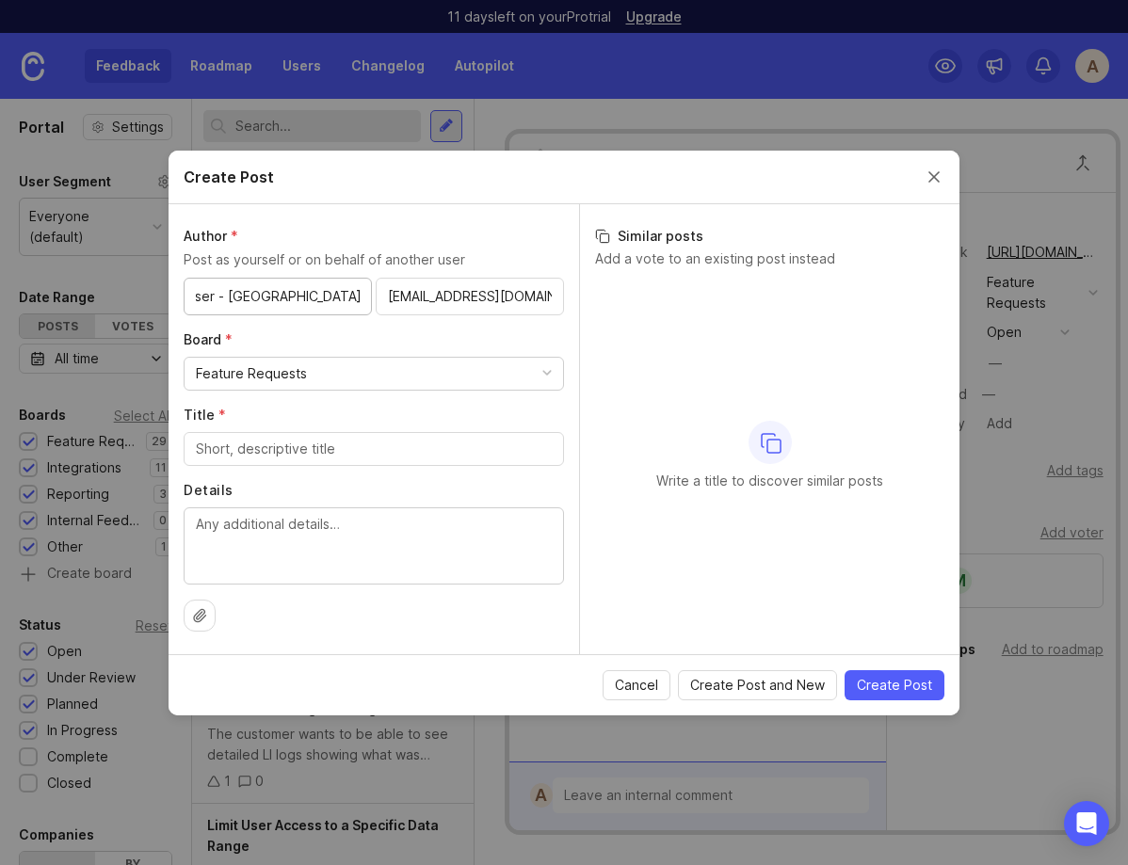
scroll to position [0, 0]
click at [287, 554] on textarea "Details" at bounding box center [374, 545] width 356 height 62
paste textarea "A customer has suggested the ability to identify the most frequently asked ques…"
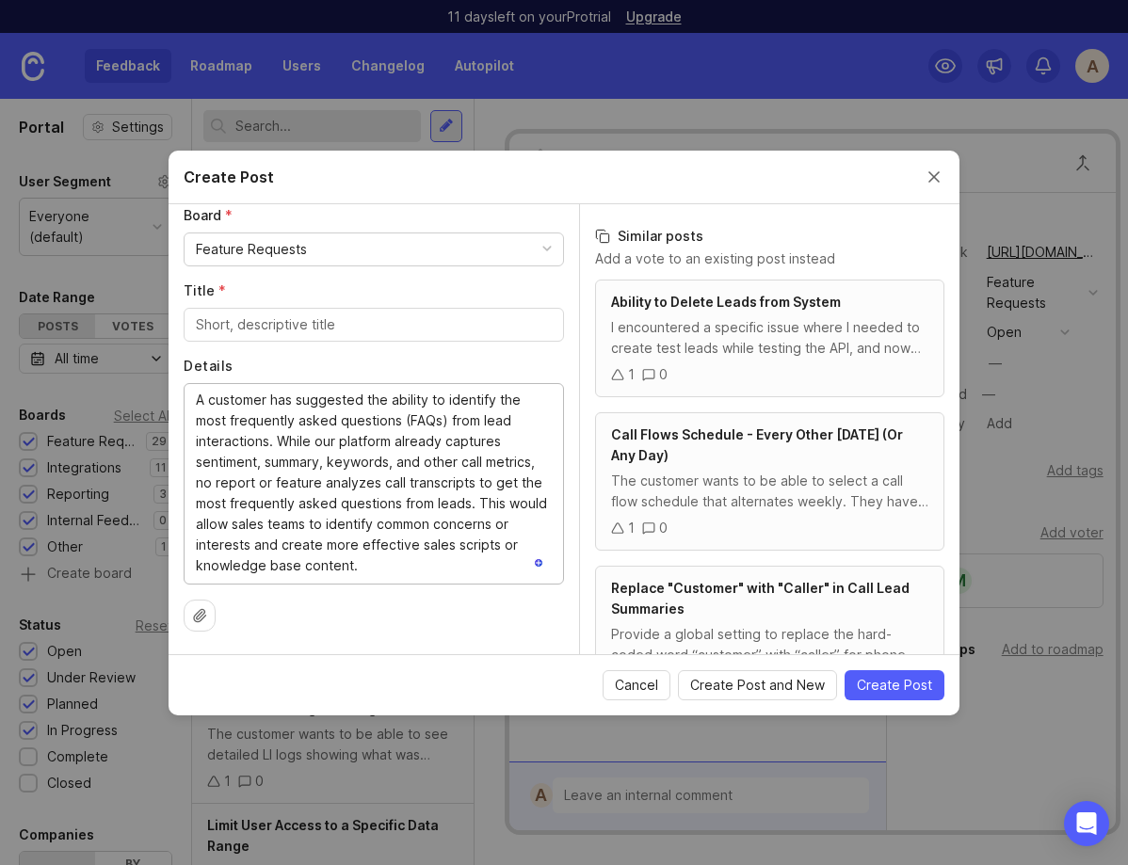
scroll to position [124, 0]
type textarea "A customer has suggested the ability to identify the most frequently asked ques…"
click at [306, 323] on input "Title *" at bounding box center [374, 325] width 356 height 21
paste input "FAQ Extraction from Lead Transcripts"
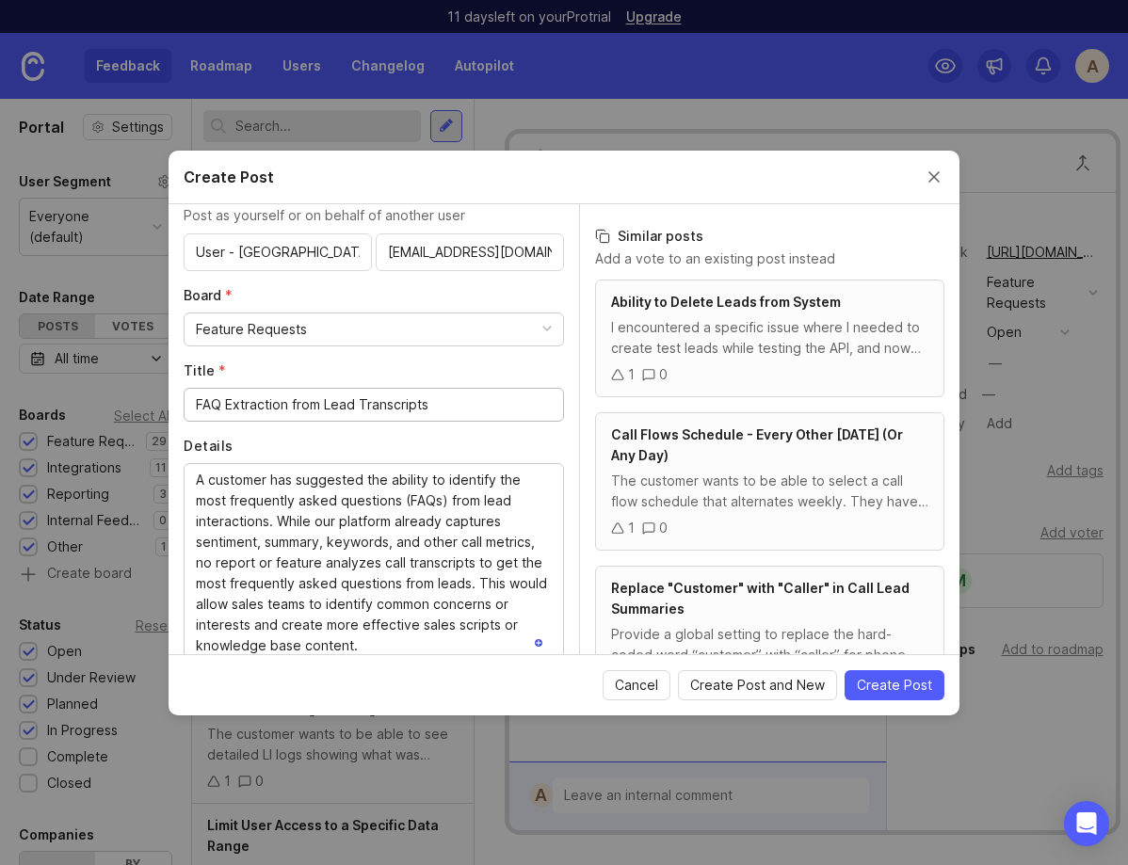
scroll to position [0, 0]
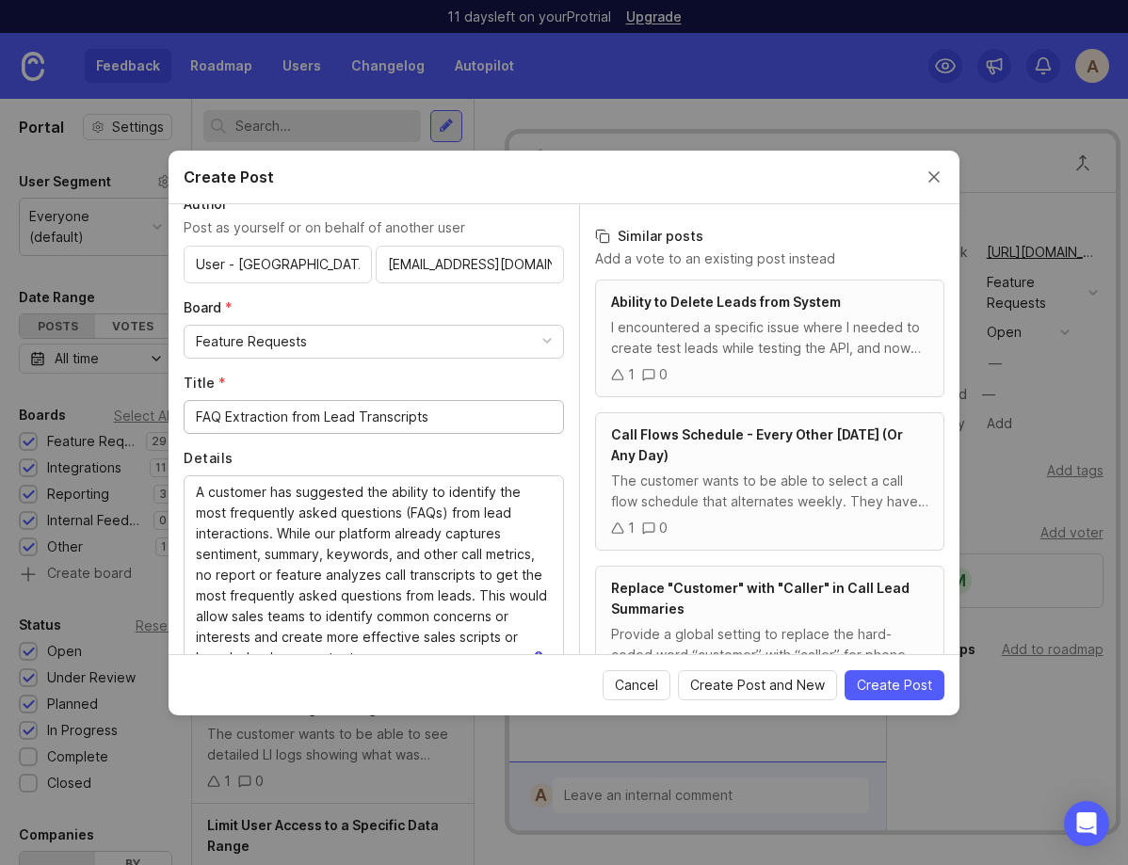
type input "FAQ Extraction from Lead Transcripts"
click at [304, 340] on div "Feature Requests" at bounding box center [374, 342] width 379 height 32
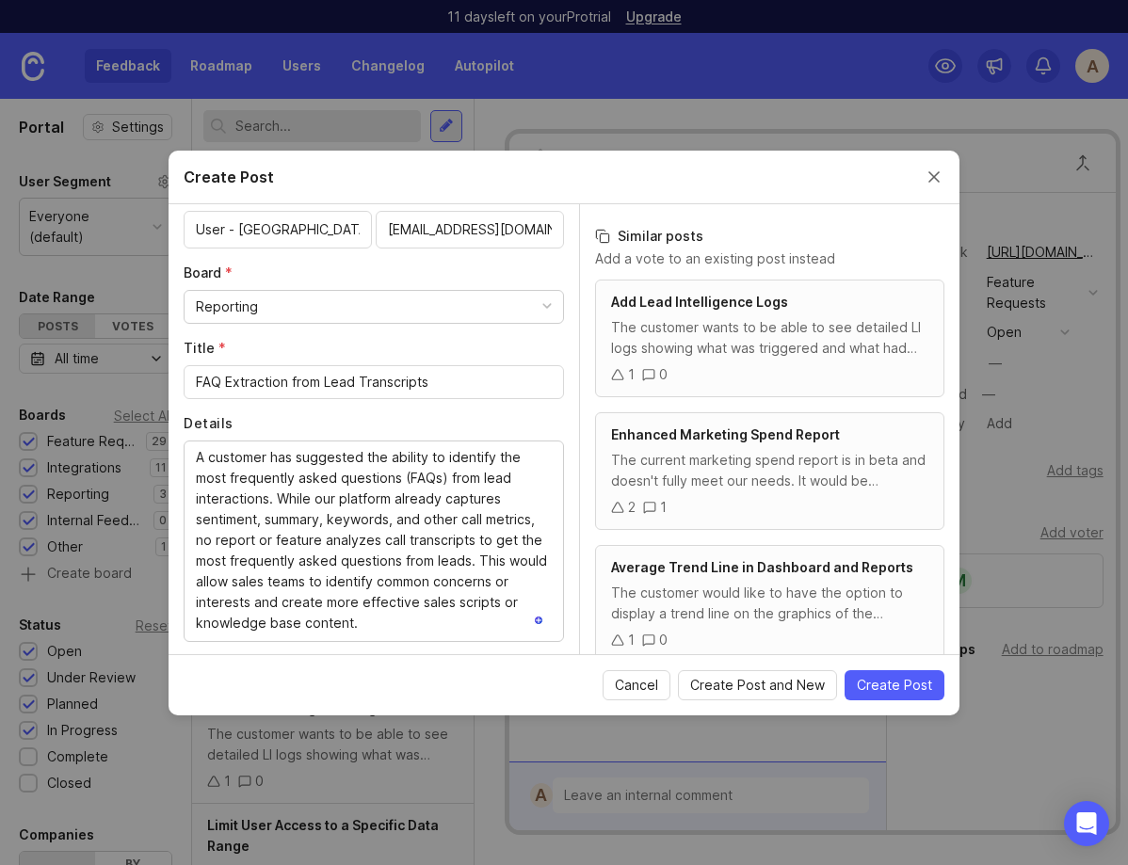
scroll to position [79, 0]
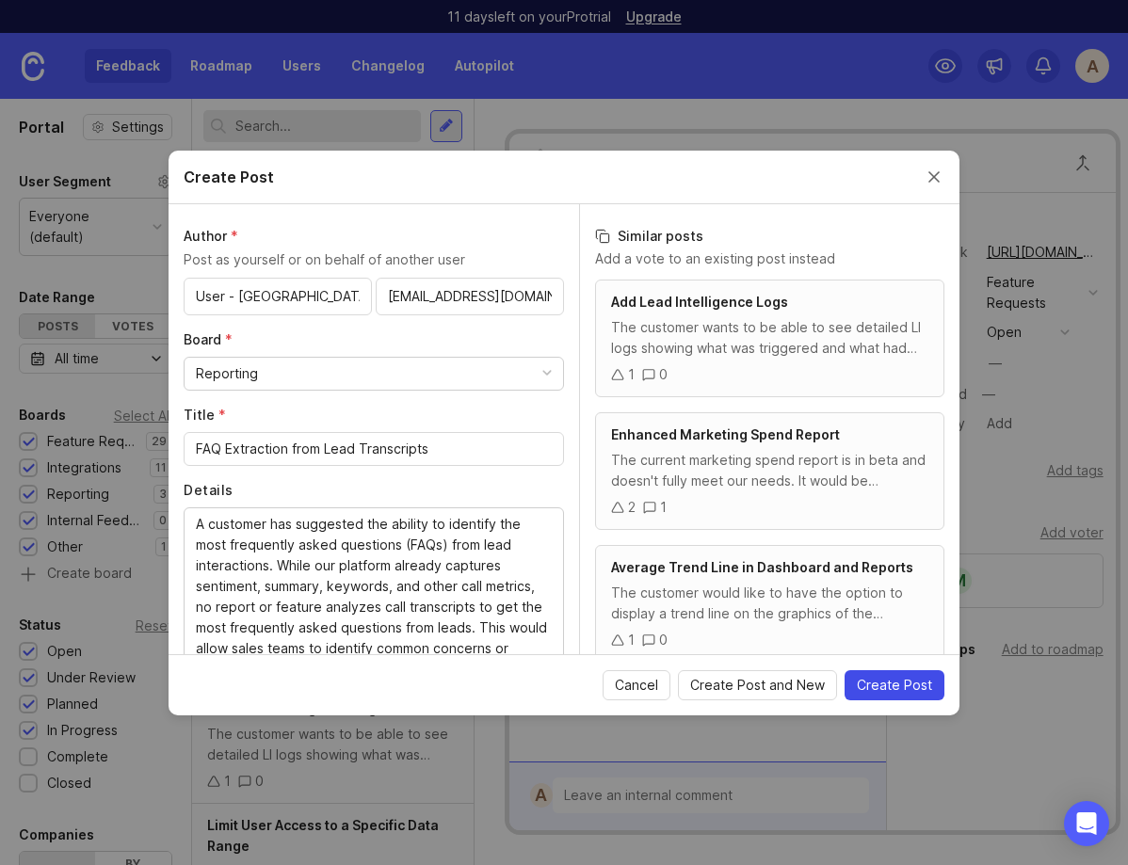
click at [914, 690] on span "Create Post" at bounding box center [894, 685] width 75 height 19
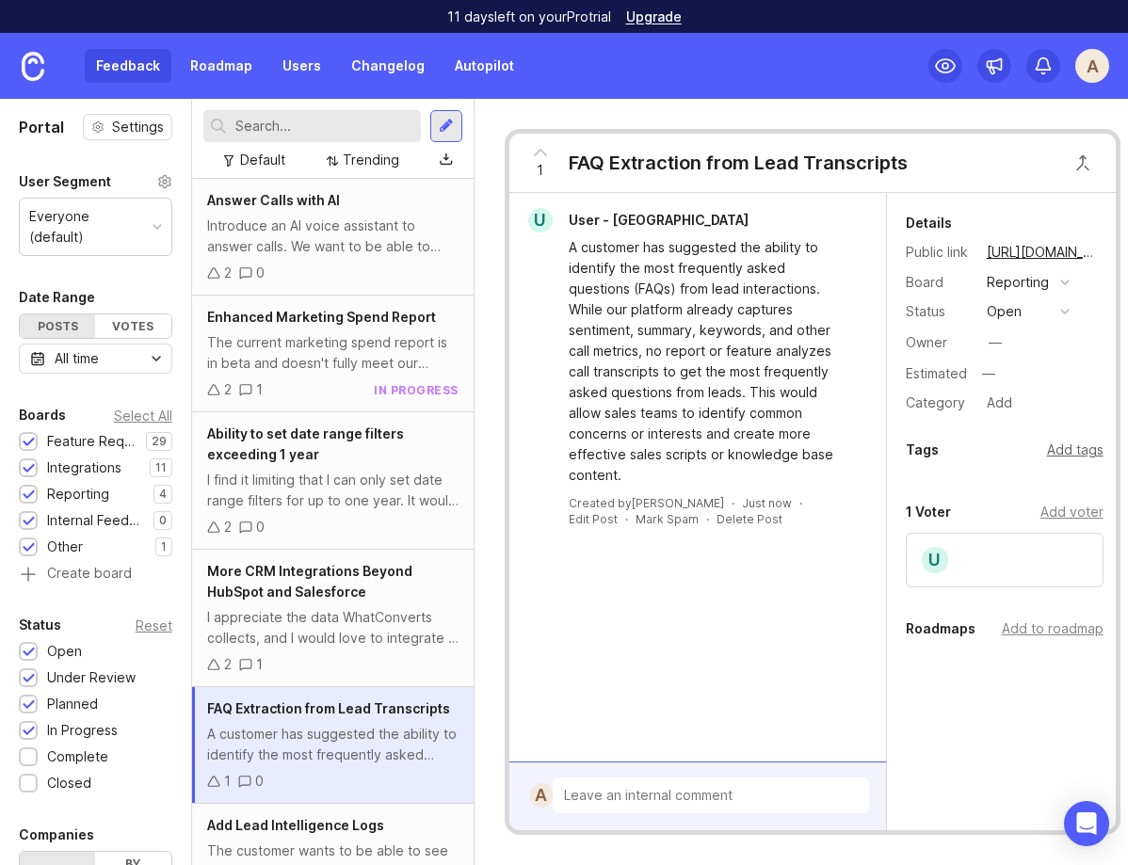
click at [1075, 449] on div "Add tags" at bounding box center [1075, 450] width 57 height 21
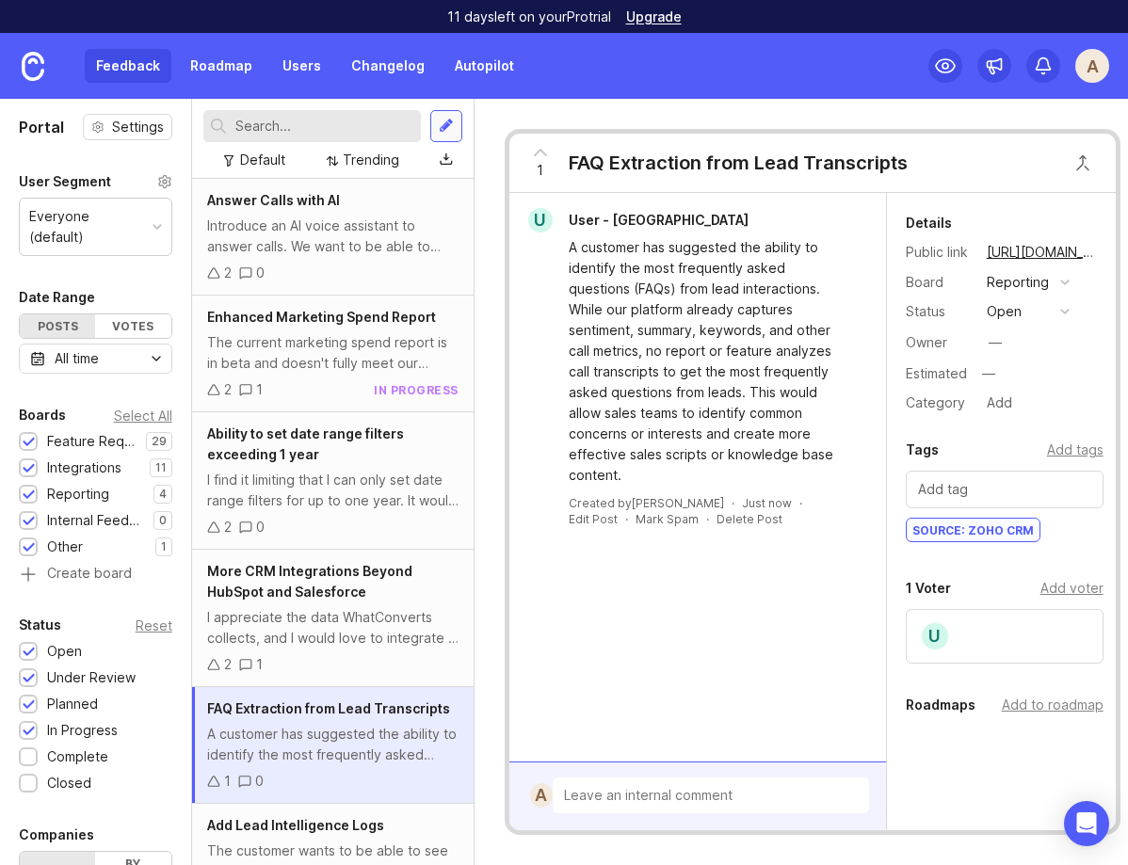
click at [445, 116] on div at bounding box center [446, 126] width 32 height 32
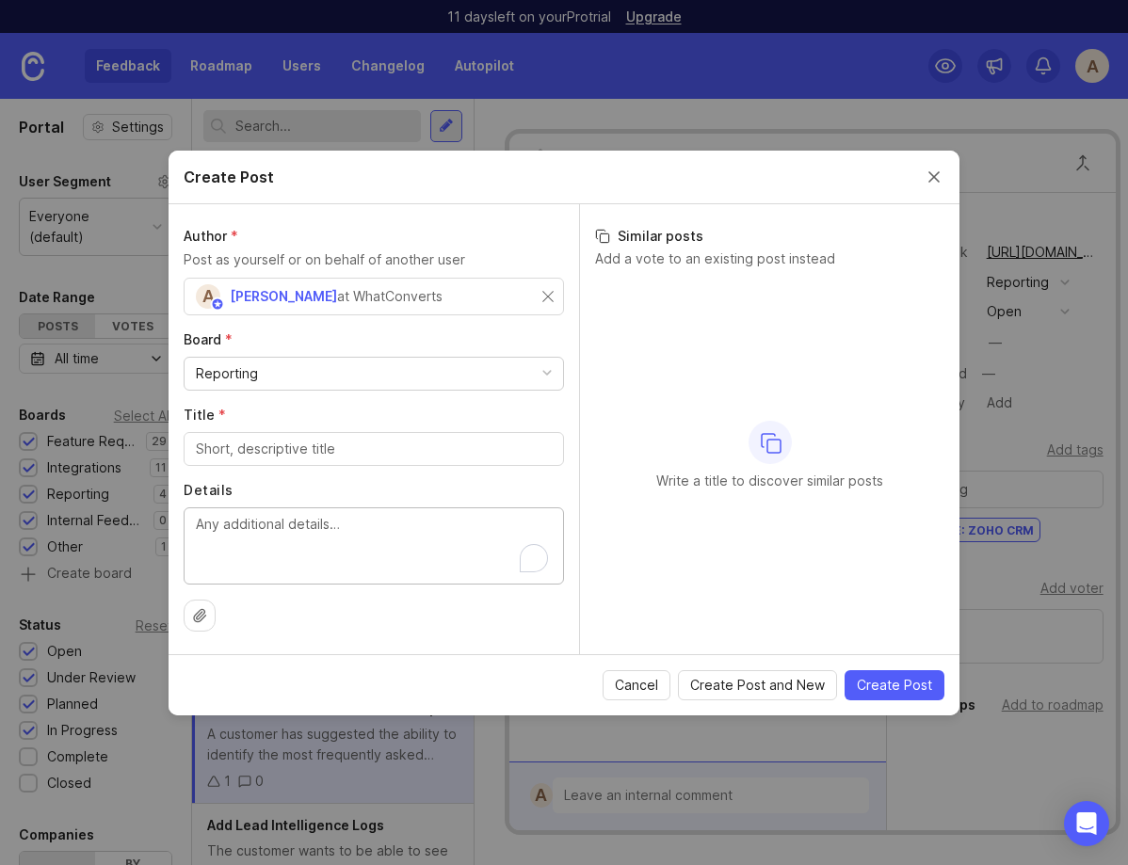
click at [283, 550] on textarea "Details" at bounding box center [374, 545] width 356 height 62
paste textarea "Customer wants to be able to enable Spam Challenge for only specific numbers in…"
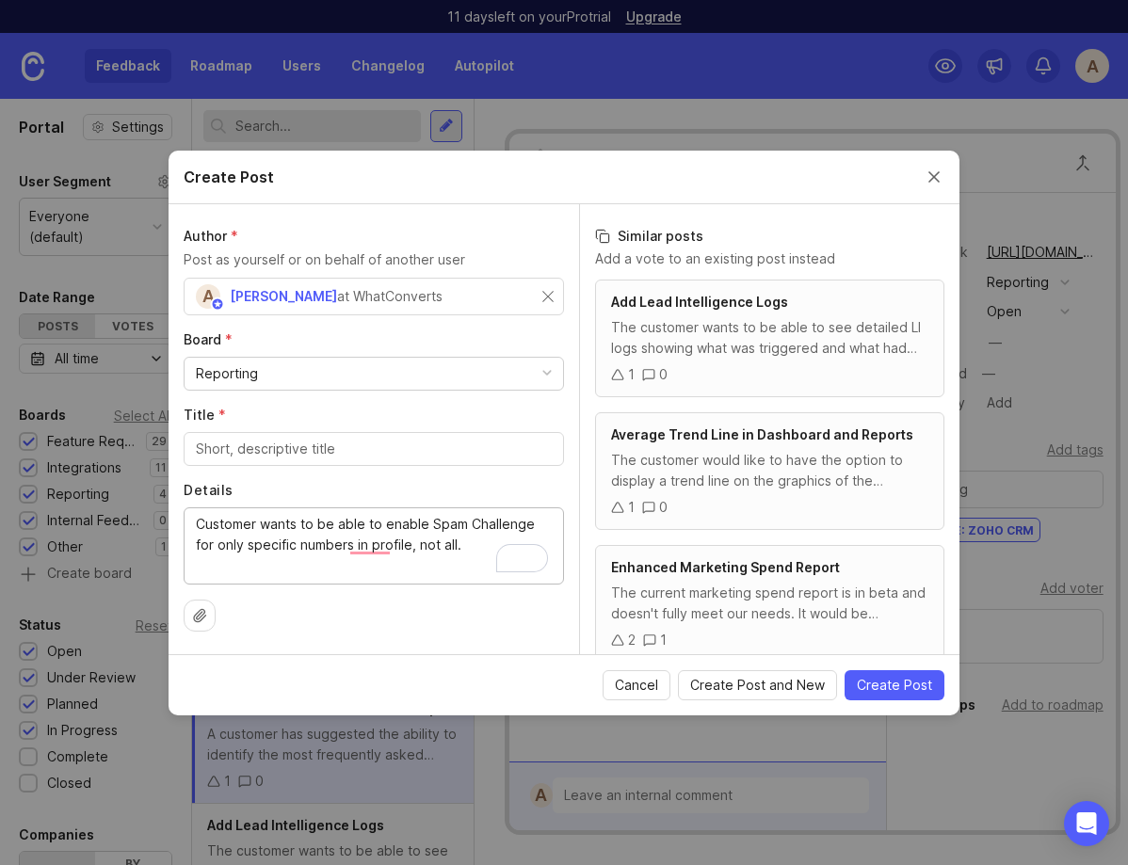
type textarea "Customer wants to be able to enable Spam Challenge for only specific numbers in…"
click at [216, 451] on input "Title *" at bounding box center [374, 449] width 356 height 21
type input "Specify Spam Challenge for Specific Number"
click at [226, 287] on input "Jo" at bounding box center [278, 296] width 164 height 21
type input "Joel Pash"
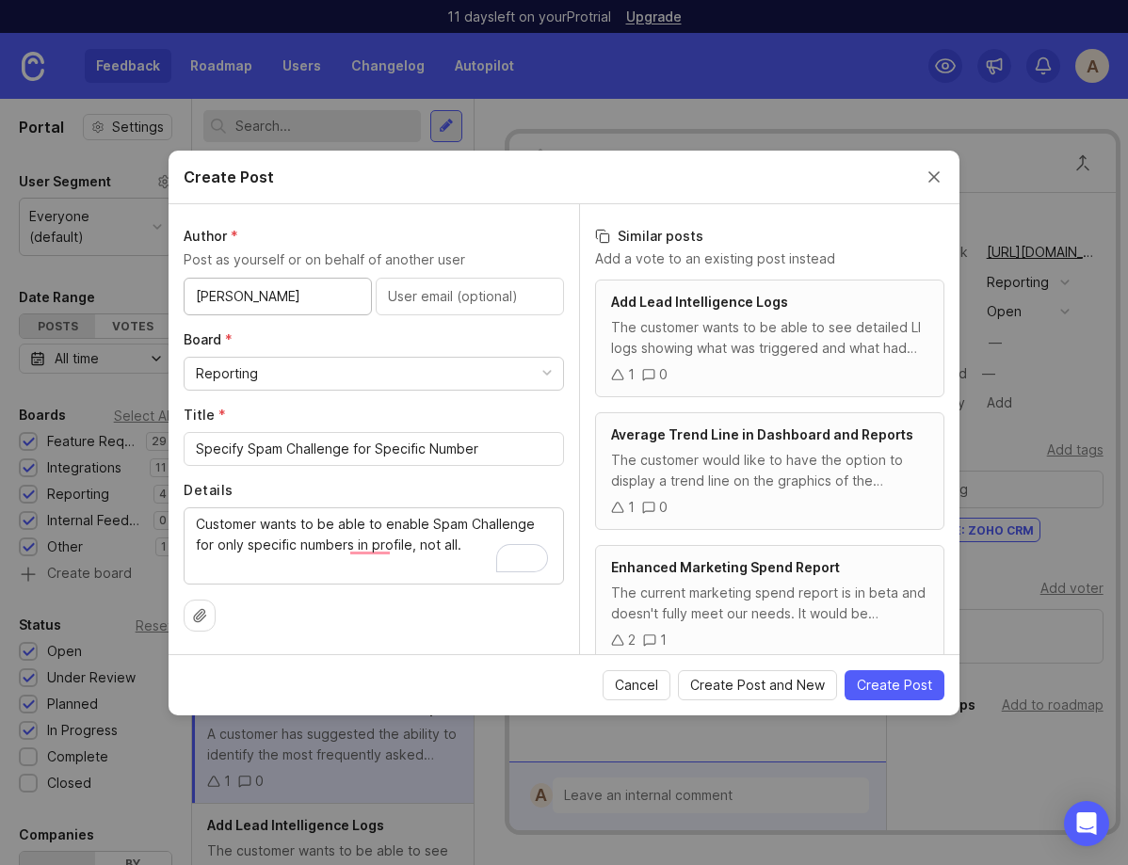
click at [426, 292] on input "text" at bounding box center [470, 296] width 164 height 21
paste input "joel.pash@gmail.com"
type input "joel.pash@gmail.com"
click at [925, 690] on span "Create Post" at bounding box center [894, 685] width 75 height 19
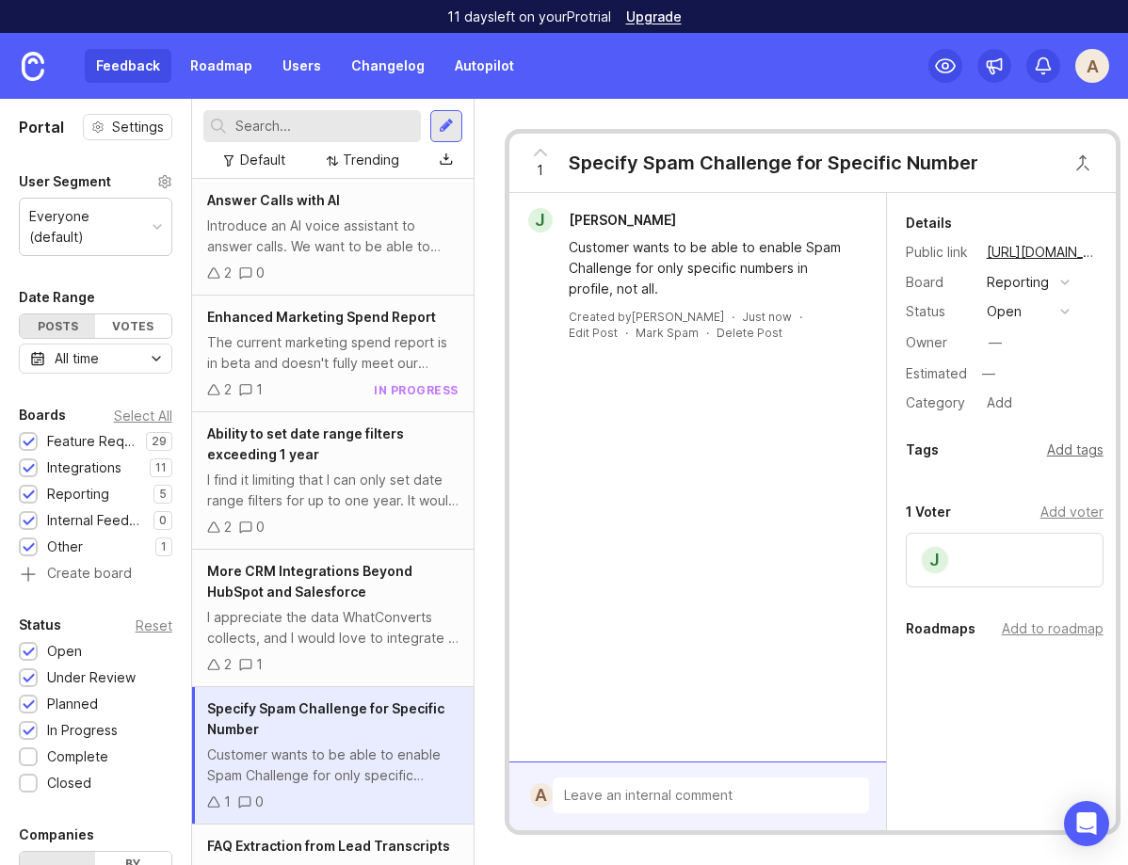
click at [1087, 447] on div "Add tags" at bounding box center [1075, 450] width 57 height 21
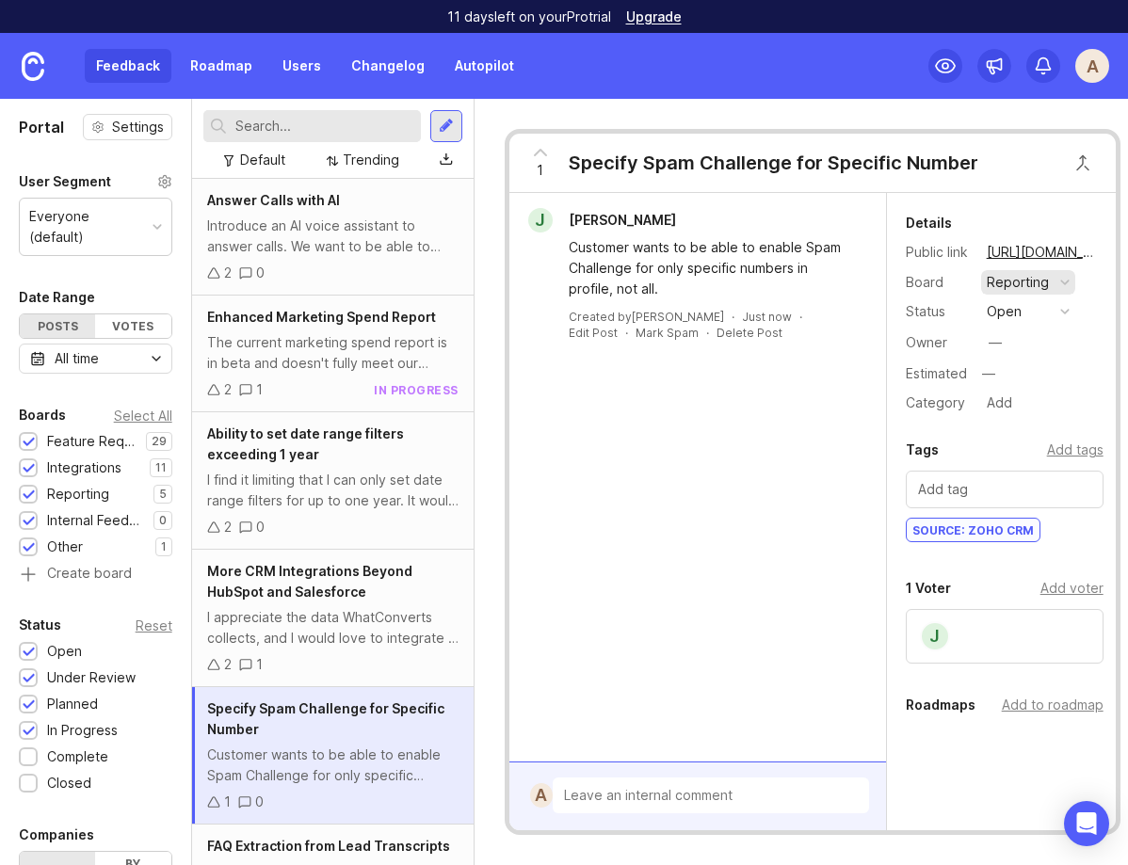
click at [1026, 286] on div "Reporting" at bounding box center [1018, 282] width 62 height 21
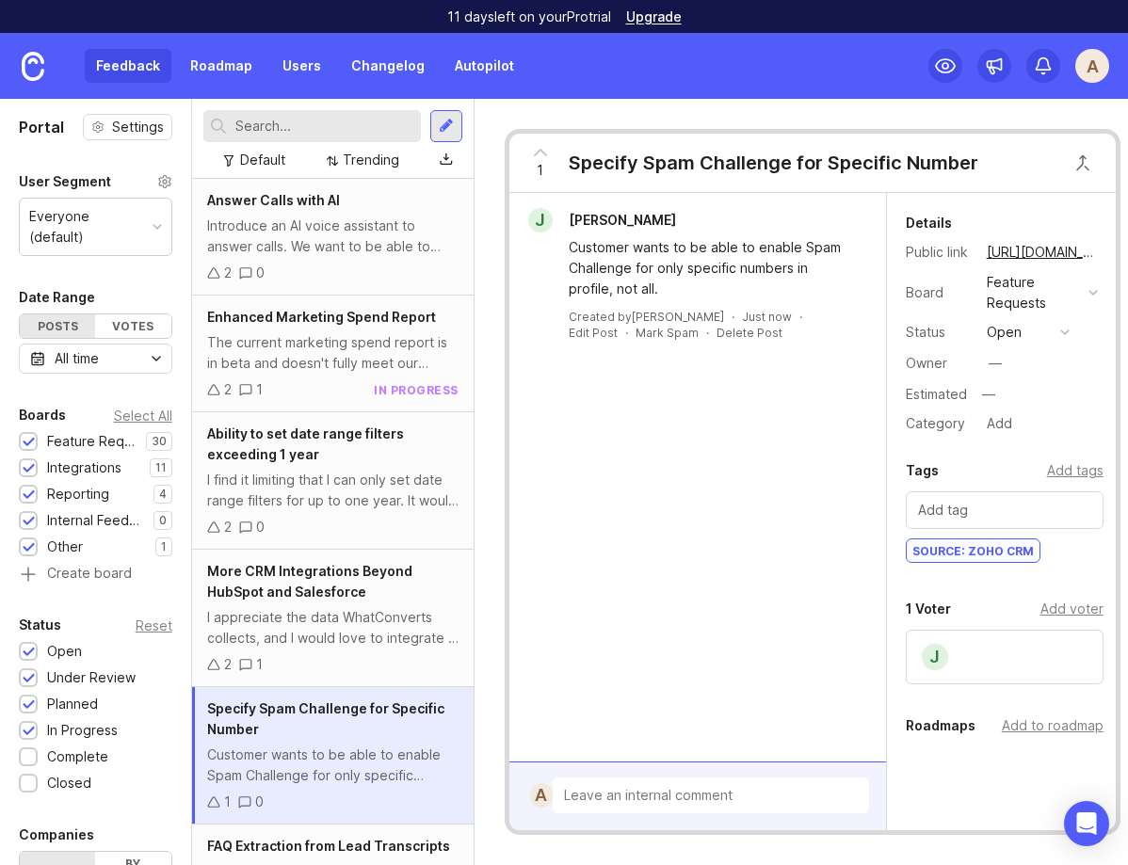
click at [953, 151] on div "Specify Spam Challenge for Specific Number" at bounding box center [774, 163] width 410 height 26
click at [945, 159] on div "Specify Spam Challenge for Specific Number" at bounding box center [774, 163] width 410 height 26
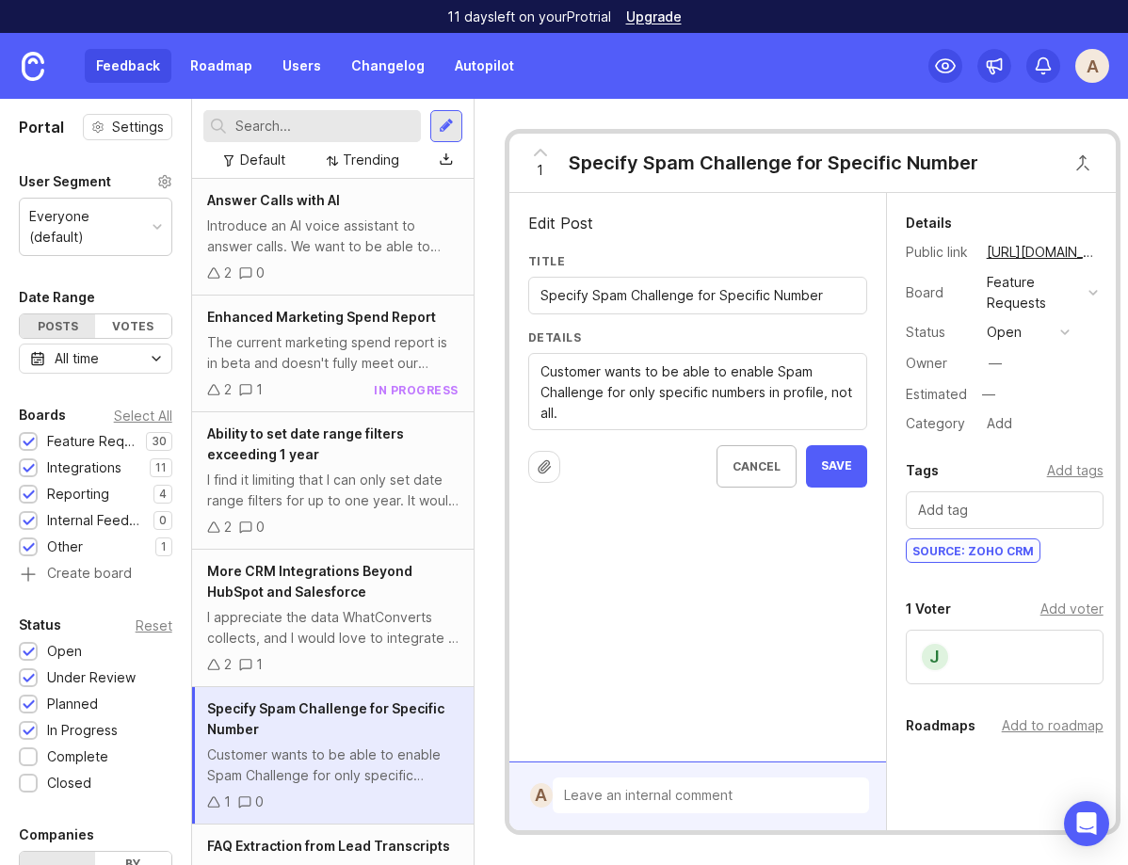
click at [827, 302] on input "Specify Spam Challenge for Specific Number" at bounding box center [698, 295] width 315 height 21
type input "Specify Spam Challenge for Specific Numbers"
click at [838, 471] on span "Save" at bounding box center [836, 467] width 31 height 16
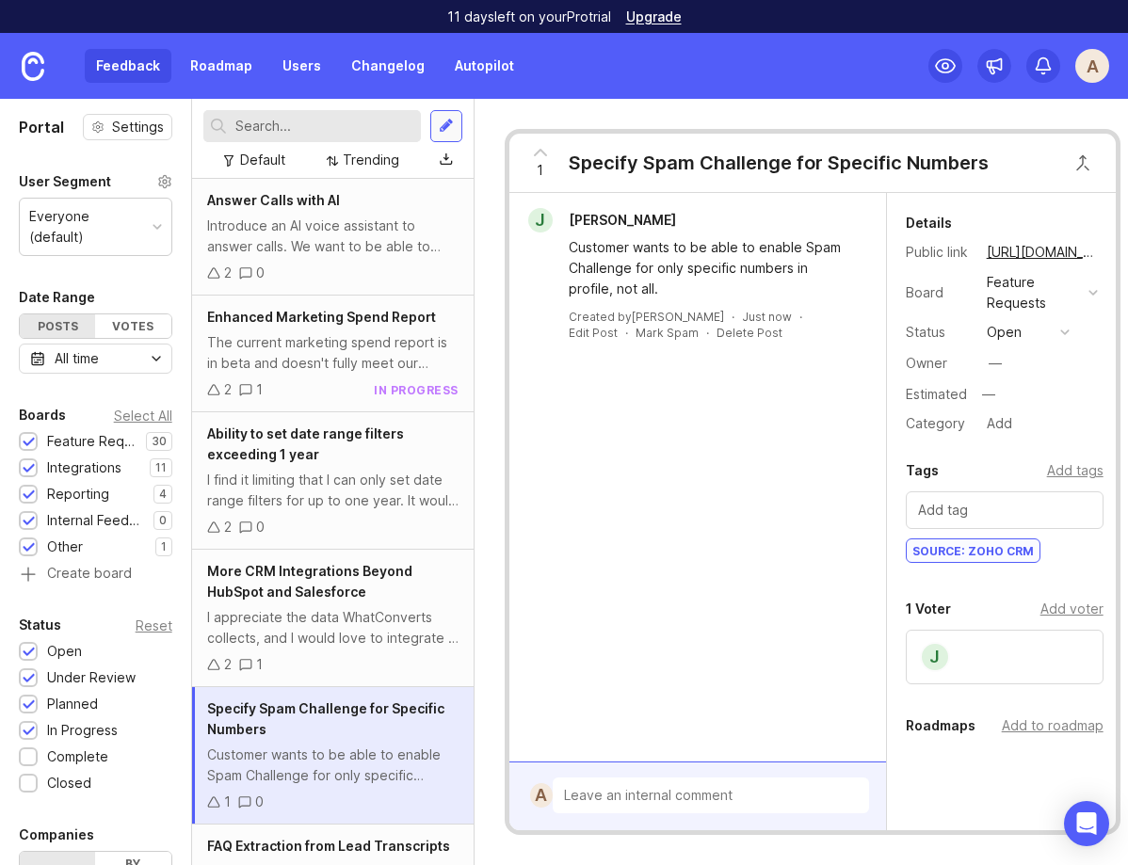
click at [451, 120] on div at bounding box center [446, 126] width 15 height 17
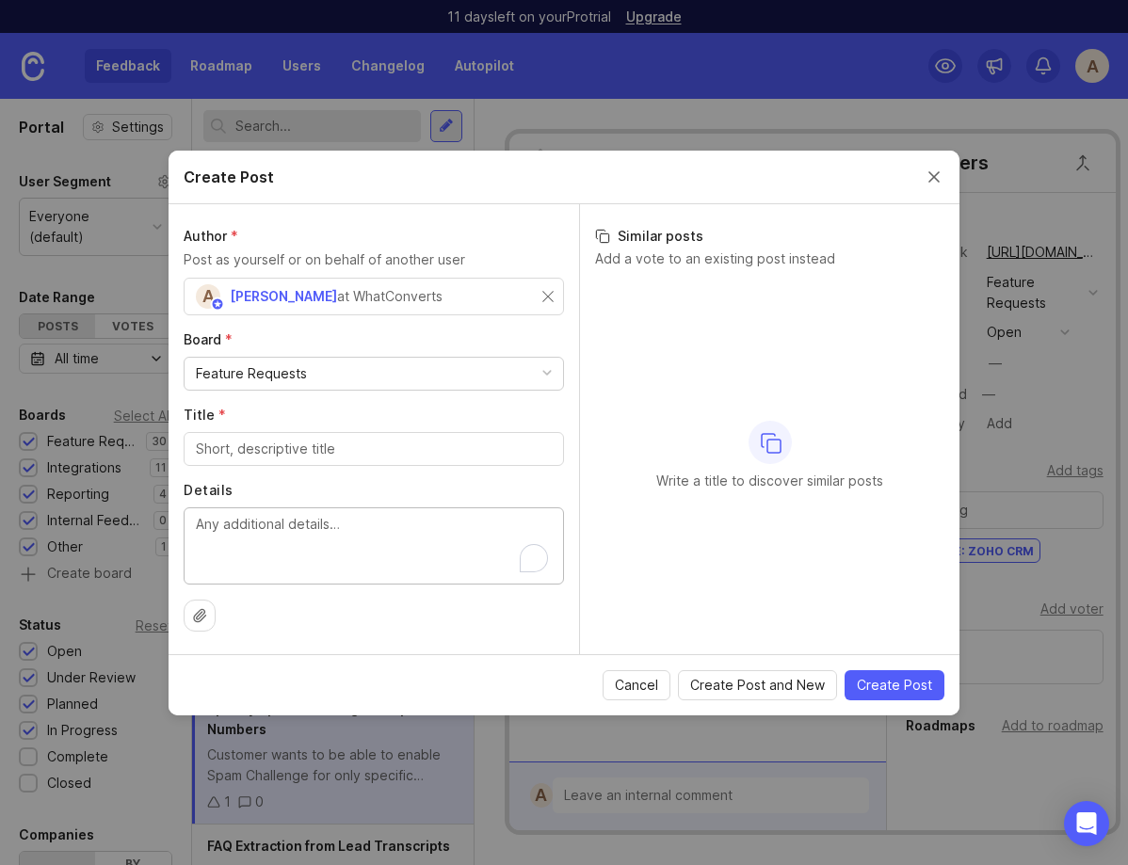
click at [271, 542] on textarea "Details" at bounding box center [374, 545] width 356 height 62
paste textarea "This customer wants to be able to choose what fields are sent in the Email Noti…"
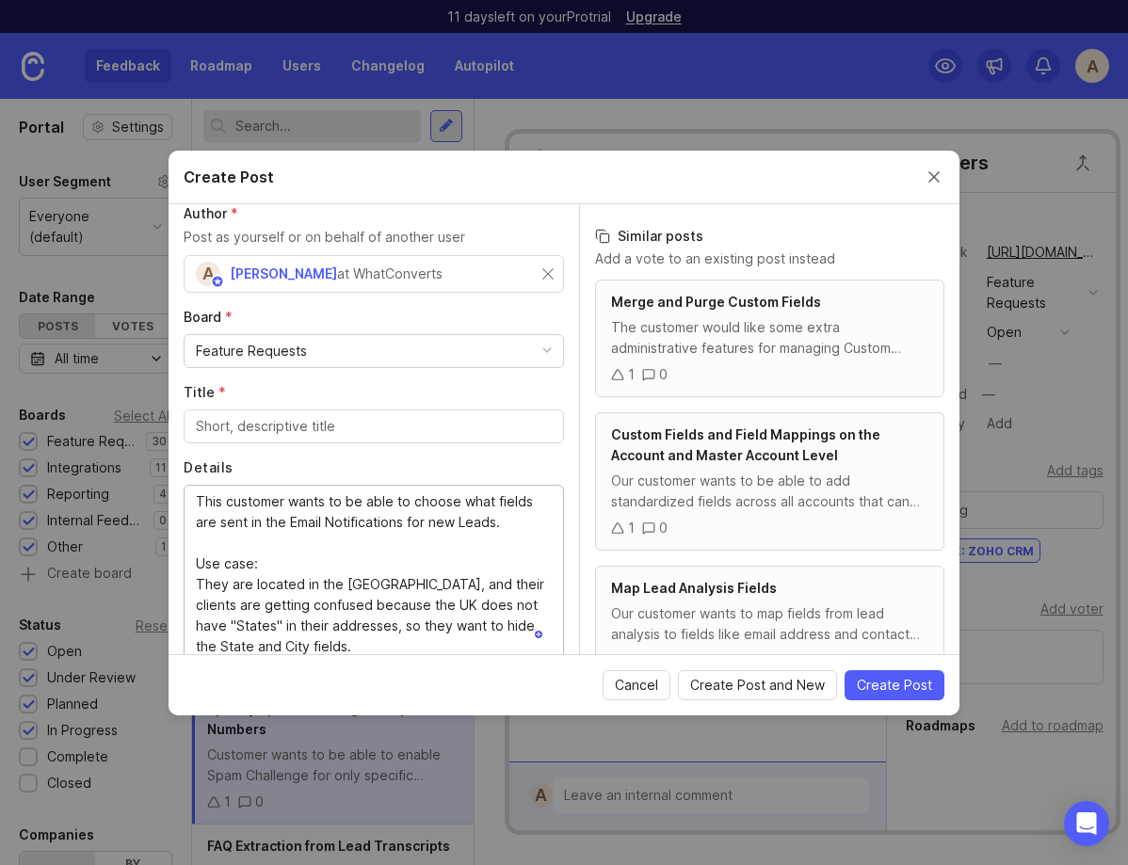
scroll to position [23, 0]
type textarea "This customer wants to be able to choose what fields are sent in the Email Noti…"
click at [311, 414] on div at bounding box center [374, 427] width 380 height 34
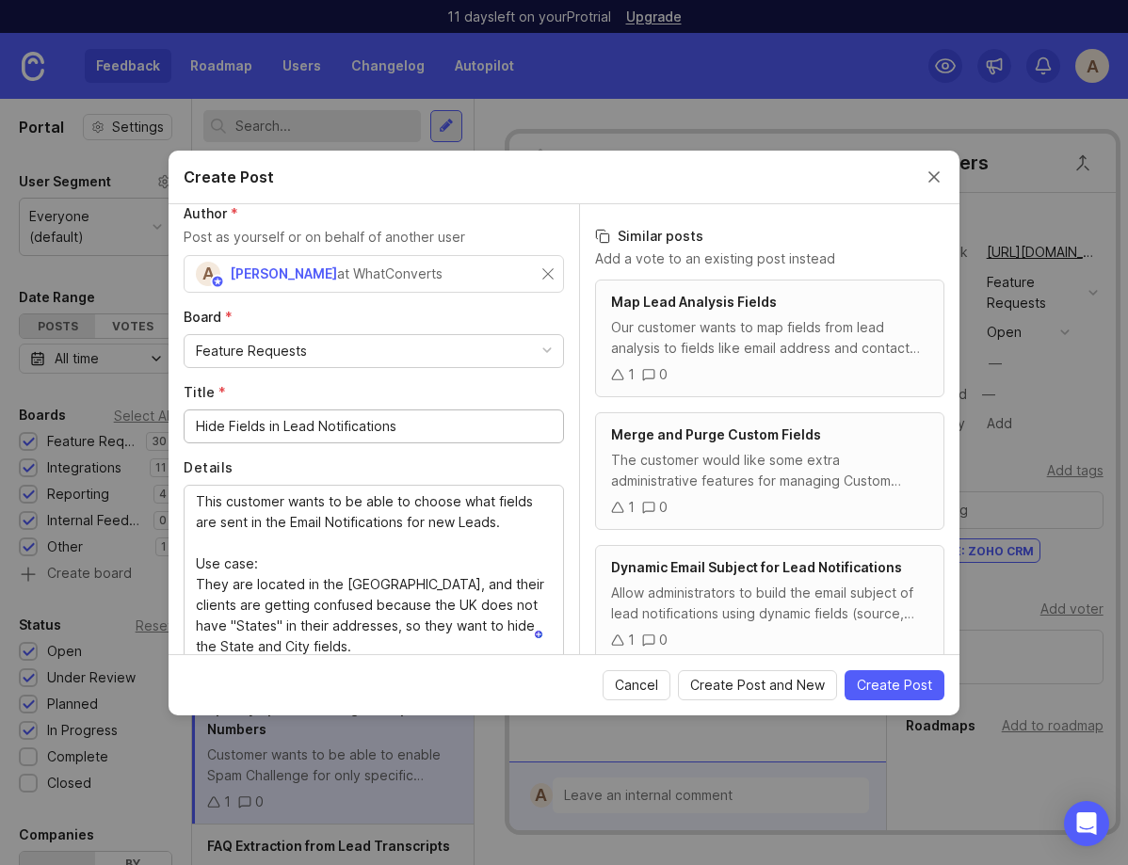
type input "Hide Fields in Lead Notifications"
click at [510, 350] on div "Feature Requests" at bounding box center [374, 351] width 379 height 32
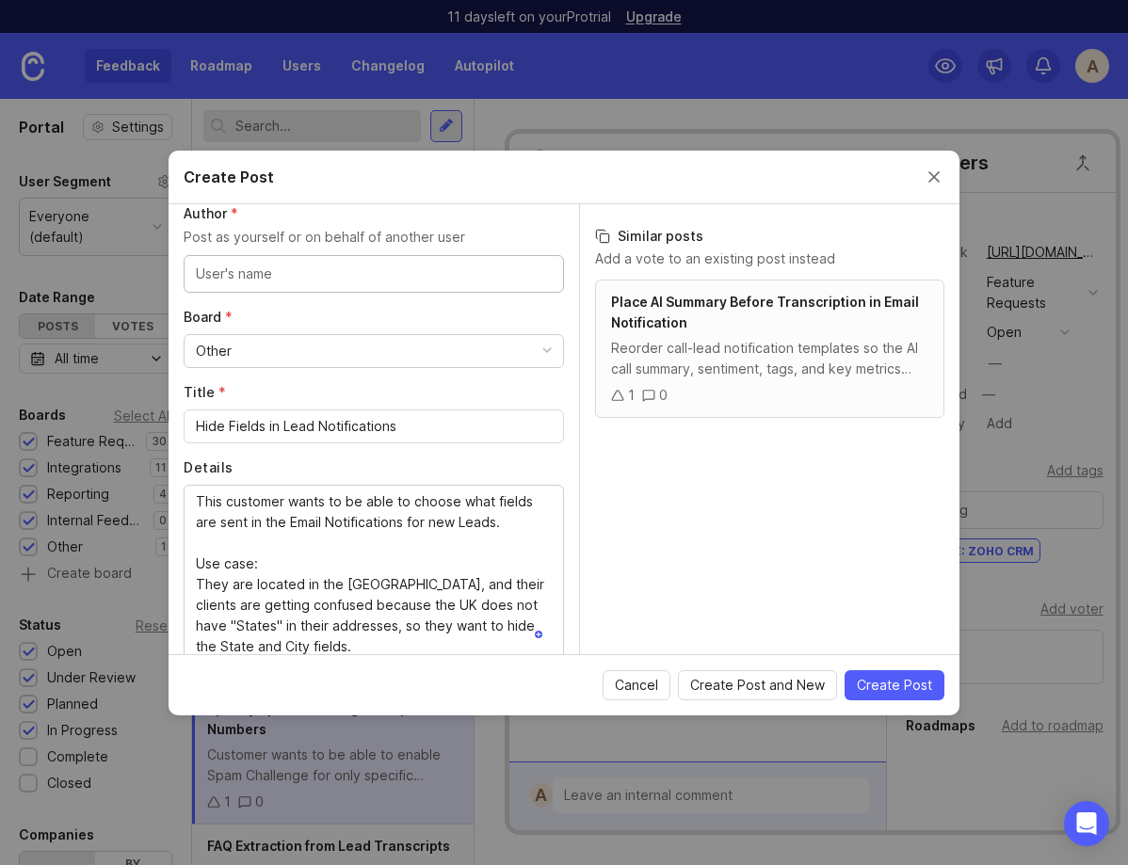
click at [299, 271] on input "text" at bounding box center [374, 274] width 356 height 21
click at [259, 289] on div "Jason" at bounding box center [278, 274] width 188 height 38
type input "Jason Gray"
click at [437, 279] on input "text" at bounding box center [470, 274] width 164 height 21
paste input "jasondesign89@gmail.com"
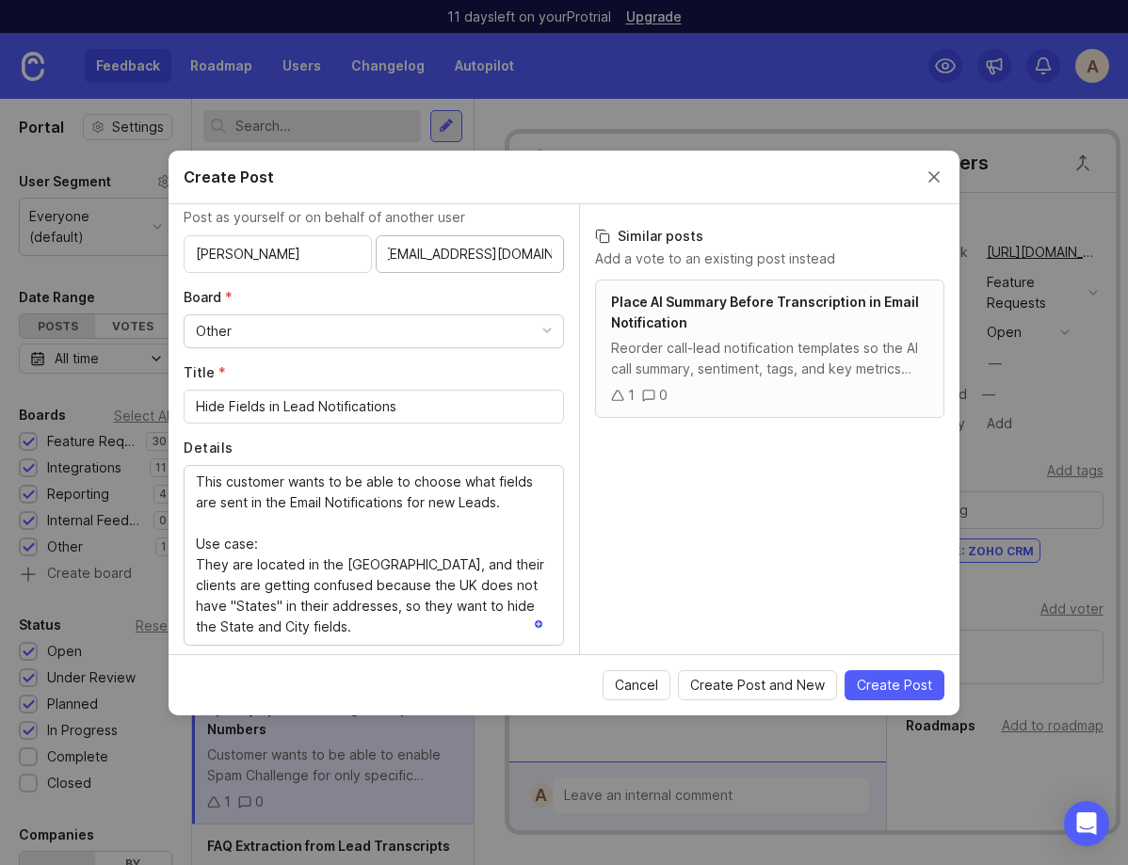
scroll to position [43, 0]
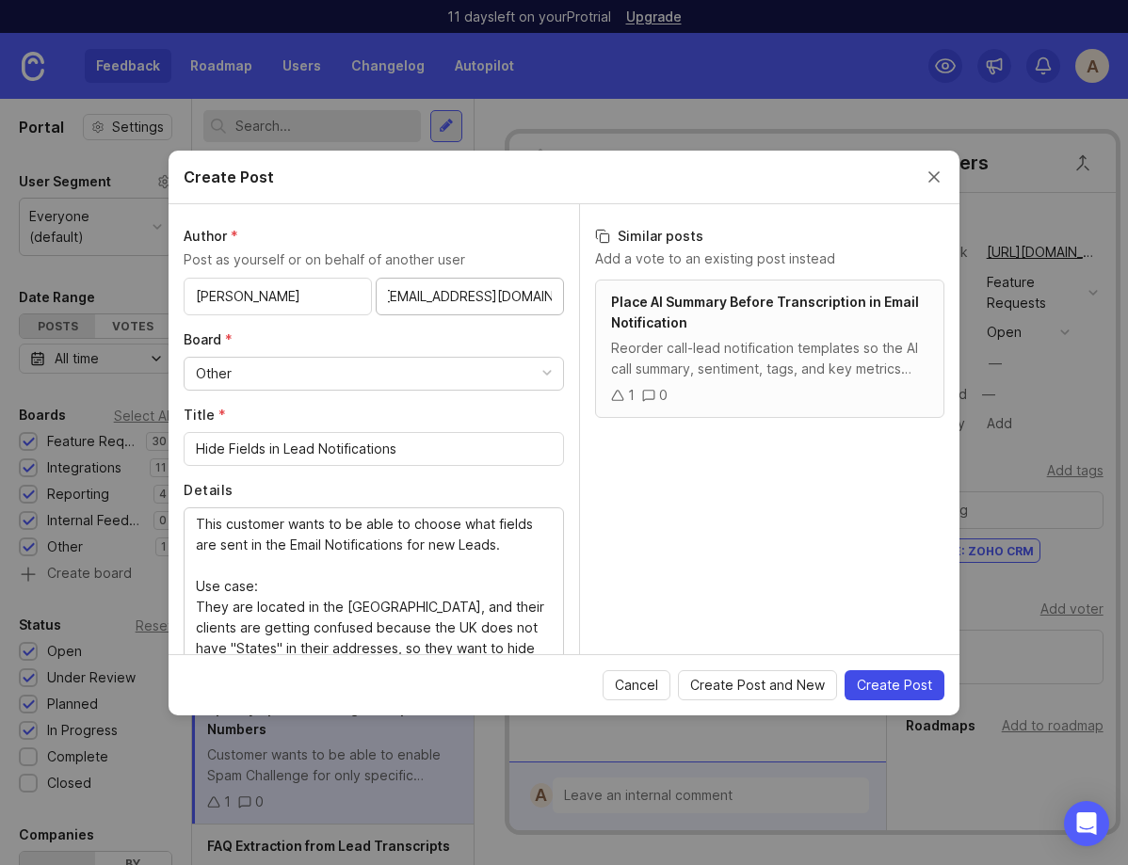
type input "jasondesign89@gmail.com"
click at [901, 693] on span "Create Post" at bounding box center [894, 685] width 75 height 19
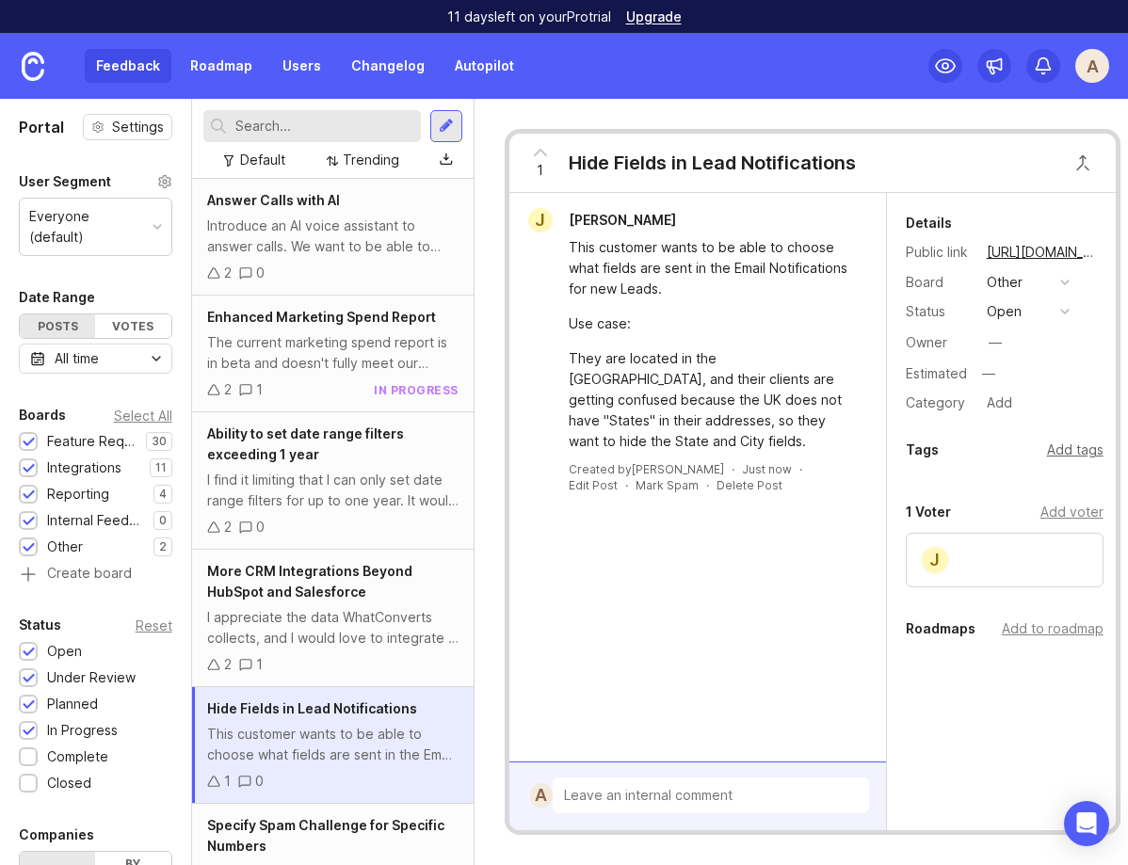
click at [1083, 449] on div "Add tags" at bounding box center [1075, 450] width 57 height 21
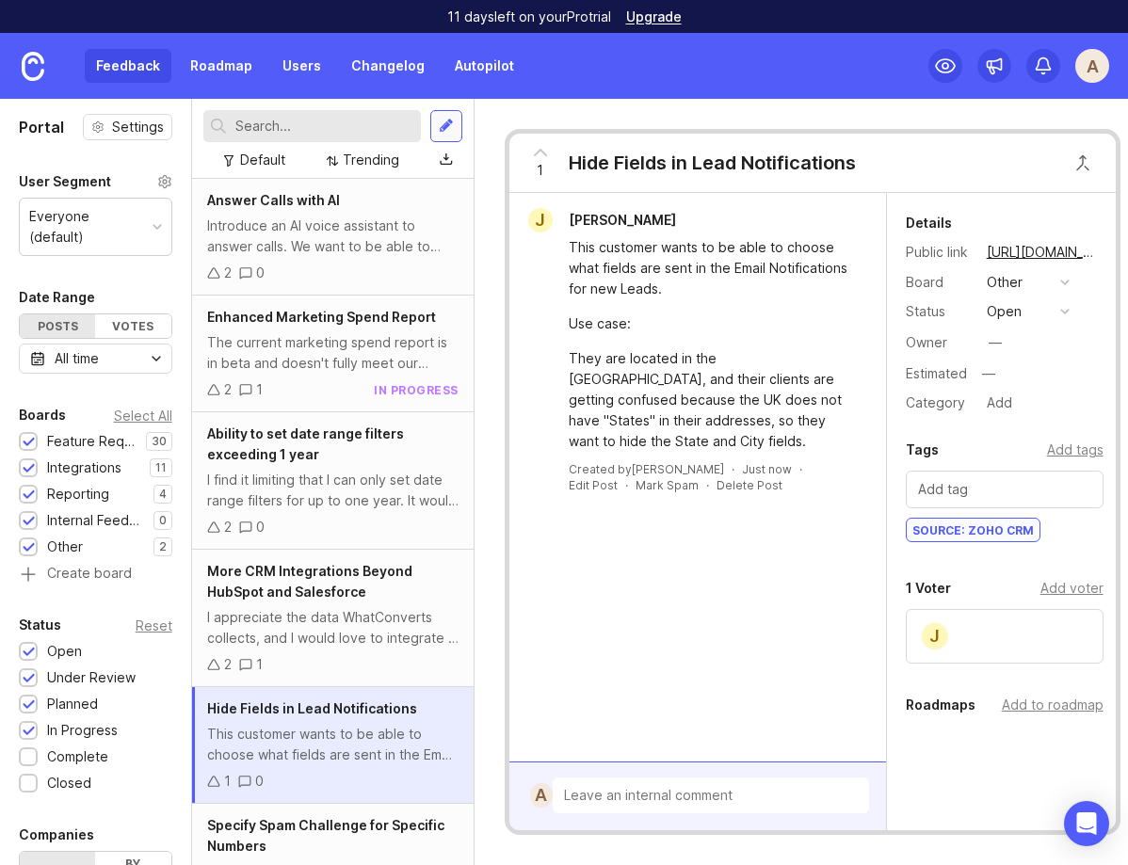
click at [448, 128] on div at bounding box center [446, 126] width 15 height 17
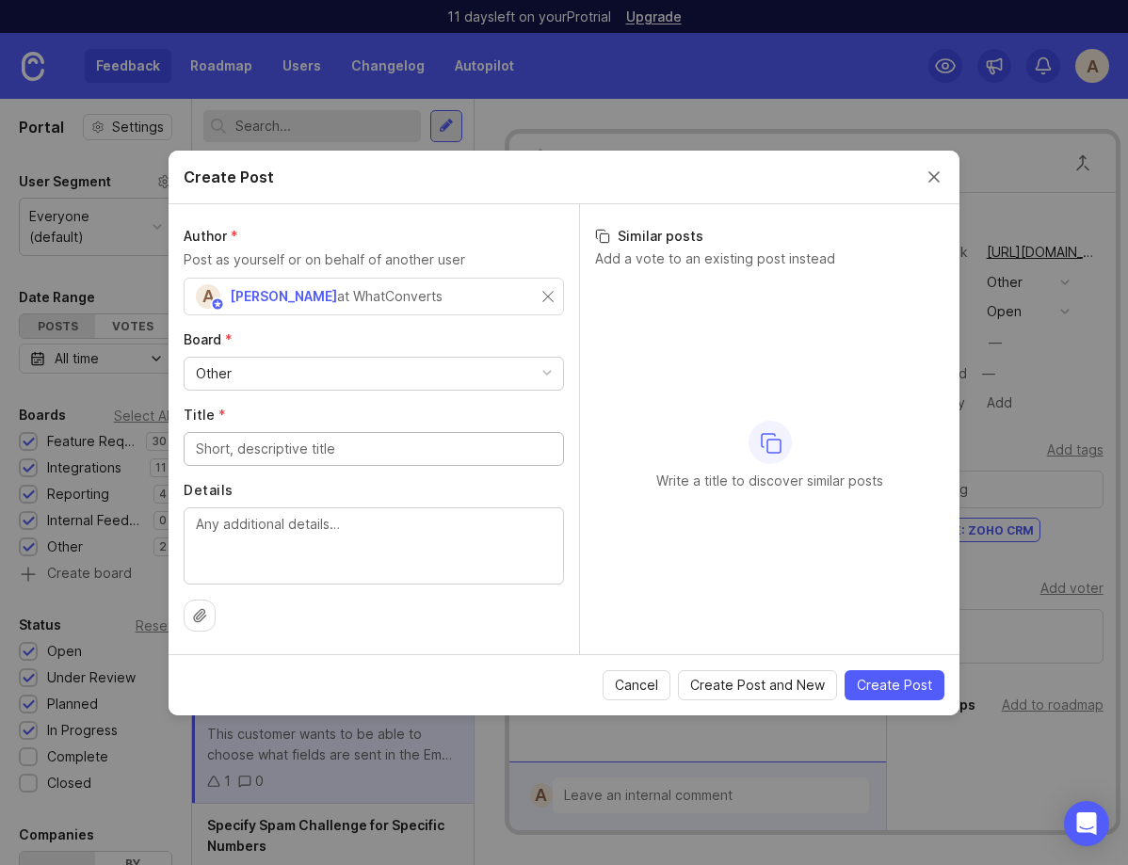
click at [278, 540] on textarea "Details" at bounding box center [374, 545] width 356 height 62
paste textarea "Feature Request: Create and manage custom views at the account level rather tha…"
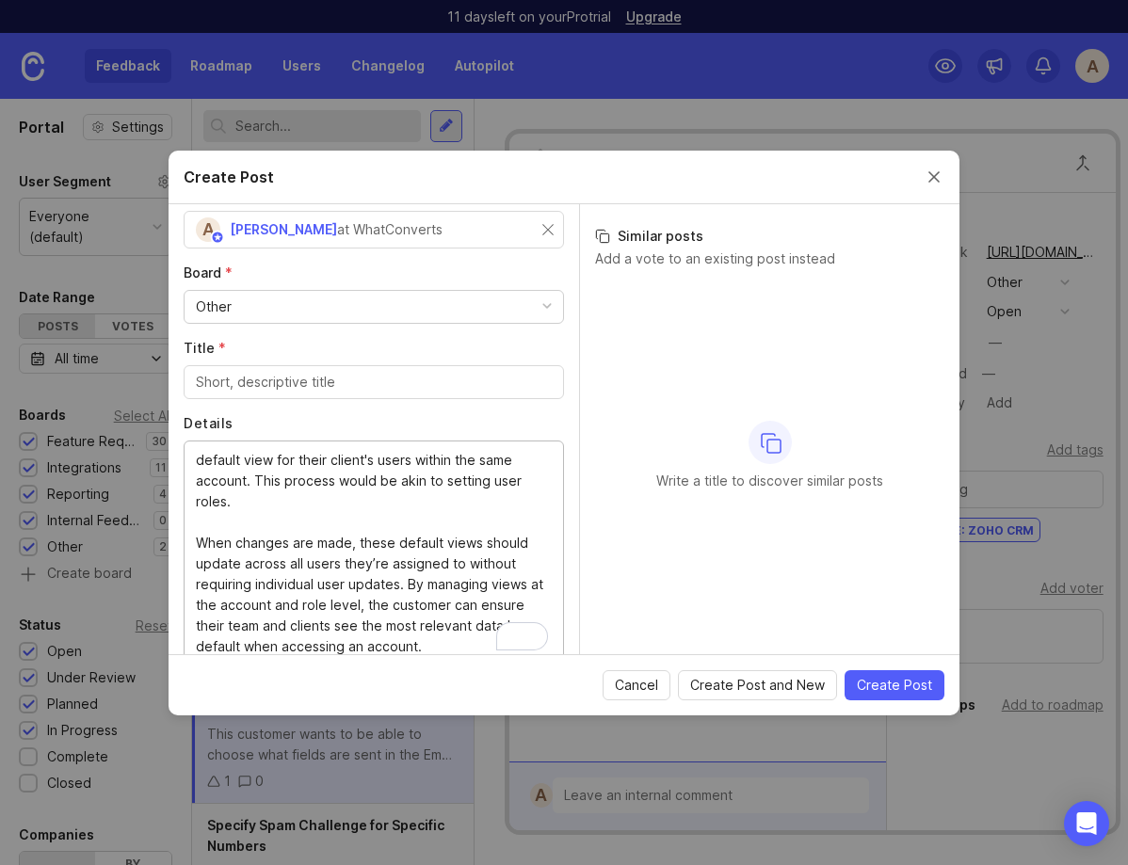
scroll to position [267, 0]
type textarea "Feature Request: Create and manage custom views at the account level rather tha…"
click at [241, 380] on input "Title *" at bounding box center [374, 382] width 356 height 21
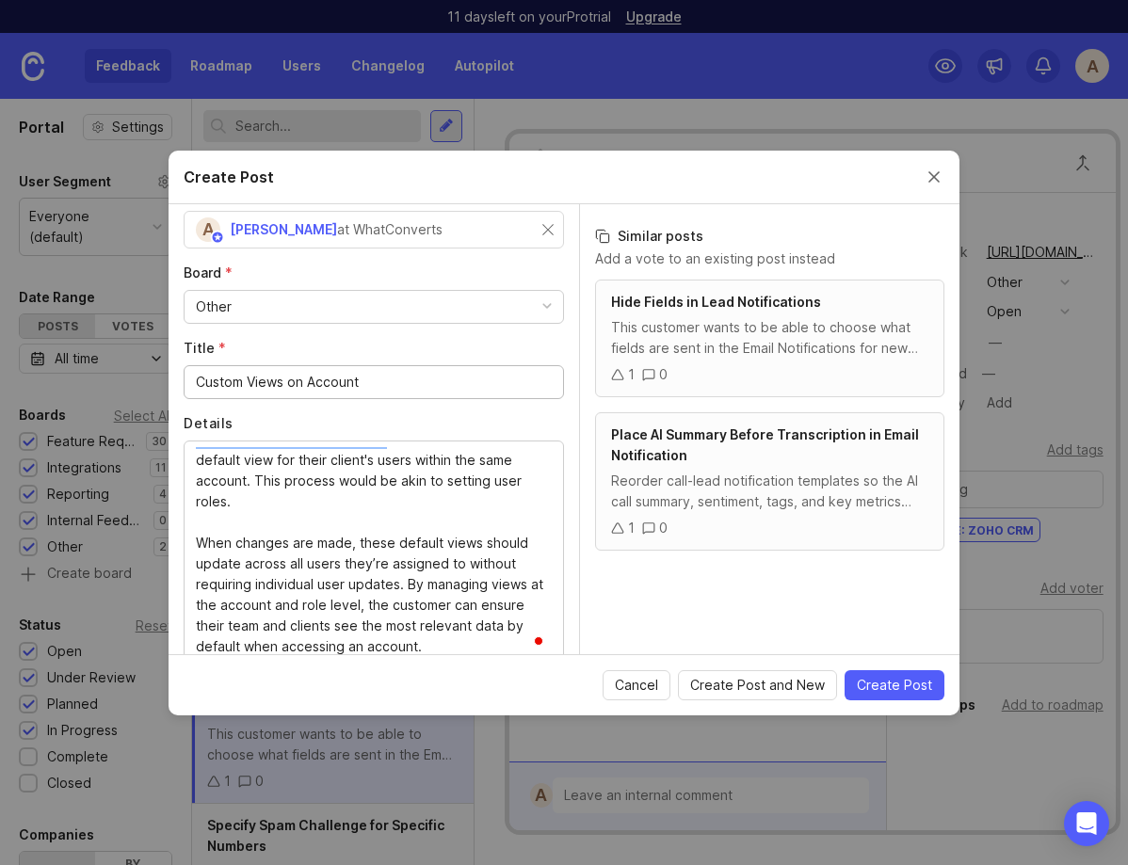
click at [218, 378] on input "Custom Views on Account" at bounding box center [374, 382] width 356 height 21
type input "Account Level Custom Views"
click at [289, 385] on input "Account Level Custom Views" at bounding box center [374, 382] width 356 height 21
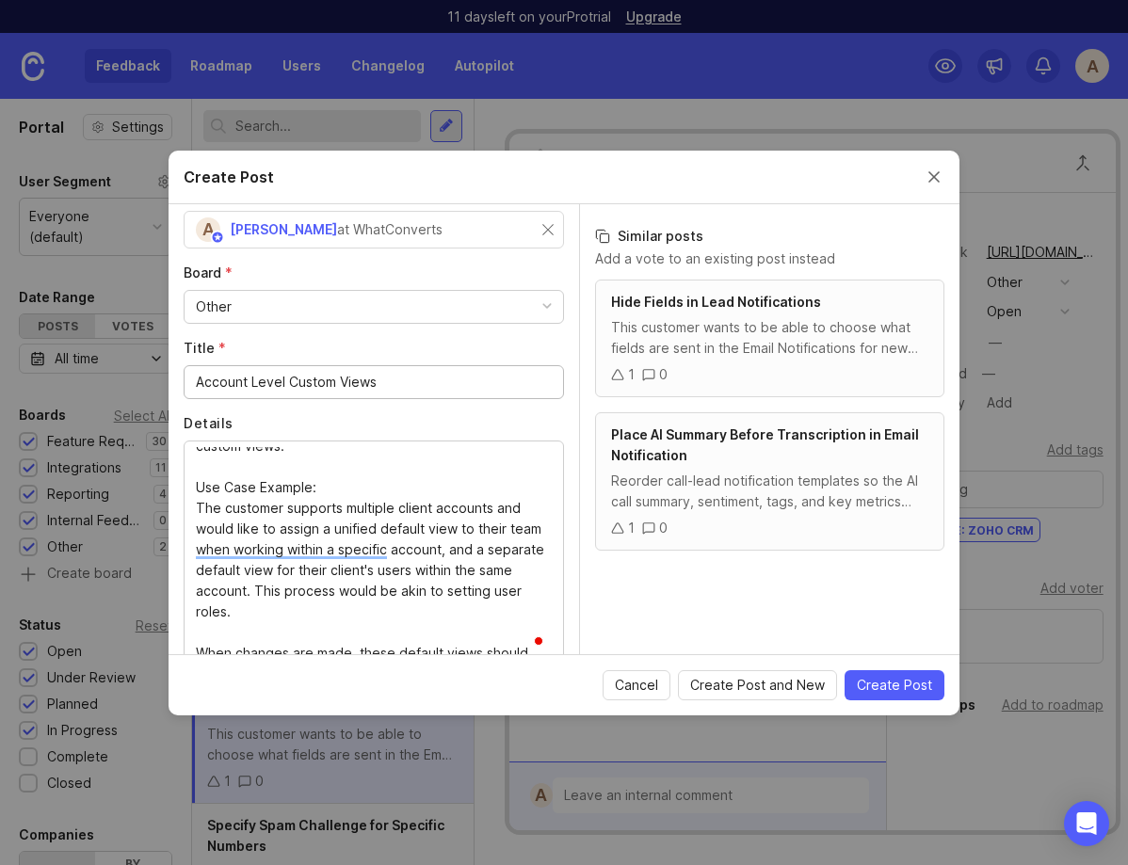
scroll to position [13, 0]
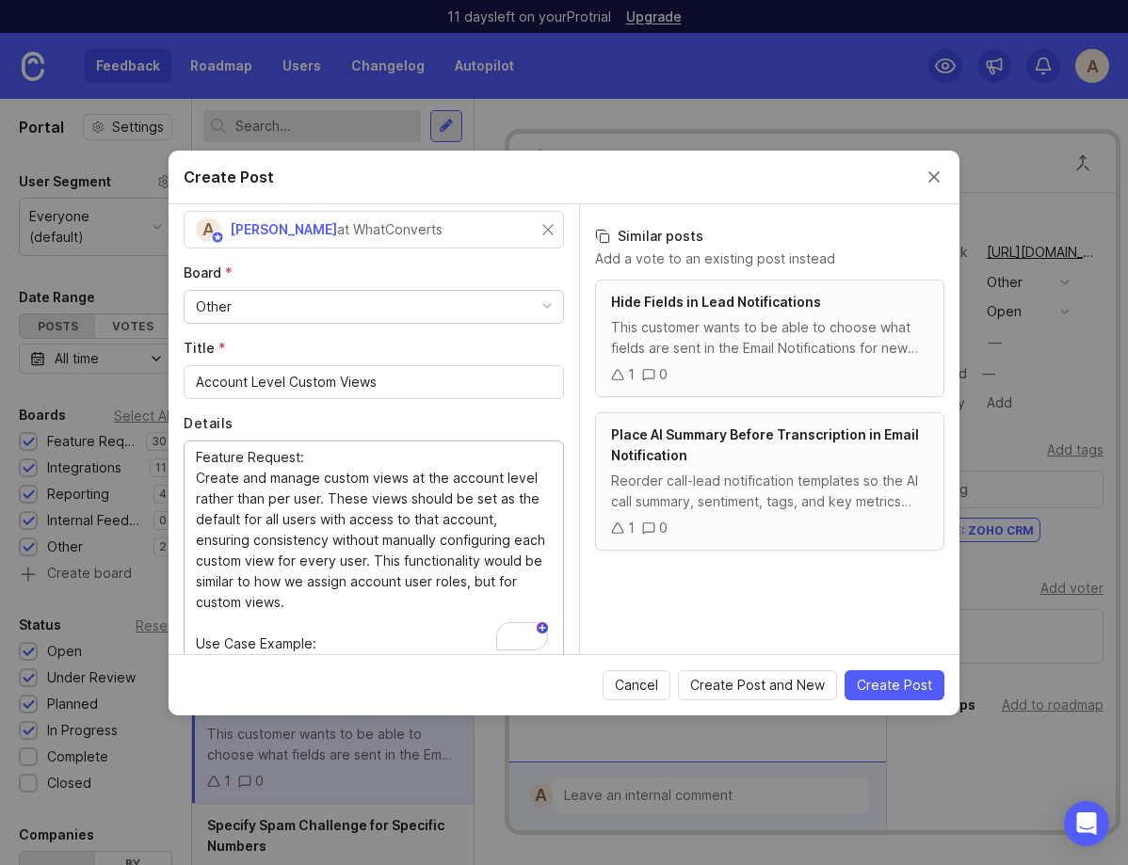
drag, startPoint x: 327, startPoint y: 451, endPoint x: 195, endPoint y: 451, distance: 131.8
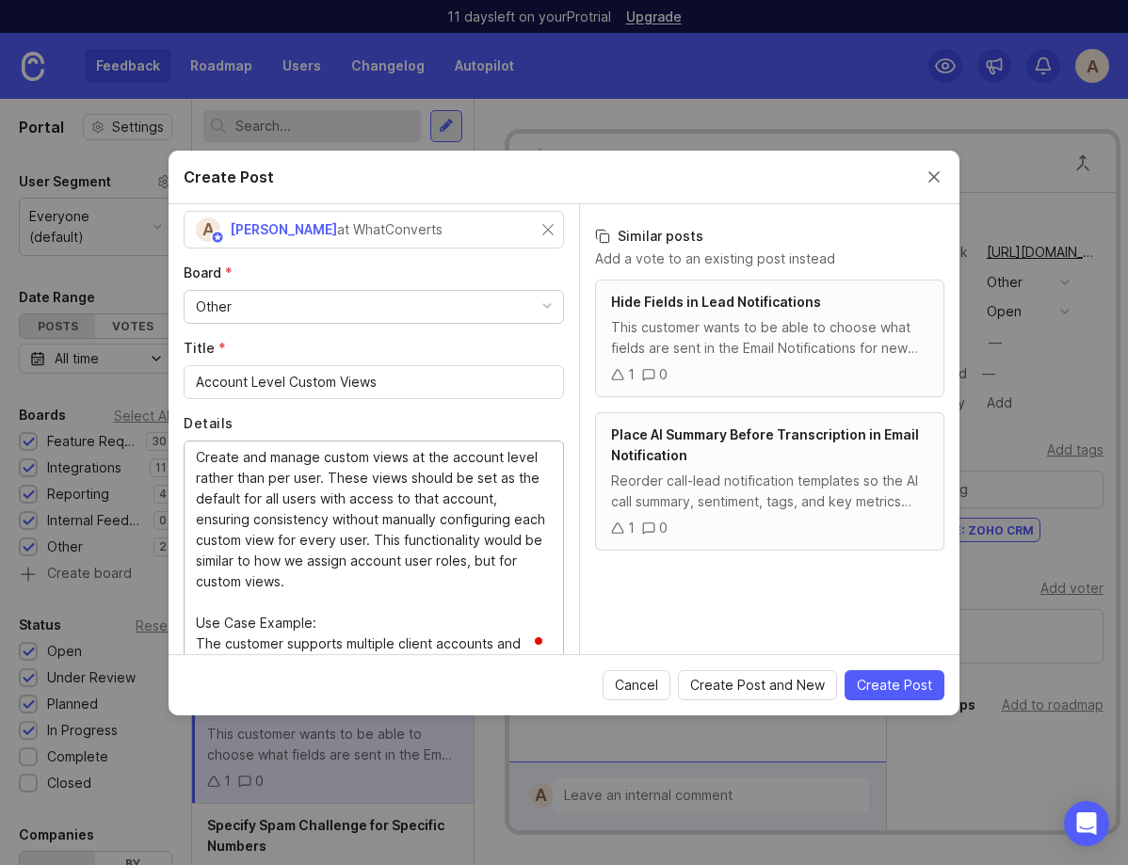
type textarea "Create and manage custom views at the account level rather than per user. These…"
click at [286, 303] on div "Other" at bounding box center [374, 307] width 379 height 32
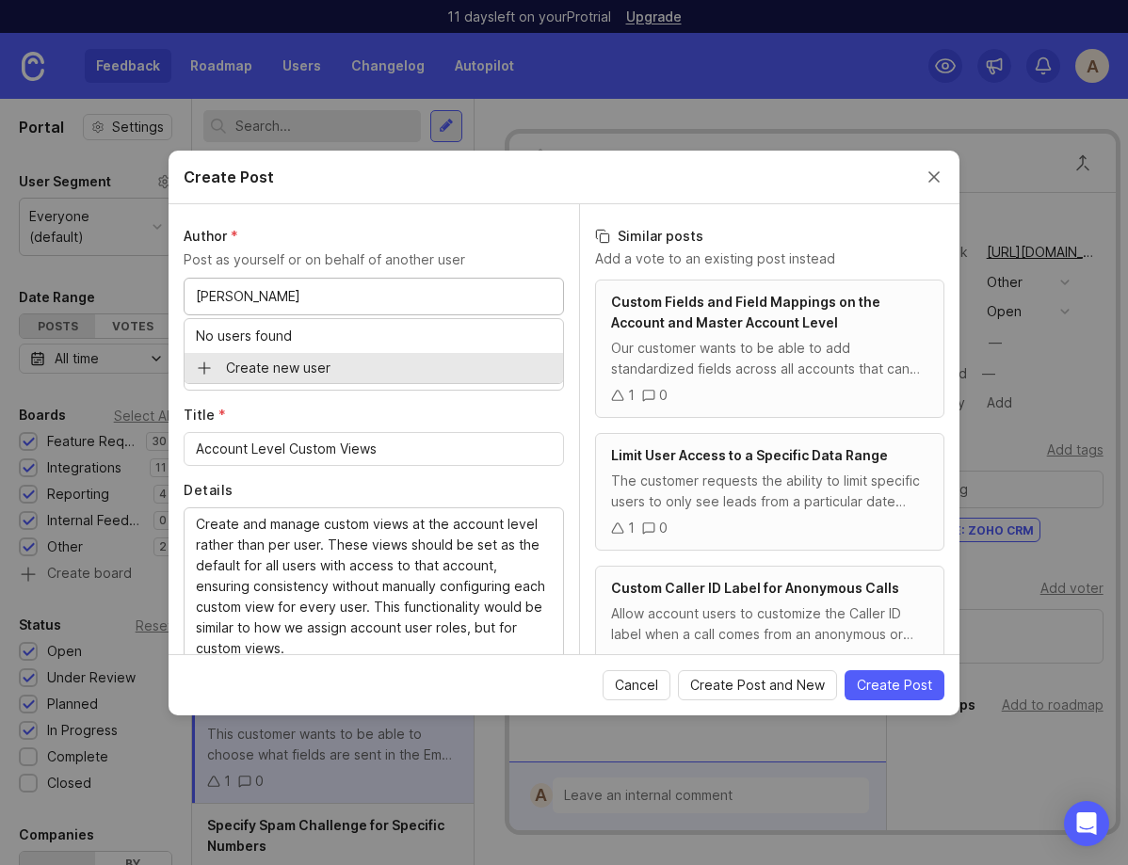
type input "[PERSON_NAME]"
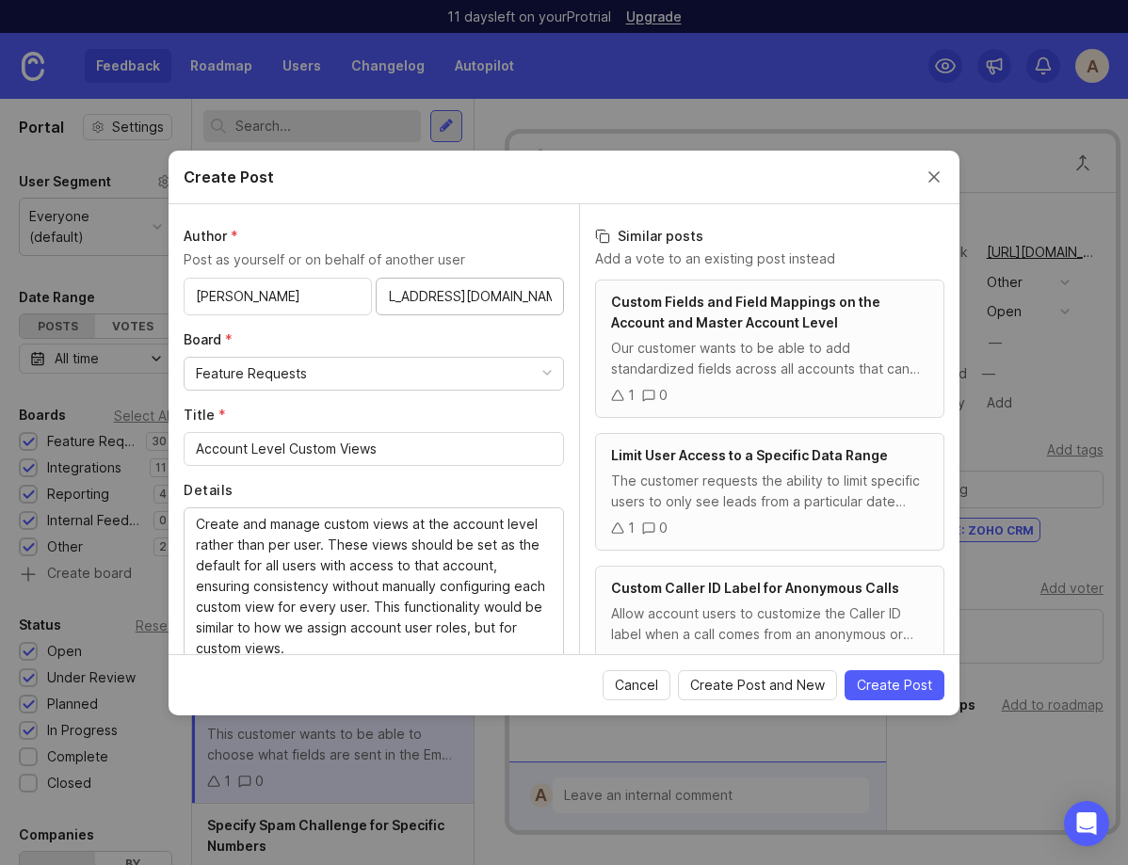
type input "analytics@ignitingbusiness.com"
drag, startPoint x: 288, startPoint y: 448, endPoint x: 190, endPoint y: 448, distance: 97.9
click at [190, 448] on div "Account Level Custom Views" at bounding box center [374, 449] width 380 height 34
click at [370, 446] on input "Custom Views" at bounding box center [374, 449] width 356 height 21
click at [294, 451] on input "Custom Views on the Account Level" at bounding box center [374, 449] width 356 height 21
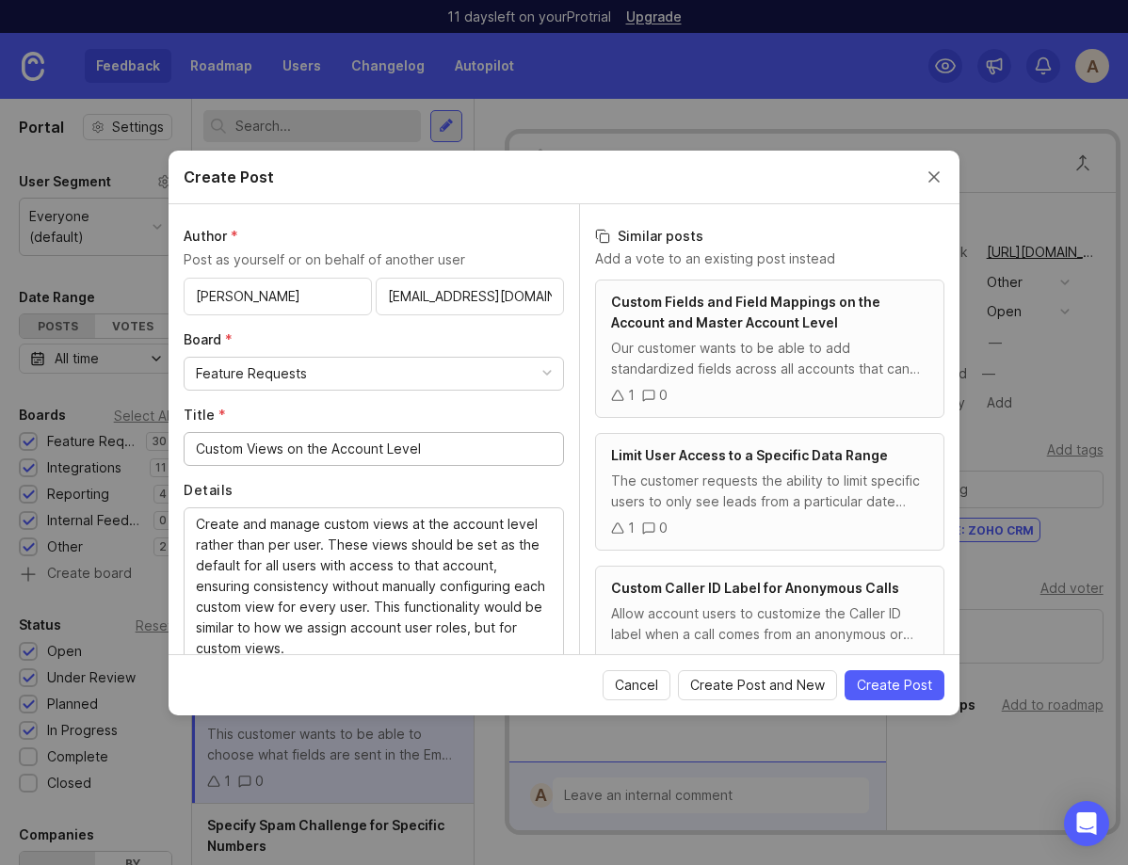
click at [294, 451] on input "Custom Views on the Account Level" at bounding box center [374, 449] width 356 height 21
type input "Custom Views at the Account Level"
click at [897, 687] on span "Create Post" at bounding box center [894, 685] width 75 height 19
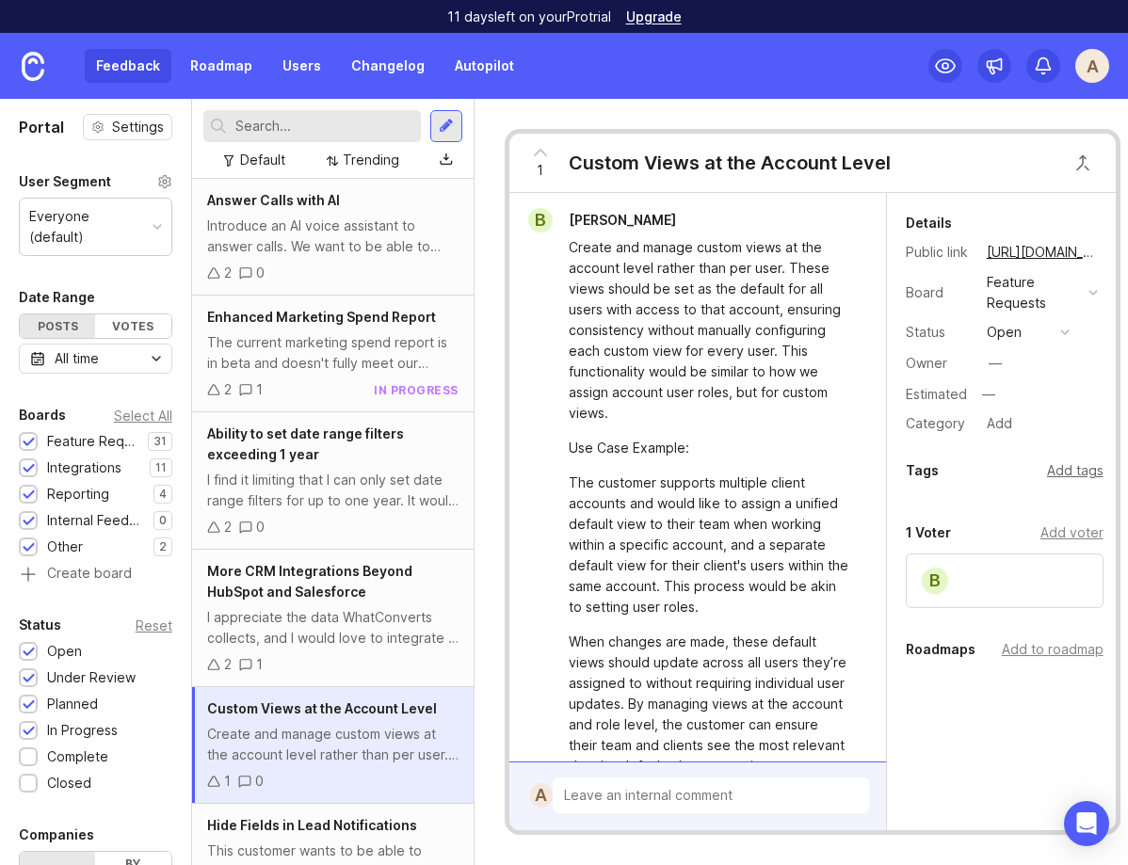
click at [1085, 469] on div "Add tags" at bounding box center [1075, 471] width 57 height 21
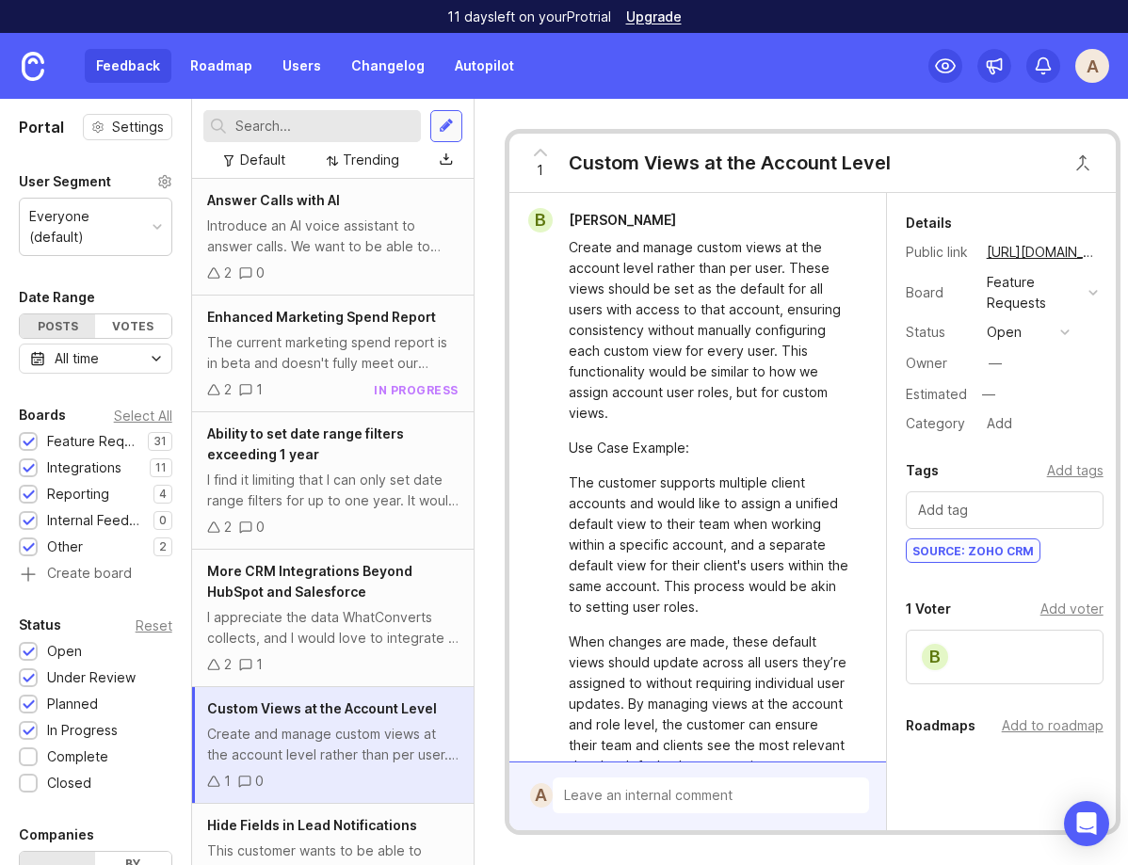
click at [451, 126] on div at bounding box center [446, 126] width 15 height 17
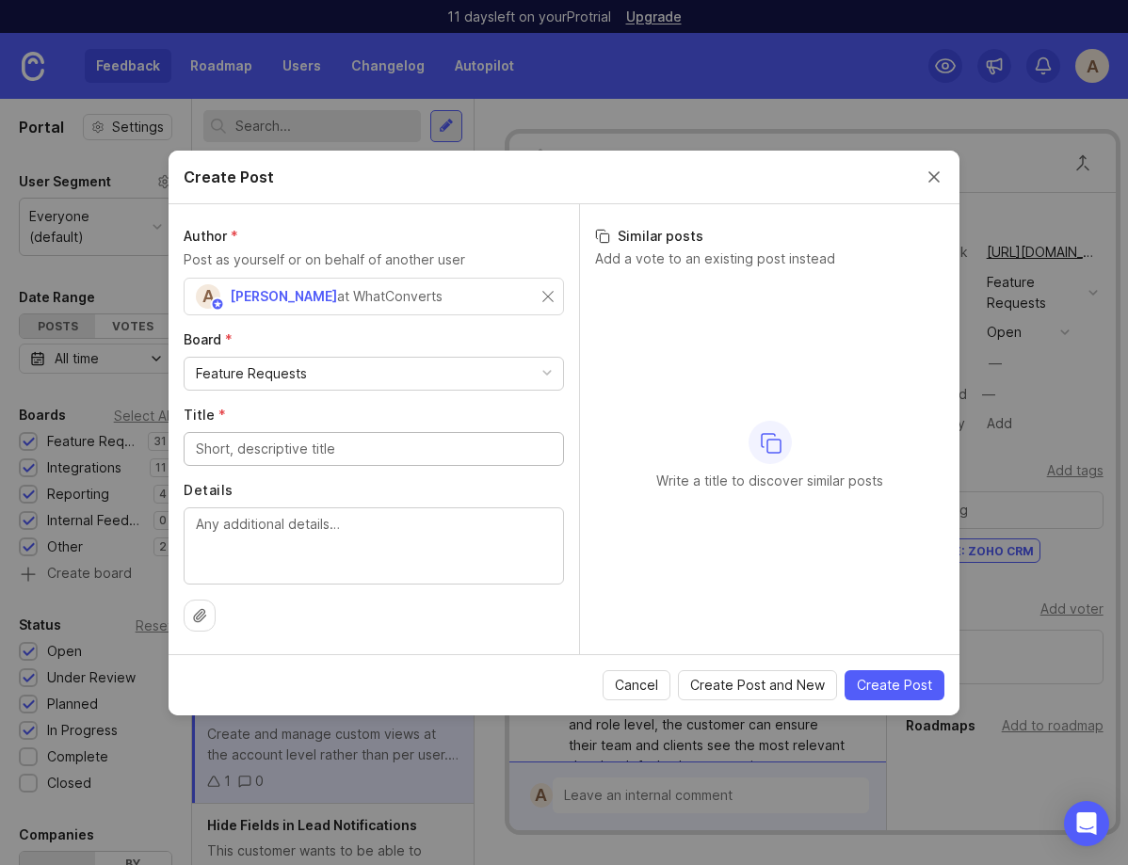
click at [396, 528] on textarea "Details" at bounding box center [374, 545] width 356 height 62
paste textarea "The customer would like to manage Lead Notifications by Account instead of by U…"
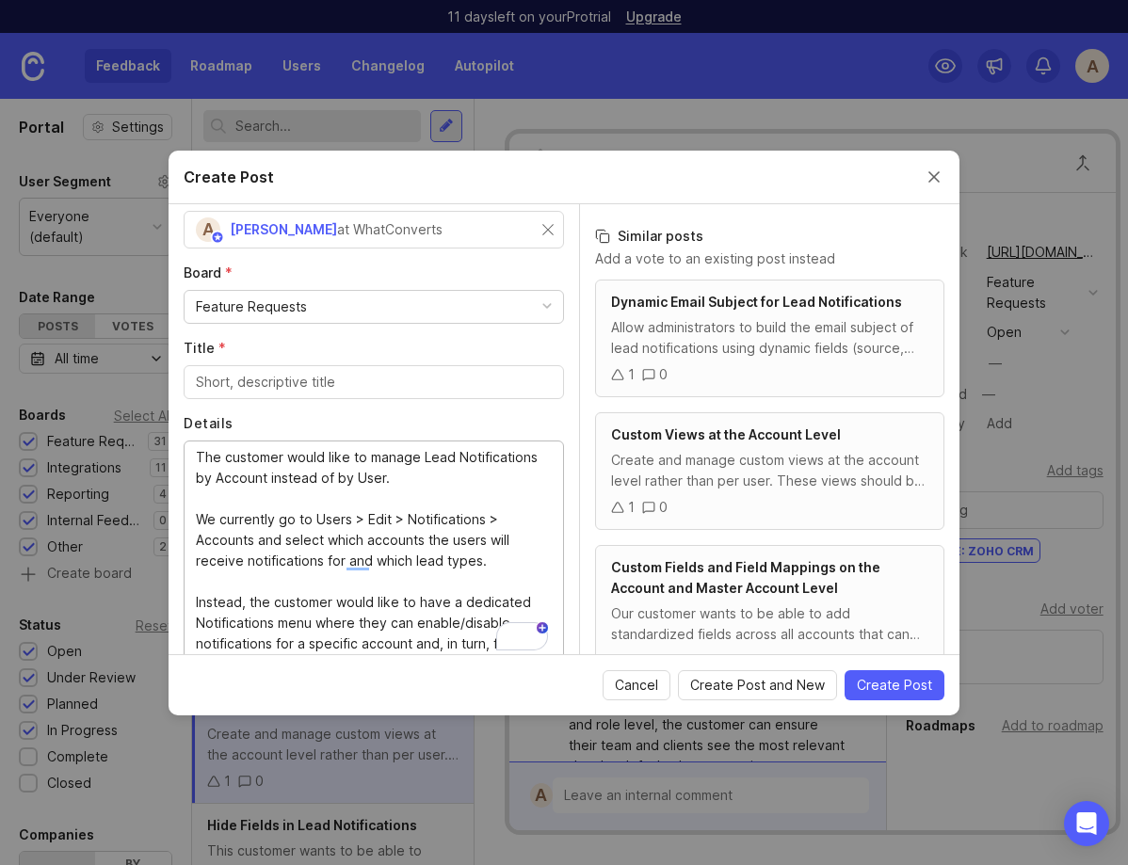
scroll to position [67, 0]
type textarea "The customer would like to manage Lead Notifications by Account instead of by U…"
click at [251, 372] on input "Title *" at bounding box center [374, 382] width 356 height 21
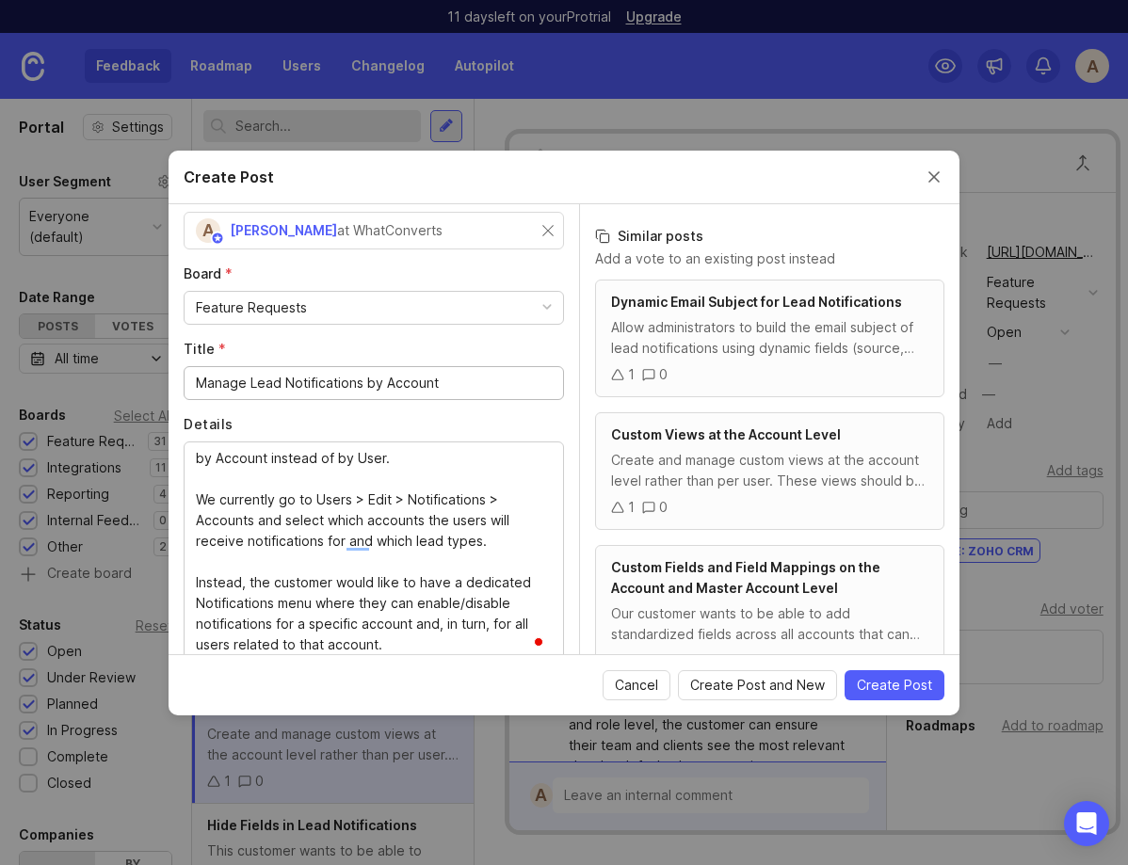
type input "Manage Lead Notifications by Account"
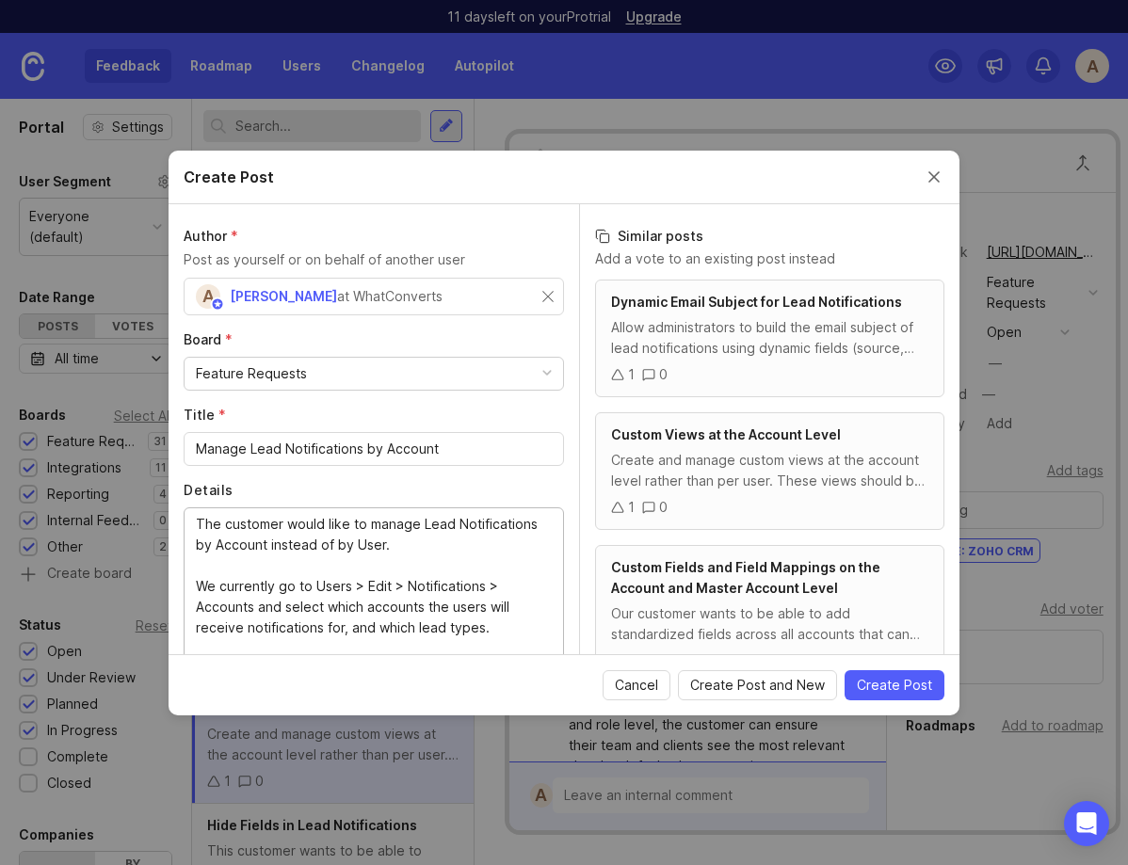
type textarea "The customer would like to manage Lead Notifications by Account instead of by U…"
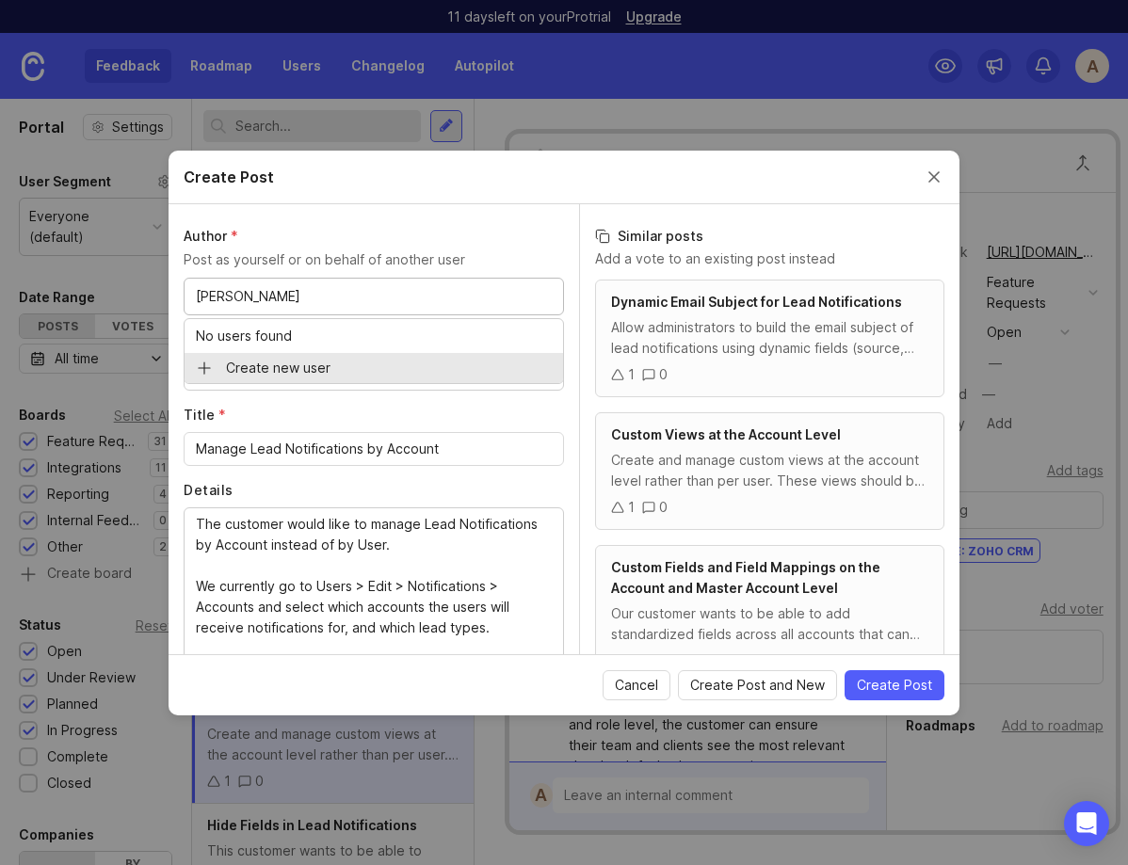
type input "[PERSON_NAME]"
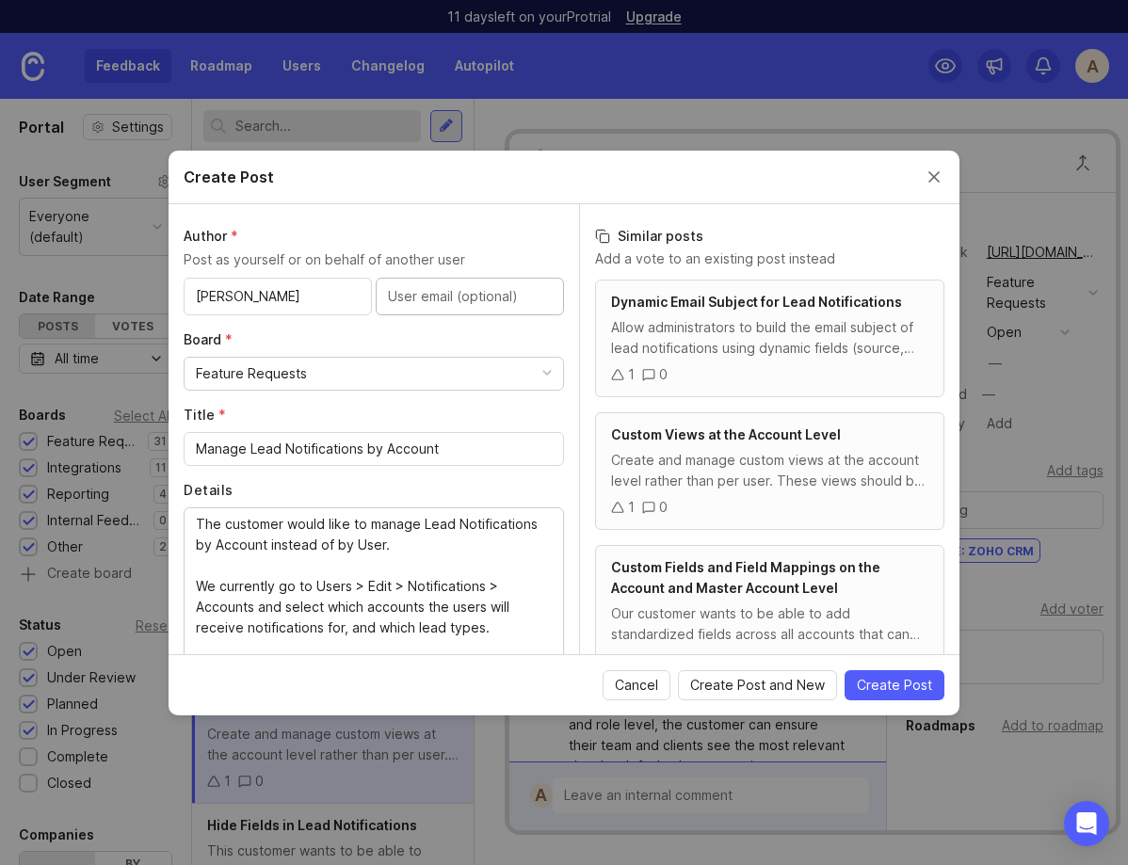
paste input "jeru@foxxr.com"
type input "jeru@foxxr.com"
click at [912, 687] on span "Create Post" at bounding box center [894, 685] width 75 height 19
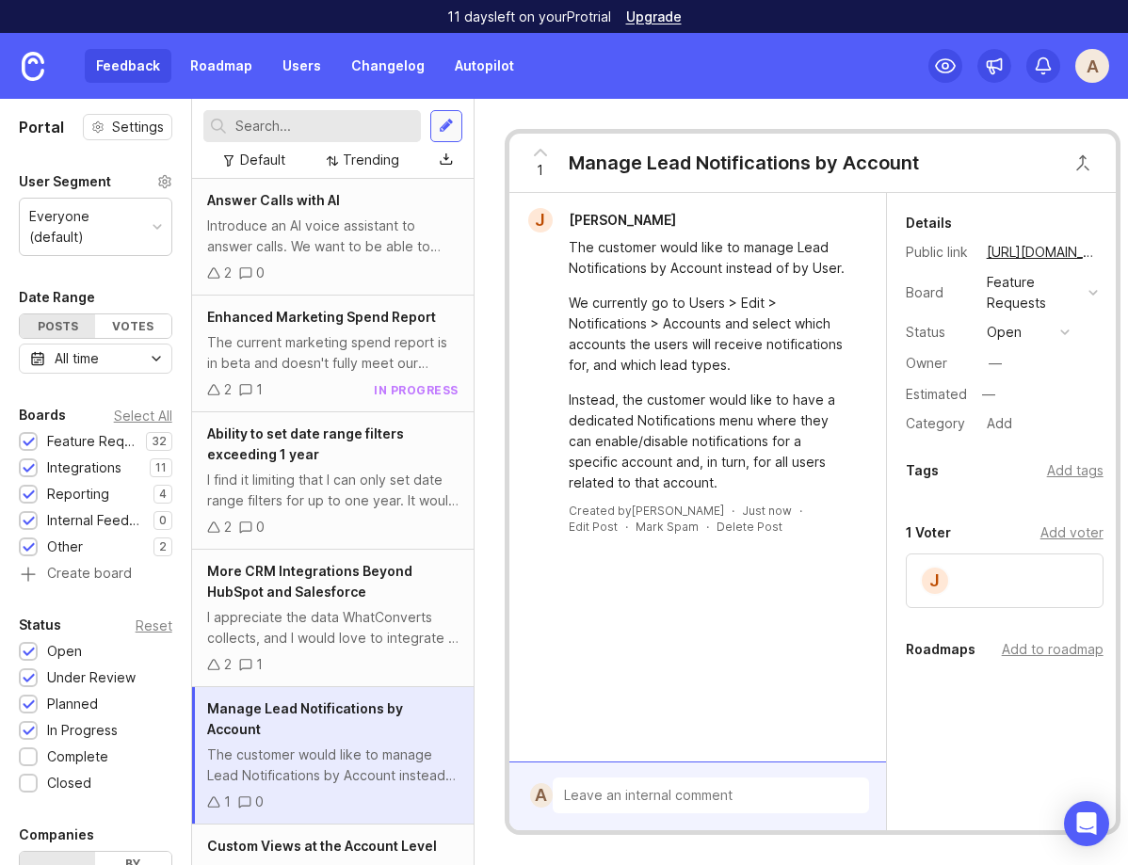
click at [442, 133] on div at bounding box center [446, 126] width 15 height 17
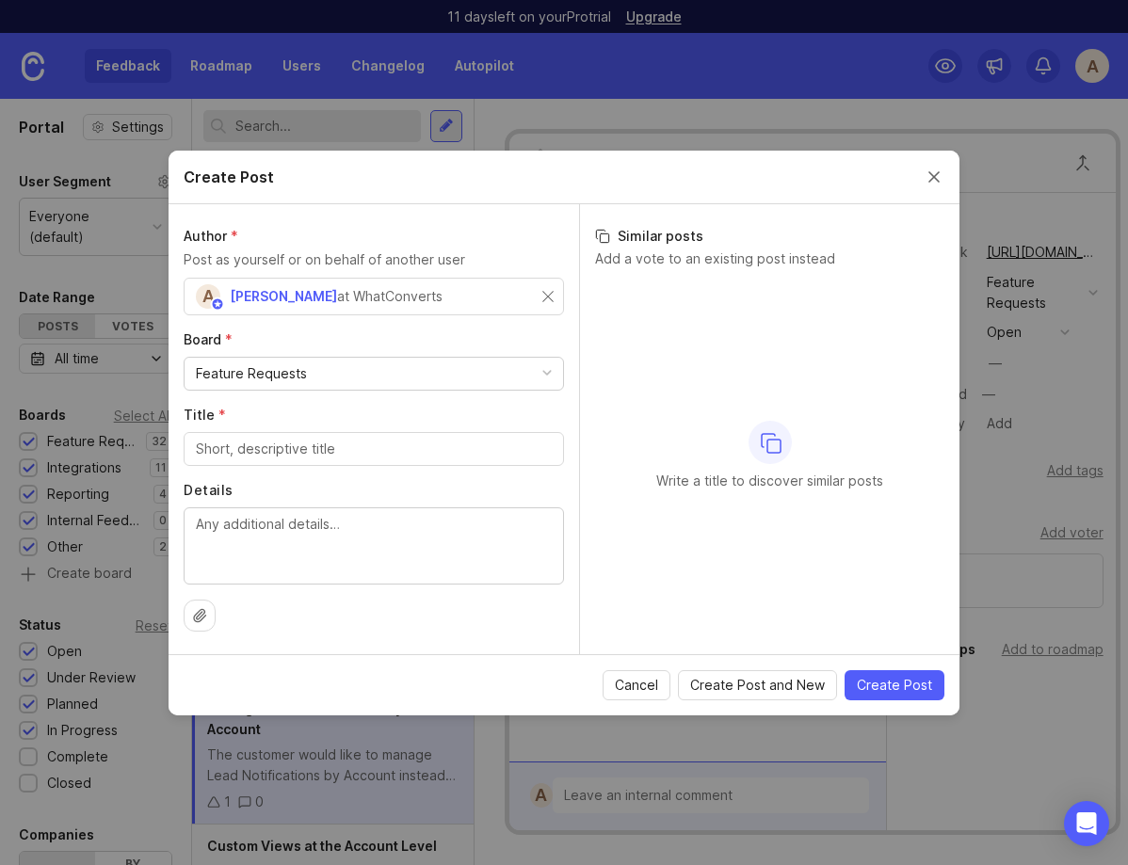
click at [188, 531] on div at bounding box center [374, 546] width 380 height 77
paste textarea "Customer wants to exclude referrals in All Traffic pool like you can exclude di…"
type textarea "Customer wants to exclude referrals in All Traffic pool like you can exclude di…"
click at [203, 461] on div at bounding box center [374, 449] width 380 height 34
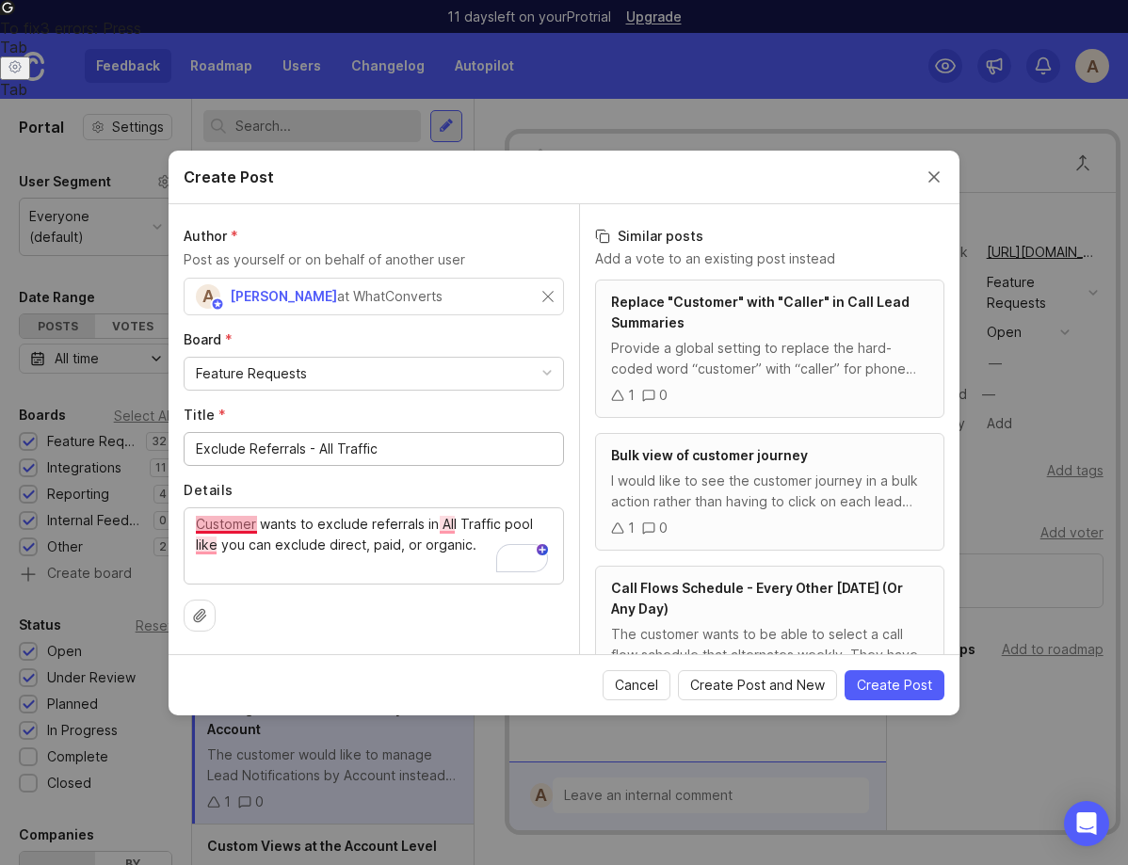
type input "Exclude Referrals - All Traffic"
click at [228, 527] on textarea "Customer wants to exclude referrals in All Traffic pool like you can exclude di…" at bounding box center [374, 545] width 356 height 62
click at [197, 527] on textarea "Customer wants to exclude referrals in All Traffic pool like you can exclude di…" at bounding box center [374, 545] width 356 height 62
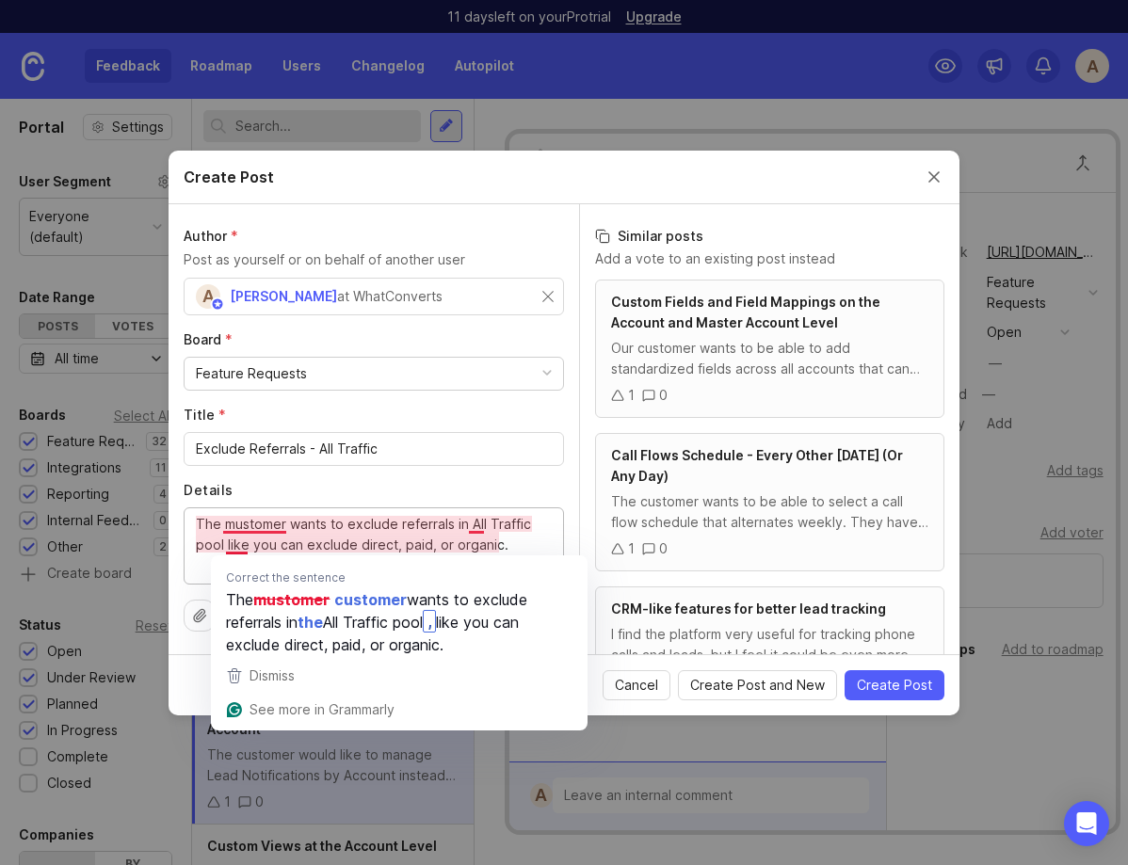
click at [242, 549] on textarea "The ustomer wants to exclude referrals in All Traffic pool like you can exclude…" at bounding box center [374, 545] width 356 height 62
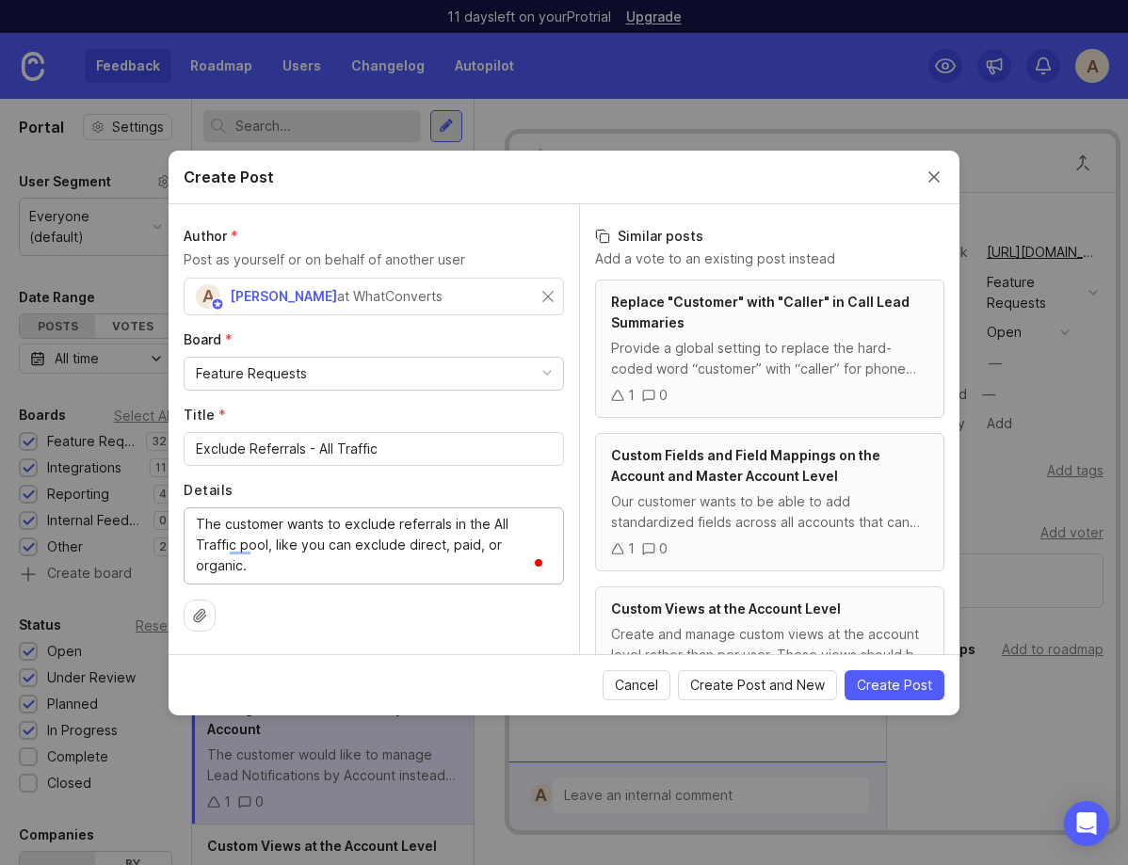
type textarea "The customer wants to exclude referrals in the All Traffic pool, like you can e…"
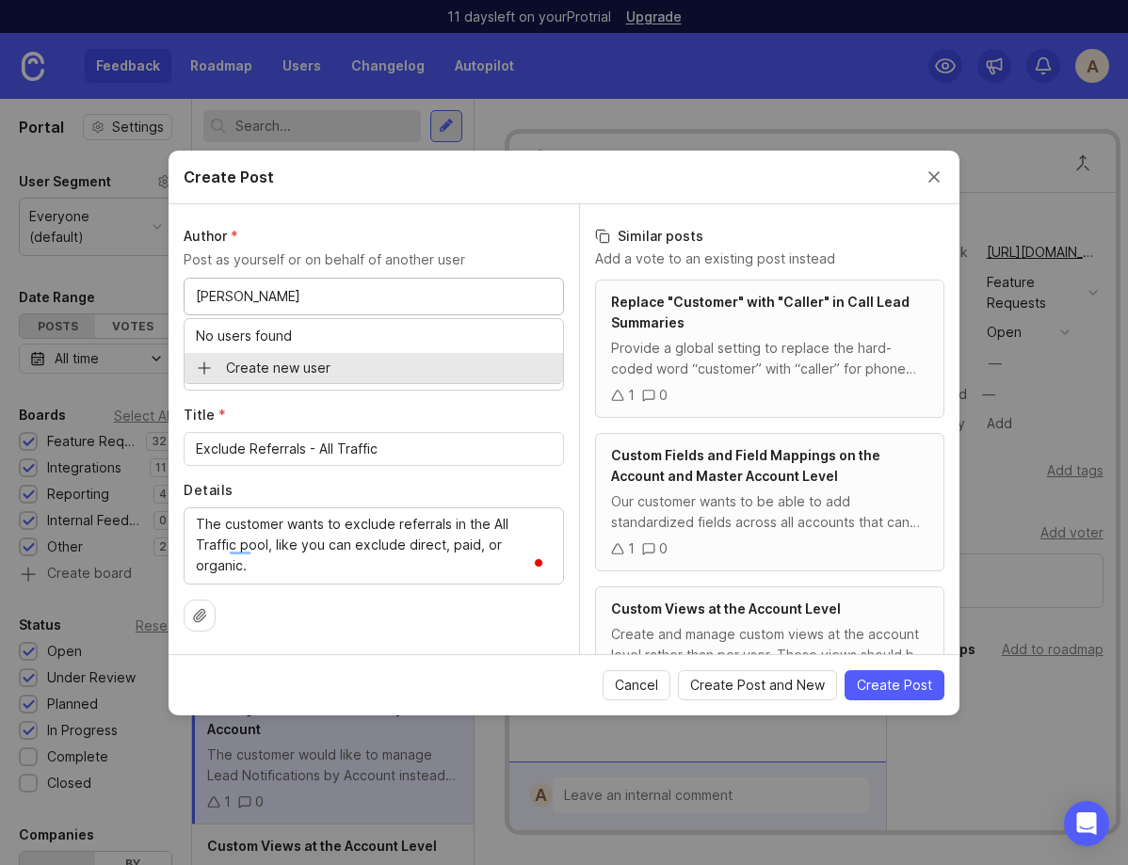
type input "[PERSON_NAME]"
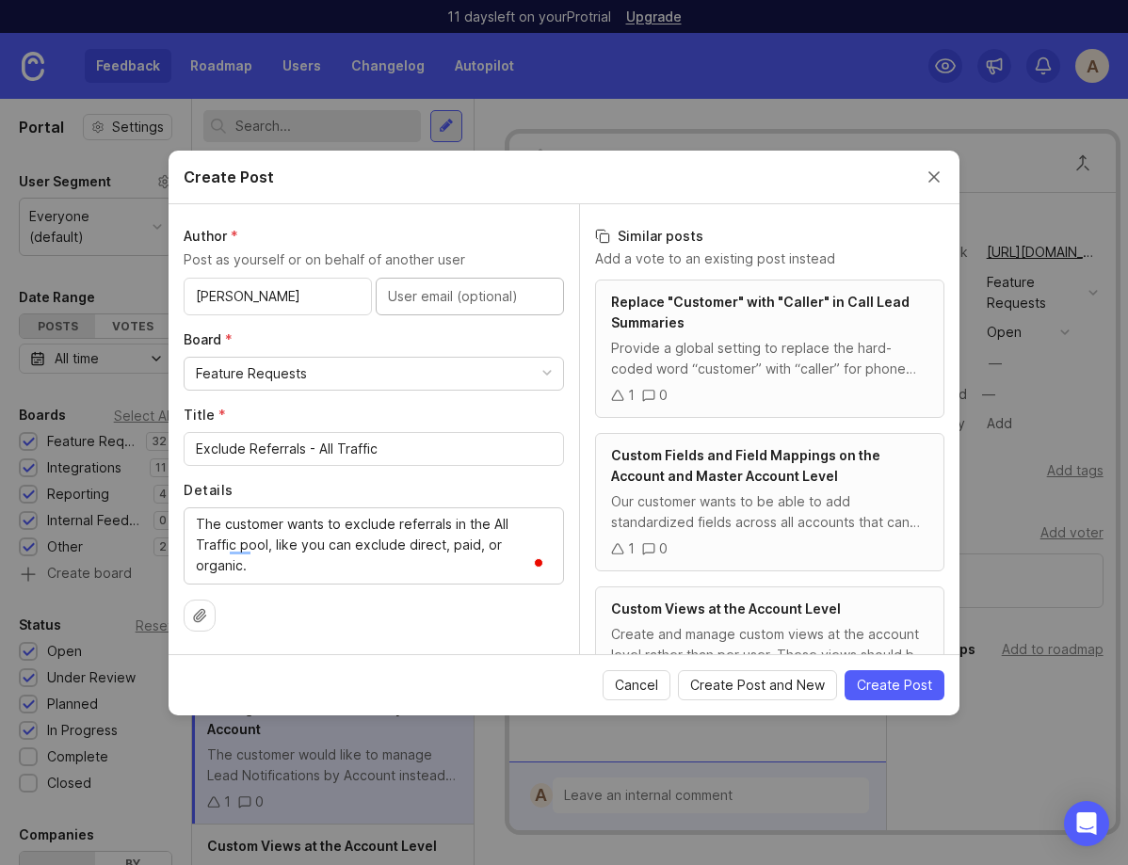
paste input "info@yeah-local.com"
type input "info@yeah-local.com"
click at [905, 686] on span "Create Post" at bounding box center [894, 685] width 75 height 19
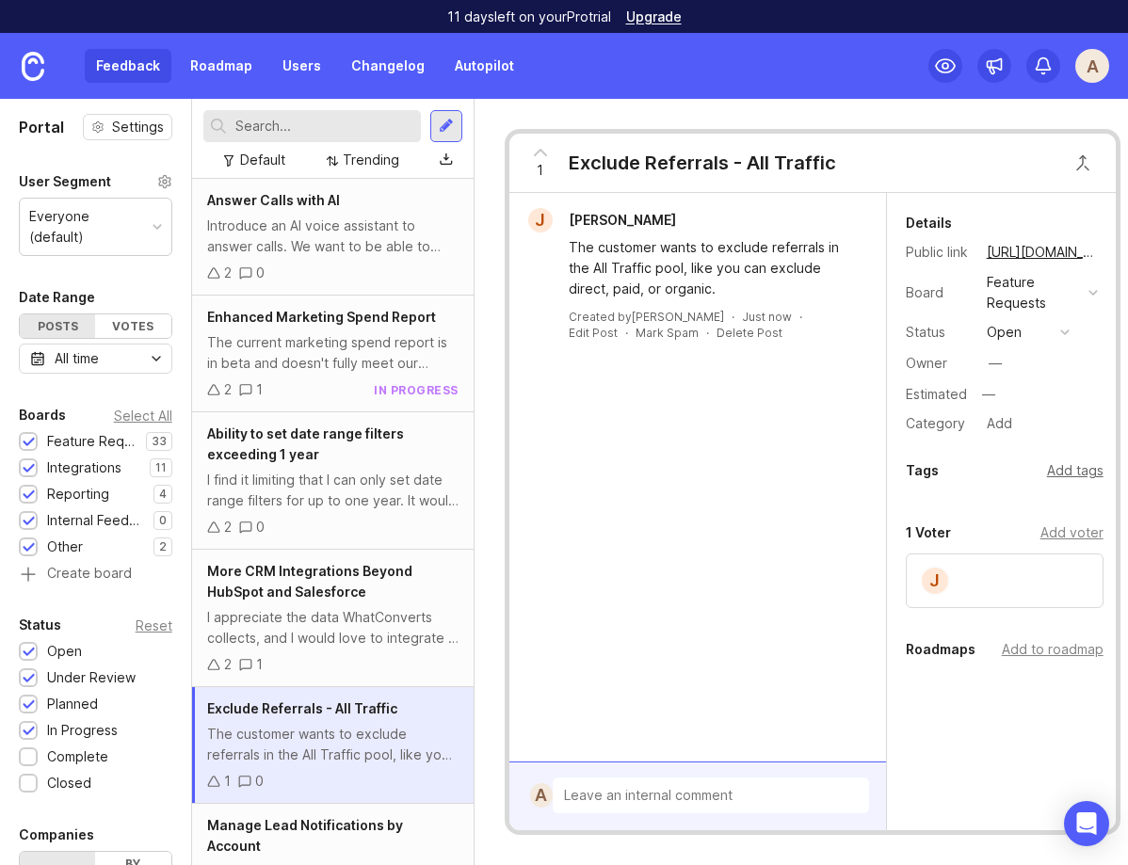
click at [1071, 474] on div "Add tags" at bounding box center [1075, 471] width 57 height 21
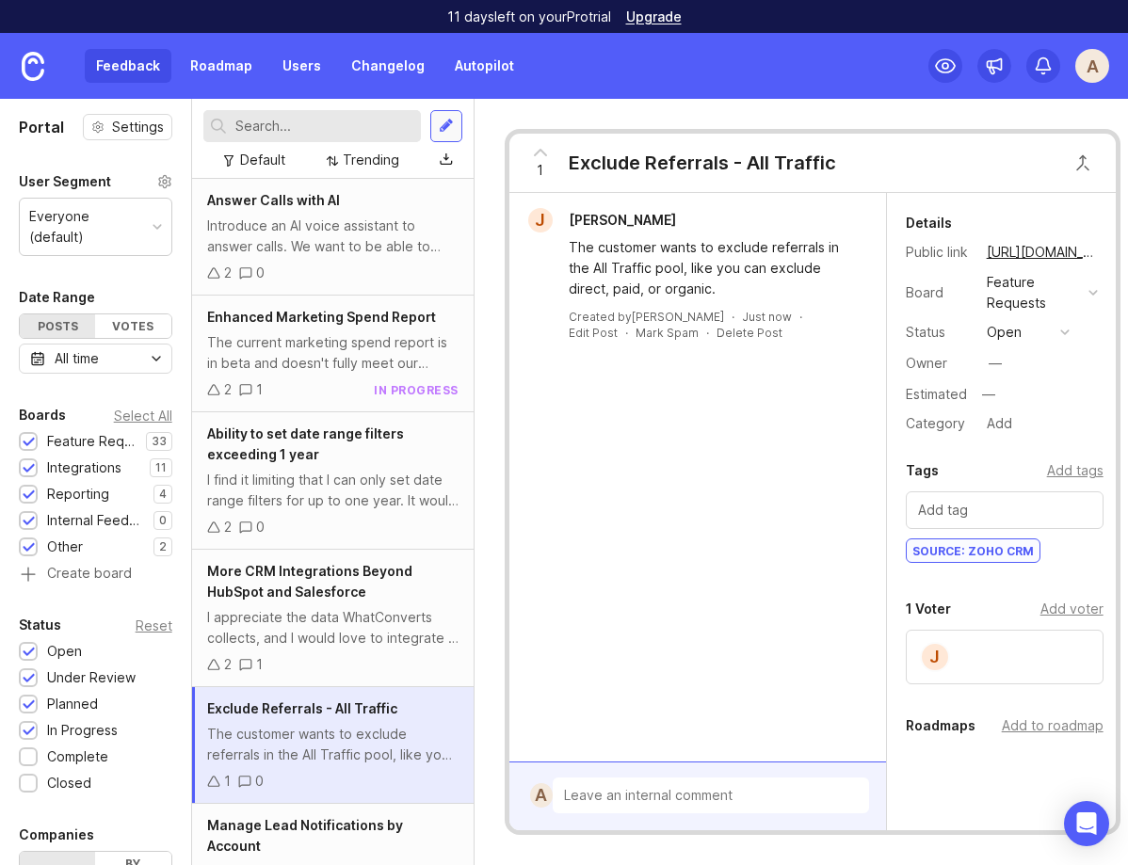
click at [448, 129] on div at bounding box center [446, 126] width 15 height 17
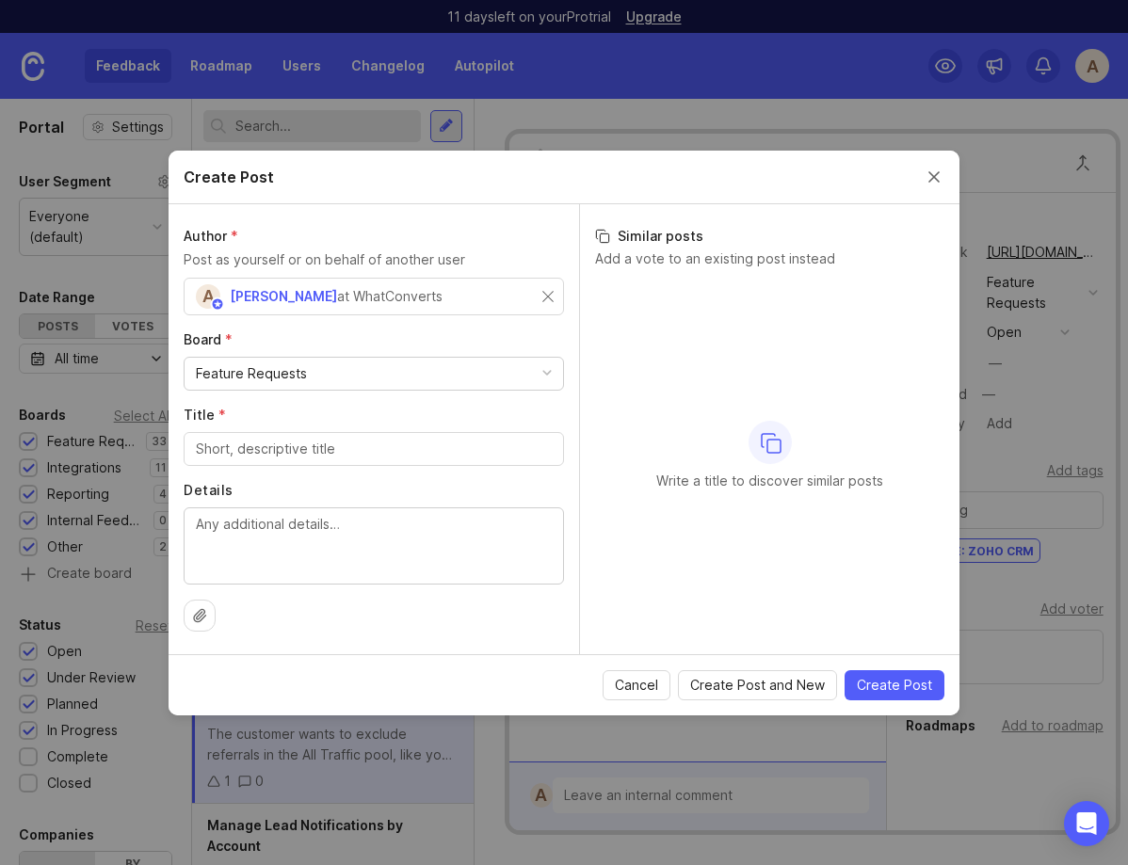
click at [285, 505] on div "Details" at bounding box center [374, 533] width 380 height 104
click at [280, 544] on textarea "Details" at bounding box center [374, 545] width 356 height 62
paste textarea "Customer wants dynamic mobile app for customers to access WC with"
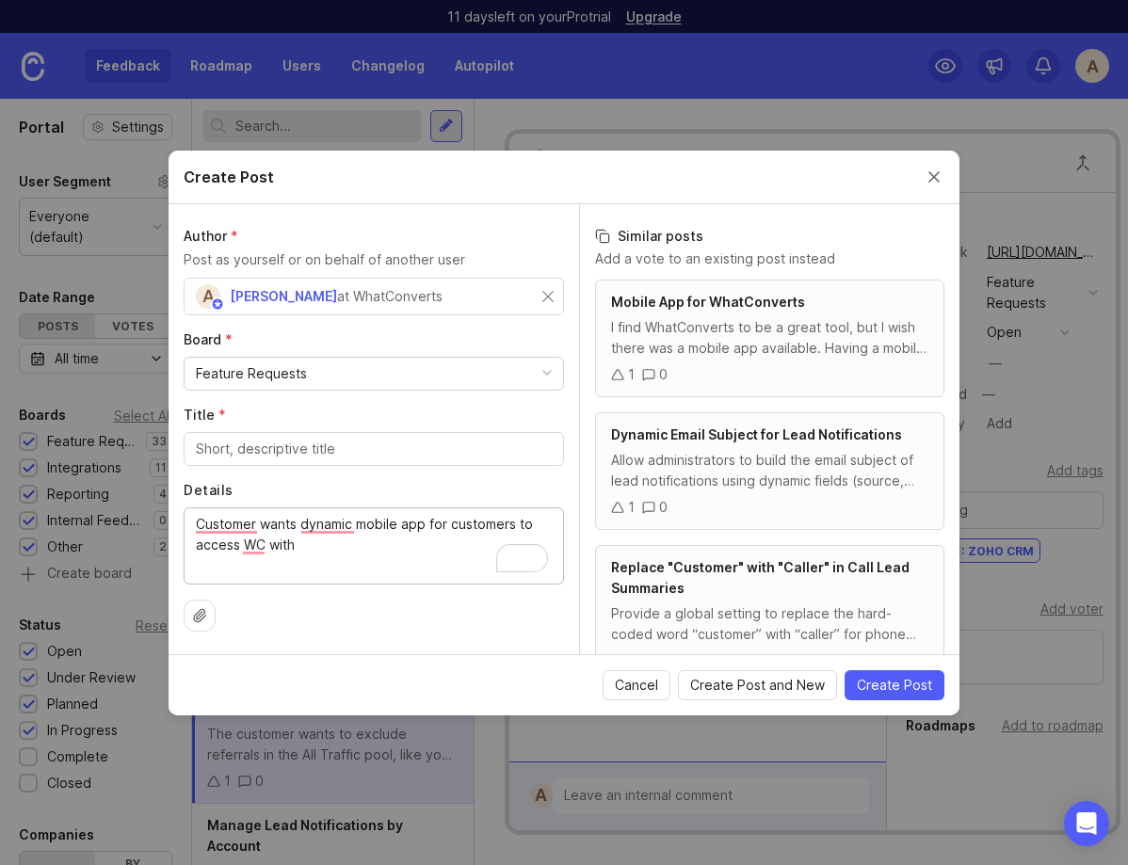
type textarea "Customer wants dynamic mobile app for customers to access WC with"
click at [220, 444] on input "Title *" at bounding box center [374, 449] width 356 height 21
paste input "Mobile App for WhatConverts"
type input "Mobile App for WhatConverts"
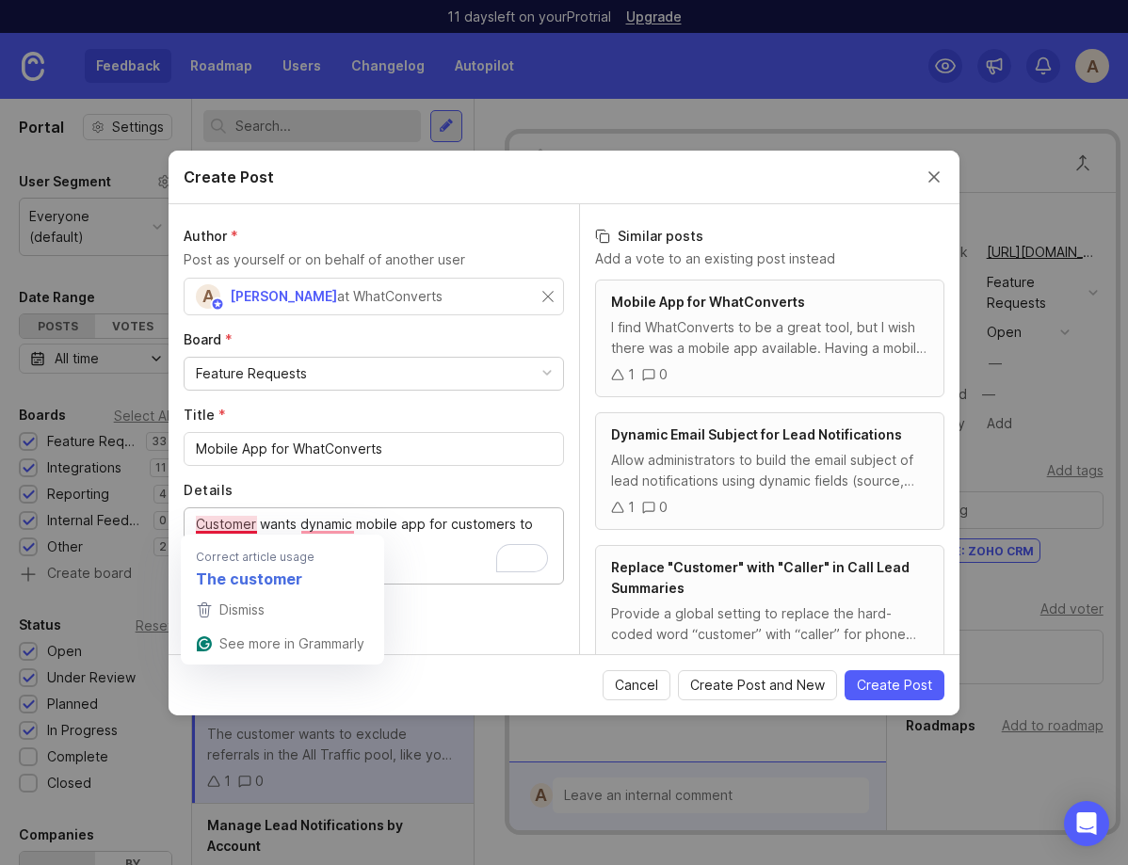
click at [202, 522] on textarea "Customer wants dynamic mobile app for customers to access WC with" at bounding box center [374, 545] width 356 height 62
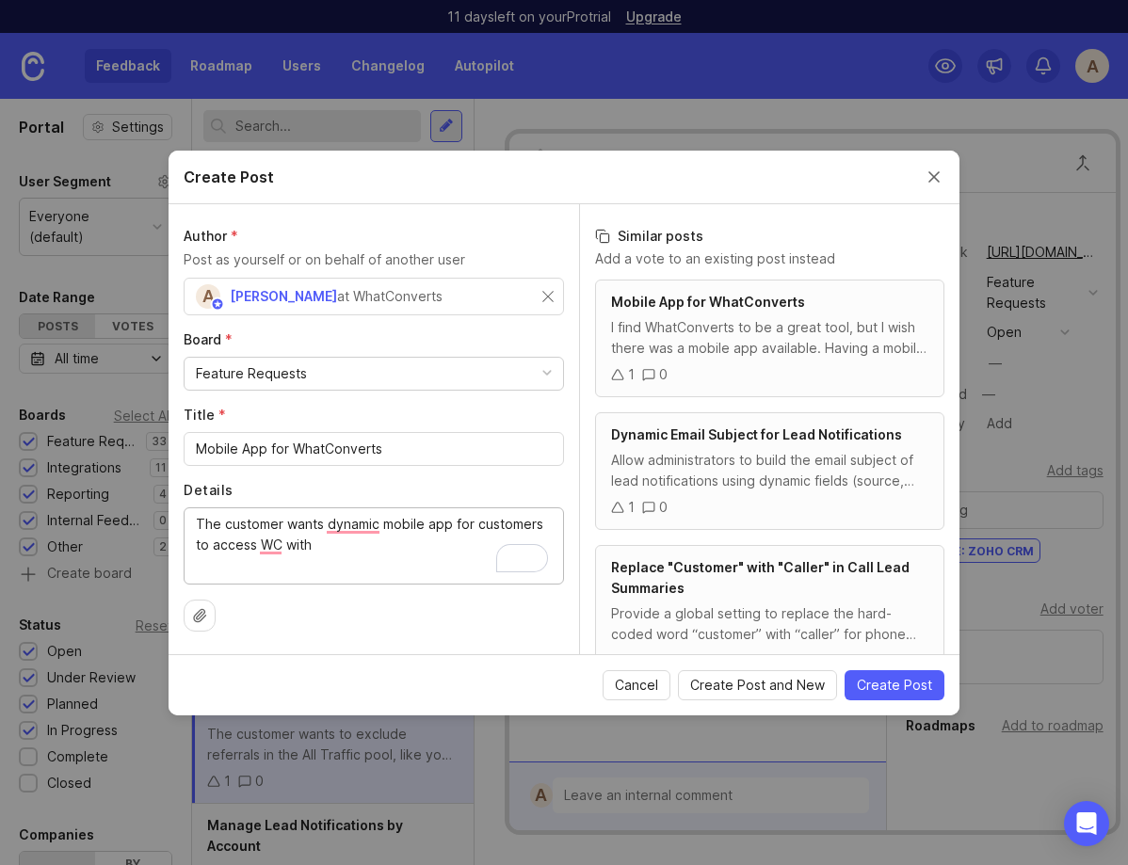
type textarea "The customer wants dynamic mobile app for customers to access WC with"
click at [557, 290] on div "A [PERSON_NAME] States at WhatConverts" at bounding box center [374, 297] width 380 height 38
click at [287, 360] on div "Feature Requests" at bounding box center [374, 374] width 379 height 32
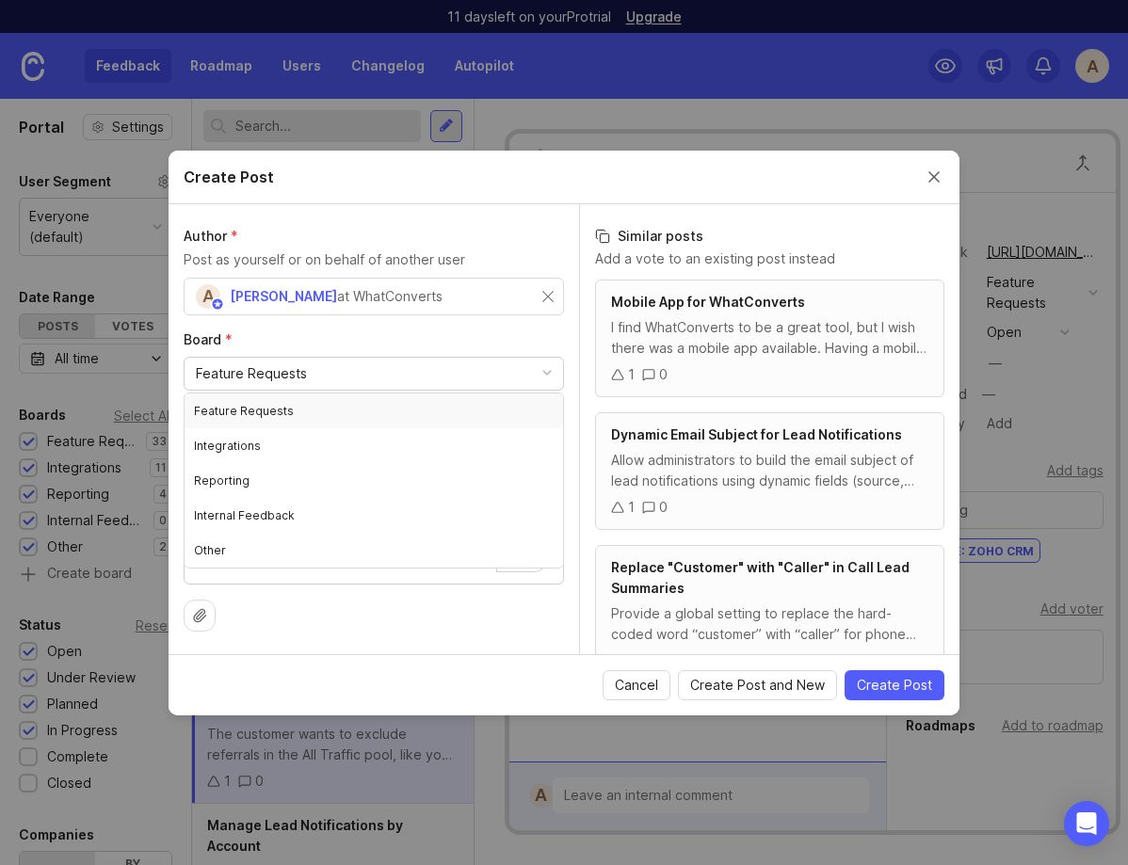
click at [336, 340] on label "Board *" at bounding box center [374, 340] width 380 height 19
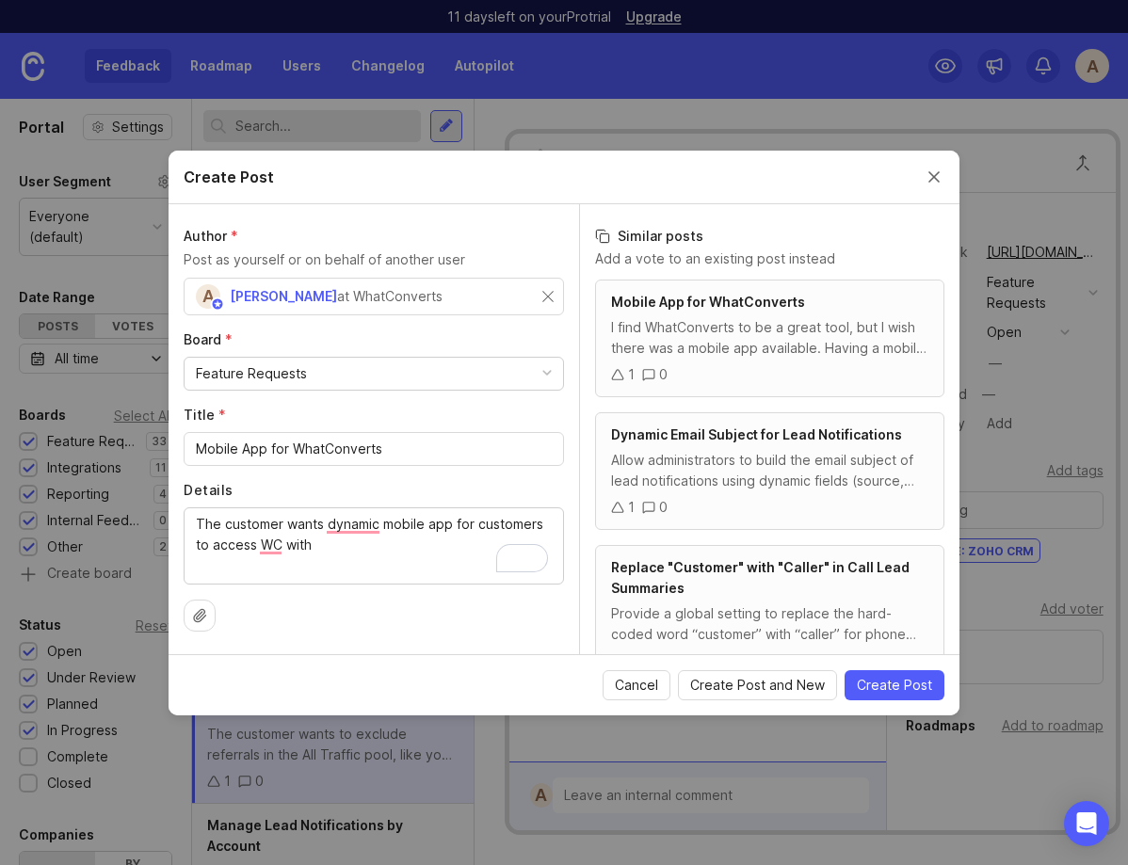
click at [554, 299] on div "A [PERSON_NAME] States at WhatConverts" at bounding box center [374, 297] width 380 height 38
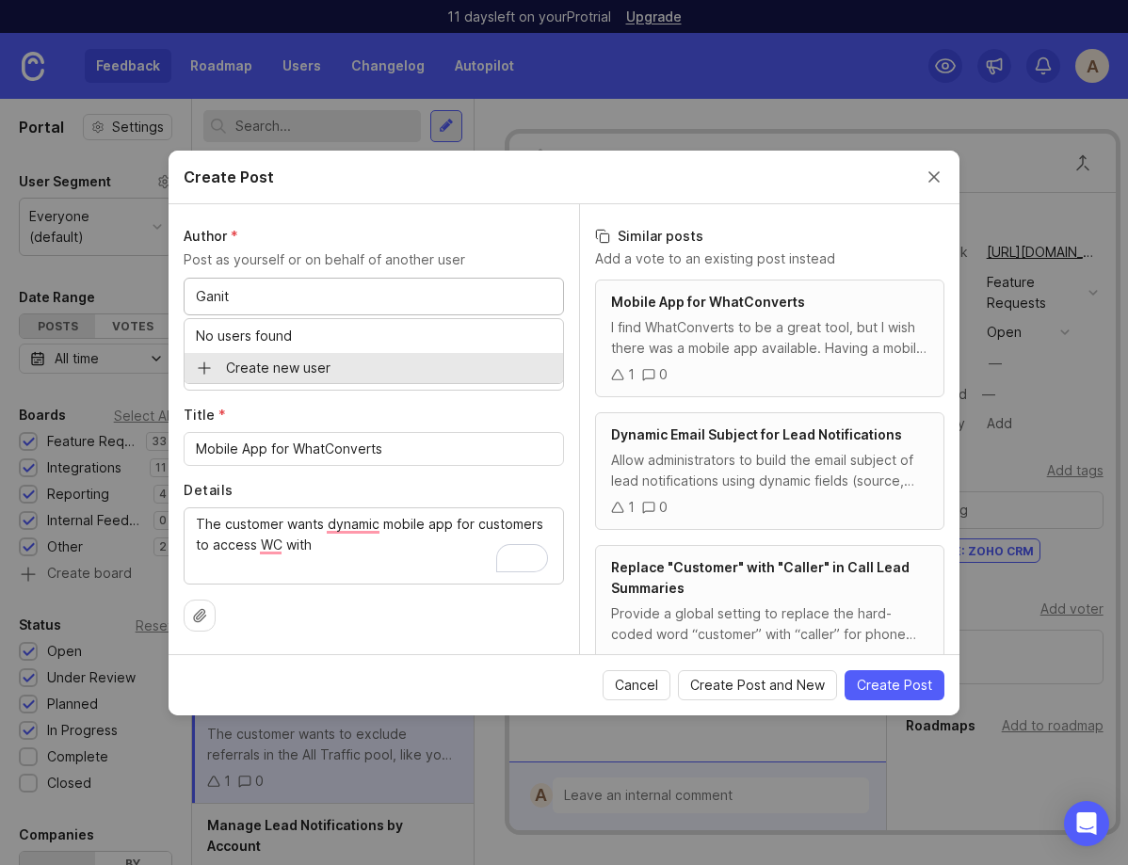
type input "Ganit"
type input "Ganit Yair"
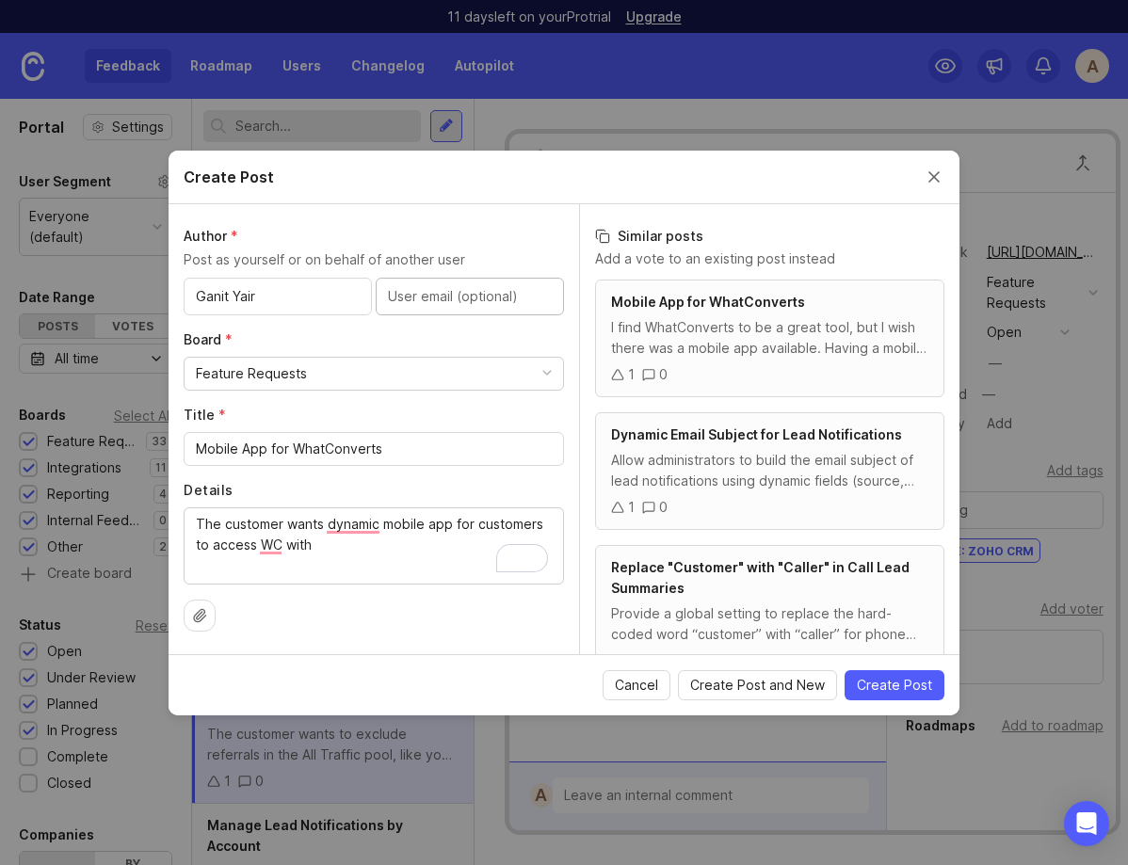
paste input "[EMAIL_ADDRESS][DOMAIN_NAME]"
type input "[EMAIL_ADDRESS][DOMAIN_NAME]"
click at [369, 331] on label "Board *" at bounding box center [374, 340] width 380 height 19
click at [361, 369] on div "Feature Requests" at bounding box center [374, 374] width 379 height 32
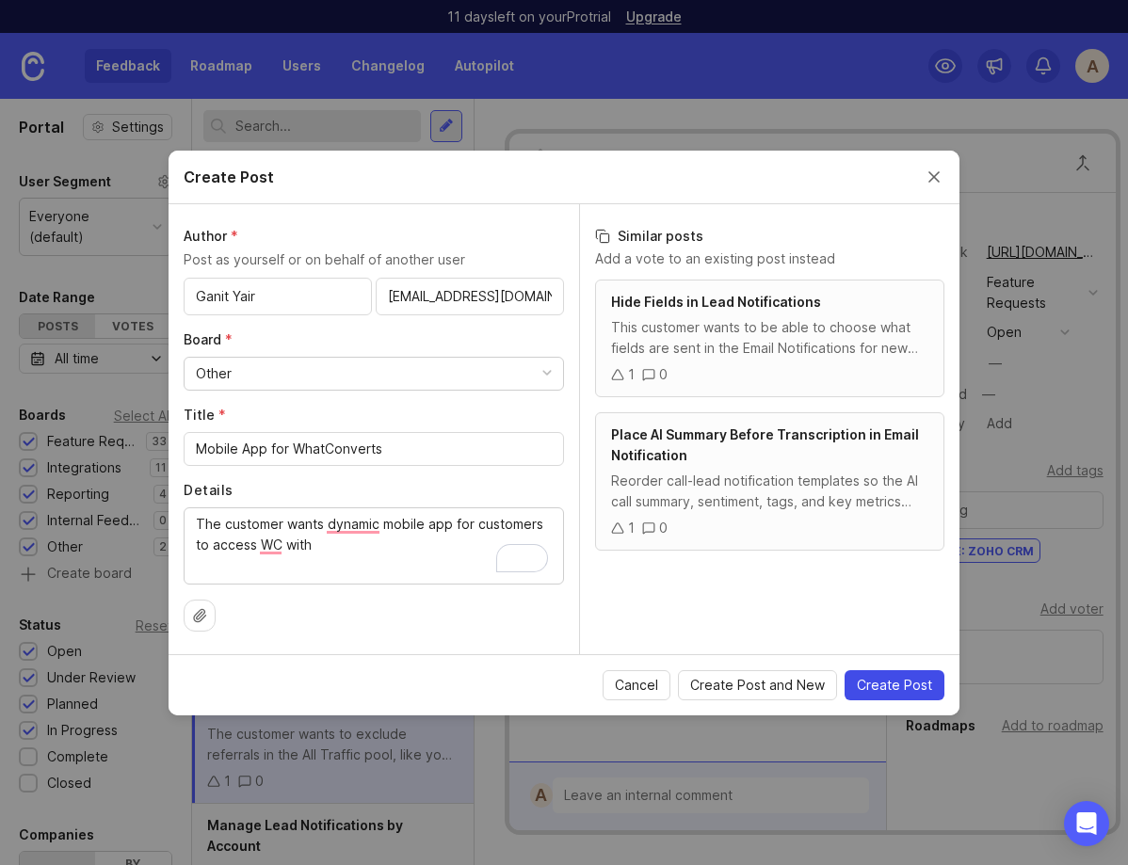
click at [918, 687] on span "Create Post" at bounding box center [894, 685] width 75 height 19
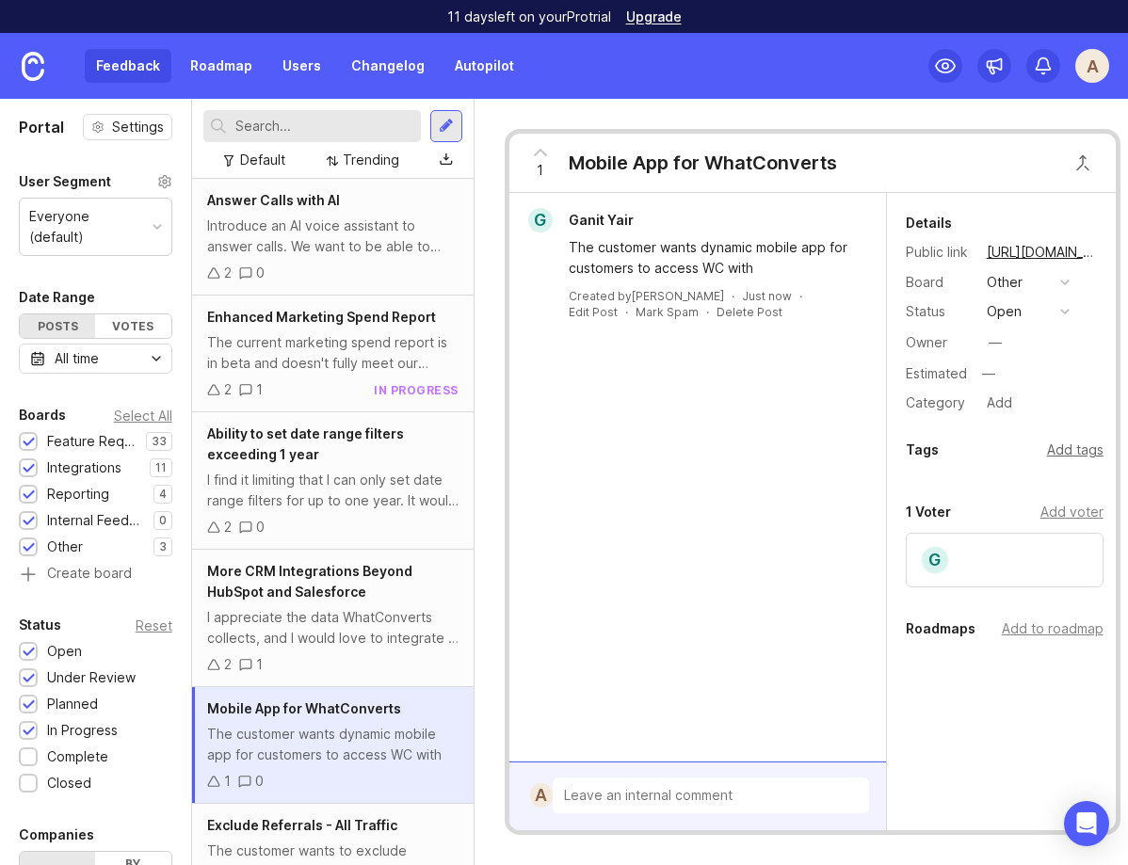
click at [1061, 450] on div "Add tags" at bounding box center [1075, 450] width 57 height 21
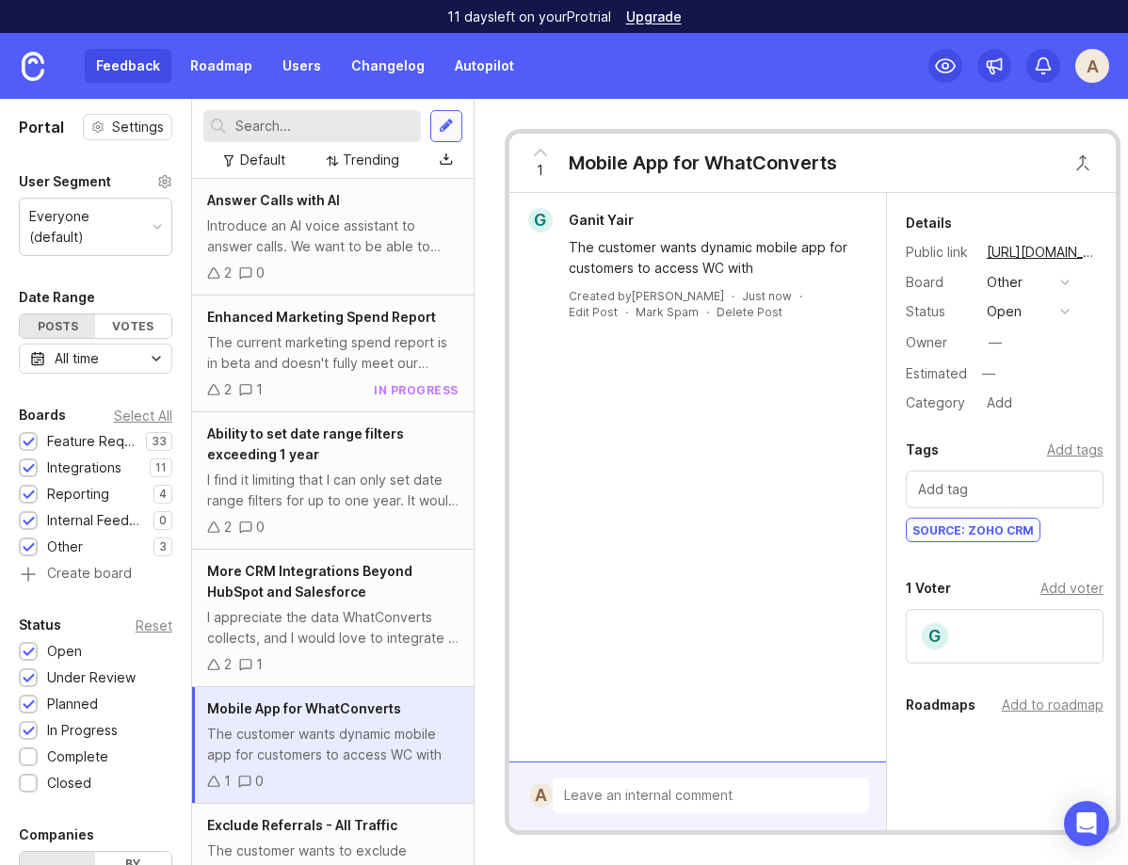
click at [445, 119] on div at bounding box center [446, 126] width 15 height 17
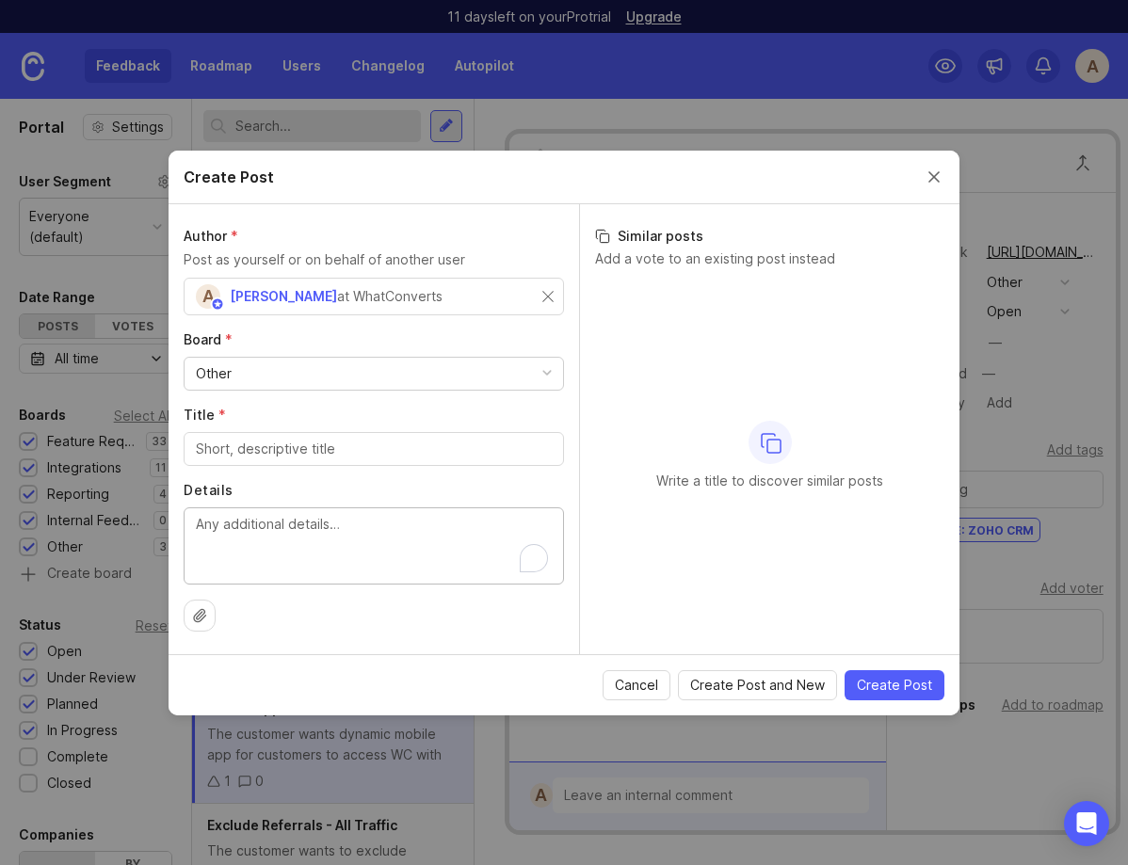
click at [291, 515] on textarea "Details" at bounding box center [374, 545] width 356 height 62
paste textarea "The ability to report on the following metrics: Clients who have not received l…"
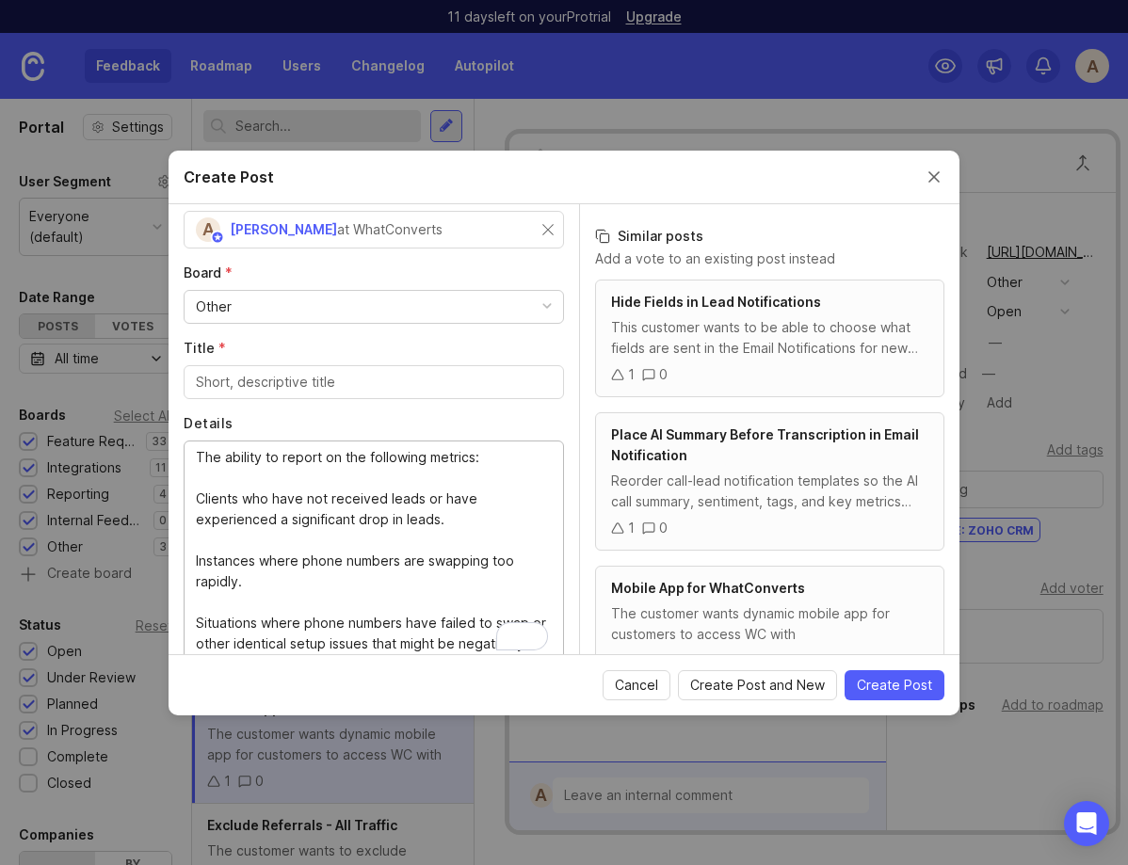
click at [194, 456] on div "The ability to report on the following metrics: Clients who have not received l…" at bounding box center [374, 552] width 380 height 222
click at [198, 461] on textarea "The ability to report on the following metrics: Clients who have not received l…" at bounding box center [374, 550] width 356 height 207
type textarea "Add the ability to report on the following metrics: Clients who have not receiv…"
click at [262, 373] on input "Title *" at bounding box center [374, 382] width 356 height 21
paste input "Report Builder: Specific Metrics"
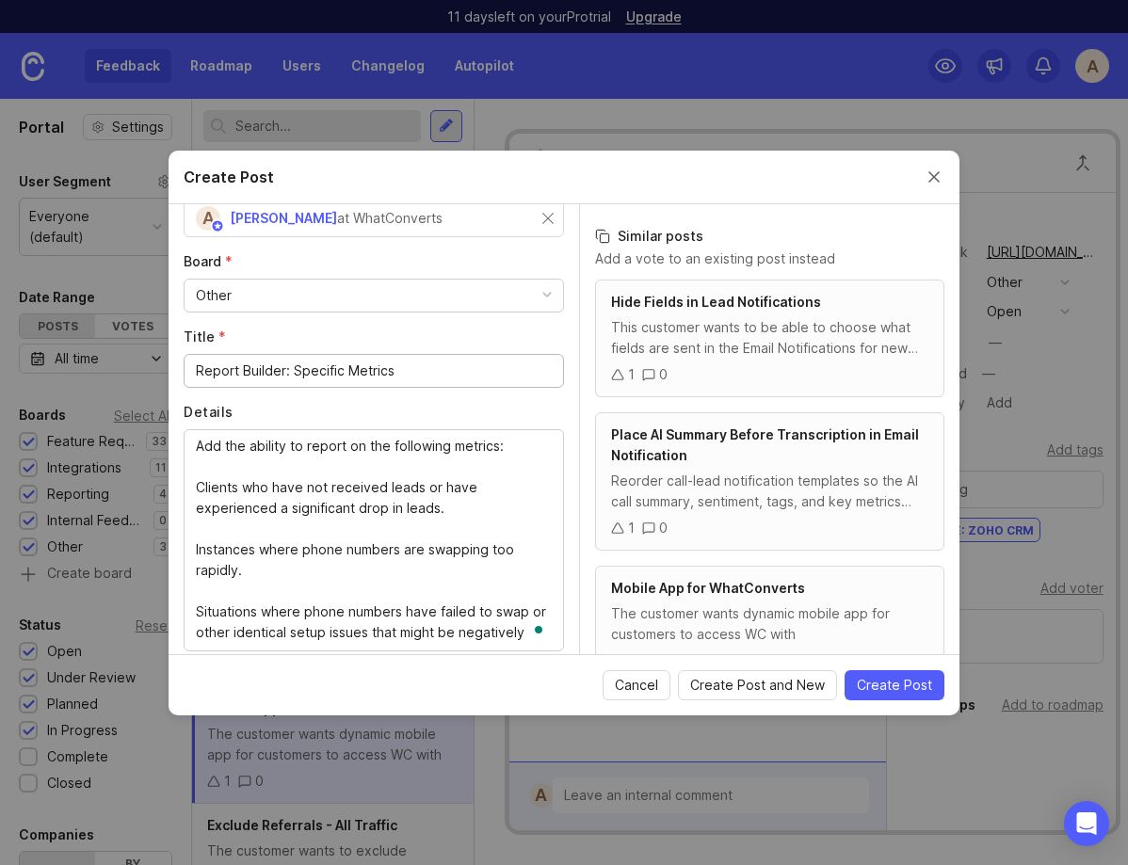
click at [234, 377] on input "Report Builder: Specific Metrics" at bounding box center [374, 371] width 356 height 21
type input "A"
click at [251, 372] on input "Report on Issues" at bounding box center [374, 371] width 356 height 21
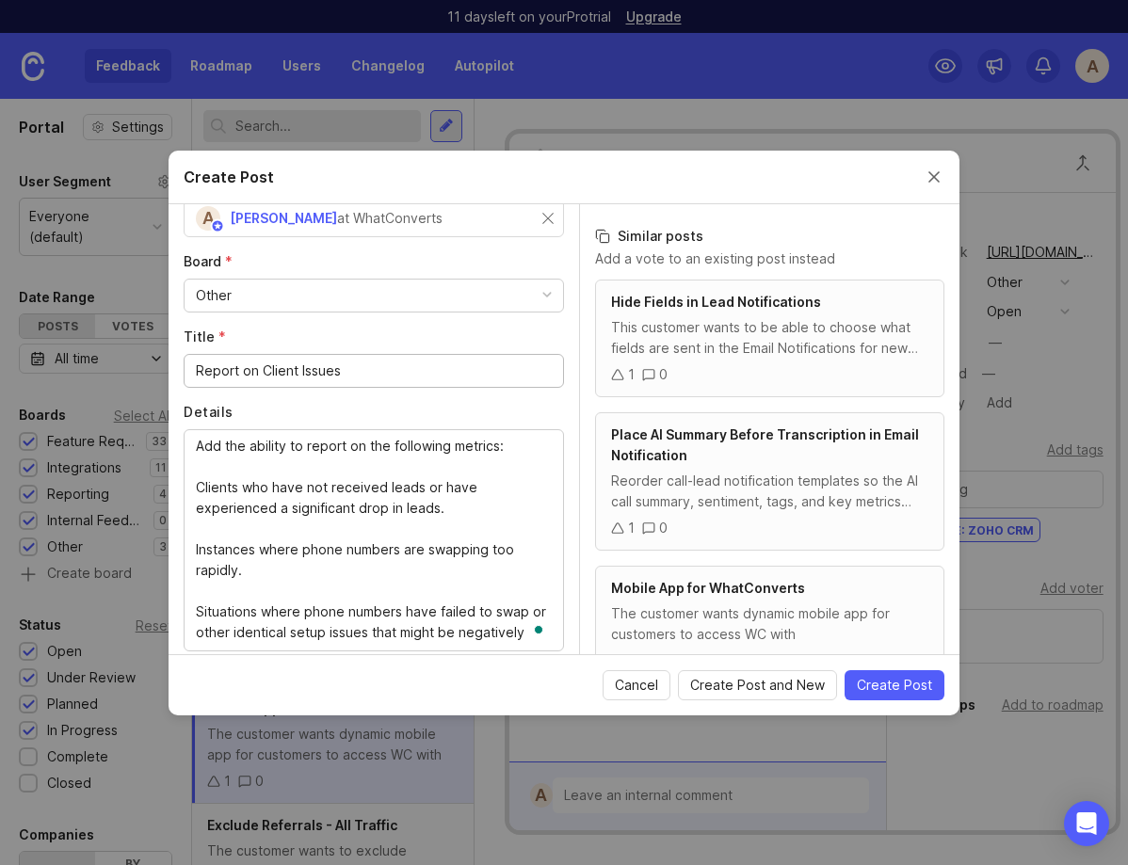
click at [273, 363] on input "Report on Client Issues" at bounding box center [374, 371] width 356 height 21
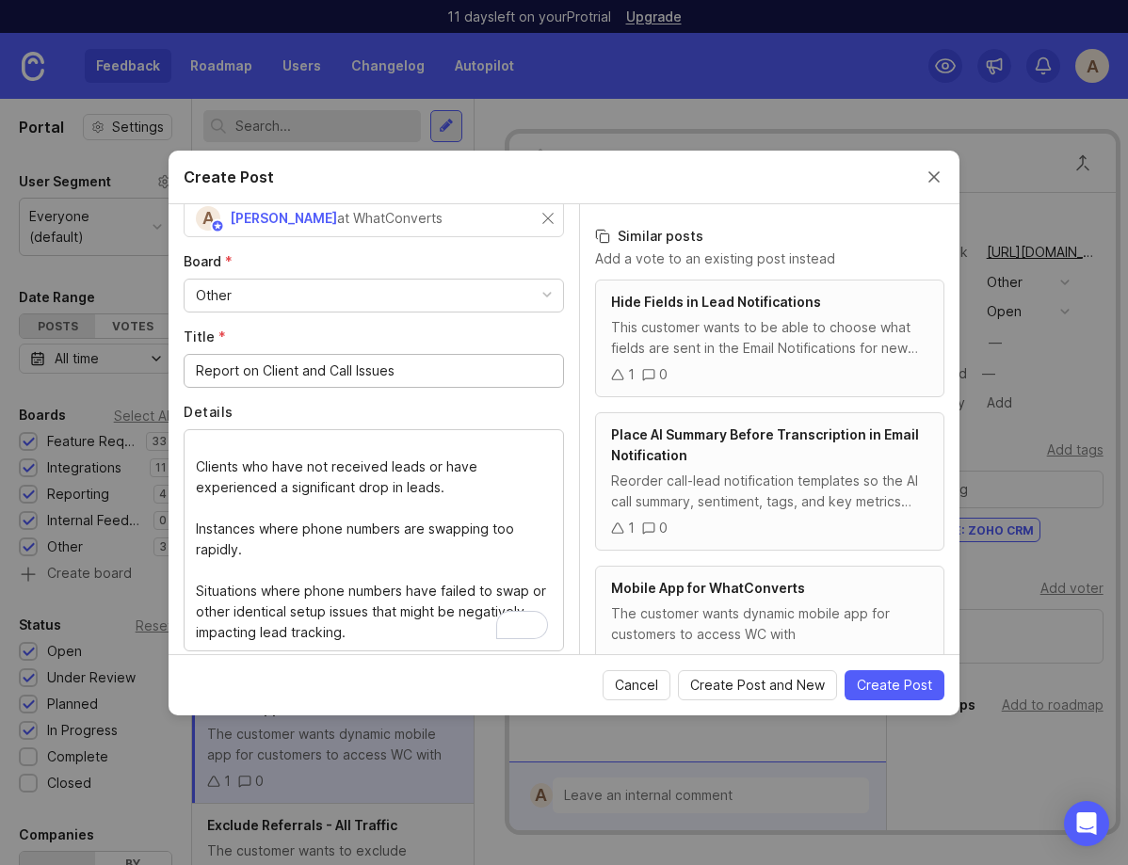
scroll to position [28, 0]
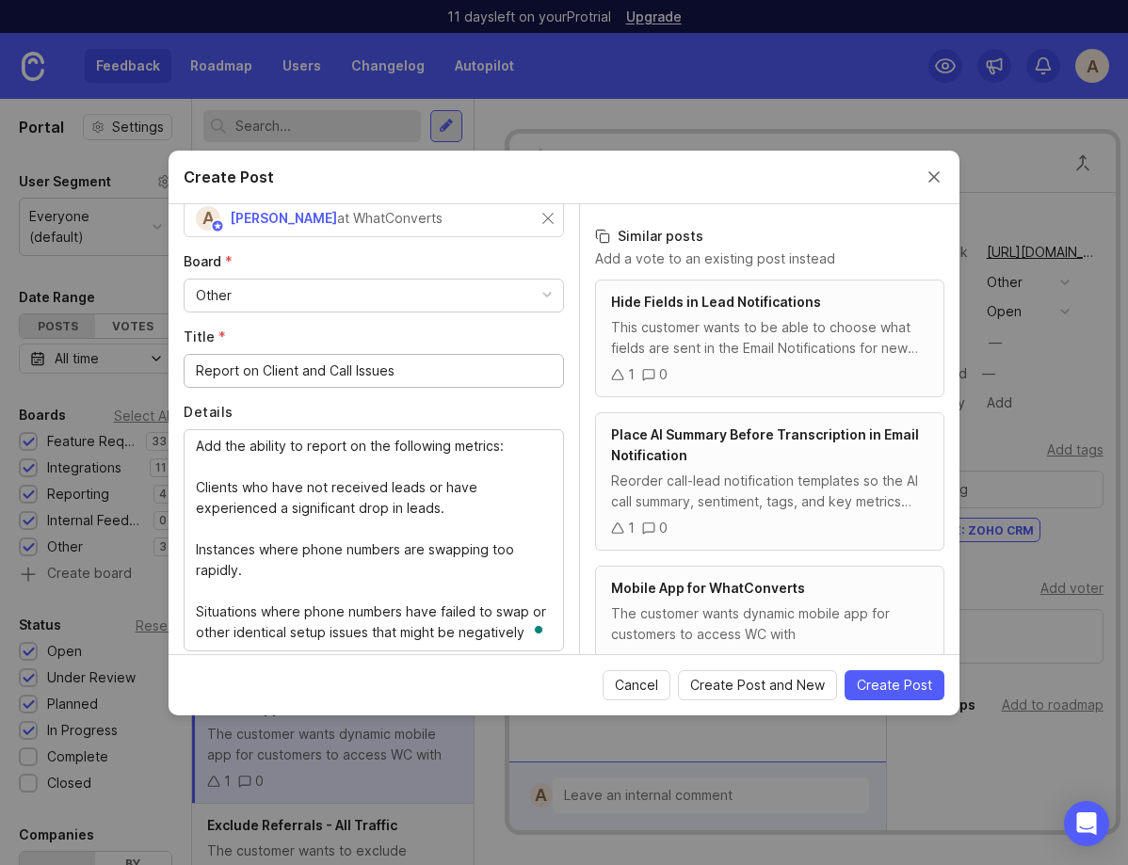
drag, startPoint x: 264, startPoint y: 369, endPoint x: 352, endPoint y: 369, distance: 88.5
click at [352, 369] on input "Report on Client and Call Issues" at bounding box center [374, 371] width 356 height 21
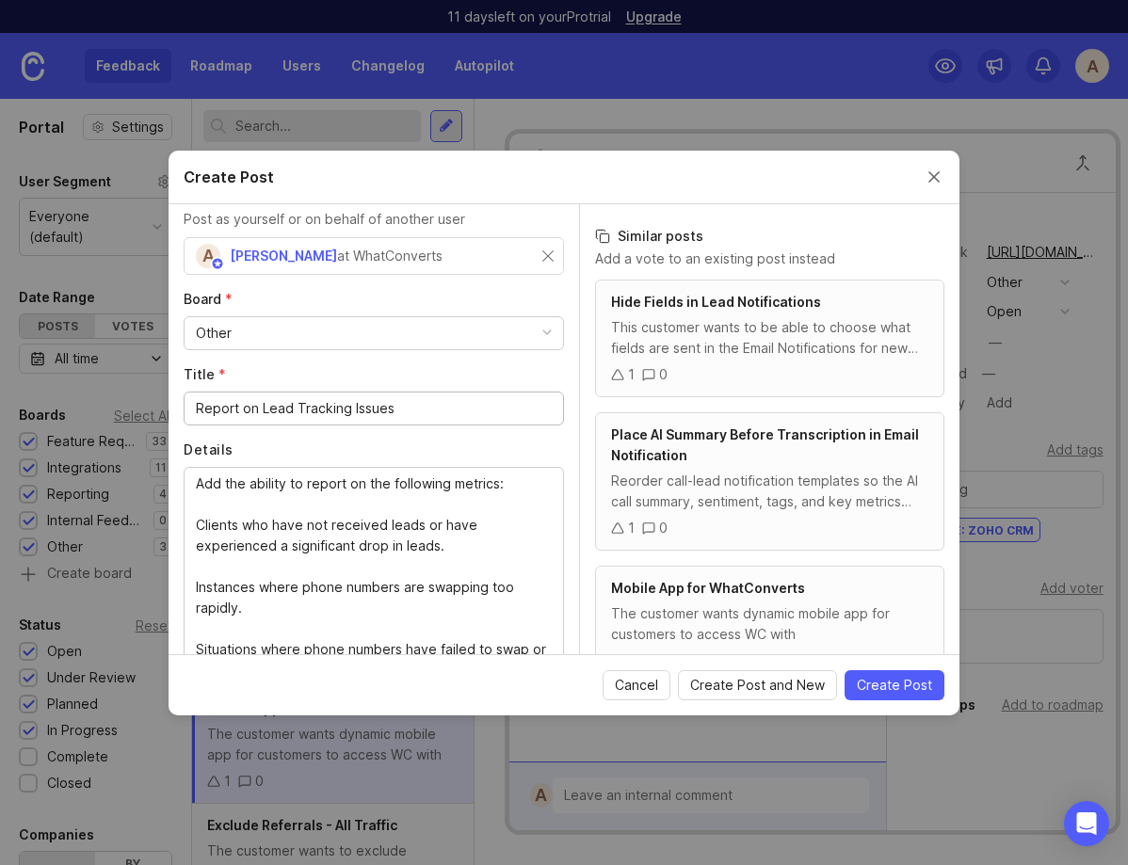
type input "Report on Lead Tracking Issues"
click at [373, 247] on input "text" at bounding box center [374, 256] width 356 height 21
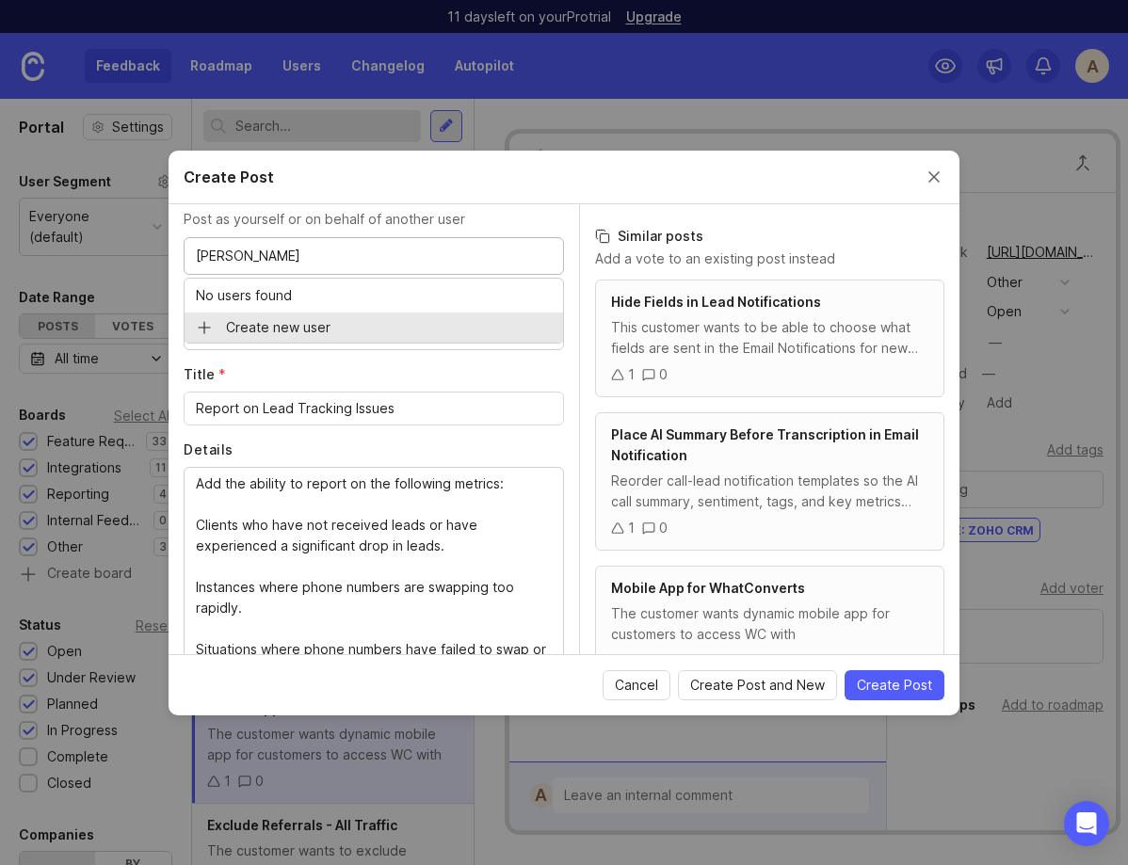
type input "[PERSON_NAME]"
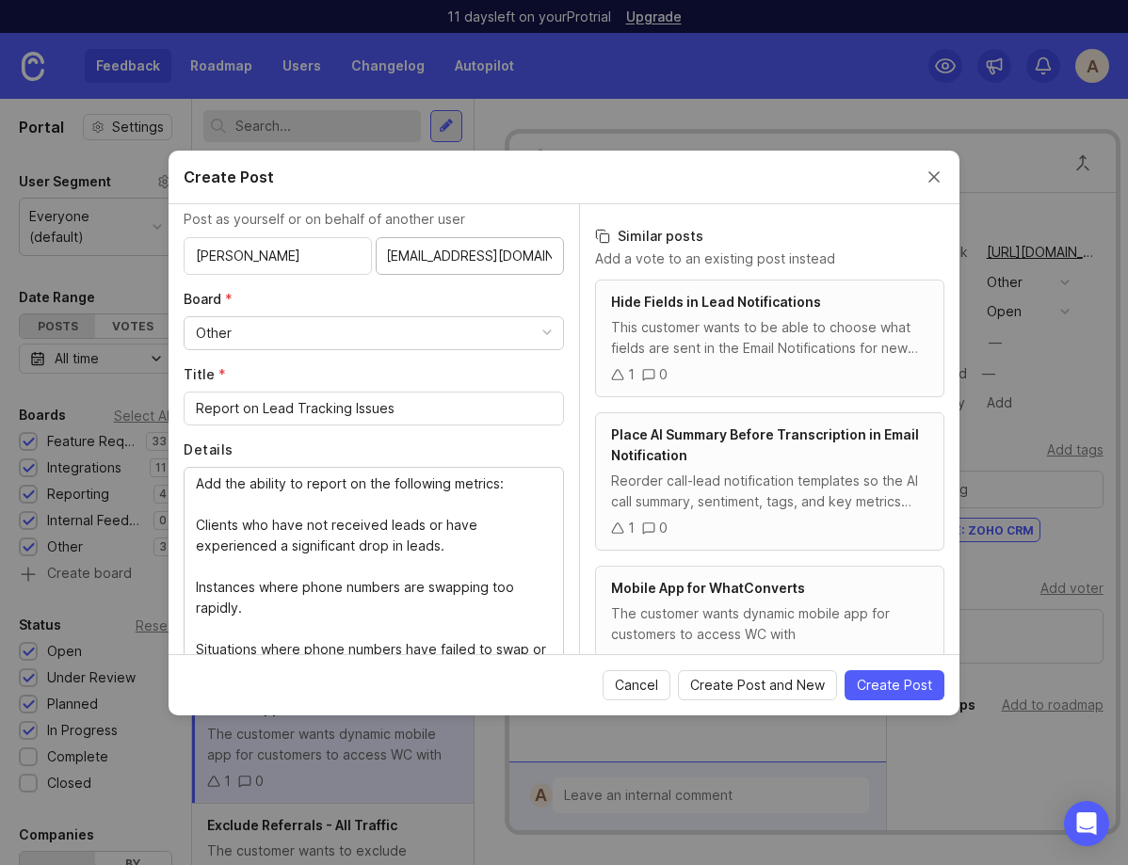
type input "[EMAIL_ADDRESS][DOMAIN_NAME]"
click at [373, 278] on div "Author * Post as yourself or on behalf of another user [PERSON_NAME] [EMAIL_ADD…" at bounding box center [374, 429] width 411 height 450
click at [278, 333] on div "Other" at bounding box center [374, 333] width 379 height 32
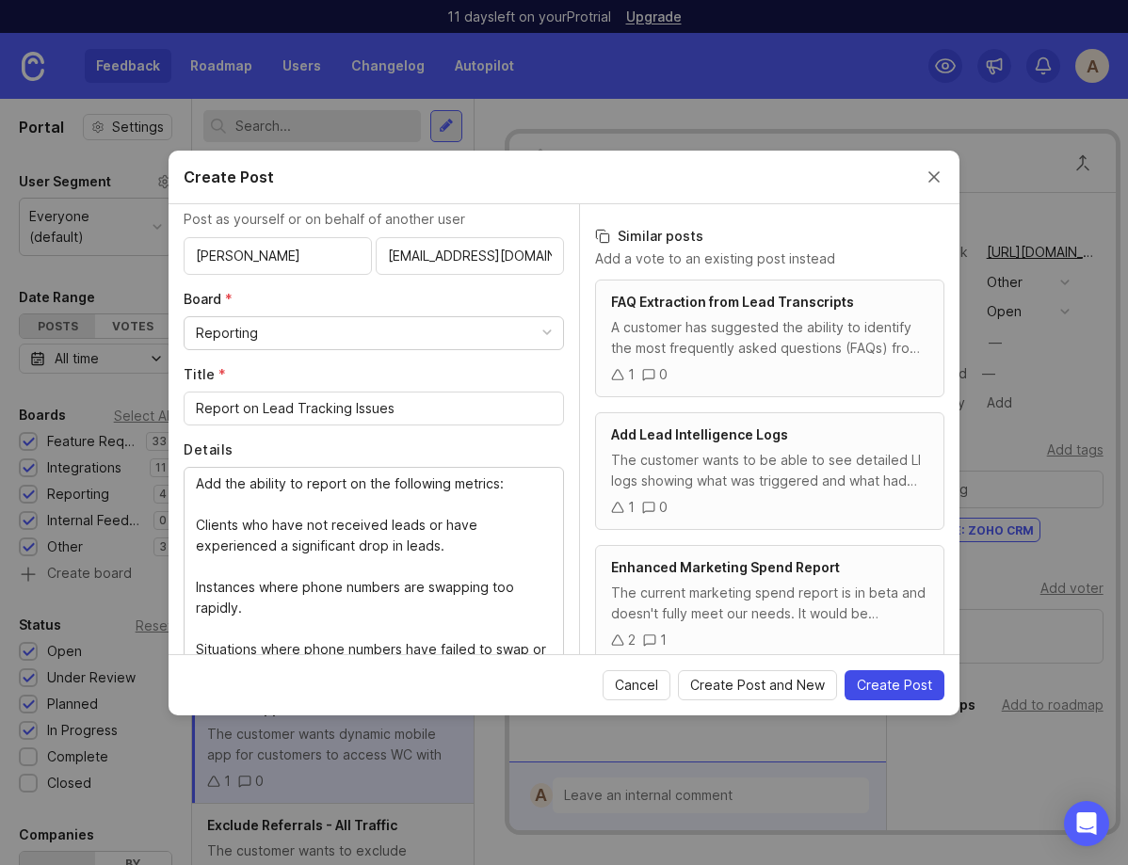
click at [902, 692] on span "Create Post" at bounding box center [894, 685] width 75 height 19
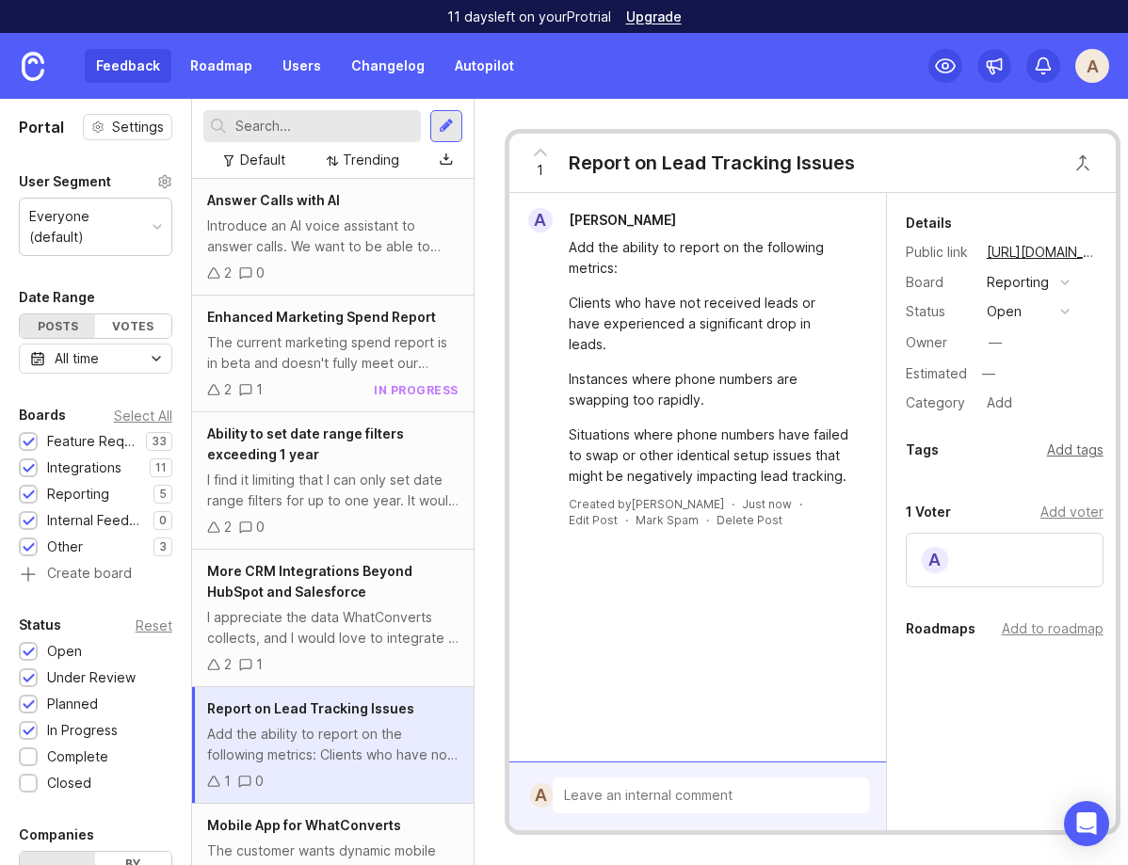
click at [1084, 445] on div "Add tags" at bounding box center [1075, 450] width 57 height 21
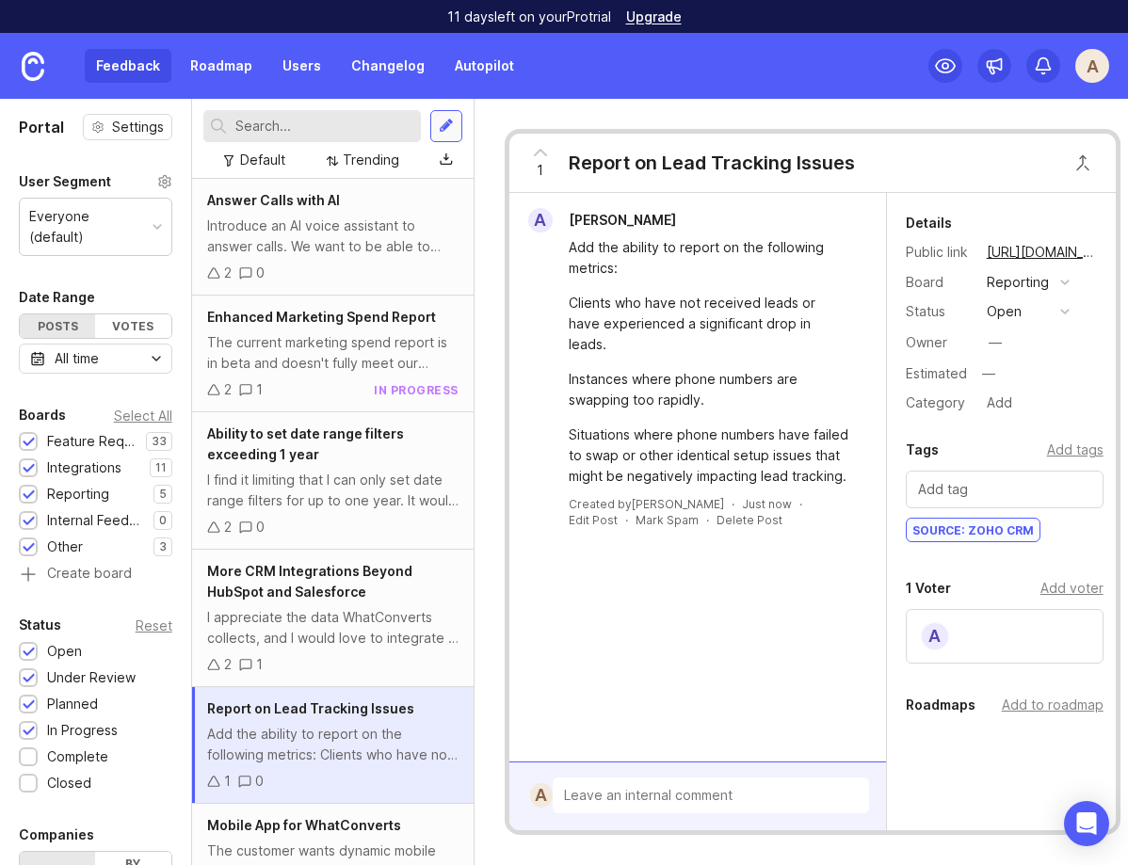
click at [448, 122] on div at bounding box center [446, 126] width 15 height 17
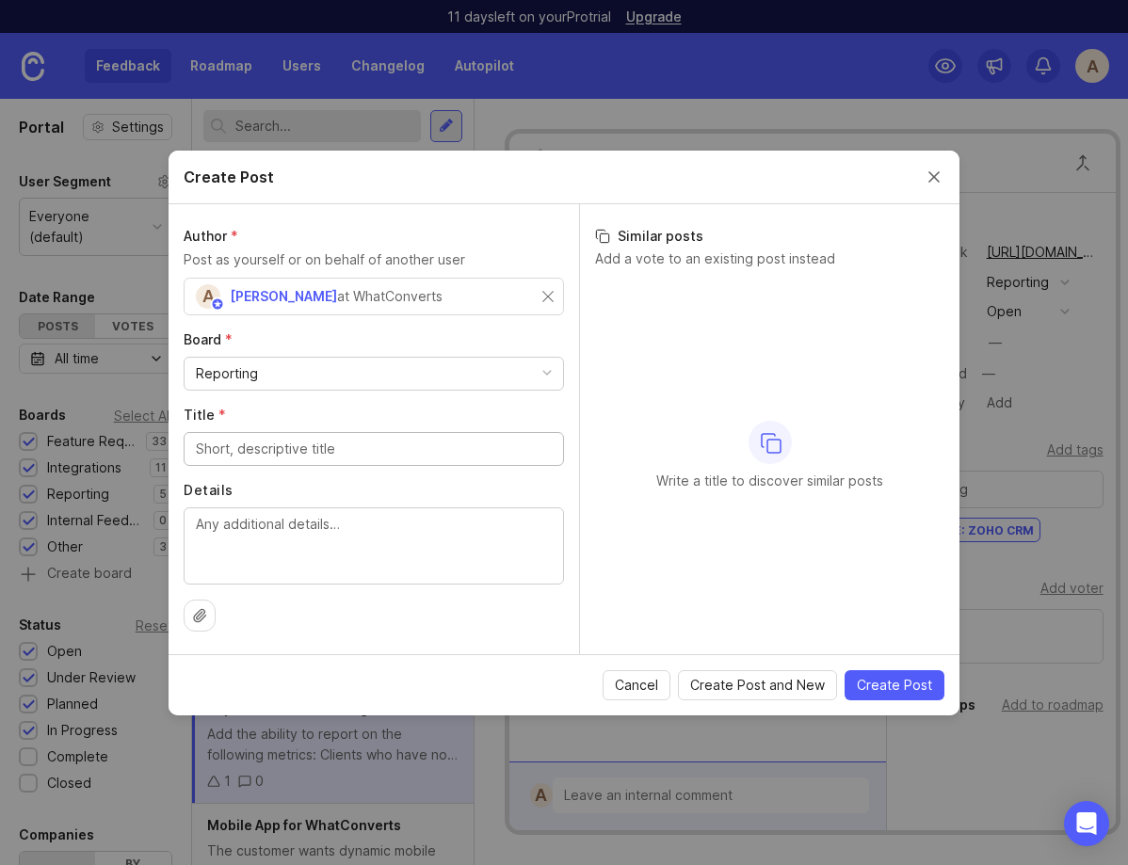
click at [267, 537] on textarea "Details" at bounding box center [374, 545] width 356 height 62
paste textarea "Customer wants to rearrange how custom fields appear in lead. Currently is alph…"
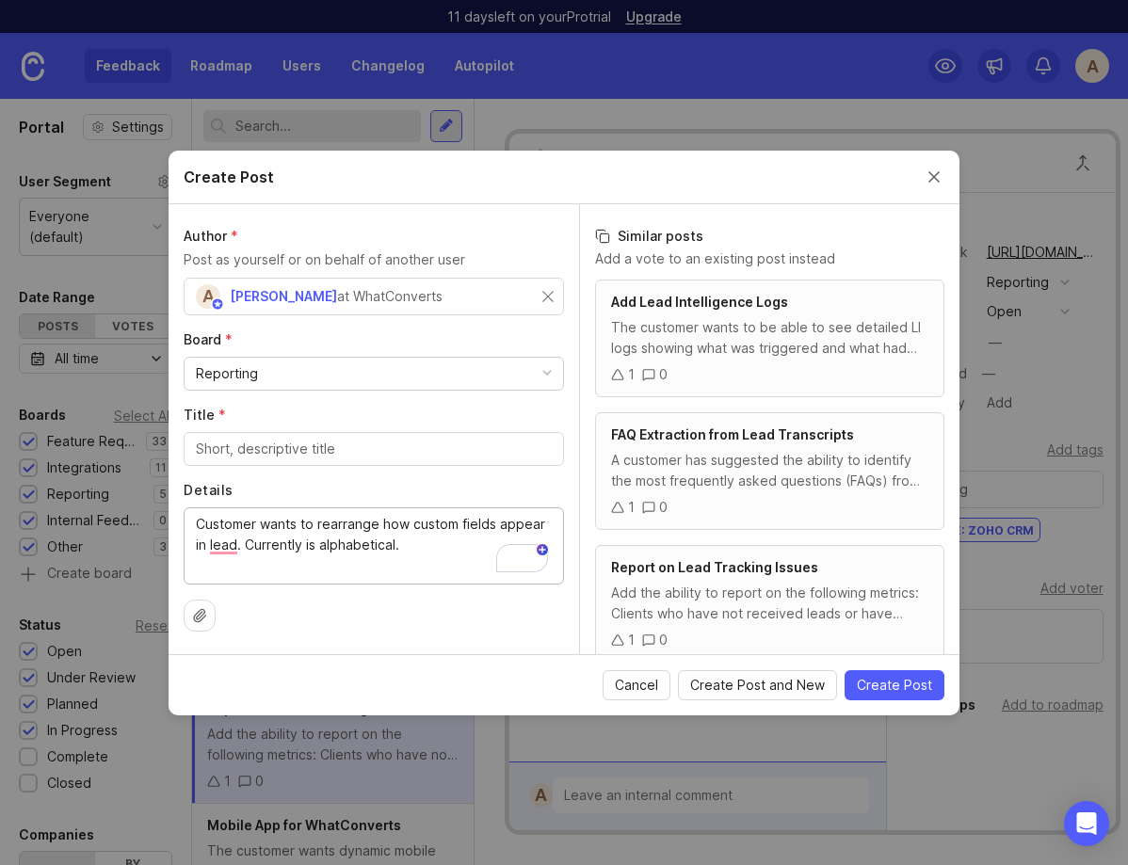
type textarea "Customer wants to rearrange how custom fields appear in lead. Currently is alph…"
click at [292, 454] on input "Title *" at bounding box center [374, 449] width 356 height 21
type input "Rearrange Custom Fields"
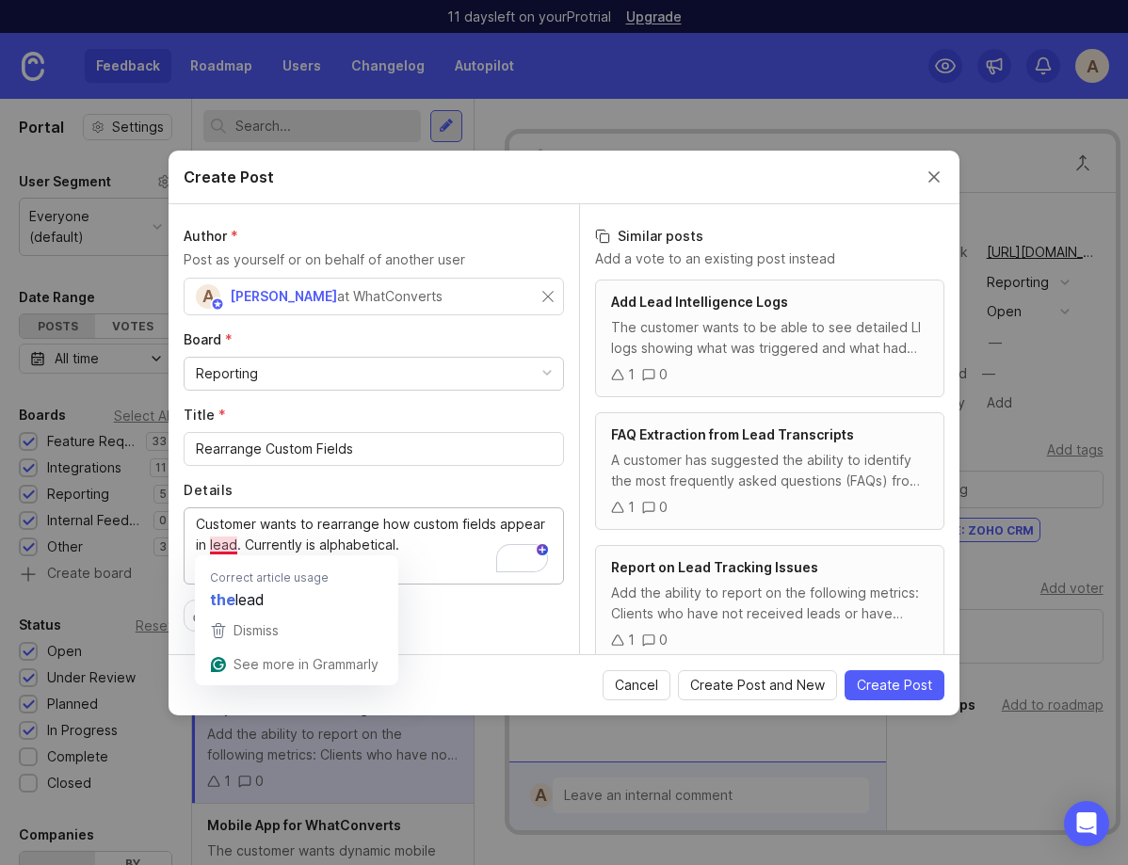
click at [219, 548] on textarea "Customer wants to rearrange how custom fields appear in lead. Currently is alph…" at bounding box center [374, 545] width 356 height 62
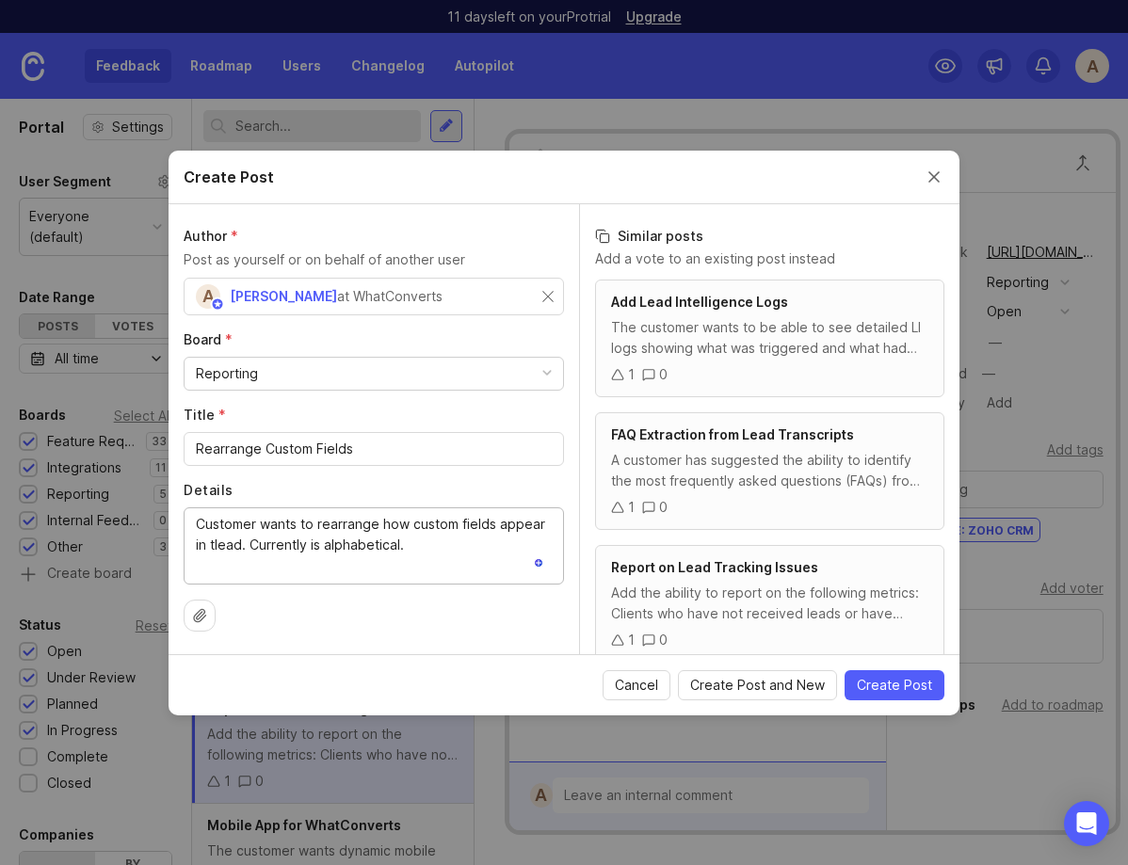
type textarea "Customer wants to rearrange how custom fields appear in lead. Currently is alph…"
click at [259, 546] on textarea "Customer wants to rearrange how custom fields appear in lead. Currently is alph…" at bounding box center [374, 545] width 356 height 62
click at [243, 377] on div "Reporting" at bounding box center [227, 374] width 62 height 21
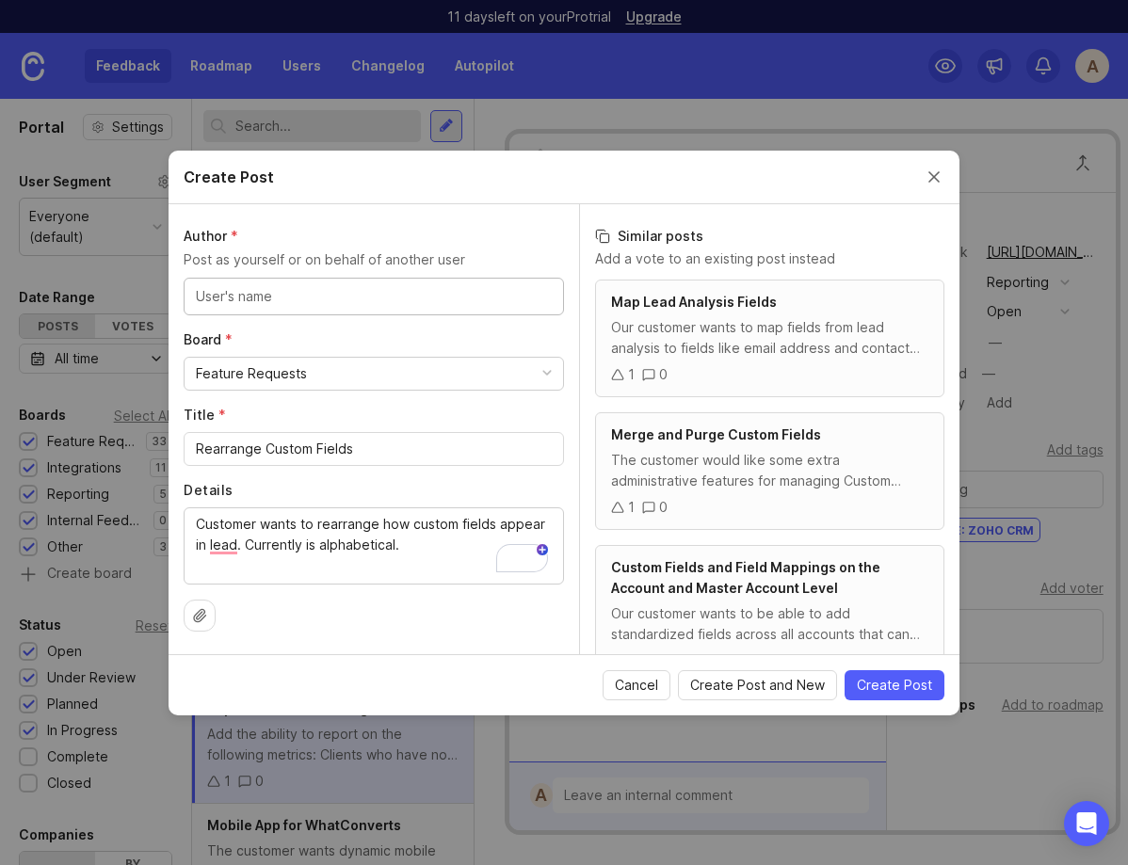
click at [456, 295] on input "text" at bounding box center [374, 296] width 356 height 21
click at [273, 303] on input "Ben" at bounding box center [278, 296] width 164 height 21
type input "[PERSON_NAME]"
click at [405, 303] on input "text" at bounding box center [470, 296] width 164 height 21
paste input "[EMAIL_ADDRESS][DOMAIN_NAME]"
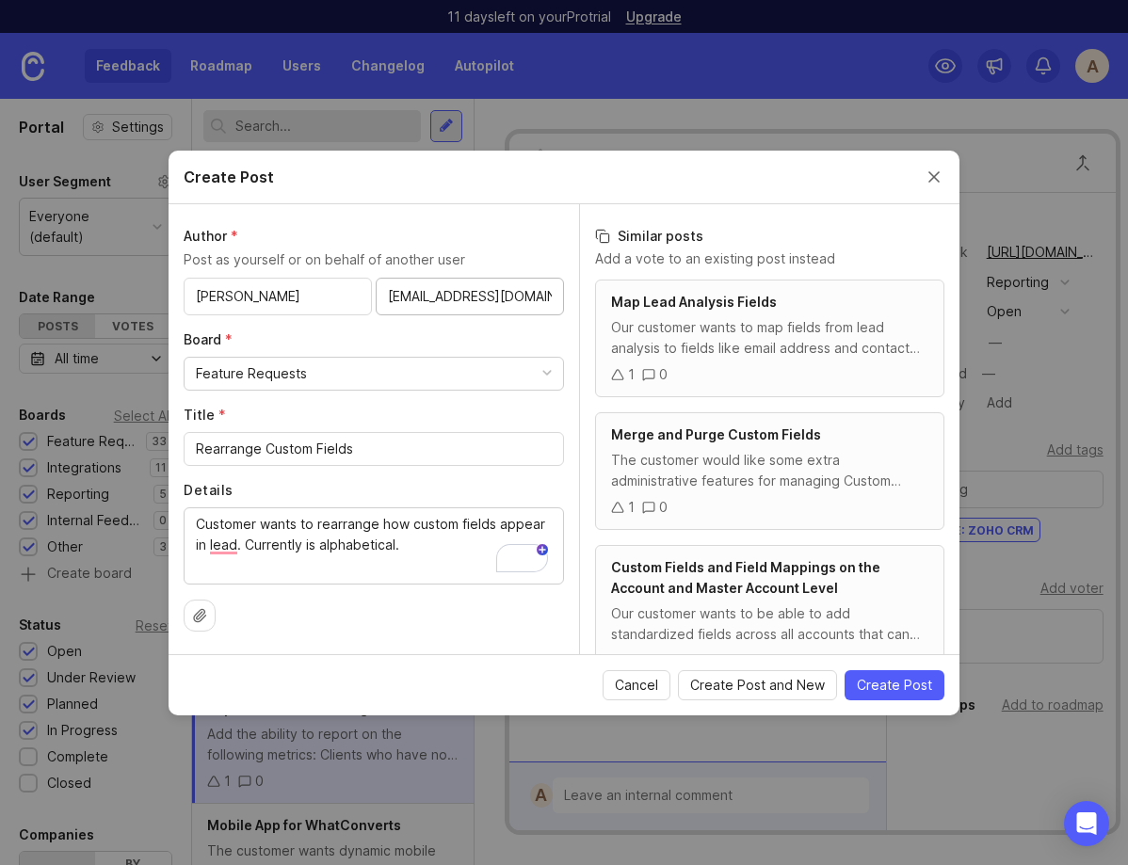
type input "[EMAIL_ADDRESS][DOMAIN_NAME]"
click at [253, 498] on label "Details" at bounding box center [374, 490] width 380 height 19
click at [253, 514] on textarea "Customer wants to rearrange how custom fields appear in lead. Currently is alph…" at bounding box center [374, 545] width 356 height 62
click at [898, 685] on span "Create Post" at bounding box center [894, 685] width 75 height 19
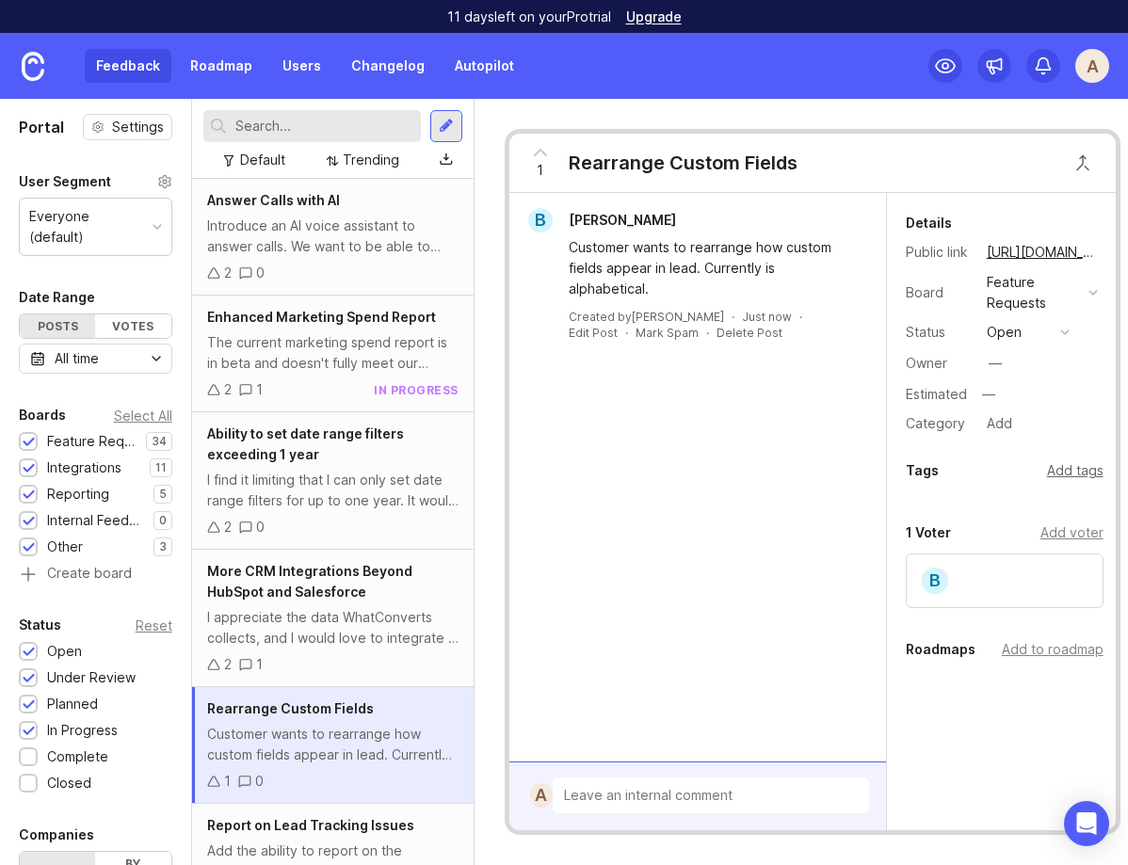
click at [1070, 469] on div "Add tags" at bounding box center [1075, 471] width 57 height 21
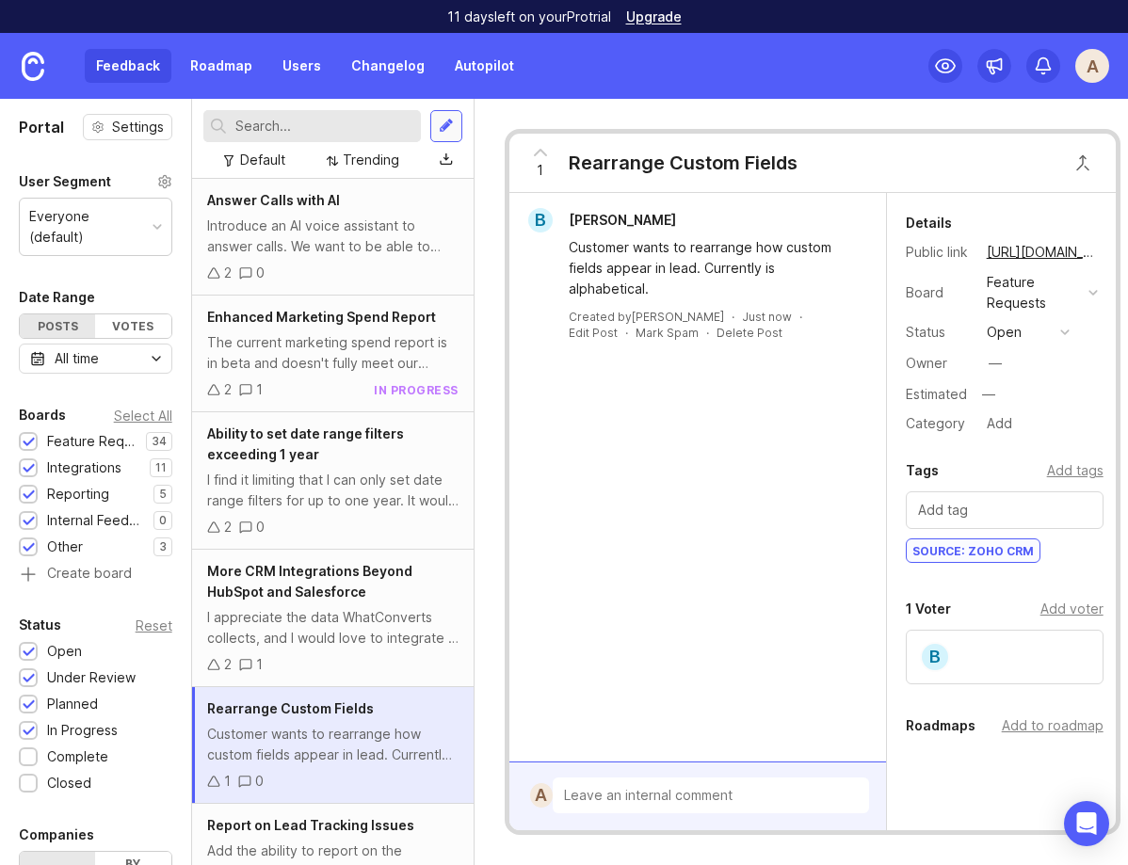
click at [444, 126] on div at bounding box center [446, 126] width 15 height 17
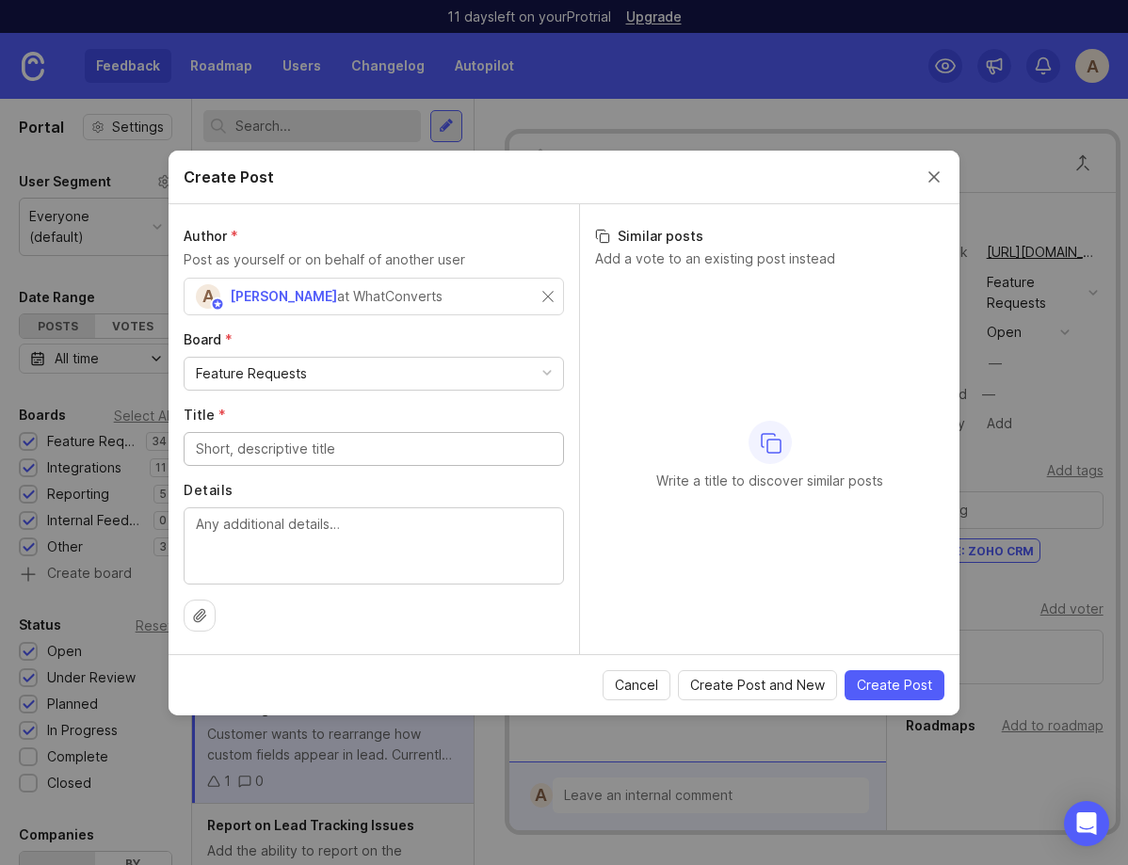
click at [283, 385] on div "Feature Requests" at bounding box center [374, 374] width 379 height 32
click at [225, 536] on textarea "Details" at bounding box center [374, 545] width 356 height 62
paste textarea "The customer requests that our API include a date_updated field in addition to …"
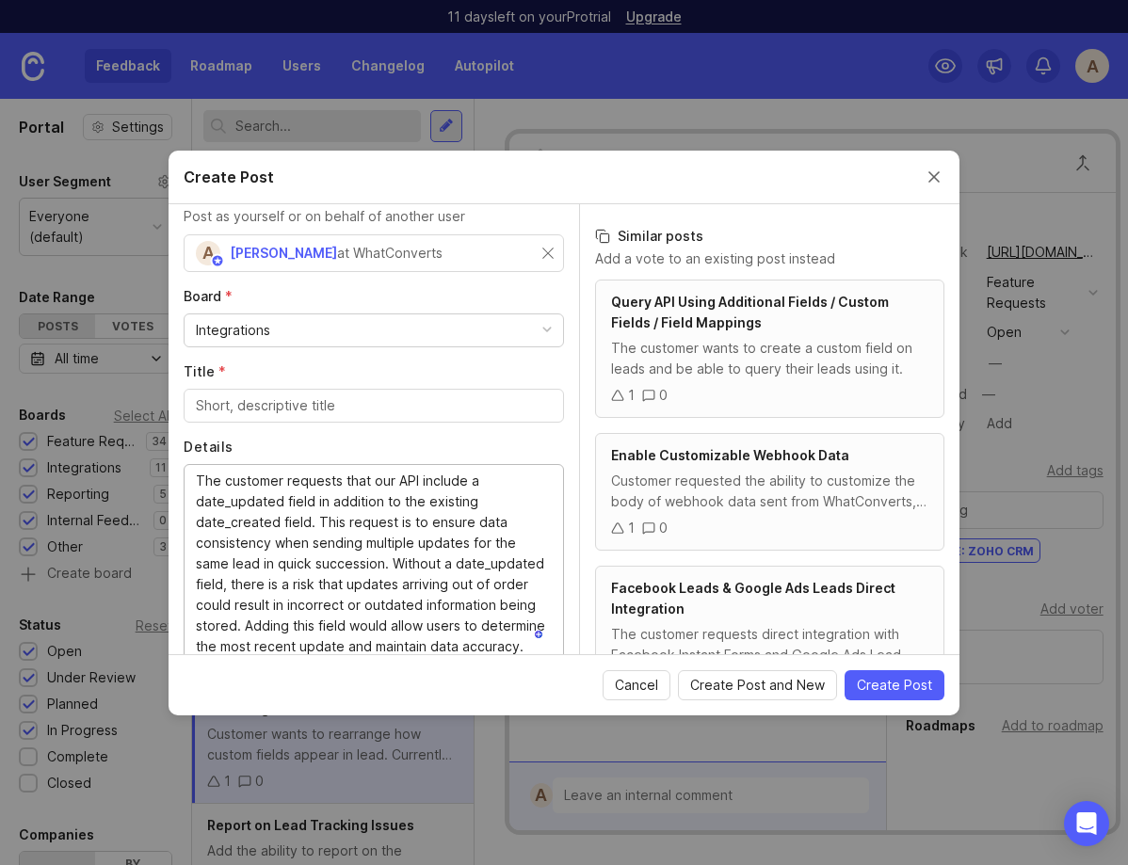
scroll to position [43, 0]
type textarea "The customer requests that our API include a date_updated field in addition to …"
click at [204, 396] on input "Title *" at bounding box center [374, 406] width 356 height 21
paste input "Add date_updated to our API"
type input "Add date_updated to our API"
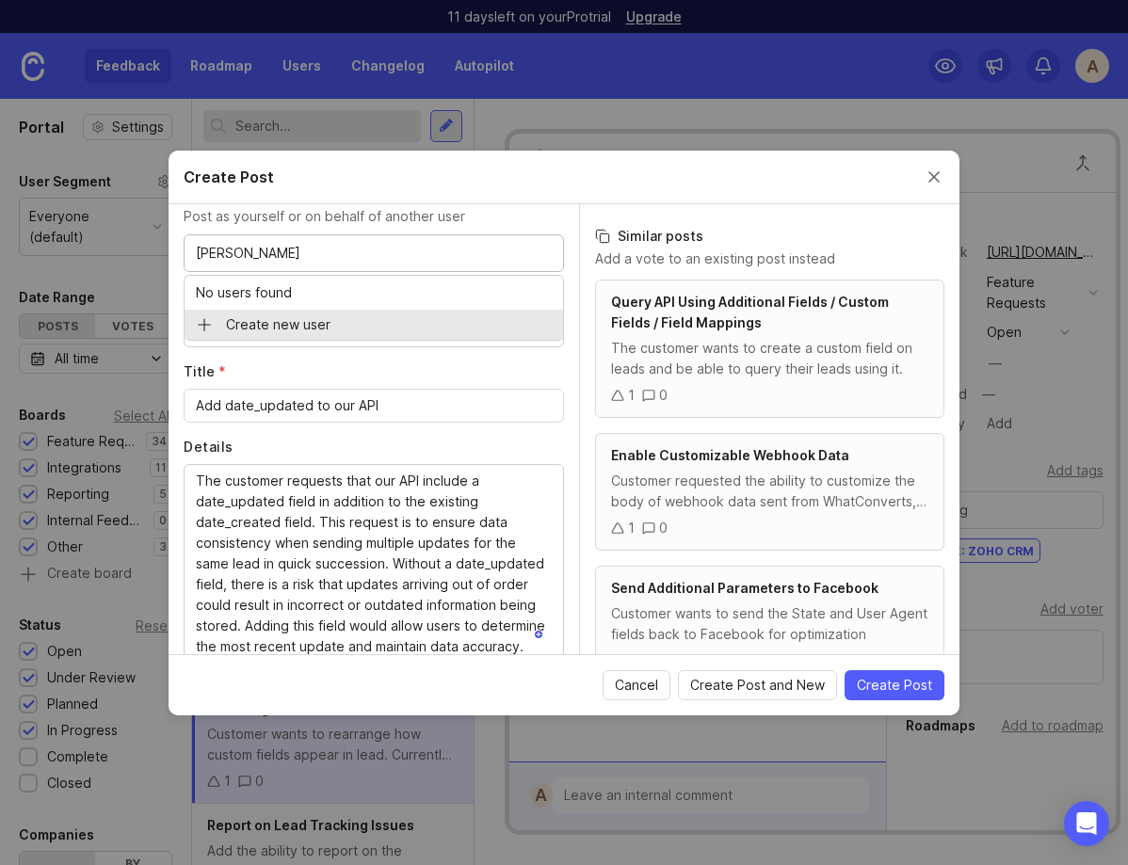
type input "Daryl"
paste input "daryl.schneider@fsgi.com"
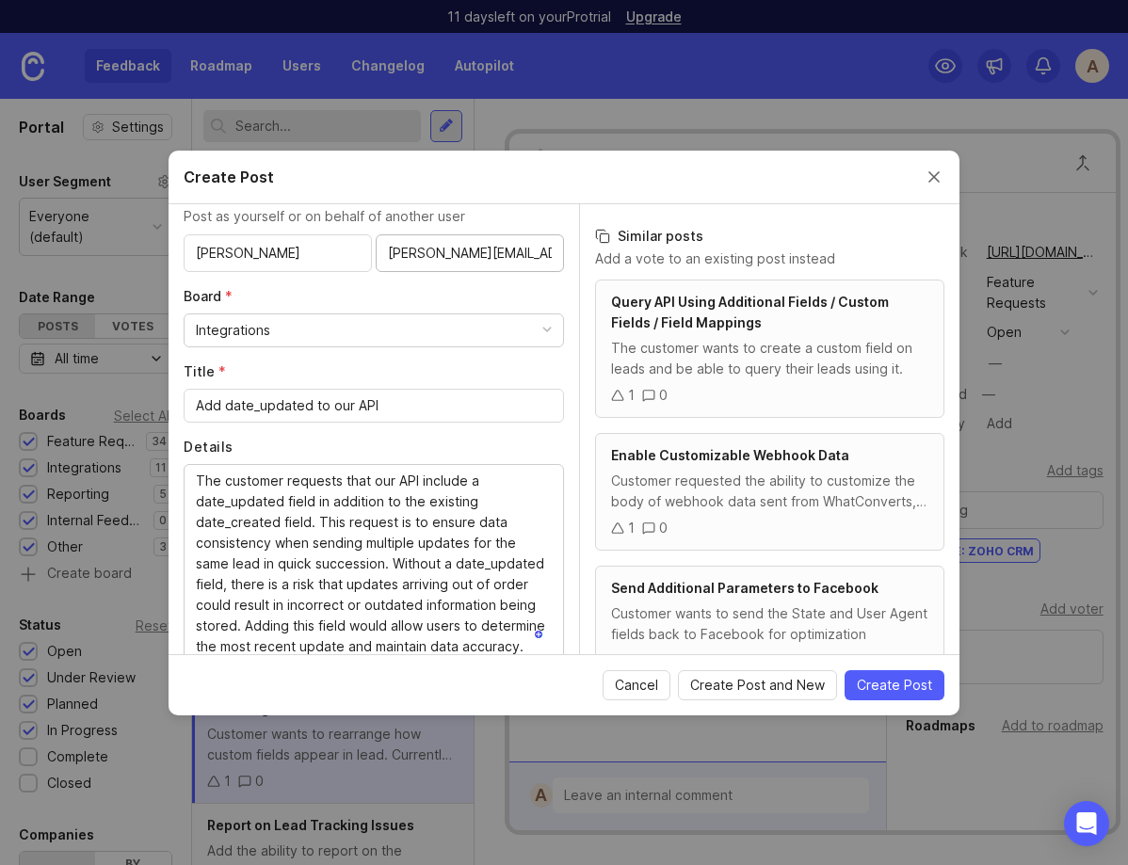
type input "daryl.schneider@fsgi.com"
click at [286, 258] on input "Daryl" at bounding box center [278, 253] width 164 height 21
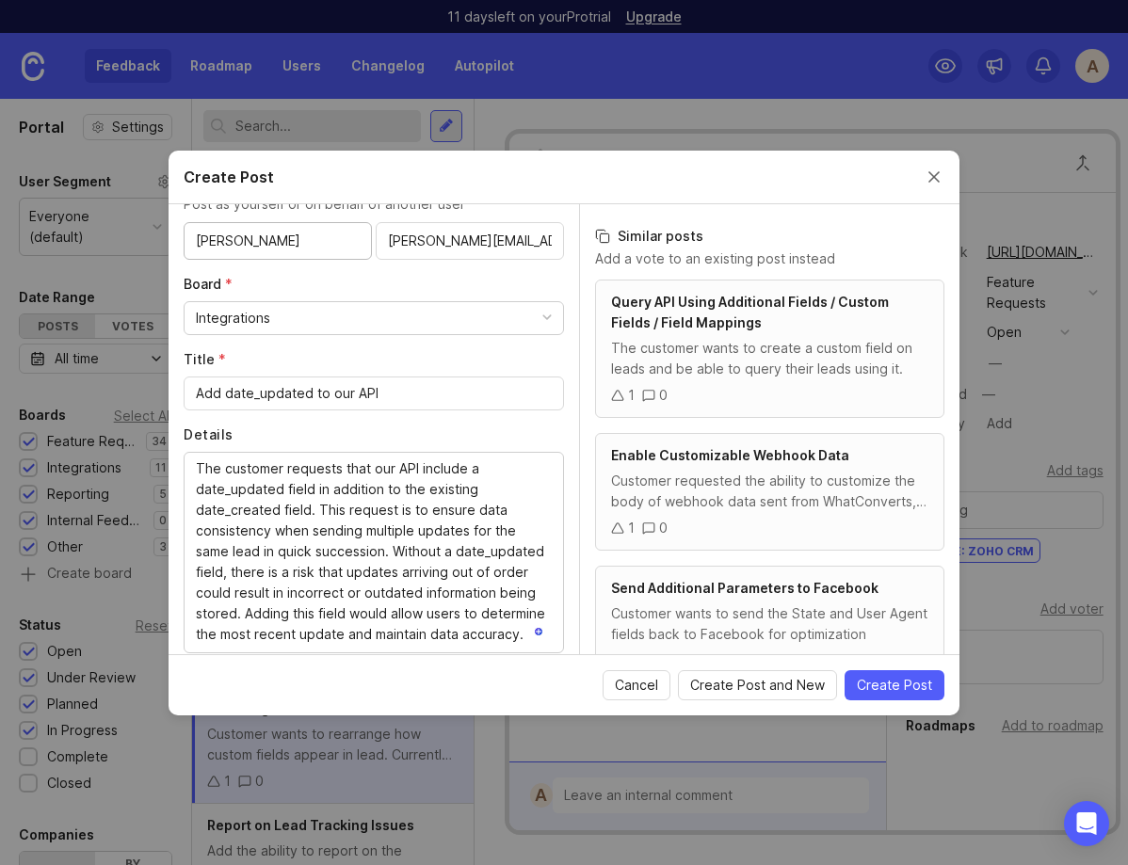
scroll to position [0, 0]
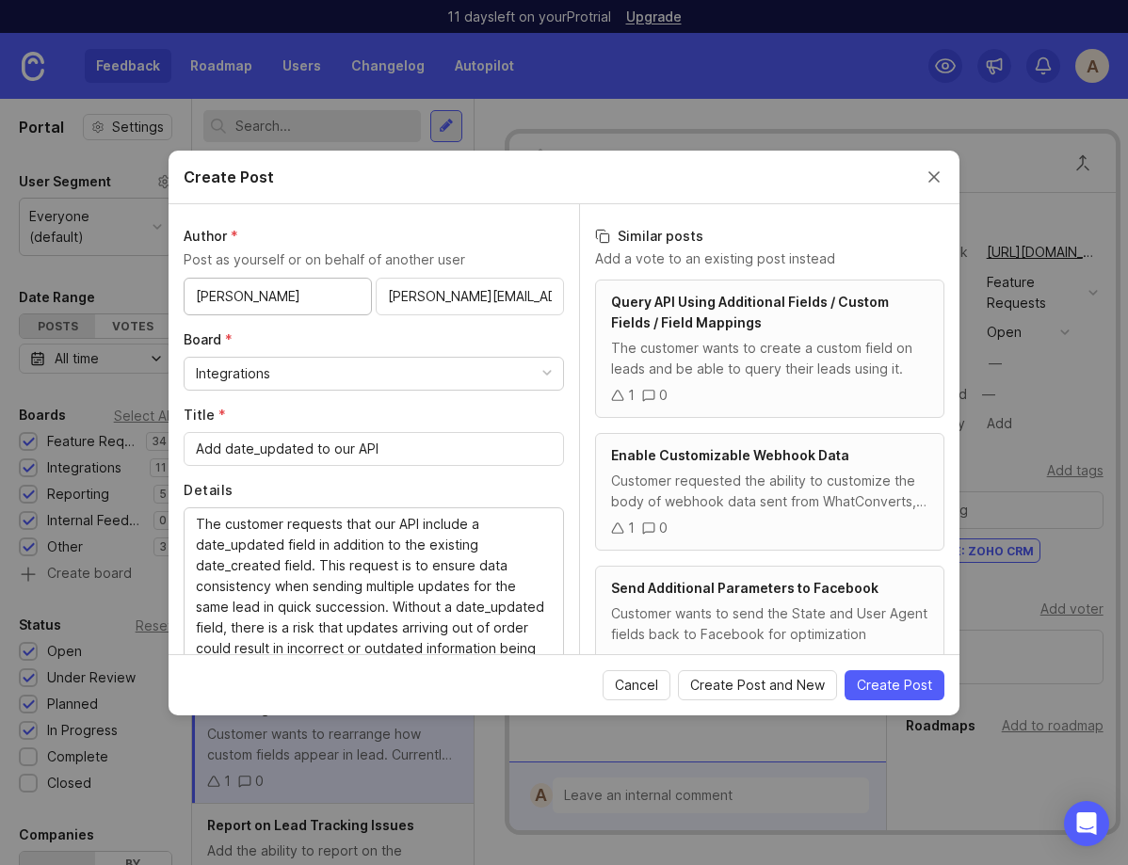
click at [269, 289] on input "Daryl Schneider" at bounding box center [278, 296] width 164 height 21
type input "Daryl Schneider"
click at [424, 292] on input "daryl.schneider@fsgi.com" at bounding box center [470, 296] width 164 height 21
click at [240, 291] on input "Daryl Schneider" at bounding box center [278, 296] width 164 height 21
click at [897, 692] on span "Create Post" at bounding box center [894, 685] width 75 height 19
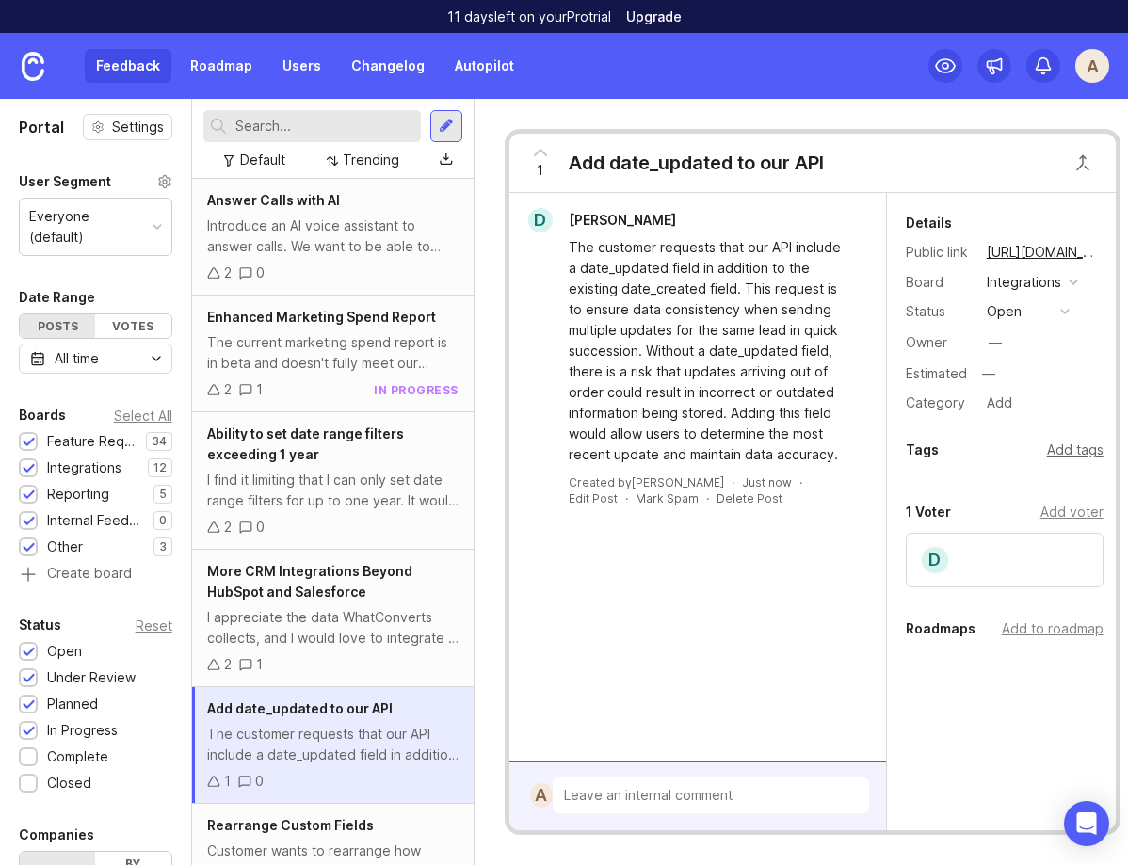
click at [1081, 449] on div "Add tags" at bounding box center [1075, 450] width 57 height 21
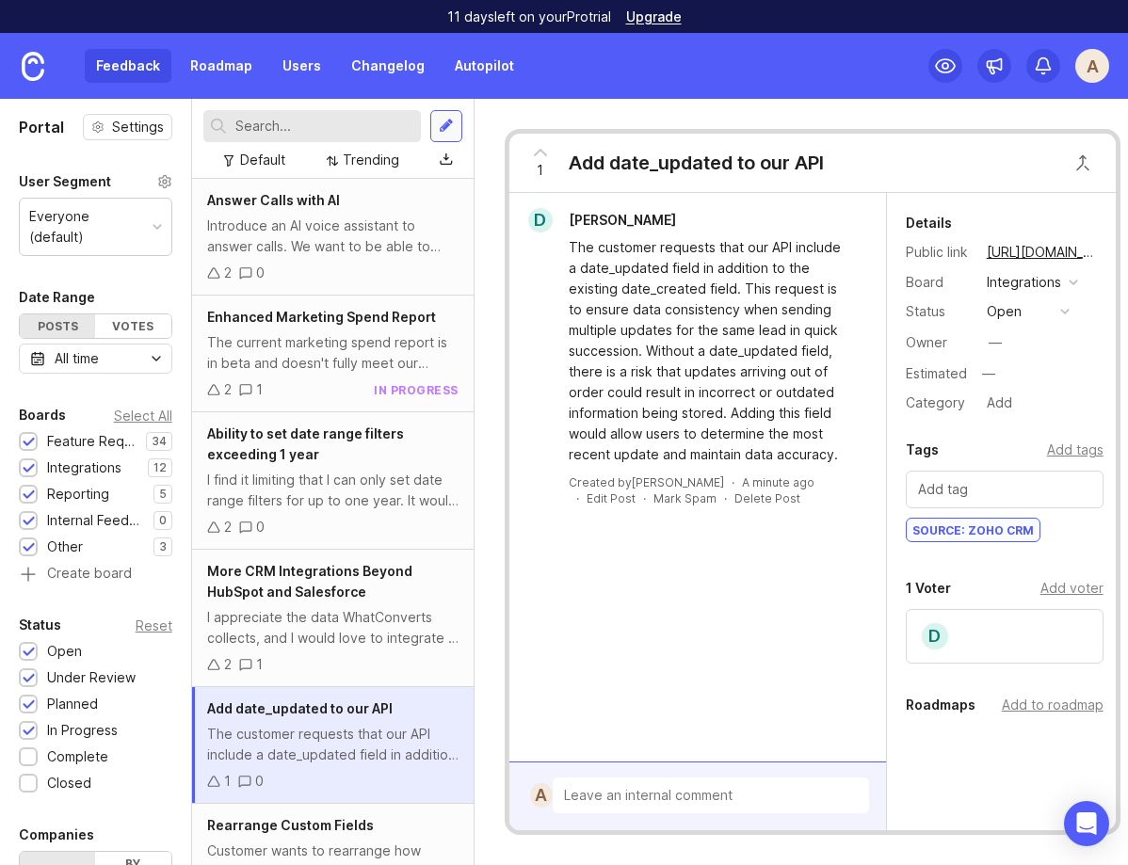
click at [446, 127] on div at bounding box center [446, 126] width 15 height 17
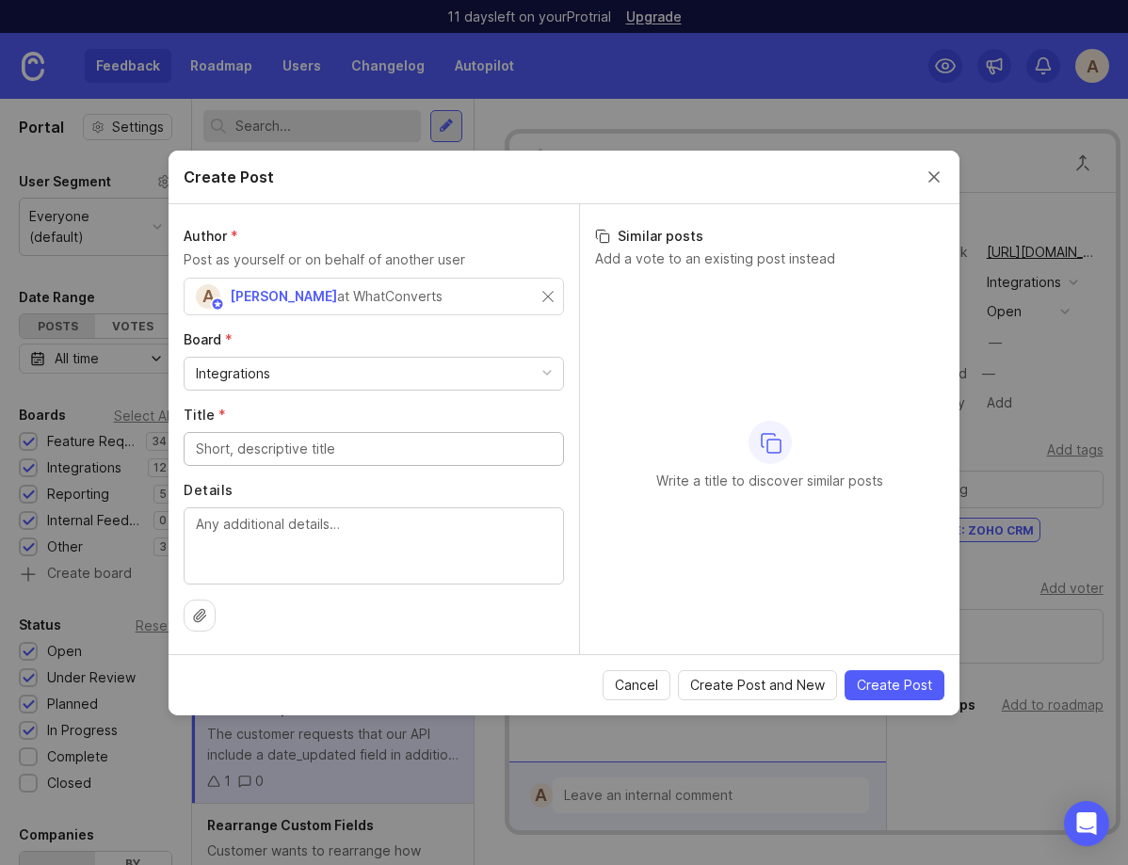
click at [382, 528] on textarea "Details" at bounding box center [374, 545] width 356 height 62
paste textarea "The customer would like to be able to name a dynamic number pool while it is be…"
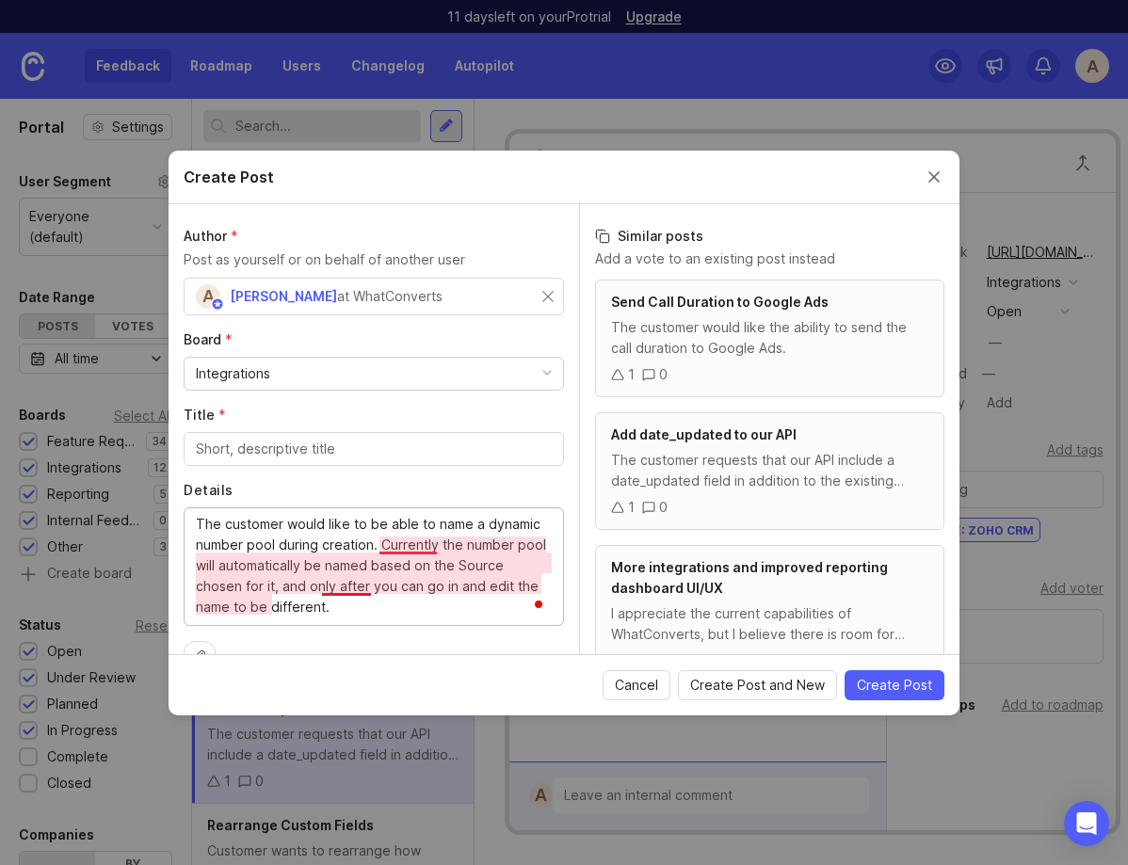
click at [410, 552] on textarea "The customer would like to be able to name a dynamic number pool during creatio…" at bounding box center [374, 566] width 356 height 104
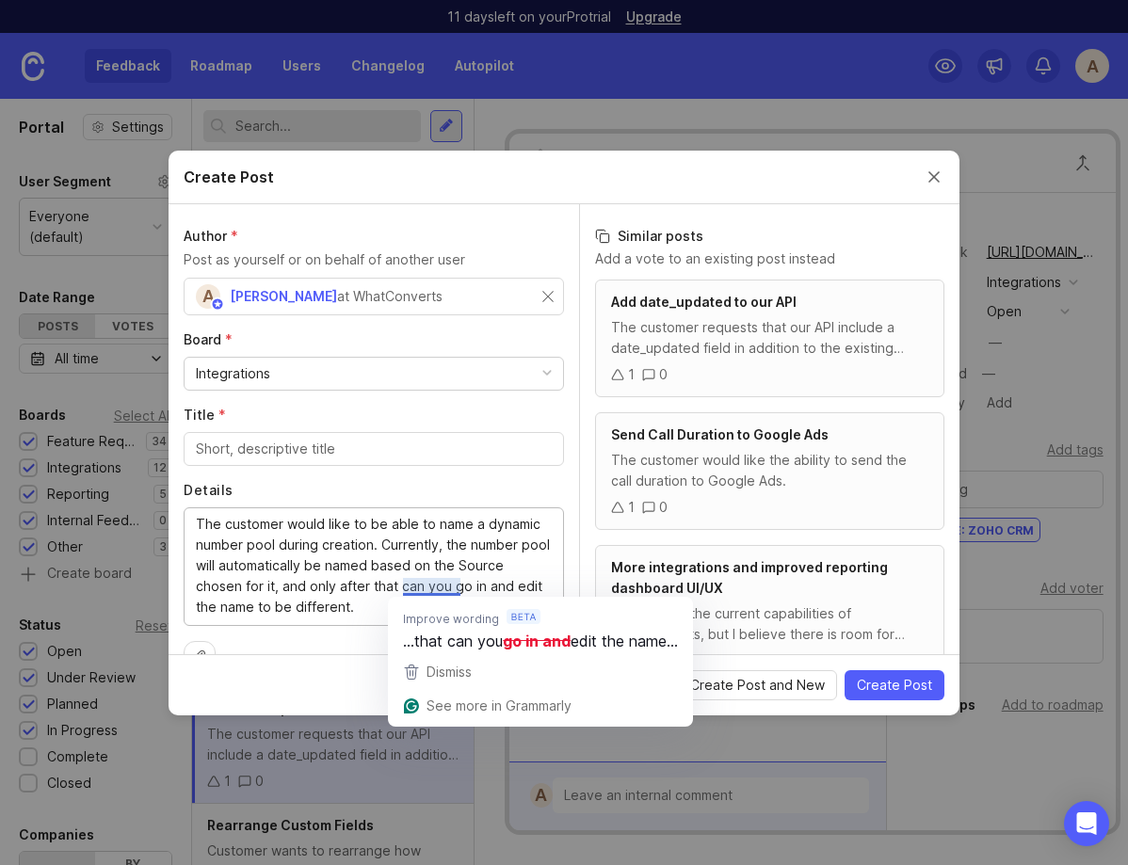
click at [430, 589] on textarea "The customer would like to be able to name a dynamic number pool during creatio…" at bounding box center [374, 566] width 356 height 104
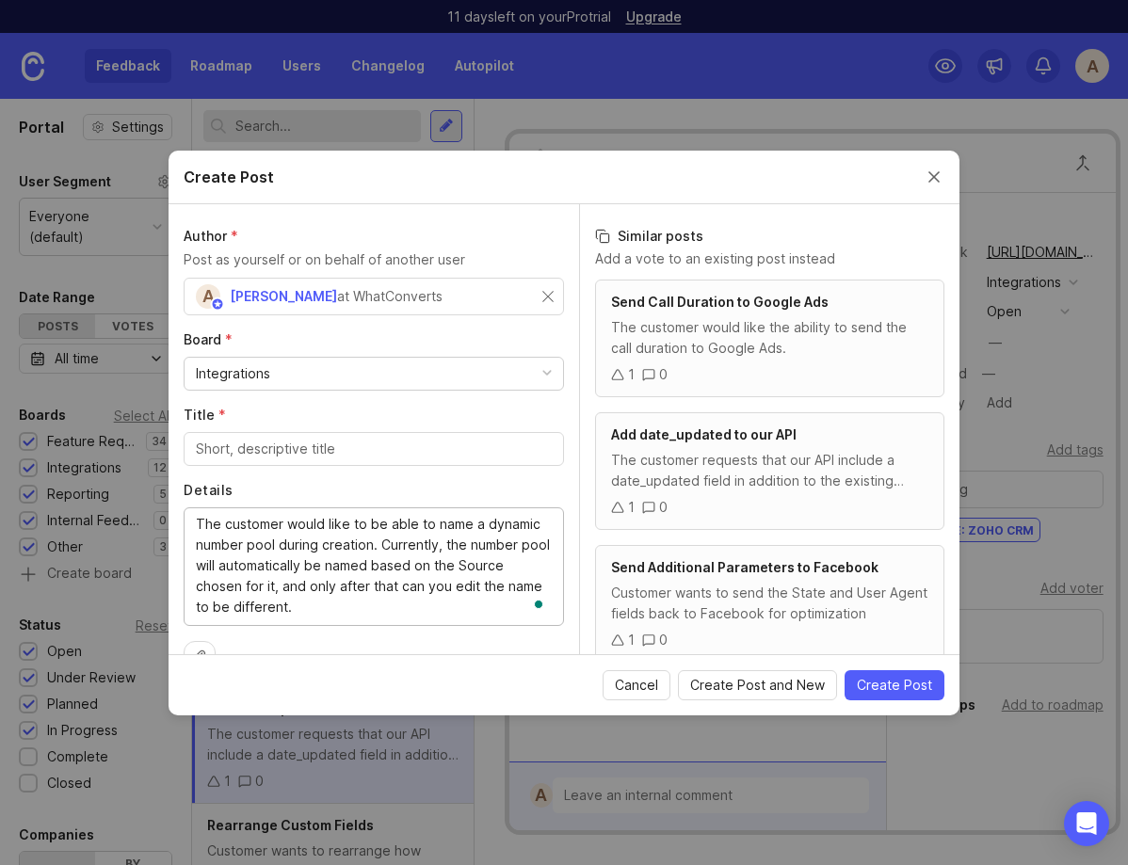
scroll to position [41, 0]
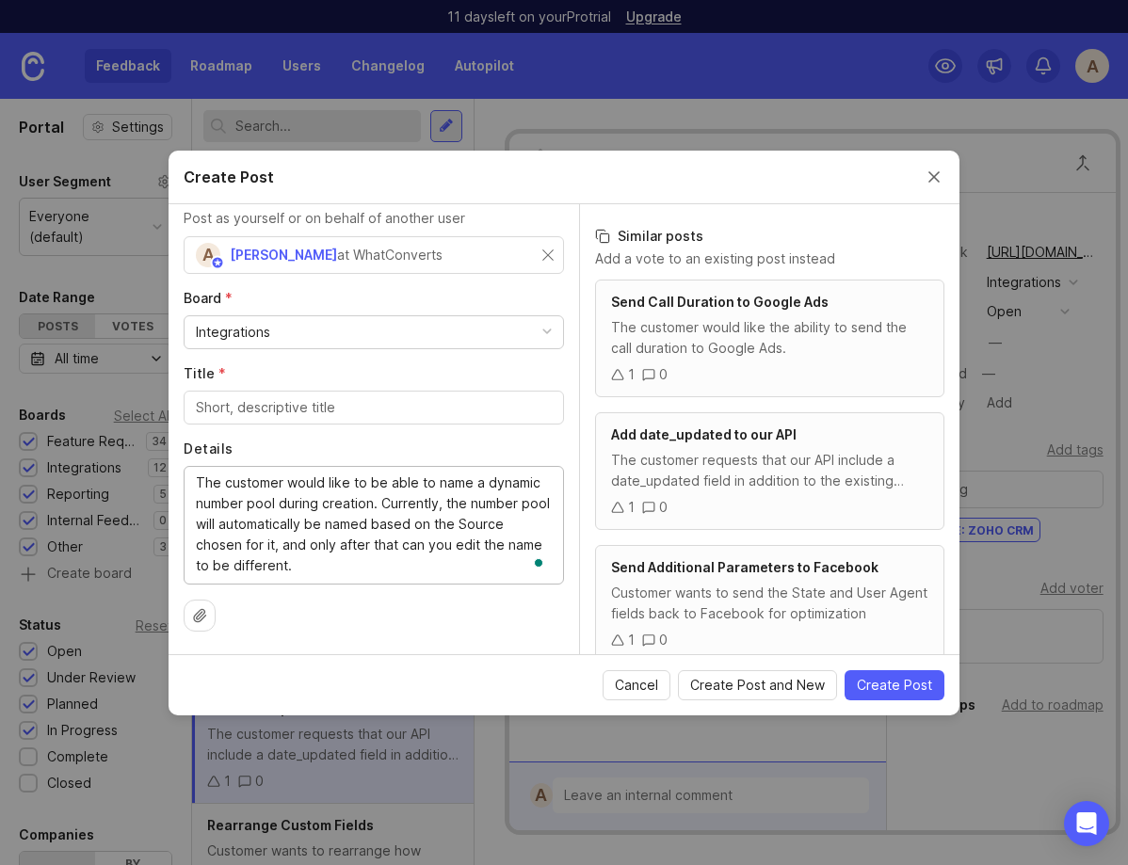
type textarea "The customer would like to be able to name a dynamic number pool during creatio…"
click at [242, 411] on input "Title *" at bounding box center [374, 407] width 356 height 21
click at [212, 401] on input "Name Dynamic Number Pools During Creation" at bounding box center [374, 407] width 356 height 21
type input "Name Dynamic Number Pools During Creation"
click at [551, 243] on div "A Andy States at WhatConverts" at bounding box center [374, 255] width 380 height 38
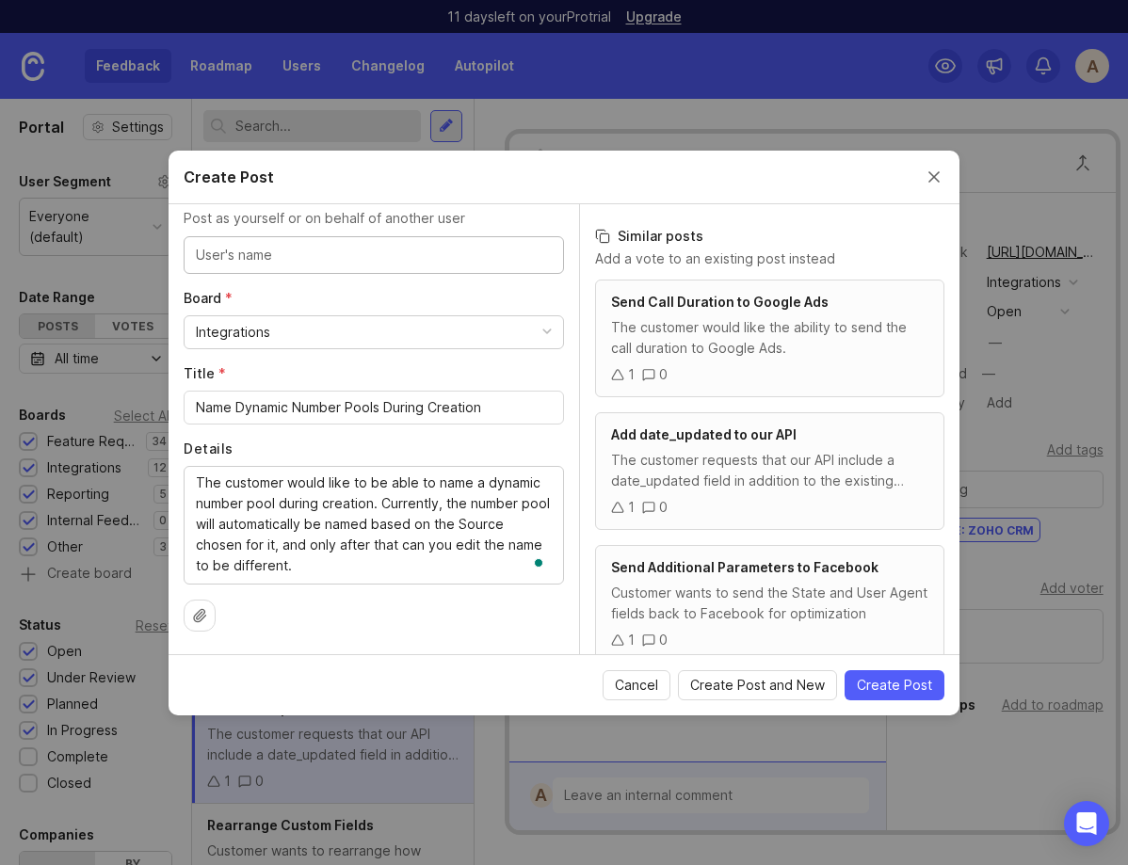
click at [304, 251] on input "text" at bounding box center [374, 255] width 356 height 21
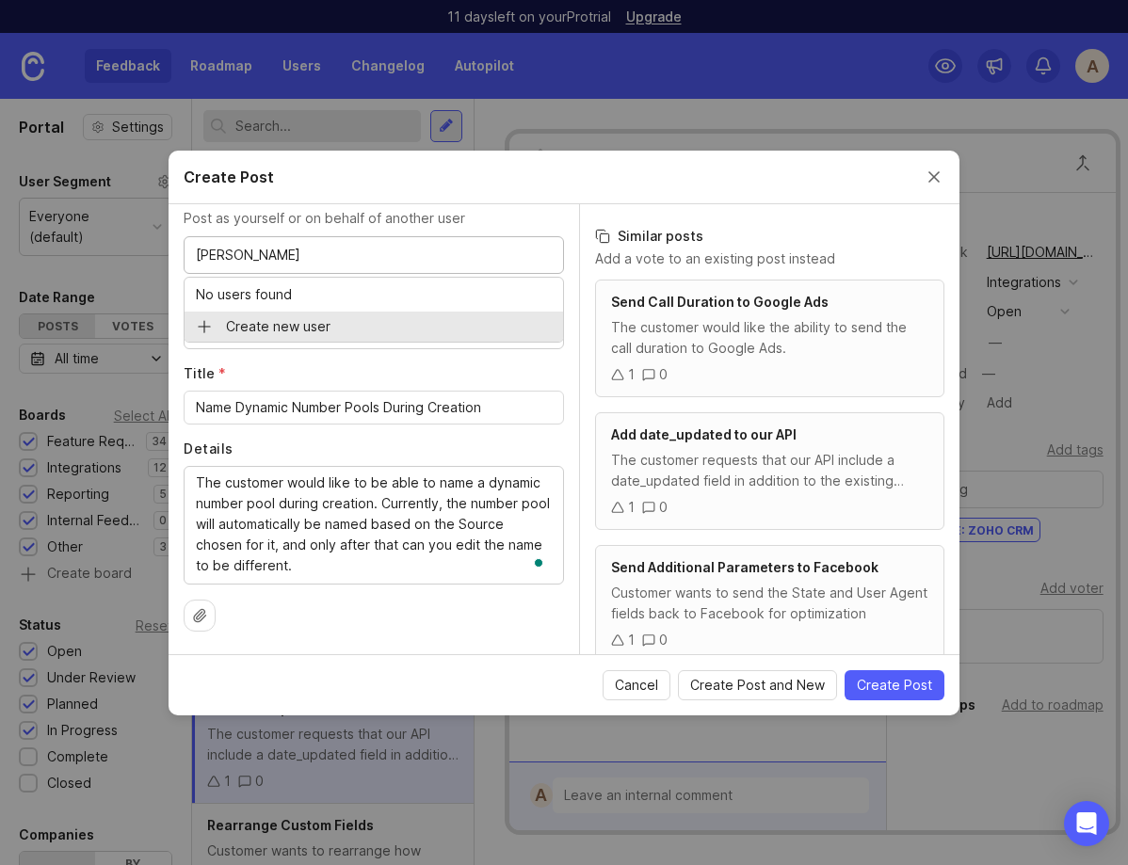
type input "Sam Newton"
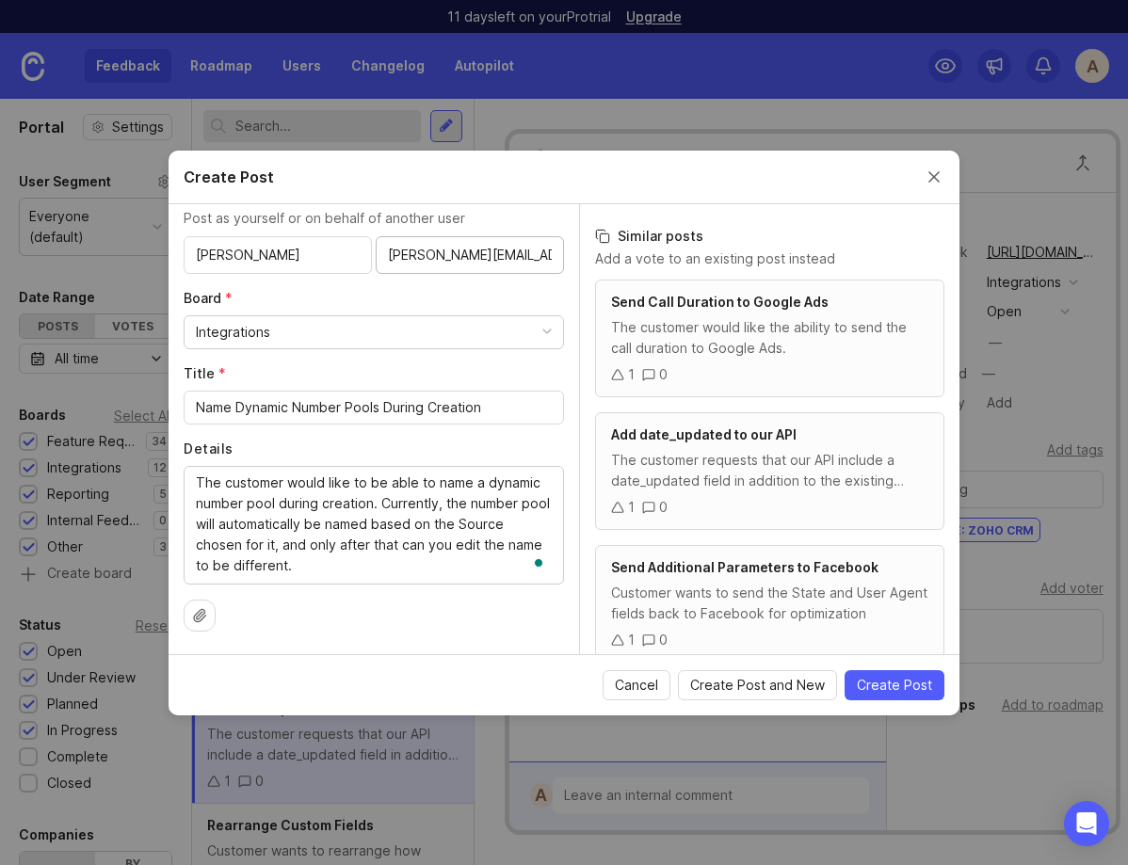
scroll to position [0, 70]
click at [451, 257] on input "sam.newton@homelocalservices.com" at bounding box center [470, 255] width 164 height 21
type input "sam.newton@homelocalservices.com"
click at [450, 286] on div "Author * Post as yourself or on behalf of another user Sam Newton sam.newton@ho…" at bounding box center [374, 429] width 411 height 450
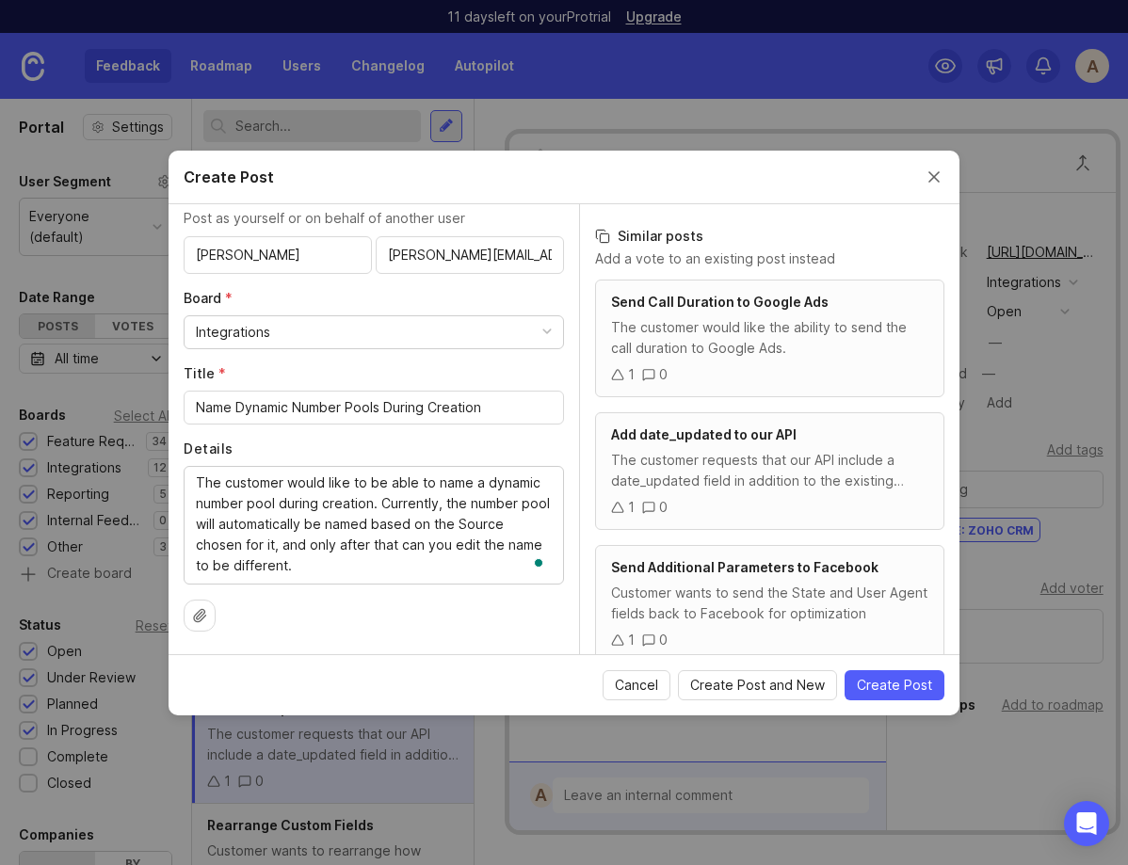
click at [358, 333] on div "Integrations" at bounding box center [374, 332] width 379 height 32
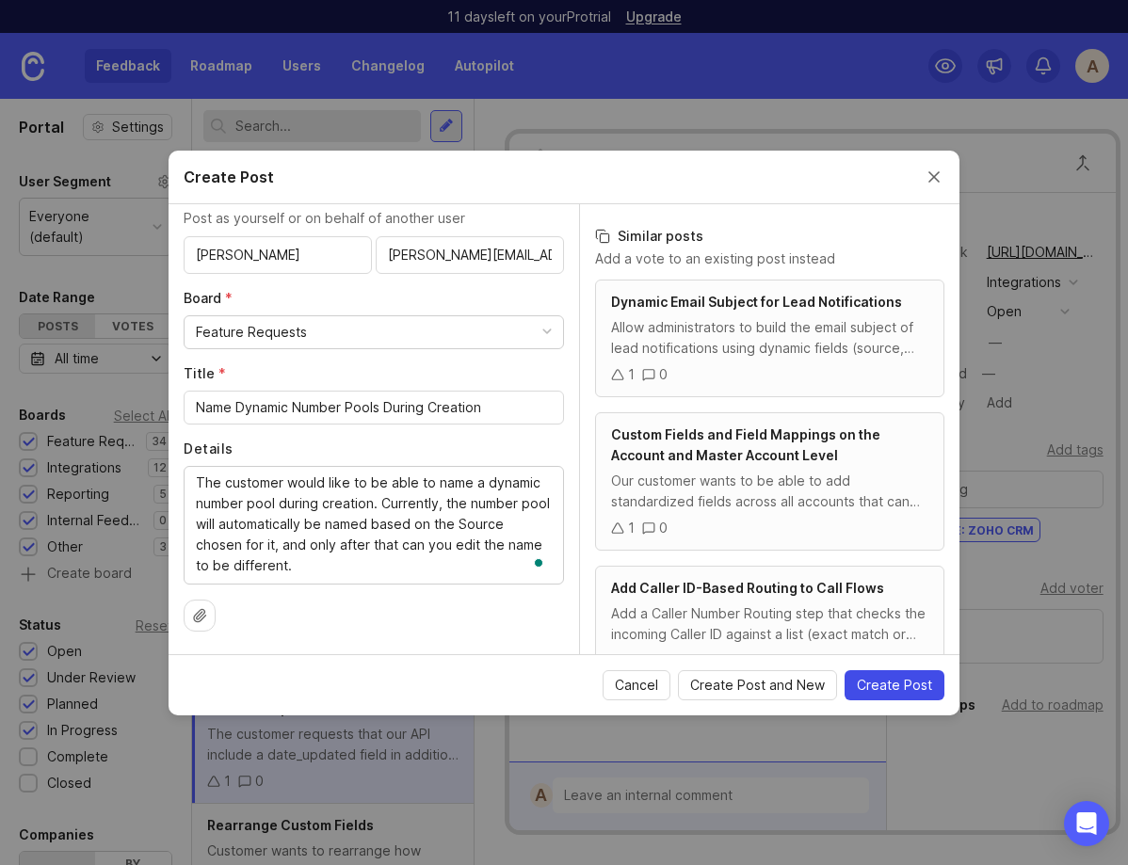
click at [918, 676] on span "Create Post" at bounding box center [894, 685] width 75 height 19
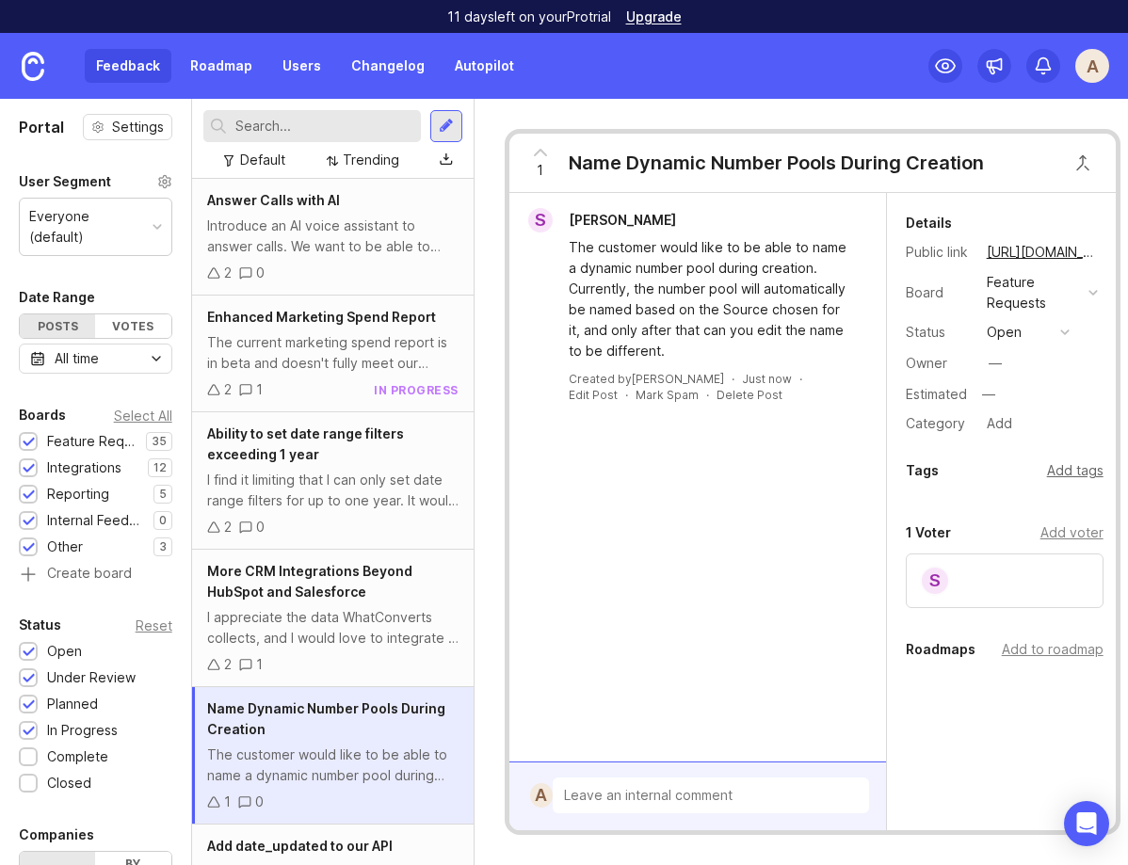
click at [1078, 469] on div "Add tags" at bounding box center [1075, 471] width 57 height 21
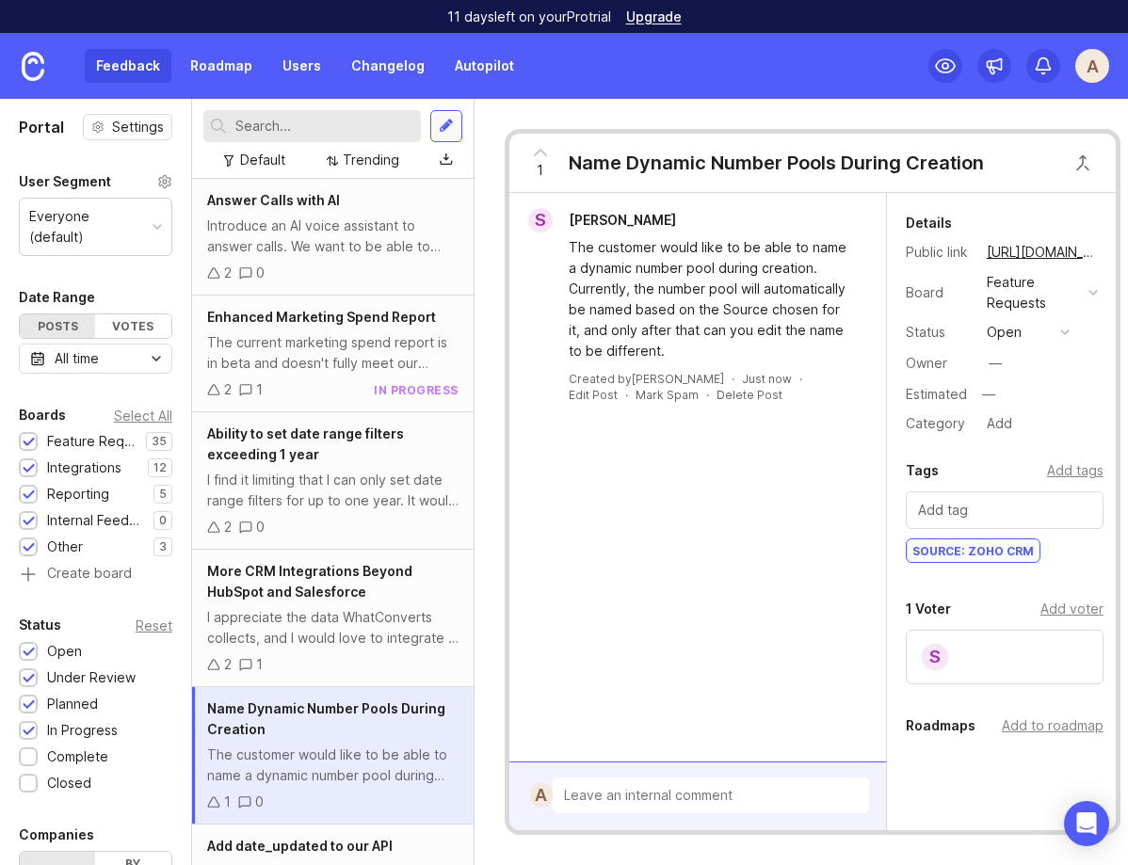
click at [448, 130] on div at bounding box center [446, 126] width 15 height 17
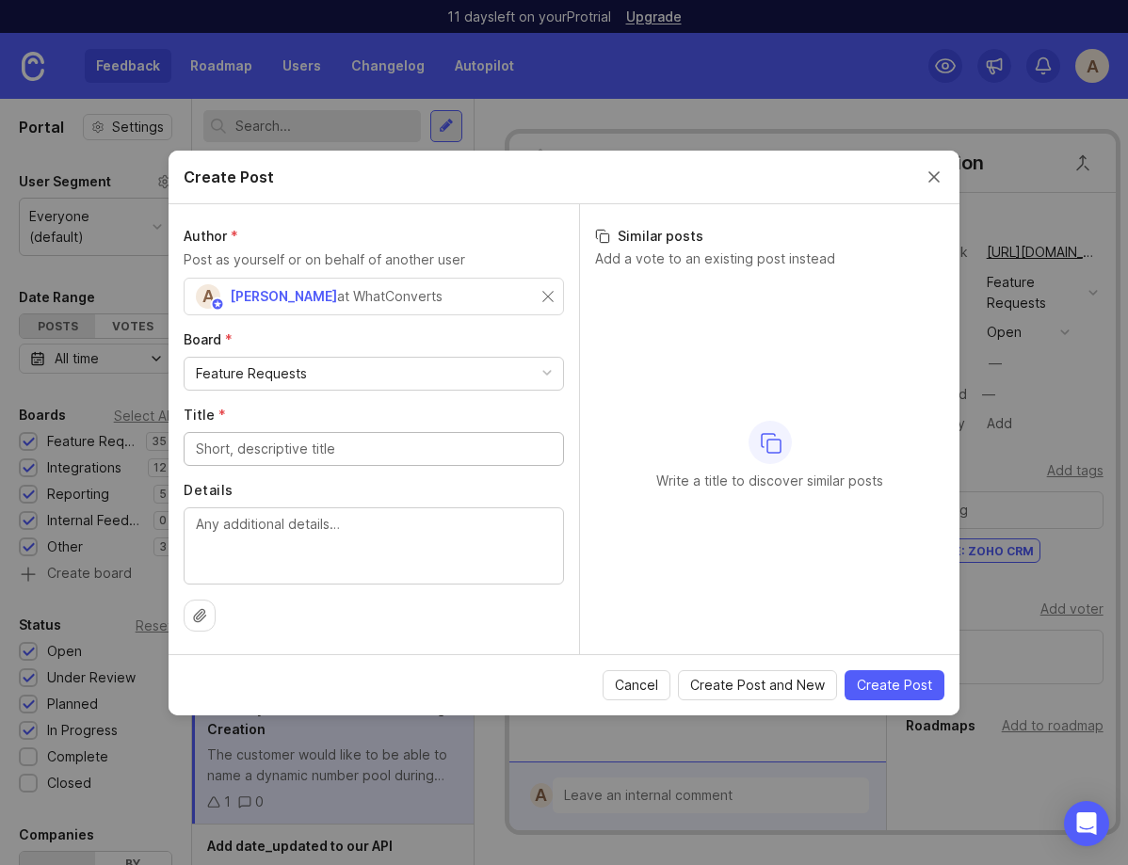
click at [299, 560] on textarea "Details" at bounding box center [374, 545] width 356 height 62
paste textarea "They would like to search for phone numbers in the dashboard using dashes, hyph…"
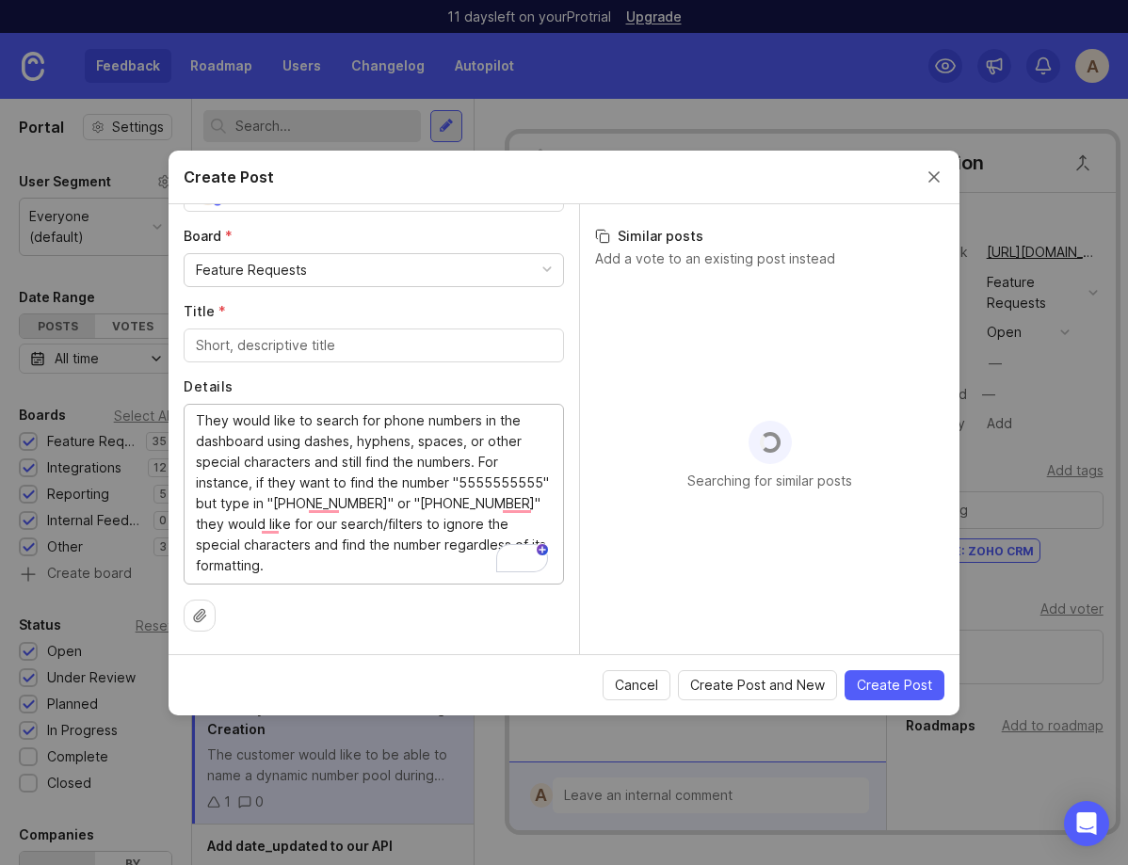
scroll to position [104, 0]
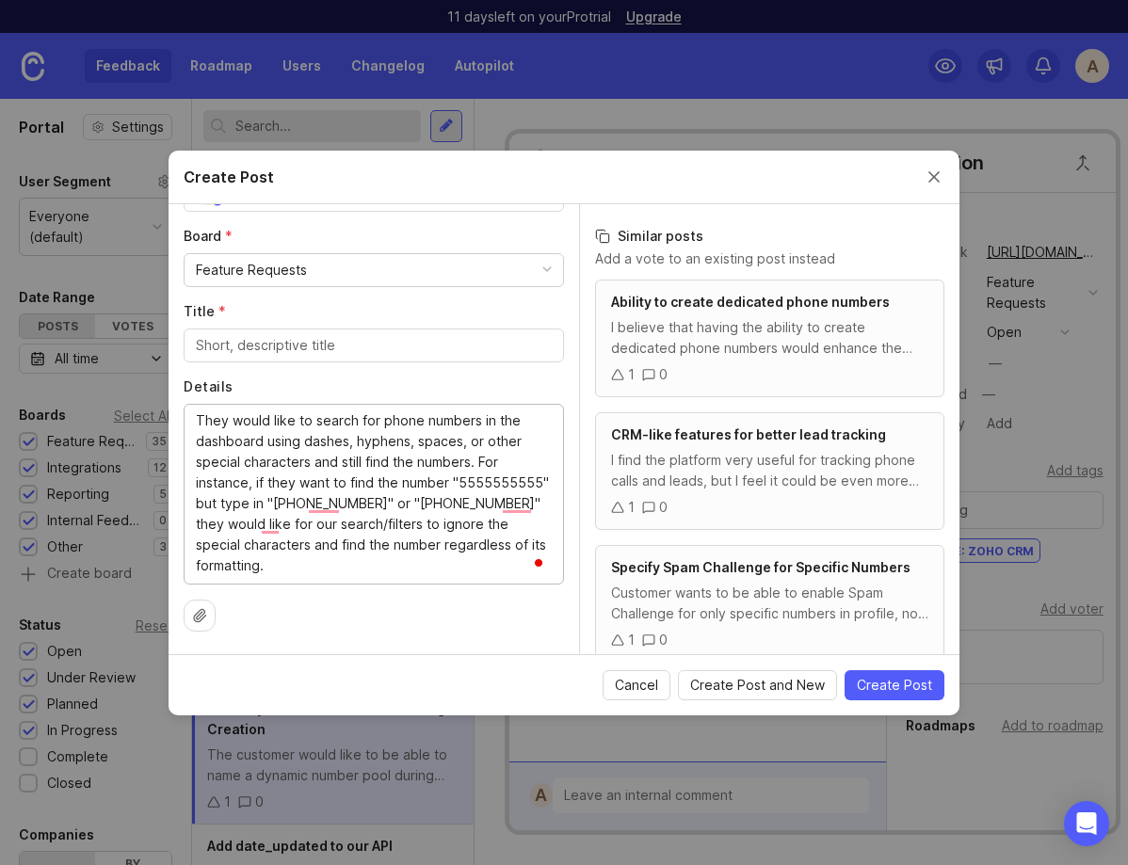
type textarea "They would like to search for phone numbers in the dashboard using dashes, hyph…"
click at [209, 361] on div at bounding box center [374, 346] width 380 height 34
type input "Improve search"
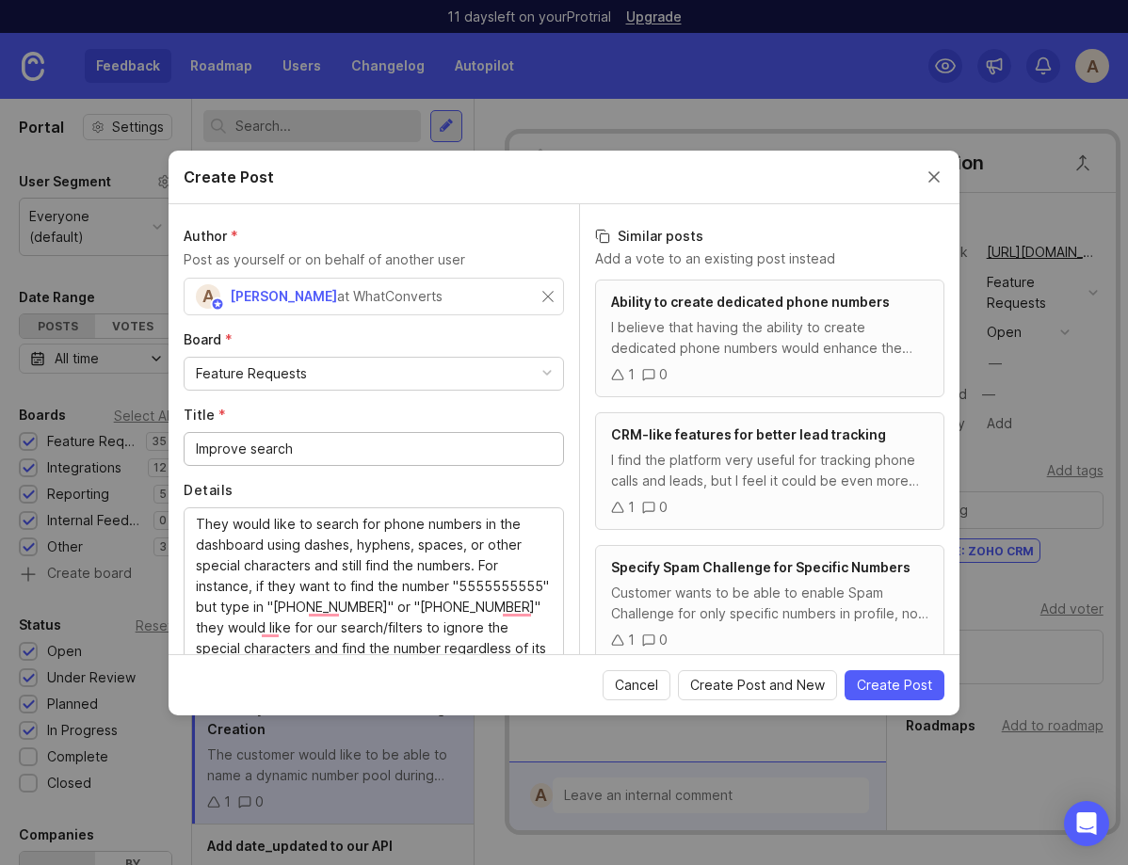
scroll to position [104, 0]
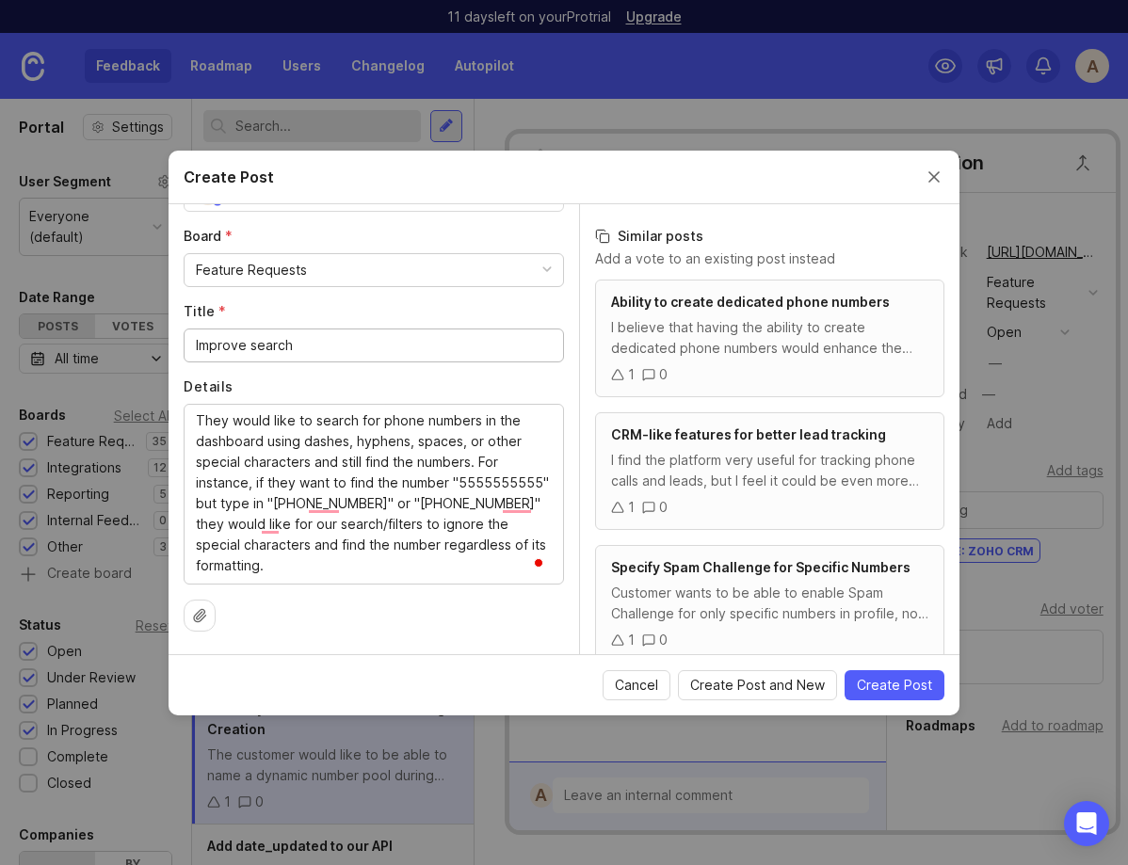
drag, startPoint x: 249, startPoint y: 347, endPoint x: 337, endPoint y: 347, distance: 88.5
click at [337, 347] on input "Improve search" at bounding box center [374, 345] width 356 height 21
type input "Improve Search Strictness in Dashboard"
click at [345, 370] on div "Author * Post as yourself or on behalf of another user A [PERSON_NAME] States a…" at bounding box center [374, 429] width 411 height 450
click at [410, 345] on input "Improve Search Strictness in Dashboard" at bounding box center [374, 345] width 356 height 21
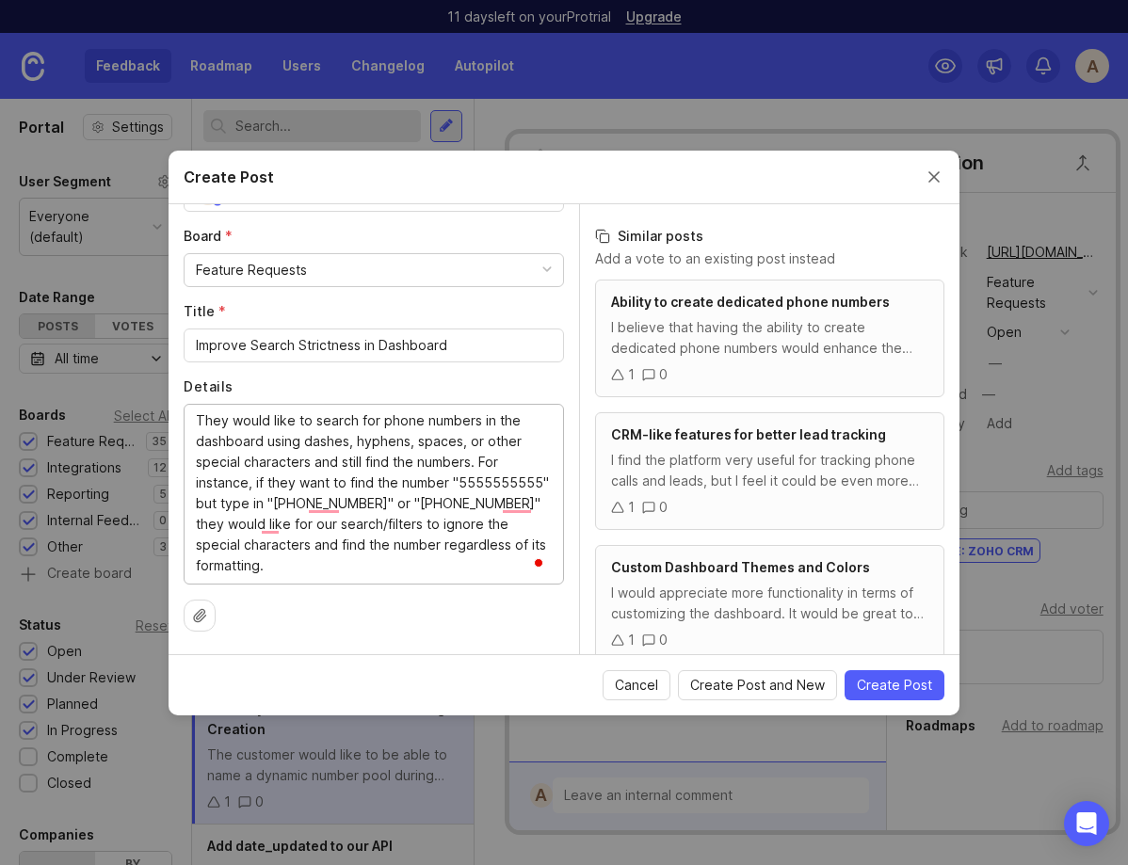
click at [407, 437] on textarea "They would like to search for phone numbers in the dashboard using dashes, hyph…" at bounding box center [374, 494] width 356 height 166
click at [263, 345] on input "Improve Search Strictness in Dashboard" at bounding box center [374, 345] width 356 height 21
click at [263, 344] on input "Improve Search Strictness in Dashboard" at bounding box center [374, 345] width 356 height 21
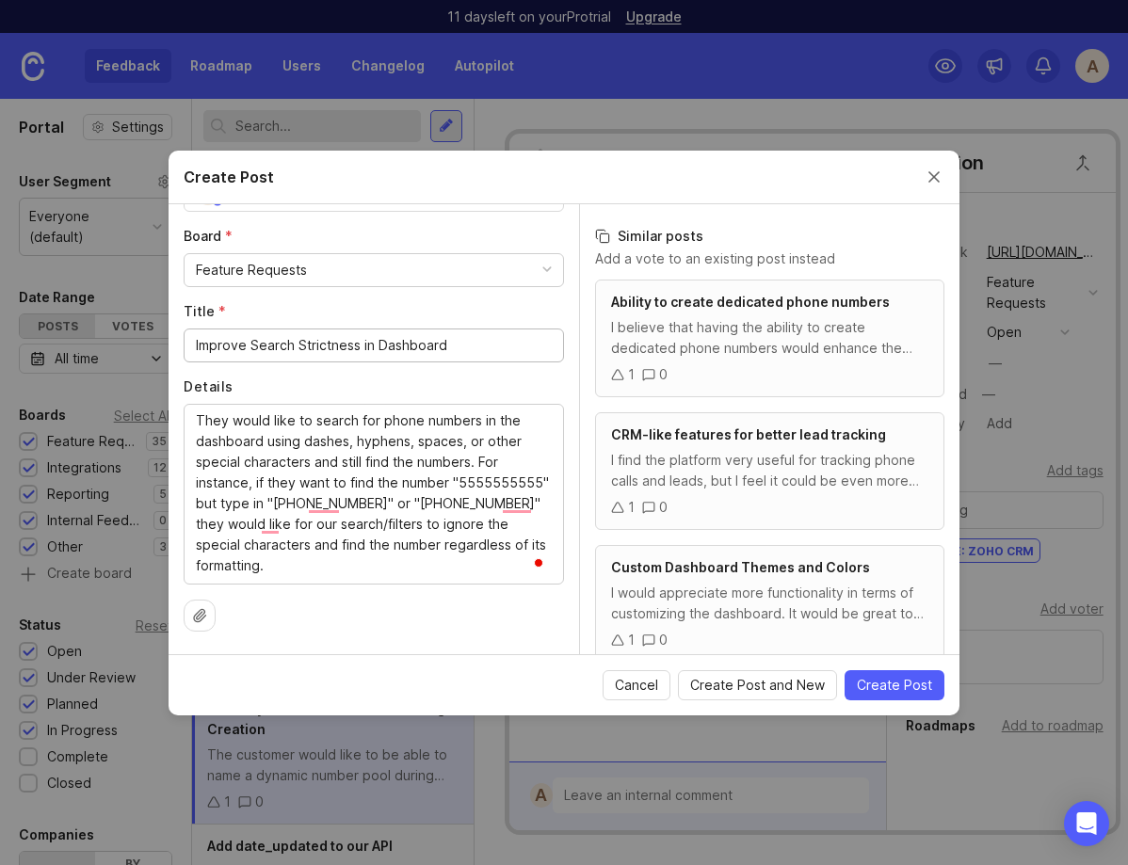
click at [263, 344] on input "Improve Search Strictness in Dashboard" at bounding box center [374, 345] width 356 height 21
click at [267, 352] on input "Improve Search Strictness in Dashboard" at bounding box center [374, 345] width 356 height 21
click at [329, 344] on input "Improve Search Strictness in Dashboard" at bounding box center [374, 345] width 356 height 21
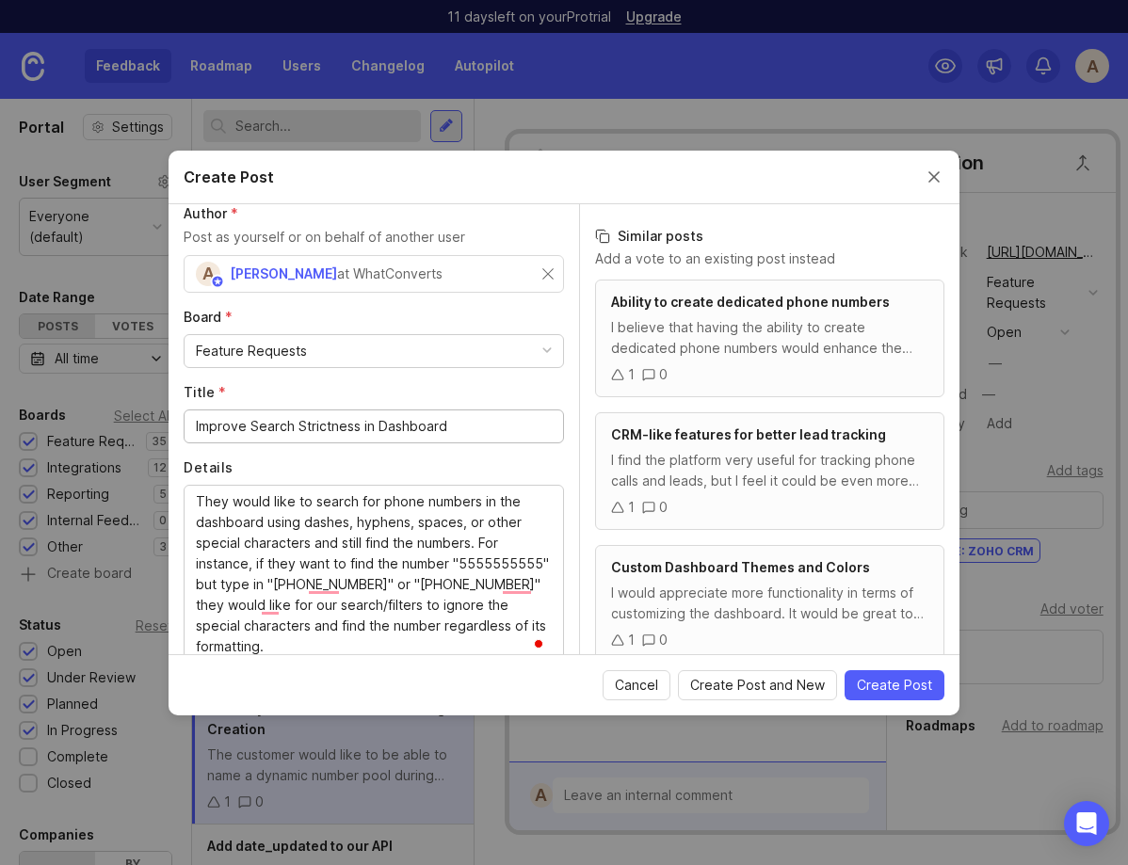
scroll to position [0, 0]
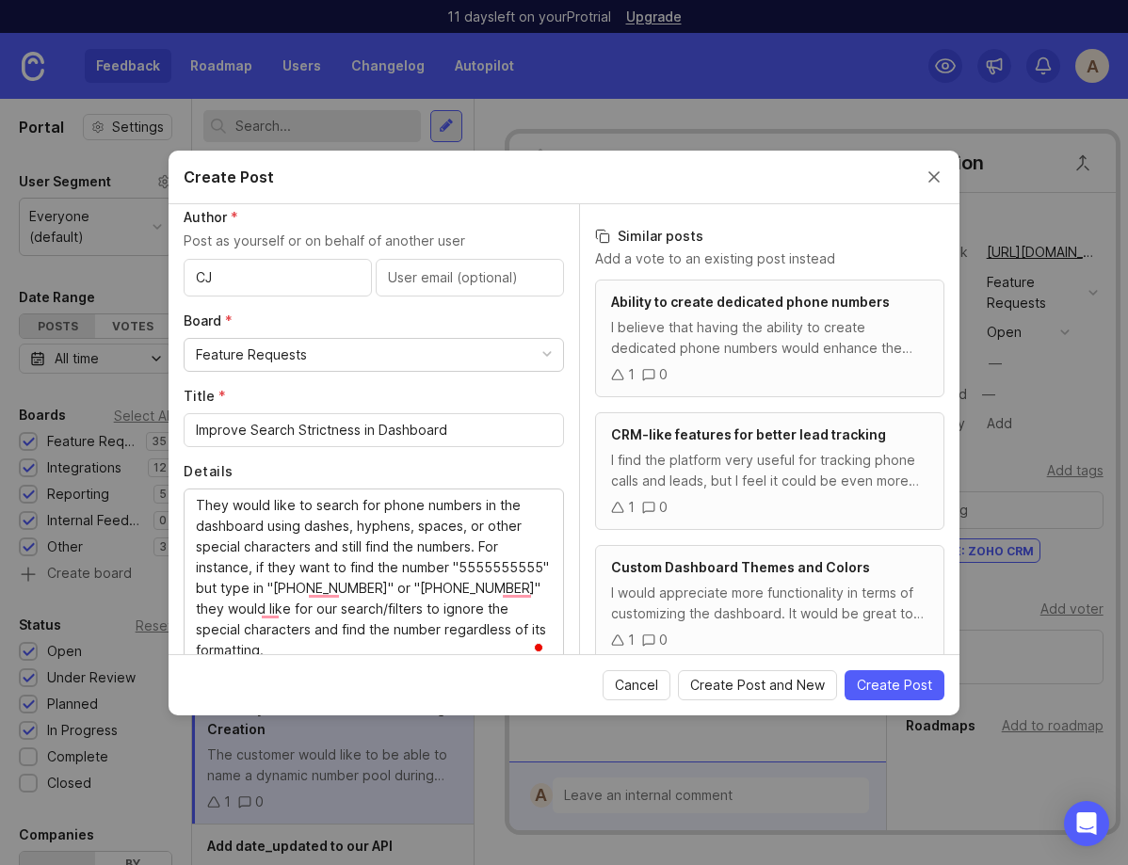
click at [283, 288] on div "CJ" at bounding box center [278, 278] width 188 height 38
type input "CJ Bezak"
click at [403, 280] on input "text" at bounding box center [470, 277] width 164 height 21
paste input "cj@blgwins.com"
type input "cj@blgwins.com"
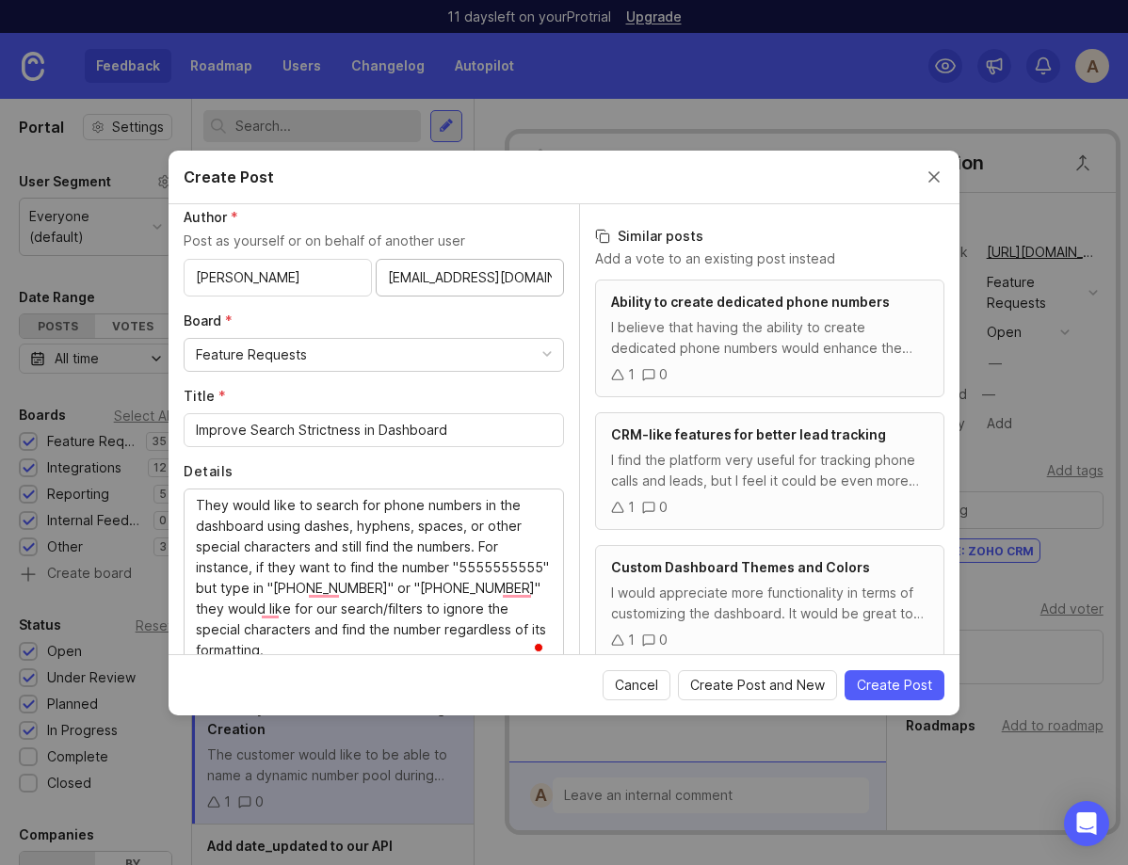
click at [380, 348] on div "Feature Requests" at bounding box center [374, 355] width 379 height 32
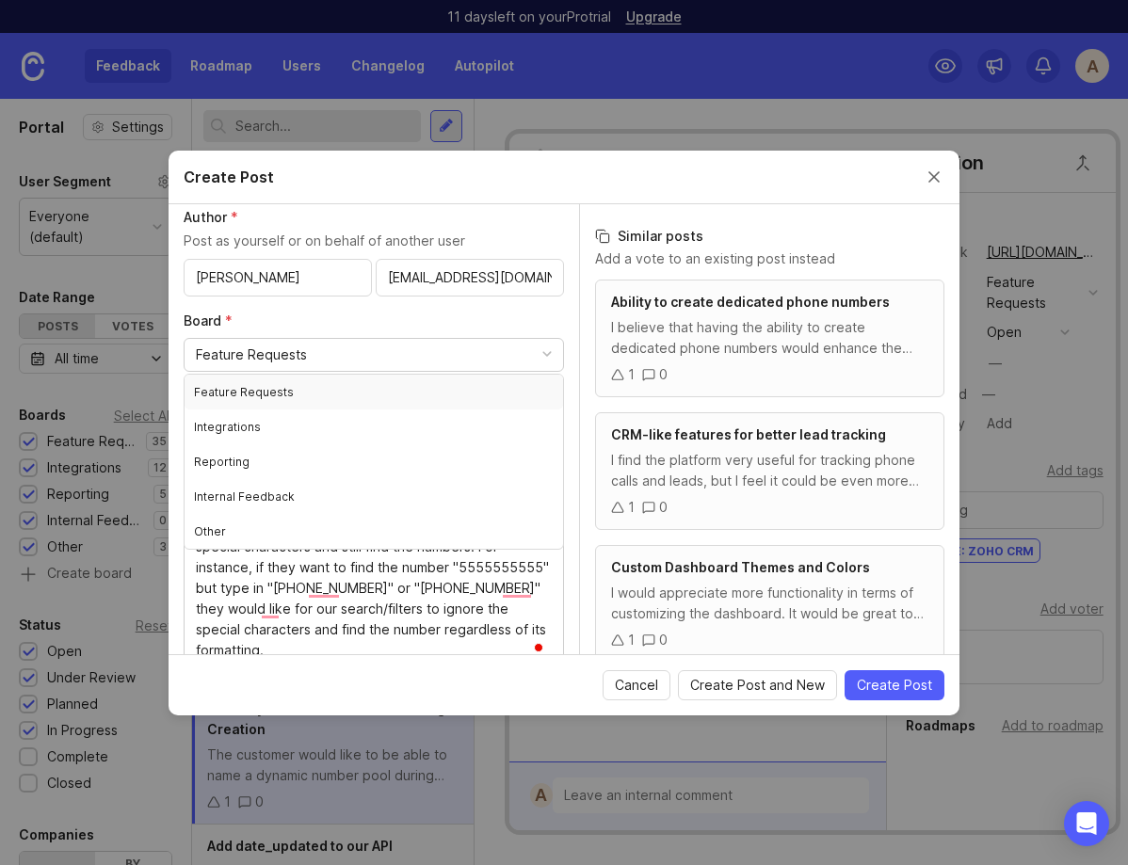
click at [406, 331] on div "Board * Feature Requests" at bounding box center [374, 342] width 380 height 60
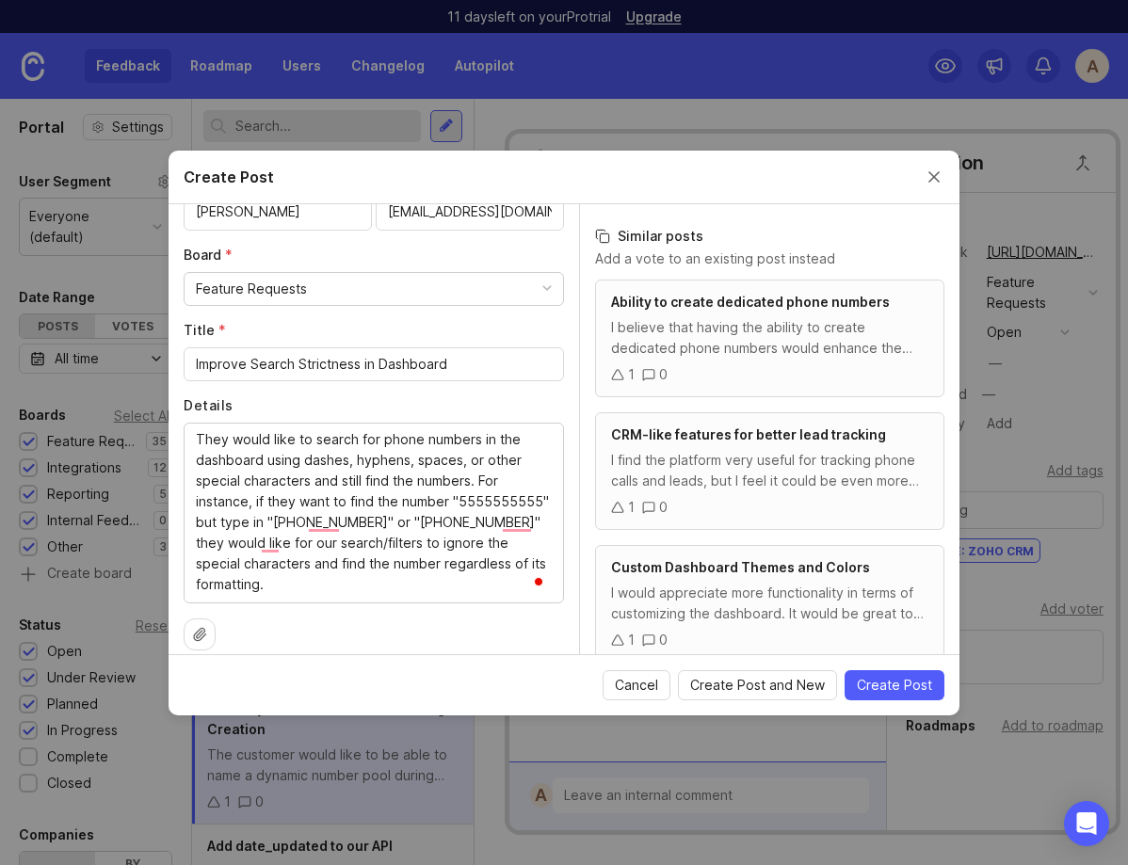
scroll to position [94, 0]
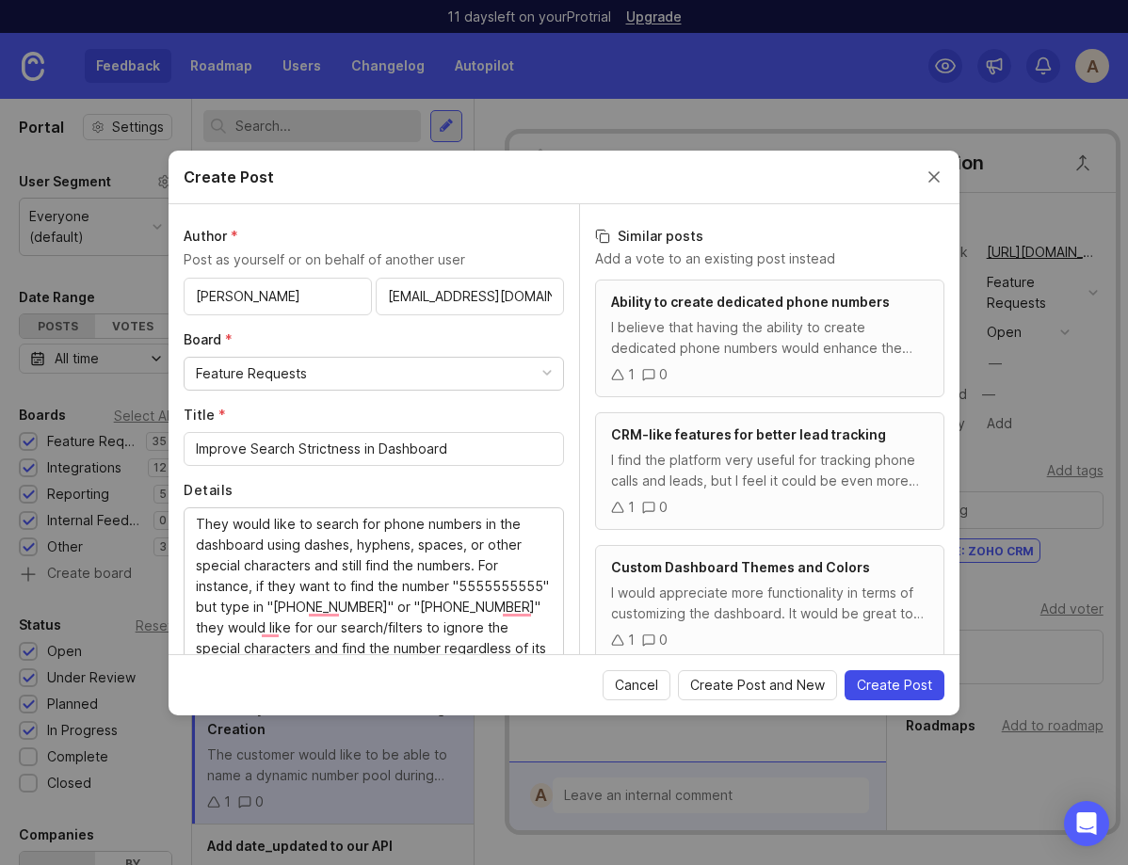
click at [897, 687] on span "Create Post" at bounding box center [894, 685] width 75 height 19
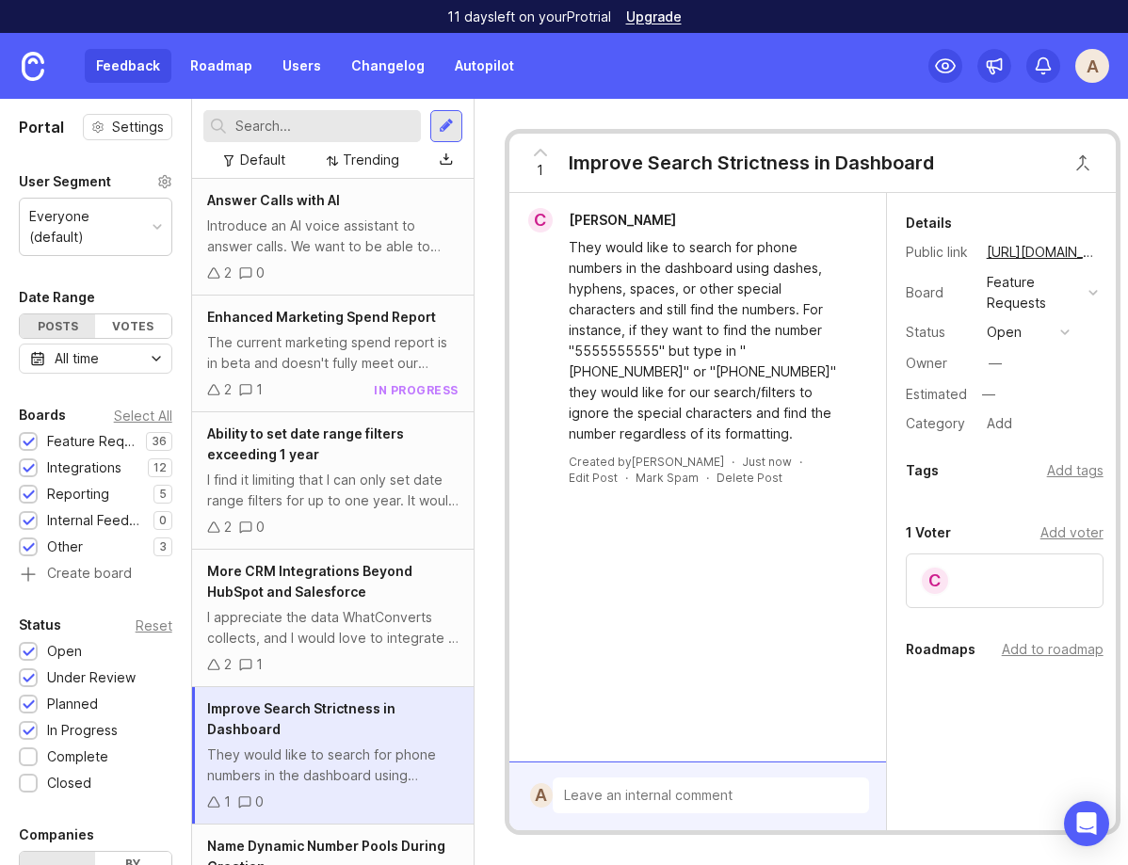
click at [693, 317] on div "They would like to search for phone numbers in the dashboard using dashes, hyph…" at bounding box center [709, 340] width 280 height 207
click at [646, 289] on div "They would like to search for phone numbers in the dashboard using dashes, hyph…" at bounding box center [709, 340] width 280 height 207
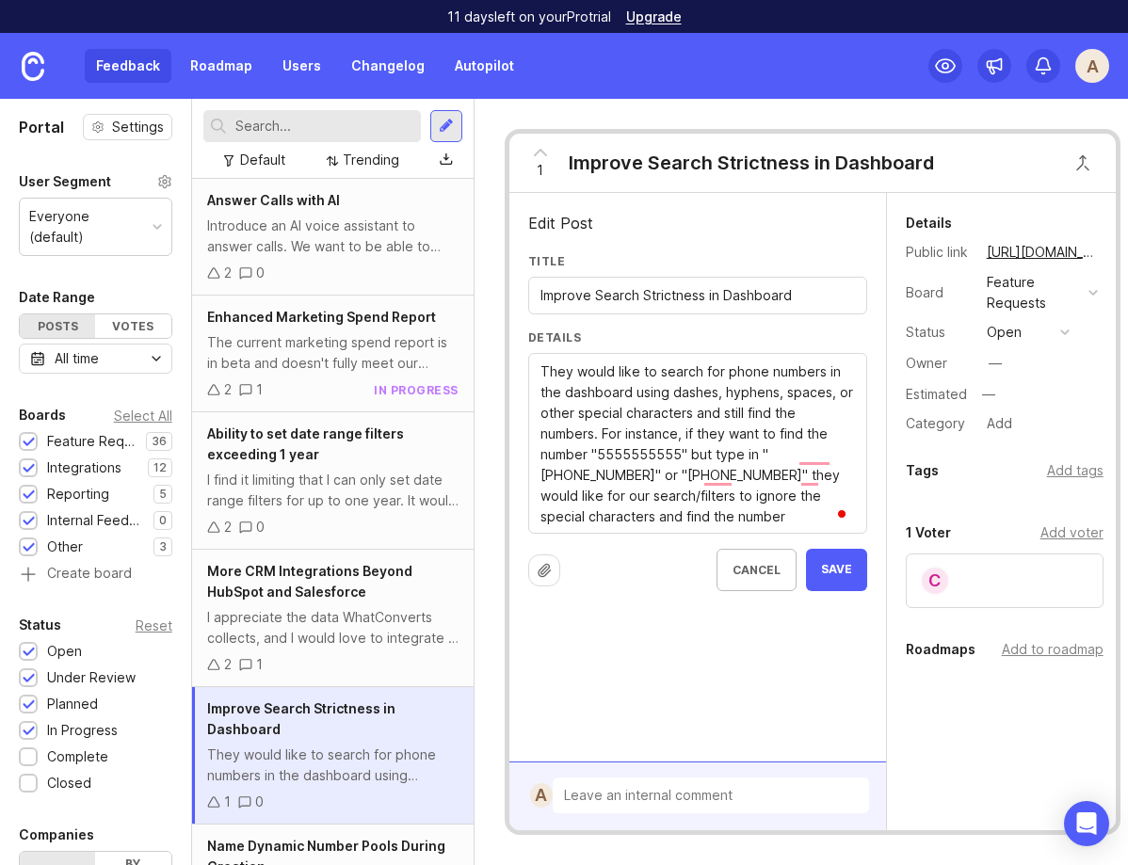
click at [611, 374] on textarea "They would like to search for phone numbers in the dashboard using dashes, hyph…" at bounding box center [698, 445] width 315 height 166
click at [545, 371] on textarea "They would like to search for phone numbers in the dashboard using dashes, hyph…" at bounding box center [698, 445] width 315 height 166
click at [661, 473] on textarea "They would like to search for phone numbers in the dashboard using dashes, hyph…" at bounding box center [698, 445] width 315 height 166
type textarea "I would like to search for phone numbers in the dashboard using dashes, hyphens…"
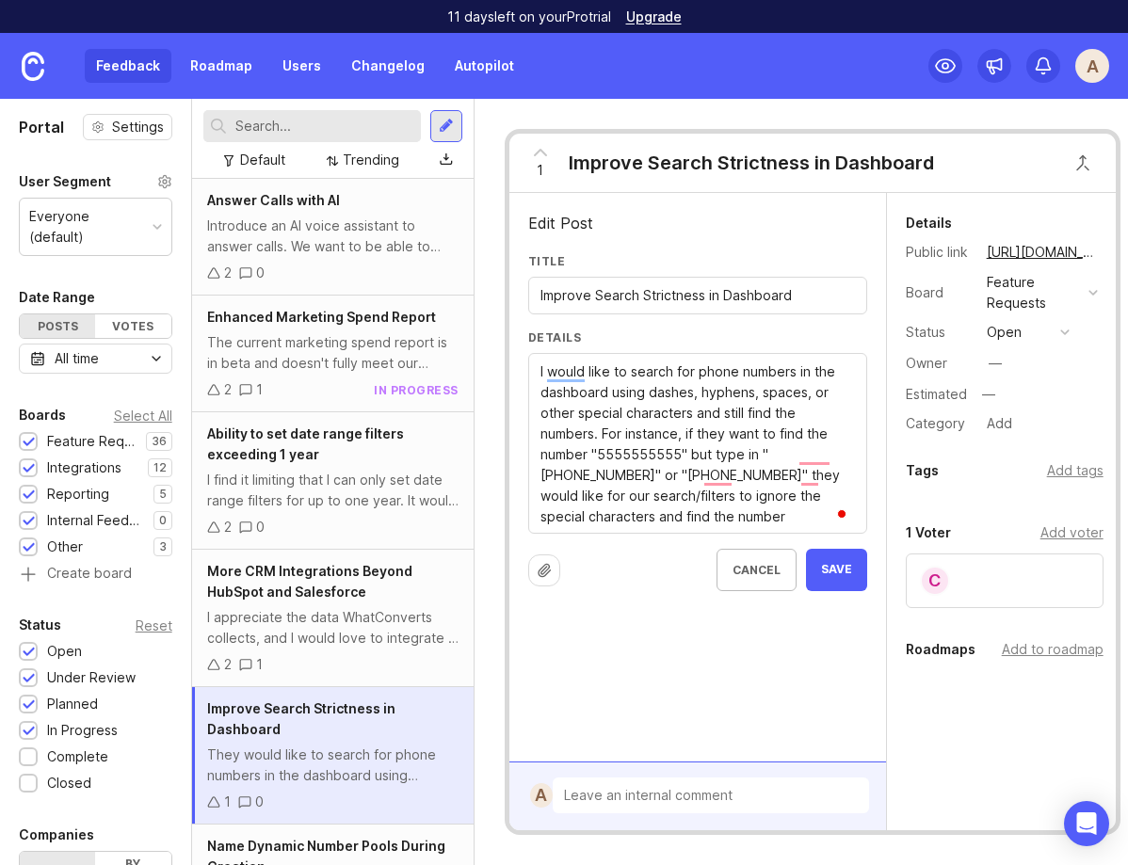
click at [564, 356] on div "They would like to search for phone numbers in the dashboard using dashes, hyph…" at bounding box center [697, 443] width 339 height 181
click at [561, 372] on textarea "They would like to search for phone numbers in the dashboard using dashes, hyph…" at bounding box center [698, 445] width 315 height 166
click at [849, 571] on span "Save" at bounding box center [836, 570] width 31 height 16
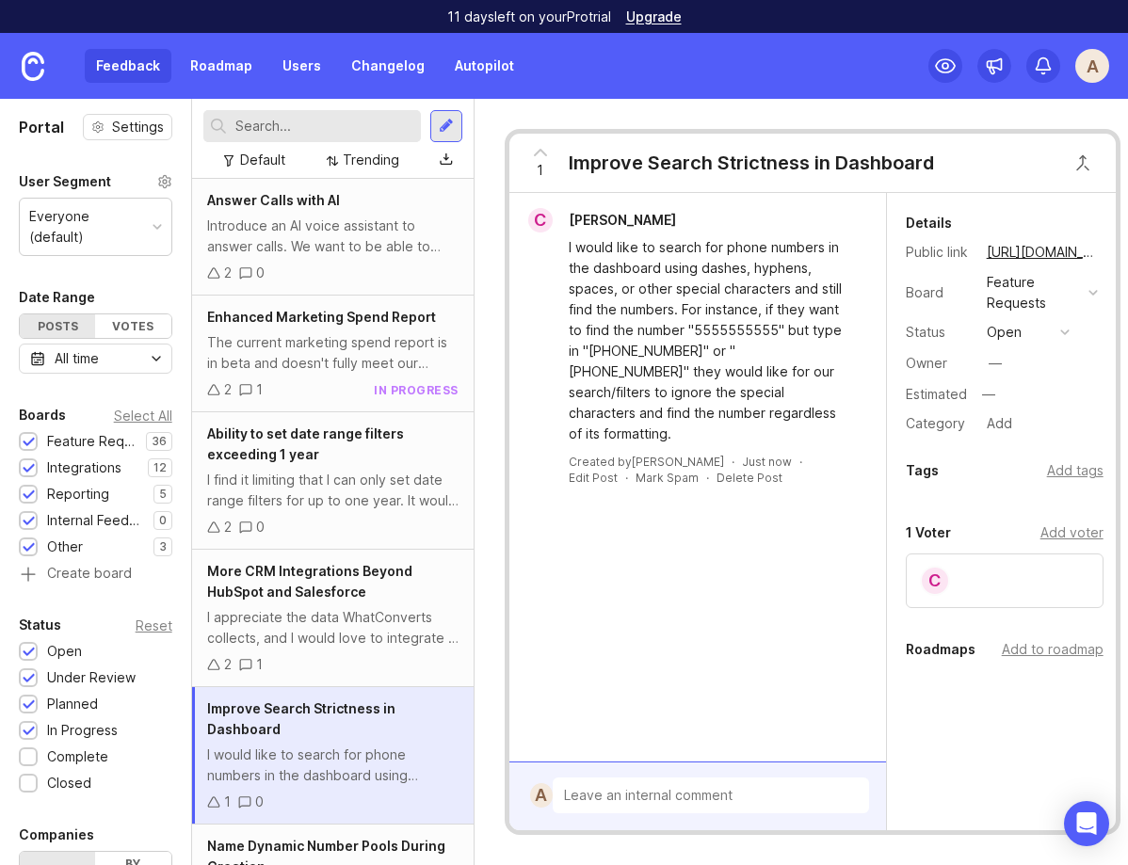
click at [693, 359] on div "I would like to search for phone numbers in the dashboard using dashes, hyphens…" at bounding box center [709, 340] width 280 height 207
click at [685, 348] on div "I would like to search for phone numbers in the dashboard using dashes, hyphens…" at bounding box center [709, 340] width 280 height 207
click at [682, 331] on div "I would like to search for phone numbers in the dashboard using dashes, hyphens…" at bounding box center [709, 340] width 280 height 207
click at [664, 309] on div "I would like to search for phone numbers in the dashboard using dashes, hyphens…" at bounding box center [709, 340] width 280 height 207
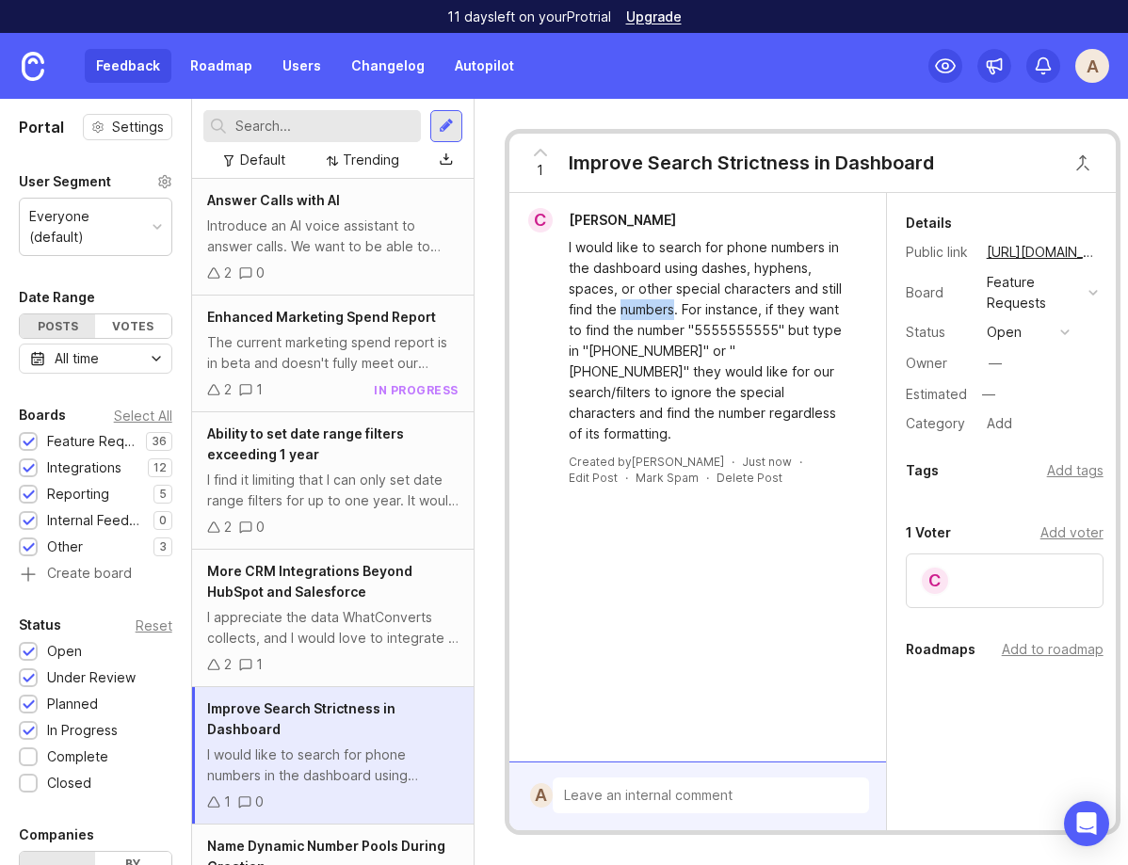
click at [664, 309] on div "I would like to search for phone numbers in the dashboard using dashes, hyphens…" at bounding box center [709, 340] width 280 height 207
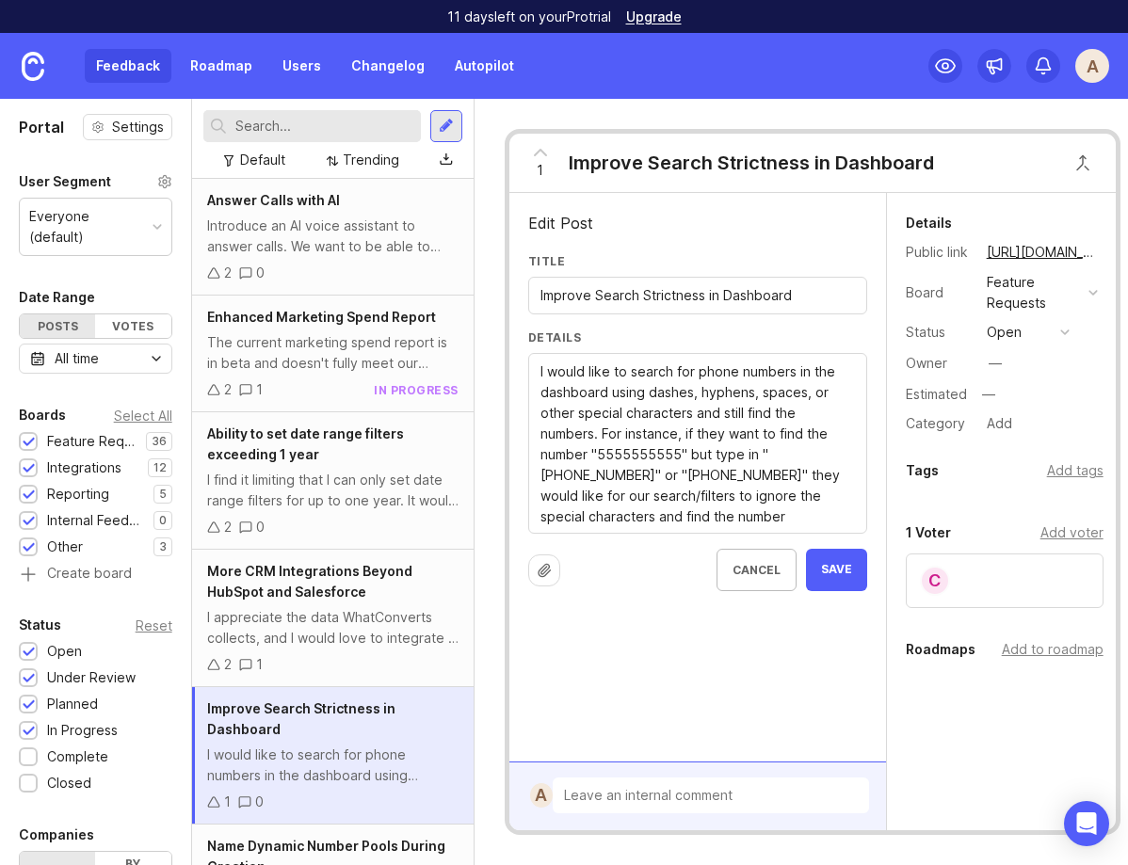
click at [712, 435] on textarea "I would like to search for phone numbers in the dashboard using dashes, hyphens…" at bounding box center [698, 445] width 315 height 166
type textarea "I would like to search for phone numbers in the dashboard using dashes, hyphens…"
click at [848, 566] on span "Save" at bounding box center [836, 570] width 31 height 16
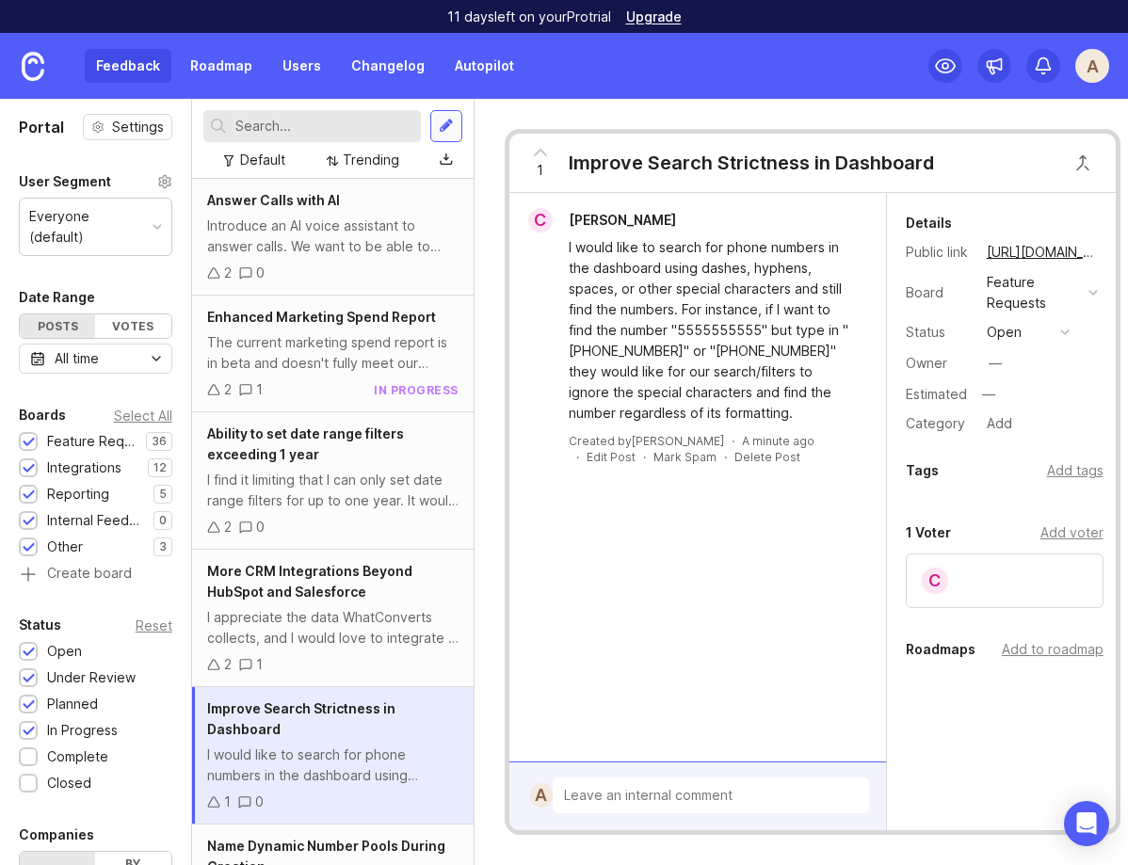
click at [450, 135] on div at bounding box center [446, 126] width 32 height 32
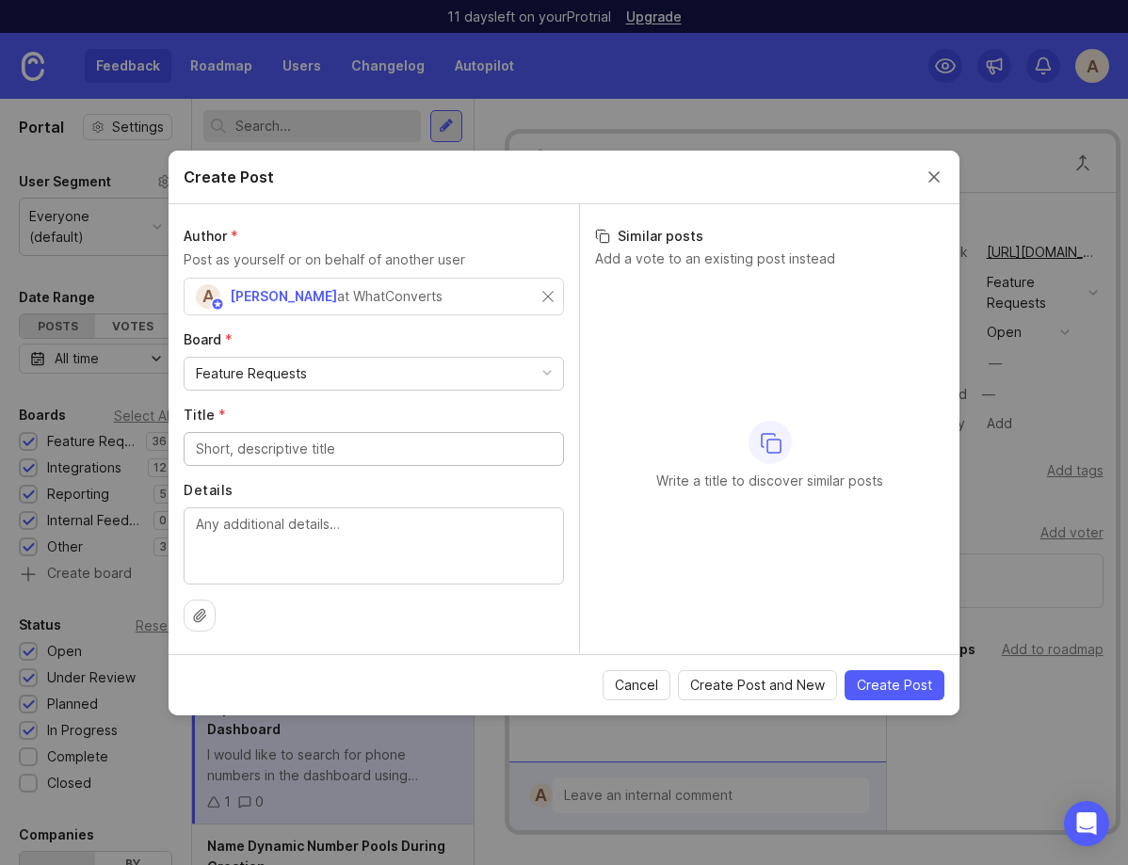
click at [320, 536] on textarea "Details" at bounding box center [374, 545] width 356 height 62
paste textarea "When a lead is recorded, we record the City, State, Country, and Zip Code field…"
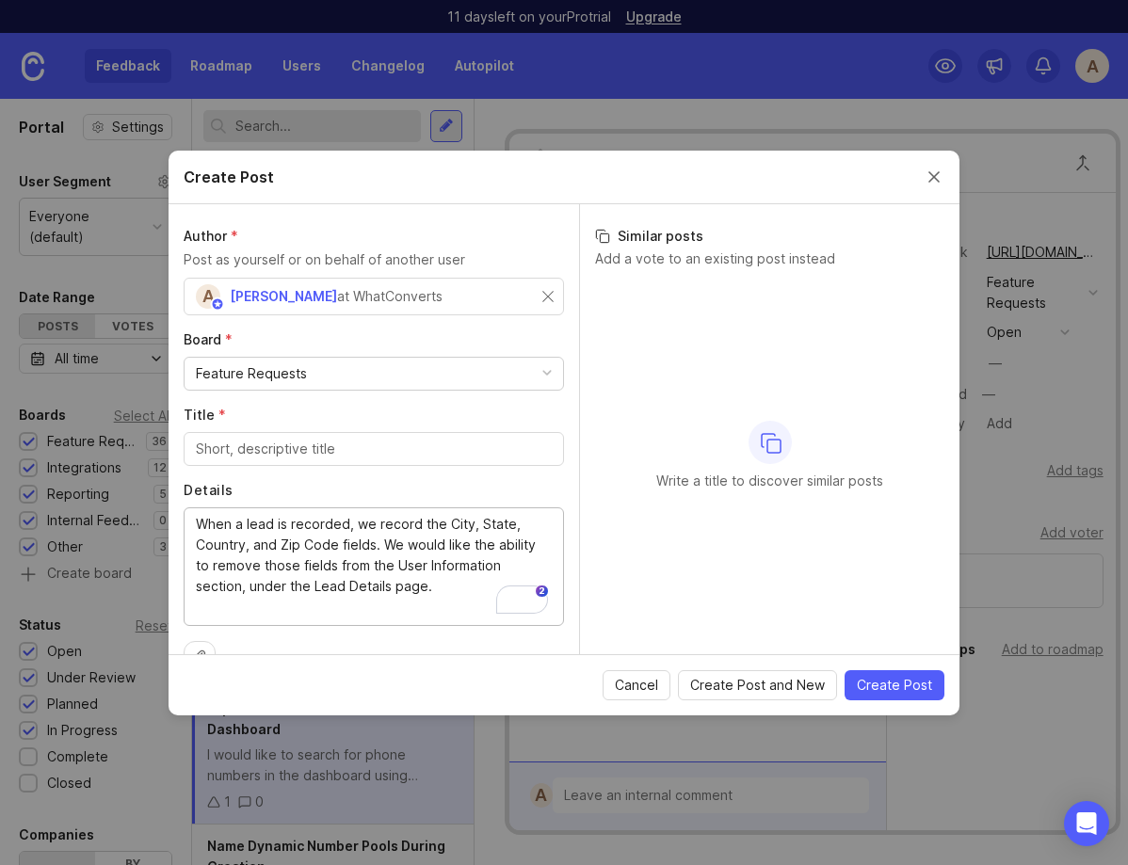
click at [278, 539] on textarea "When a lead is recorded, we record the City, State, Country, and Zip Code field…" at bounding box center [374, 566] width 356 height 104
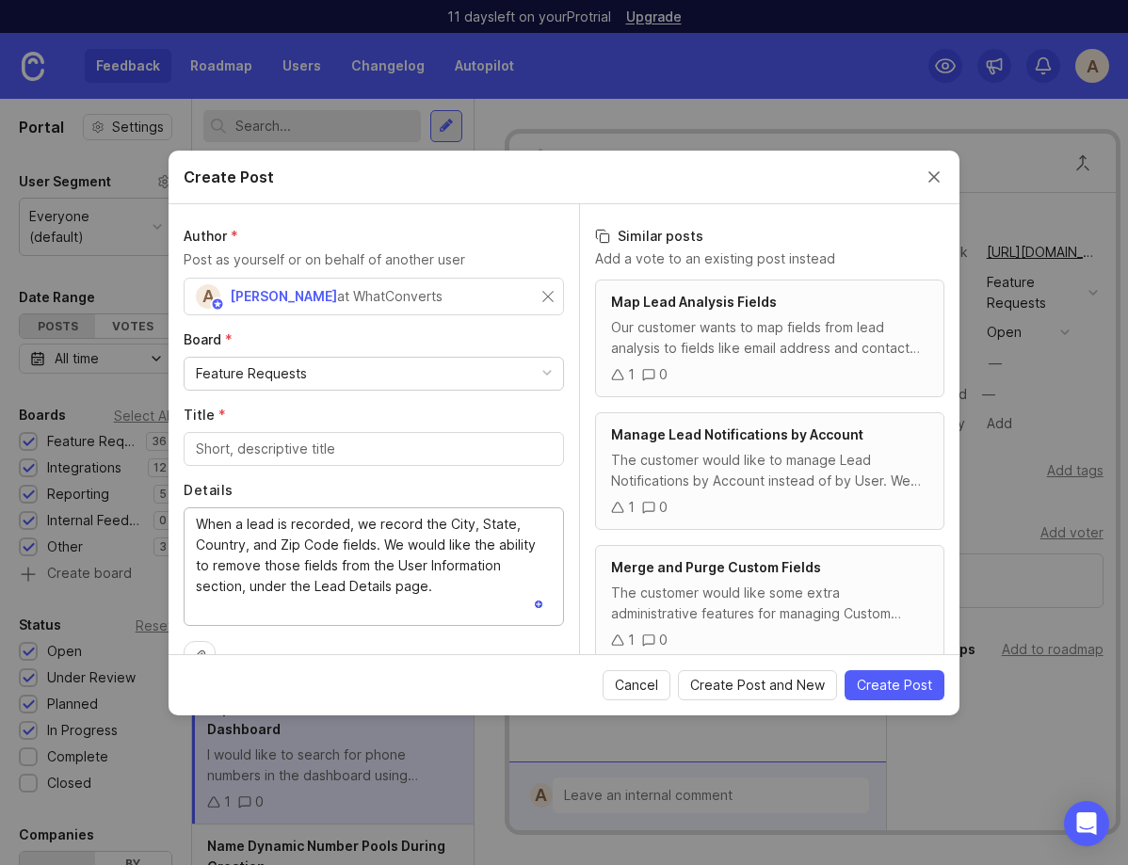
click at [233, 544] on textarea "When a lead is recorded, we record the City, State, Country, and Zip Code field…" at bounding box center [374, 566] width 356 height 104
drag, startPoint x: 195, startPoint y: 548, endPoint x: 195, endPoint y: 528, distance: 19.8
click at [196, 528] on textarea "When a lead is recorded, we record the City, State, Country, and Zip Code field…" at bounding box center [374, 566] width 356 height 104
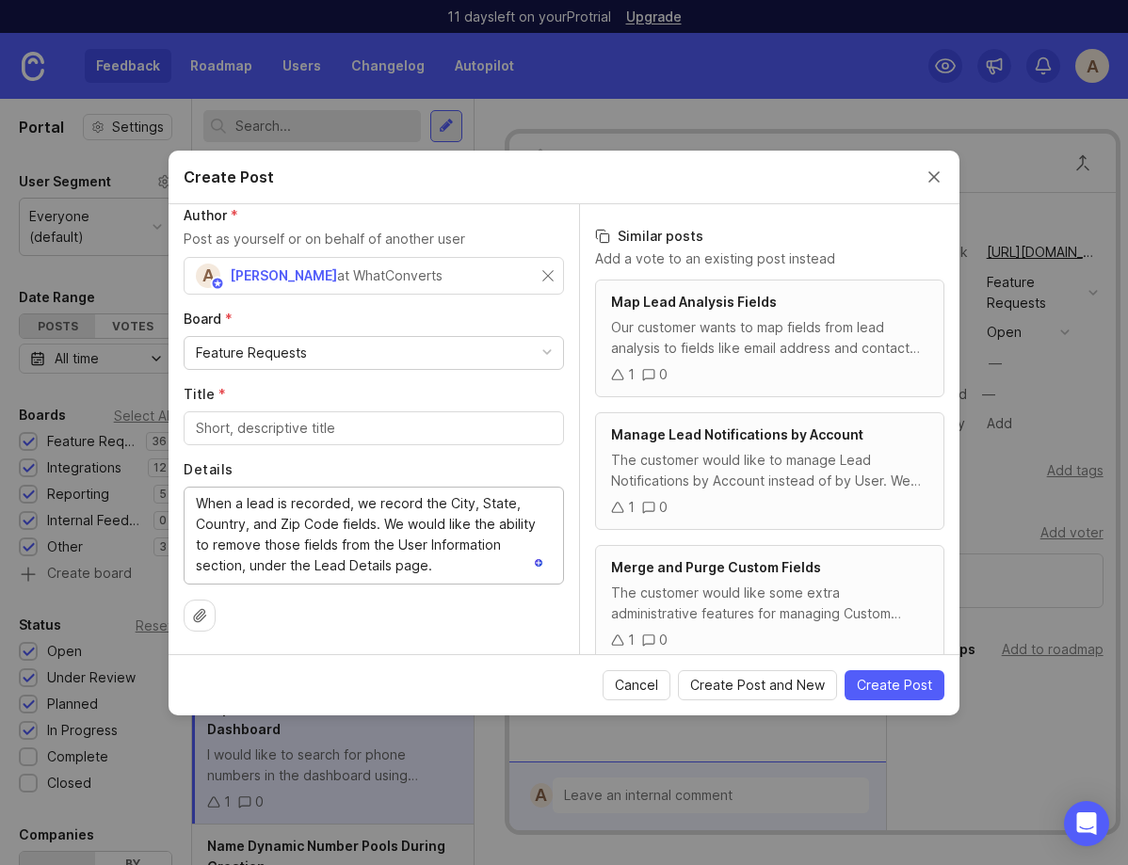
scroll to position [21, 0]
click at [279, 536] on textarea "When a lead is recorded, we record the City, State, Country, and Zip Code field…" at bounding box center [374, 534] width 356 height 83
click at [368, 554] on textarea "When a lead is recorded, we record the City, State, Country, and Zip Code field…" at bounding box center [374, 534] width 356 height 83
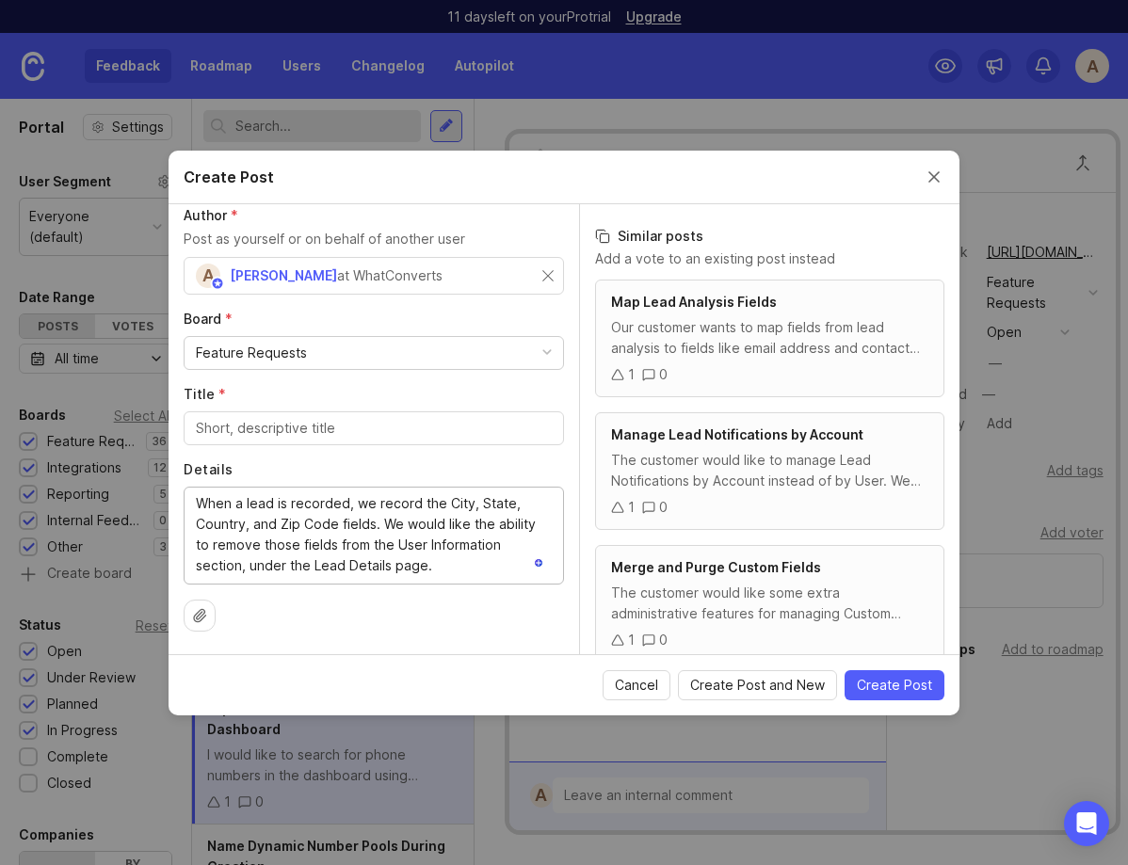
type textarea "When a lead is recorded, we record the City, State, Country, and Zip Code field…"
click at [219, 438] on input "Title *" at bounding box center [374, 428] width 356 height 21
click at [222, 436] on input "Customize Fields in User" at bounding box center [374, 428] width 356 height 21
drag, startPoint x: 264, startPoint y: 428, endPoint x: 428, endPoint y: 419, distance: 164.1
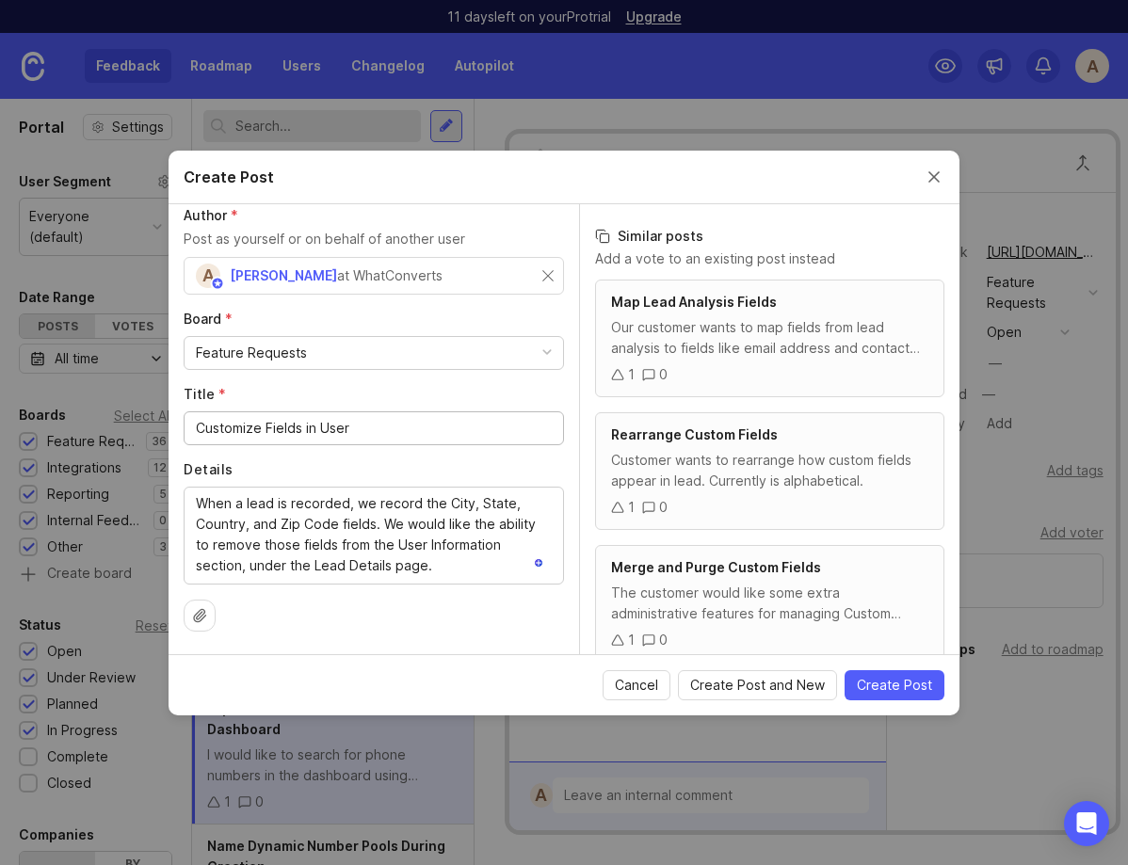
click at [428, 419] on input "Customize Fields in User" at bounding box center [374, 428] width 356 height 21
type input "Customize User Information Fields in Lead Manager"
click at [554, 279] on div "A Andy States at WhatConverts" at bounding box center [374, 276] width 380 height 38
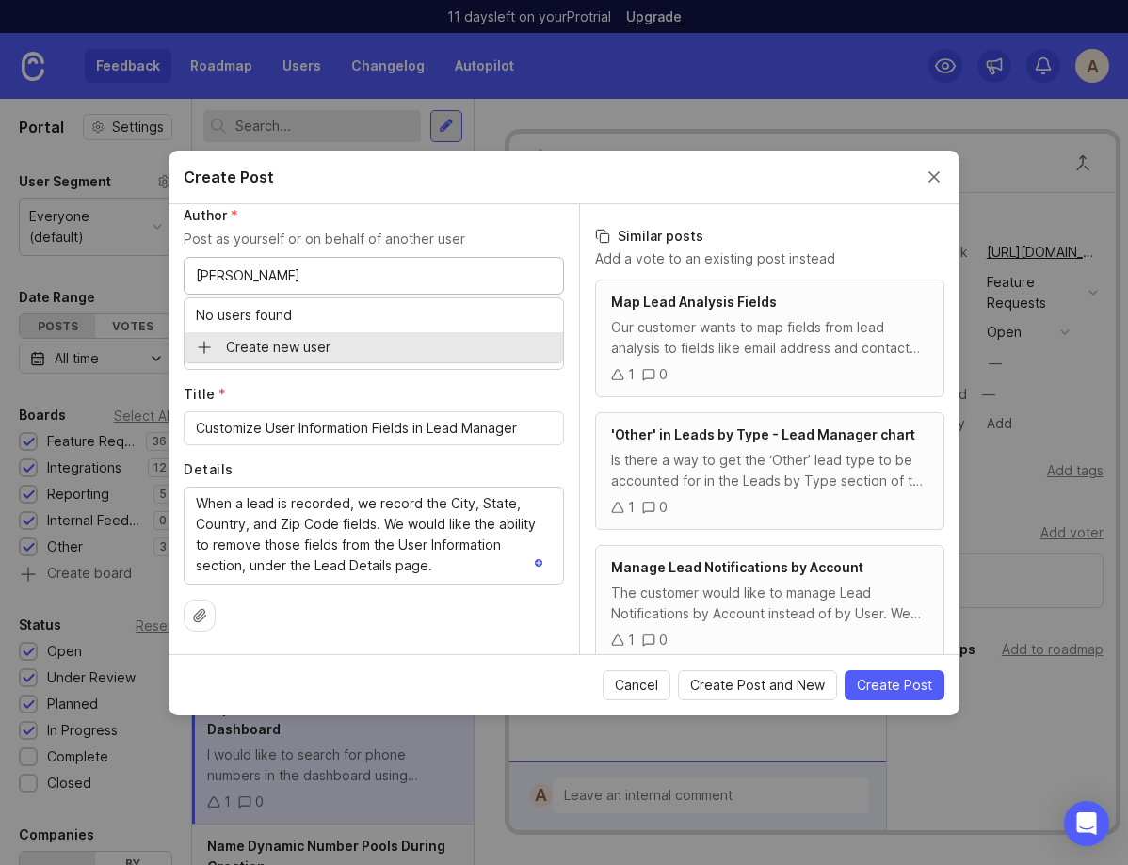
type input "Vlado Kico"
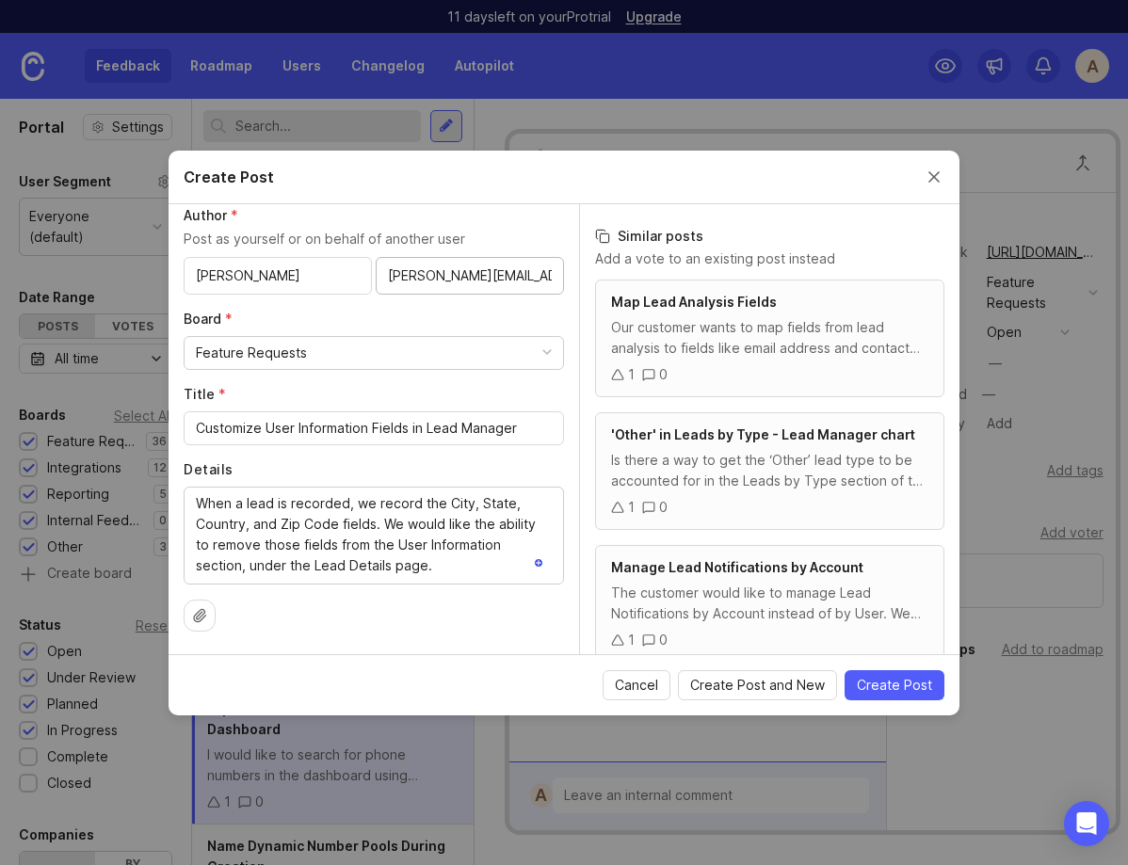
type input "vlado@royalweblab.com"
click at [521, 324] on label "Board *" at bounding box center [374, 319] width 380 height 19
click at [899, 692] on span "Create Post" at bounding box center [894, 685] width 75 height 19
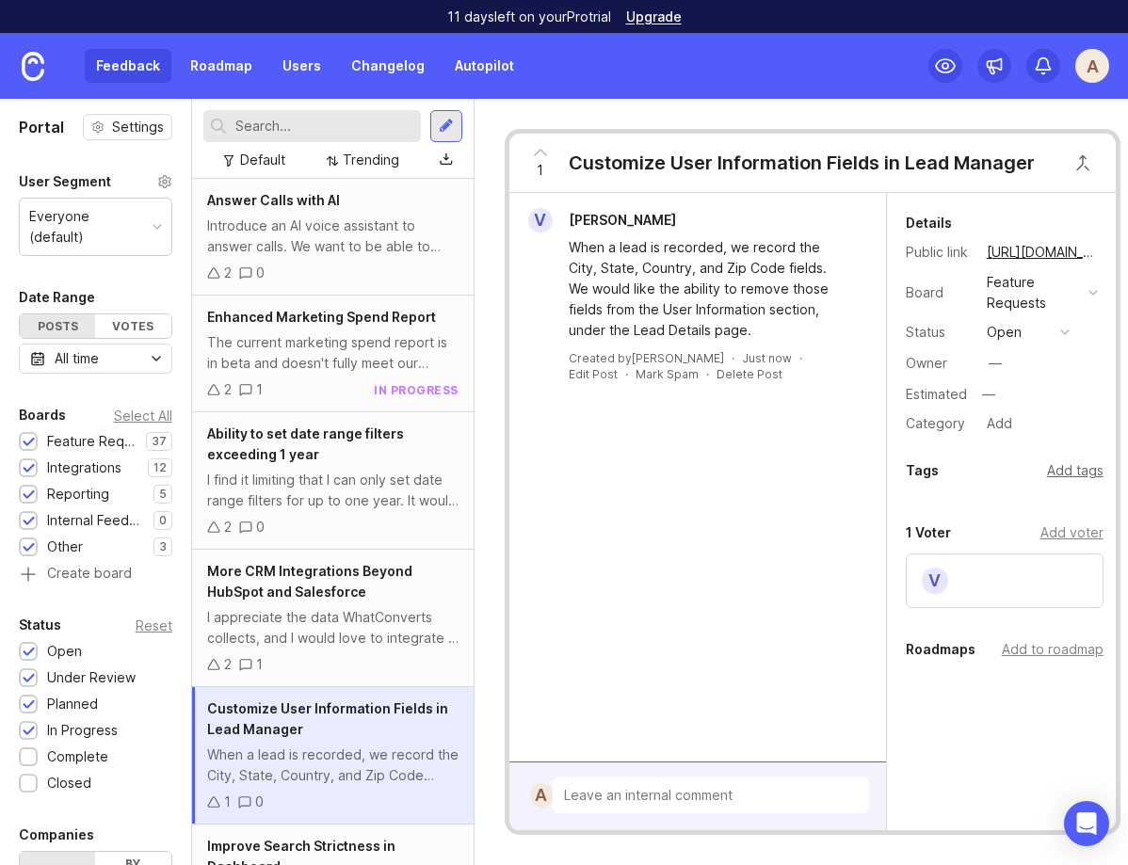
click at [1073, 469] on div "Add tags" at bounding box center [1075, 471] width 57 height 21
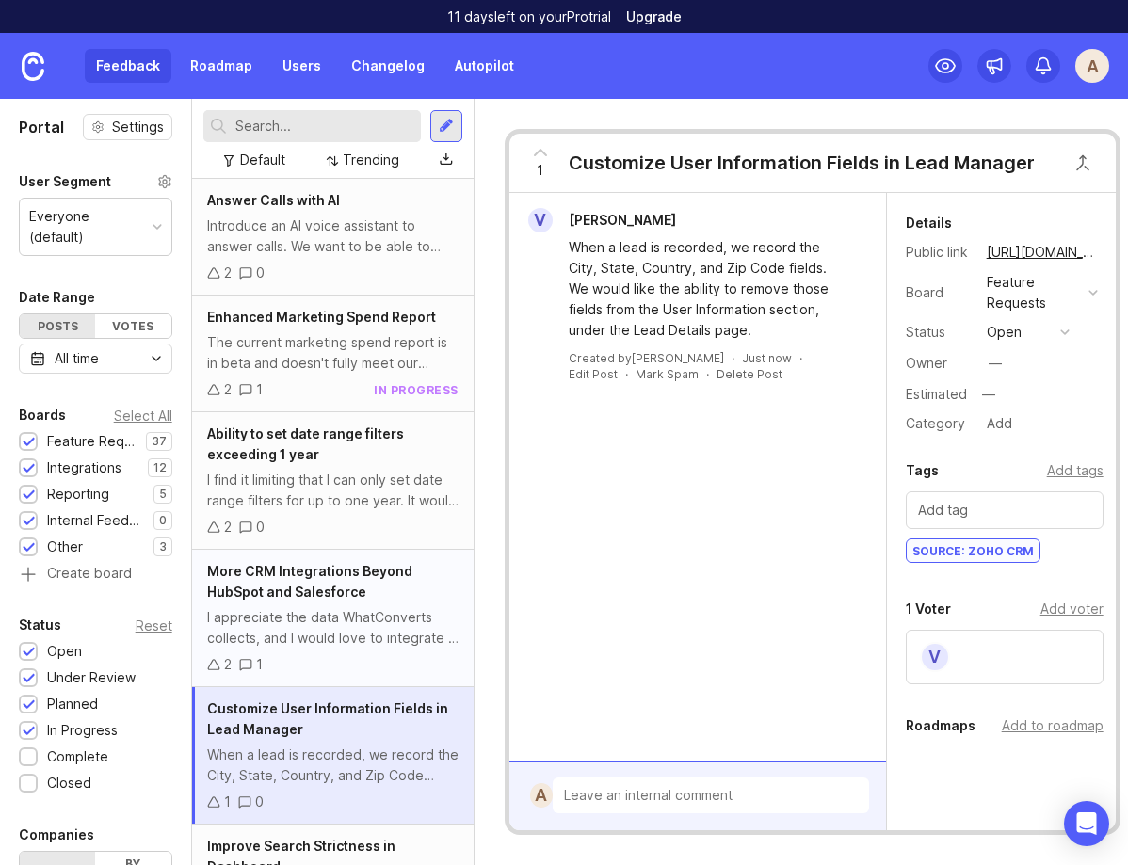
click at [301, 583] on div "More CRM Integrations Beyond HubSpot and Salesforce" at bounding box center [332, 581] width 251 height 41
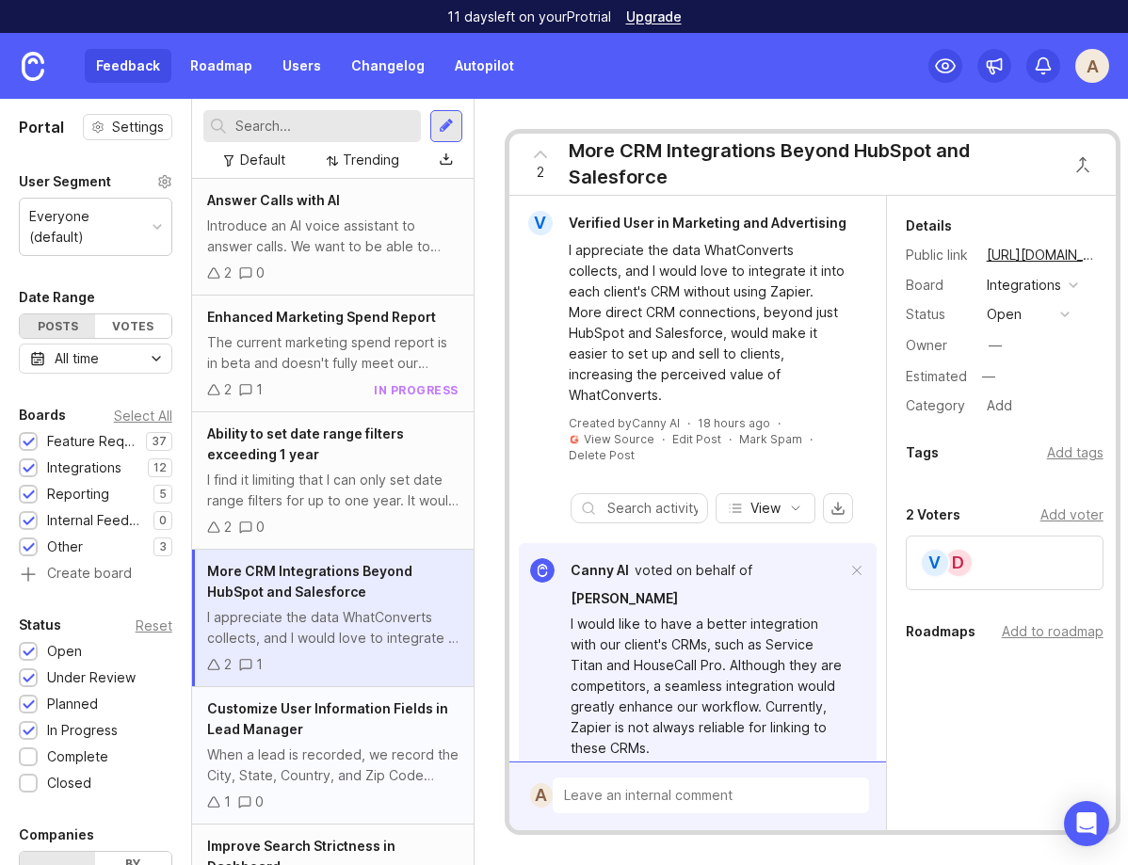
click at [308, 725] on div "Customize User Information Fields in Lead Manager" at bounding box center [332, 719] width 251 height 41
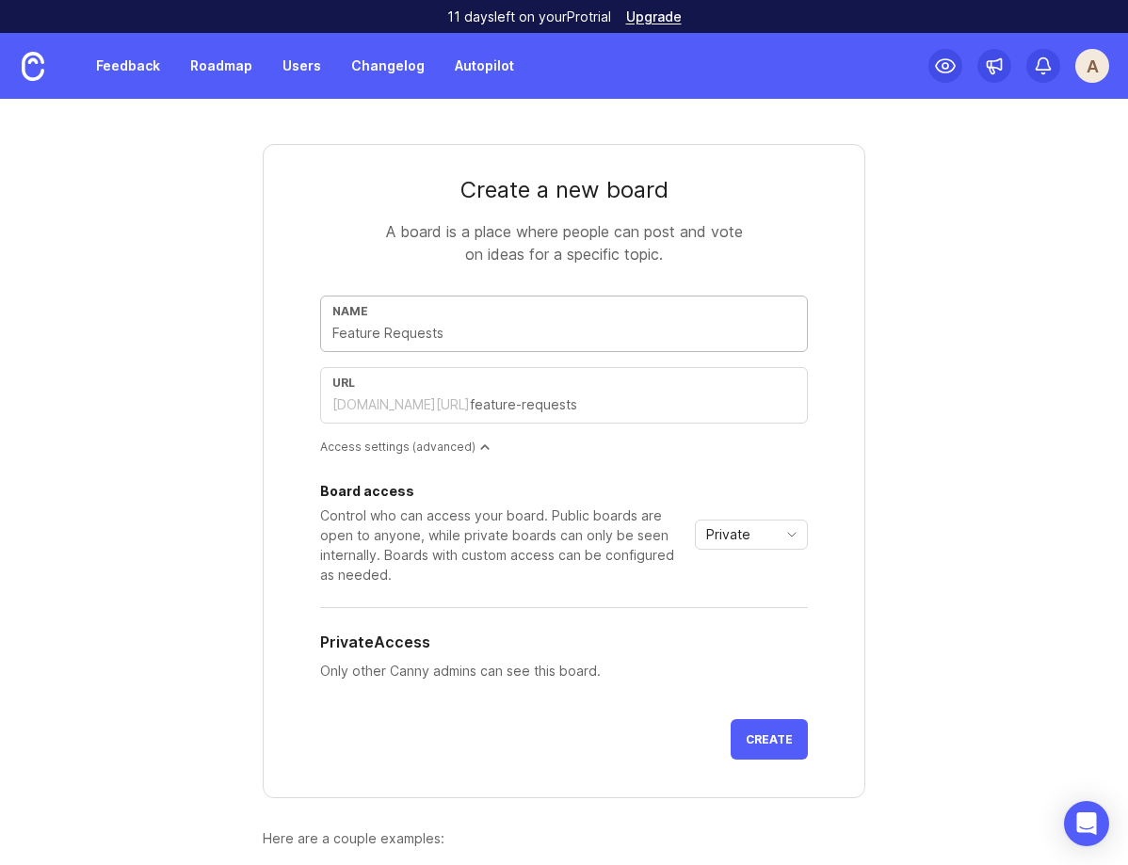
type input "P"
type input "p"
type input "Pr"
type input "pr"
type input "Pro"
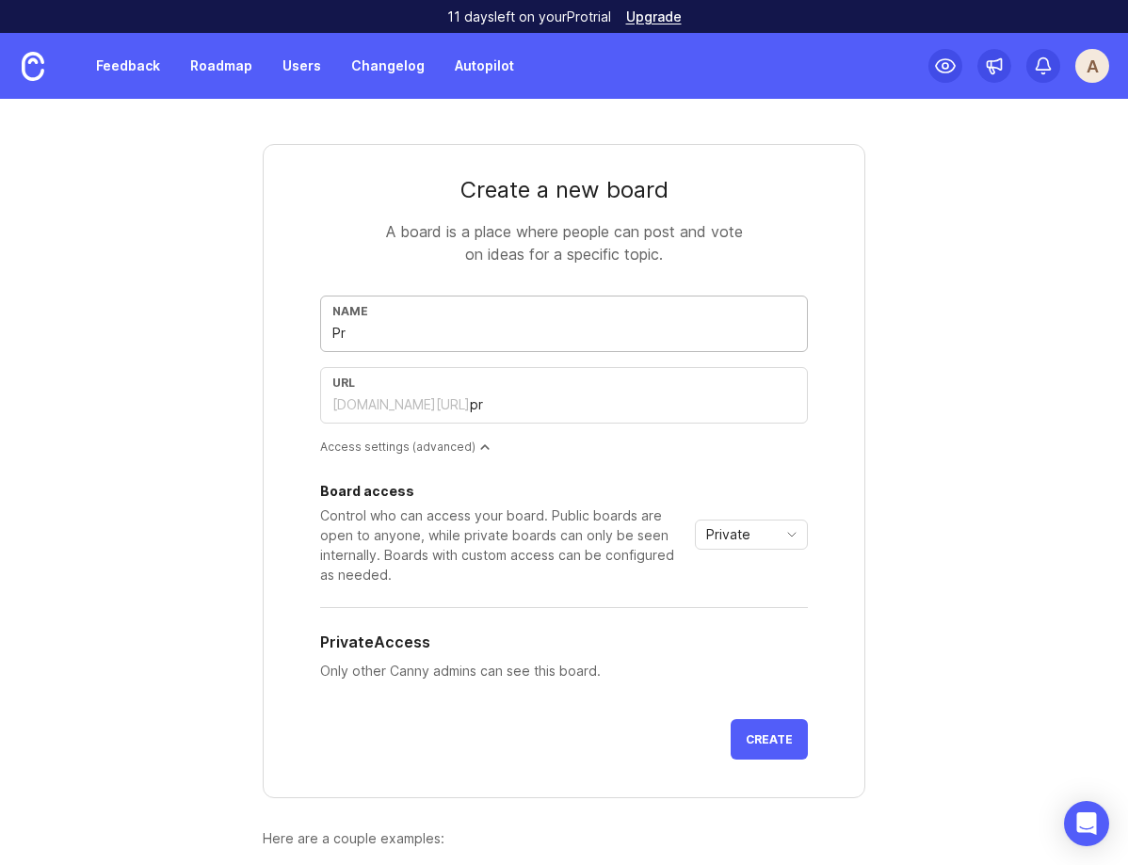
type input "pro"
type input "Prod"
type input "prod"
type input "Produ"
type input "produ"
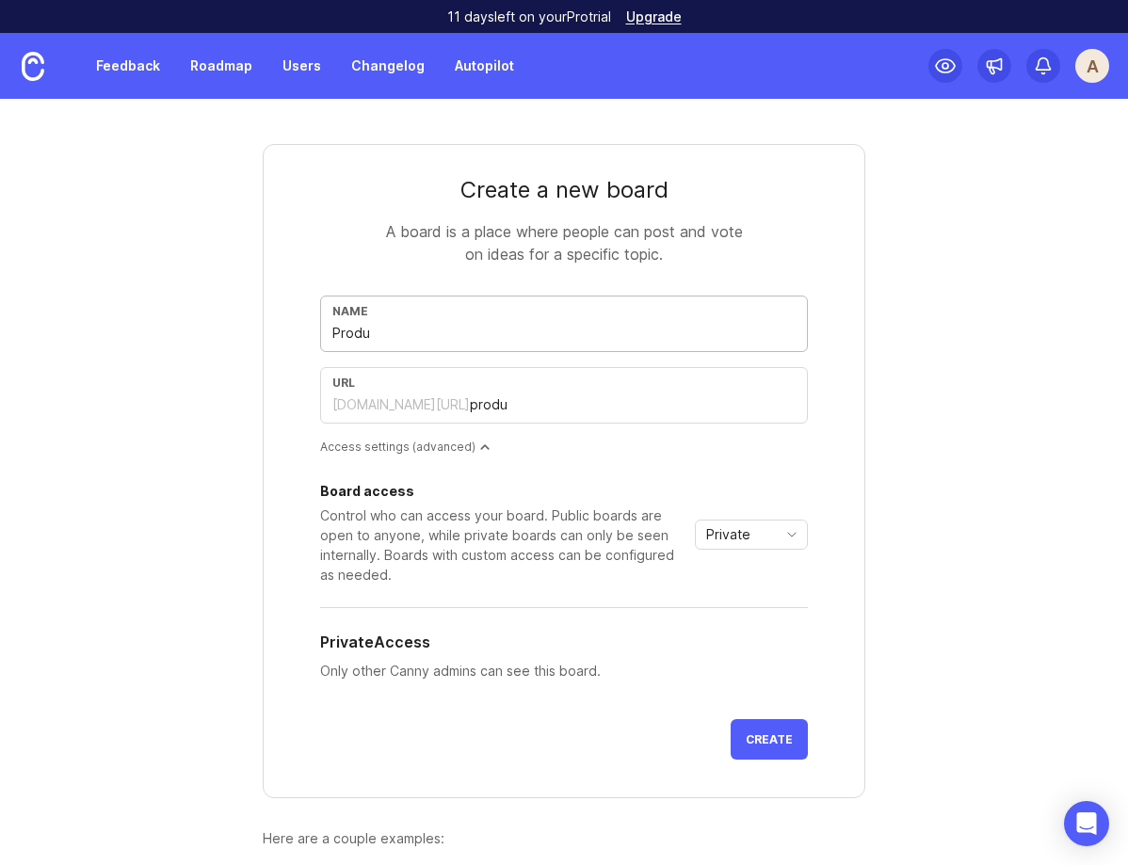
type input "Produc"
type input "produc"
type input "Product"
type input "product"
type input "Product I"
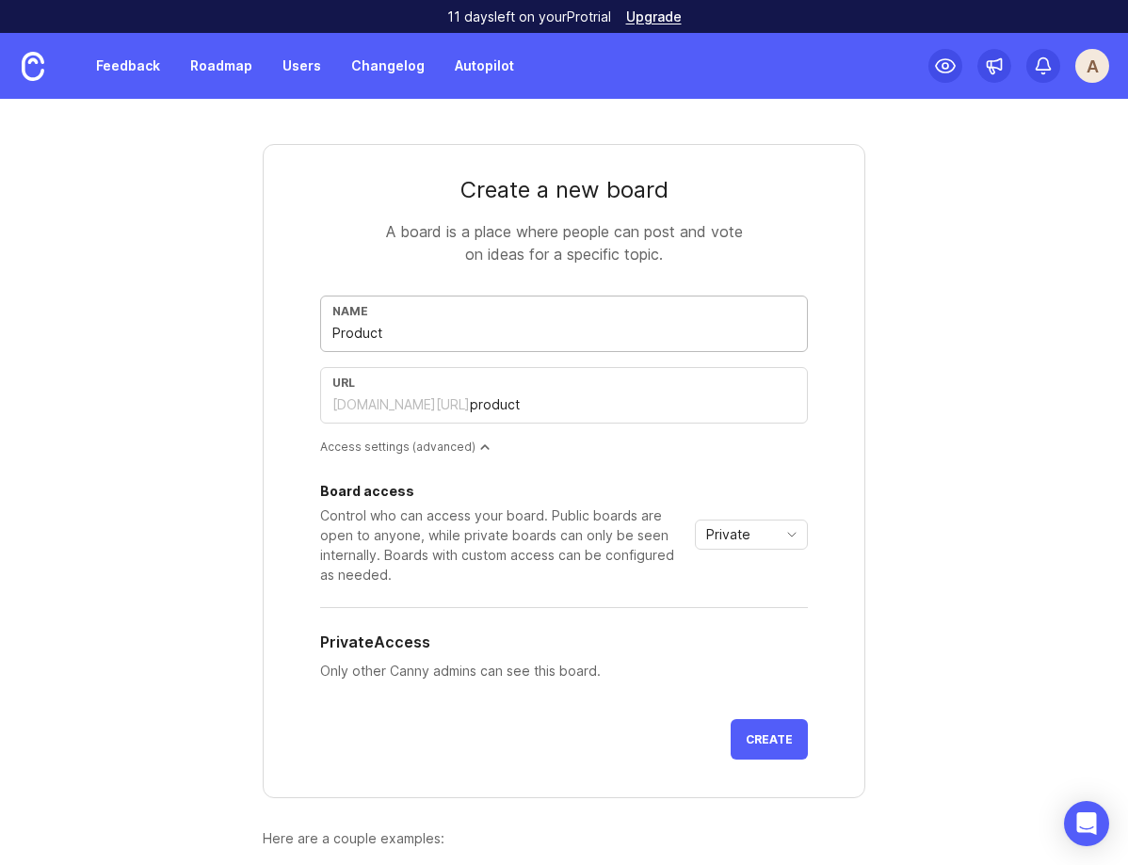
type input "product-i"
type input "Product Im"
type input "product-im"
type input "Product Imp"
type input "product-imp"
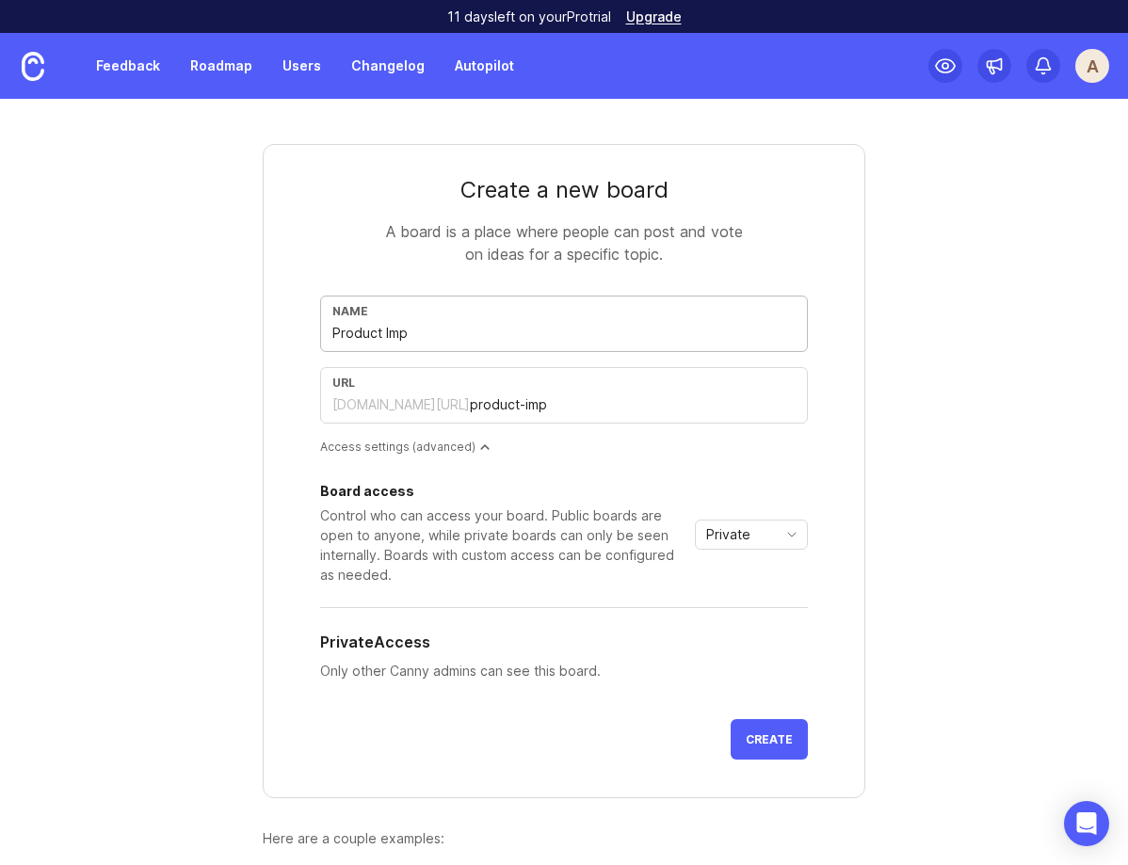
type input "Product Impr"
type input "product-impr"
type input "Product Impro"
type input "product-impro"
type input "Product Improv"
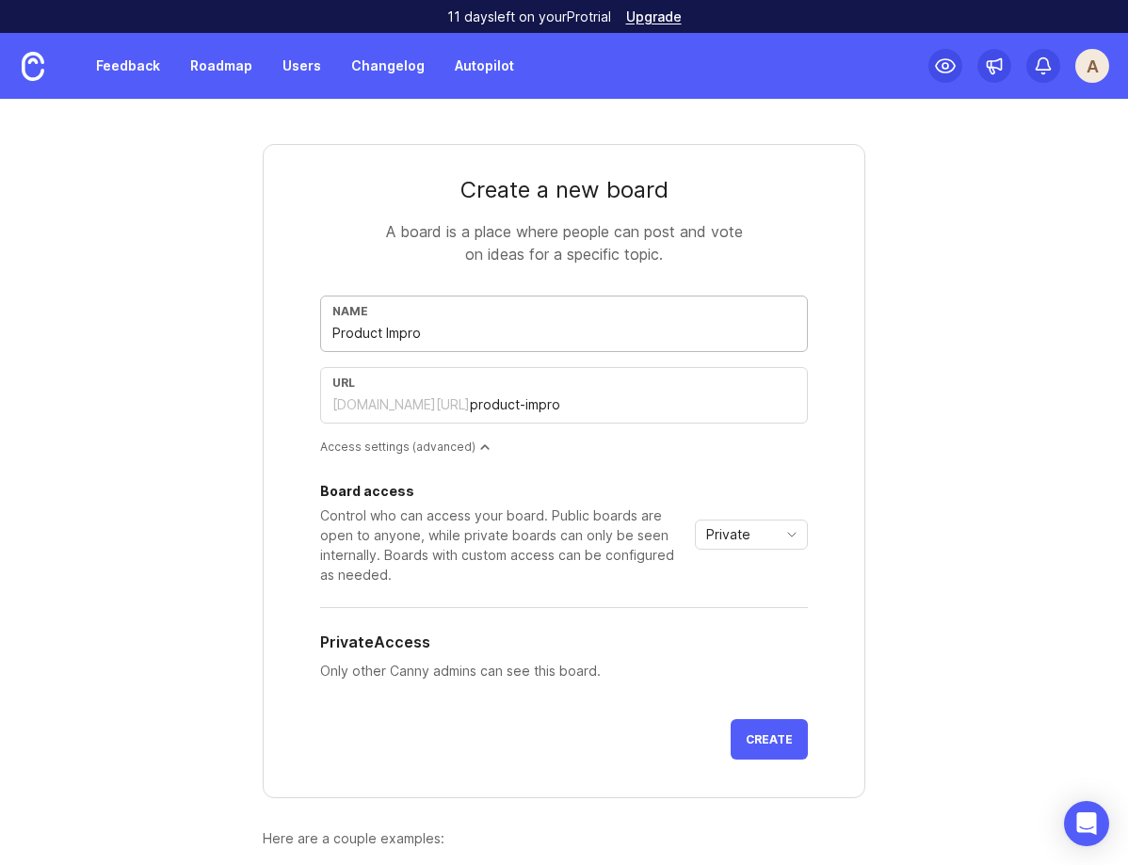
type input "product-improv"
type input "Product Improve"
type input "product-improve"
type input "Product Improvem"
type input "product-improvem"
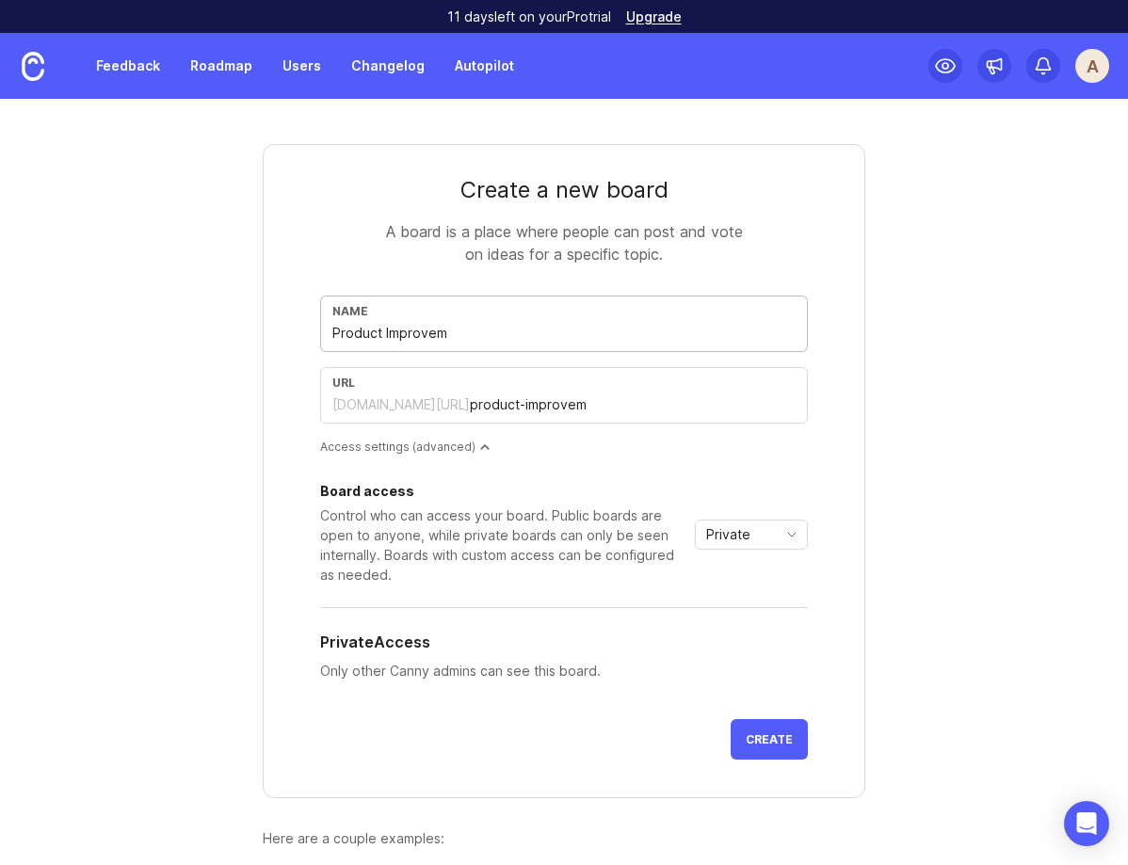
type input "Product Improveme"
type input "product-improveme"
type input "Product Improvemen"
type input "product-improvemen"
type input "Product Improvement"
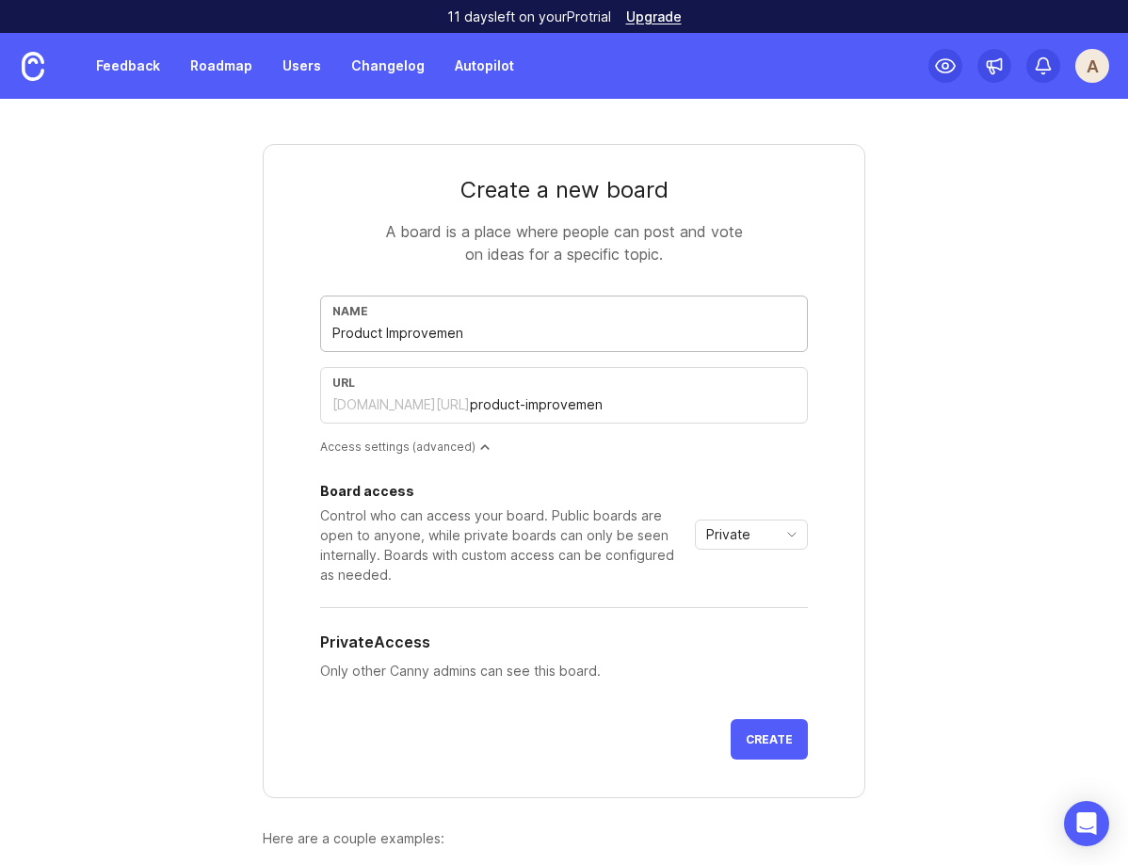
type input "product-improvement"
type input "Product Improvements"
type input "product-improvements"
type input "Product Improvements"
click at [791, 740] on span "Create" at bounding box center [769, 740] width 47 height 14
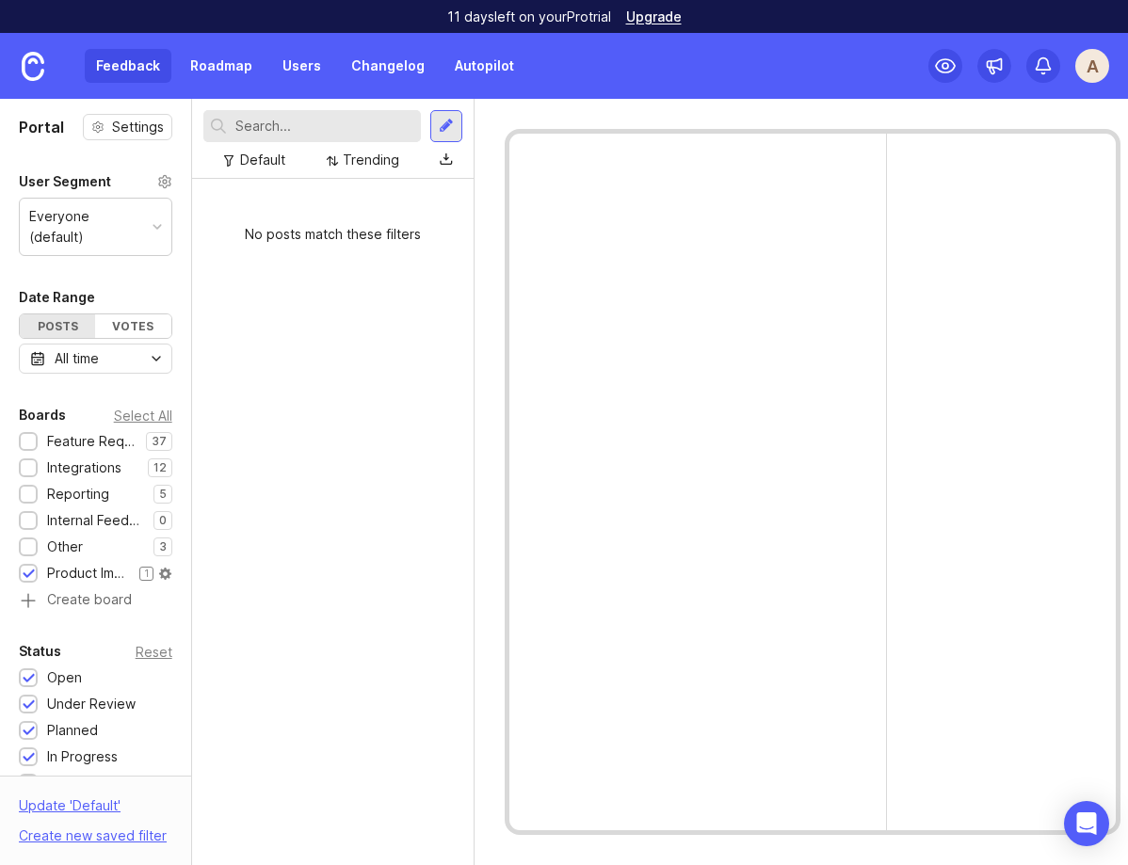
click at [32, 568] on div at bounding box center [29, 575] width 12 height 14
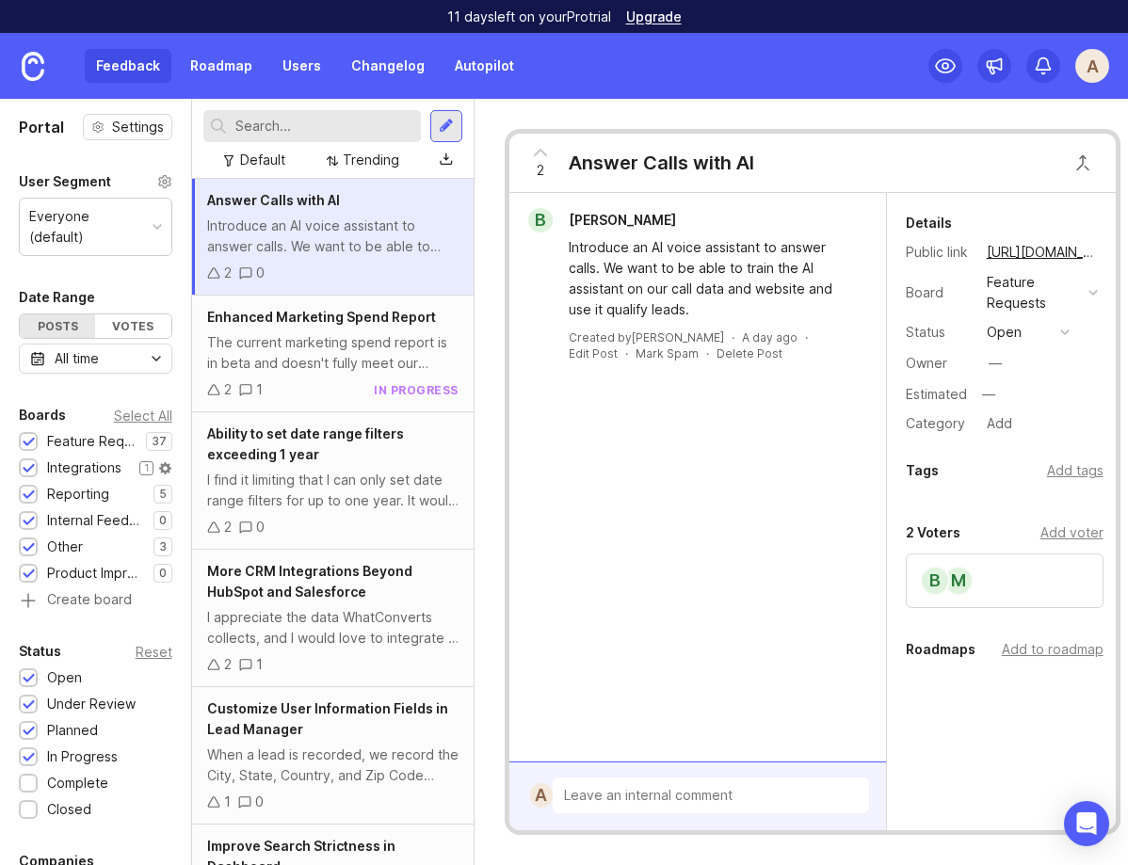
click at [29, 462] on div at bounding box center [29, 469] width 12 height 14
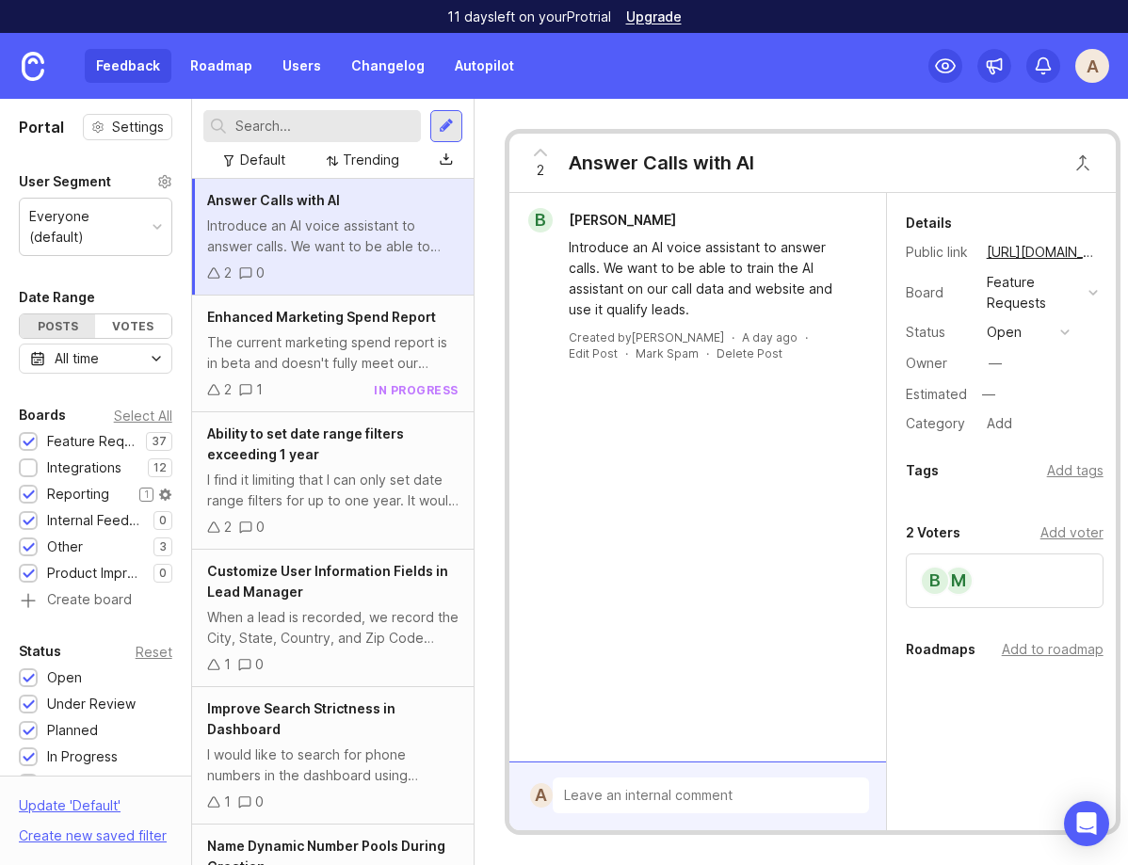
click at [33, 489] on div at bounding box center [29, 496] width 12 height 14
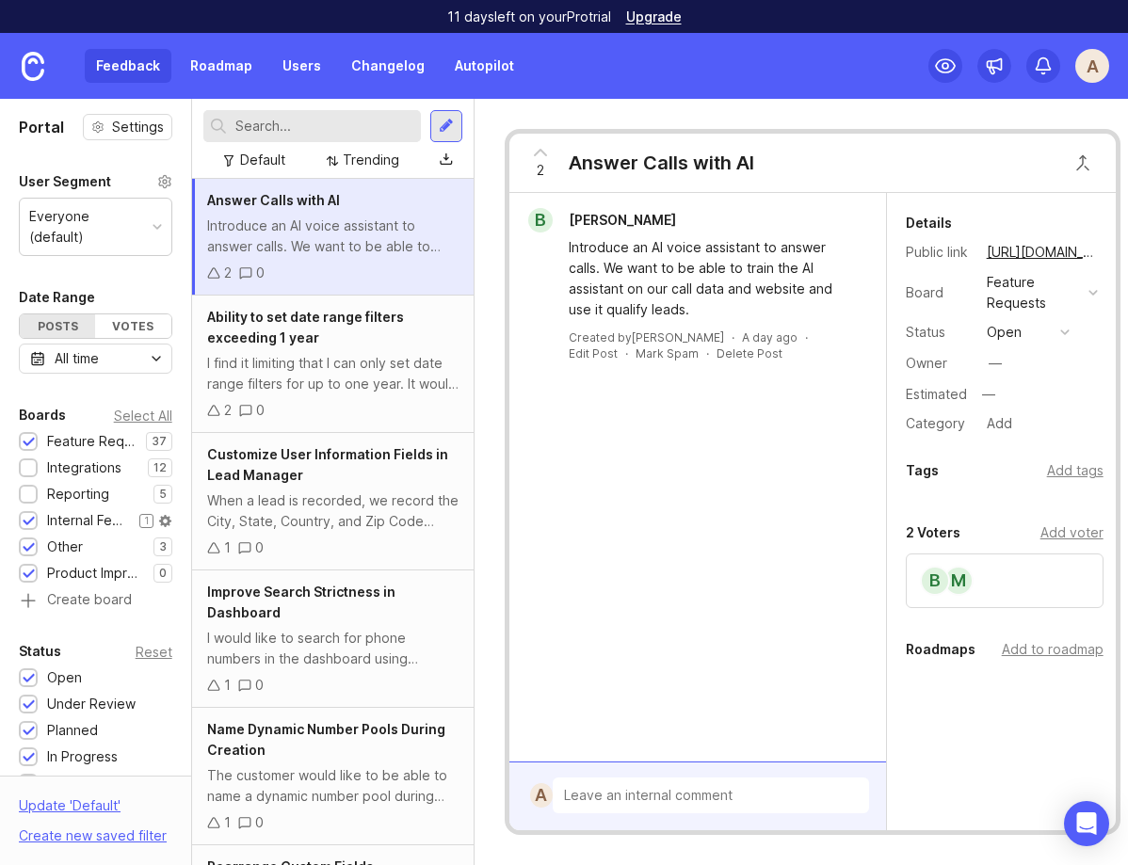
click at [26, 515] on div at bounding box center [29, 522] width 12 height 14
click at [26, 542] on div at bounding box center [29, 549] width 12 height 14
click at [26, 568] on div at bounding box center [29, 575] width 12 height 14
click at [340, 354] on div "I find it limiting that I can only set date range filters for up to one year. I…" at bounding box center [332, 373] width 251 height 41
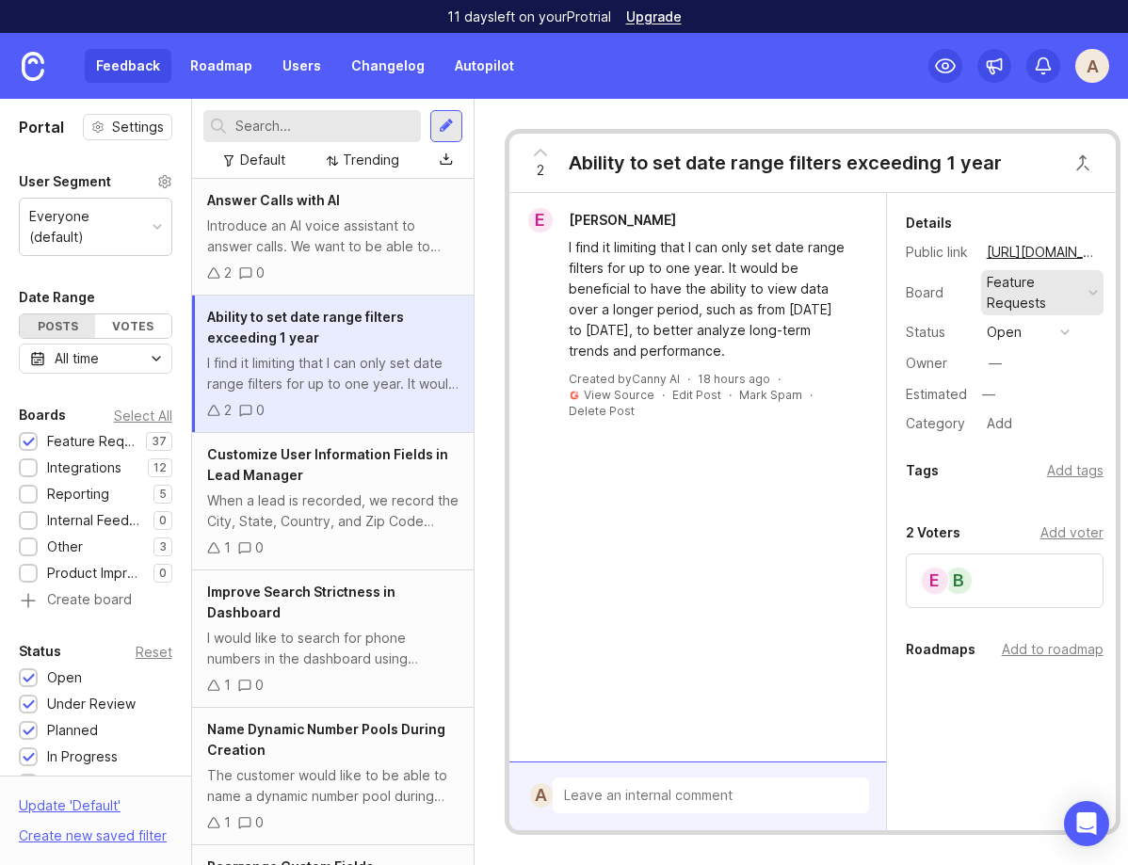
click at [1083, 289] on div "Feature Requests" at bounding box center [1042, 292] width 122 height 45
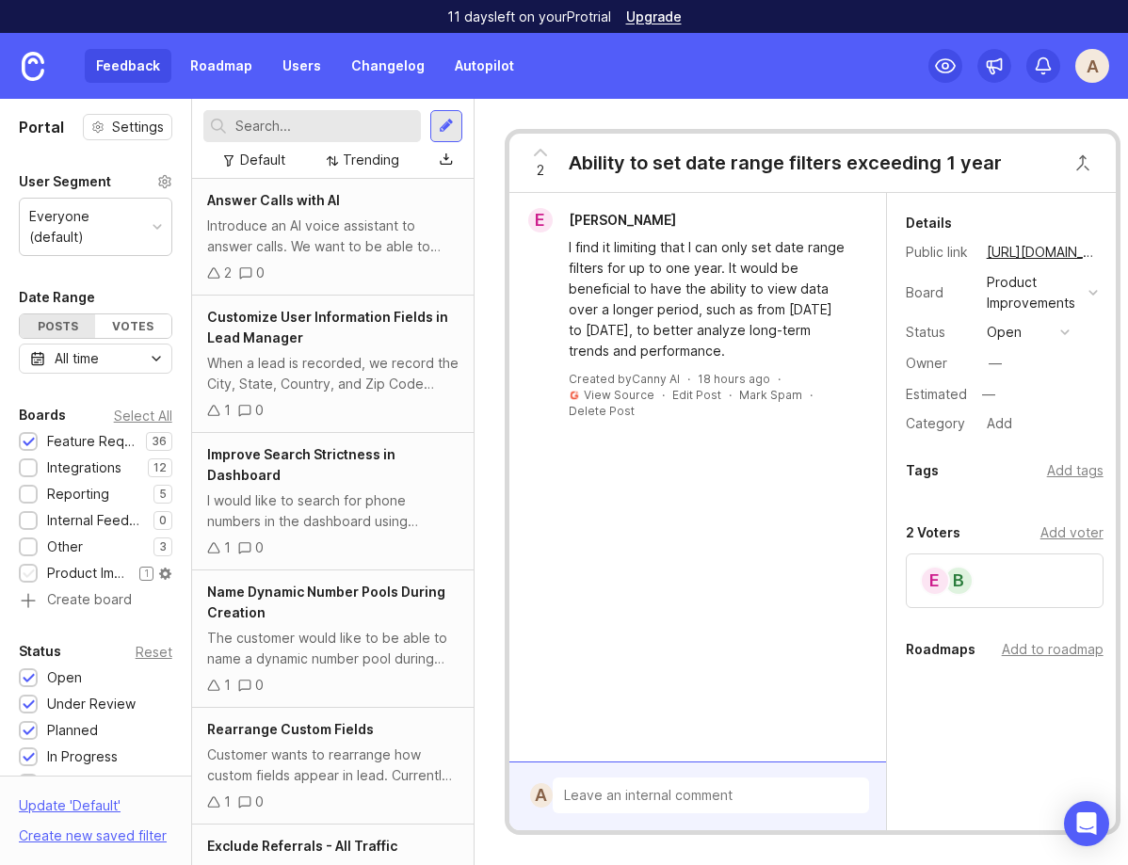
click at [75, 563] on div "Product Improvements" at bounding box center [88, 573] width 83 height 21
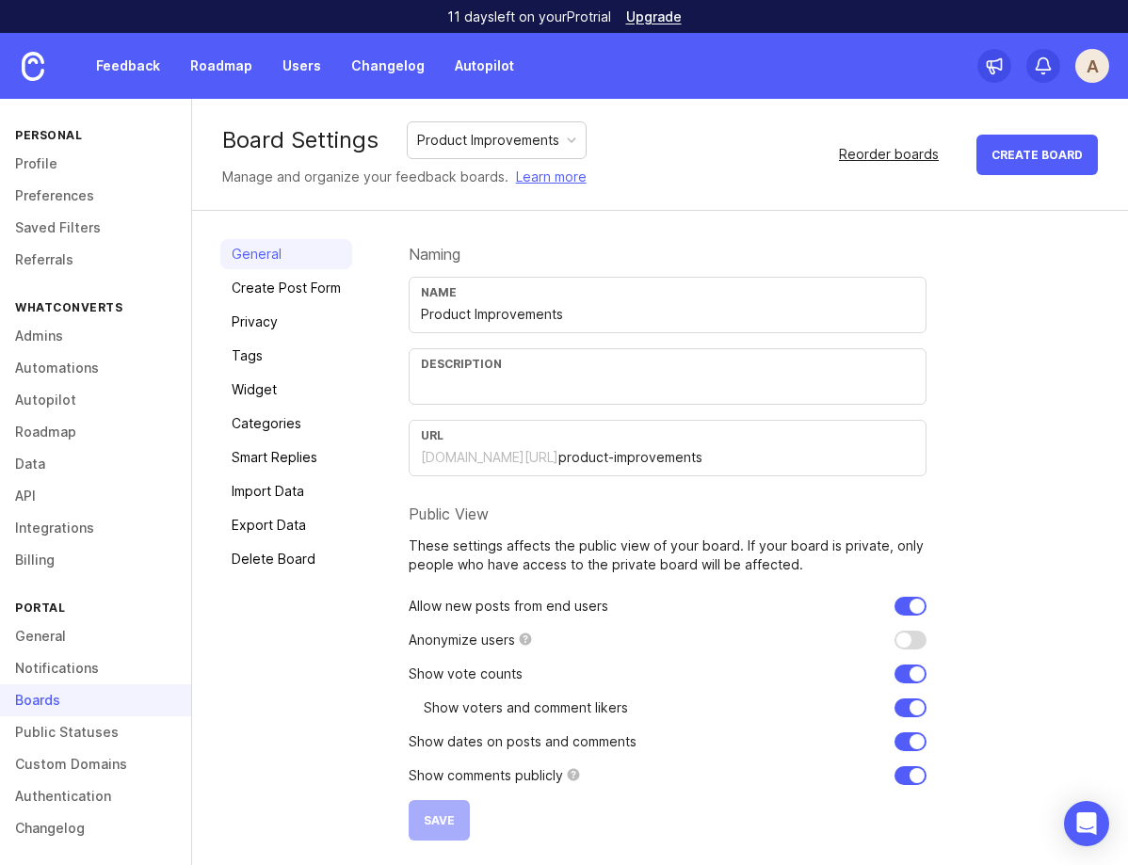
click at [881, 156] on div "Reorder boards" at bounding box center [889, 154] width 100 height 21
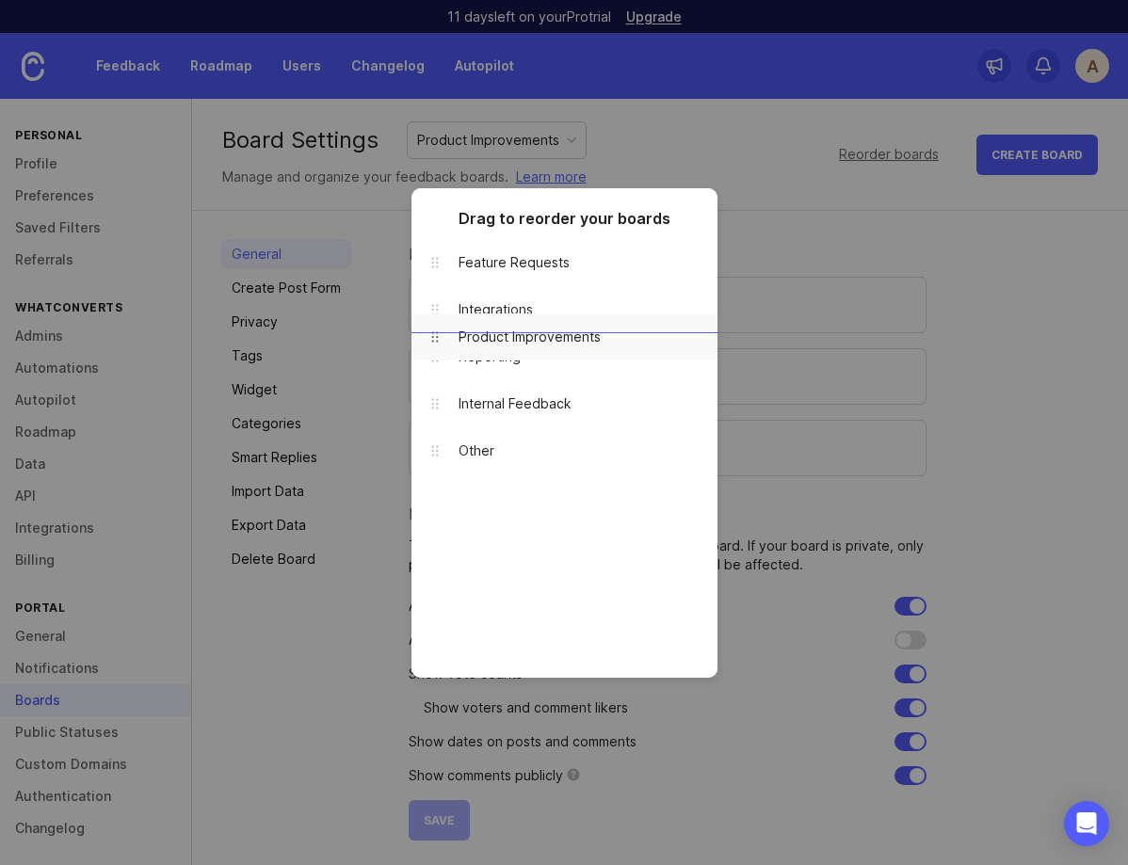
drag, startPoint x: 443, startPoint y: 498, endPoint x: 443, endPoint y: 337, distance: 161.0
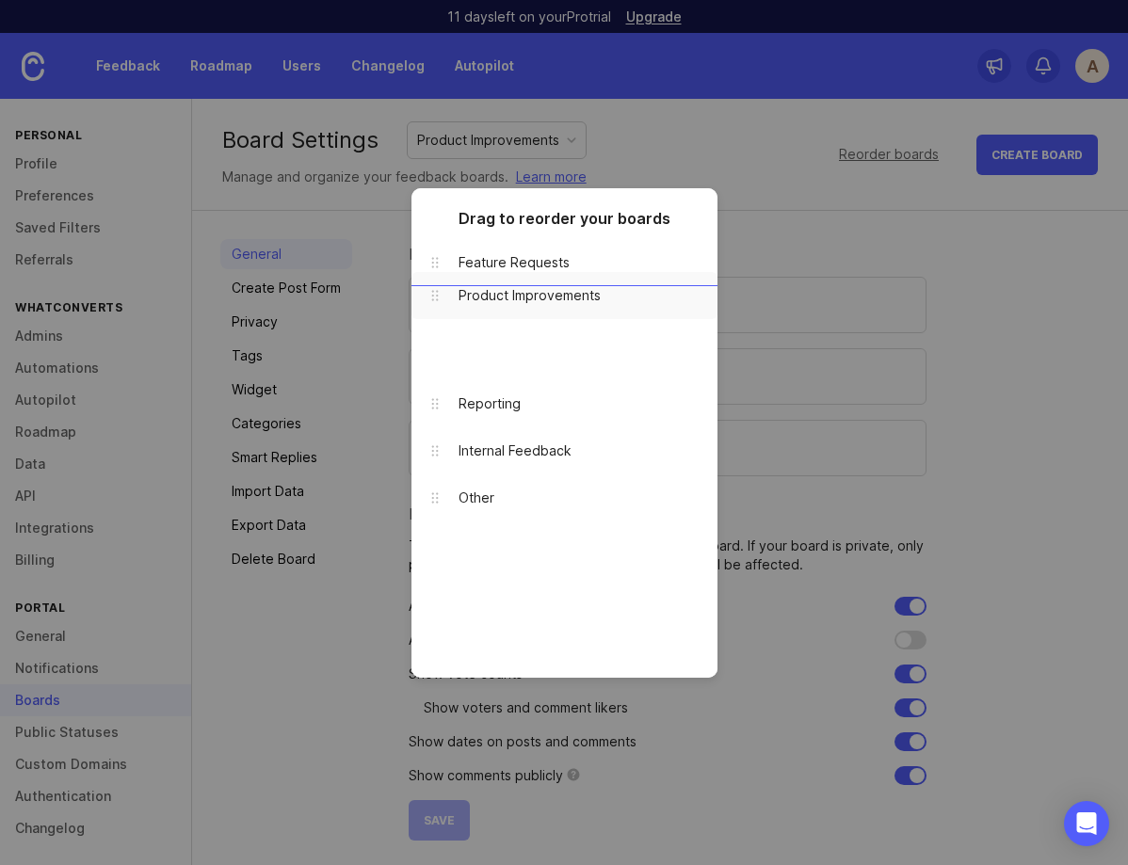
drag, startPoint x: 439, startPoint y: 349, endPoint x: 440, endPoint y: 284, distance: 65.0
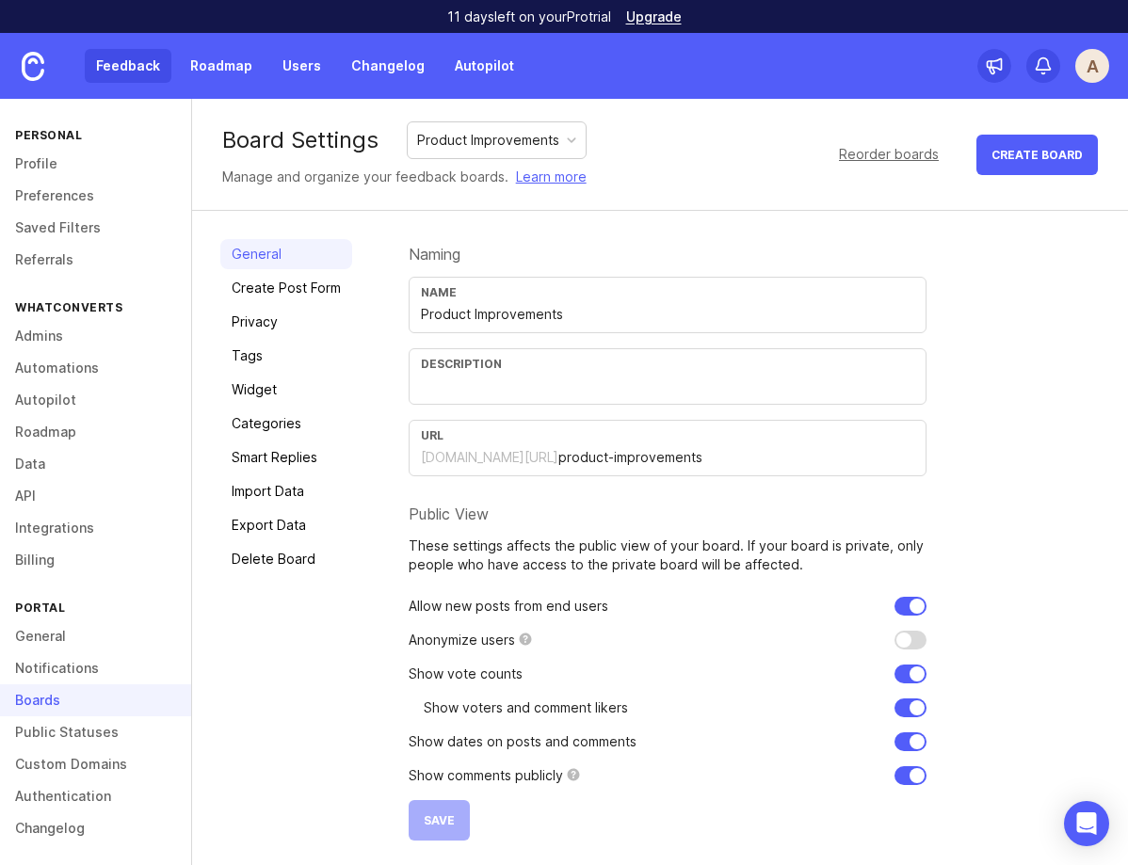
click at [126, 59] on link "Feedback" at bounding box center [128, 66] width 87 height 34
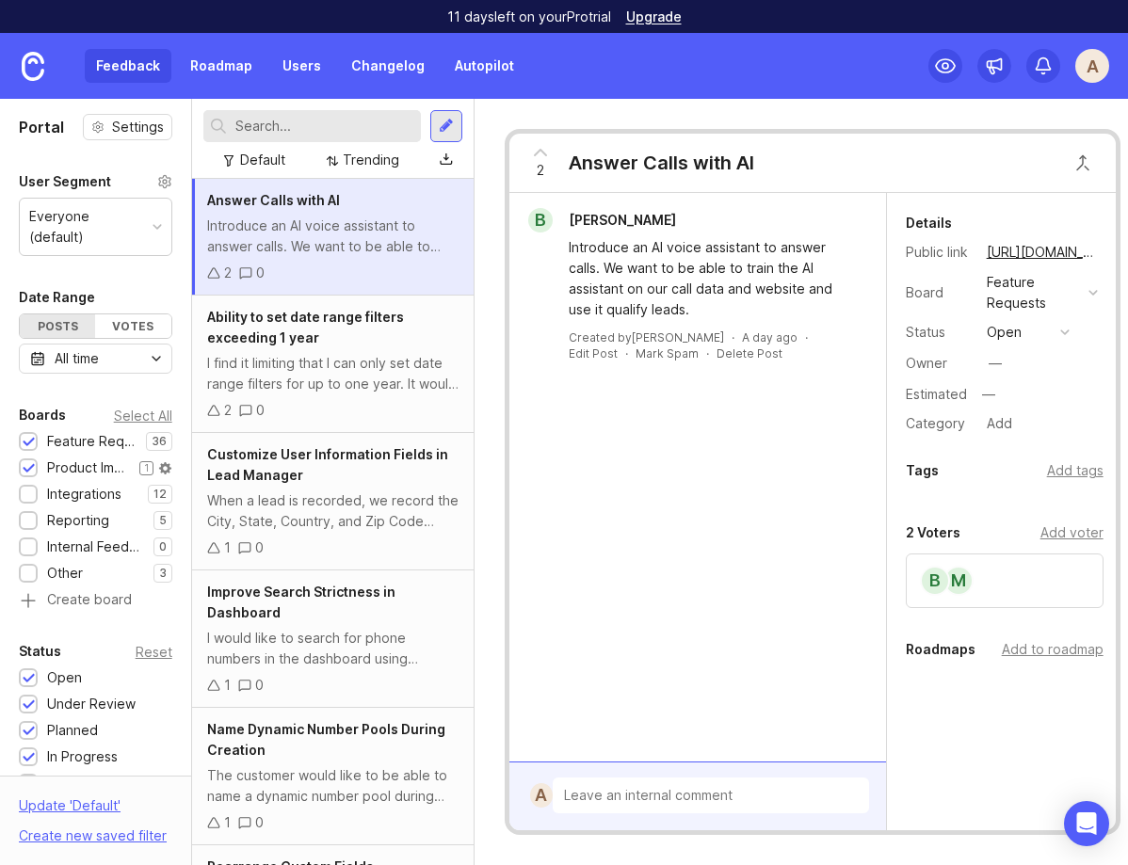
click at [24, 462] on div at bounding box center [29, 469] width 12 height 14
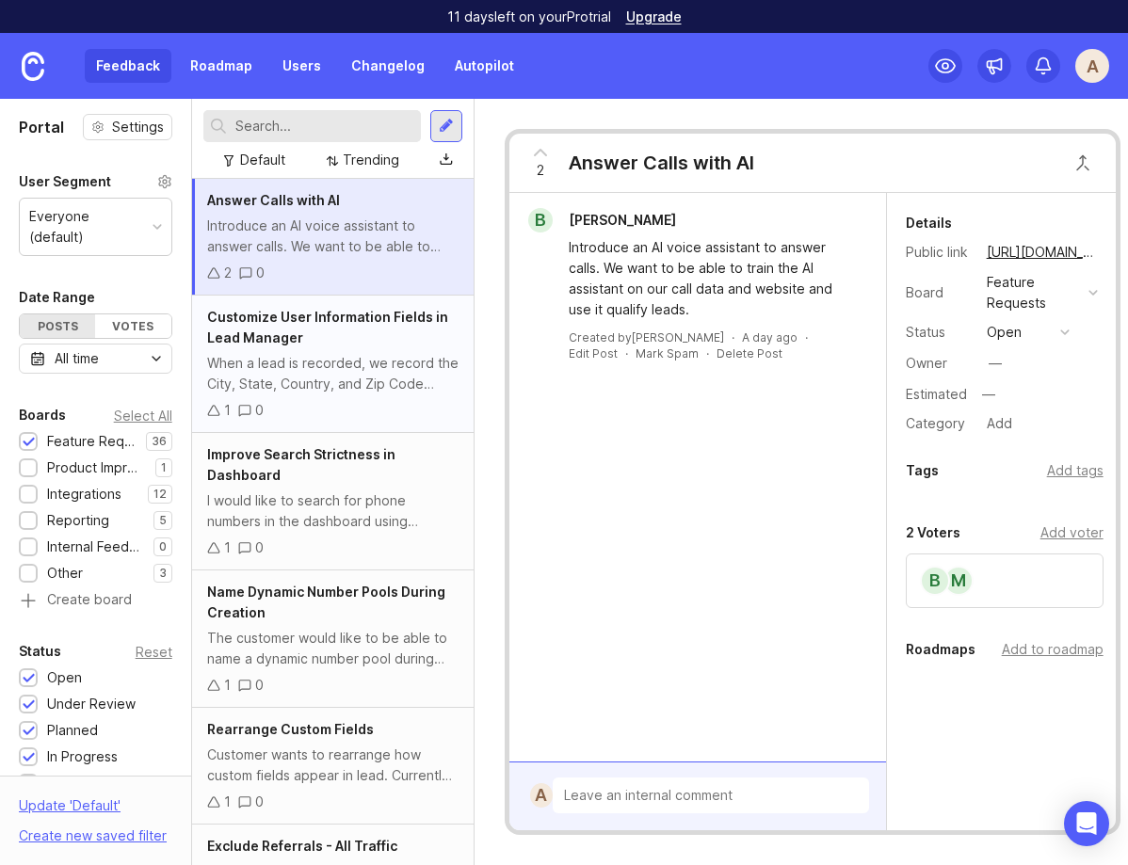
click at [315, 338] on div "Customize User Information Fields in Lead Manager" at bounding box center [332, 327] width 251 height 41
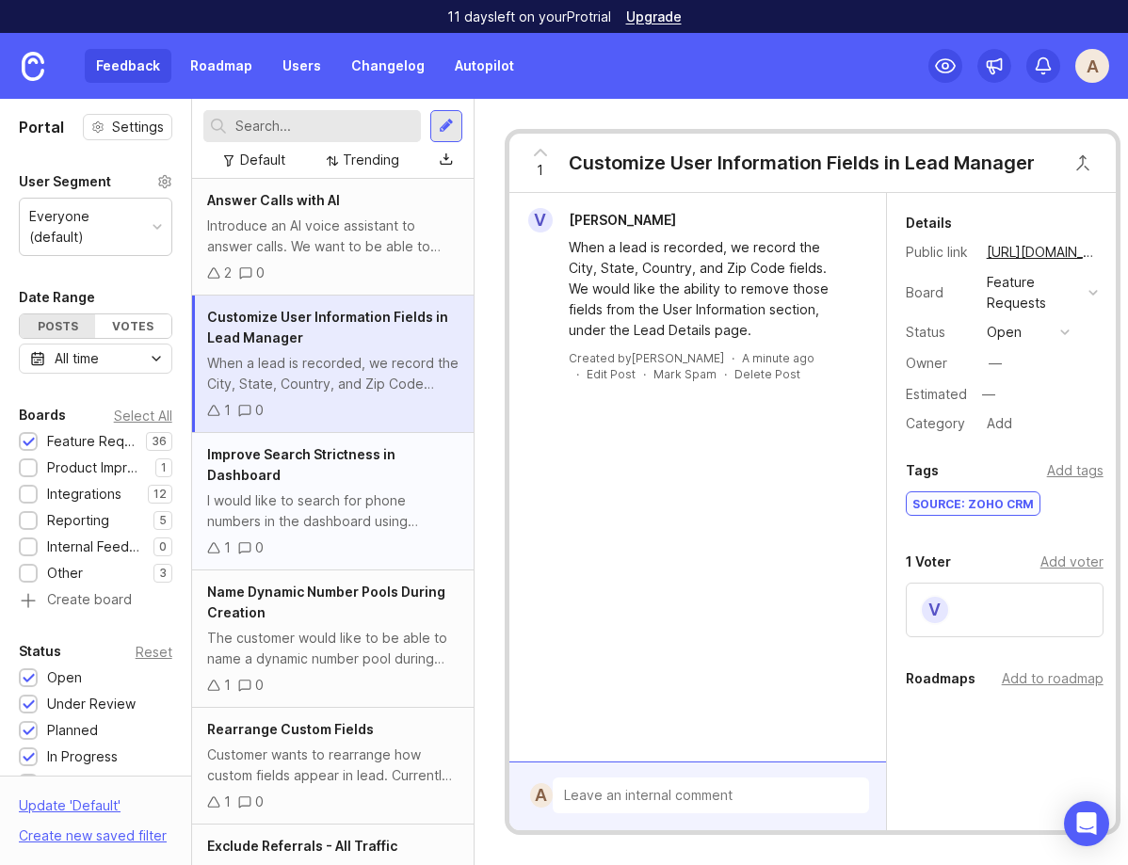
click at [349, 472] on div "Improve Search Strictness in Dashboard" at bounding box center [332, 465] width 251 height 41
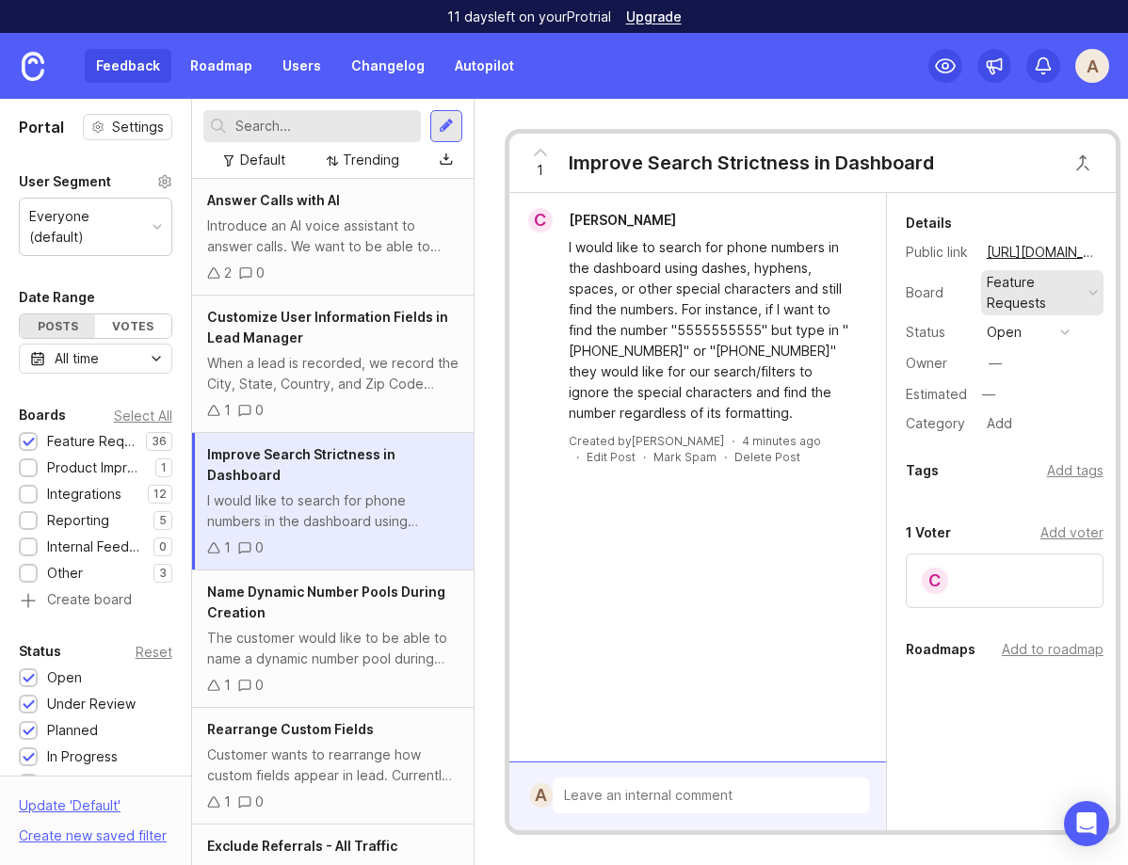
click at [1049, 291] on div "Feature Requests" at bounding box center [1034, 292] width 94 height 41
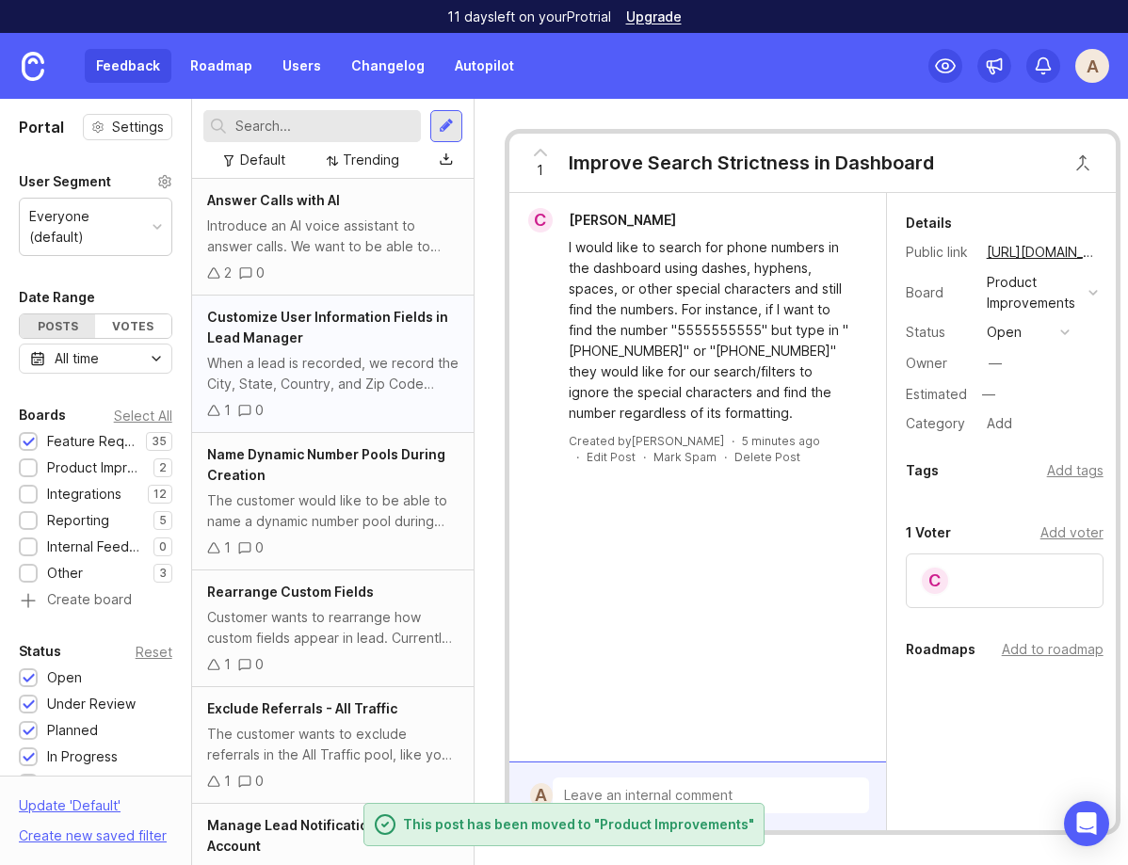
click at [331, 394] on div "When a lead is recorded, we record the City, State, Country, and Zip Code field…" at bounding box center [332, 373] width 251 height 41
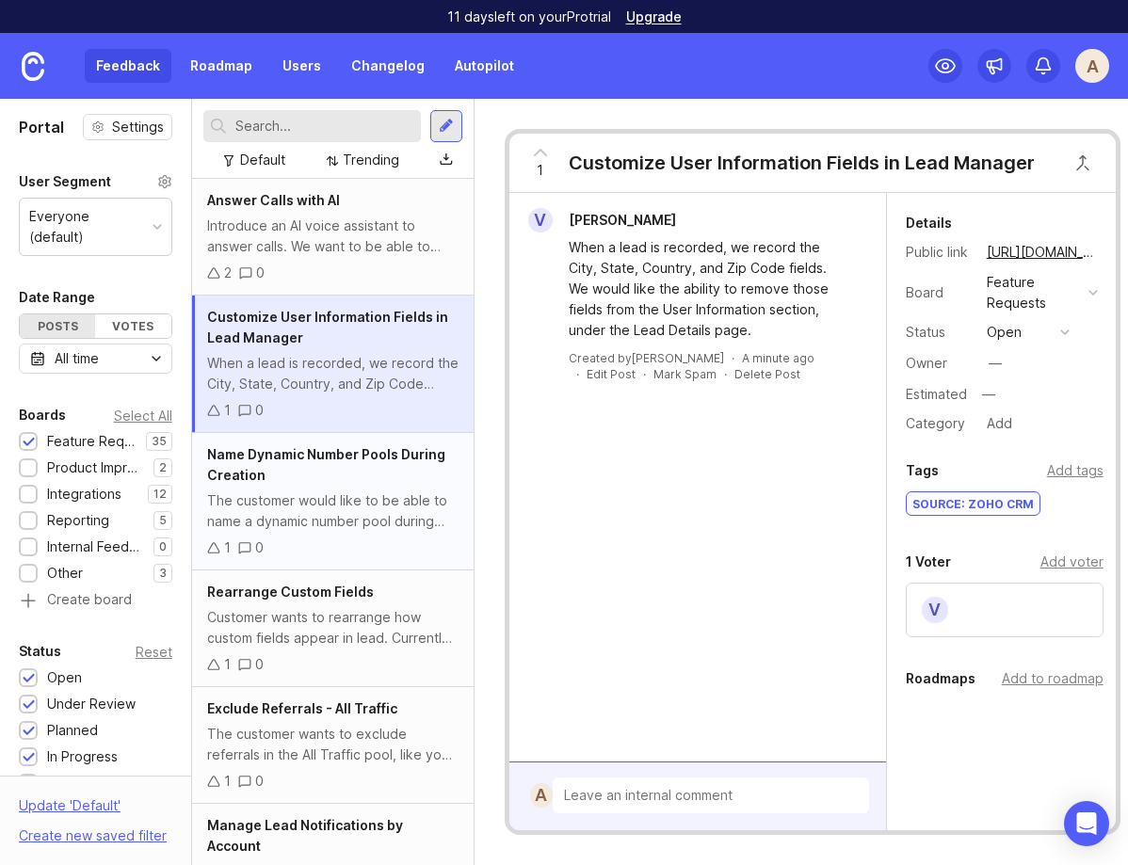
click at [331, 483] on div "Name Dynamic Number Pools During Creation" at bounding box center [332, 465] width 251 height 41
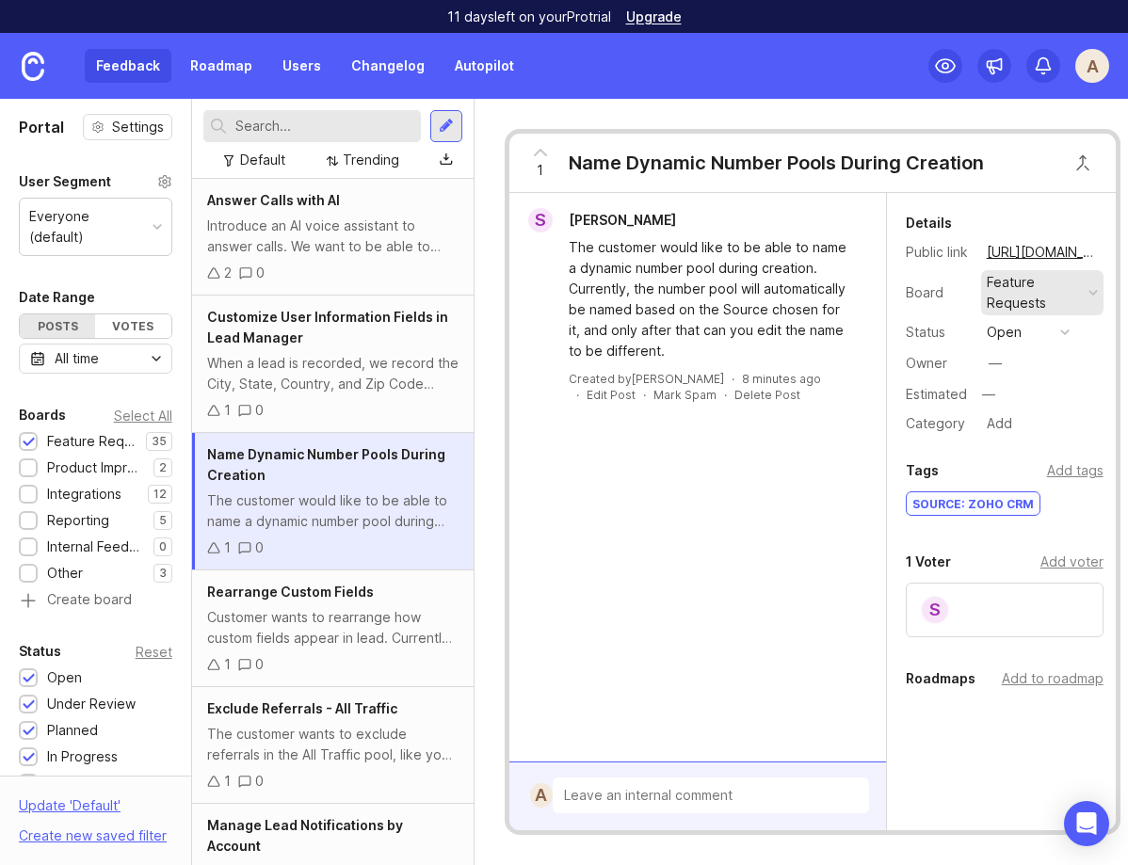
click at [1089, 294] on div at bounding box center [1093, 292] width 9 height 9
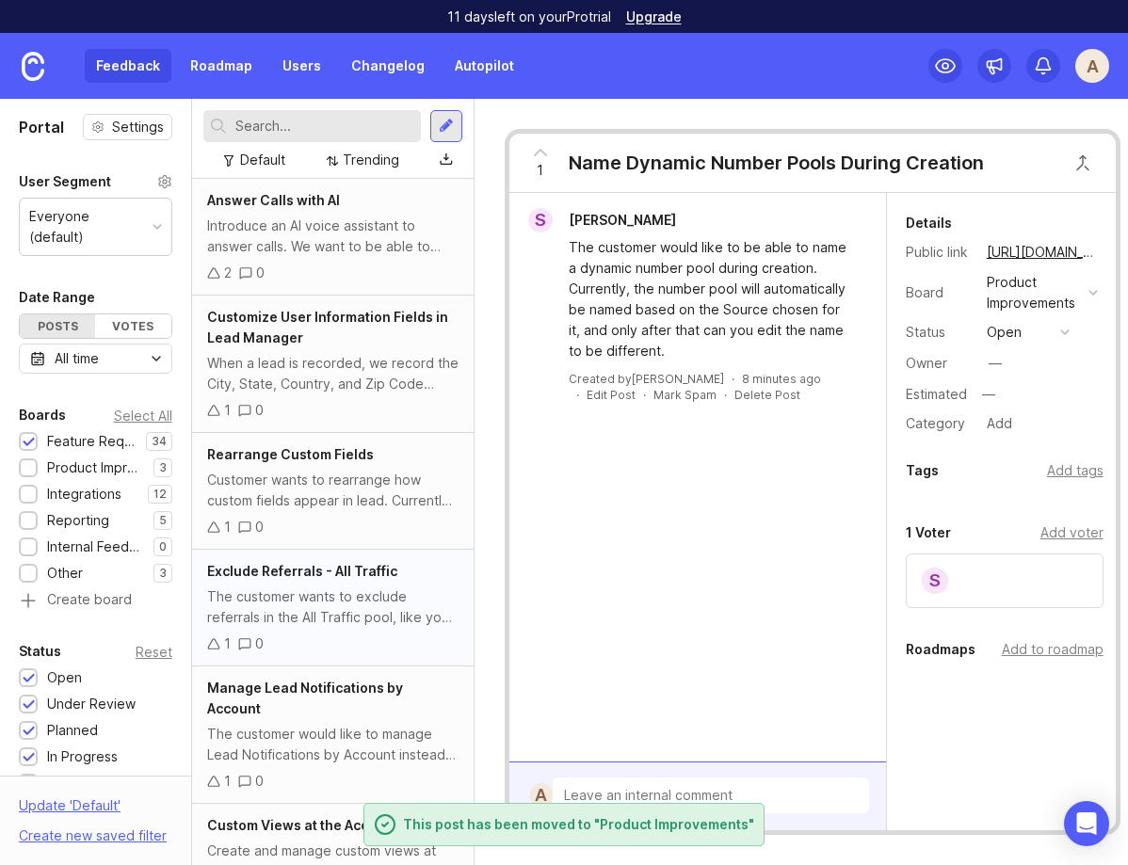
click at [279, 604] on div "The customer wants to exclude referrals in the All Traffic pool, like you can e…" at bounding box center [332, 607] width 251 height 41
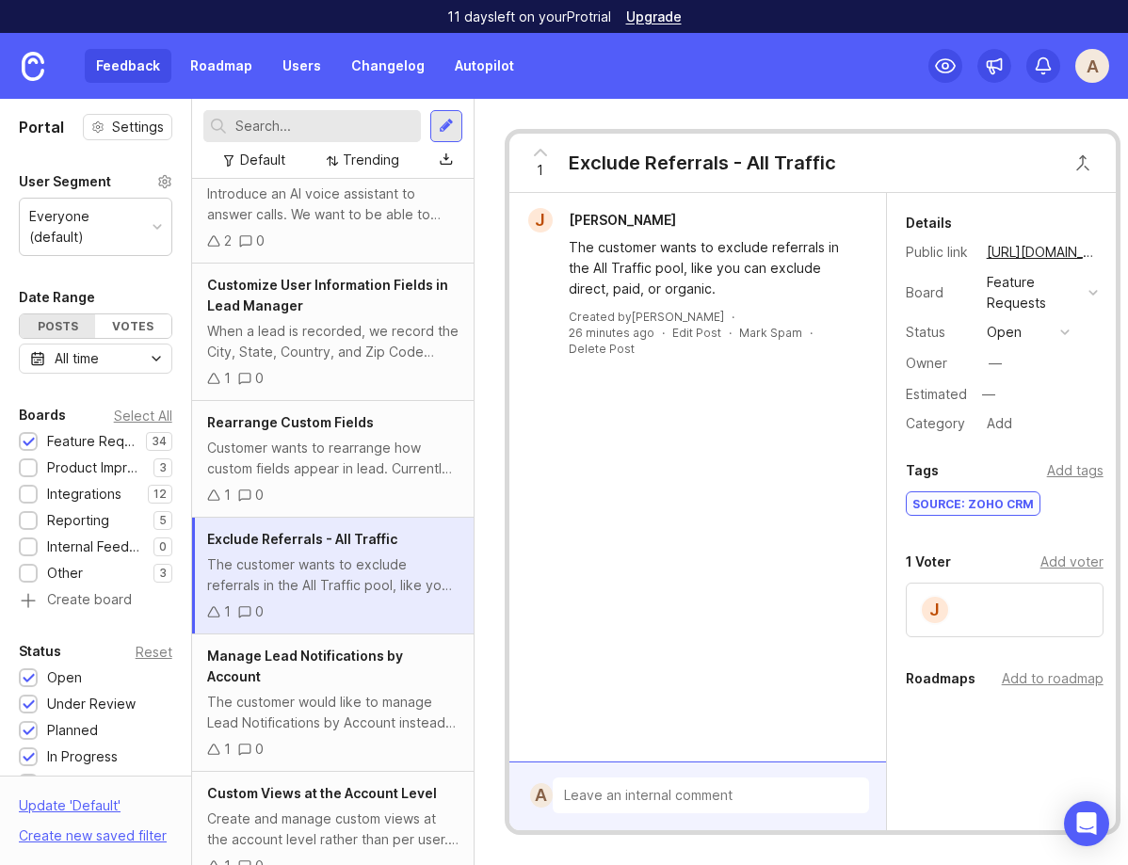
scroll to position [37, 0]
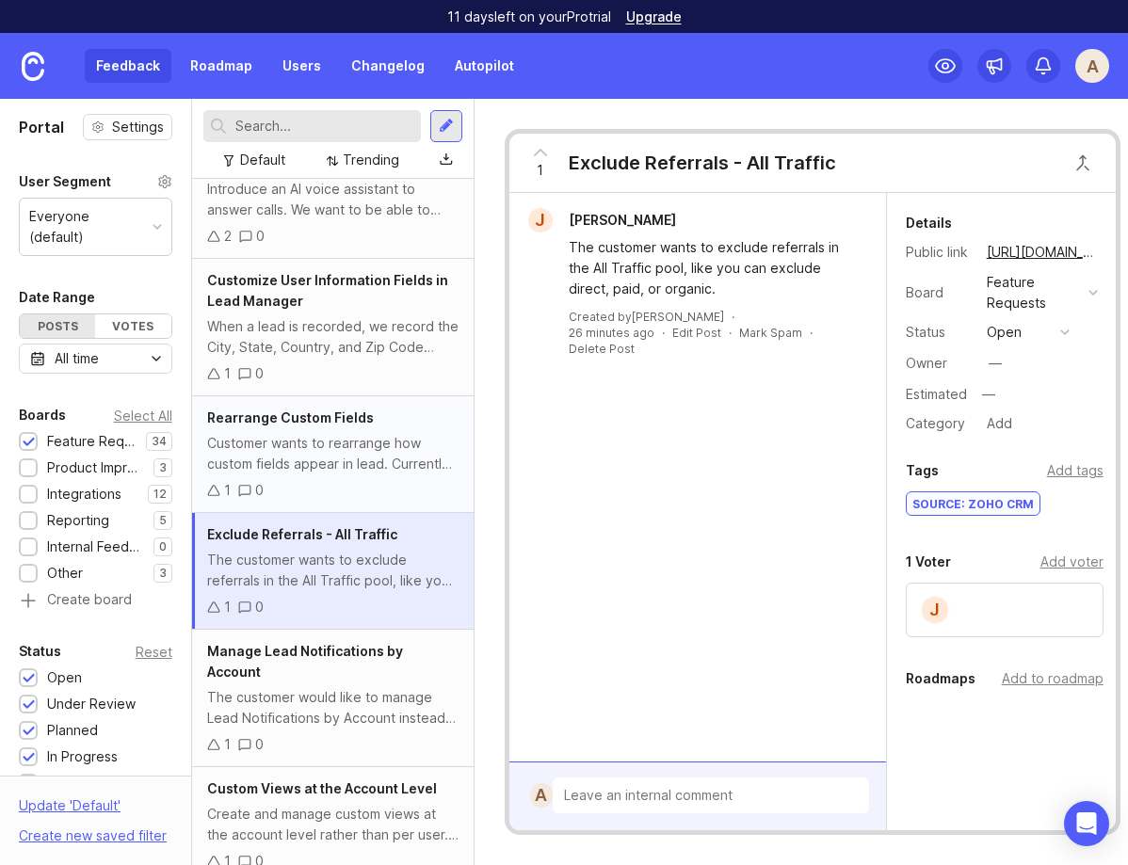
click at [353, 476] on div "Rearrange Custom Fields Customer wants to rearrange how custom fields appear in…" at bounding box center [333, 454] width 282 height 117
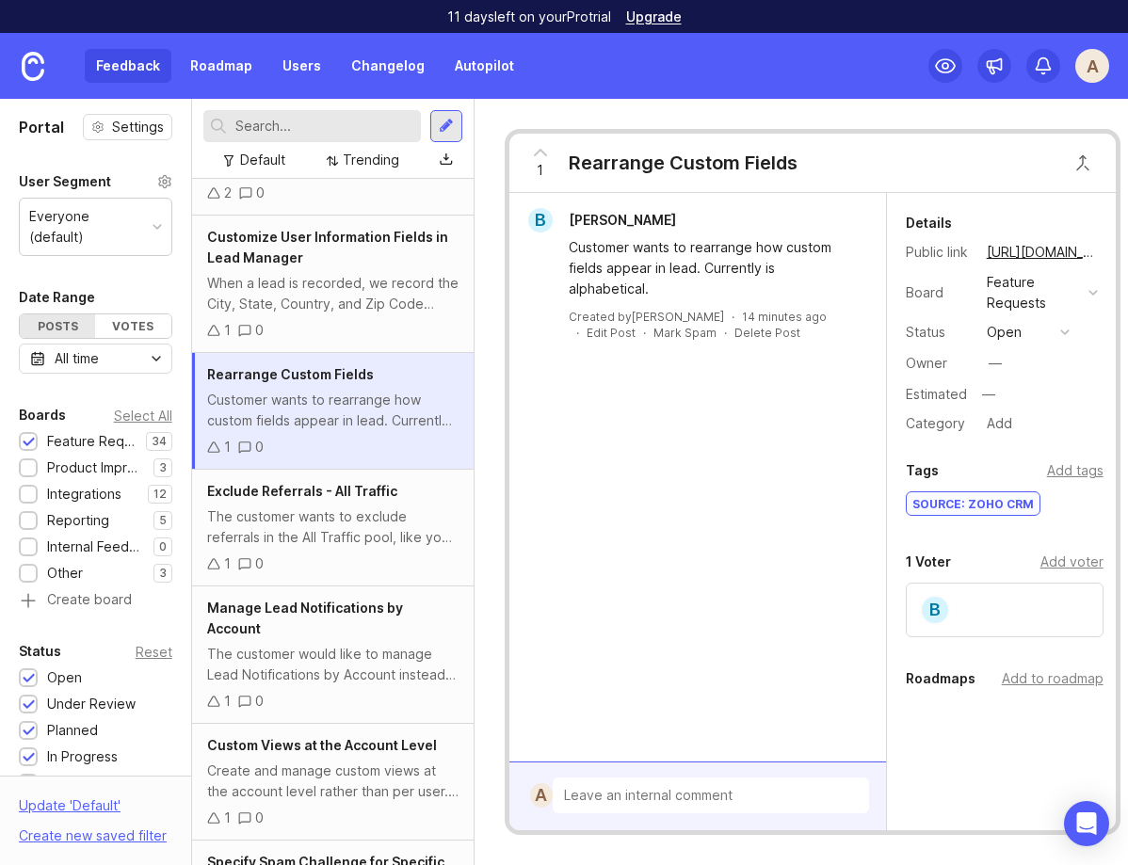
scroll to position [90, 0]
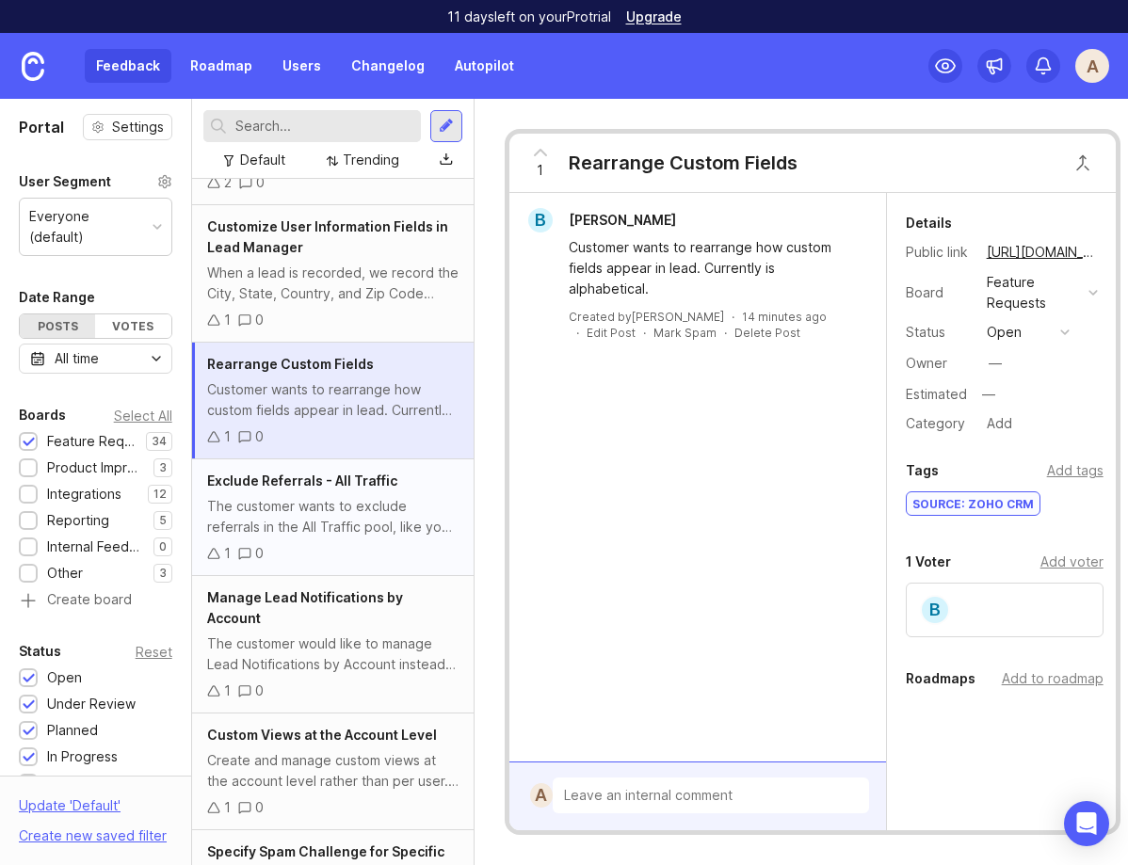
click at [348, 507] on div "The customer wants to exclude referrals in the All Traffic pool, like you can e…" at bounding box center [332, 516] width 251 height 41
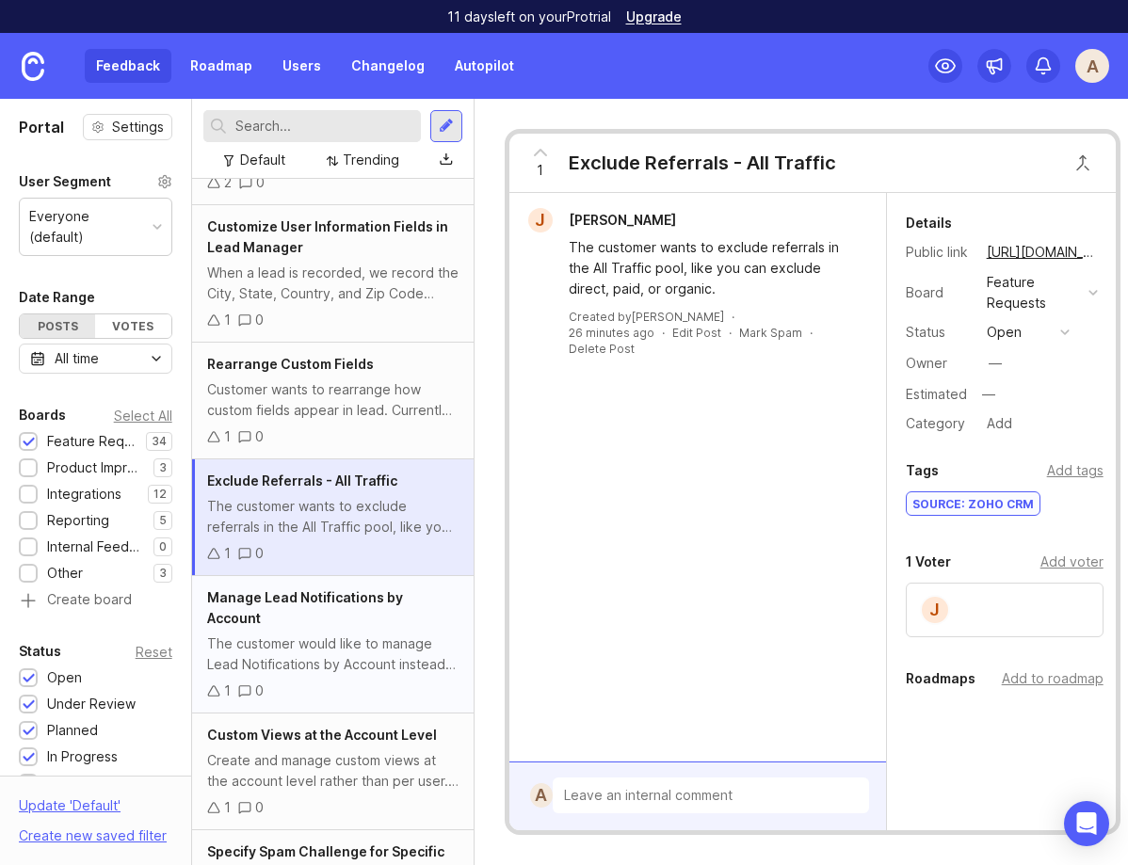
click at [337, 634] on div "The customer would like to manage Lead Notifications by Account instead of by U…" at bounding box center [332, 654] width 251 height 41
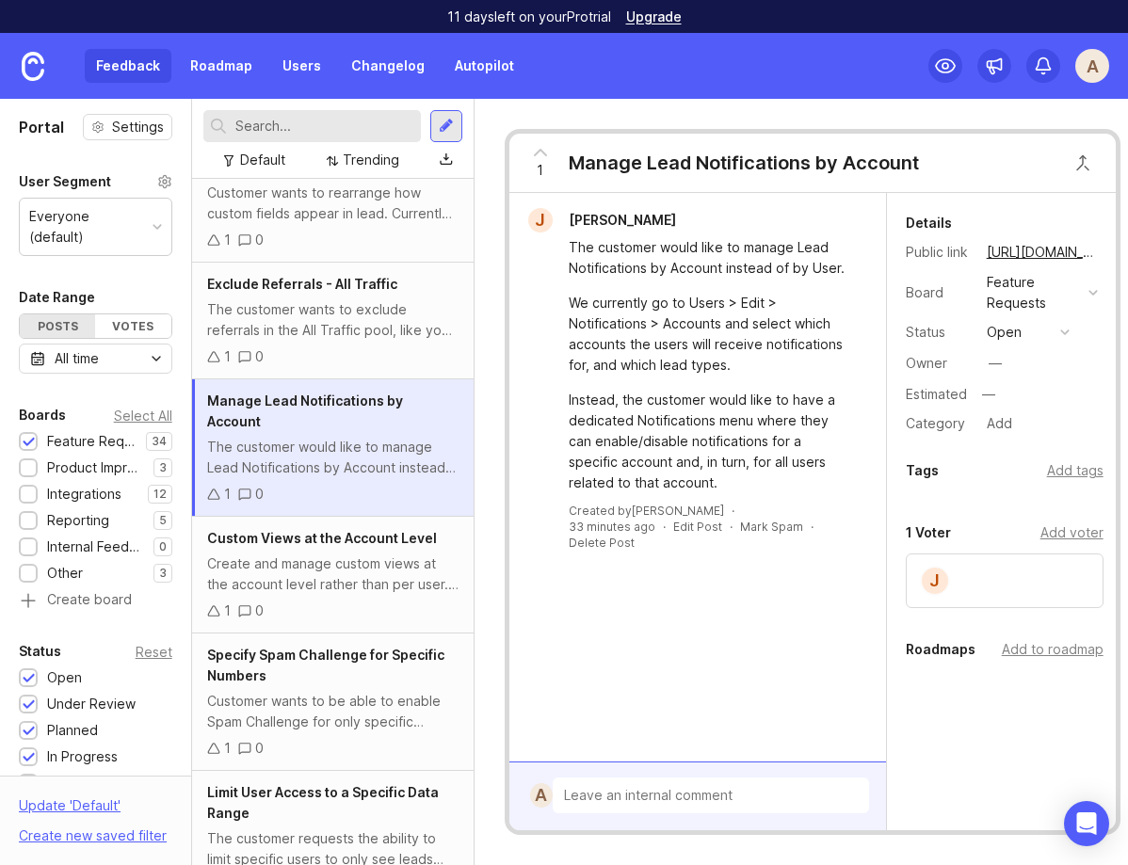
scroll to position [291, 0]
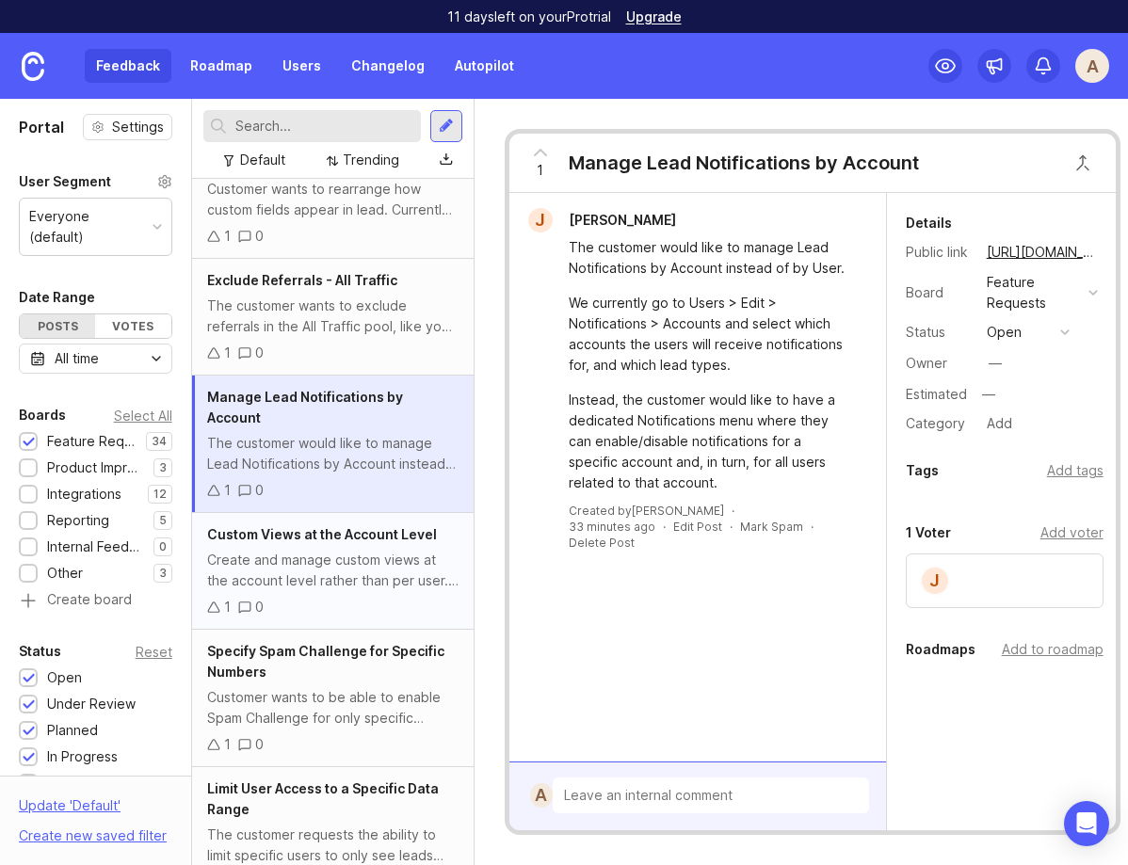
click at [329, 550] on div "Create and manage custom views at the account level rather than per user. These…" at bounding box center [332, 570] width 251 height 41
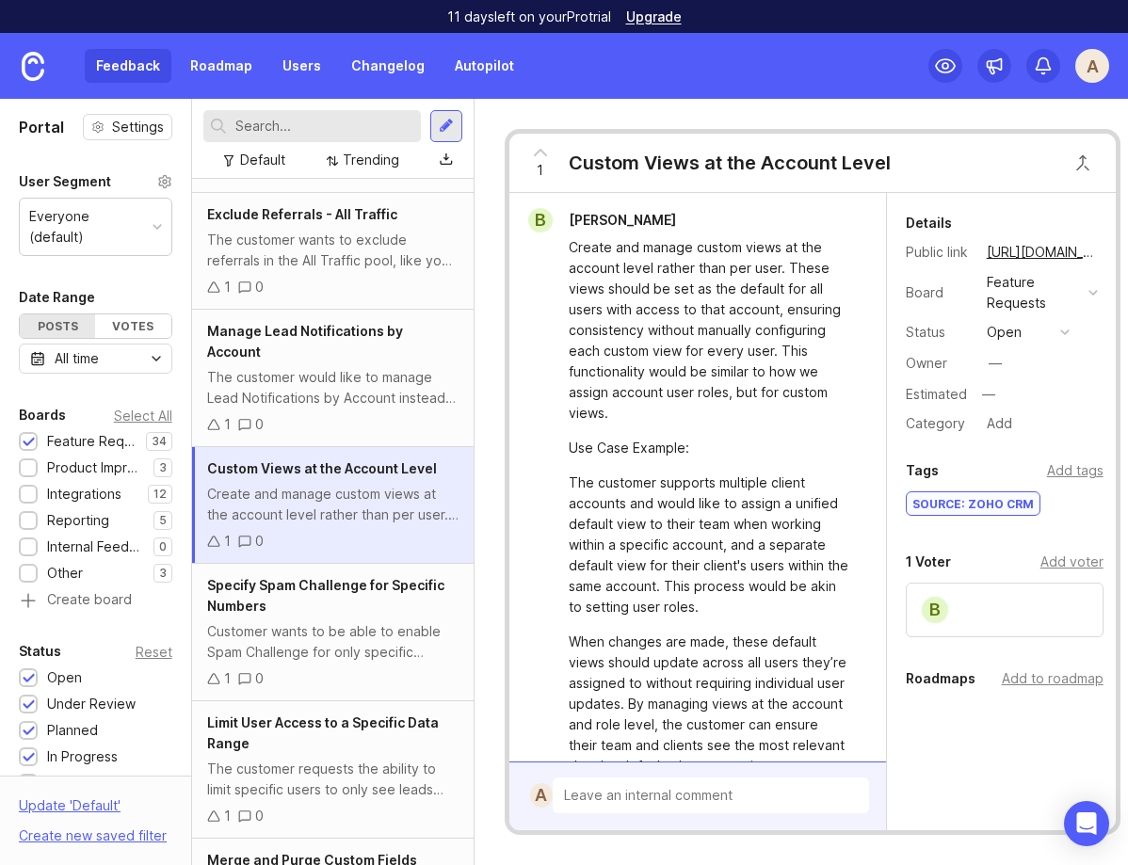
scroll to position [0, 1]
click at [360, 669] on div "1 0" at bounding box center [332, 679] width 251 height 21
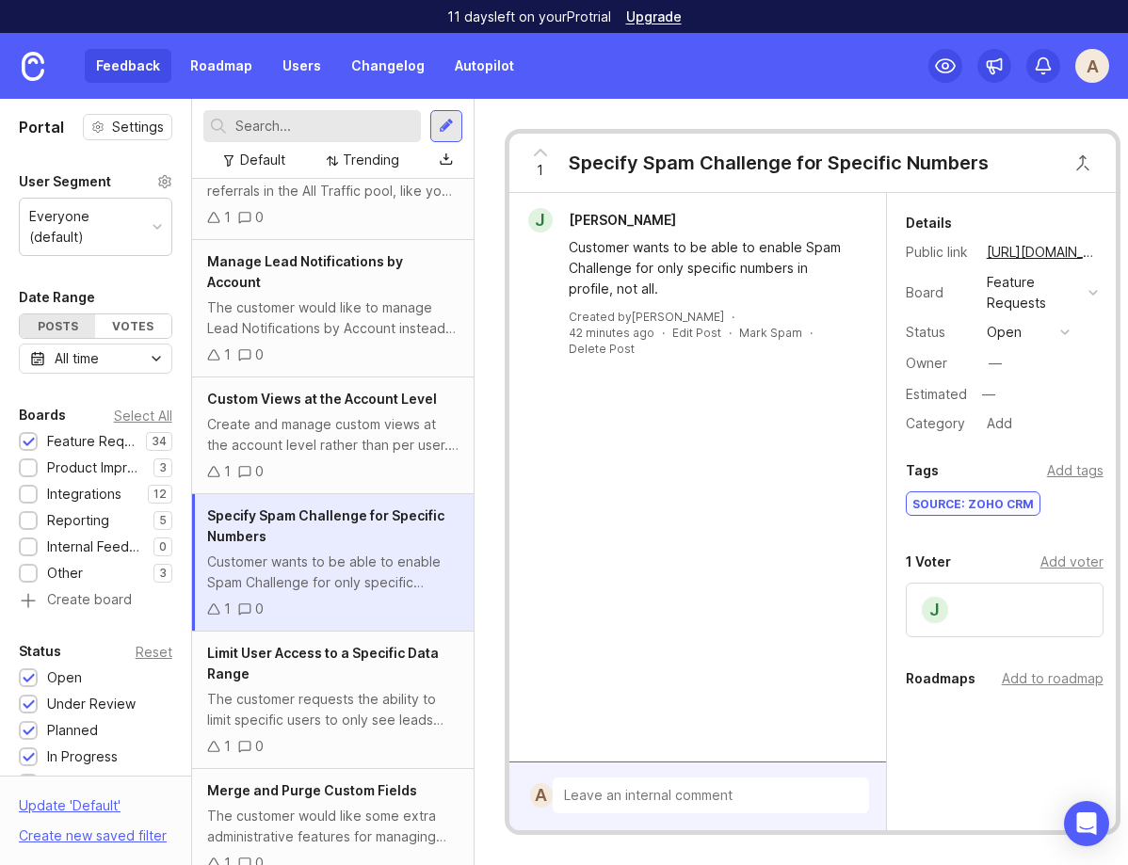
scroll to position [428, 0]
click at [365, 688] on div "The customer requests the ability to limit specific users to only see leads fro…" at bounding box center [332, 708] width 251 height 41
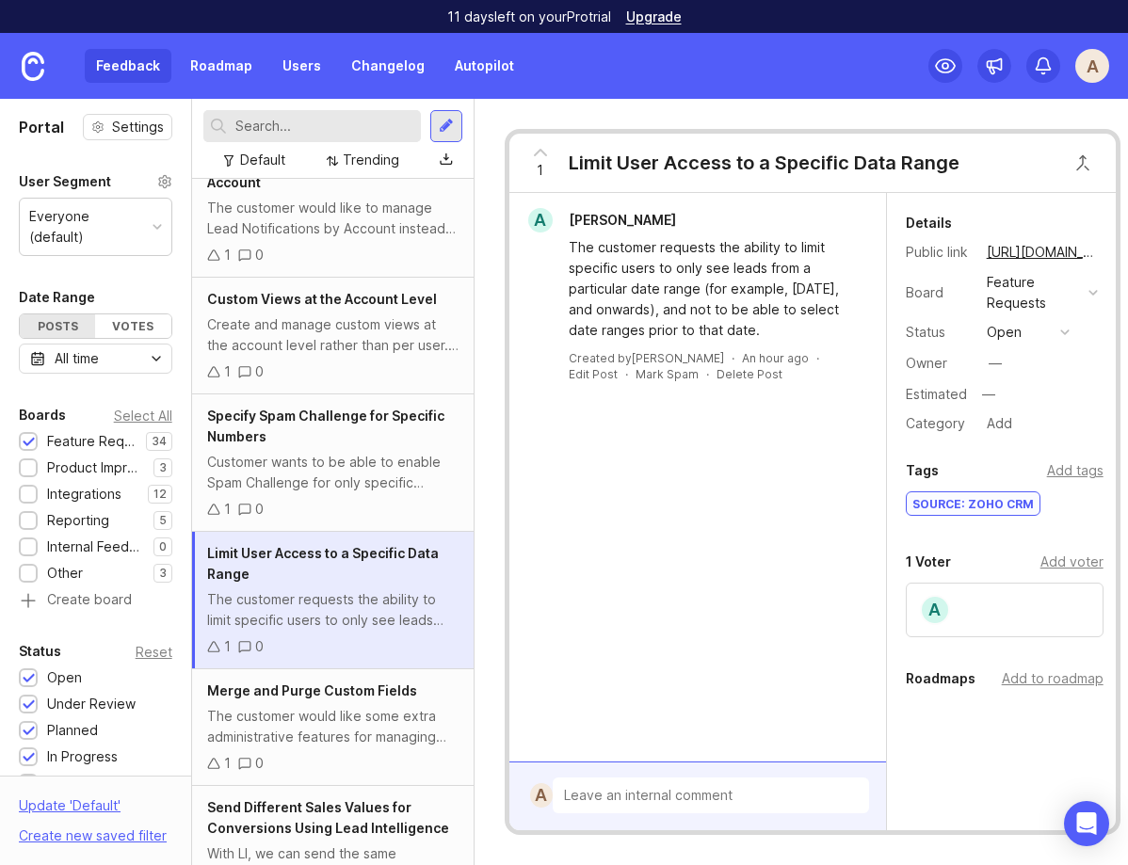
scroll to position [527, 0]
click at [318, 498] on div "1 0" at bounding box center [332, 508] width 251 height 21
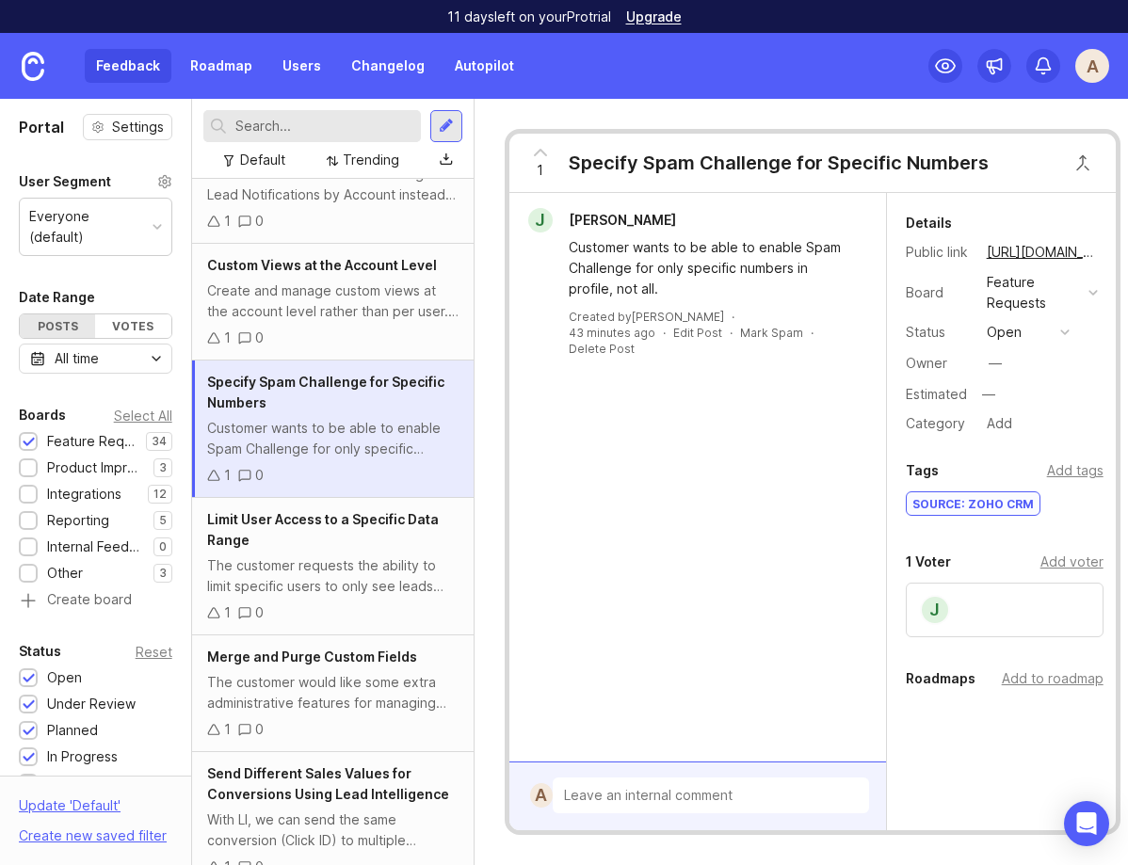
scroll to position [565, 0]
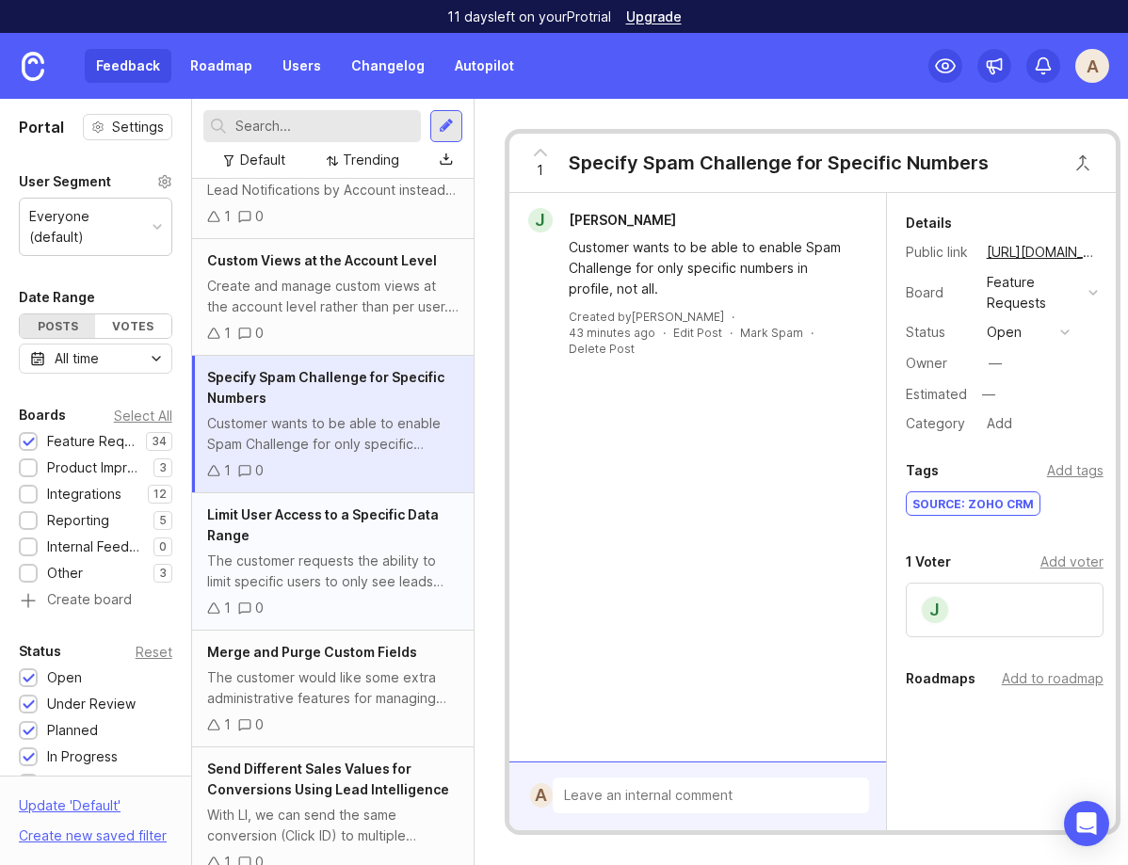
click at [328, 565] on div "The customer requests the ability to limit specific users to only see leads fro…" at bounding box center [332, 571] width 251 height 41
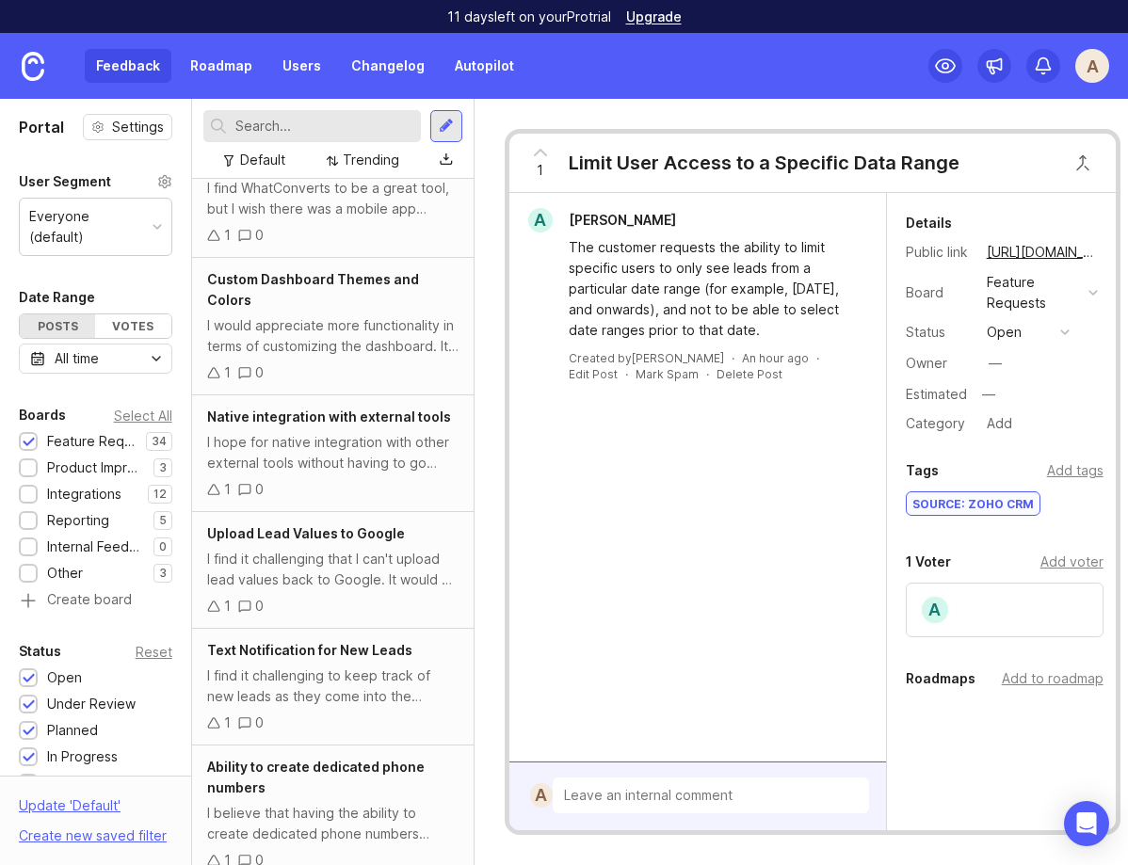
scroll to position [3595, 0]
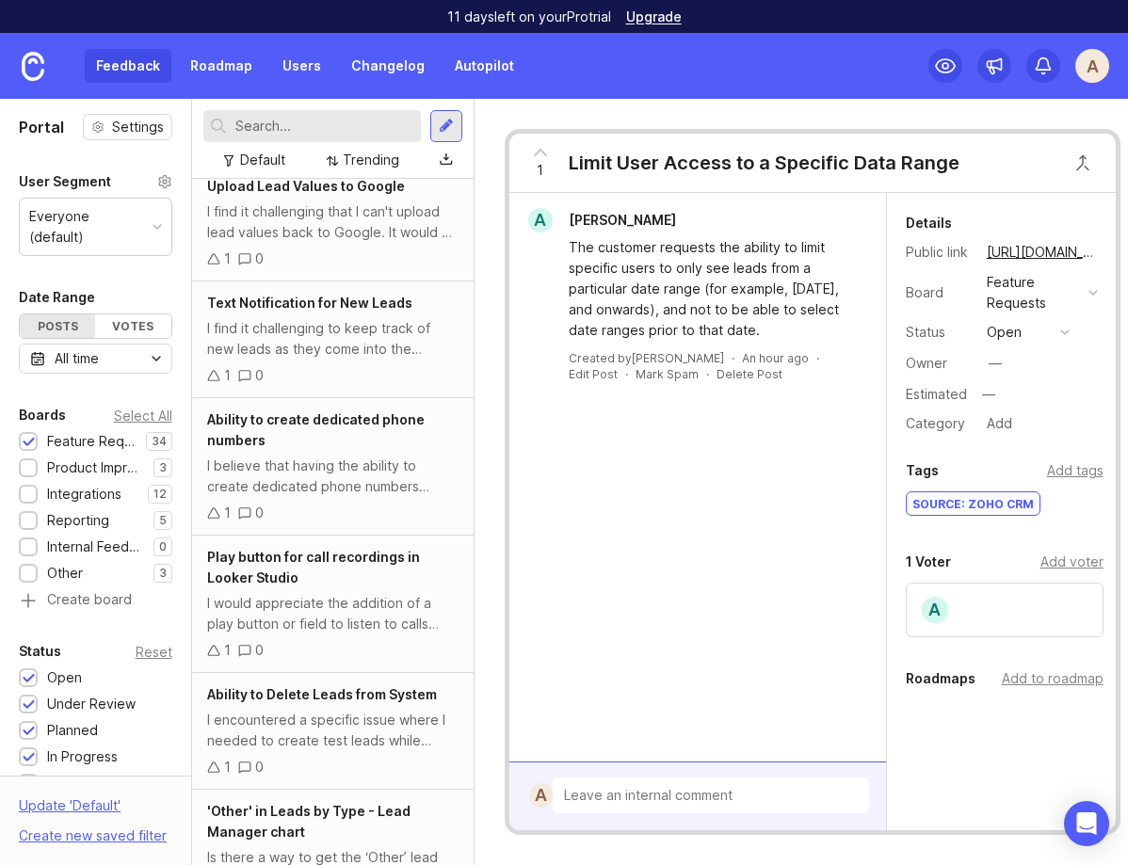
click at [303, 801] on div "'Other' in Leads by Type - Lead Manager chart" at bounding box center [332, 821] width 251 height 41
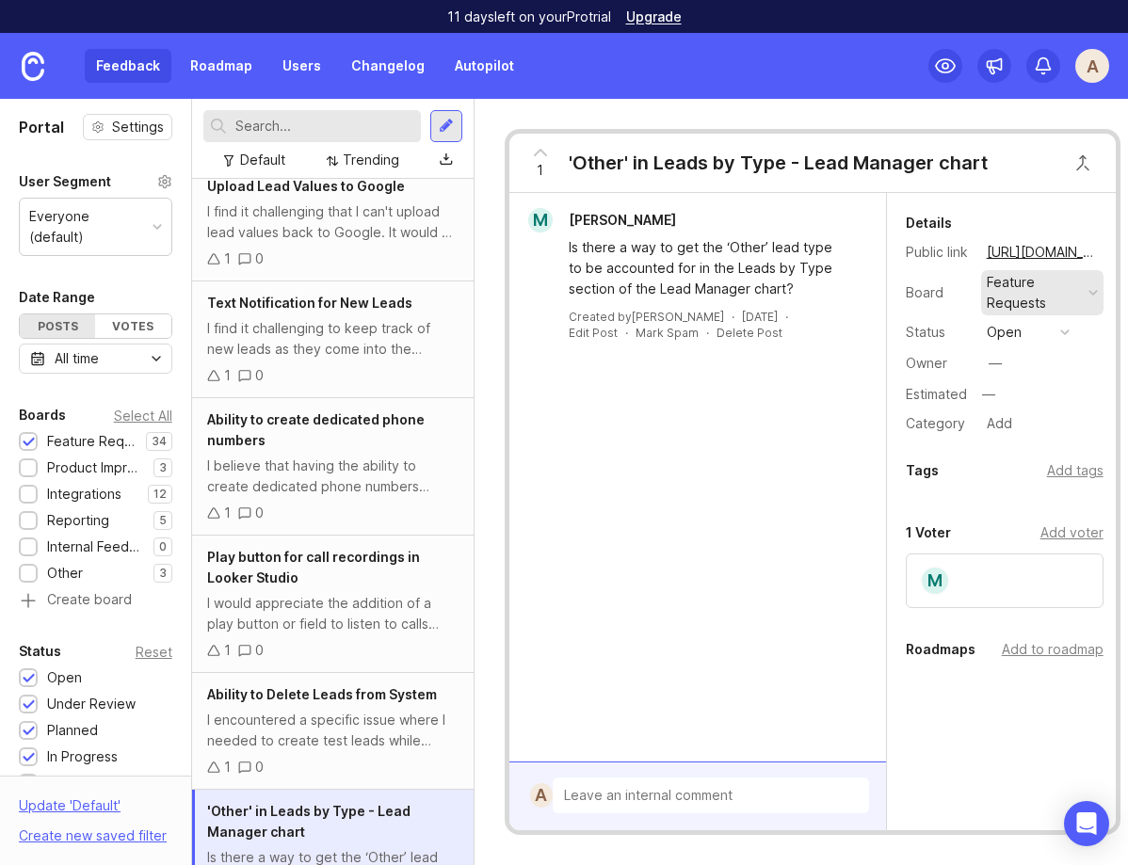
click at [1075, 298] on div "Feature Requests" at bounding box center [1034, 292] width 94 height 41
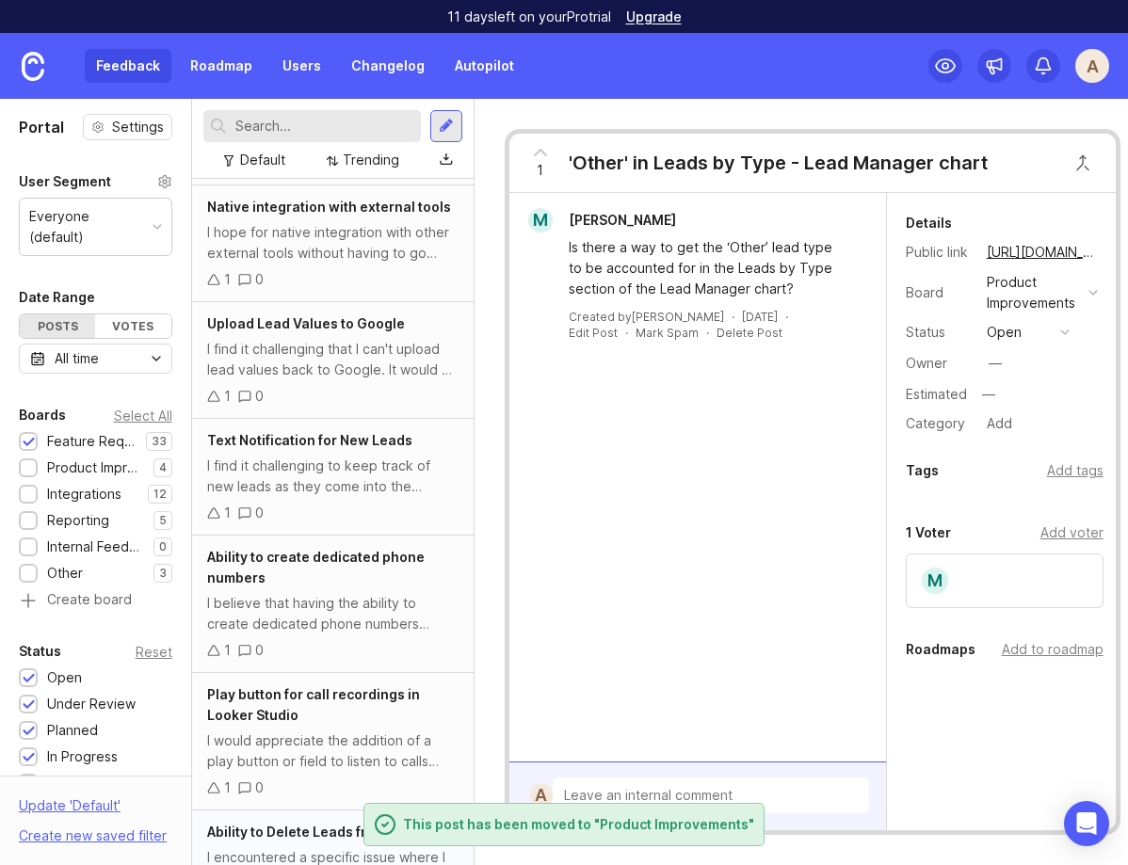
click at [311, 811] on div "Ability to Delete Leads from System I encountered a specific issue where I need…" at bounding box center [333, 869] width 282 height 117
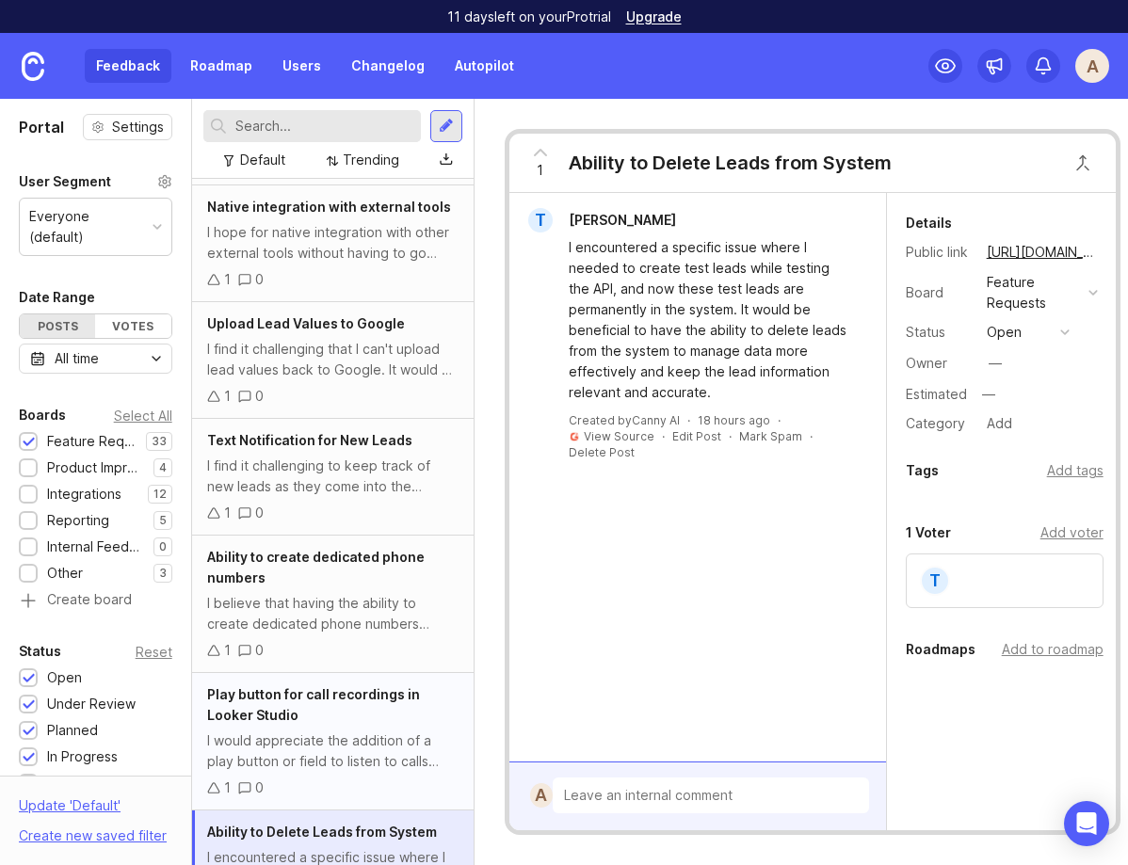
click at [315, 731] on div "I would appreciate the addition of a play button or field to listen to calls di…" at bounding box center [332, 751] width 251 height 41
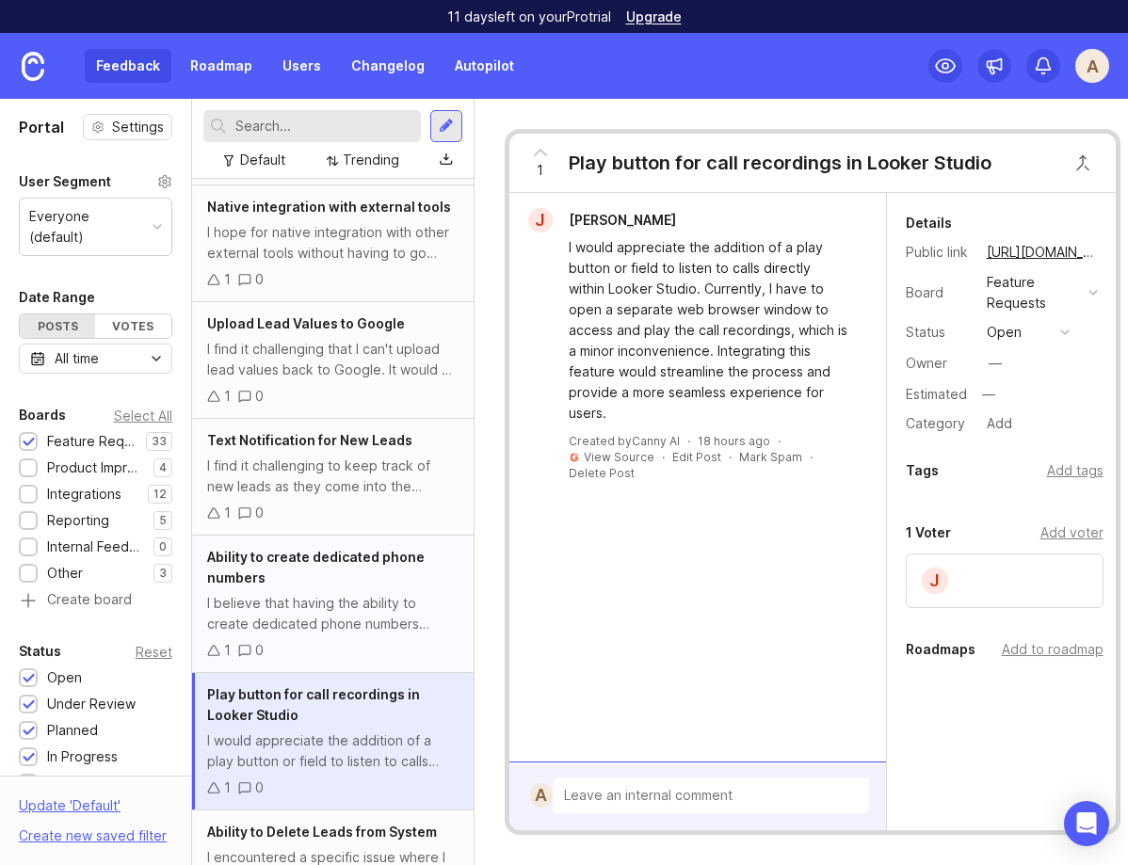
click at [325, 640] on div "1 0" at bounding box center [332, 650] width 251 height 21
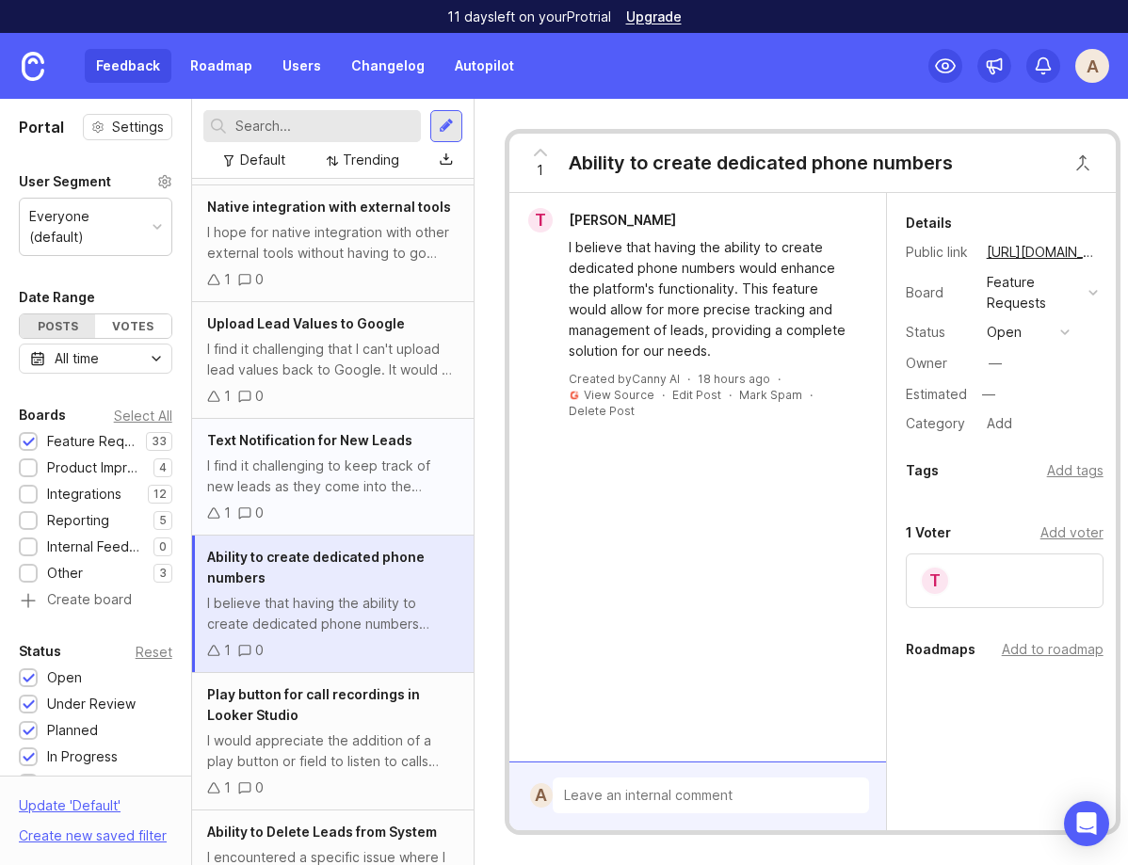
click at [350, 456] on div "I find it challenging to keep track of new leads as they come into the system. …" at bounding box center [332, 476] width 251 height 41
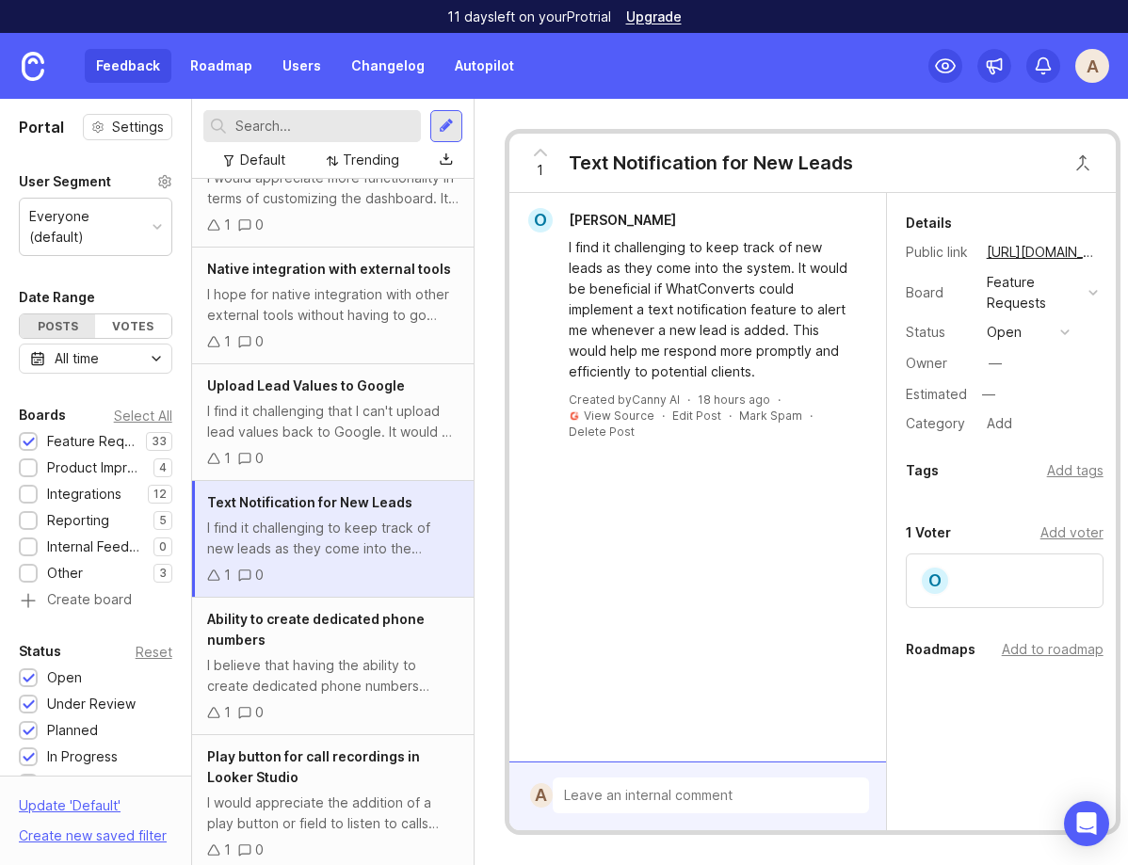
scroll to position [3394, 0]
click at [342, 382] on div "Upload Lead Values to Google I find it challenging that I can't upload lead val…" at bounding box center [333, 423] width 282 height 117
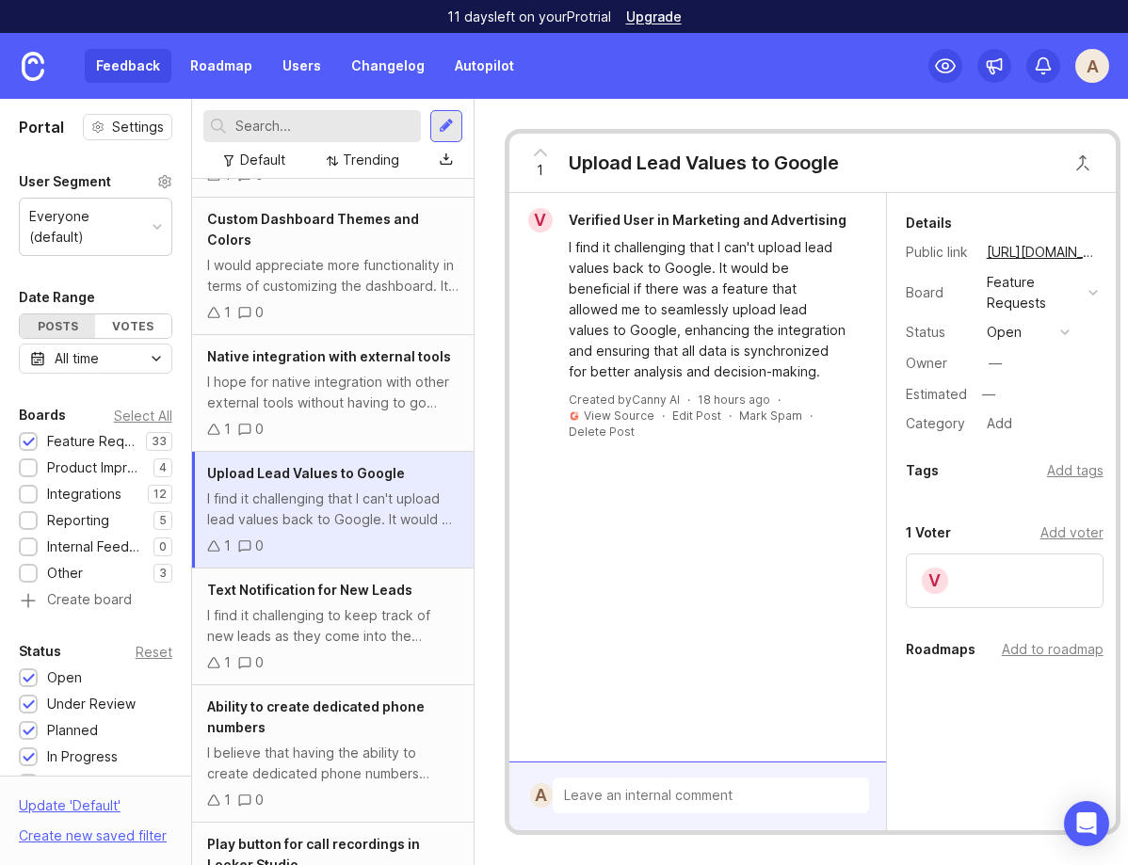
scroll to position [3260, 0]
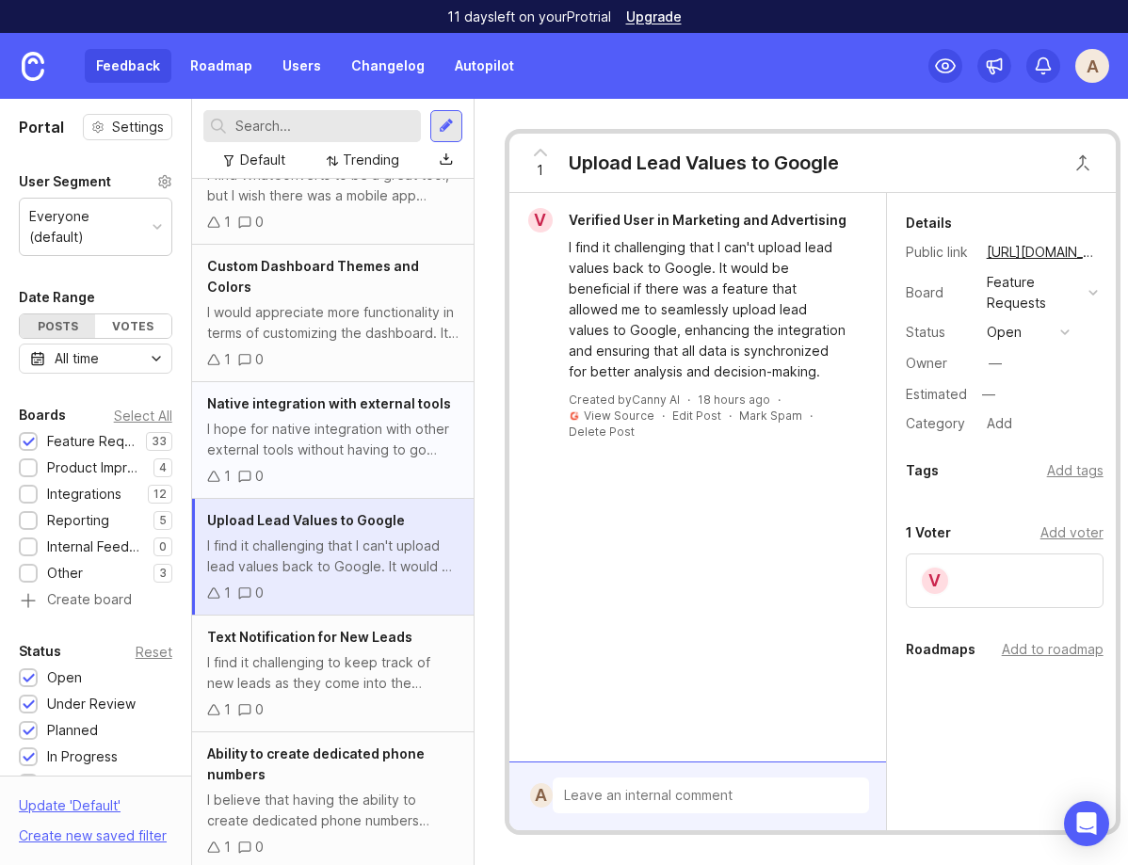
click at [331, 419] on div "I hope for native integration with other external tools without having to go th…" at bounding box center [332, 439] width 251 height 41
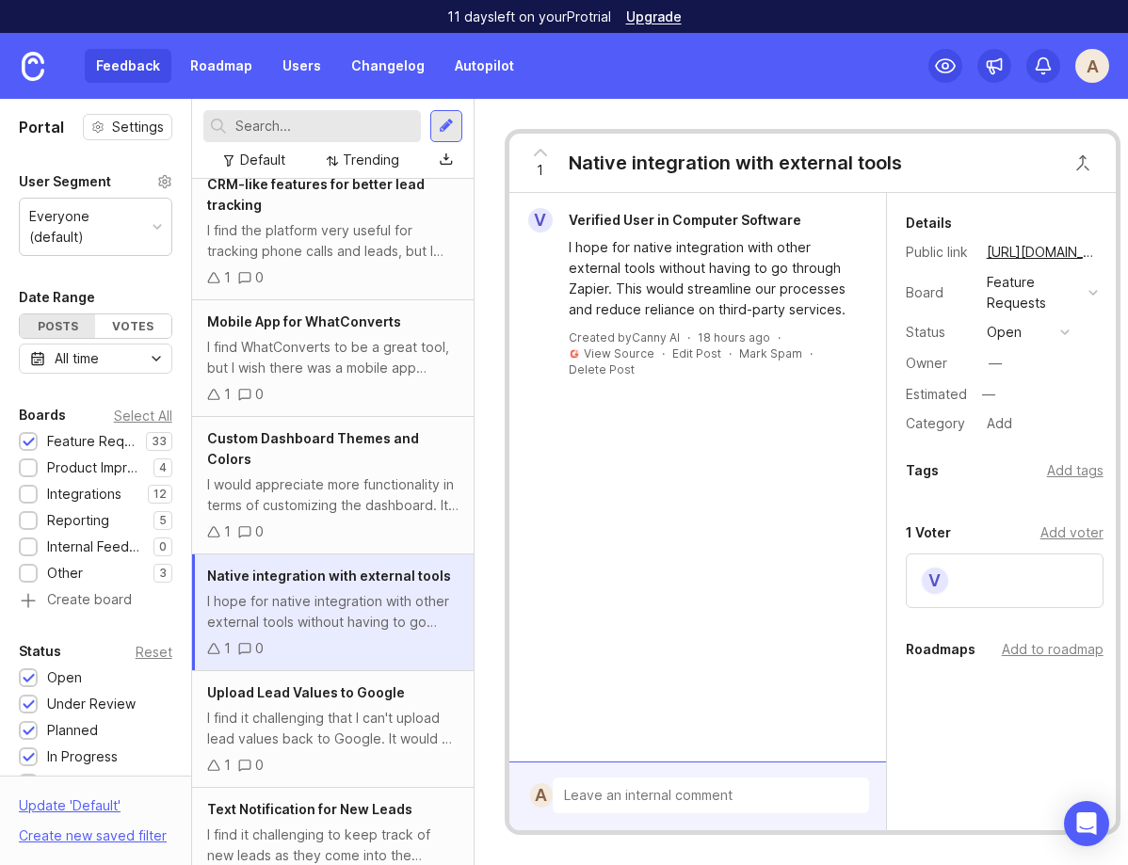
scroll to position [3061, 0]
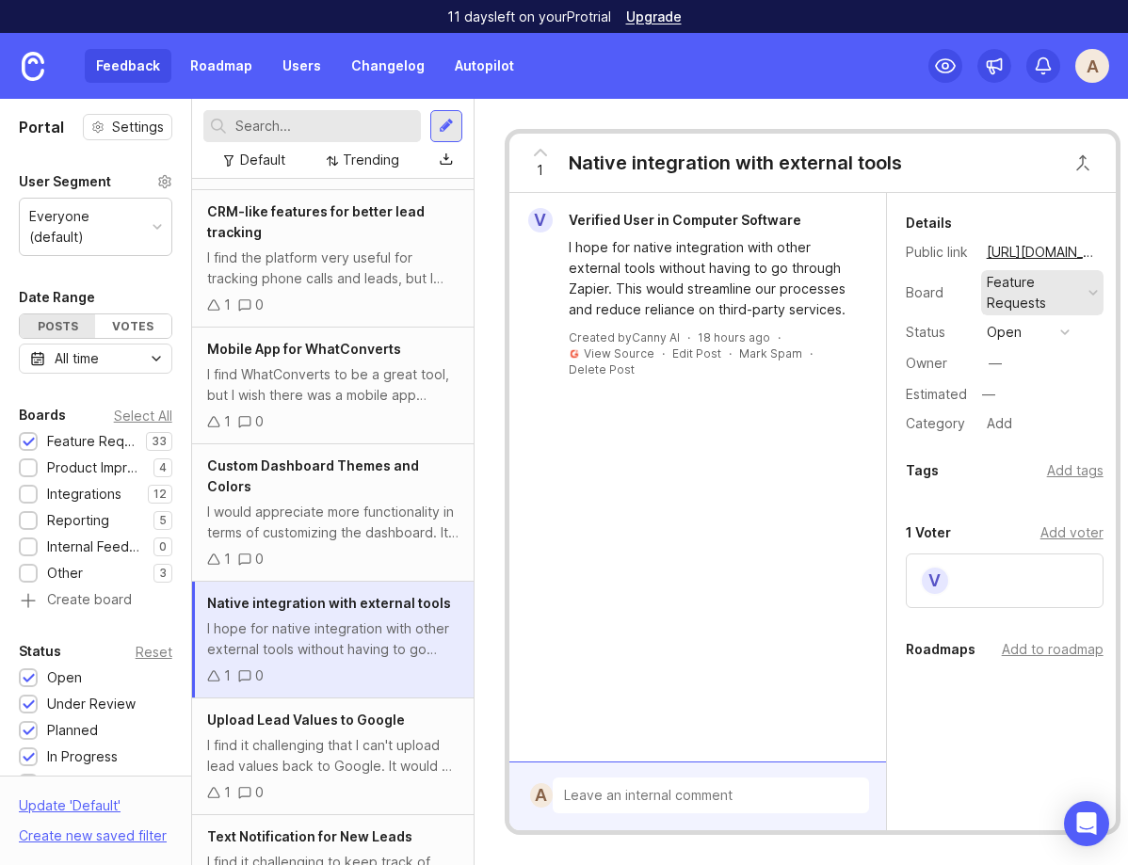
click at [1081, 294] on div "Feature Requests" at bounding box center [1042, 292] width 122 height 45
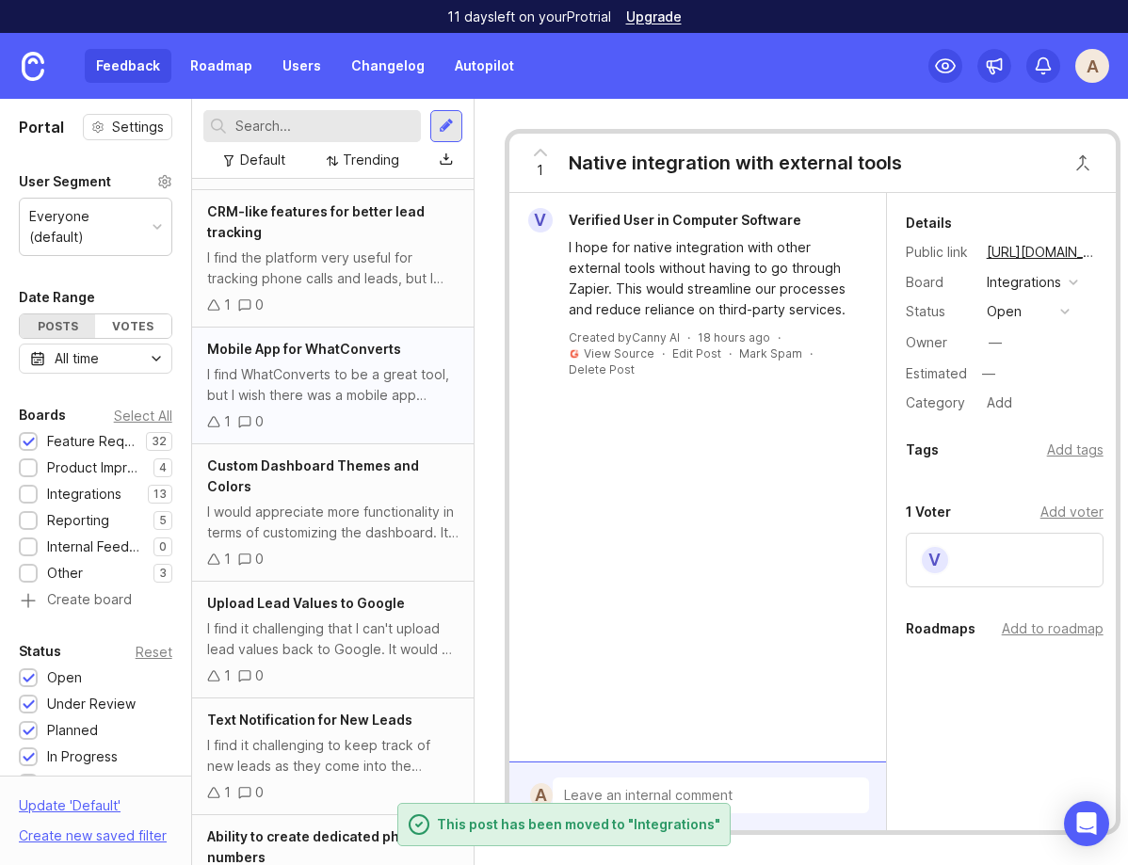
click at [313, 364] on div "I find WhatConverts to be a great tool, but I wish there was a mobile app avail…" at bounding box center [332, 384] width 251 height 41
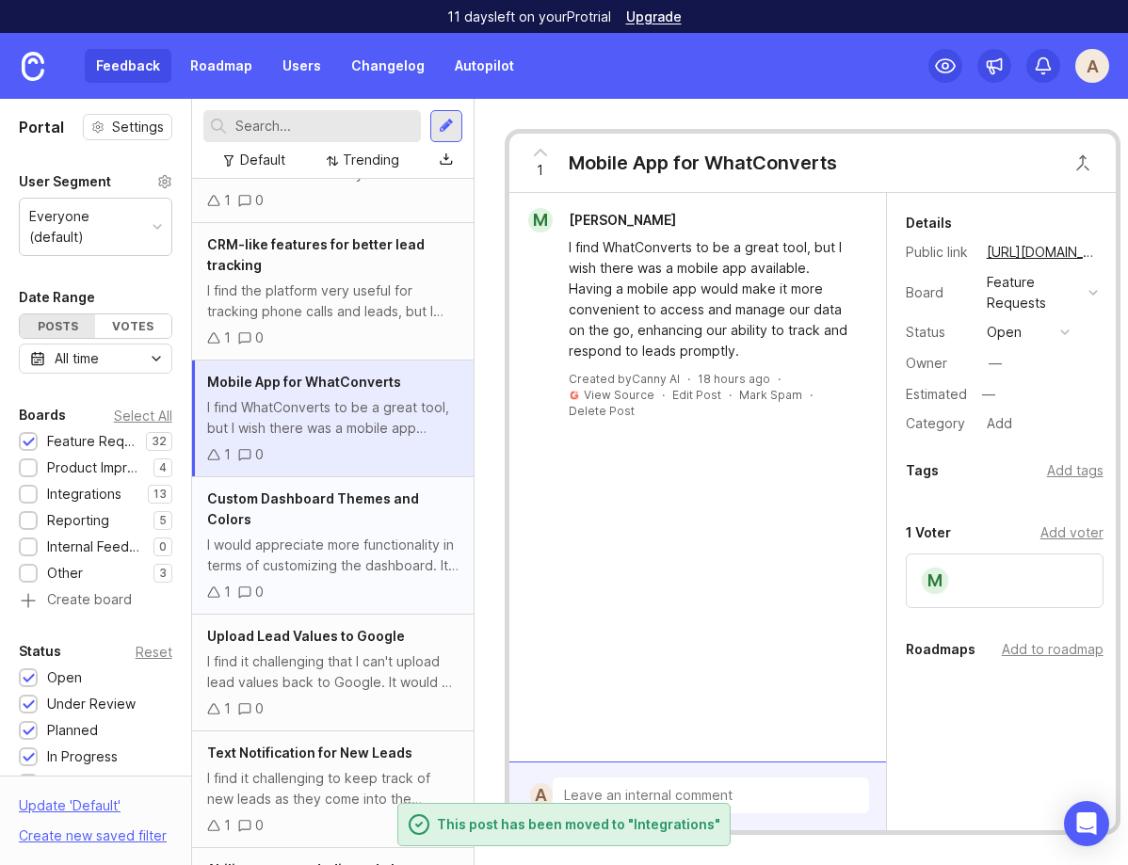
scroll to position [3023, 0]
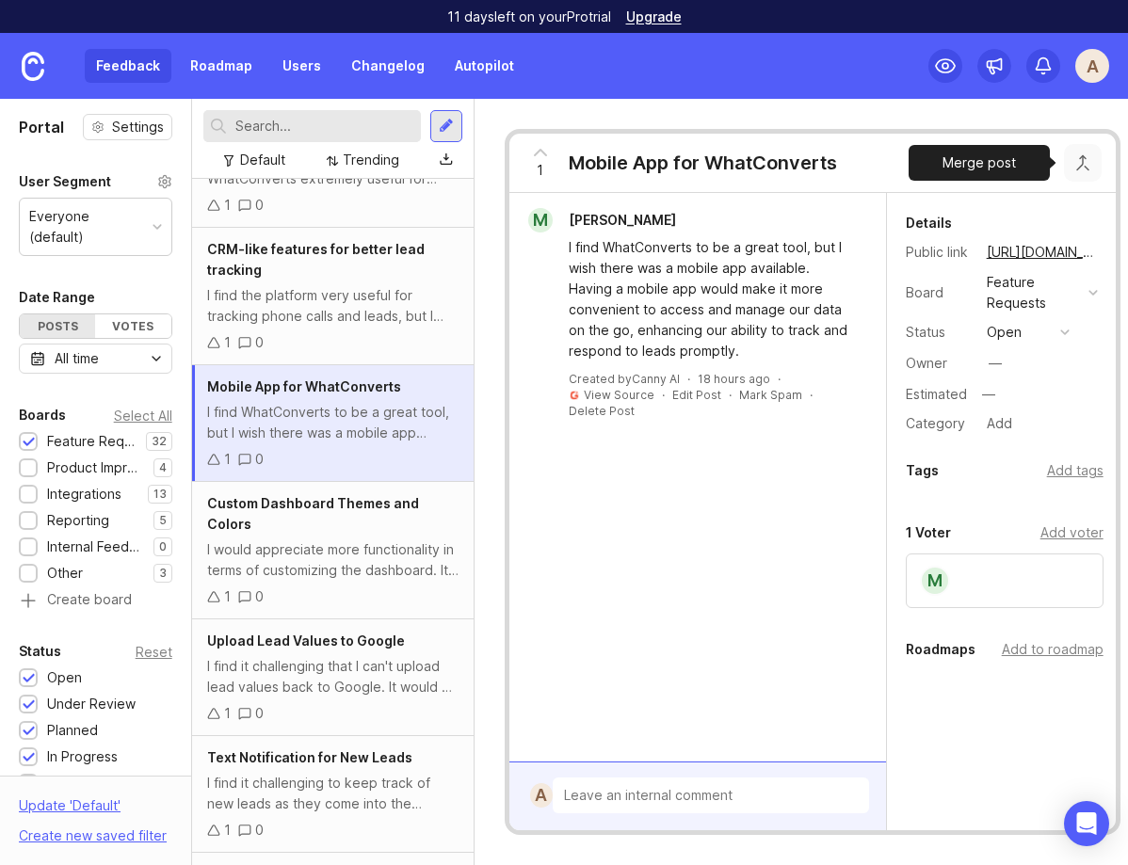
click at [1087, 159] on button "Close button" at bounding box center [1083, 163] width 38 height 38
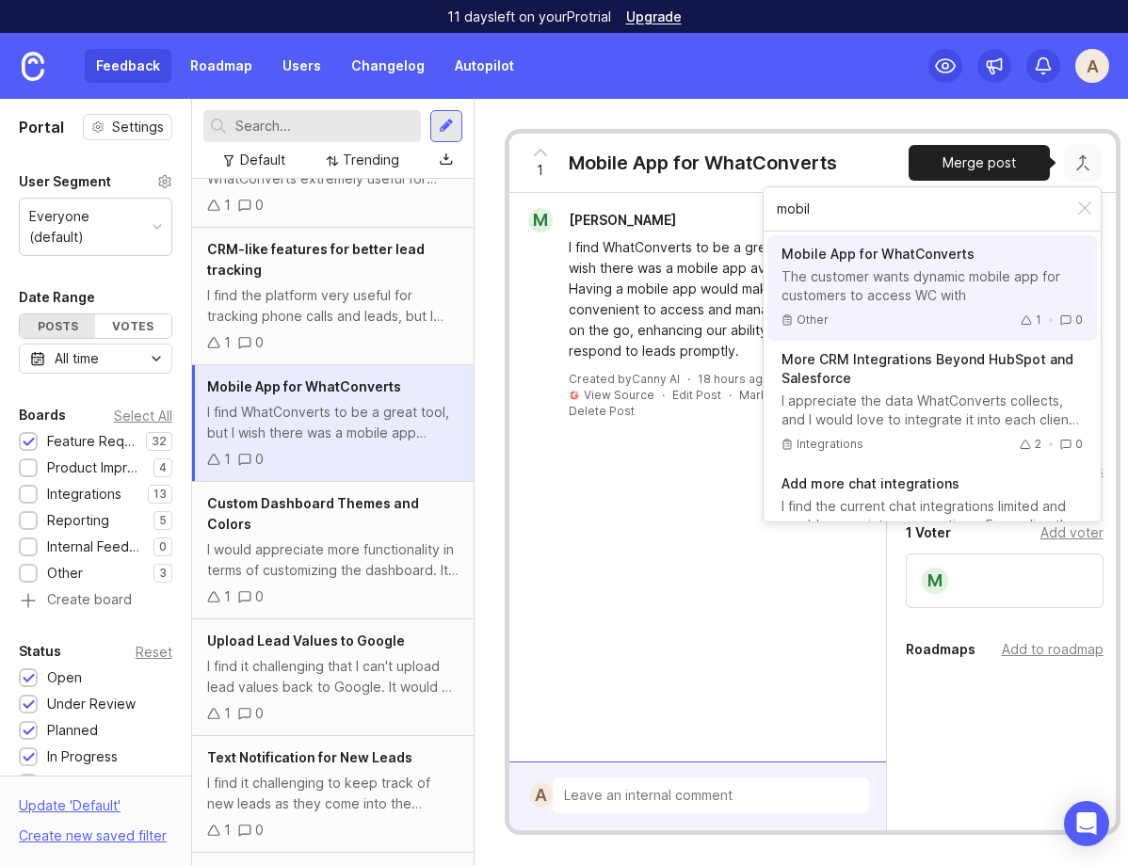
type input "mobil"
click at [925, 307] on button "Mobile App for WhatConverts The customer wants dynamic mobile app for customers…" at bounding box center [933, 287] width 330 height 105
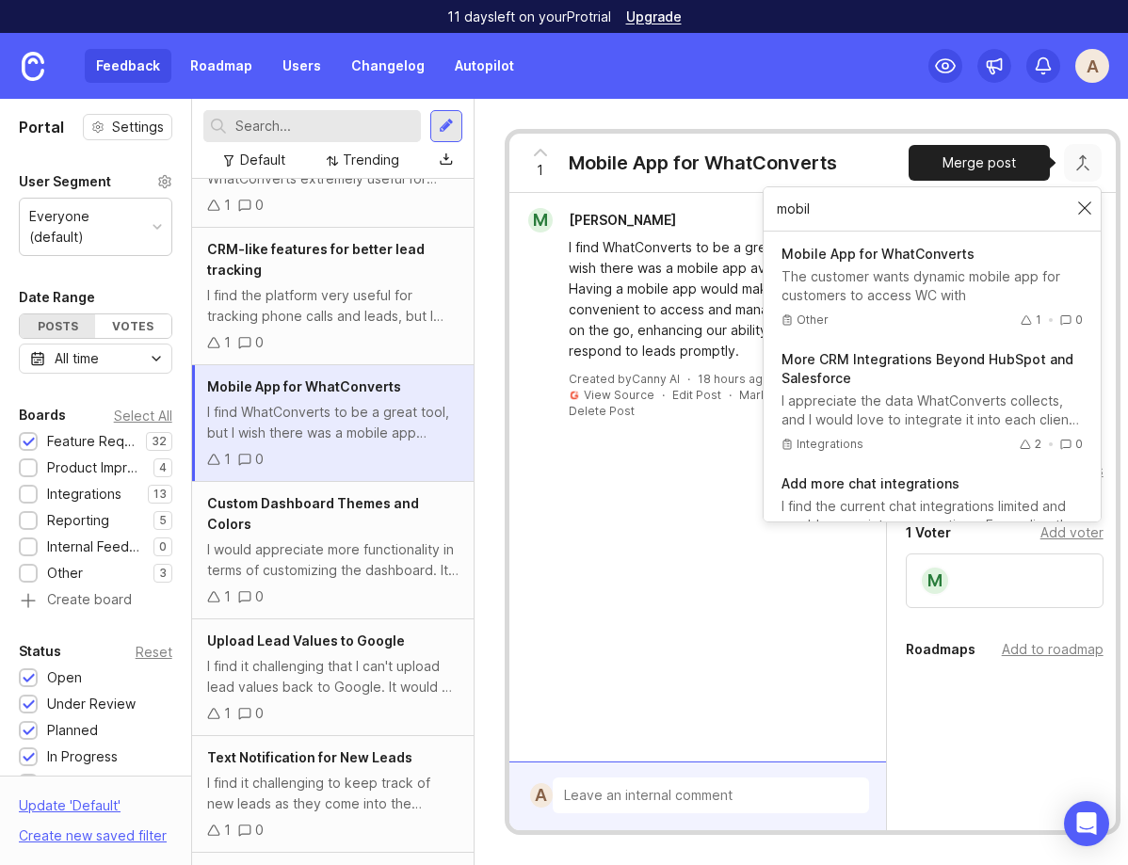
click at [1086, 209] on div at bounding box center [1085, 209] width 23 height 24
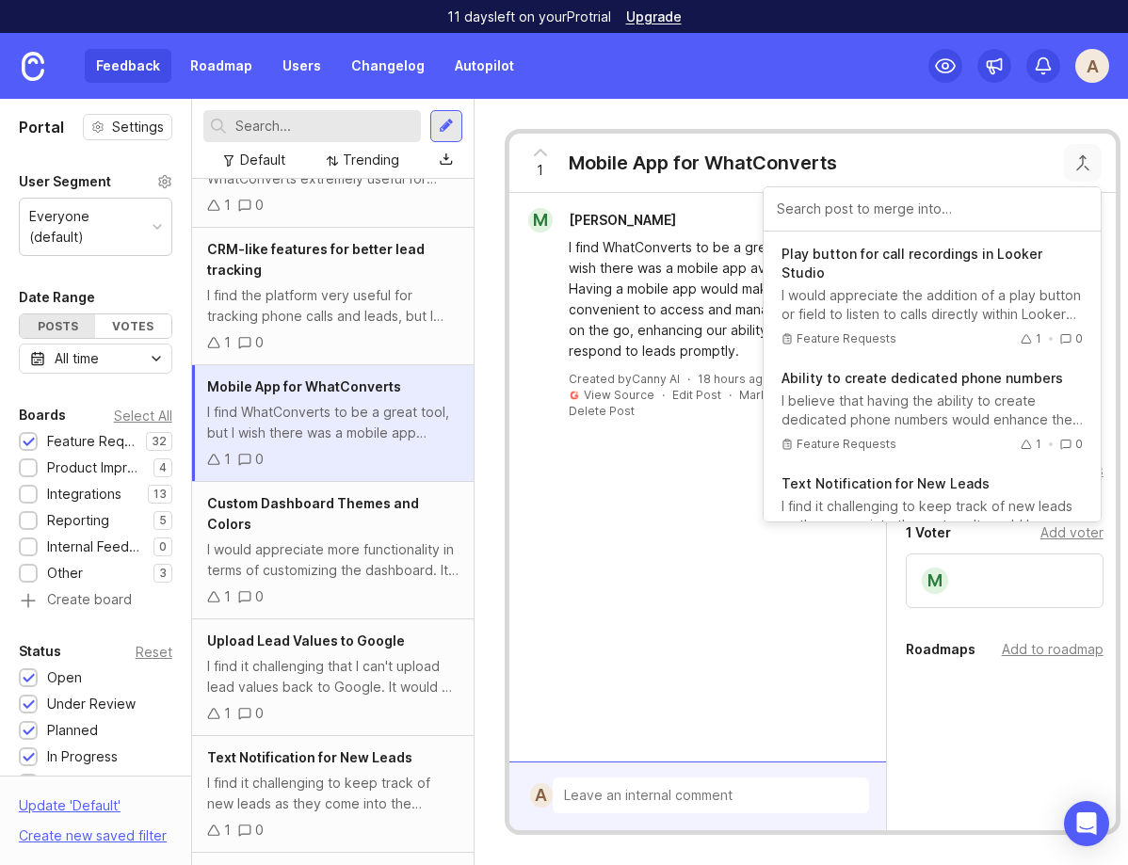
click at [262, 121] on input "text" at bounding box center [324, 126] width 178 height 21
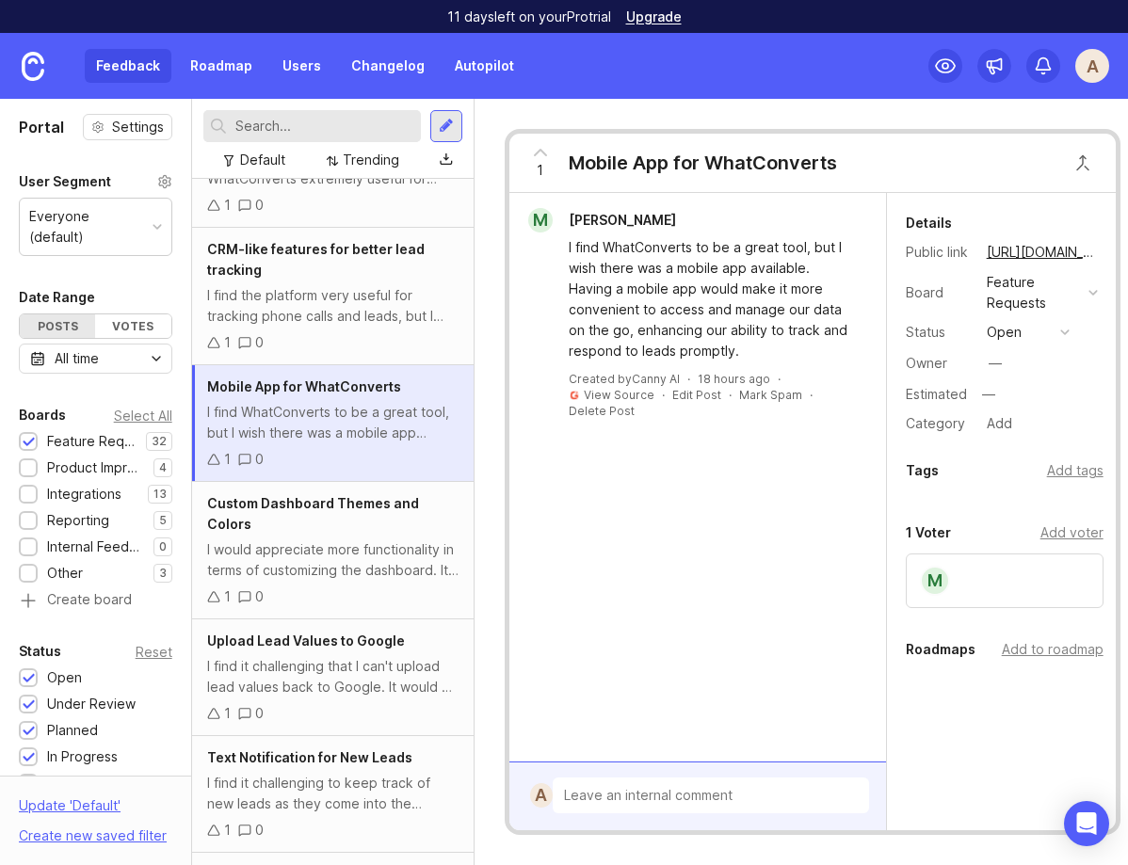
click at [309, 110] on div at bounding box center [312, 126] width 218 height 32
click at [329, 120] on input "text" at bounding box center [324, 126] width 178 height 21
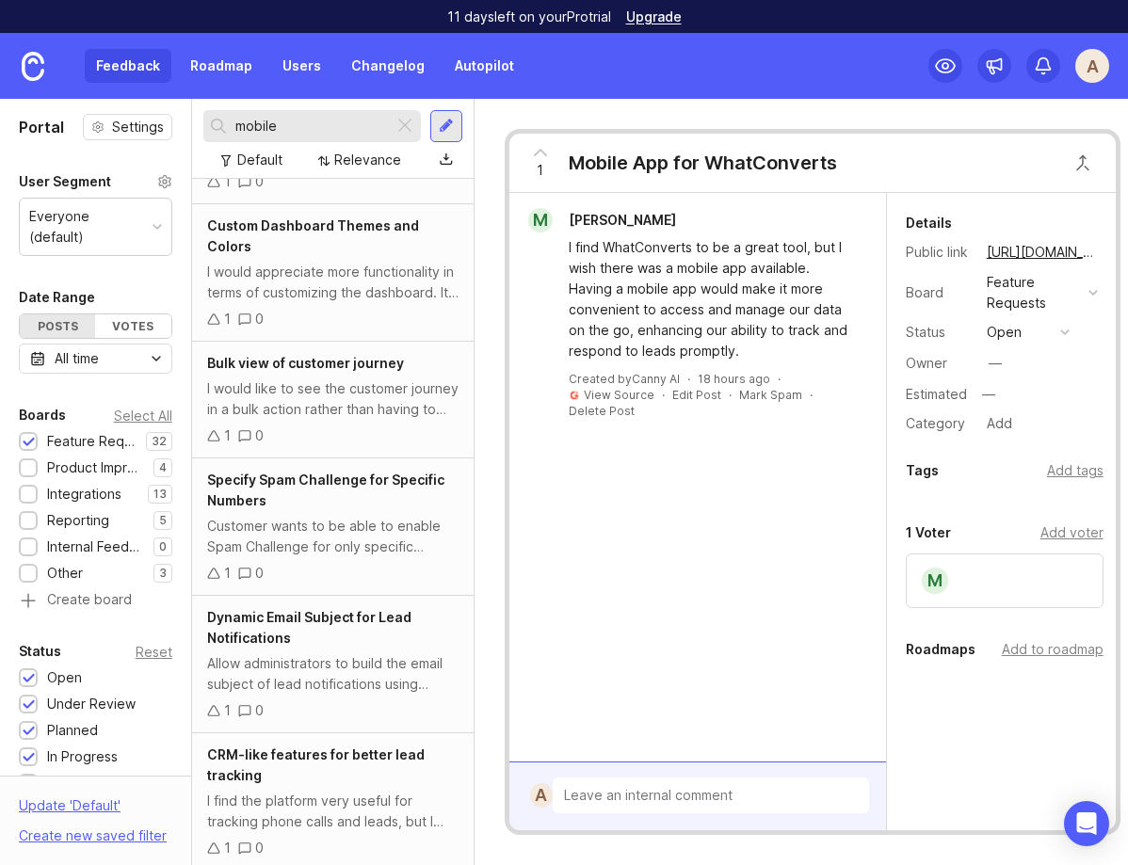
scroll to position [956, 0]
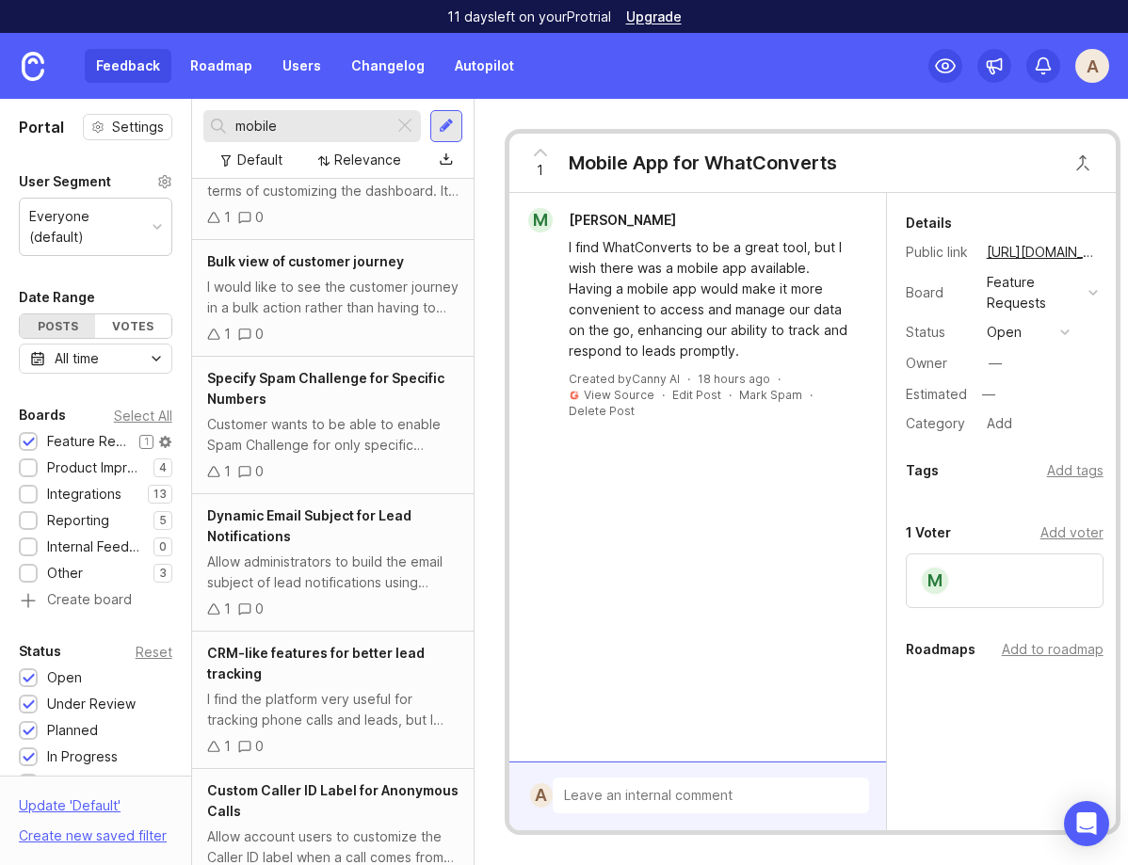
type input "mobile"
click at [25, 436] on div at bounding box center [29, 443] width 12 height 14
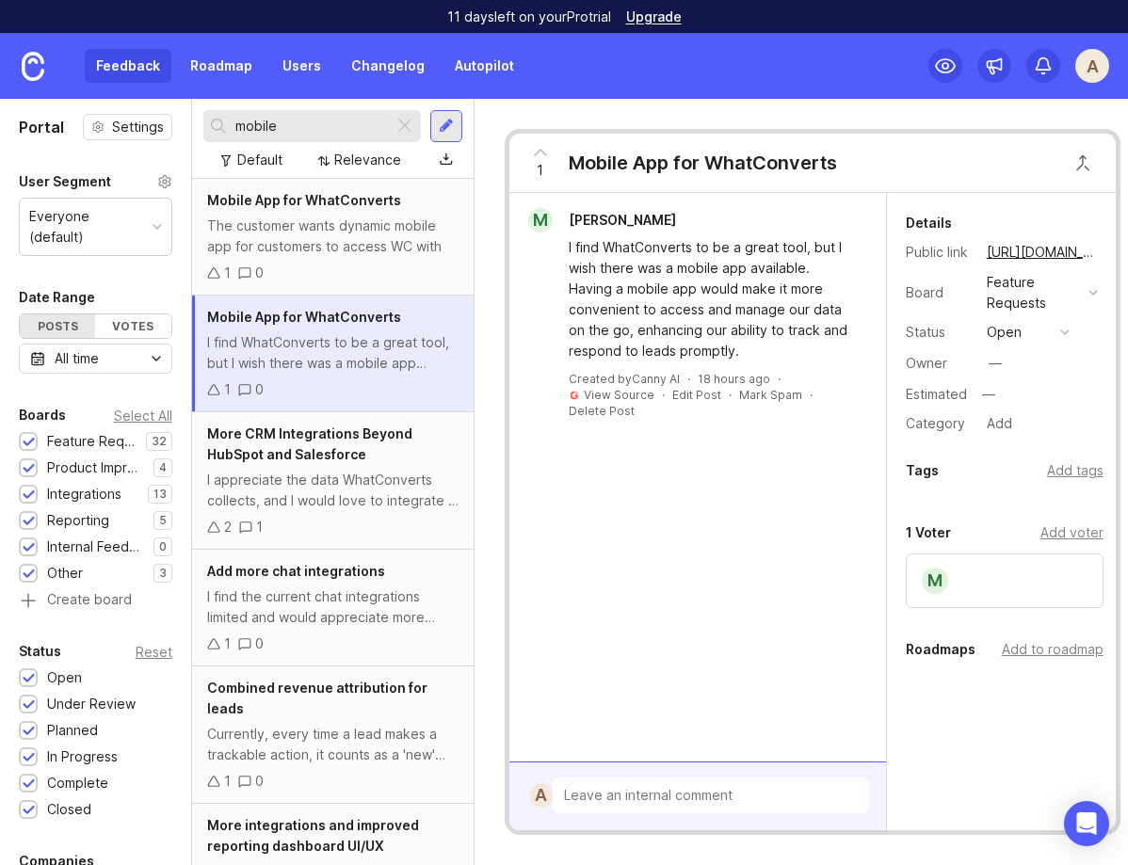
click at [315, 115] on div "mobile" at bounding box center [298, 126] width 190 height 32
click at [315, 242] on div "The customer wants dynamic mobile app for customers to access WC with" at bounding box center [332, 236] width 251 height 41
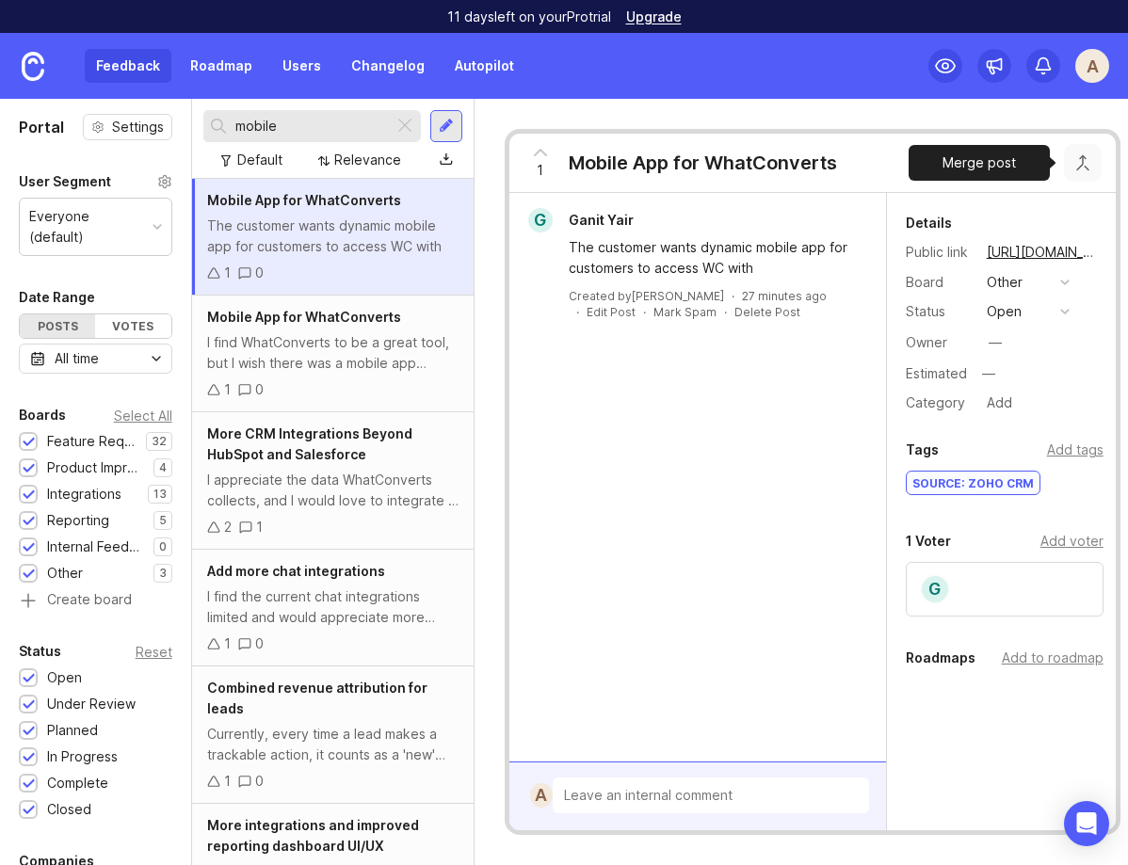
click at [1089, 168] on button "Close button" at bounding box center [1083, 163] width 38 height 38
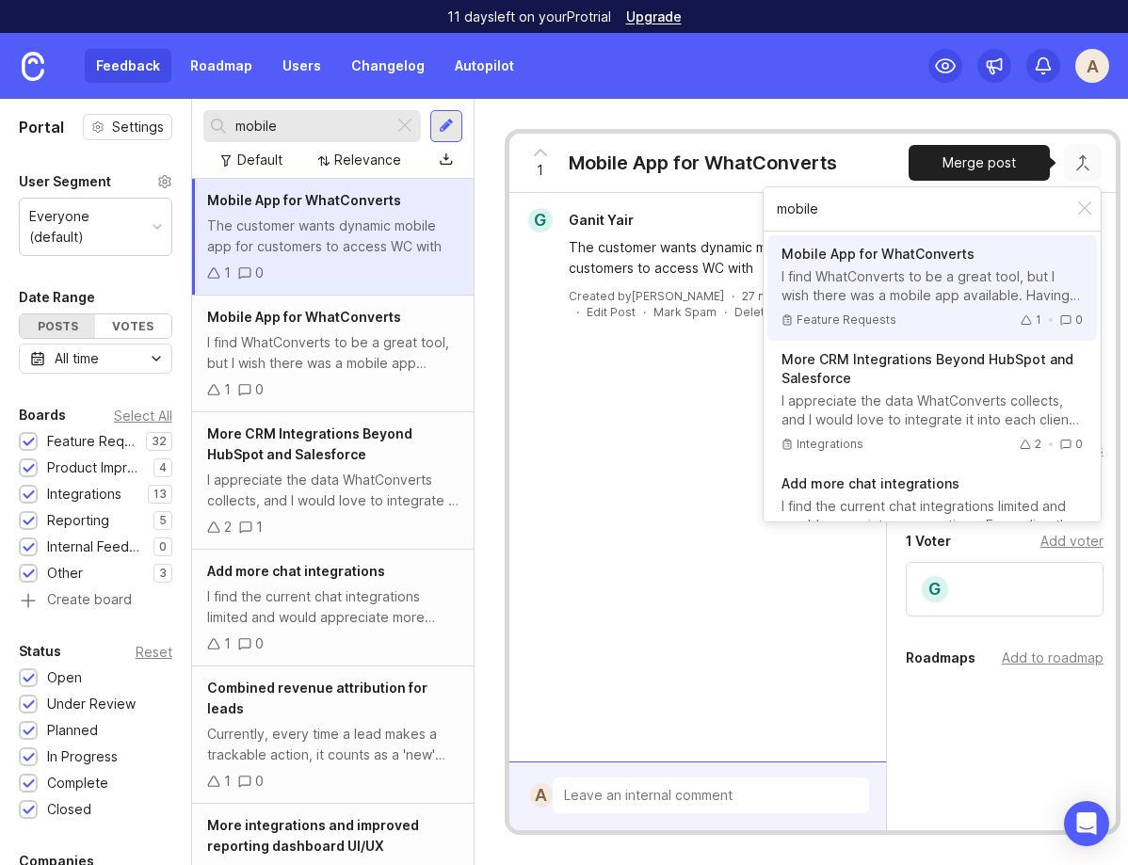
type input "mobile"
click at [901, 288] on div "I find WhatConverts to be a great tool, but I wish there was a mobile app avail…" at bounding box center [932, 286] width 301 height 38
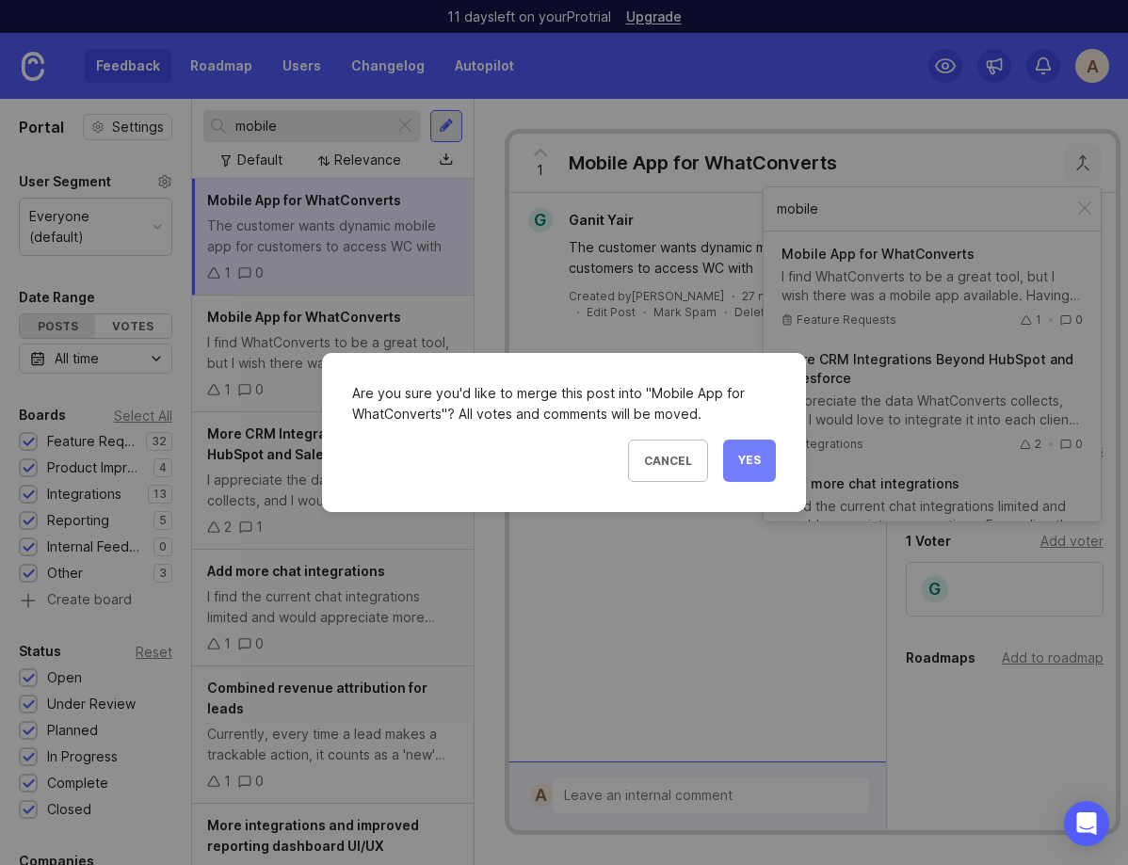
click at [747, 469] on button "Yes" at bounding box center [749, 461] width 53 height 42
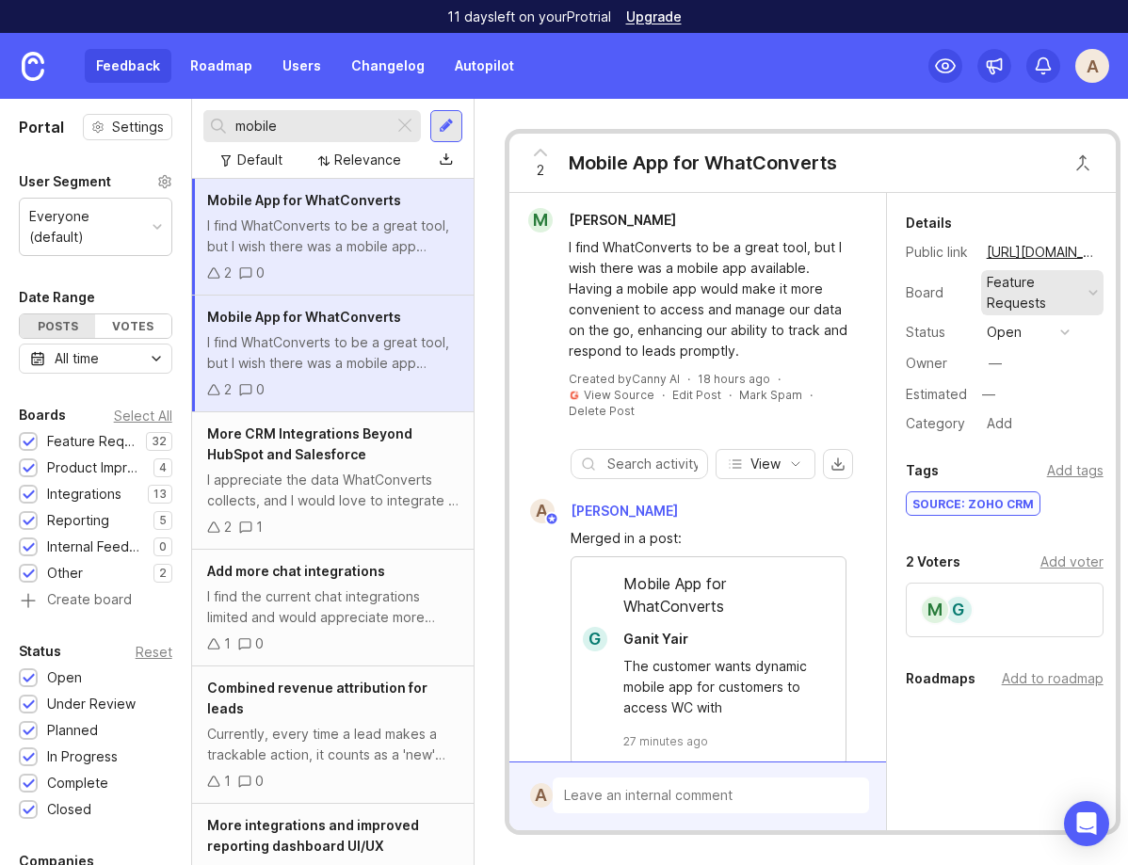
click at [1075, 295] on div "Feature Requests" at bounding box center [1034, 292] width 94 height 41
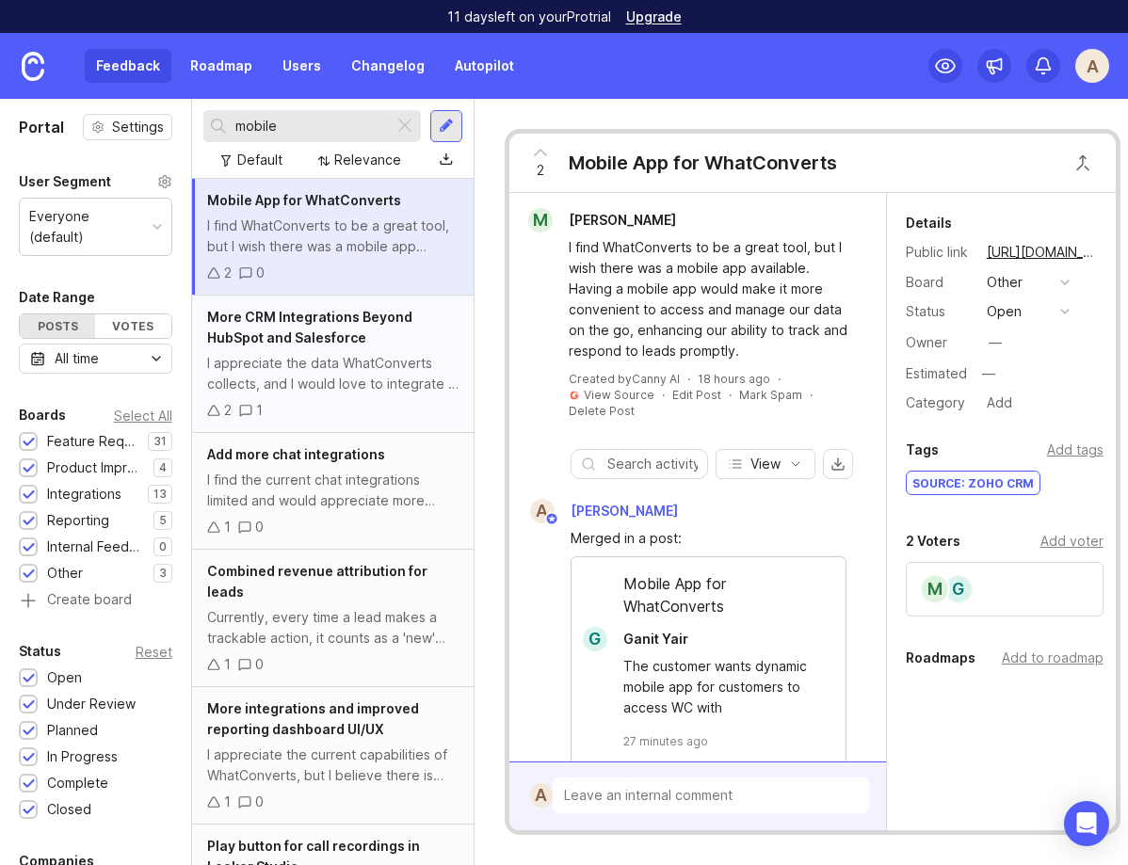
click at [258, 344] on span "More CRM Integrations Beyond HubSpot and Salesforce" at bounding box center [309, 327] width 205 height 37
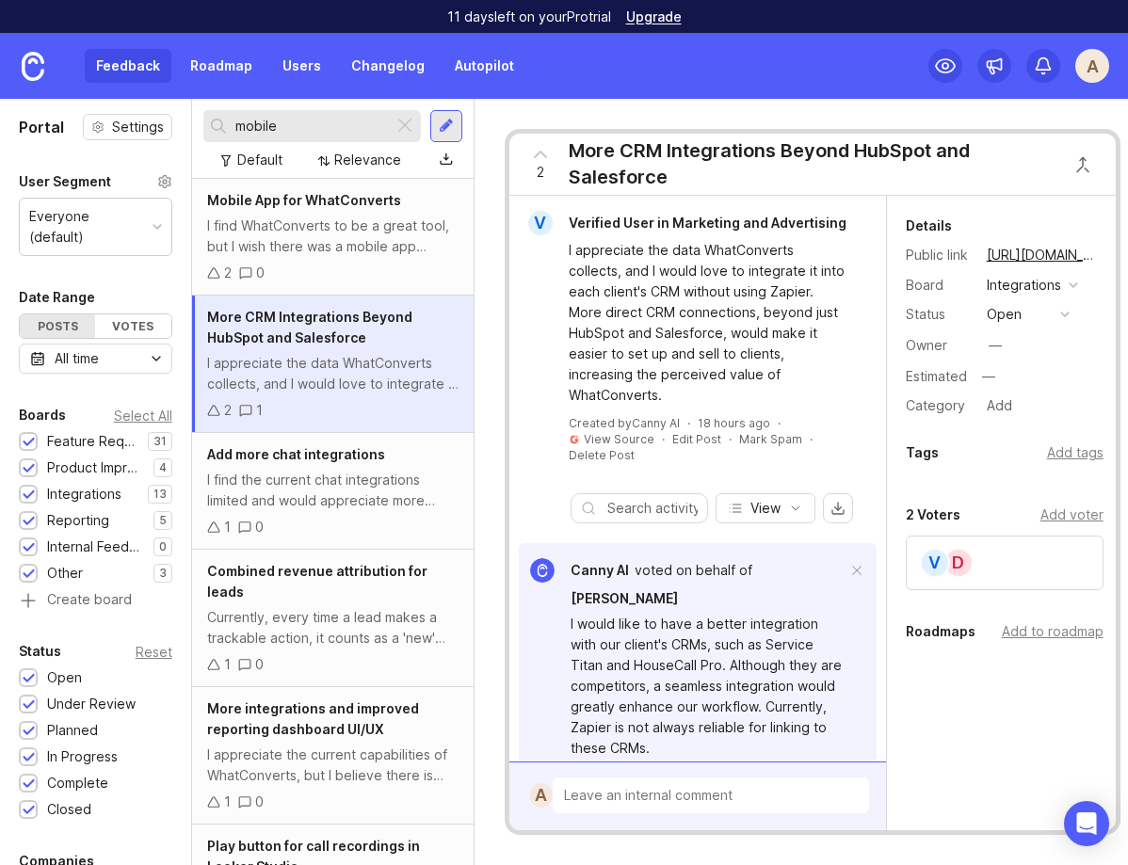
click at [290, 124] on input "mobile" at bounding box center [310, 126] width 151 height 21
click at [357, 489] on div "I find the current chat integrations limited and would appreciate more options.…" at bounding box center [332, 490] width 251 height 41
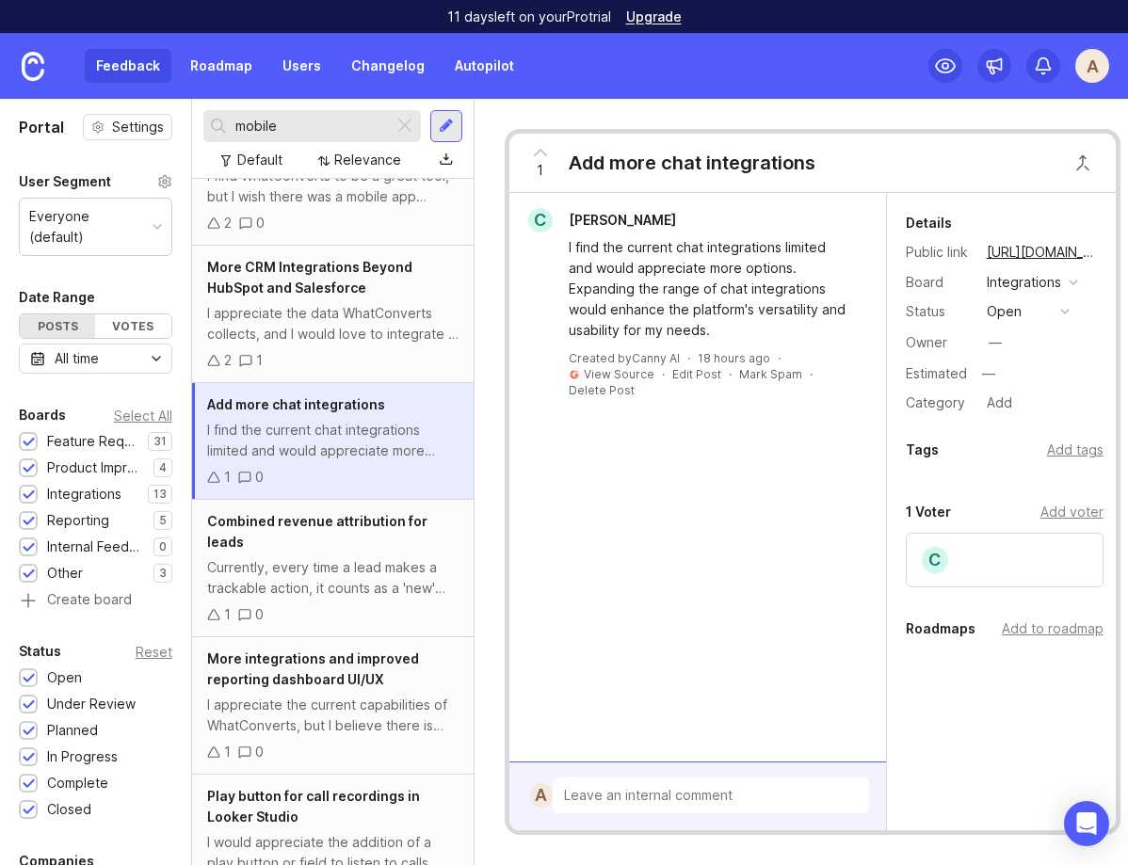
scroll to position [53, 0]
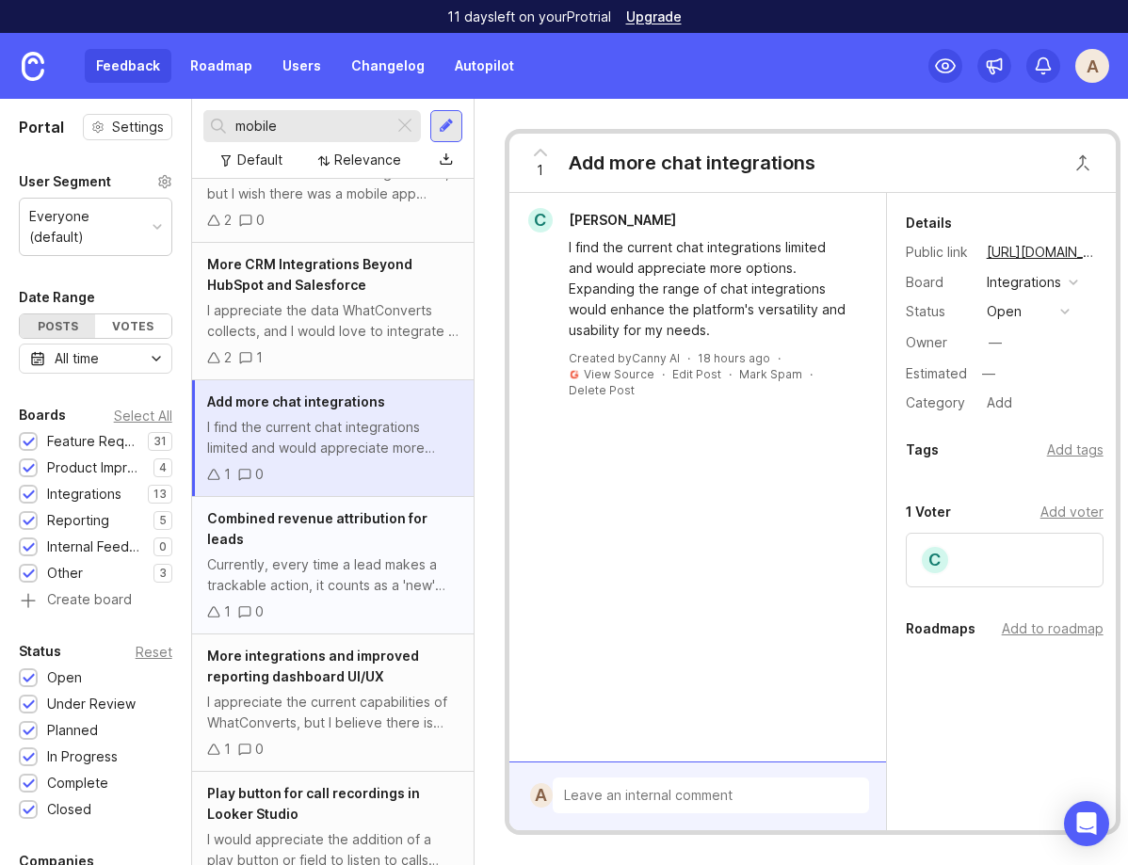
click at [355, 555] on div "Currently, every time a lead makes a trackable action, it counts as a 'new' lea…" at bounding box center [332, 575] width 251 height 41
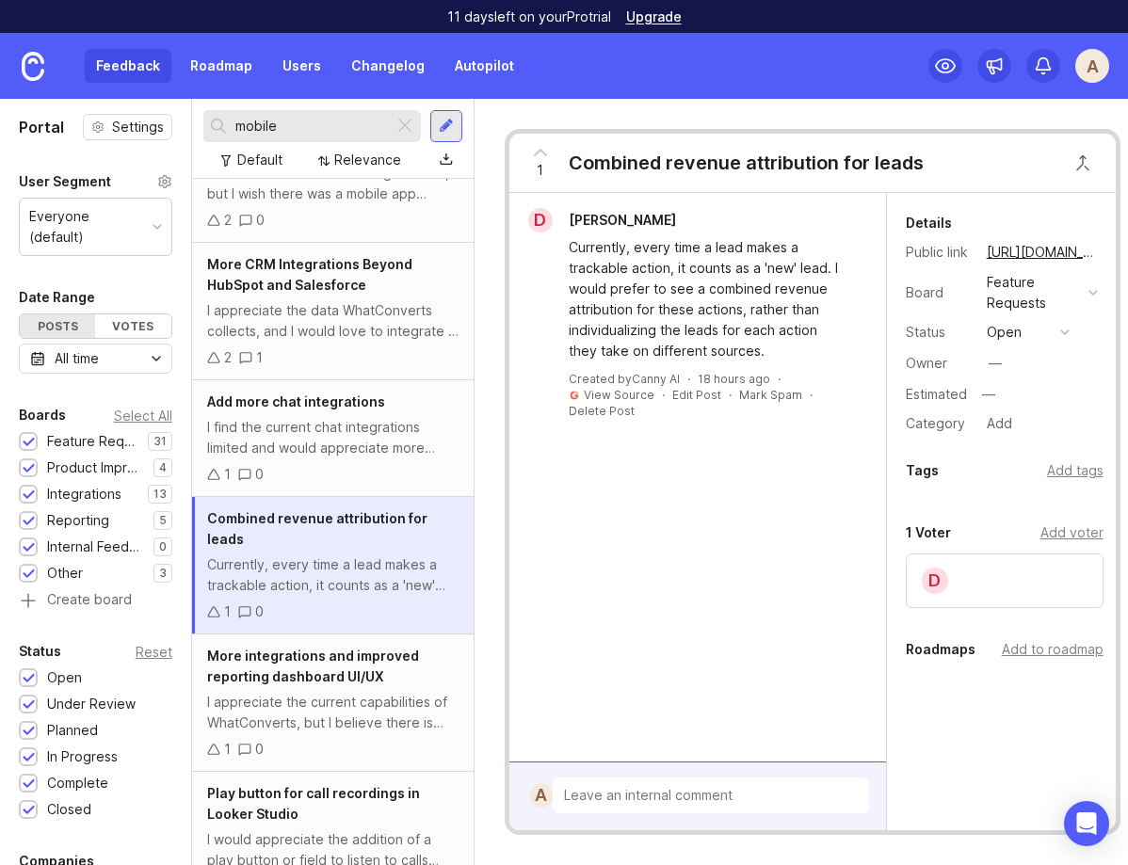
click at [276, 121] on input "mobile" at bounding box center [310, 126] width 151 height 21
type input "m"
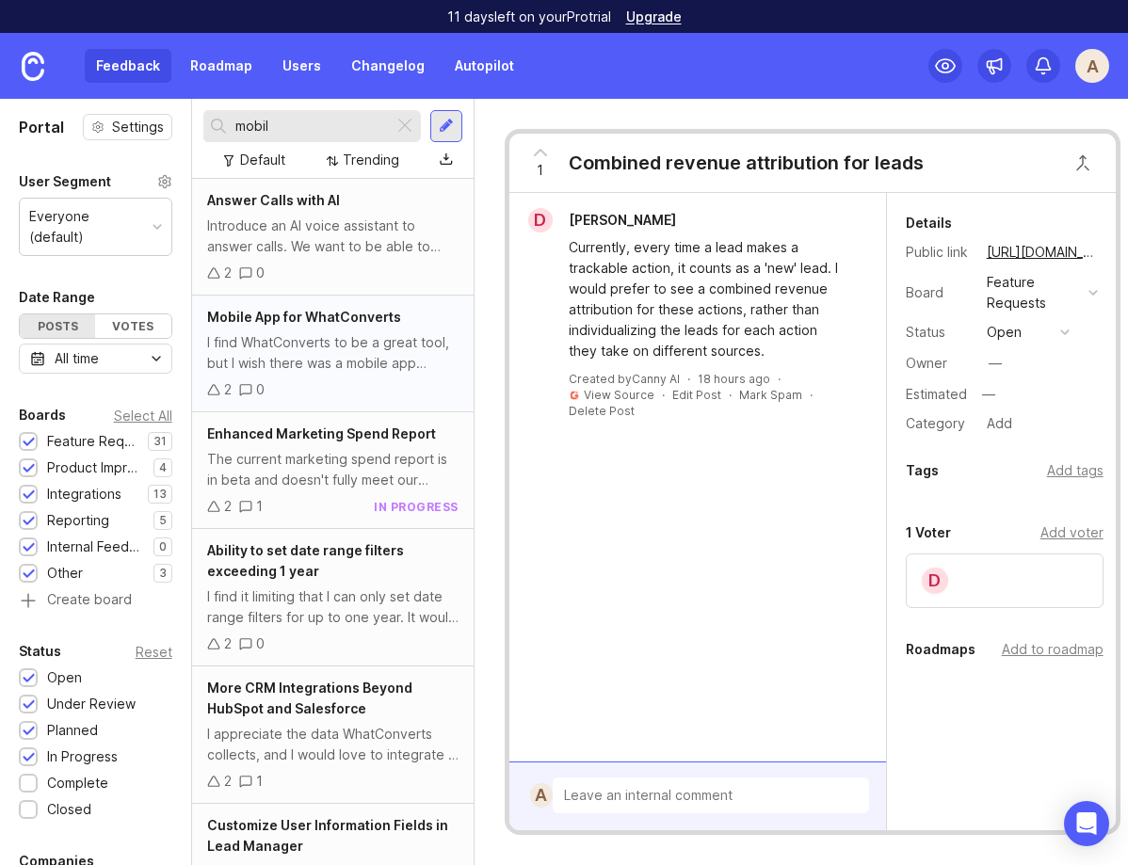
type input "mobile"
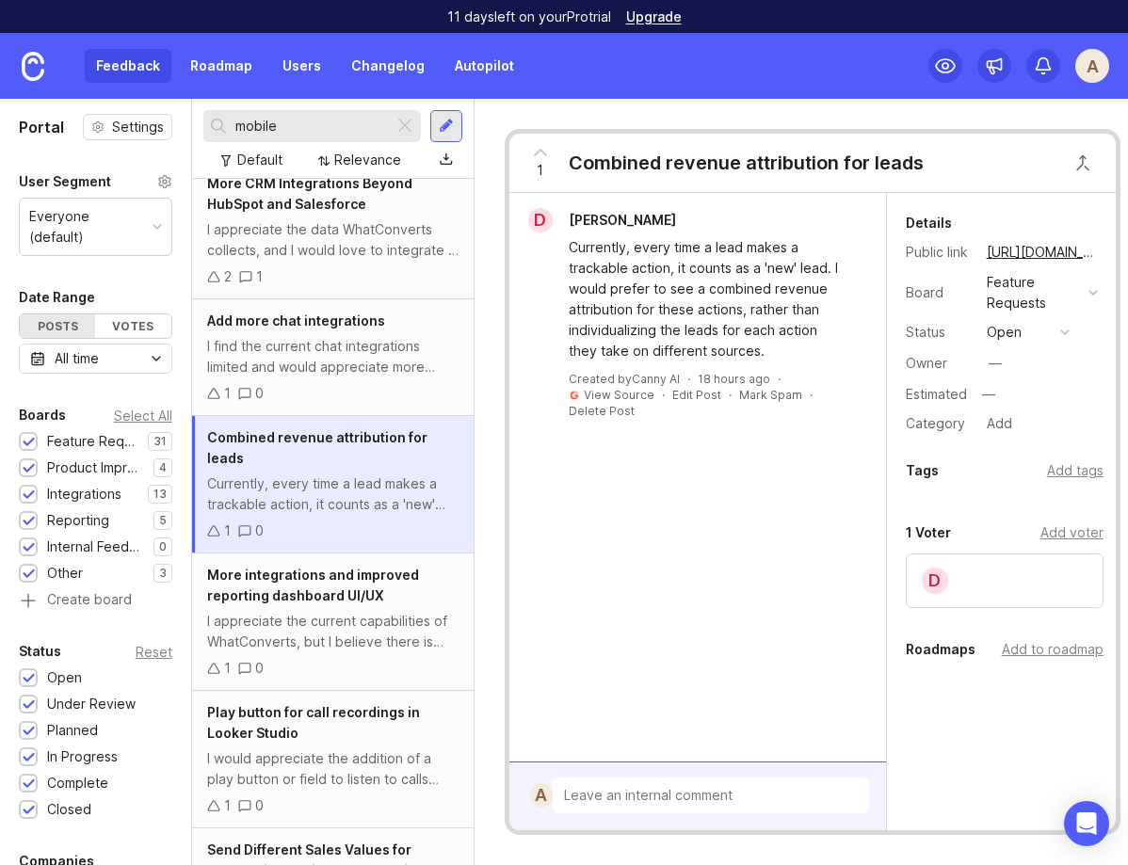
scroll to position [234, 0]
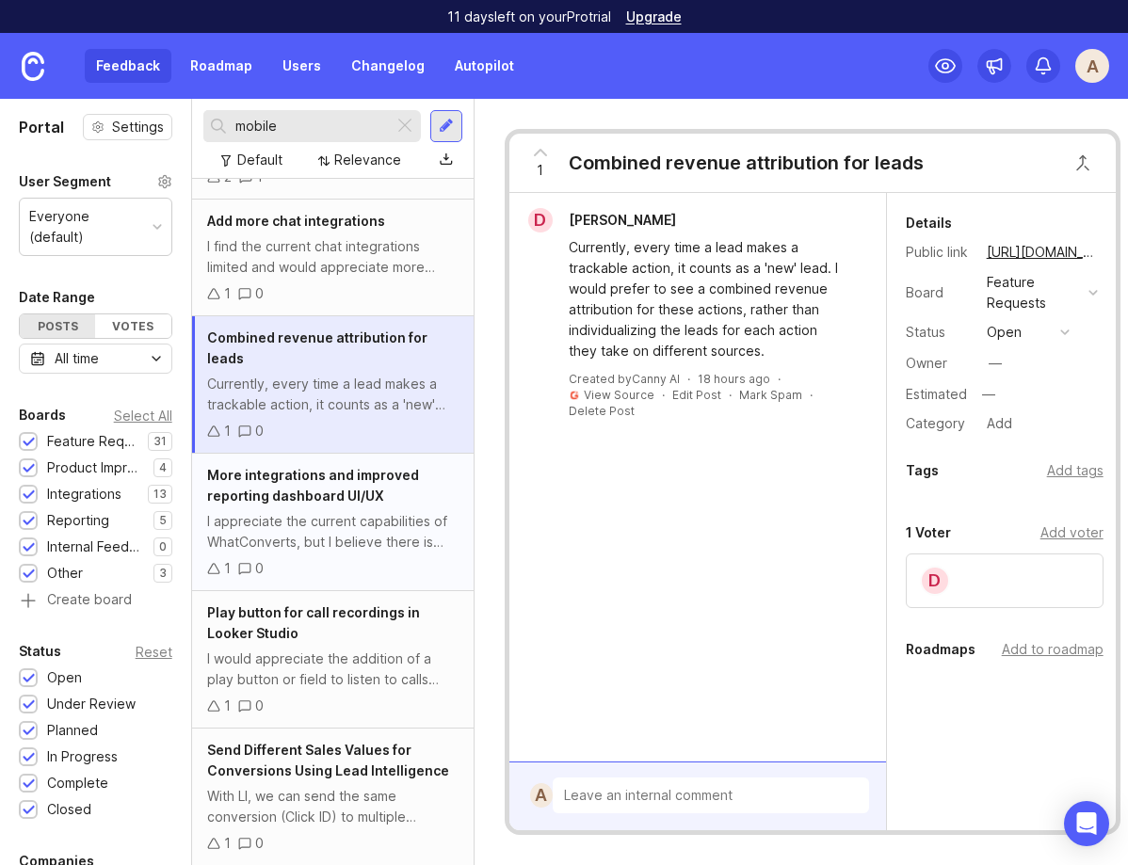
click at [319, 517] on div "I appreciate the current capabilities of WhatConverts, but I believe there is r…" at bounding box center [332, 531] width 251 height 41
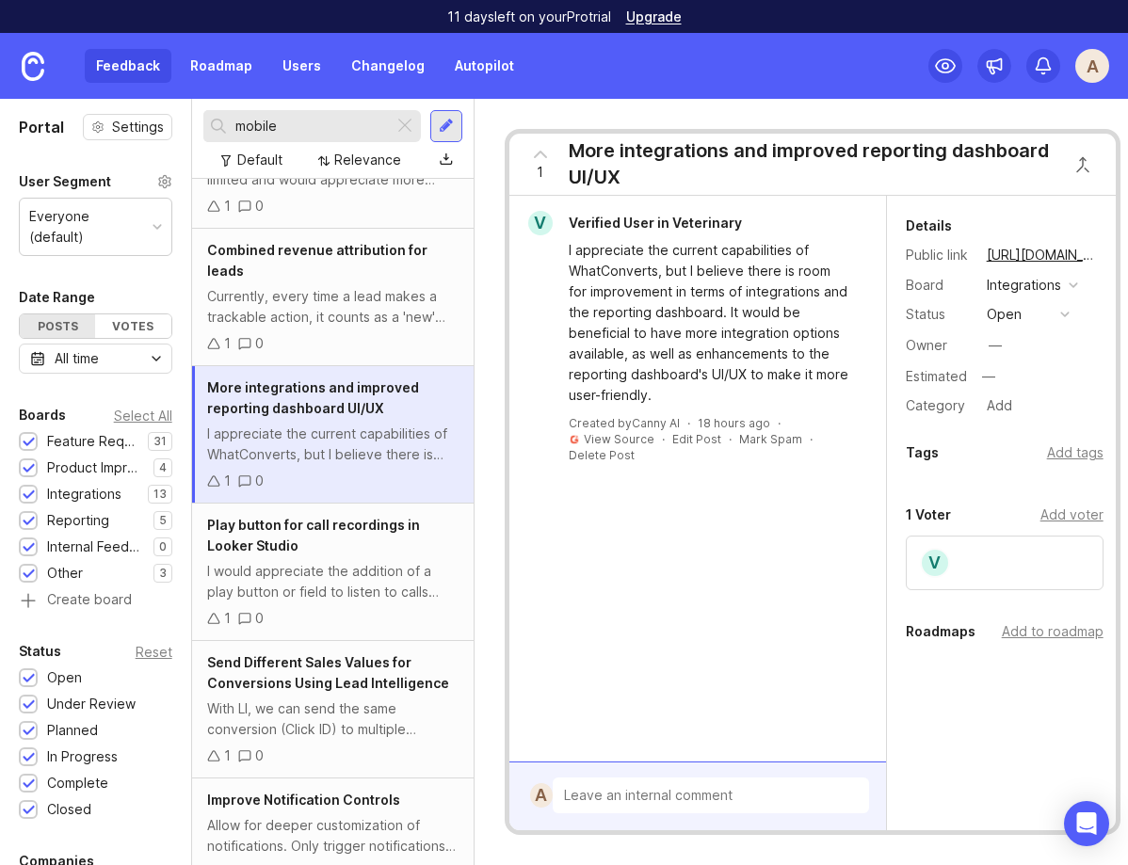
scroll to position [372, 0]
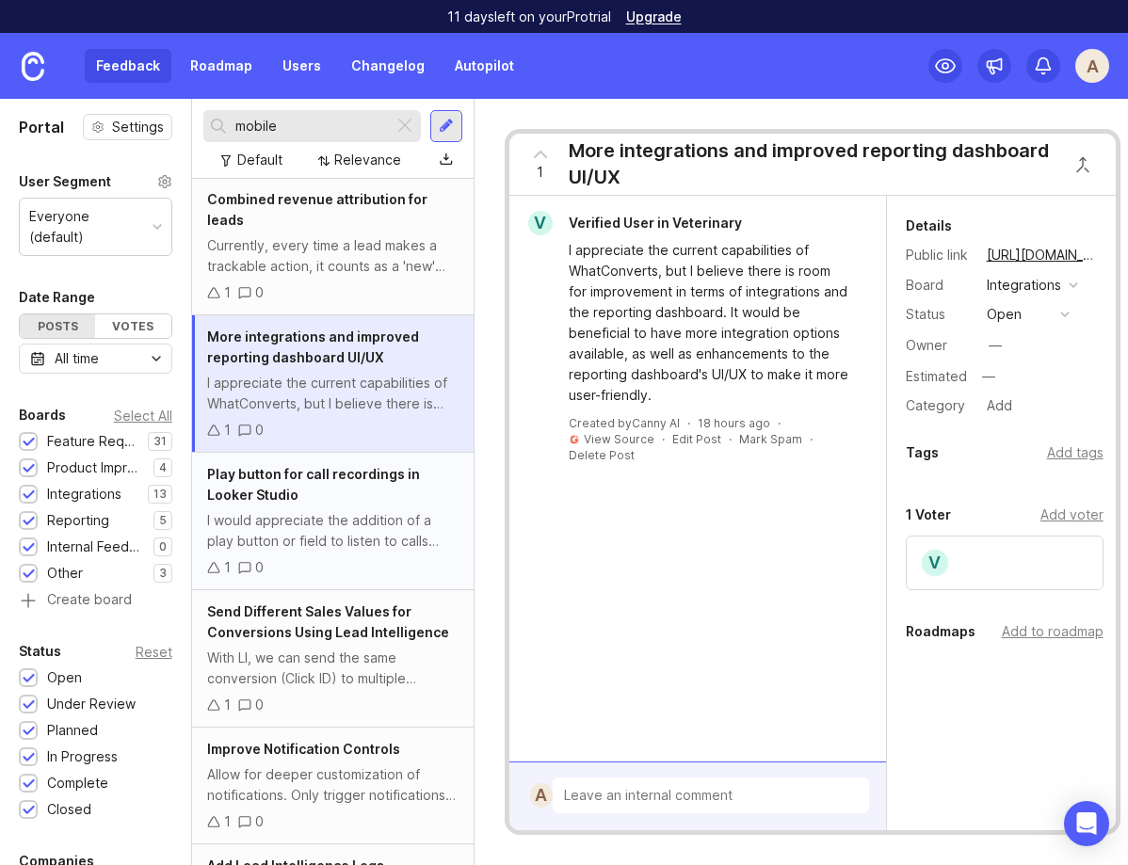
click at [326, 523] on div "I would appreciate the addition of a play button or field to listen to calls di…" at bounding box center [332, 530] width 251 height 41
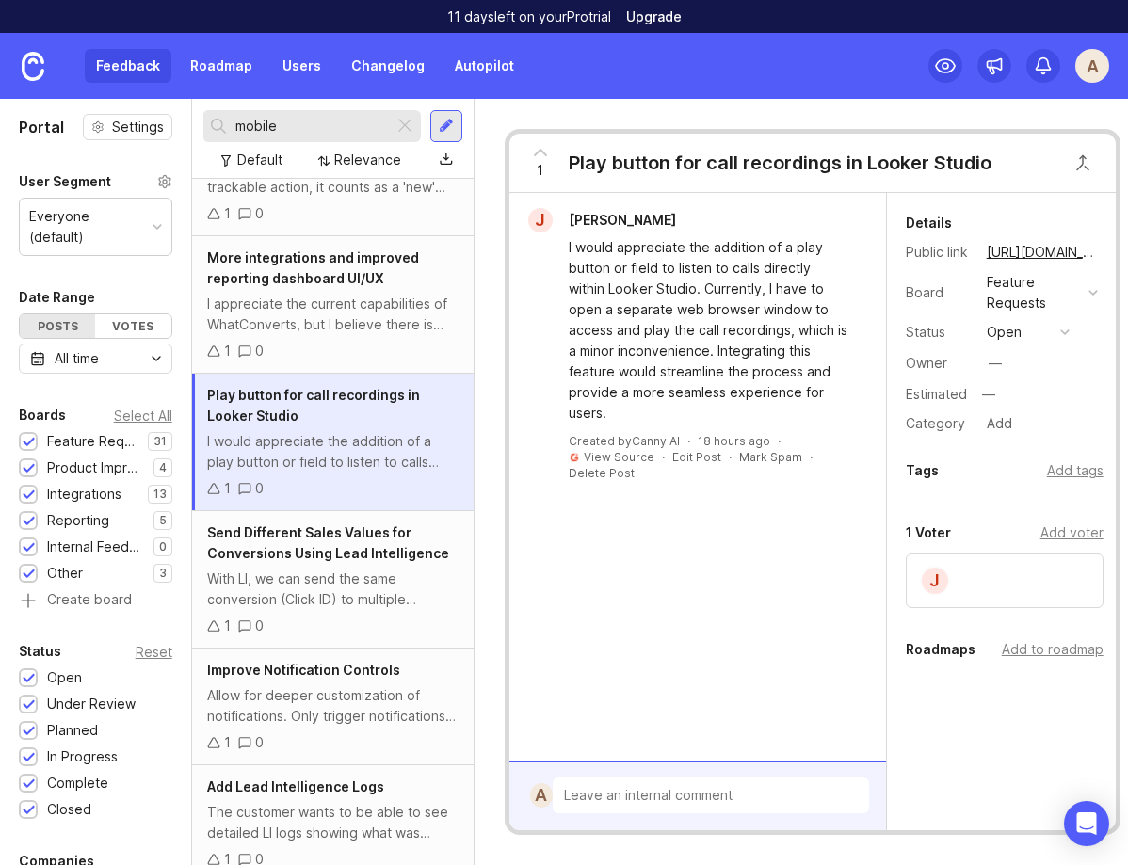
scroll to position [475, 0]
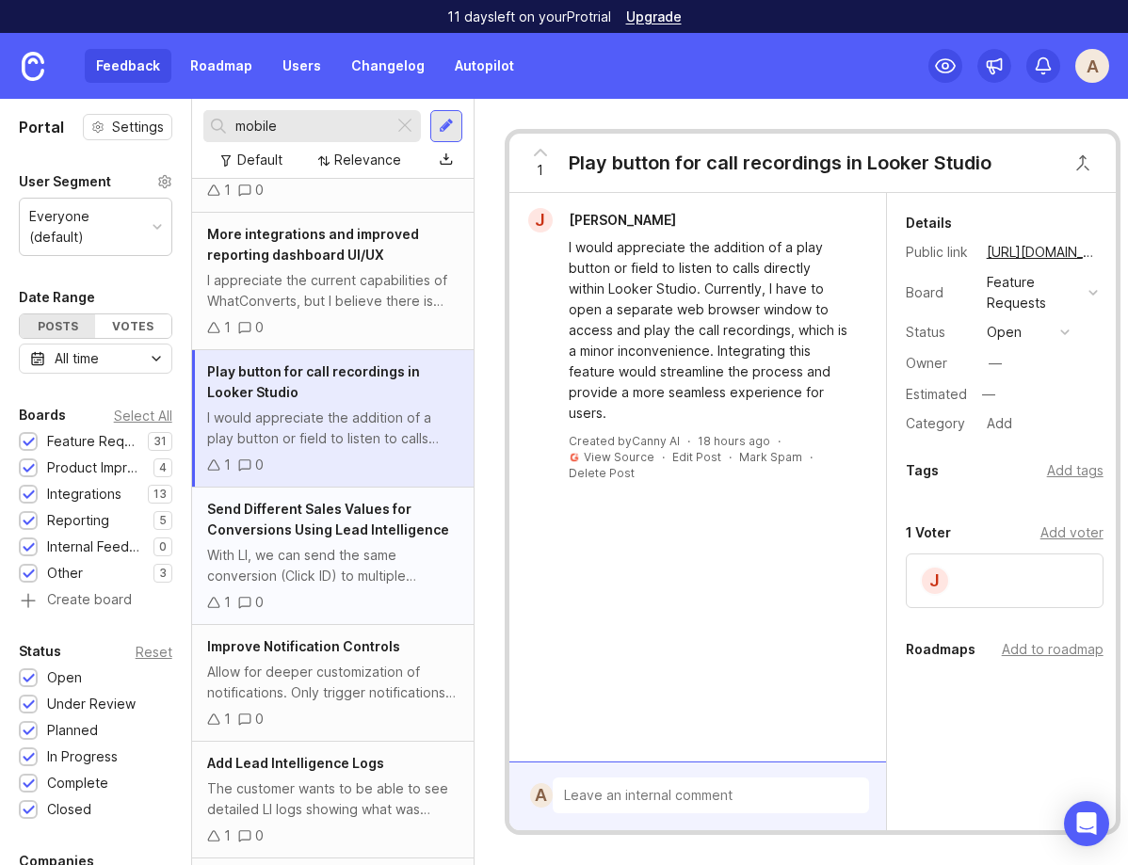
click at [339, 545] on div "With LI, we can send the same conversion (Click ID) to multiple conversion acti…" at bounding box center [332, 565] width 251 height 41
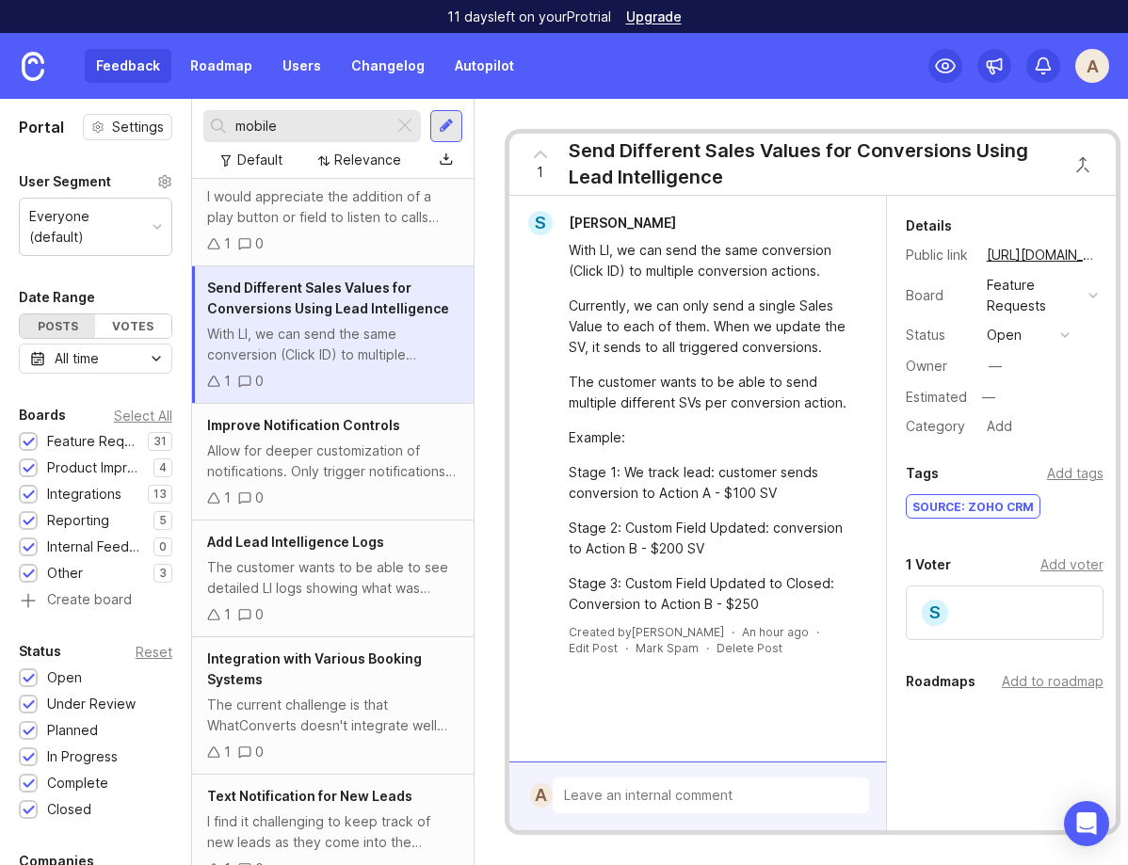
scroll to position [705, 0]
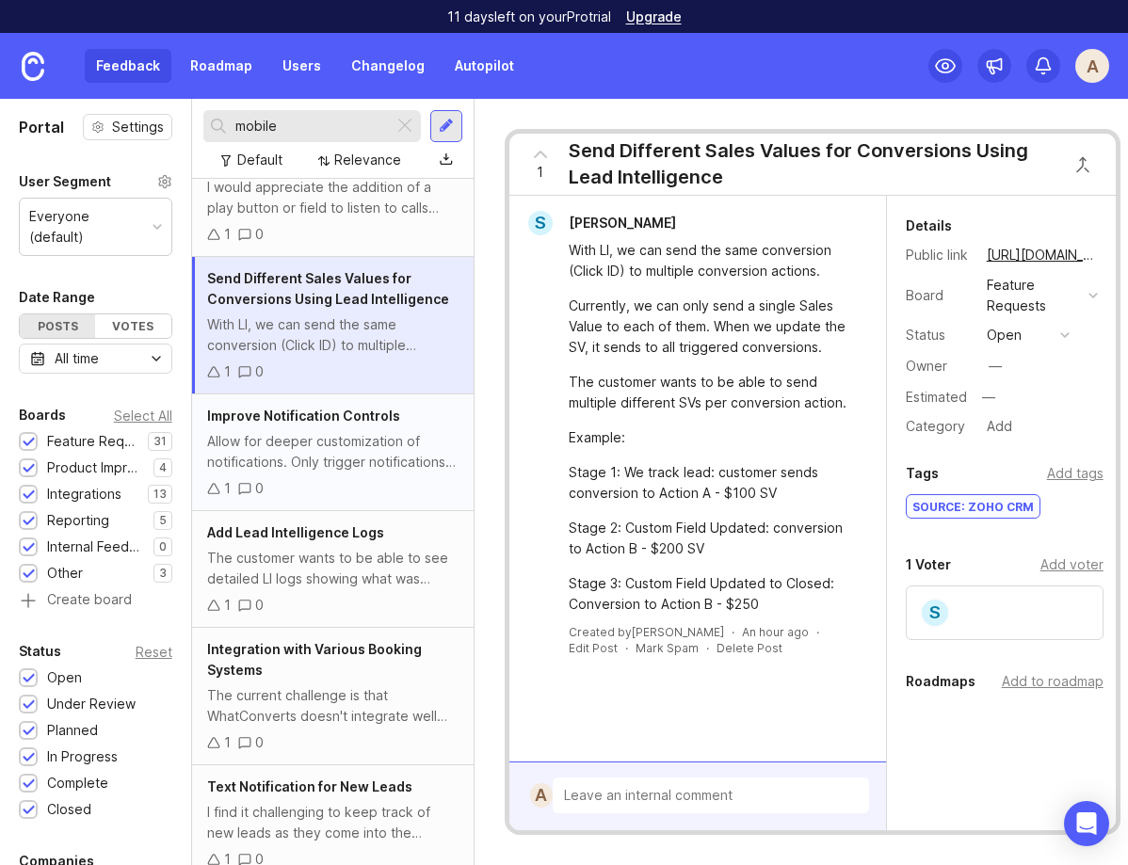
click at [324, 431] on div "Allow for deeper customization of notifications. Only trigger notifications bas…" at bounding box center [332, 451] width 251 height 41
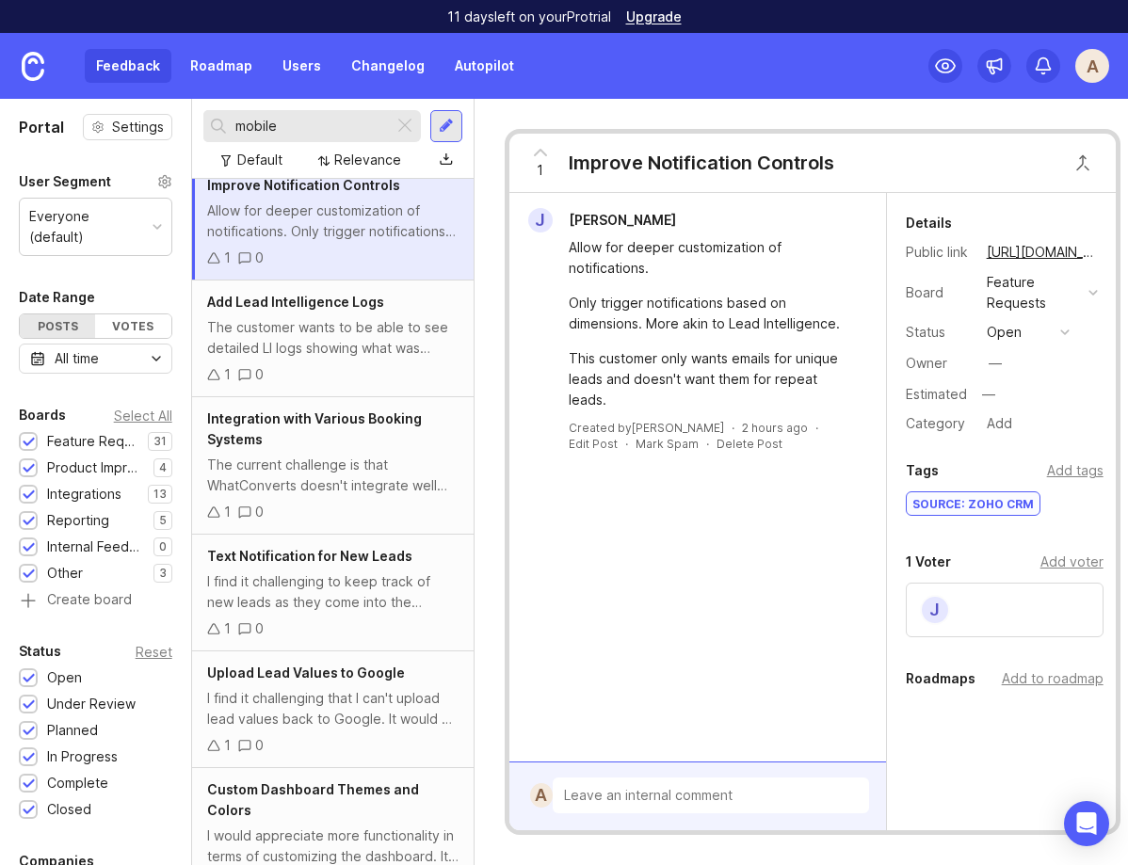
scroll to position [1005, 0]
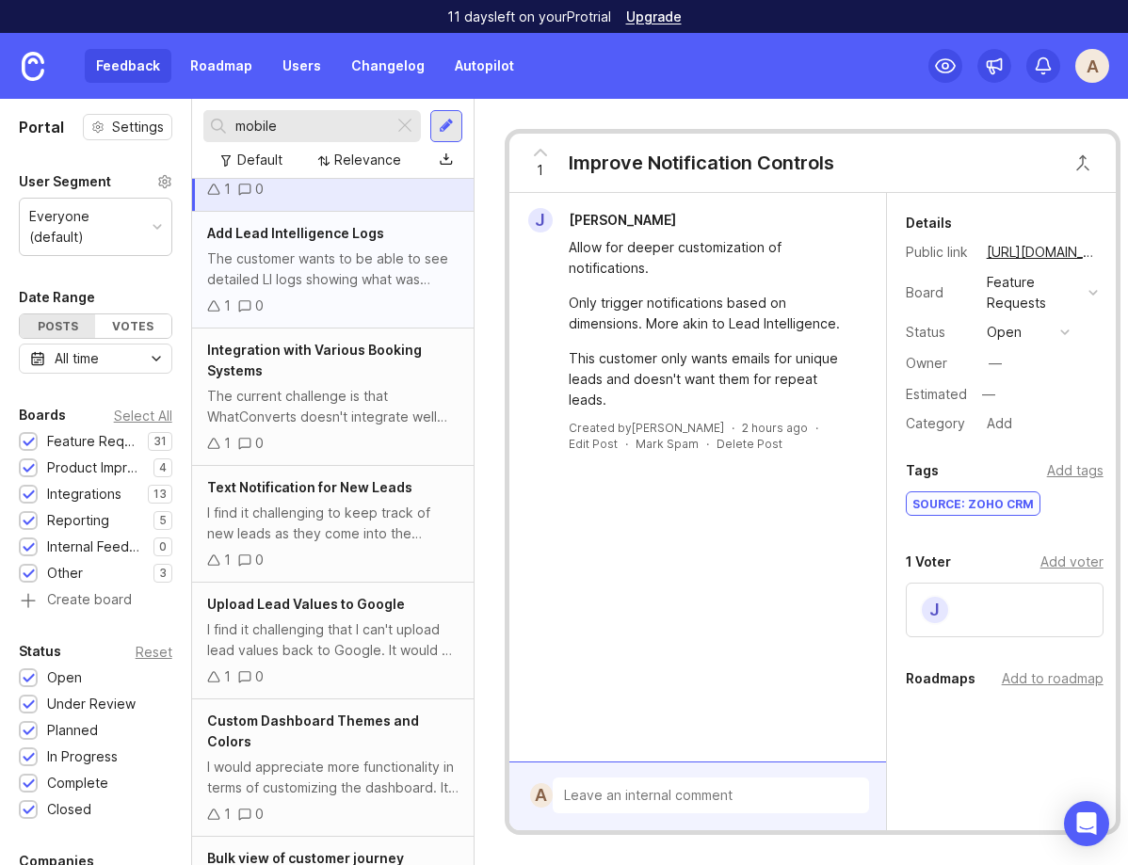
click at [329, 249] on div "The customer wants to be able to see detailed LI logs showing what was triggere…" at bounding box center [332, 269] width 251 height 41
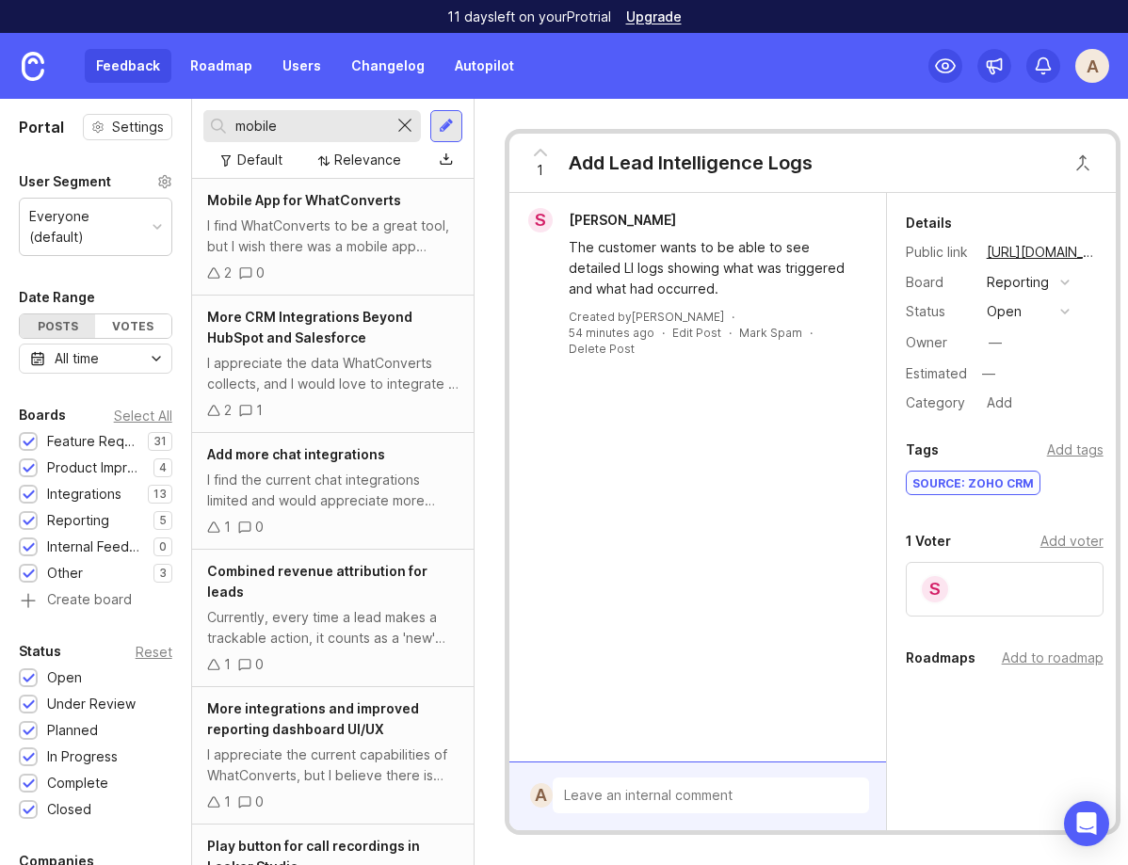
click at [405, 127] on div at bounding box center [405, 126] width 23 height 24
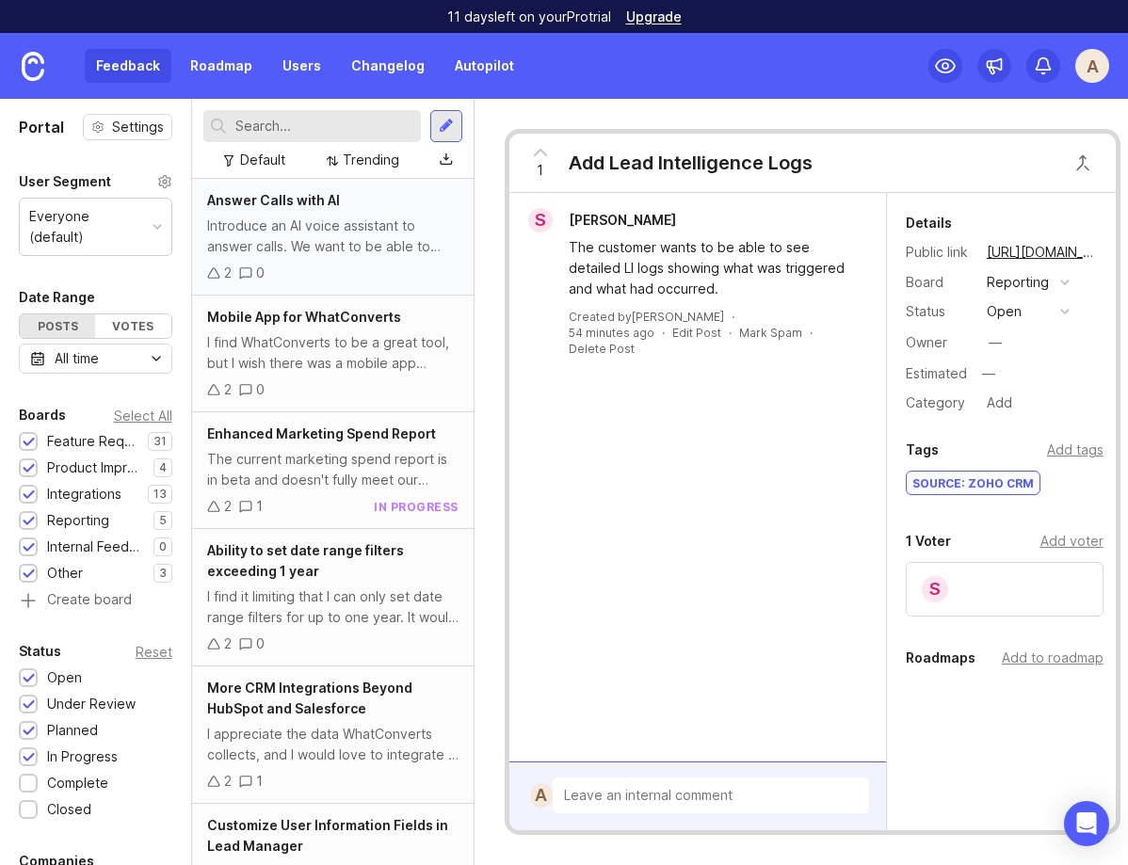
click at [327, 266] on div "2 0" at bounding box center [332, 273] width 251 height 21
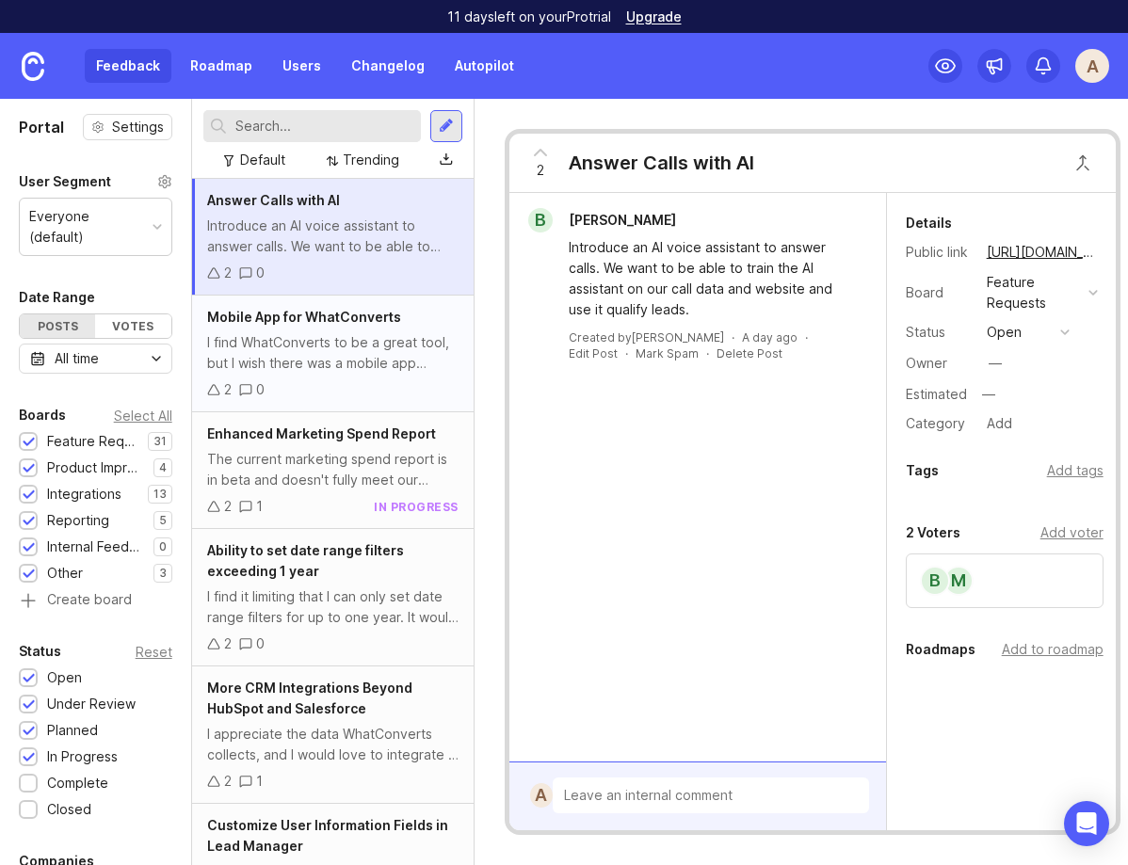
click at [387, 382] on div "2 0" at bounding box center [332, 390] width 251 height 21
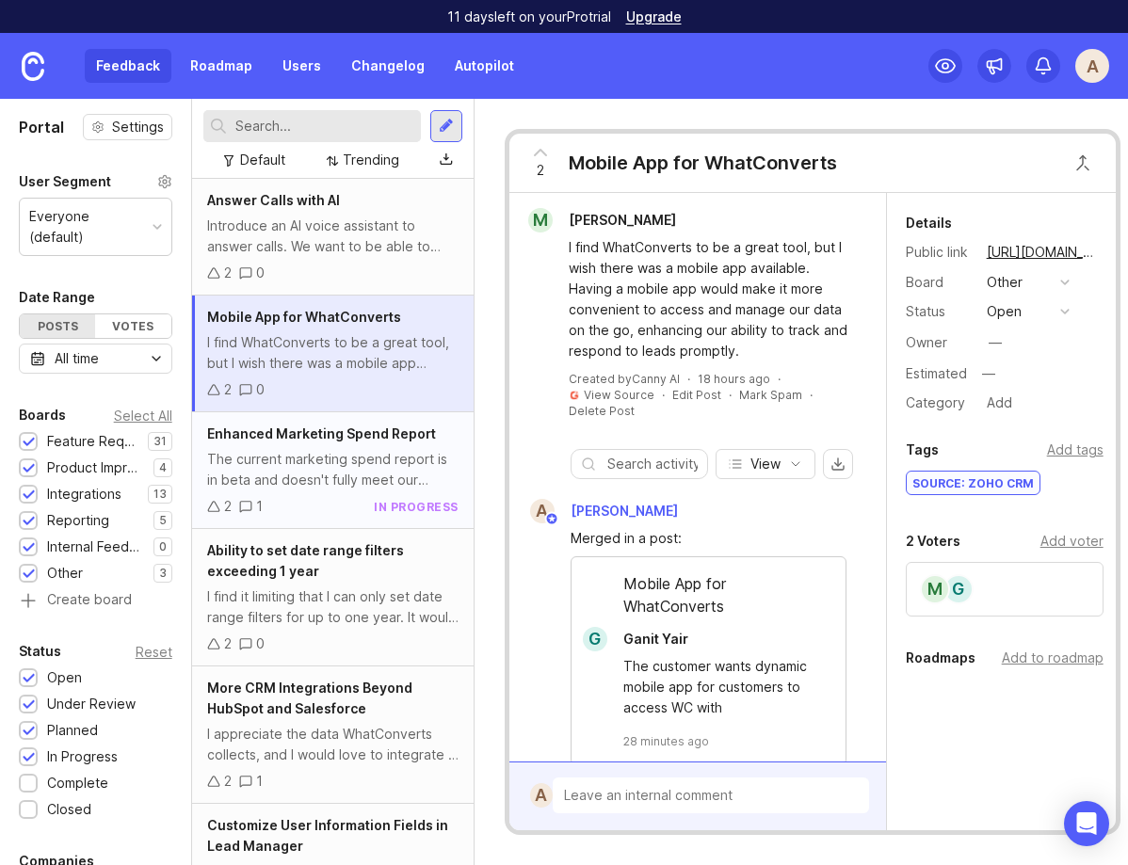
click at [384, 432] on span "Enhanced Marketing Spend Report" at bounding box center [321, 434] width 229 height 16
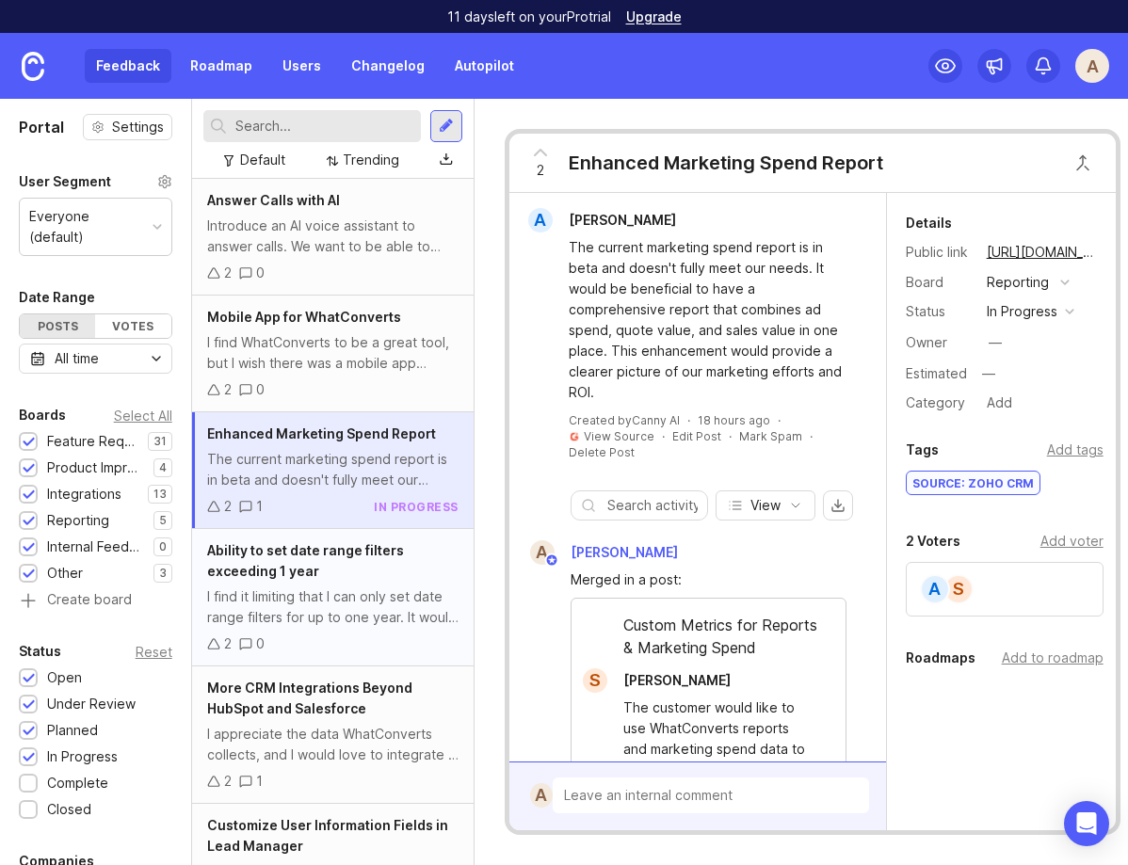
click at [372, 565] on div "Ability to set date range filters exceeding 1 year" at bounding box center [332, 561] width 251 height 41
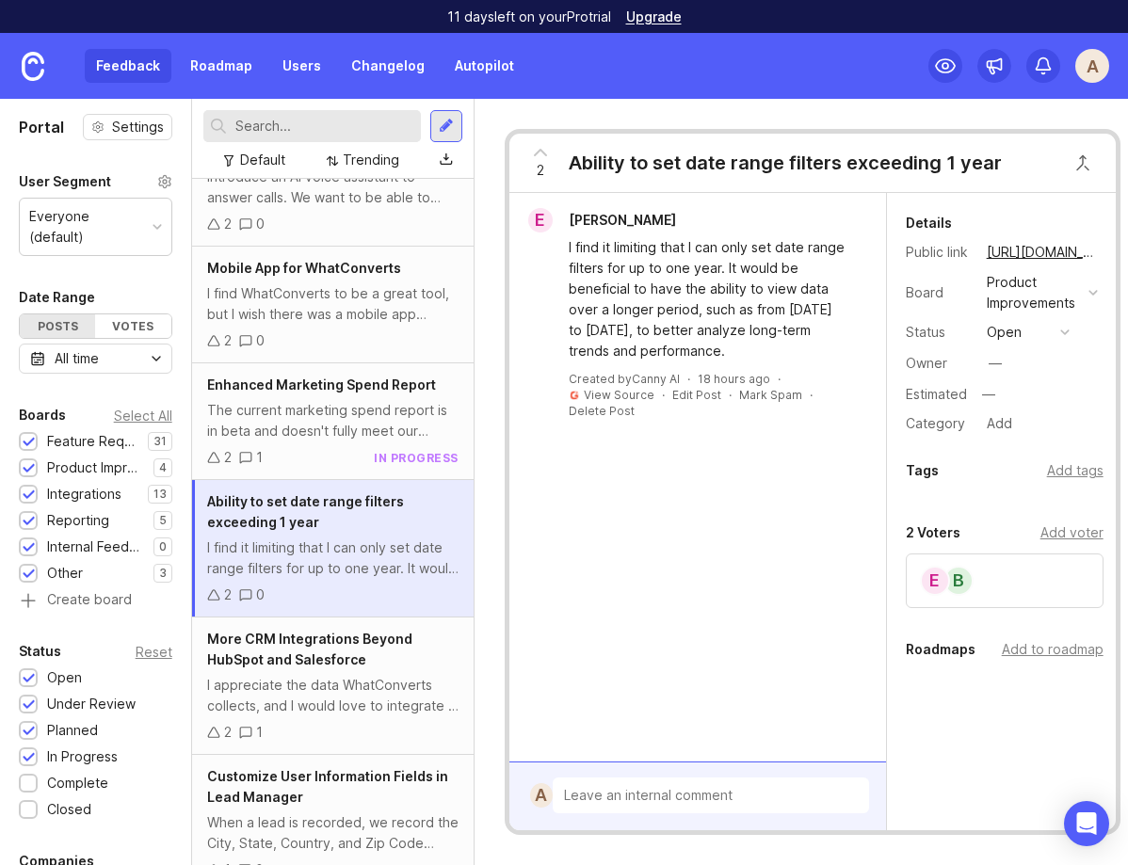
scroll to position [56, 0]
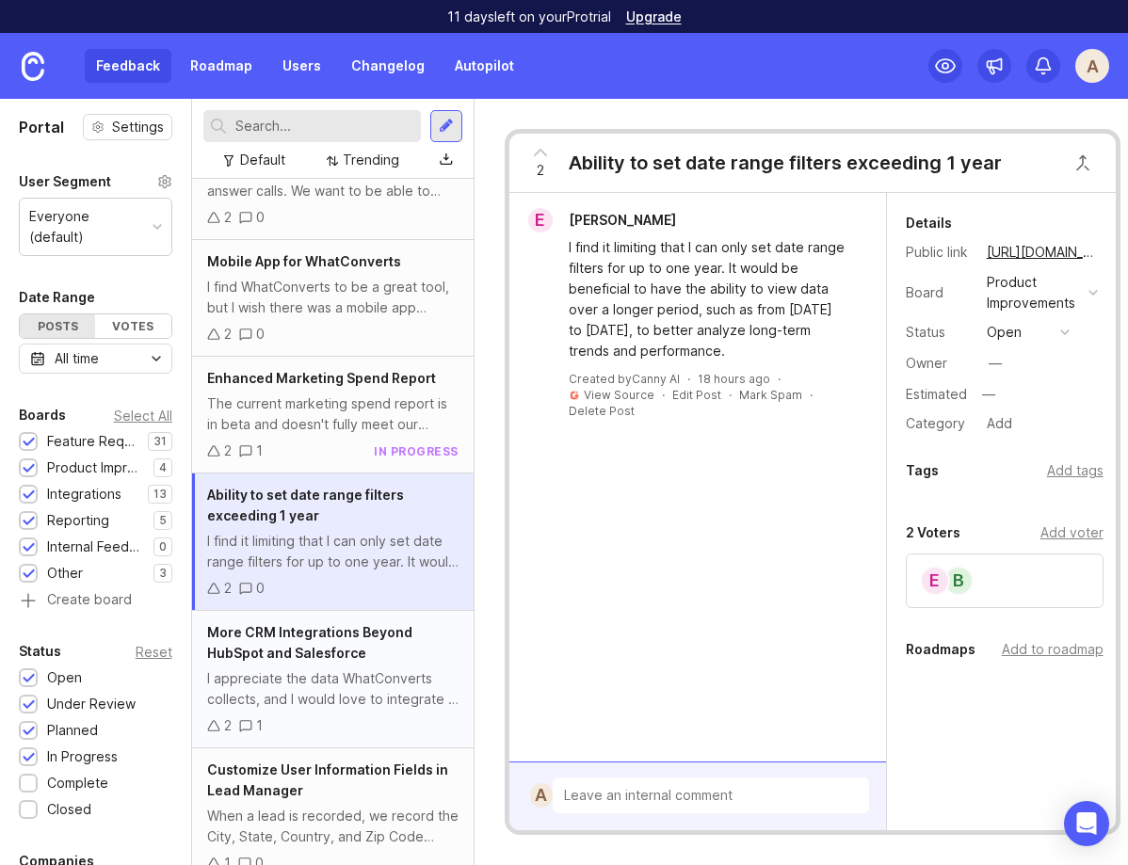
click at [362, 641] on div "More CRM Integrations Beyond HubSpot and Salesforce" at bounding box center [332, 642] width 251 height 41
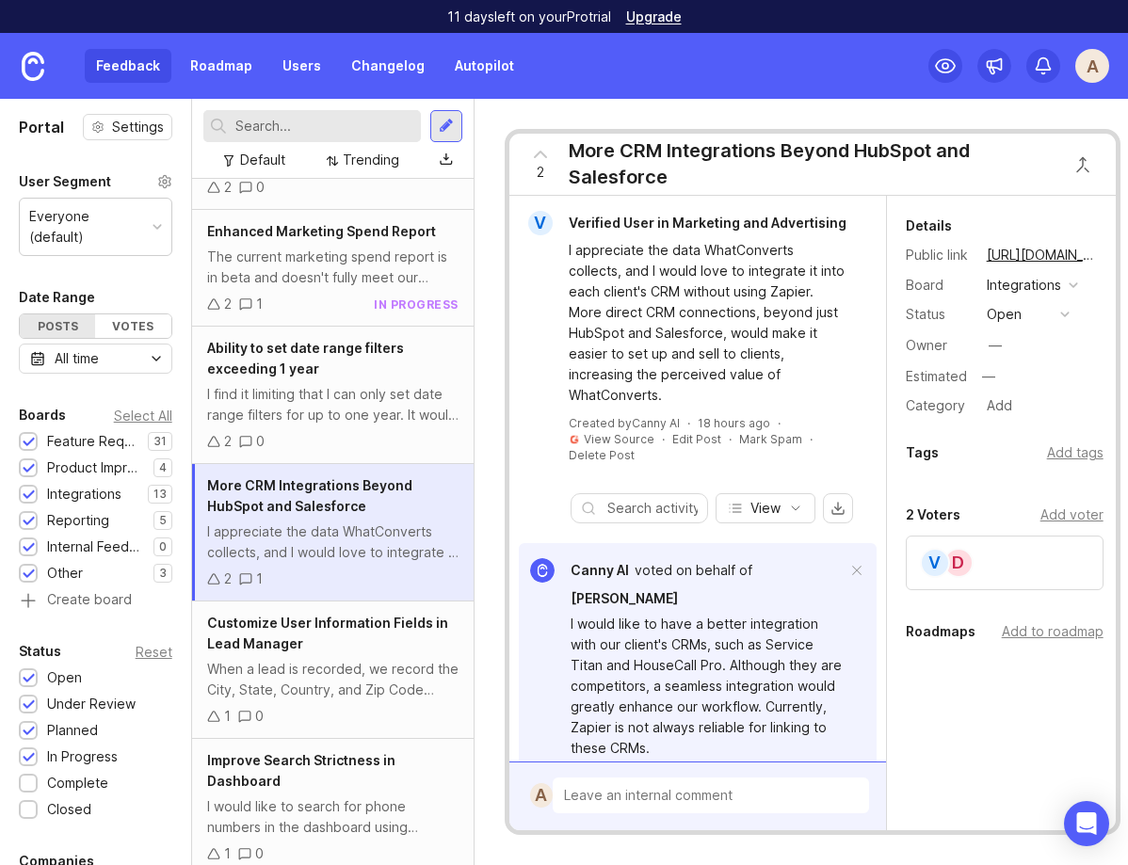
scroll to position [212, 0]
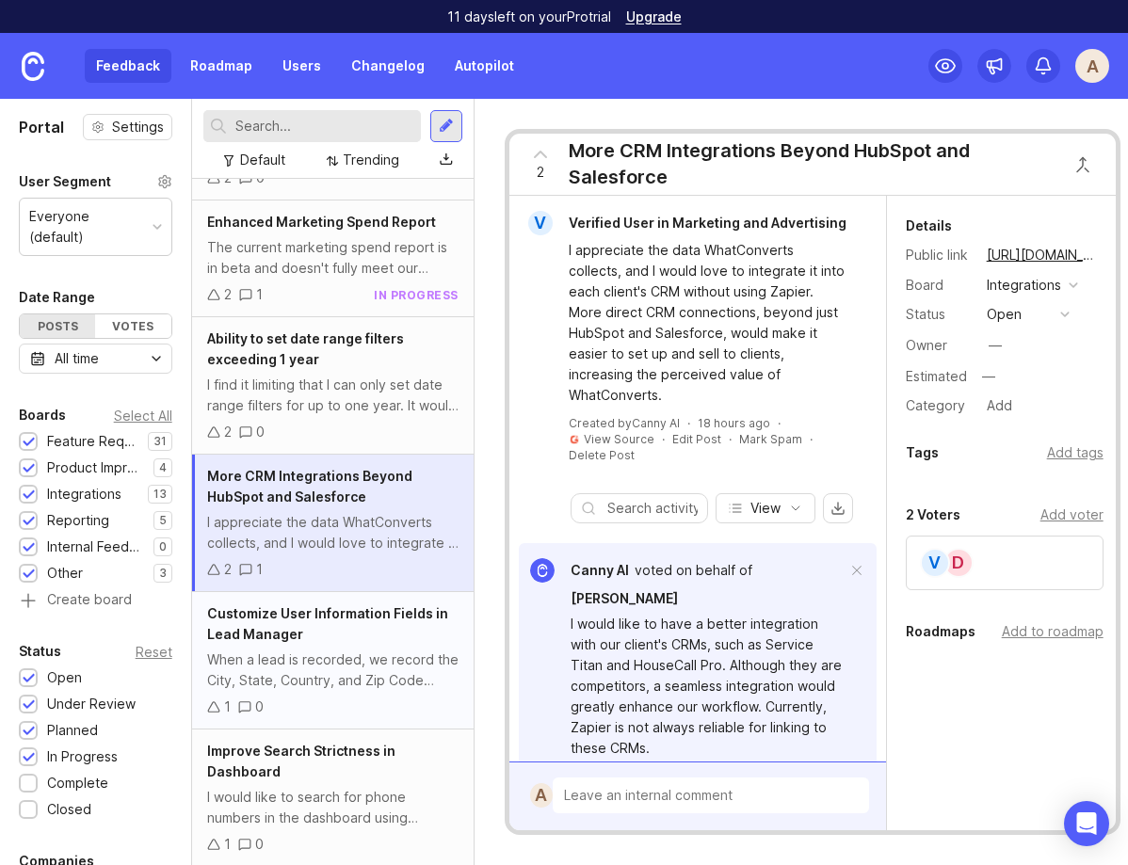
click at [361, 643] on div "Customize User Information Fields in Lead Manager" at bounding box center [332, 624] width 251 height 41
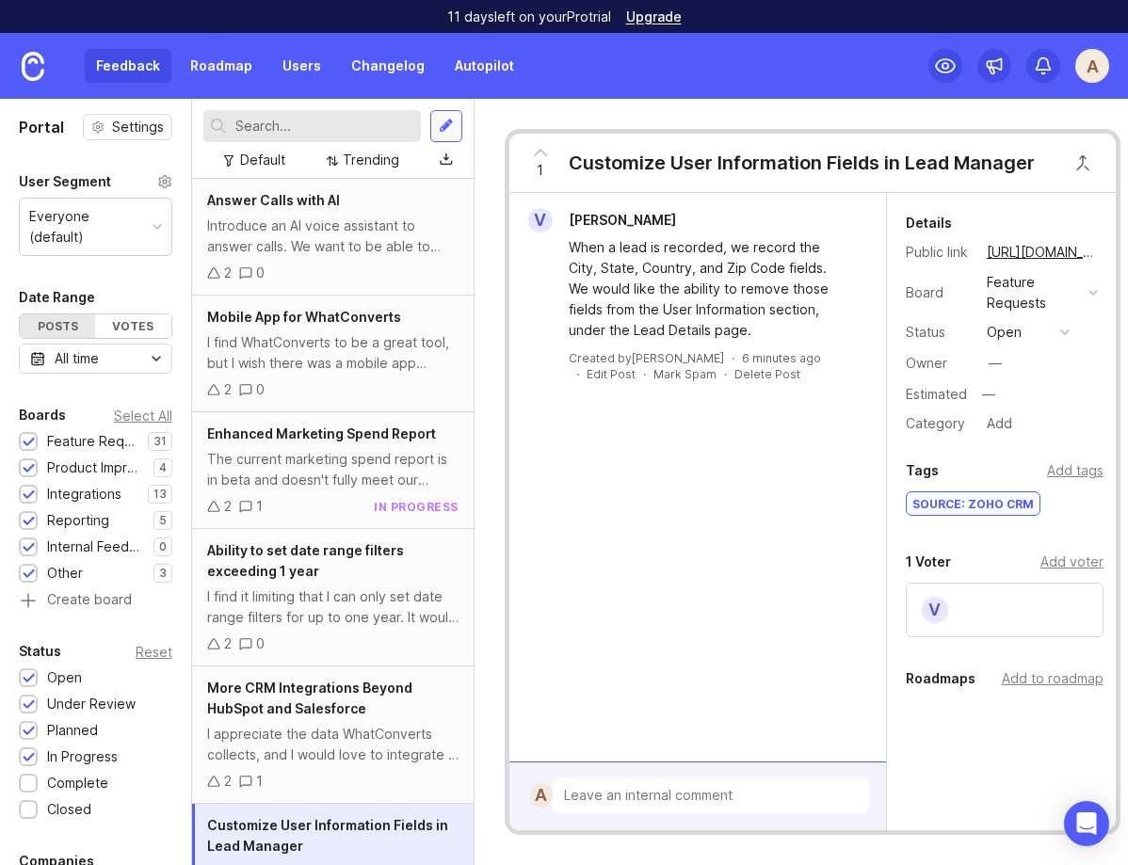
click at [452, 125] on div at bounding box center [446, 126] width 15 height 17
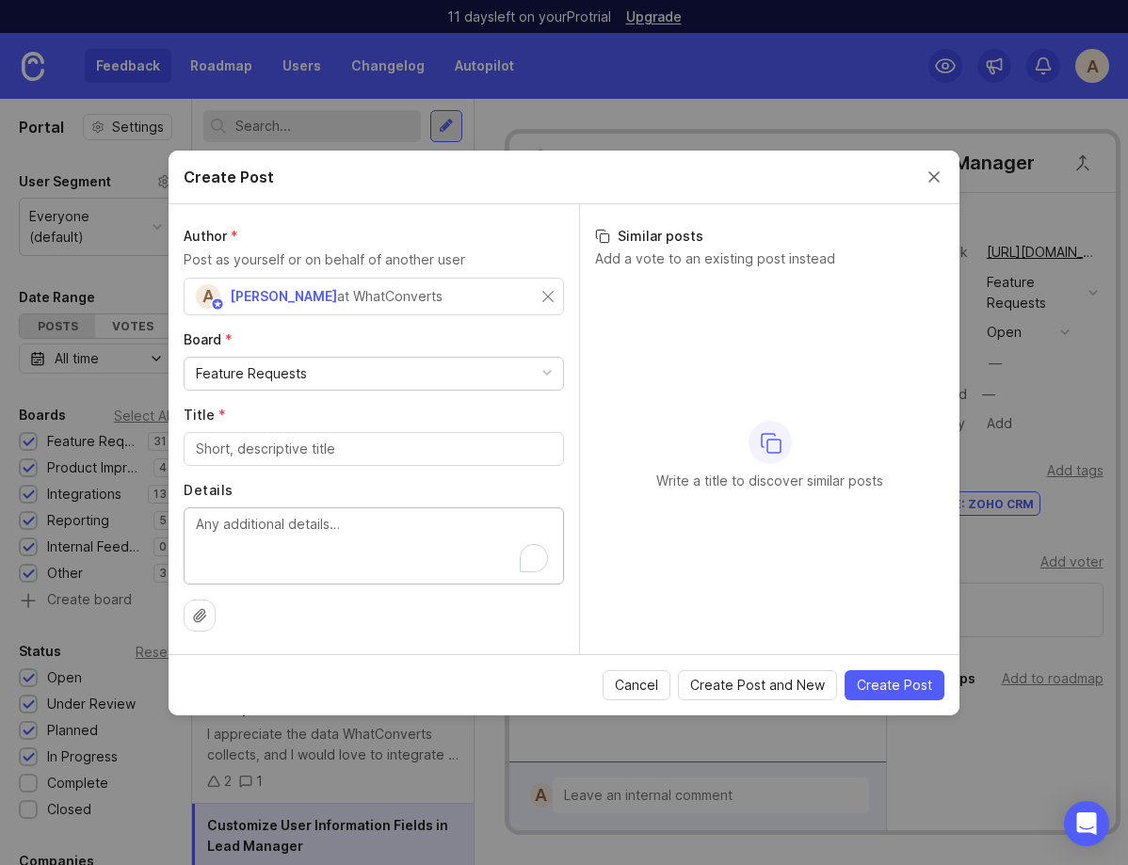
click at [326, 530] on textarea "Details" at bounding box center [374, 545] width 356 height 62
paste textarea "Customer wants Call Recordings deleted after 1 year instead of 5 years."
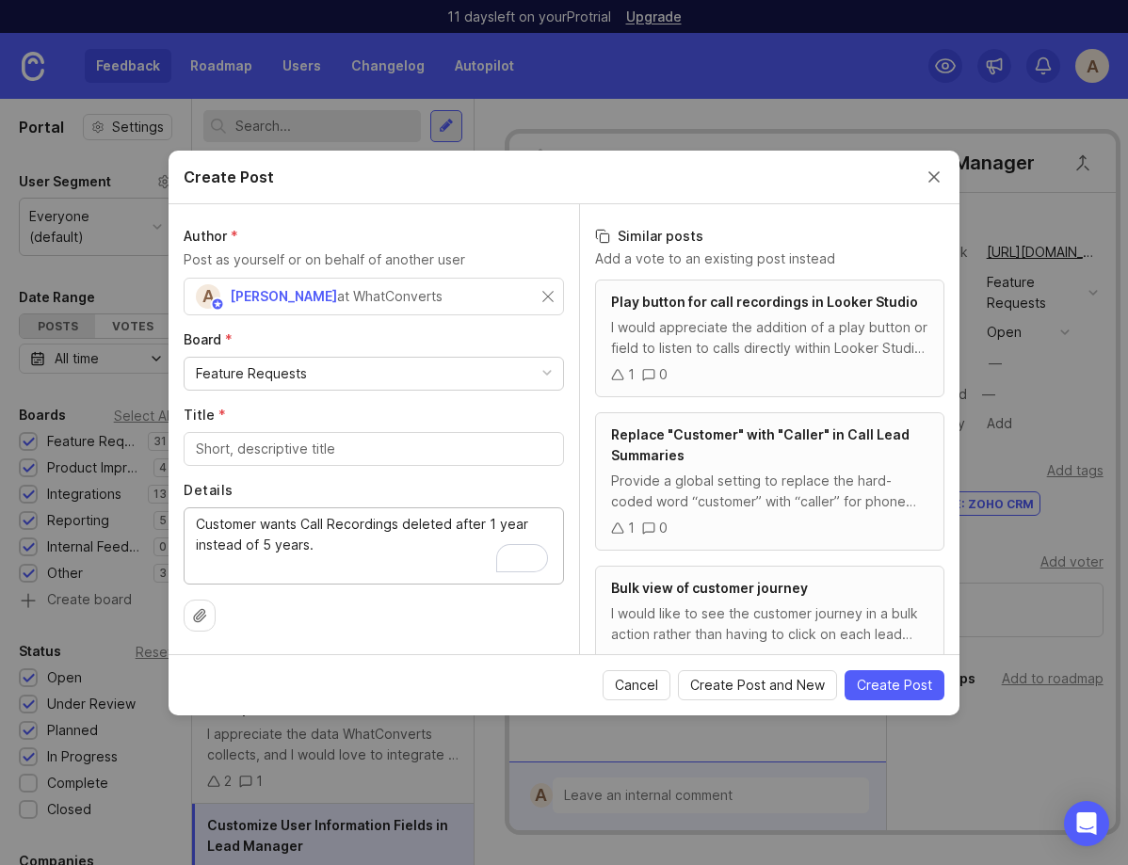
type textarea "Customer wants Call Recordings deleted after 1 year instead of 5 years."
click at [223, 451] on input "Title *" at bounding box center [374, 449] width 356 height 21
paste input "Shorter Length for Auto Deletion of Call Recordings"
type input "Shorter Length for Auto Deletion of Call Recordings"
click at [546, 289] on div "A Andy States at WhatConverts" at bounding box center [374, 297] width 380 height 38
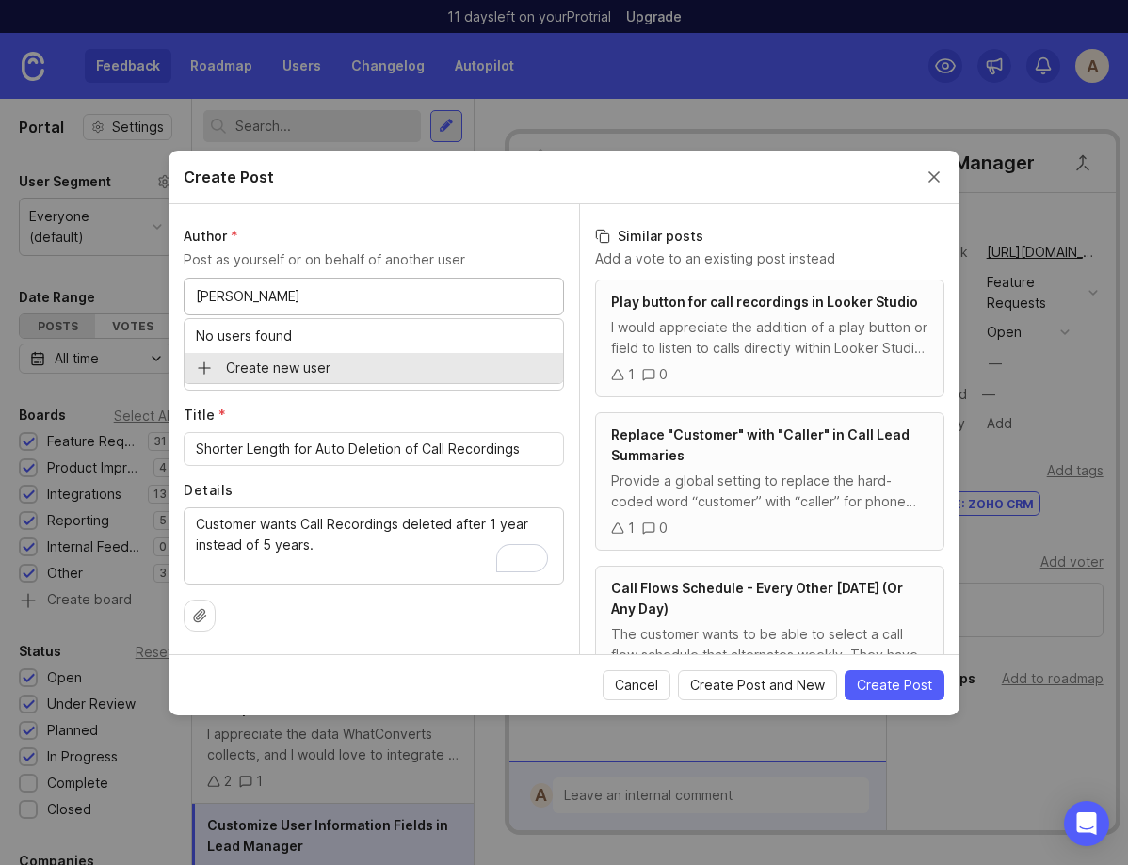
type input "Kimberly Judd-Pennie"
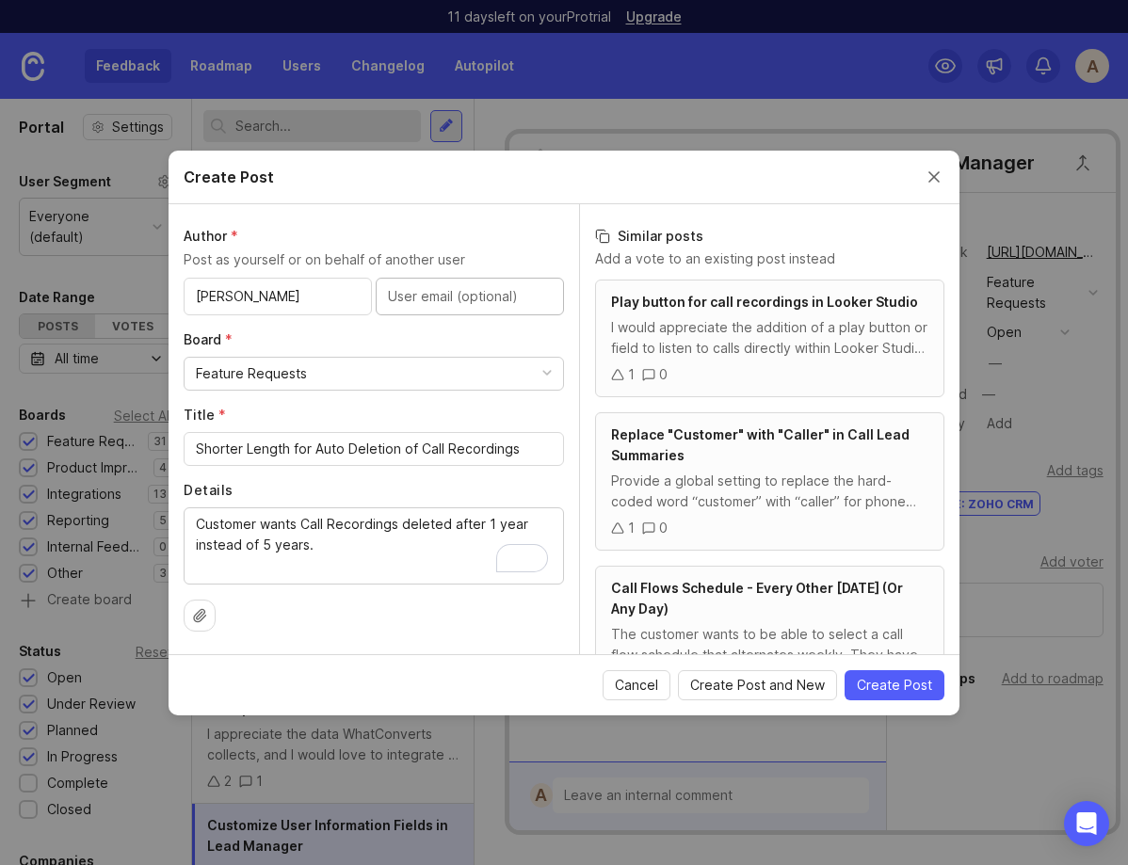
paste input "kimberly@rankitupmarketing.com"
type input "kimberly@rankitupmarketing.com"
click at [875, 690] on span "Create Post" at bounding box center [894, 685] width 75 height 19
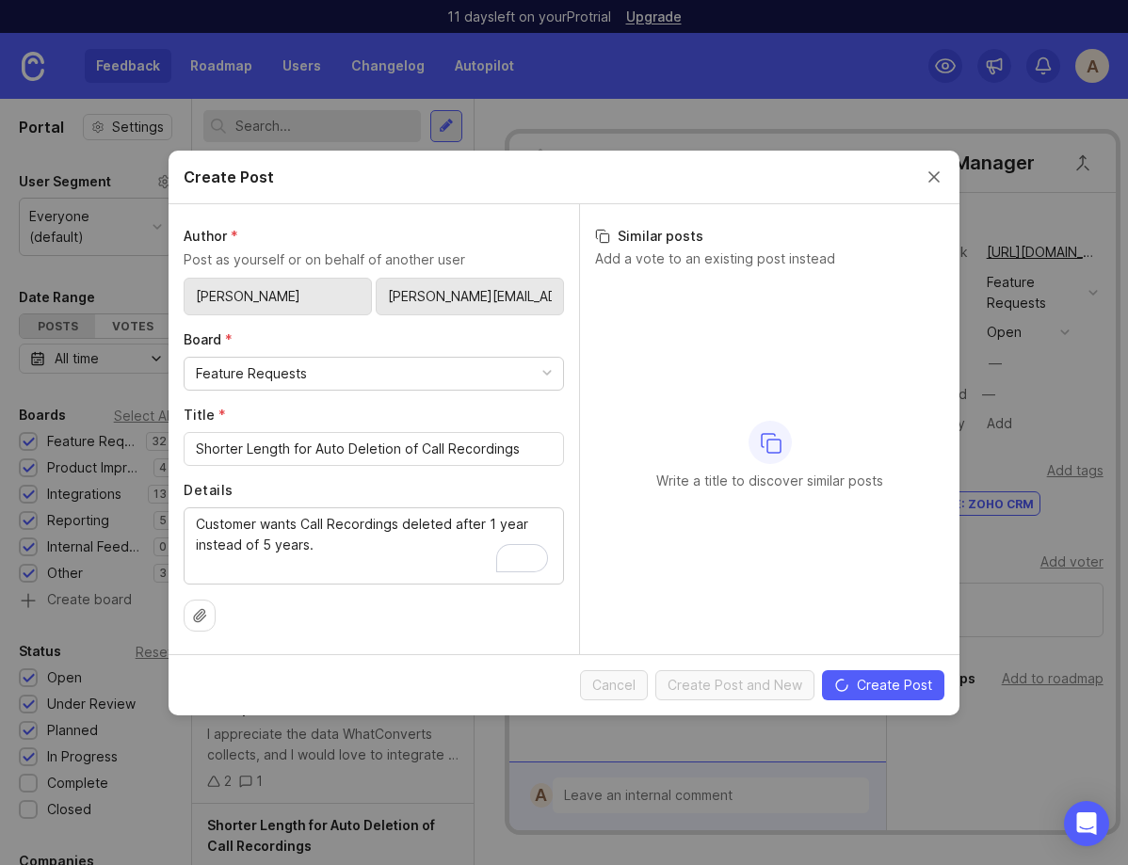
scroll to position [76, 0]
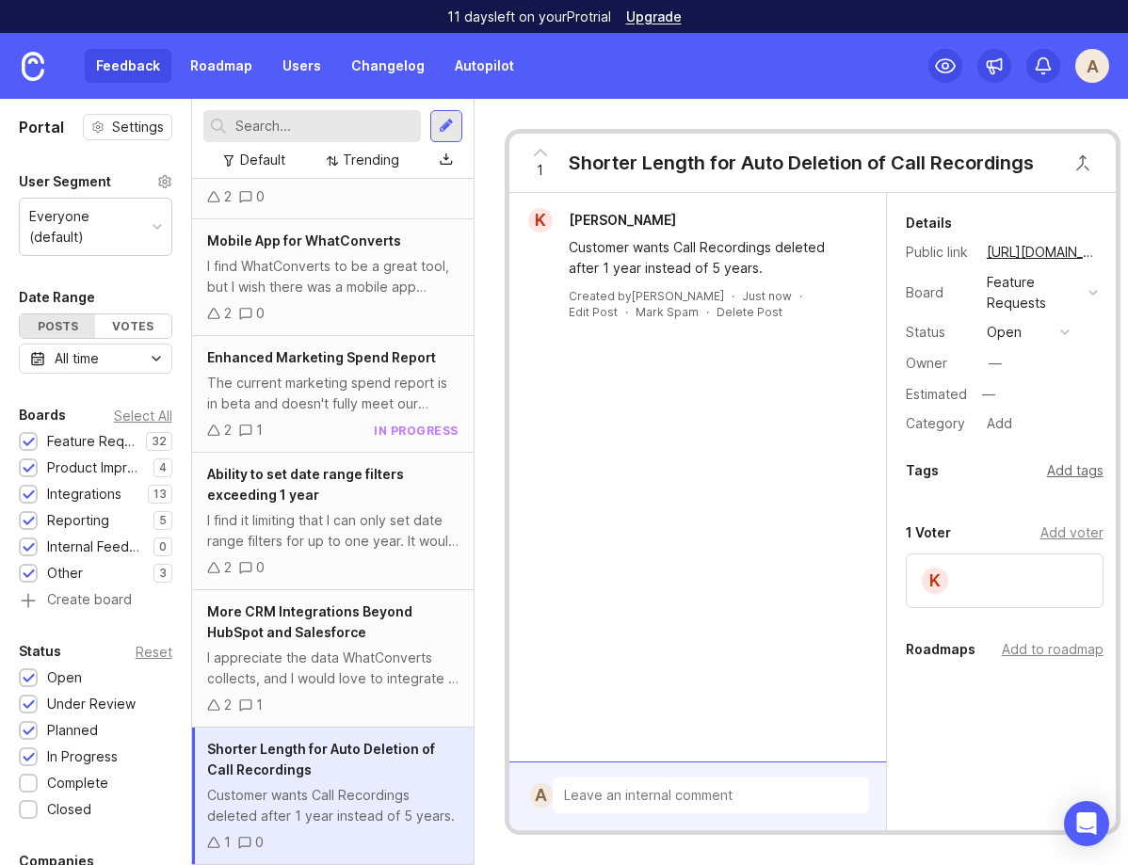
click at [1085, 472] on div "Add tags" at bounding box center [1075, 471] width 57 height 21
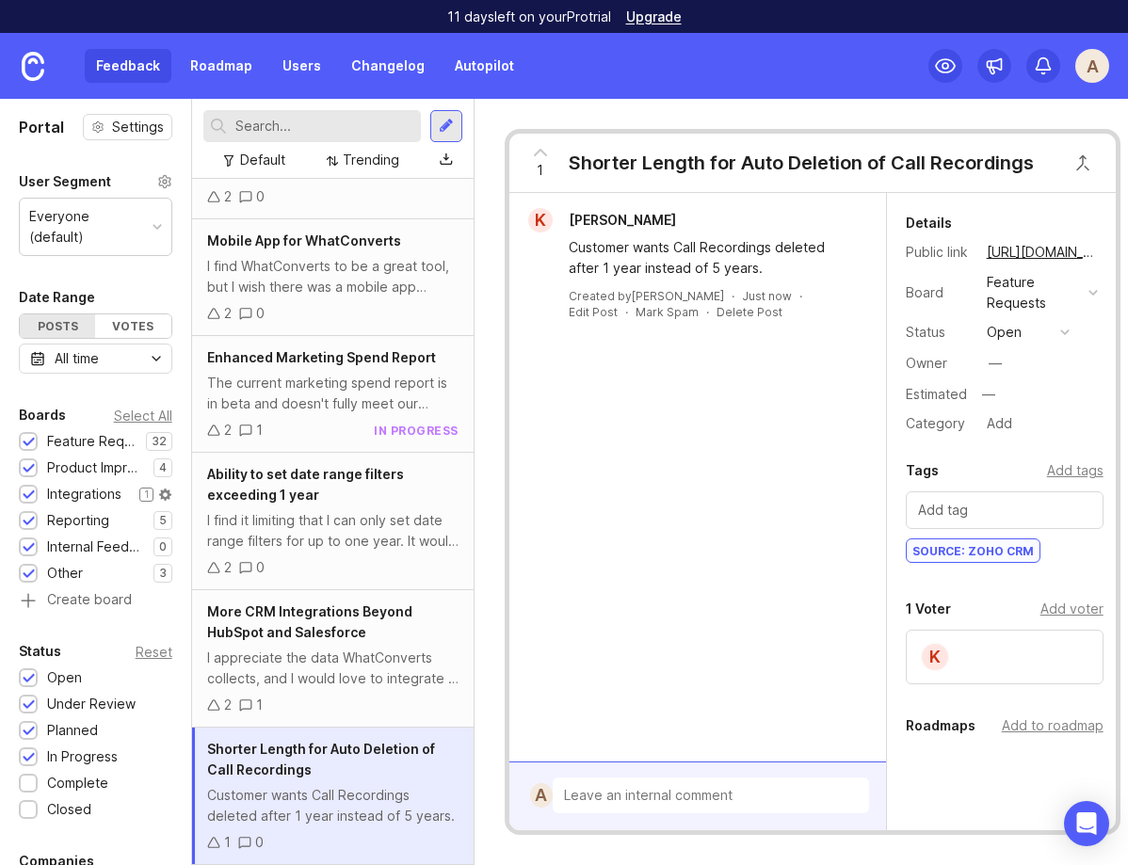
click at [68, 484] on div "Integrations" at bounding box center [84, 494] width 74 height 21
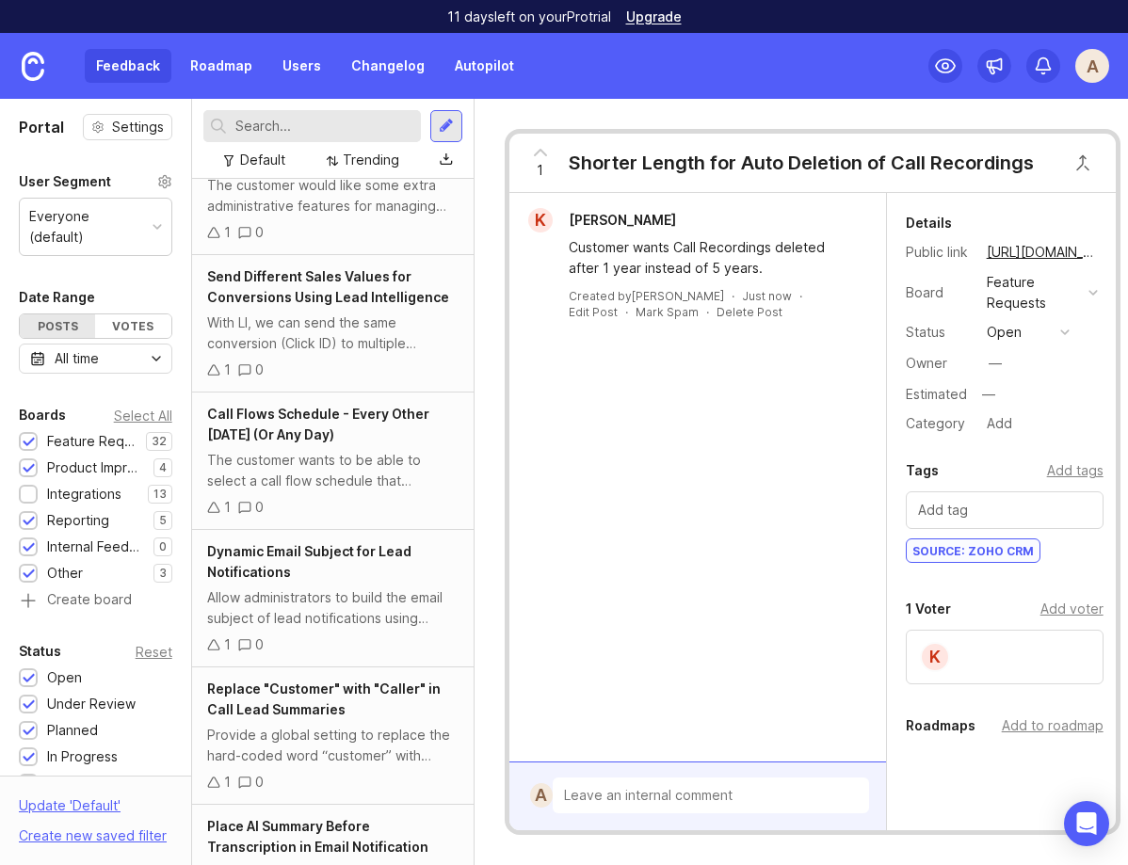
scroll to position [2324, 0]
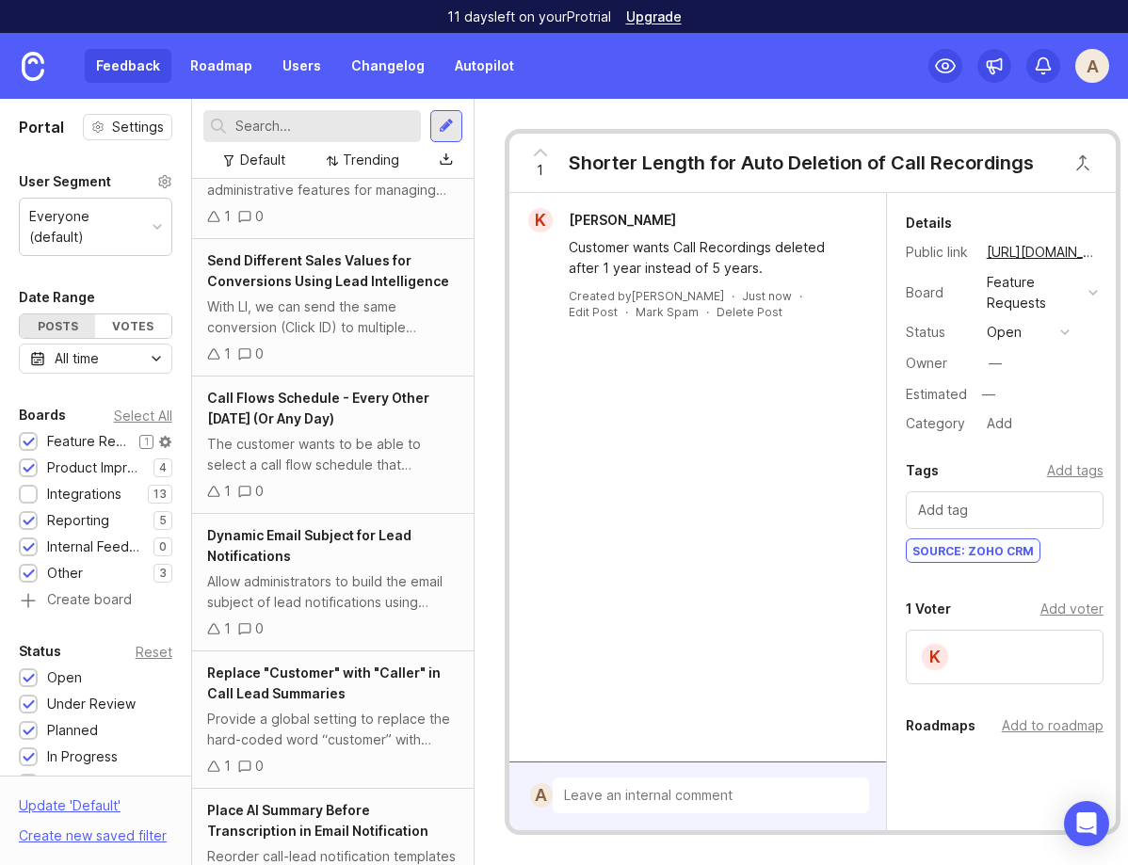
click at [27, 436] on div at bounding box center [29, 443] width 12 height 14
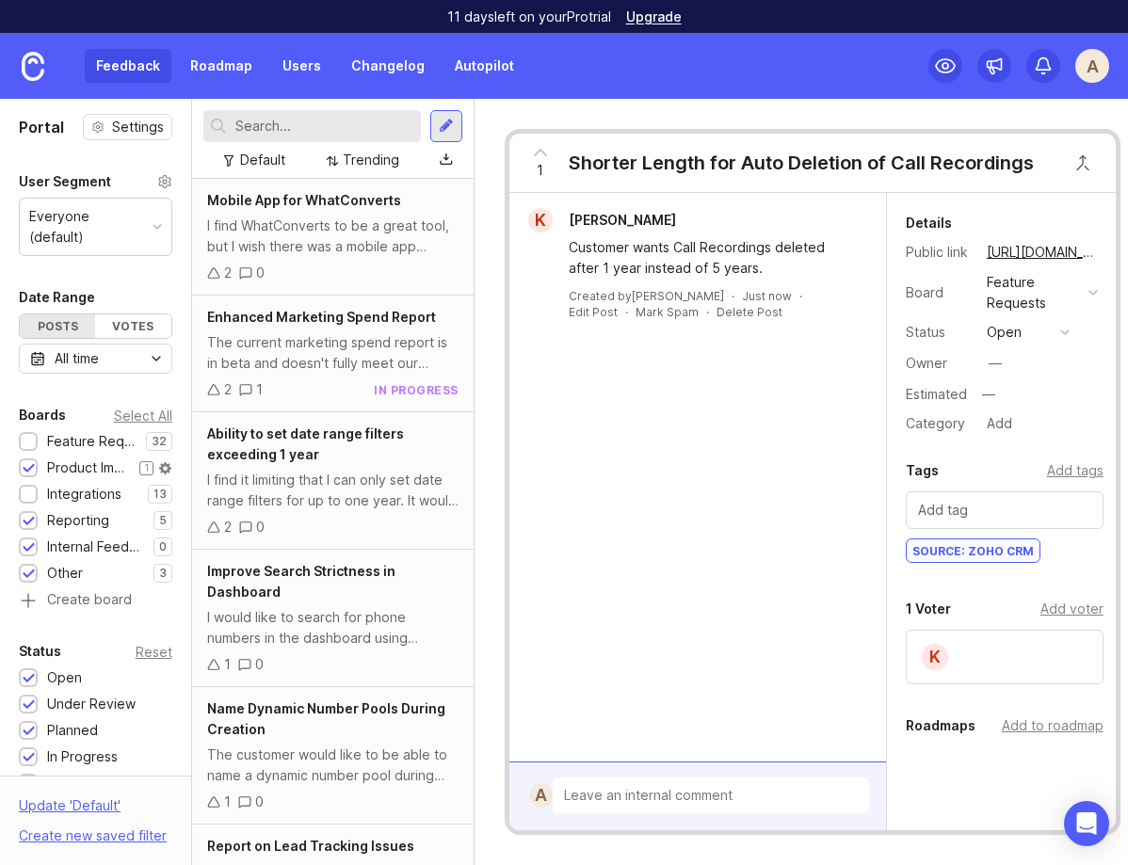
click at [27, 462] on div at bounding box center [29, 469] width 12 height 14
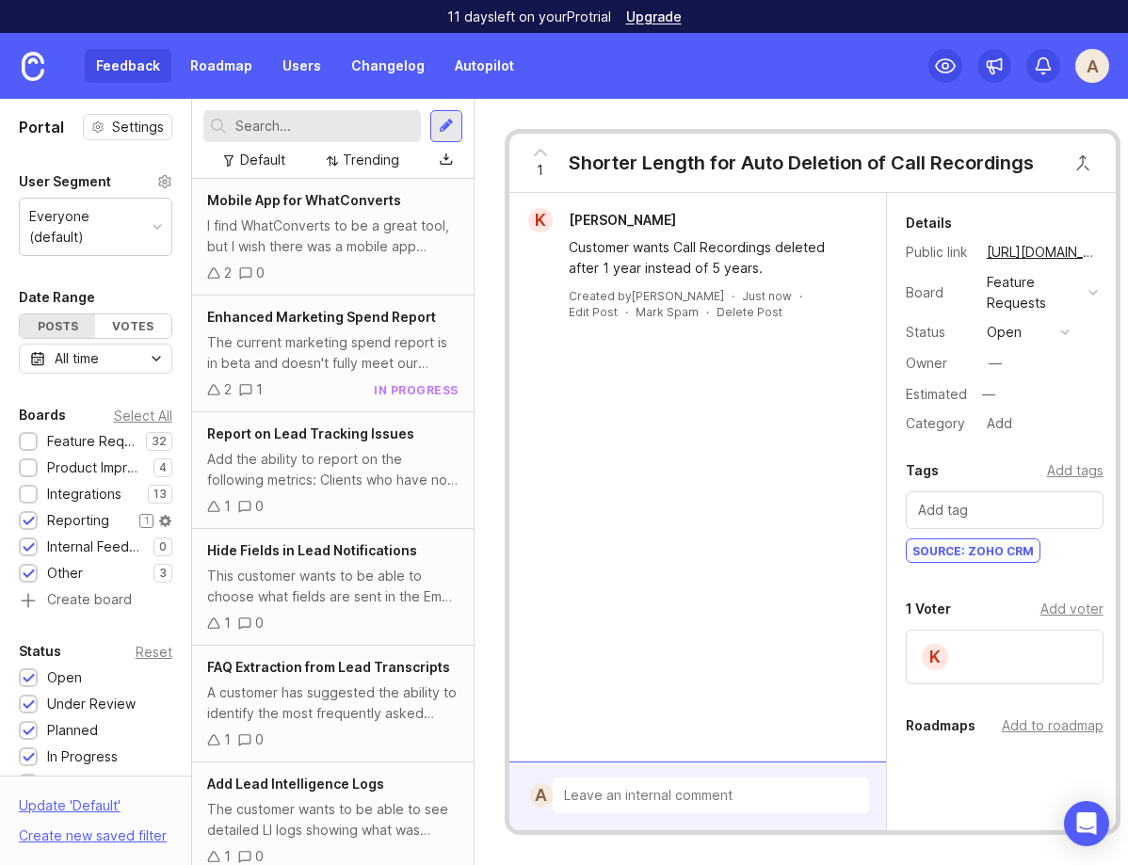
click at [28, 515] on div at bounding box center [29, 522] width 12 height 14
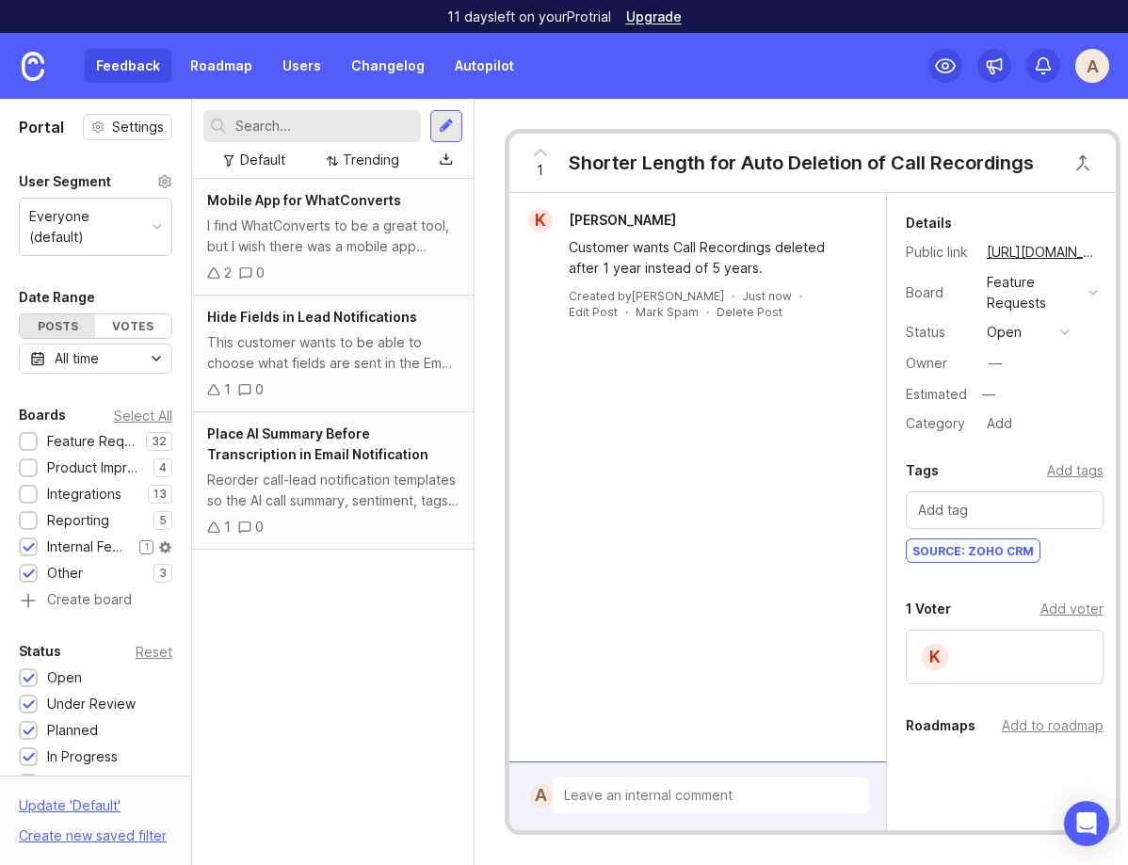
click at [29, 542] on div at bounding box center [29, 549] width 12 height 14
click at [29, 568] on div at bounding box center [29, 575] width 12 height 14
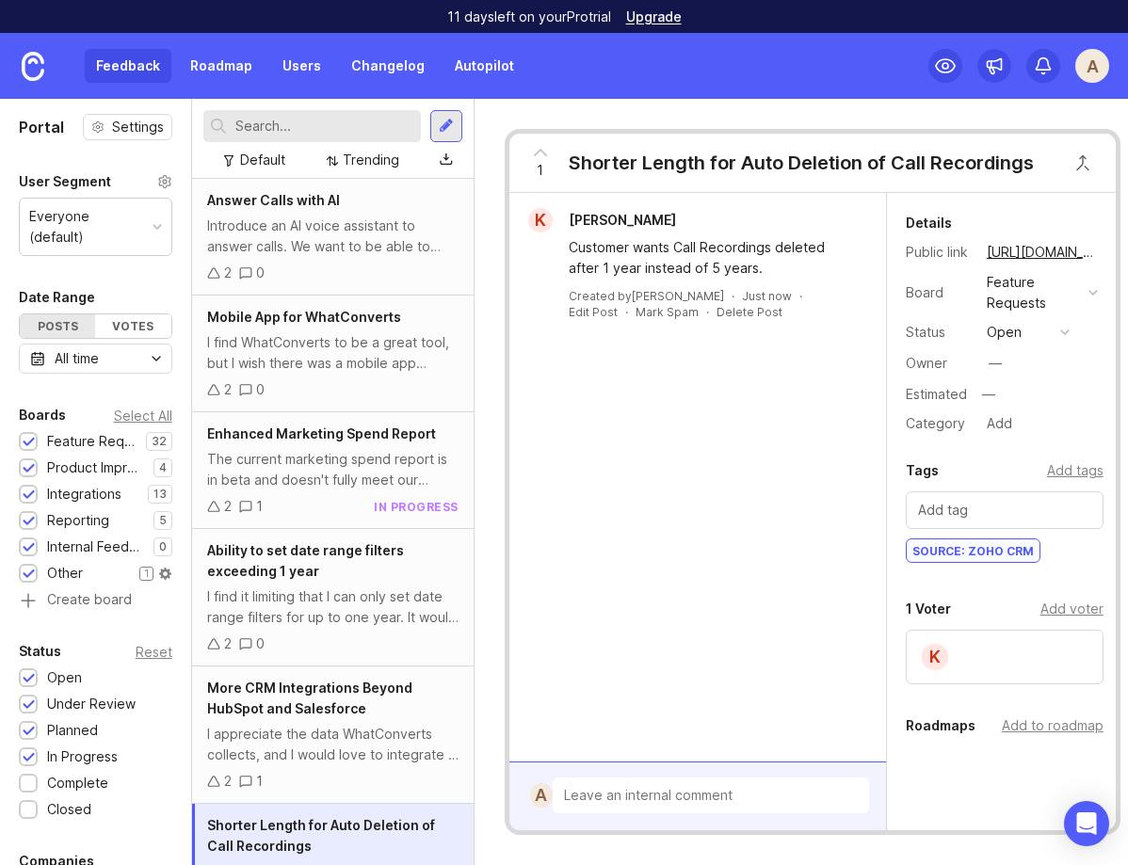
scroll to position [76, 0]
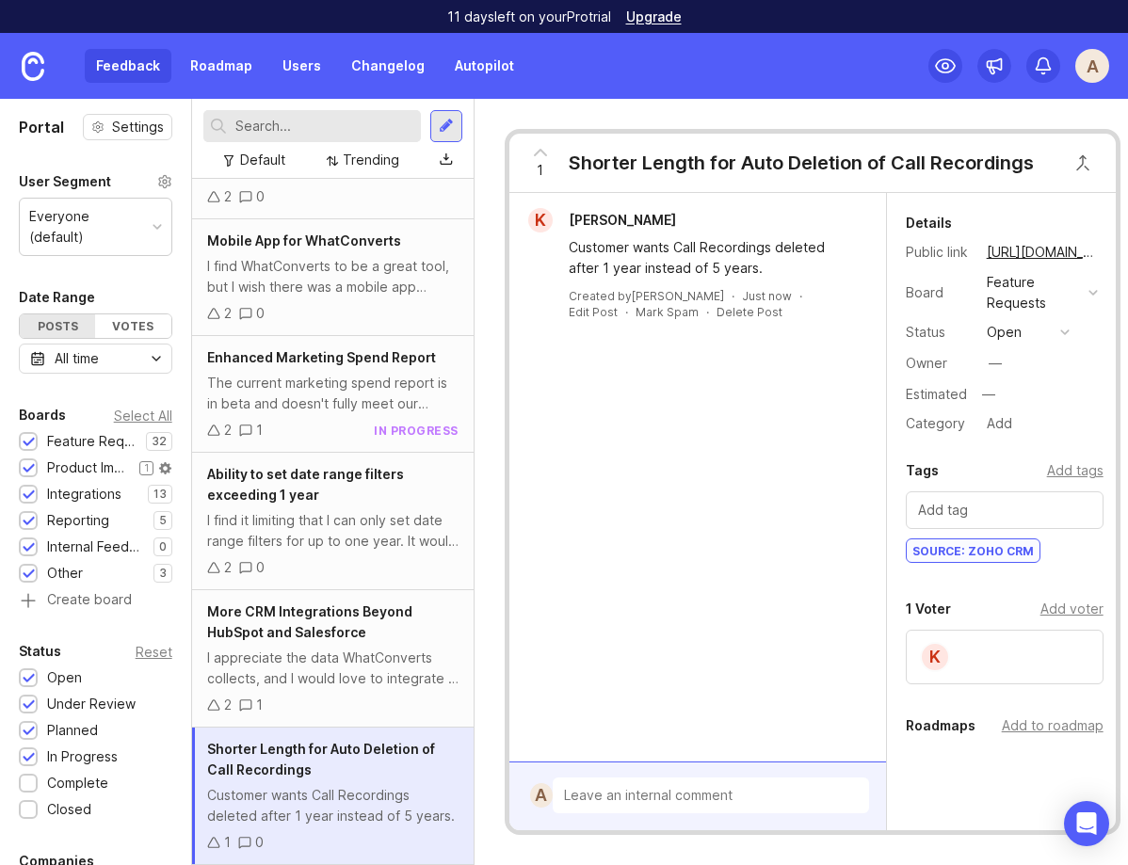
click at [27, 462] on div at bounding box center [29, 469] width 12 height 14
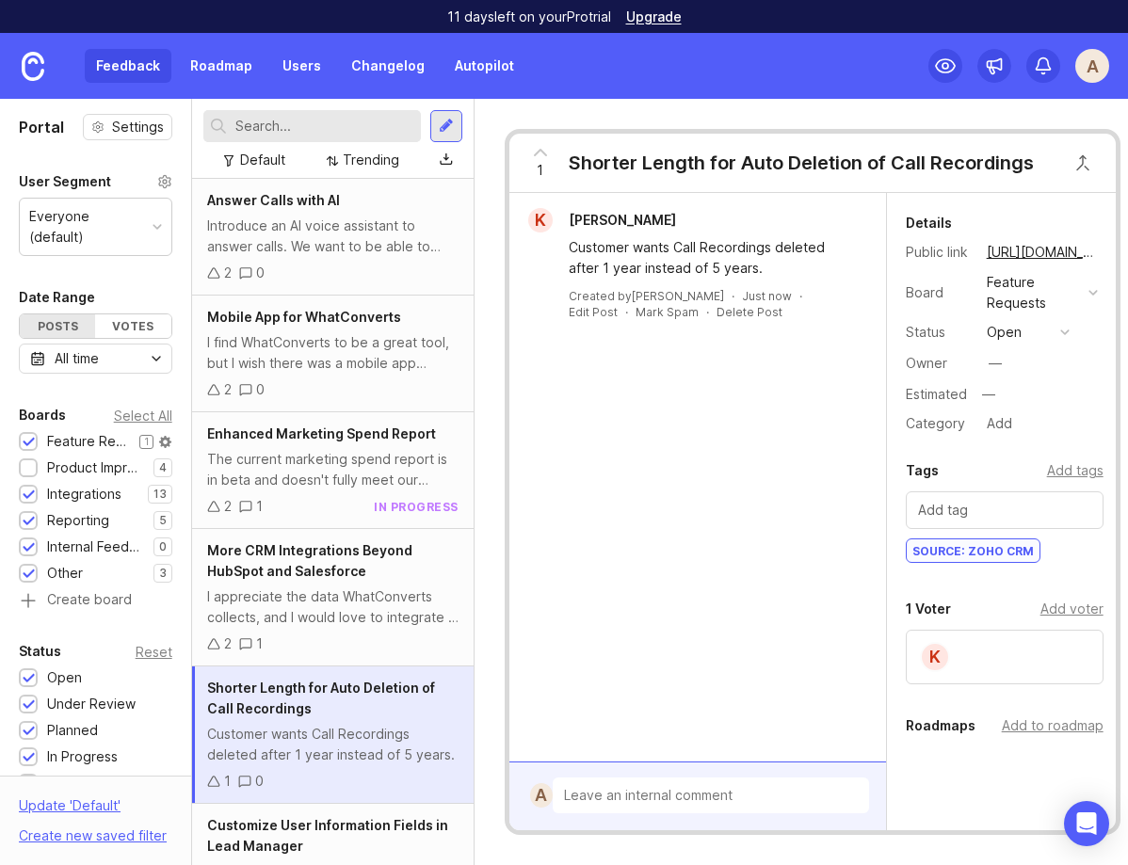
click at [27, 436] on div at bounding box center [29, 443] width 12 height 14
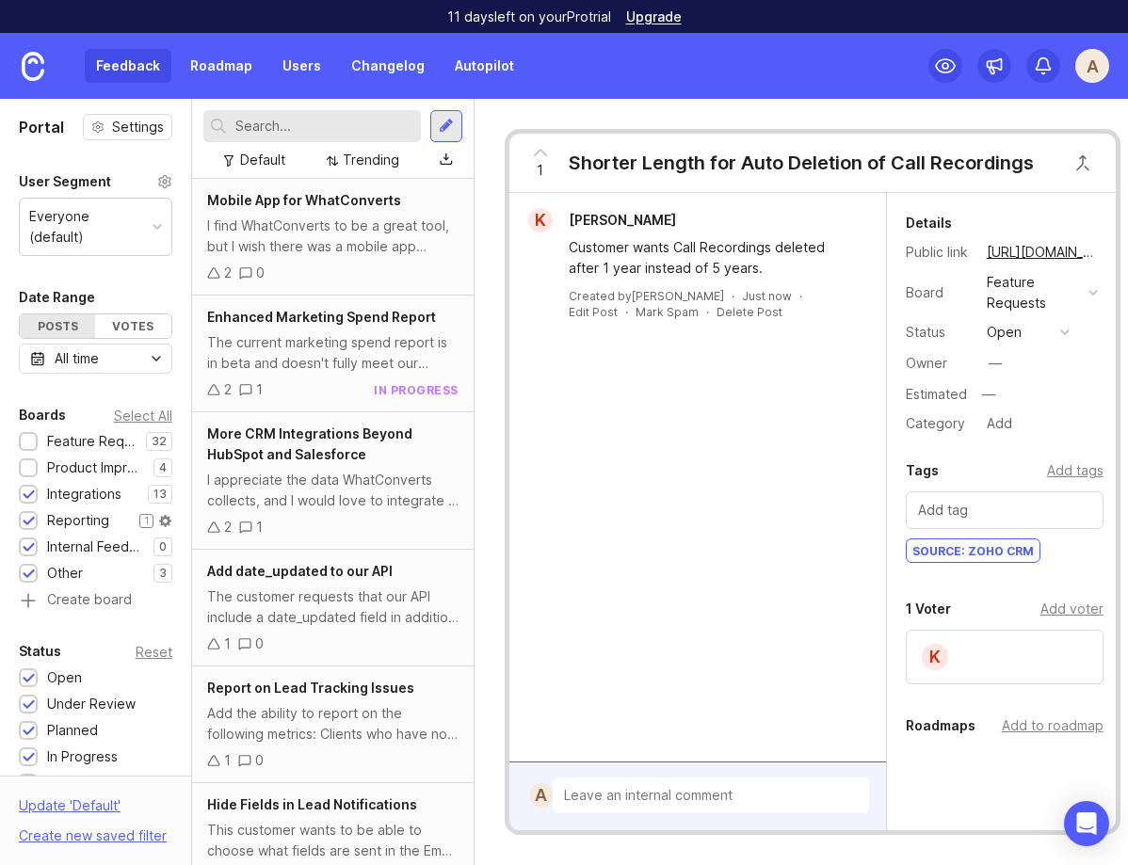
click at [31, 515] on div at bounding box center [29, 522] width 12 height 14
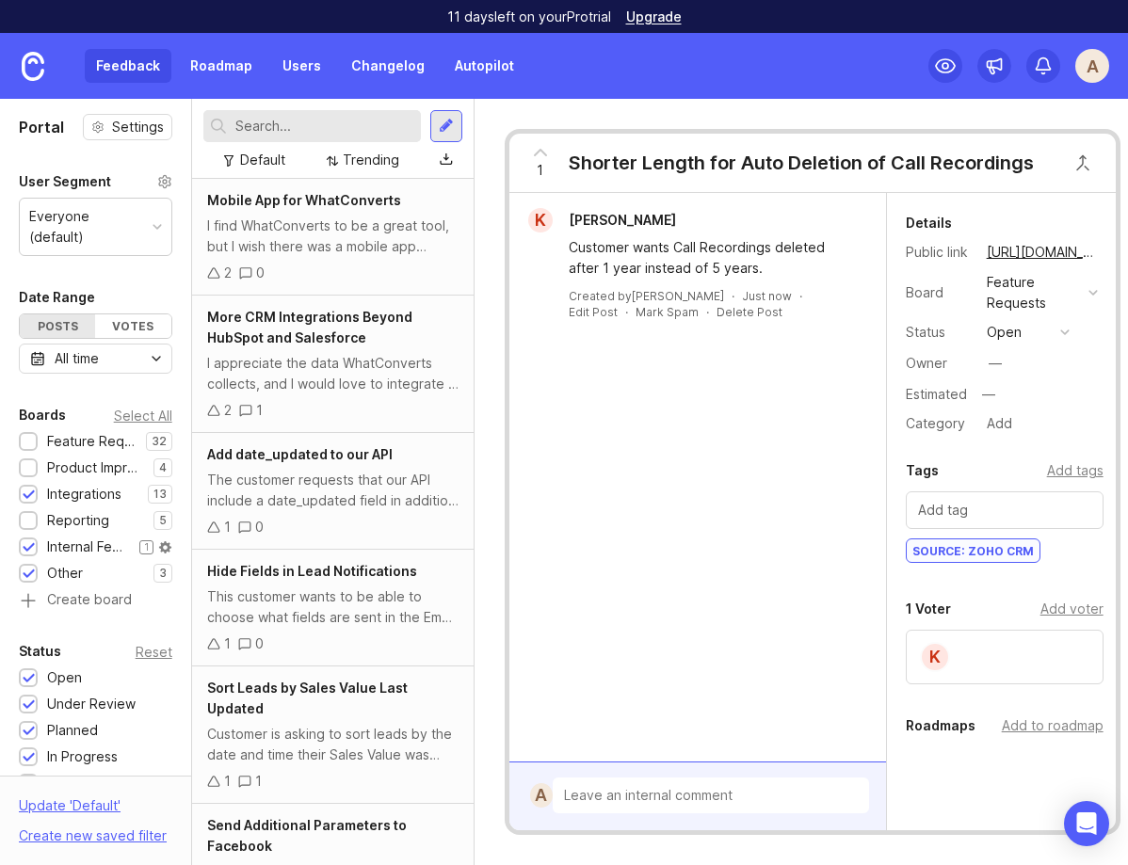
click at [31, 542] on div at bounding box center [29, 549] width 12 height 14
click at [31, 563] on div "Feature Requests 32 1 Product Improvements 4 1 Integrations 13 1 Reporting 5 1 …" at bounding box center [96, 520] width 154 height 179
click at [28, 568] on div at bounding box center [29, 575] width 12 height 14
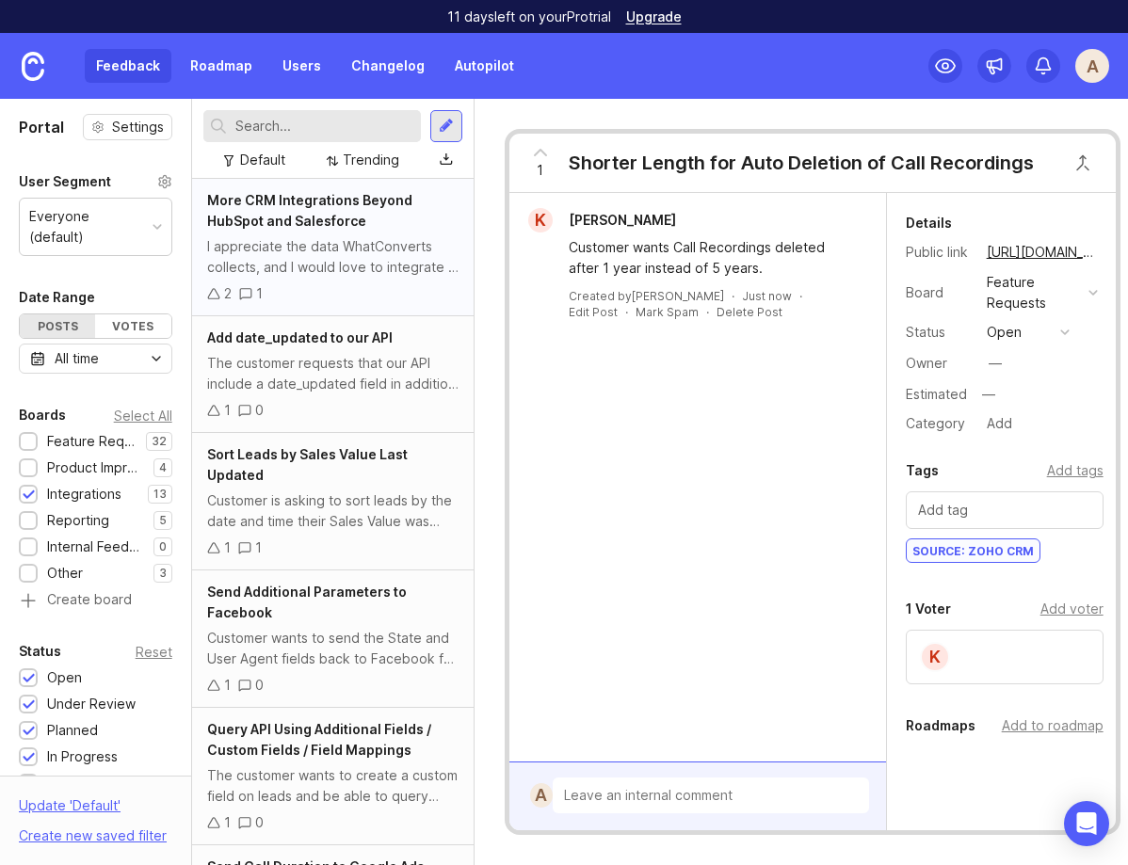
click at [350, 280] on div "More CRM Integrations Beyond HubSpot and Salesforce I appreciate the data WhatC…" at bounding box center [333, 247] width 282 height 137
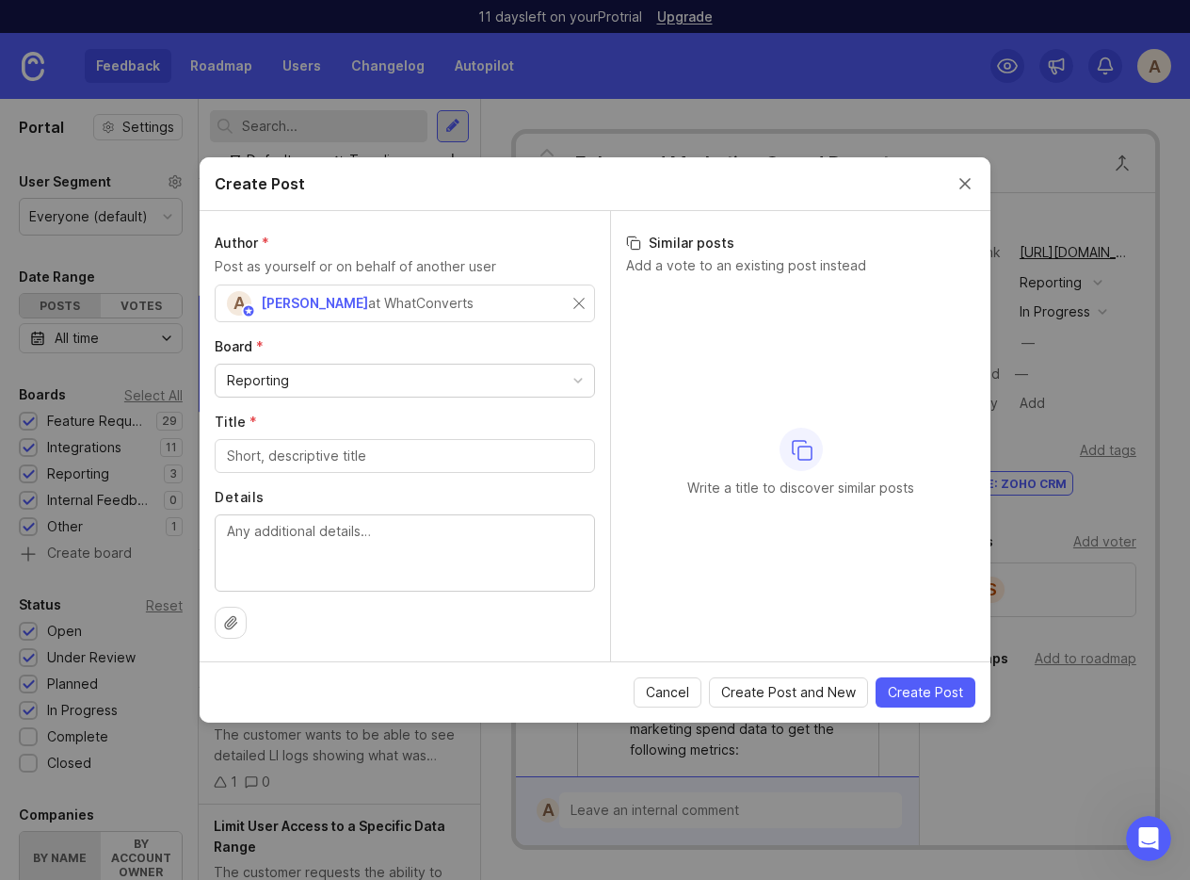
scroll to position [390, 0]
